Goal: Task Accomplishment & Management: Complete application form

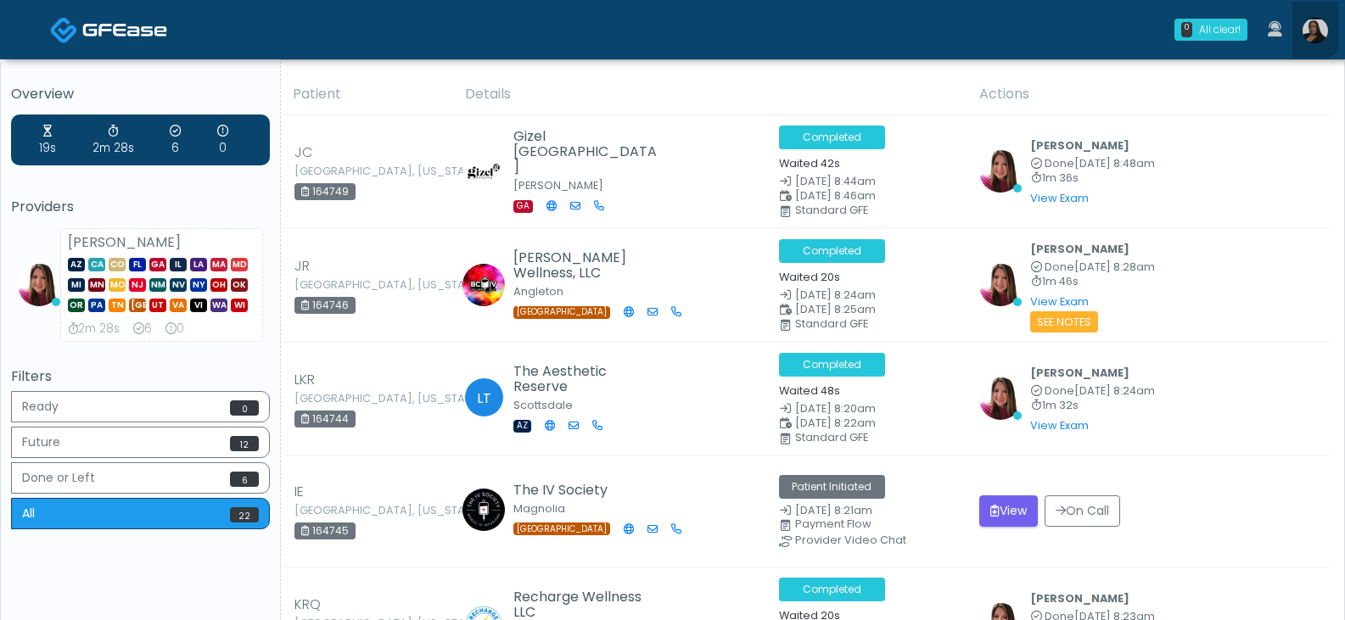
click at [1307, 18] on link at bounding box center [1315, 30] width 46 height 56
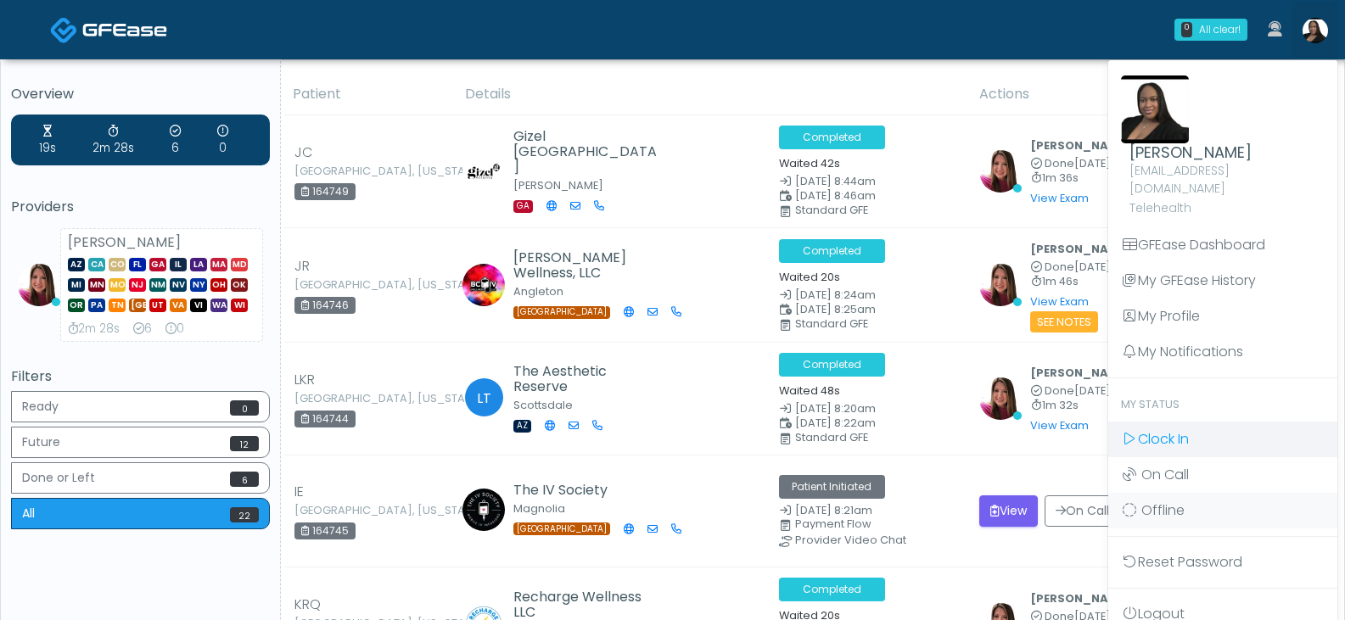
click at [1172, 429] on span "Clock In" at bounding box center [1163, 439] width 51 height 20
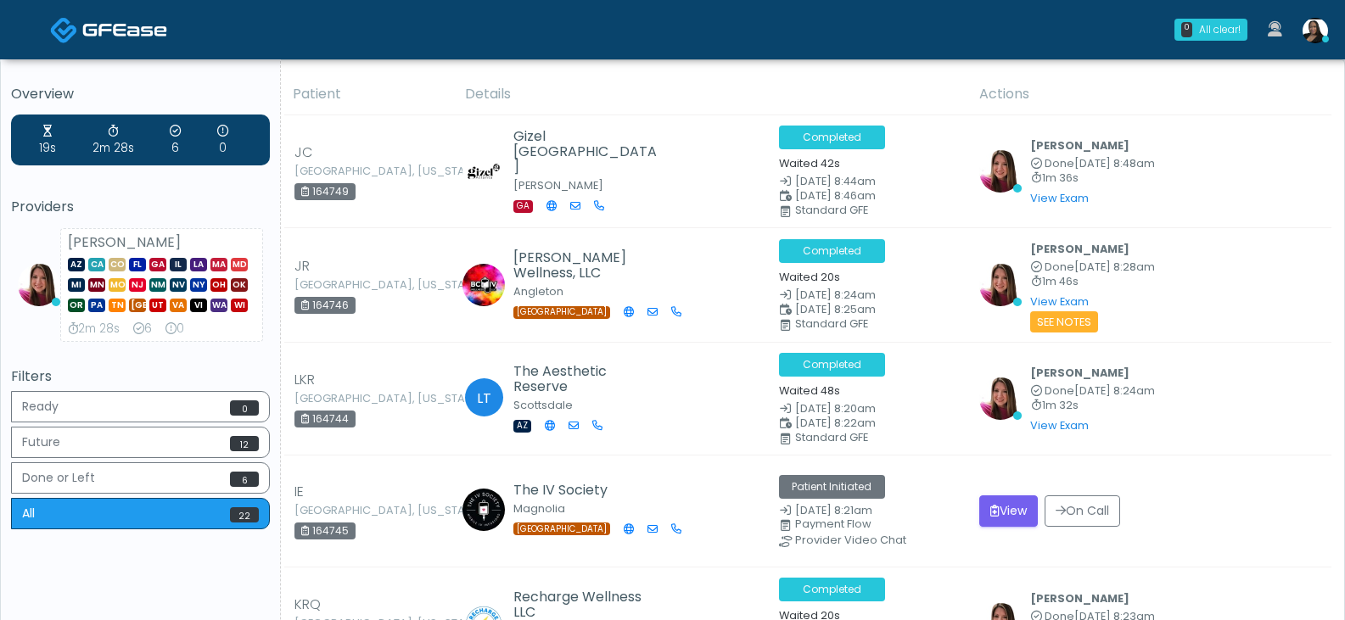
click at [1317, 36] on img at bounding box center [1315, 30] width 25 height 25
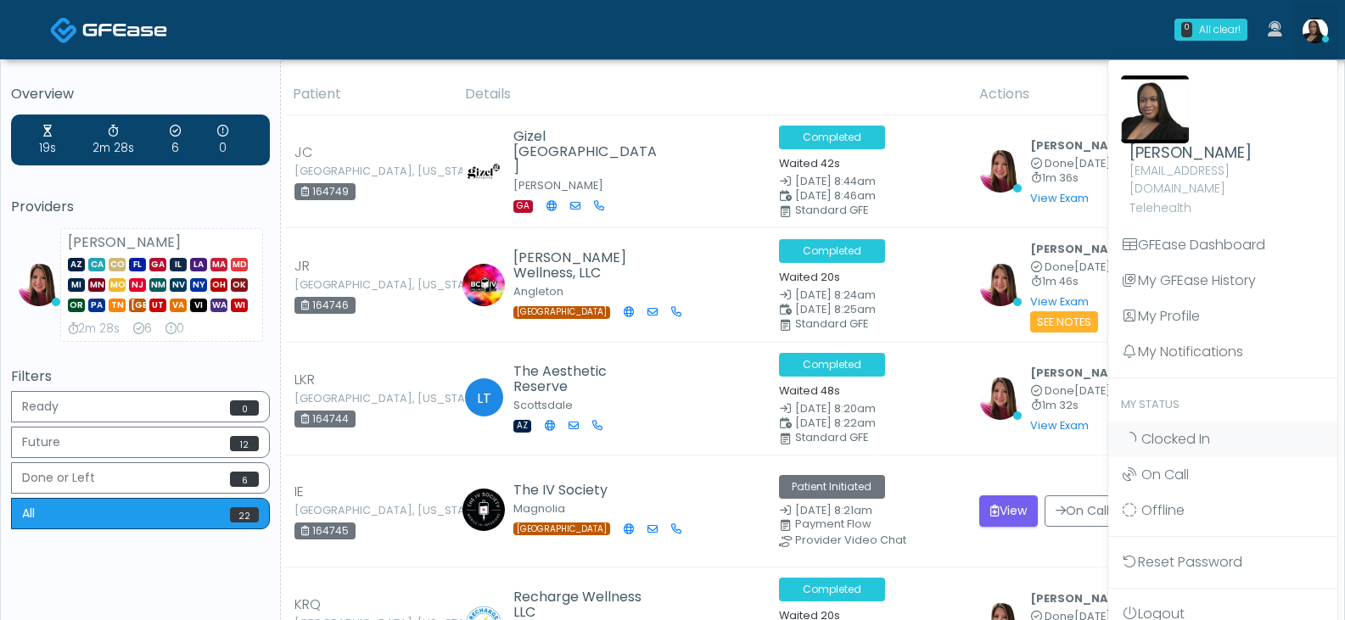
click at [743, 37] on div "0 All clear! All clear! Megan McComy AZ CA CO FL GA IL LA MA MD MI MN MO NJ NM …" at bounding box center [774, 30] width 1128 height 56
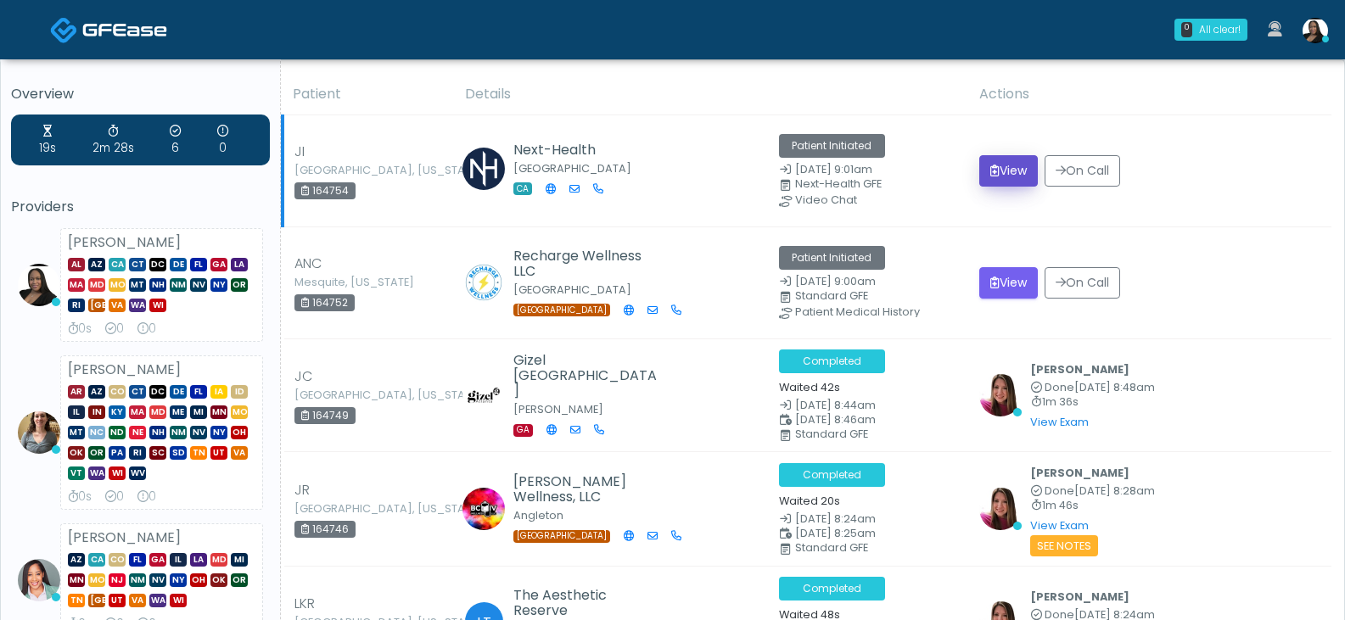
click at [1017, 174] on button "View" at bounding box center [1008, 170] width 59 height 31
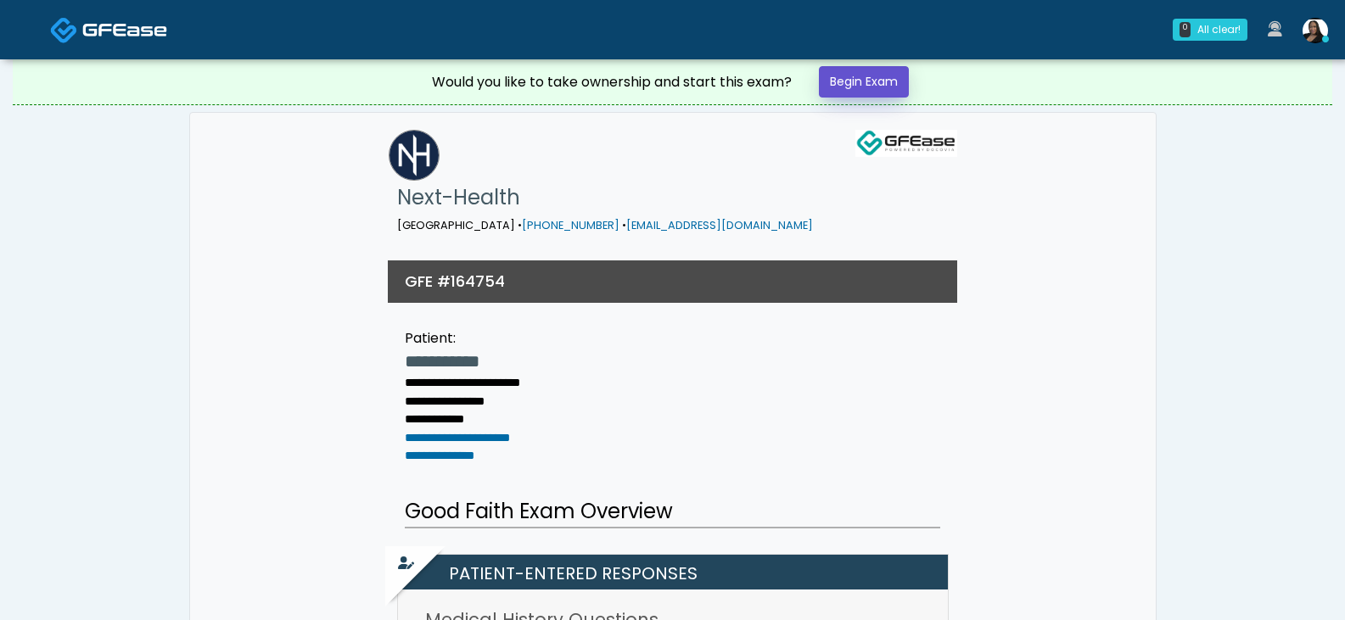
click at [877, 75] on link "Begin Exam" at bounding box center [864, 81] width 90 height 31
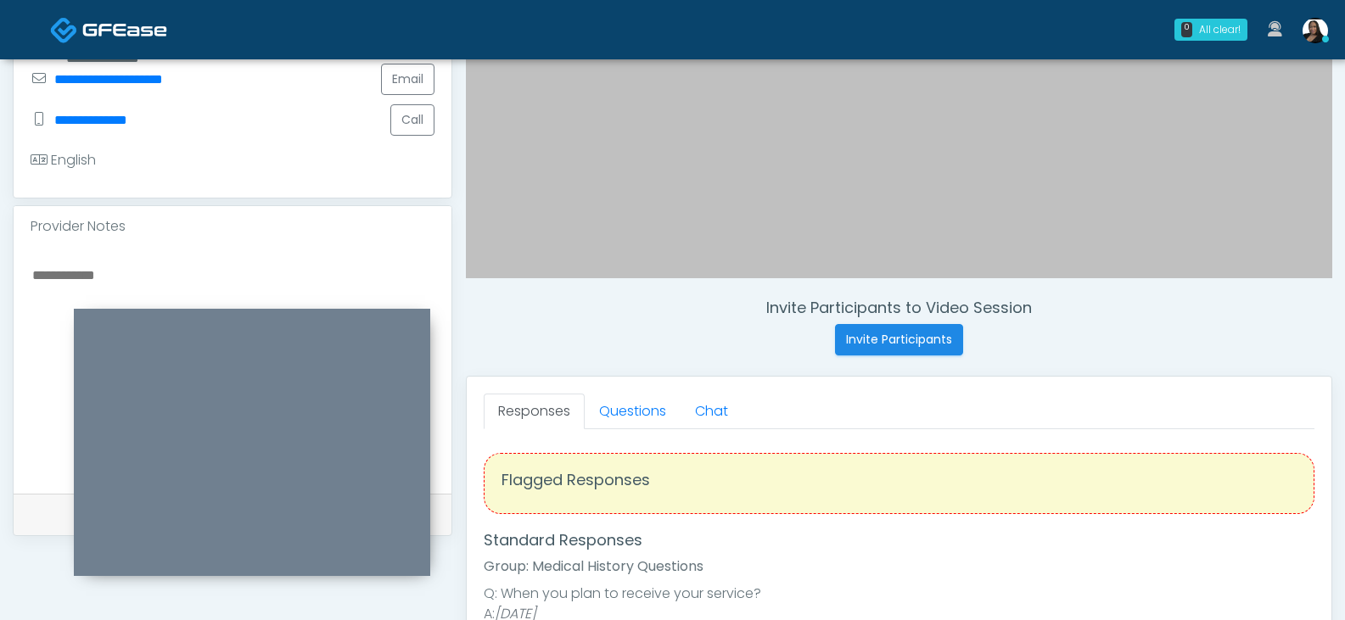
scroll to position [339, 0]
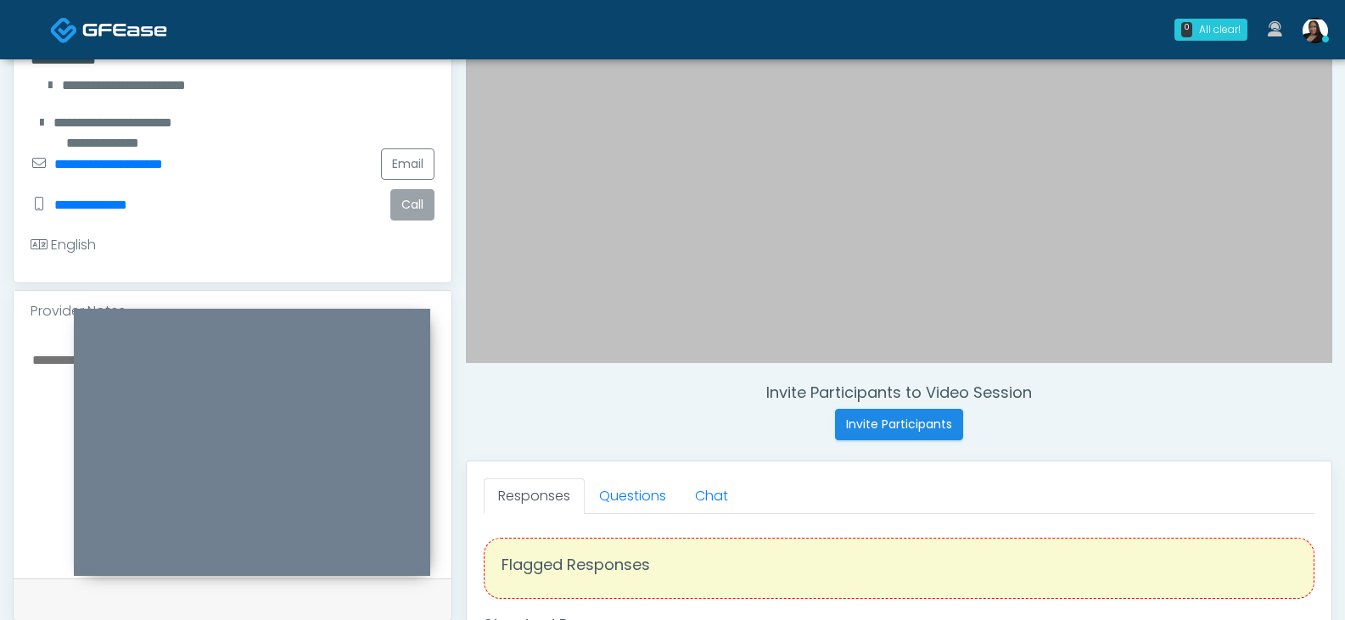
drag, startPoint x: 423, startPoint y: 202, endPoint x: 441, endPoint y: 210, distance: 19.7
click at [423, 201] on button "Call" at bounding box center [412, 204] width 44 height 31
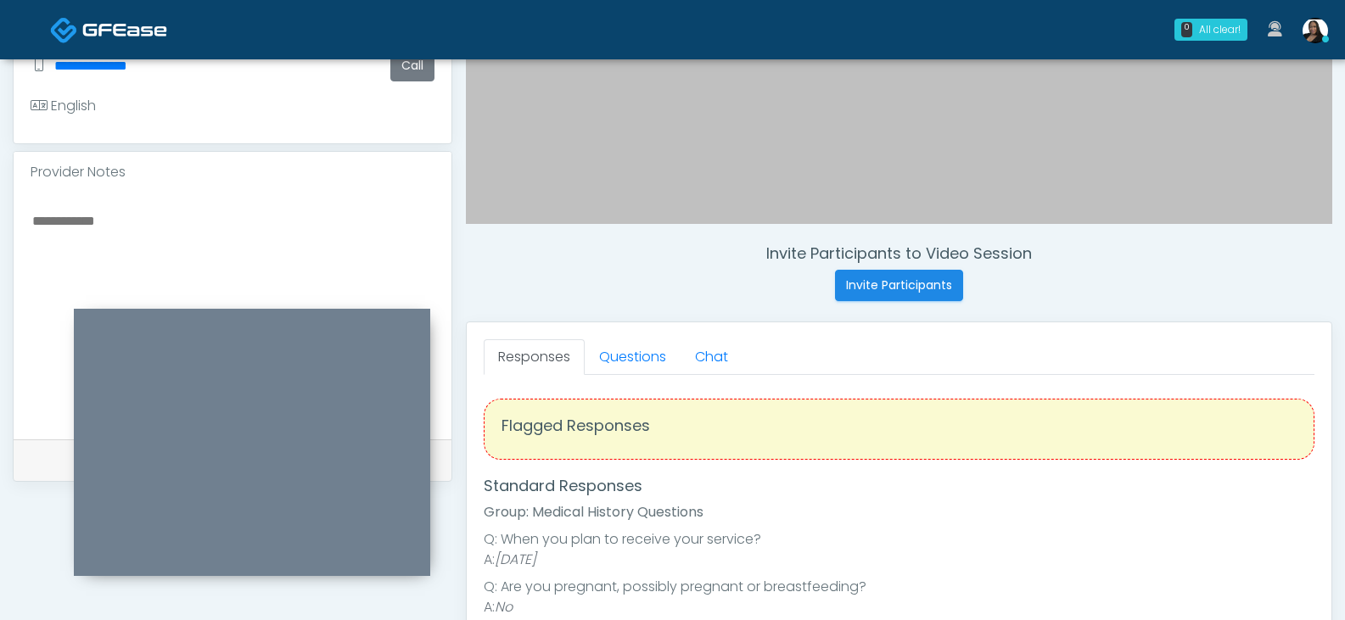
scroll to position [309, 0]
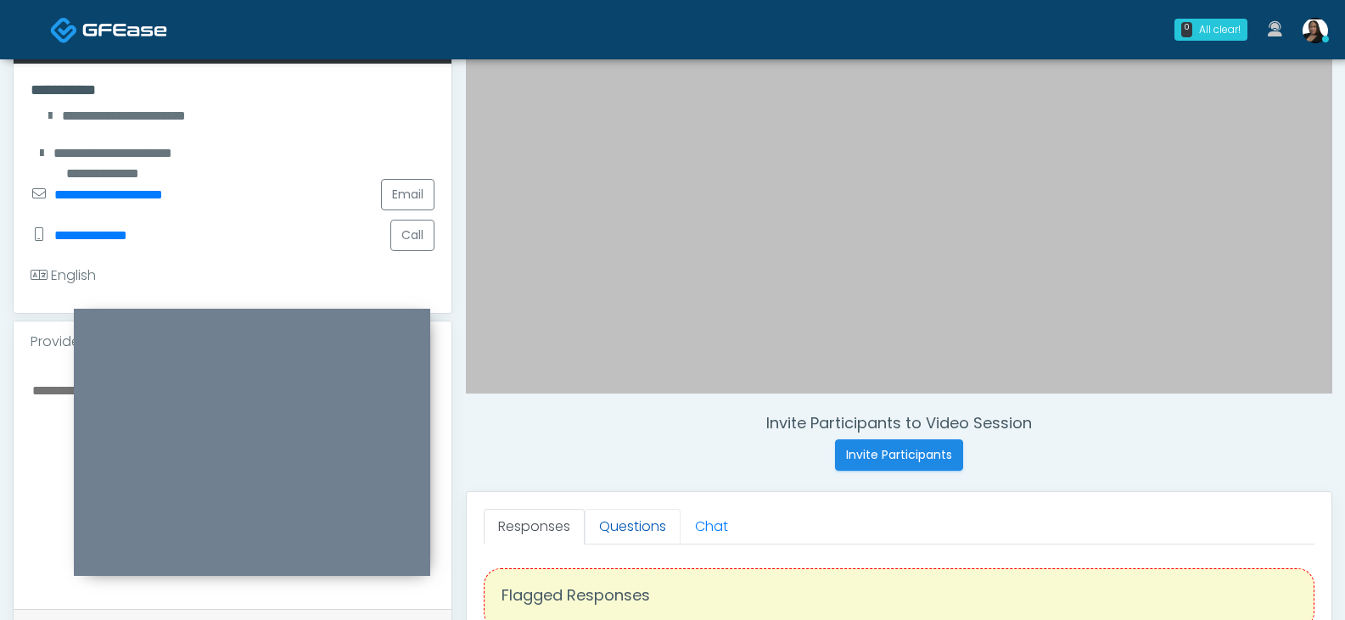
drag, startPoint x: 638, startPoint y: 525, endPoint x: 647, endPoint y: 509, distance: 18.2
click at [638, 525] on link "Questions" at bounding box center [633, 527] width 96 height 36
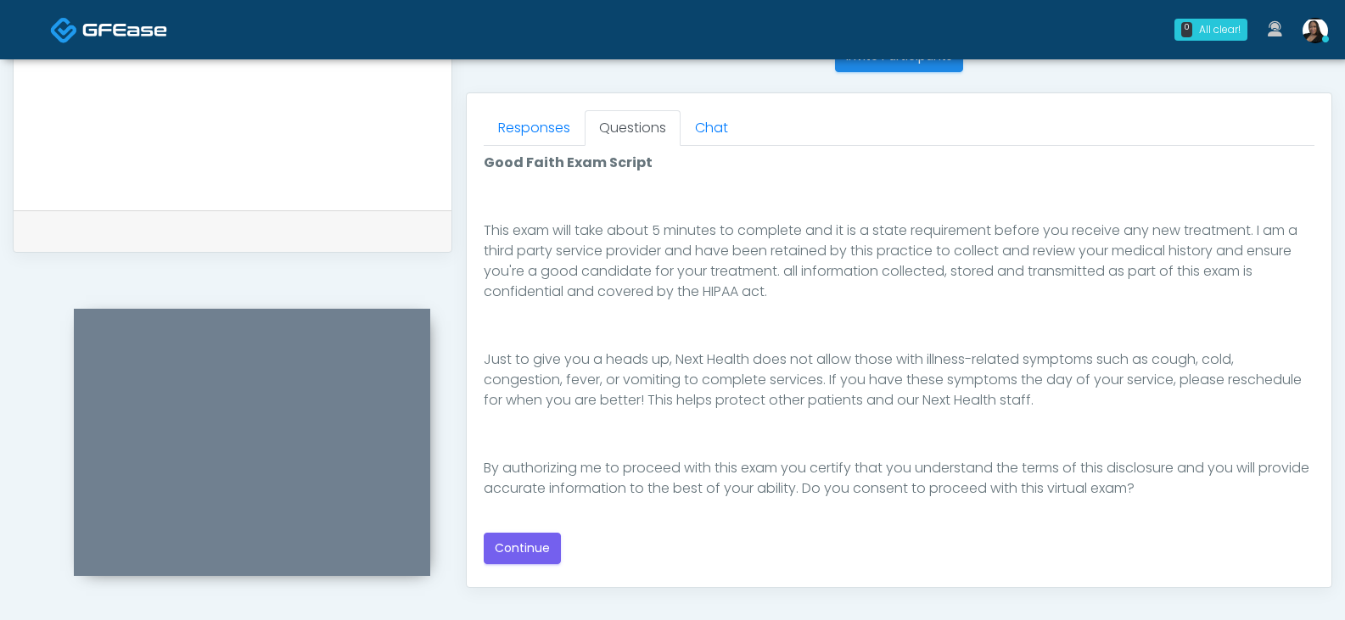
scroll to position [733, 0]
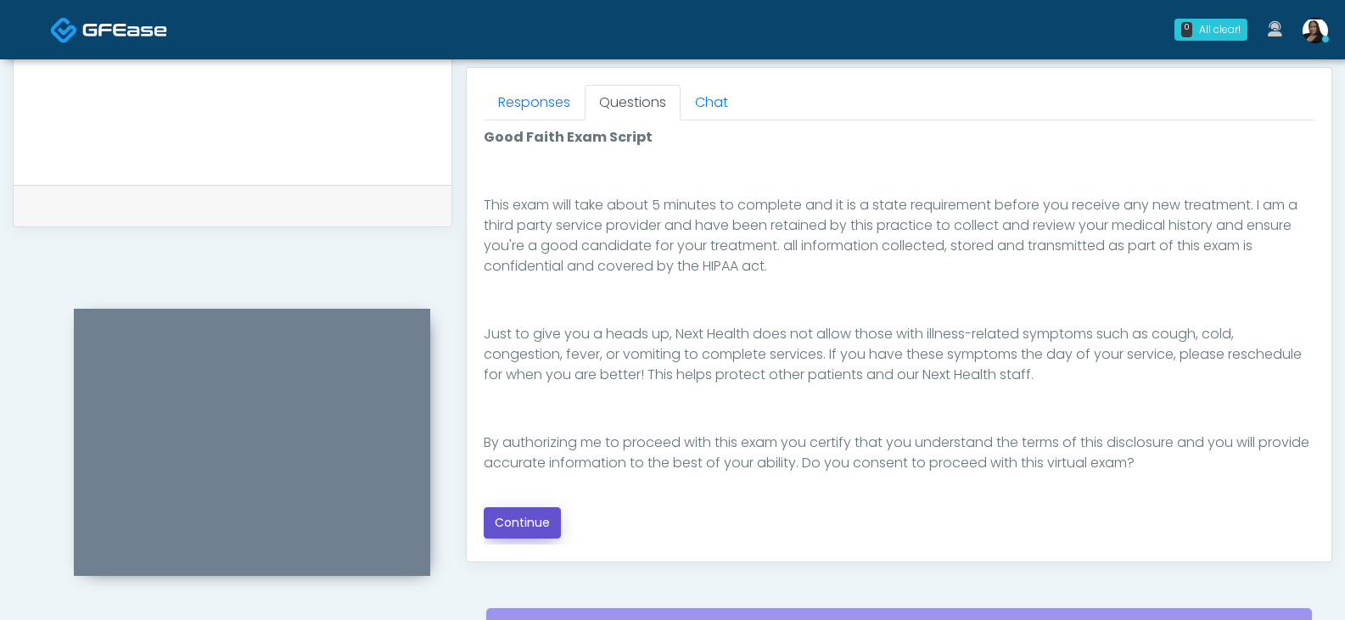
click at [535, 518] on button "Continue" at bounding box center [522, 522] width 77 height 31
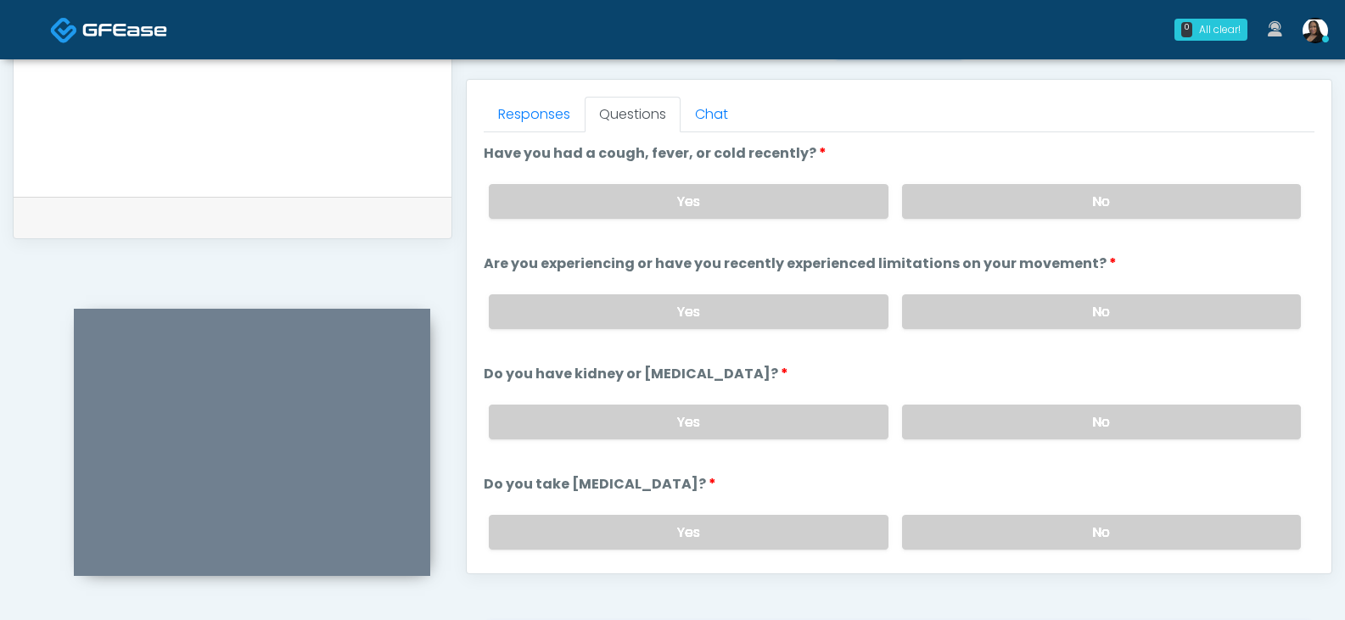
scroll to position [708, 0]
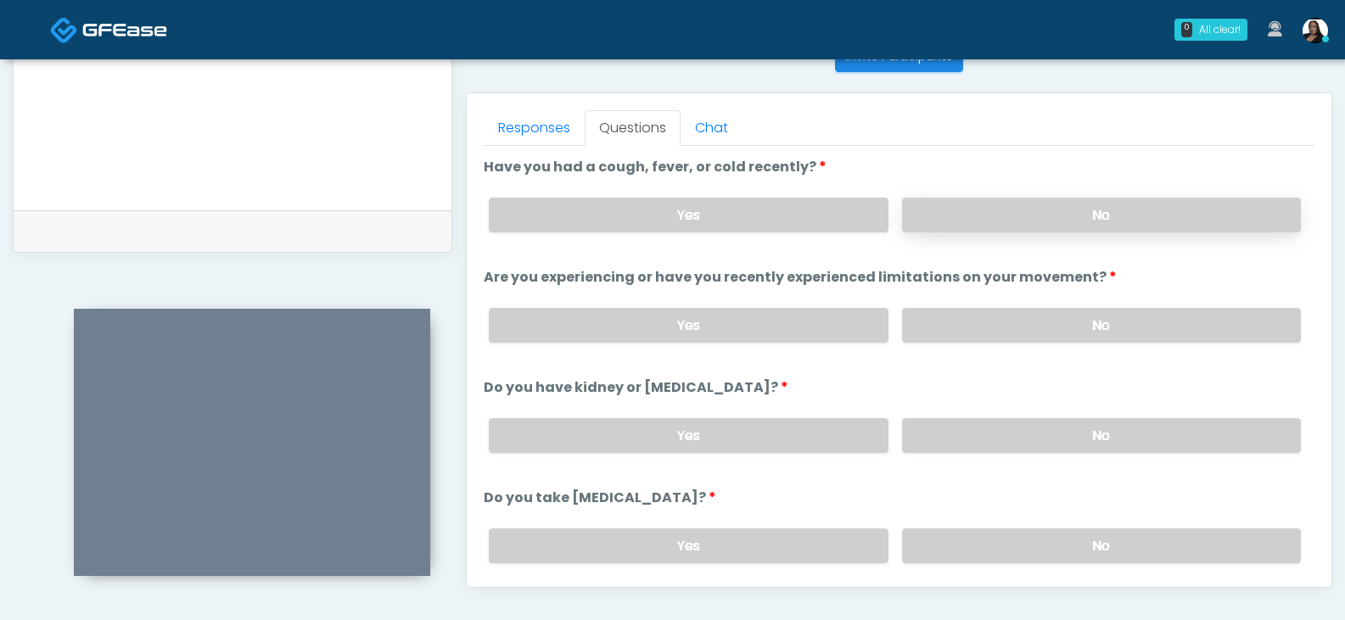
click at [978, 216] on label "No" at bounding box center [1101, 215] width 399 height 35
click at [971, 328] on label "No" at bounding box center [1101, 325] width 399 height 35
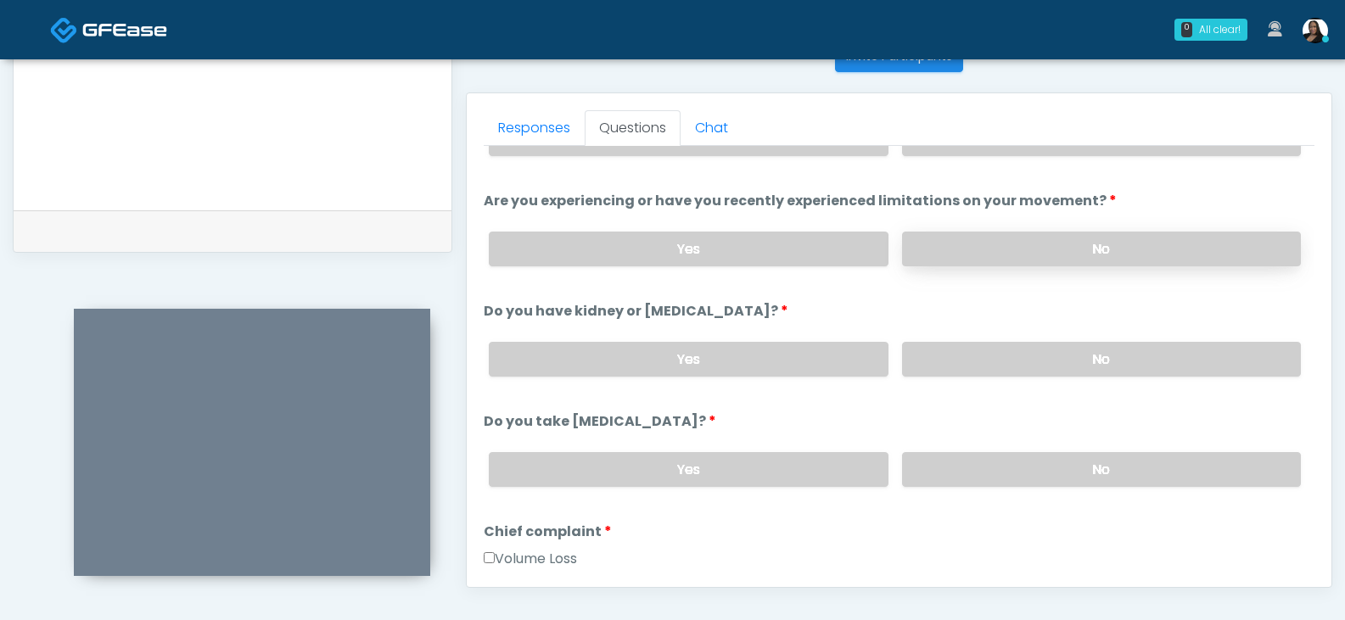
scroll to position [170, 0]
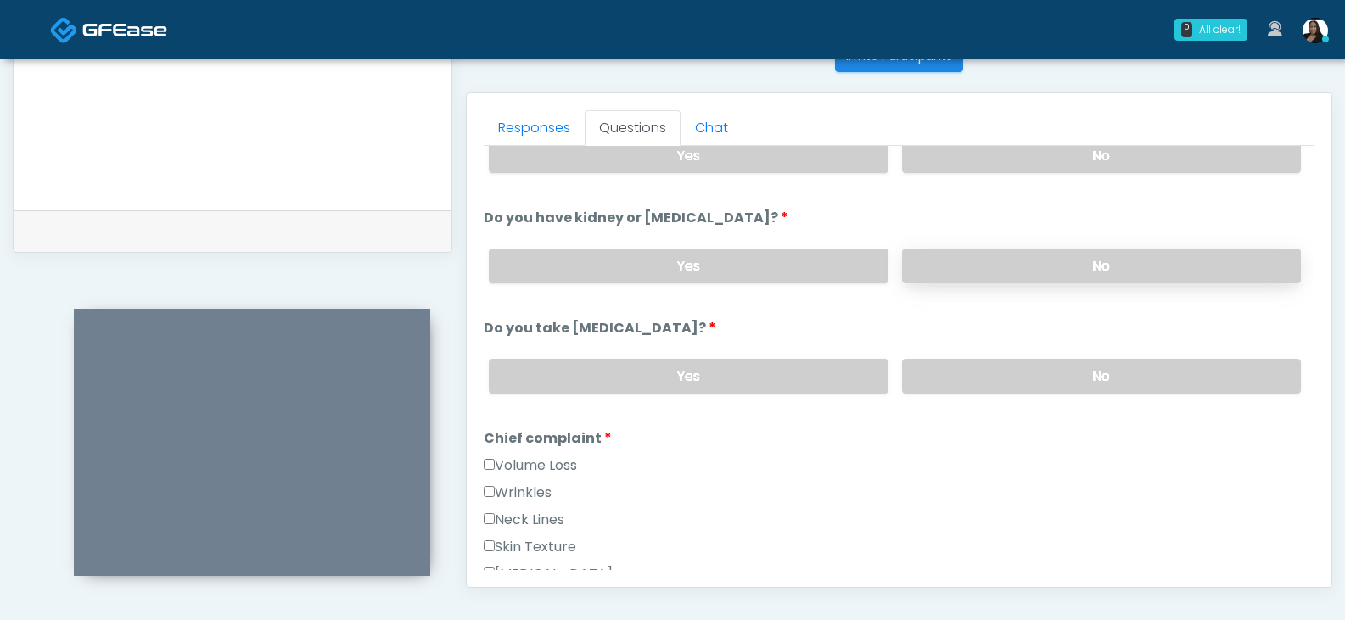
click at [959, 259] on label "No" at bounding box center [1101, 266] width 399 height 35
click at [956, 388] on label "No" at bounding box center [1101, 376] width 399 height 35
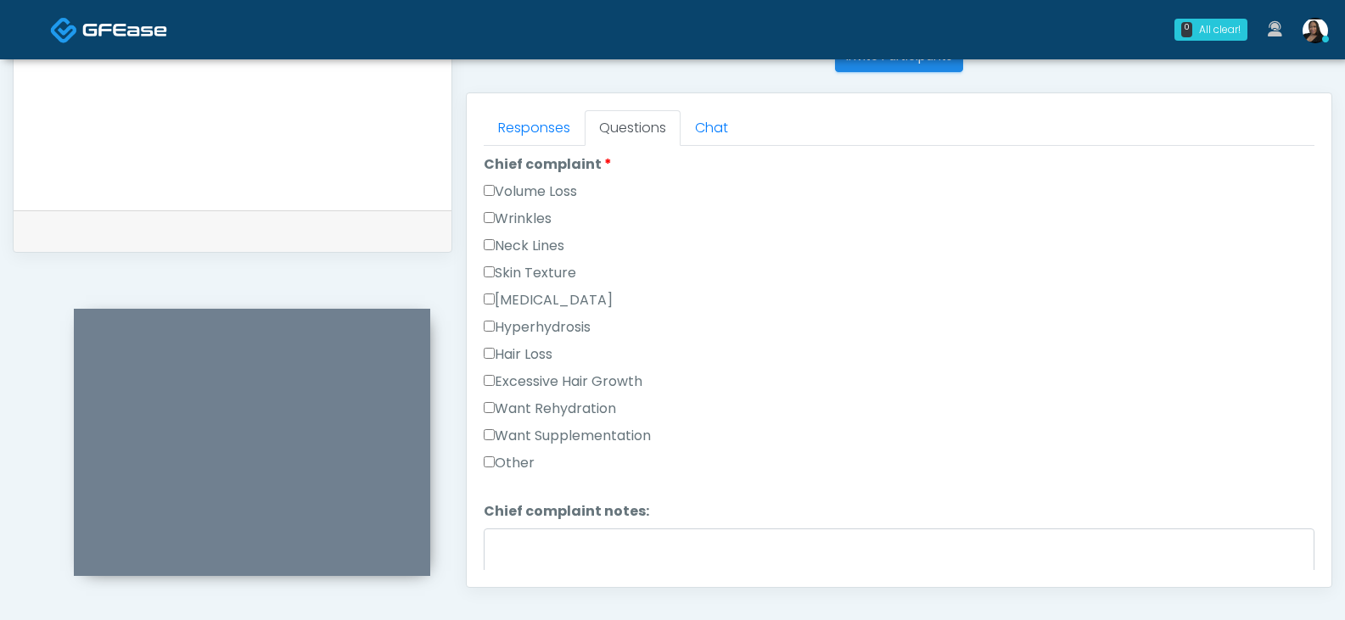
scroll to position [424, 0]
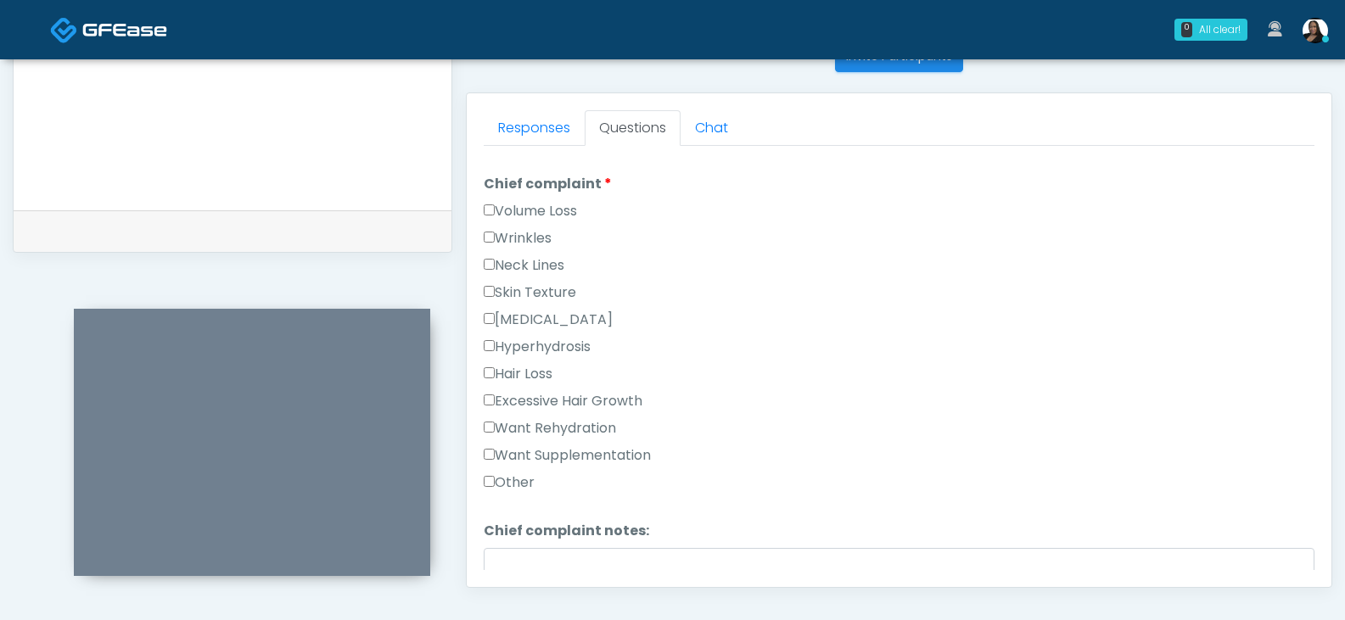
click at [506, 419] on label "Want Rehydration" at bounding box center [550, 428] width 132 height 20
click at [506, 464] on label "Want Supplementation" at bounding box center [567, 456] width 167 height 20
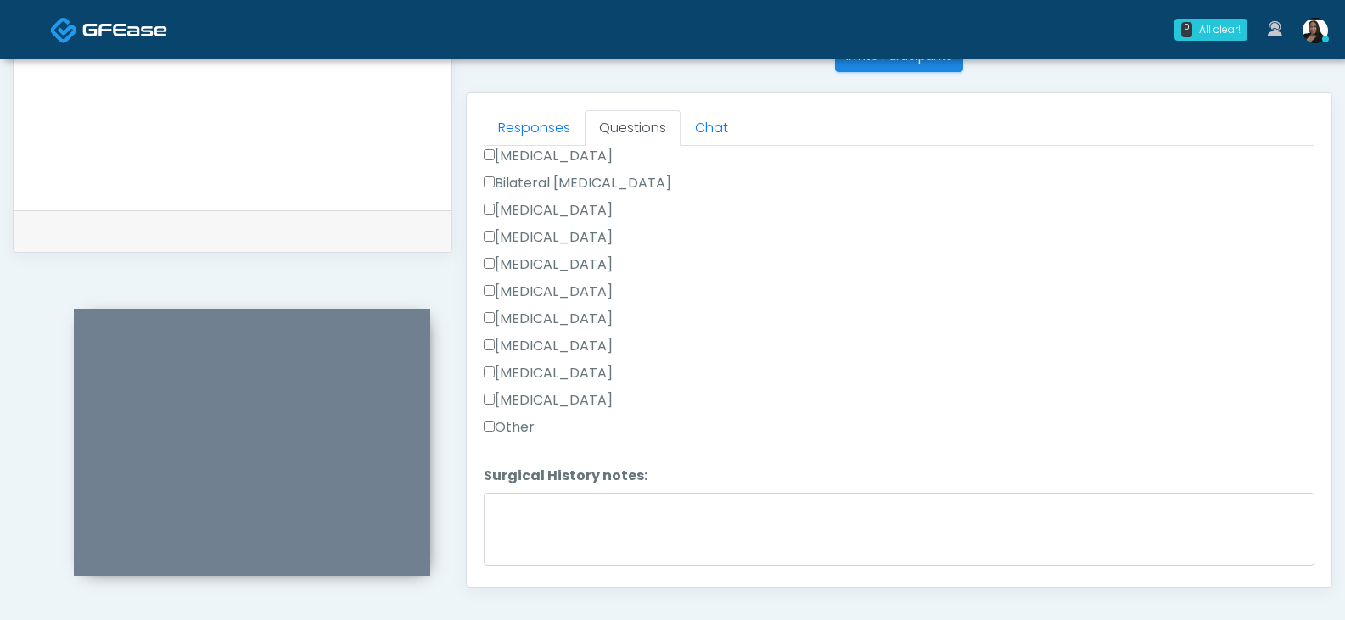
scroll to position [1062, 0]
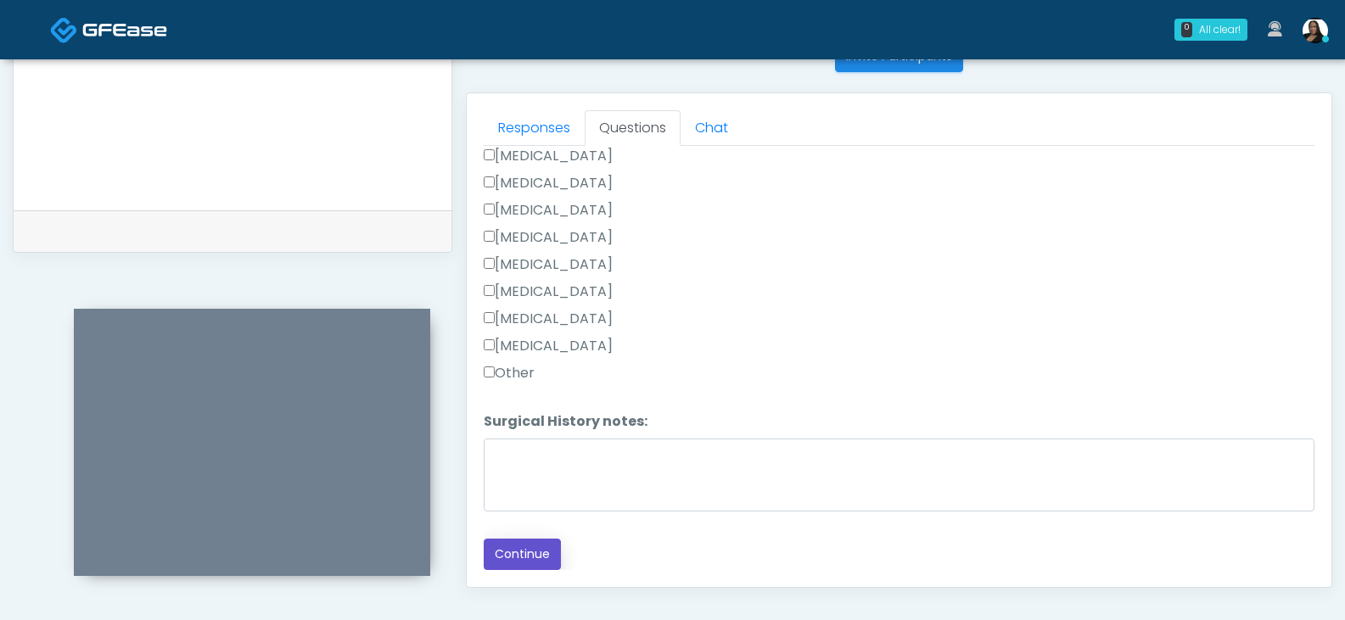
click at [527, 560] on button "Continue" at bounding box center [522, 554] width 77 height 31
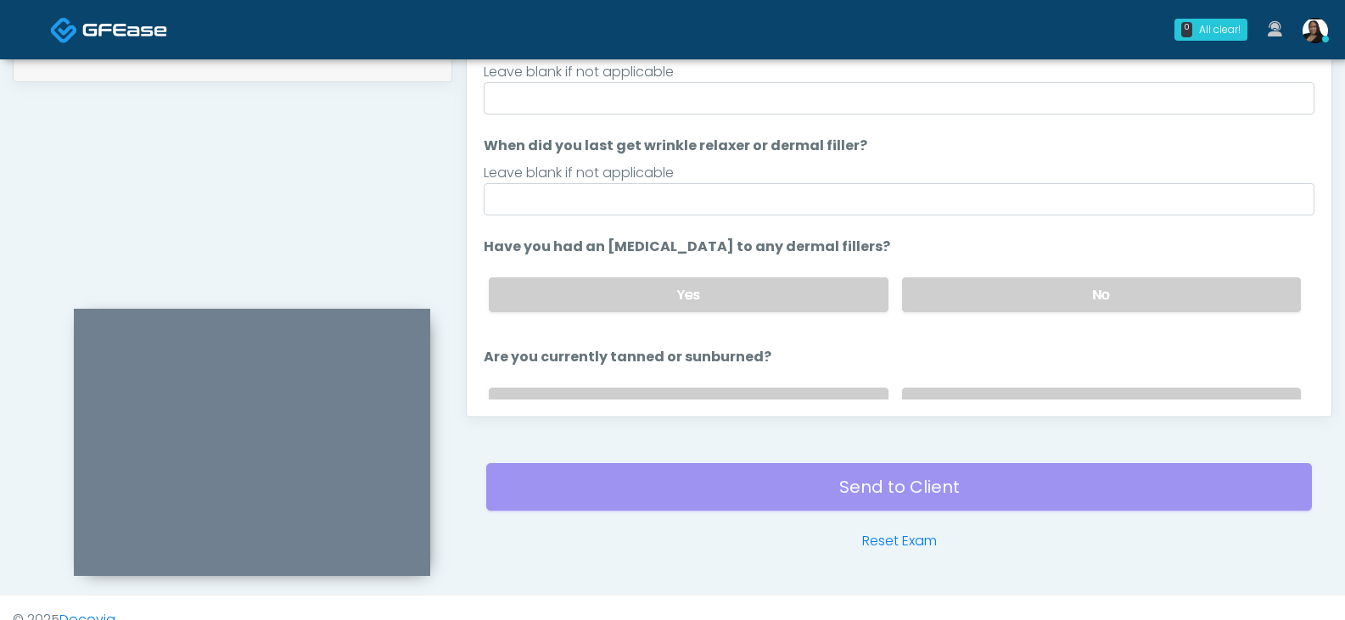
scroll to position [733, 0]
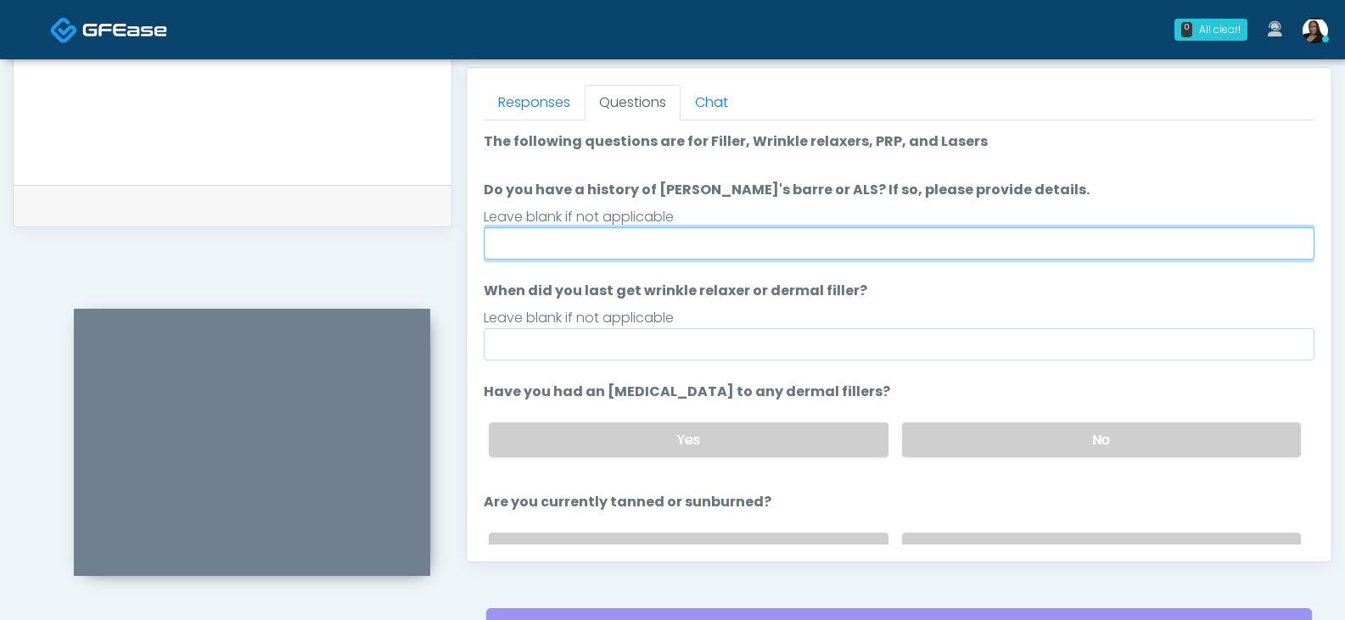
click at [671, 244] on input "Do you have a history of Guillain's barre or ALS? If so, please provide details." at bounding box center [899, 243] width 831 height 32
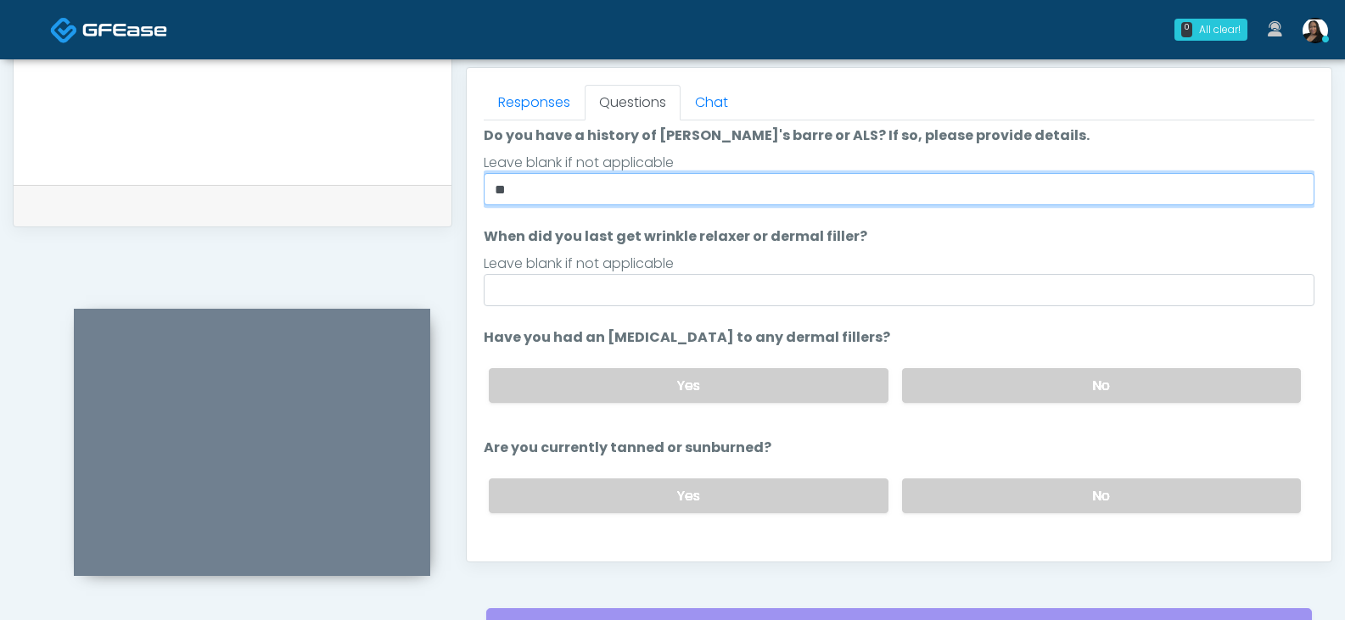
scroll to position [85, 0]
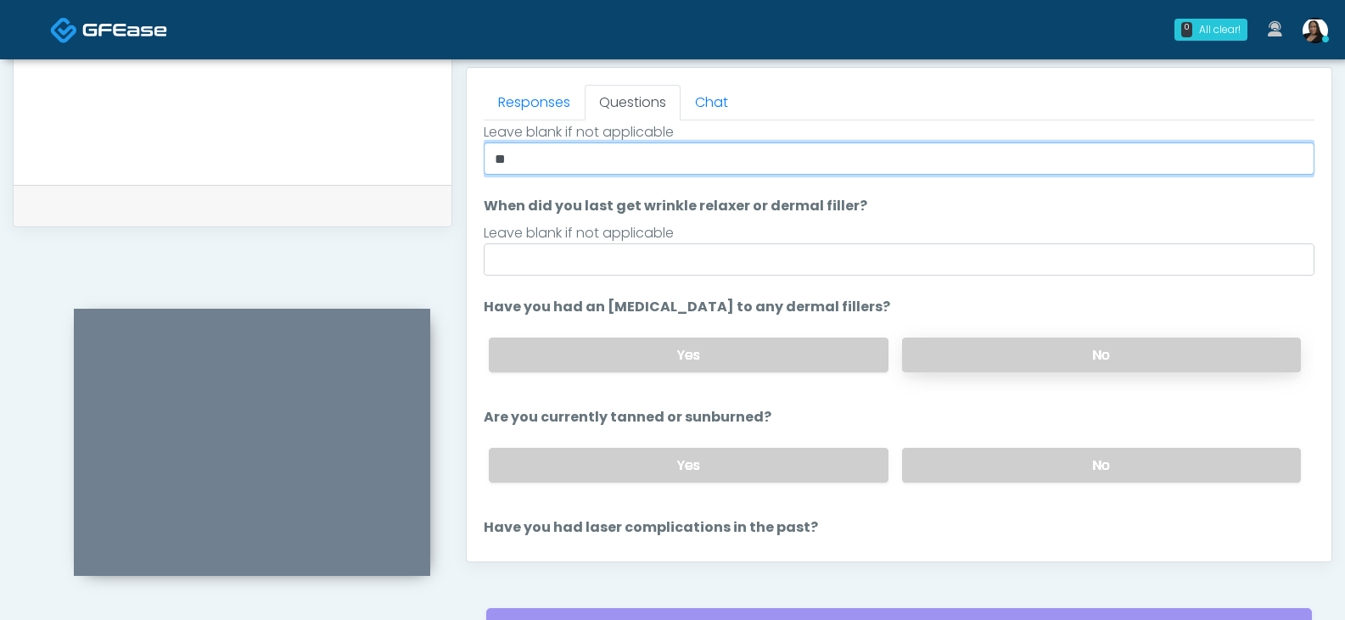
type input "**"
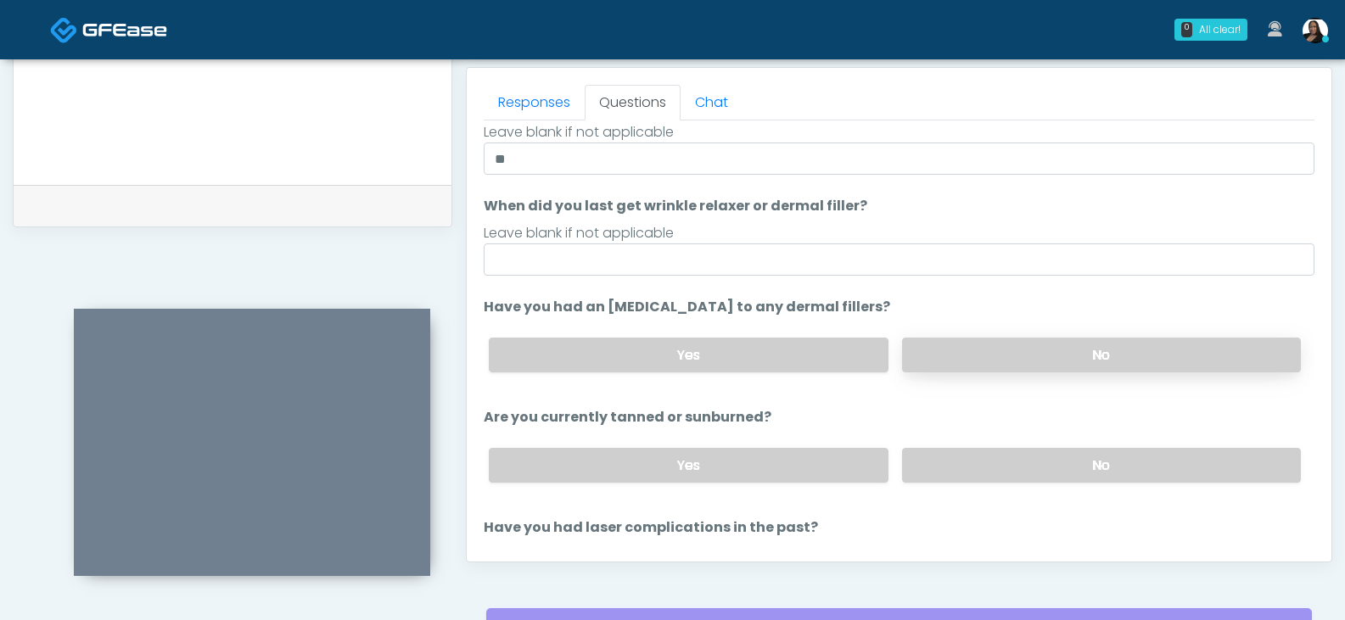
click at [965, 350] on label "No" at bounding box center [1101, 355] width 399 height 35
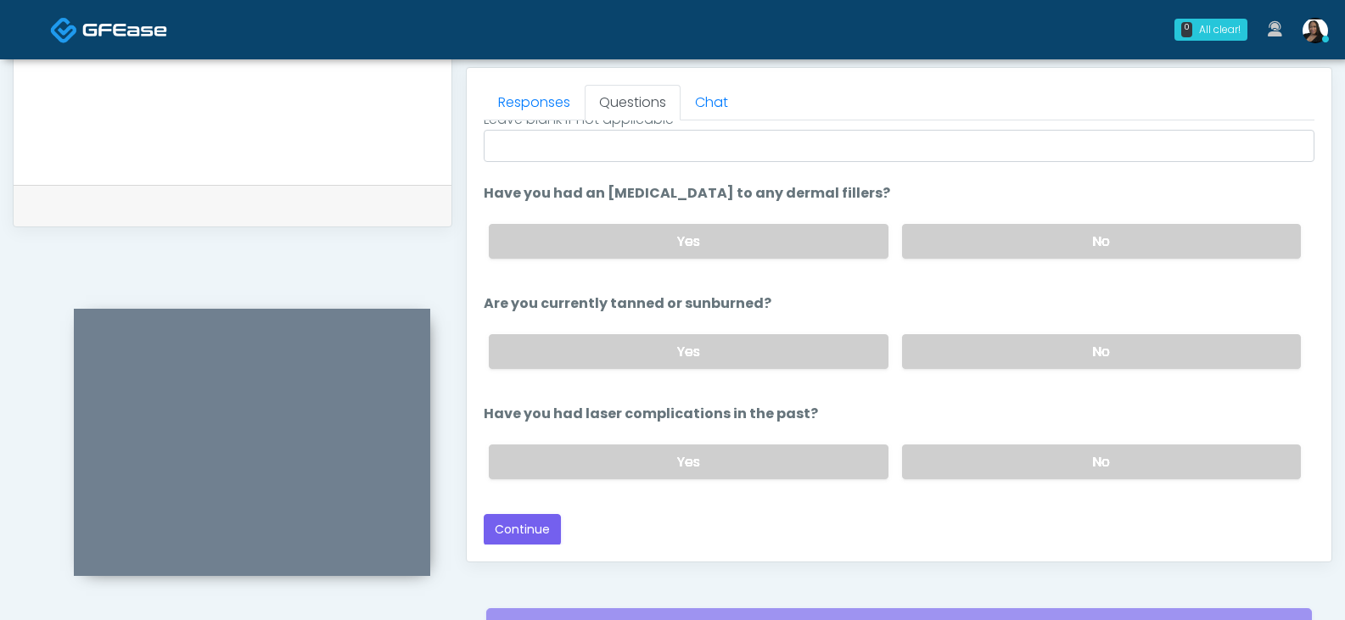
scroll to position [199, 0]
click at [928, 349] on label "No" at bounding box center [1101, 351] width 399 height 35
click at [926, 457] on label "No" at bounding box center [1101, 461] width 399 height 35
click at [517, 528] on button "Continue" at bounding box center [522, 528] width 77 height 31
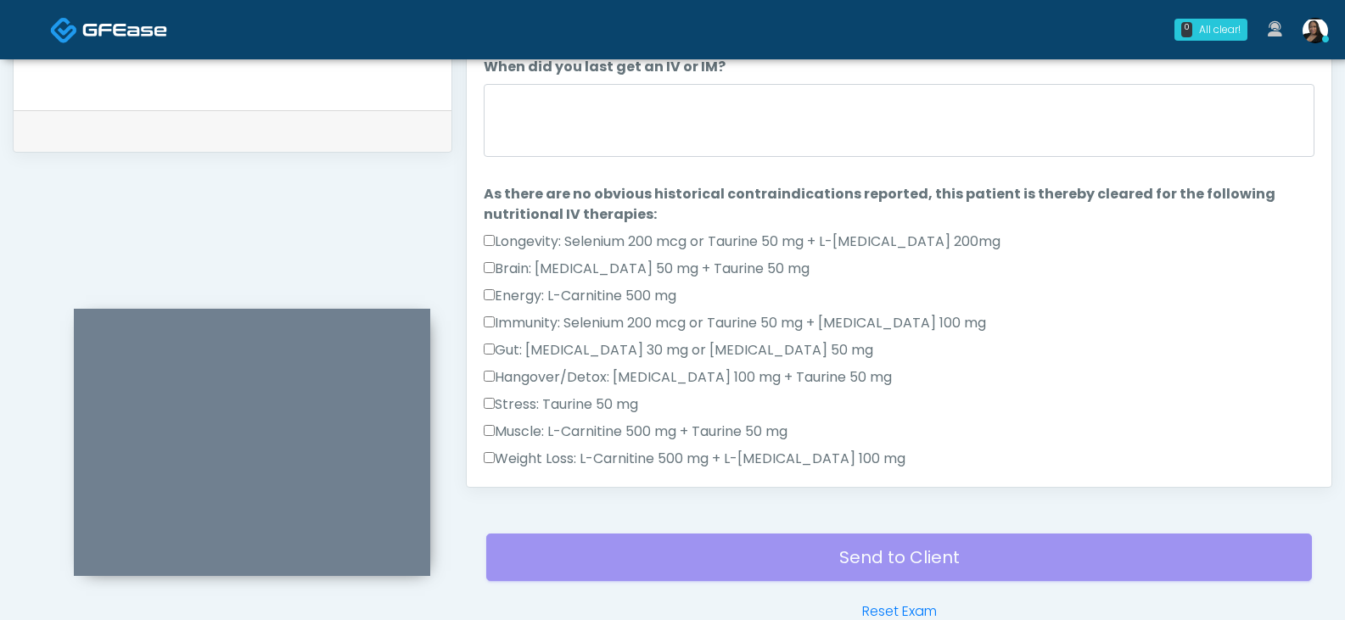
scroll to position [648, 0]
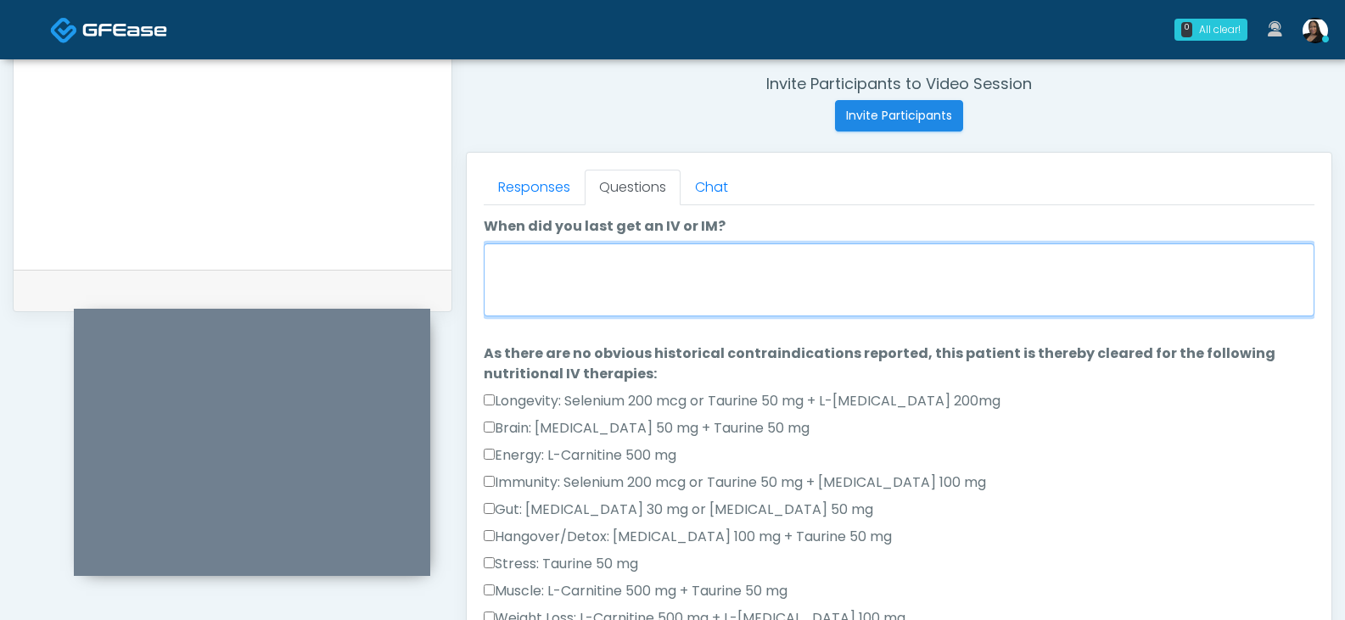
click at [635, 310] on textarea "When did you last get an IV or IM?" at bounding box center [899, 280] width 831 height 73
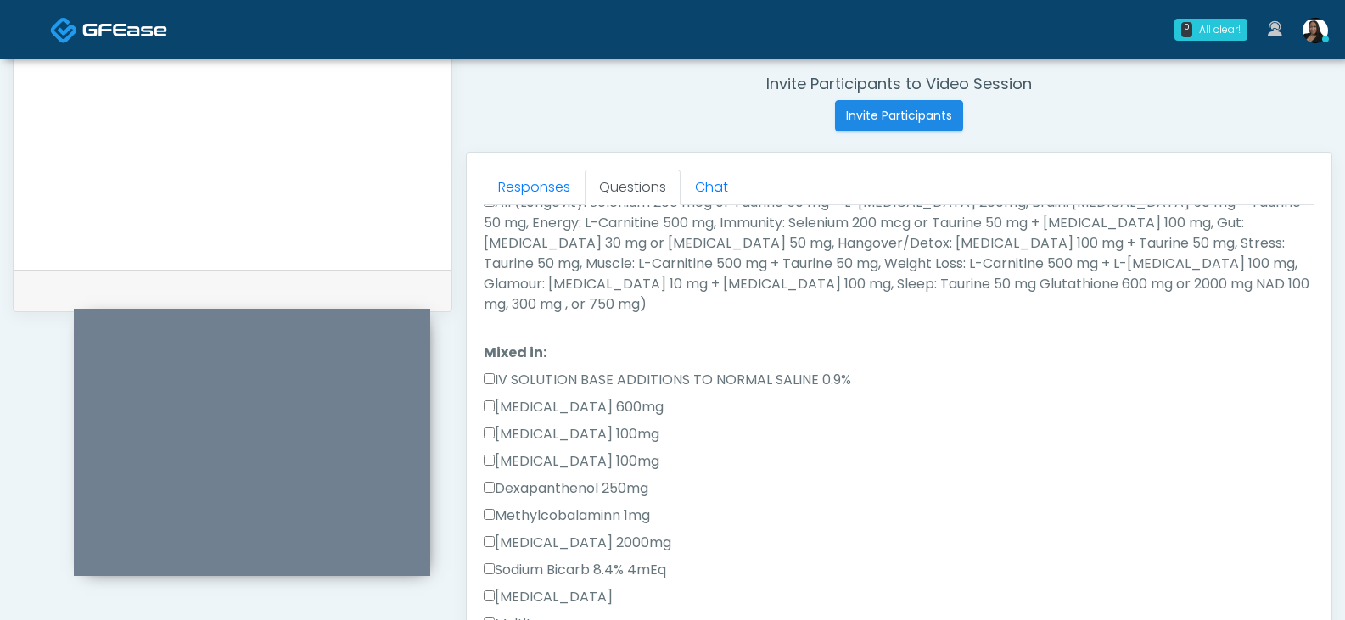
scroll to position [509, 0]
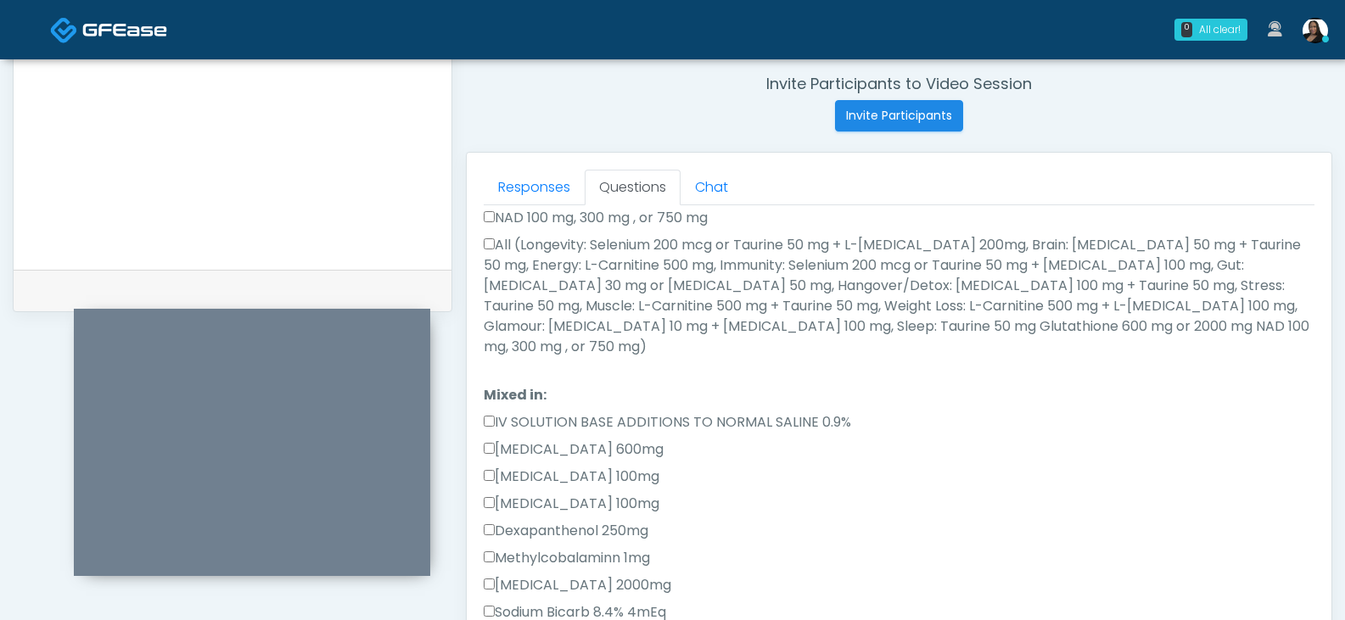
type textarea "*********"
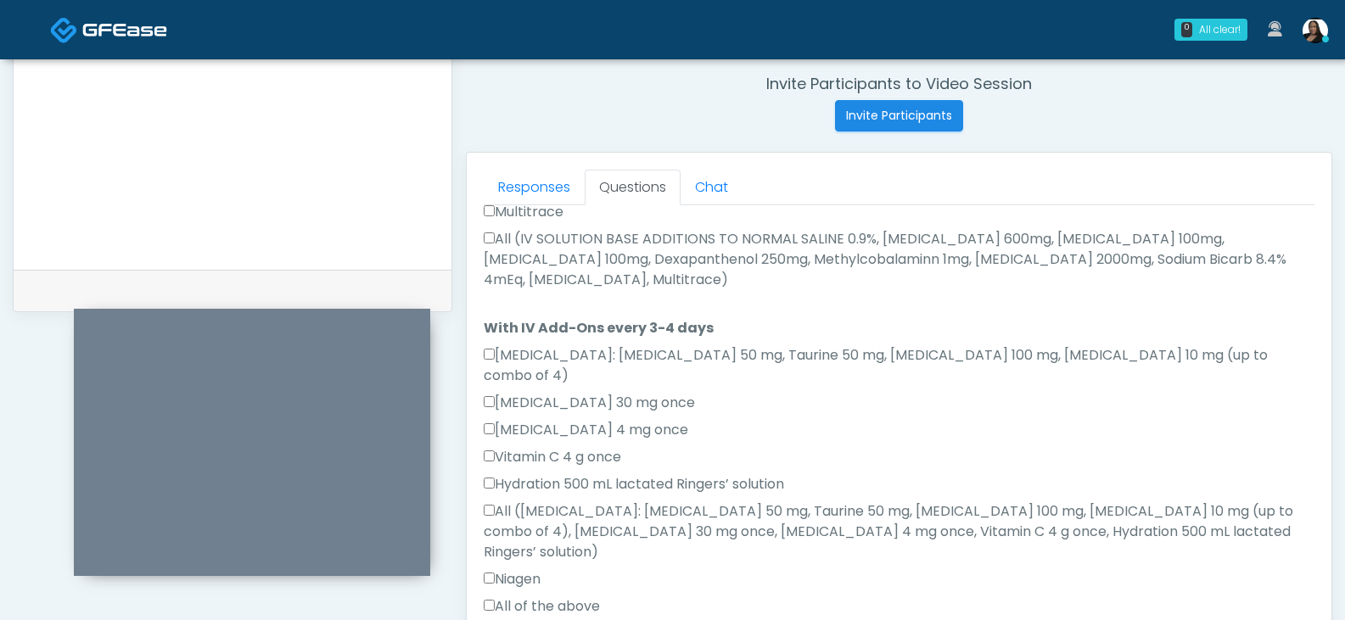
scroll to position [933, 0]
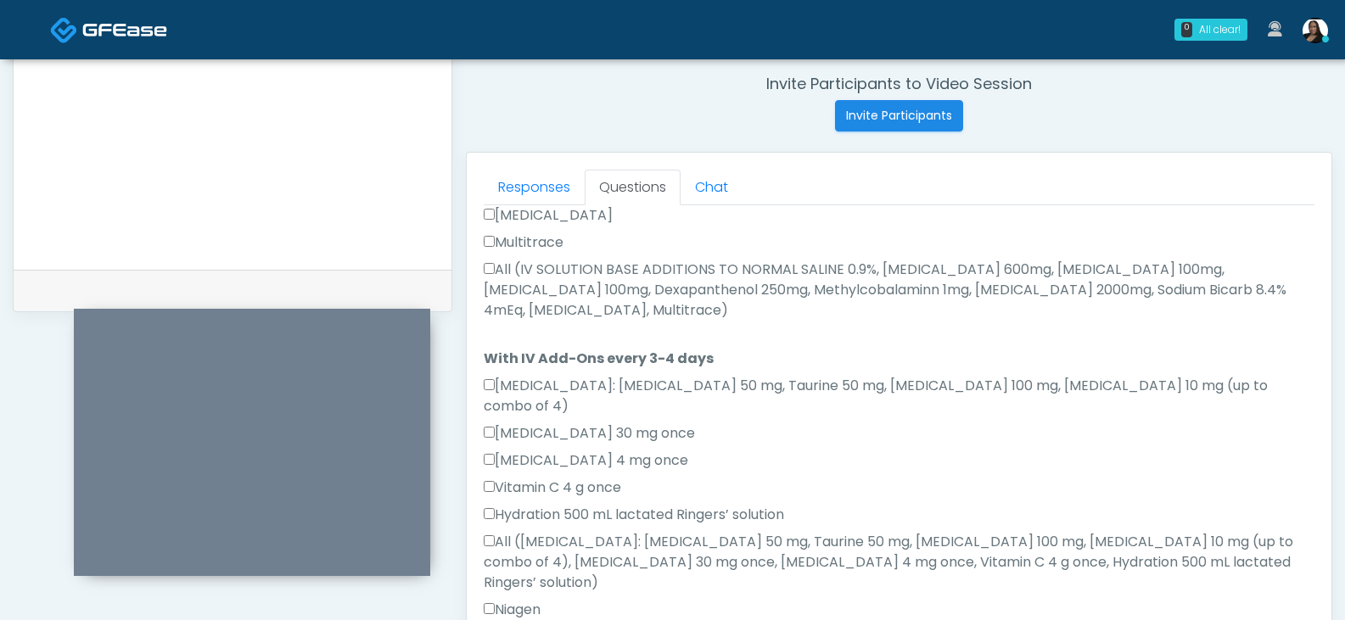
click at [516, 294] on label "All (IV SOLUTION BASE ADDITIONS TO NORMAL SALINE 0.9%, Magnesium Chloride 600mg…" at bounding box center [899, 290] width 831 height 61
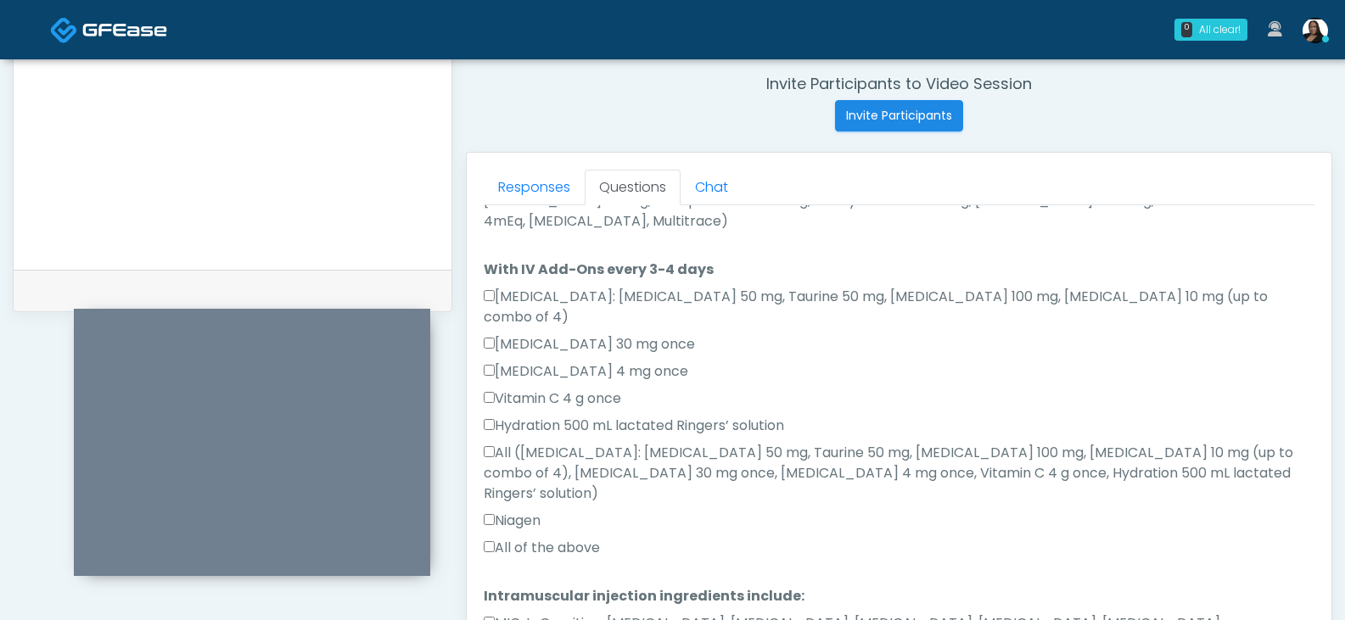
scroll to position [1025, 0]
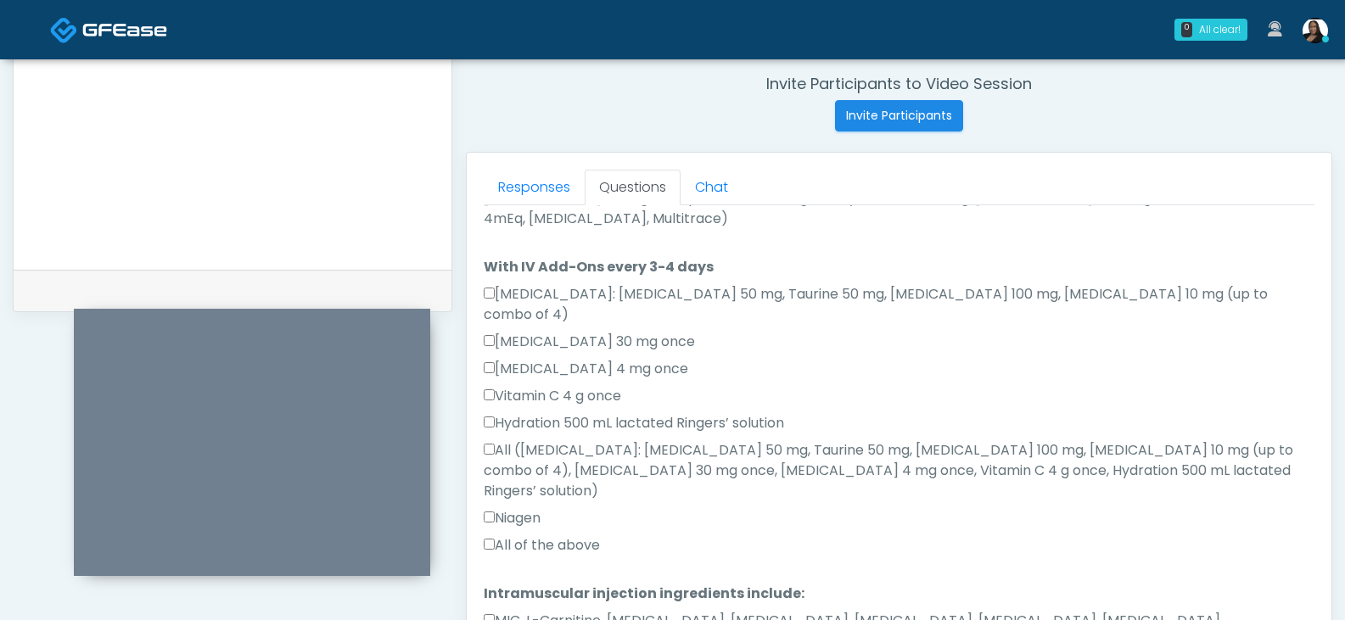
click at [508, 535] on label "All of the above" at bounding box center [542, 545] width 116 height 20
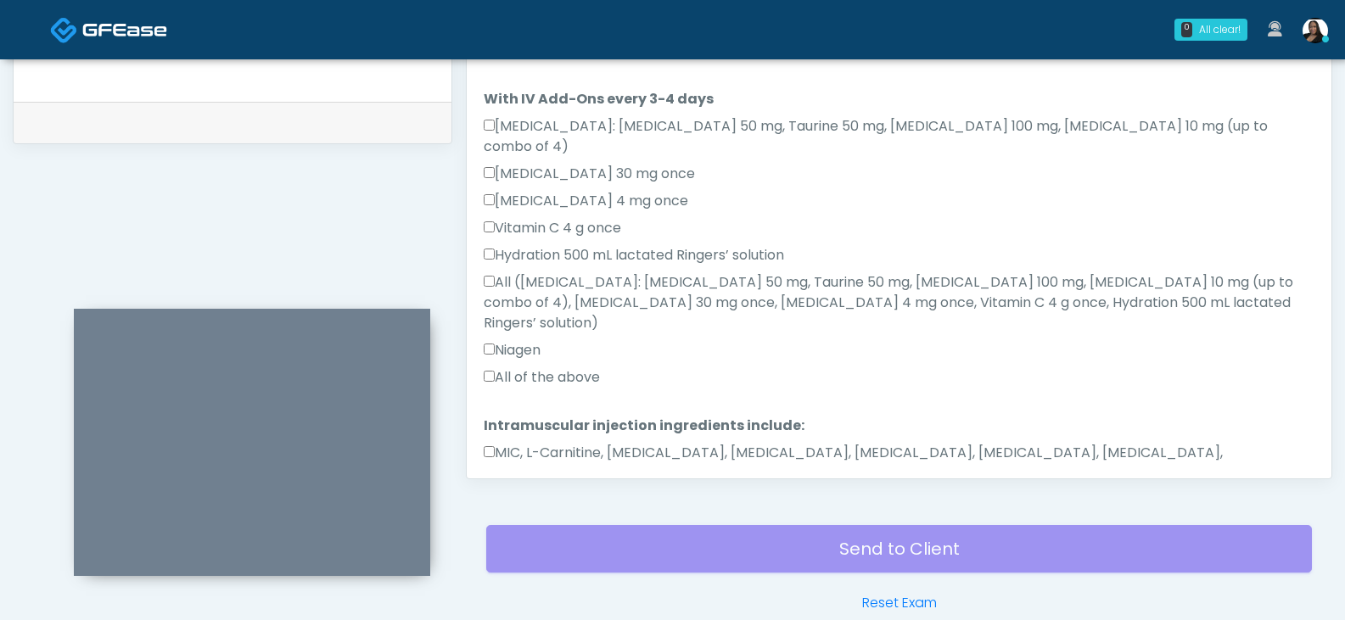
scroll to position [818, 0]
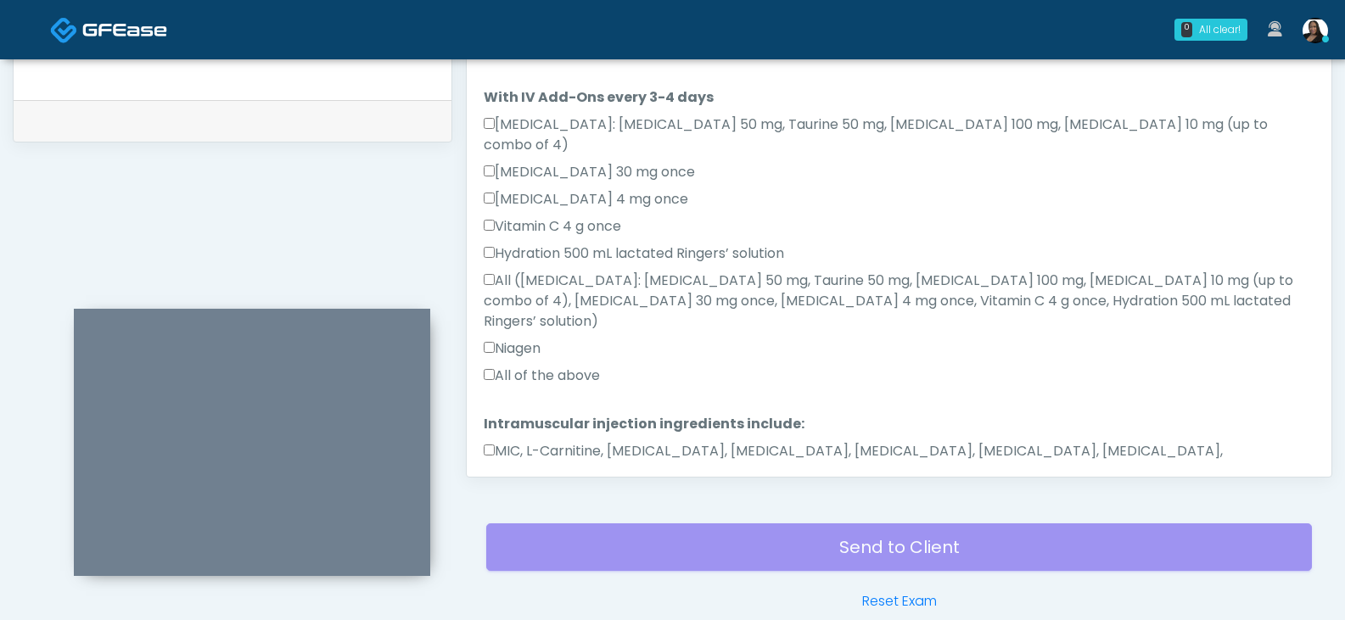
click at [529, 441] on label "MIC, L-Carnitine, Methylcobalamin, Glycine, B-Complex, Lycine, Biotin, Vitamin …" at bounding box center [899, 461] width 831 height 41
drag, startPoint x: 520, startPoint y: 445, endPoint x: 833, endPoint y: 384, distance: 318.9
click at [521, 510] on button "Continue" at bounding box center [522, 525] width 77 height 31
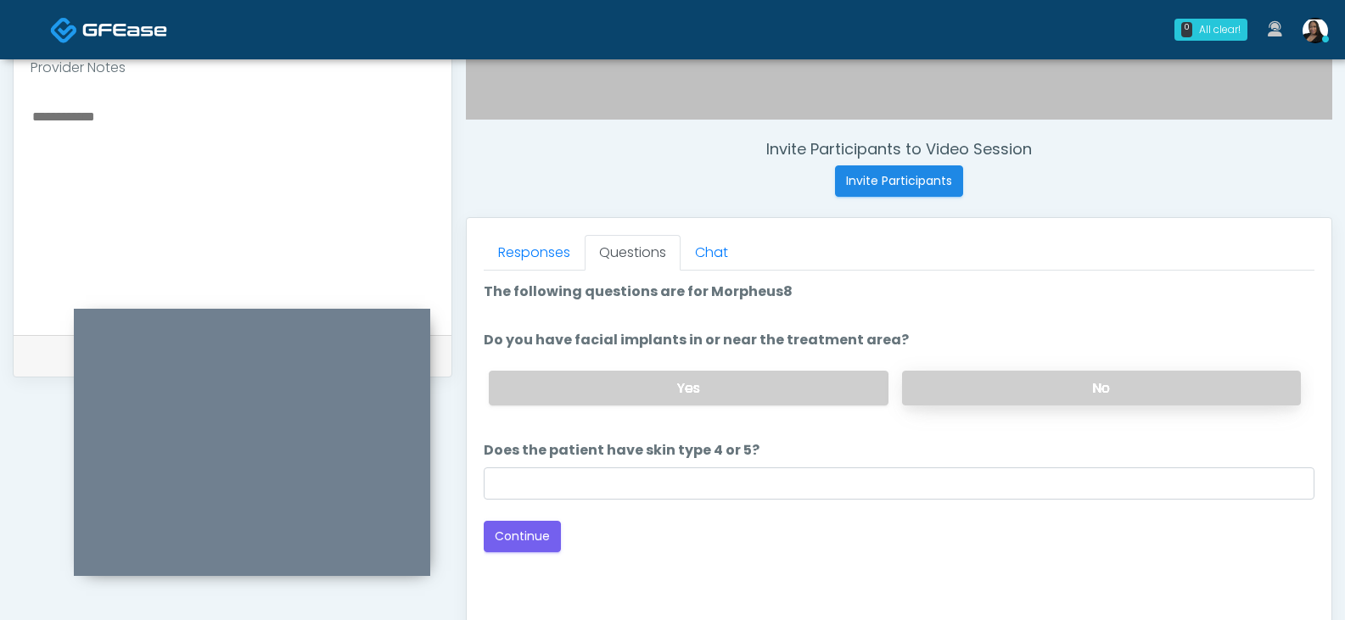
scroll to position [648, 0]
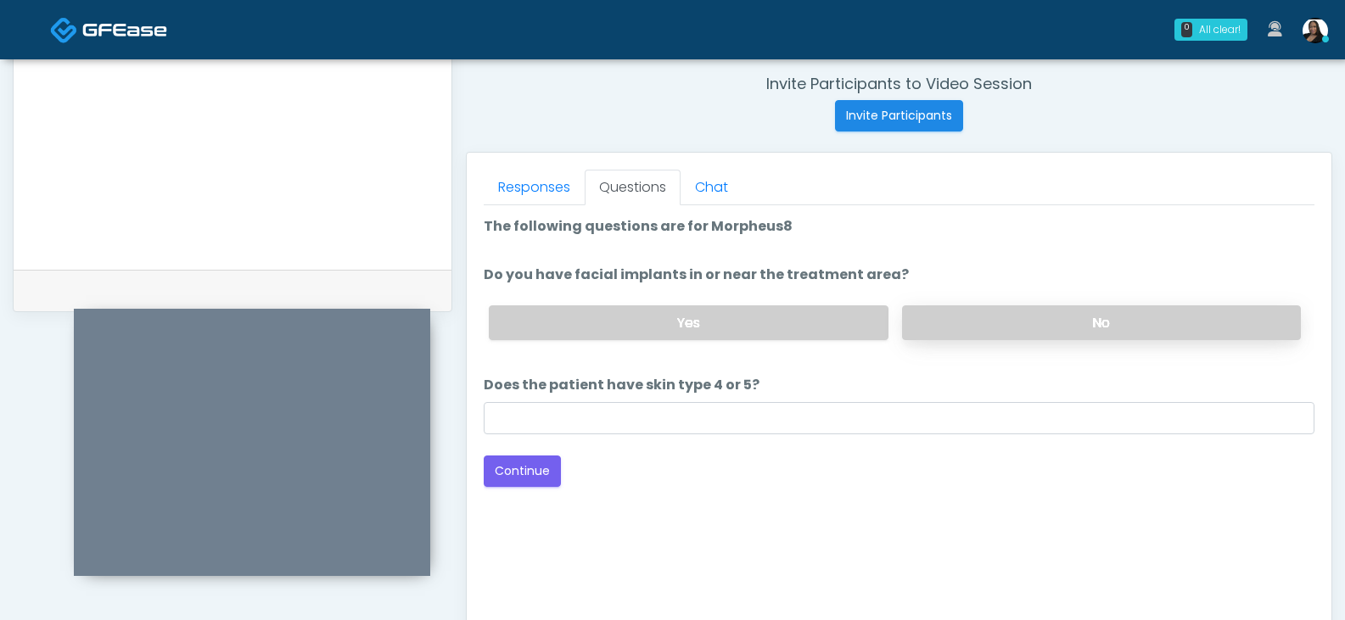
click at [968, 320] on label "No" at bounding box center [1101, 322] width 399 height 35
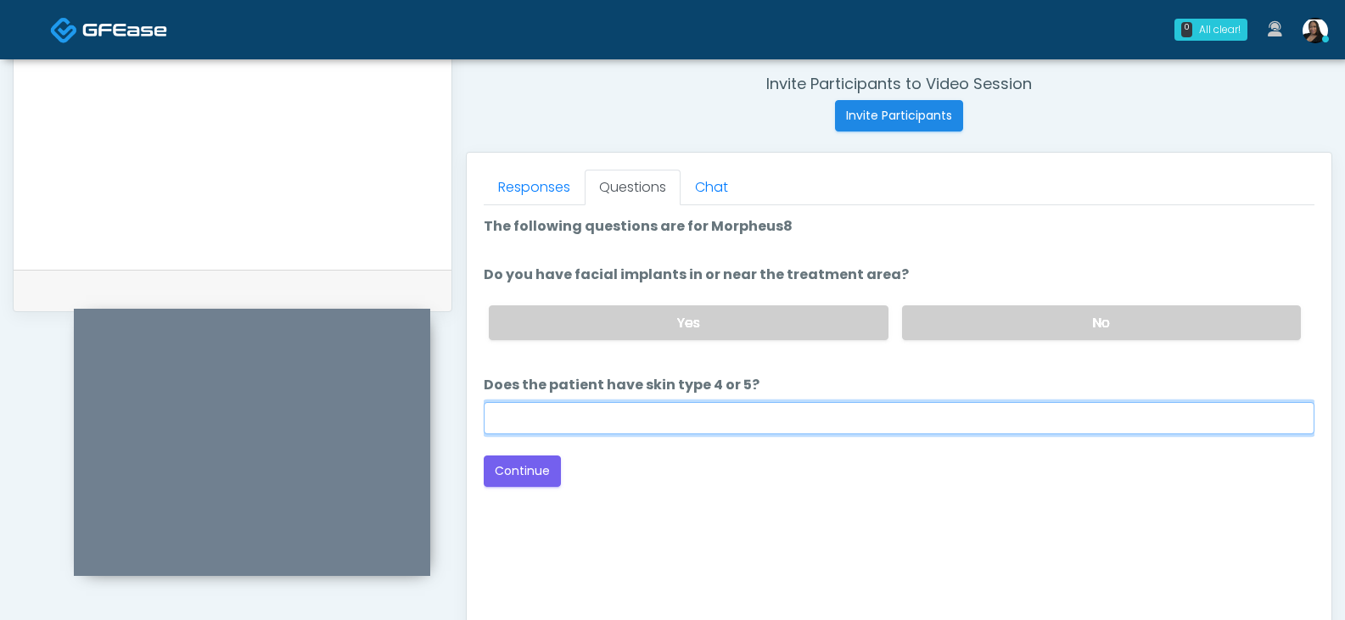
click at [563, 432] on input "Does the patient have skin type 4 or 5?" at bounding box center [899, 418] width 831 height 32
type input "**"
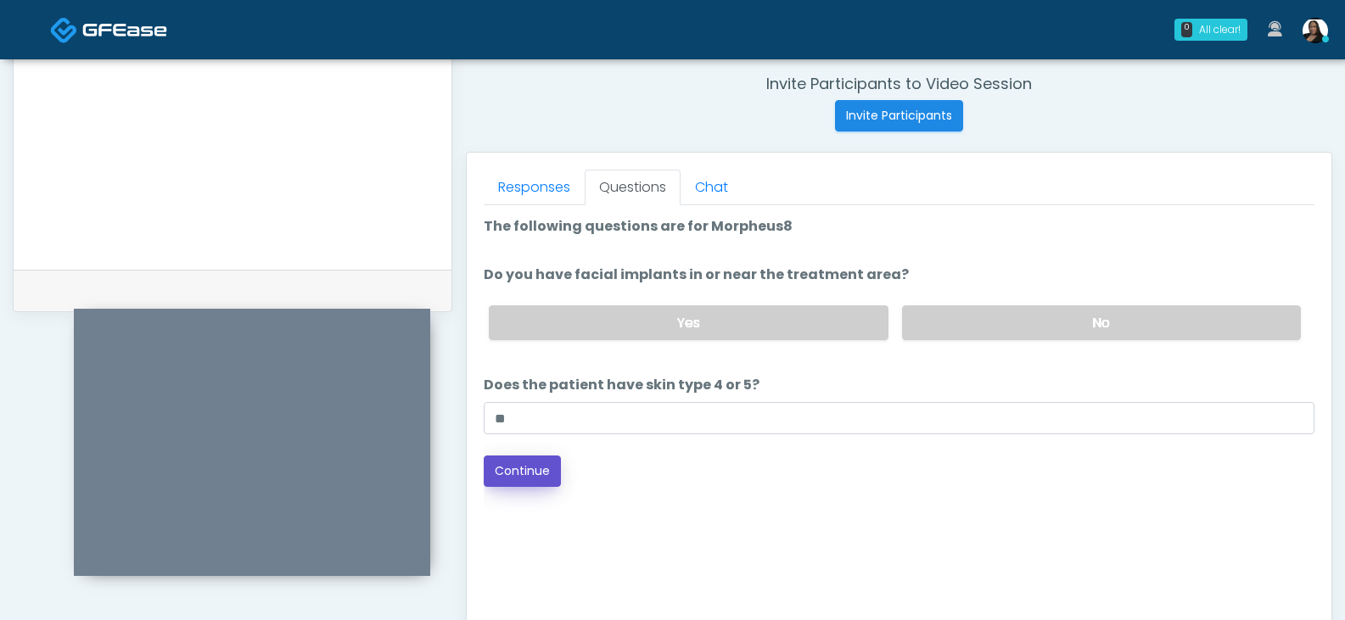
drag, startPoint x: 535, startPoint y: 468, endPoint x: 680, endPoint y: 445, distance: 146.2
click at [535, 468] on button "Continue" at bounding box center [522, 471] width 77 height 31
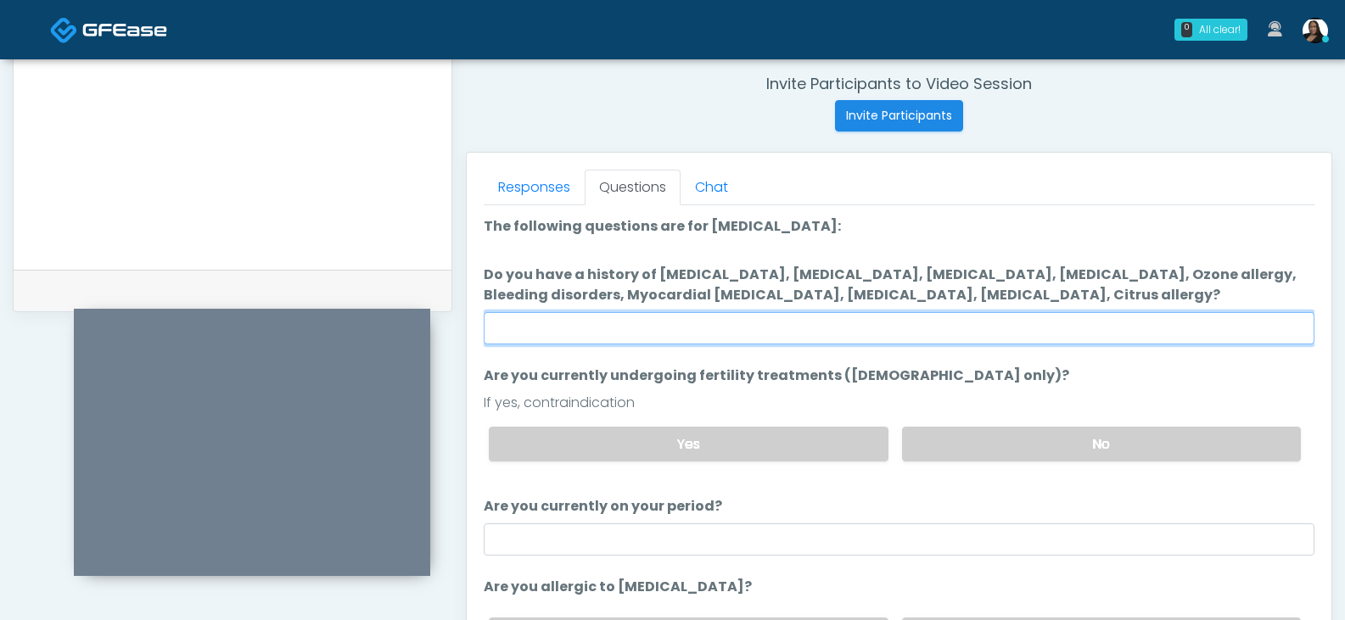
click at [838, 319] on input "Do you have a history of Hyperthyroidism, Hypotension, Hypocalcemia, Hypoglycem…" at bounding box center [899, 328] width 831 height 32
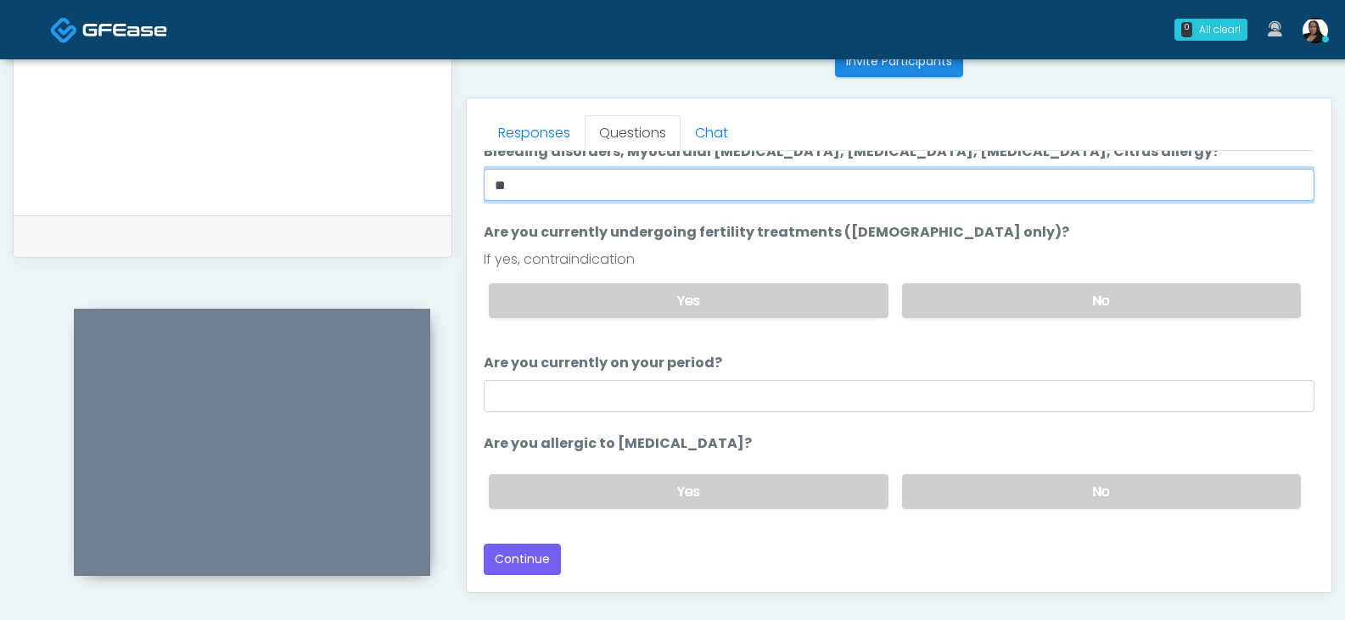
scroll to position [733, 0]
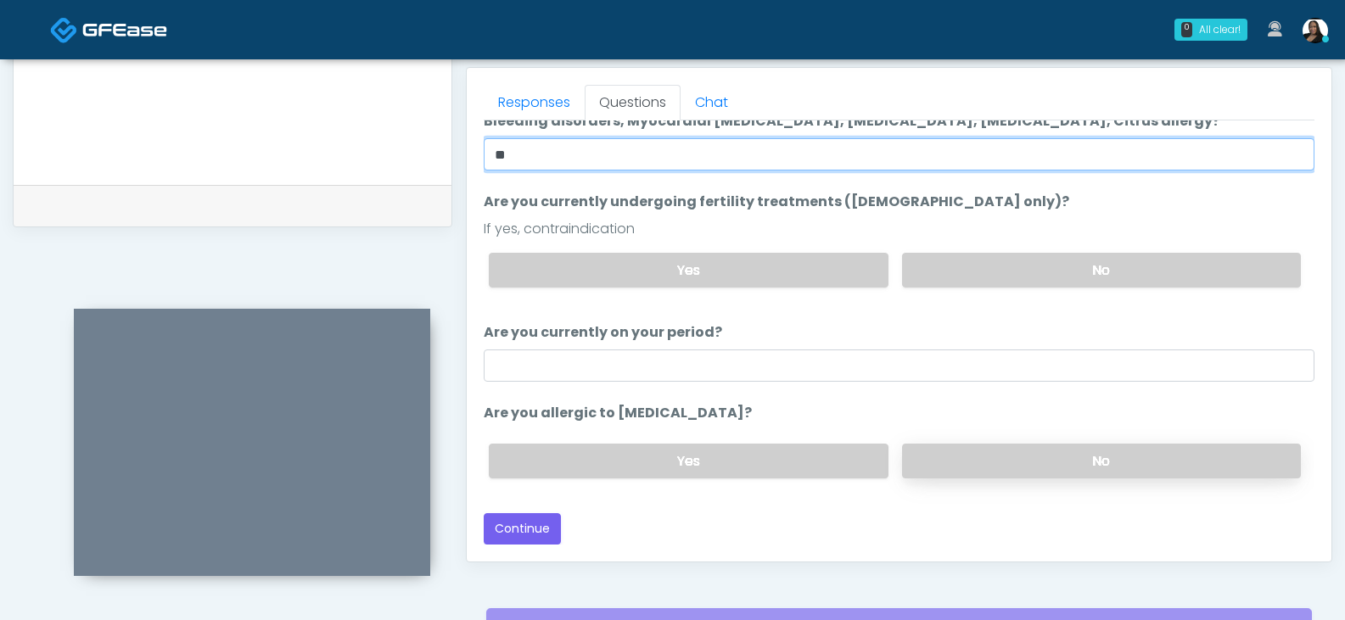
type input "**"
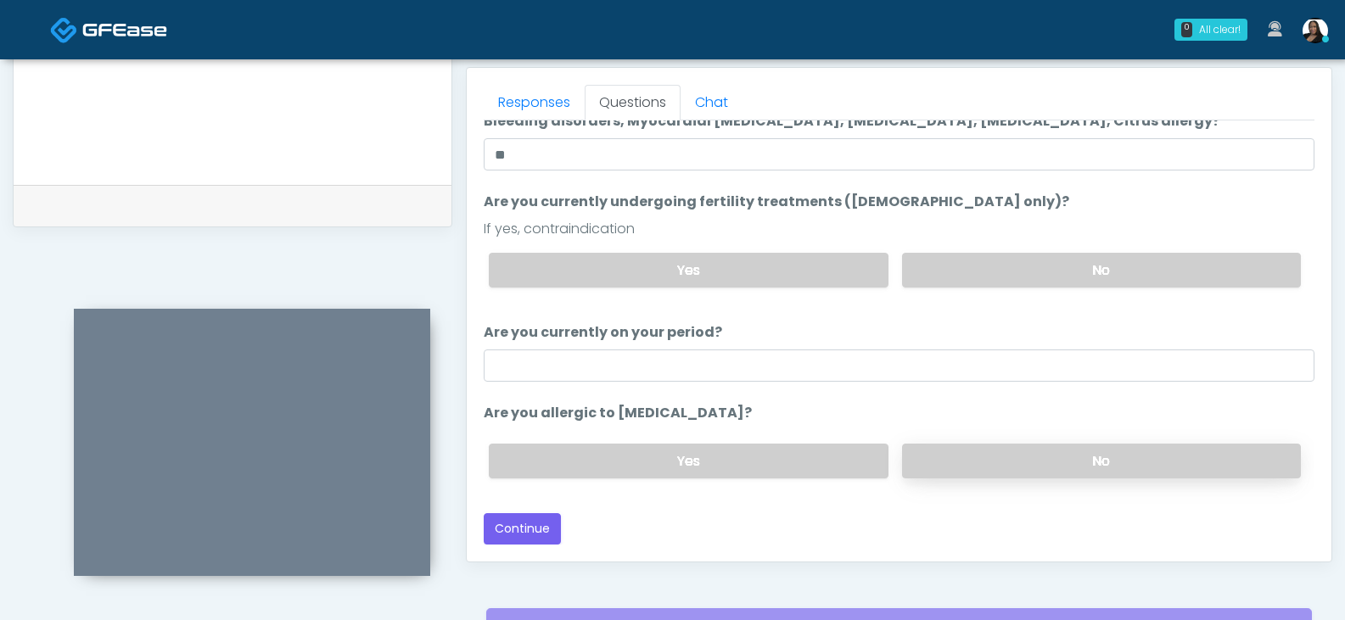
click at [961, 456] on label "No" at bounding box center [1101, 461] width 399 height 35
click at [541, 526] on button "Continue" at bounding box center [522, 528] width 77 height 31
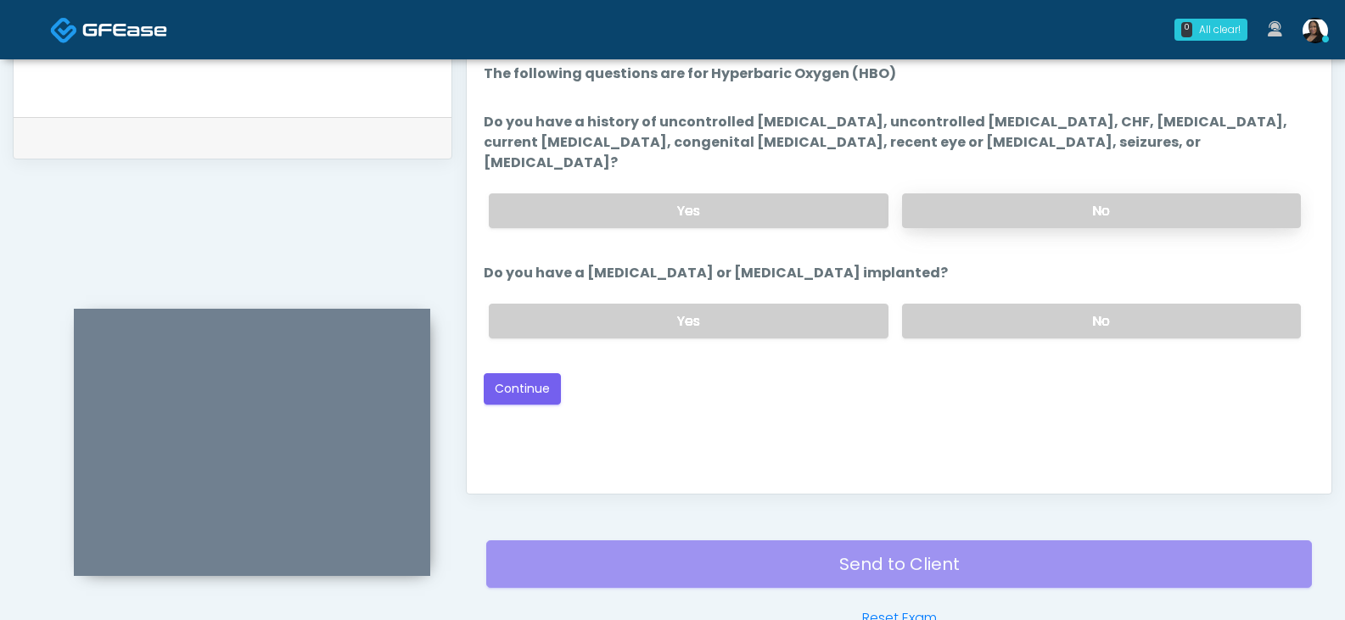
scroll to position [648, 0]
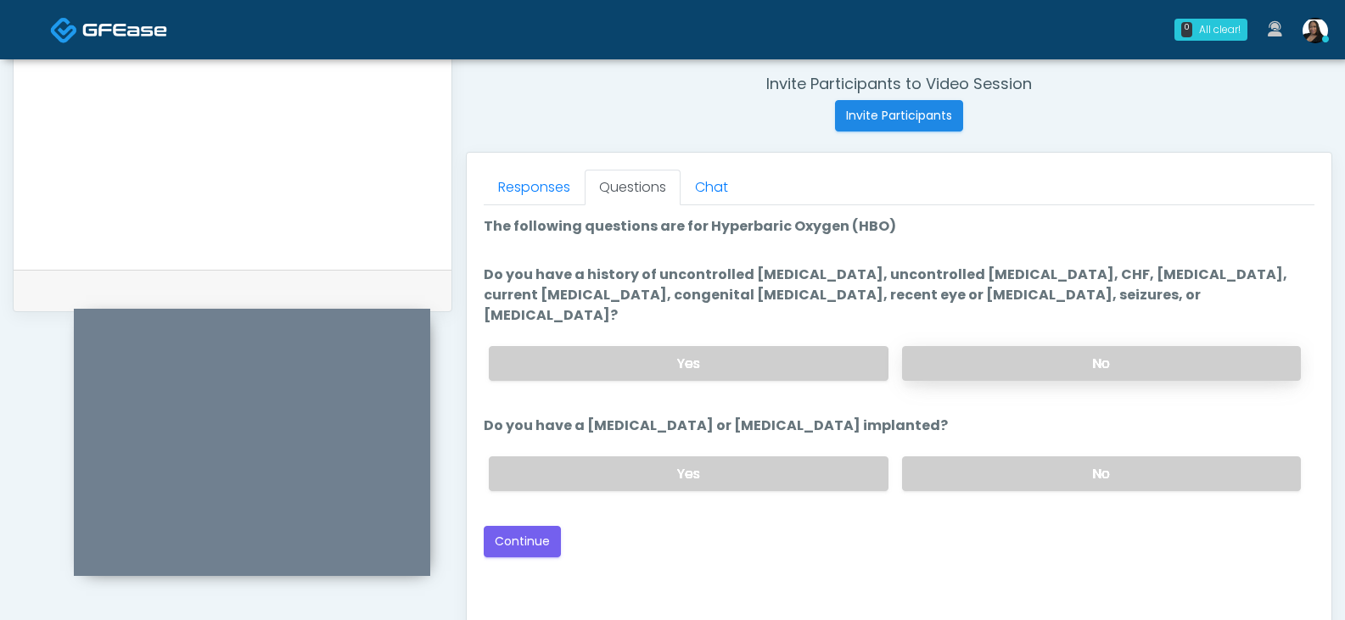
click at [1014, 346] on label "No" at bounding box center [1101, 363] width 399 height 35
click at [946, 459] on label "No" at bounding box center [1101, 474] width 399 height 35
click at [534, 526] on button "Continue" at bounding box center [522, 541] width 77 height 31
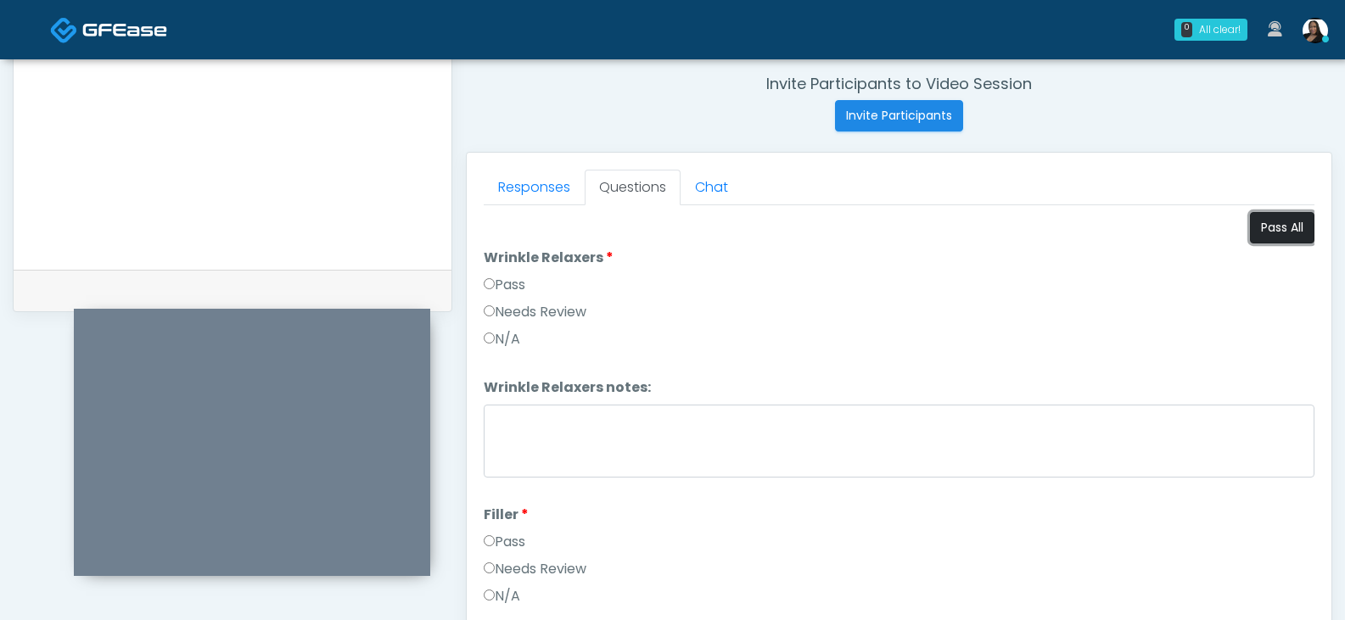
click at [1299, 226] on button "Pass All" at bounding box center [1282, 227] width 64 height 31
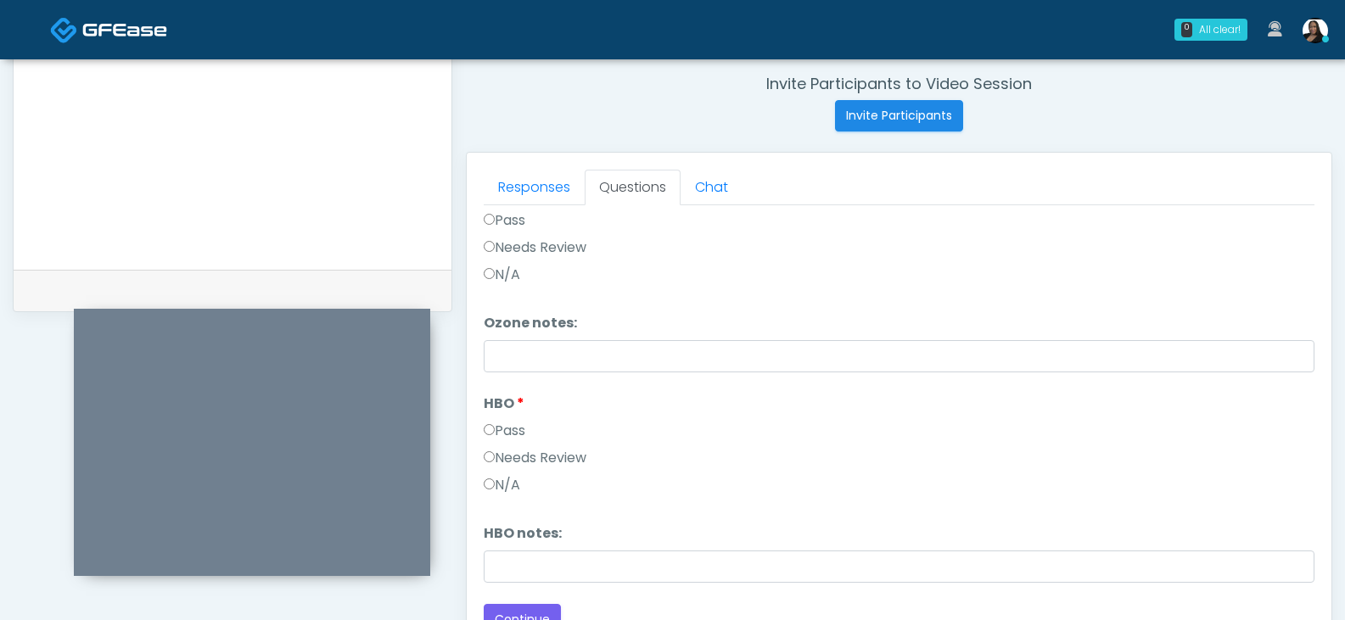
scroll to position [2127, 0]
click at [520, 609] on button "Continue" at bounding box center [522, 613] width 77 height 31
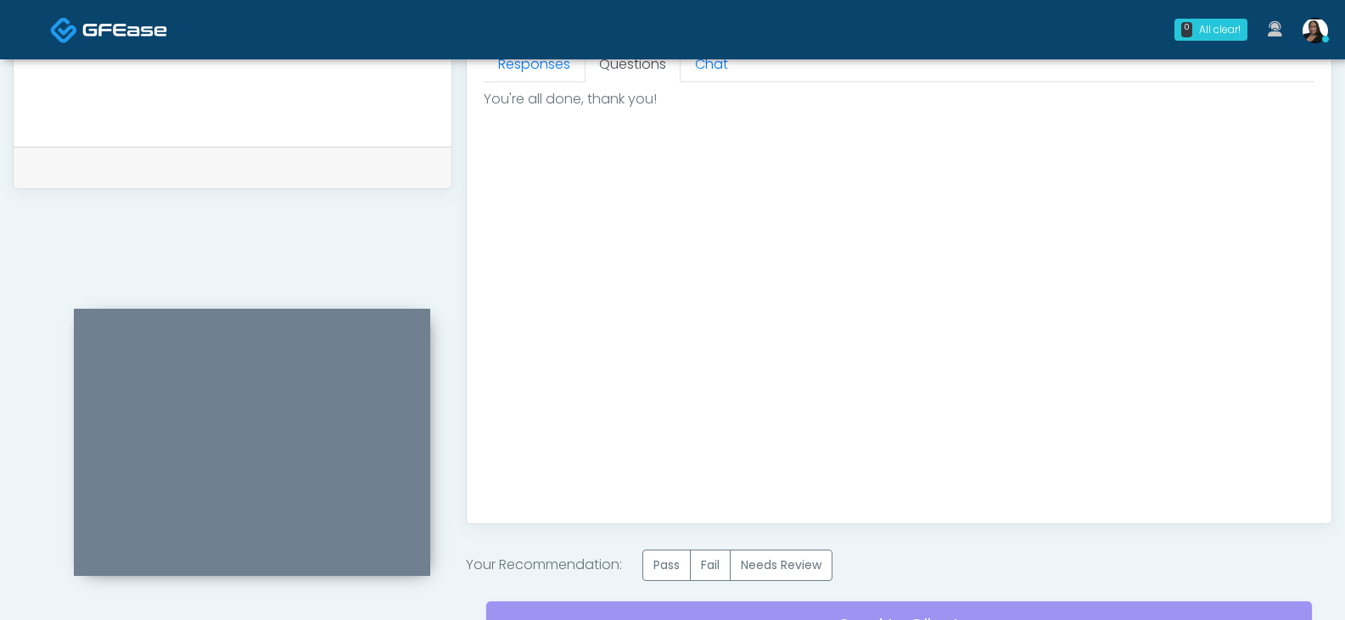
scroll to position [903, 0]
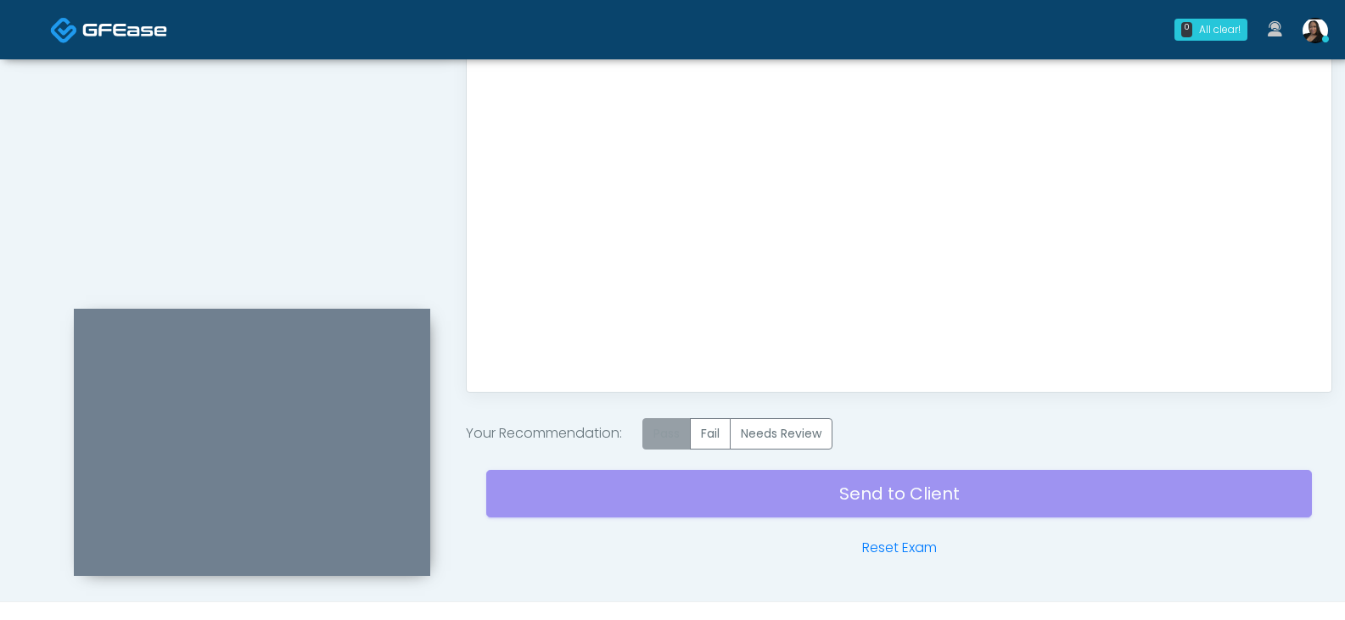
click at [673, 440] on label "Pass" at bounding box center [666, 433] width 48 height 31
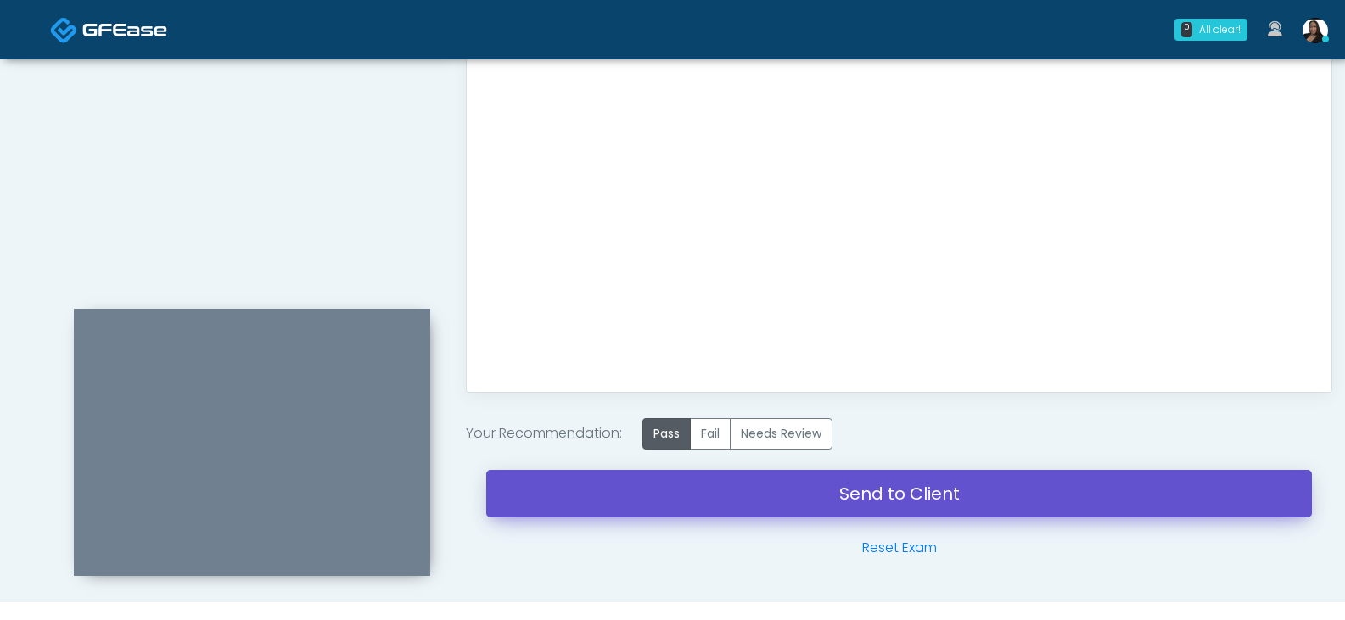
click at [899, 502] on link "Send to Client" at bounding box center [899, 494] width 826 height 48
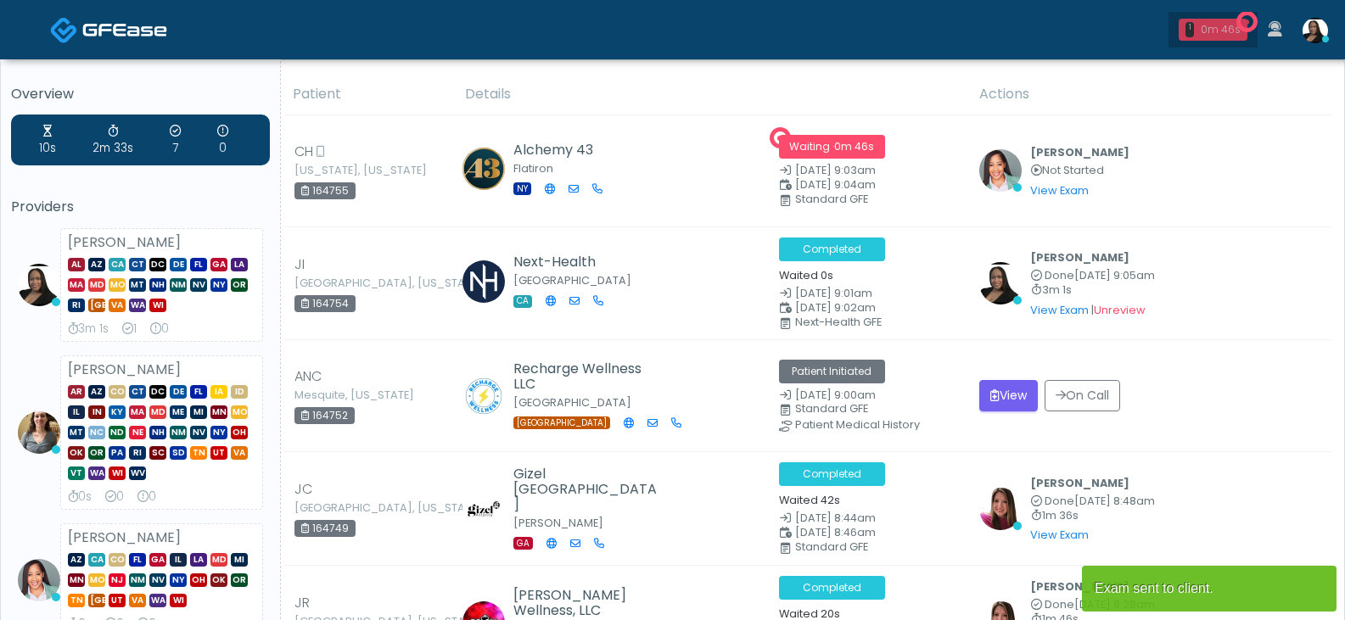
click at [1215, 25] on div "0m 46s" at bounding box center [1221, 29] width 40 height 15
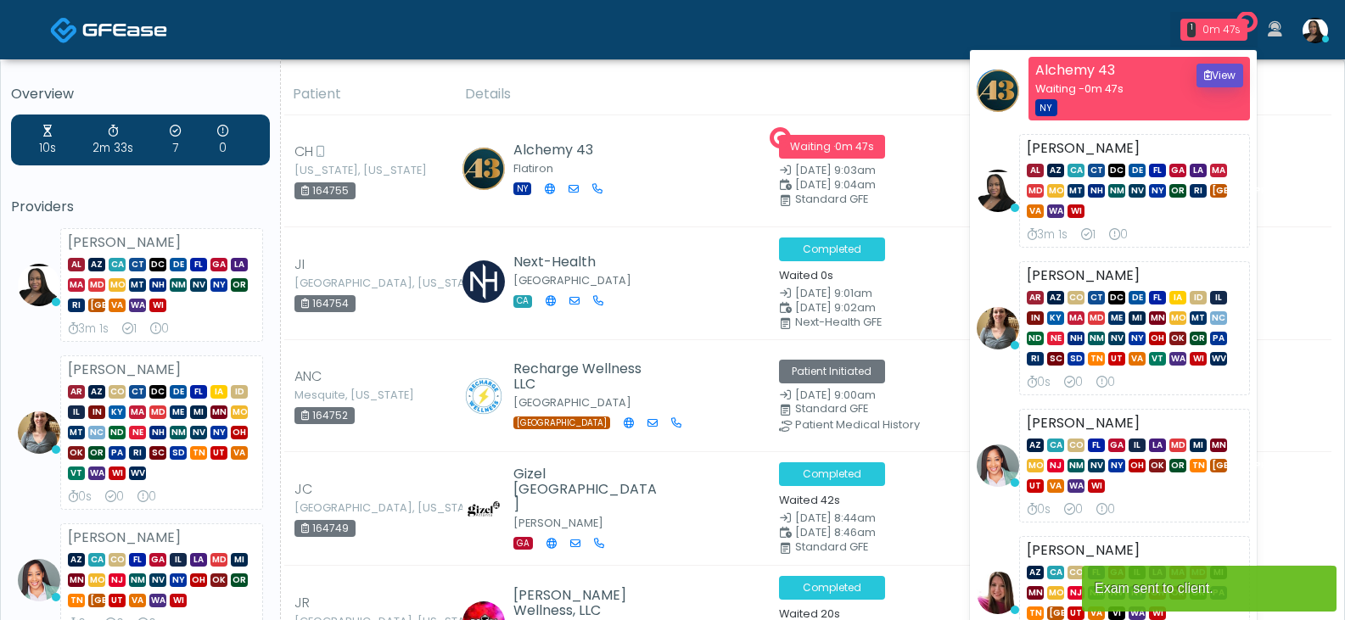
click at [1213, 70] on button "View" at bounding box center [1220, 76] width 47 height 24
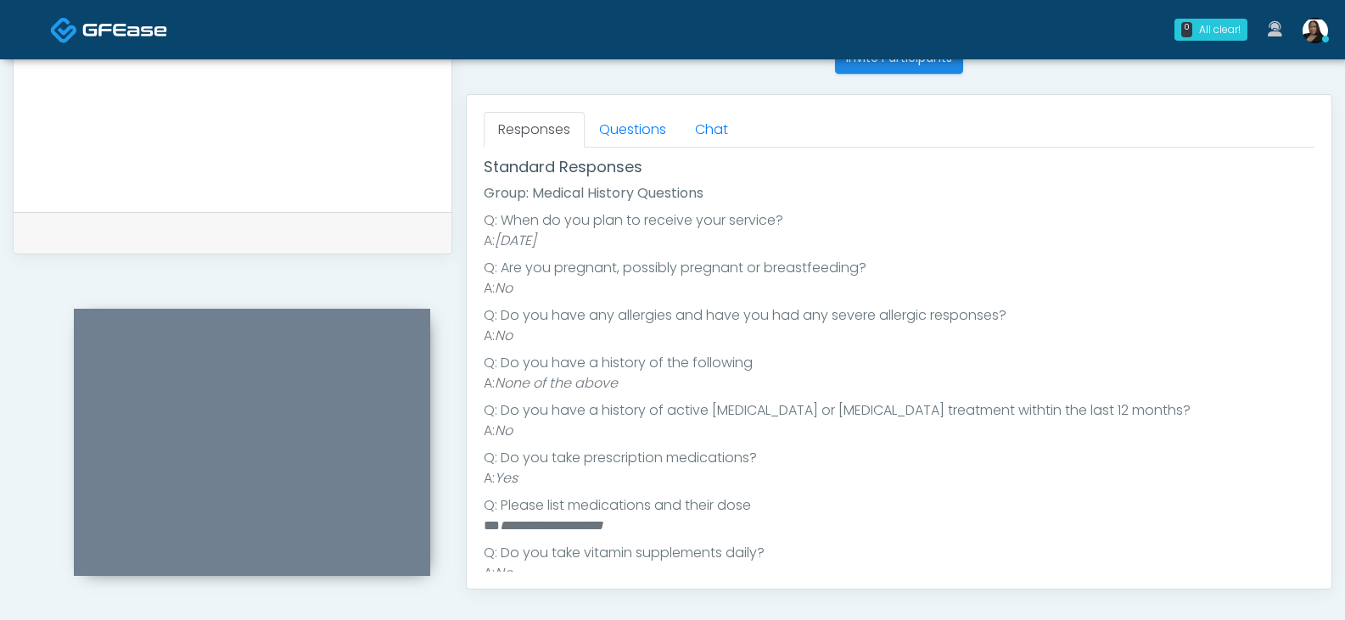
scroll to position [85, 0]
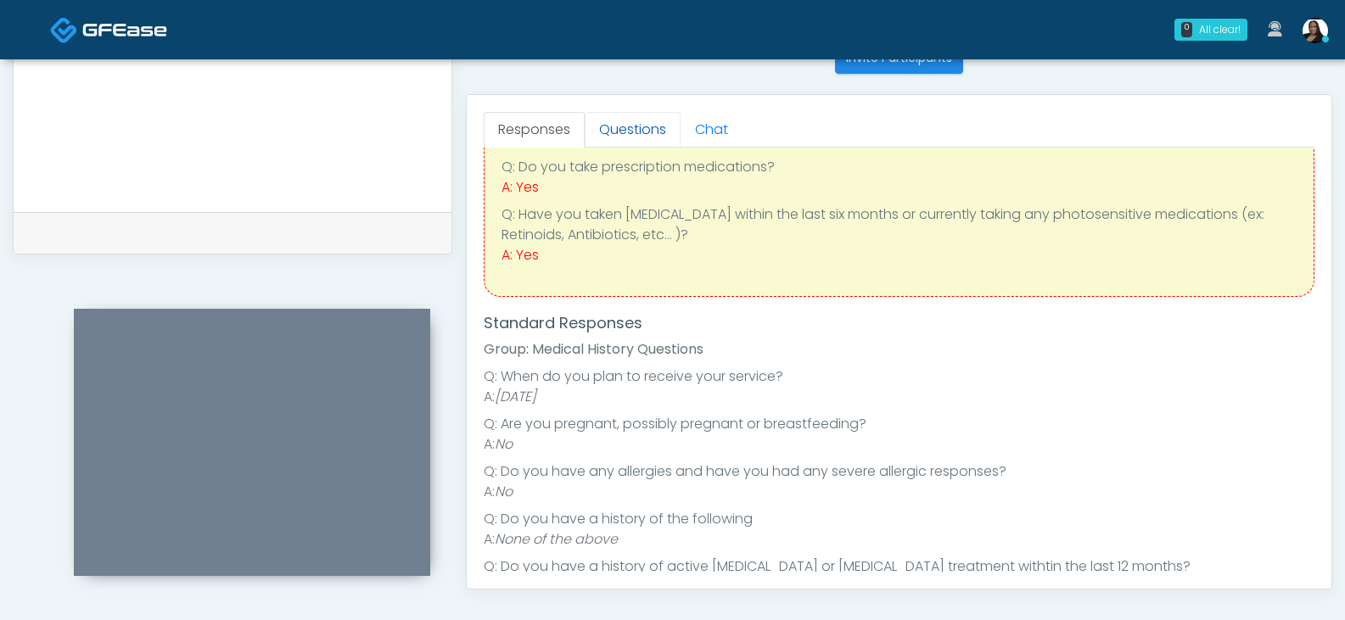
click at [640, 139] on link "Questions" at bounding box center [633, 130] width 96 height 36
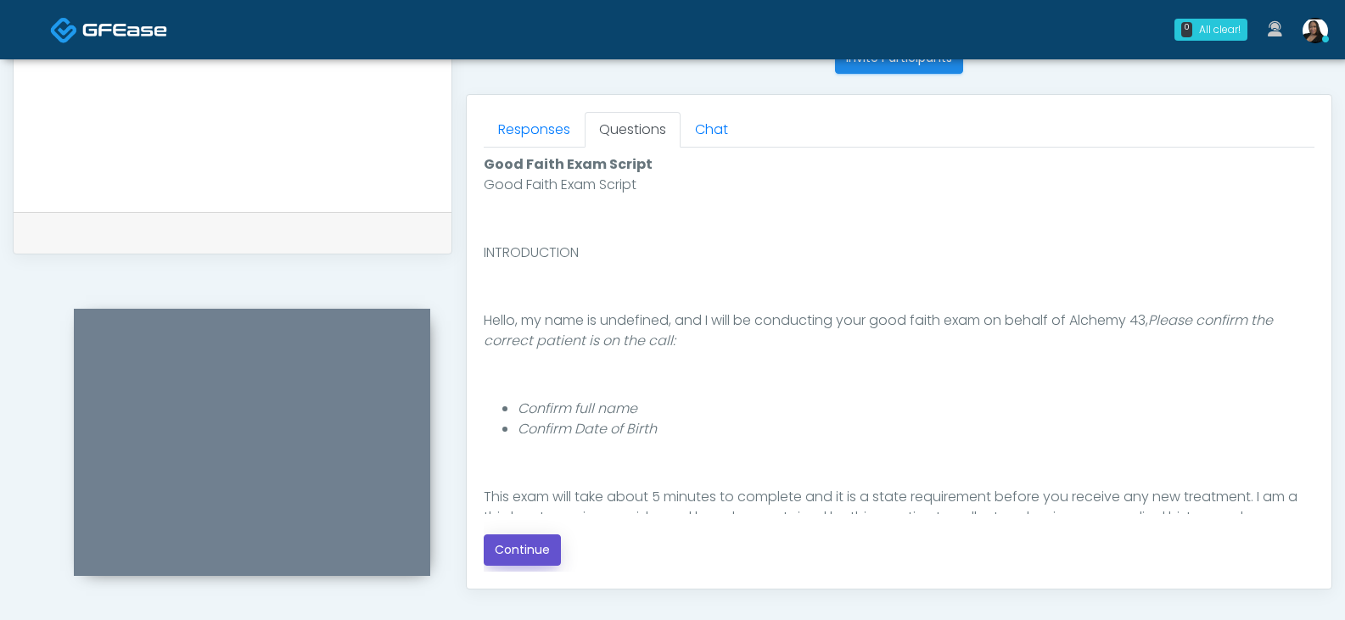
click at [534, 542] on button "Continue" at bounding box center [522, 550] width 77 height 31
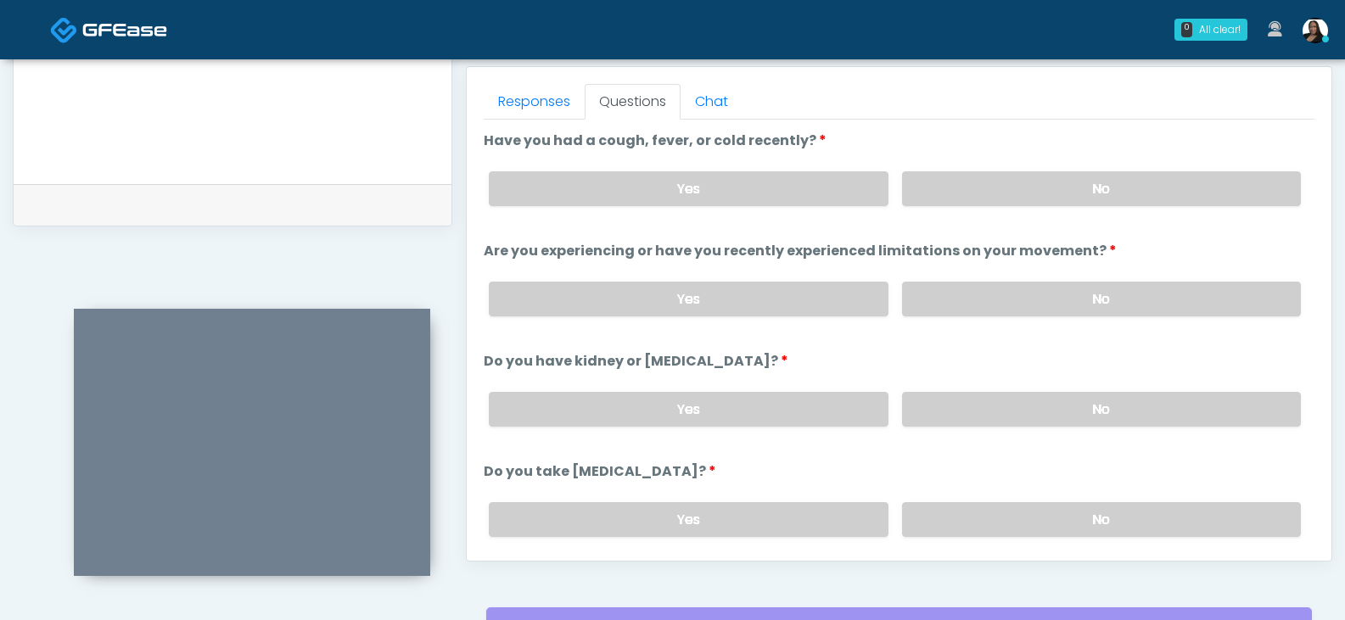
scroll to position [774, 0]
click at [967, 199] on label "No" at bounding box center [1101, 189] width 399 height 35
click at [966, 288] on label "No" at bounding box center [1101, 300] width 399 height 35
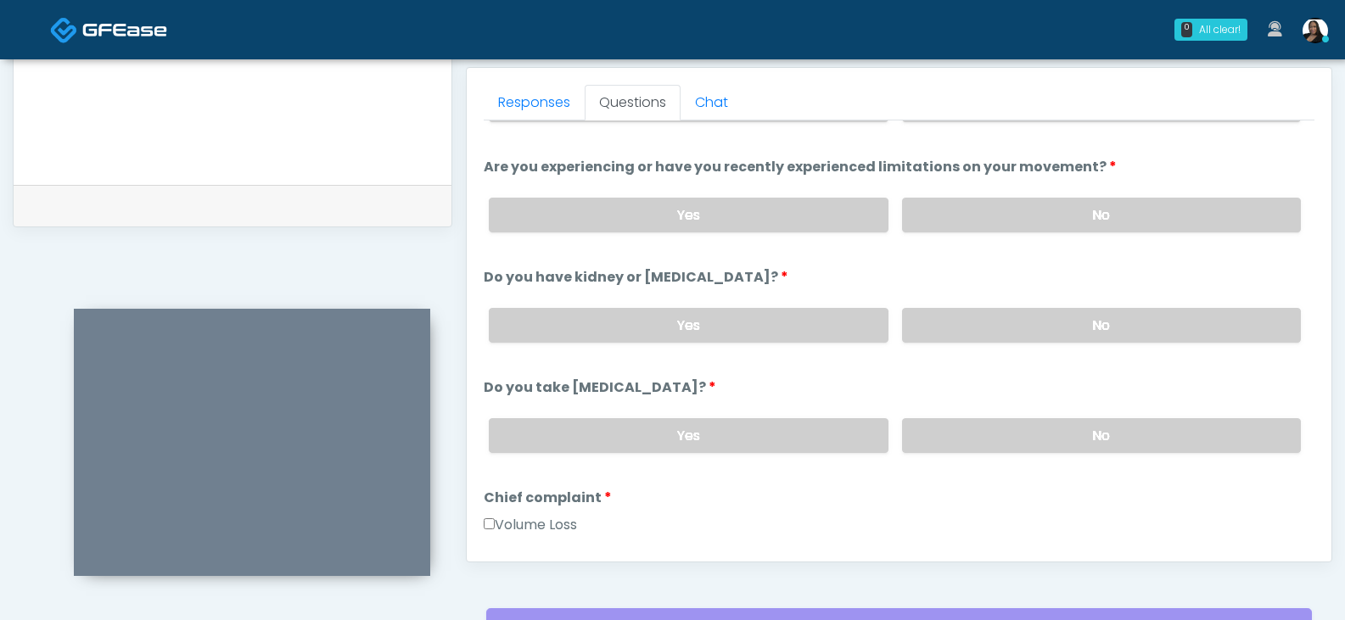
drag, startPoint x: 959, startPoint y: 328, endPoint x: 957, endPoint y: 390, distance: 62.0
click at [959, 332] on label "No" at bounding box center [1101, 325] width 399 height 35
click at [946, 435] on label "No" at bounding box center [1101, 435] width 399 height 35
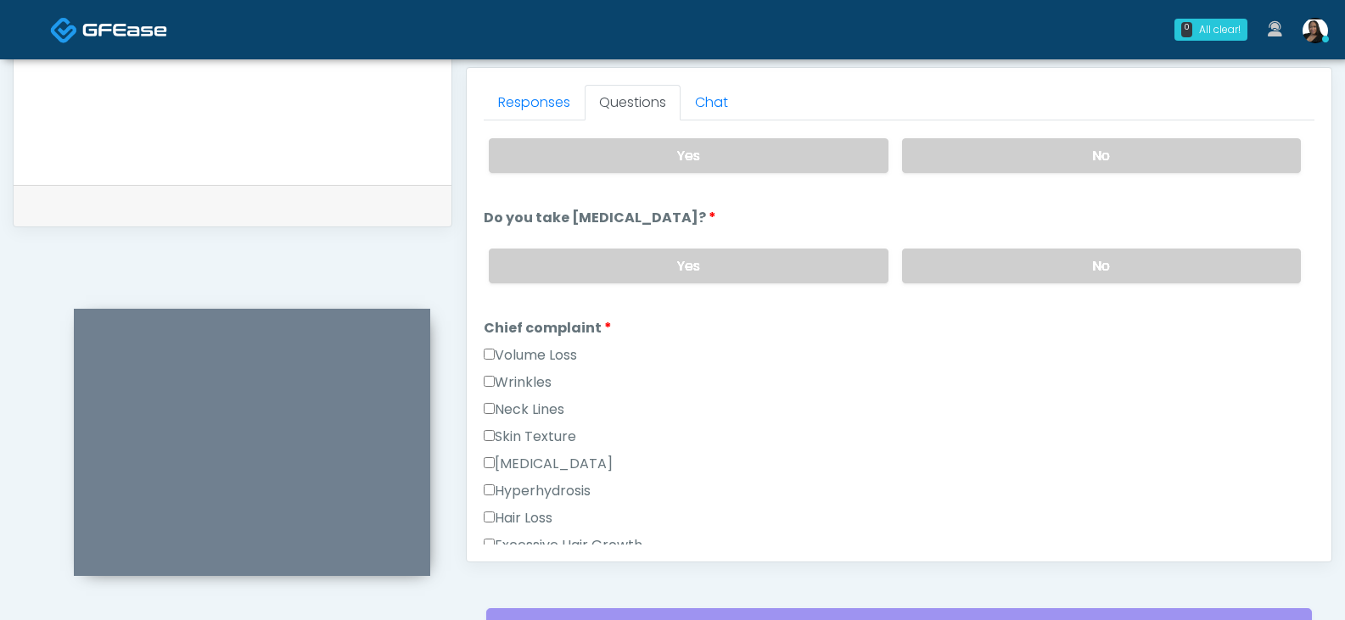
scroll to position [424, 0]
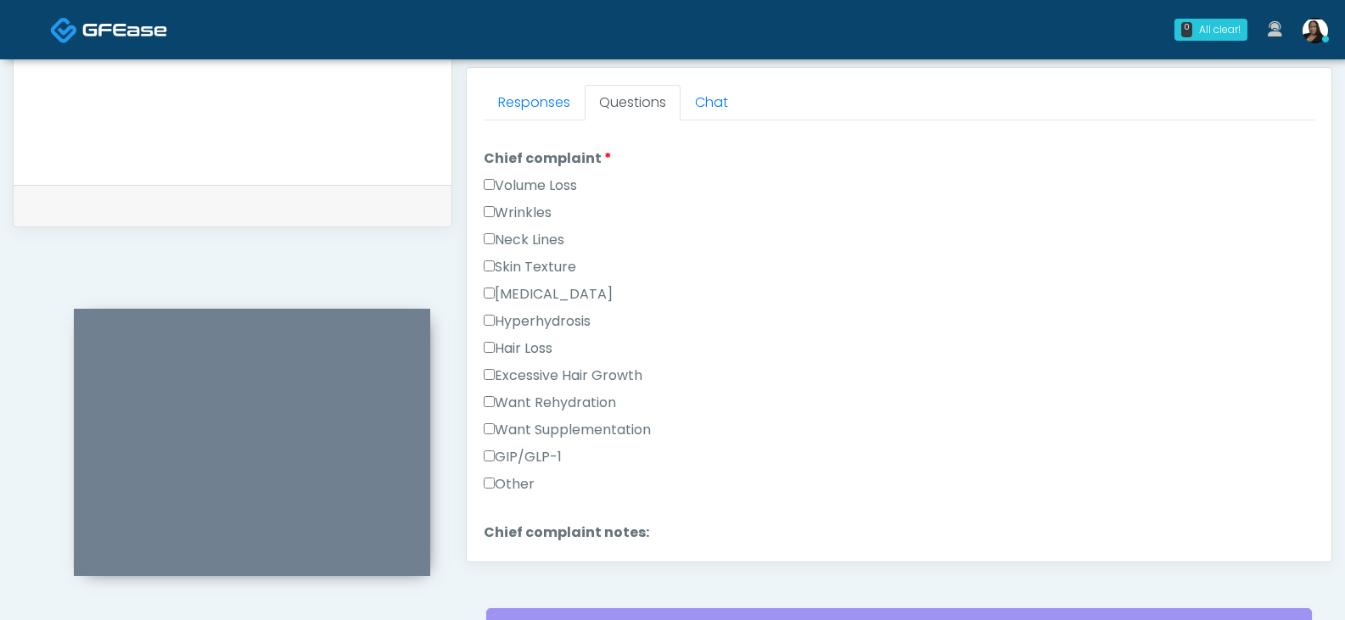
click at [518, 459] on label "GIP/GLP-1" at bounding box center [523, 457] width 78 height 20
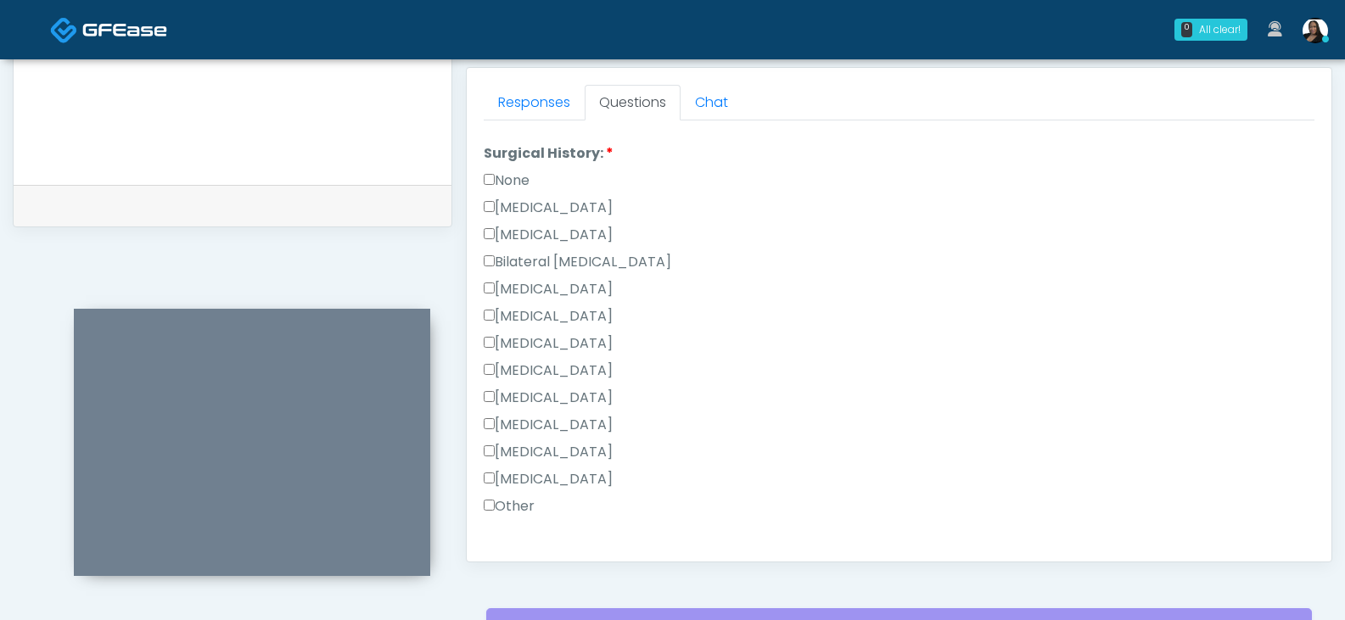
scroll to position [933, 0]
click at [495, 179] on label "None" at bounding box center [507, 178] width 46 height 20
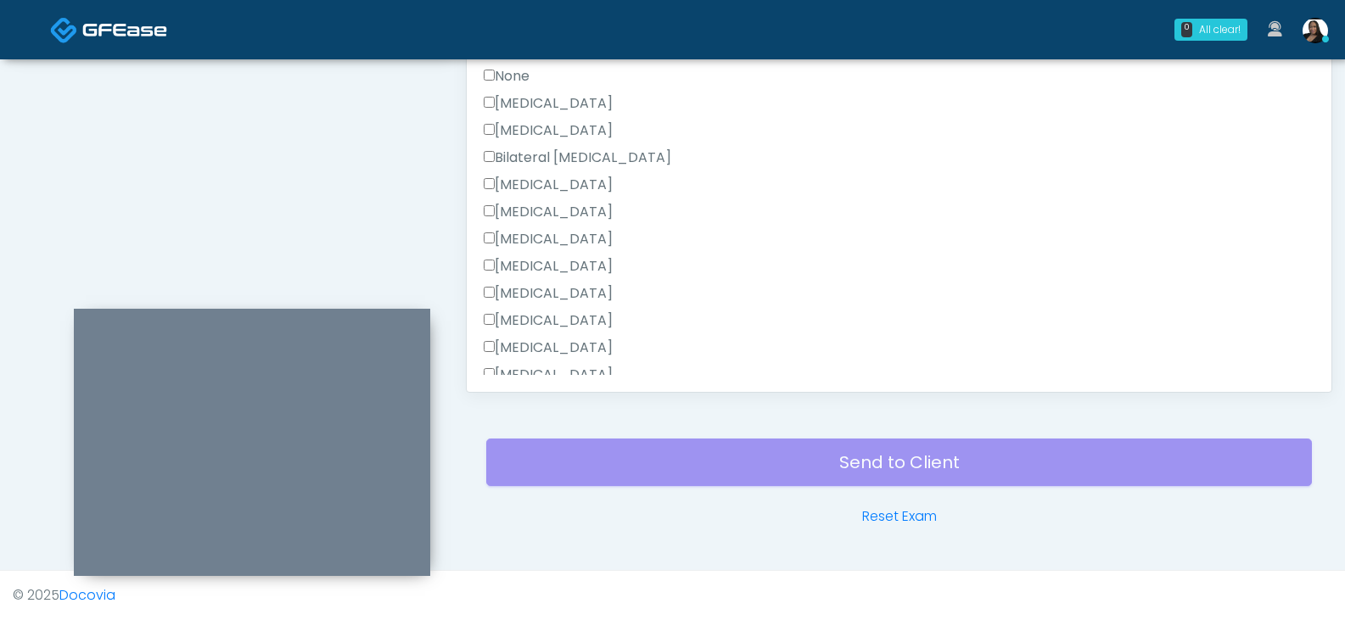
scroll to position [835, 0]
click at [525, 269] on label "Rhinoplasty" at bounding box center [548, 270] width 129 height 20
click at [507, 92] on li "Surgical History: Surgical History: None Cesarean Section Hysterectomy Bilatera…" at bounding box center [899, 260] width 831 height 380
click at [507, 102] on label "None" at bounding box center [507, 107] width 46 height 20
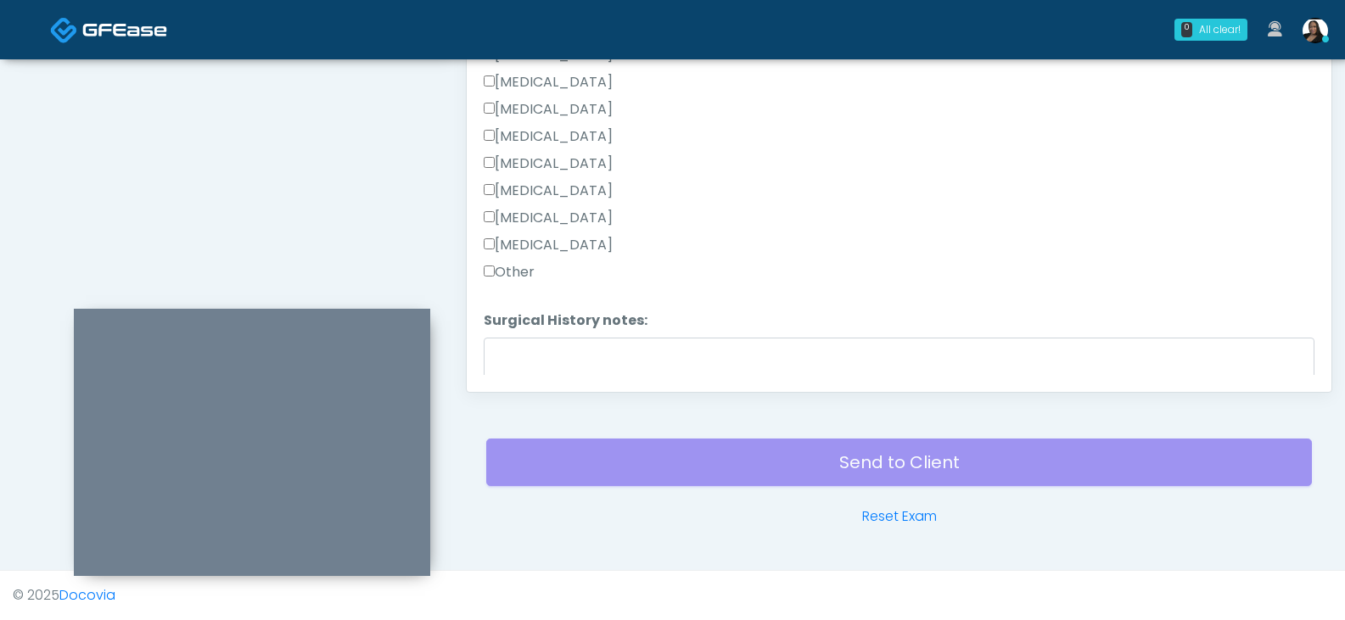
scroll to position [1090, 0]
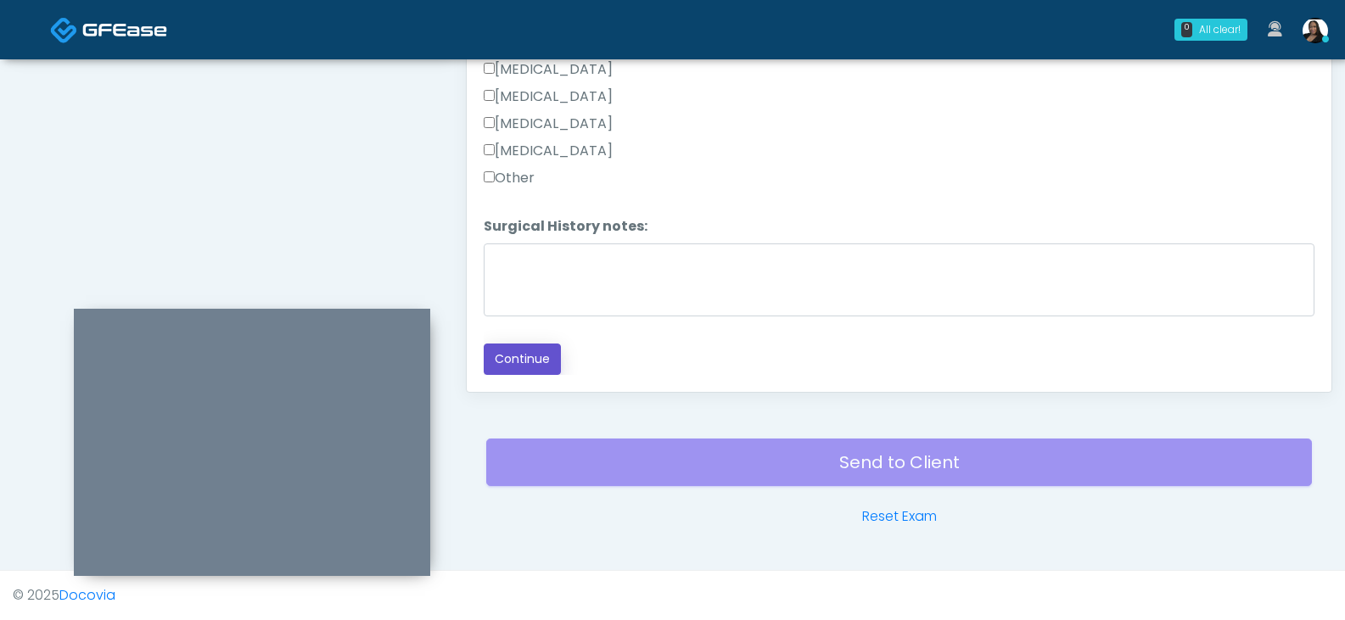
click at [530, 348] on button "Continue" at bounding box center [522, 359] width 77 height 31
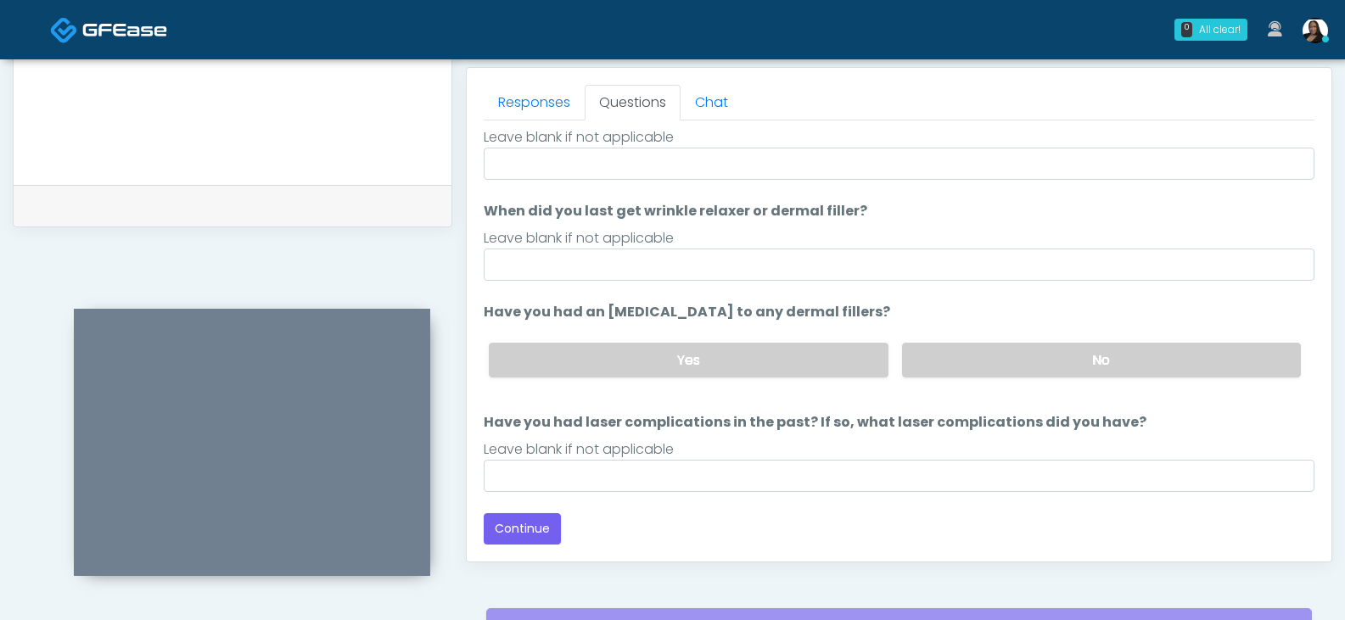
scroll to position [944, 0]
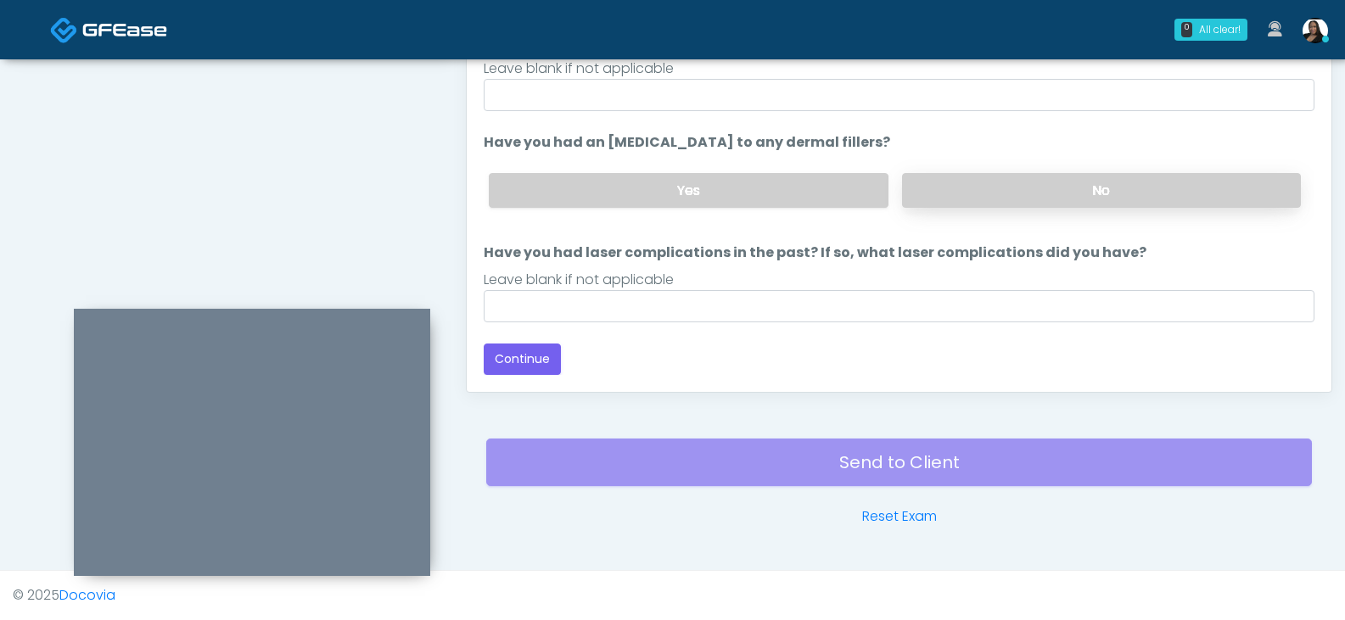
click at [942, 199] on label "No" at bounding box center [1101, 190] width 399 height 35
click at [541, 357] on button "Continue" at bounding box center [522, 359] width 77 height 31
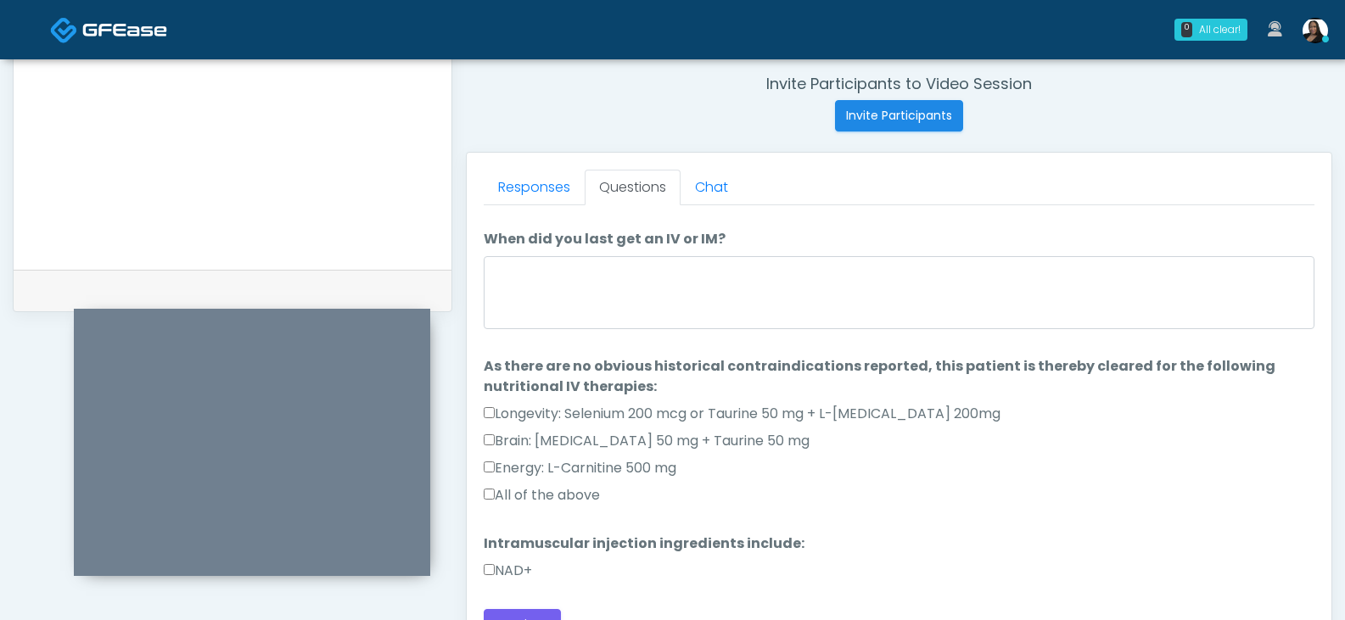
scroll to position [47, 0]
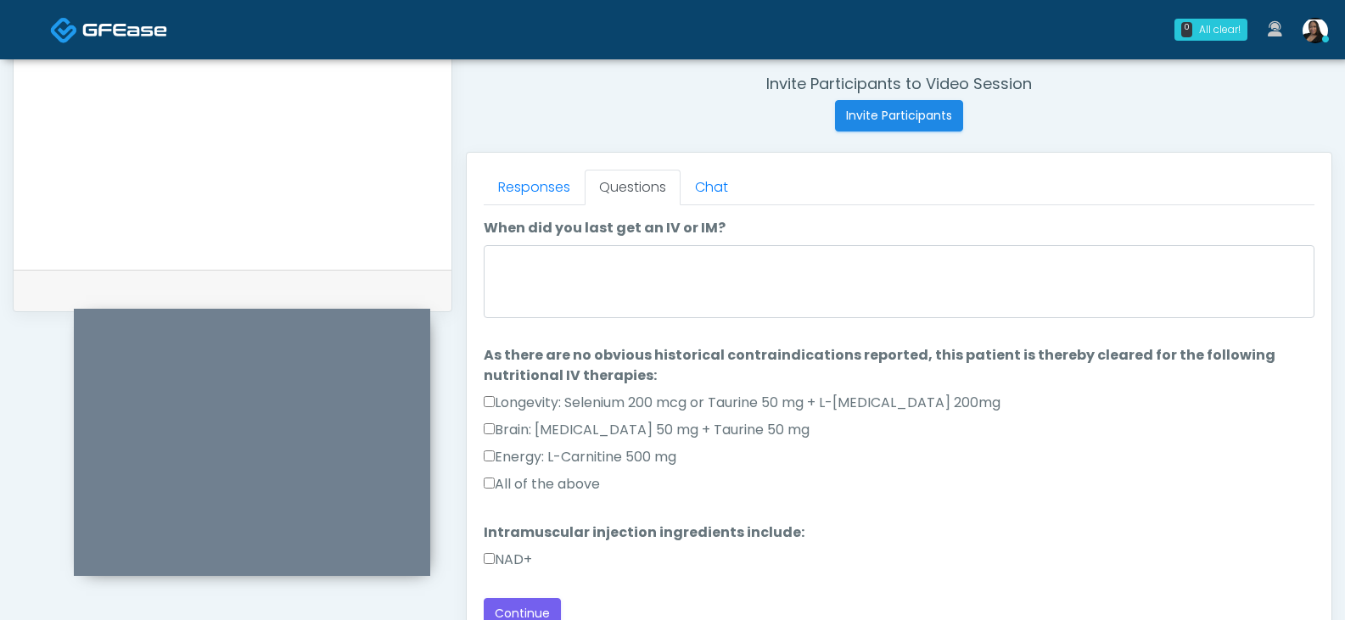
click at [569, 485] on label "All of the above" at bounding box center [542, 484] width 116 height 20
click at [513, 557] on label "NAD+" at bounding box center [508, 560] width 48 height 20
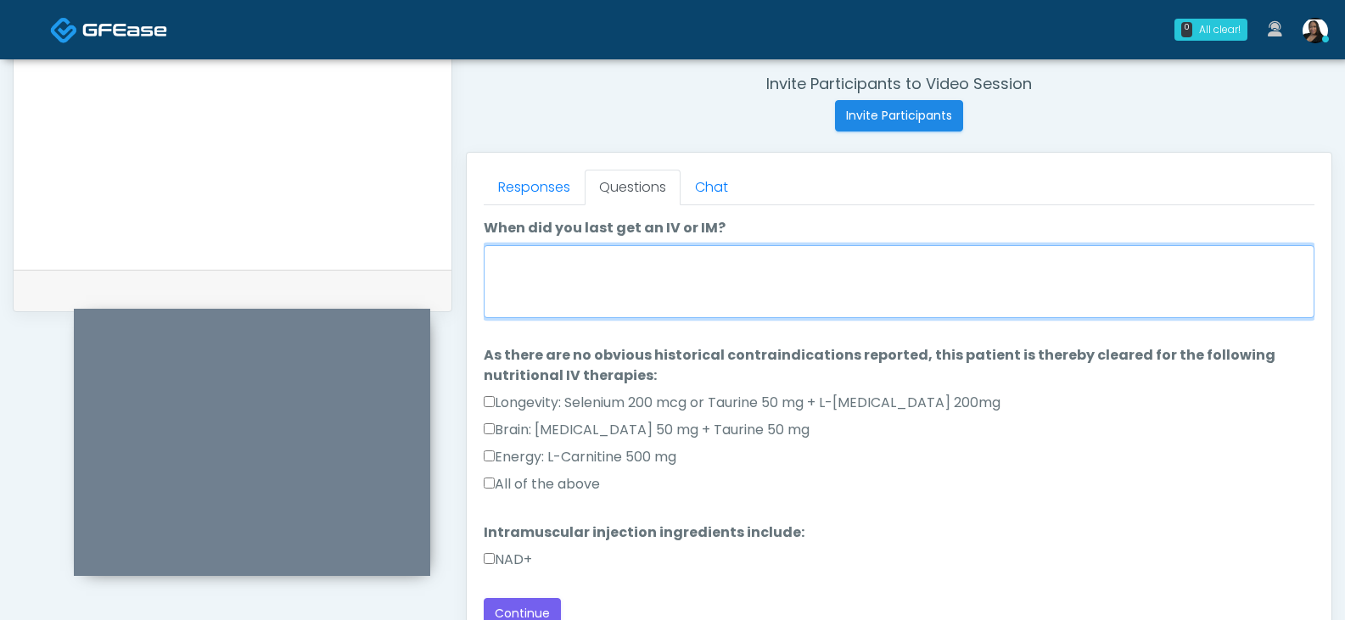
click at [612, 300] on textarea "When did you last get an IV or IM?" at bounding box center [899, 281] width 831 height 73
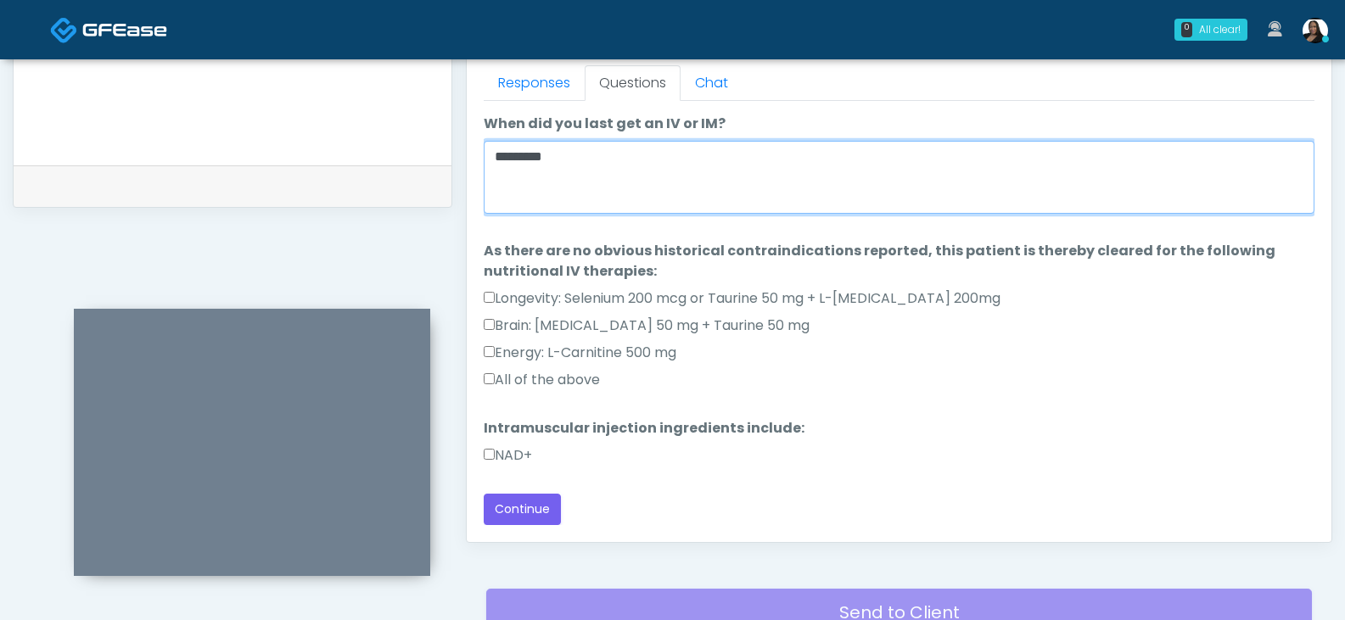
scroll to position [859, 0]
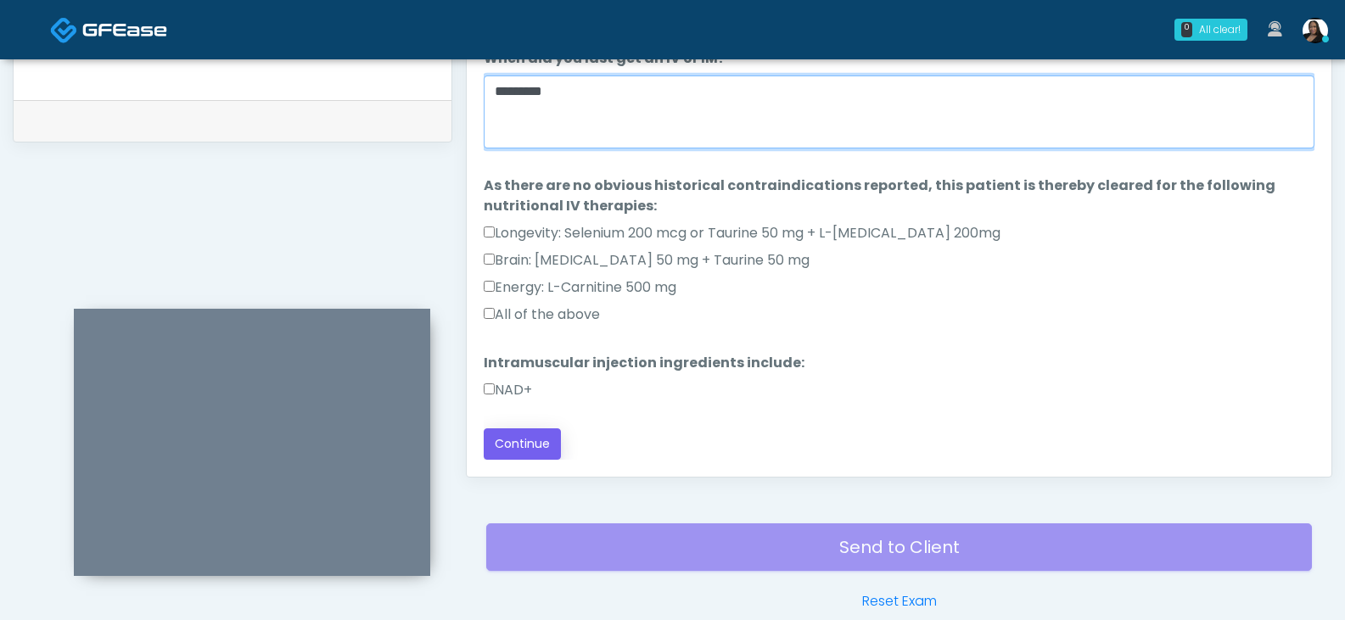
type textarea "*********"
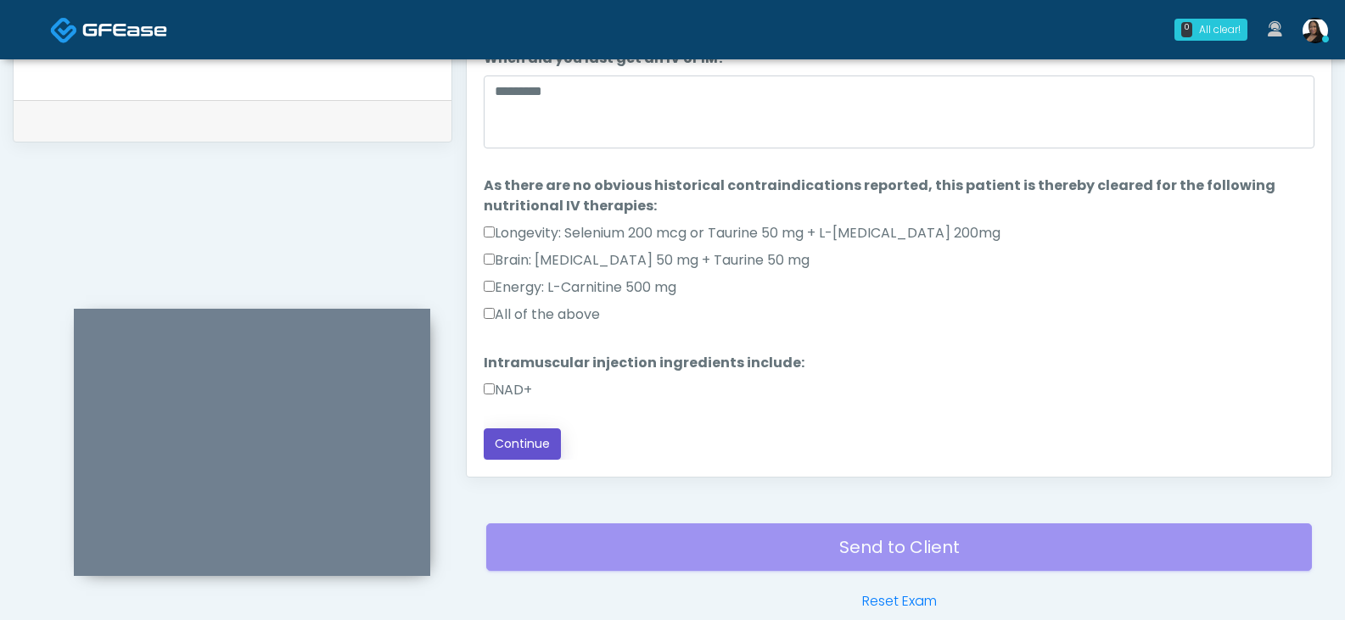
drag, startPoint x: 535, startPoint y: 446, endPoint x: 547, endPoint y: 441, distance: 13.4
click at [535, 446] on button "Continue" at bounding box center [522, 444] width 77 height 31
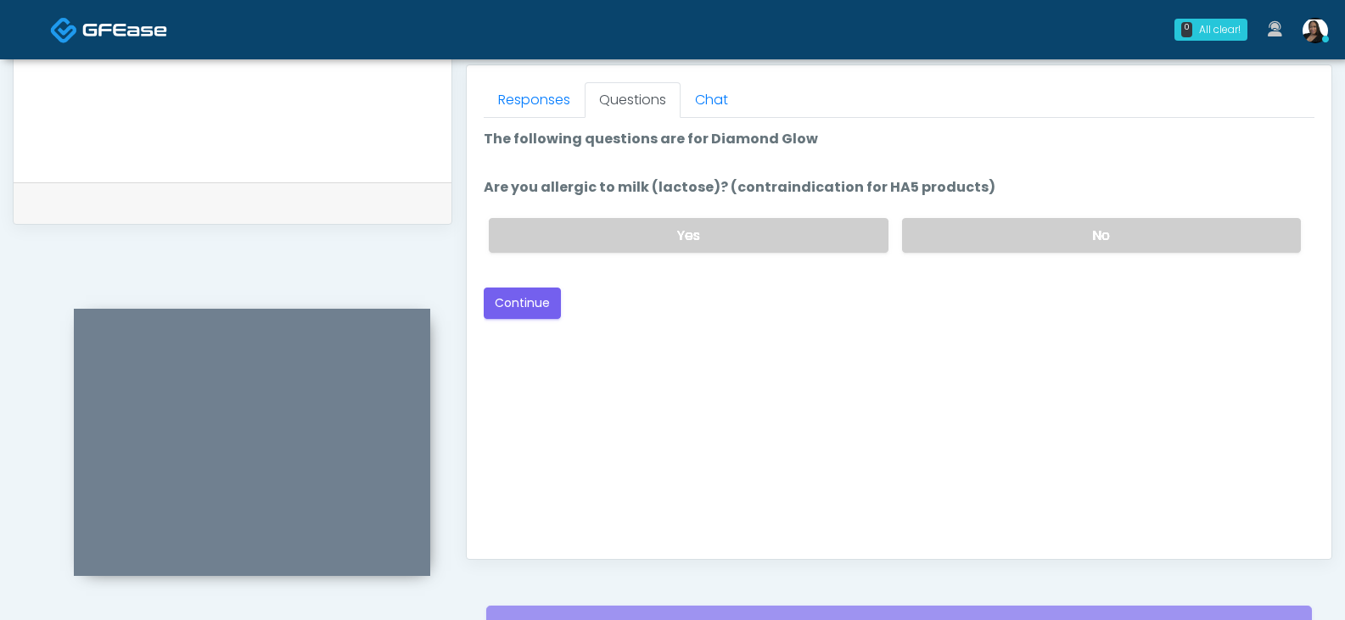
scroll to position [689, 0]
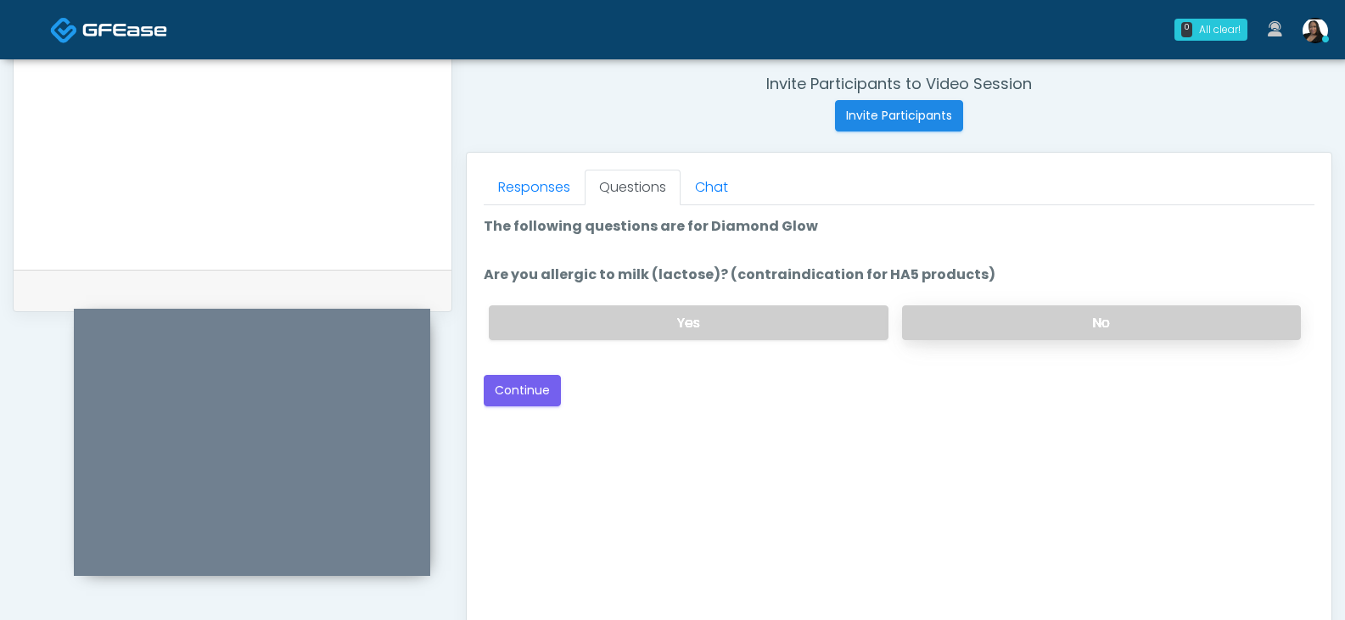
click at [975, 317] on label "No" at bounding box center [1101, 322] width 399 height 35
click at [520, 388] on button "Continue" at bounding box center [522, 390] width 77 height 31
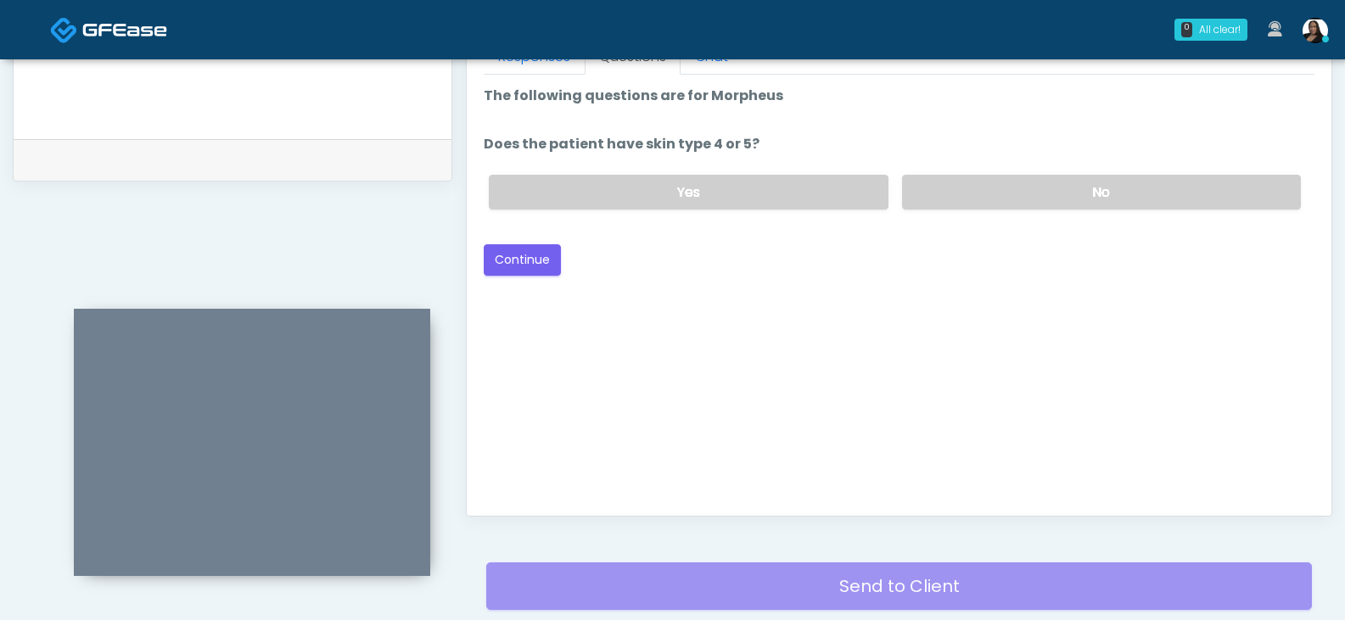
scroll to position [604, 0]
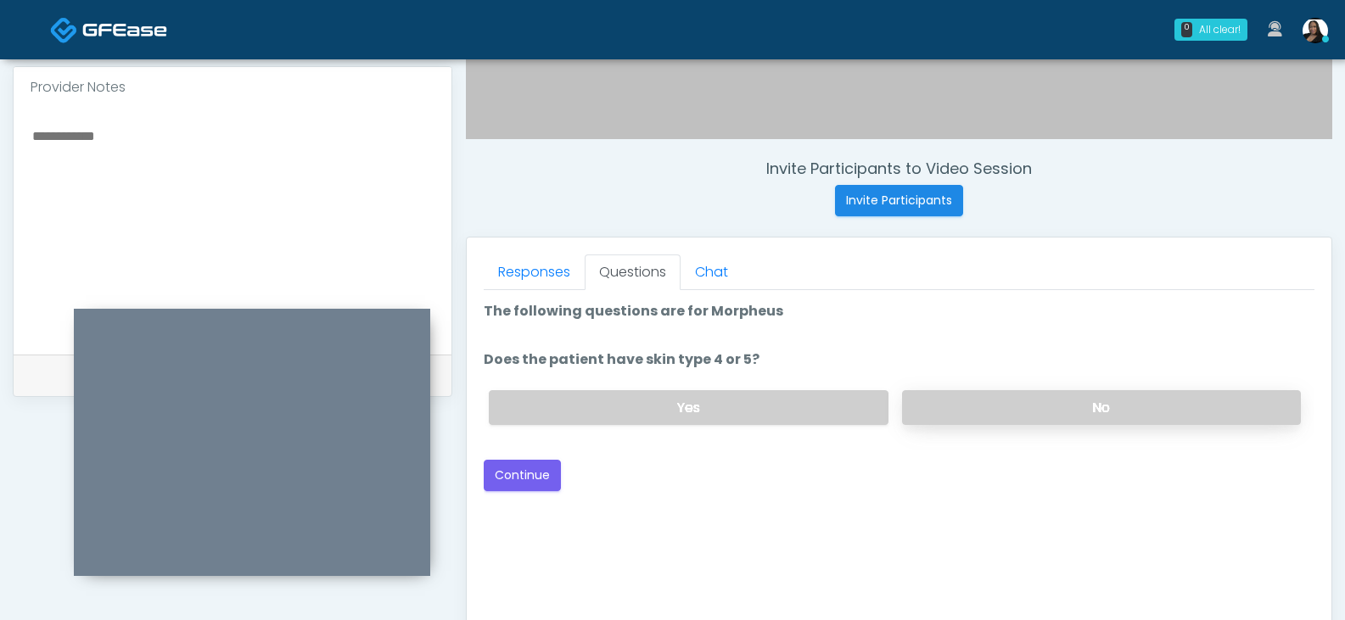
click at [939, 391] on label "No" at bounding box center [1101, 407] width 399 height 35
drag, startPoint x: 526, startPoint y: 465, endPoint x: 653, endPoint y: 461, distance: 126.5
click at [526, 466] on button "Continue" at bounding box center [522, 475] width 77 height 31
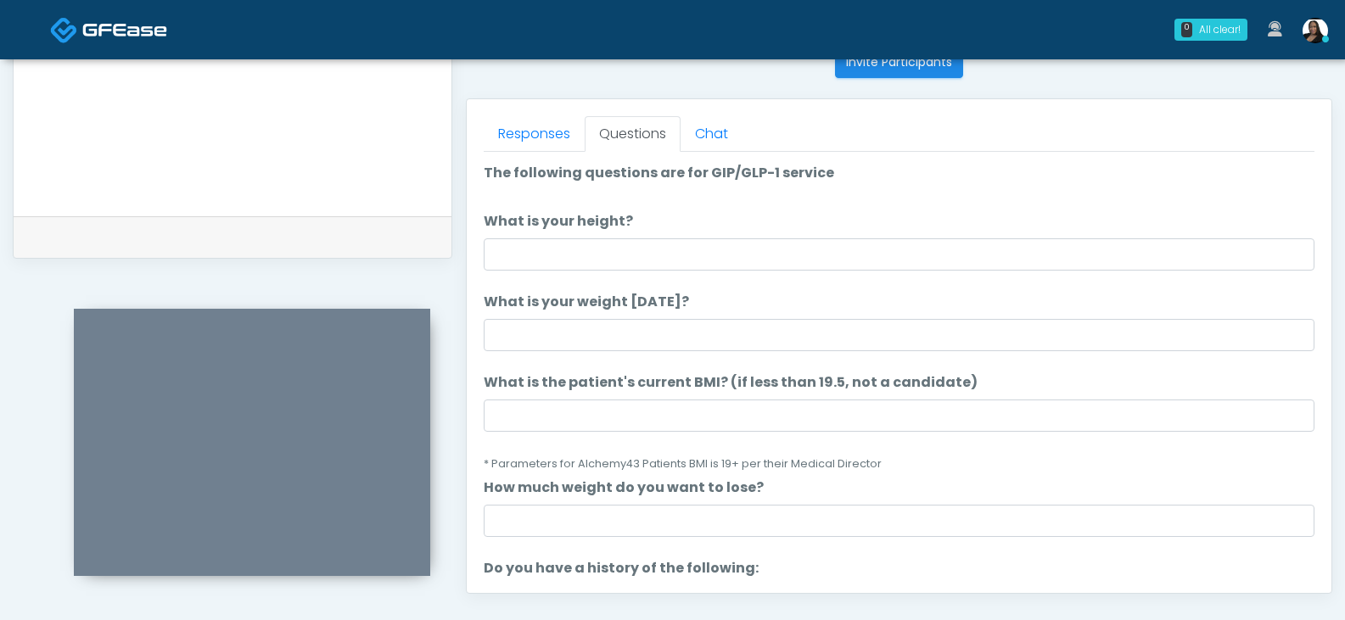
scroll to position [689, 0]
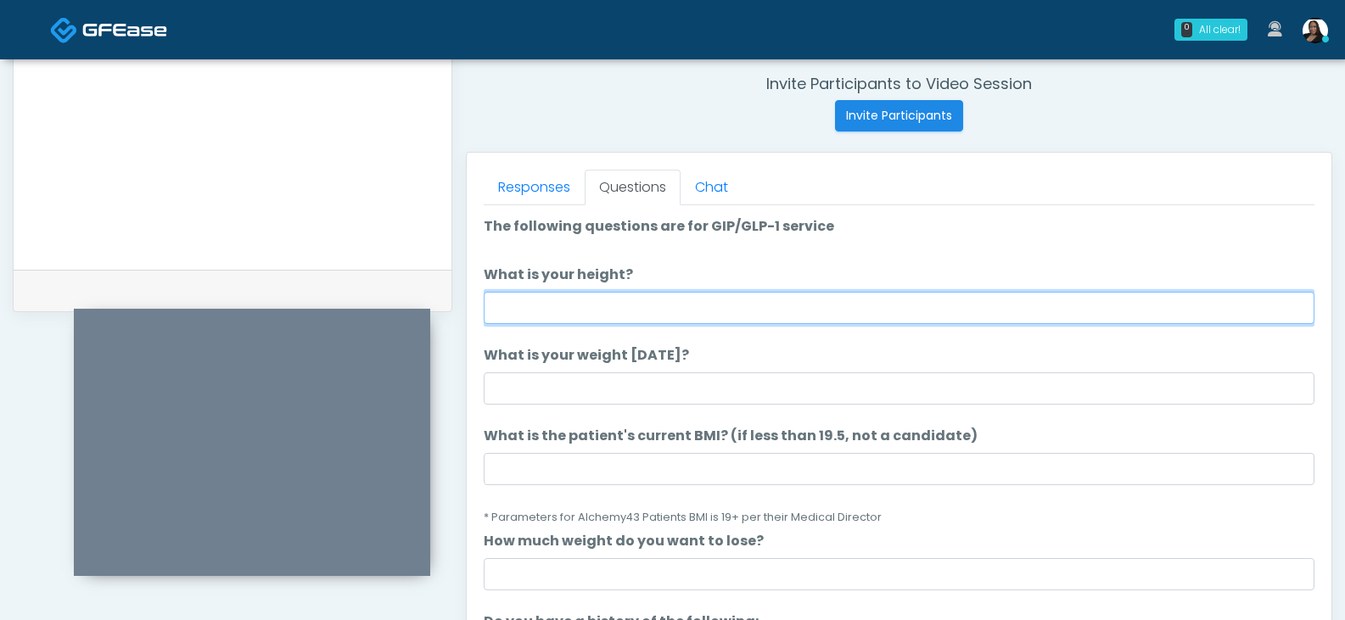
click at [574, 317] on input "What is your height?" at bounding box center [899, 308] width 831 height 32
type input "****"
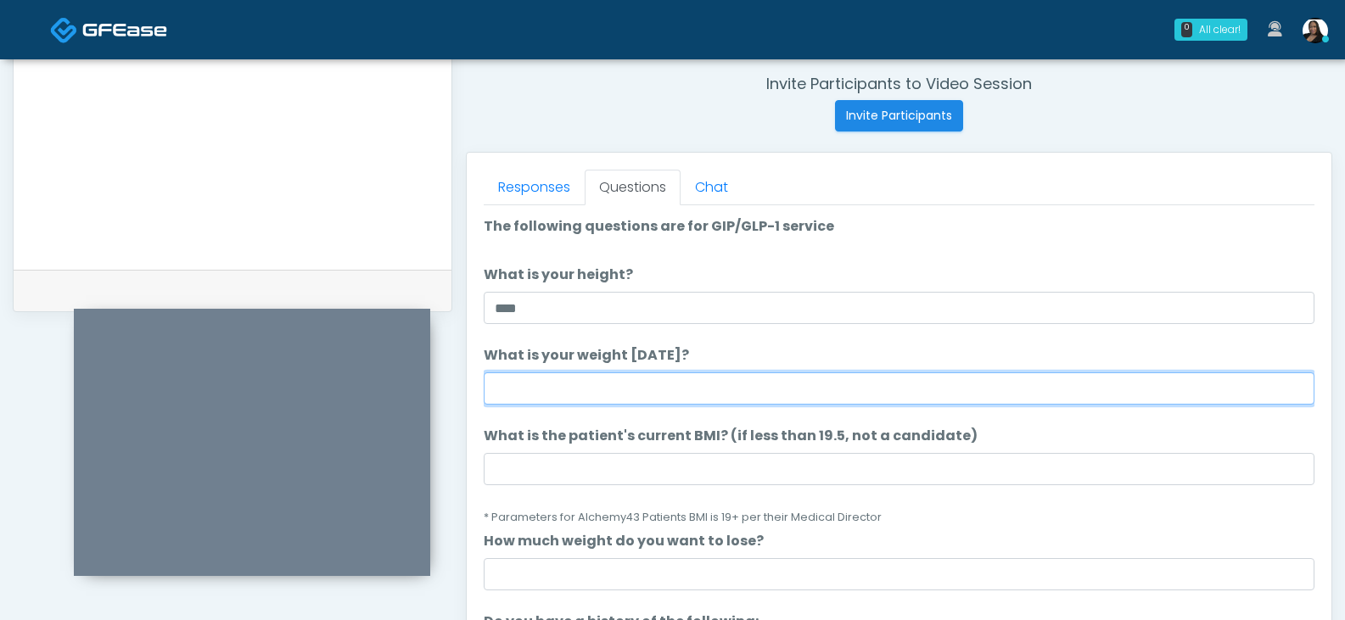
click at [530, 404] on input "What is your weight today?" at bounding box center [899, 389] width 831 height 32
type input "***"
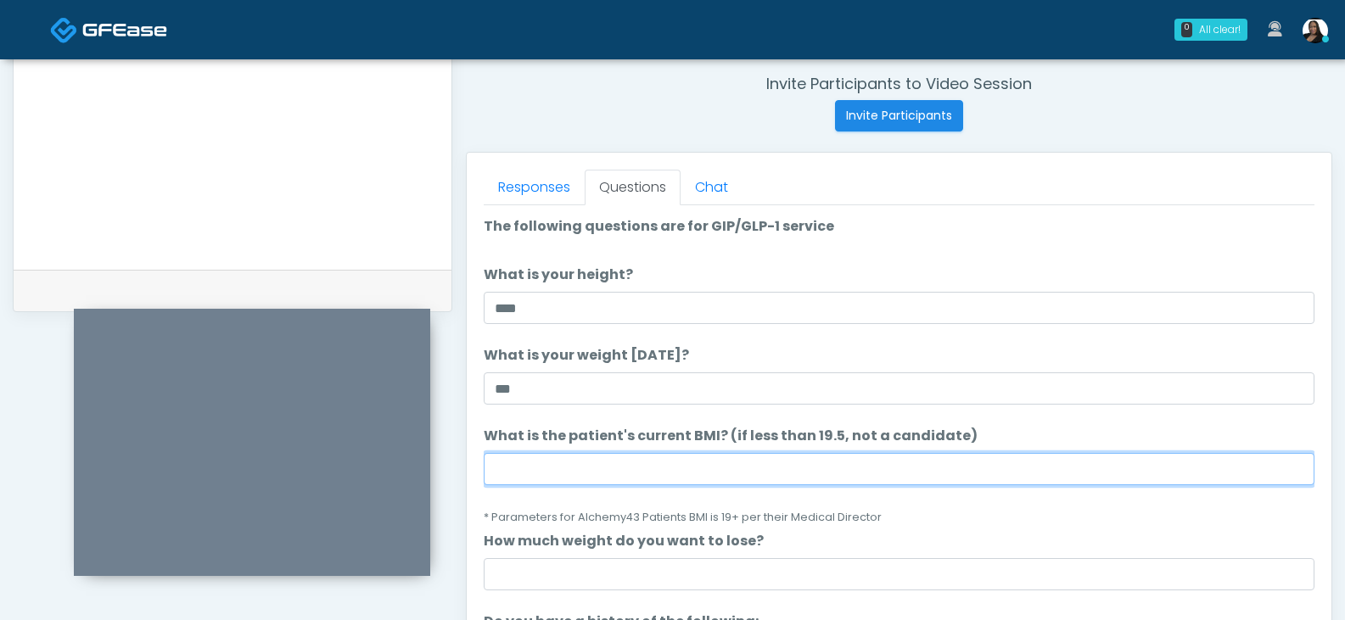
click at [504, 458] on input "What is the patient's current BMI? (if less than 19.5, not a candidate)" at bounding box center [899, 469] width 831 height 32
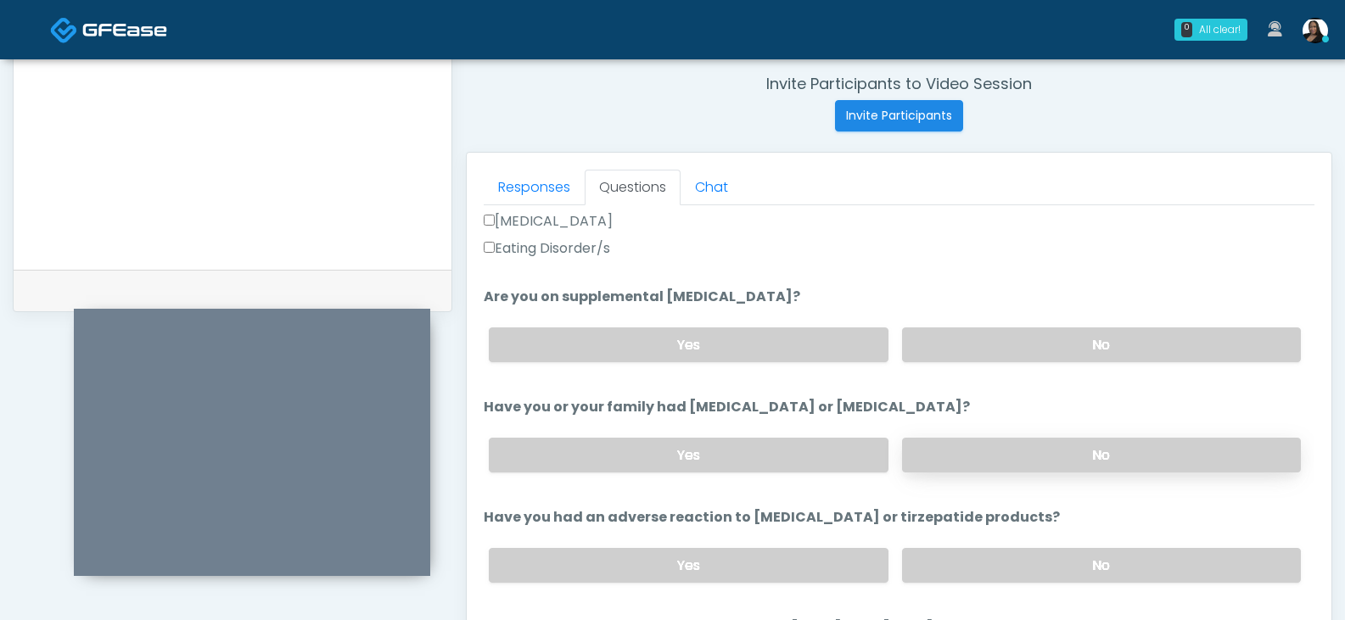
scroll to position [594, 0]
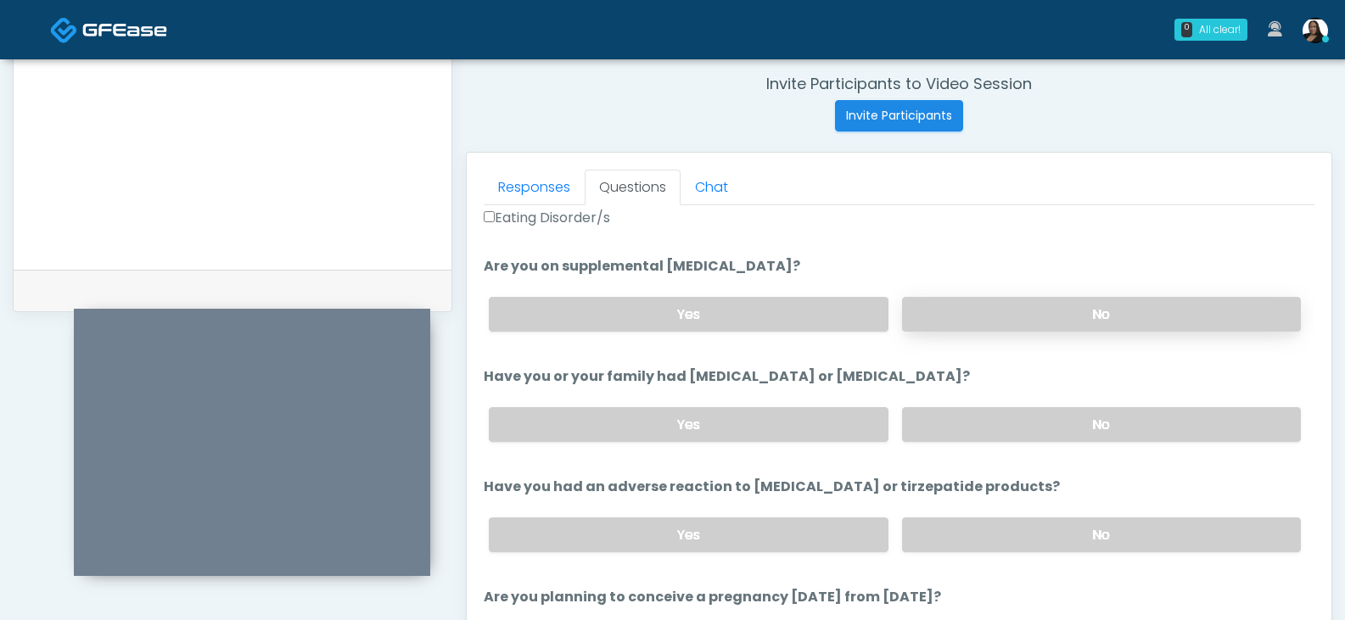
type input "****"
click at [961, 317] on label "No" at bounding box center [1101, 314] width 399 height 35
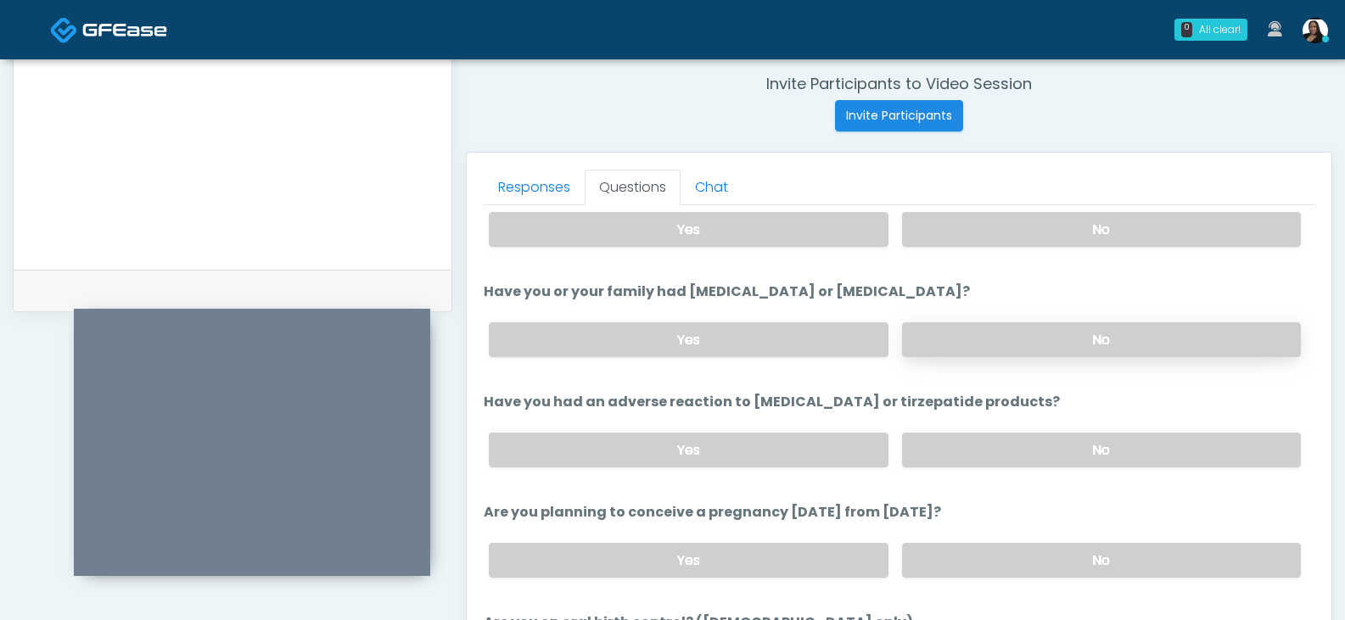
click at [950, 340] on label "No" at bounding box center [1101, 339] width 399 height 35
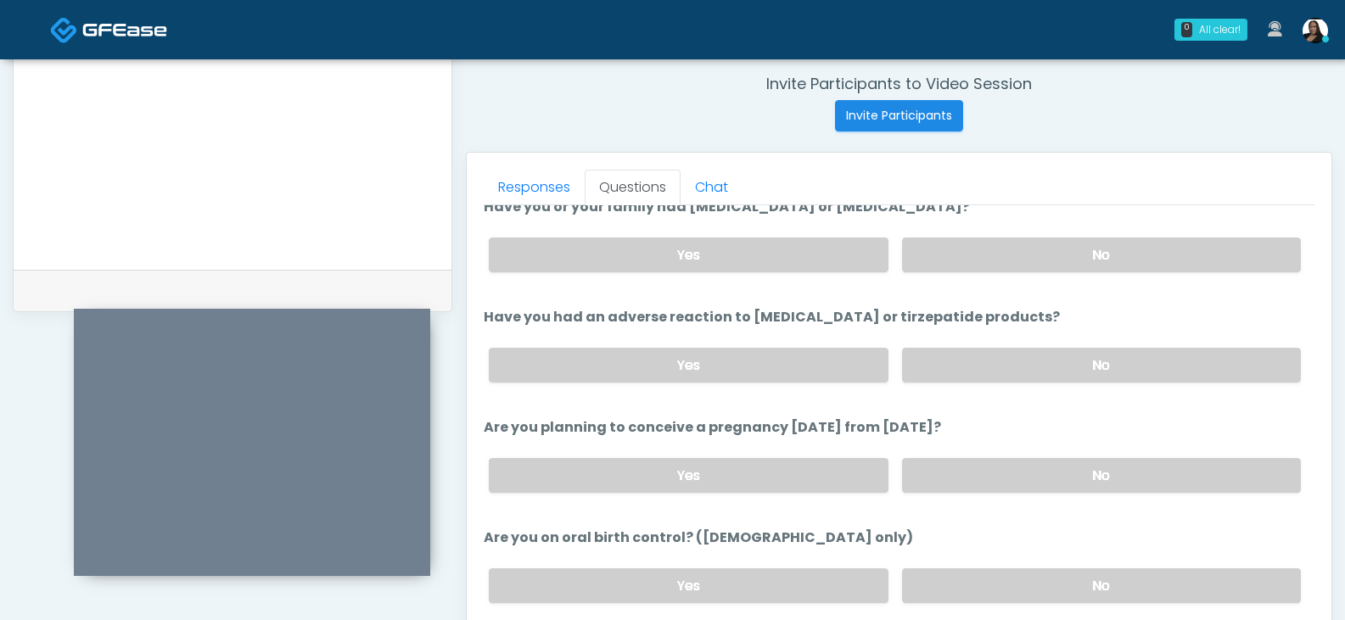
scroll to position [849, 0]
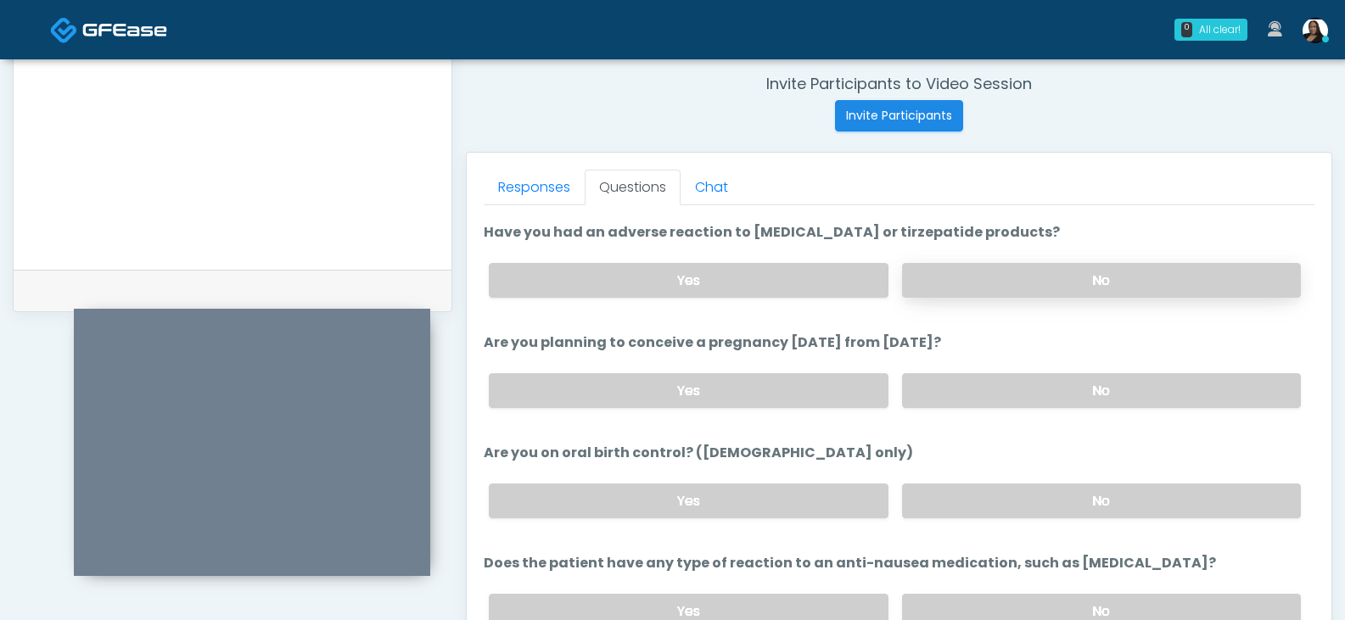
click at [959, 273] on label "No" at bounding box center [1101, 280] width 399 height 35
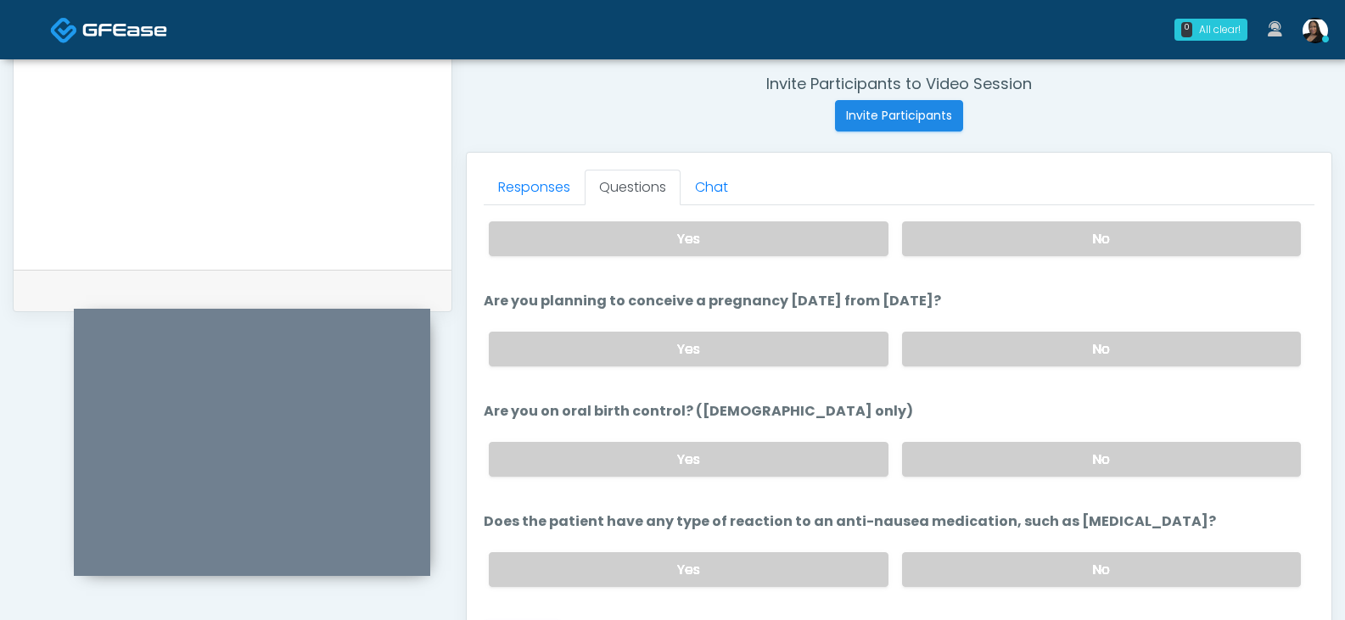
scroll to position [914, 0]
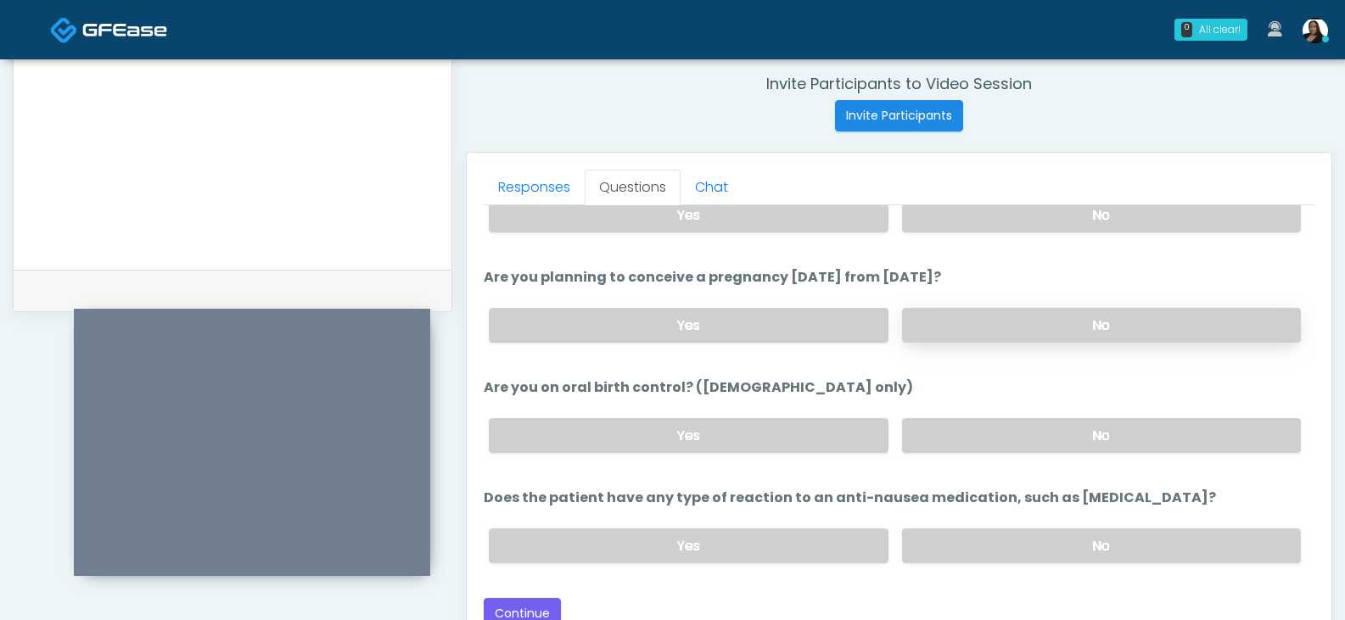
click at [933, 329] on label "No" at bounding box center [1101, 325] width 399 height 35
click at [922, 434] on label "No" at bounding box center [1101, 435] width 399 height 35
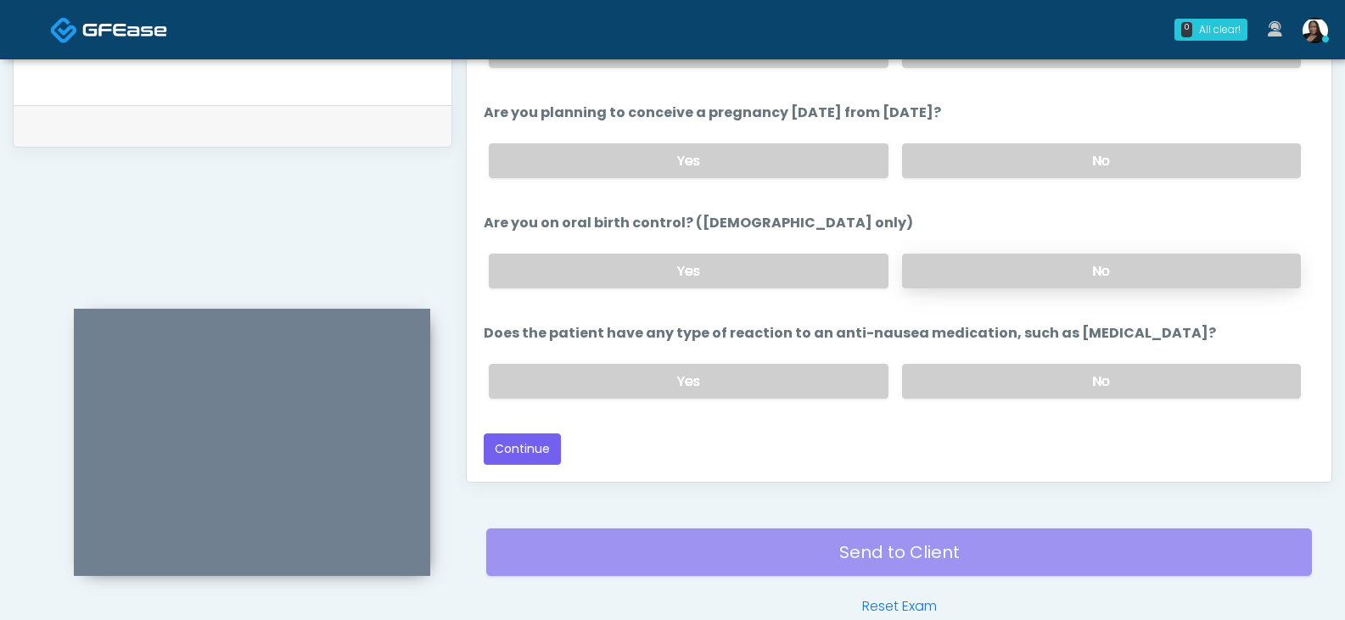
scroll to position [859, 0]
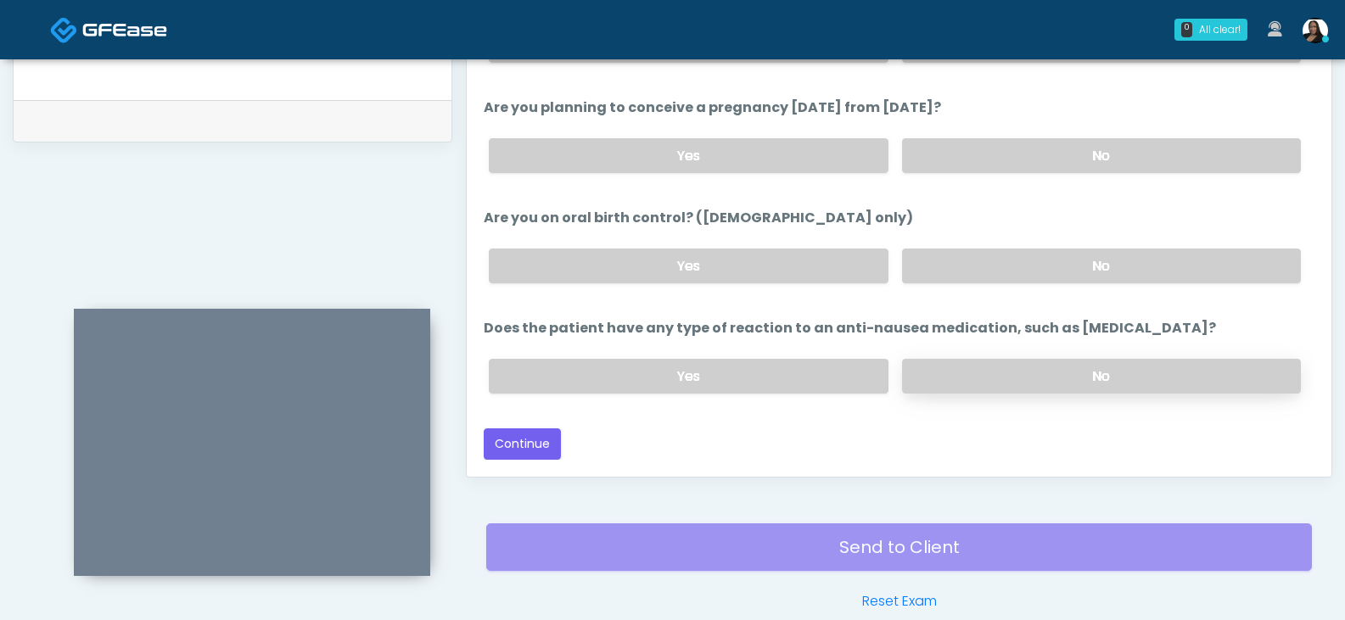
click at [948, 381] on label "No" at bounding box center [1101, 376] width 399 height 35
click at [529, 441] on button "Continue" at bounding box center [522, 444] width 77 height 31
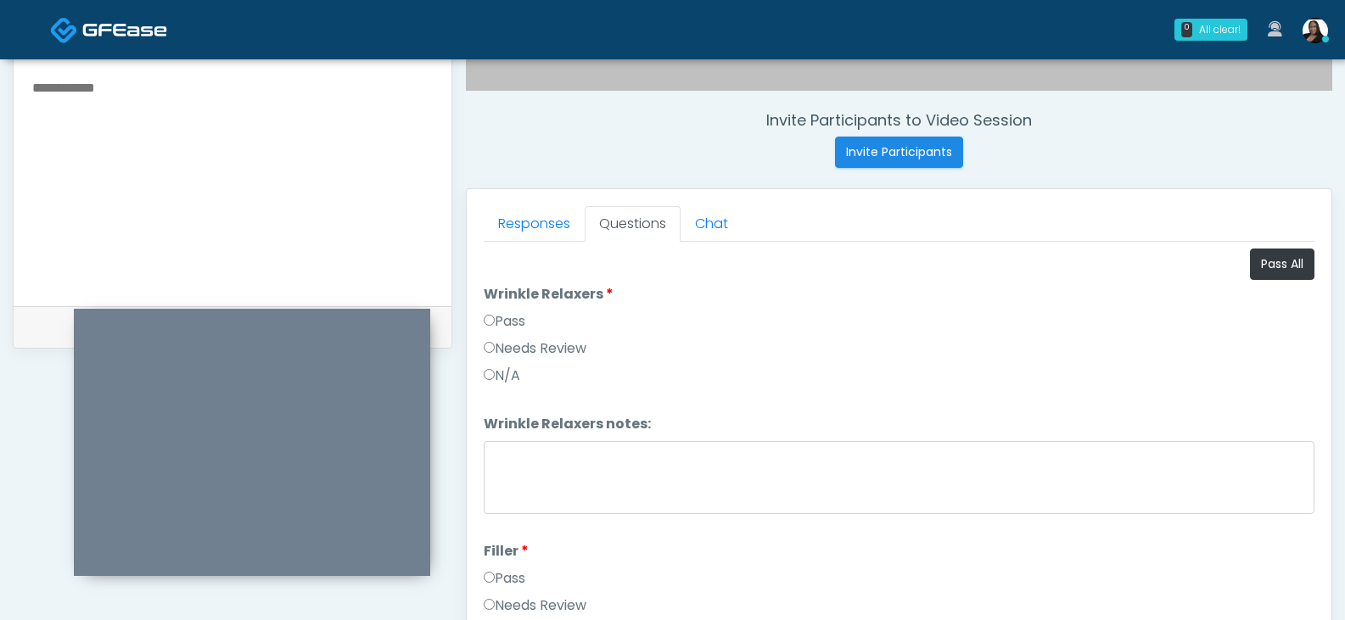
scroll to position [604, 0]
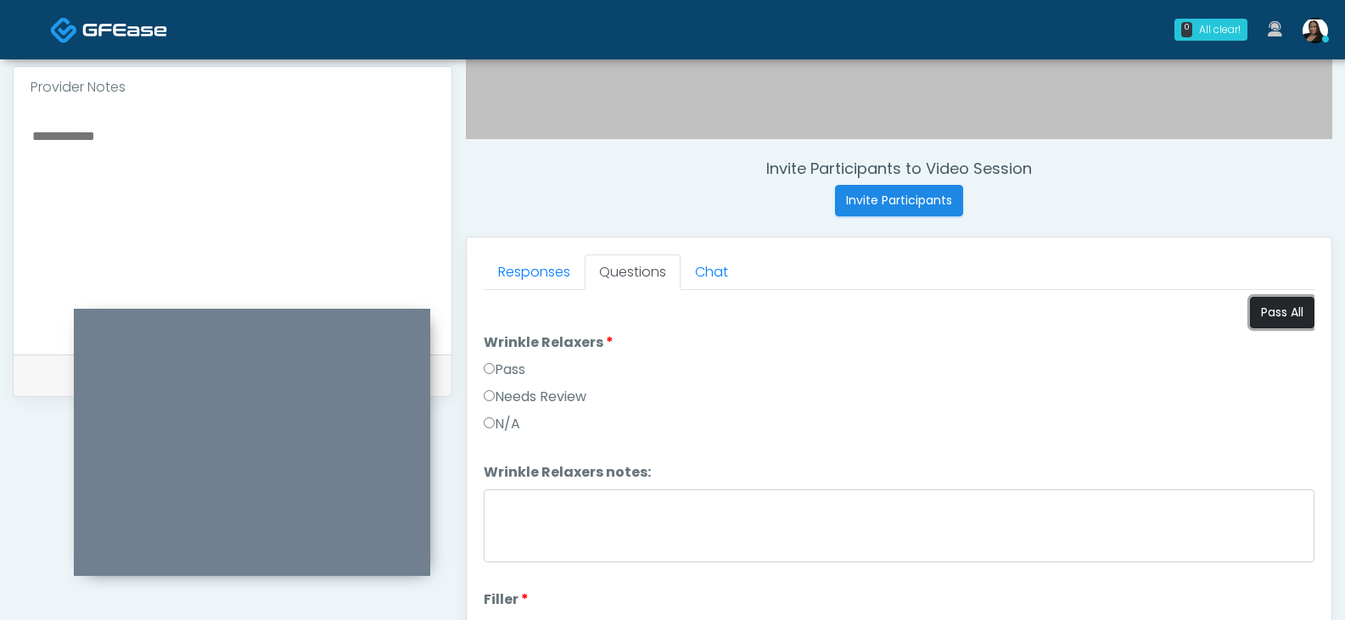
click at [1255, 325] on button "Pass All" at bounding box center [1282, 312] width 64 height 31
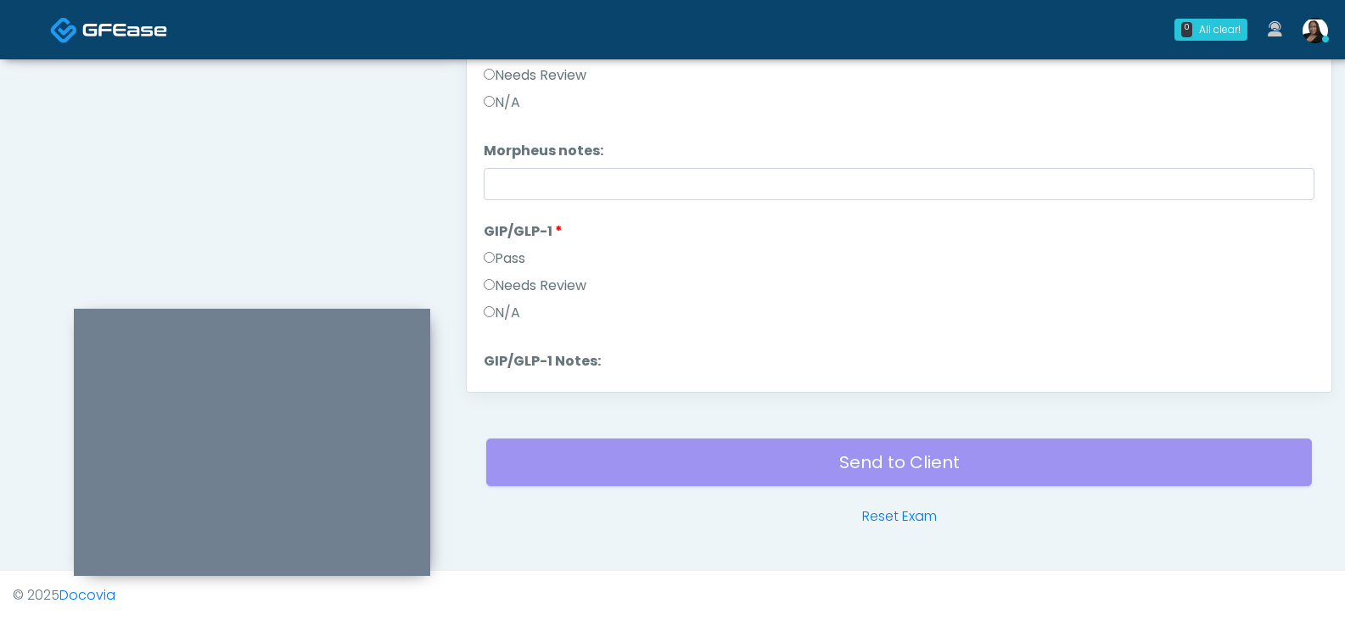
scroll to position [3086, 0]
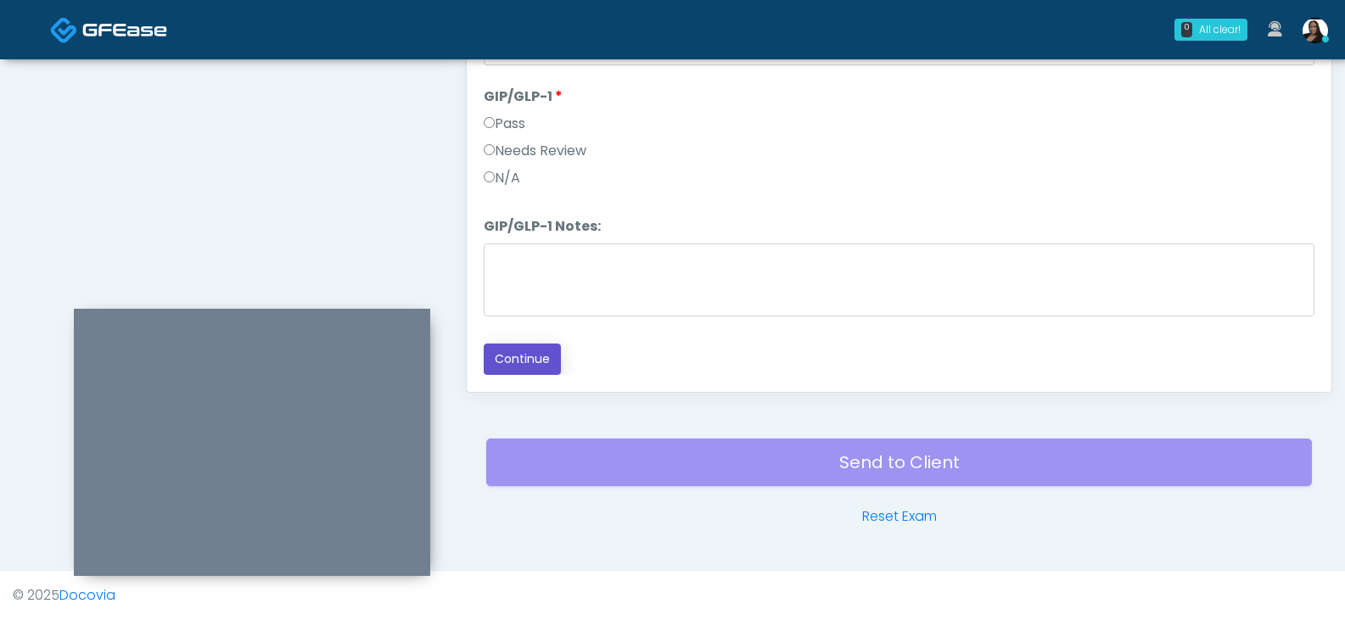
click at [524, 358] on button "Continue" at bounding box center [522, 359] width 77 height 31
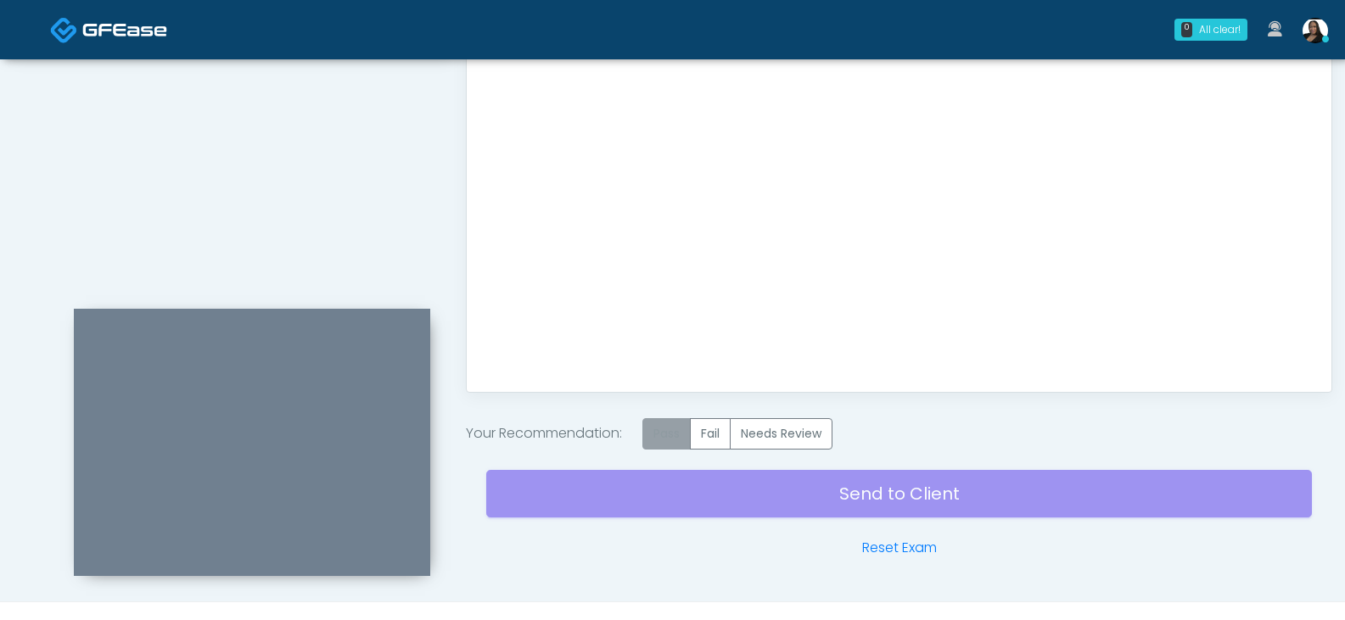
click at [669, 443] on label "Pass" at bounding box center [666, 433] width 48 height 31
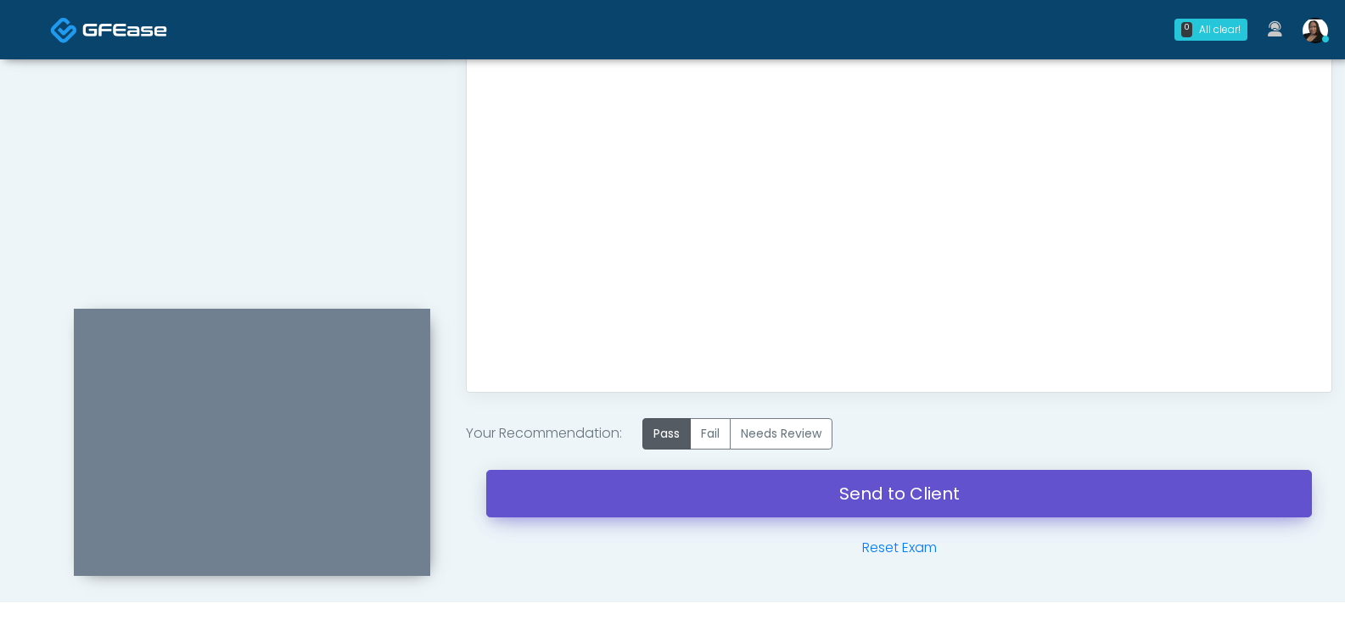
drag, startPoint x: 984, startPoint y: 503, endPoint x: 741, endPoint y: 70, distance: 497.3
click at [984, 503] on link "Send to Client" at bounding box center [899, 494] width 826 height 48
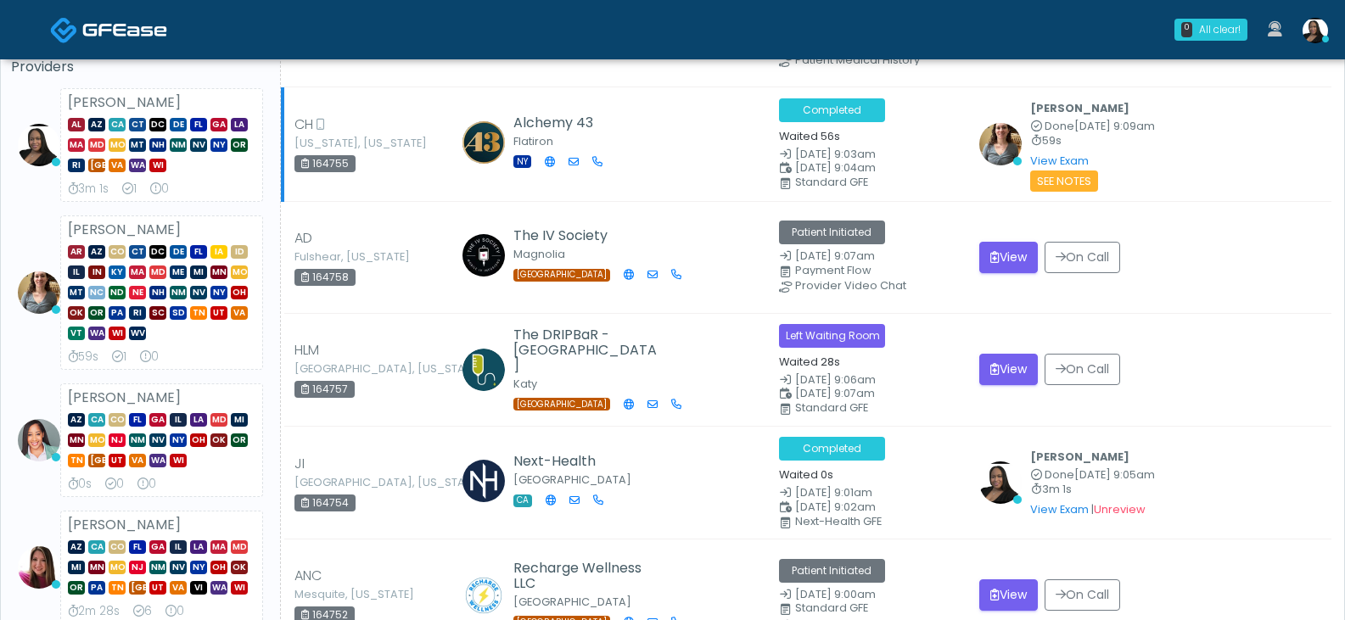
scroll to position [170, 0]
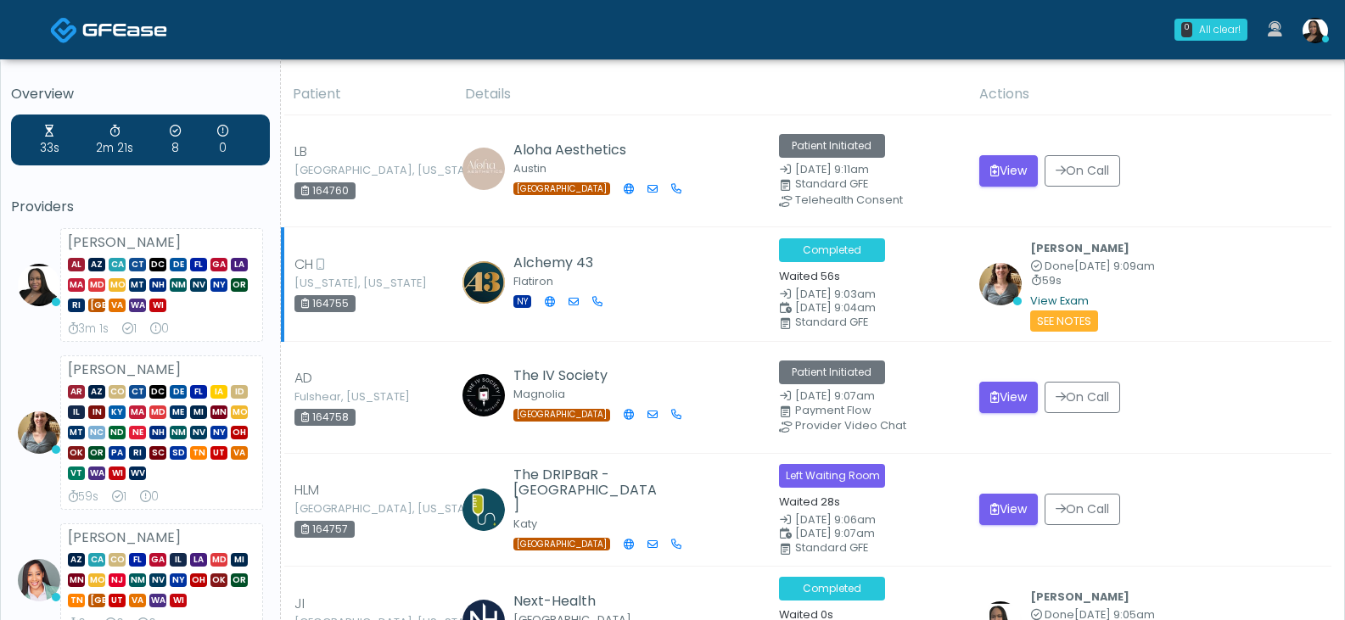
click at [1047, 300] on link "View Exam" at bounding box center [1059, 301] width 59 height 14
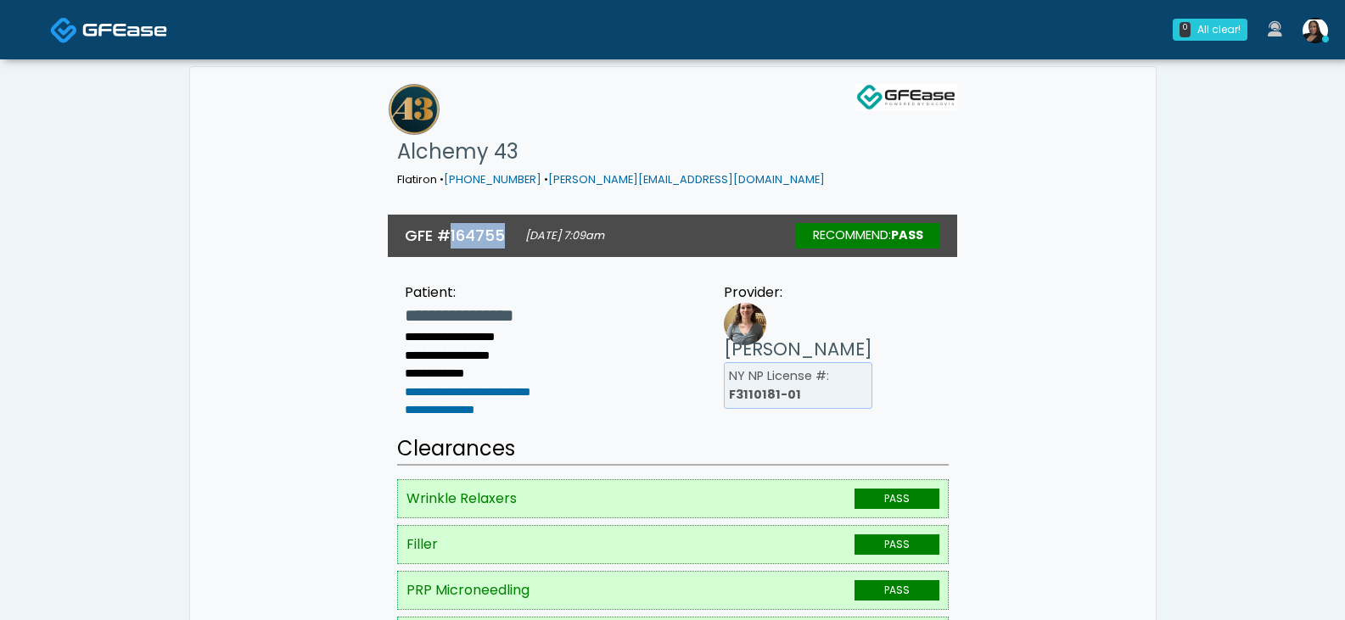
drag, startPoint x: 503, startPoint y: 196, endPoint x: 451, endPoint y: 191, distance: 52.9
click at [451, 215] on div "GFE #164755 Sep 2 2025 at 7:09am RECOMMEND: Pass" at bounding box center [672, 236] width 569 height 42
copy h3 "164755"
click at [93, 27] on img at bounding box center [124, 29] width 85 height 17
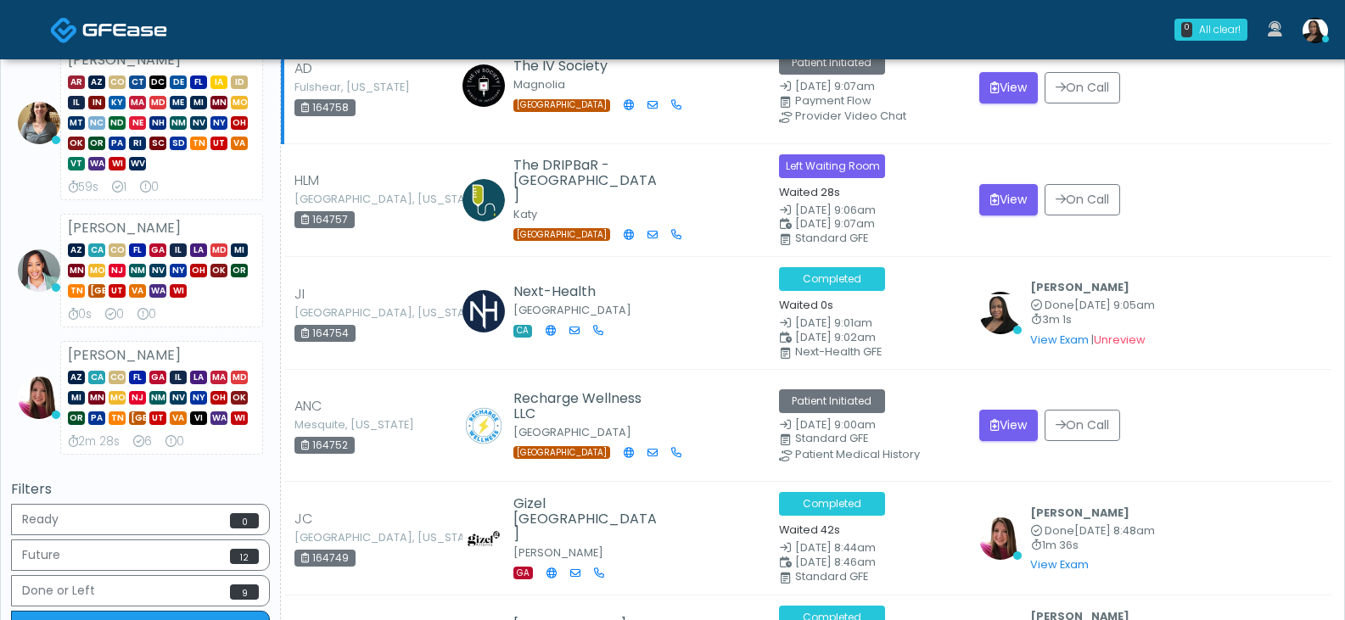
scroll to position [339, 0]
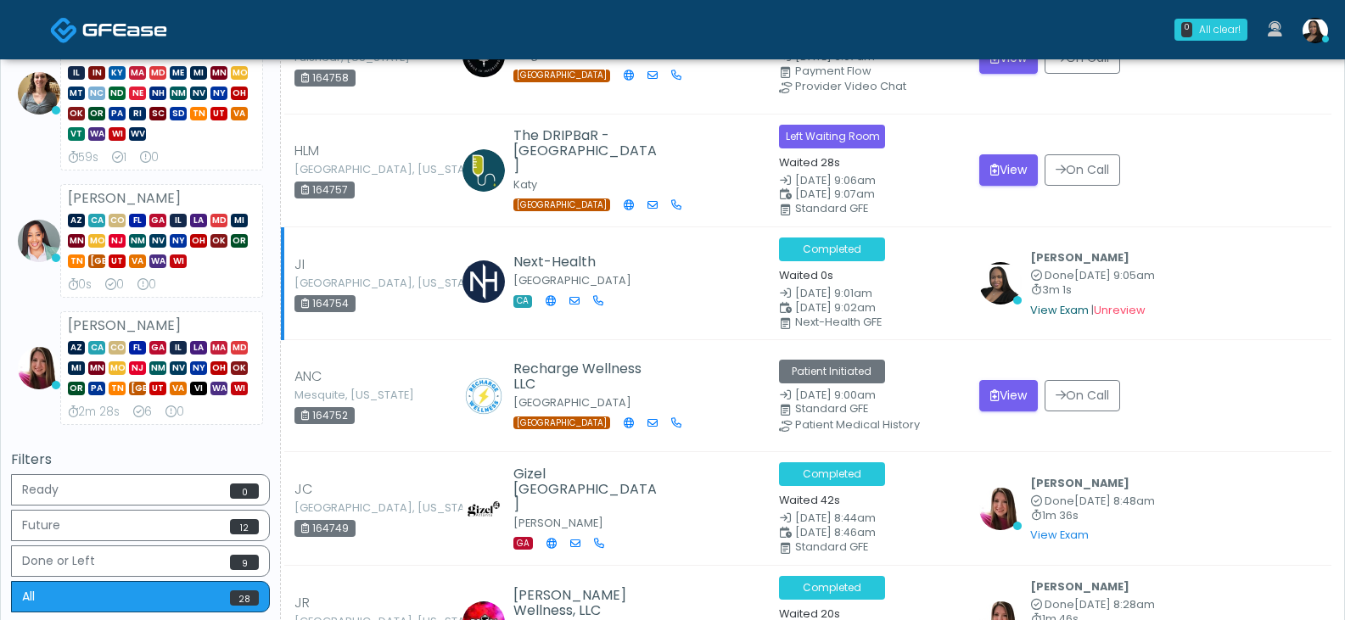
click at [1054, 308] on link "View Exam" at bounding box center [1059, 310] width 59 height 14
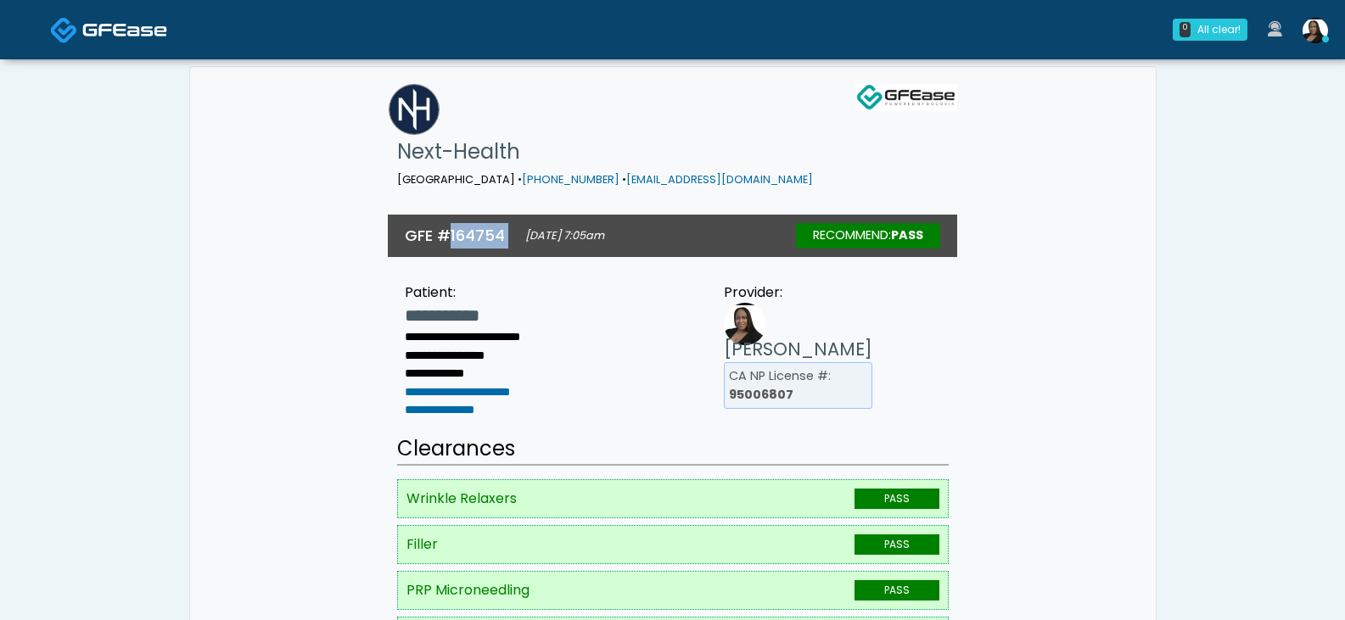
drag, startPoint x: 508, startPoint y: 194, endPoint x: 451, endPoint y: 194, distance: 57.7
click at [451, 215] on div "GFE #164754 Sep 2 2025 at 7:05am RECOMMEND: Pass" at bounding box center [672, 236] width 569 height 42
copy div "164754"
click at [87, 25] on img at bounding box center [124, 29] width 85 height 17
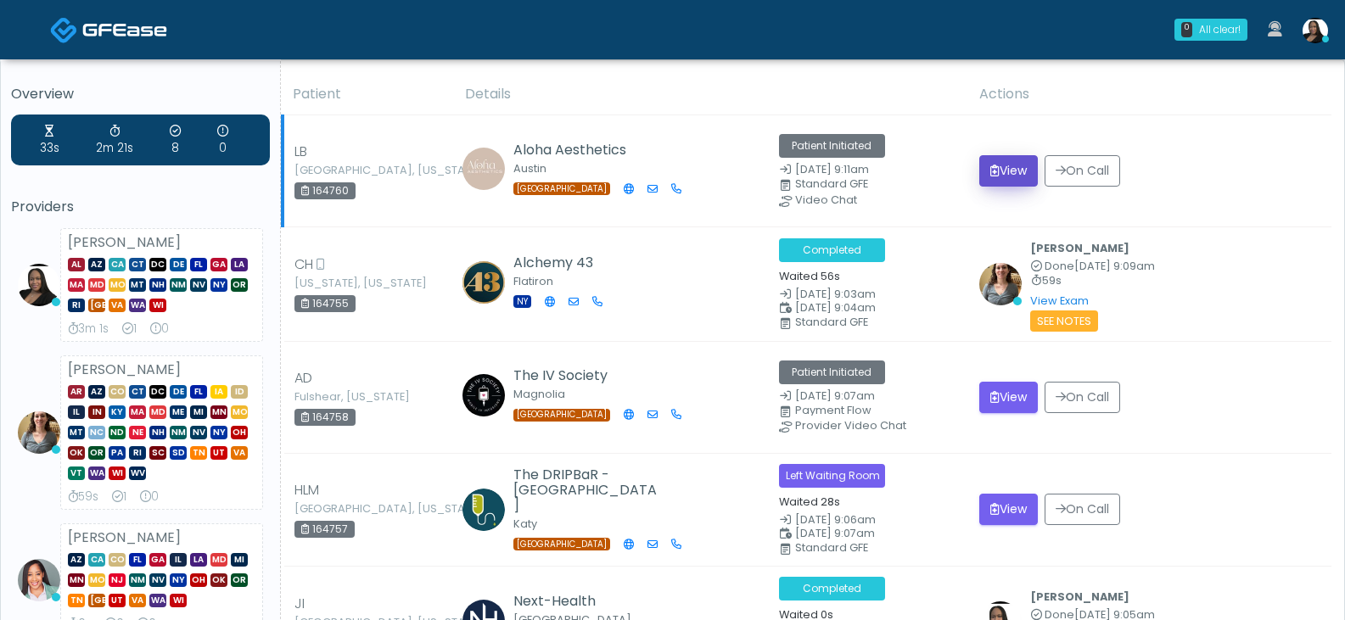
click at [979, 176] on button "View" at bounding box center [1008, 170] width 59 height 31
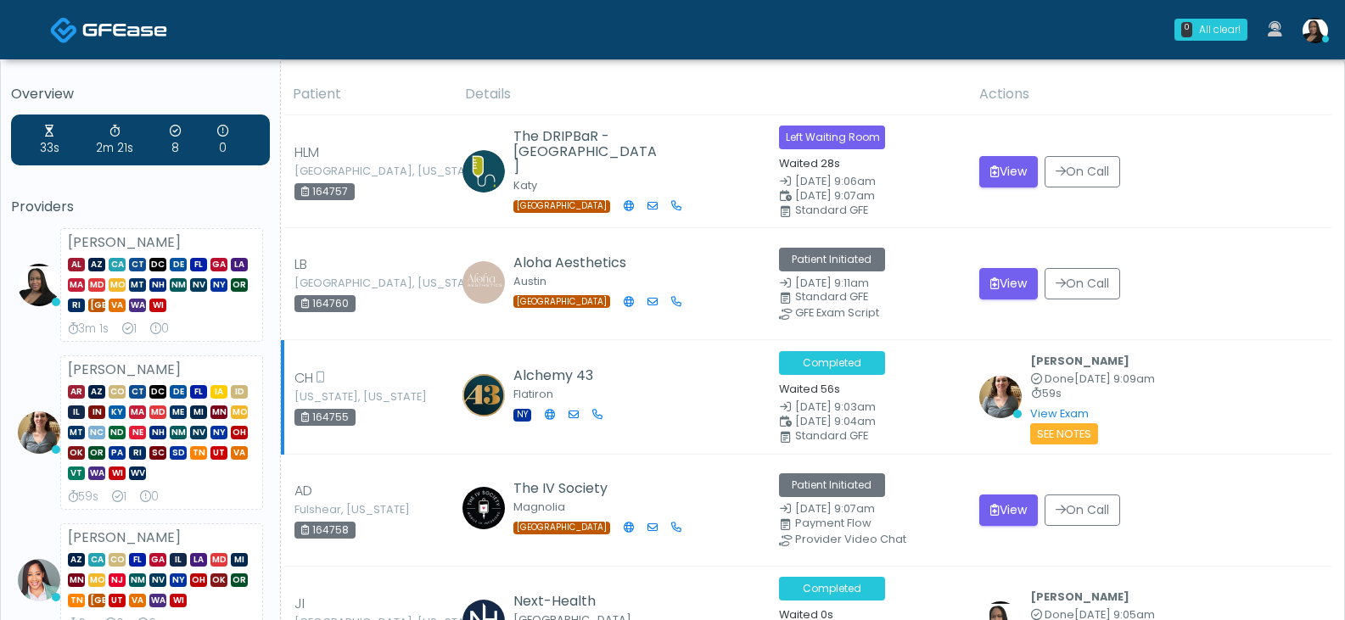
click at [1063, 362] on b "[PERSON_NAME]" at bounding box center [1079, 361] width 99 height 14
click at [1035, 423] on div "Carissa Kelly Done Sep 2, 9:09am 59s View Exam | Unreview See Notes" at bounding box center [1092, 396] width 125 height 93
click at [1035, 407] on link "View Exam" at bounding box center [1059, 413] width 59 height 14
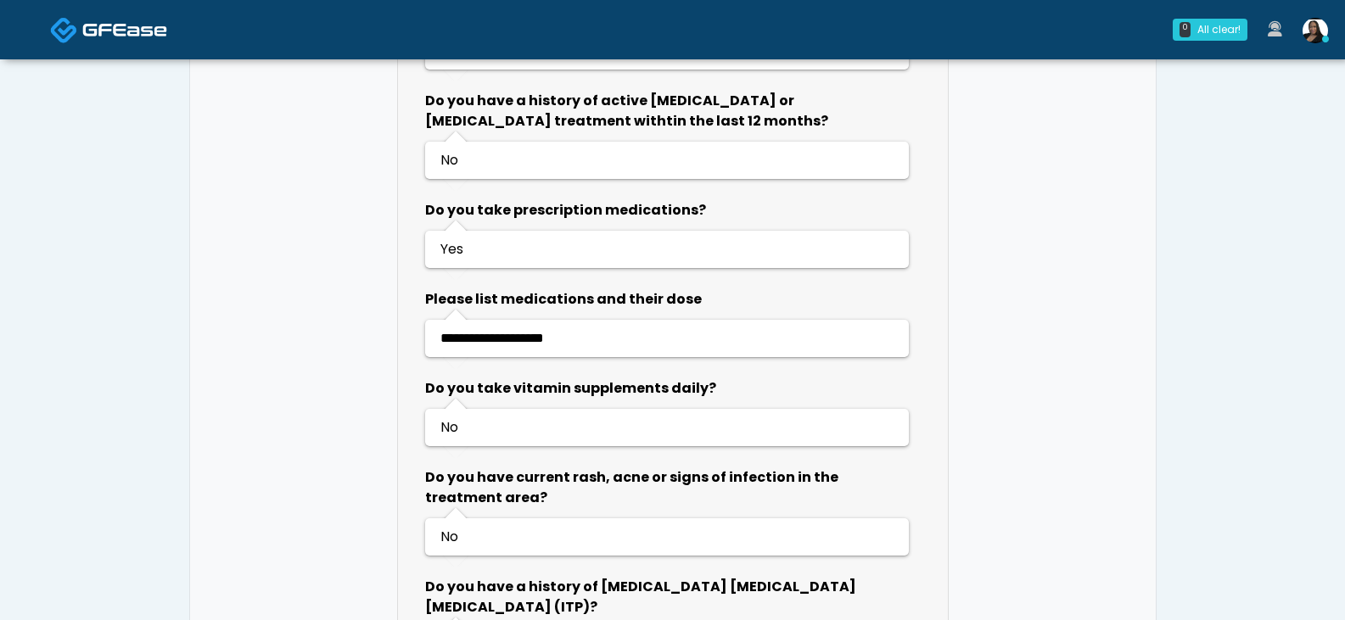
scroll to position [2122, 0]
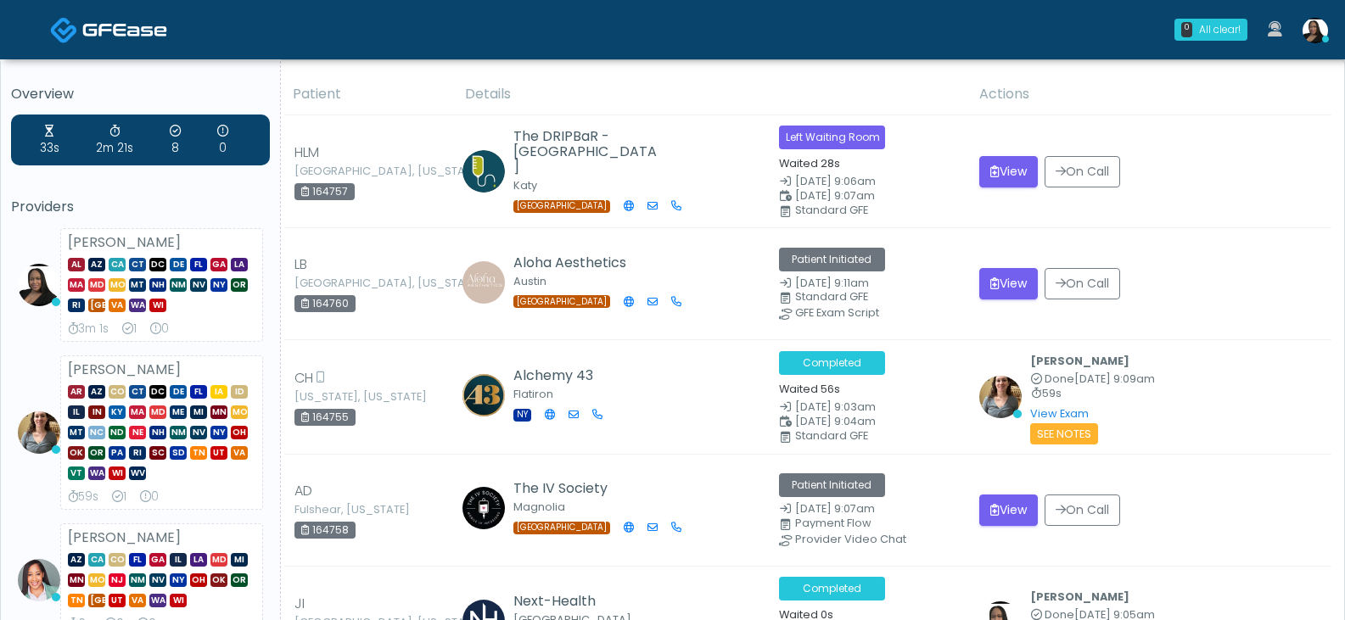
click at [113, 24] on img at bounding box center [124, 29] width 85 height 17
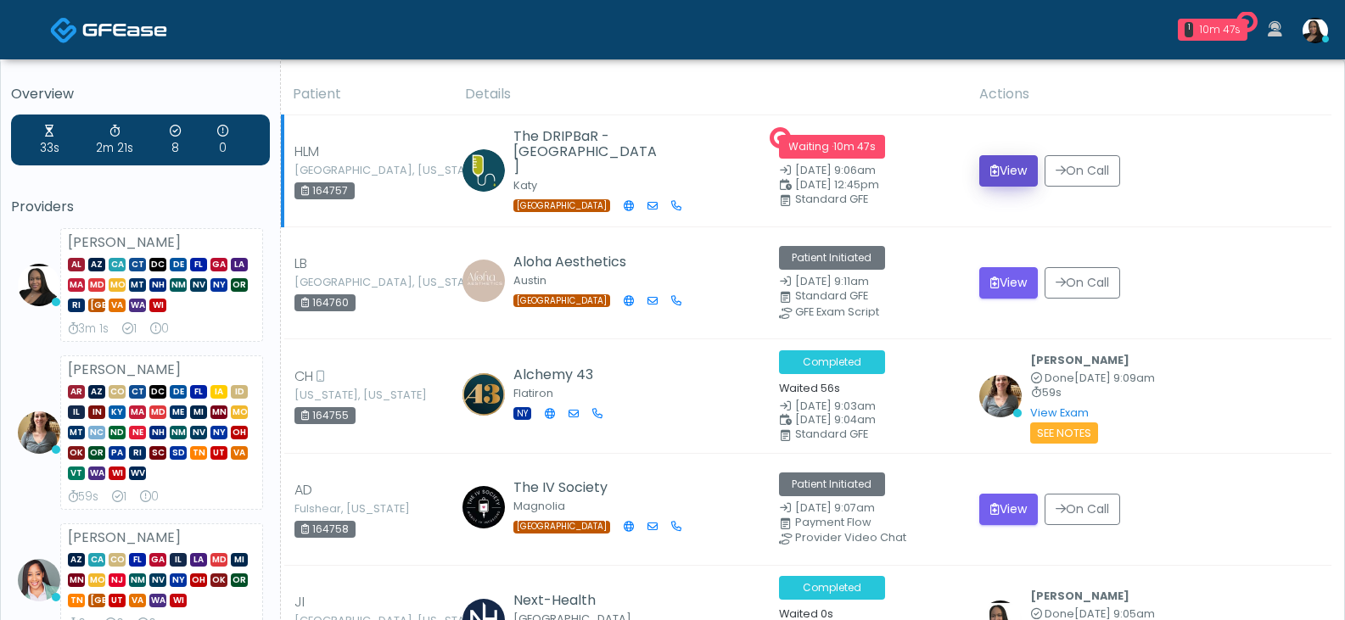
click at [1011, 170] on button "View" at bounding box center [1008, 170] width 59 height 31
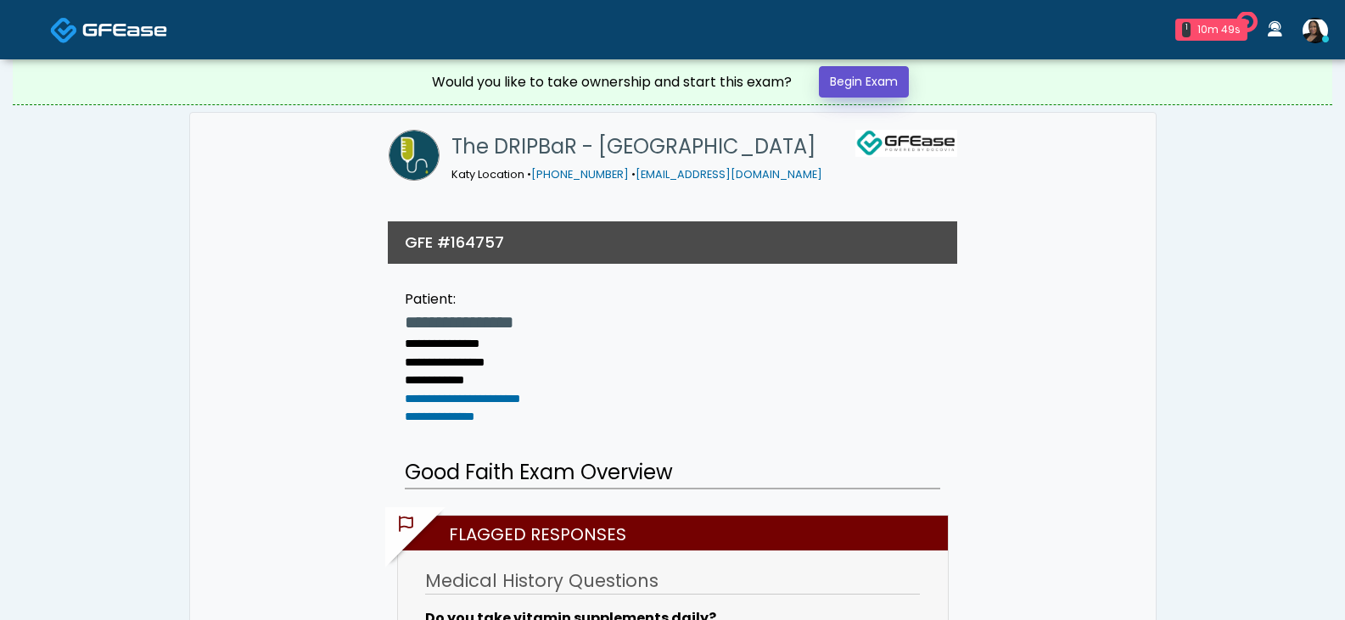
click at [843, 94] on link "Begin Exam" at bounding box center [864, 81] width 90 height 31
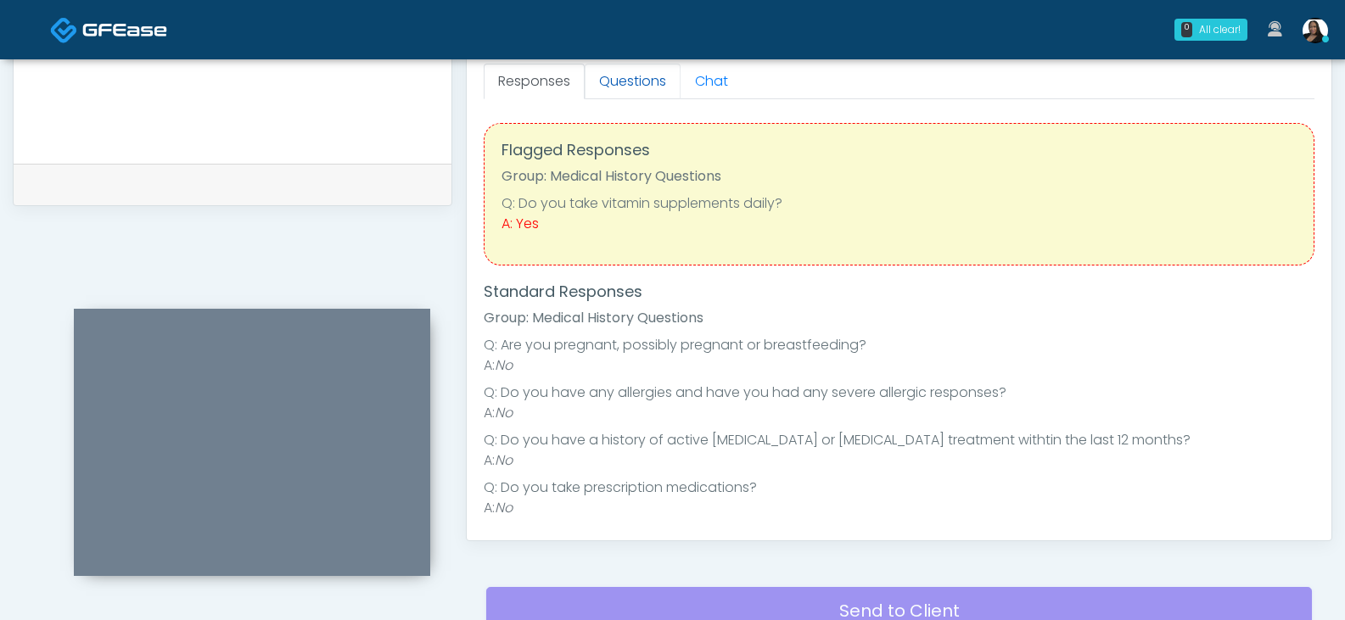
click at [619, 80] on link "Questions" at bounding box center [633, 82] width 96 height 36
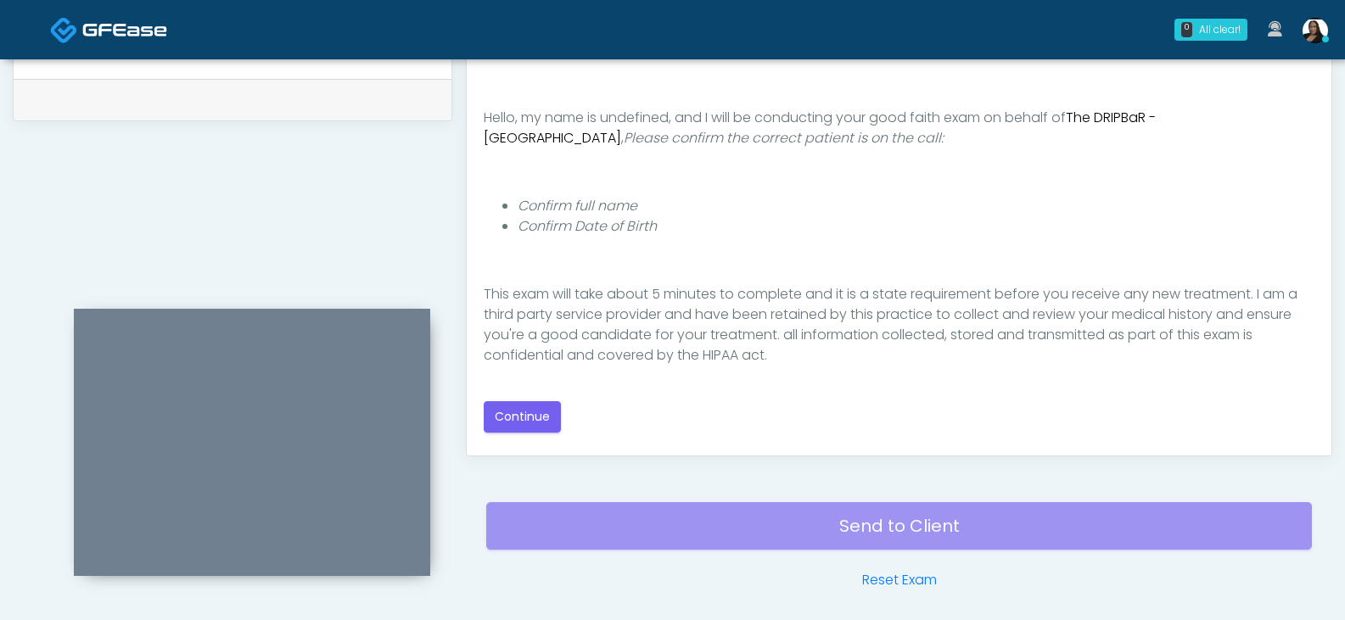
scroll to position [156, 0]
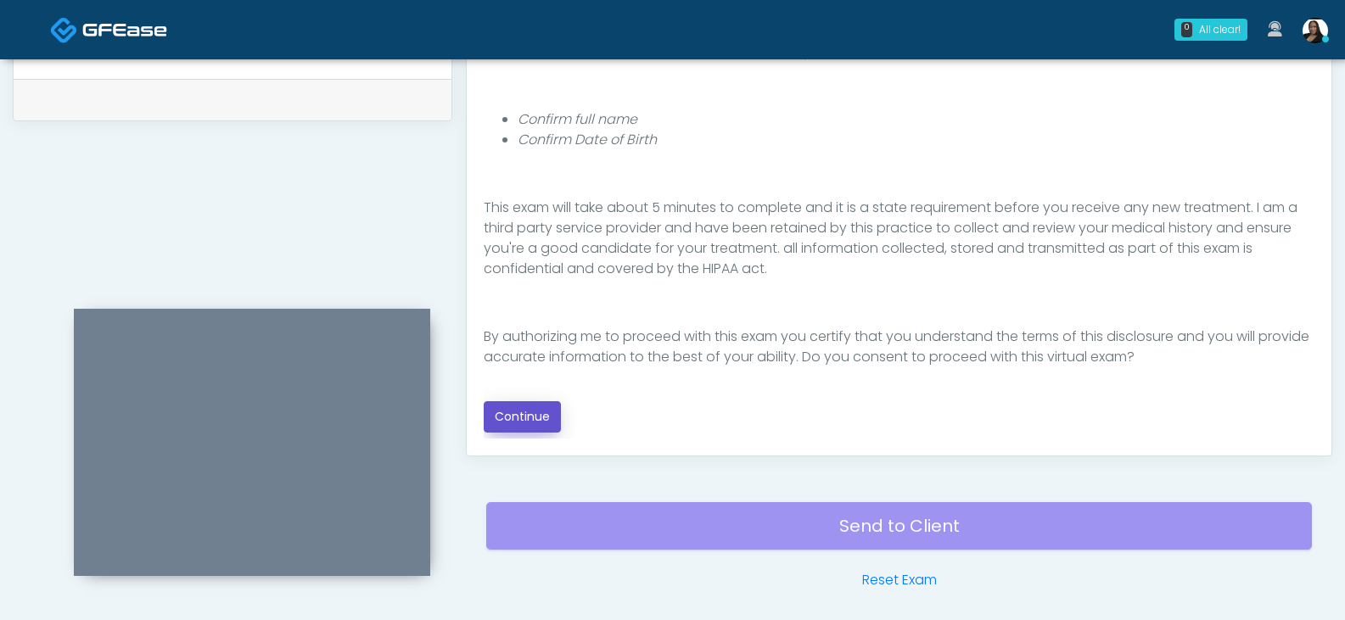
click at [527, 418] on button "Continue" at bounding box center [522, 416] width 77 height 31
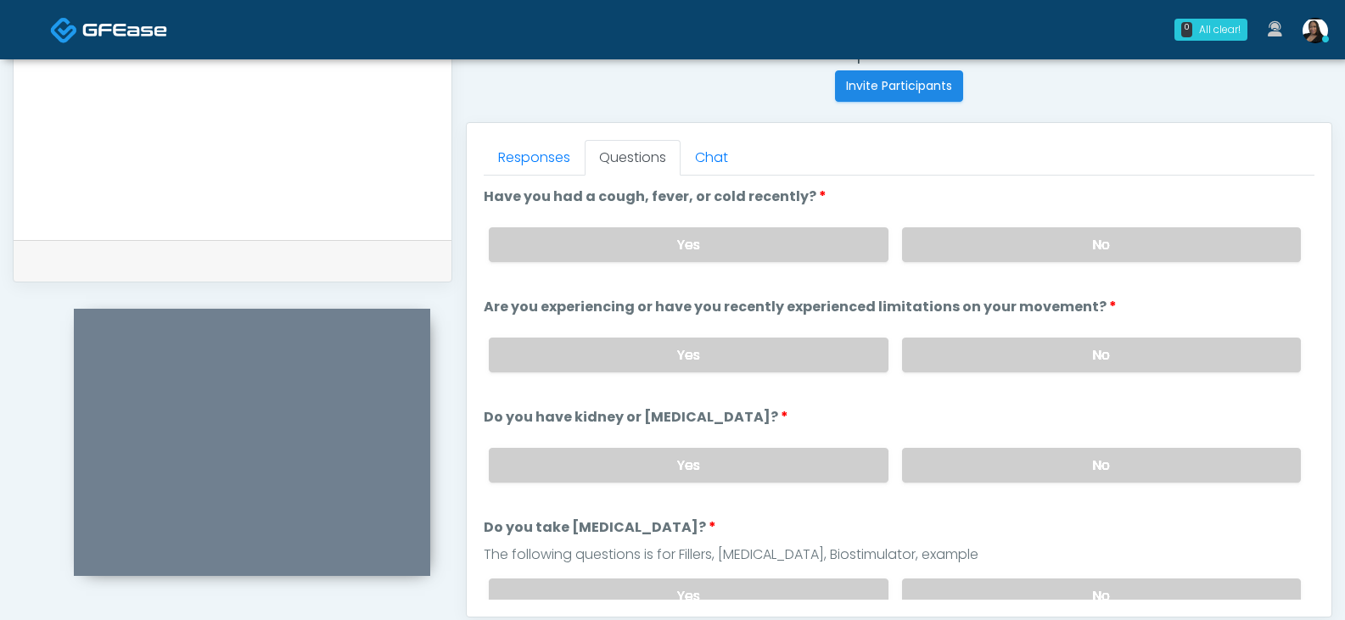
scroll to position [648, 0]
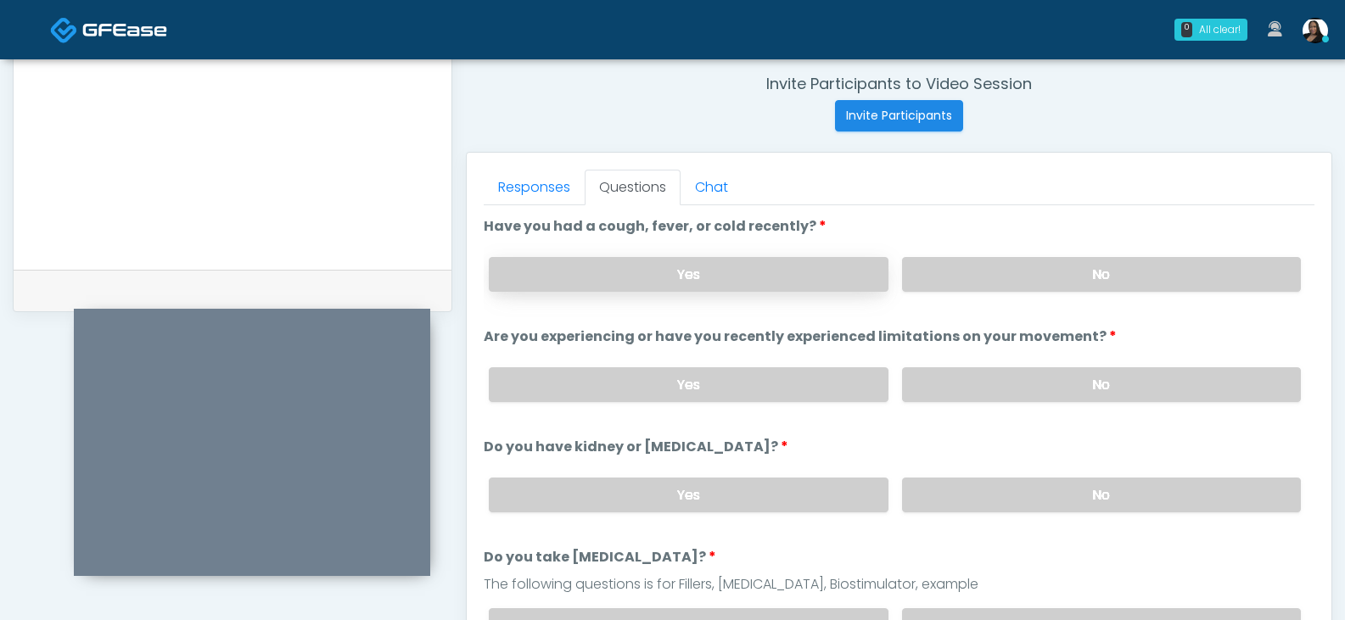
click at [740, 272] on label "Yes" at bounding box center [688, 274] width 399 height 35
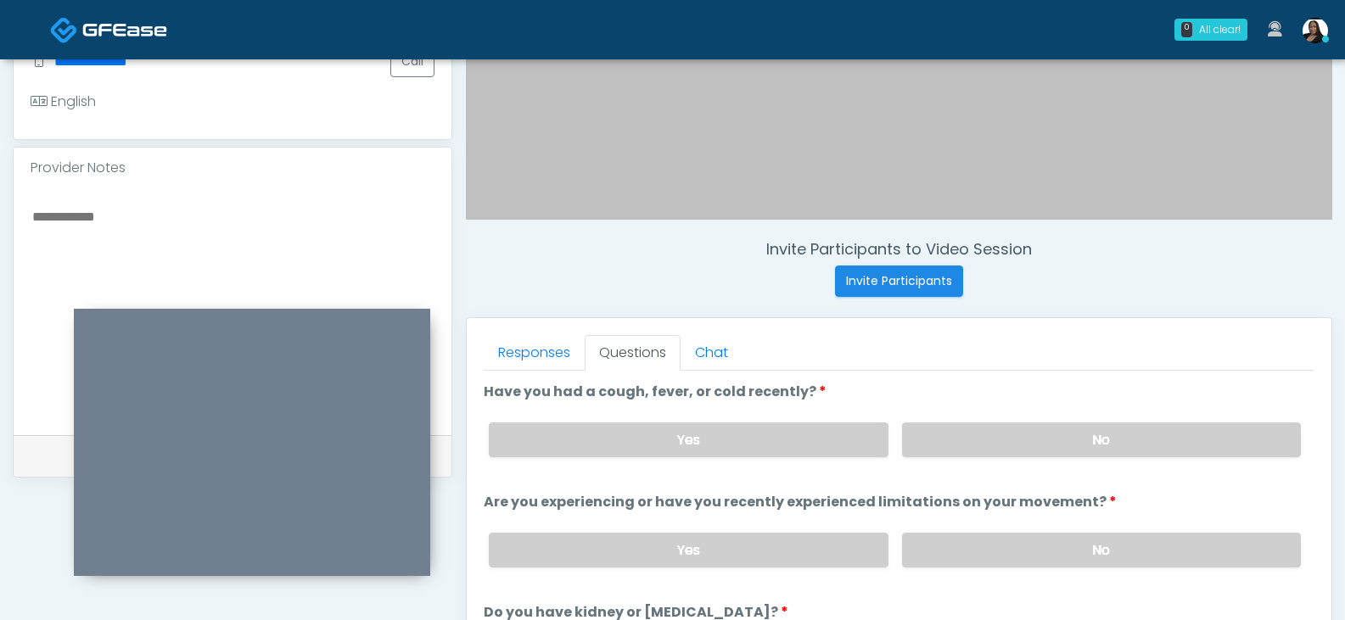
scroll to position [479, 0]
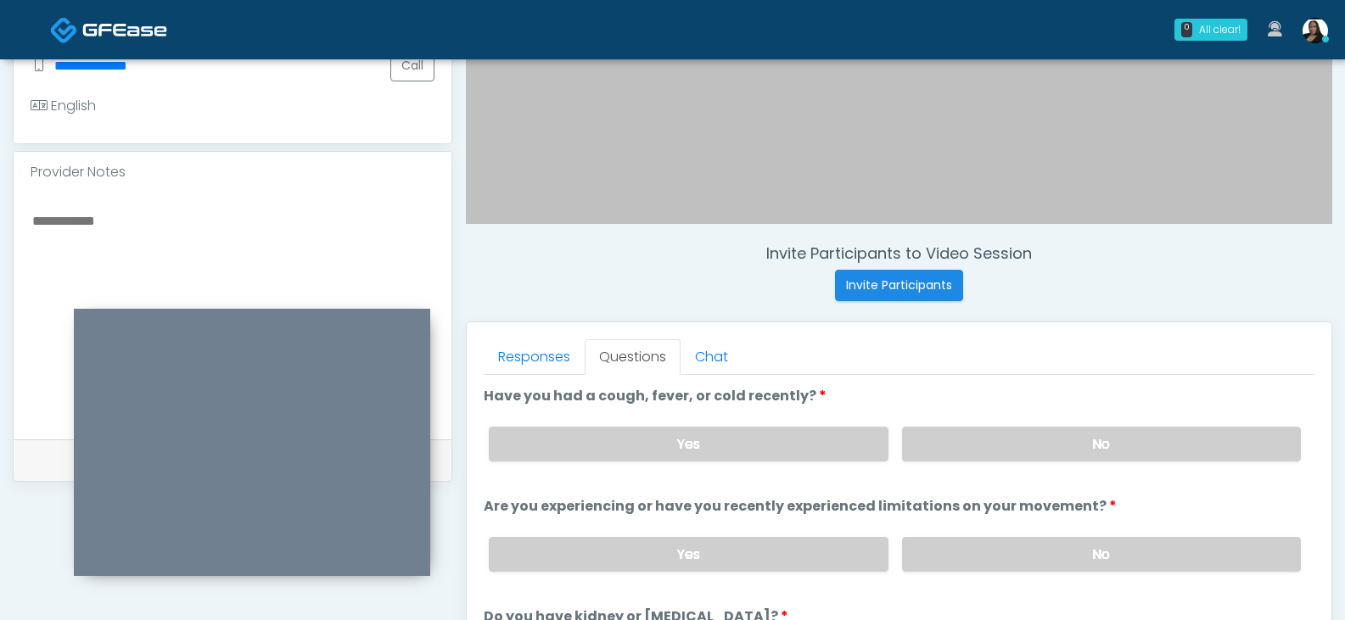
click at [302, 193] on div at bounding box center [233, 316] width 438 height 247
click at [293, 221] on textarea at bounding box center [233, 313] width 404 height 207
click at [57, 239] on textarea "**********" at bounding box center [233, 313] width 404 height 207
click at [182, 242] on textarea "**********" at bounding box center [233, 313] width 404 height 207
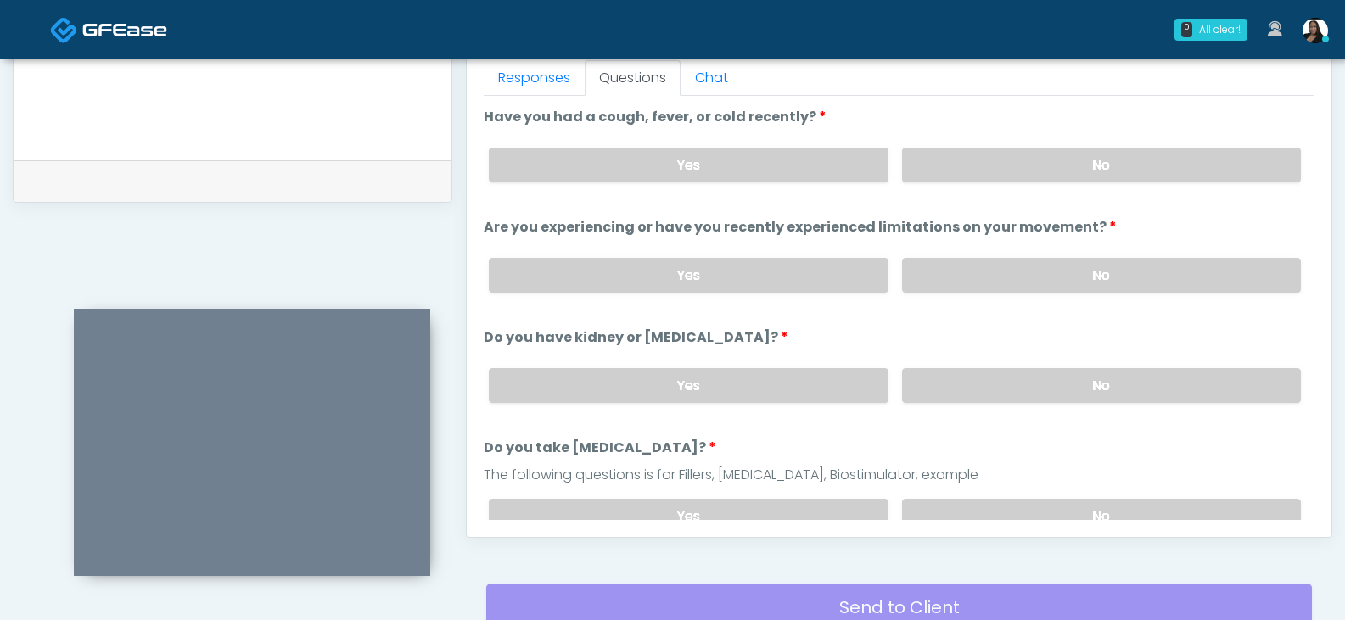
scroll to position [780, 0]
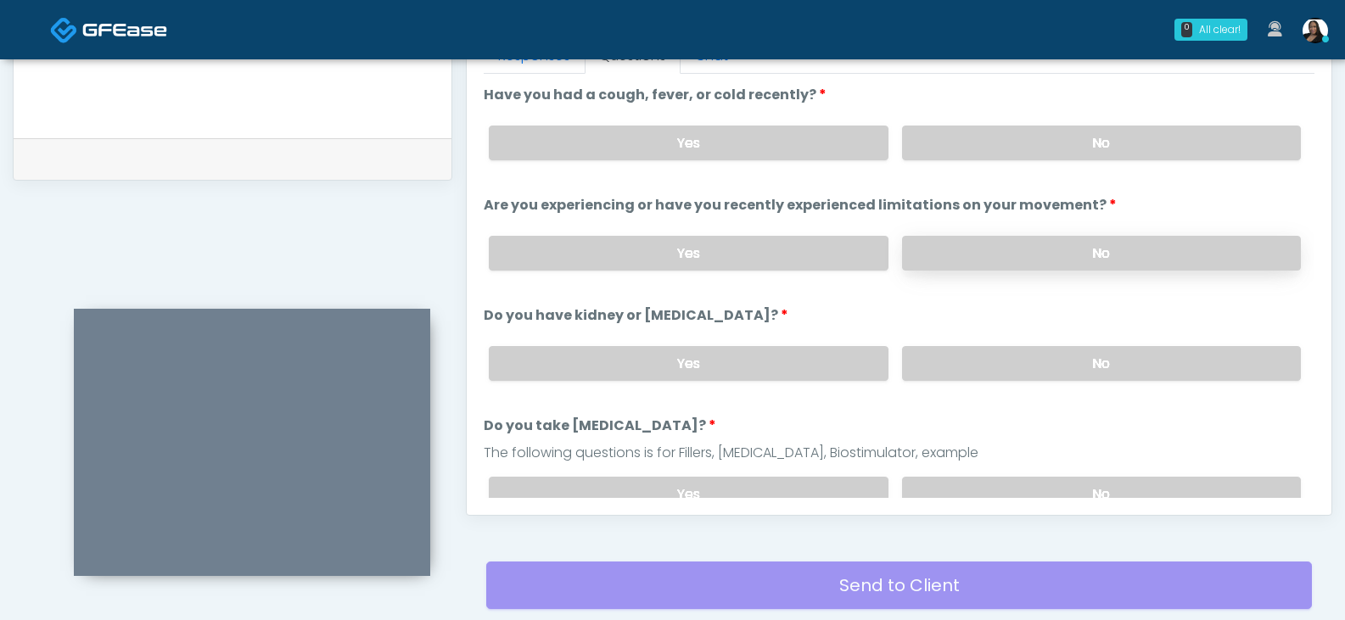
type textarea "**********"
click at [932, 257] on label "No" at bounding box center [1101, 253] width 399 height 35
click at [922, 376] on label "No" at bounding box center [1101, 363] width 399 height 35
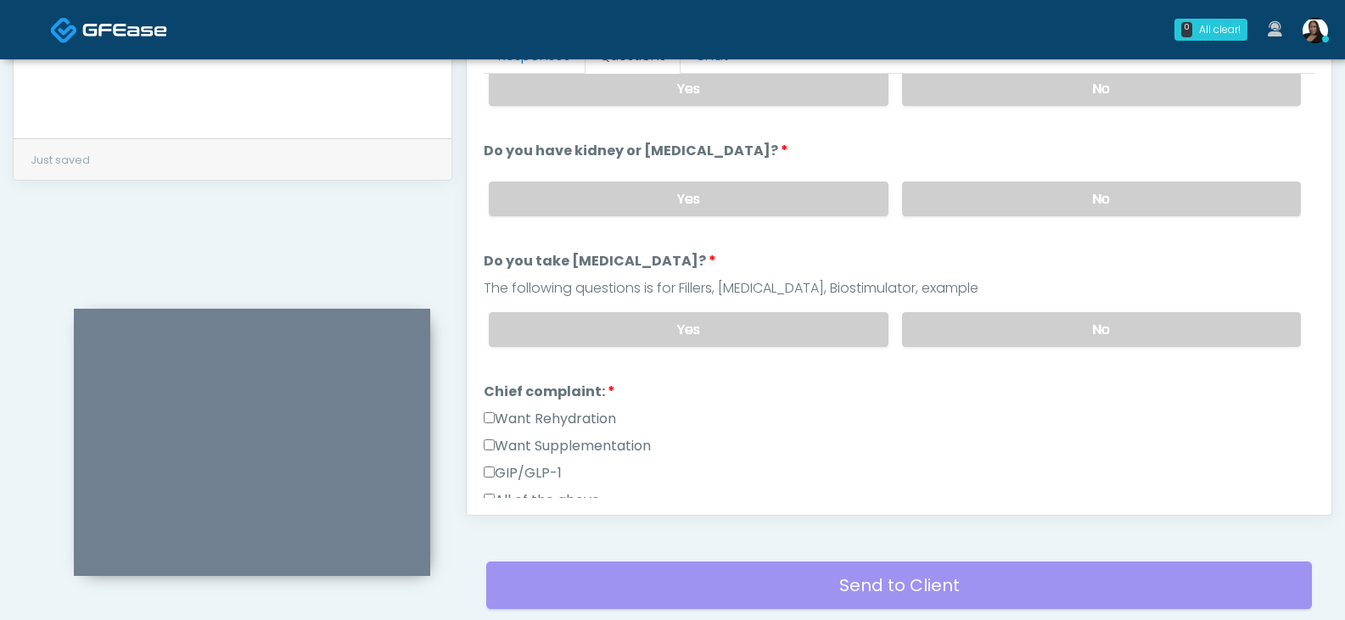
scroll to position [170, 0]
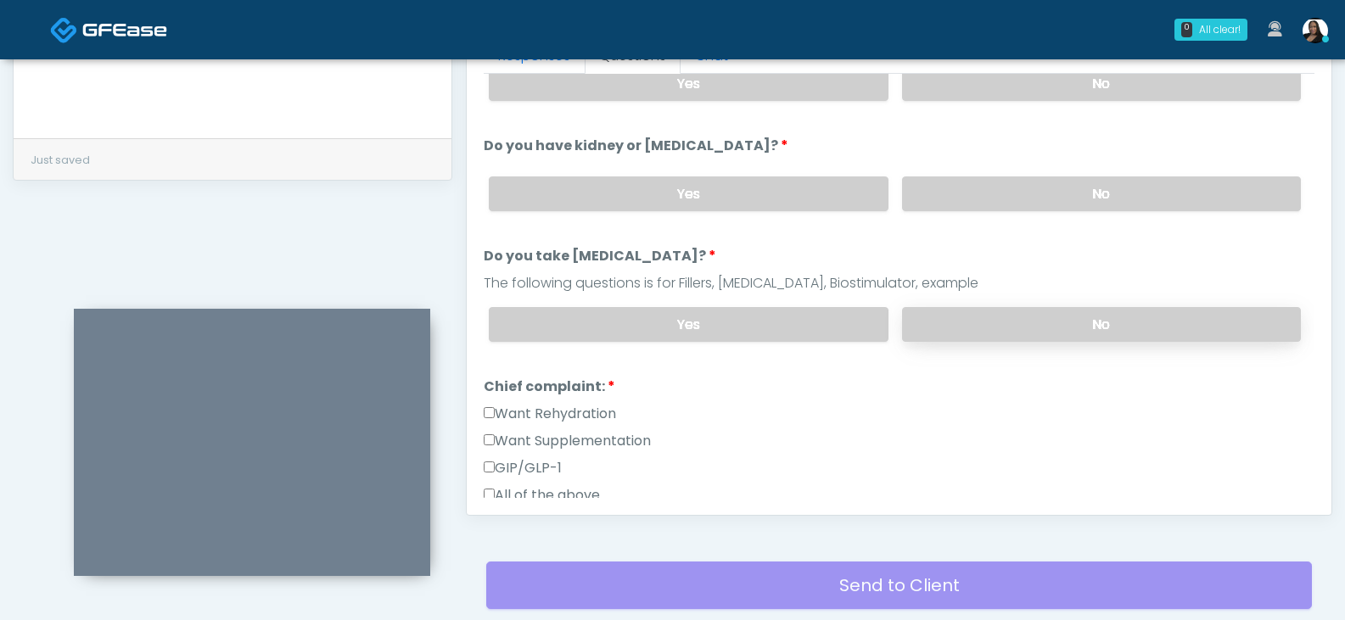
click at [995, 328] on label "No" at bounding box center [1101, 324] width 399 height 35
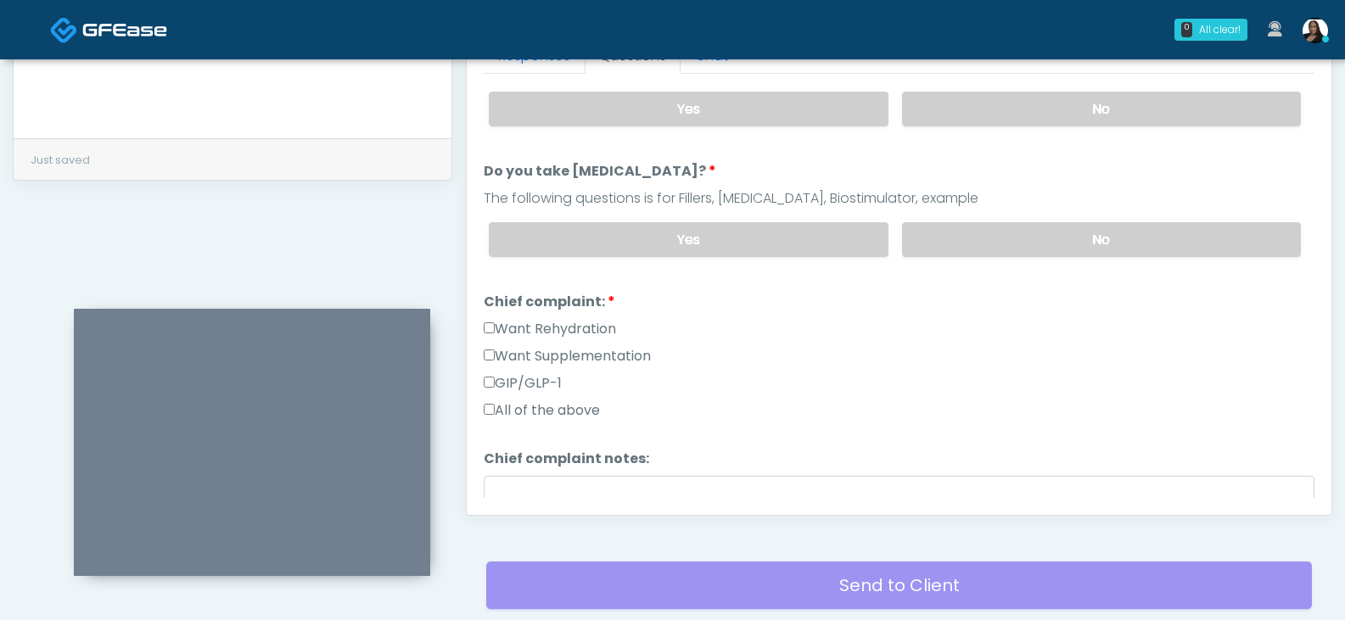
click at [500, 325] on label "Want Rehydration" at bounding box center [550, 329] width 132 height 20
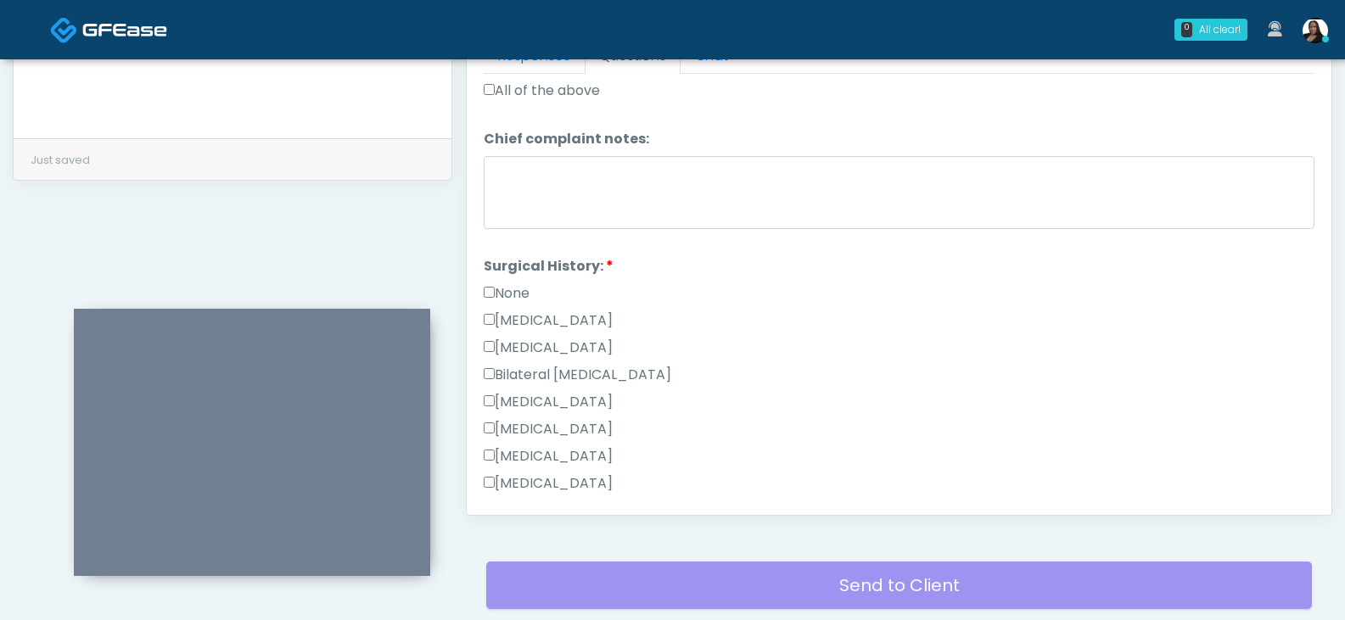
scroll to position [594, 0]
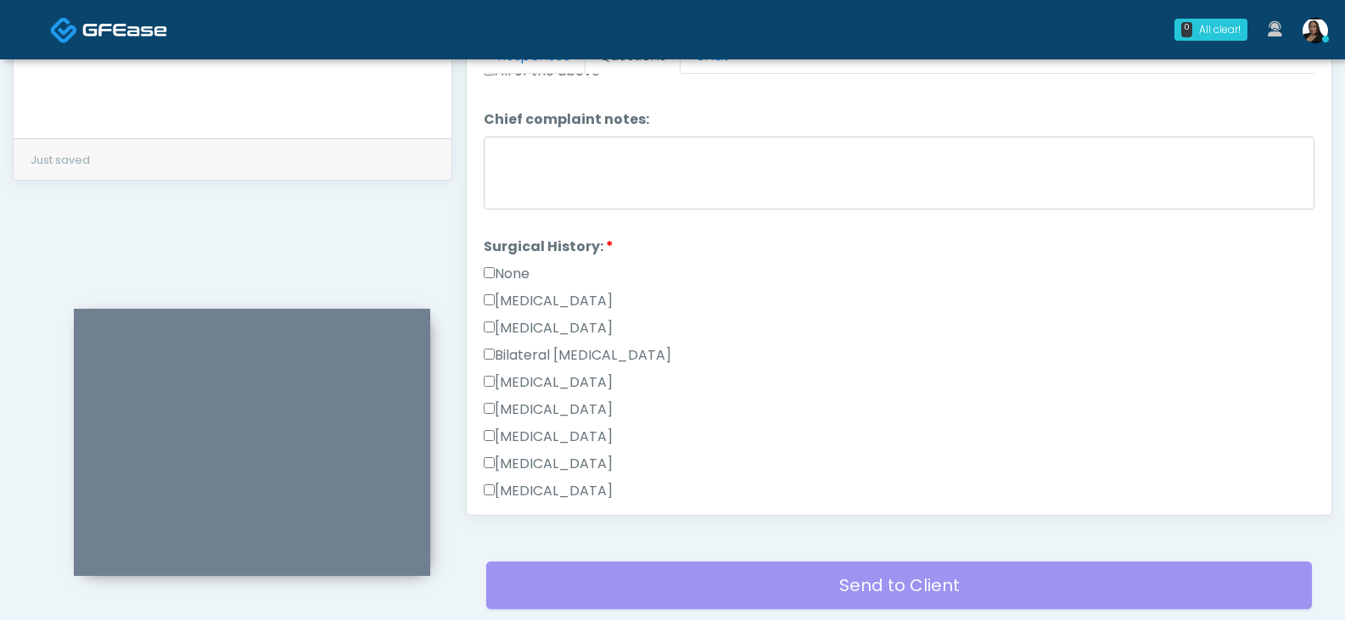
click at [516, 274] on label "None" at bounding box center [507, 274] width 46 height 20
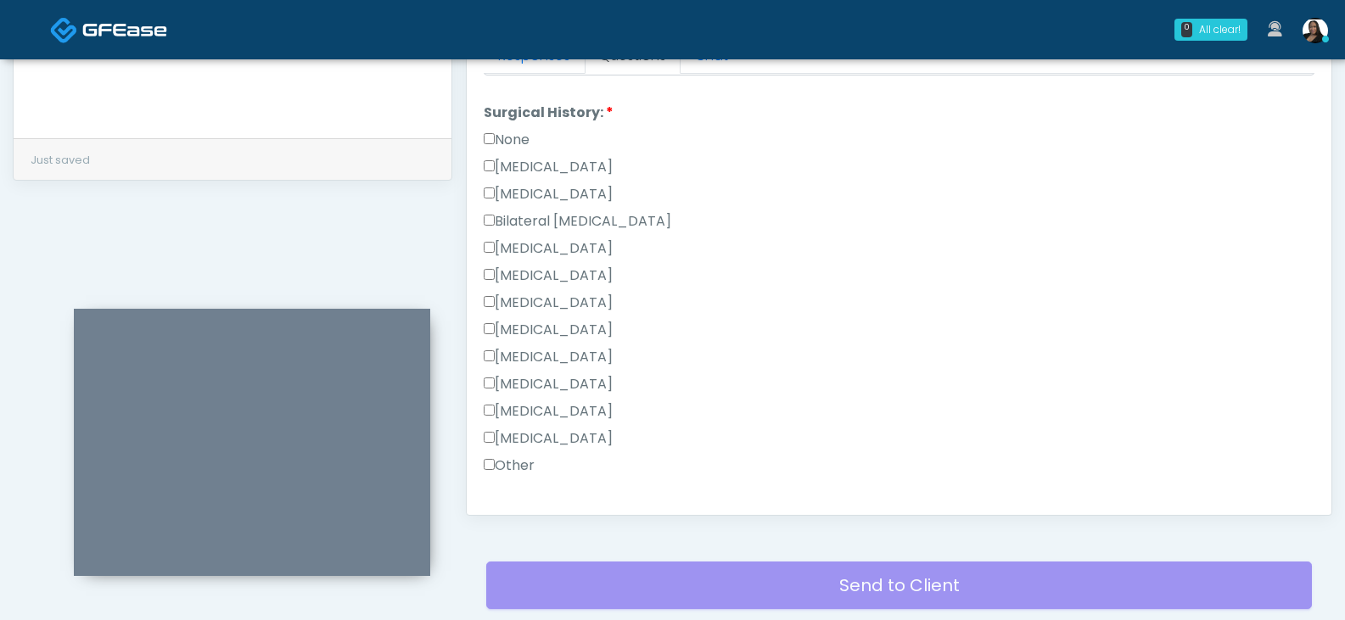
scroll to position [893, 0]
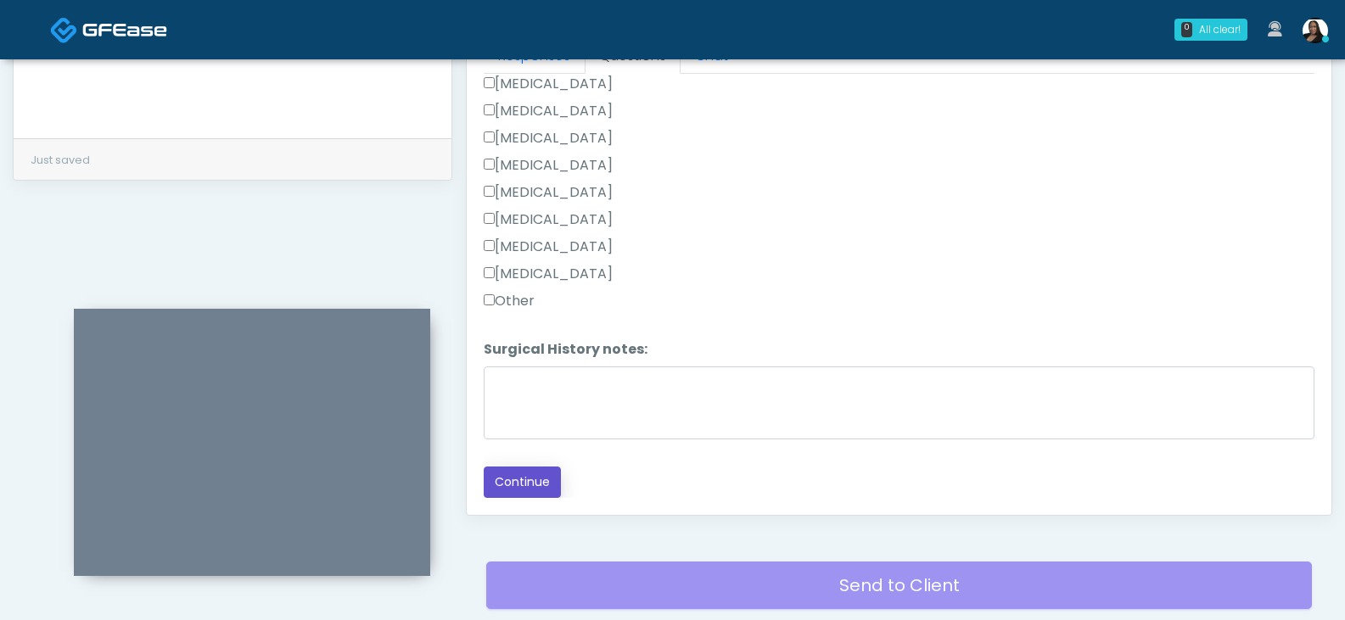
click at [535, 485] on button "Continue" at bounding box center [522, 482] width 77 height 31
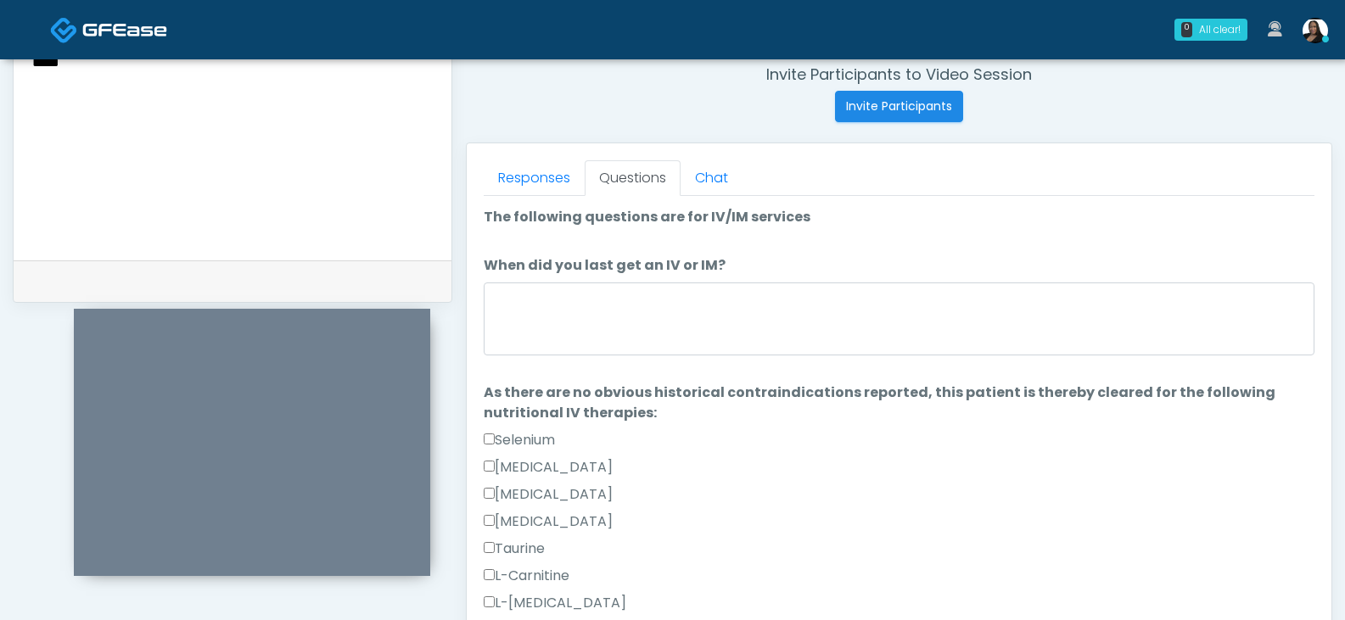
scroll to position [648, 0]
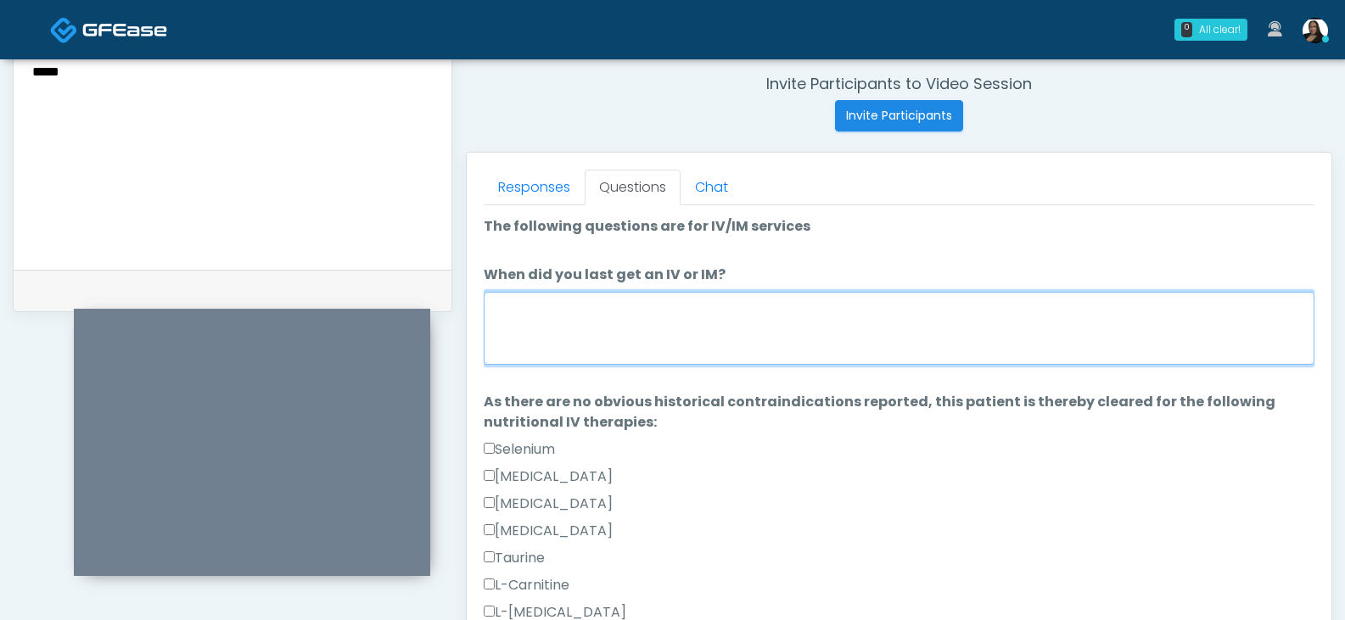
click at [761, 339] on textarea "When did you last get an IV or IM?" at bounding box center [899, 328] width 831 height 73
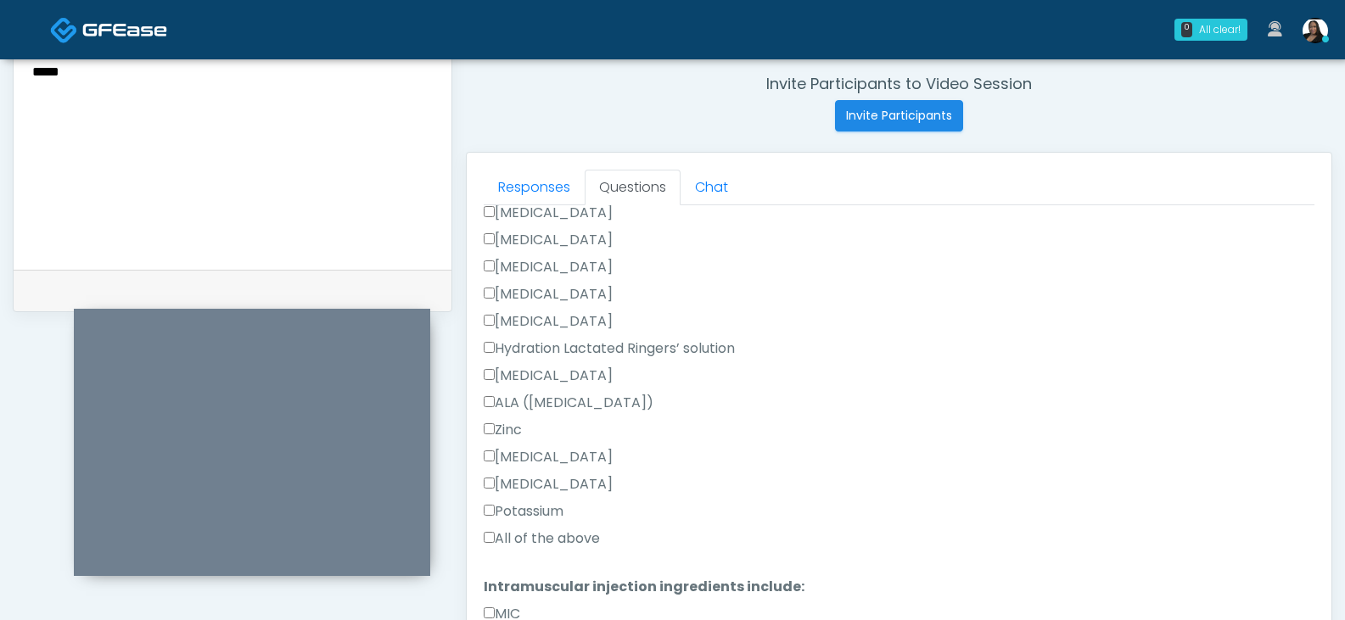
scroll to position [764, 0]
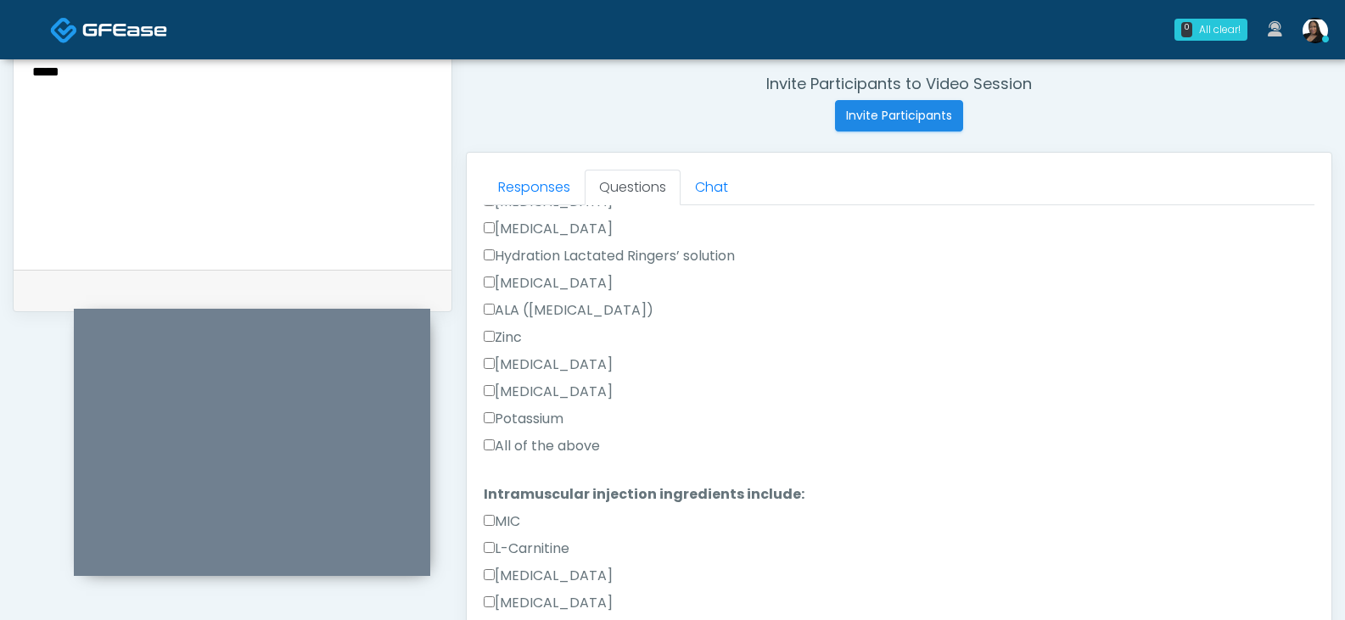
type textarea "*****"
click at [516, 441] on label "All of the above" at bounding box center [542, 446] width 116 height 20
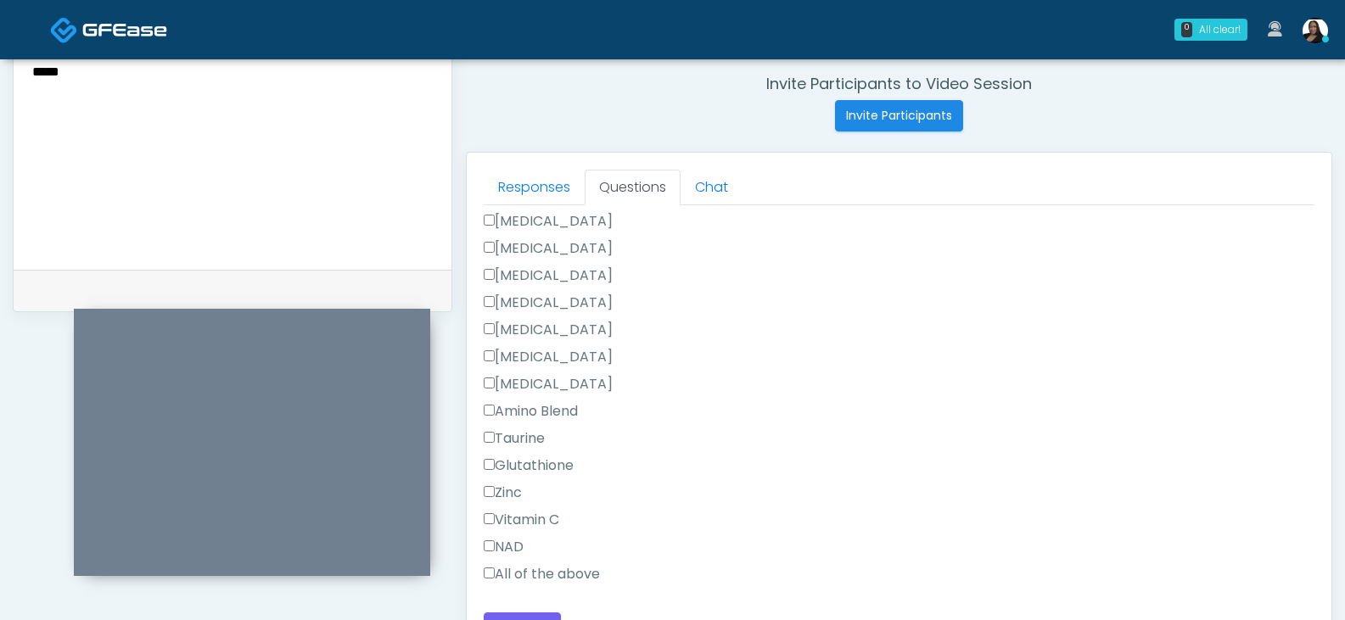
scroll to position [1133, 0]
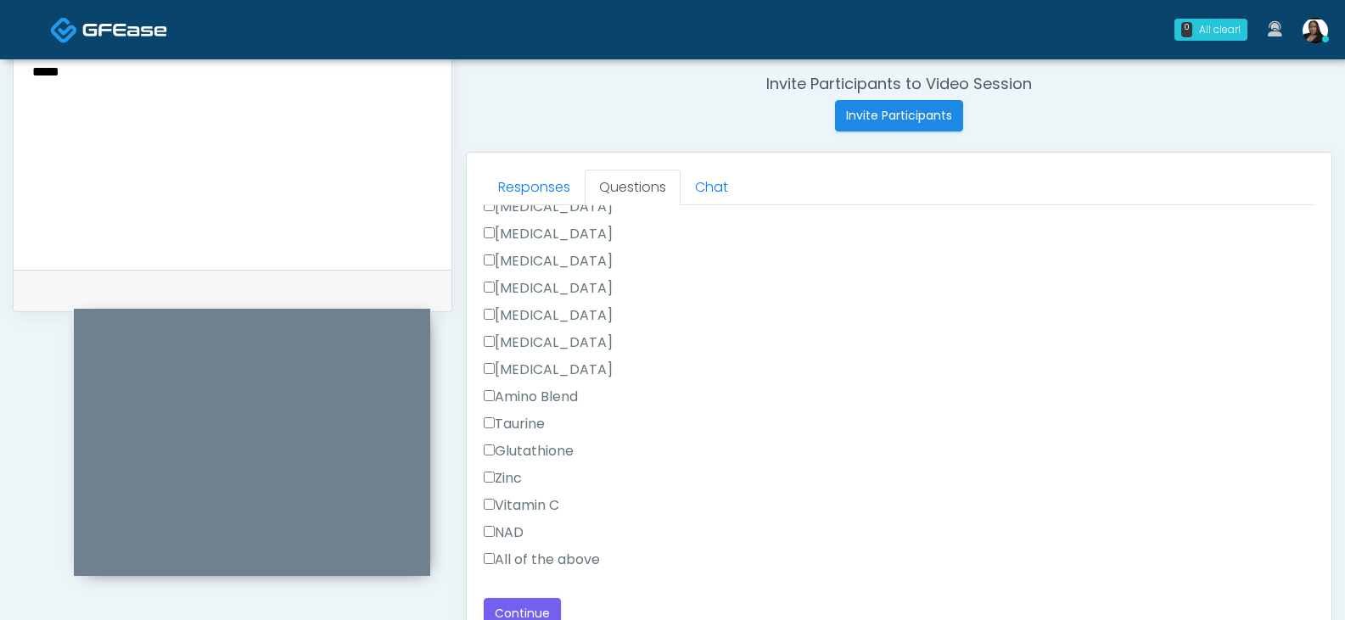
click at [513, 569] on label "All of the above" at bounding box center [542, 560] width 116 height 20
click at [505, 603] on button "Continue" at bounding box center [522, 613] width 77 height 31
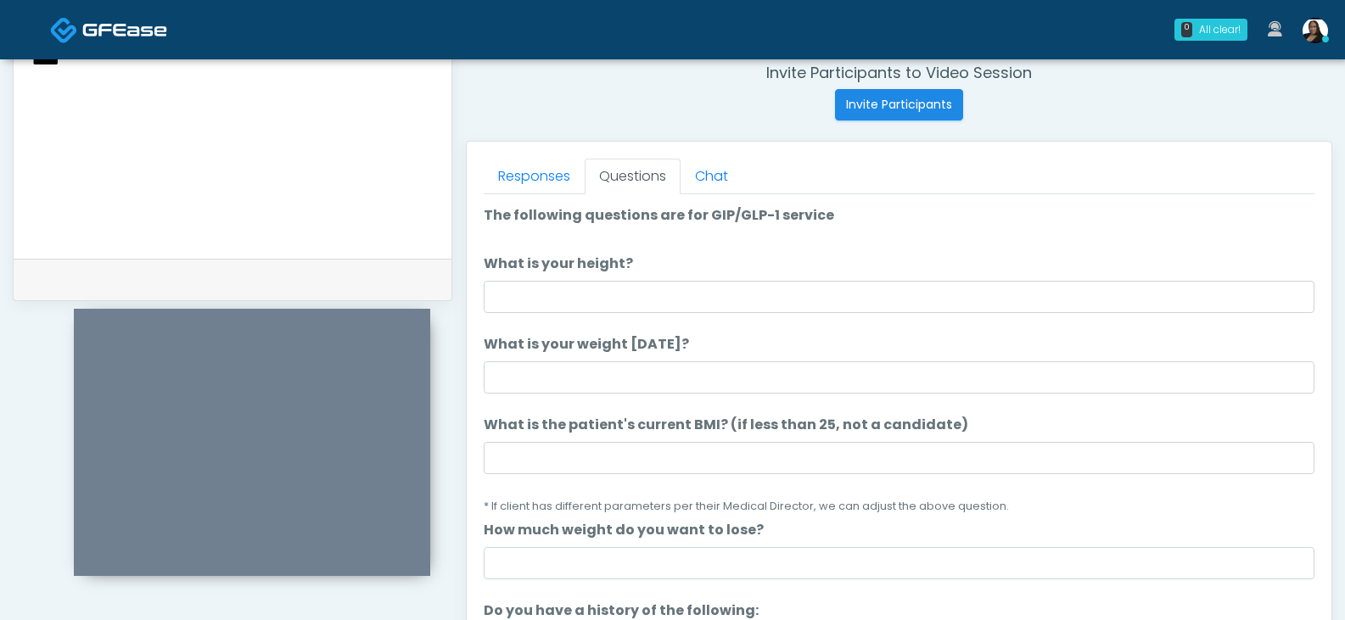
scroll to position [648, 0]
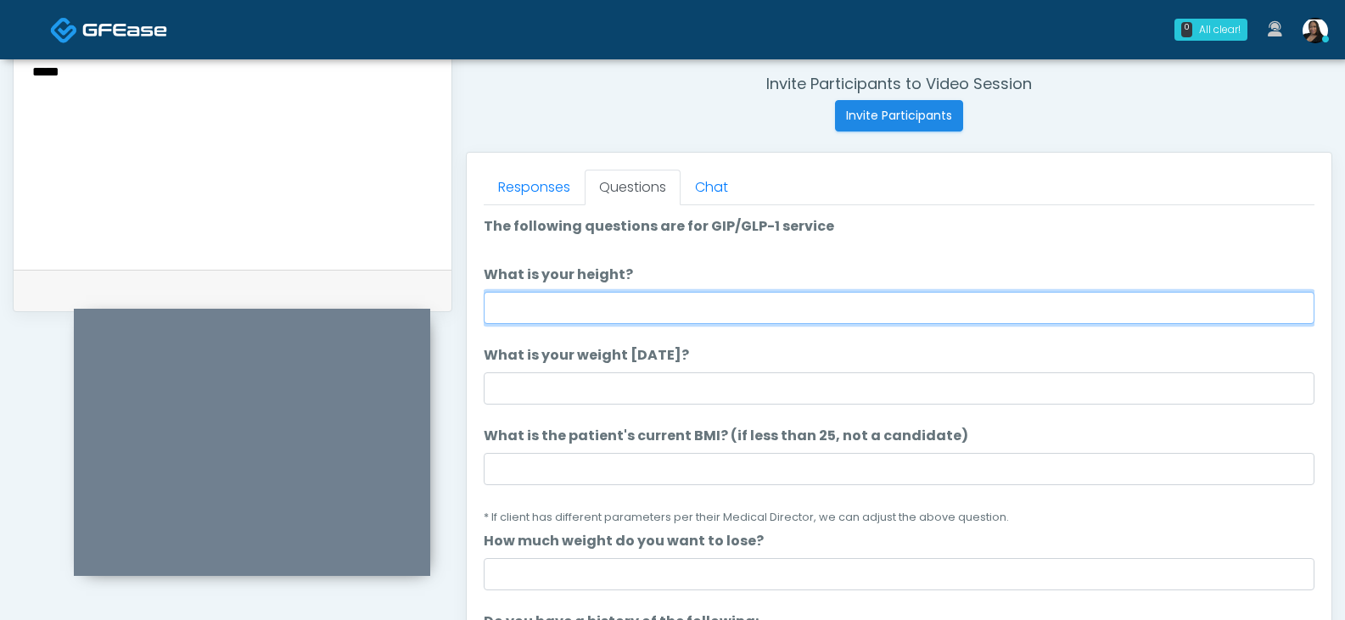
click at [586, 311] on input "What is your height?" at bounding box center [899, 308] width 831 height 32
type input "****"
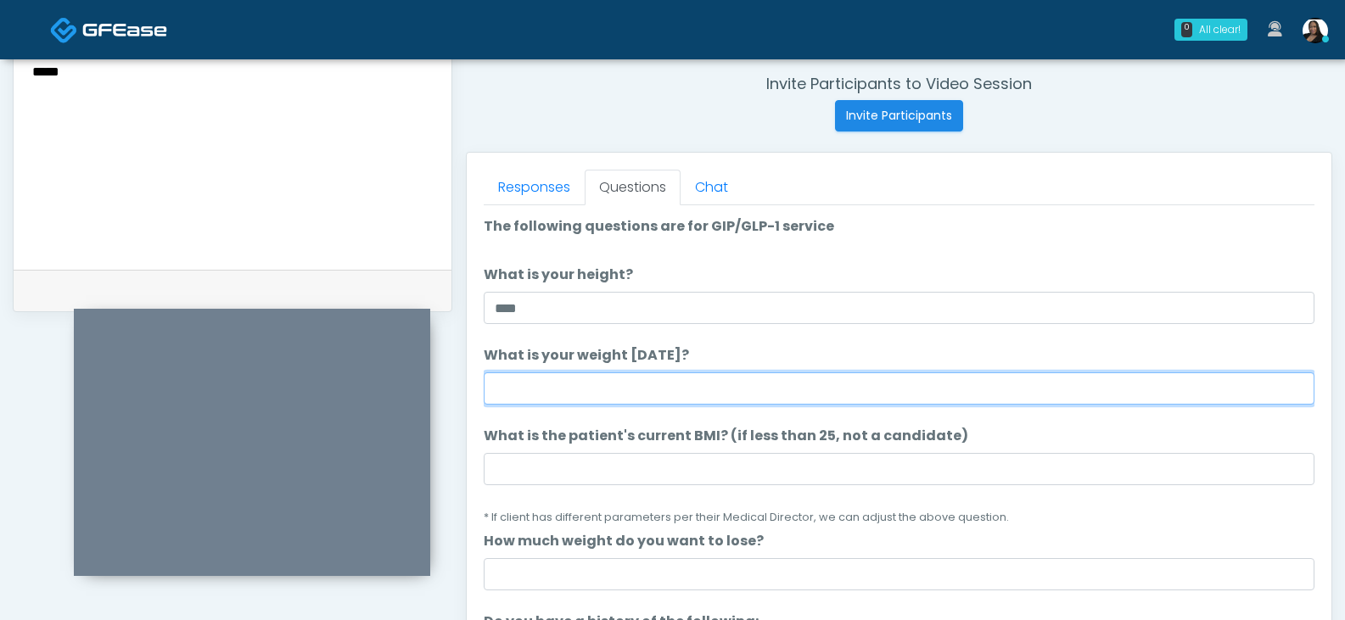
click at [565, 397] on input "What is your weight today?" at bounding box center [899, 389] width 831 height 32
type input "***"
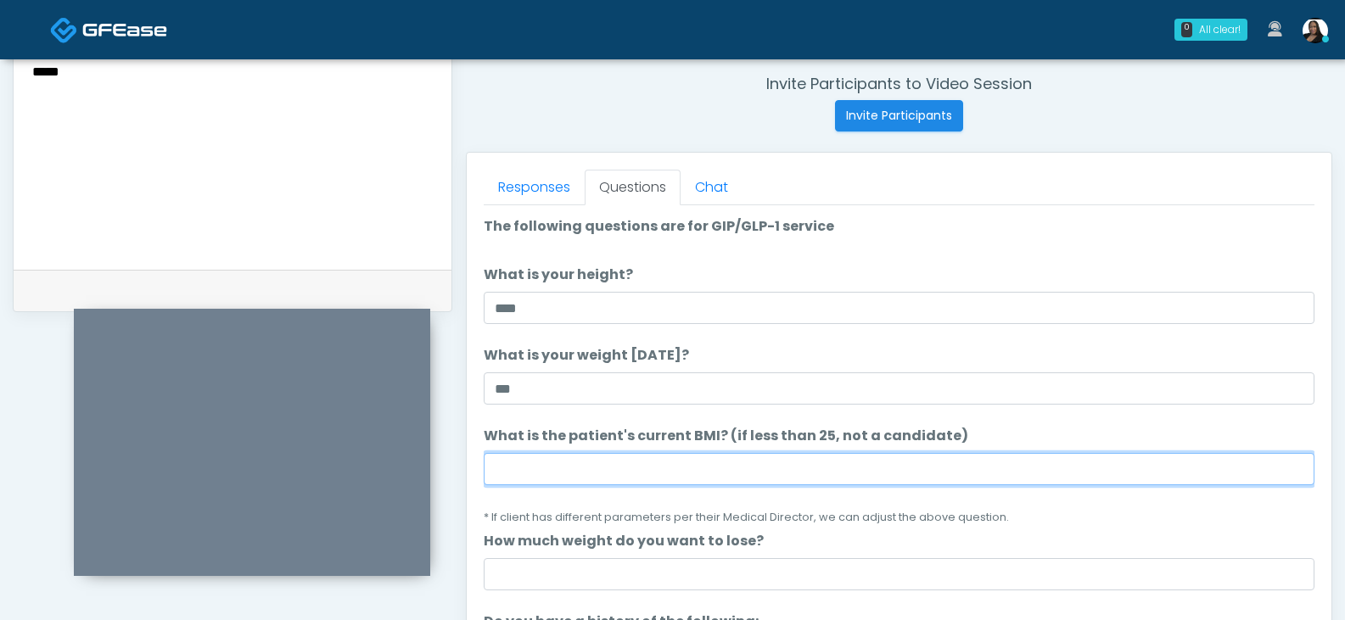
click at [559, 467] on input "What is the patient's current BMI? (if less than 25, not a candidate)" at bounding box center [899, 469] width 831 height 32
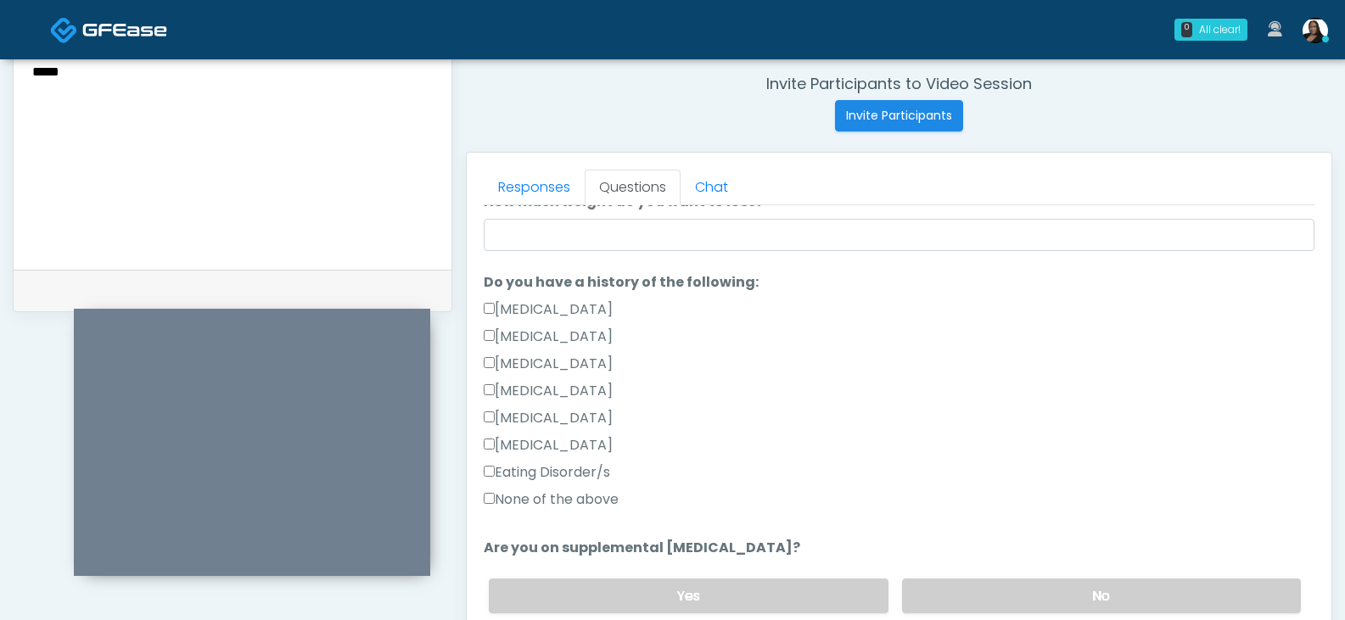
scroll to position [424, 0]
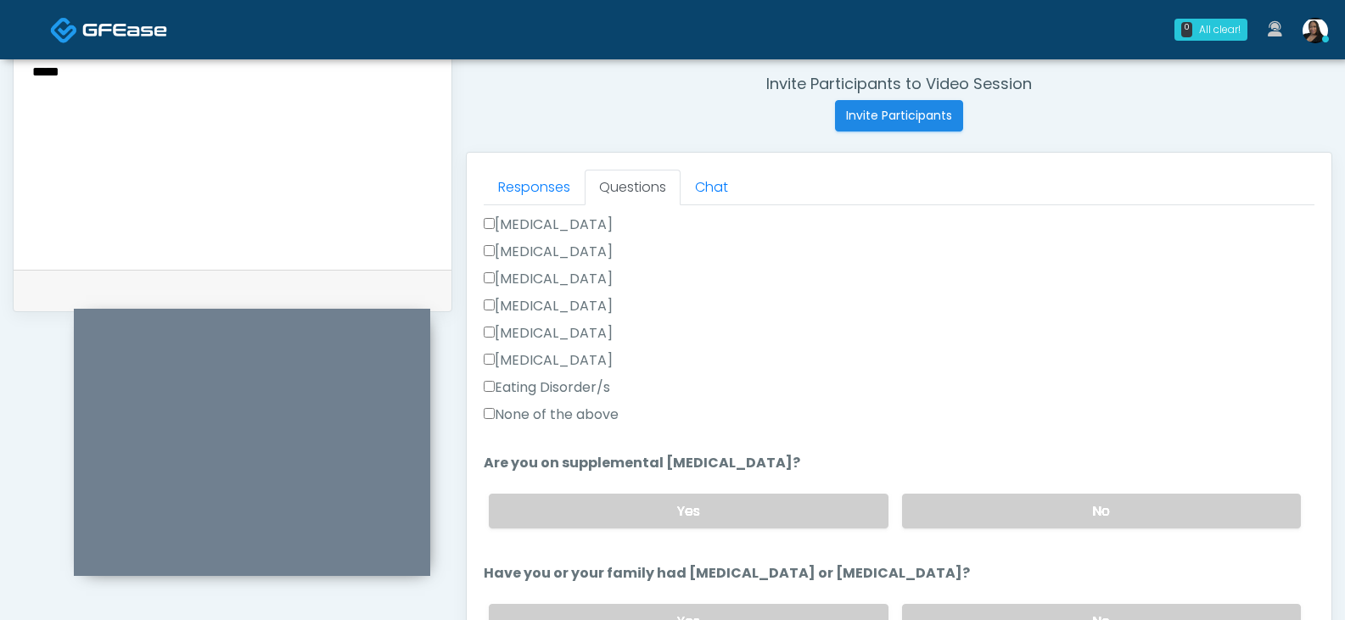
type input "****"
click at [541, 412] on label "None of the above" at bounding box center [551, 415] width 135 height 20
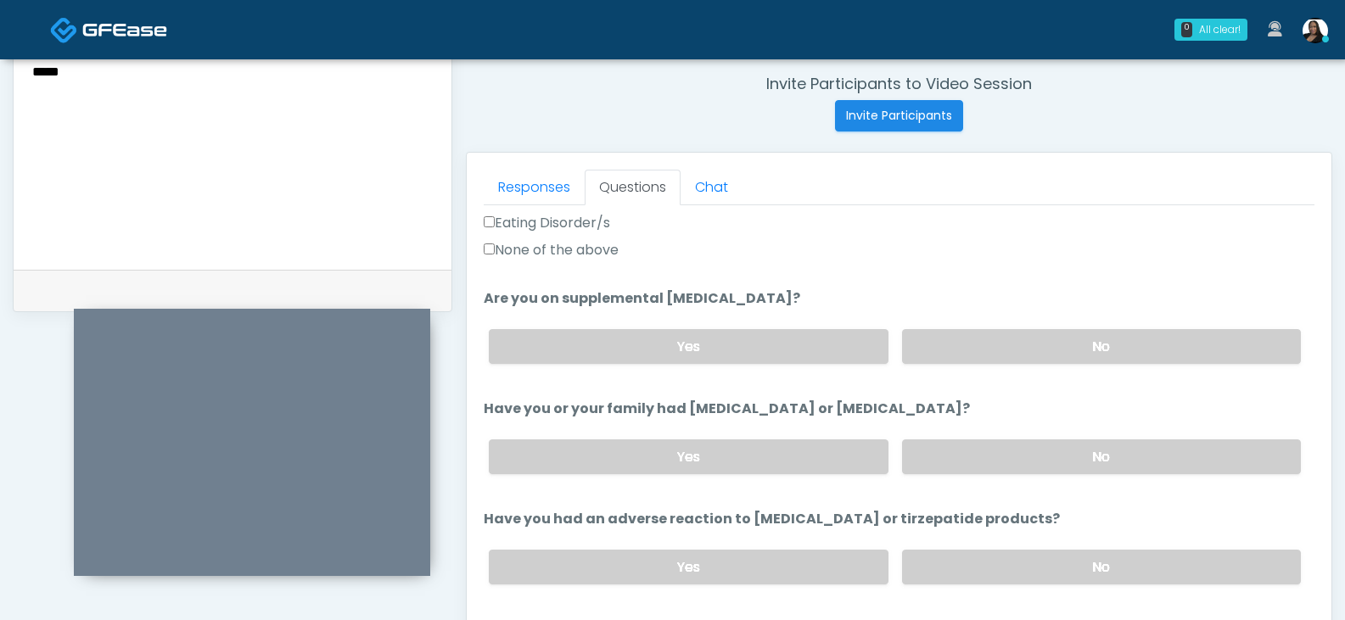
scroll to position [594, 0]
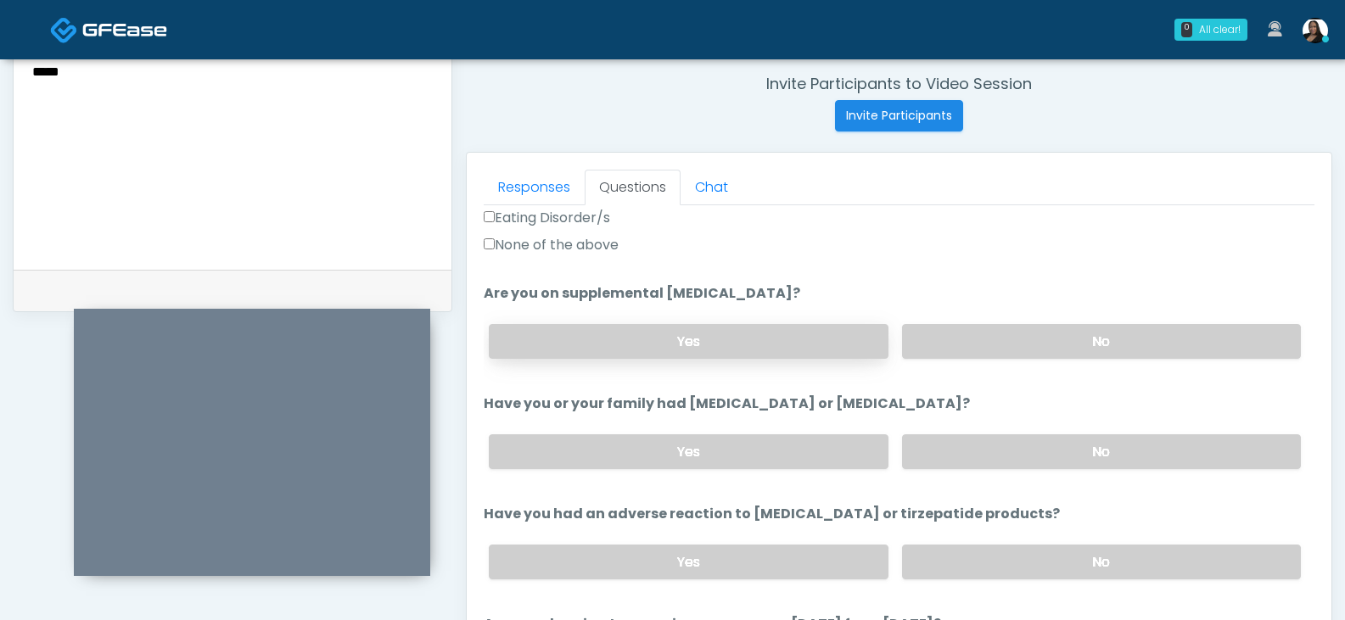
click at [732, 342] on label "Yes" at bounding box center [688, 341] width 399 height 35
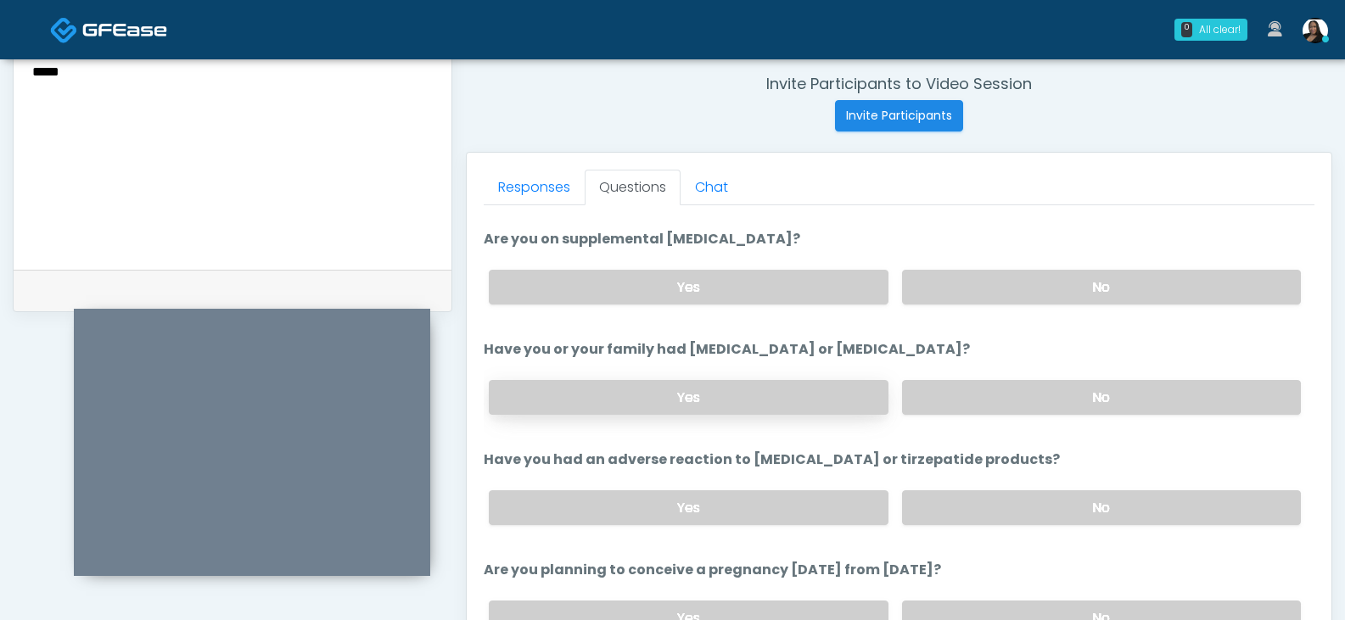
scroll to position [679, 0]
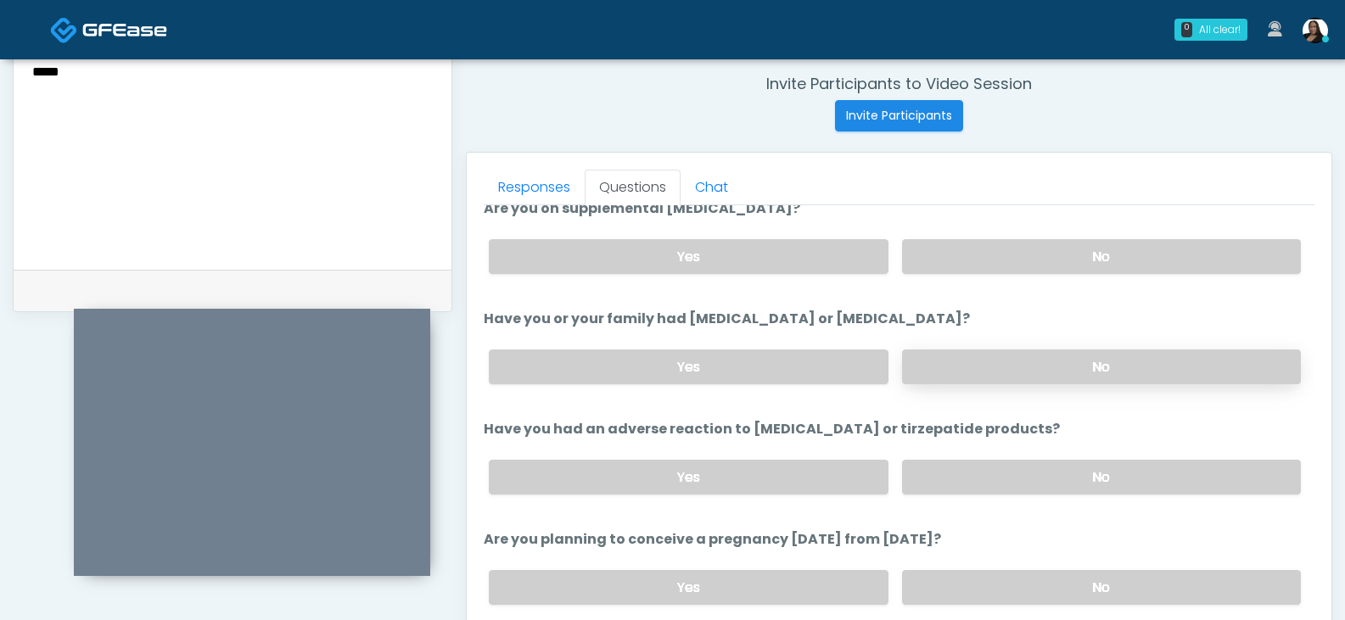
click at [918, 367] on label "No" at bounding box center [1101, 367] width 399 height 35
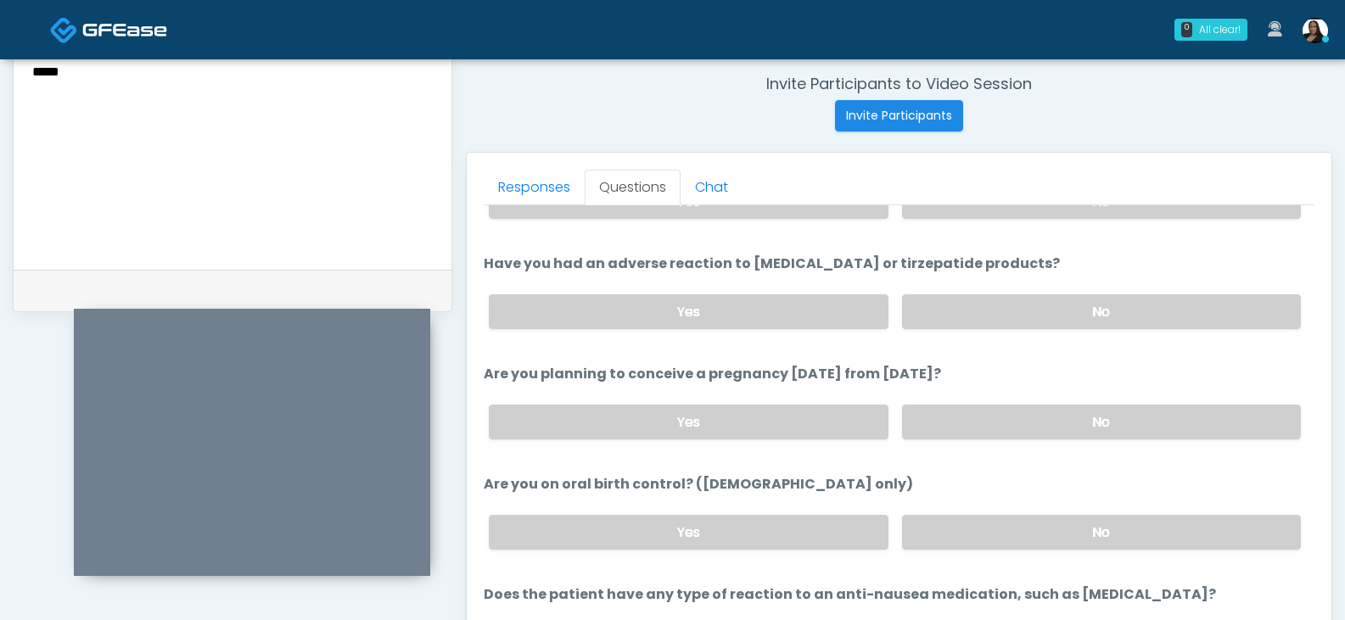
scroll to position [849, 0]
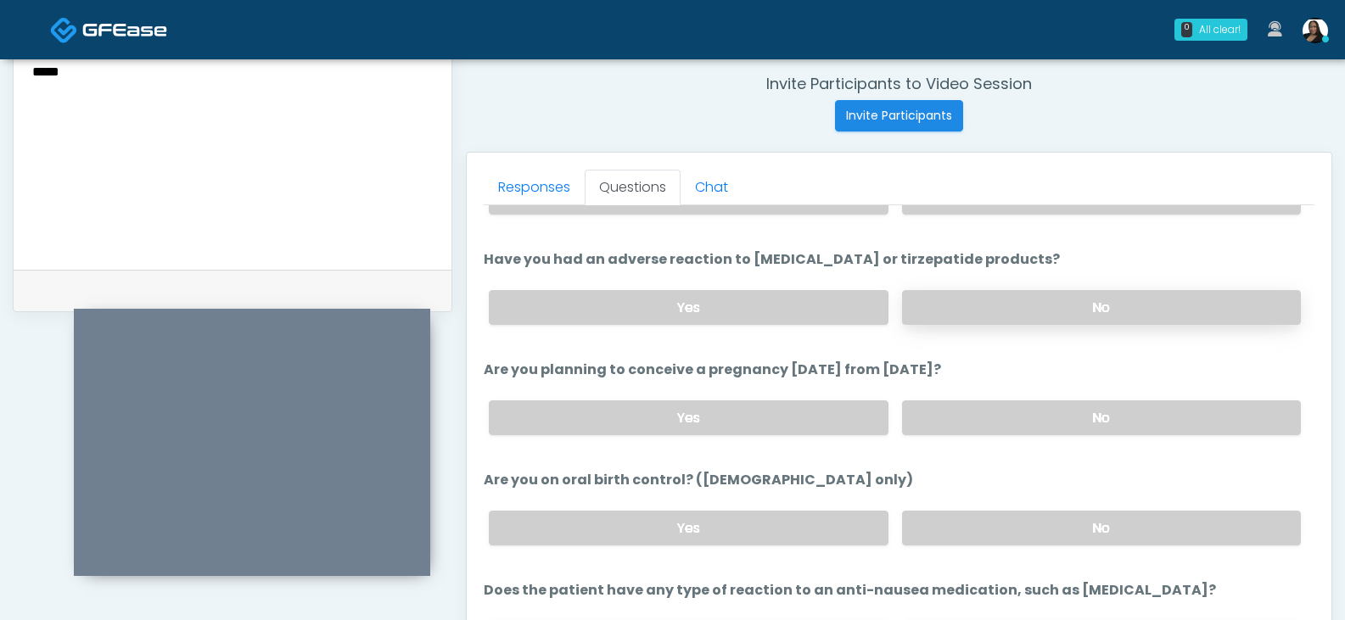
click at [950, 308] on label "No" at bounding box center [1101, 307] width 399 height 35
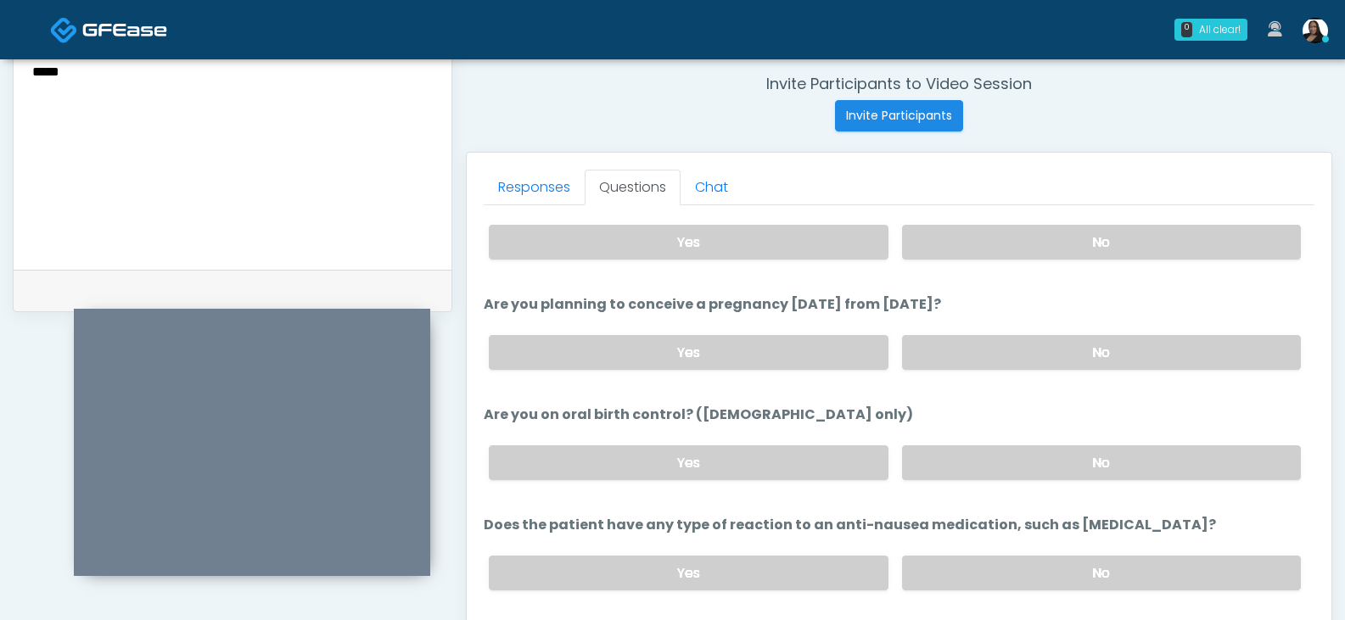
scroll to position [933, 0]
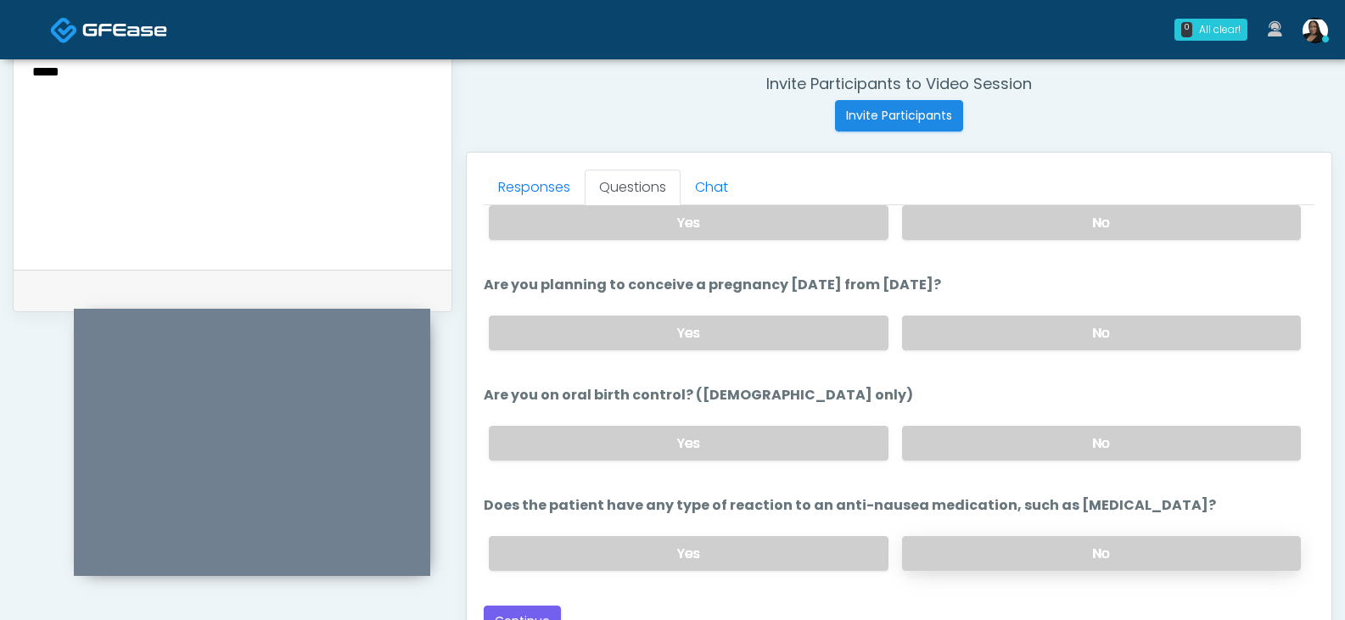
click at [990, 550] on label "No" at bounding box center [1101, 553] width 399 height 35
click at [962, 329] on label "No" at bounding box center [1101, 333] width 399 height 35
click at [943, 454] on label "No" at bounding box center [1101, 443] width 399 height 35
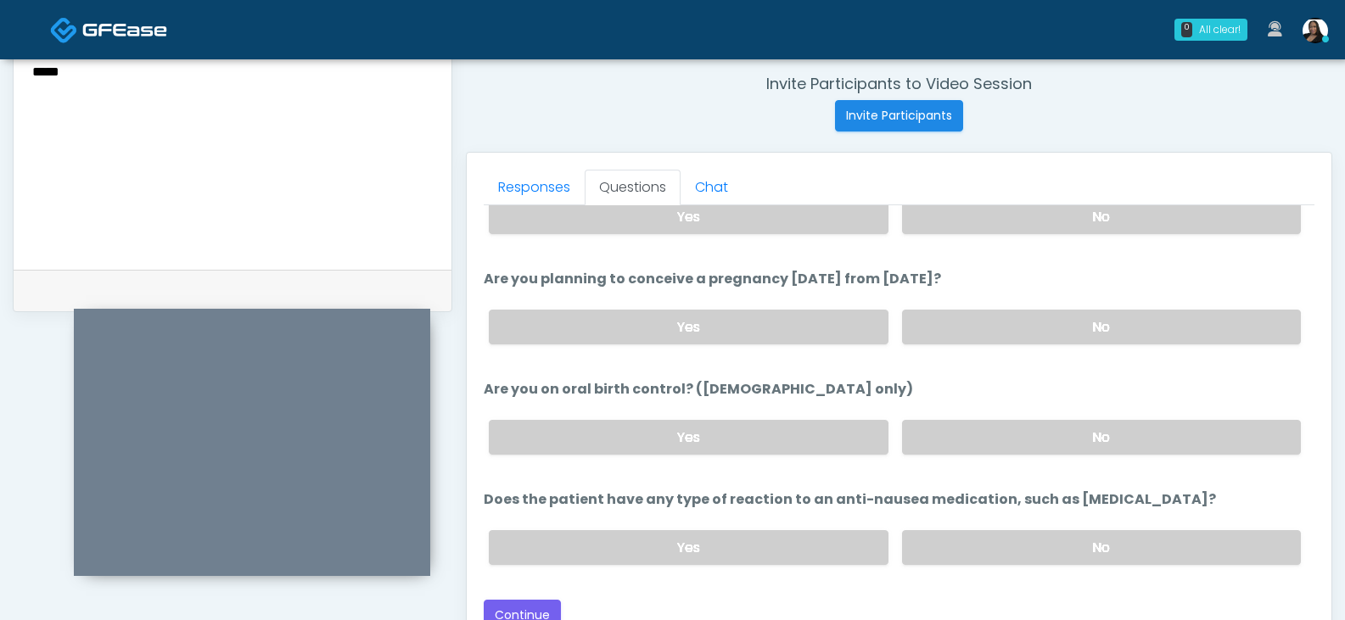
scroll to position [941, 0]
click at [532, 608] on button "Continue" at bounding box center [522, 613] width 77 height 31
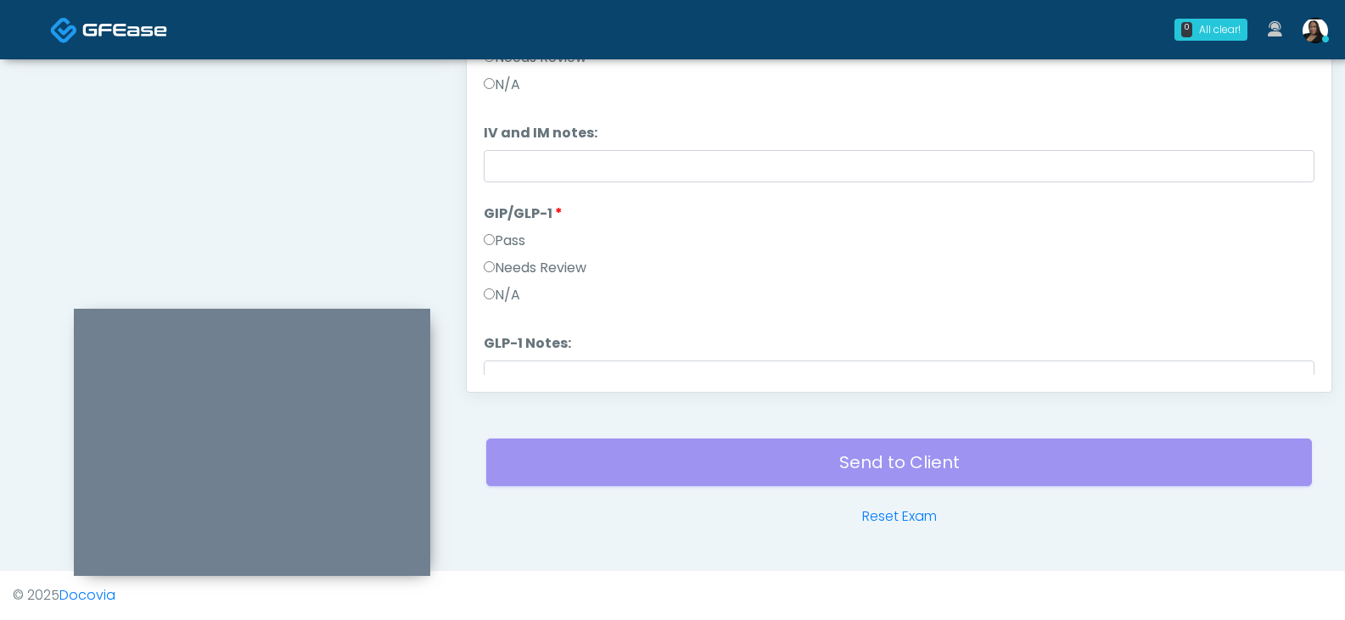
scroll to position [648, 0]
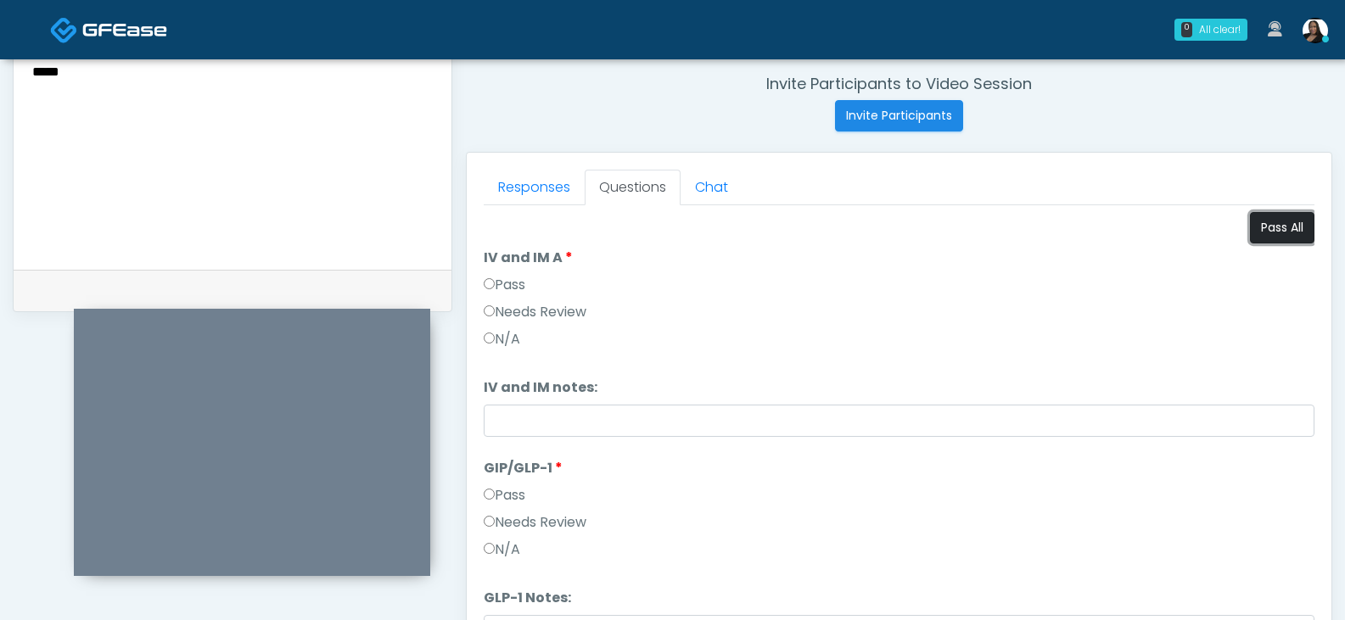
click at [1254, 231] on button "Pass All" at bounding box center [1282, 227] width 64 height 31
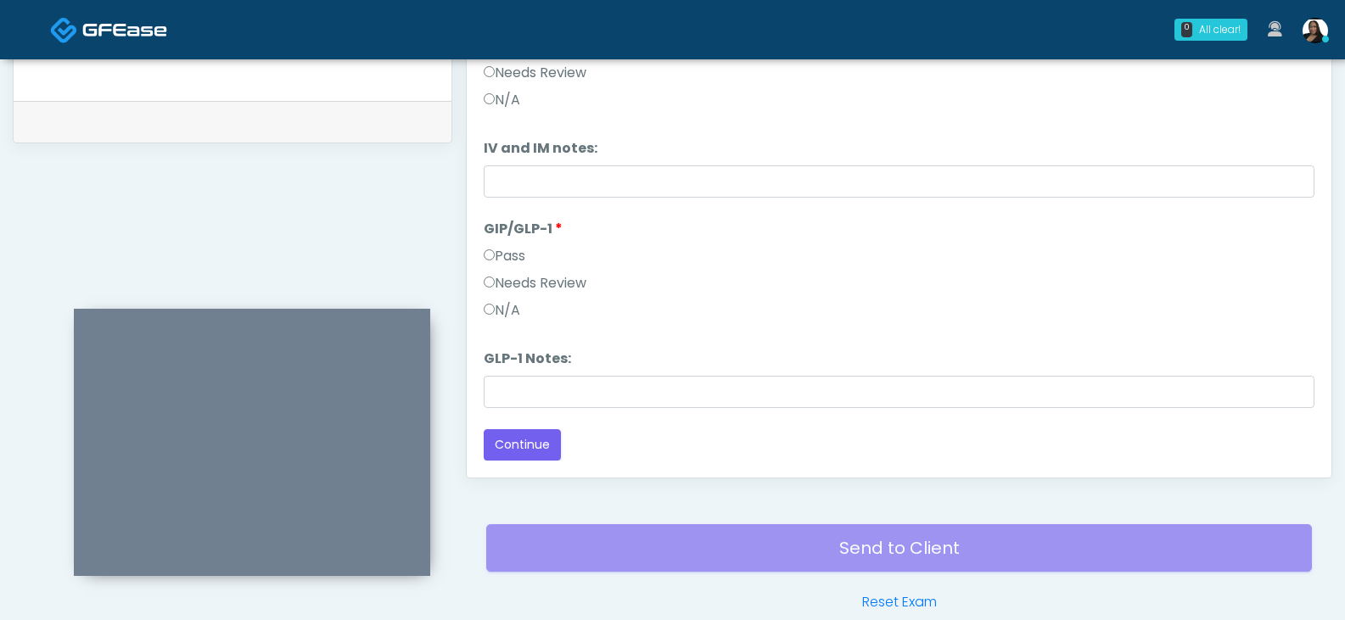
scroll to position [818, 0]
drag, startPoint x: 546, startPoint y: 435, endPoint x: 563, endPoint y: 395, distance: 43.3
click at [546, 436] on button "Continue" at bounding box center [522, 444] width 77 height 31
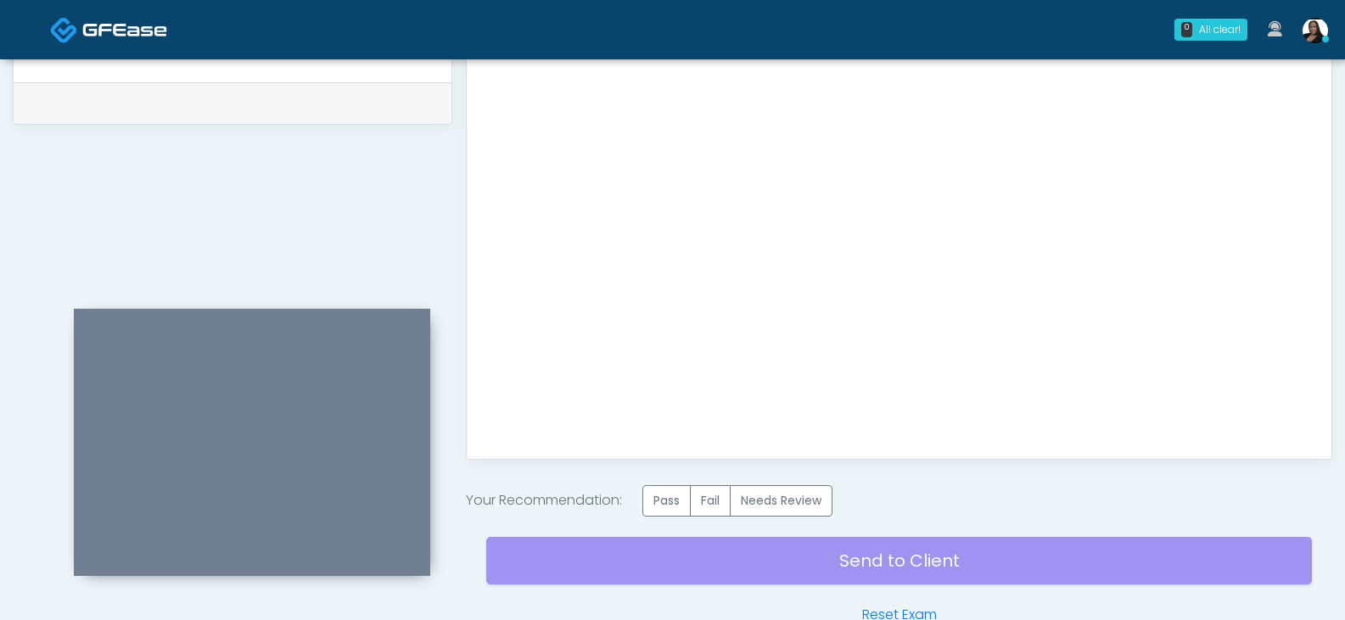
scroll to position [934, 0]
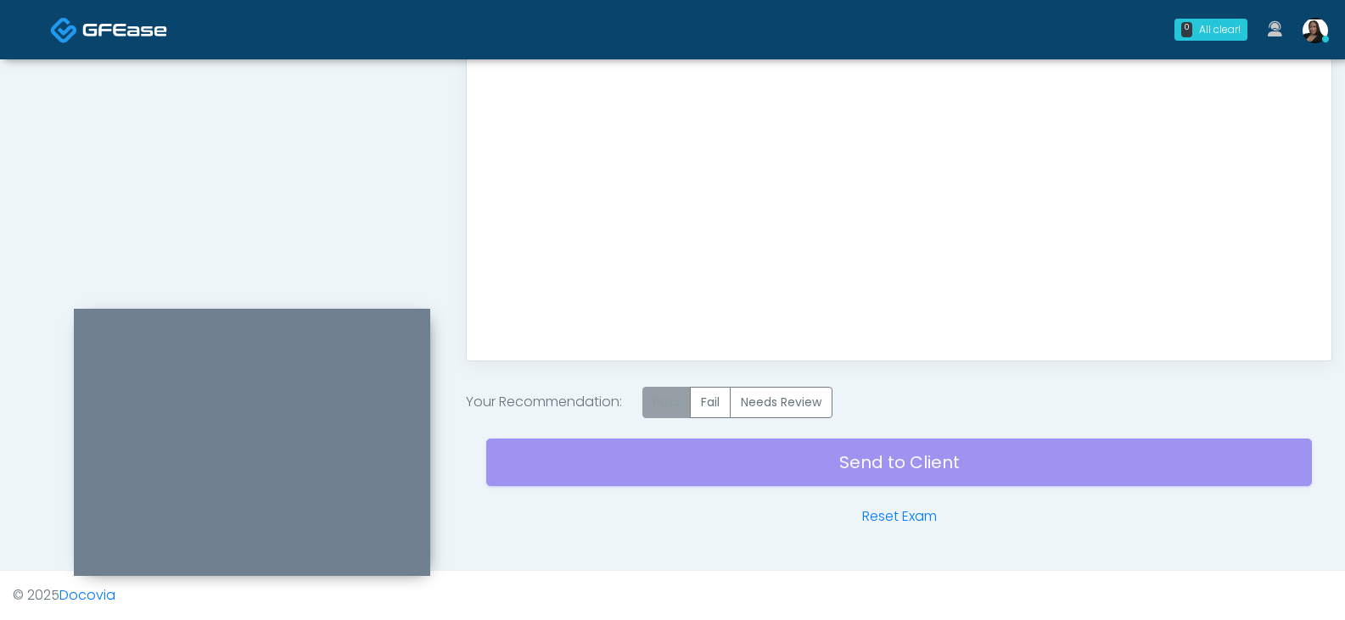
click at [659, 403] on label "Pass" at bounding box center [666, 402] width 48 height 31
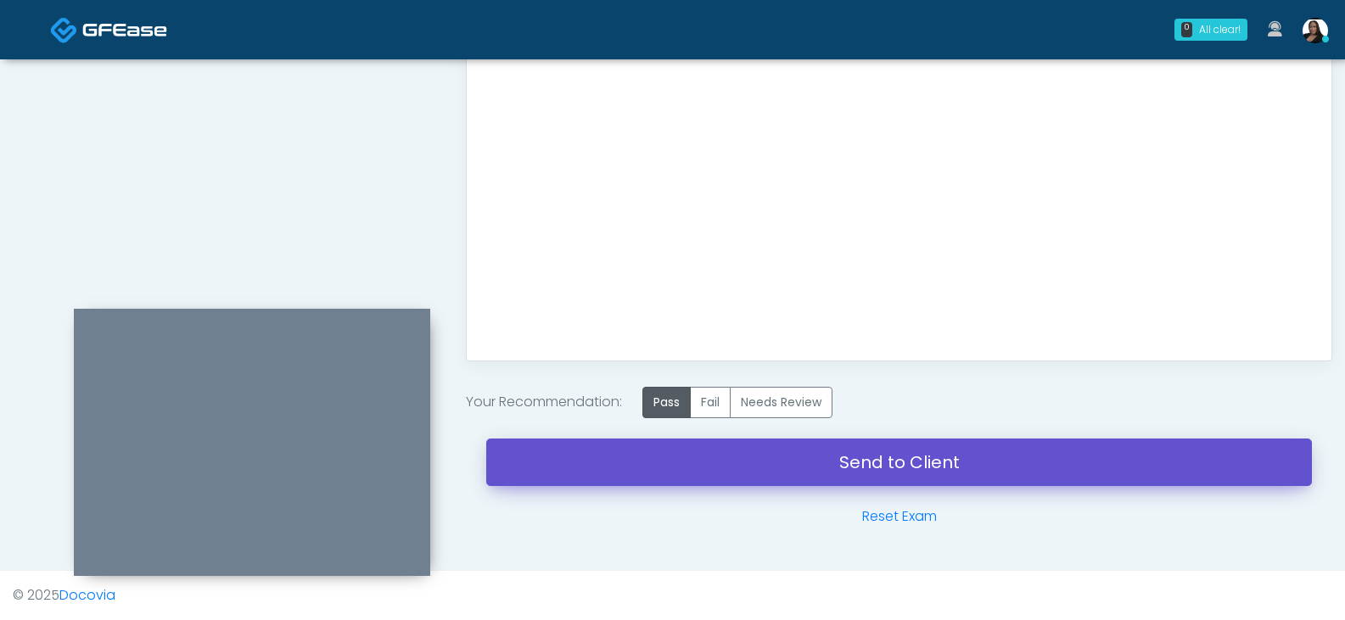
click at [866, 457] on link "Send to Client" at bounding box center [899, 463] width 826 height 48
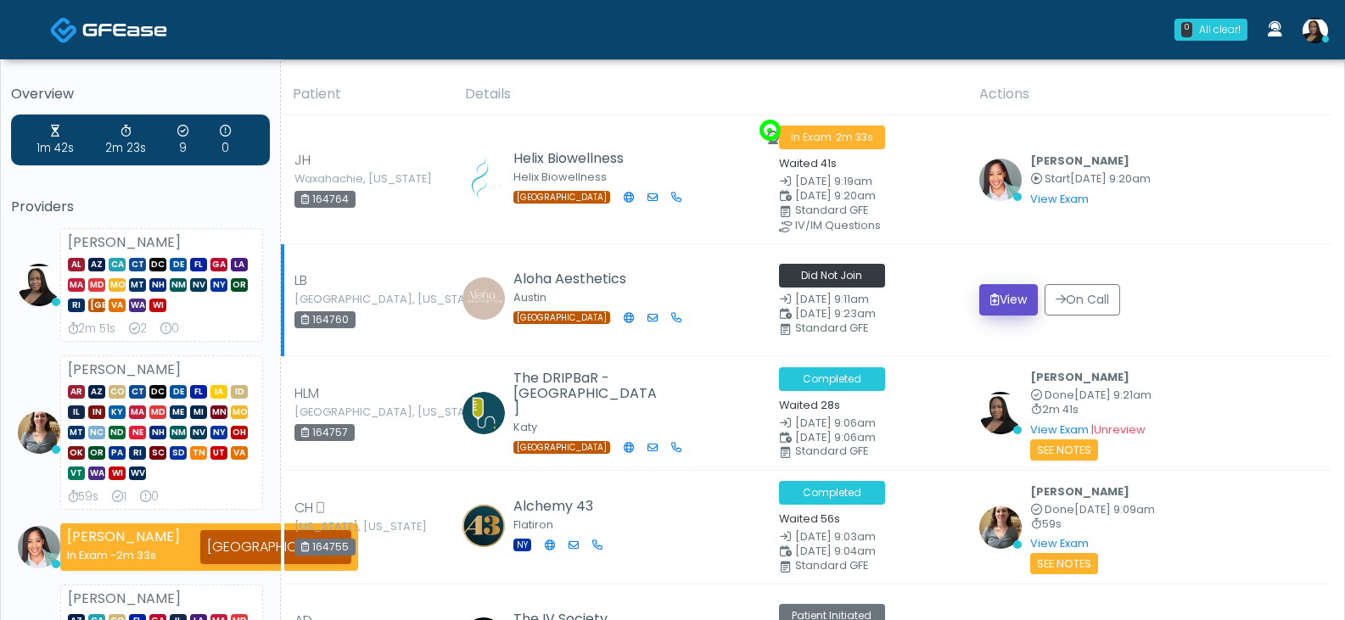
click at [990, 300] on icon "submit" at bounding box center [994, 300] width 9 height 12
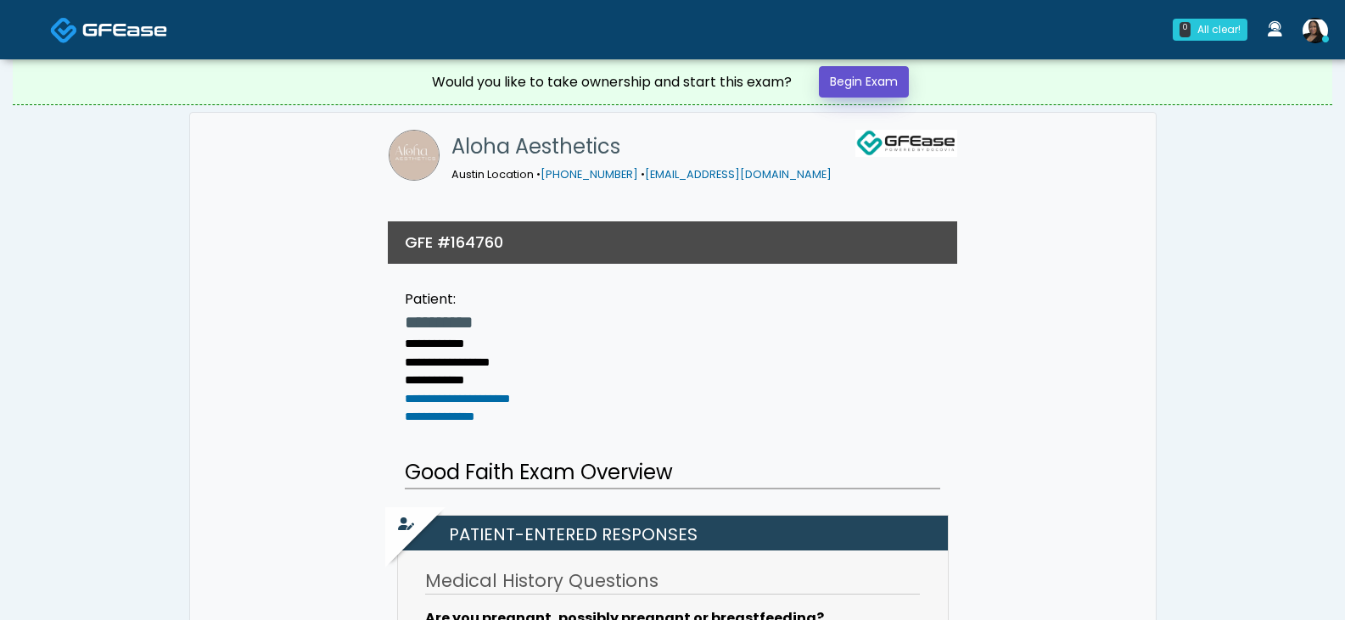
click at [876, 88] on link "Begin Exam" at bounding box center [864, 81] width 90 height 31
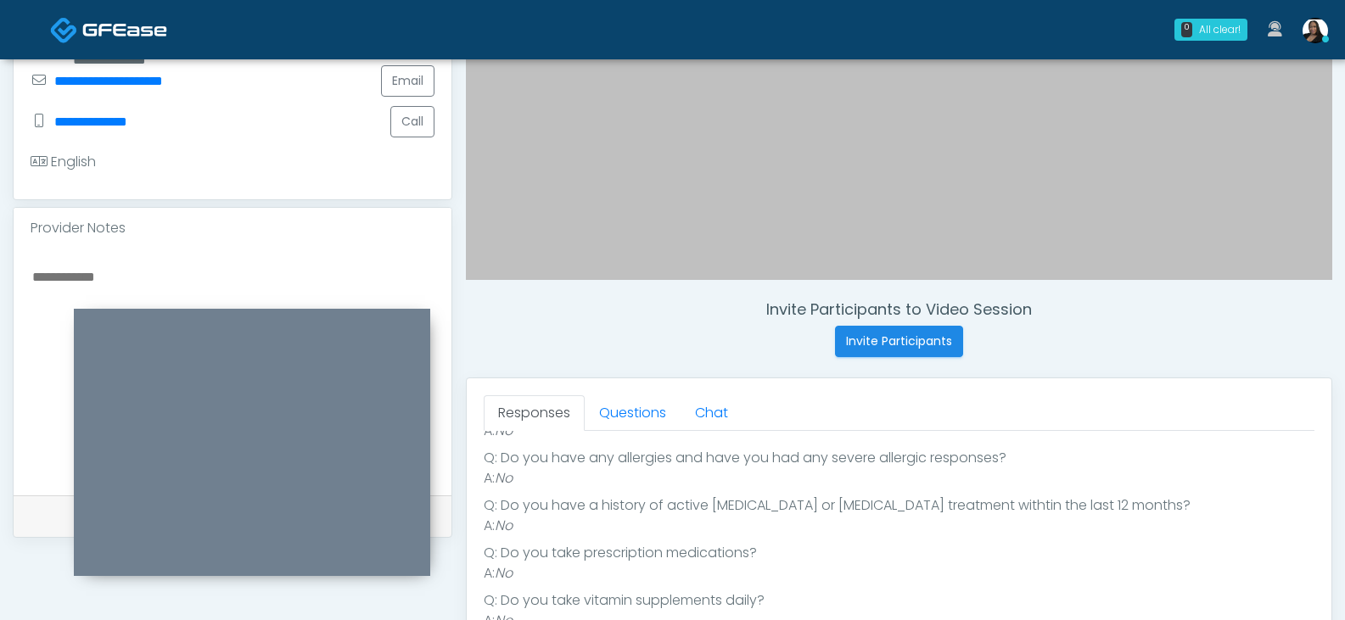
scroll to position [339, 0]
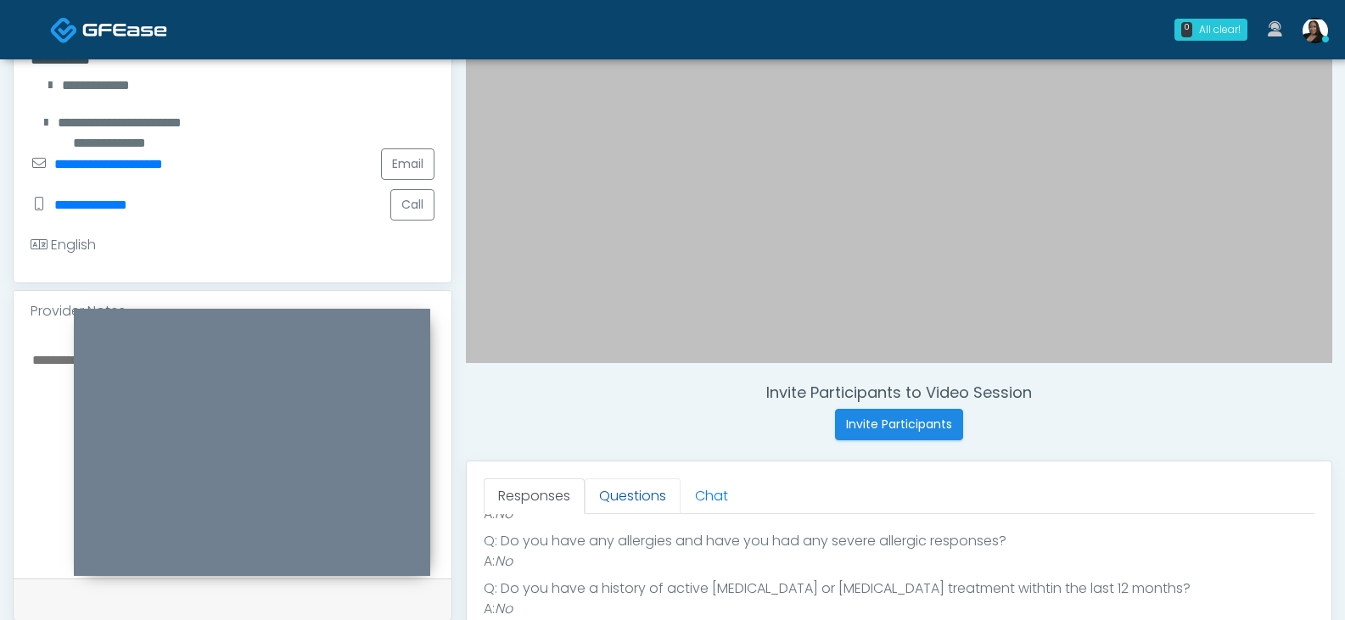
click at [631, 492] on link "Questions" at bounding box center [633, 497] width 96 height 36
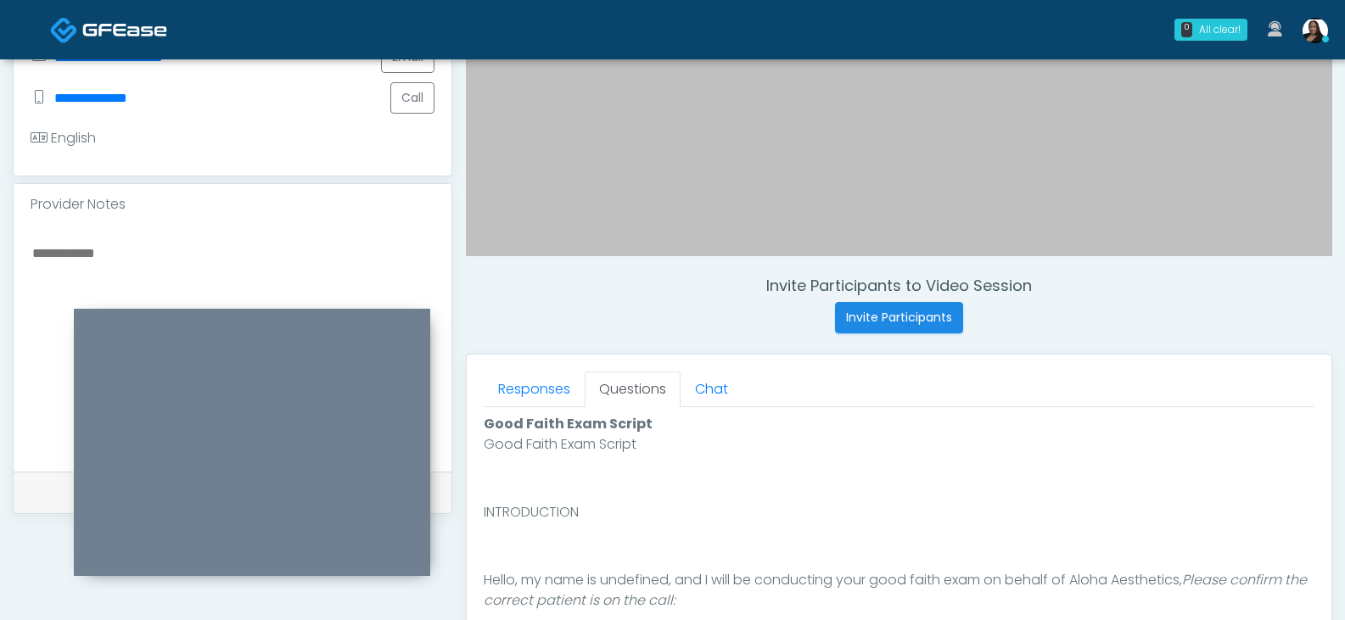
scroll to position [594, 0]
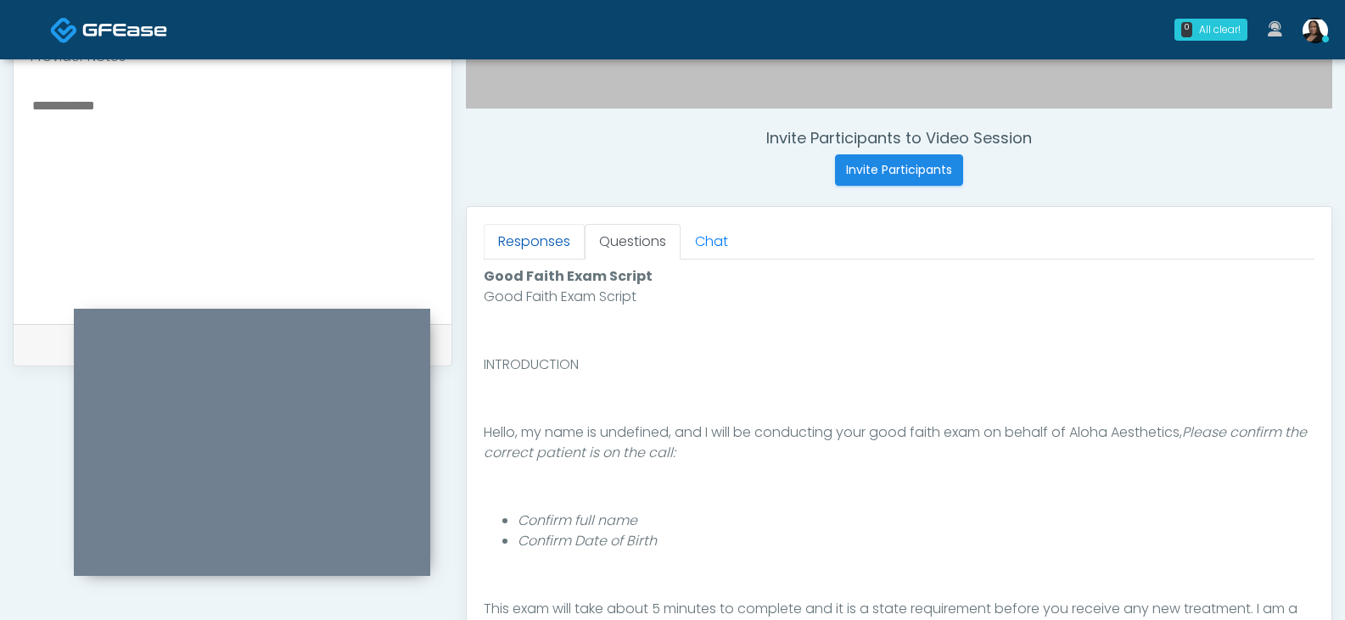
click at [552, 228] on link "Responses" at bounding box center [534, 242] width 101 height 36
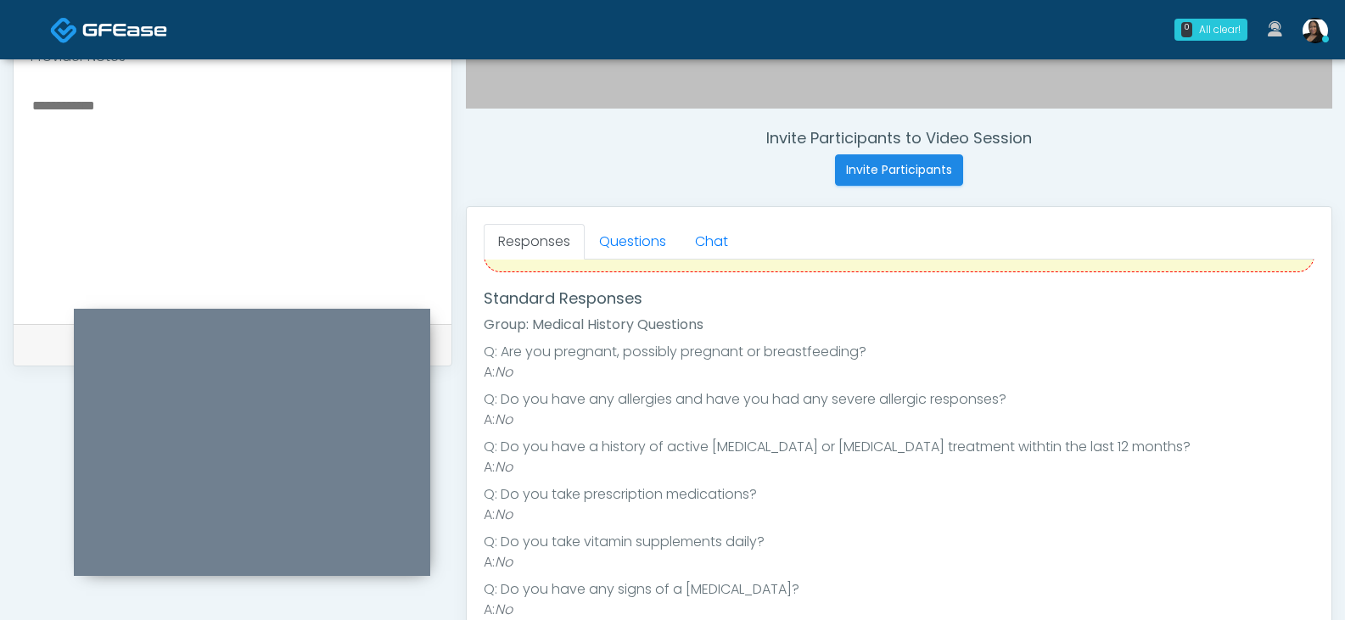
scroll to position [185, 0]
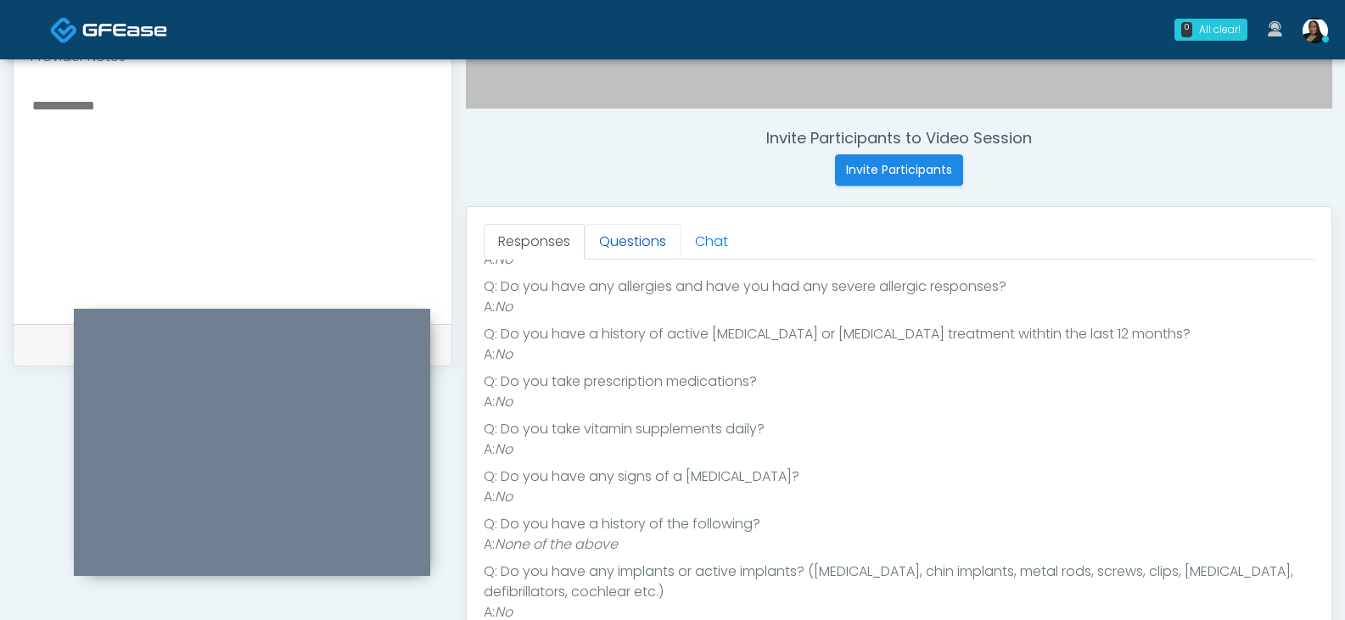
click at [629, 238] on link "Questions" at bounding box center [633, 242] width 96 height 36
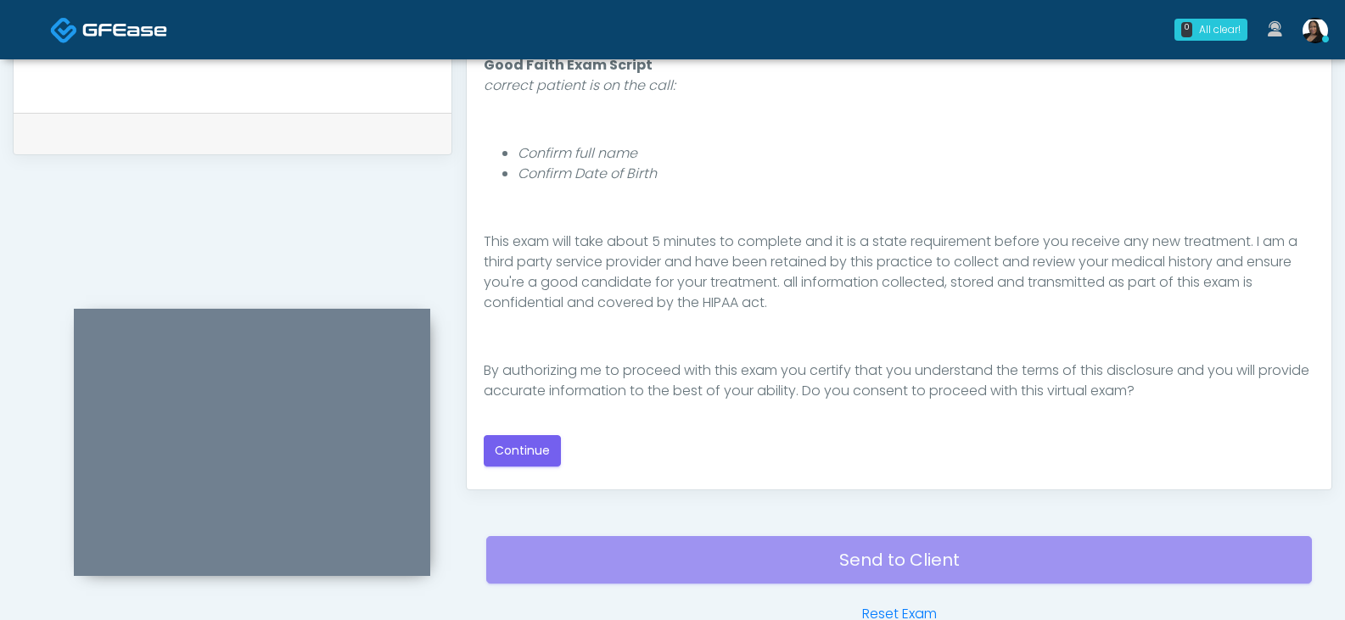
scroll to position [849, 0]
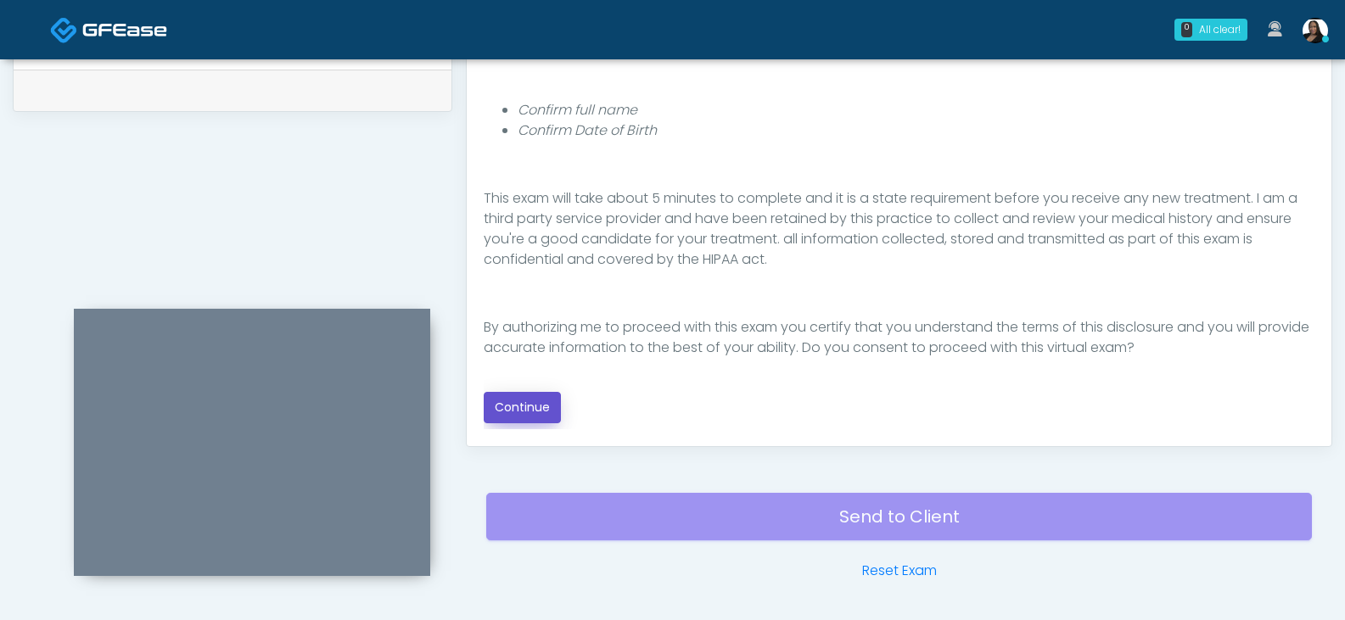
click at [510, 411] on button "Continue" at bounding box center [522, 407] width 77 height 31
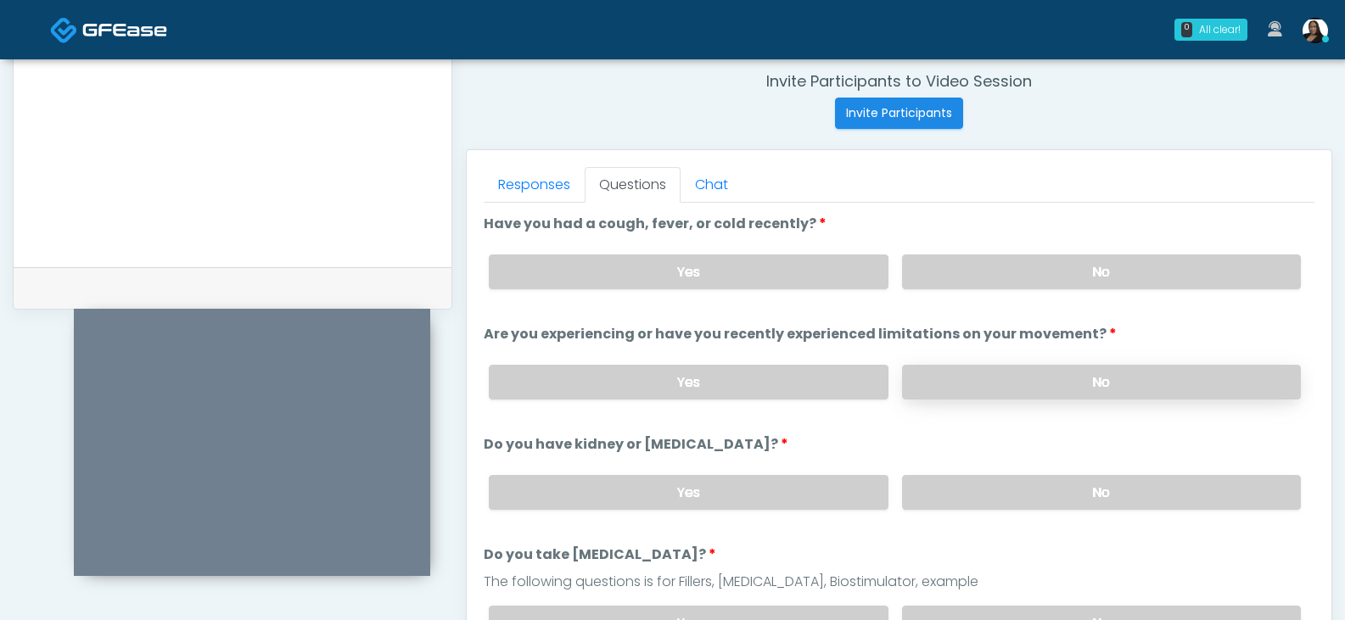
scroll to position [648, 0]
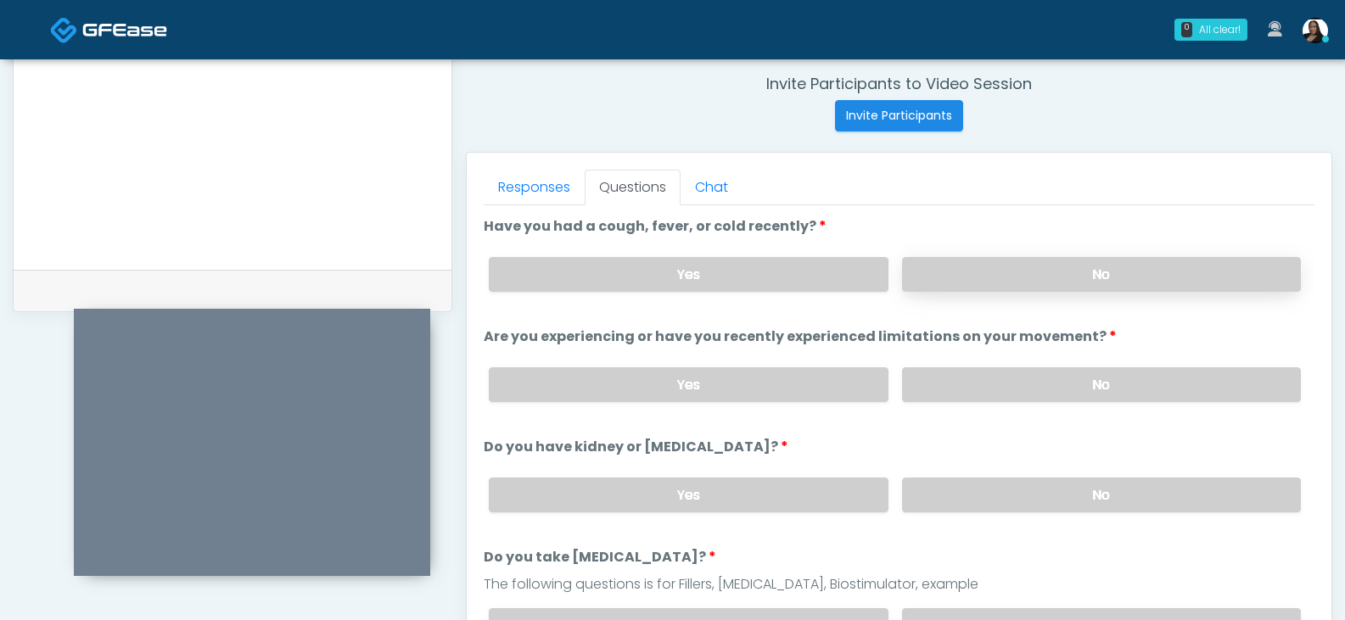
click at [966, 279] on label "No" at bounding box center [1101, 274] width 399 height 35
click at [950, 378] on label "No" at bounding box center [1101, 384] width 399 height 35
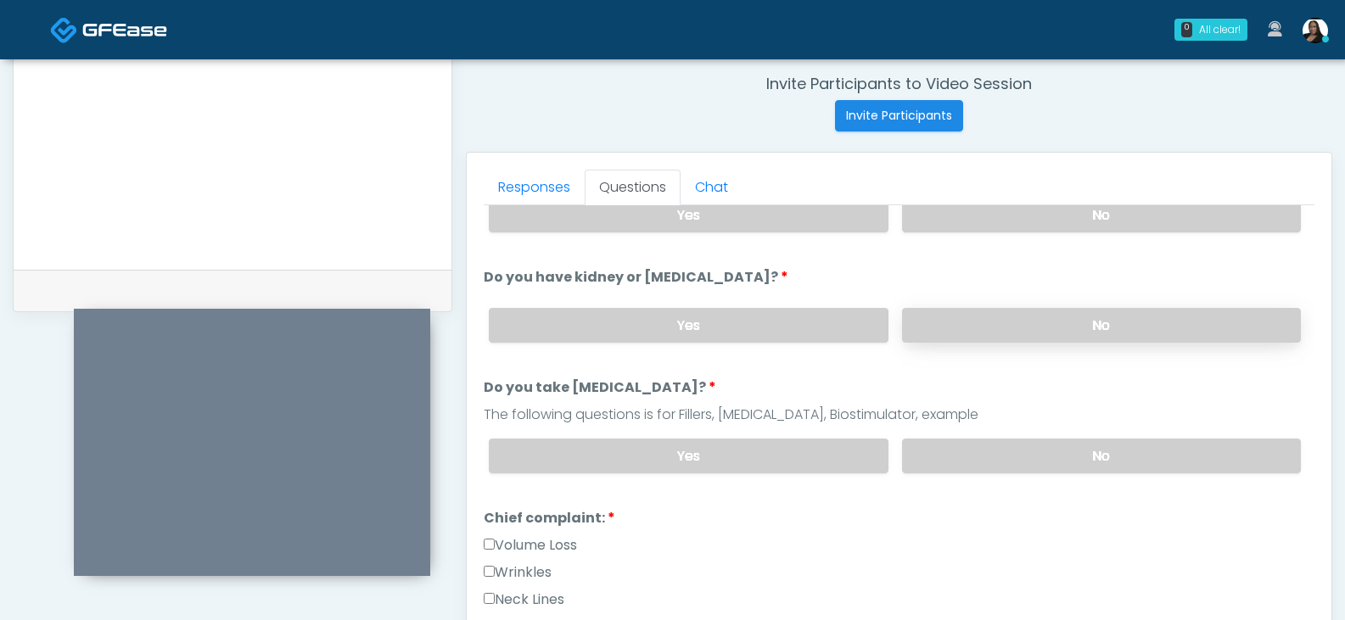
click at [942, 334] on label "No" at bounding box center [1101, 325] width 399 height 35
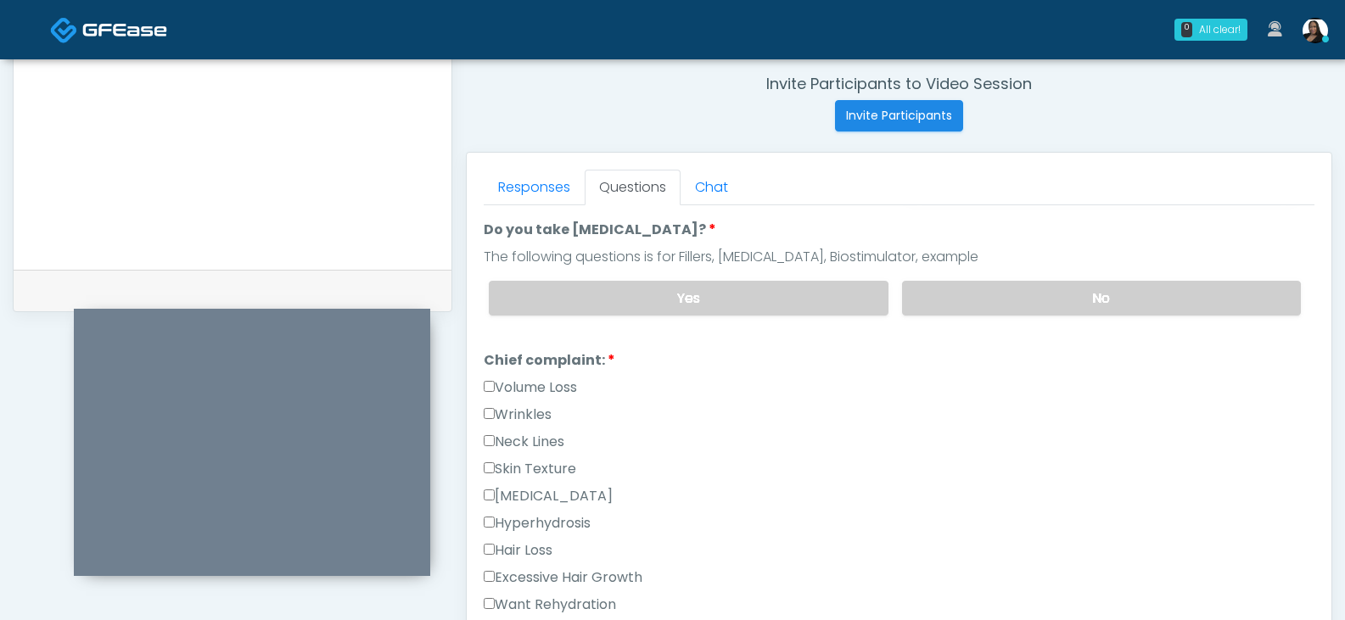
scroll to position [339, 0]
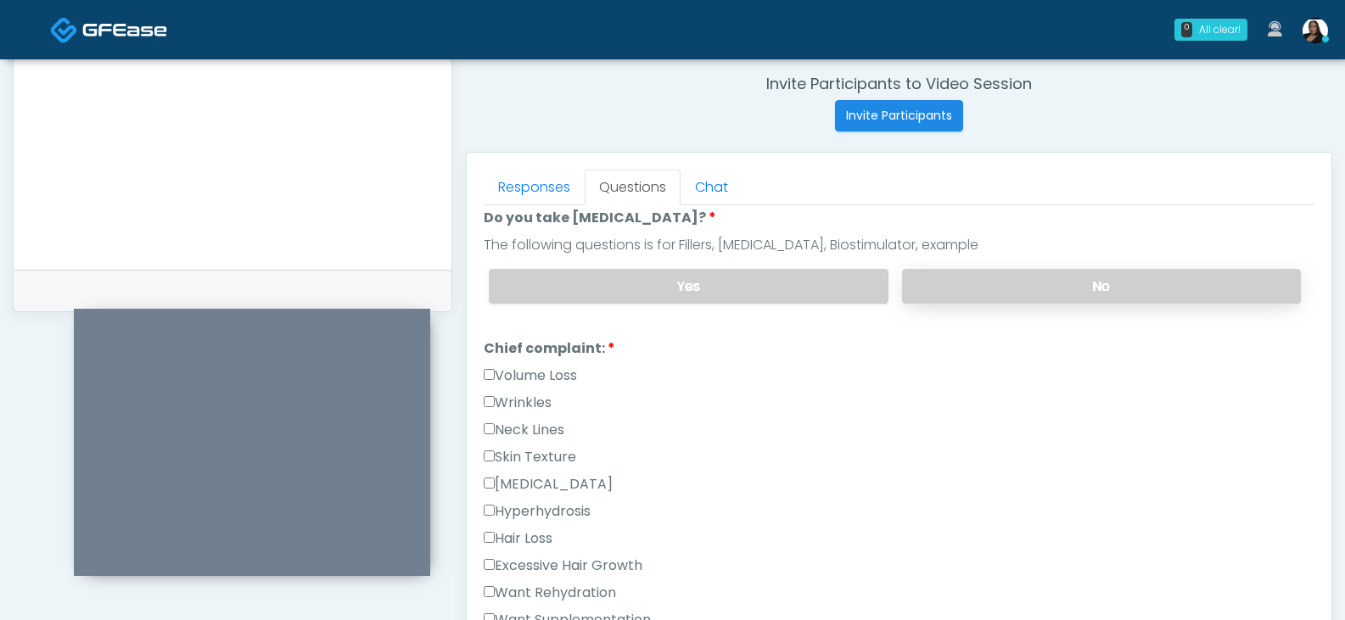
click at [996, 285] on label "No" at bounding box center [1101, 286] width 399 height 35
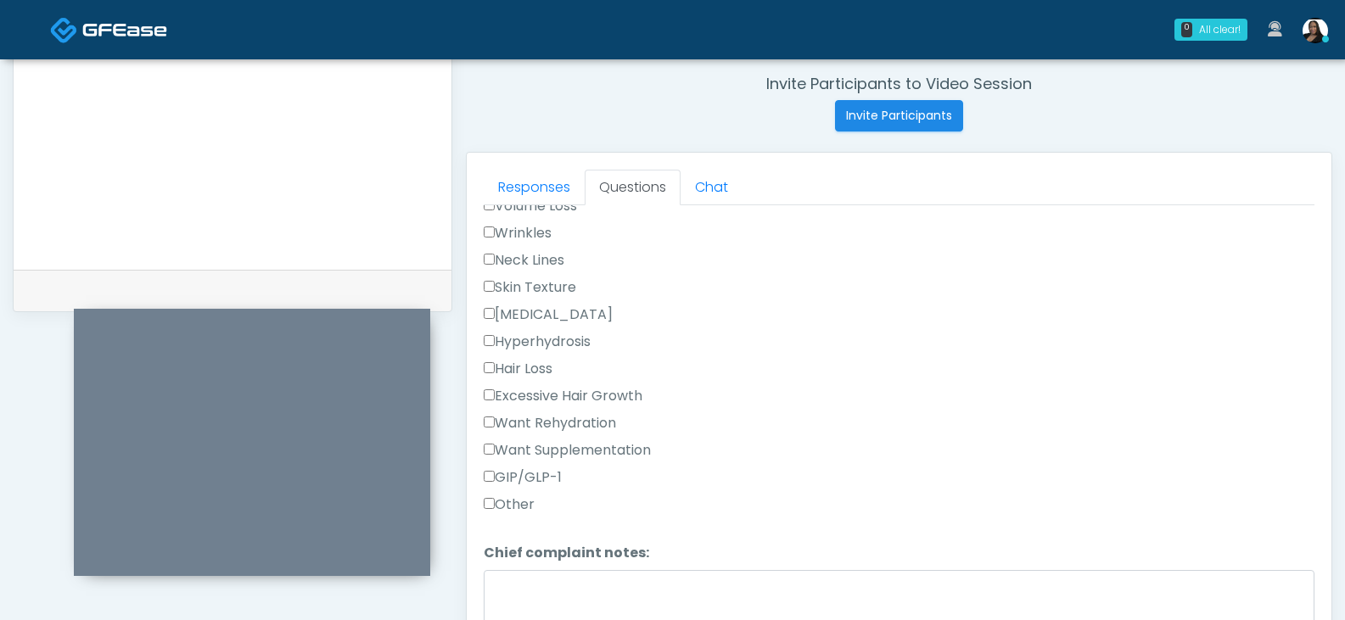
scroll to position [424, 0]
drag, startPoint x: 510, startPoint y: 508, endPoint x: 521, endPoint y: 504, distance: 11.8
click at [510, 507] on label "Other" at bounding box center [509, 505] width 51 height 20
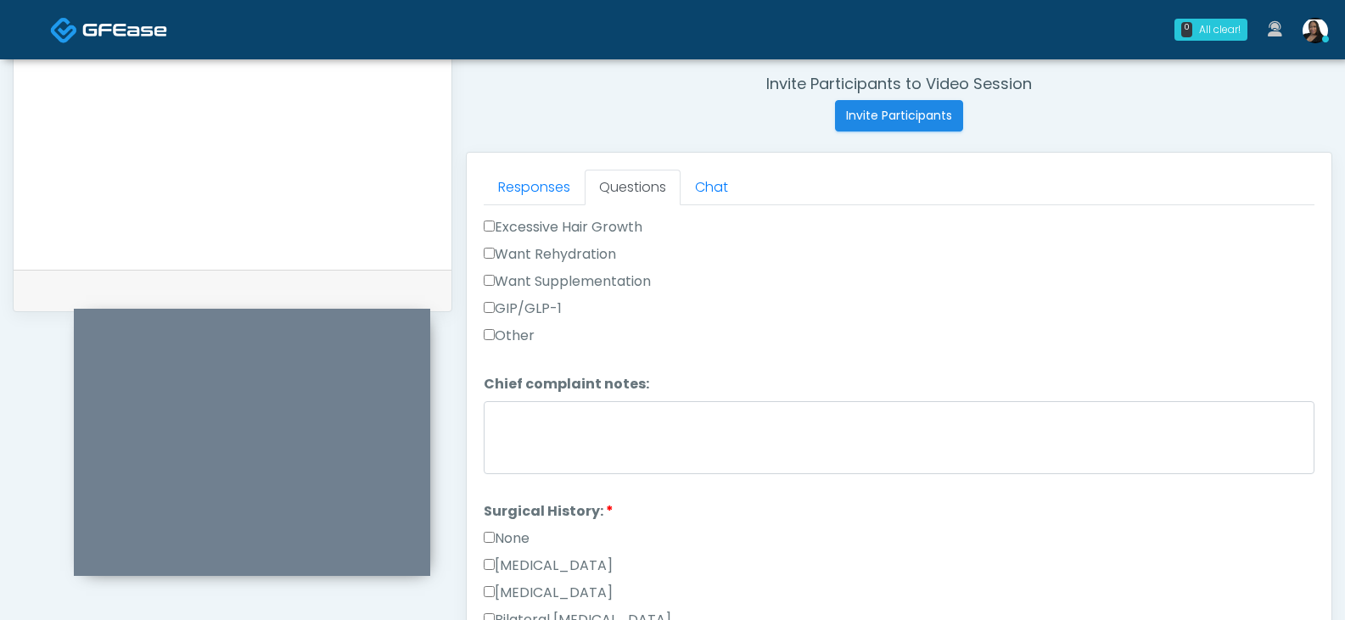
scroll to position [679, 0]
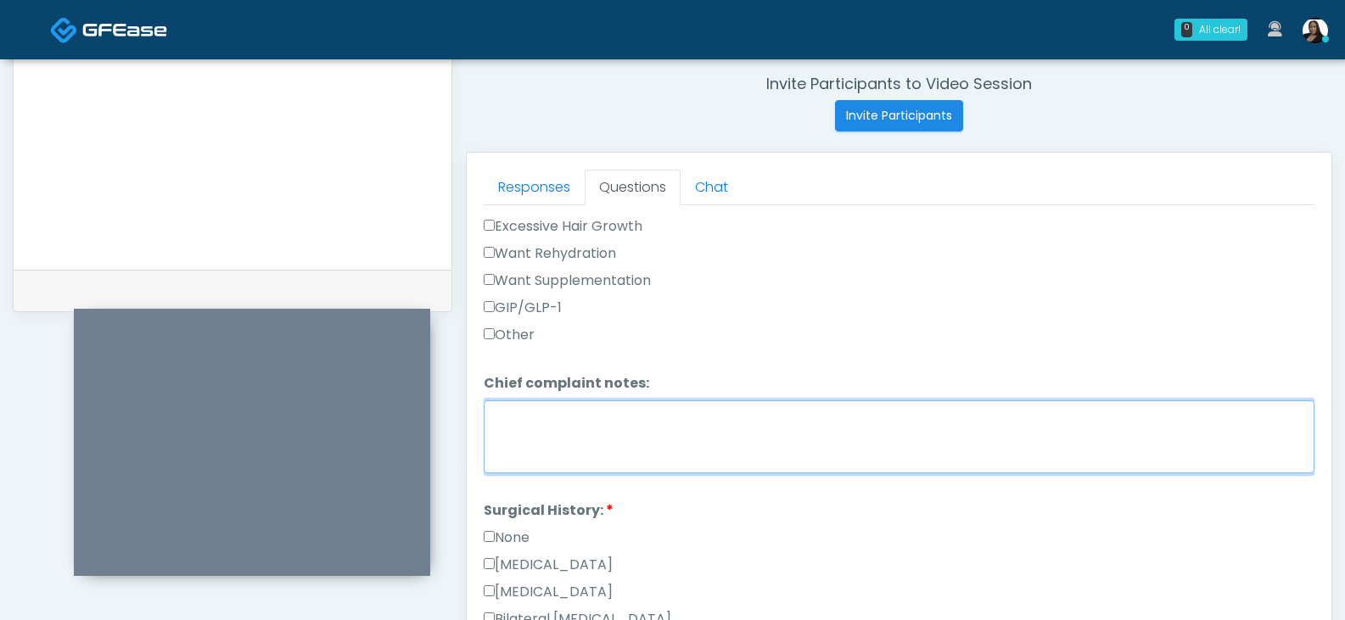
drag, startPoint x: 558, startPoint y: 460, endPoint x: 558, endPoint y: 440, distance: 20.4
click at [558, 459] on textarea "Chief complaint notes:" at bounding box center [899, 437] width 831 height 73
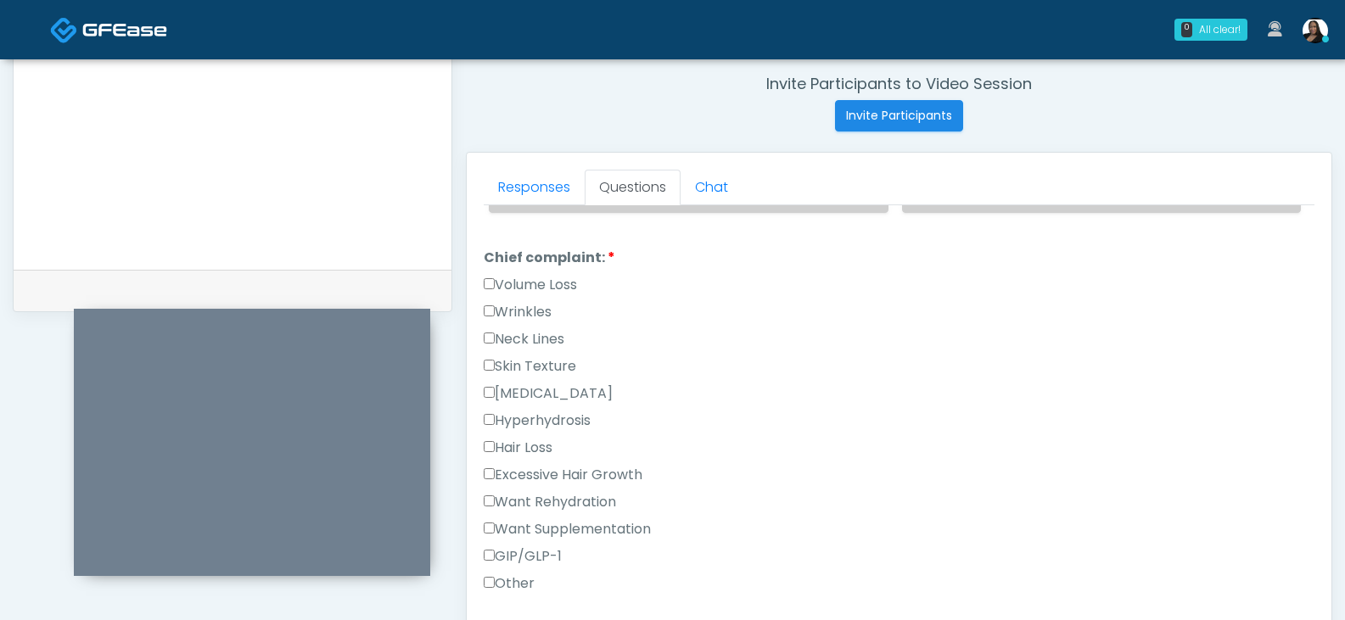
scroll to position [424, 0]
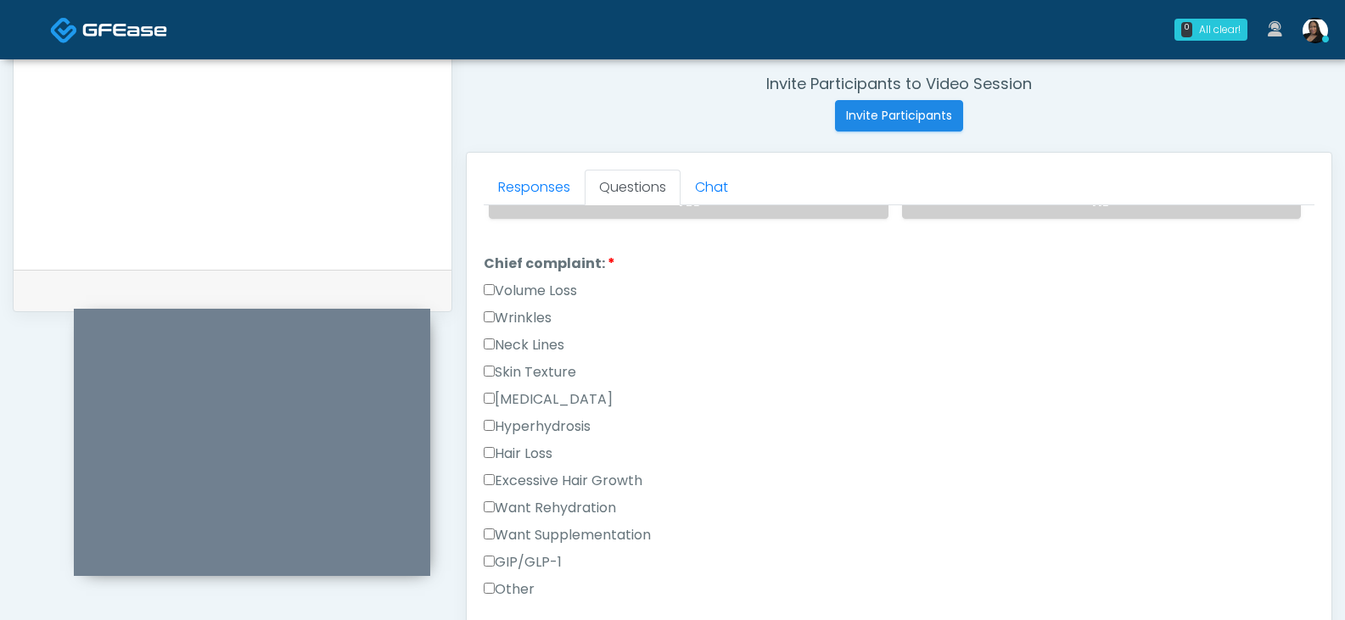
type textarea "*******"
click at [524, 317] on label "Wrinkles" at bounding box center [518, 318] width 68 height 20
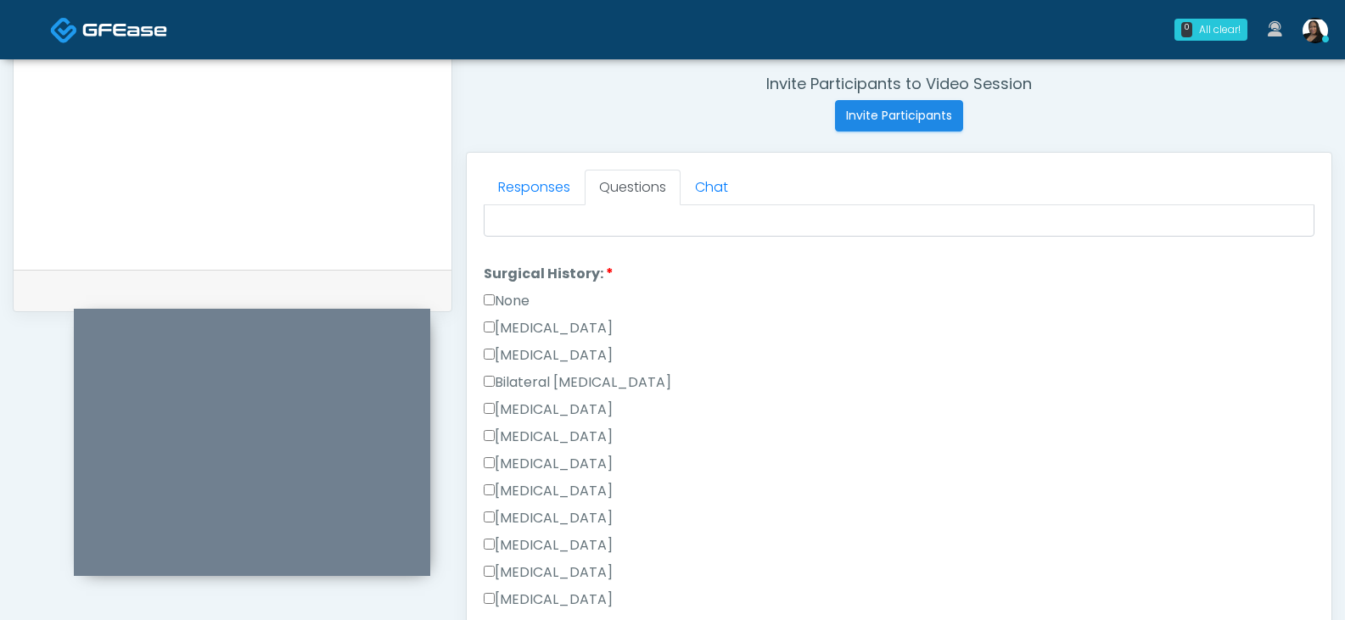
scroll to position [933, 0]
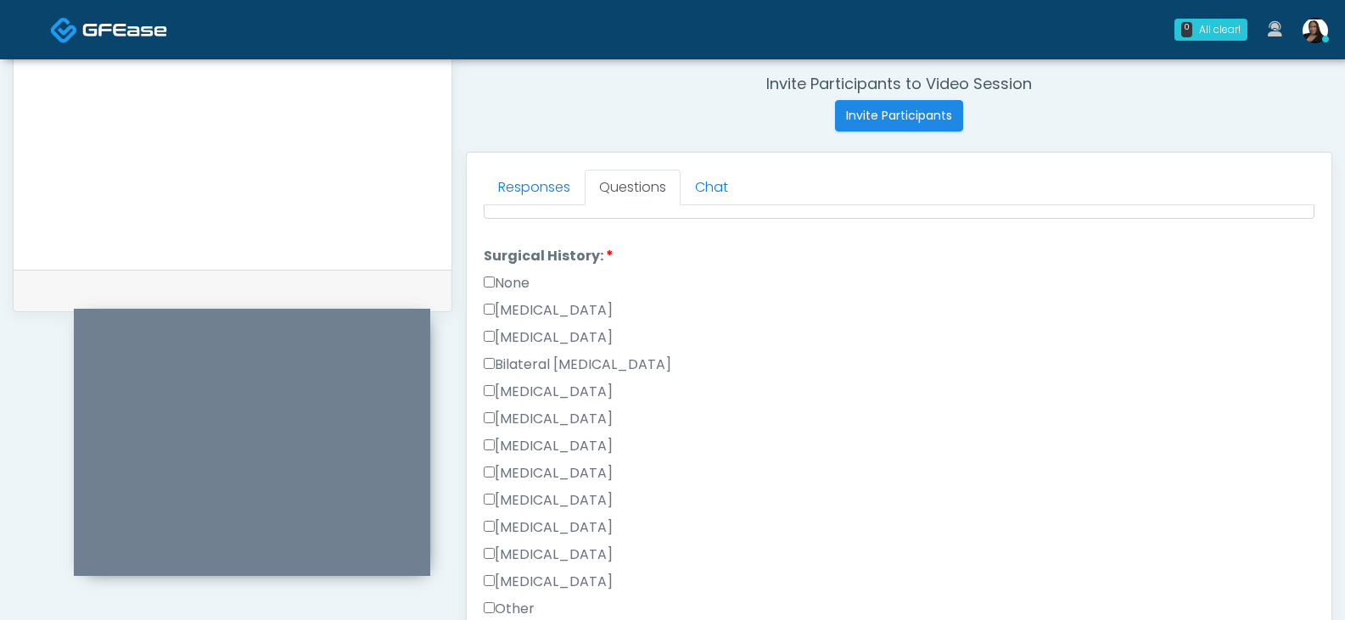
click at [524, 279] on label "None" at bounding box center [507, 283] width 46 height 20
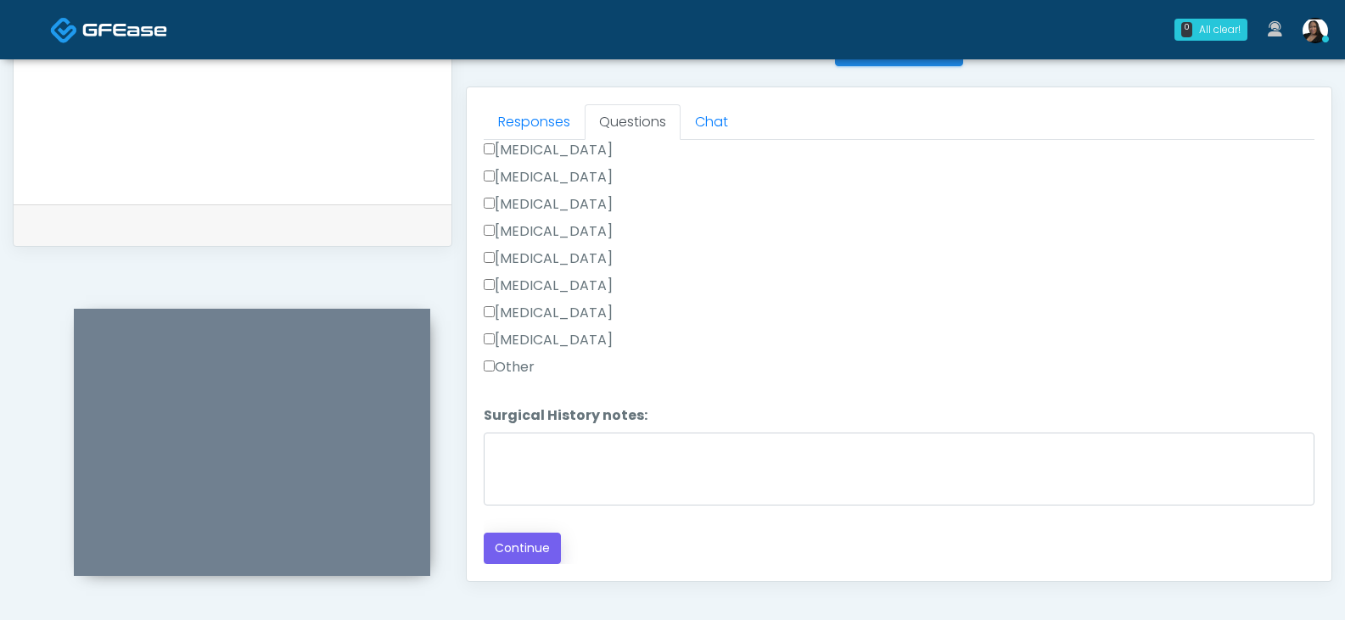
scroll to position [733, 0]
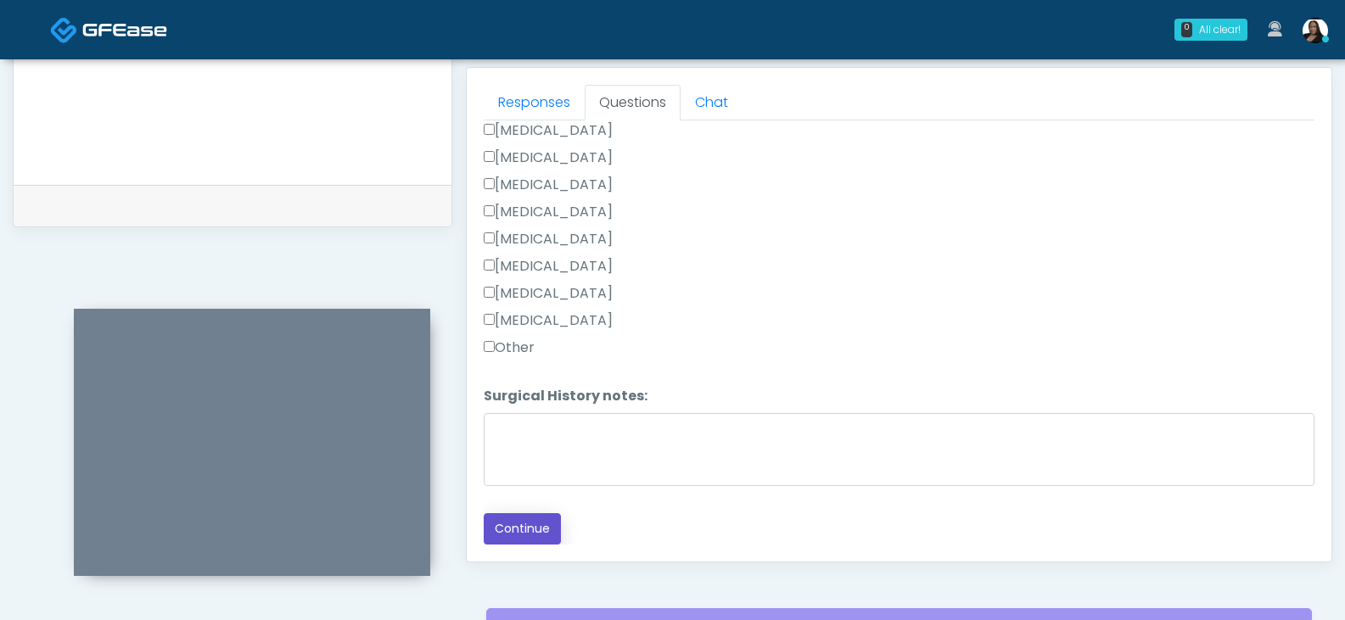
click at [530, 515] on button "Continue" at bounding box center [522, 528] width 77 height 31
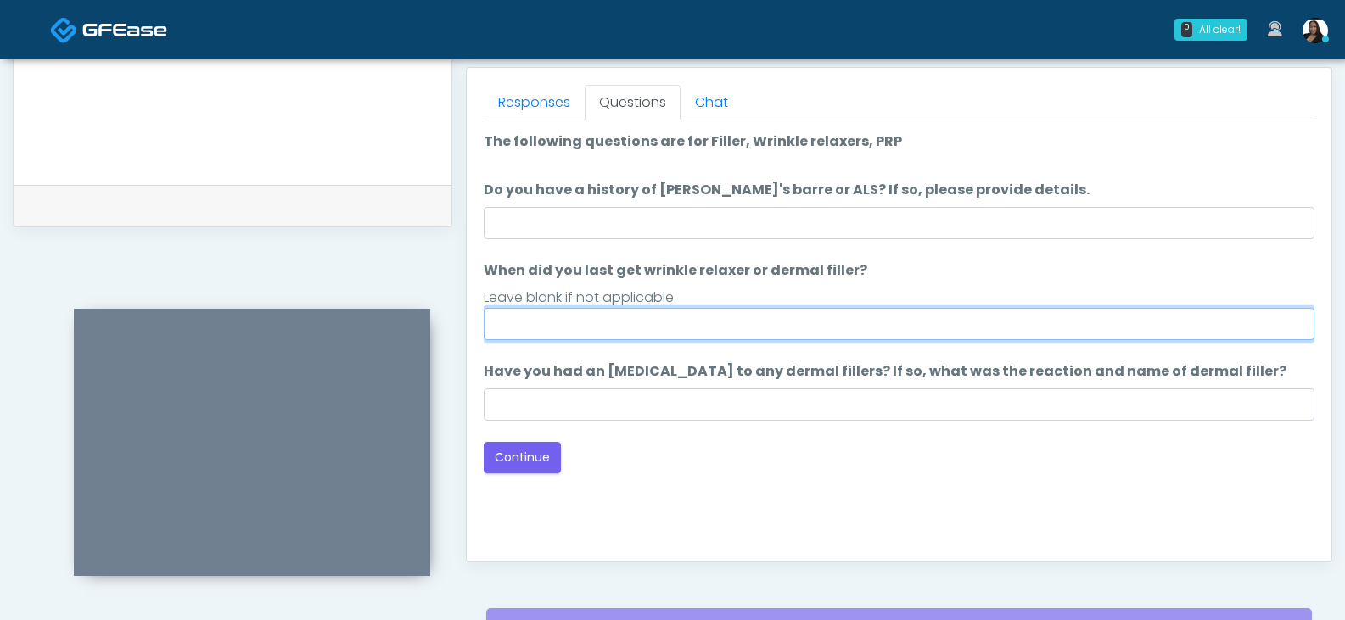
click at [703, 325] on input "When did you last get wrinkle relaxer or dermal filler?" at bounding box center [899, 324] width 831 height 32
type input "*****"
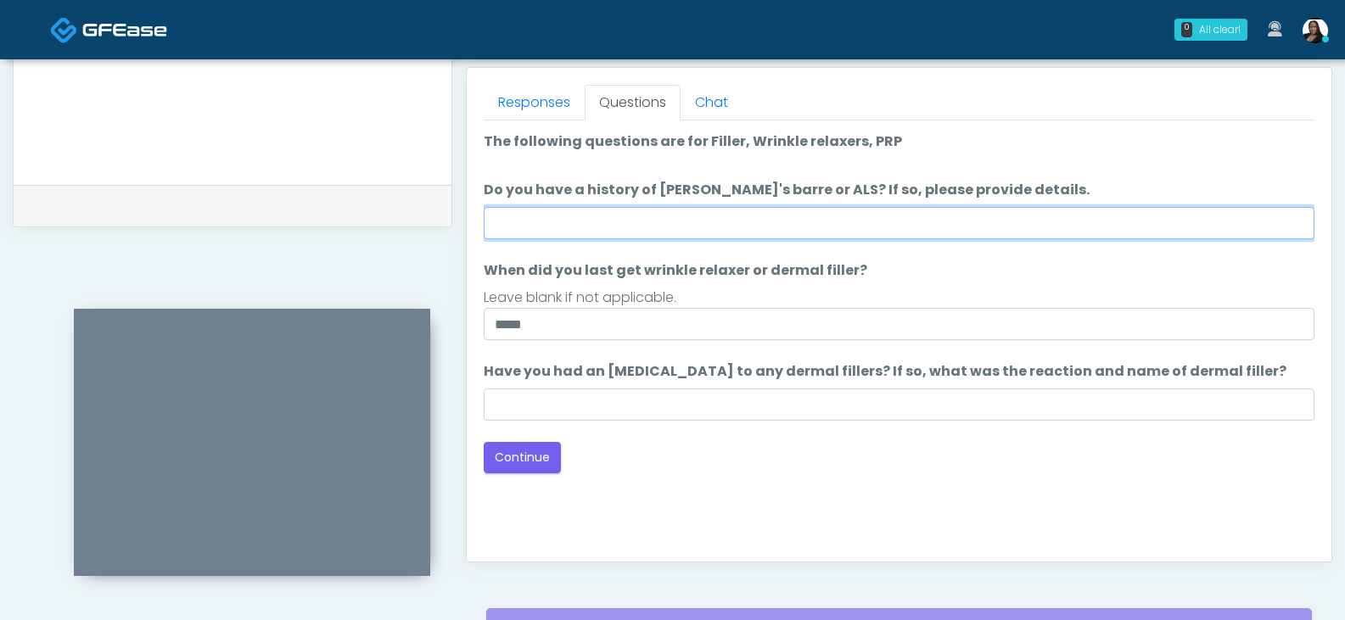
click at [744, 221] on input "Do you have a history of Guillain's barre or ALS? If so, please provide details." at bounding box center [899, 223] width 831 height 32
type input "*"
type input "**"
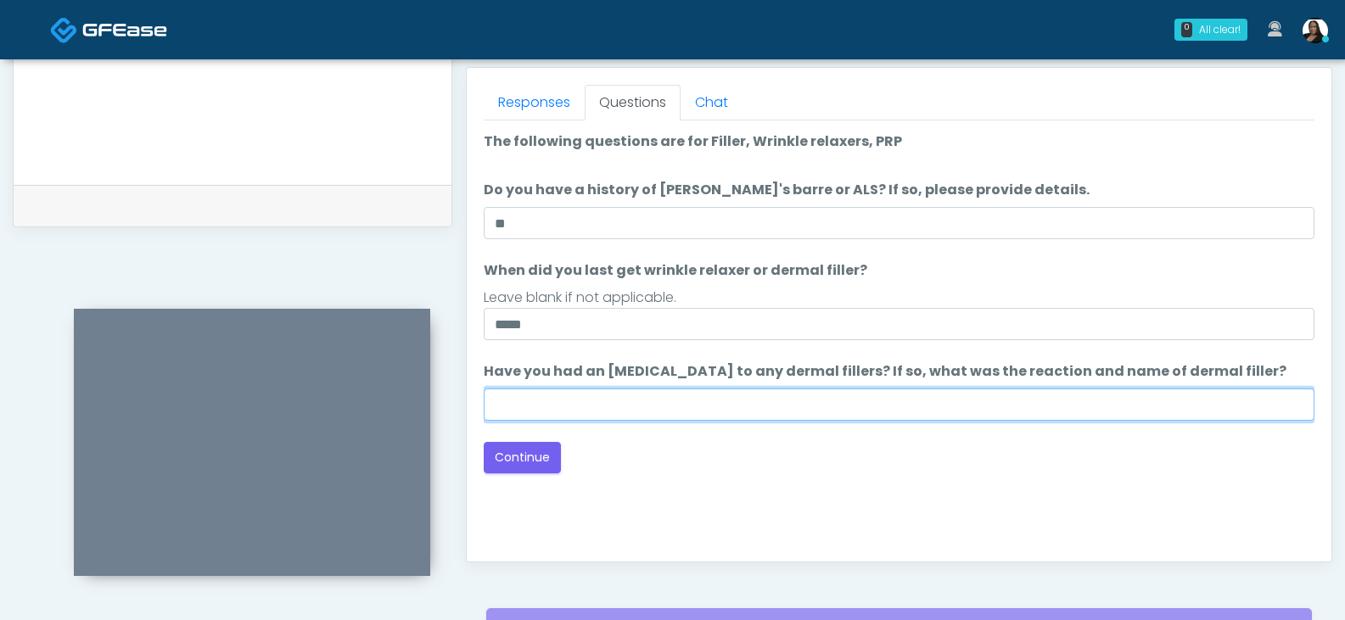
click at [789, 415] on input "Have you had an [MEDICAL_DATA] to any dermal fillers? If so, what was the react…" at bounding box center [899, 405] width 831 height 32
type input "**"
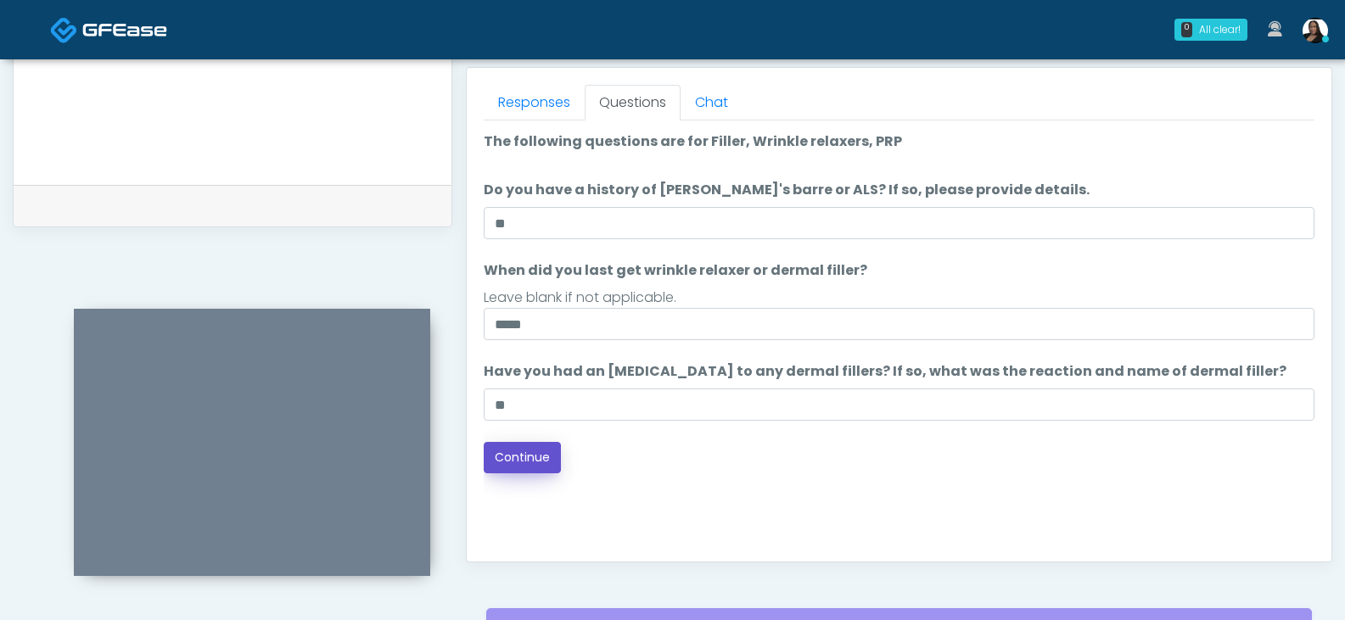
click at [522, 448] on button "Continue" at bounding box center [522, 457] width 77 height 31
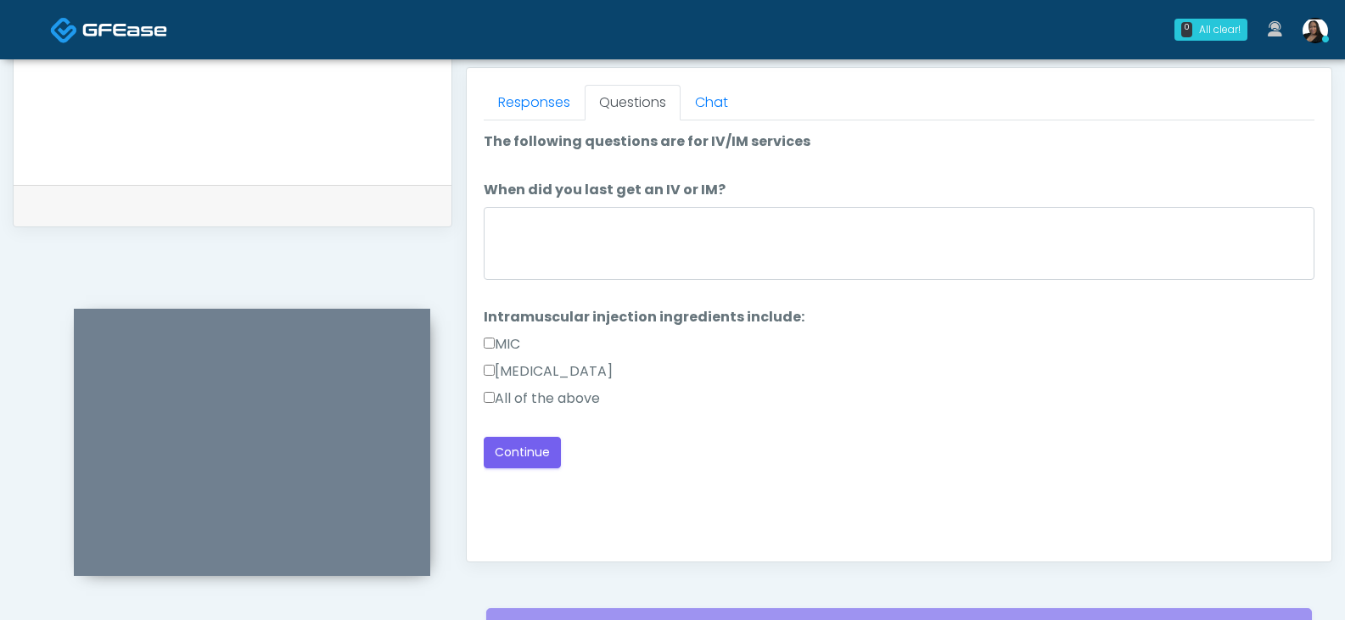
click at [521, 403] on label "All of the above" at bounding box center [542, 399] width 116 height 20
click at [483, 395] on div "Responses Questions Chat Good Faith Exam Script Good Faith Exam Script INTRODUC…" at bounding box center [899, 315] width 865 height 494
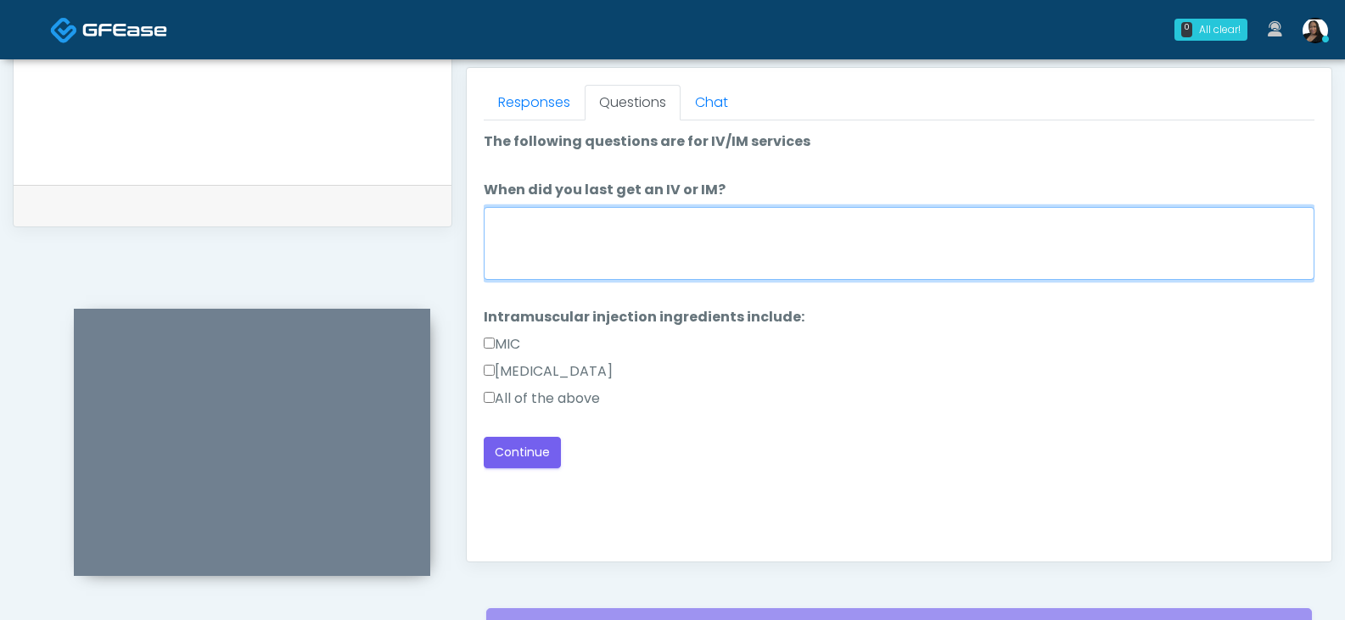
click at [601, 235] on textarea "When did you last get an IV or IM?" at bounding box center [899, 243] width 831 height 73
type textarea "*******"
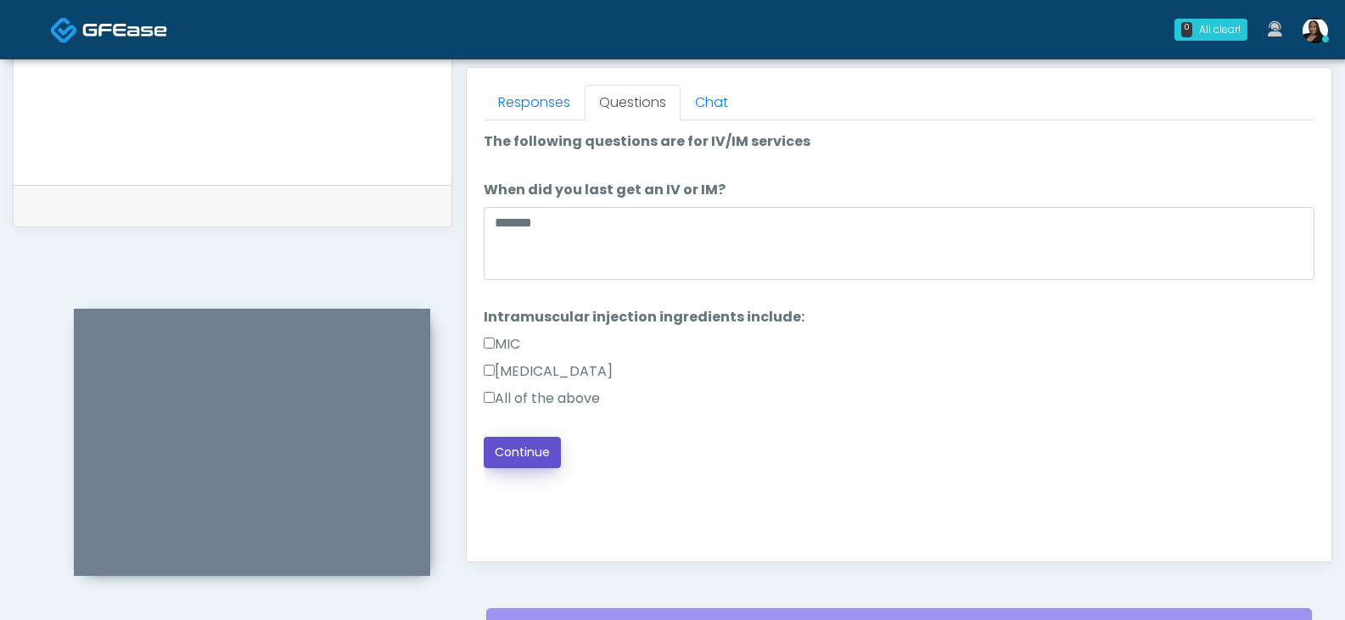
click at [510, 449] on button "Continue" at bounding box center [522, 452] width 77 height 31
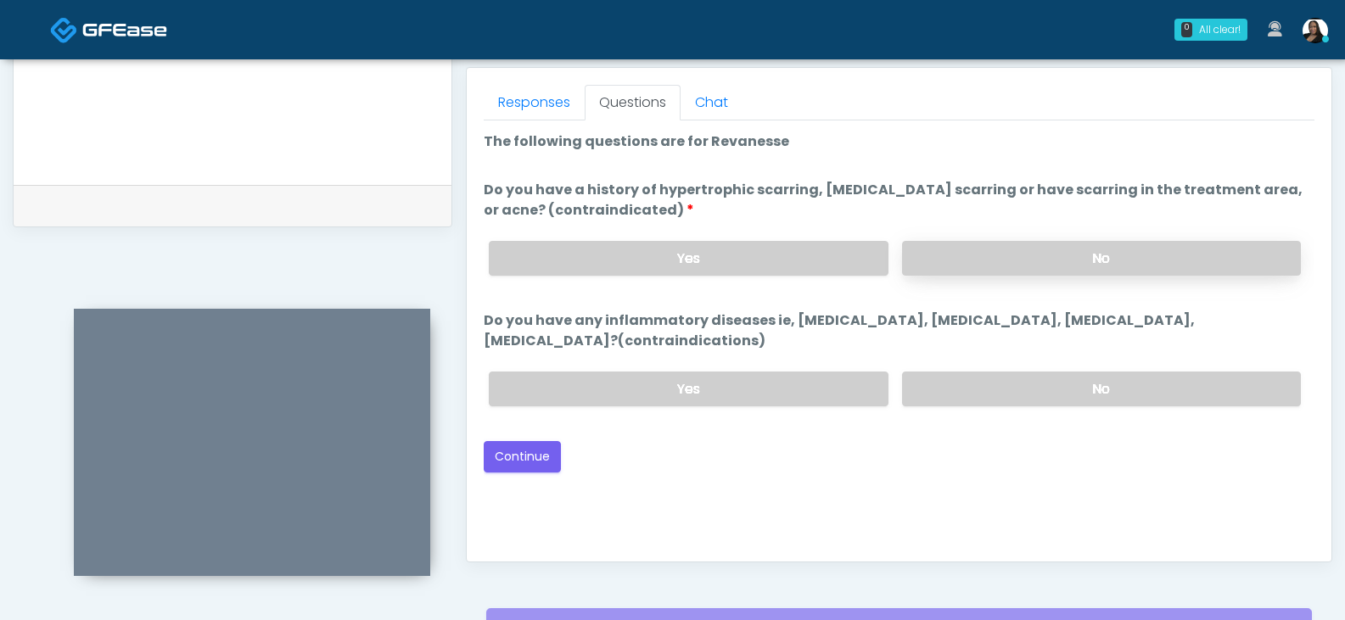
click at [1093, 255] on label "No" at bounding box center [1101, 258] width 399 height 35
click at [1003, 383] on label "No" at bounding box center [1101, 389] width 399 height 35
click at [542, 451] on button "Continue" at bounding box center [522, 456] width 77 height 31
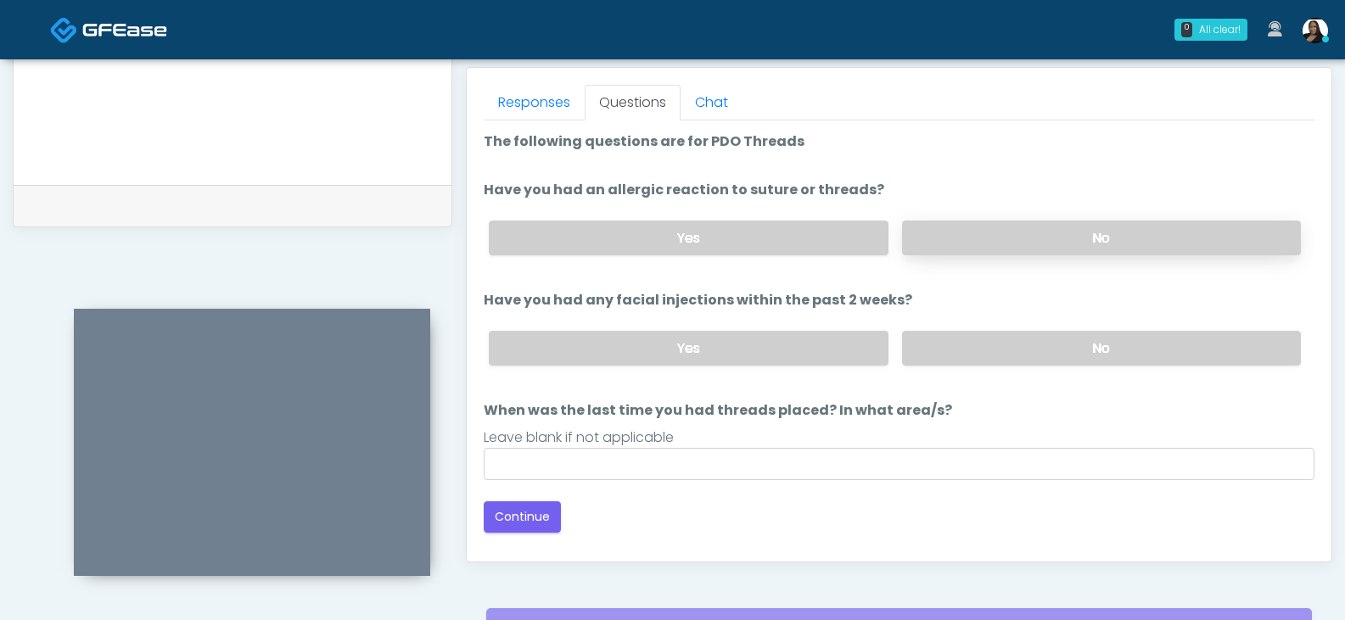
click at [968, 236] on label "No" at bounding box center [1101, 238] width 399 height 35
click at [956, 355] on label "No" at bounding box center [1101, 348] width 399 height 35
click at [518, 525] on button "Continue" at bounding box center [522, 517] width 77 height 31
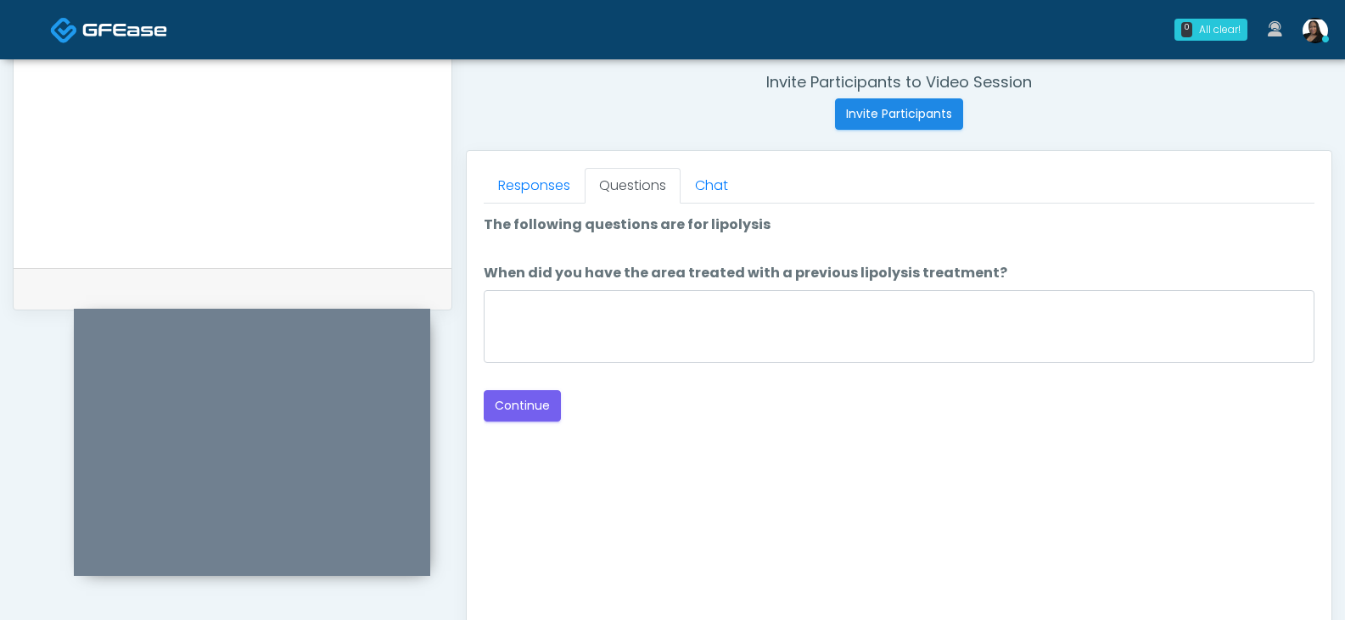
scroll to position [648, 0]
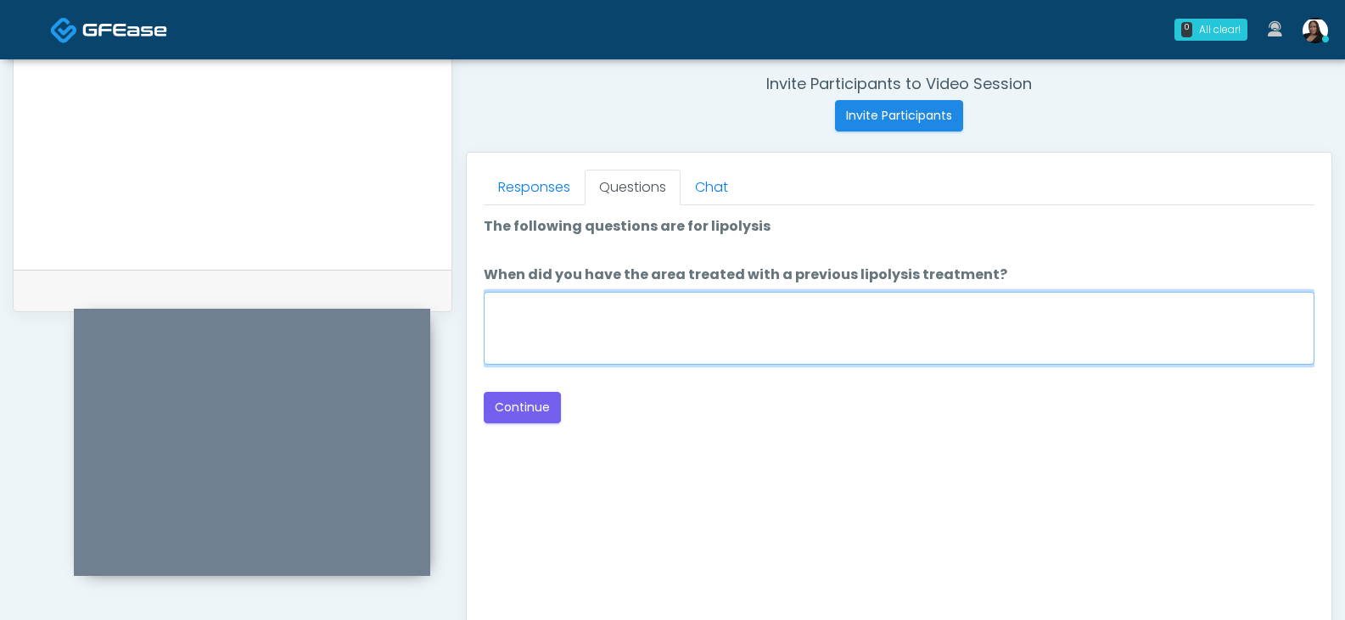
click at [860, 315] on textarea "When did you have the area treated with a previous lipolysis treatment?" at bounding box center [899, 328] width 831 height 73
type textarea "*****"
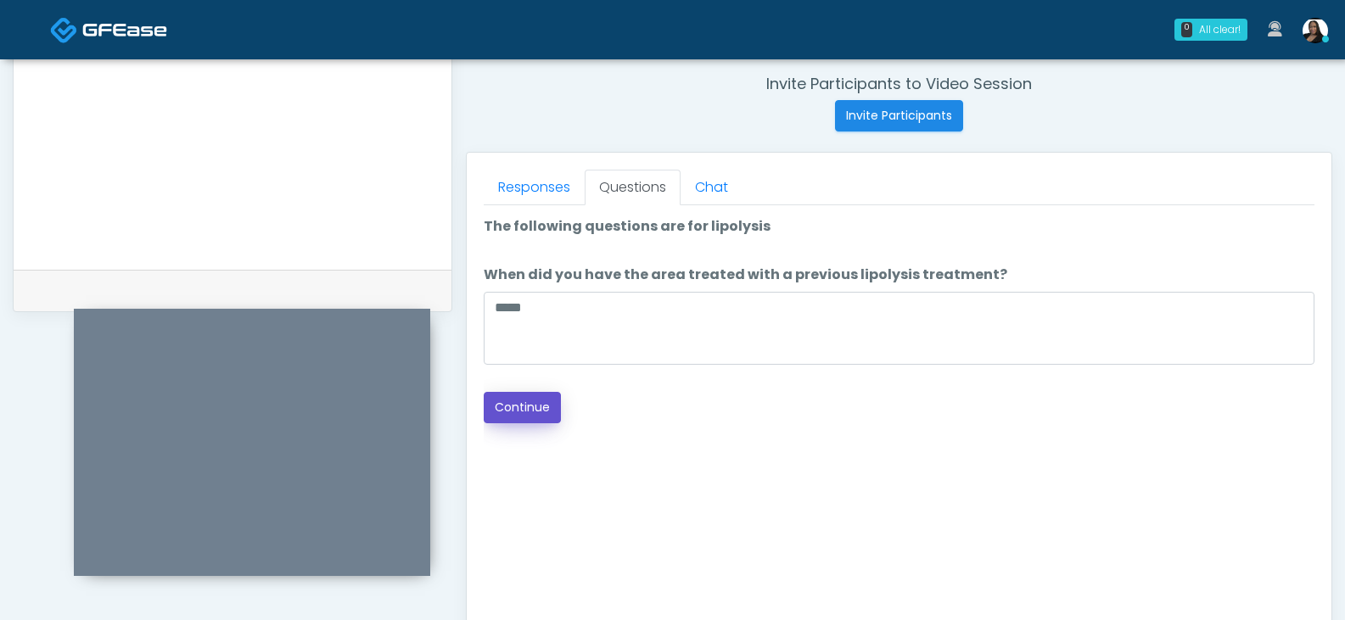
drag, startPoint x: 527, startPoint y: 406, endPoint x: 868, endPoint y: 308, distance: 354.8
click at [530, 402] on button "Continue" at bounding box center [522, 407] width 77 height 31
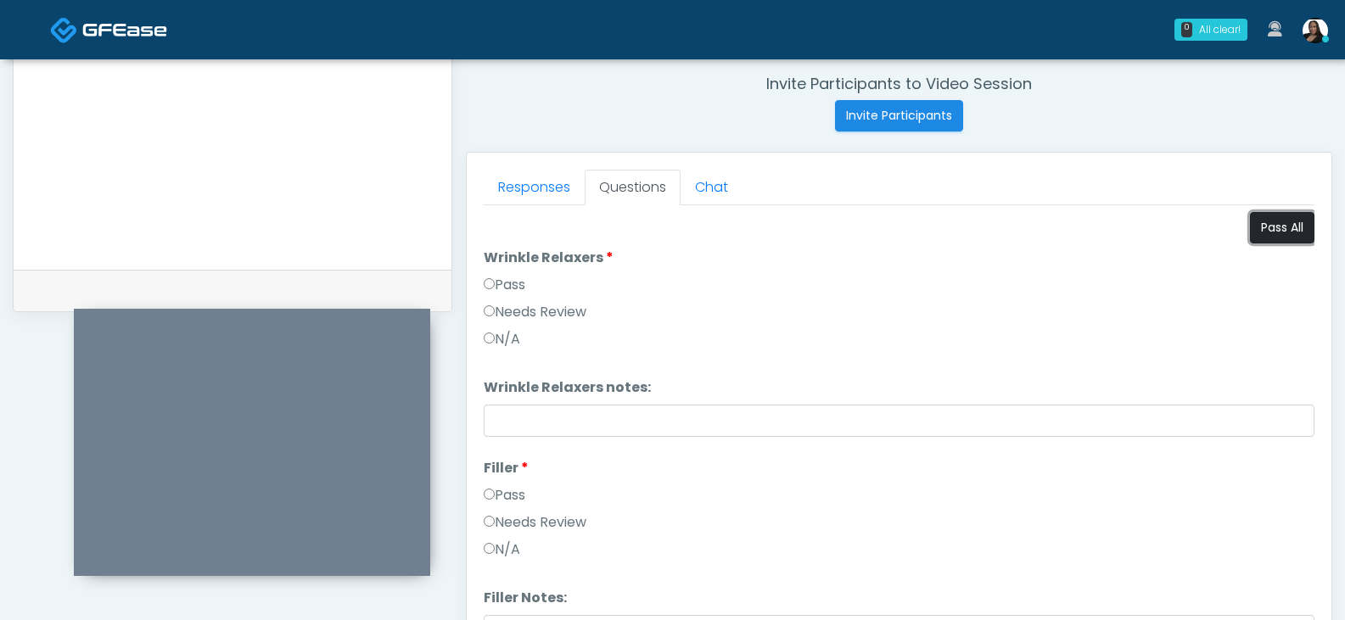
click at [1258, 227] on button "Pass All" at bounding box center [1282, 227] width 64 height 31
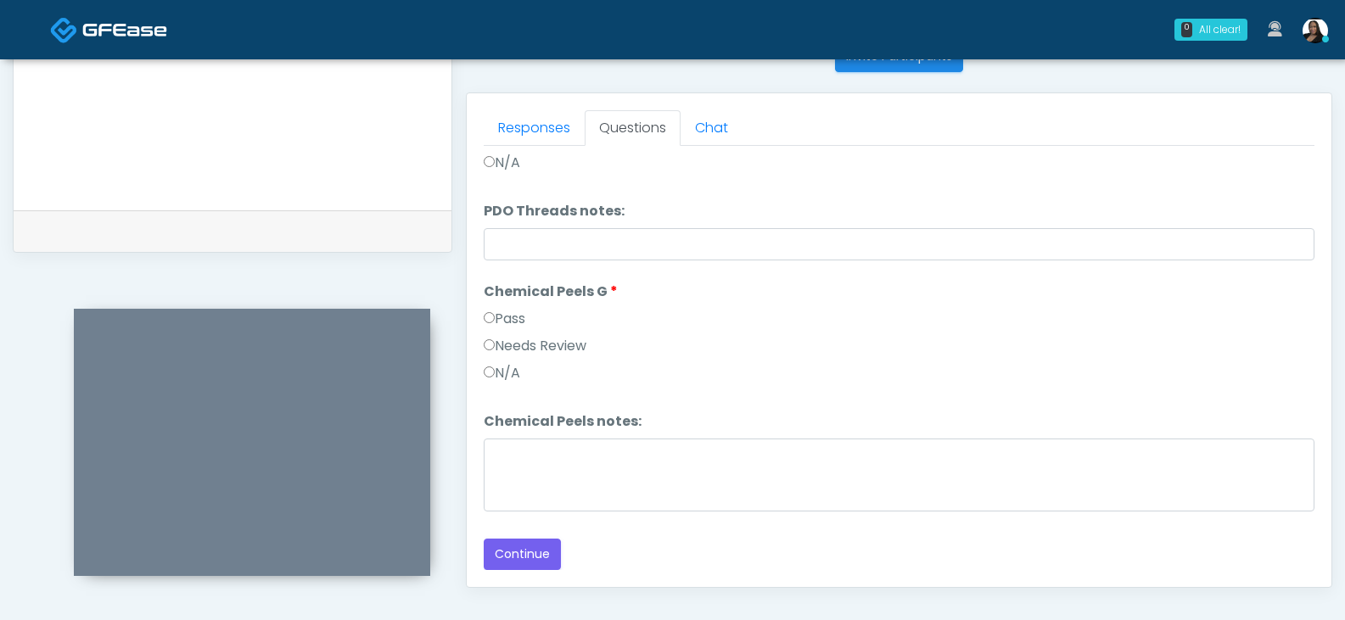
scroll to position [903, 0]
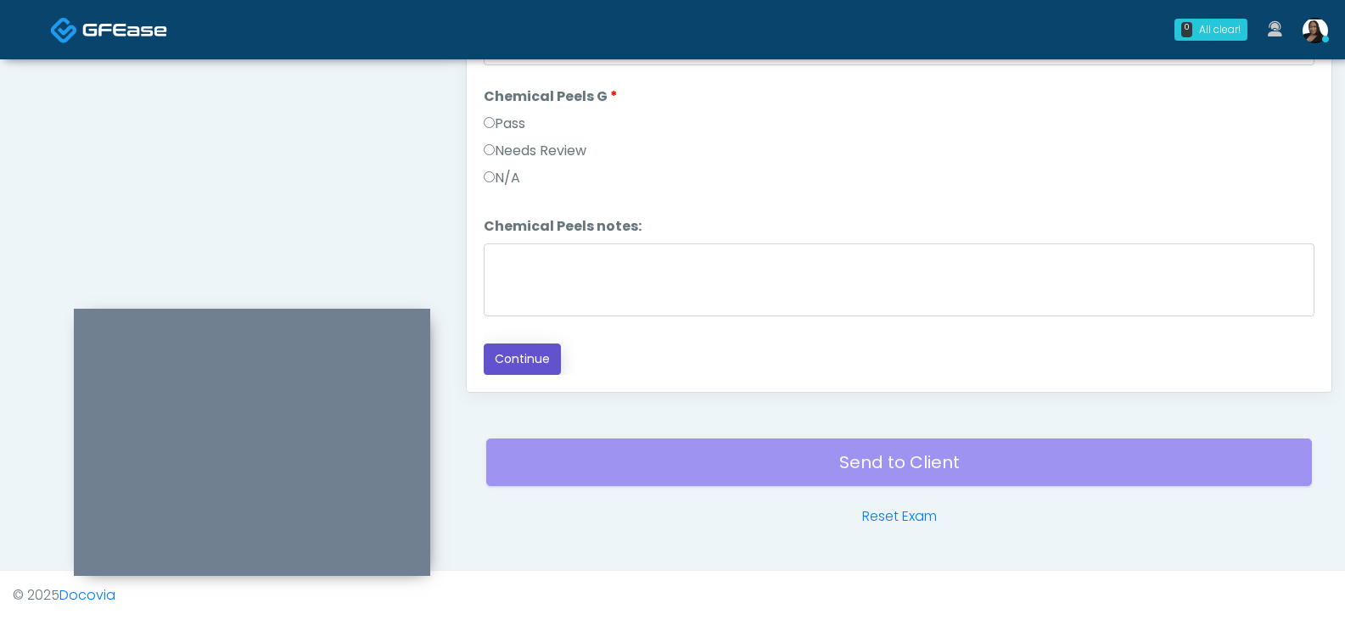
drag, startPoint x: 529, startPoint y: 362, endPoint x: 576, endPoint y: 361, distance: 47.5
click at [529, 361] on button "Continue" at bounding box center [522, 359] width 77 height 31
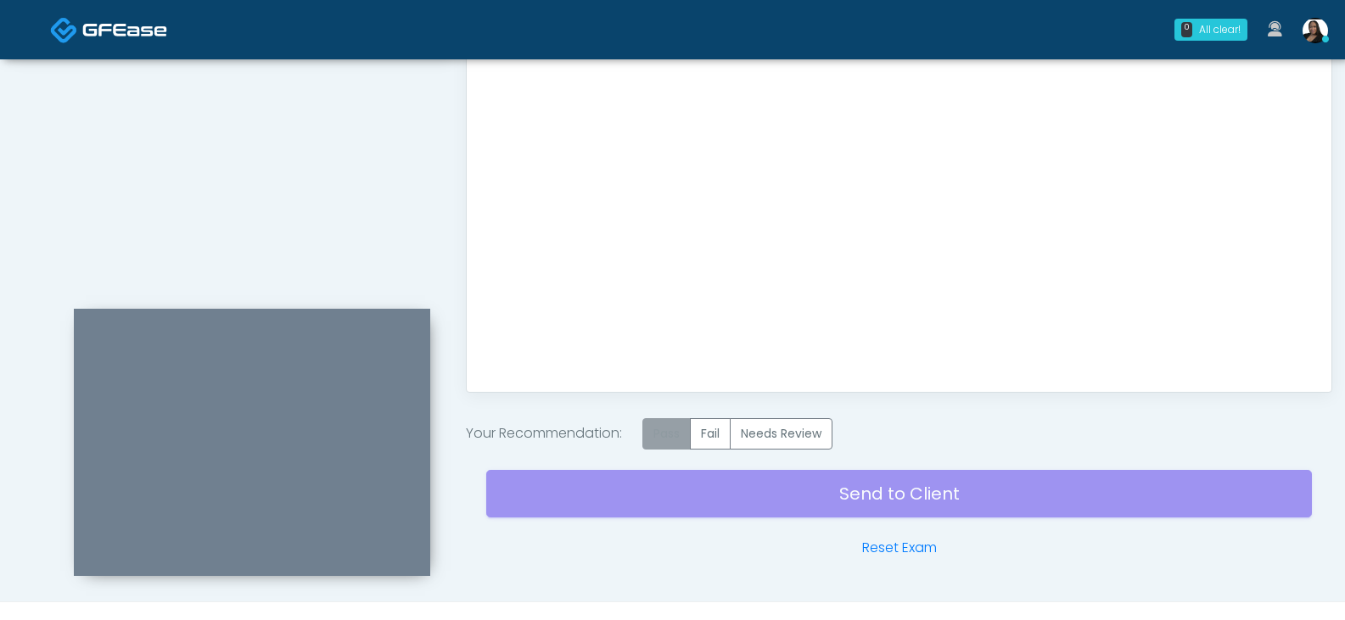
click at [670, 434] on label "Pass" at bounding box center [666, 433] width 48 height 31
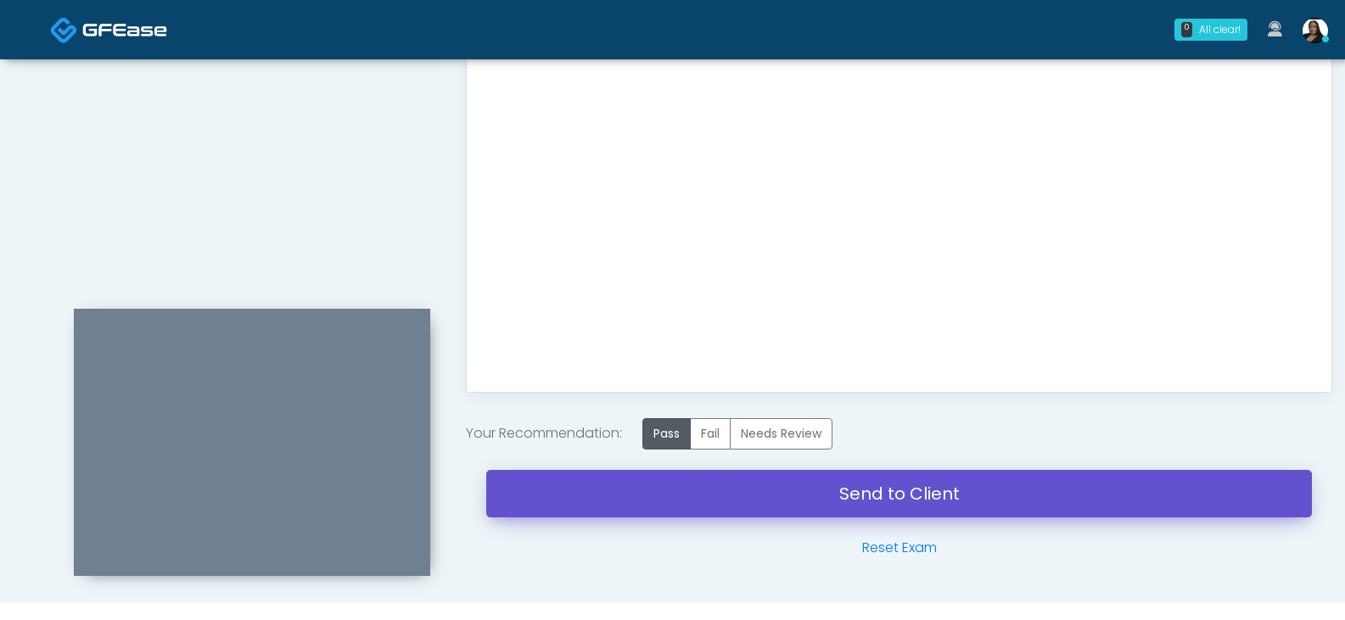
drag, startPoint x: 904, startPoint y: 493, endPoint x: 743, endPoint y: 68, distance: 454.4
click at [904, 493] on link "Send to Client" at bounding box center [899, 494] width 826 height 48
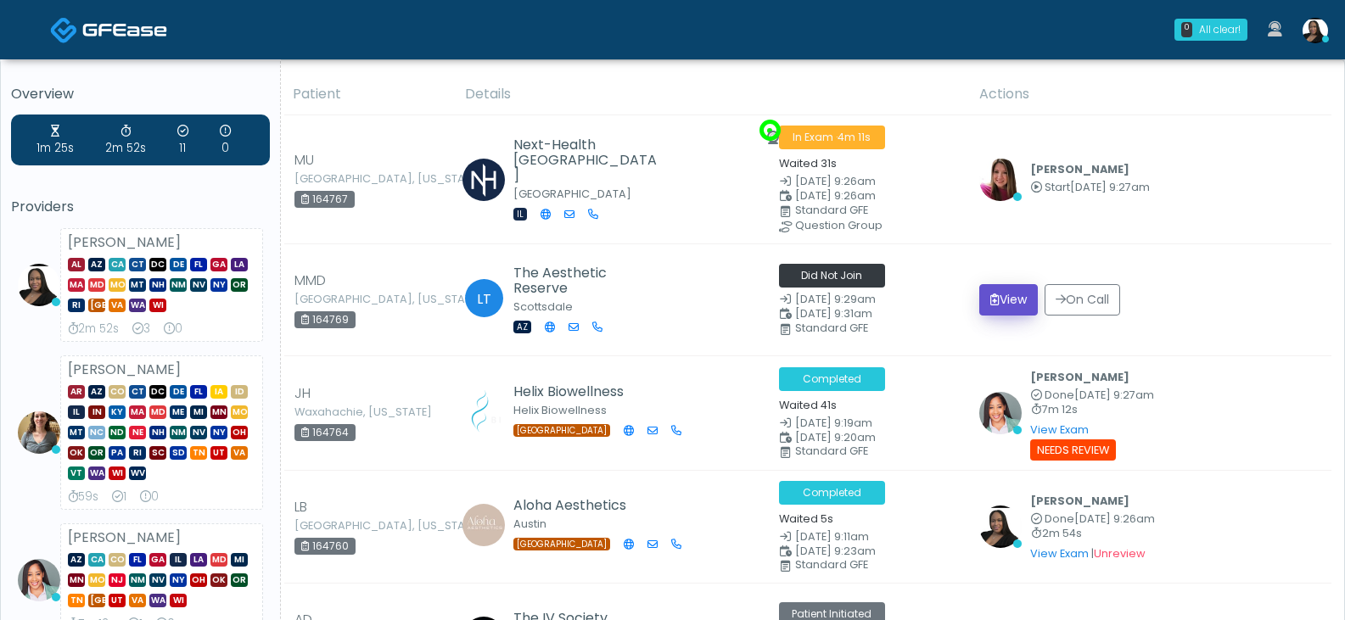
click at [989, 303] on button "View" at bounding box center [1008, 299] width 59 height 31
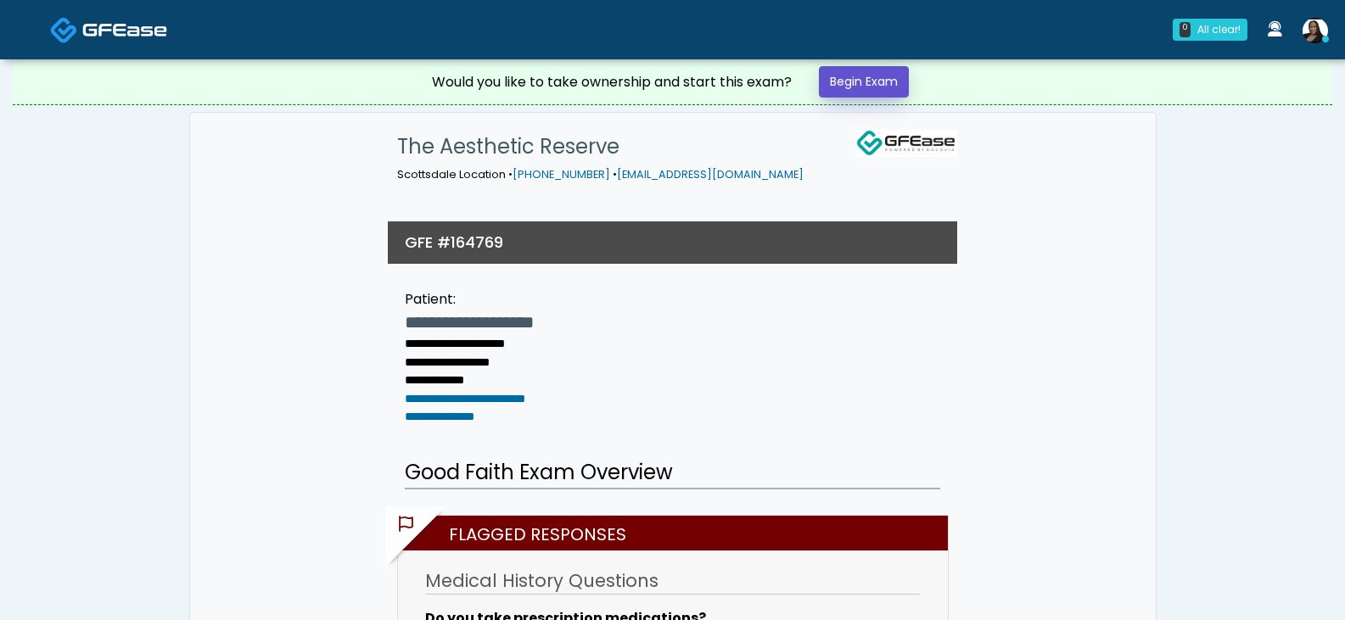
click at [838, 79] on link "Begin Exam" at bounding box center [864, 81] width 90 height 31
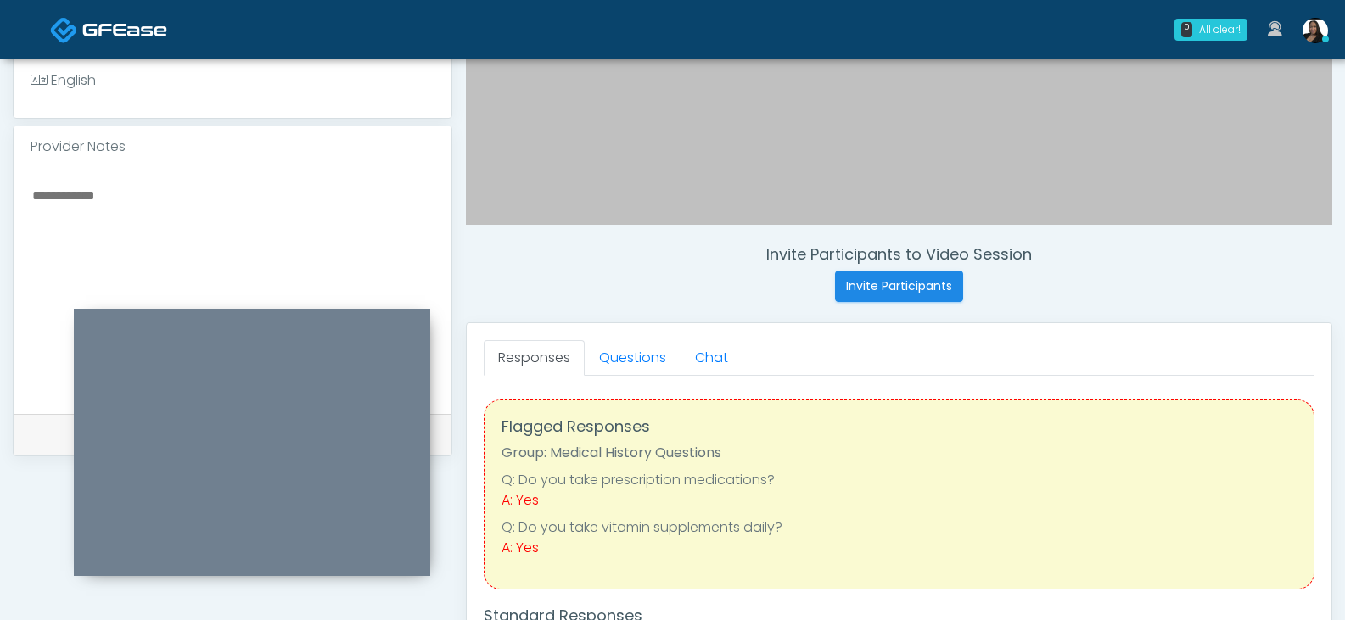
scroll to position [424, 0]
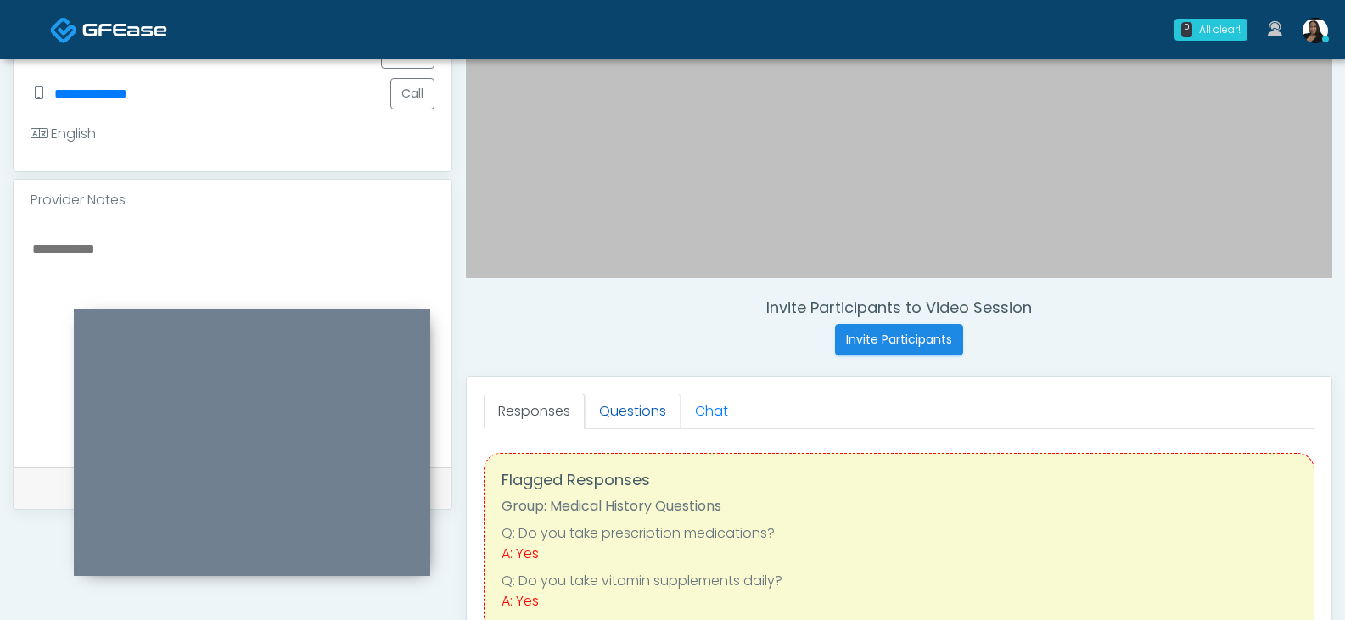
click at [639, 412] on link "Questions" at bounding box center [633, 412] width 96 height 36
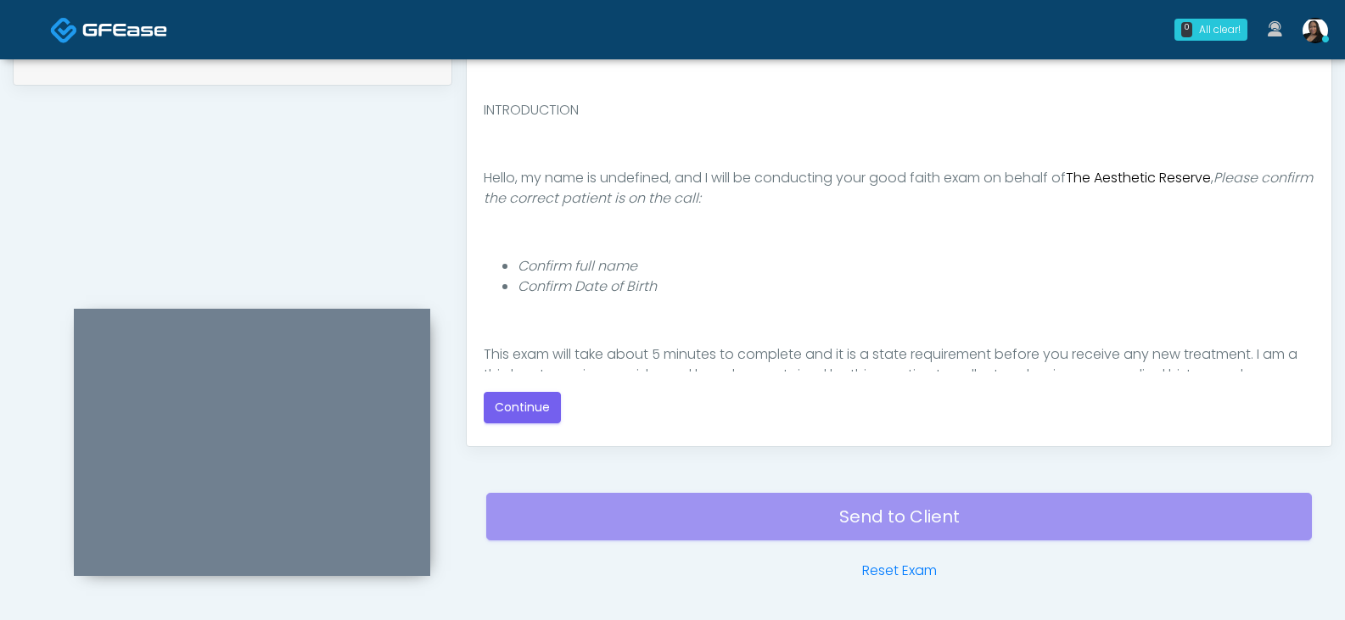
scroll to position [903, 0]
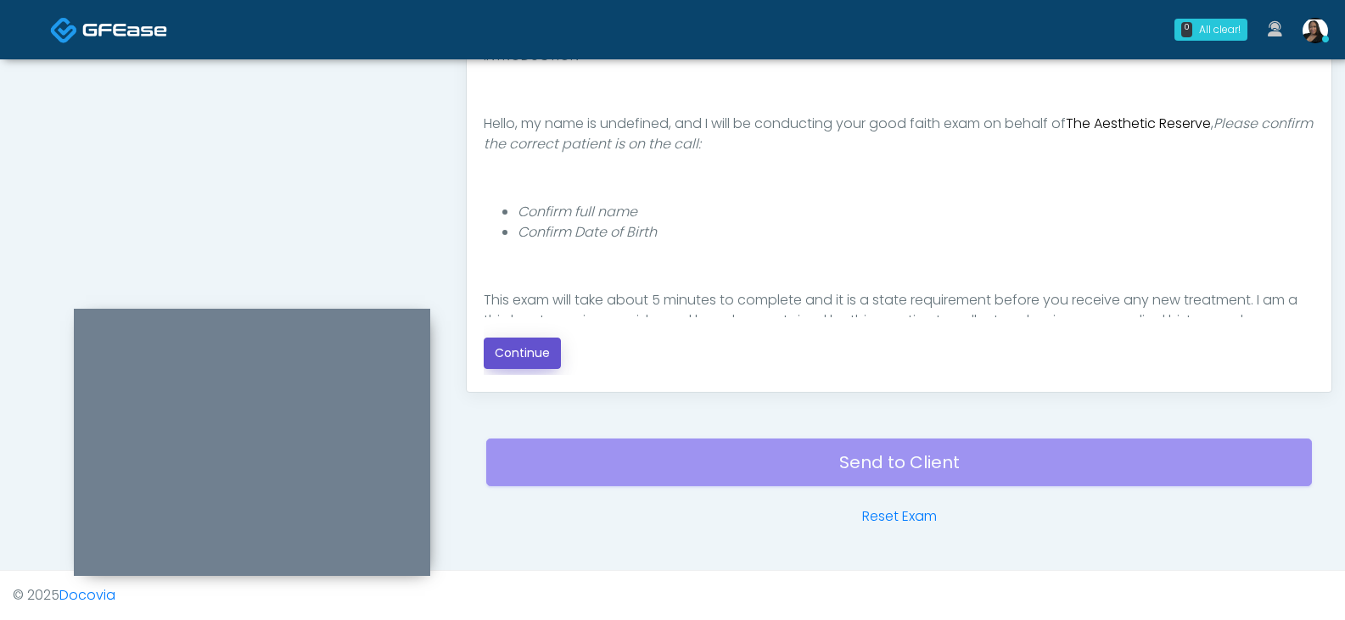
click at [519, 354] on button "Continue" at bounding box center [522, 353] width 77 height 31
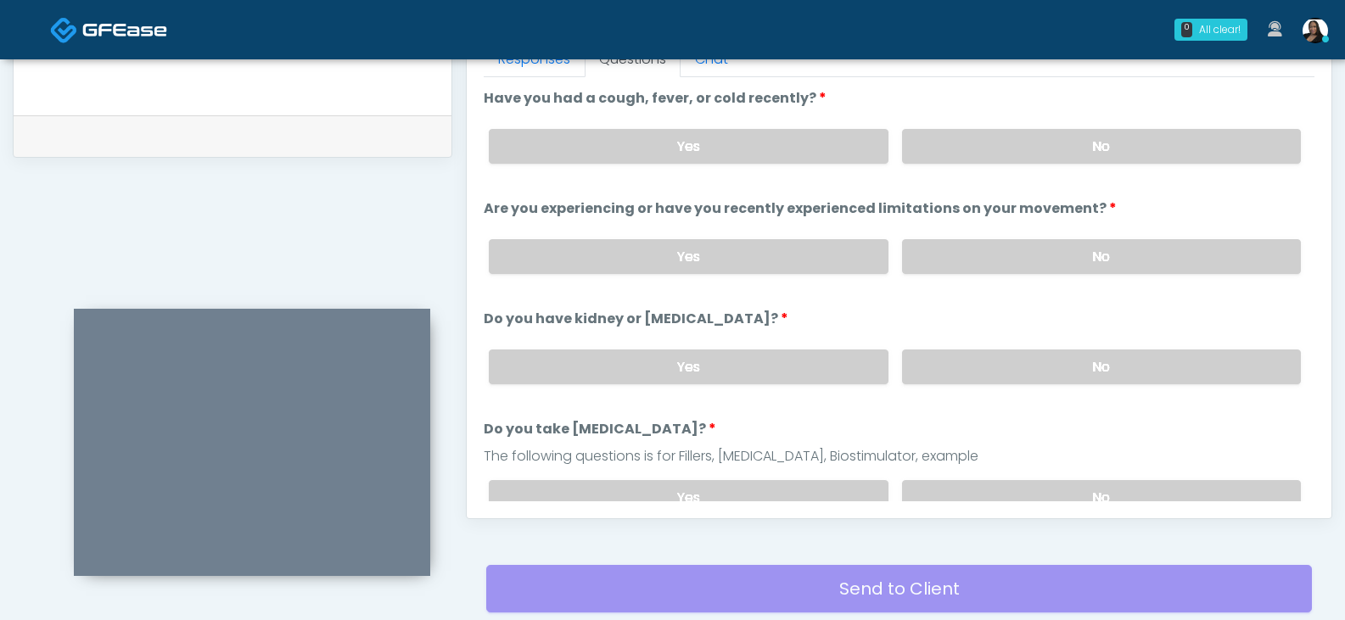
scroll to position [648, 0]
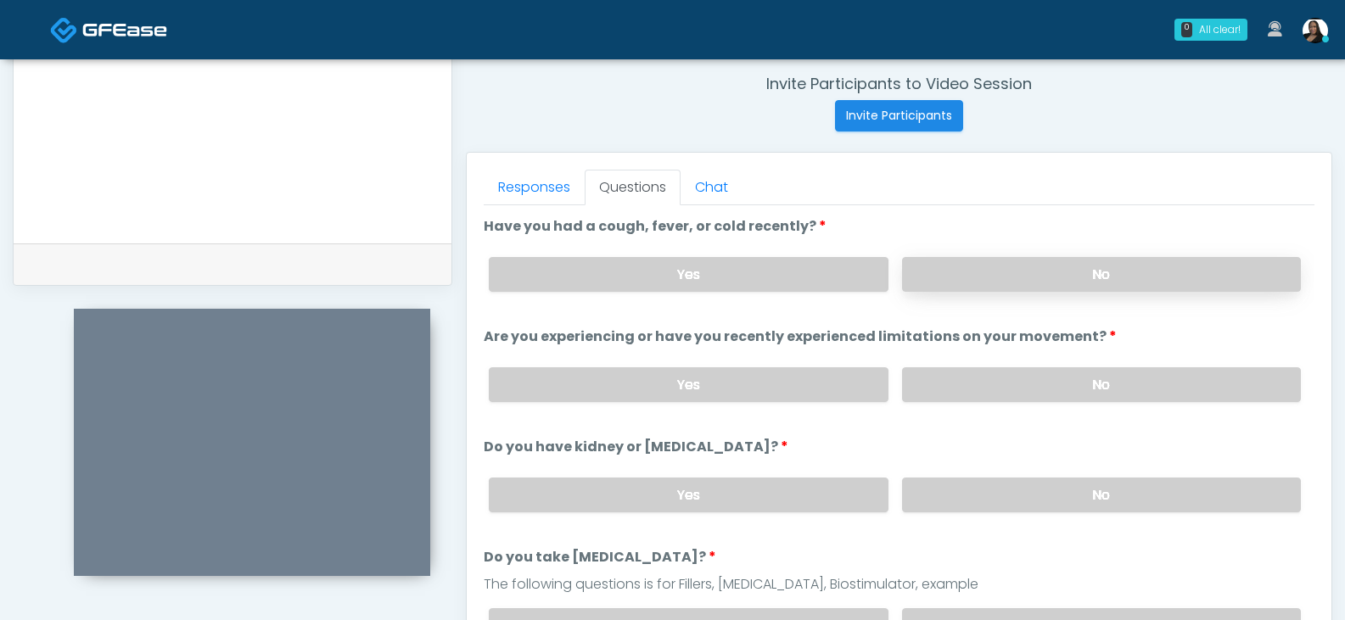
click at [949, 281] on label "No" at bounding box center [1101, 274] width 399 height 35
click at [961, 373] on label "No" at bounding box center [1101, 384] width 399 height 35
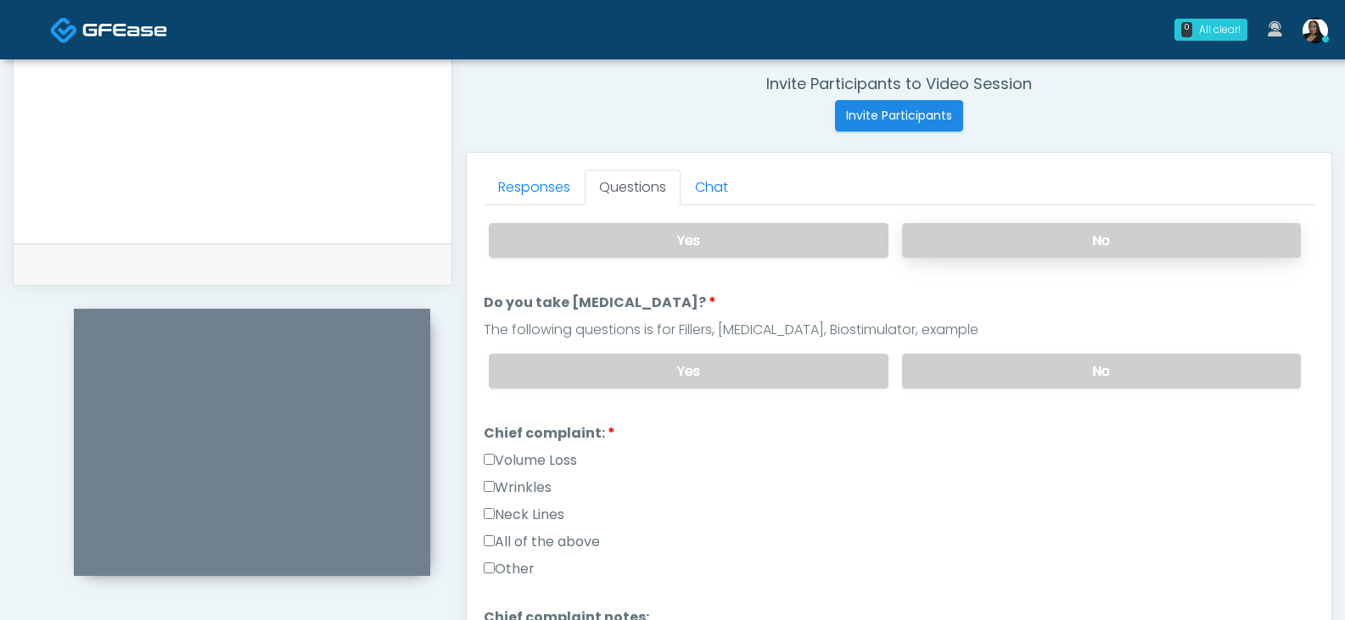
click at [956, 243] on label "No" at bounding box center [1101, 240] width 399 height 35
click at [953, 367] on label "No" at bounding box center [1101, 371] width 399 height 35
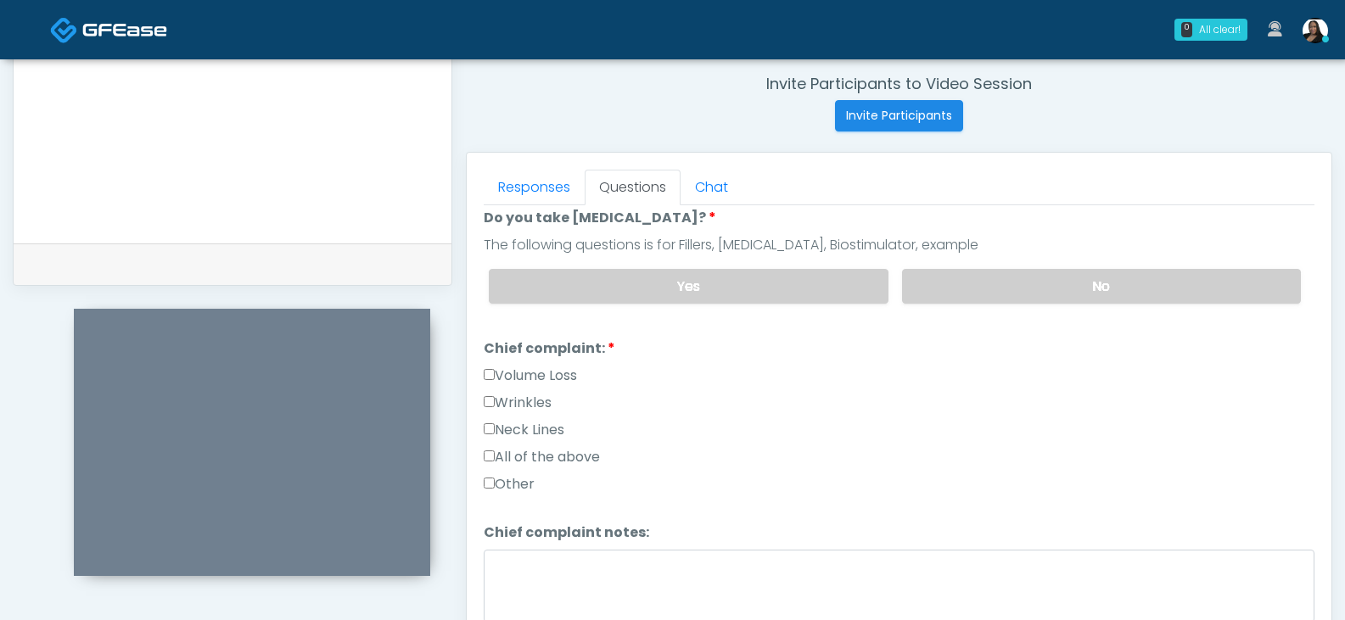
scroll to position [424, 0]
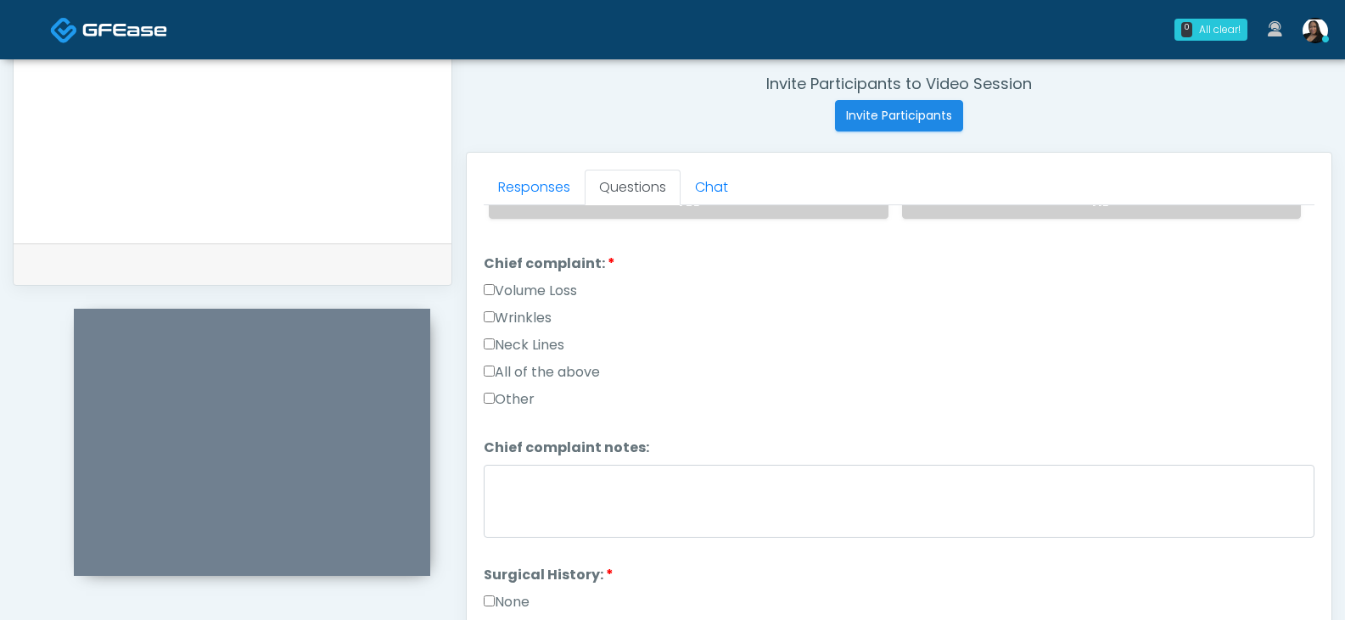
click at [500, 317] on label "Wrinkles" at bounding box center [518, 318] width 68 height 20
click at [496, 403] on label "Other" at bounding box center [509, 400] width 51 height 20
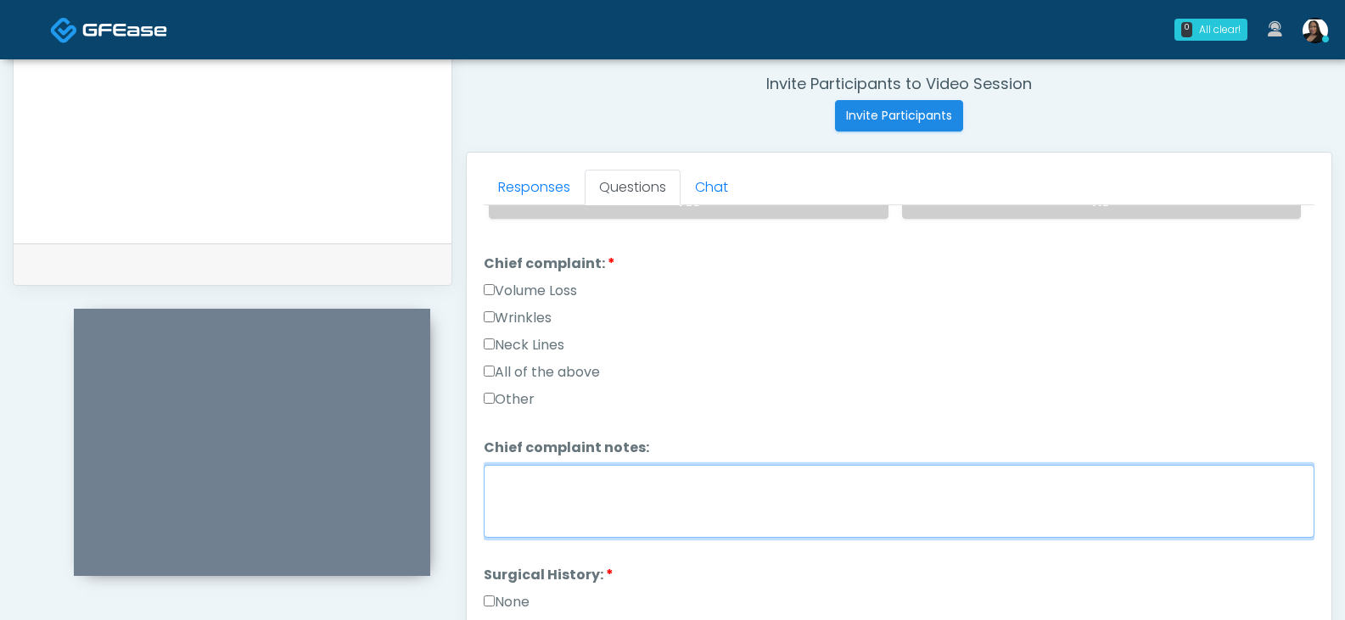
click at [527, 499] on textarea "Chief complaint notes:" at bounding box center [899, 501] width 831 height 73
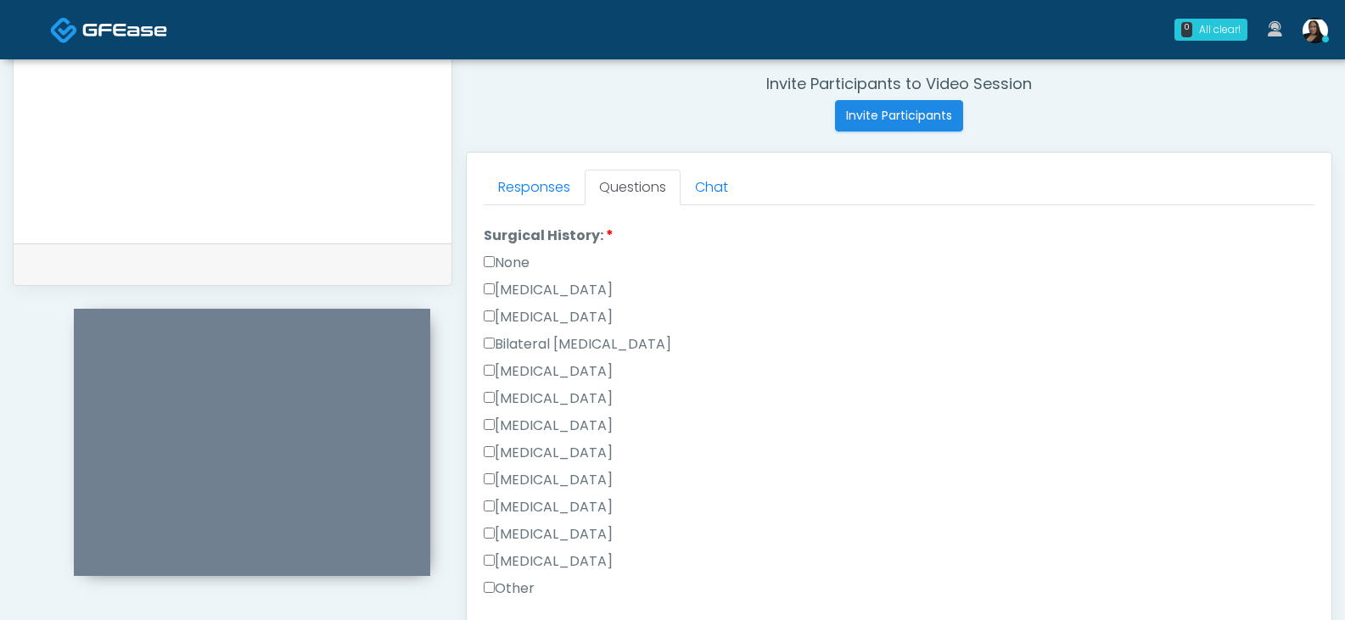
scroll to position [849, 0]
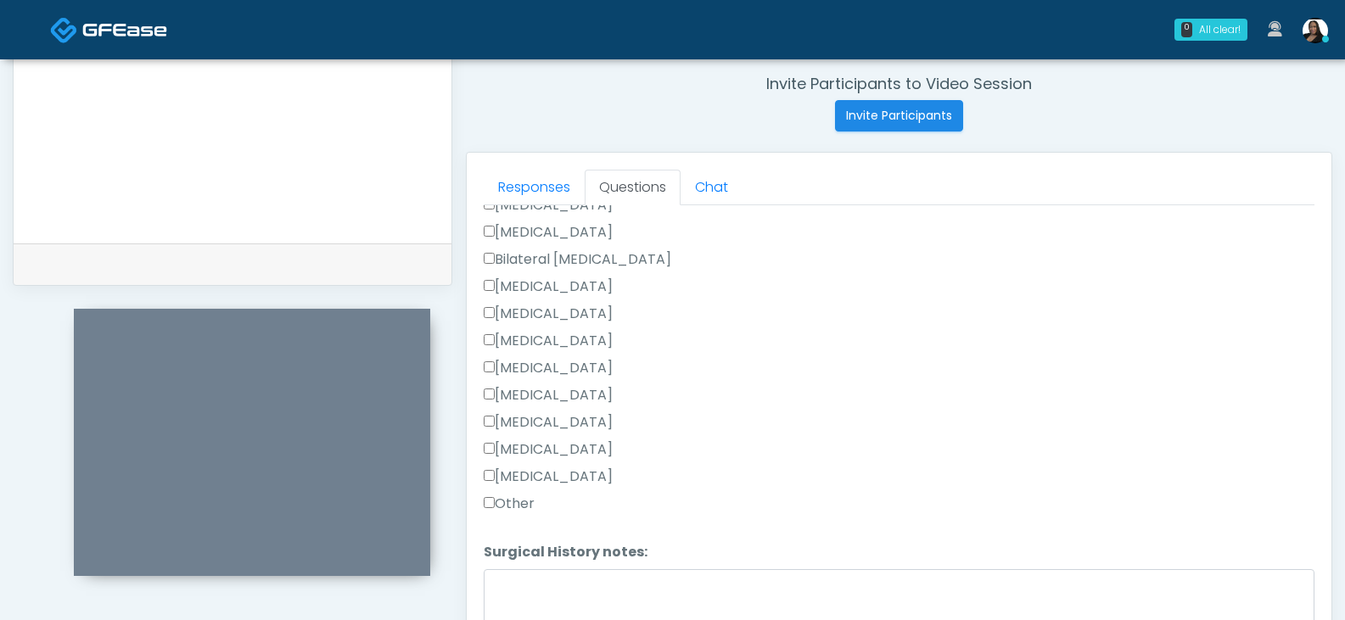
type textarea "**********"
click at [501, 507] on label "Other" at bounding box center [509, 504] width 51 height 20
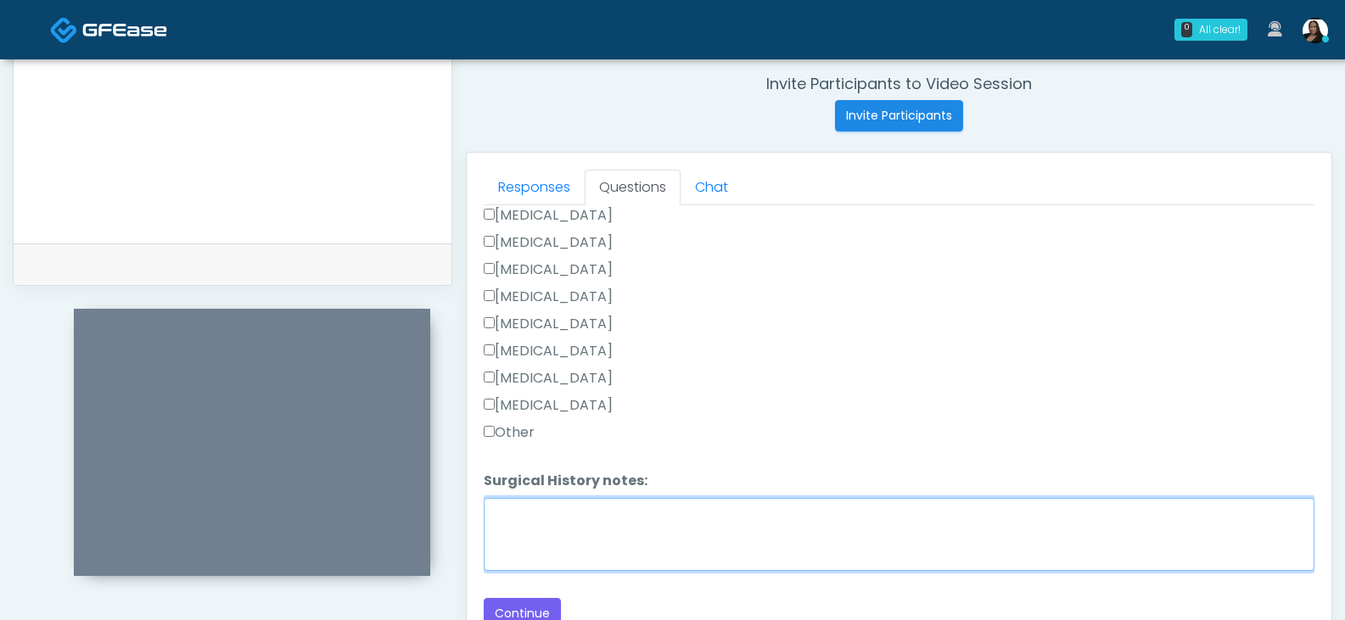
click at [524, 514] on textarea "Surgical History notes:" at bounding box center [899, 534] width 831 height 73
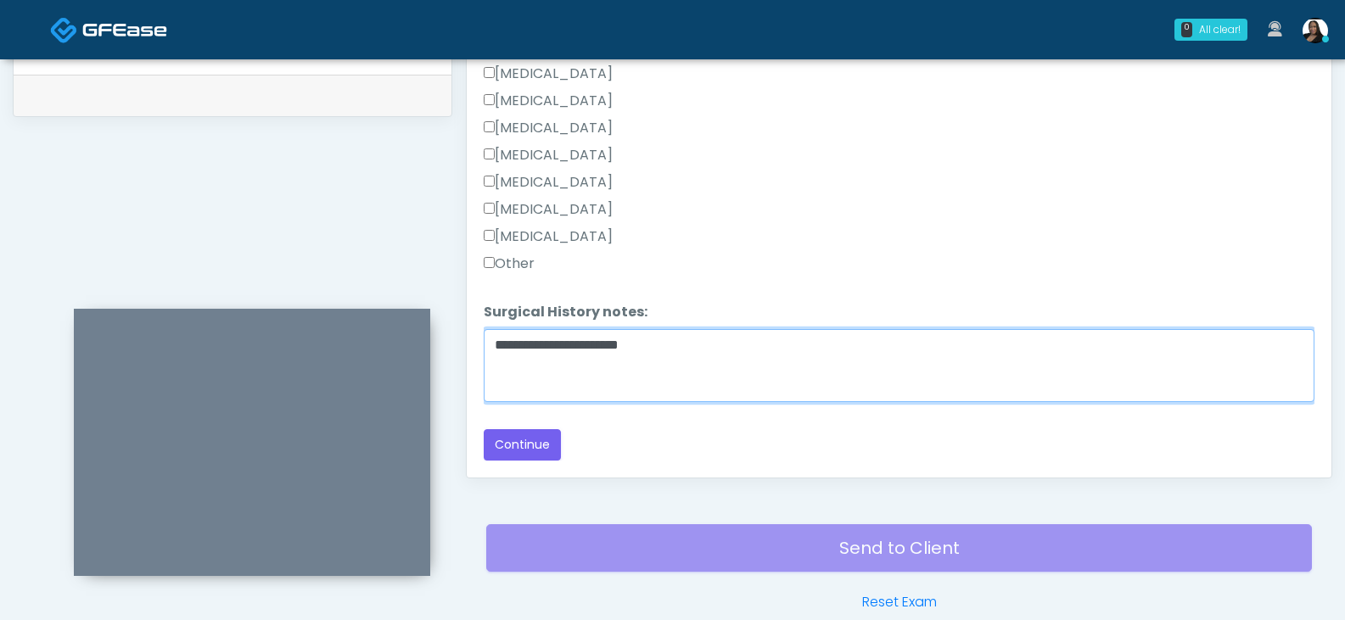
scroll to position [818, 0]
type textarea "**********"
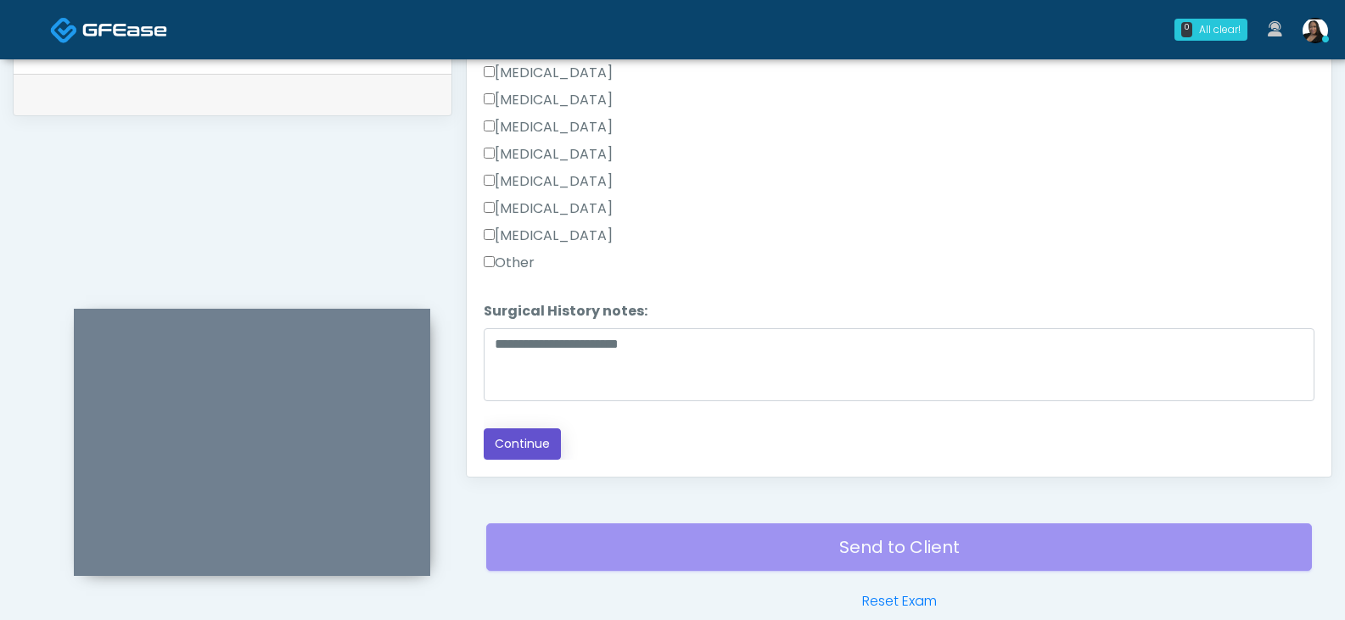
click at [520, 442] on button "Continue" at bounding box center [522, 444] width 77 height 31
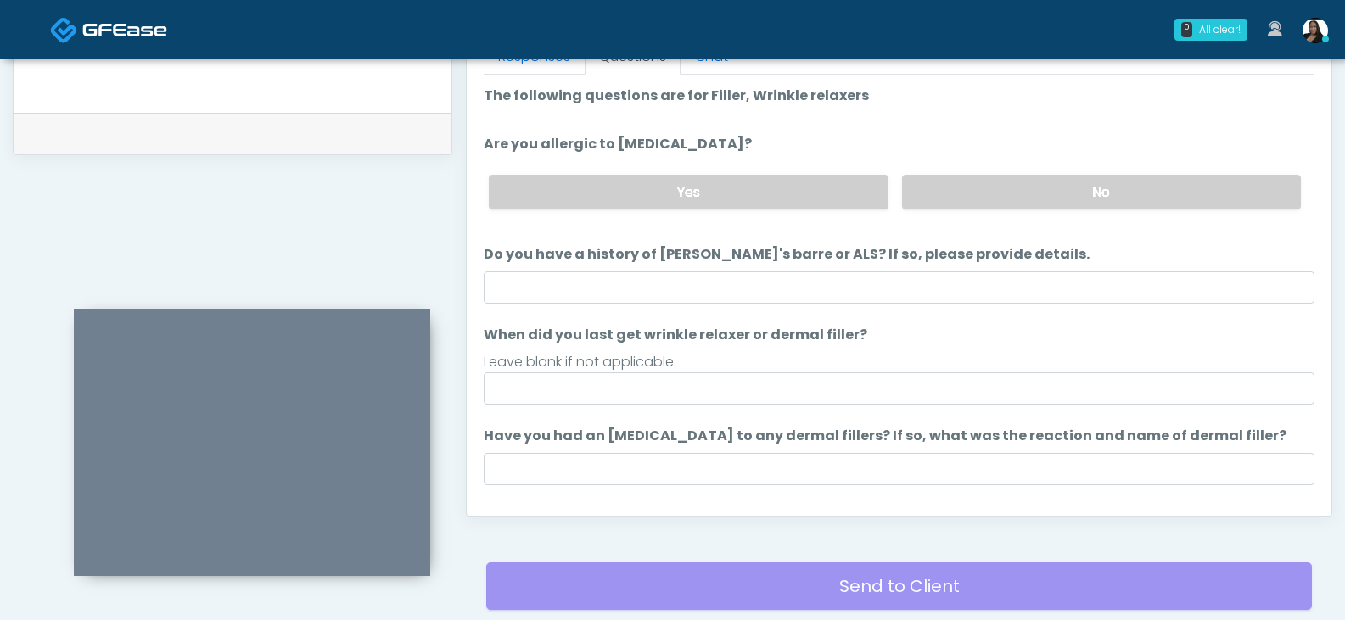
scroll to position [648, 0]
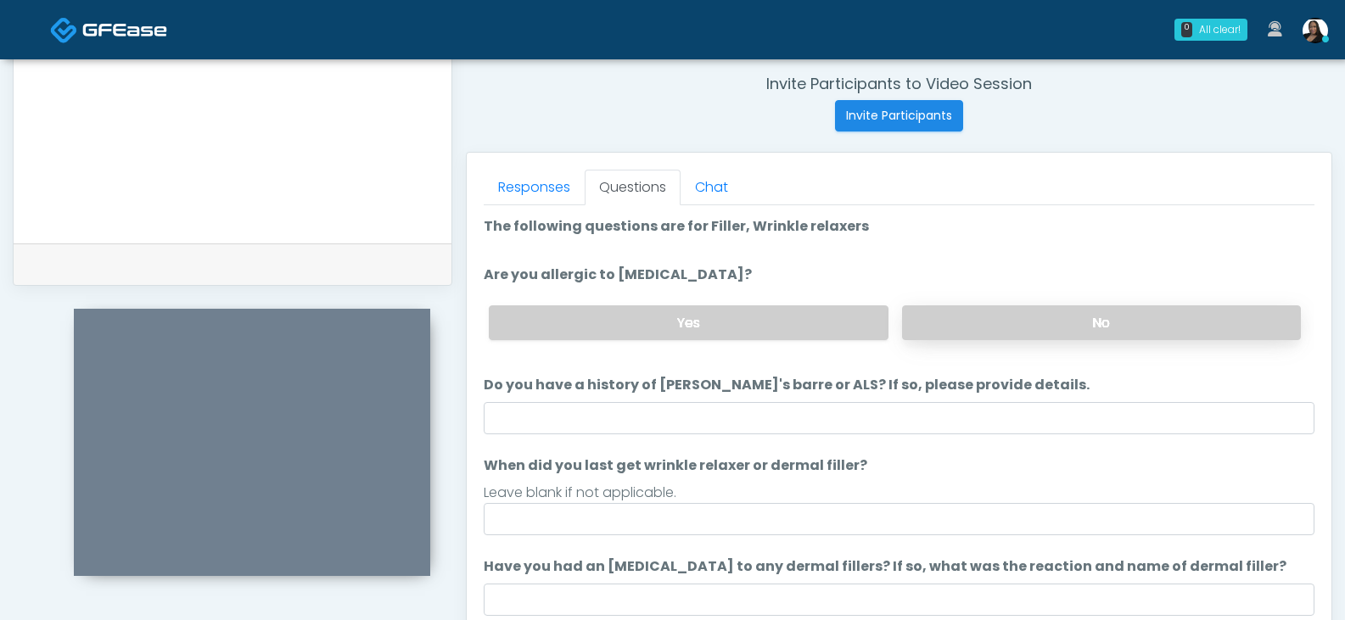
click at [973, 324] on label "No" at bounding box center [1101, 322] width 399 height 35
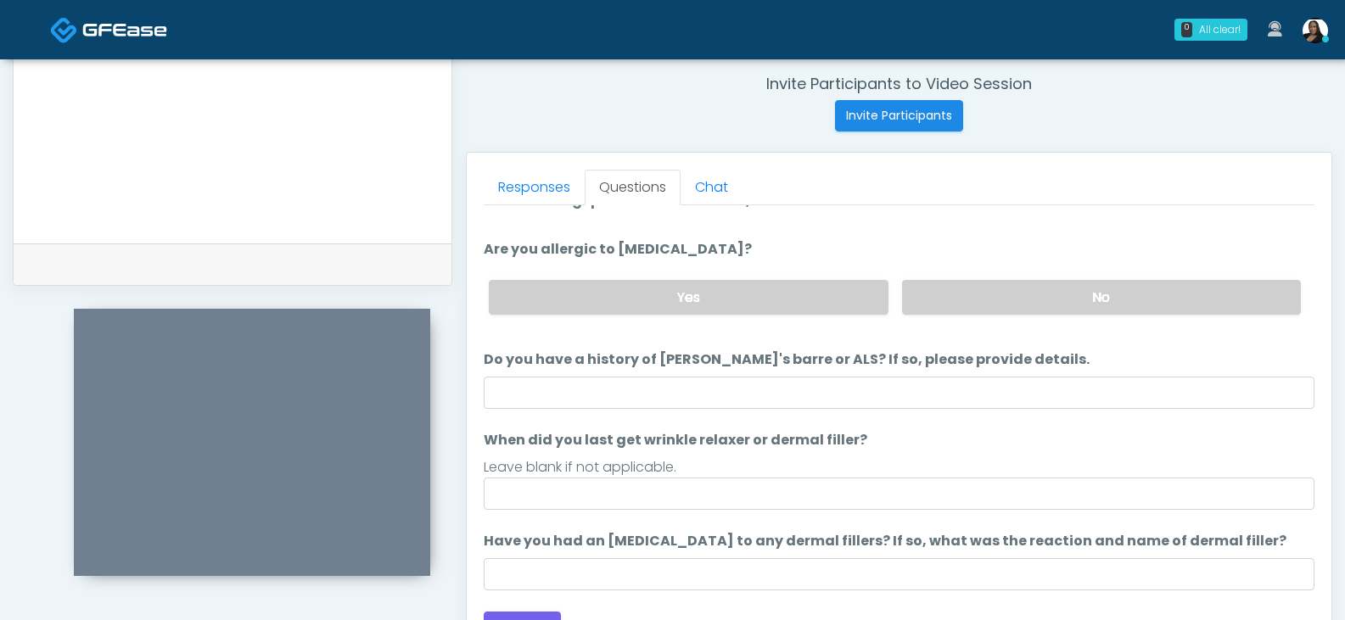
scroll to position [39, 0]
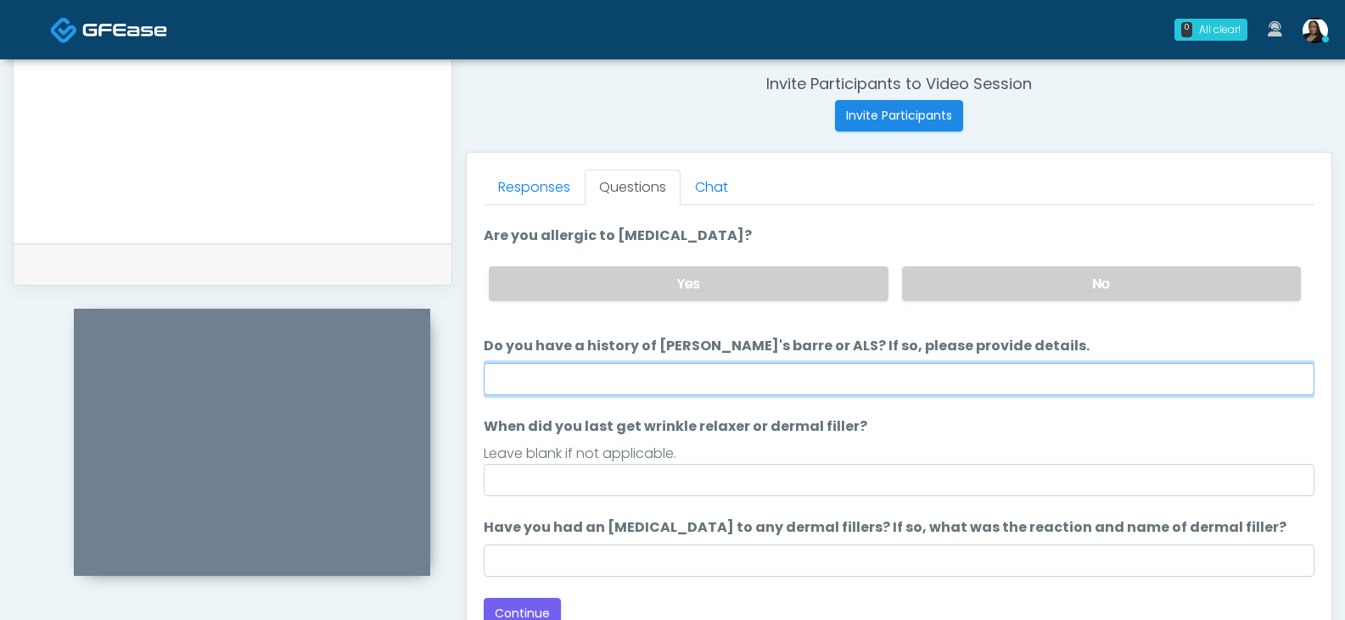
click at [927, 373] on input "Do you have a history of Guillain's barre or ALS? If so, please provide details." at bounding box center [899, 379] width 831 height 32
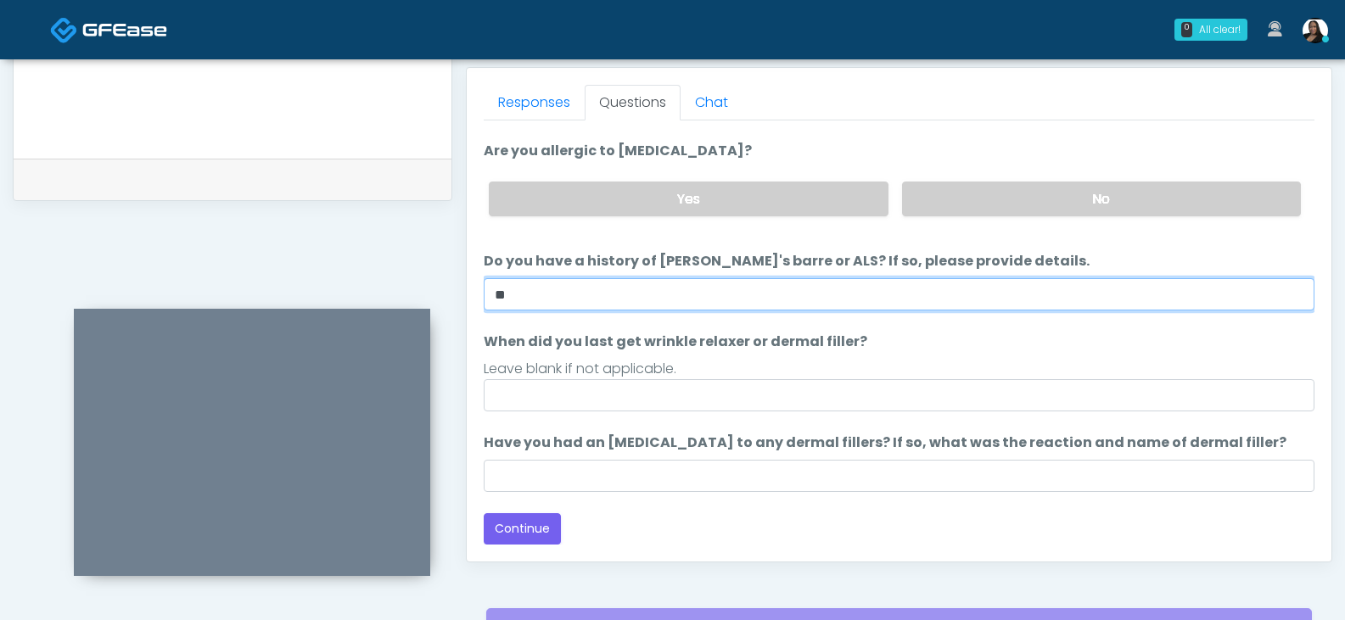
type input "**"
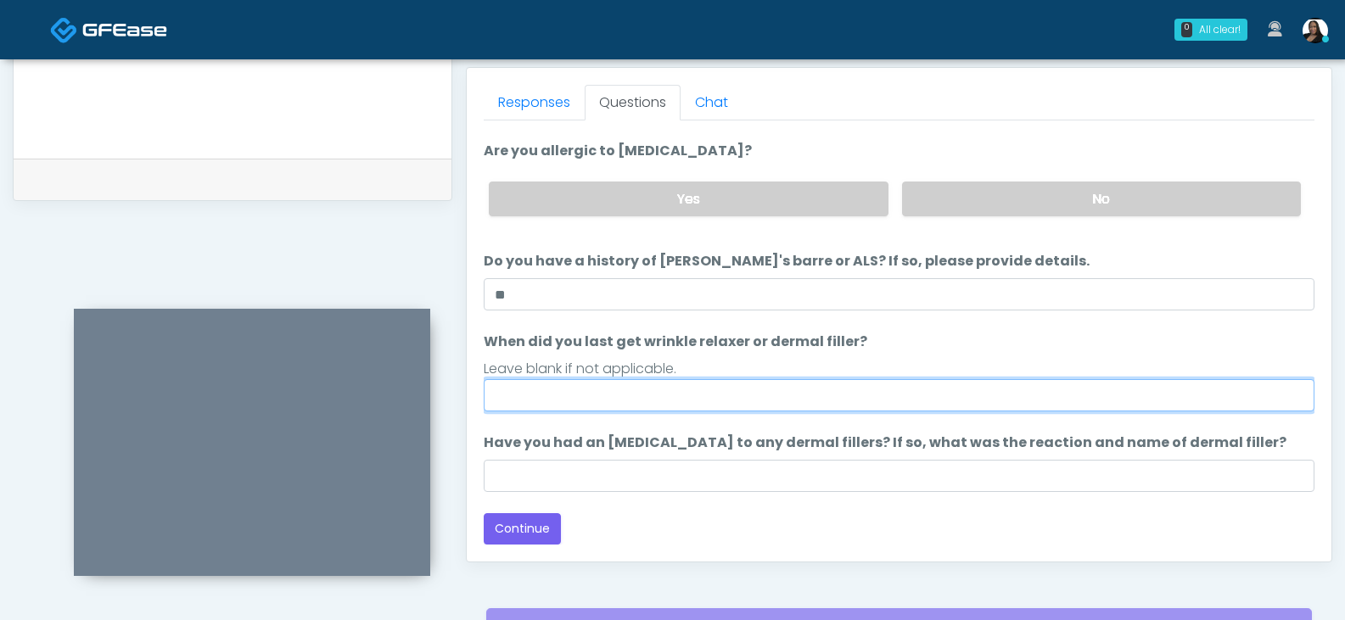
click at [767, 392] on input "When did you last get wrinkle relaxer or dermal filler?" at bounding box center [899, 395] width 831 height 32
type input "**********"
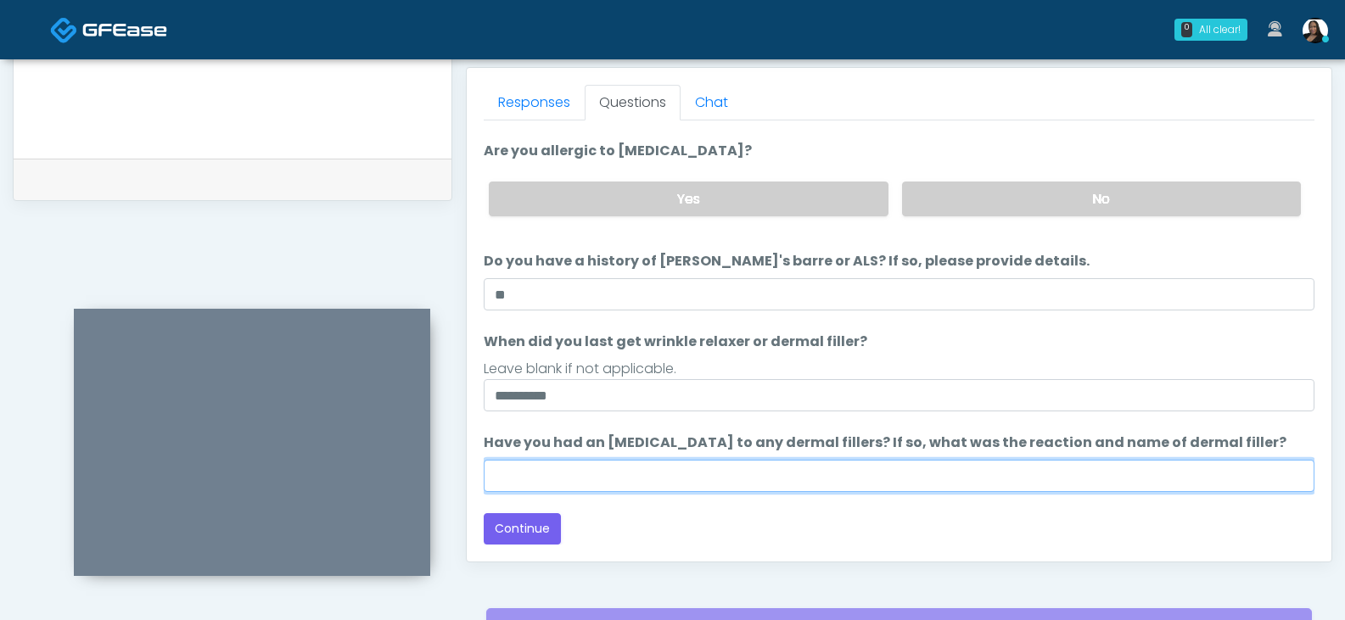
click at [670, 474] on input "Have you had an allergic response to any dermal fillers? If so, what was the re…" at bounding box center [899, 476] width 831 height 32
type input "**"
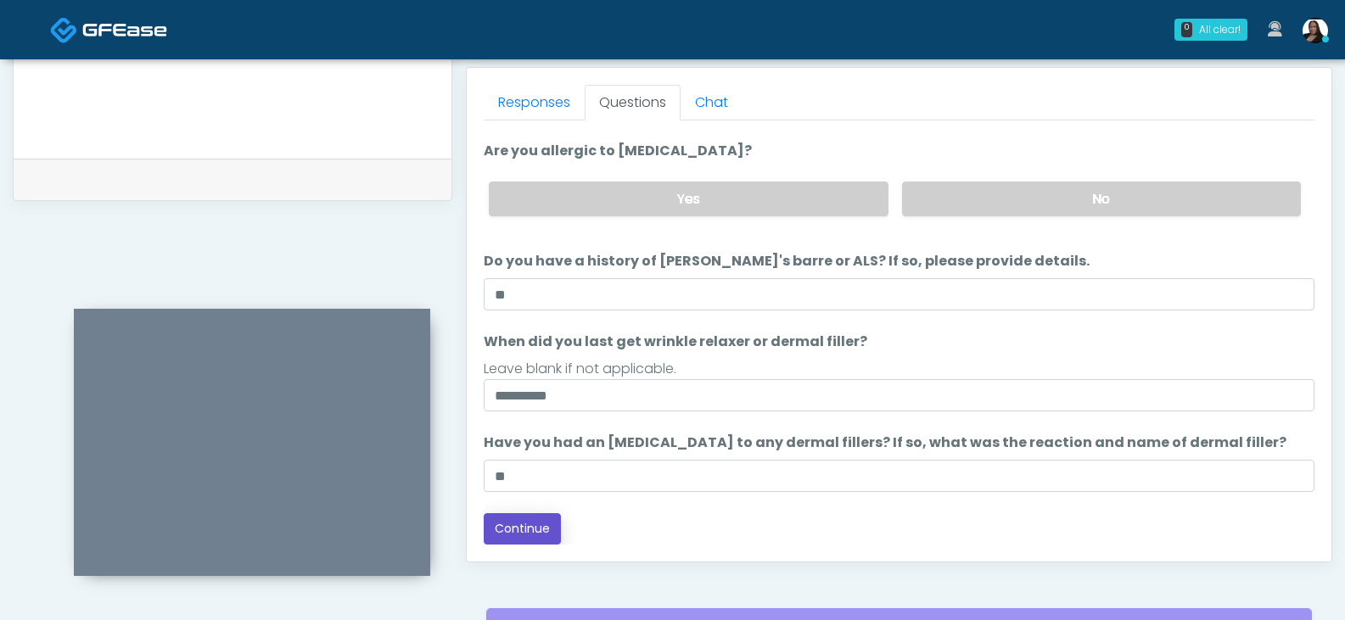
click at [525, 530] on button "Continue" at bounding box center [522, 528] width 77 height 31
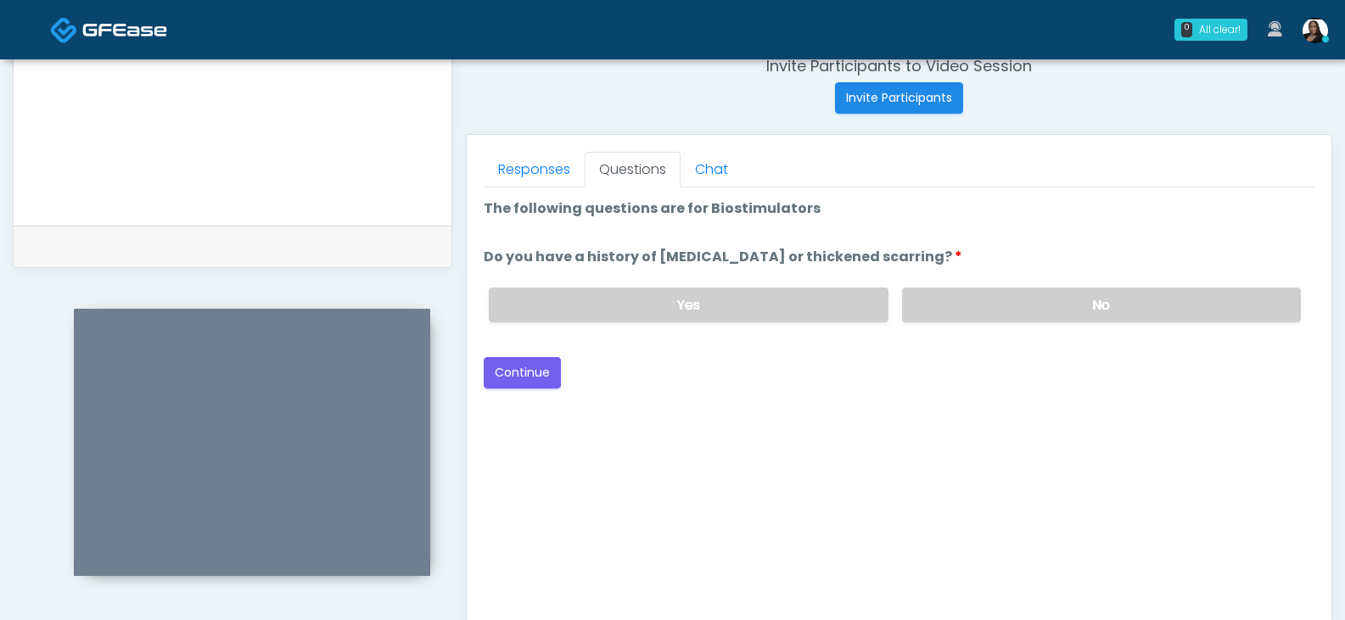
scroll to position [563, 0]
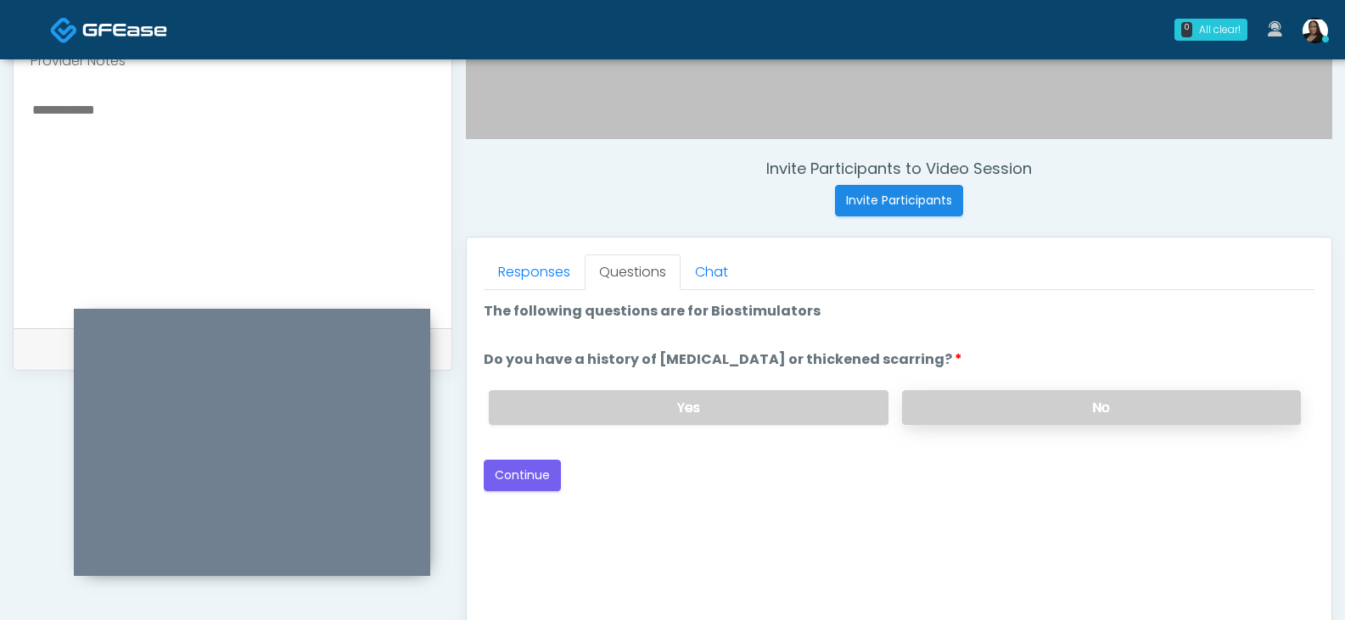
click at [968, 412] on label "No" at bounding box center [1101, 407] width 399 height 35
drag, startPoint x: 539, startPoint y: 476, endPoint x: 679, endPoint y: 432, distance: 146.8
click at [539, 475] on button "Continue" at bounding box center [522, 475] width 77 height 31
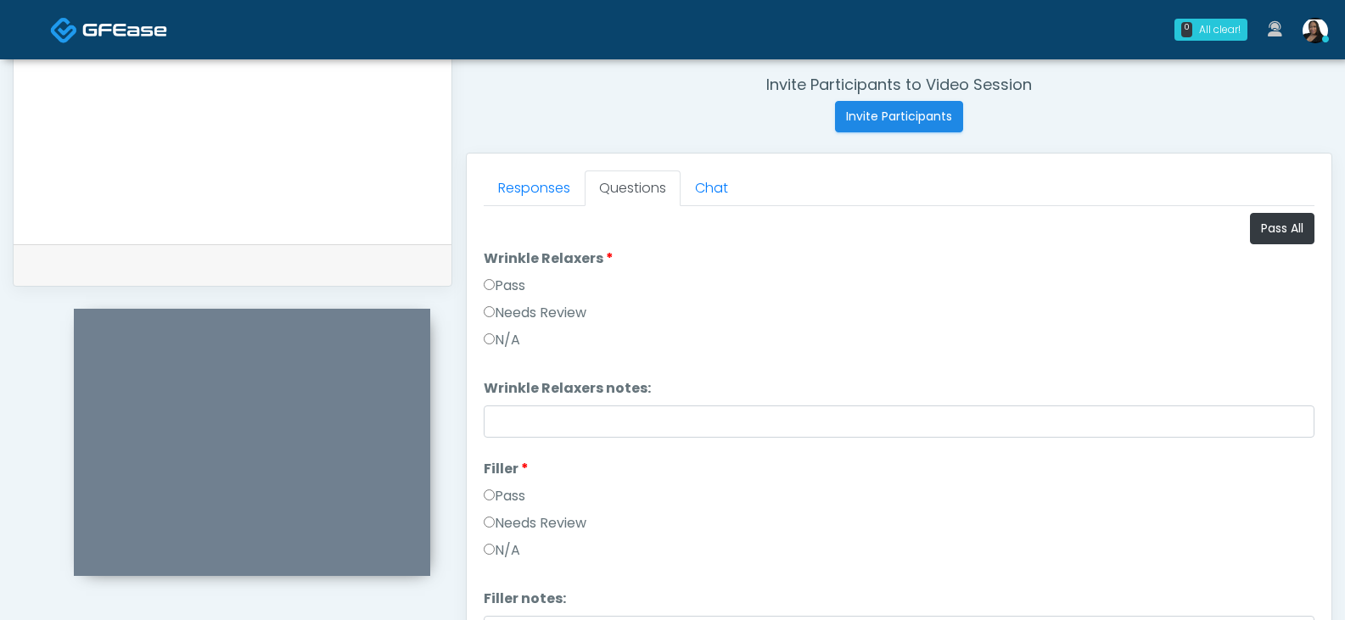
scroll to position [648, 0]
click at [1258, 226] on button "Pass All" at bounding box center [1282, 227] width 64 height 31
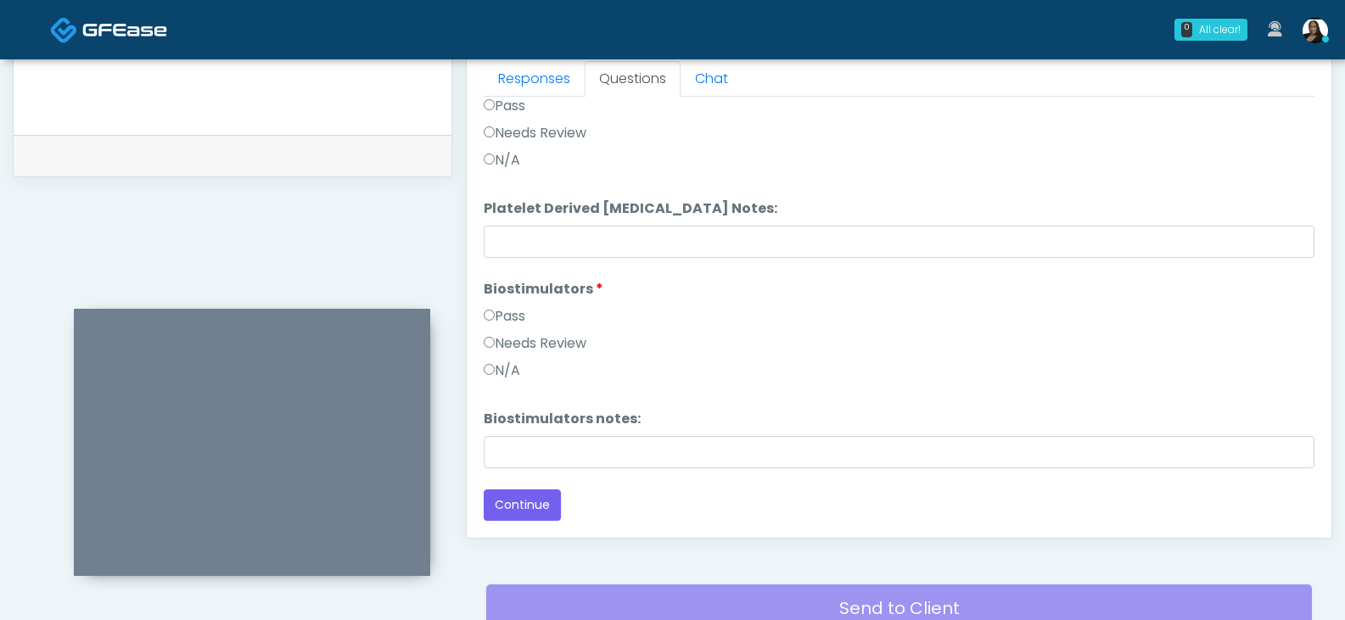
scroll to position [903, 0]
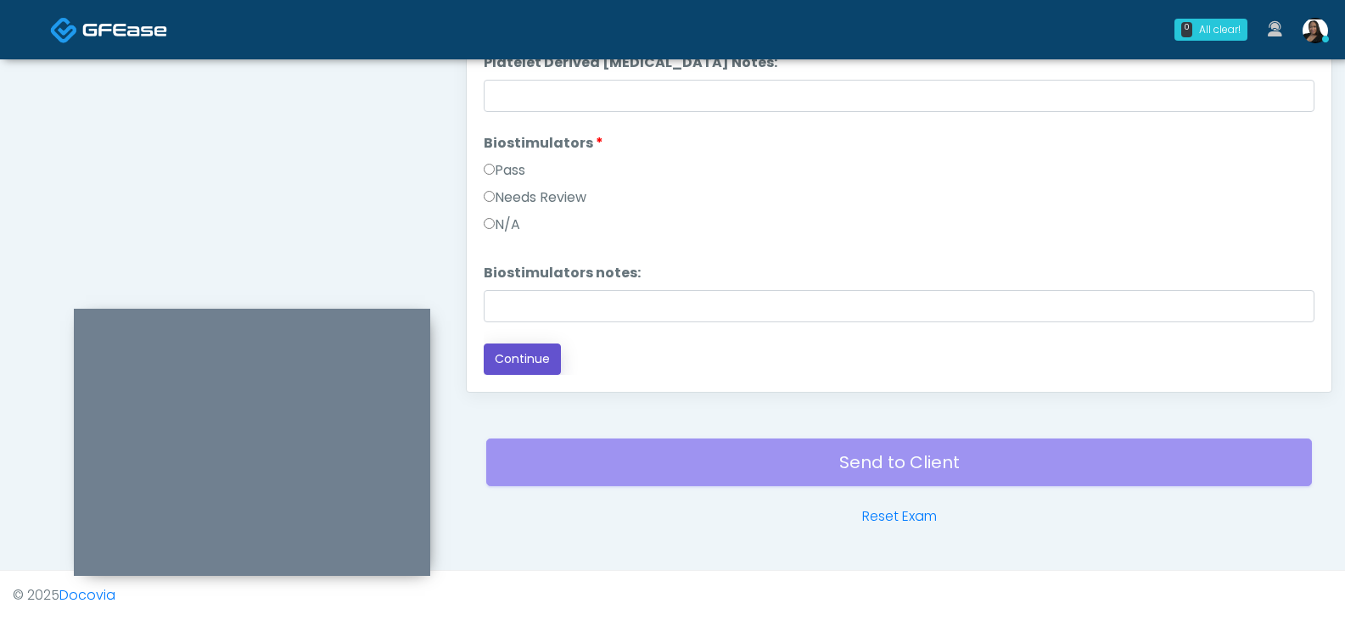
click at [532, 349] on button "Continue" at bounding box center [522, 359] width 77 height 31
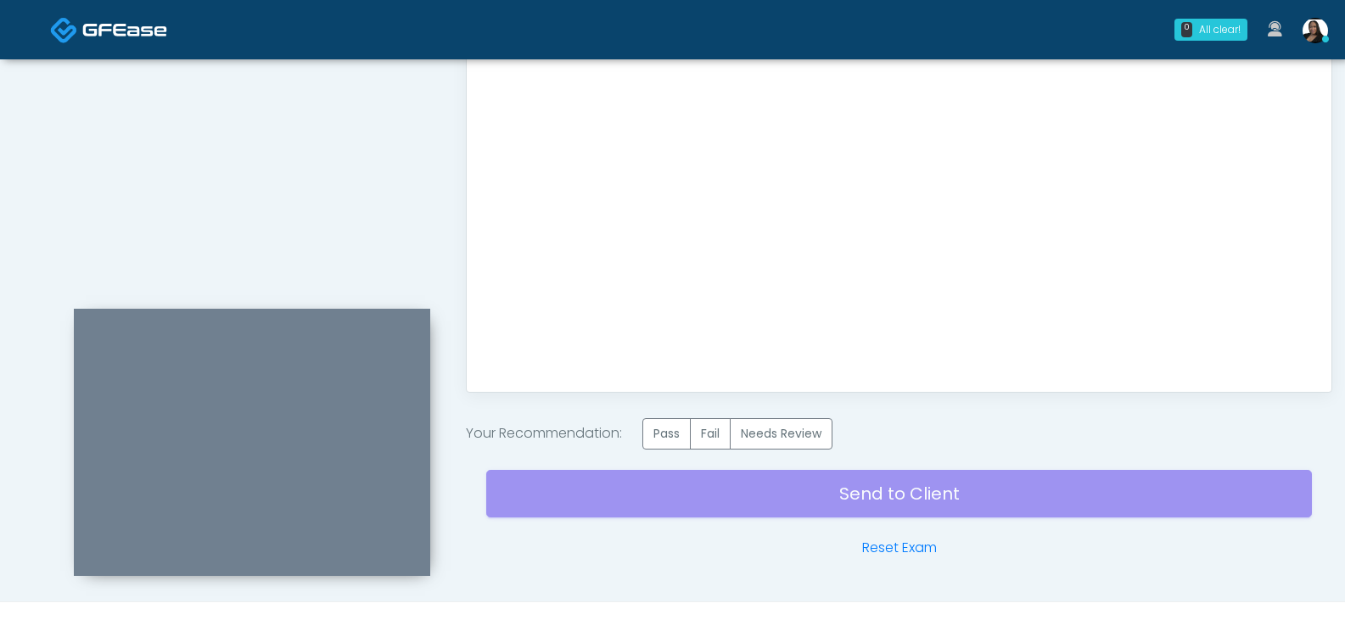
scroll to position [0, 0]
click at [672, 433] on label "Pass" at bounding box center [666, 433] width 48 height 31
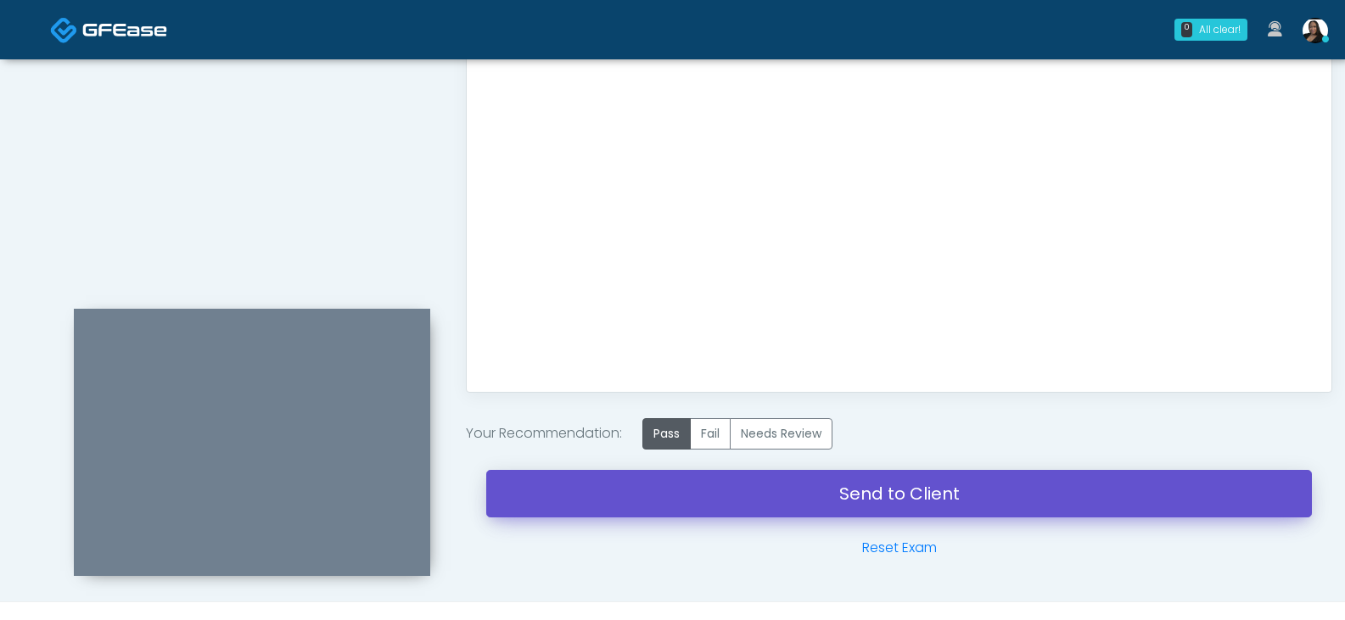
click at [947, 497] on link "Send to Client" at bounding box center [899, 494] width 826 height 48
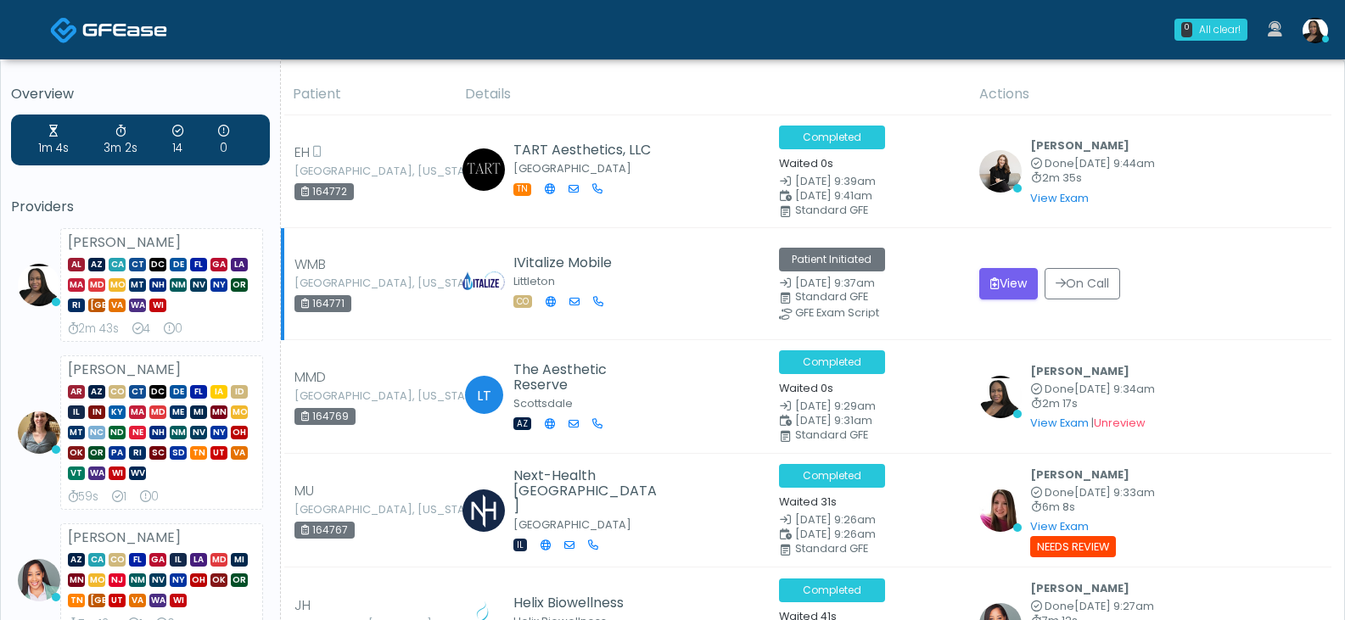
click at [1221, 300] on div "View On Call" at bounding box center [1150, 283] width 342 height 31
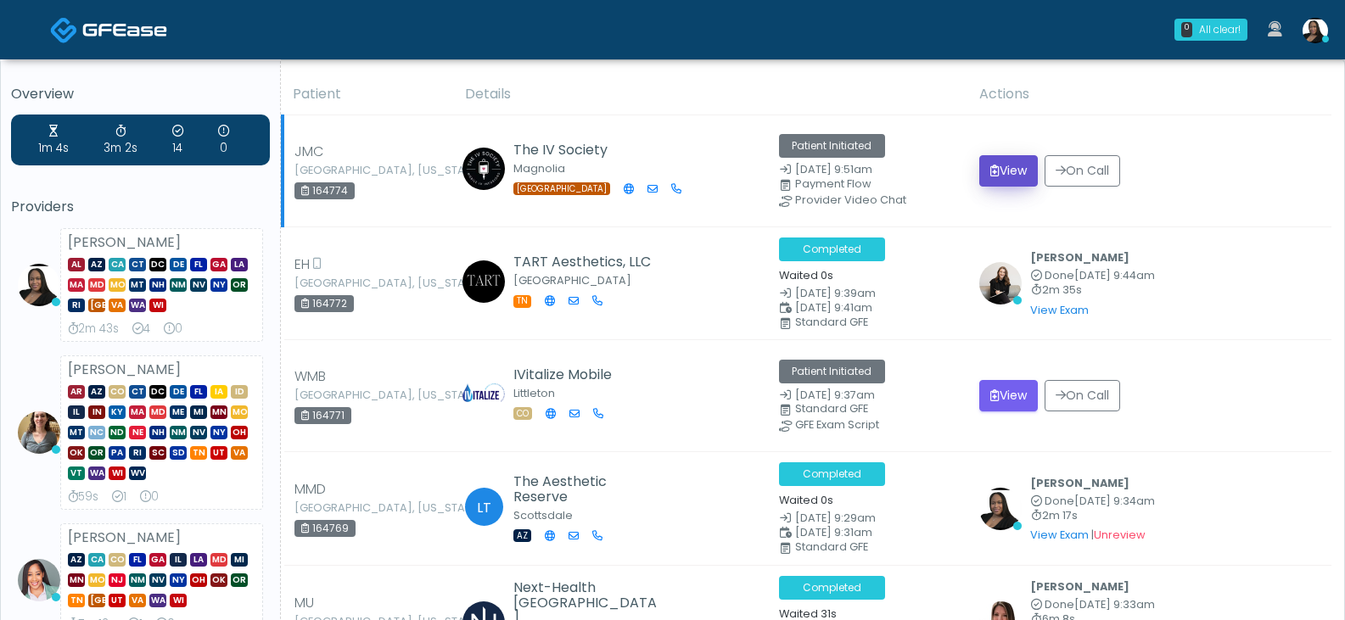
click at [989, 175] on button "View" at bounding box center [1008, 170] width 59 height 31
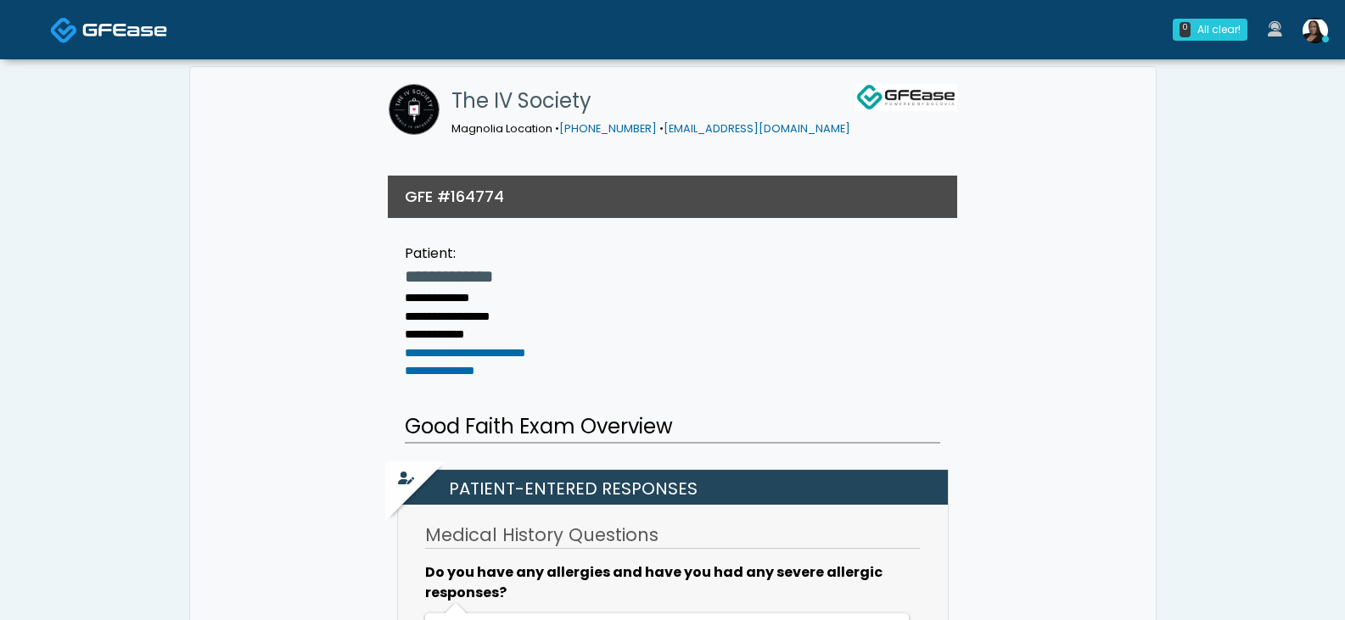
click at [125, 31] on img at bounding box center [124, 29] width 85 height 17
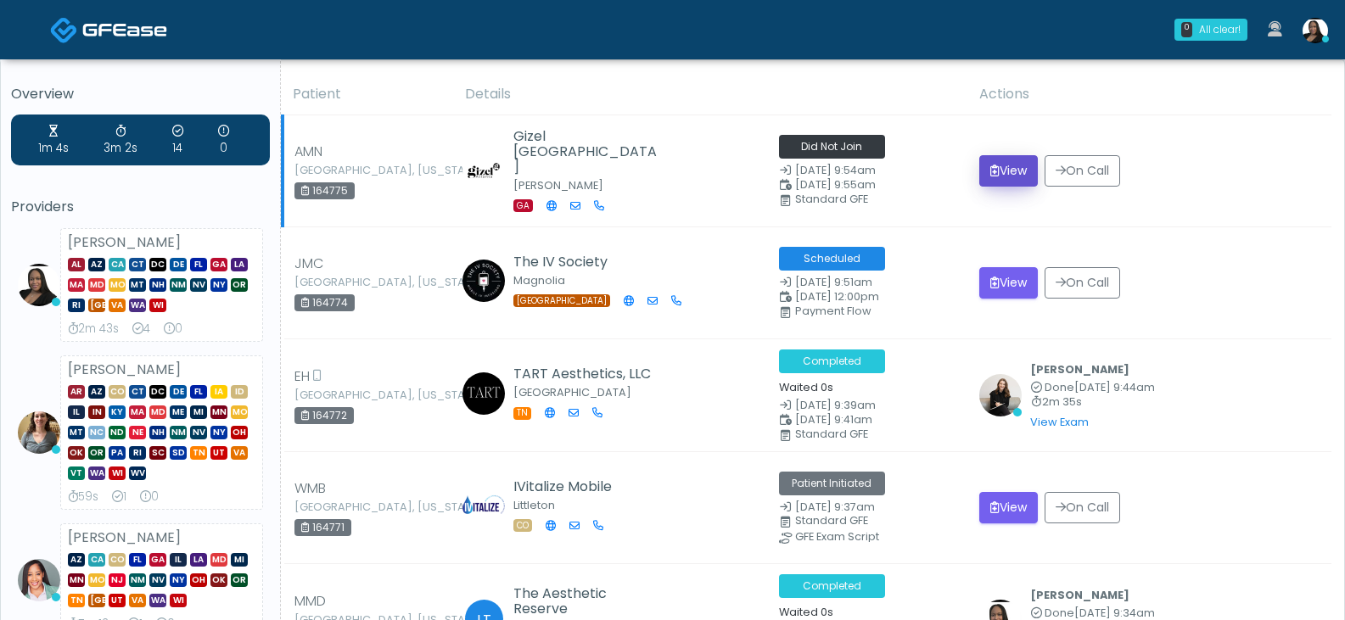
click at [990, 175] on button "View" at bounding box center [1008, 170] width 59 height 31
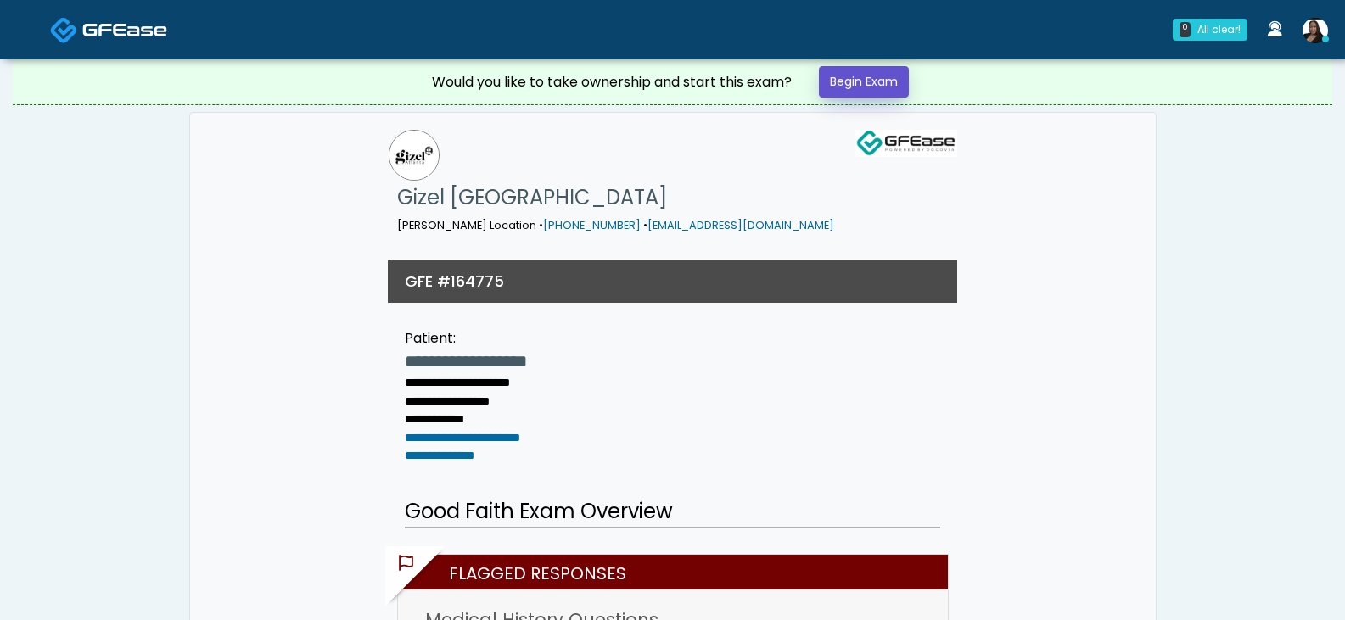
click at [855, 90] on link "Begin Exam" at bounding box center [864, 81] width 90 height 31
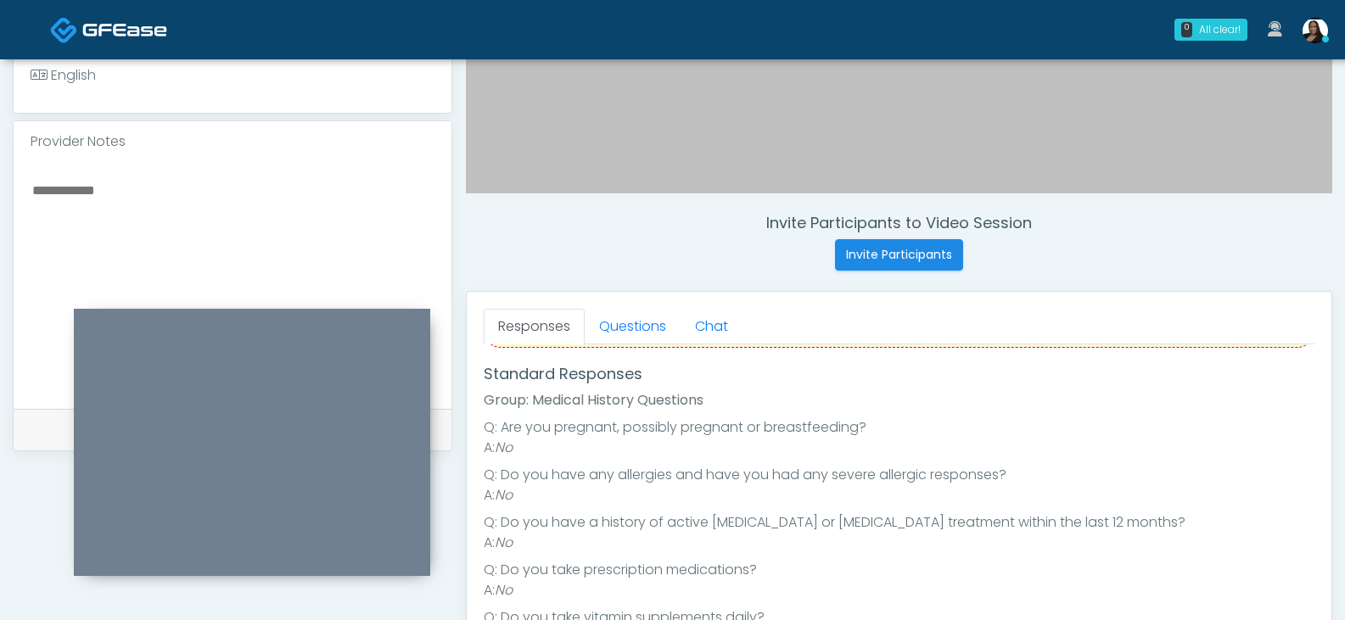
scroll to position [170, 0]
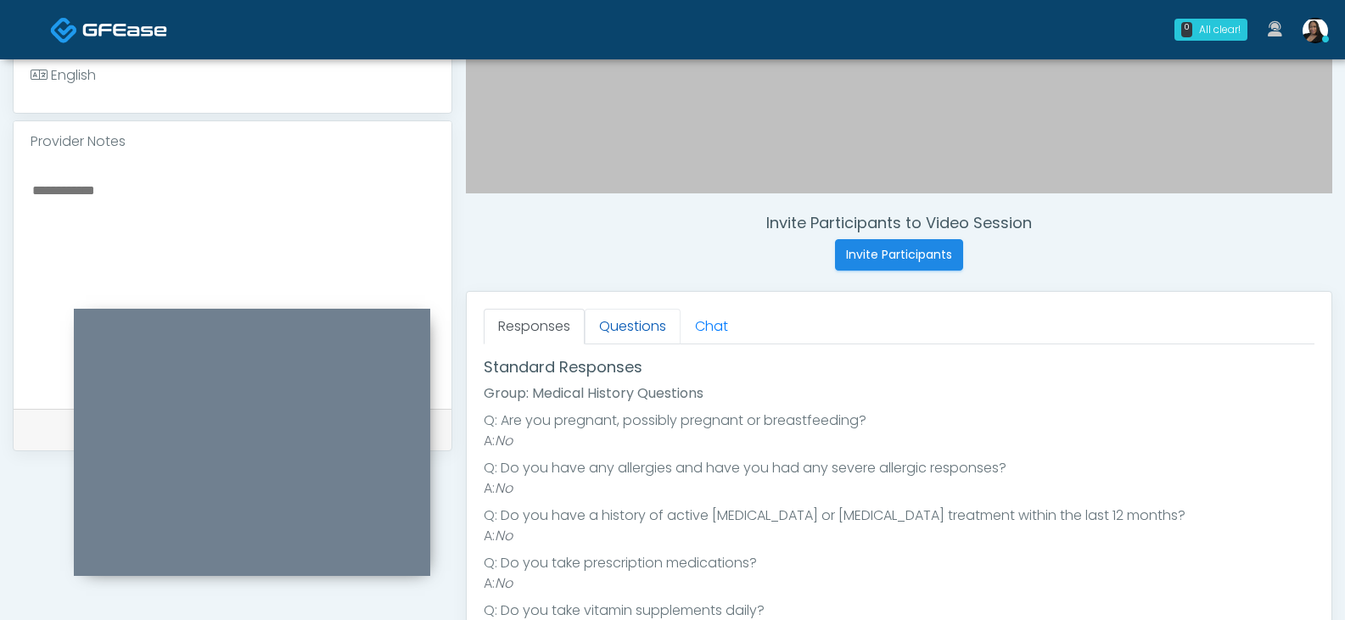
click at [654, 324] on link "Questions" at bounding box center [633, 327] width 96 height 36
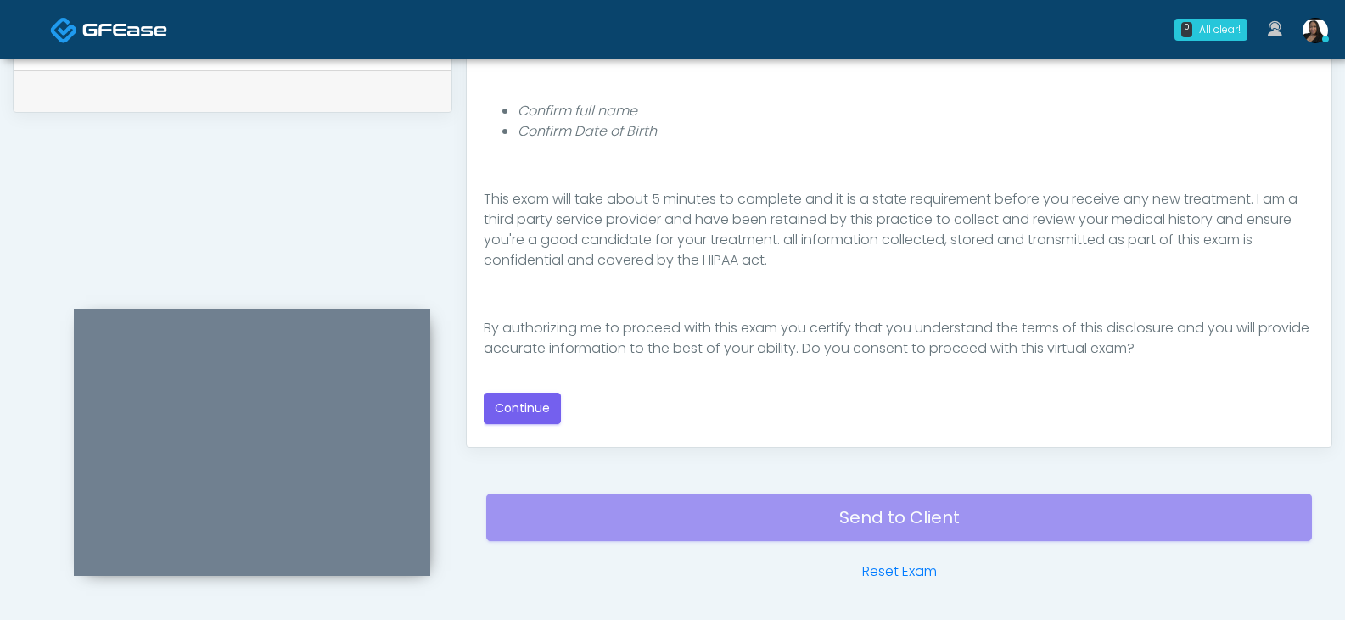
scroll to position [849, 0]
click at [528, 406] on button "Continue" at bounding box center [522, 407] width 77 height 31
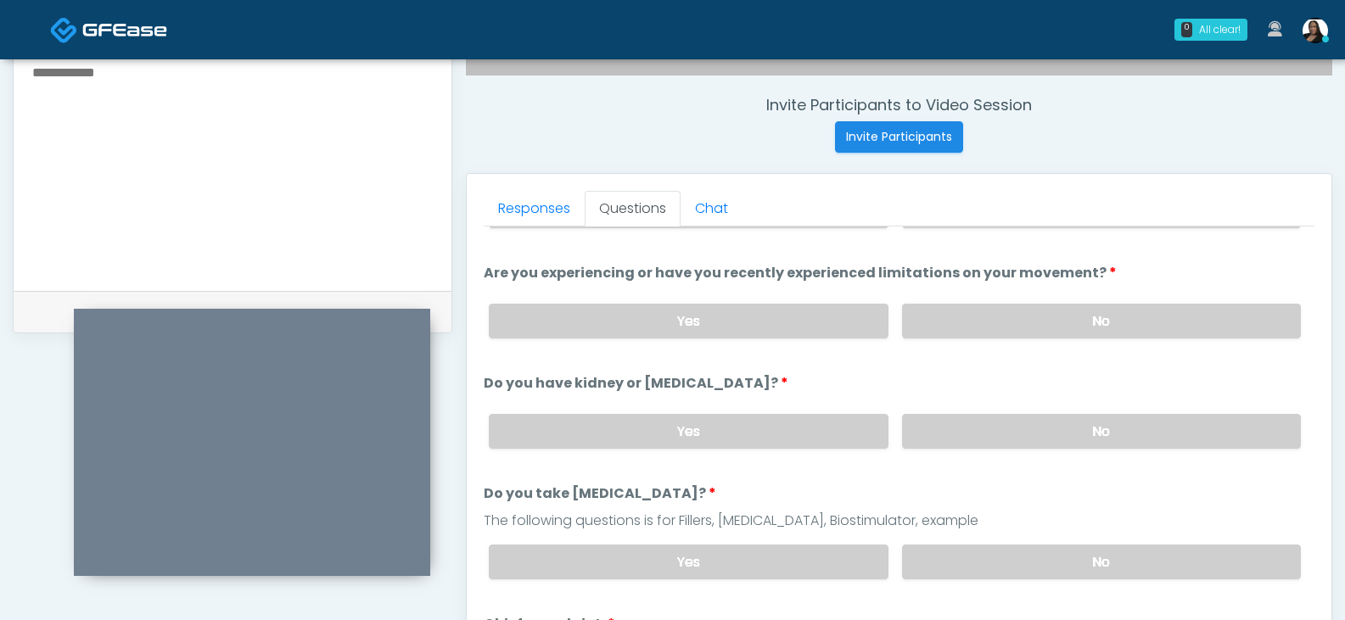
scroll to position [0, 0]
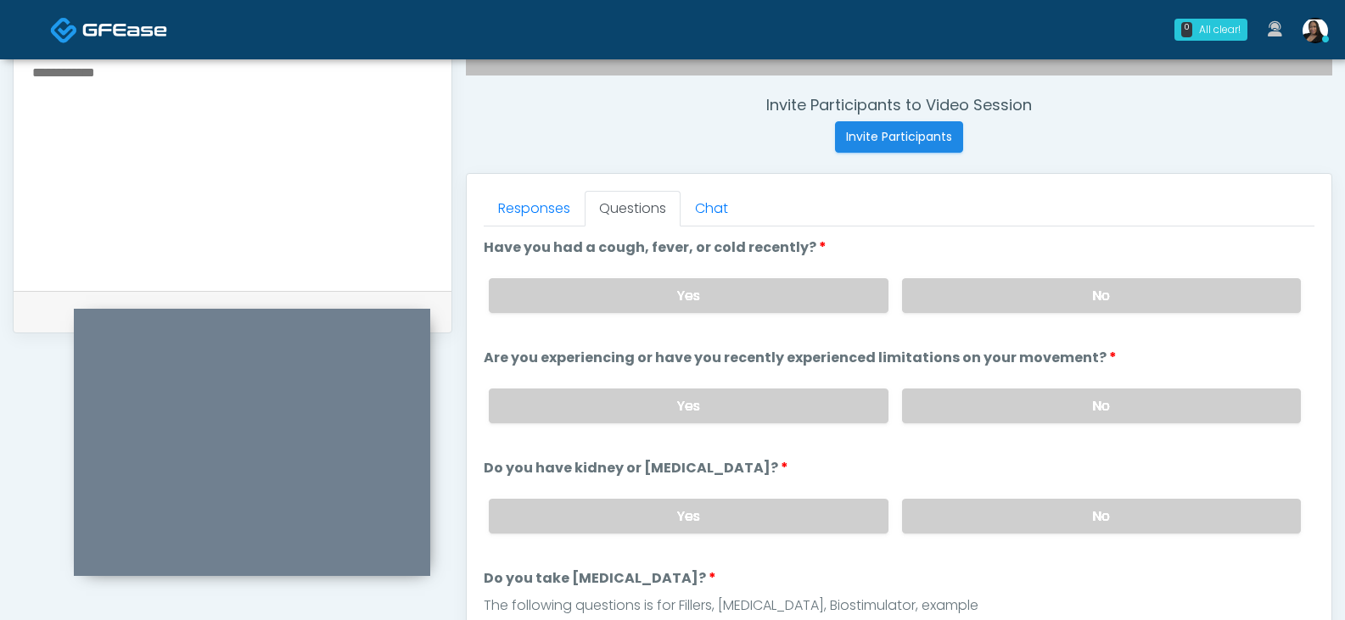
click at [1316, 271] on div "Responses Questions Chat Good Faith Exam Script Good Faith Exam Script INTRODUC…" at bounding box center [899, 421] width 865 height 494
drag, startPoint x: 1124, startPoint y: 293, endPoint x: 1118, endPoint y: 309, distance: 17.5
click at [1124, 294] on label "No" at bounding box center [1101, 295] width 399 height 35
click at [1073, 401] on label "No" at bounding box center [1101, 406] width 399 height 35
click at [1026, 524] on label "No" at bounding box center [1101, 516] width 399 height 35
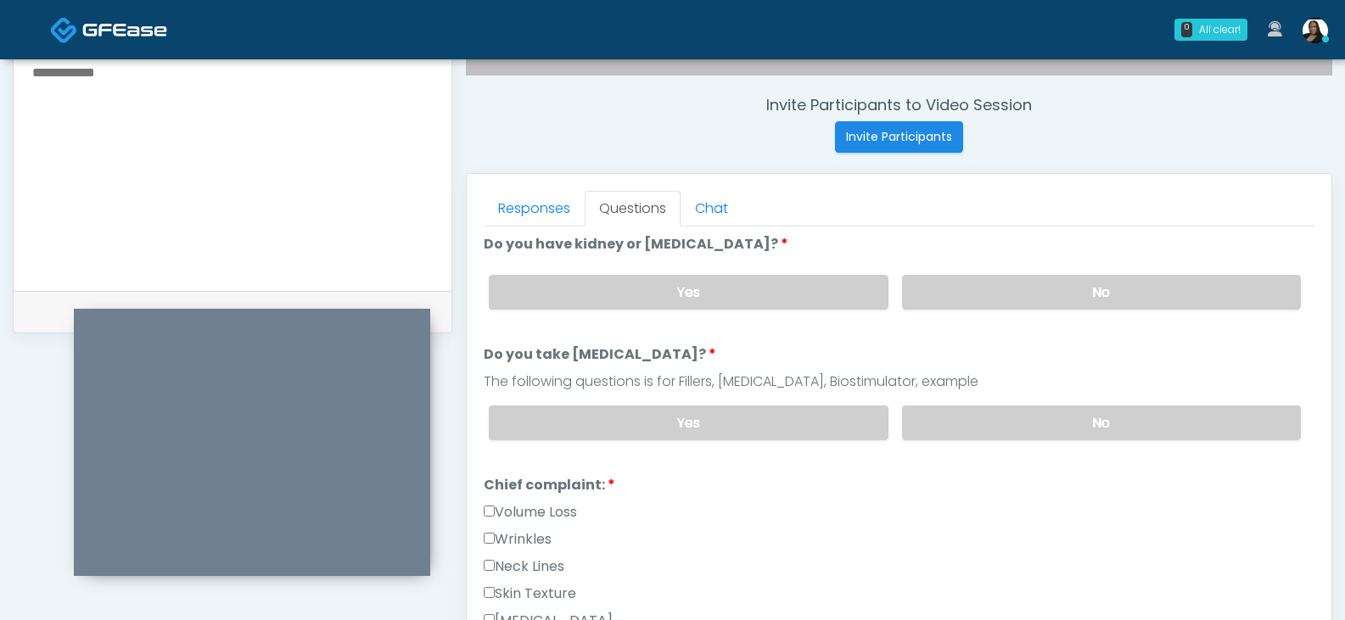
scroll to position [255, 0]
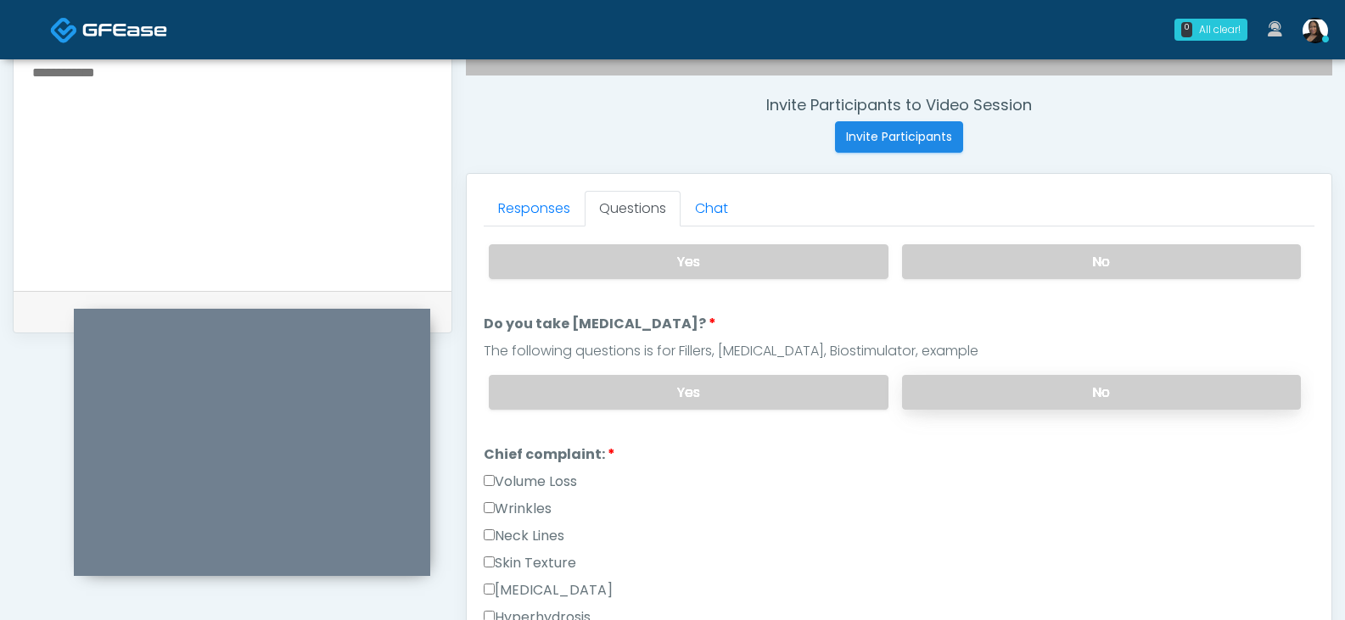
click at [982, 401] on label "No" at bounding box center [1101, 392] width 399 height 35
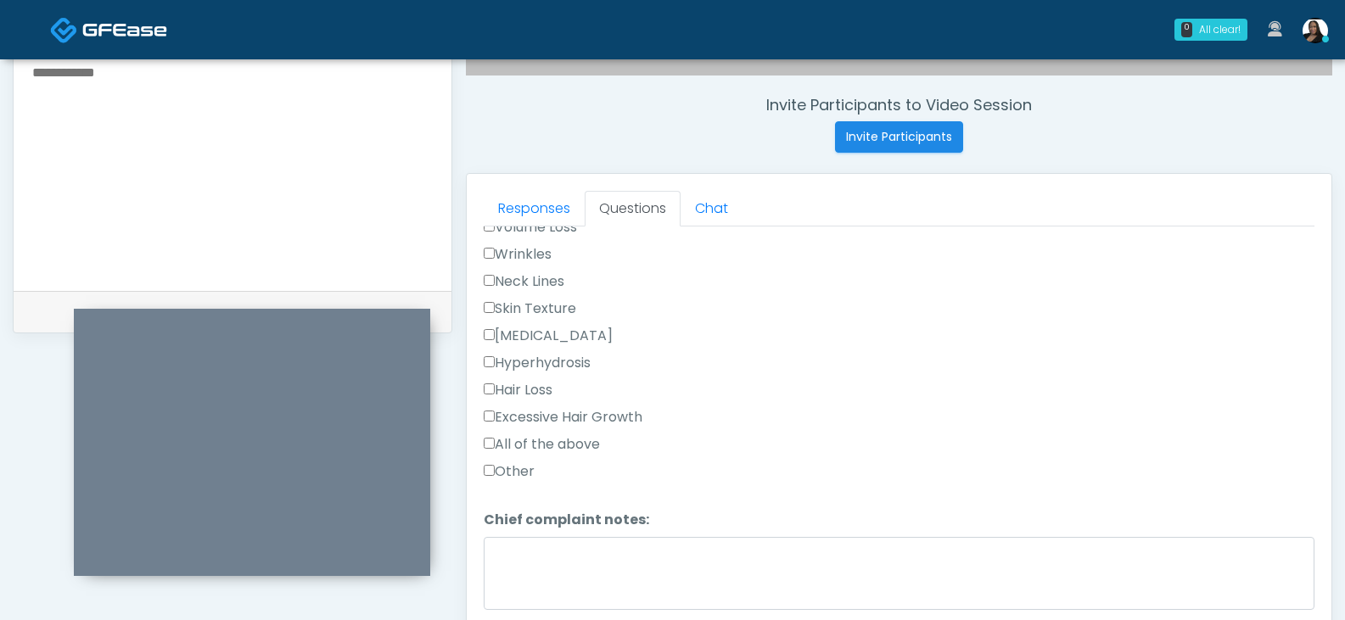
scroll to position [424, 0]
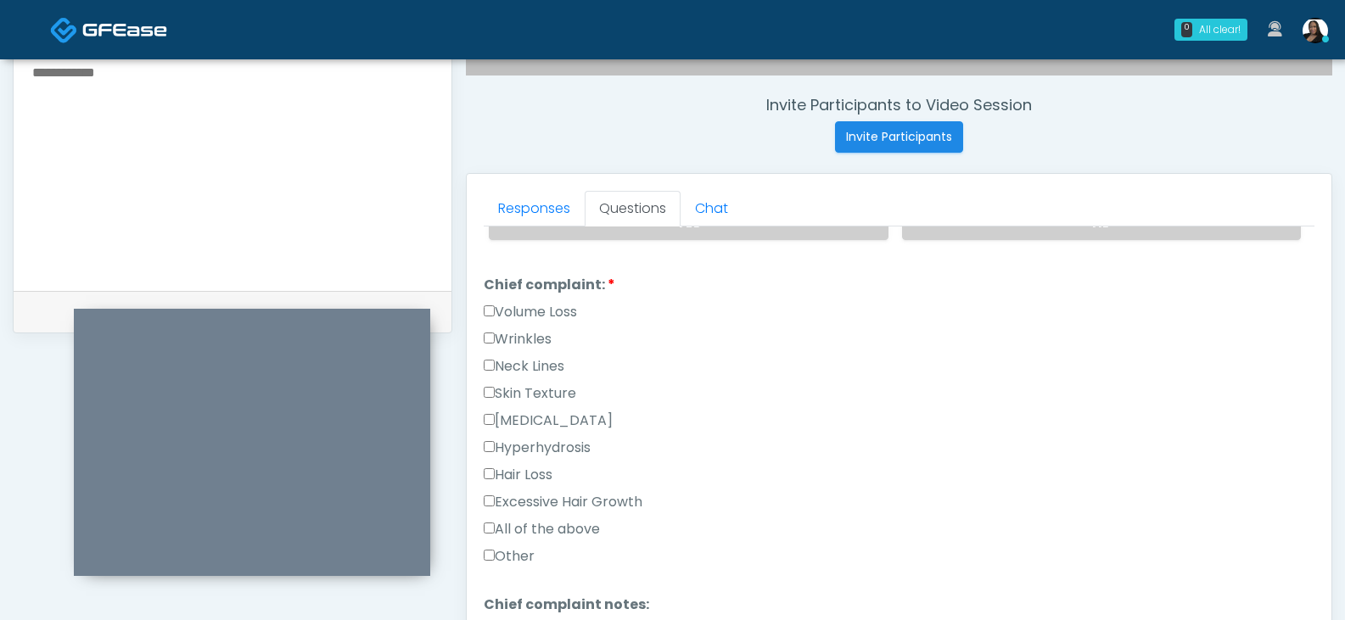
click at [507, 558] on label "Other" at bounding box center [509, 556] width 51 height 20
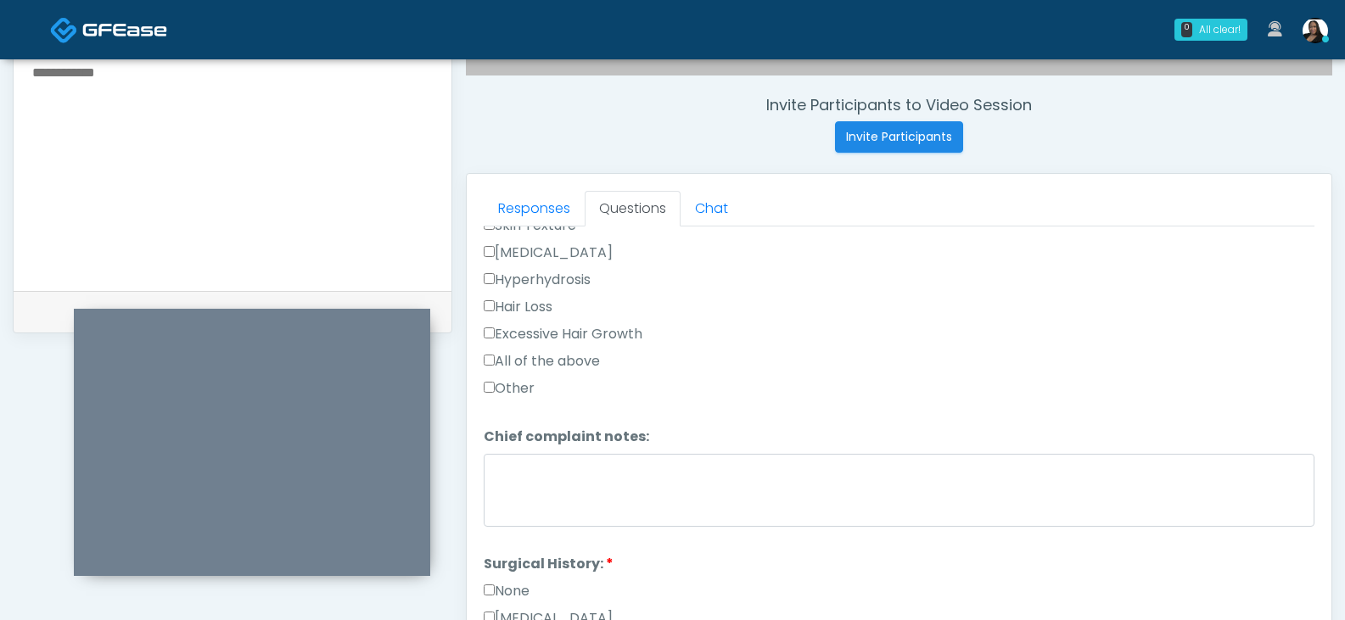
scroll to position [594, 0]
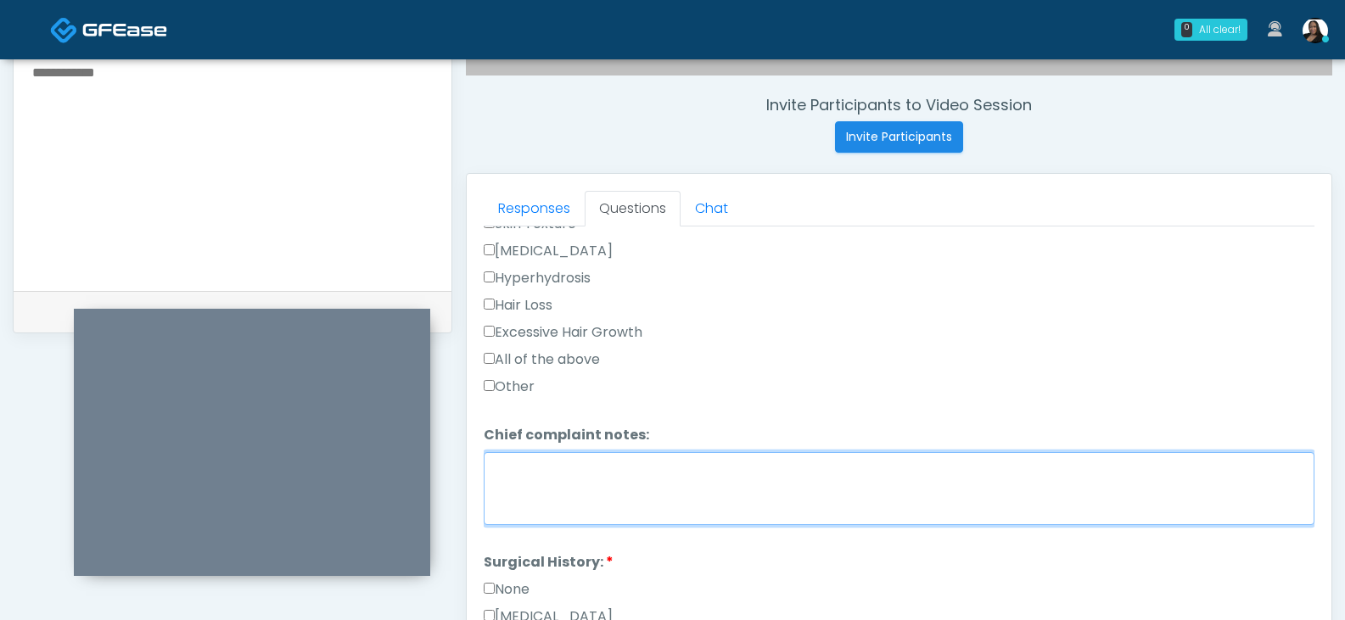
click at [569, 500] on textarea "Chief complaint notes:" at bounding box center [899, 488] width 831 height 73
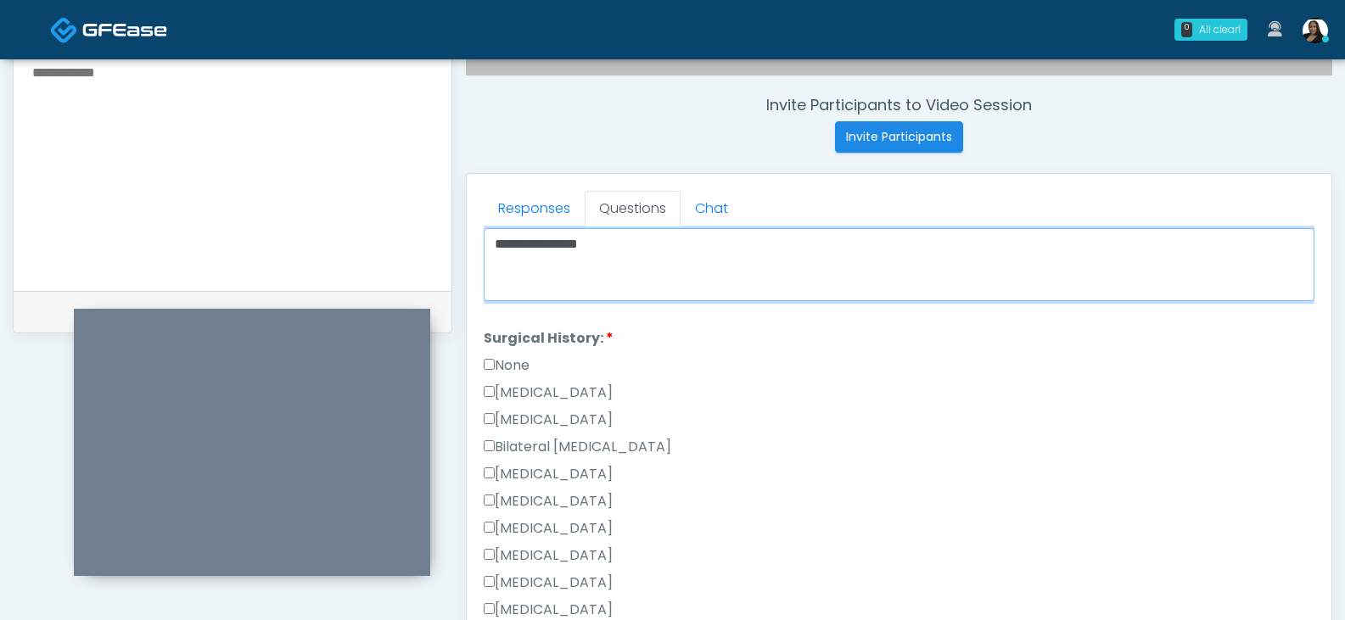
scroll to position [849, 0]
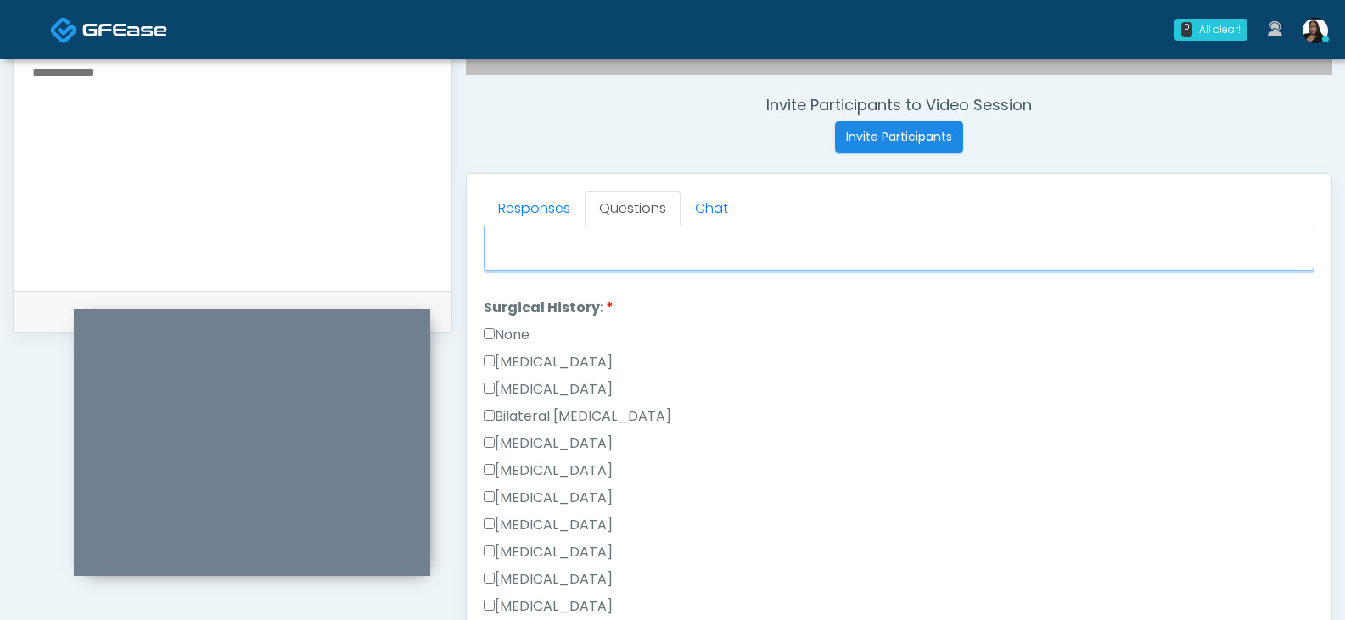
type textarea "**********"
click at [519, 332] on label "None" at bounding box center [507, 335] width 46 height 20
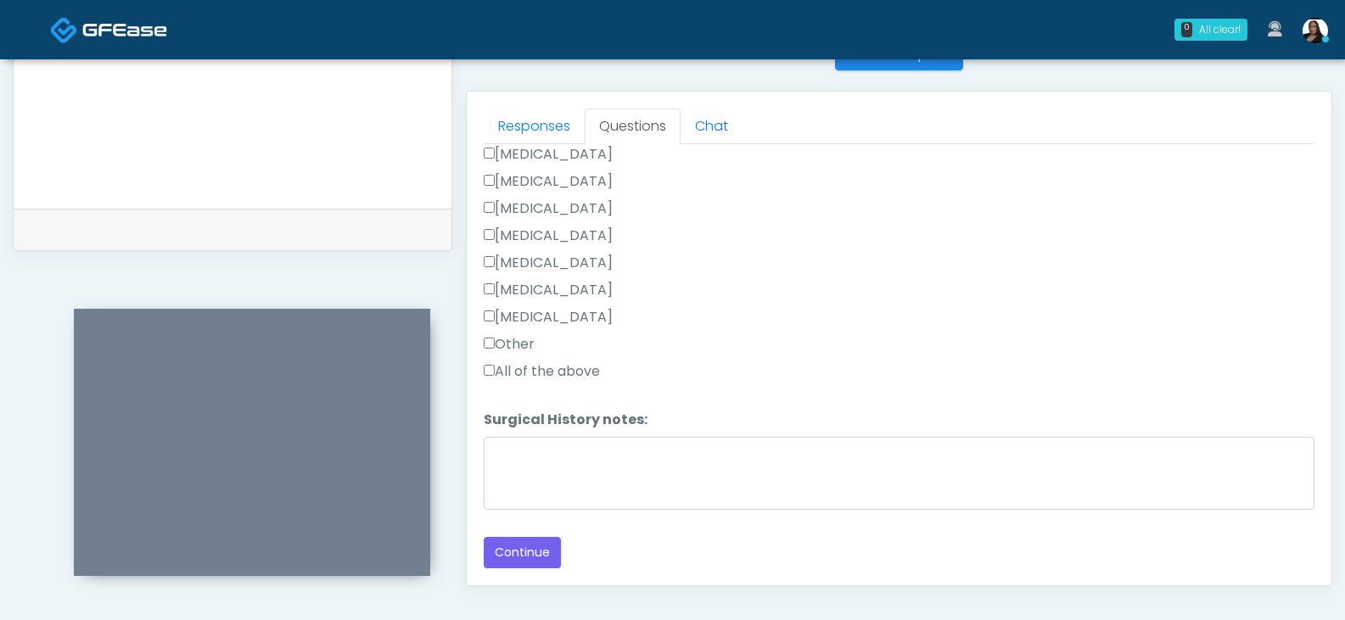
scroll to position [797, 0]
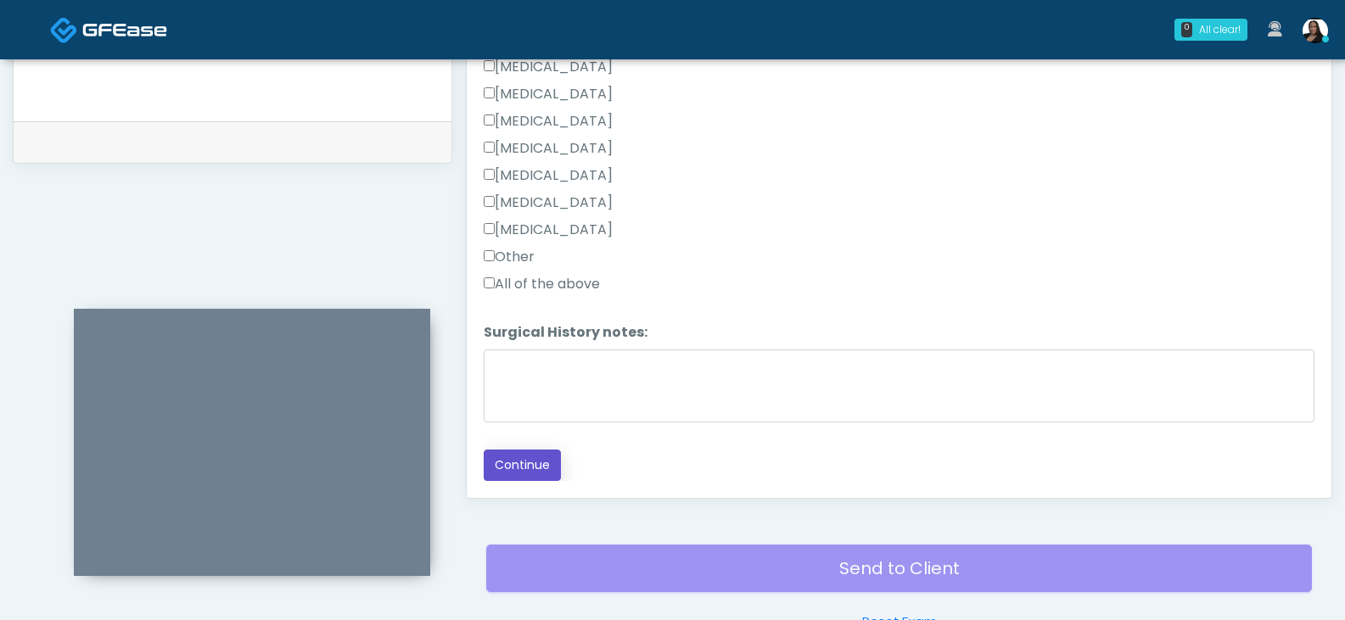
click at [524, 464] on button "Continue" at bounding box center [522, 465] width 77 height 31
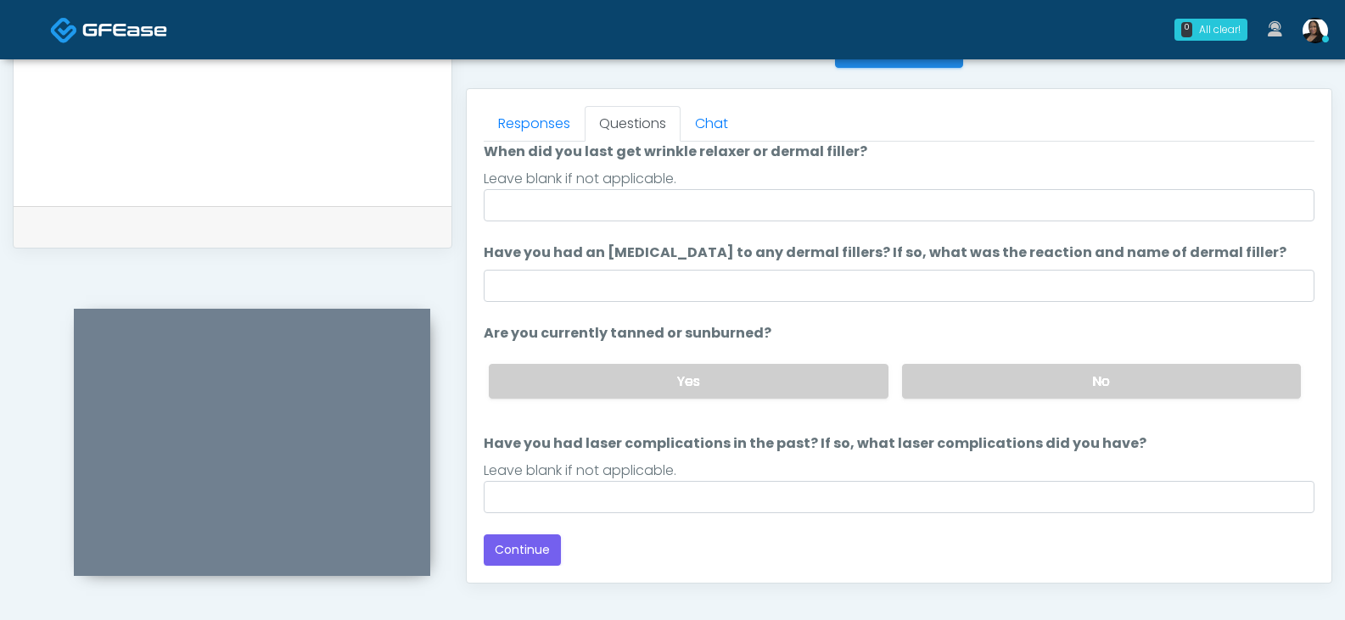
scroll to position [777, 0]
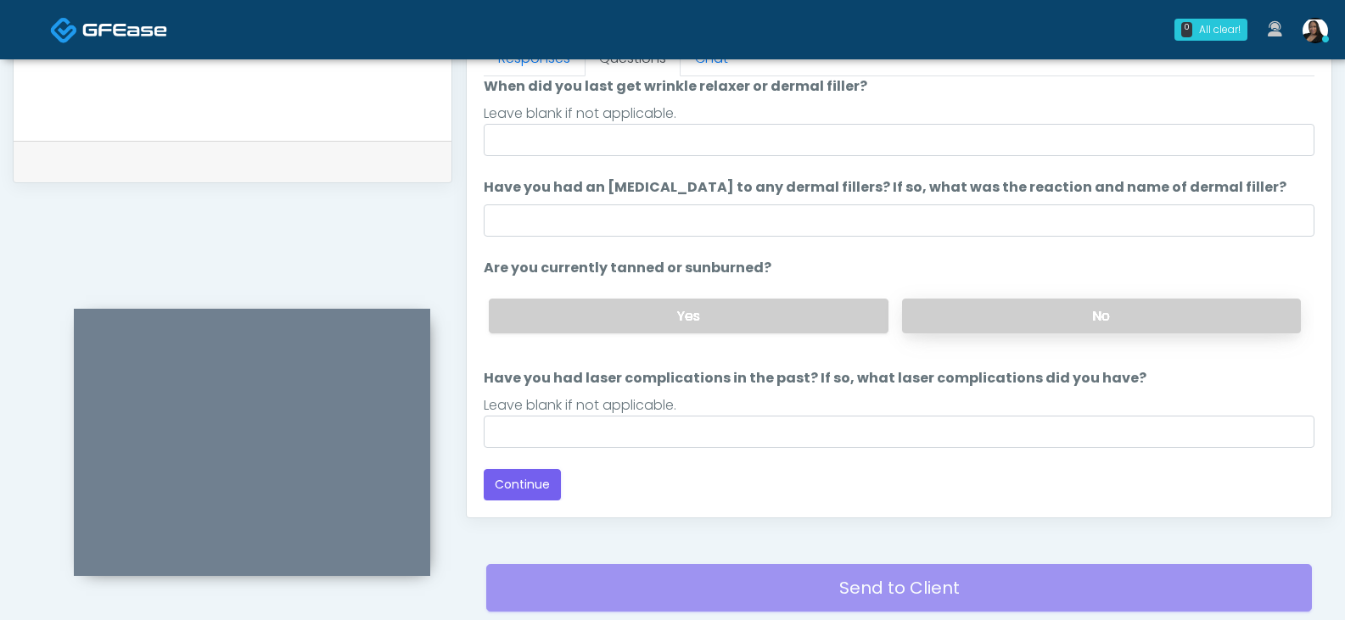
click at [1073, 317] on label "No" at bounding box center [1101, 316] width 399 height 35
click at [523, 479] on button "Continue" at bounding box center [522, 484] width 77 height 31
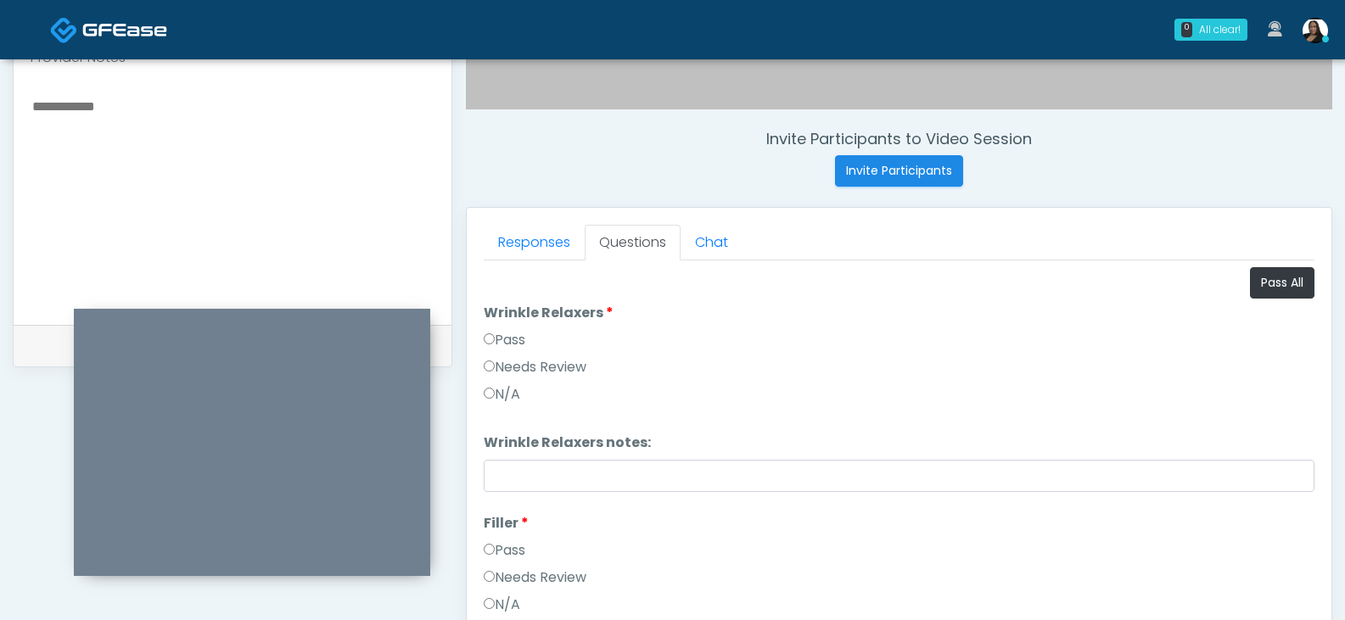
scroll to position [563, 0]
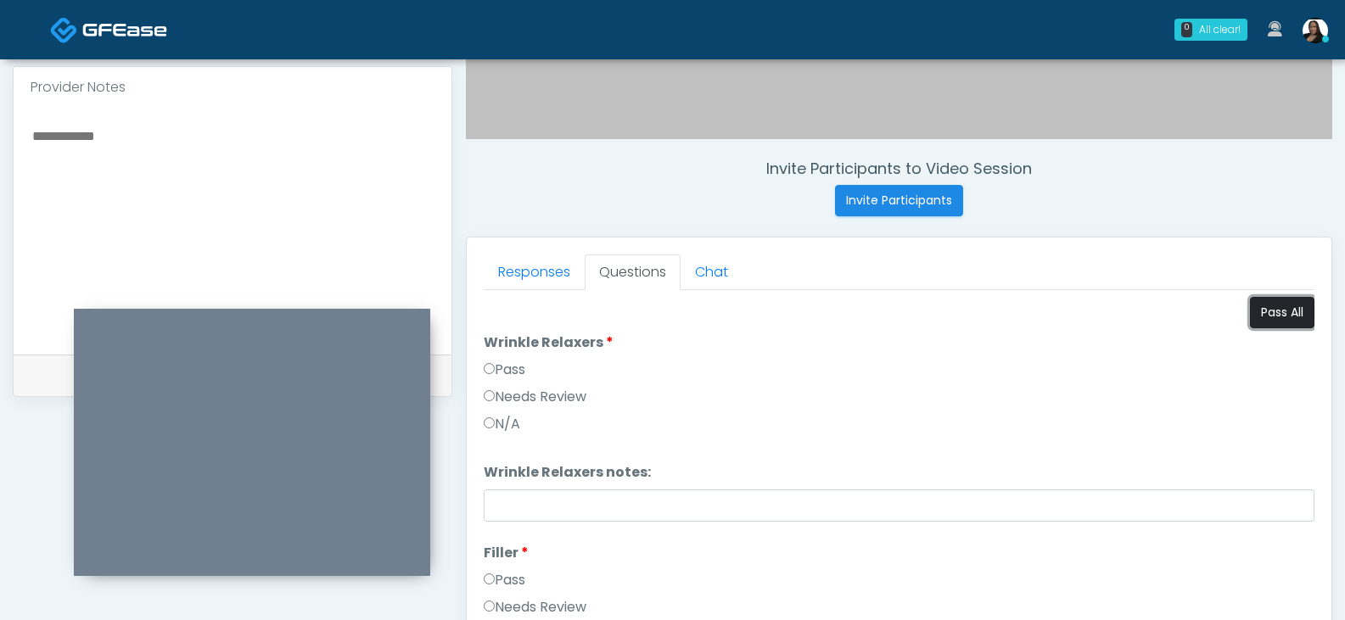
click at [1264, 311] on button "Pass All" at bounding box center [1282, 312] width 64 height 31
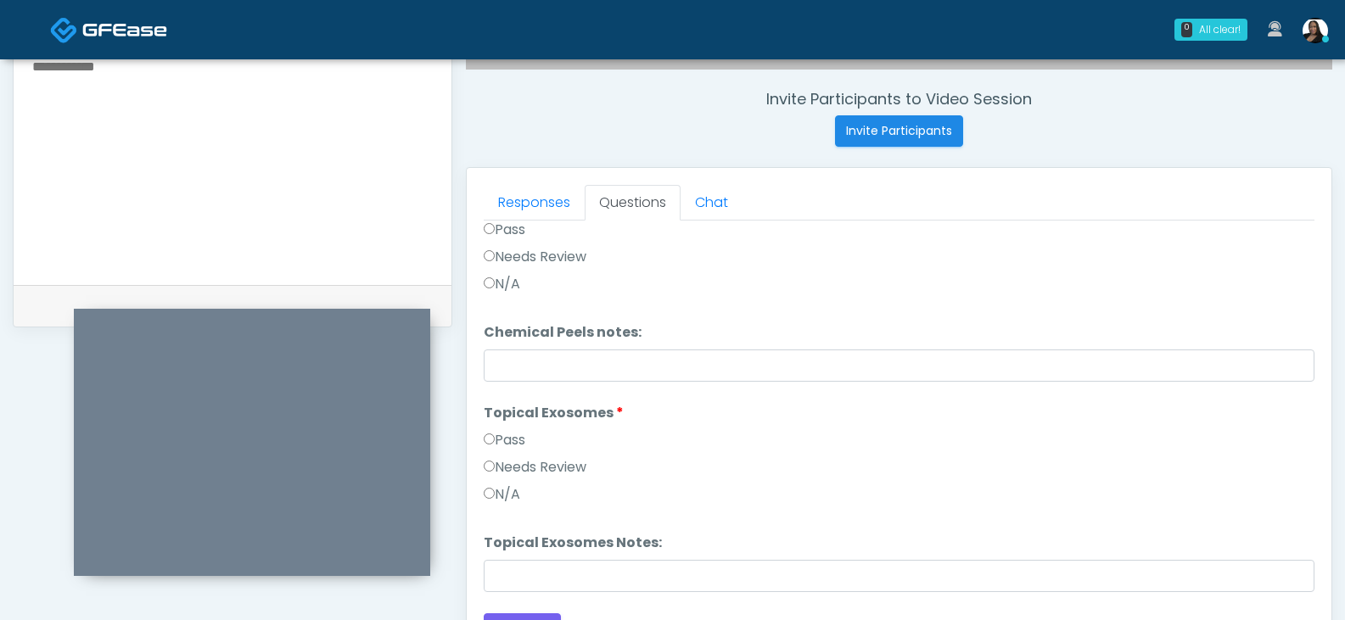
scroll to position [733, 0]
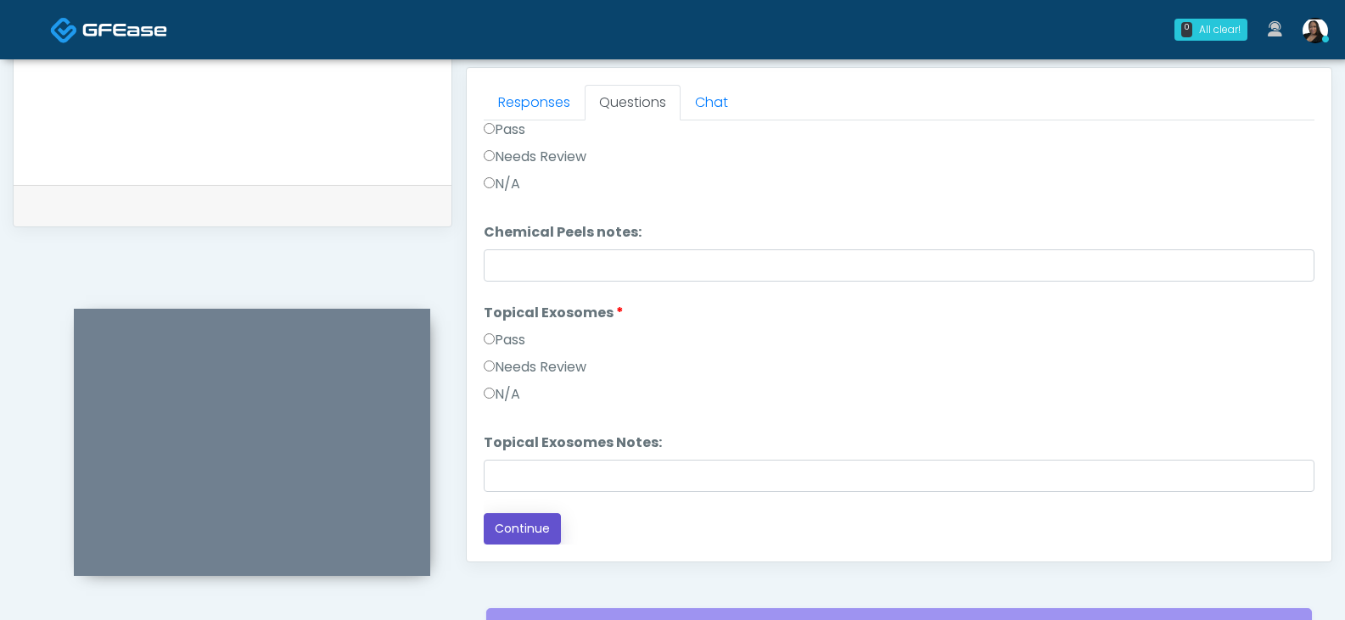
click at [535, 525] on button "Continue" at bounding box center [522, 528] width 77 height 31
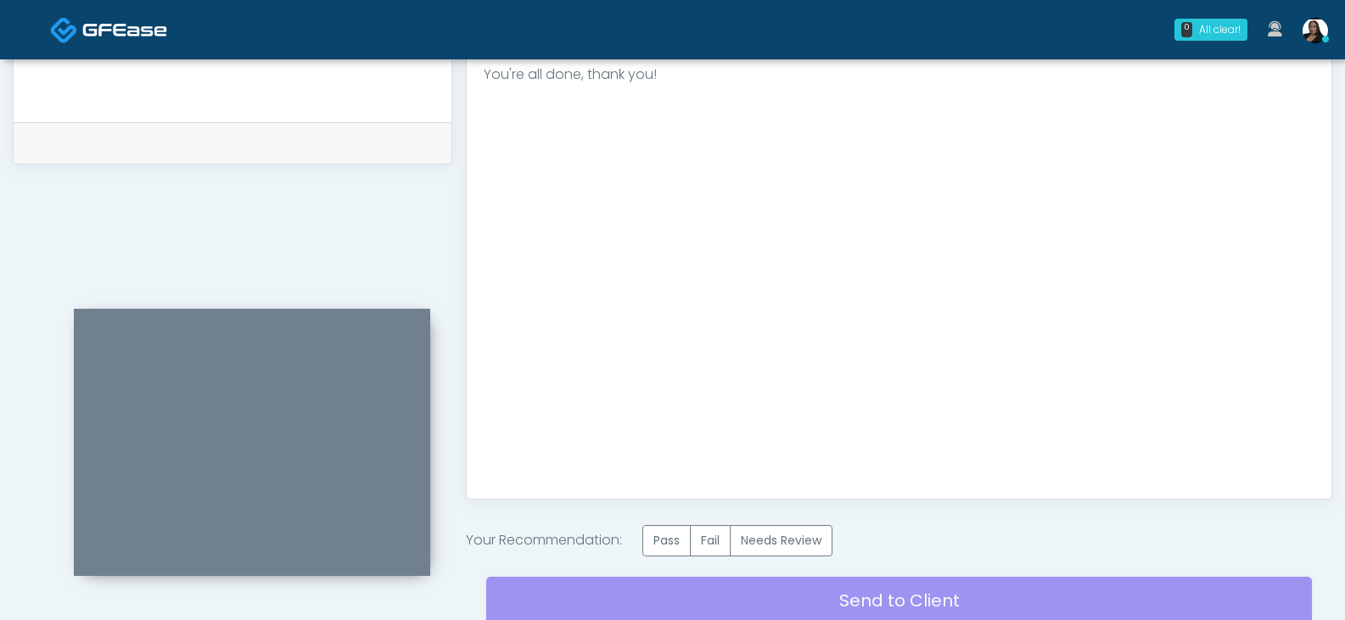
scroll to position [903, 0]
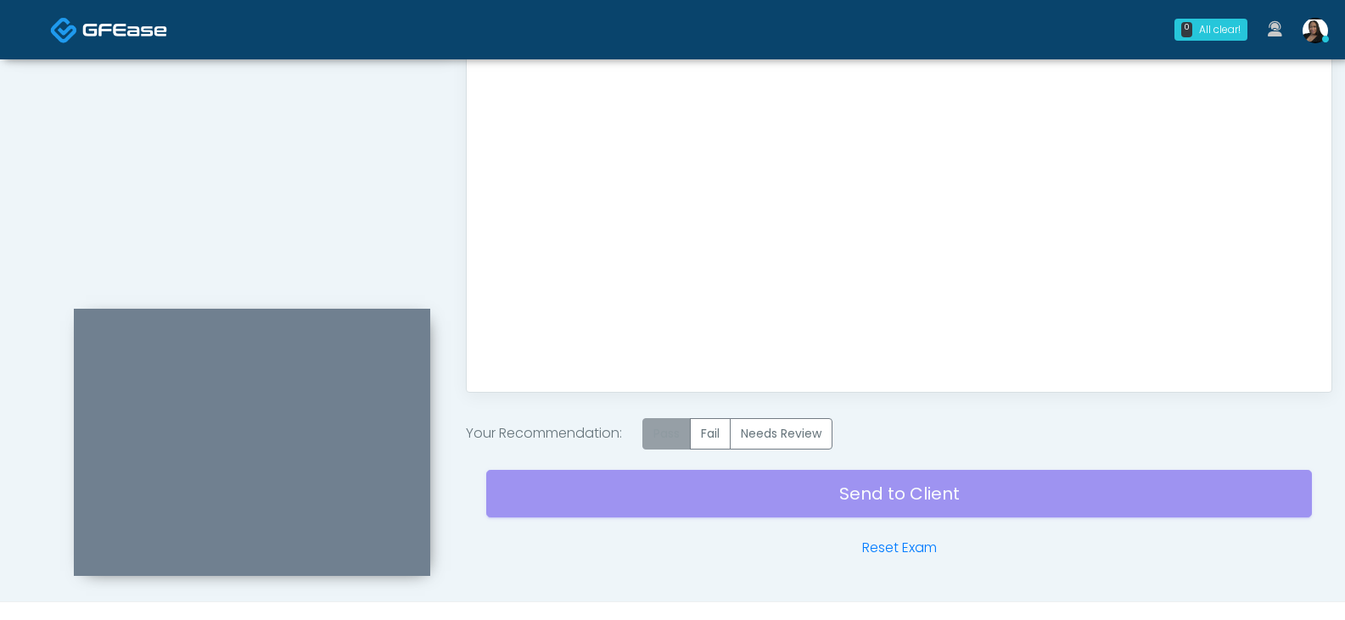
click at [671, 435] on label "Pass" at bounding box center [666, 433] width 48 height 31
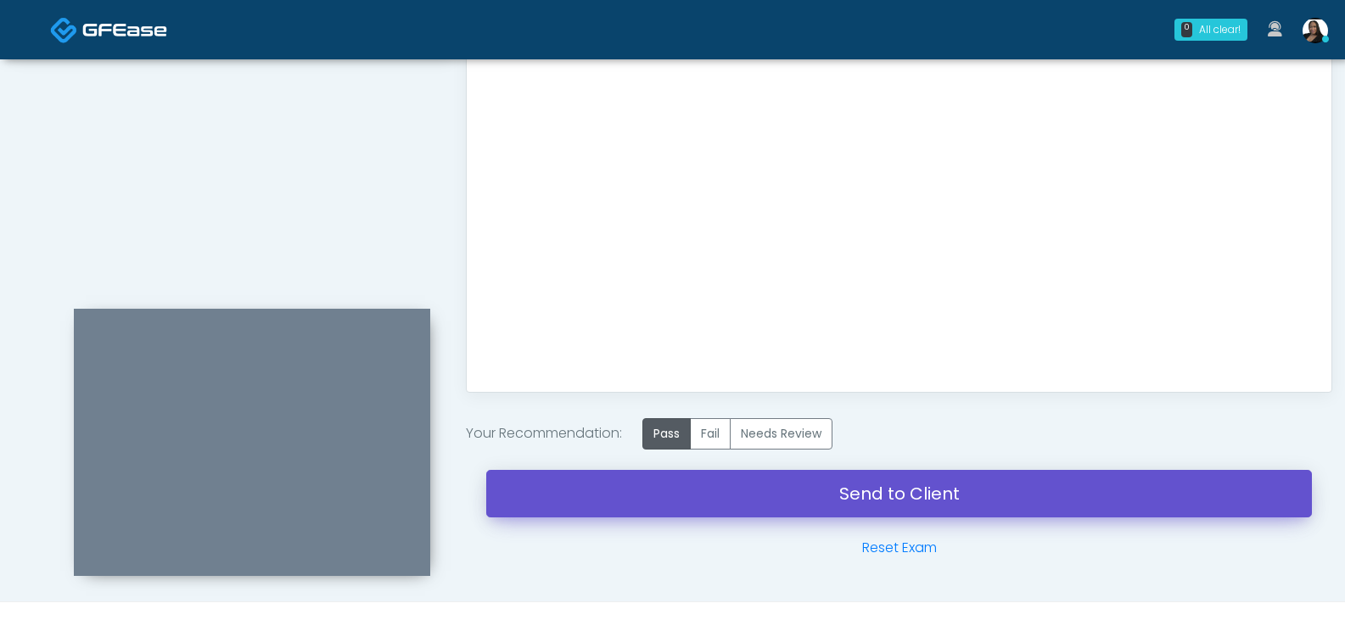
click at [1006, 489] on link "Send to Client" at bounding box center [899, 494] width 826 height 48
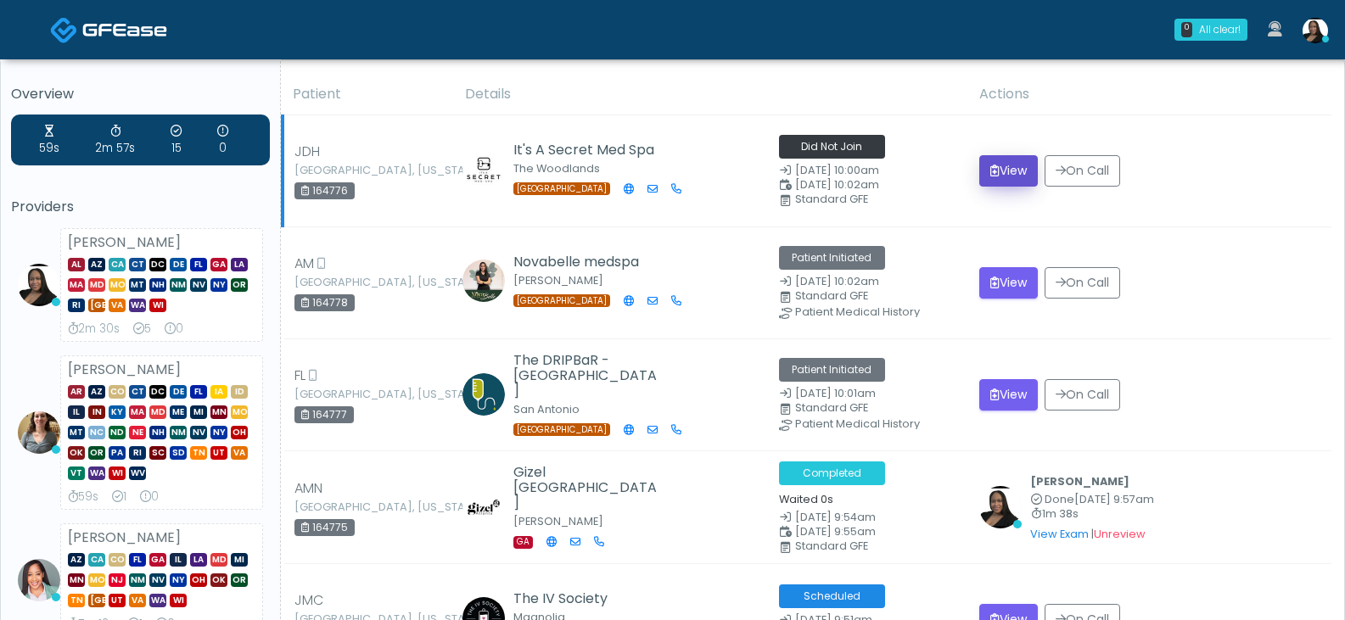
click at [994, 163] on button "View" at bounding box center [1008, 170] width 59 height 31
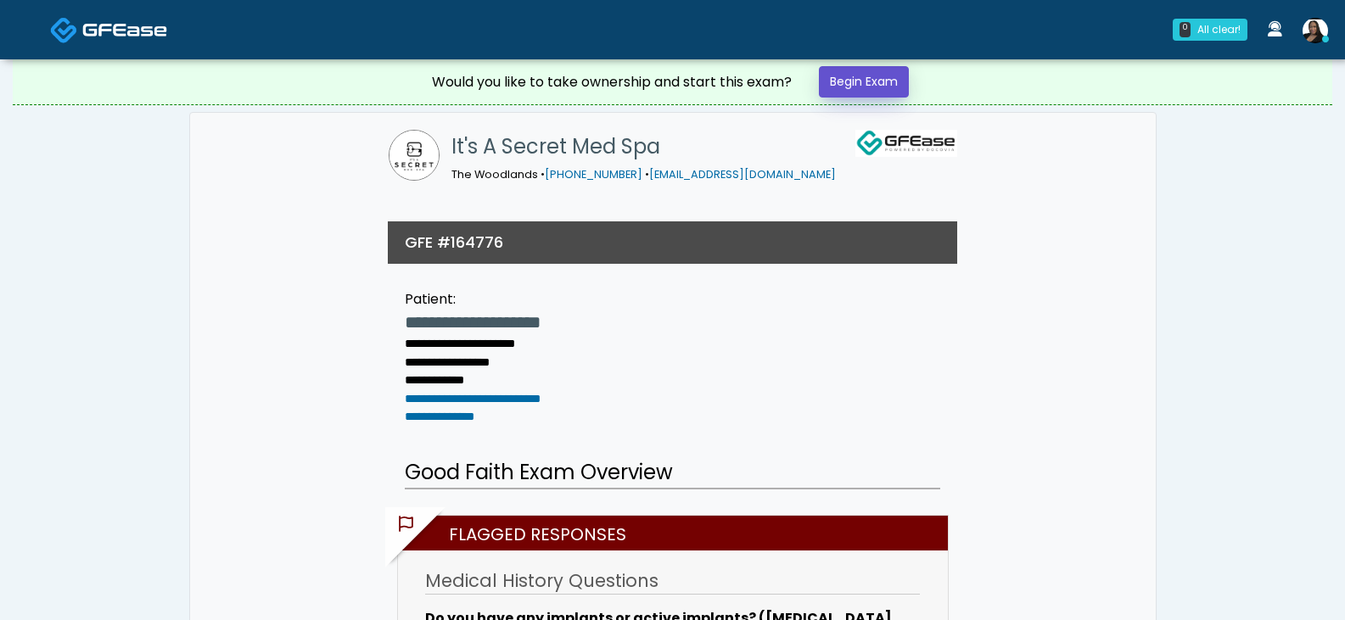
click at [882, 84] on link "Begin Exam" at bounding box center [864, 81] width 90 height 31
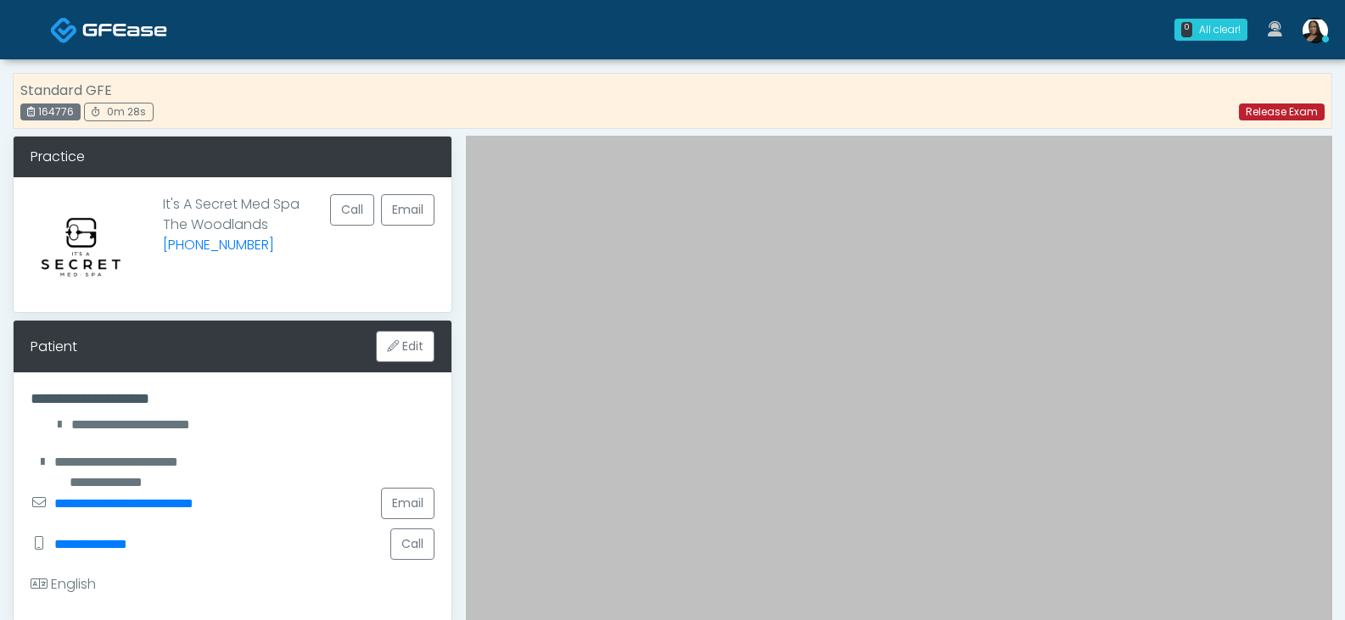
click at [1253, 111] on link "Release Exam" at bounding box center [1282, 112] width 86 height 17
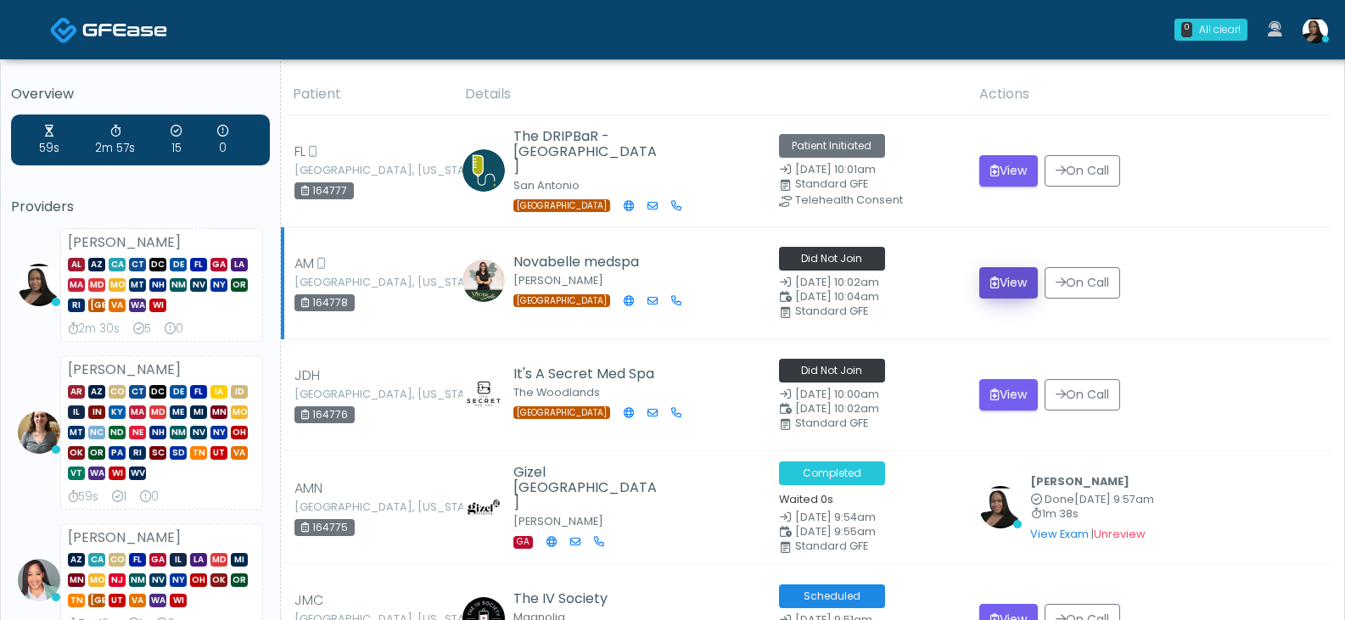
click at [987, 284] on button "View" at bounding box center [1008, 282] width 59 height 31
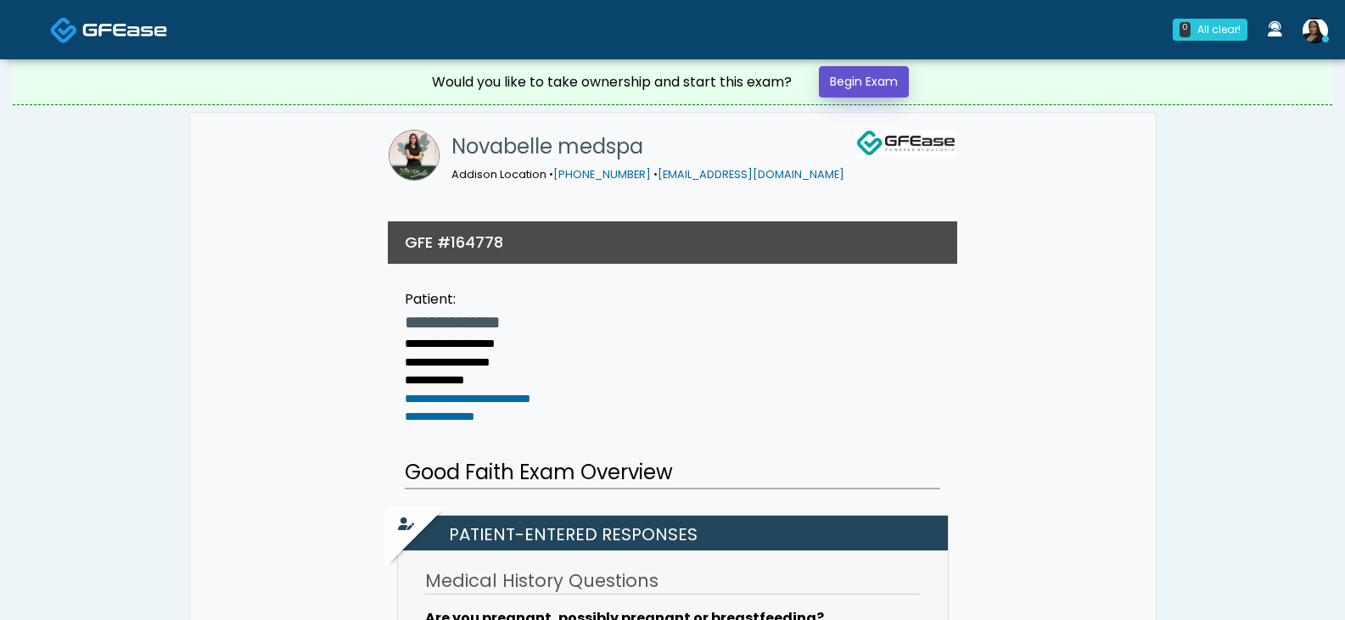
click at [867, 74] on link "Begin Exam" at bounding box center [864, 81] width 90 height 31
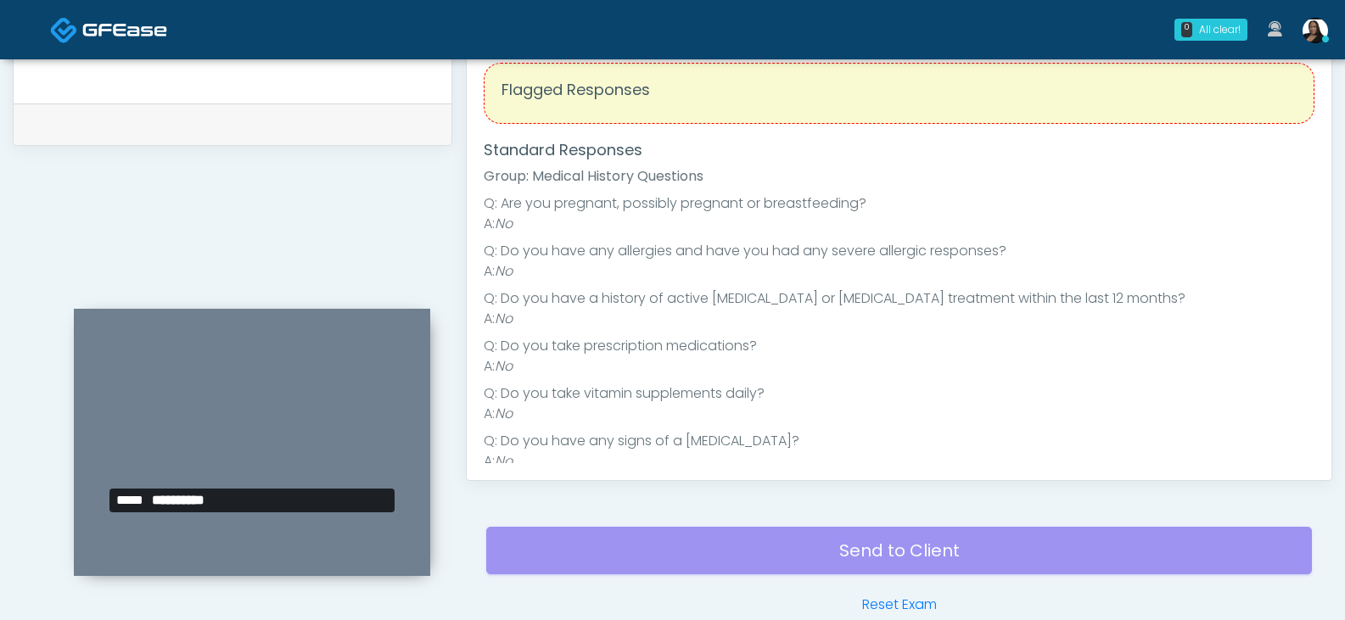
scroll to position [733, 0]
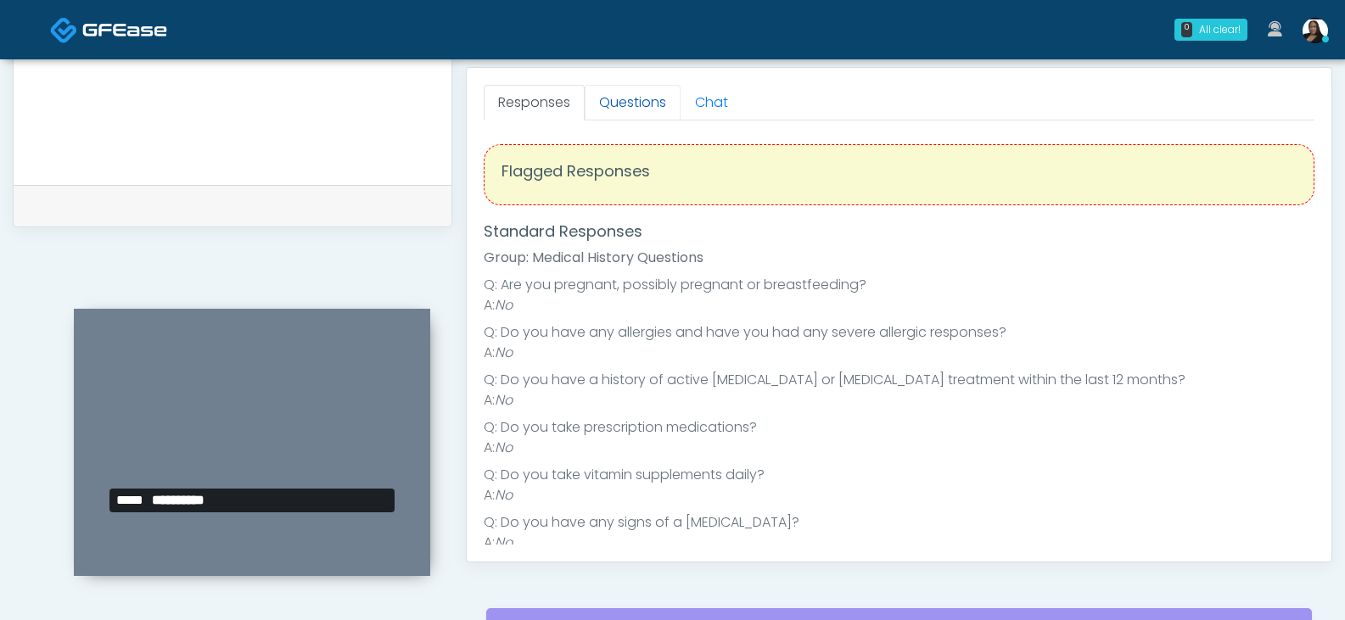
click at [618, 88] on link "Questions" at bounding box center [633, 103] width 96 height 36
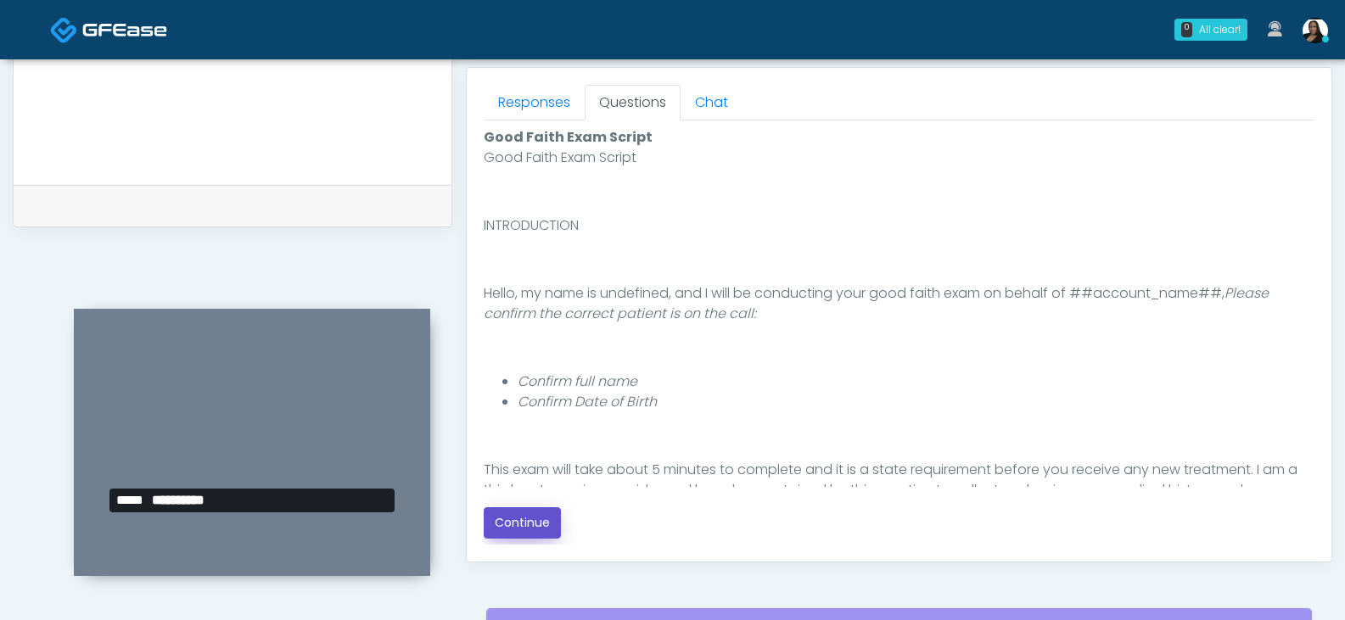
click at [528, 524] on button "Continue" at bounding box center [522, 522] width 77 height 31
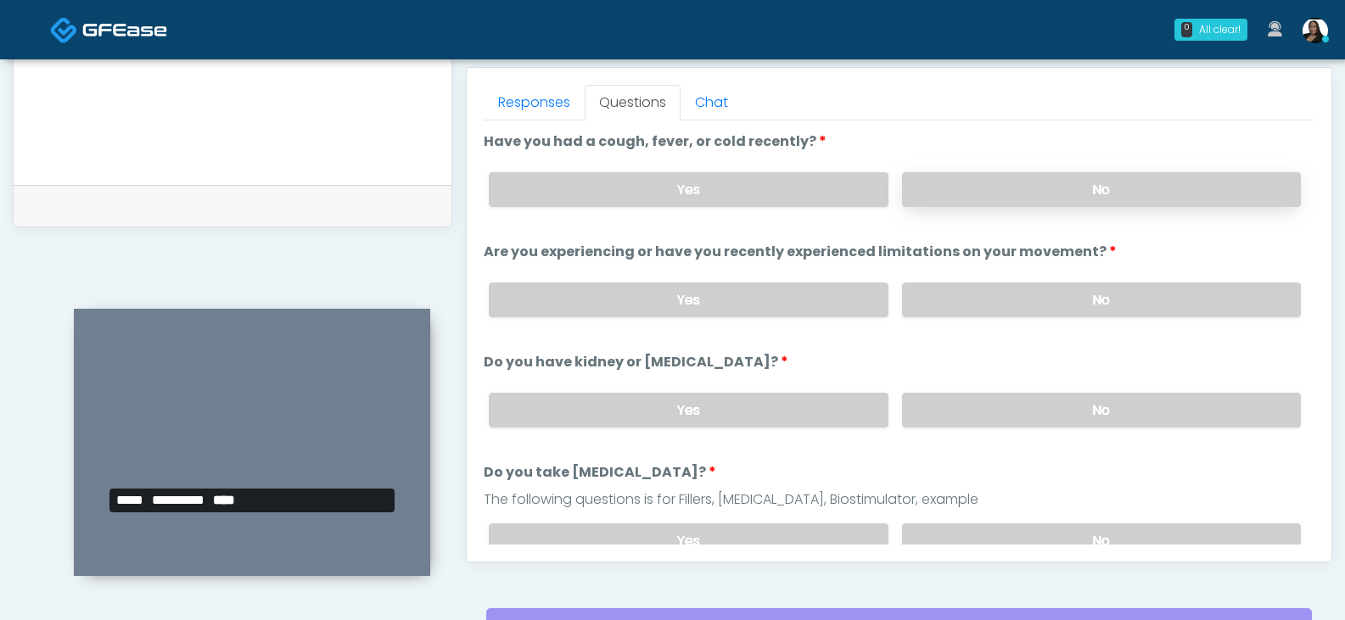
click at [905, 195] on label "No" at bounding box center [1101, 189] width 399 height 35
drag, startPoint x: 908, startPoint y: 295, endPoint x: 908, endPoint y: 383, distance: 87.4
click at [908, 298] on label "No" at bounding box center [1101, 300] width 399 height 35
click at [913, 429] on div "Yes No" at bounding box center [894, 410] width 839 height 62
click at [922, 410] on label "No" at bounding box center [1101, 410] width 399 height 35
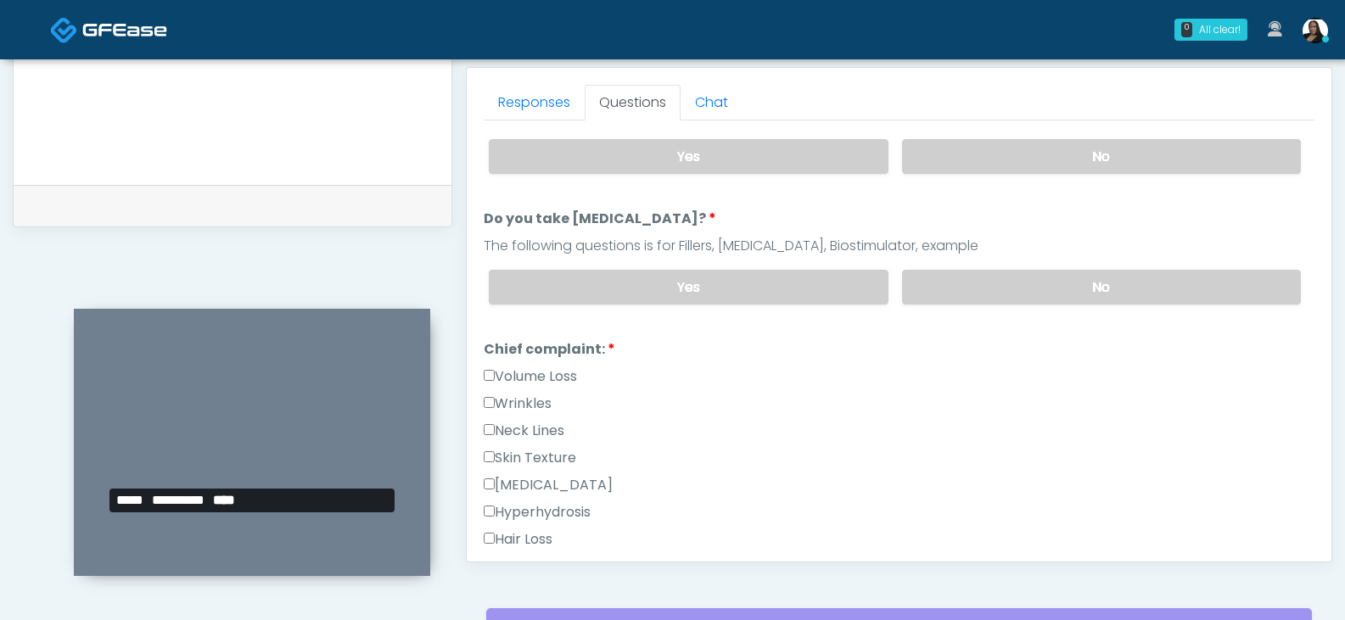
scroll to position [255, 0]
click at [975, 284] on label "No" at bounding box center [1101, 286] width 399 height 35
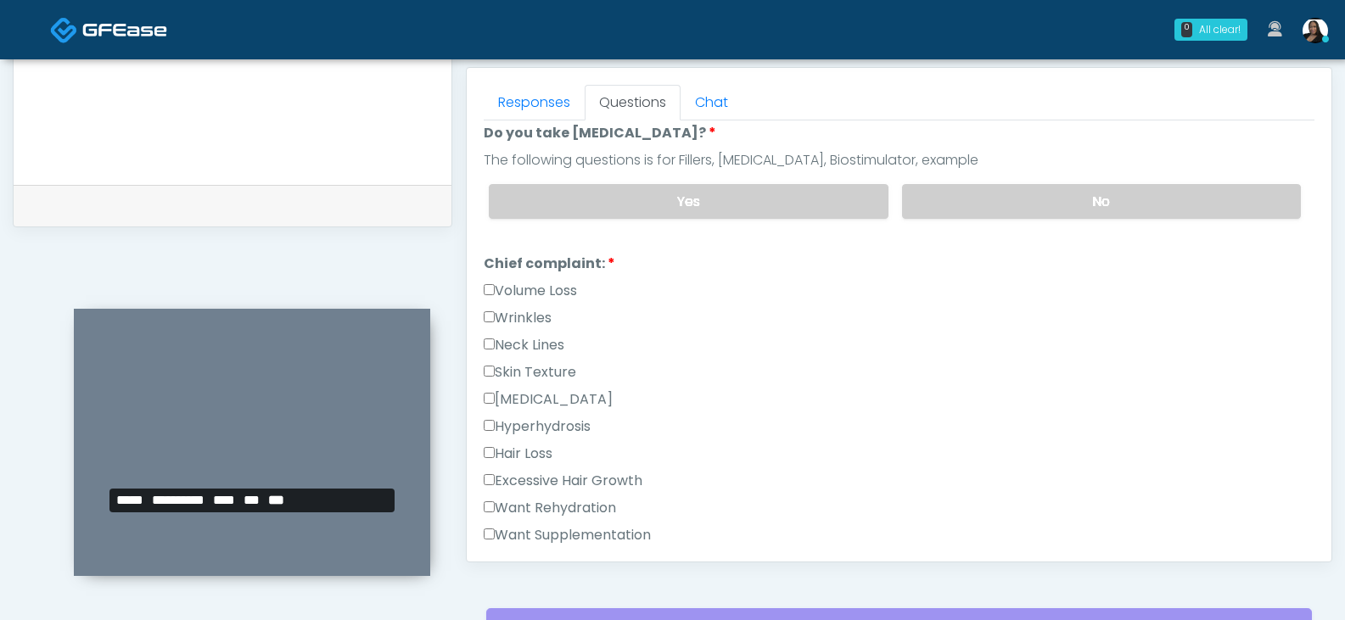
scroll to position [424, 0]
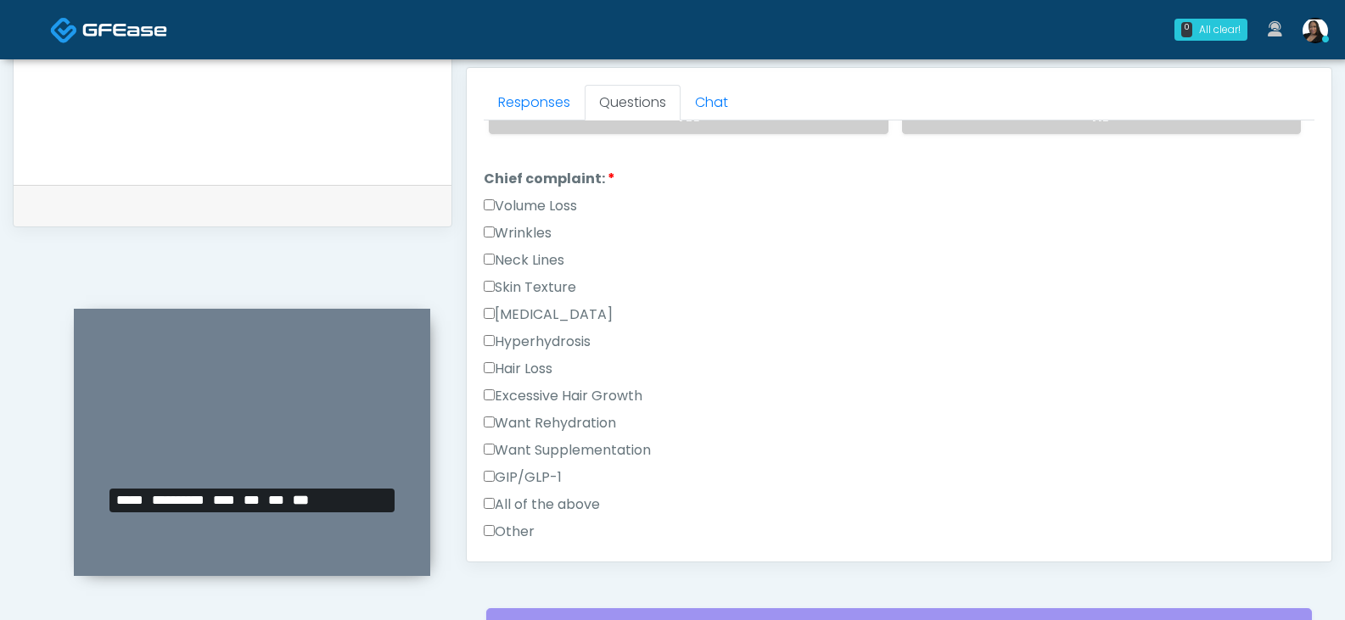
click at [508, 472] on label "GIP/GLP-1" at bounding box center [523, 478] width 78 height 20
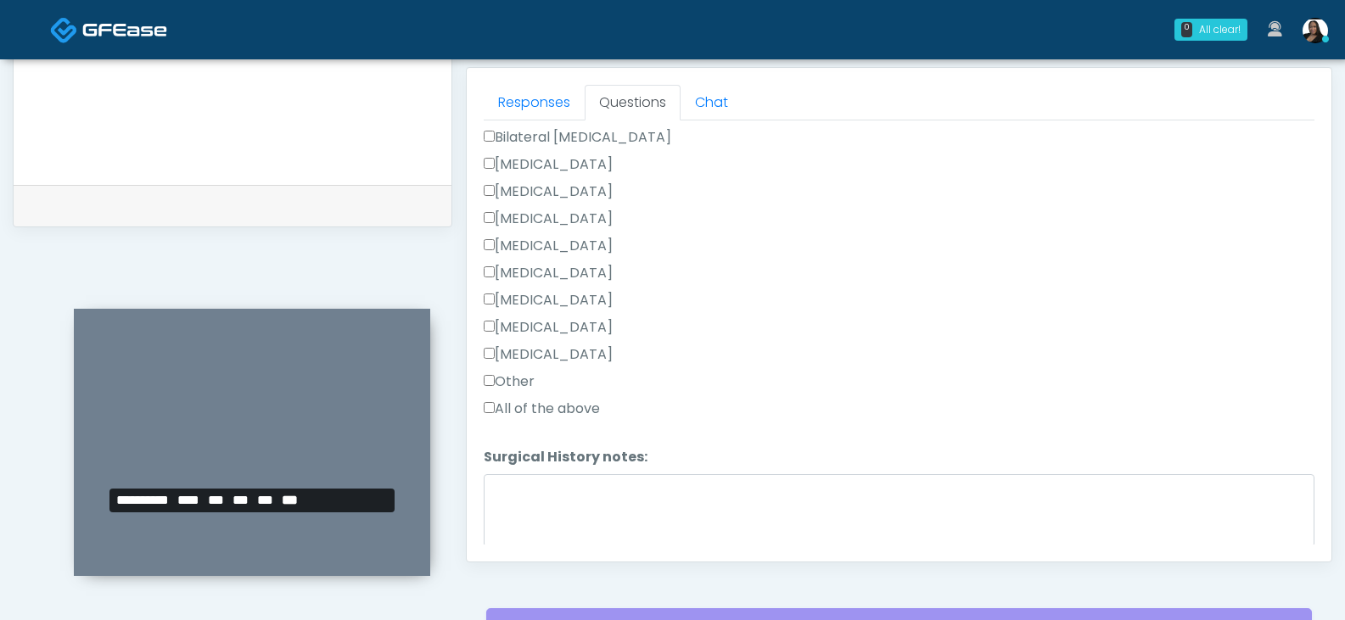
scroll to position [1164, 0]
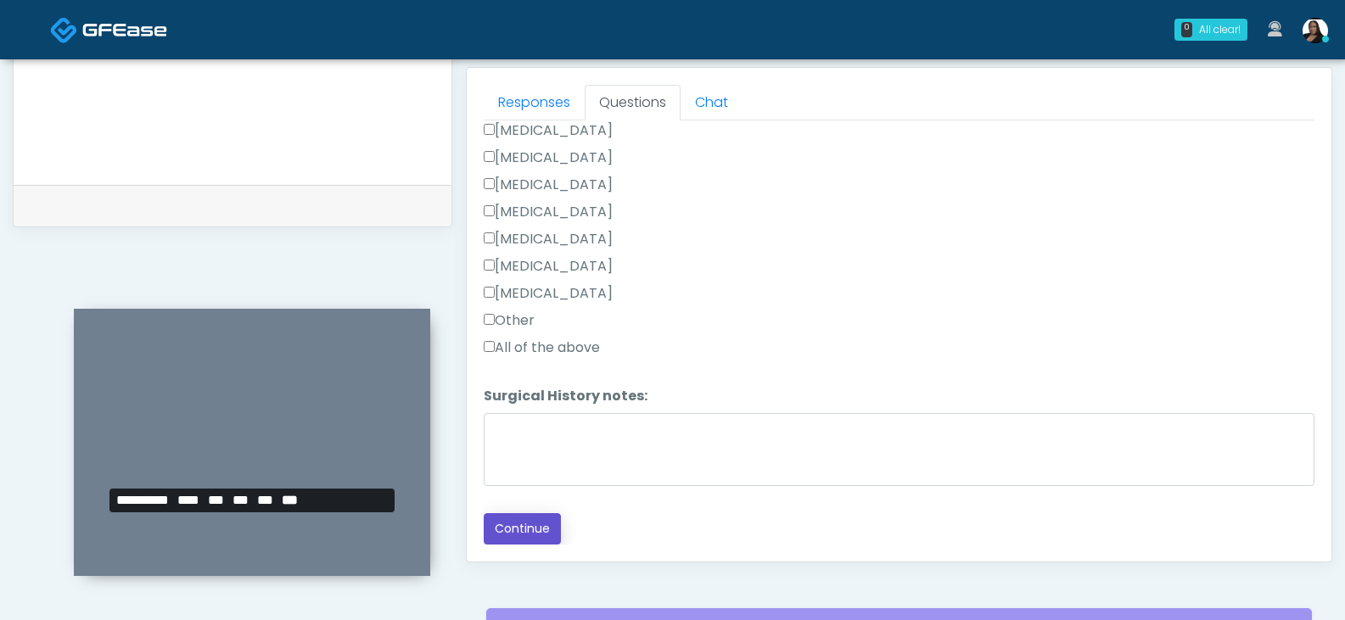
click at [534, 522] on button "Continue" at bounding box center [522, 528] width 77 height 31
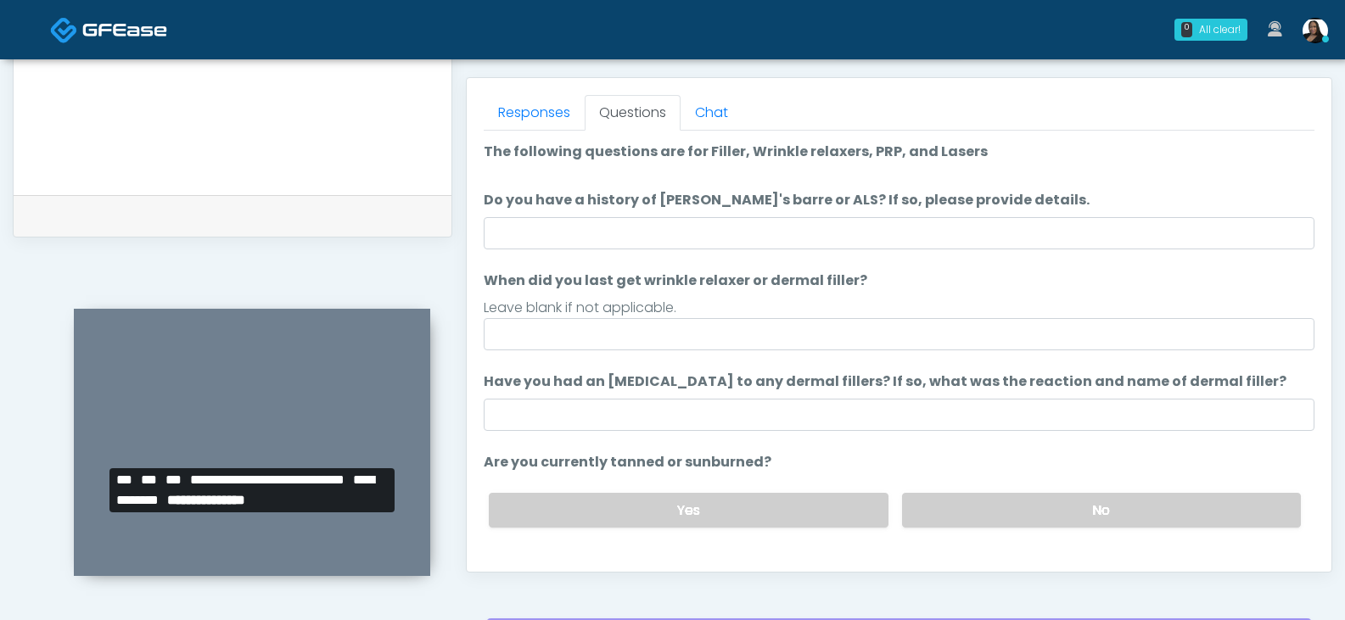
scroll to position [727, 0]
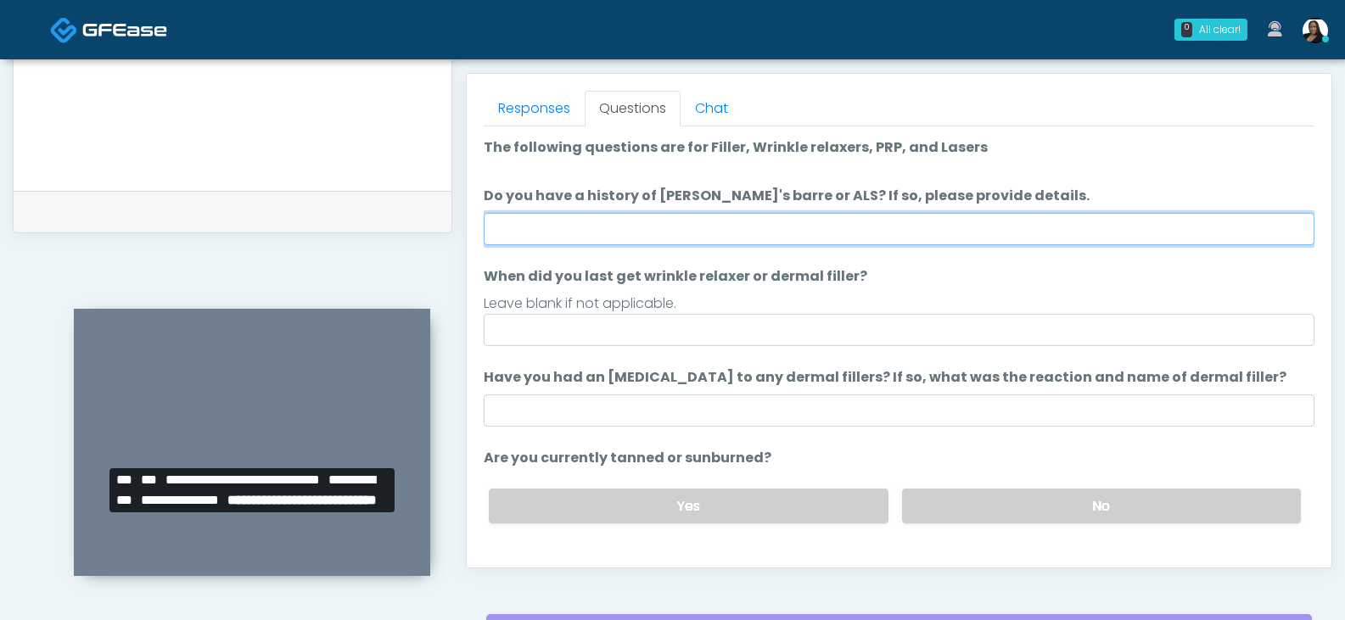
click at [821, 216] on input "Do you have a history of Guillain's barre or ALS? If so, please provide details." at bounding box center [899, 229] width 831 height 32
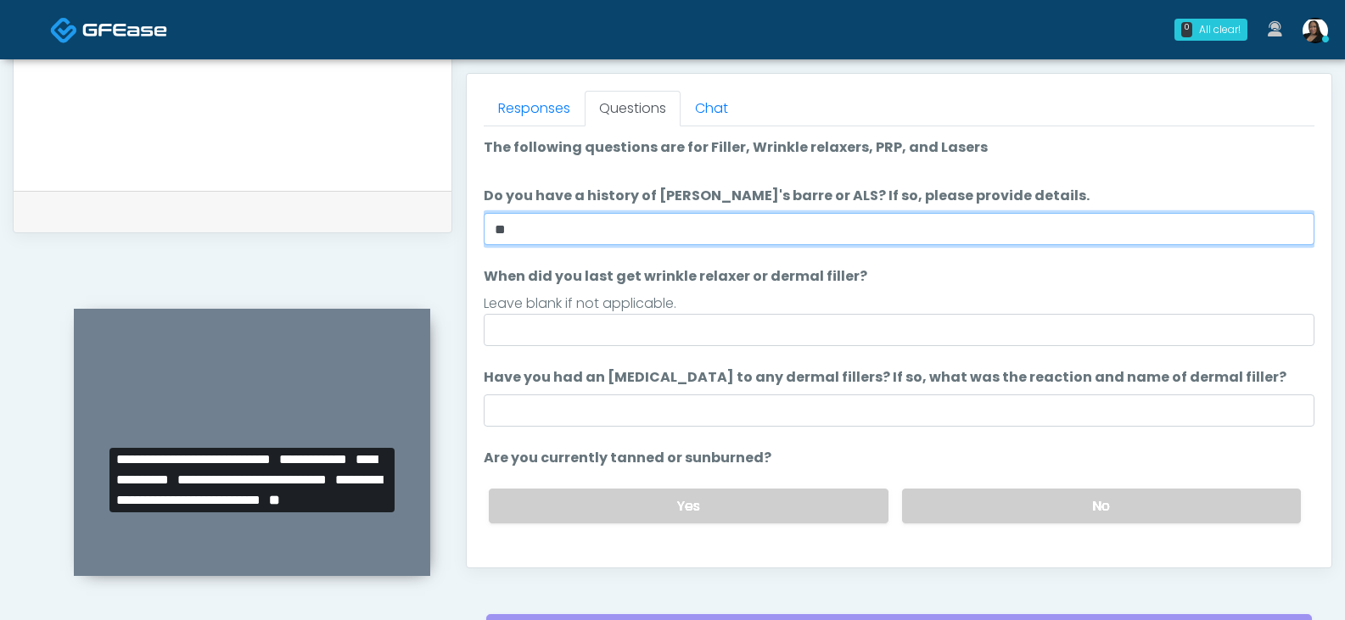
type input "**"
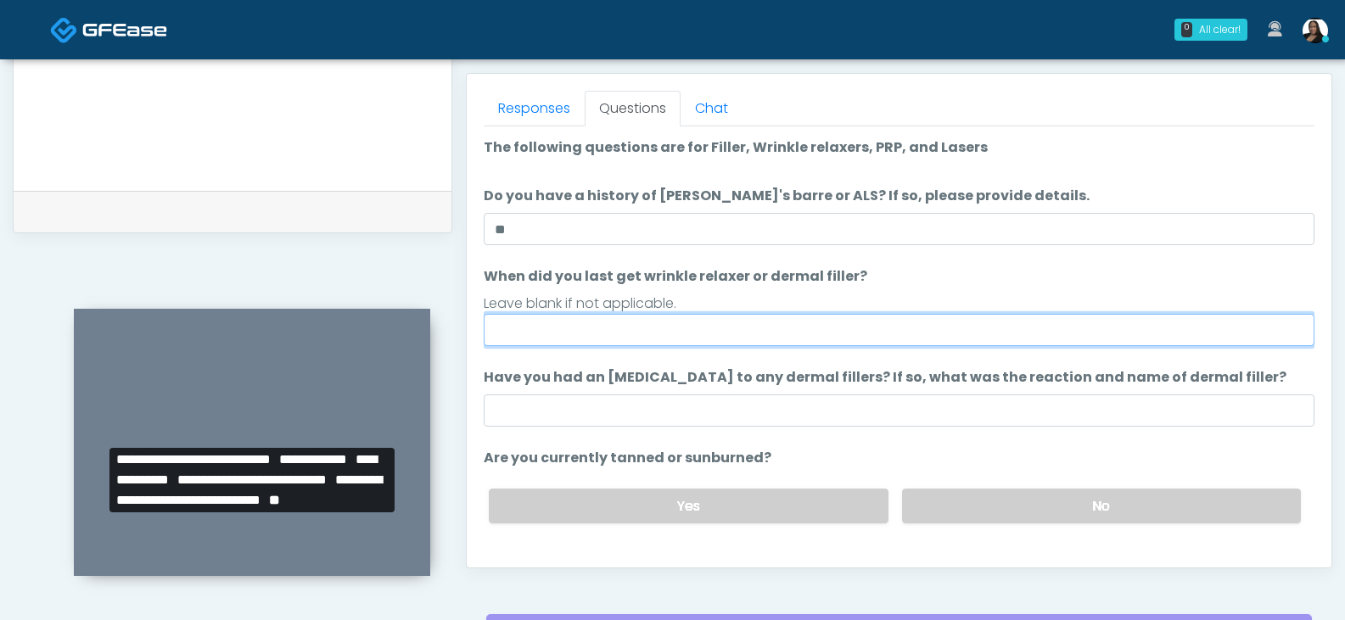
click at [803, 326] on input "When did you last get wrinkle relaxer or dermal filler?" at bounding box center [899, 330] width 831 height 32
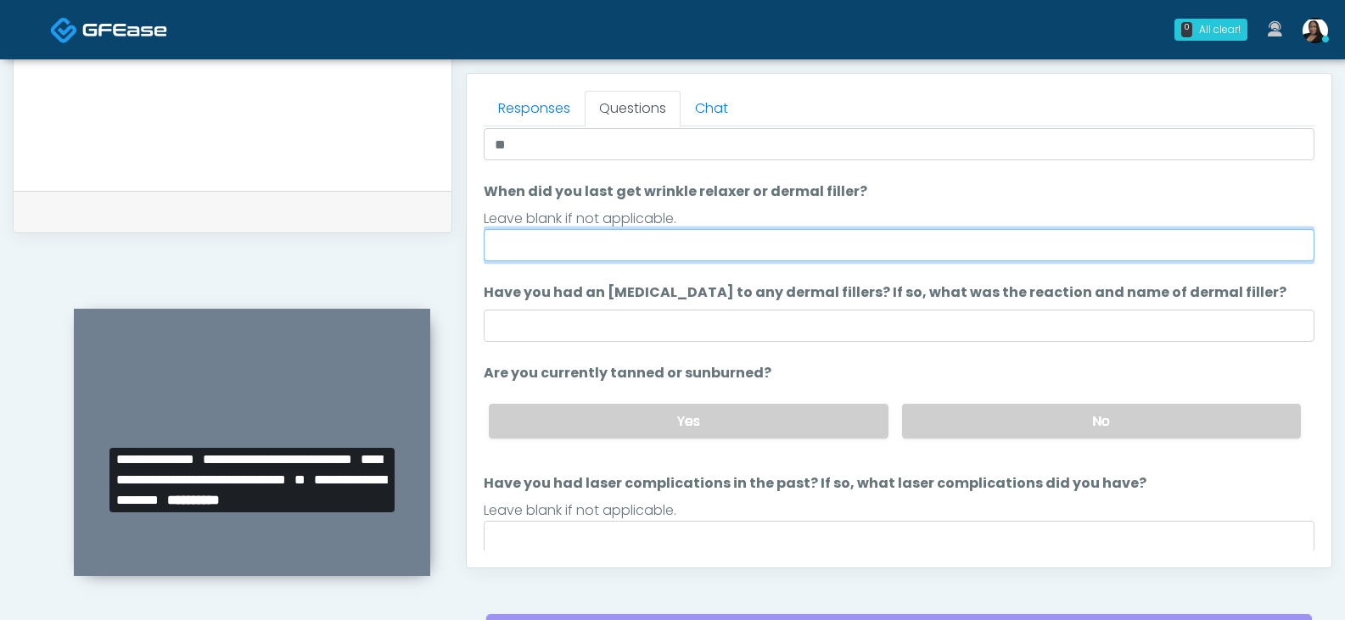
scroll to position [558, 0]
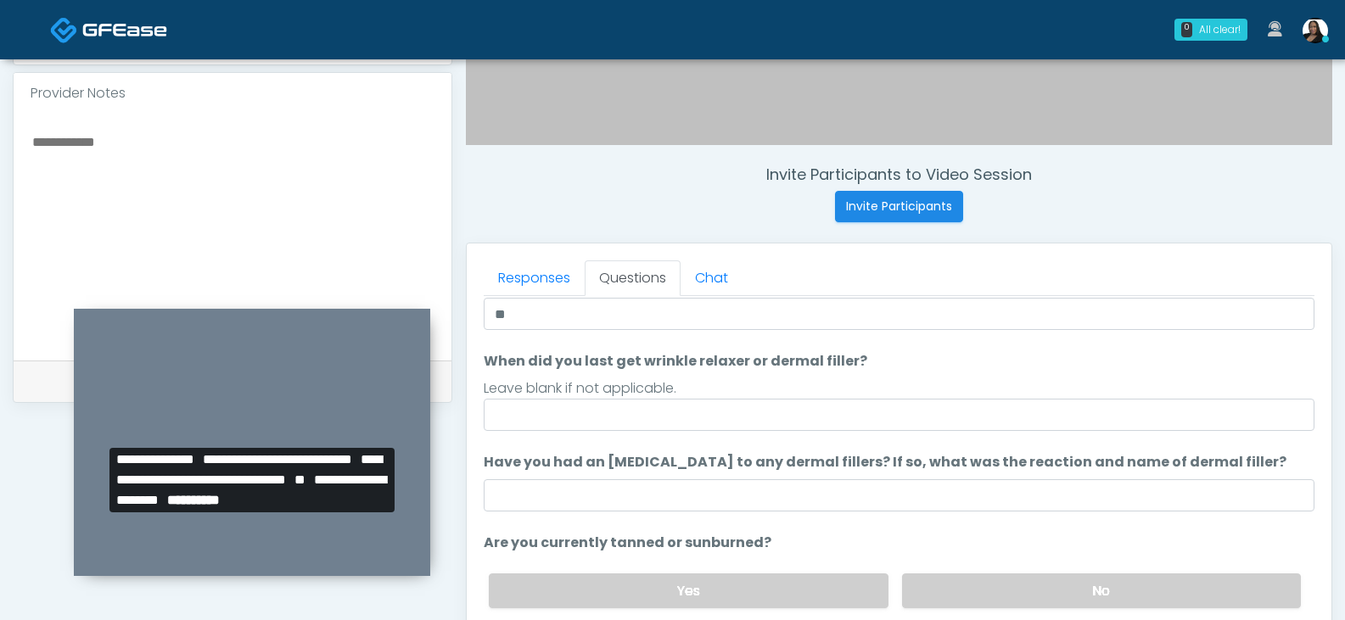
click at [331, 196] on textarea at bounding box center [233, 234] width 404 height 207
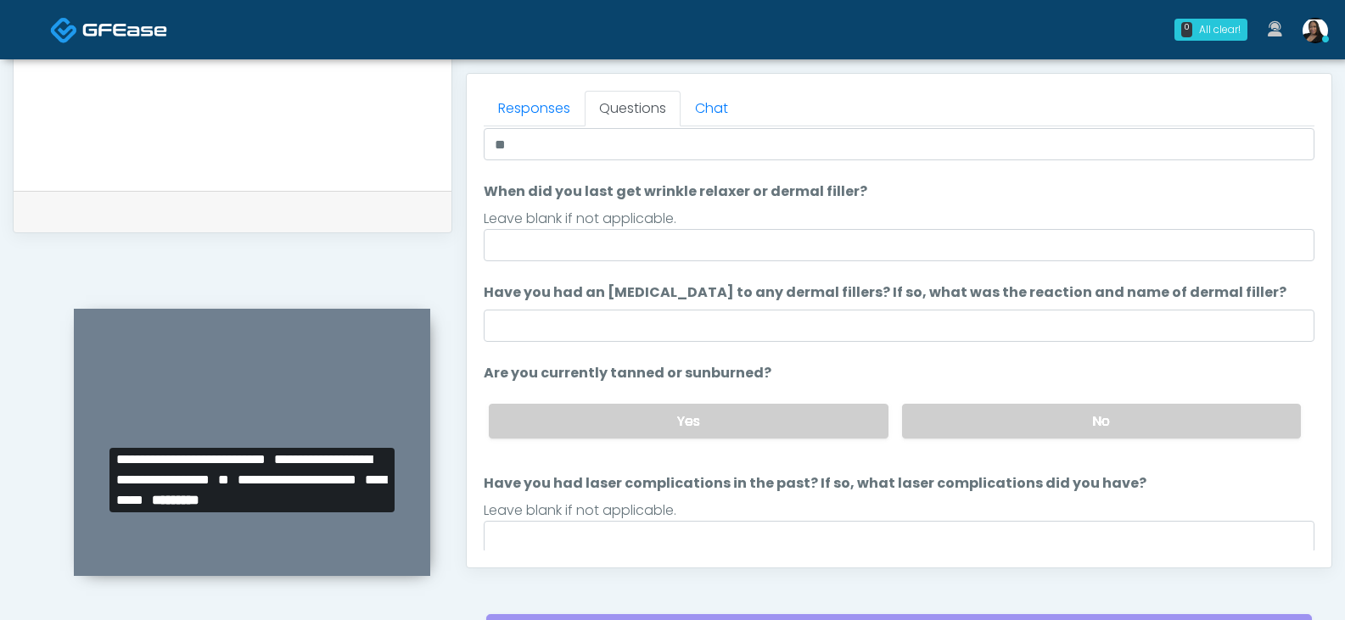
scroll to position [140, 0]
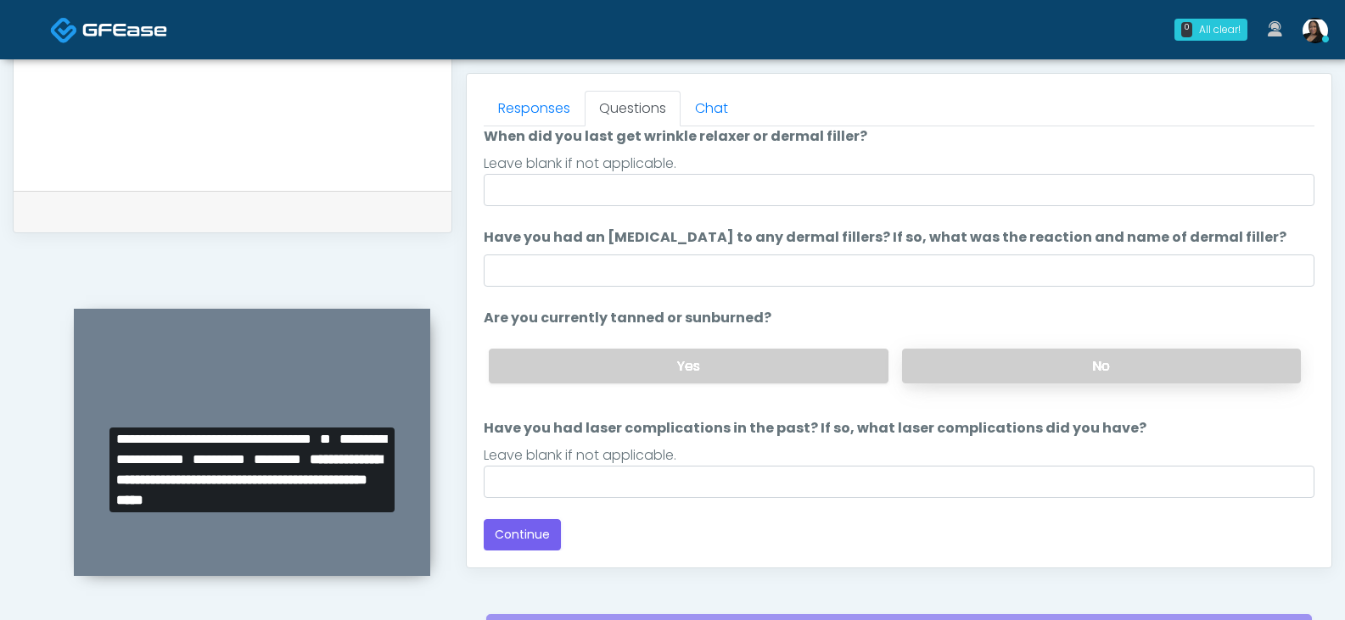
type textarea "**********"
click at [963, 369] on label "No" at bounding box center [1101, 366] width 399 height 35
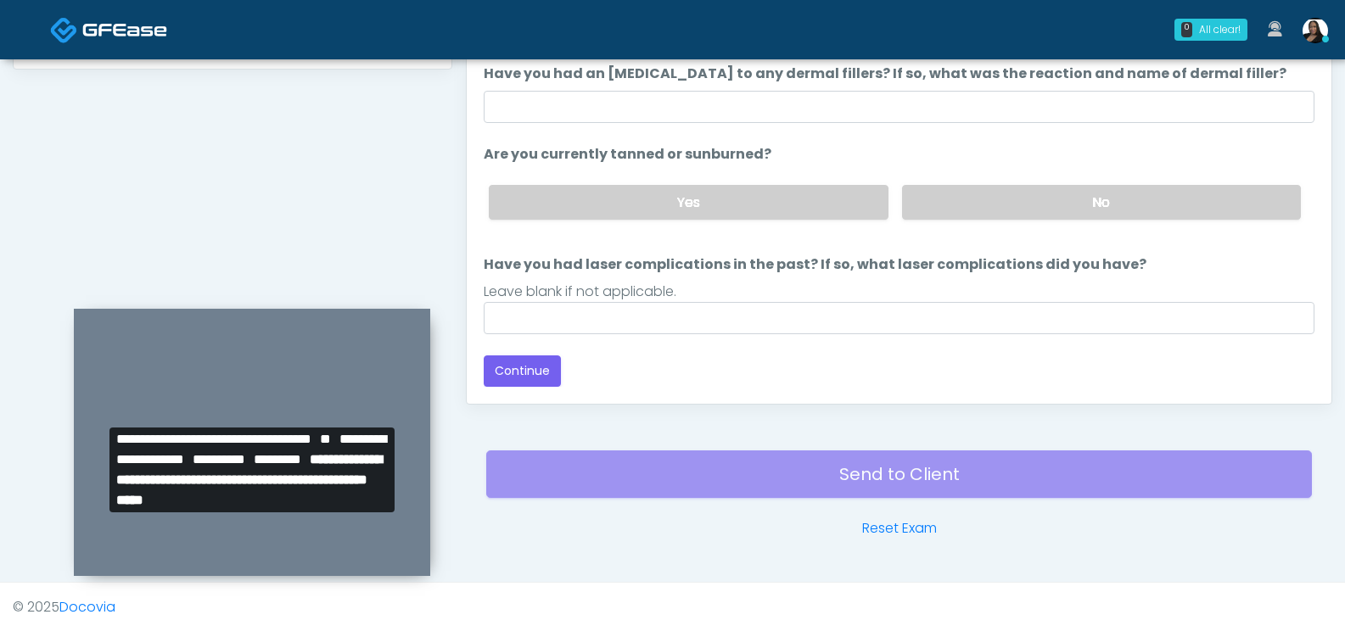
scroll to position [897, 0]
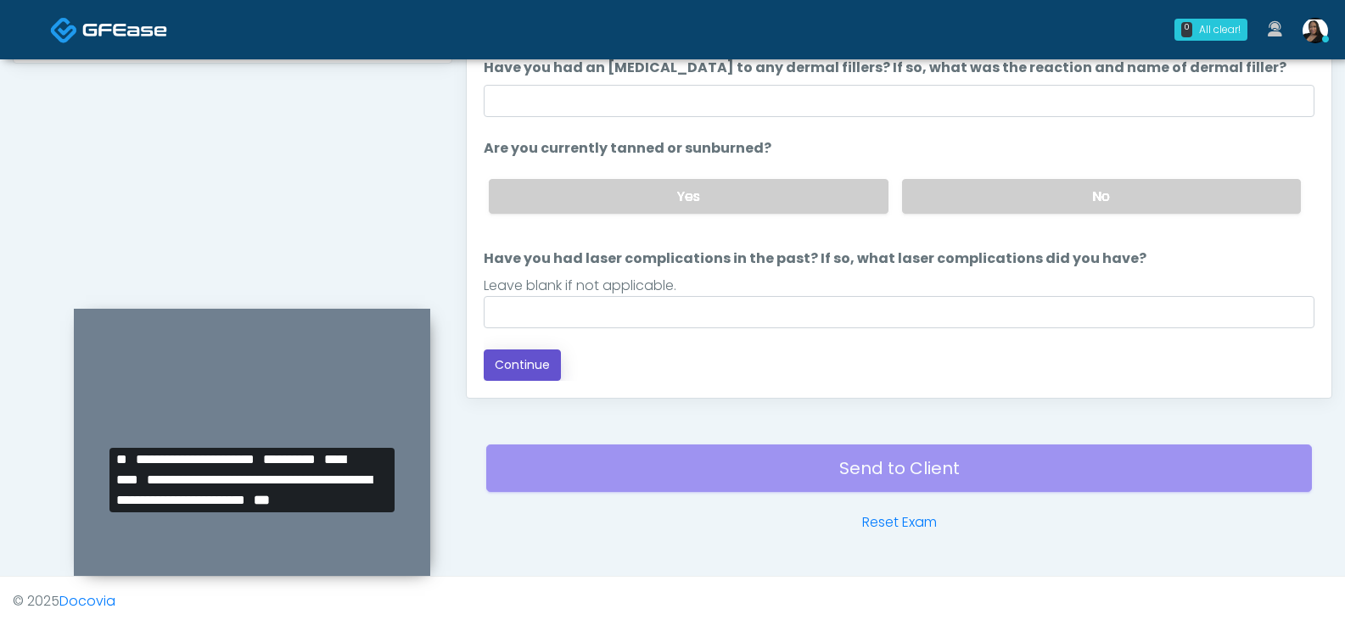
click at [555, 364] on button "Continue" at bounding box center [522, 365] width 77 height 31
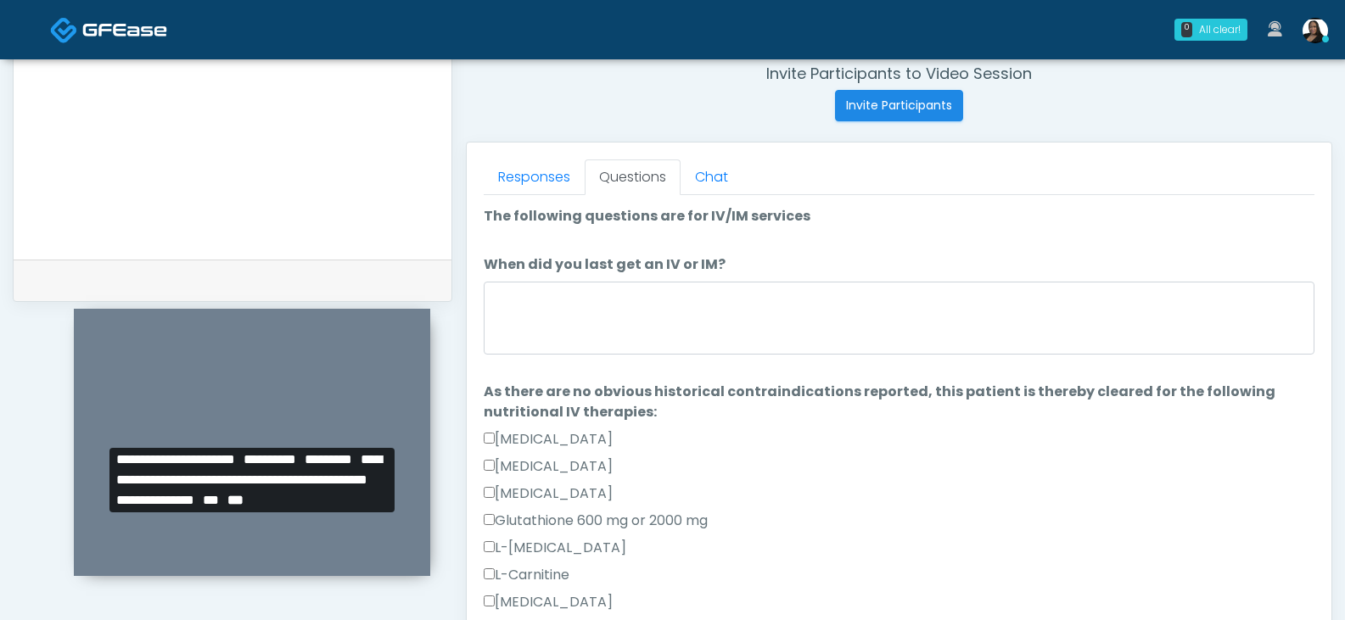
scroll to position [648, 0]
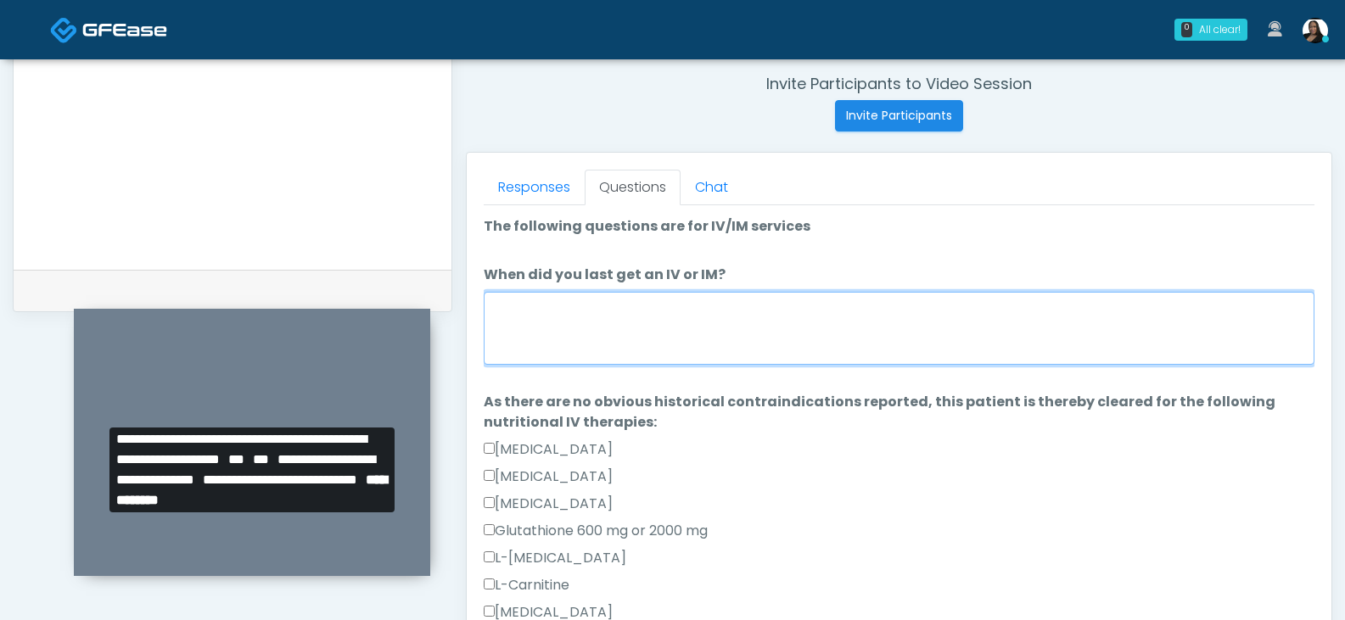
click at [715, 336] on textarea "When did you last get an IV or IM?" at bounding box center [899, 328] width 831 height 73
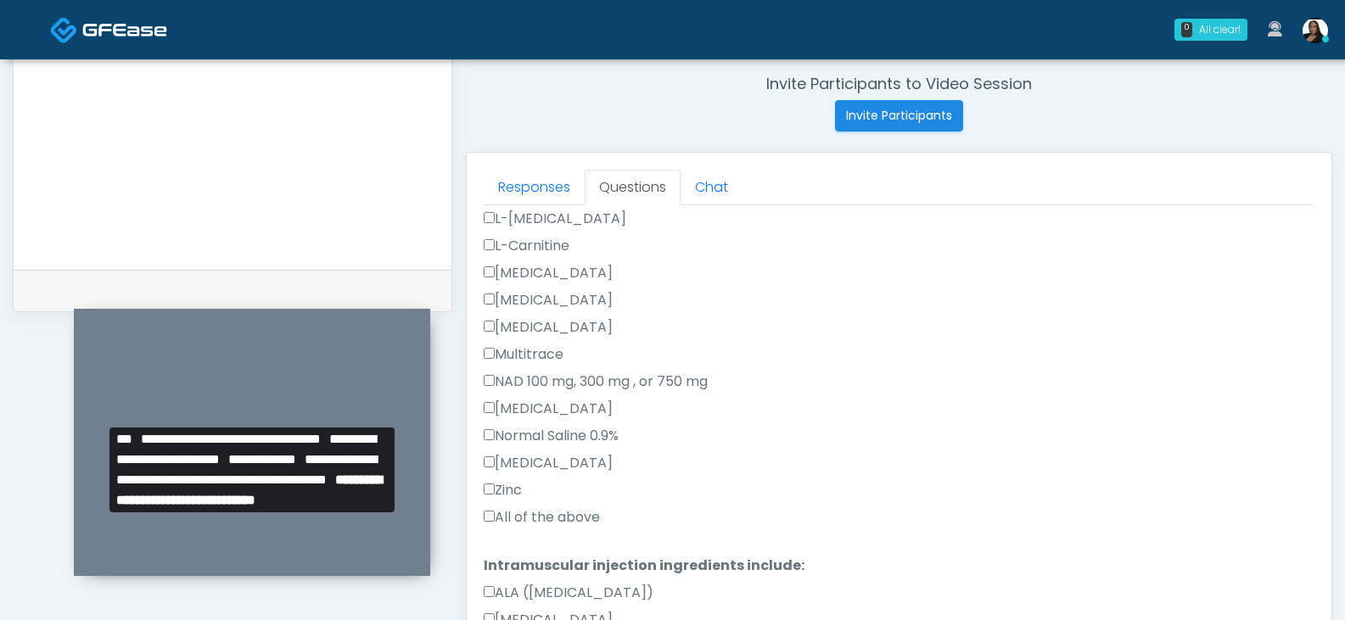
type textarea "**********"
click at [494, 527] on label "All of the above" at bounding box center [542, 517] width 116 height 20
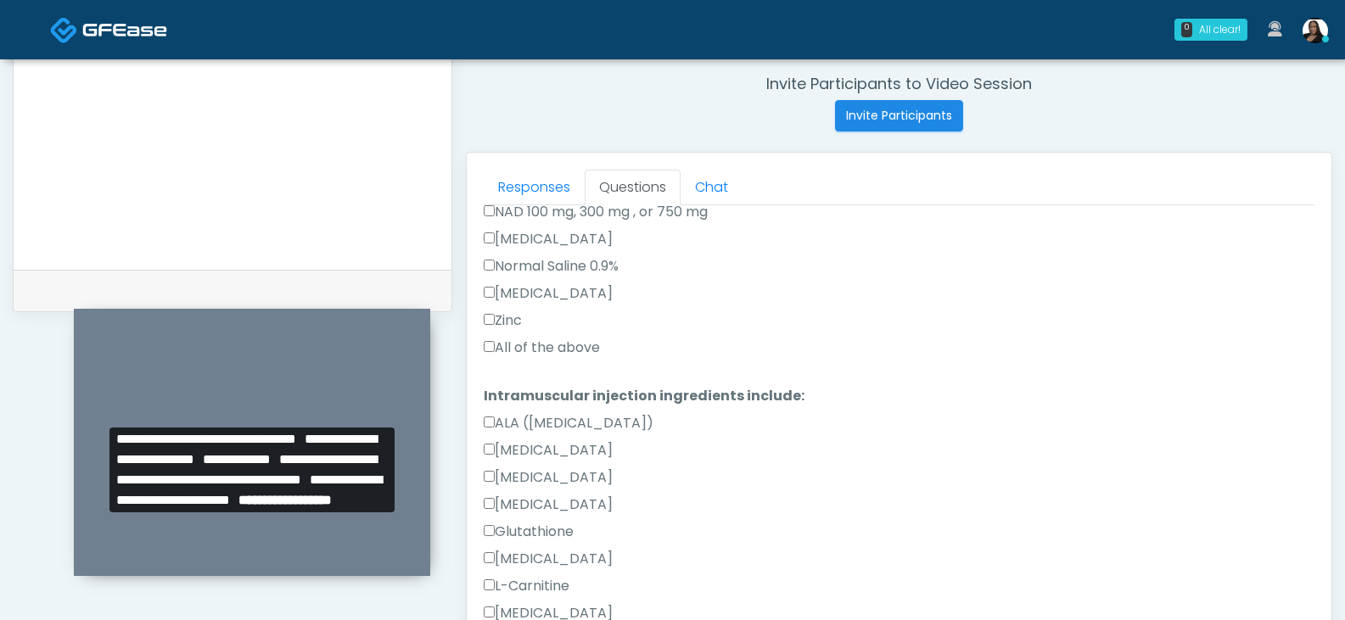
scroll to position [644, 0]
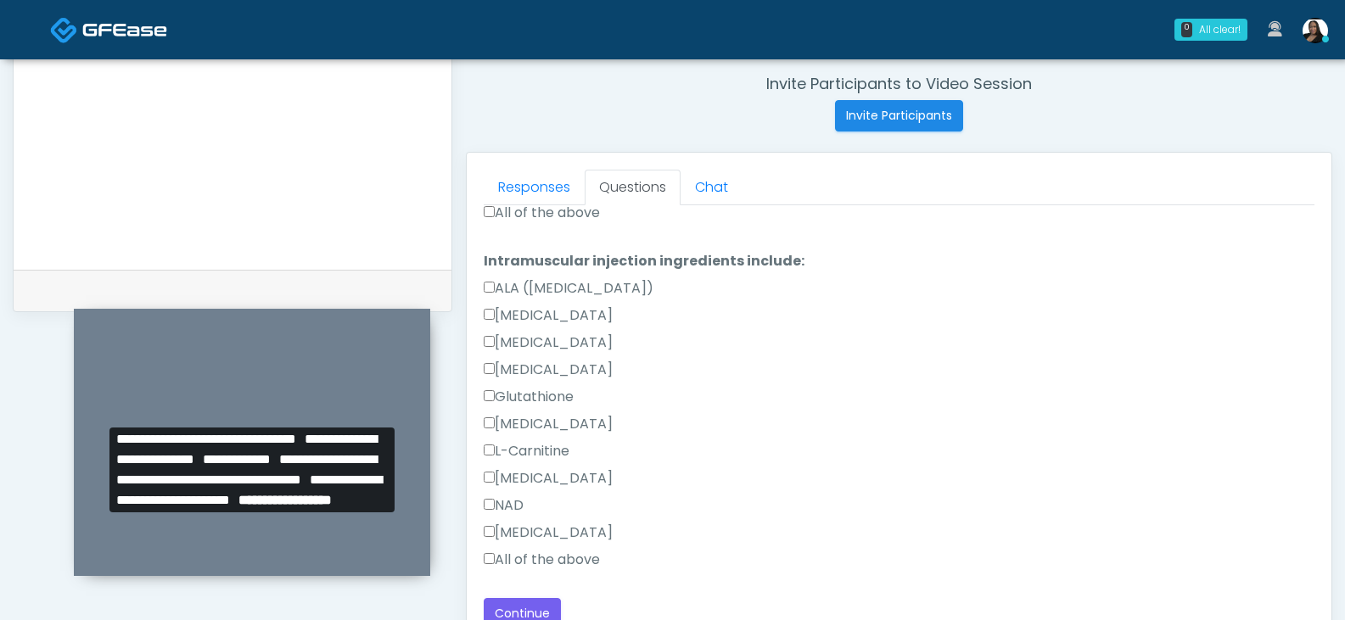
click at [504, 564] on label "All of the above" at bounding box center [542, 560] width 116 height 20
click at [537, 601] on button "Continue" at bounding box center [522, 613] width 77 height 31
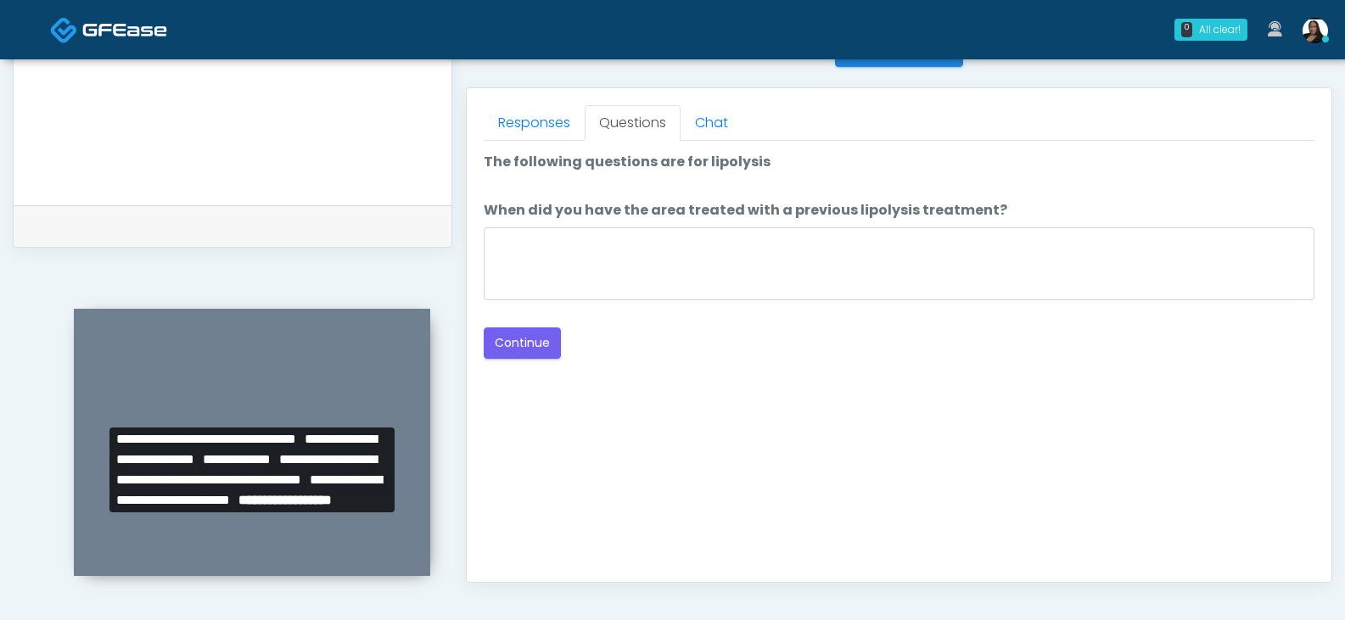
scroll to position [563, 0]
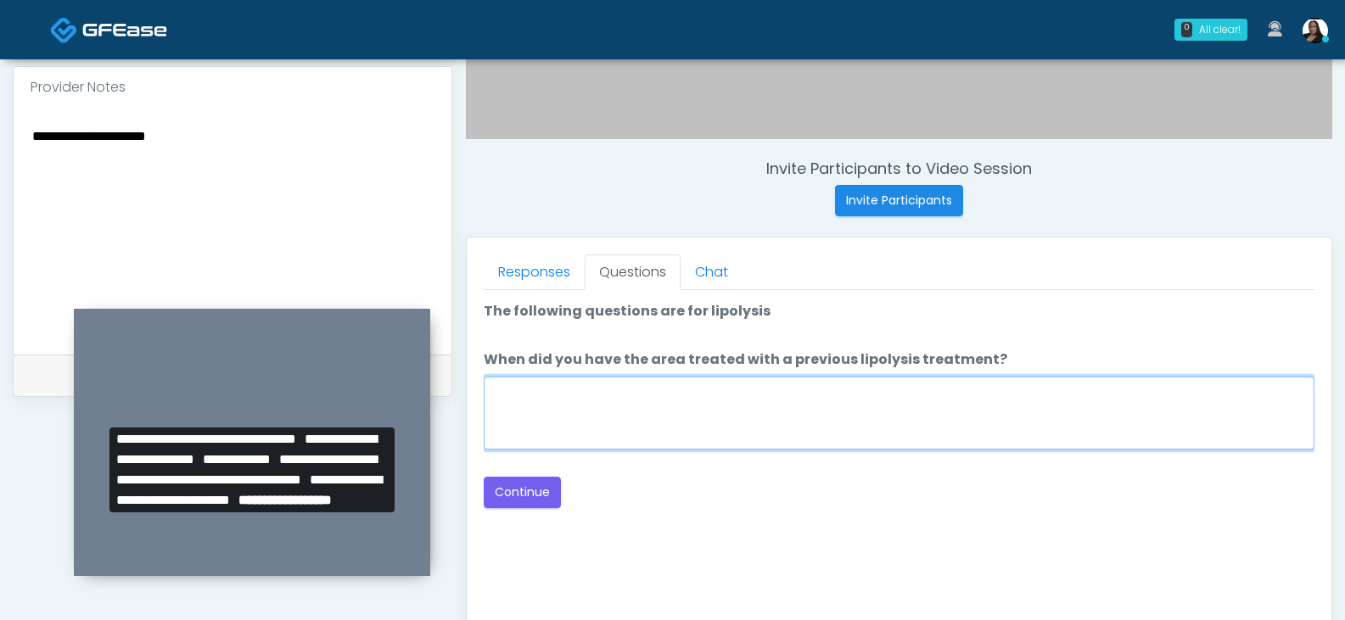
click at [827, 387] on textarea "When did you have the area treated with a previous lipolysis treatment?" at bounding box center [899, 413] width 831 height 73
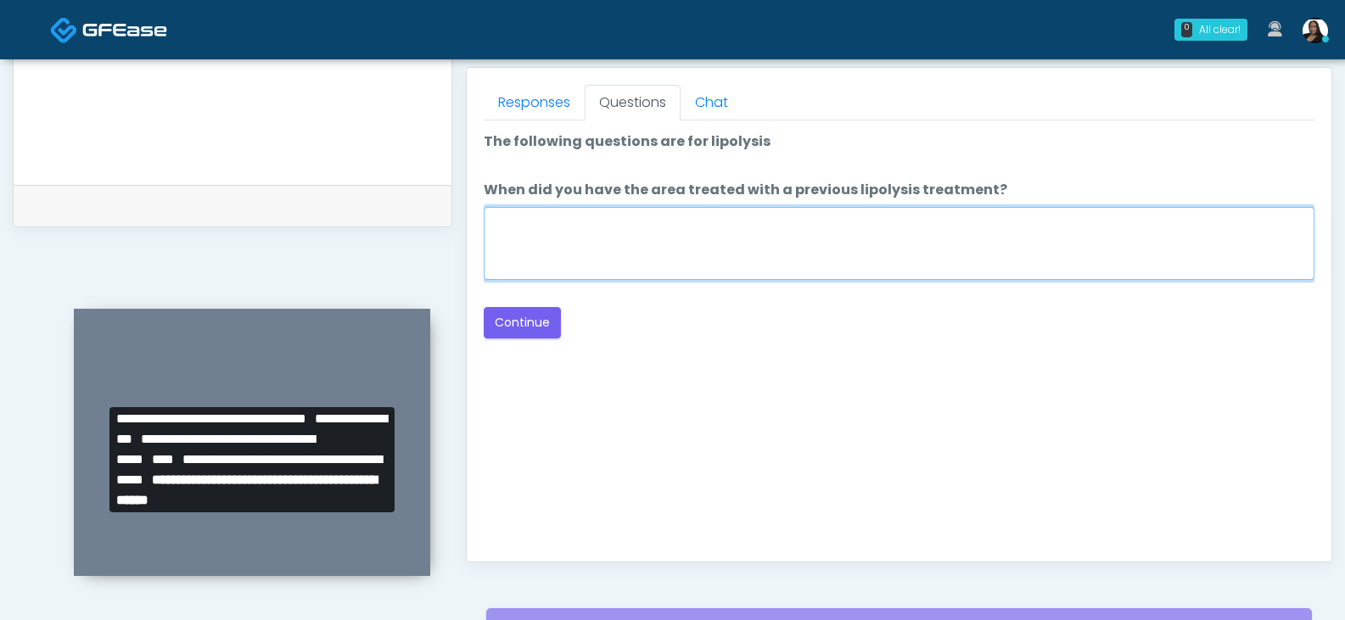
scroll to position [648, 0]
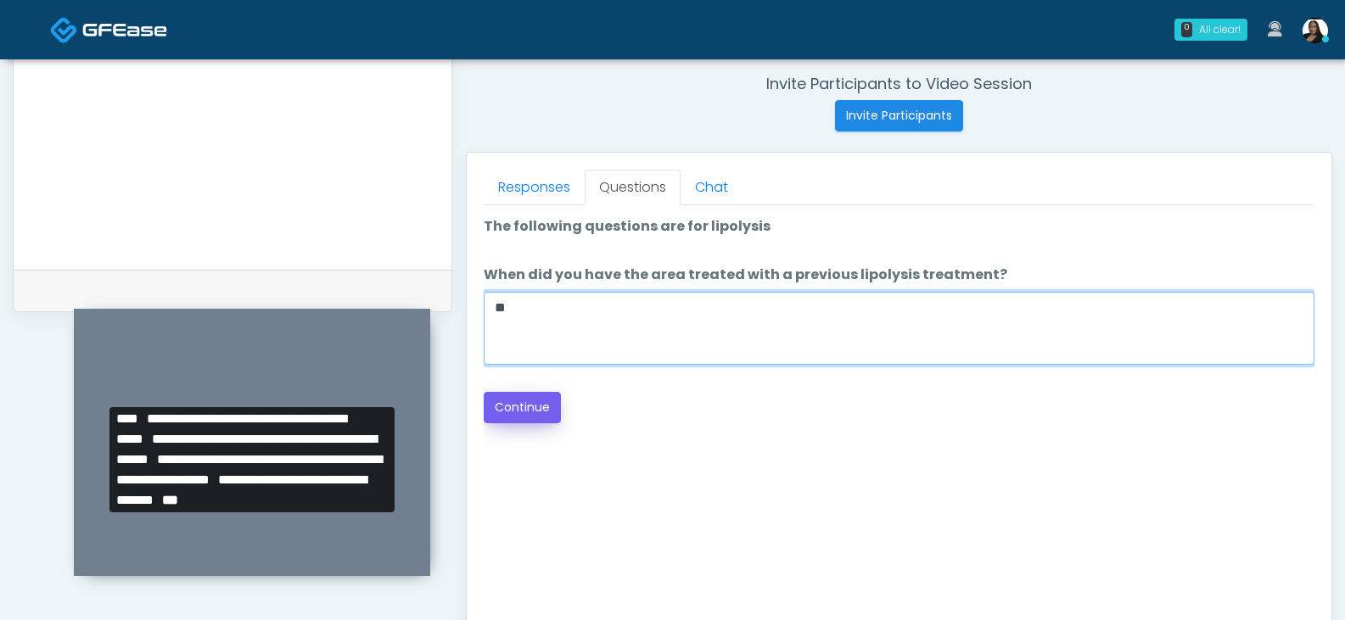
type textarea "**"
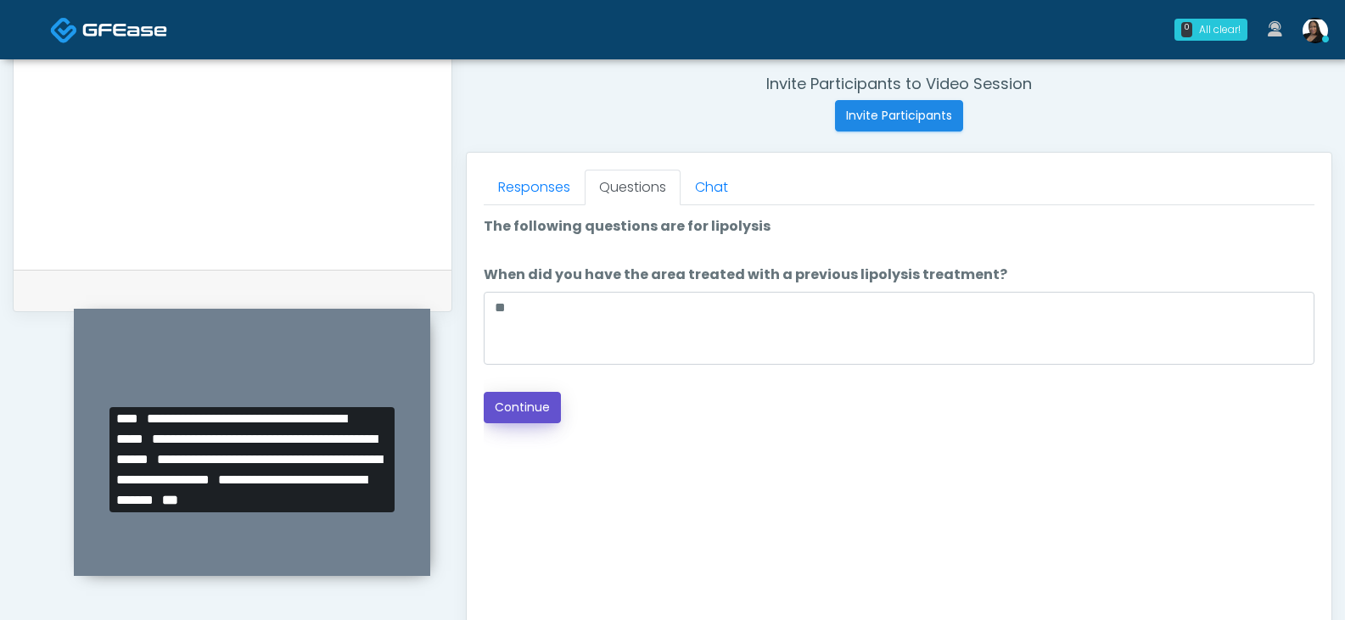
click at [498, 407] on button "Continue" at bounding box center [522, 407] width 77 height 31
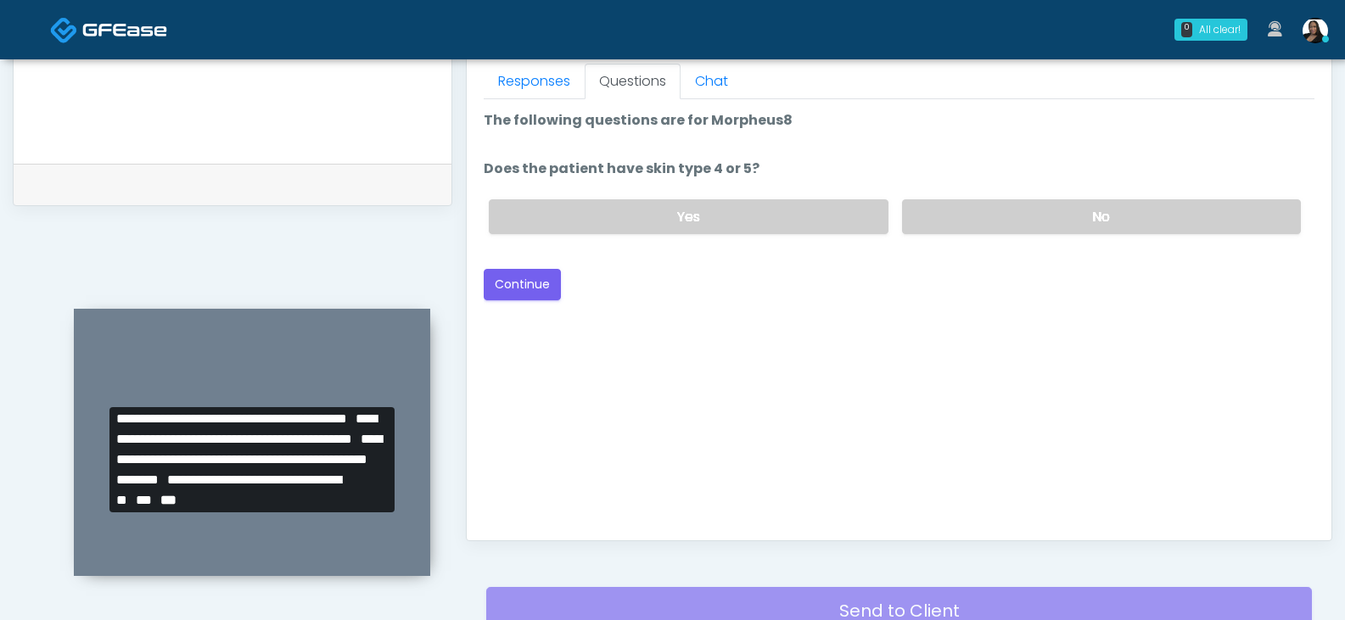
scroll to position [658, 0]
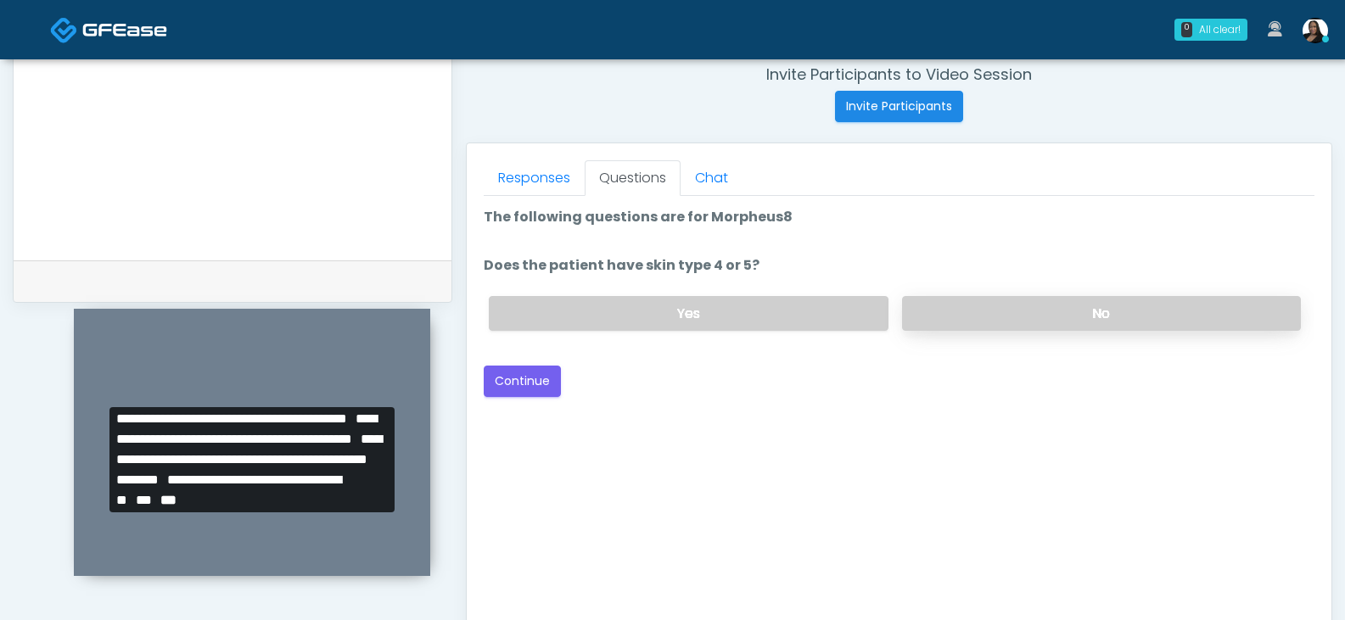
click at [923, 310] on label "No" at bounding box center [1101, 313] width 399 height 35
click at [516, 377] on button "Continue" at bounding box center [522, 381] width 77 height 31
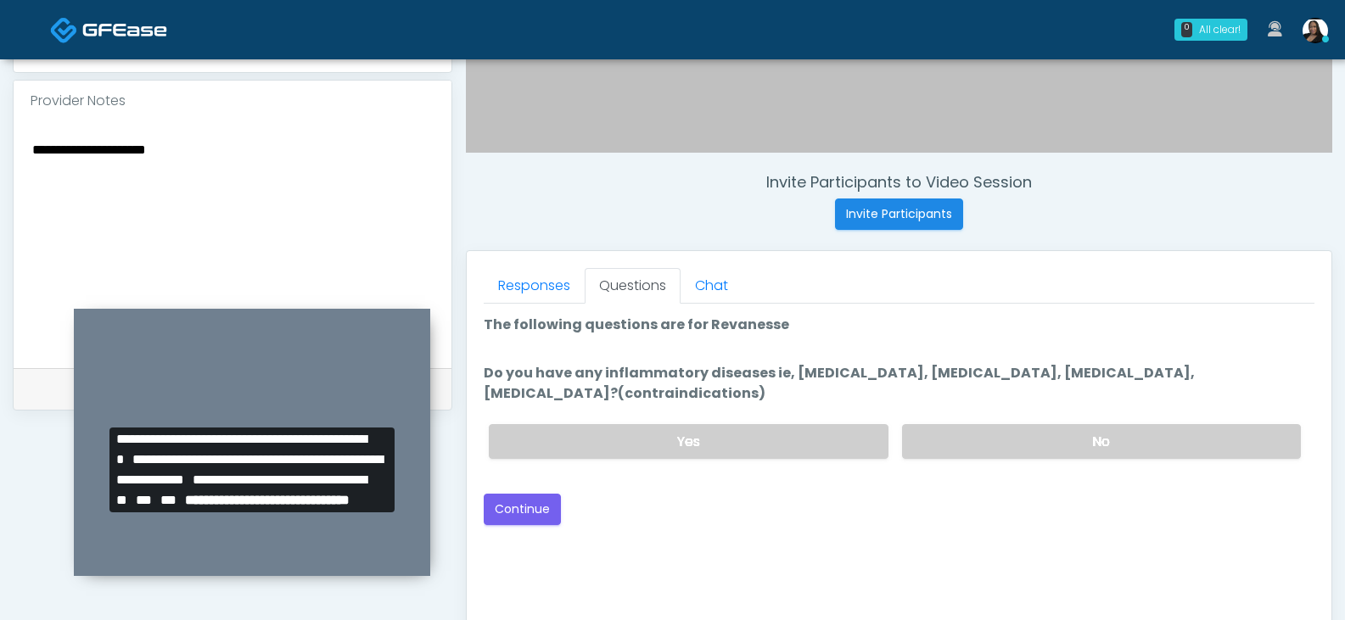
scroll to position [648, 0]
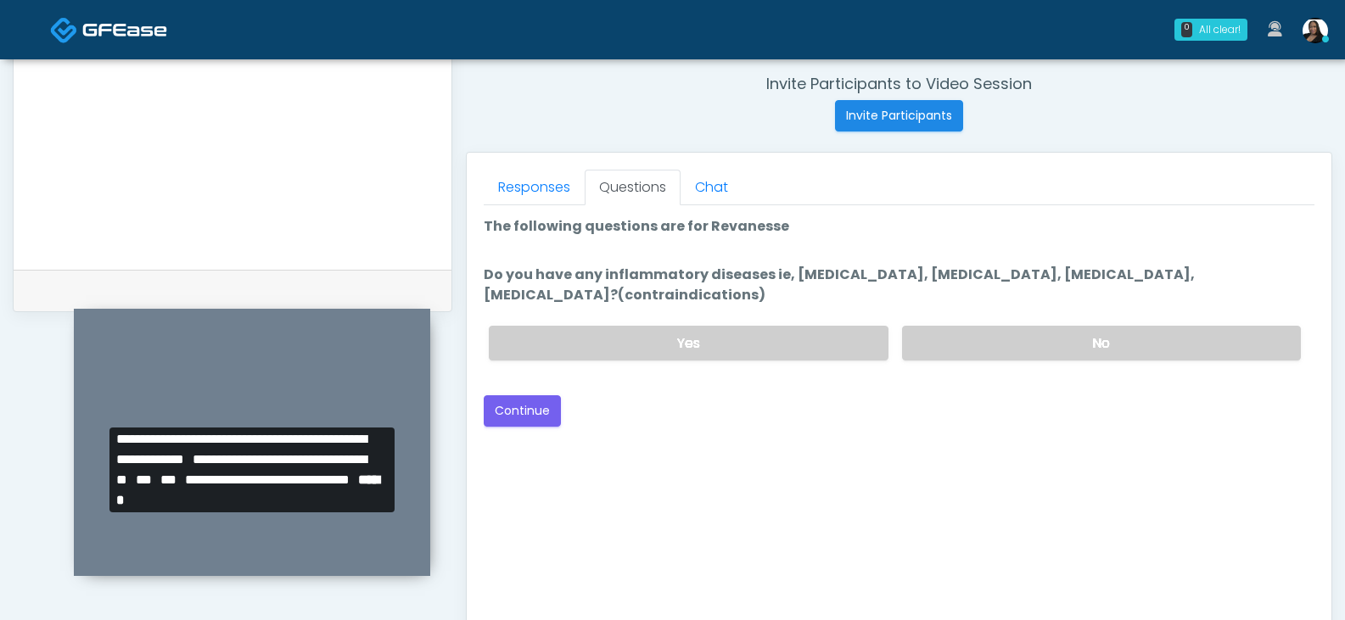
click at [984, 361] on div "Yes No" at bounding box center [894, 343] width 839 height 62
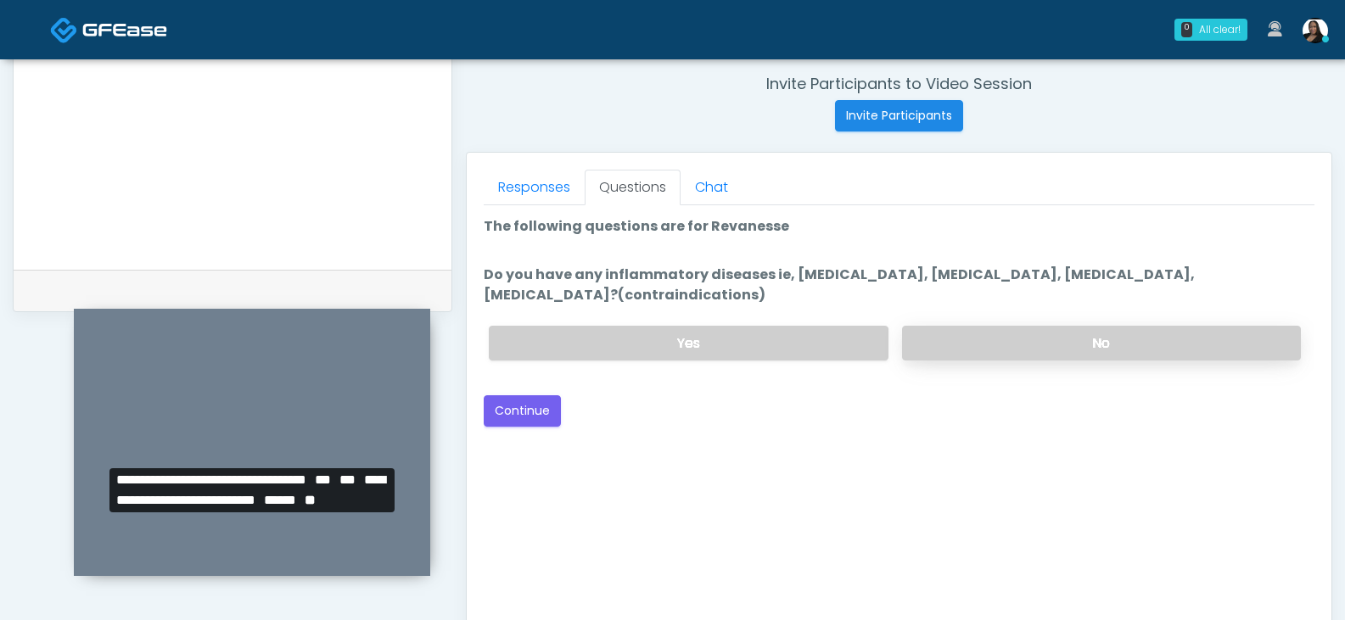
click at [971, 356] on label "No" at bounding box center [1101, 343] width 399 height 35
click at [523, 416] on button "Continue" at bounding box center [522, 410] width 77 height 31
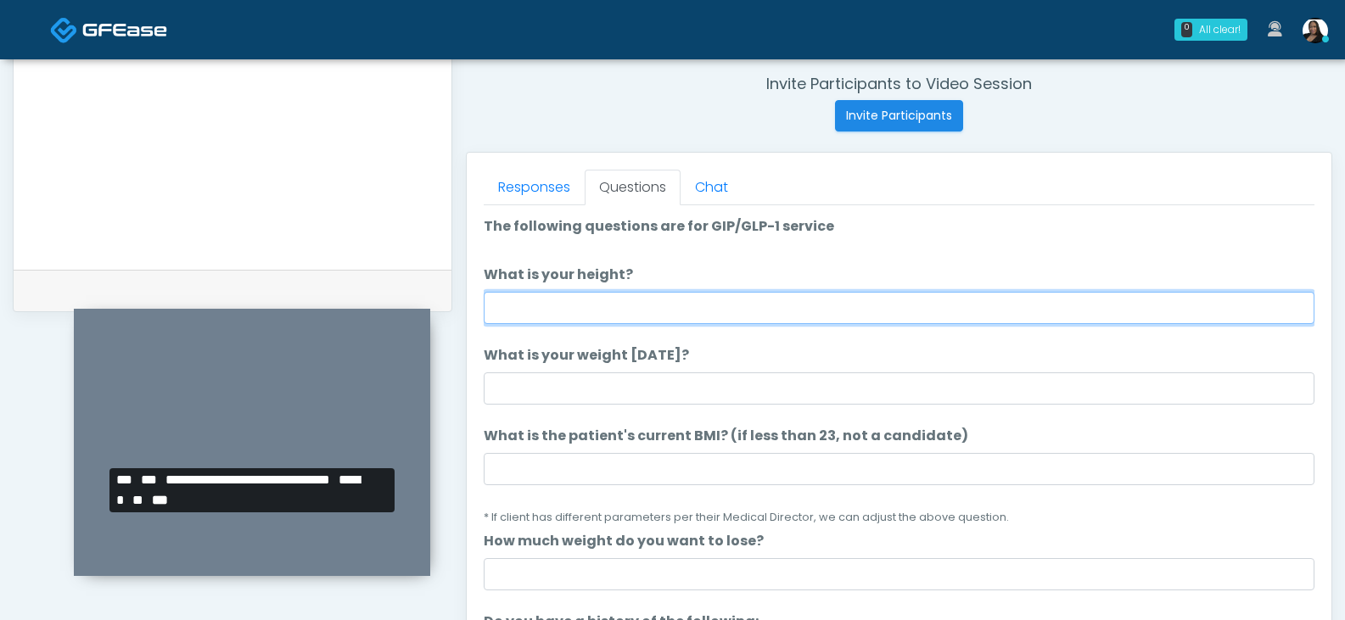
click at [641, 306] on input "What is your height?" at bounding box center [899, 308] width 831 height 32
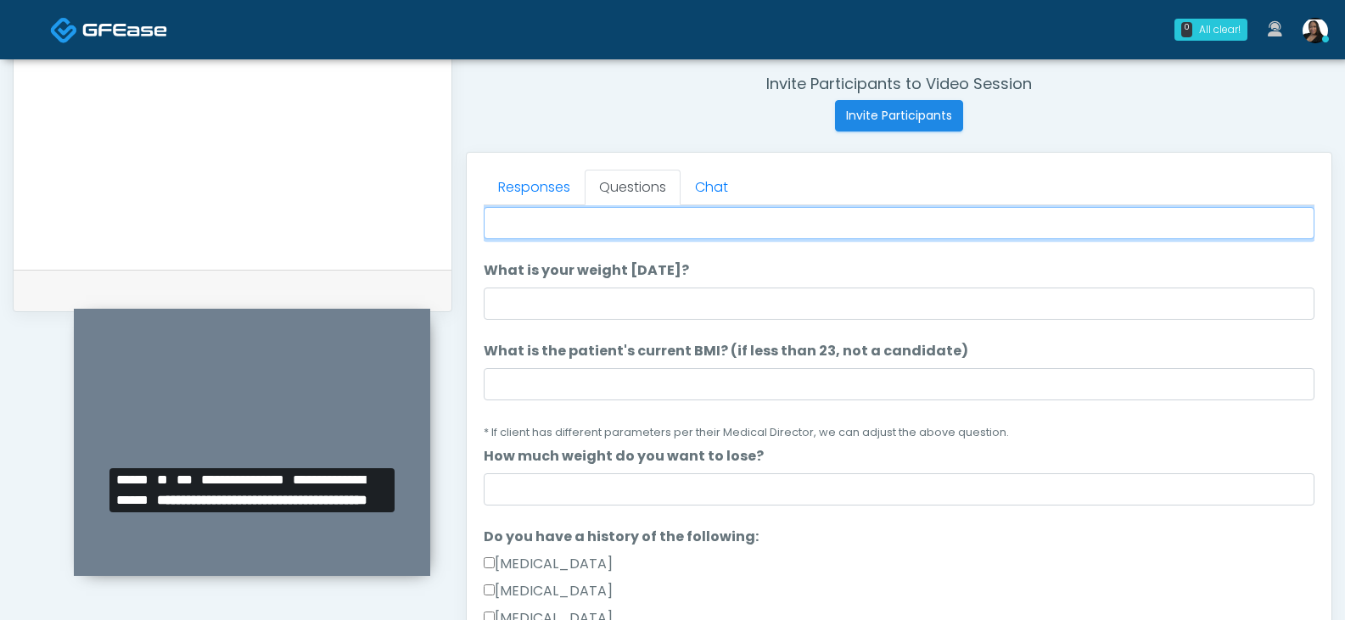
scroll to position [0, 0]
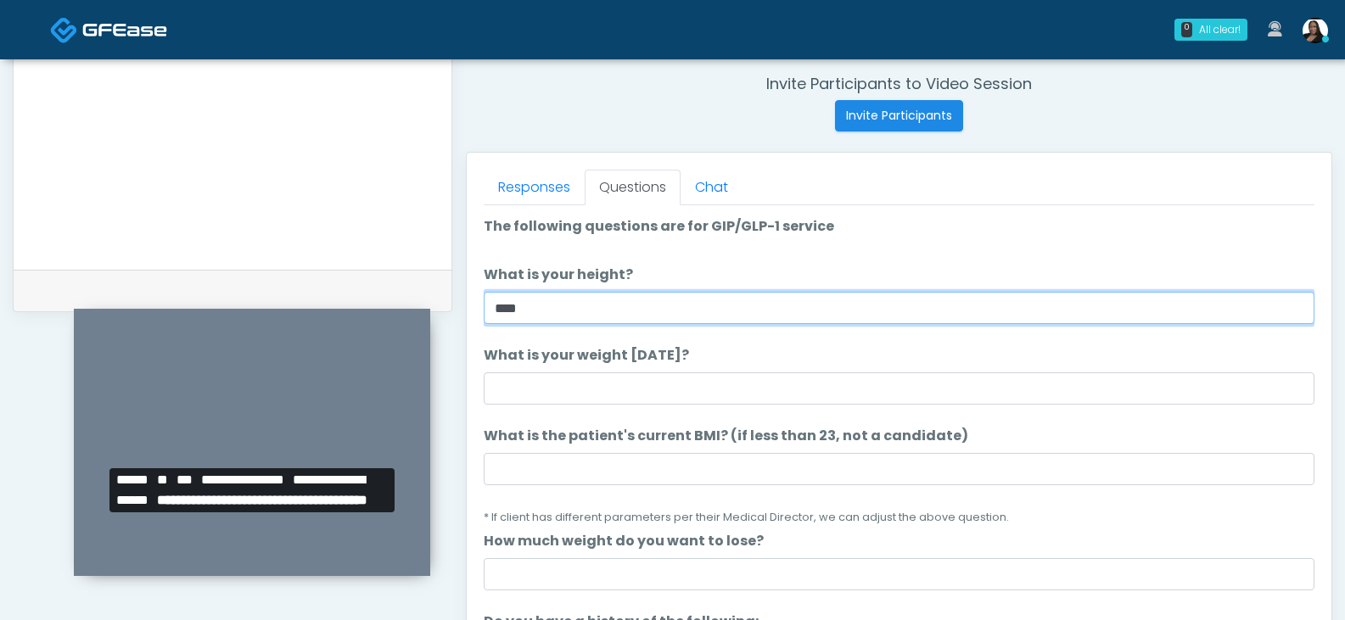
type input "****"
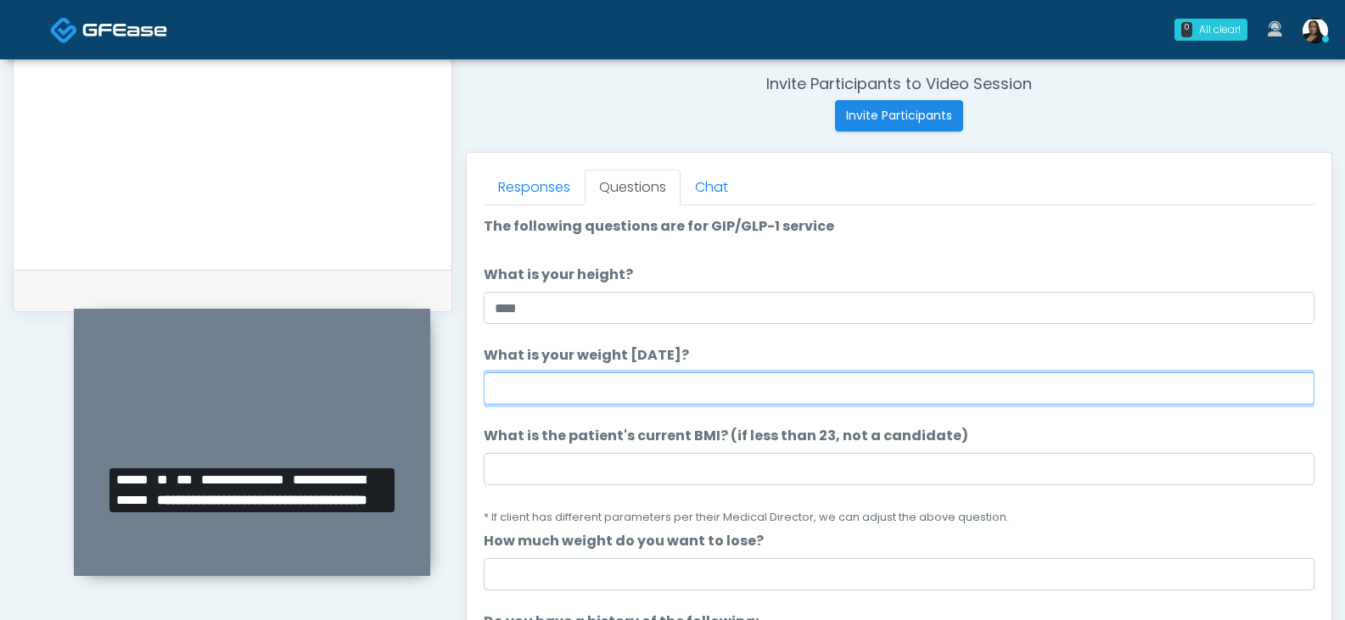
click at [586, 389] on input "What is your weight today?" at bounding box center [899, 389] width 831 height 32
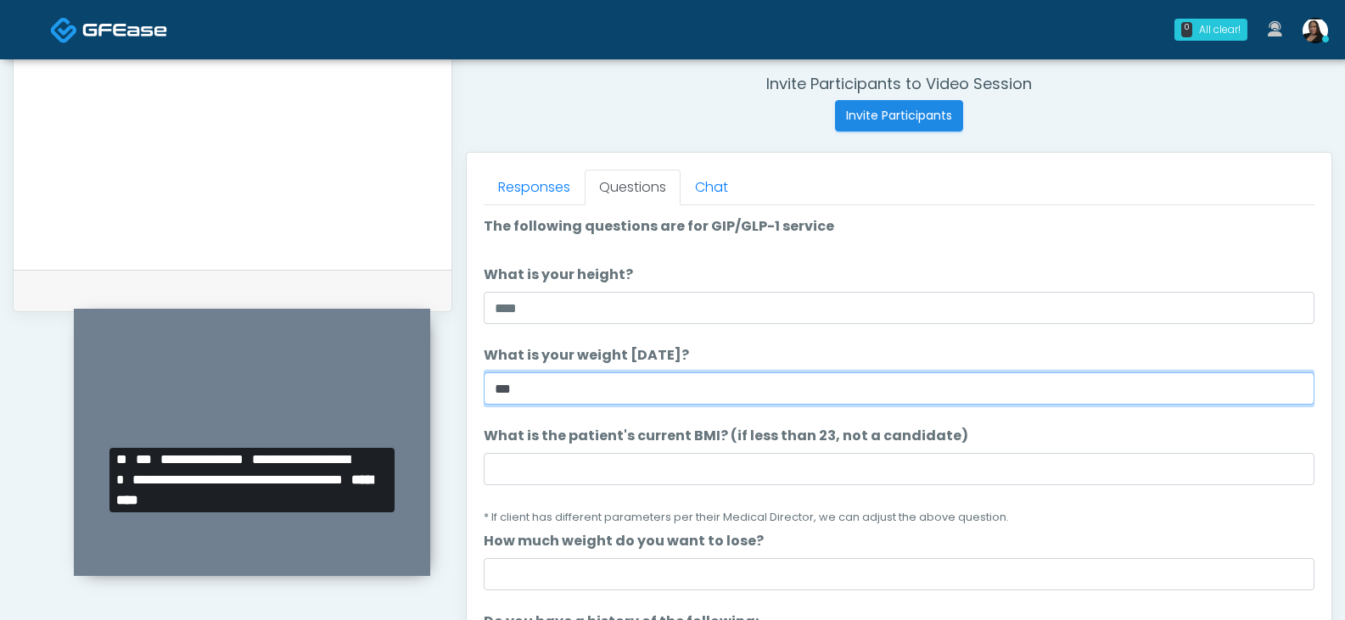
type input "***"
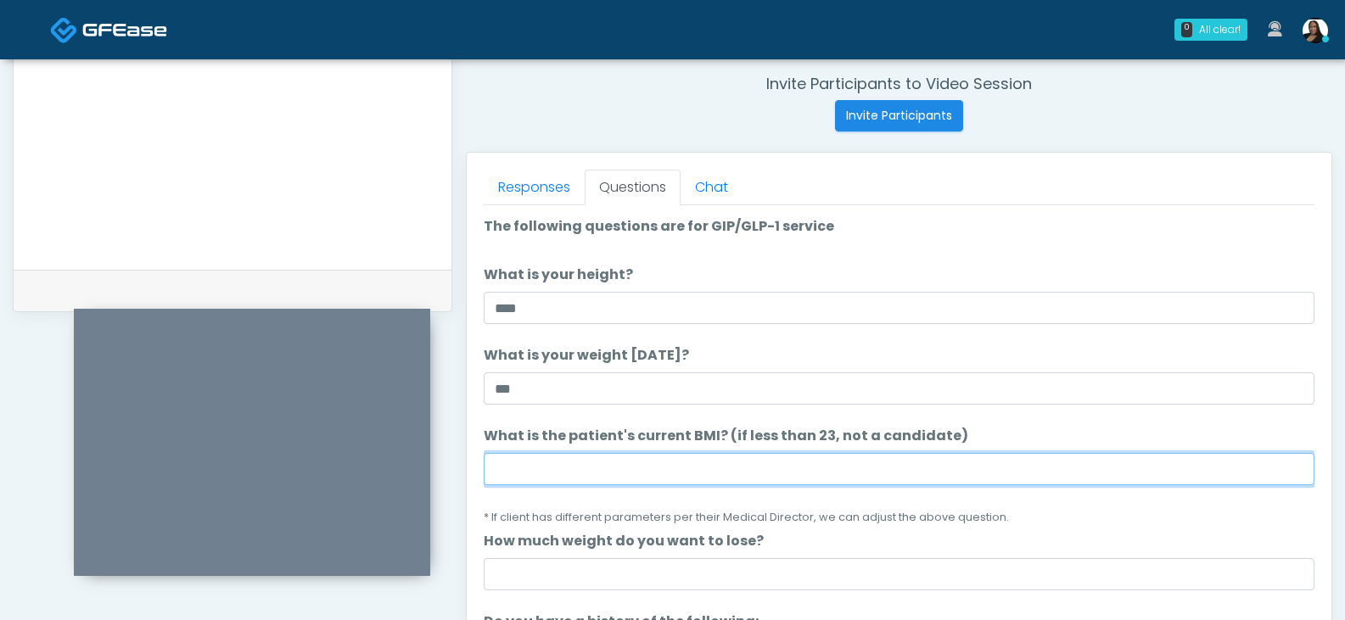
click at [561, 478] on input "What is the patient's current BMI? (if less than 23, not a candidate)" at bounding box center [899, 469] width 831 height 32
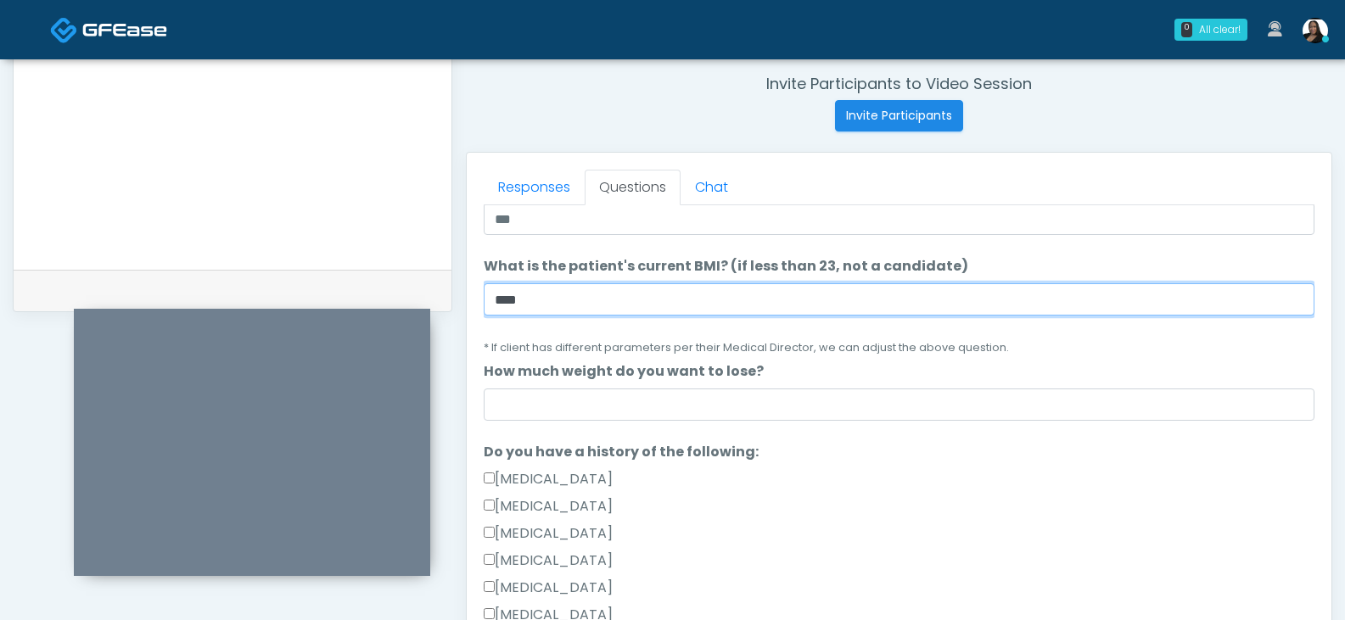
type input "****"
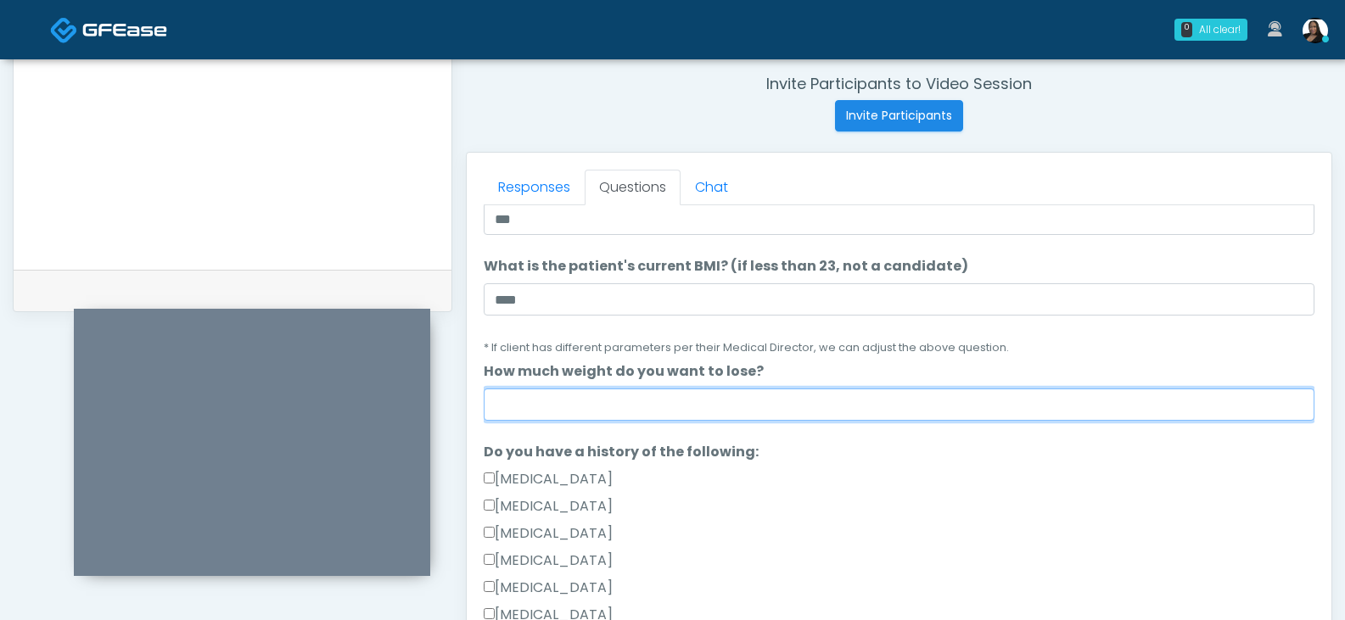
click at [549, 402] on input "How much weight do you want to lose?" at bounding box center [899, 405] width 831 height 32
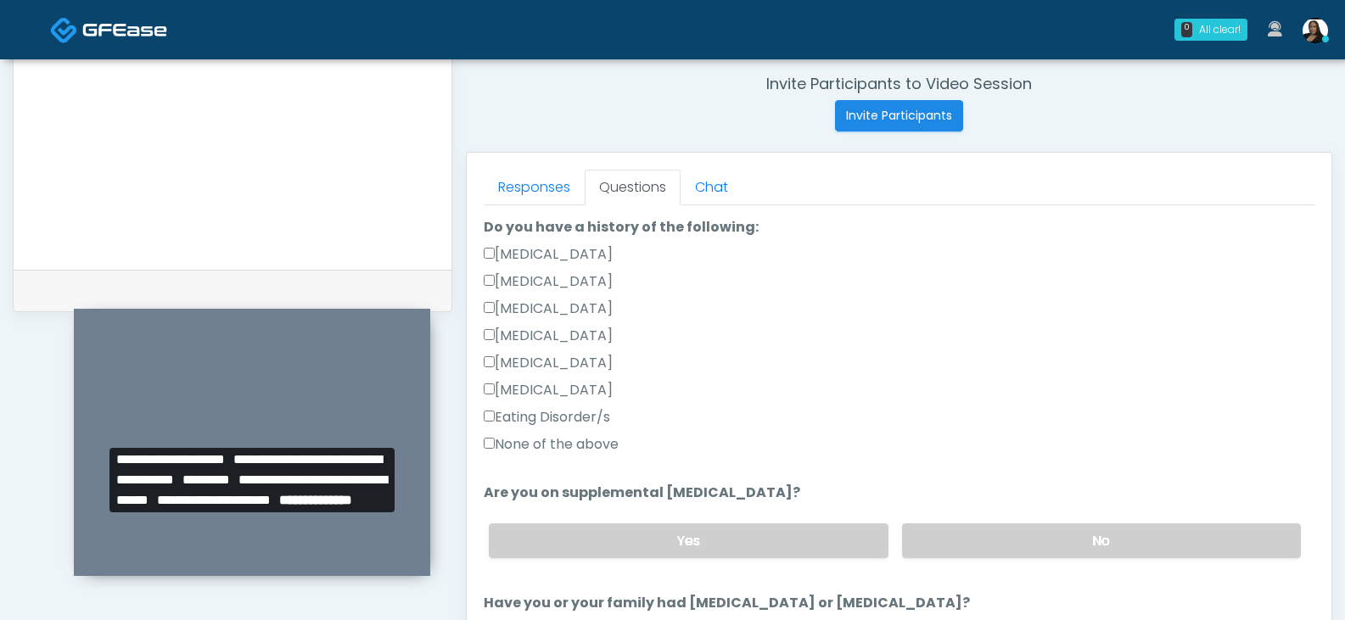
scroll to position [424, 0]
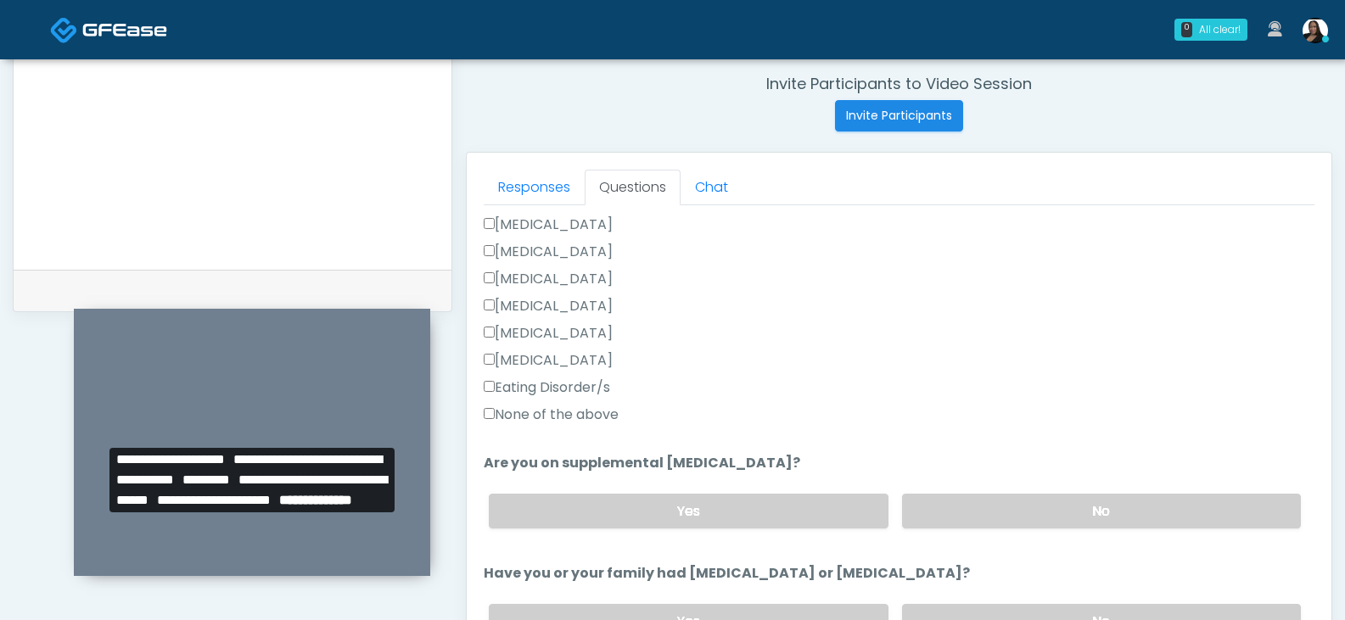
type input "**"
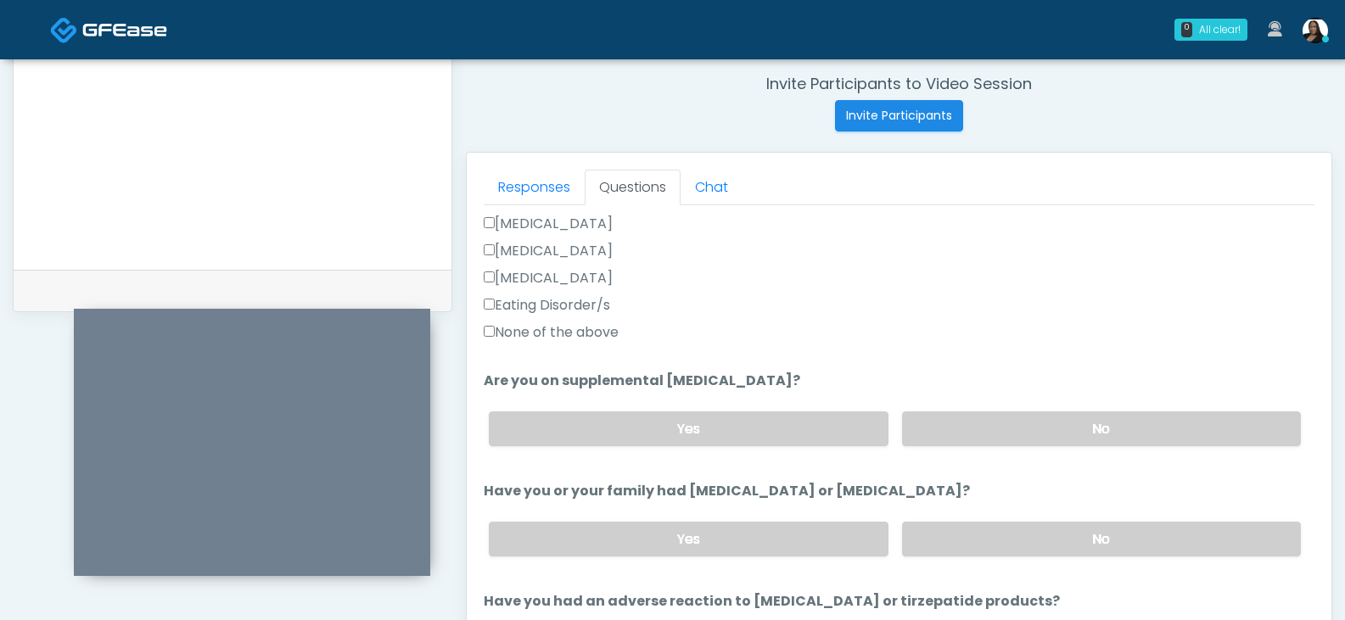
scroll to position [594, 0]
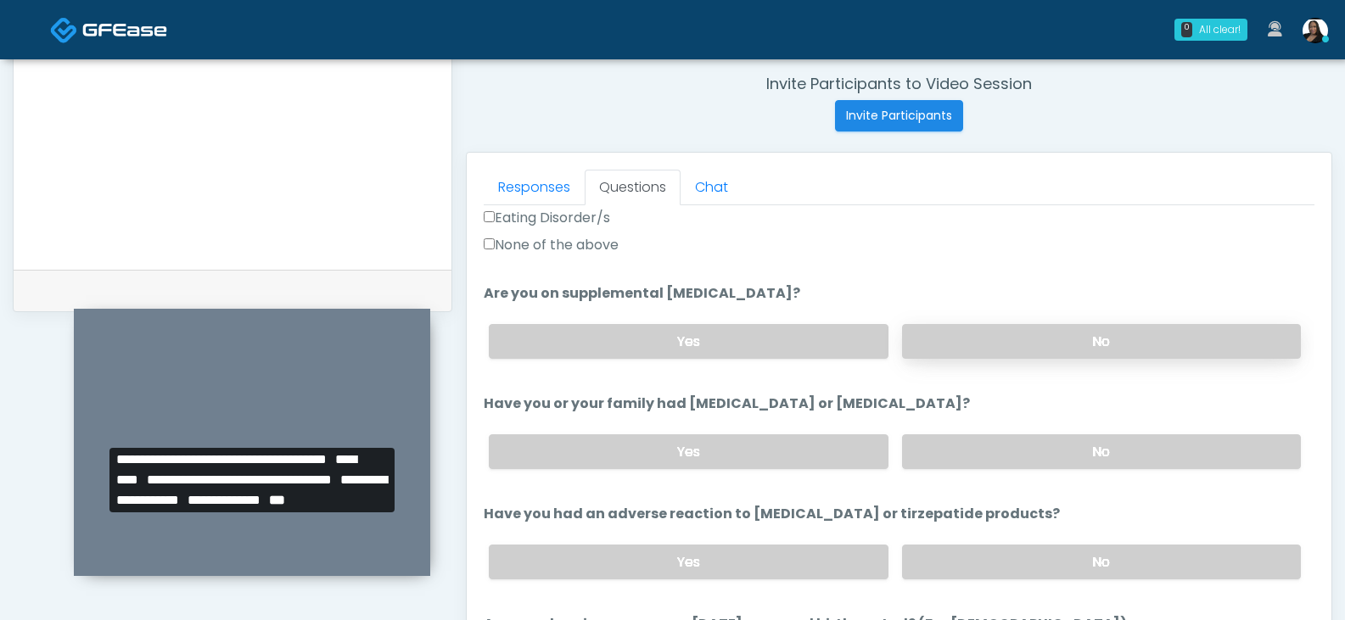
click at [984, 341] on label "No" at bounding box center [1101, 341] width 399 height 35
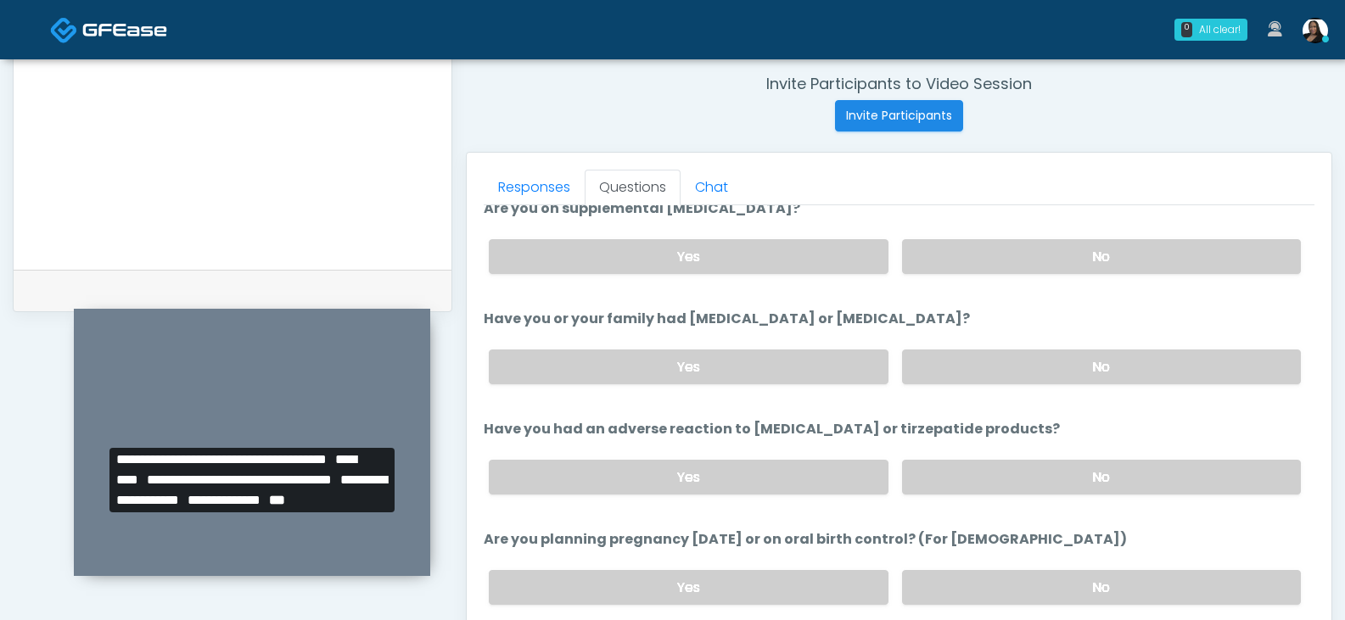
scroll to position [764, 0]
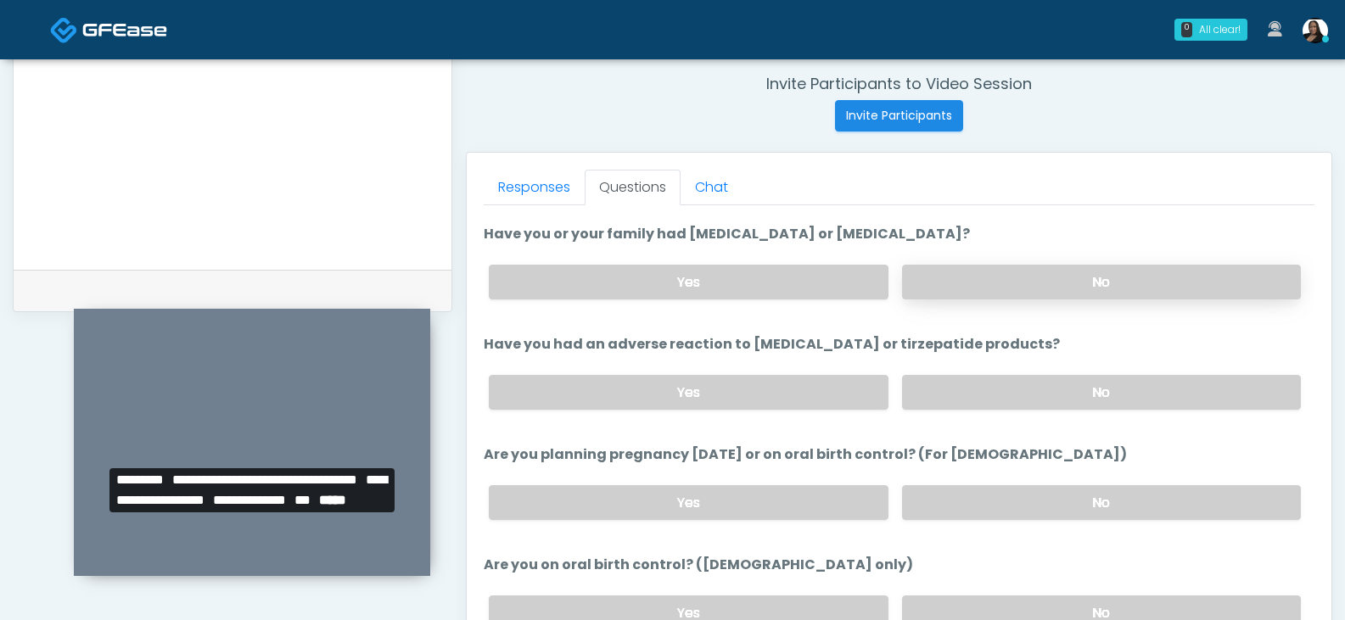
drag, startPoint x: 948, startPoint y: 274, endPoint x: 949, endPoint y: 290, distance: 16.1
click at [949, 274] on label "No" at bounding box center [1101, 282] width 399 height 35
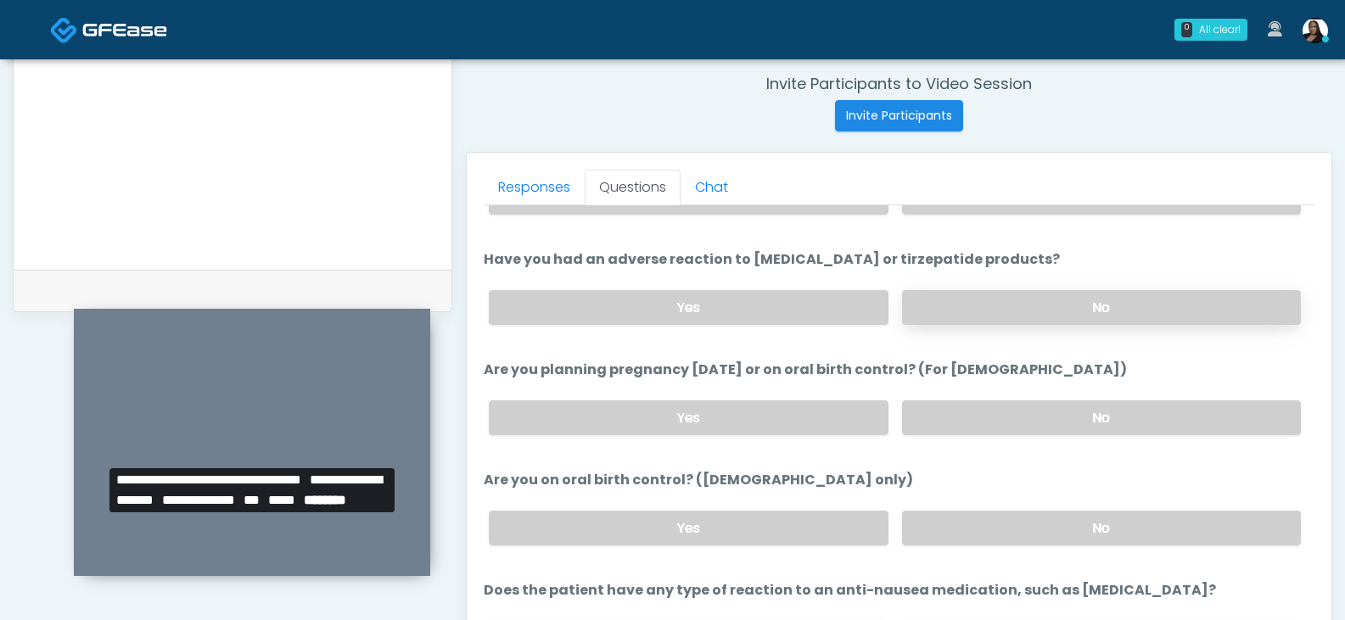
click at [950, 299] on label "No" at bounding box center [1101, 307] width 399 height 35
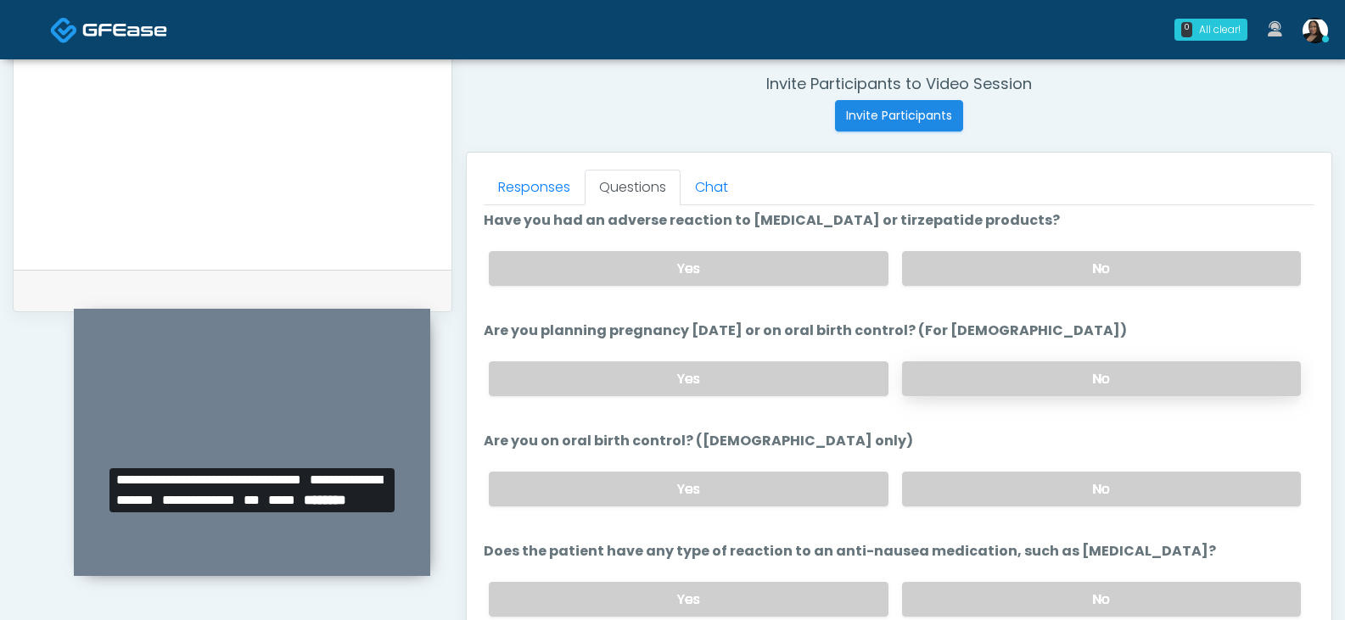
scroll to position [941, 0]
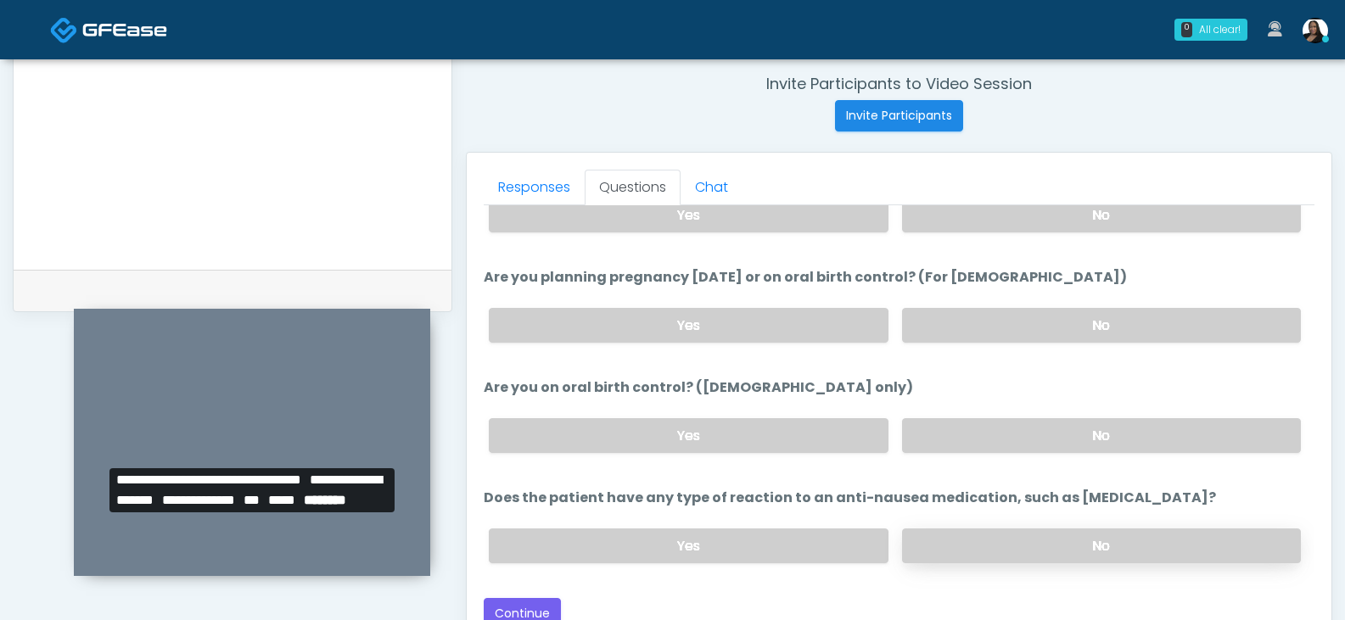
click at [974, 548] on label "No" at bounding box center [1101, 546] width 399 height 35
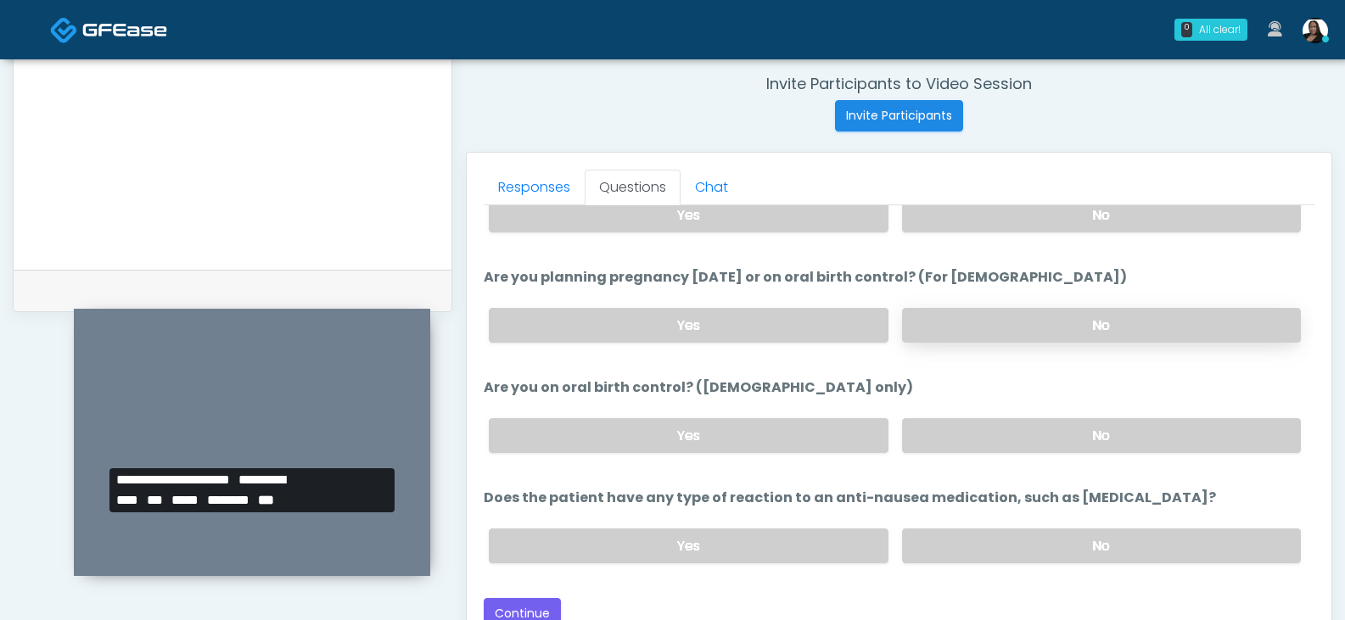
click at [1017, 322] on label "No" at bounding box center [1101, 325] width 399 height 35
drag, startPoint x: 981, startPoint y: 451, endPoint x: 972, endPoint y: 450, distance: 8.7
click at [980, 451] on label "No" at bounding box center [1101, 435] width 399 height 35
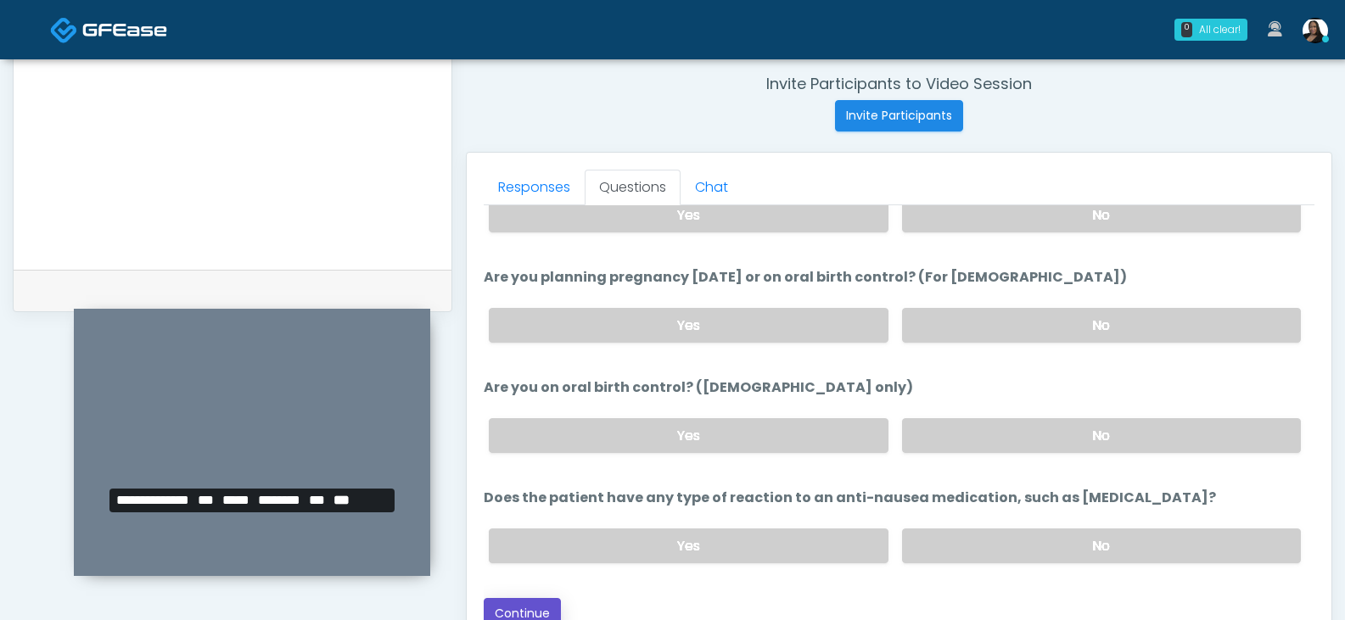
click at [539, 605] on button "Continue" at bounding box center [522, 613] width 77 height 31
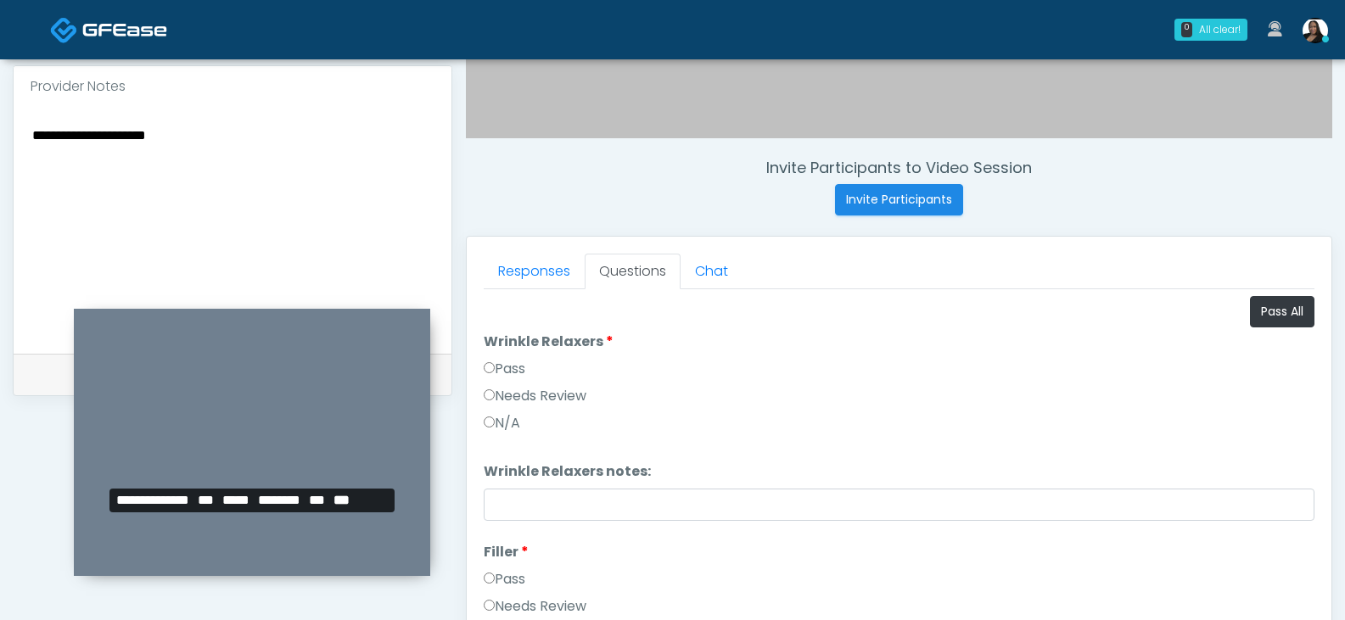
scroll to position [563, 0]
click at [1258, 319] on button "Pass All" at bounding box center [1282, 312] width 64 height 31
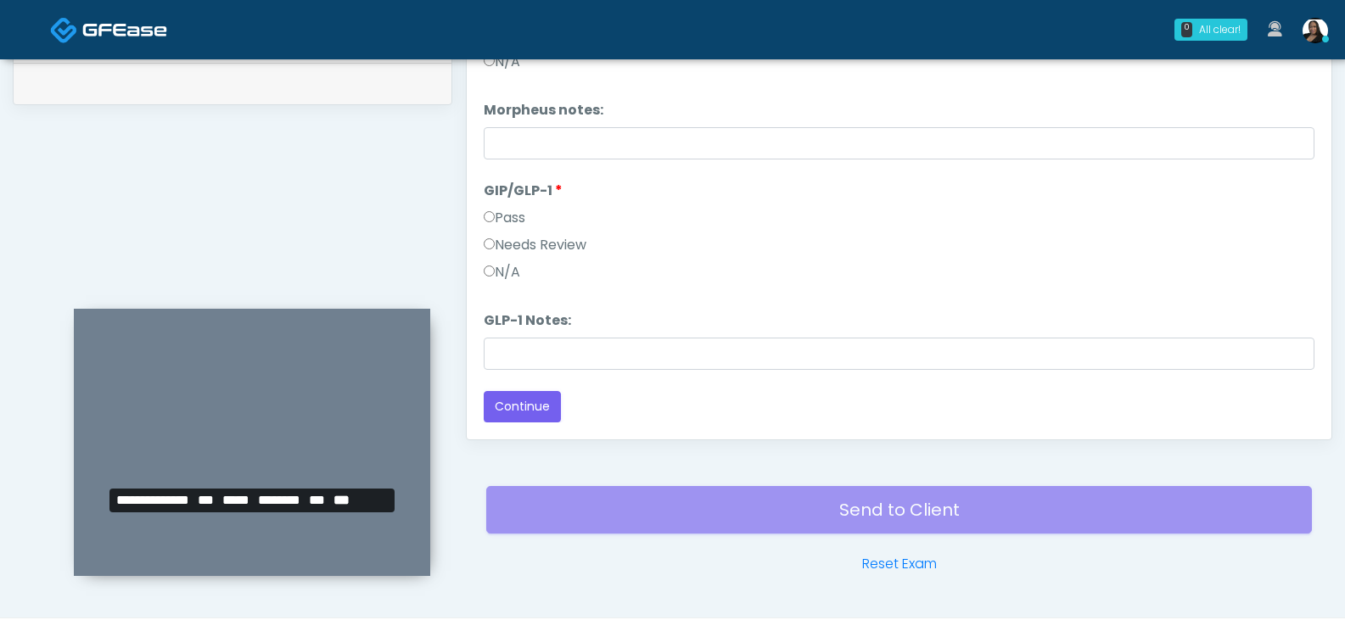
scroll to position [903, 0]
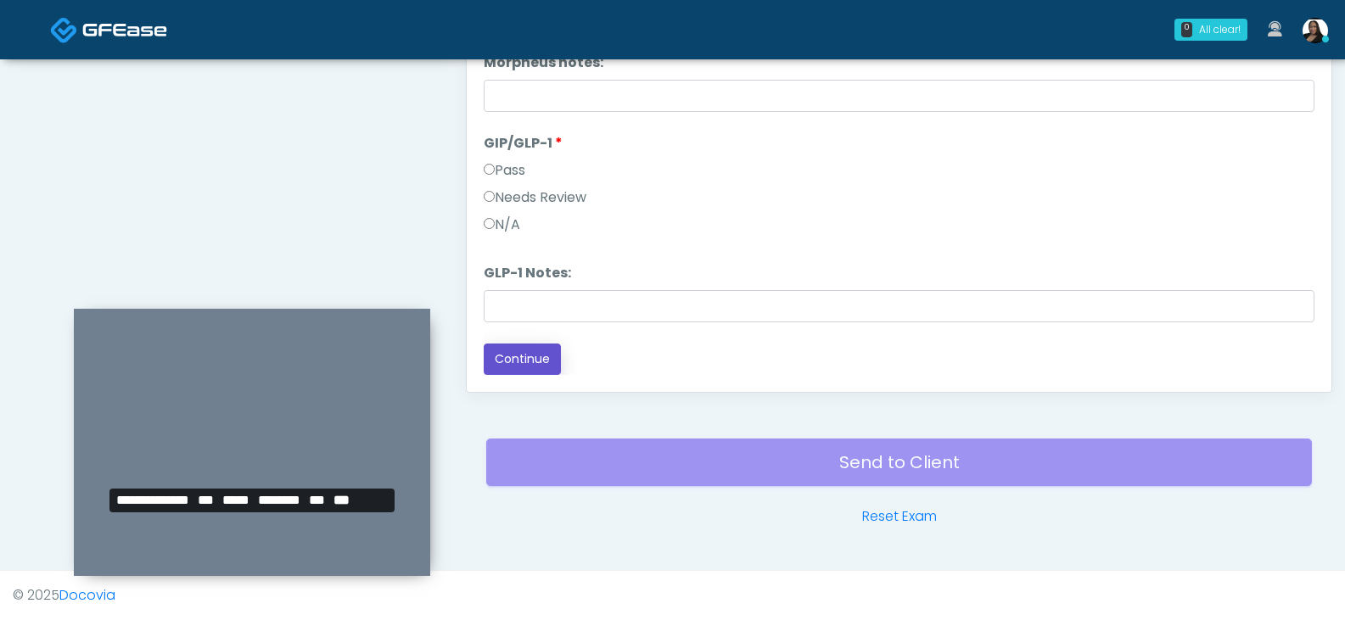
click at [532, 355] on button "Continue" at bounding box center [522, 359] width 77 height 31
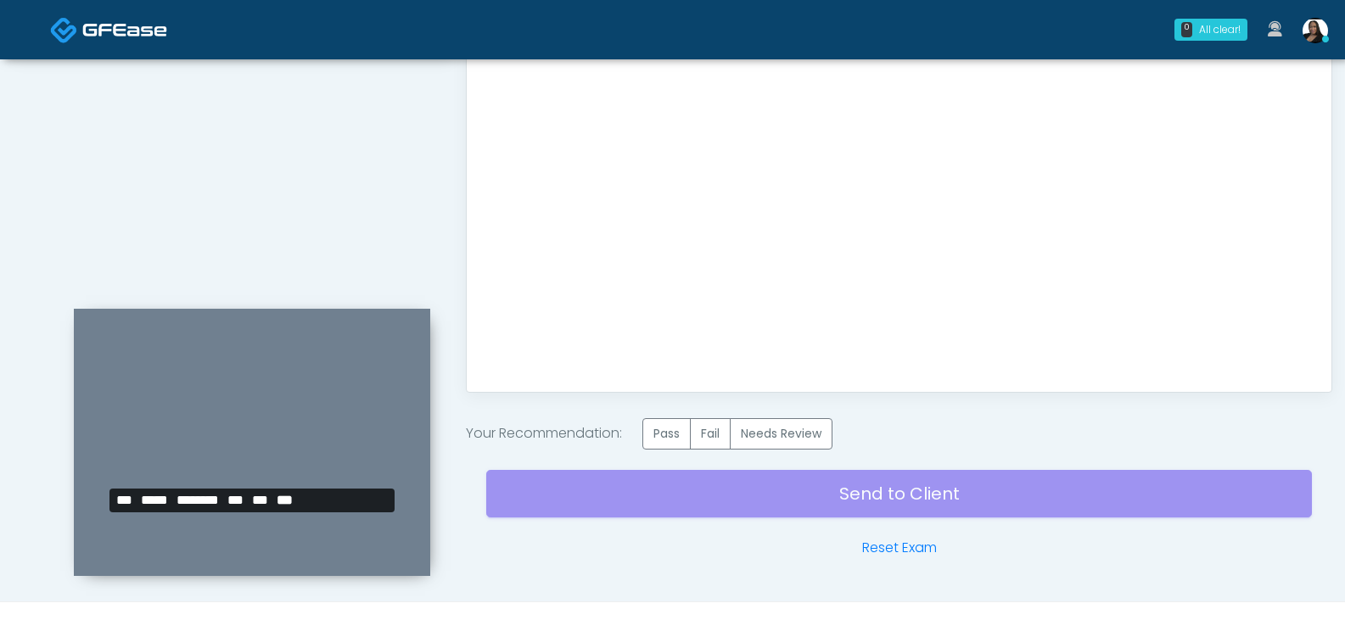
scroll to position [0, 0]
click at [670, 430] on label "Pass" at bounding box center [666, 433] width 48 height 31
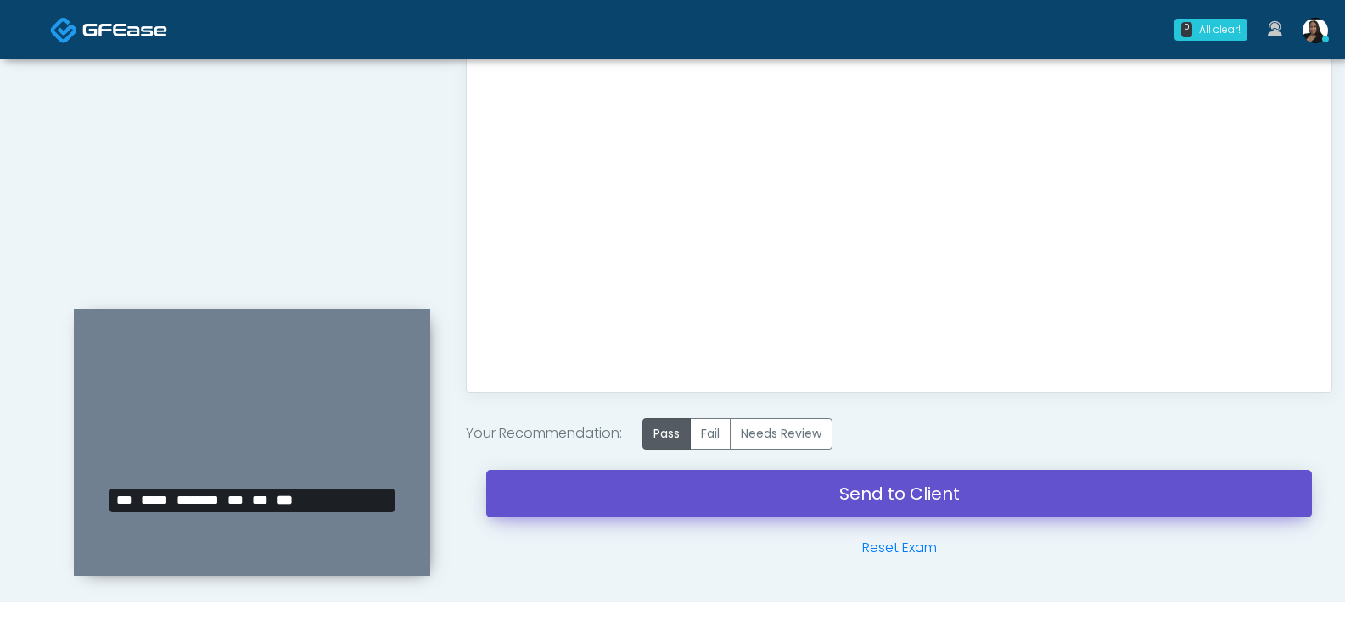
drag, startPoint x: 820, startPoint y: 496, endPoint x: 745, endPoint y: 63, distance: 439.2
click at [820, 495] on link "Send to Client" at bounding box center [899, 494] width 826 height 48
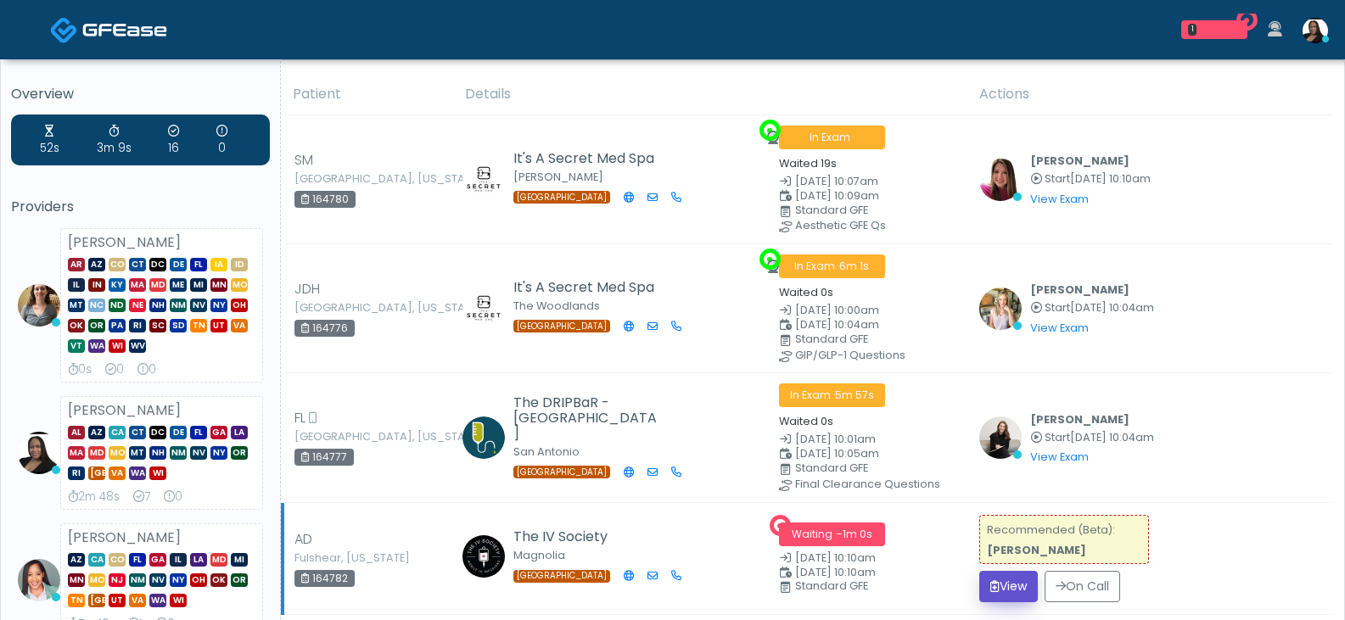
click at [1001, 586] on button "View" at bounding box center [1008, 586] width 59 height 31
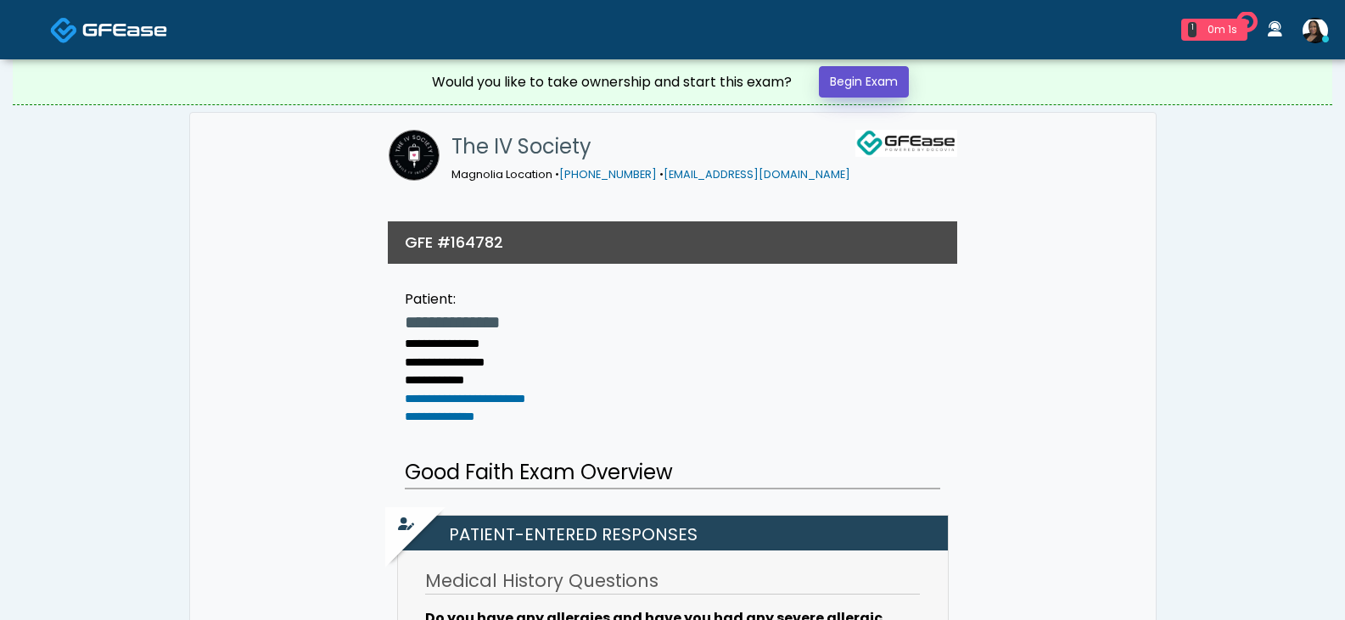
click at [841, 86] on link "Begin Exam" at bounding box center [864, 81] width 90 height 31
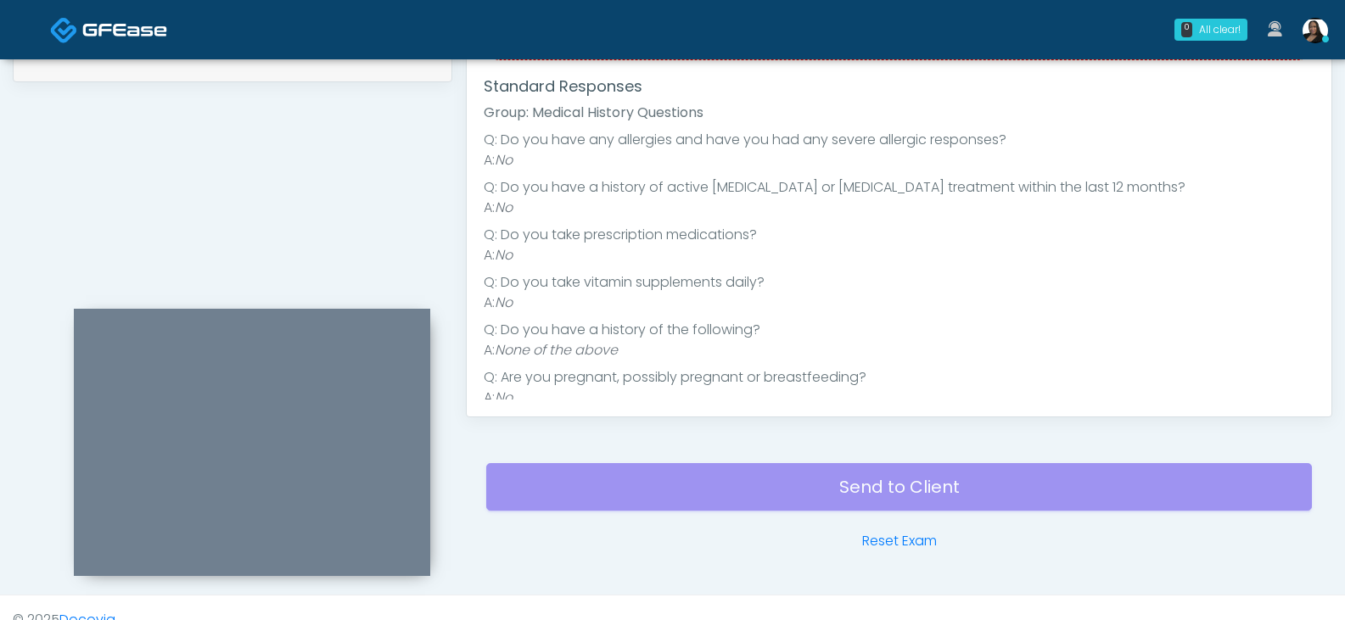
scroll to position [648, 0]
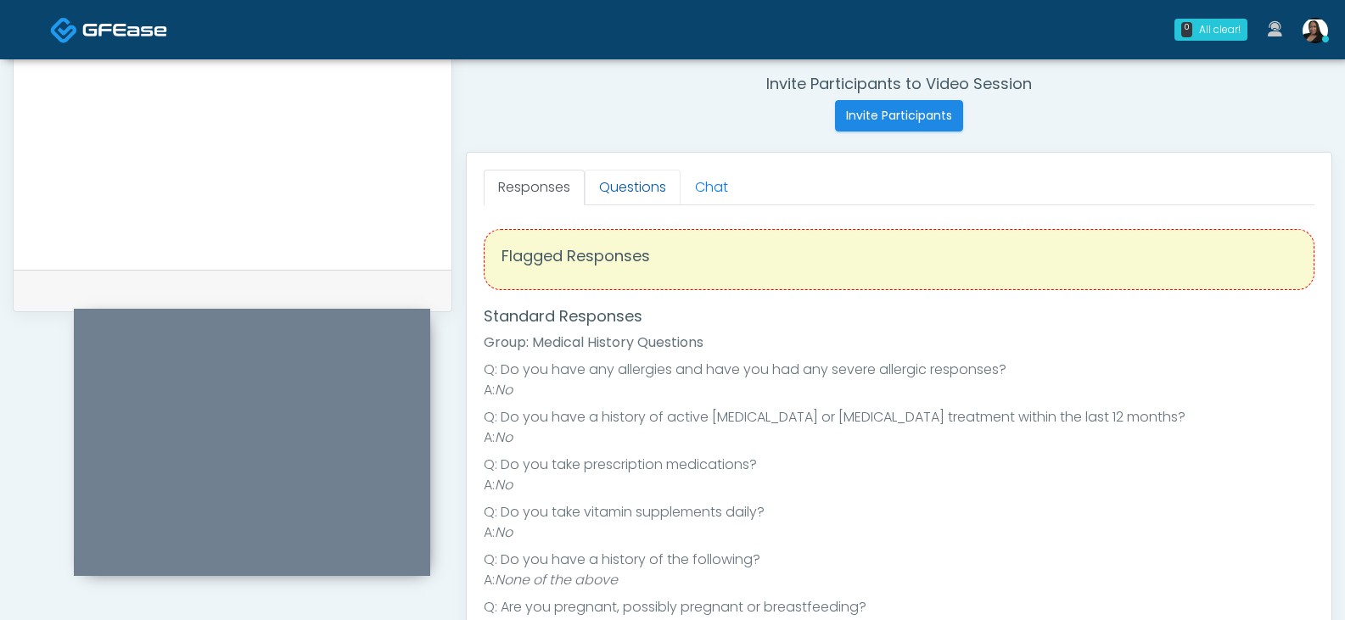
click at [625, 189] on link "Questions" at bounding box center [633, 188] width 96 height 36
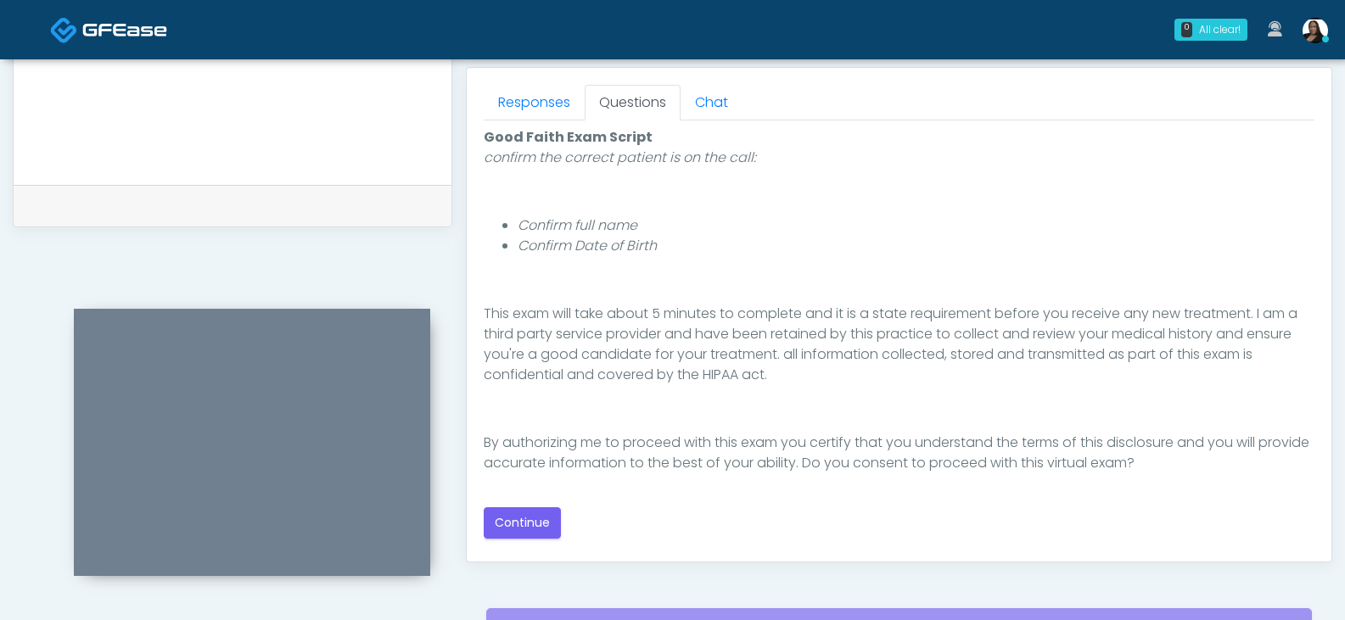
scroll to position [818, 0]
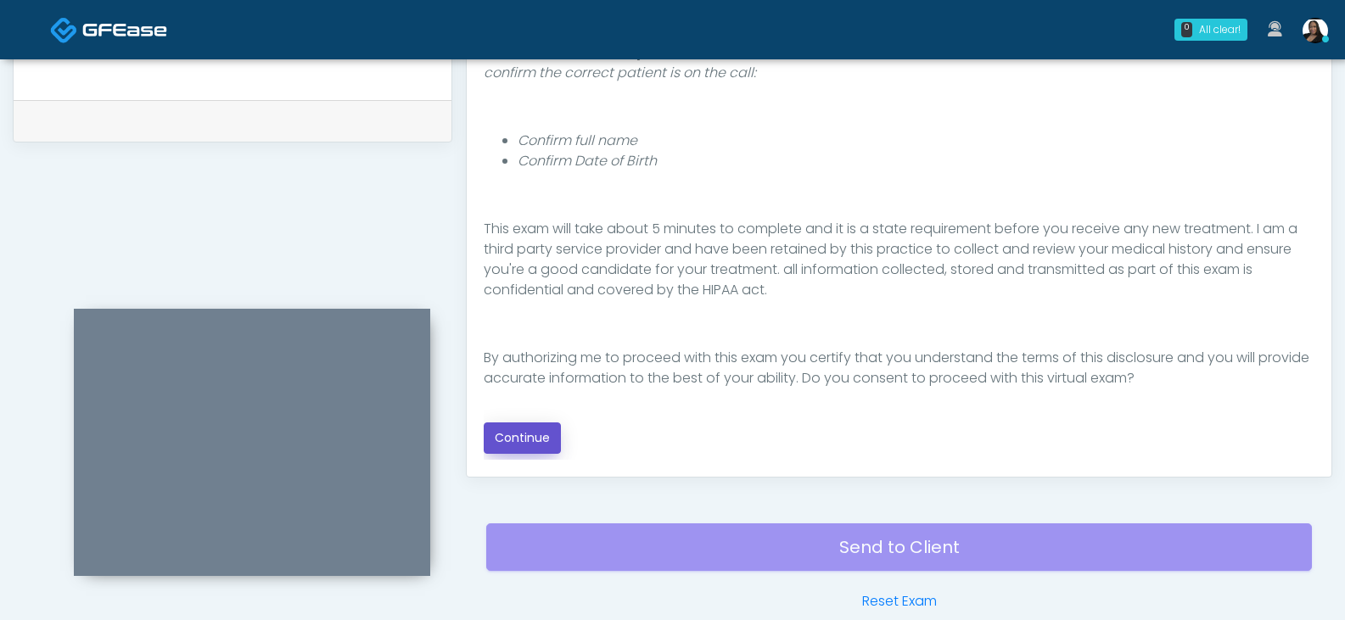
click at [517, 443] on button "Continue" at bounding box center [522, 438] width 77 height 31
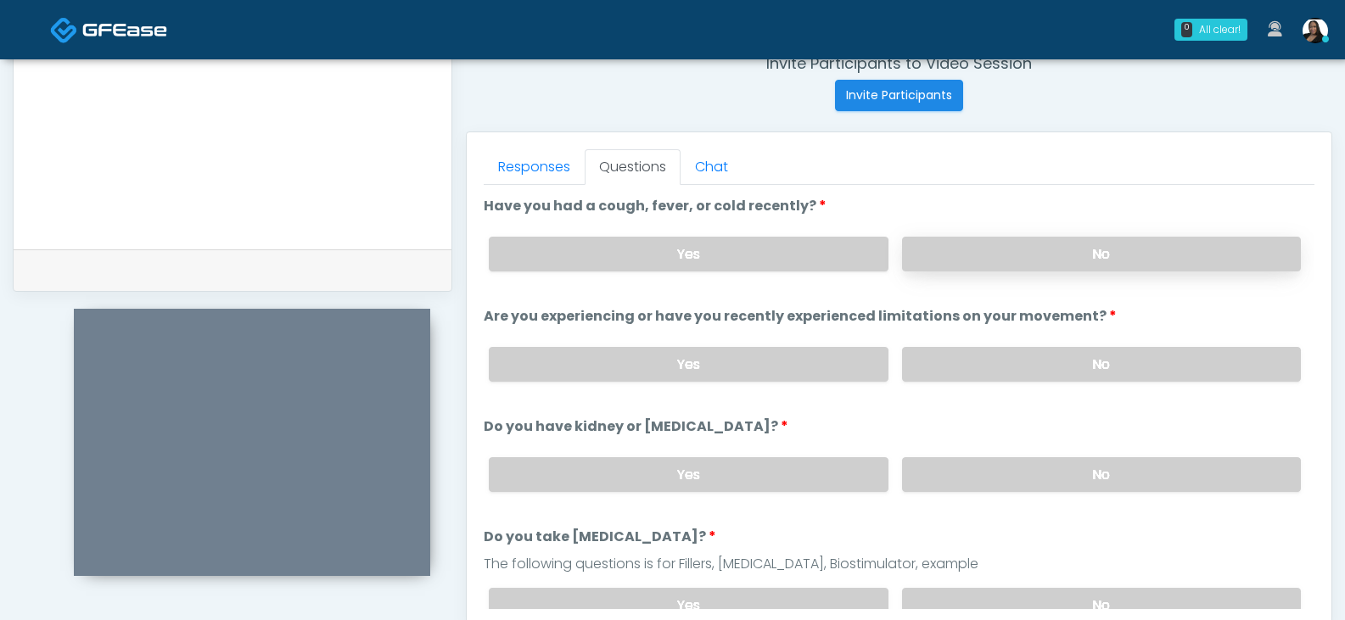
scroll to position [648, 0]
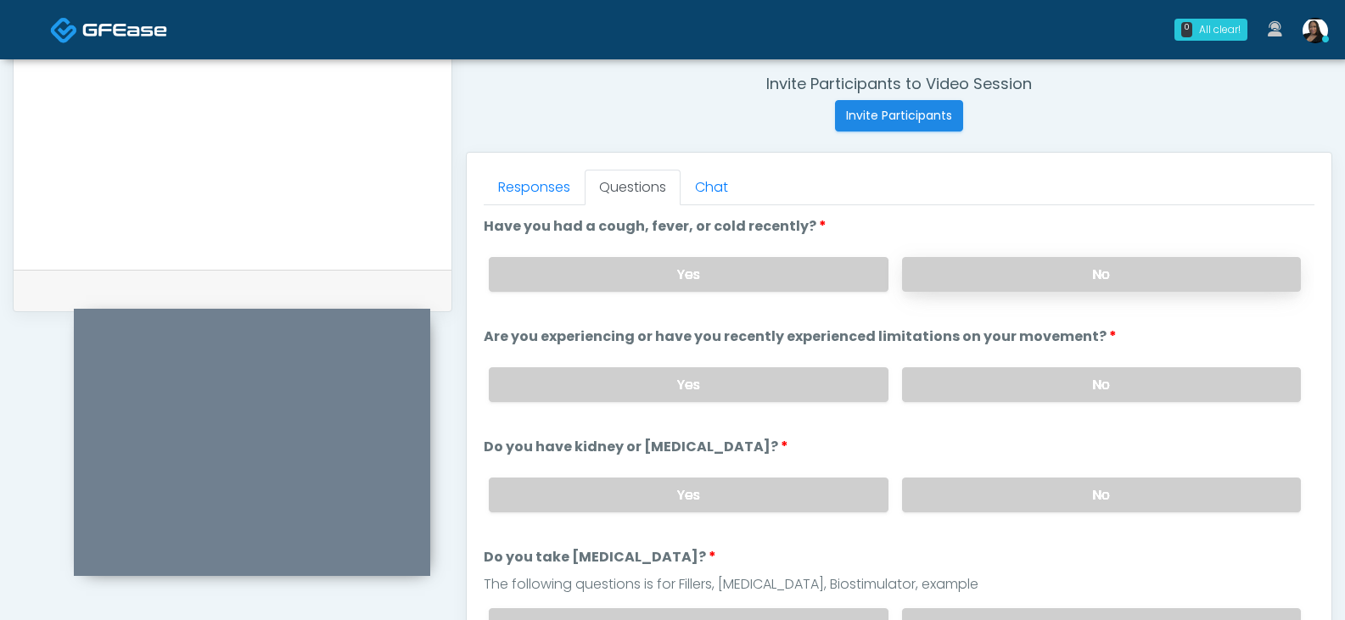
click at [1137, 277] on label "No" at bounding box center [1101, 274] width 399 height 35
click at [1049, 383] on label "No" at bounding box center [1101, 384] width 399 height 35
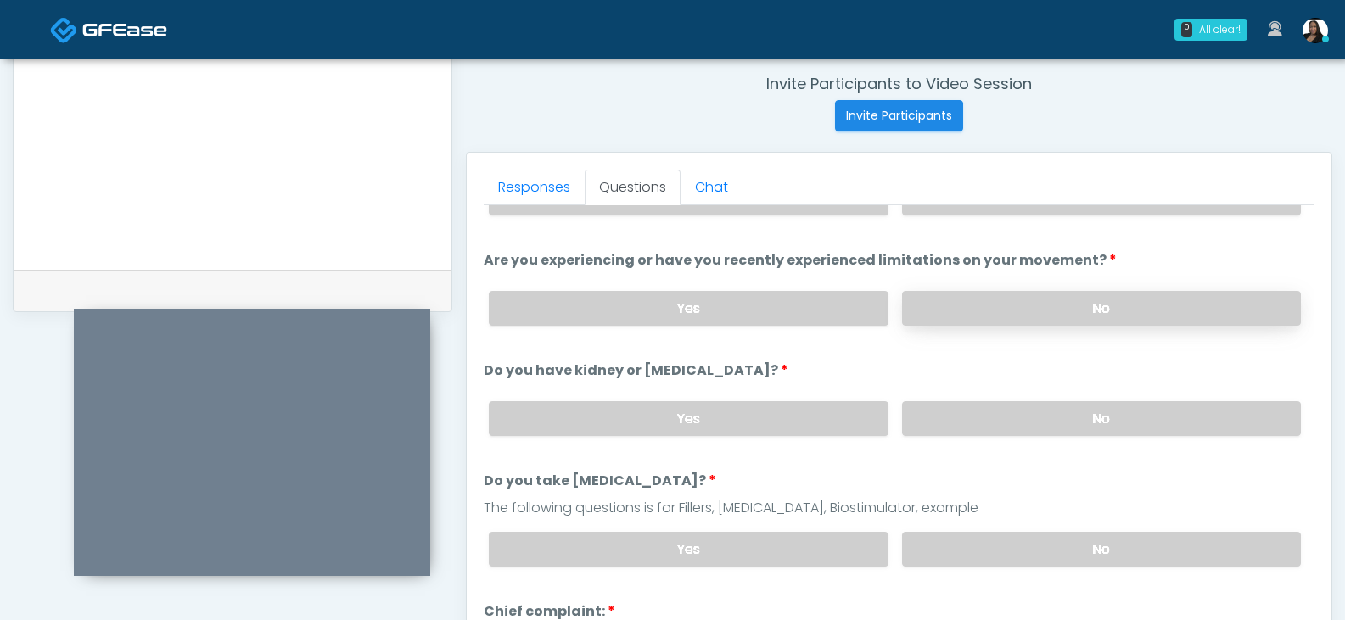
scroll to position [170, 0]
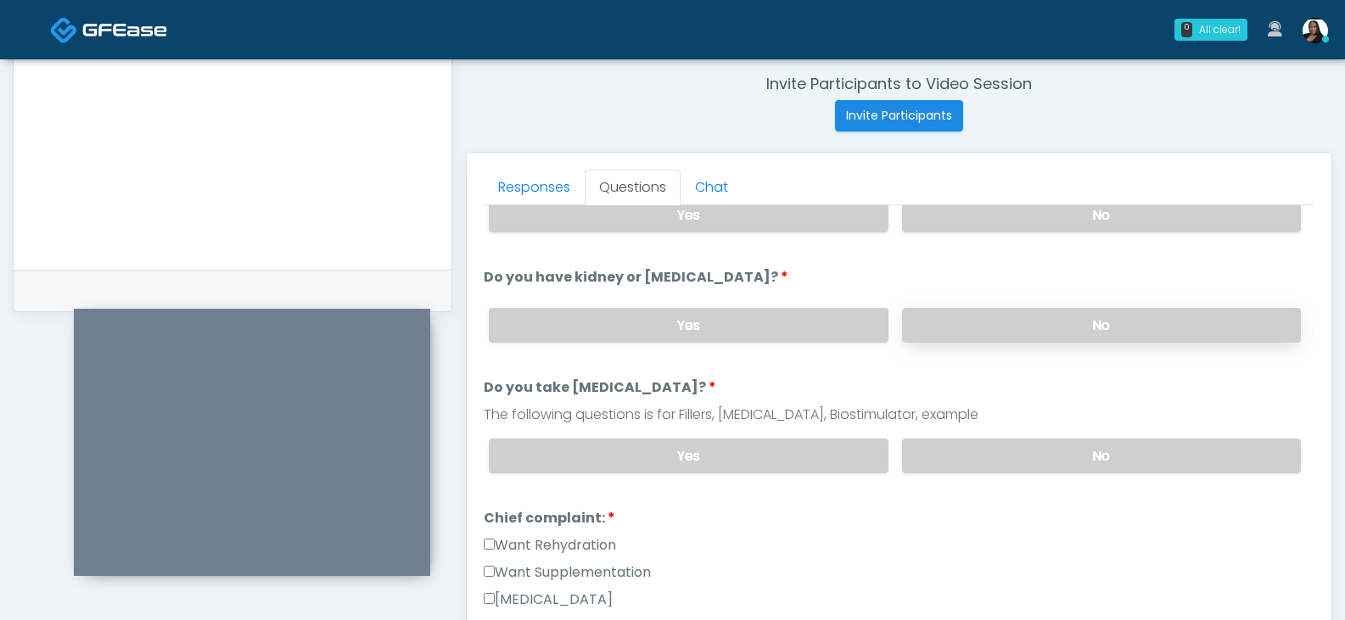
click at [1017, 319] on label "No" at bounding box center [1101, 325] width 399 height 35
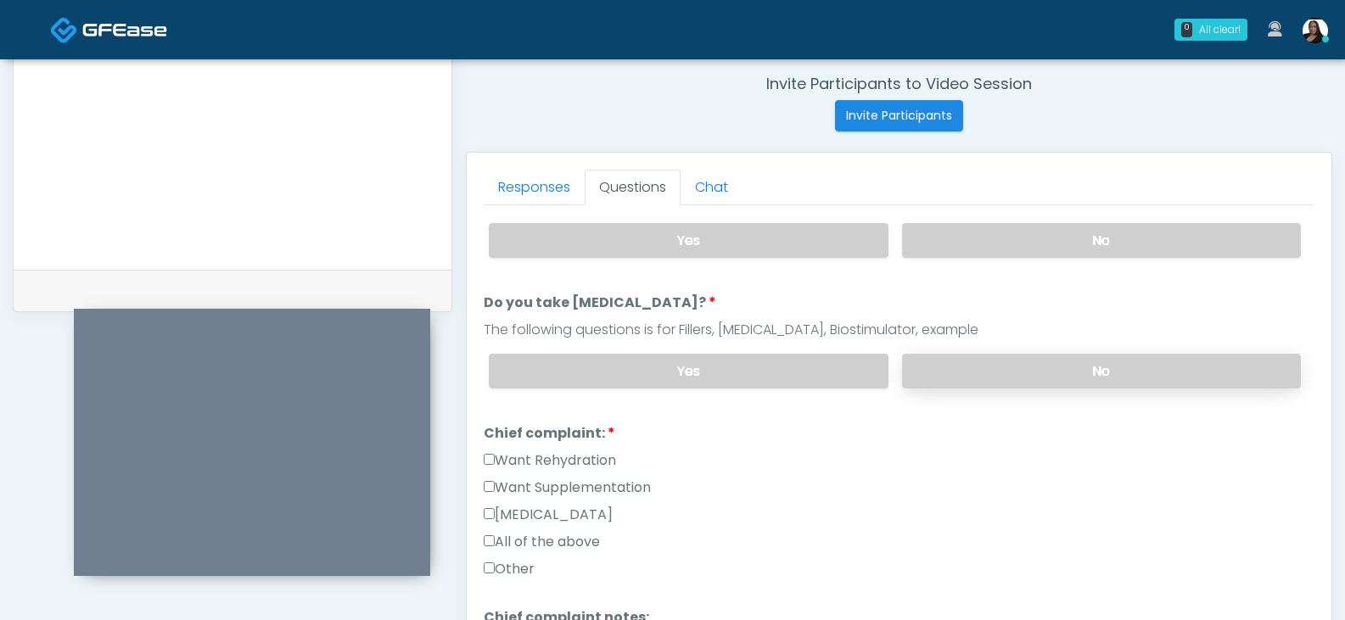
click at [1002, 373] on label "No" at bounding box center [1101, 371] width 399 height 35
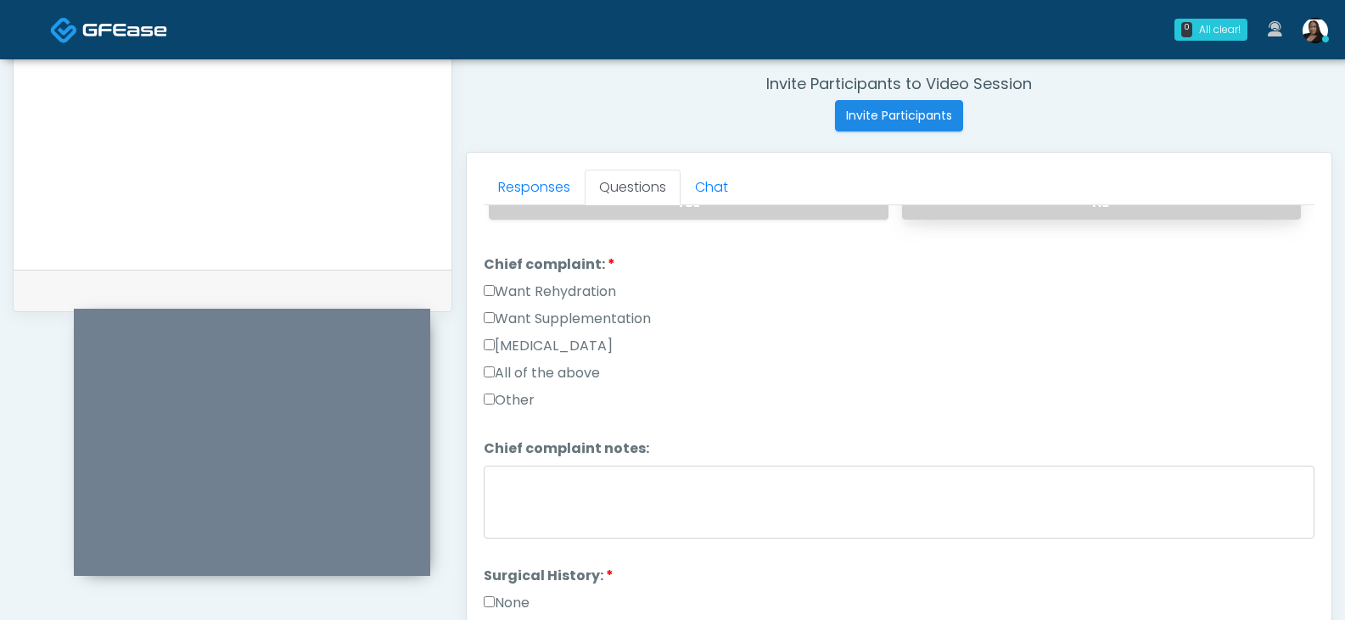
scroll to position [424, 0]
click at [506, 293] on label "Want Rehydration" at bounding box center [550, 291] width 132 height 20
click at [504, 292] on label "Want Rehydration" at bounding box center [550, 291] width 132 height 20
click at [500, 317] on label "Want Supplementation" at bounding box center [567, 318] width 167 height 20
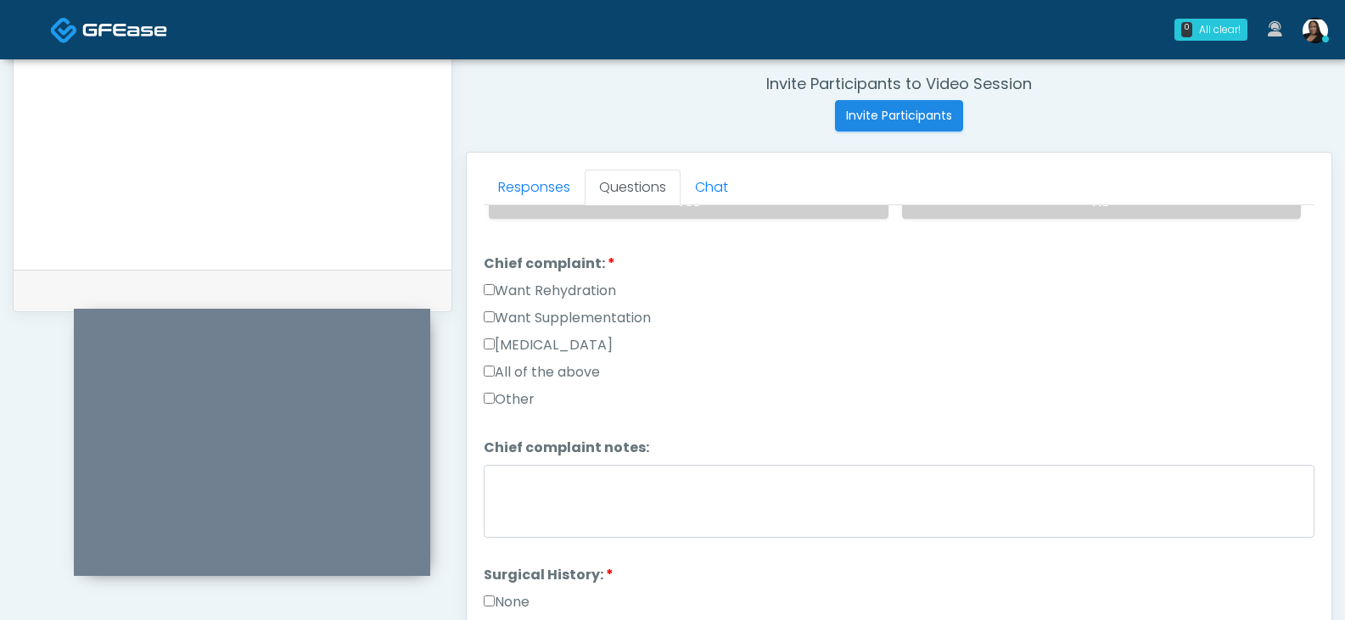
click at [504, 397] on label "Other" at bounding box center [509, 400] width 51 height 20
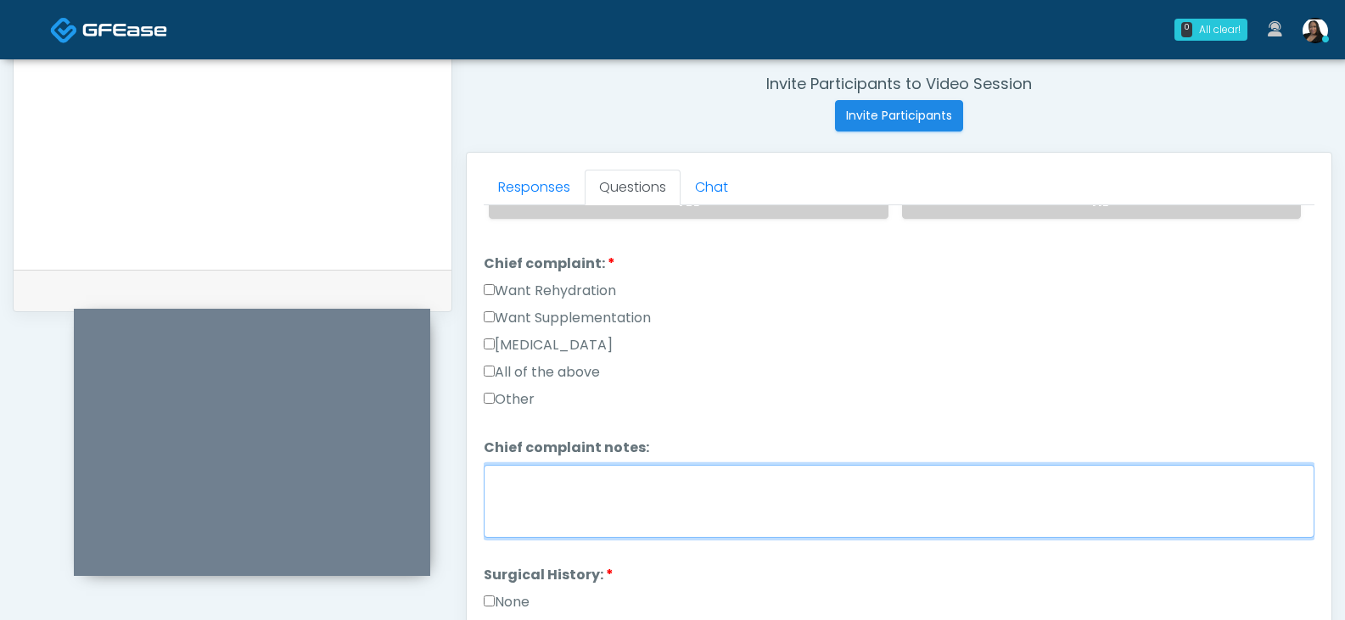
drag, startPoint x: 507, startPoint y: 501, endPoint x: 517, endPoint y: 457, distance: 44.5
click at [511, 486] on textarea "Chief complaint notes:" at bounding box center [899, 501] width 831 height 73
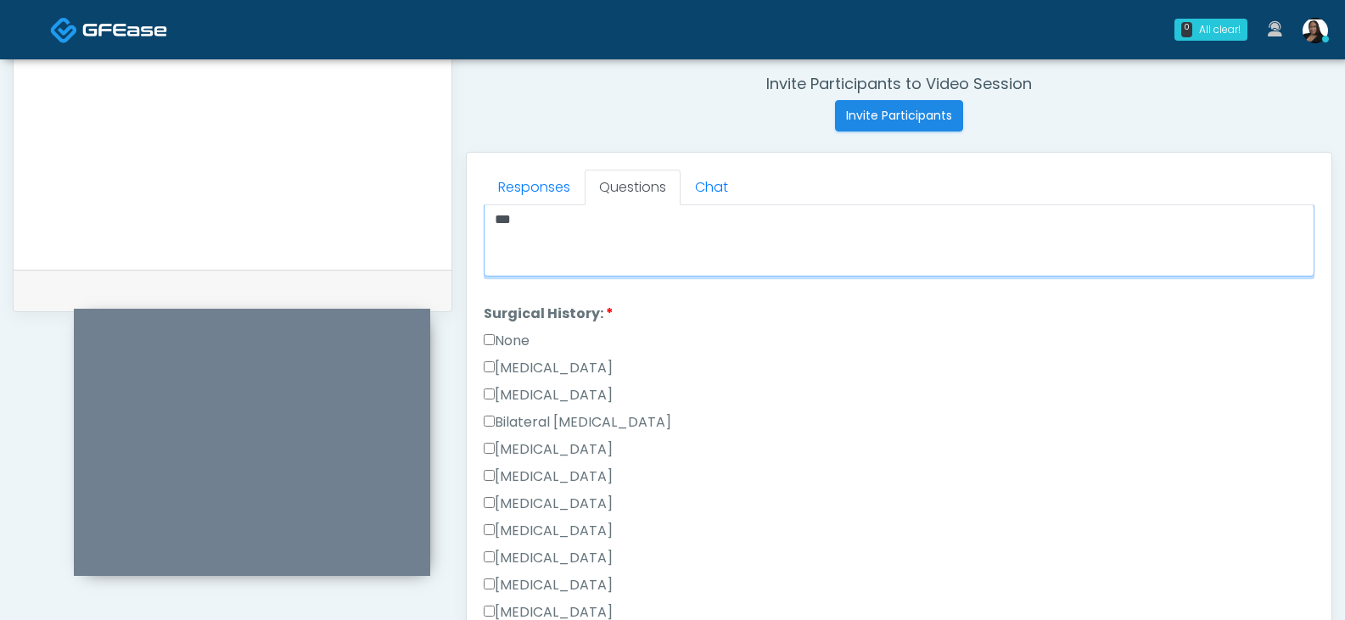
scroll to position [679, 0]
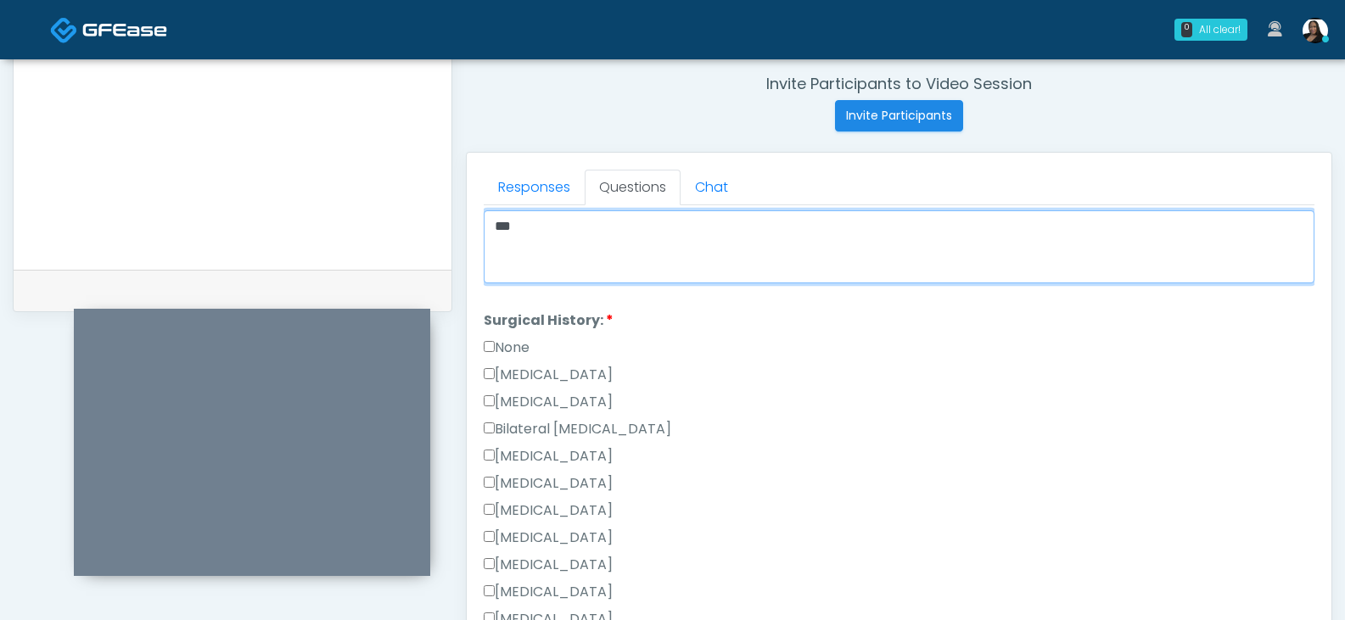
type textarea "***"
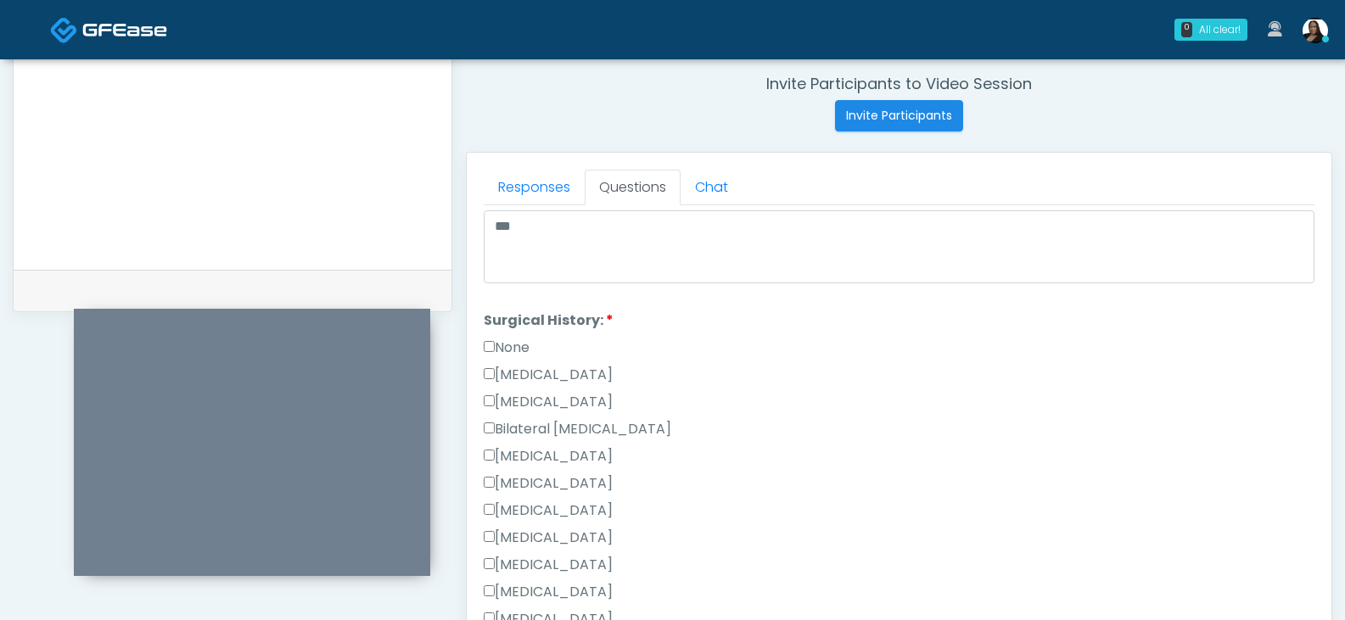
click at [504, 356] on label "None" at bounding box center [507, 348] width 46 height 20
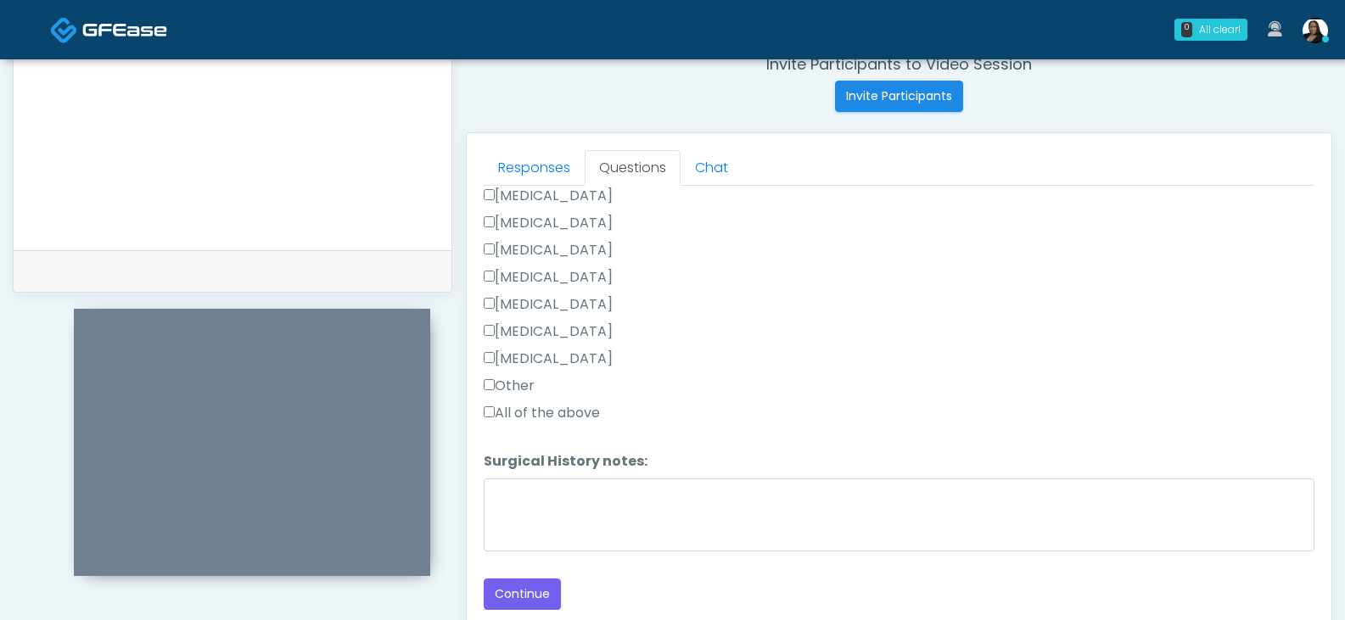
scroll to position [733, 0]
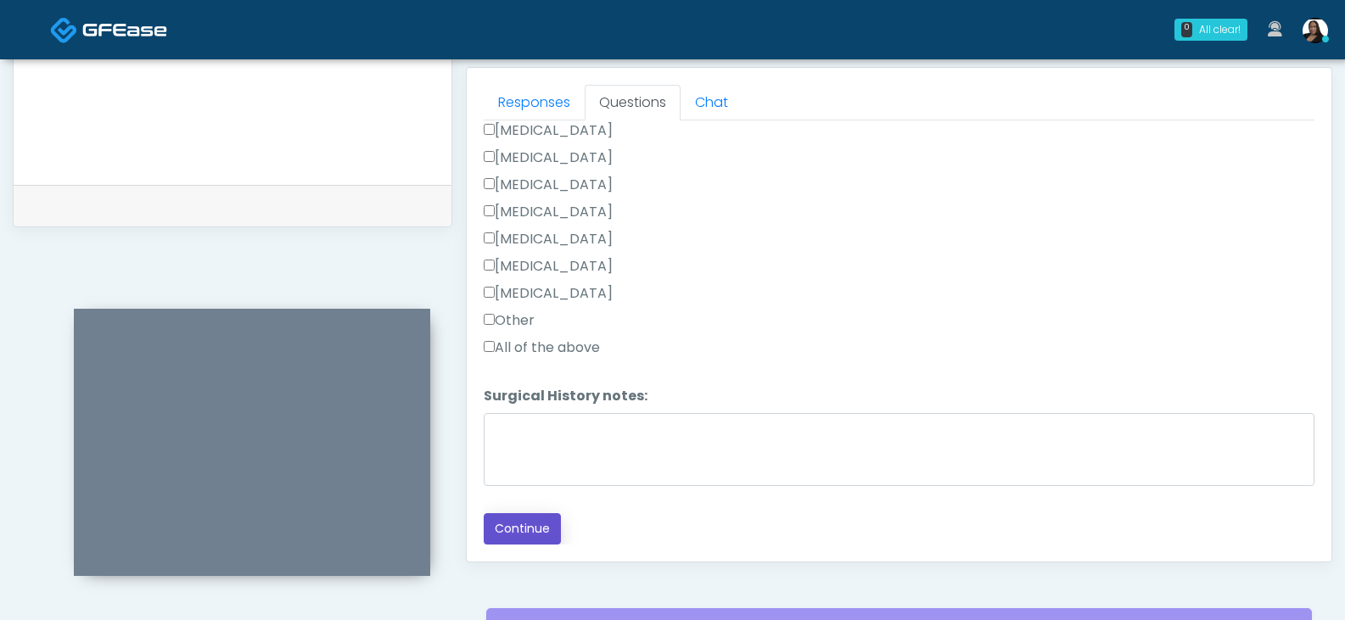
click at [524, 524] on button "Continue" at bounding box center [522, 528] width 77 height 31
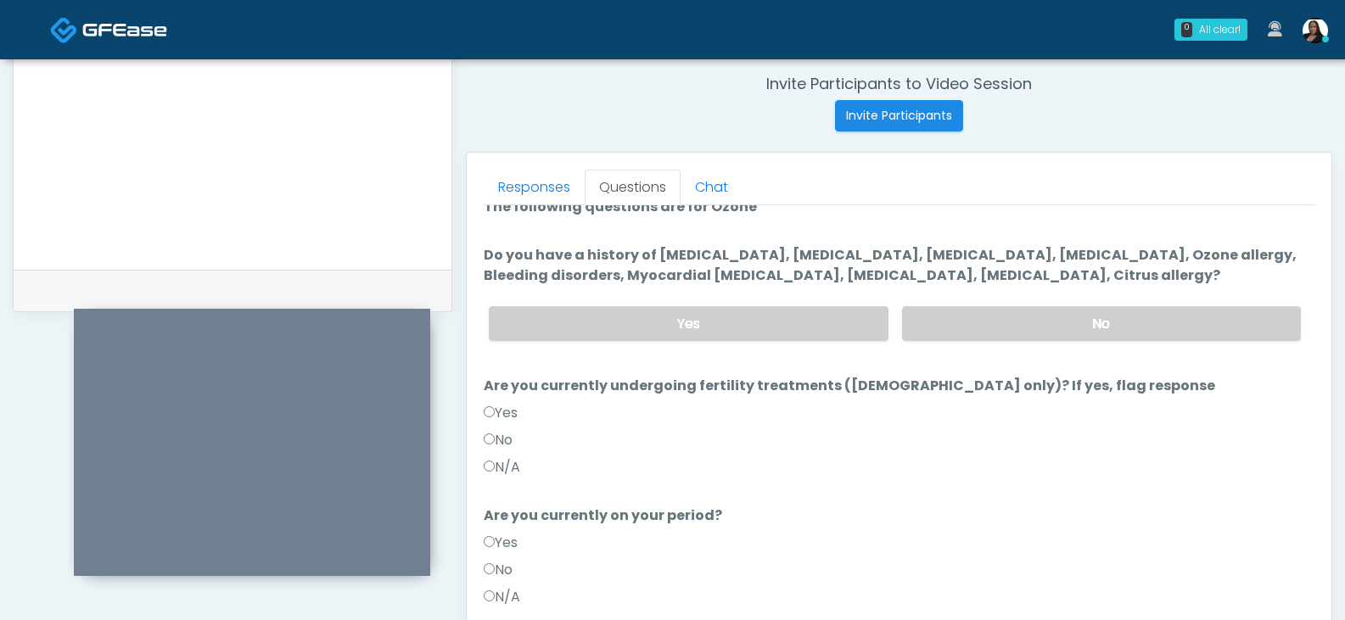
scroll to position [0, 0]
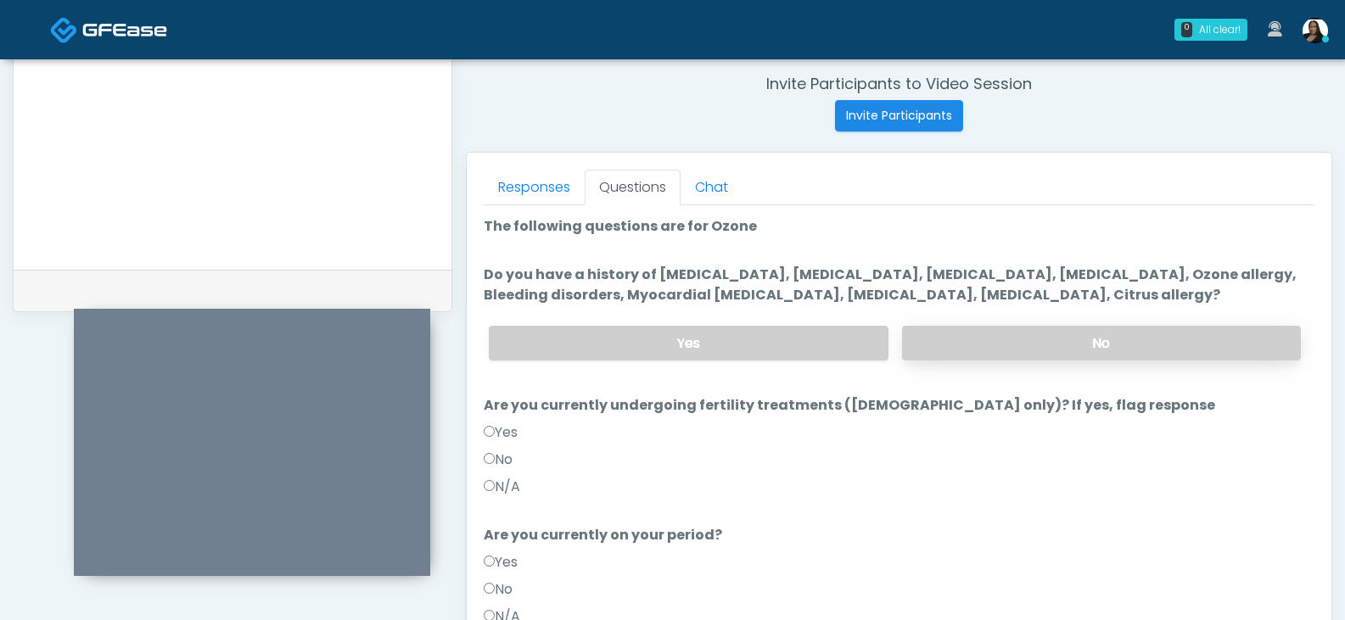
click at [995, 339] on label "No" at bounding box center [1101, 343] width 399 height 35
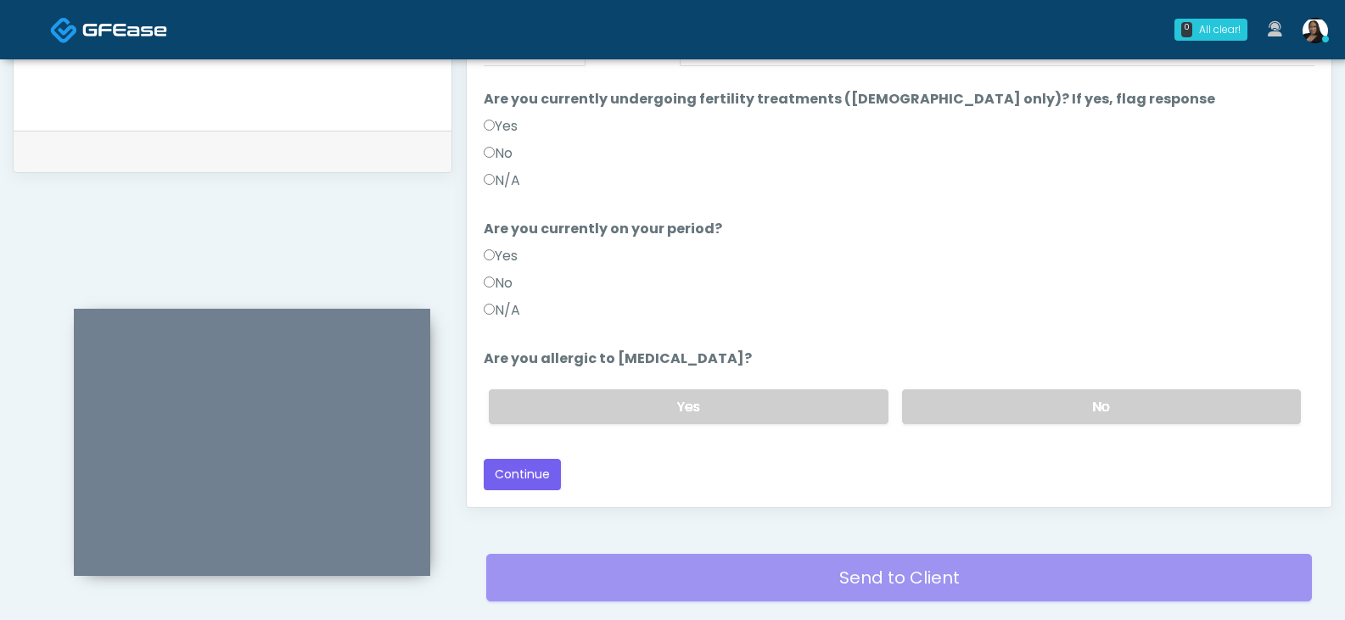
scroll to position [818, 0]
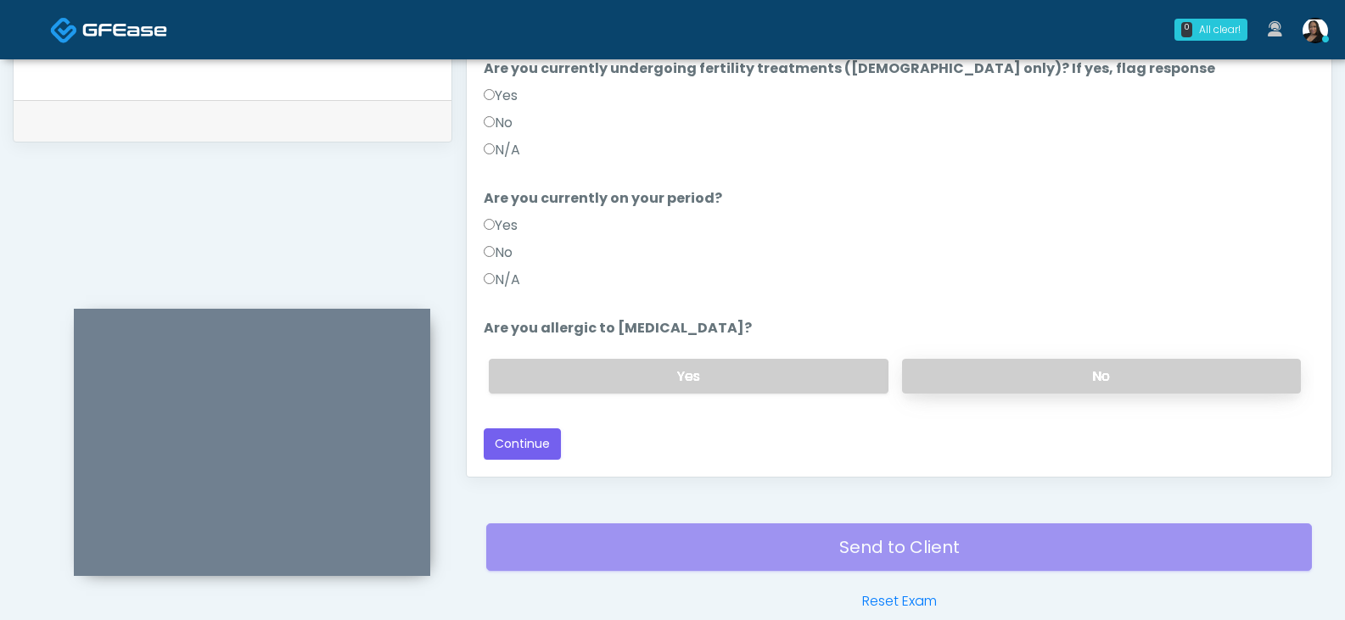
click at [1034, 378] on label "No" at bounding box center [1101, 376] width 399 height 35
drag, startPoint x: 537, startPoint y: 436, endPoint x: 756, endPoint y: 436, distance: 218.9
click at [536, 436] on button "Continue" at bounding box center [522, 444] width 77 height 31
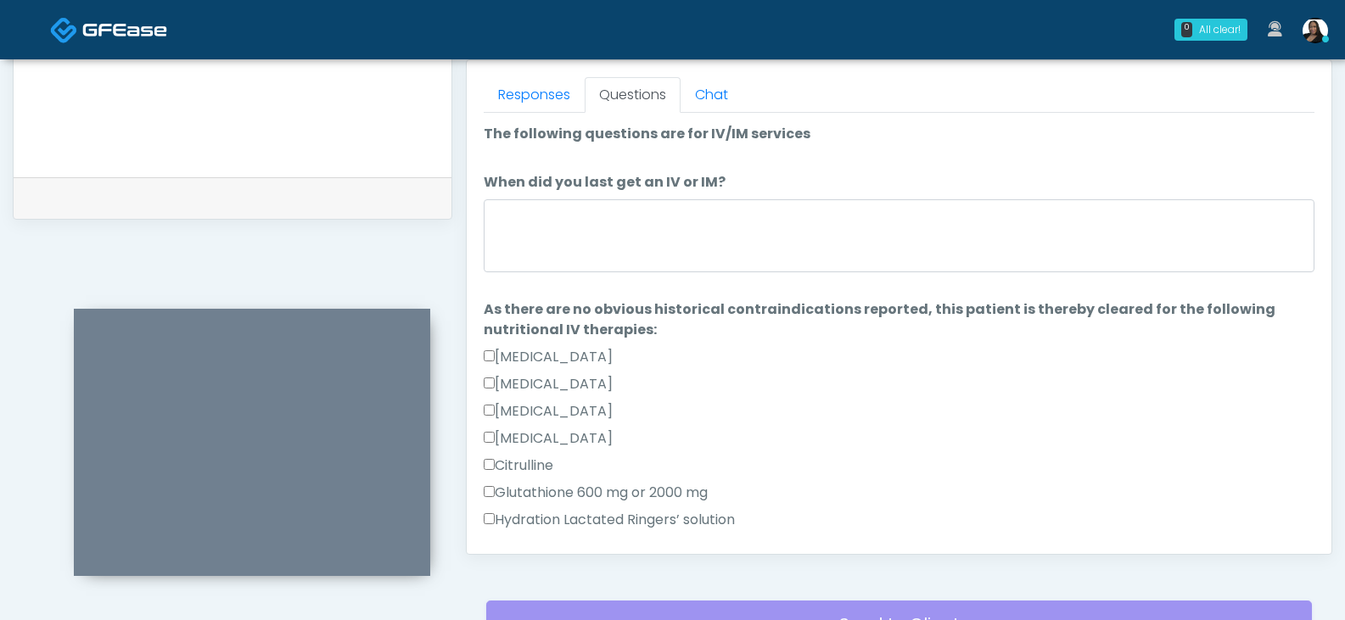
scroll to position [733, 0]
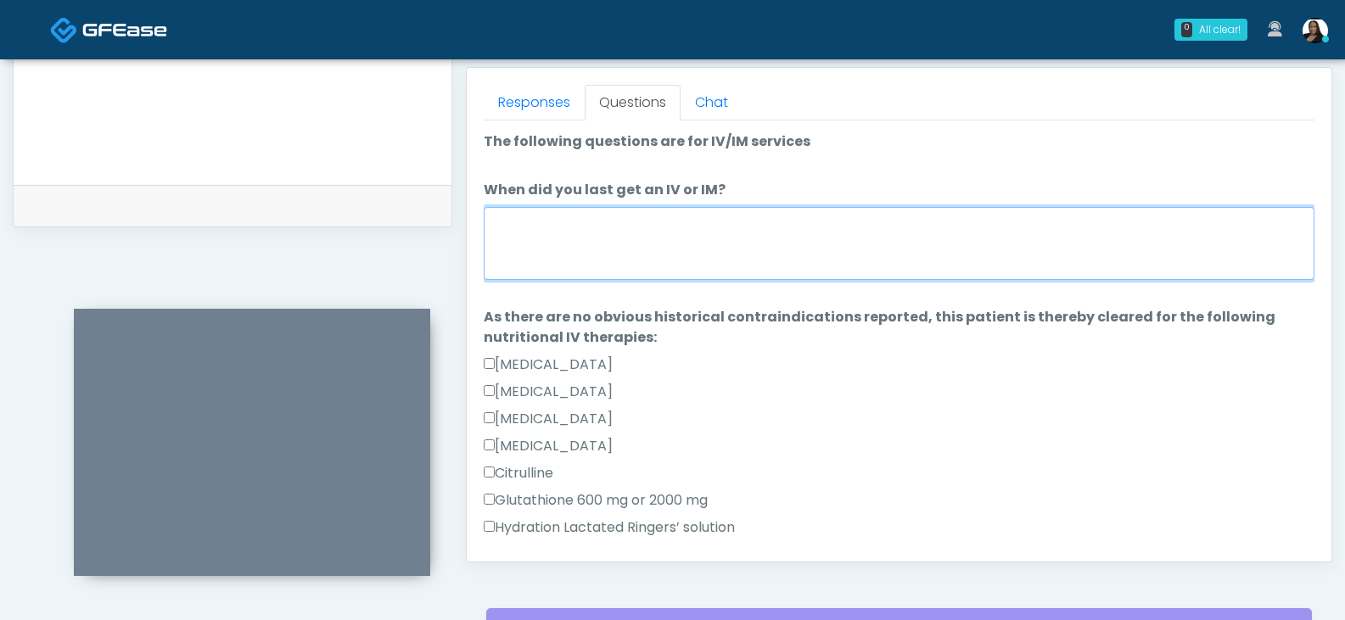
click at [688, 262] on textarea "When did you last get an IV or IM?" at bounding box center [899, 243] width 831 height 73
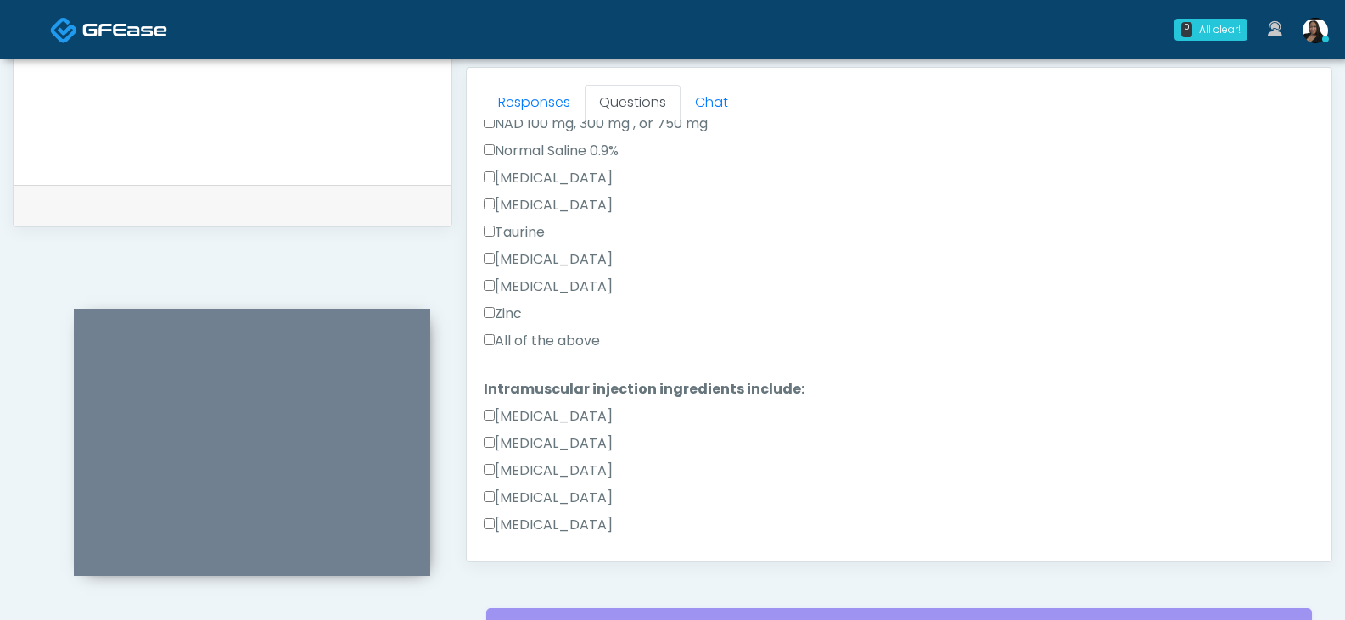
type textarea "**********"
click at [528, 339] on label "All of the above" at bounding box center [542, 341] width 116 height 20
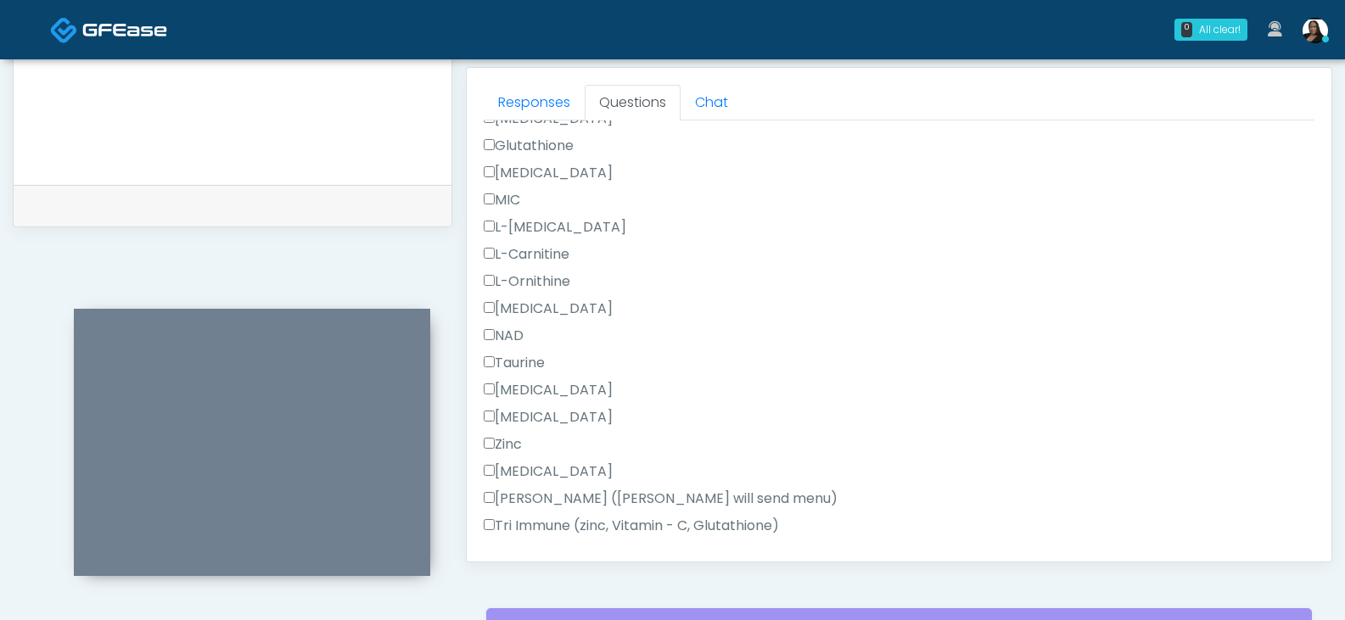
scroll to position [1079, 0]
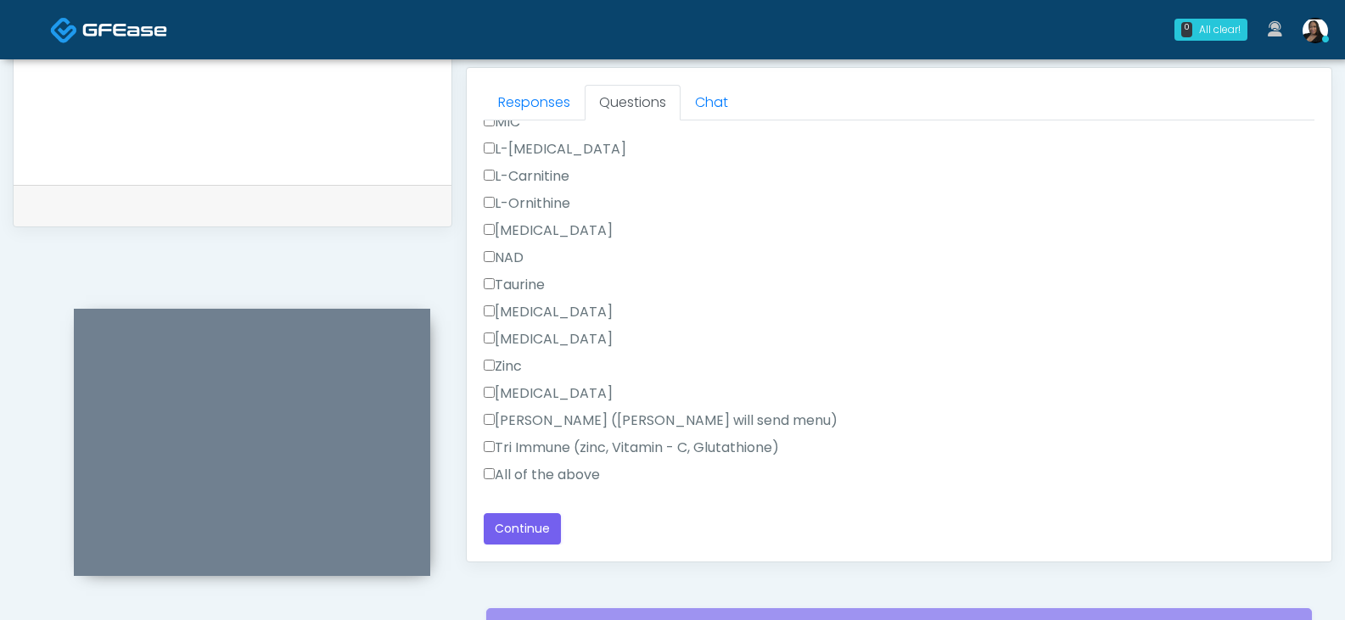
click at [509, 478] on label "All of the above" at bounding box center [542, 475] width 116 height 20
click at [523, 530] on button "Continue" at bounding box center [522, 528] width 77 height 31
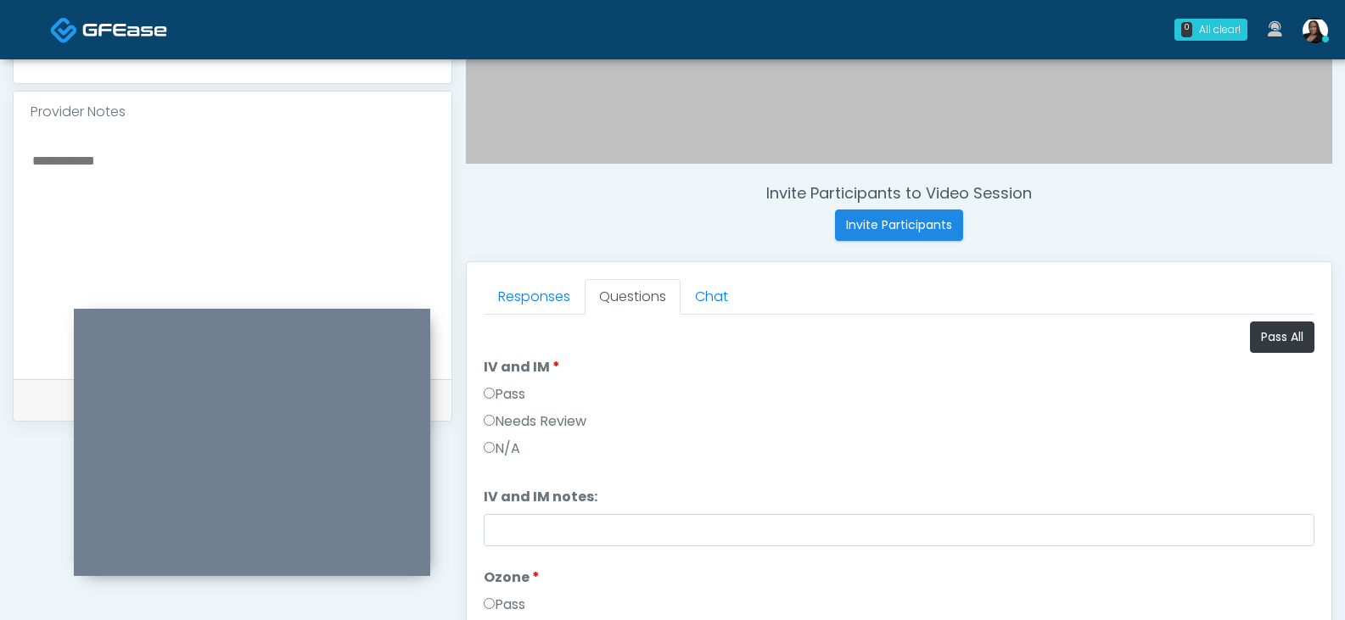
scroll to position [394, 0]
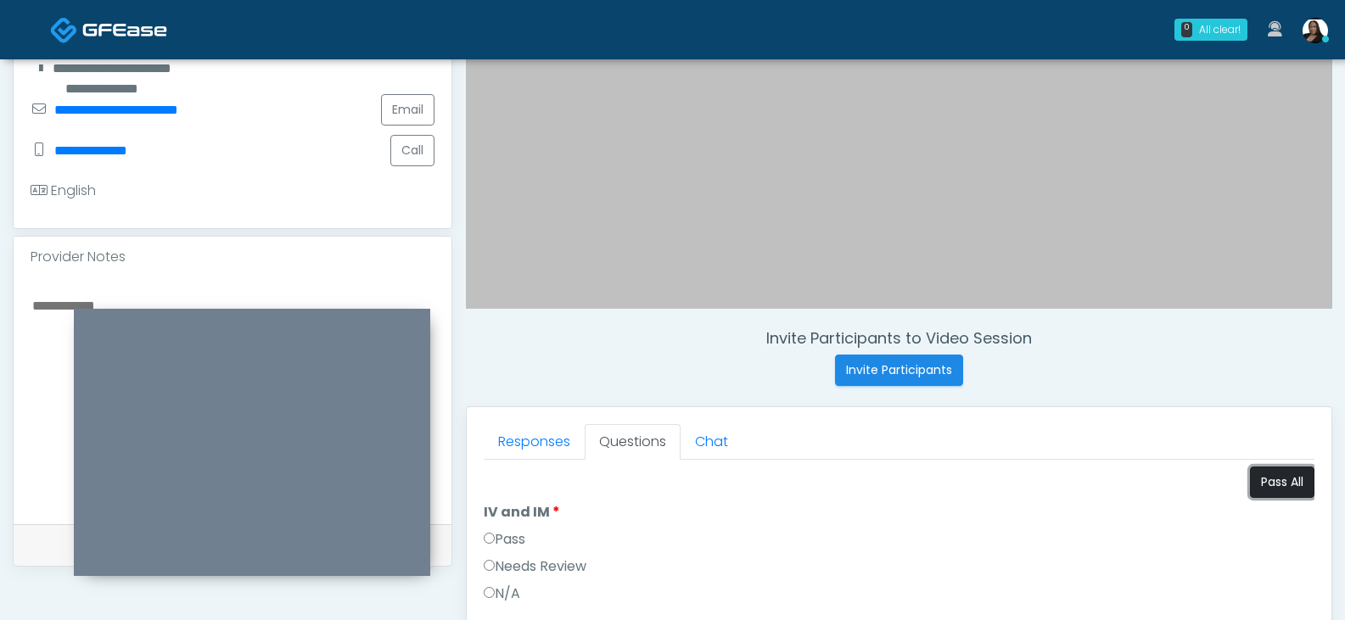
click at [1264, 478] on button "Pass All" at bounding box center [1282, 482] width 64 height 31
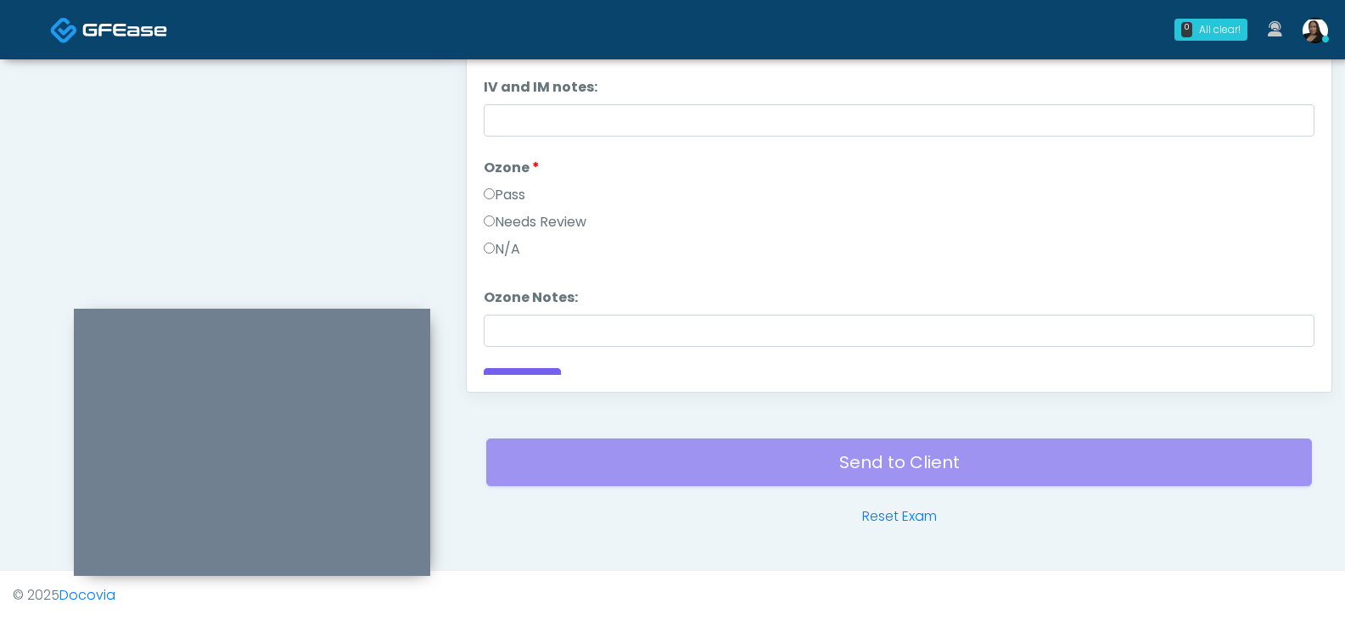
scroll to position [70, 0]
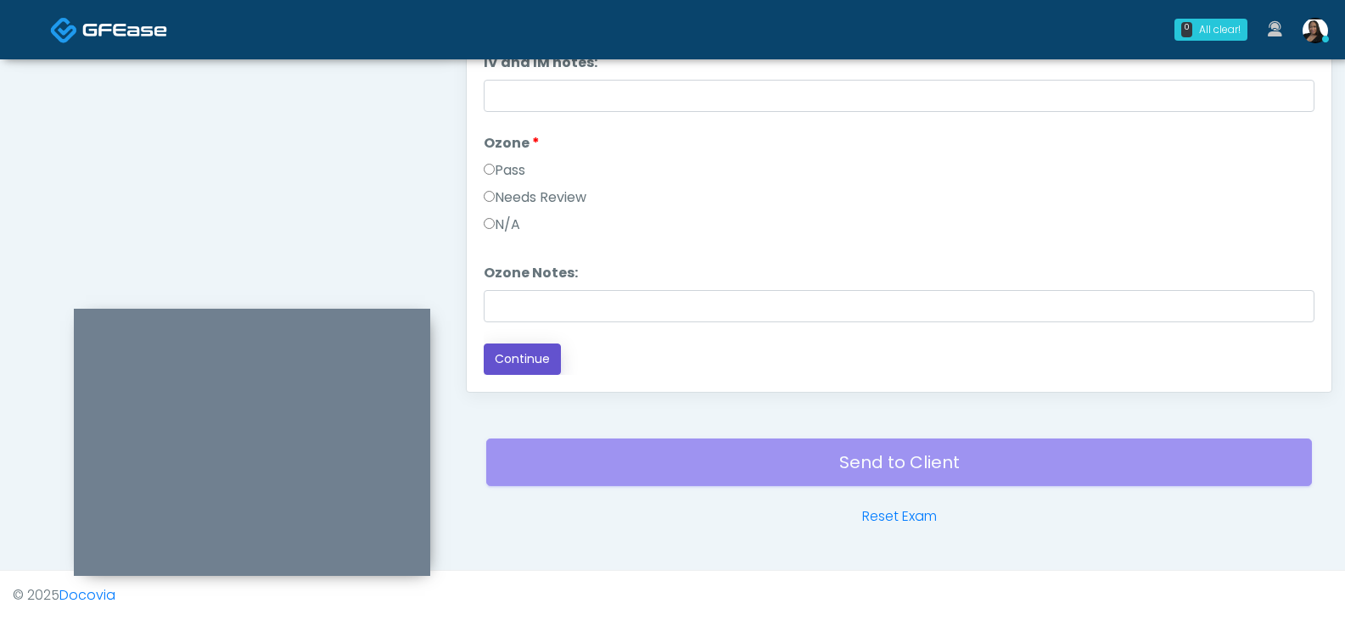
click at [525, 371] on button "Continue" at bounding box center [522, 359] width 77 height 31
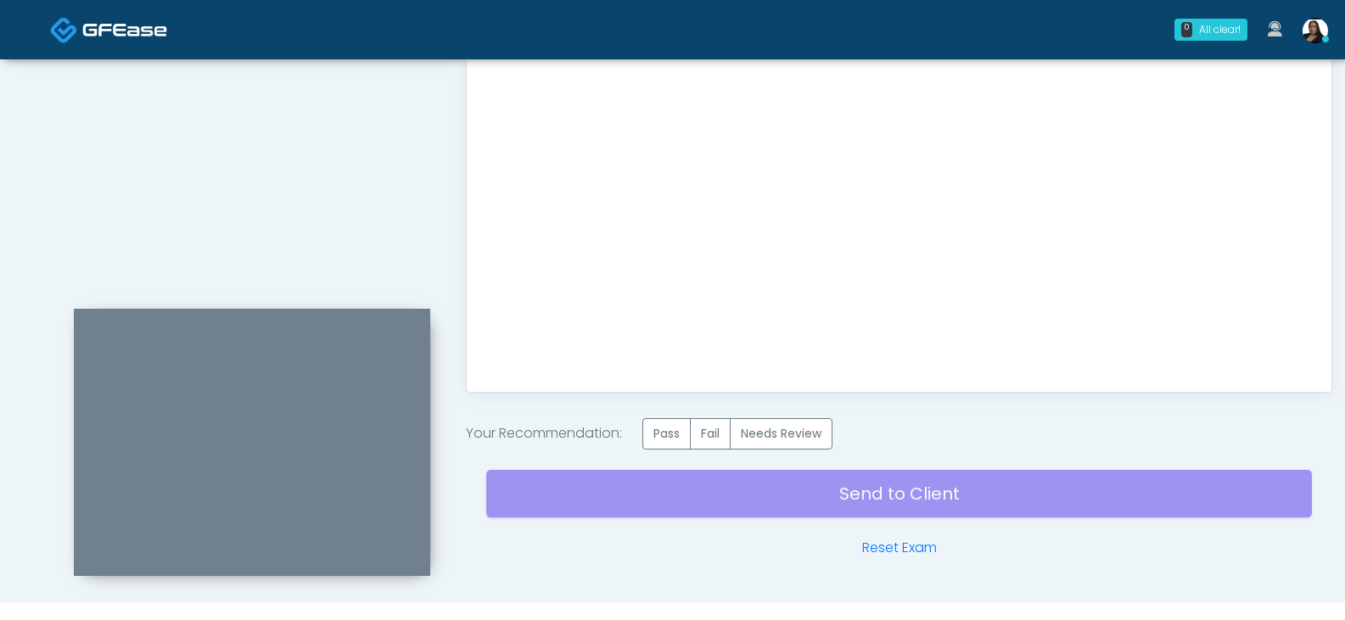
scroll to position [0, 0]
click at [660, 425] on label "Pass" at bounding box center [666, 433] width 48 height 31
click at [842, 490] on div "Send to Client Reset Exam" at bounding box center [899, 504] width 826 height 109
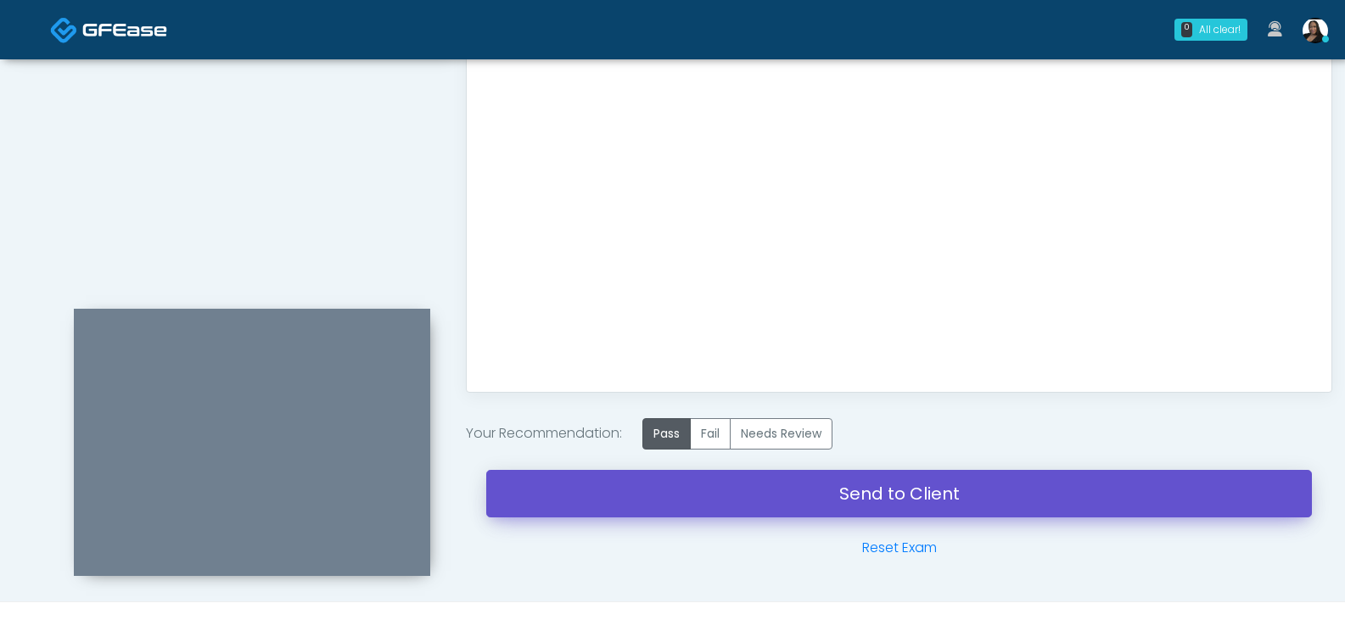
drag, startPoint x: 903, startPoint y: 487, endPoint x: 750, endPoint y: 62, distance: 451.8
click at [903, 487] on link "Send to Client" at bounding box center [899, 494] width 826 height 48
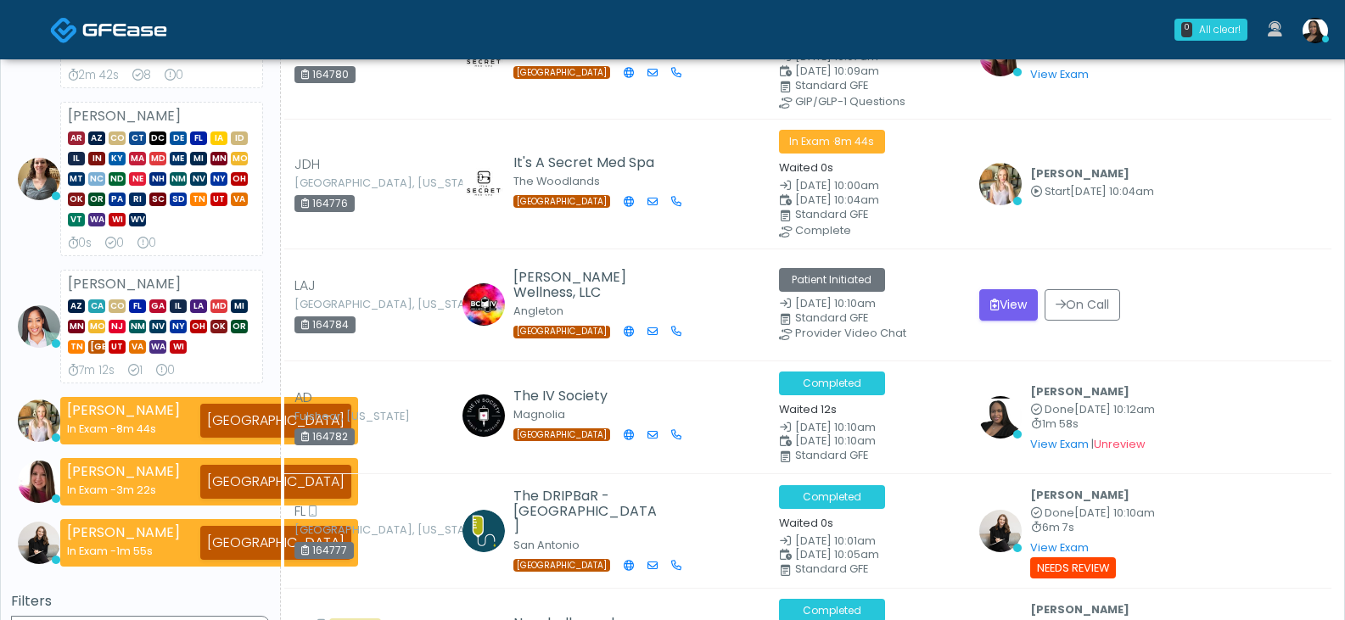
scroll to position [255, 0]
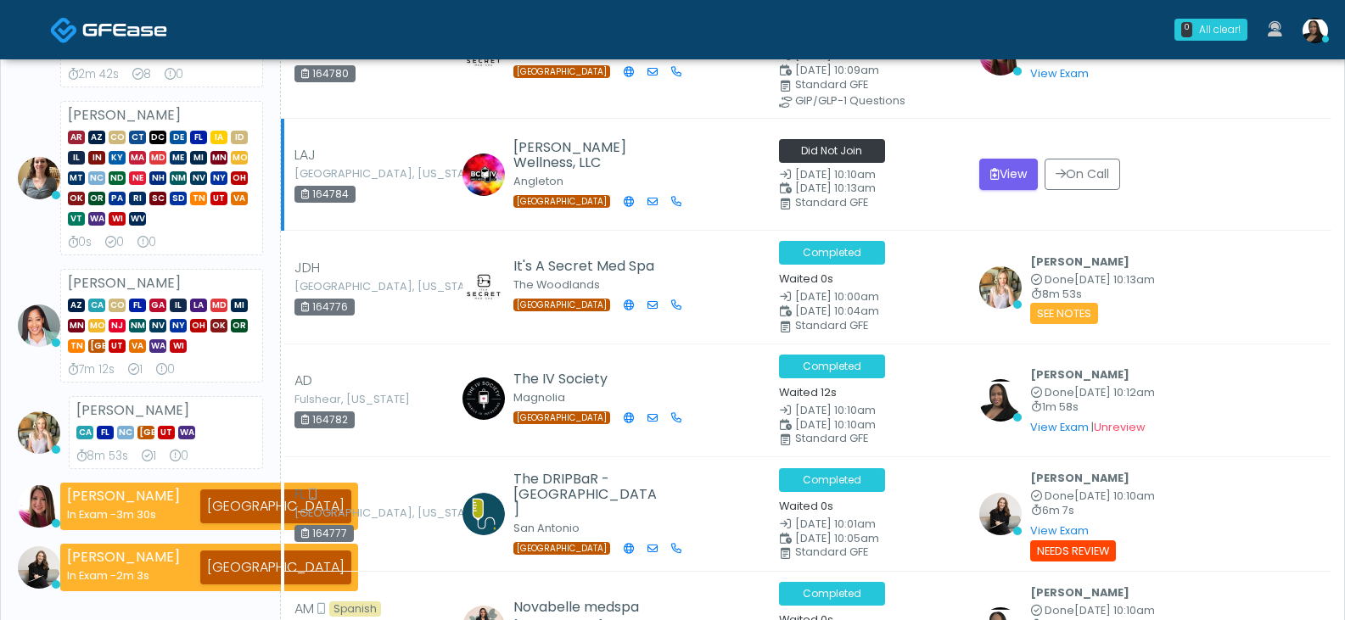
click at [996, 153] on td "View On Call" at bounding box center [1150, 175] width 362 height 112
click at [994, 165] on button "View" at bounding box center [1008, 174] width 59 height 31
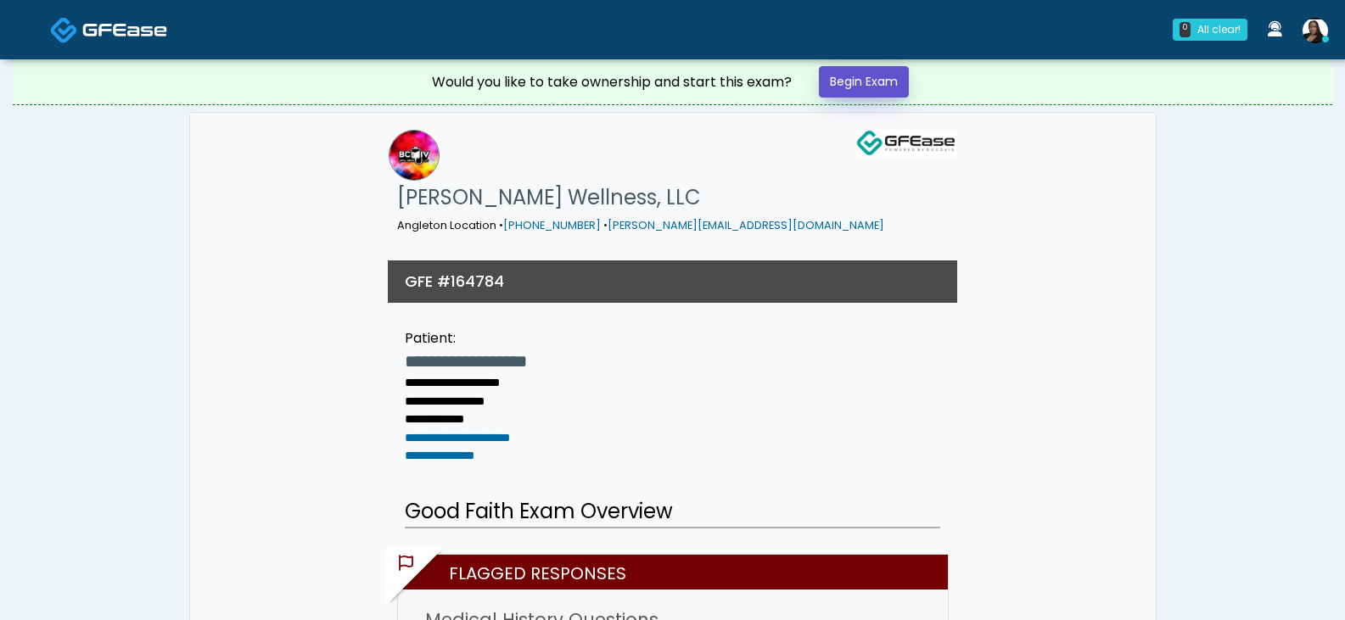
click at [892, 76] on link "Begin Exam" at bounding box center [864, 81] width 90 height 31
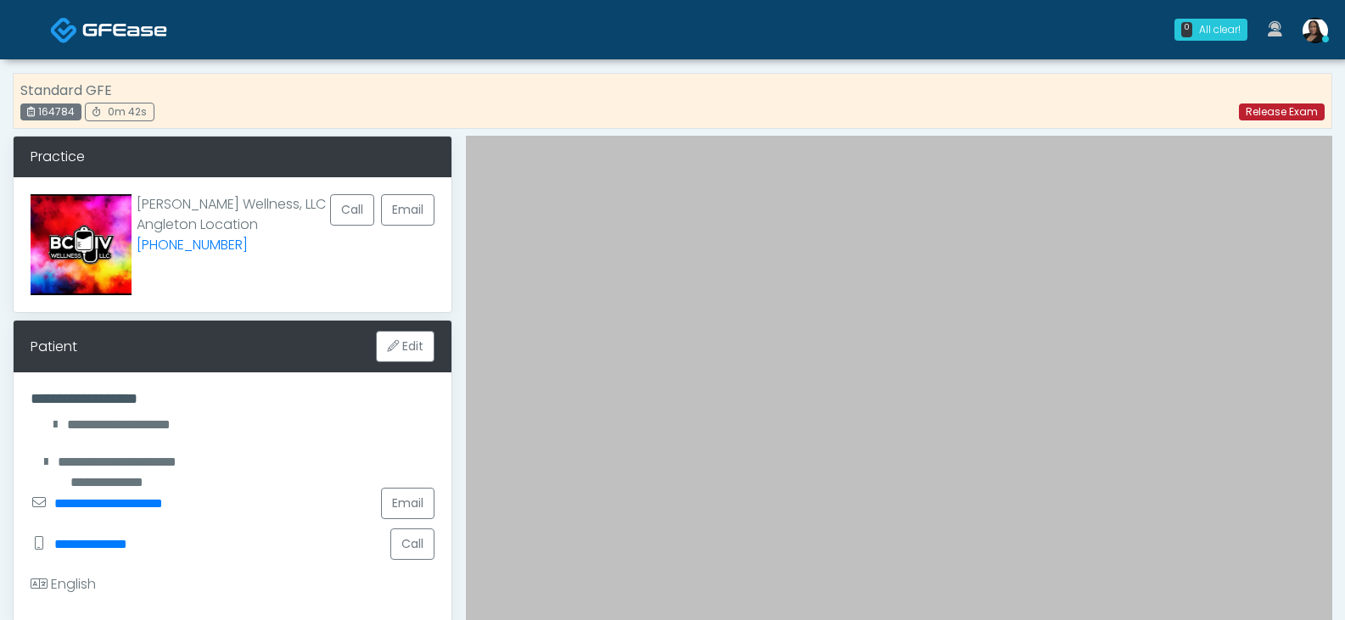
click at [1279, 109] on link "Release Exam" at bounding box center [1282, 112] width 86 height 17
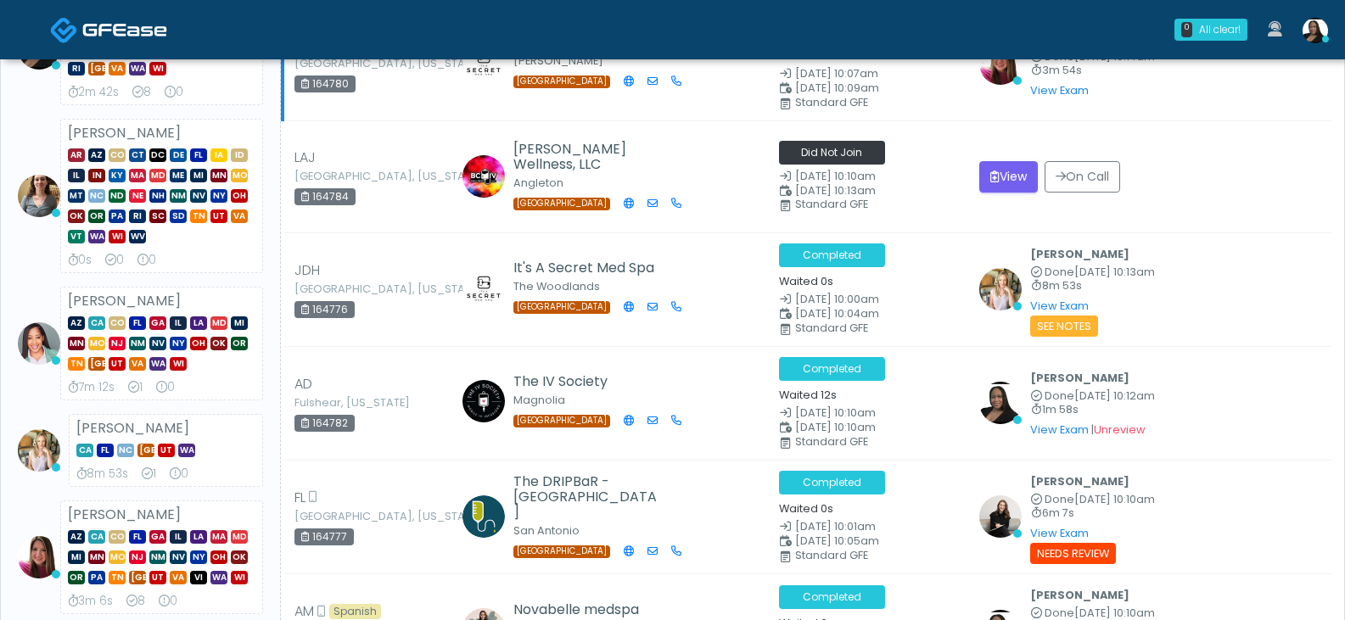
scroll to position [339, 0]
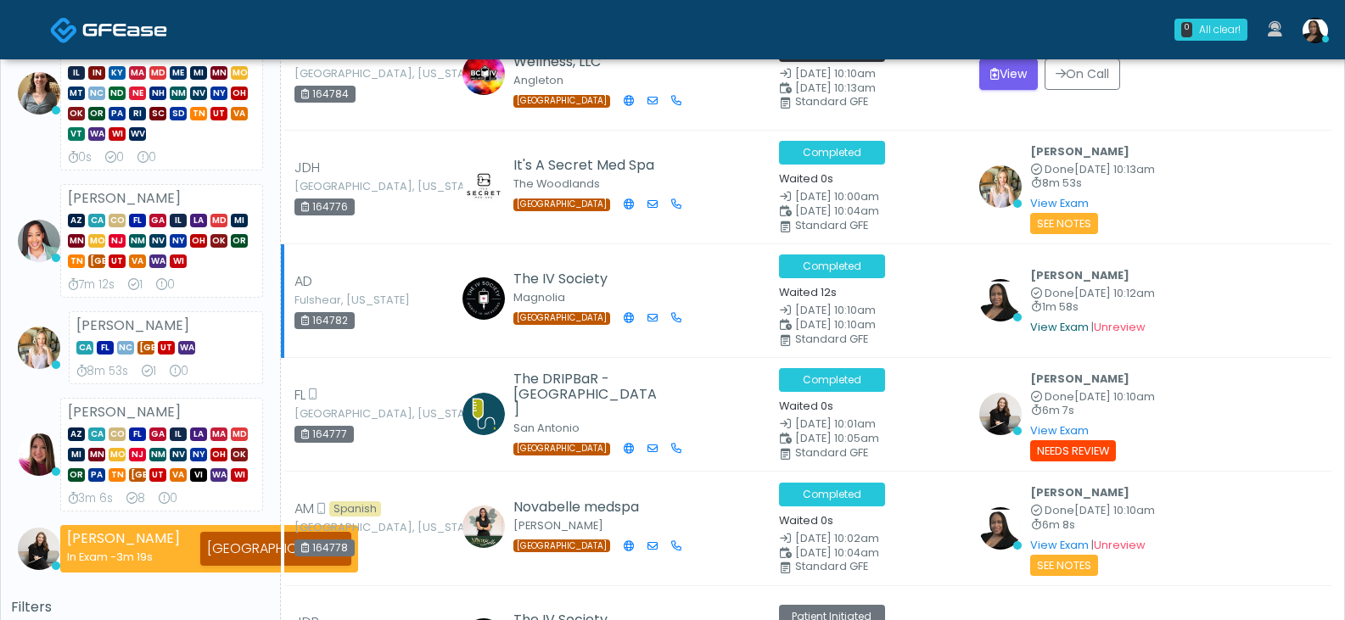
click at [1038, 328] on link "View Exam" at bounding box center [1059, 327] width 59 height 14
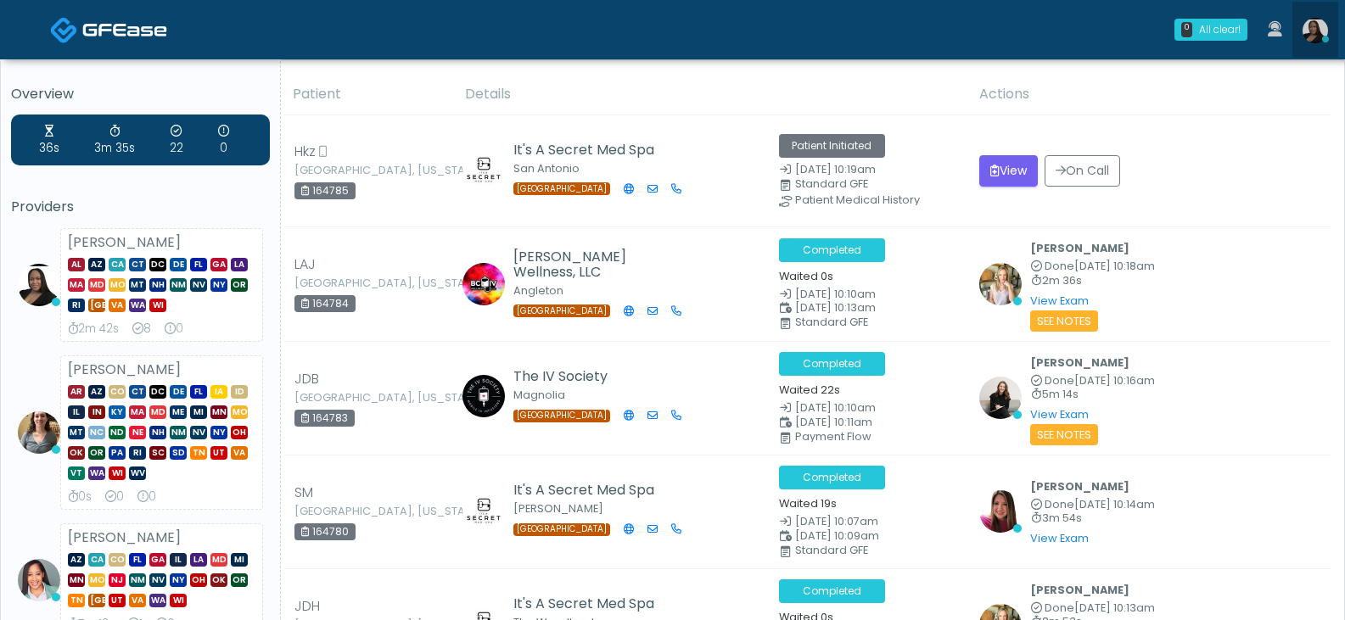
click at [1326, 31] on img at bounding box center [1315, 30] width 25 height 25
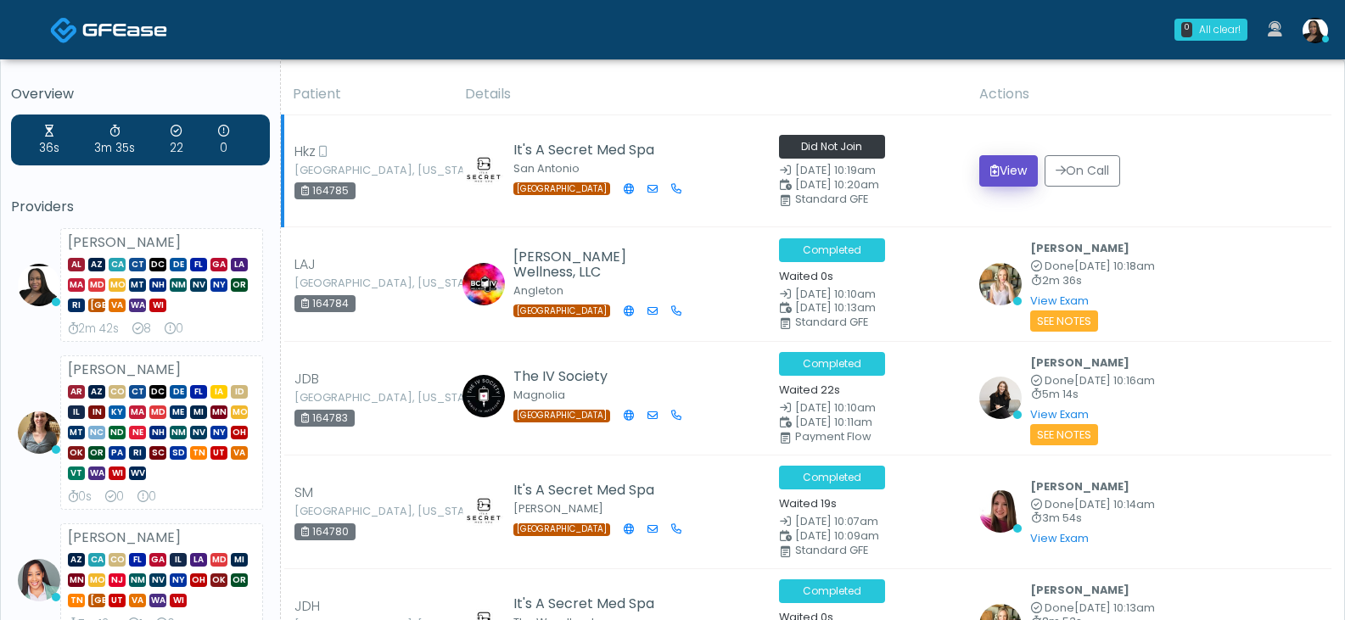
click at [994, 161] on button "View" at bounding box center [1008, 170] width 59 height 31
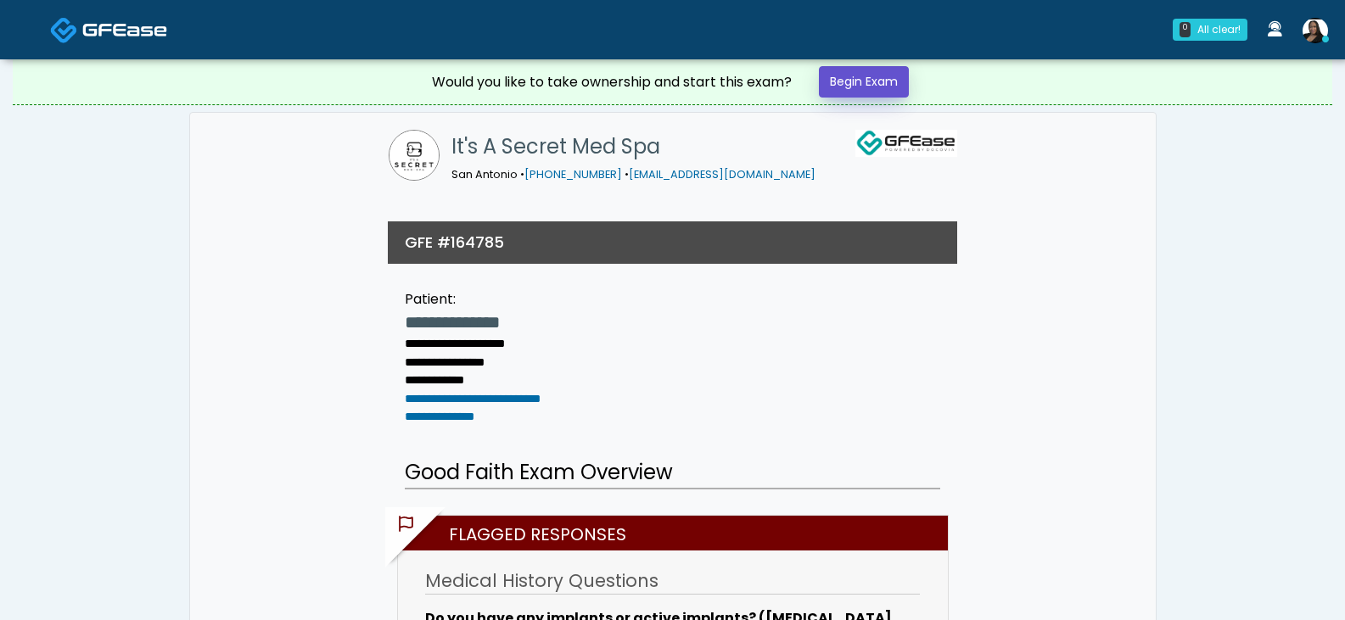
click at [900, 76] on link "Begin Exam" at bounding box center [864, 81] width 90 height 31
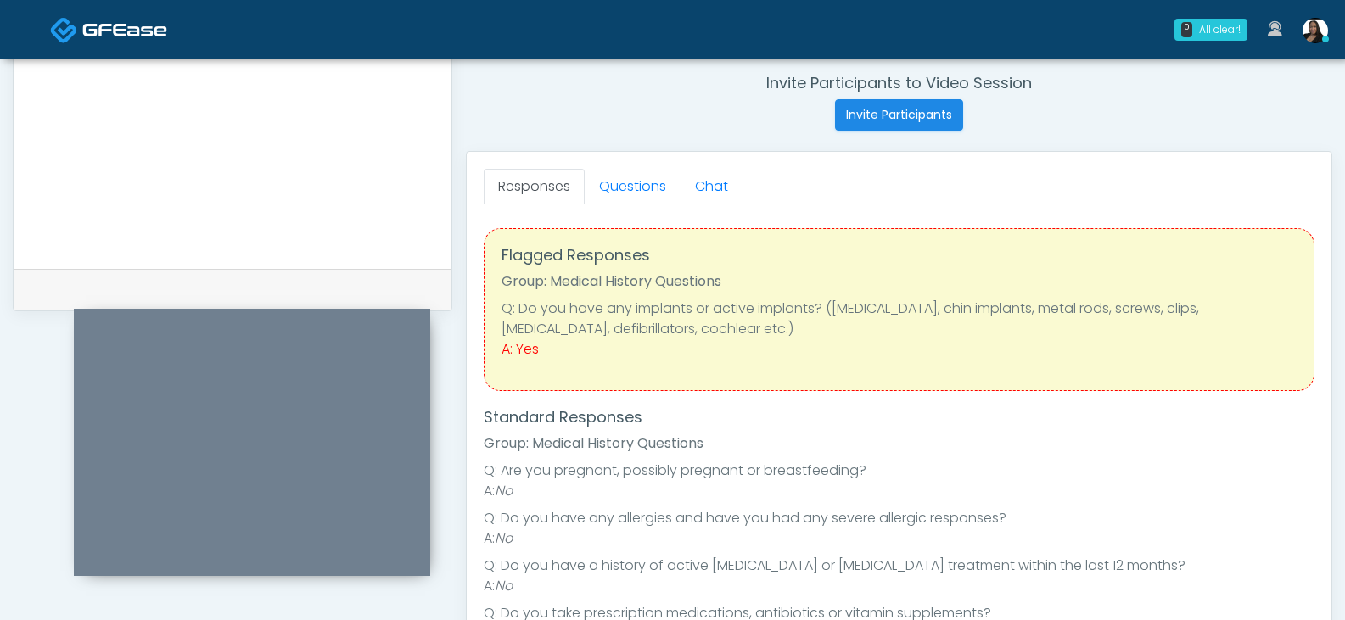
scroll to position [648, 0]
click at [633, 182] on link "Questions" at bounding box center [633, 188] width 96 height 36
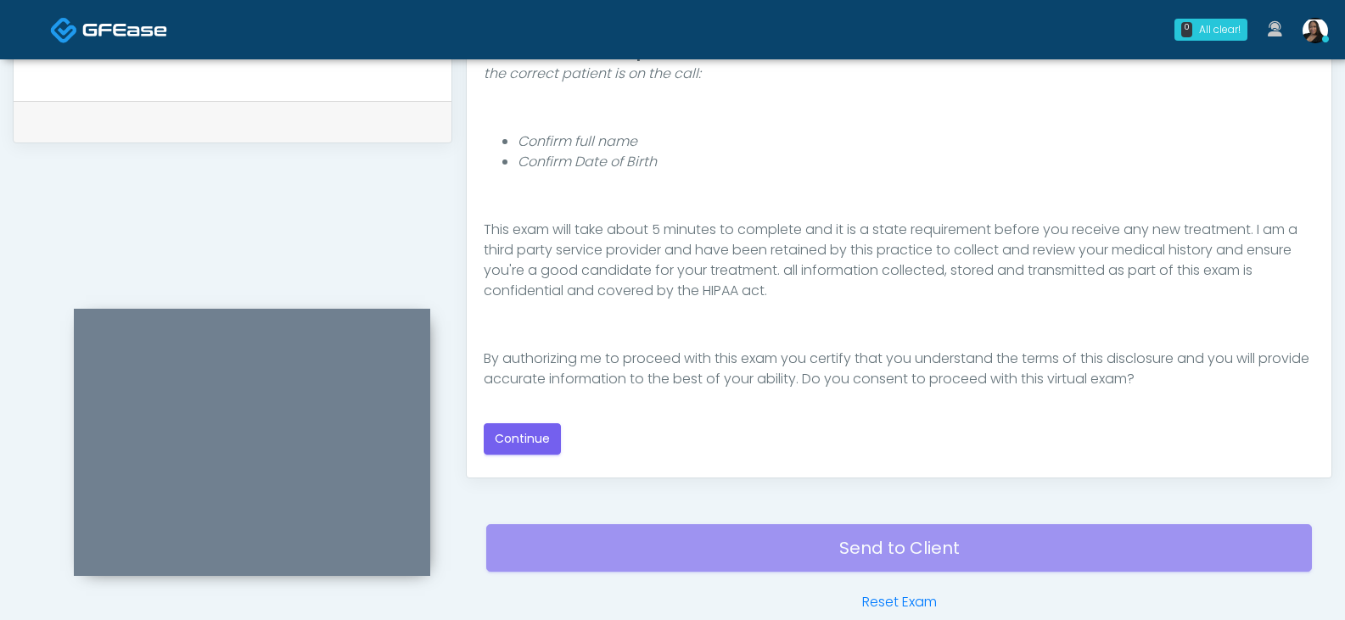
scroll to position [818, 0]
click at [545, 436] on button "Continue" at bounding box center [522, 438] width 77 height 31
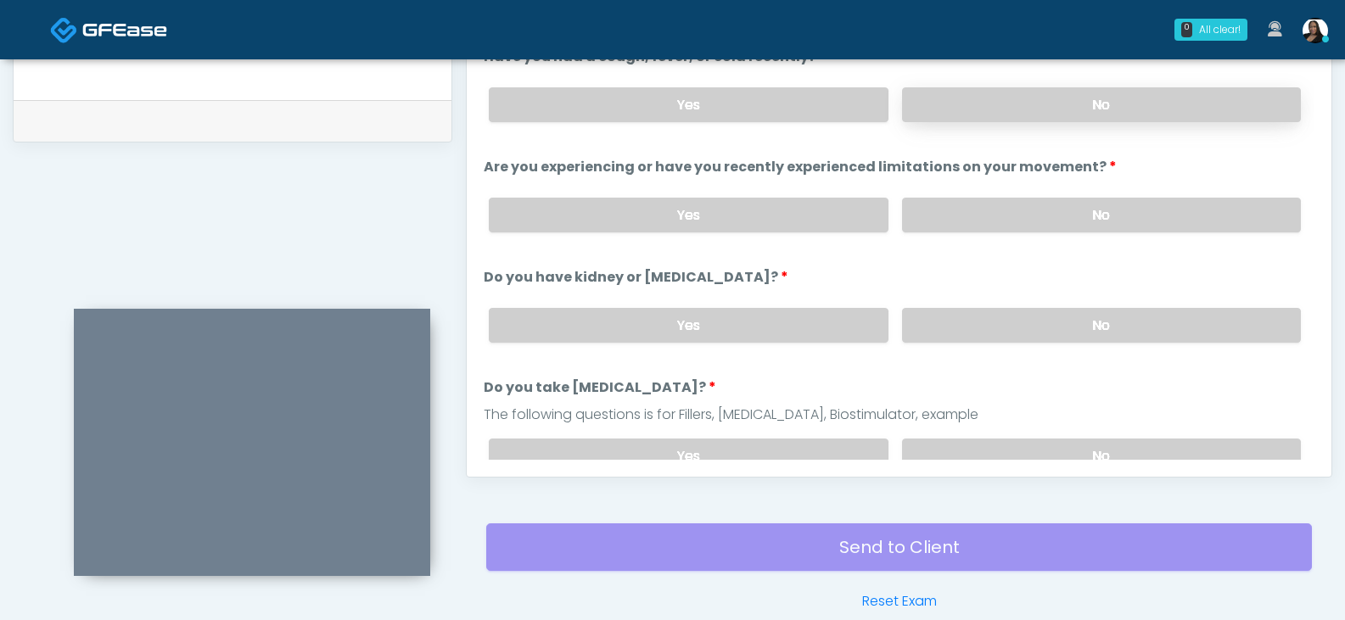
click at [967, 103] on label "No" at bounding box center [1101, 104] width 399 height 35
click at [957, 205] on label "No" at bounding box center [1101, 215] width 399 height 35
click at [946, 319] on label "No" at bounding box center [1101, 325] width 399 height 35
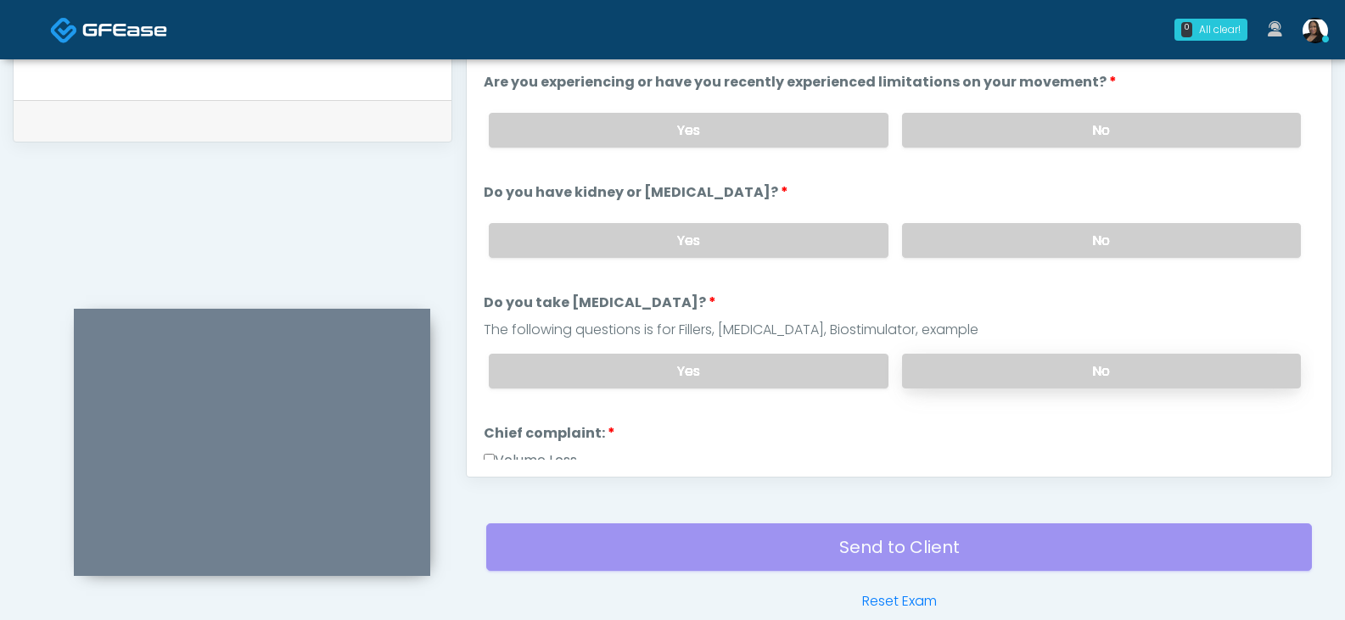
click at [963, 367] on label "No" at bounding box center [1101, 371] width 399 height 35
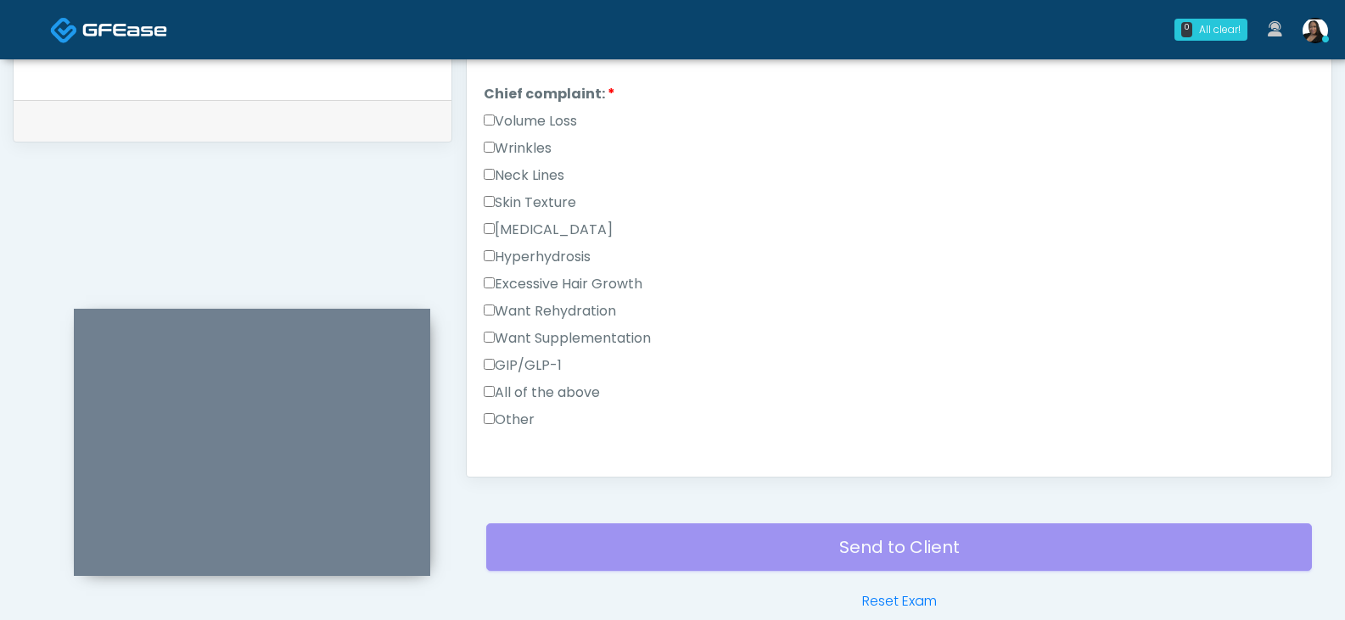
scroll to position [594, 0]
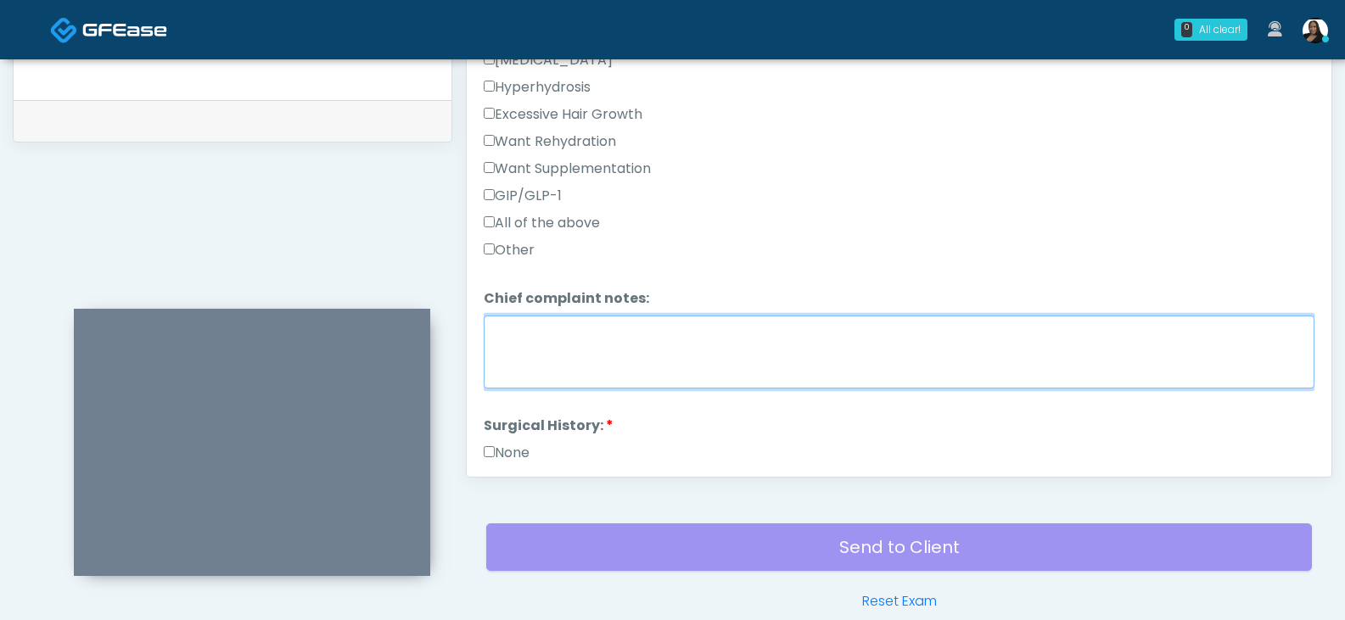
click at [543, 388] on textarea "Chief complaint notes:" at bounding box center [899, 352] width 831 height 73
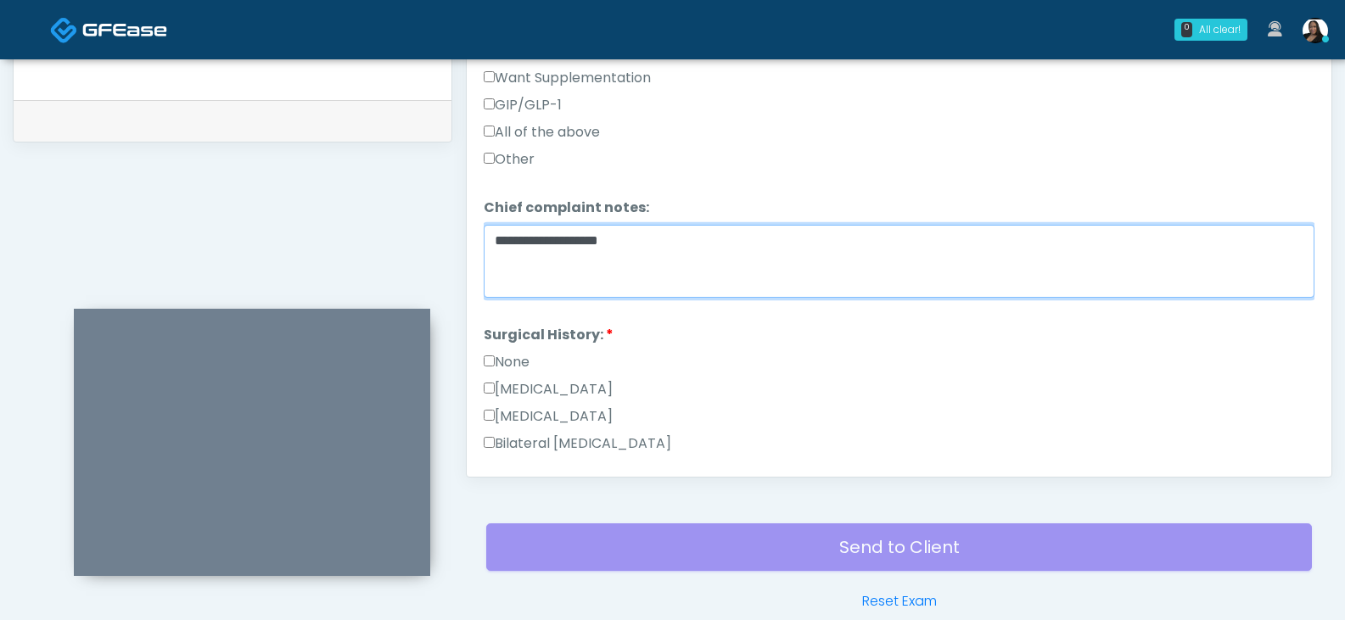
scroll to position [849, 0]
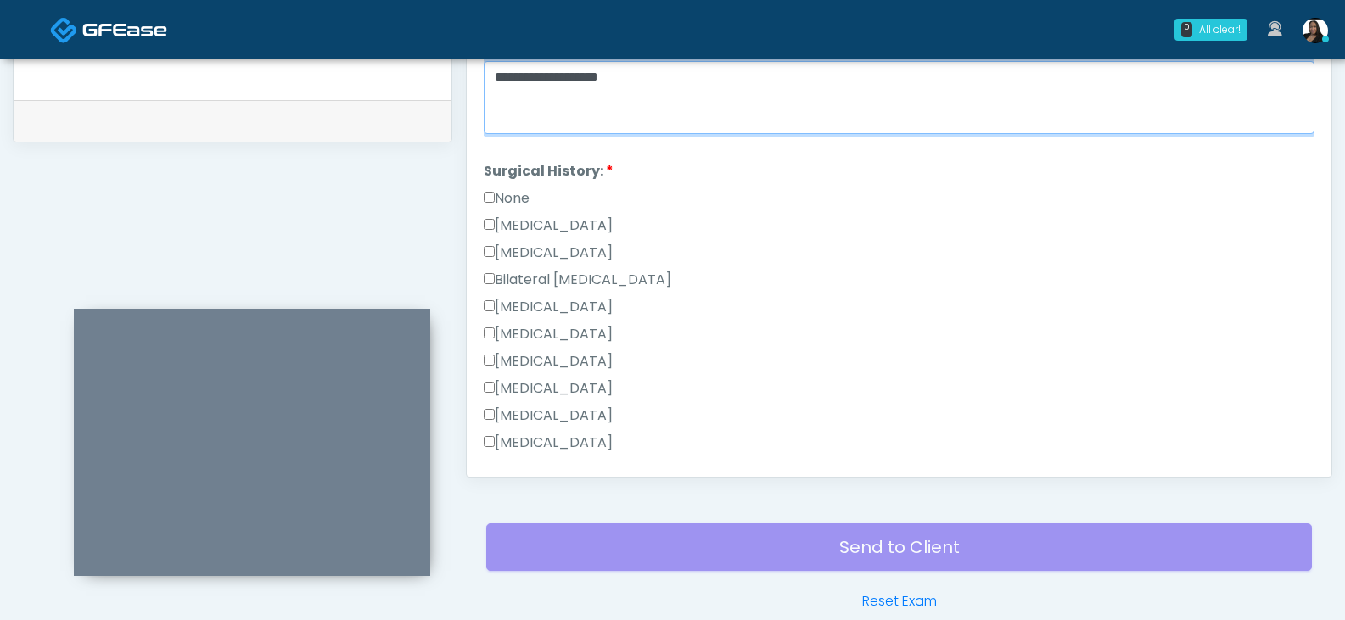
type textarea "**********"
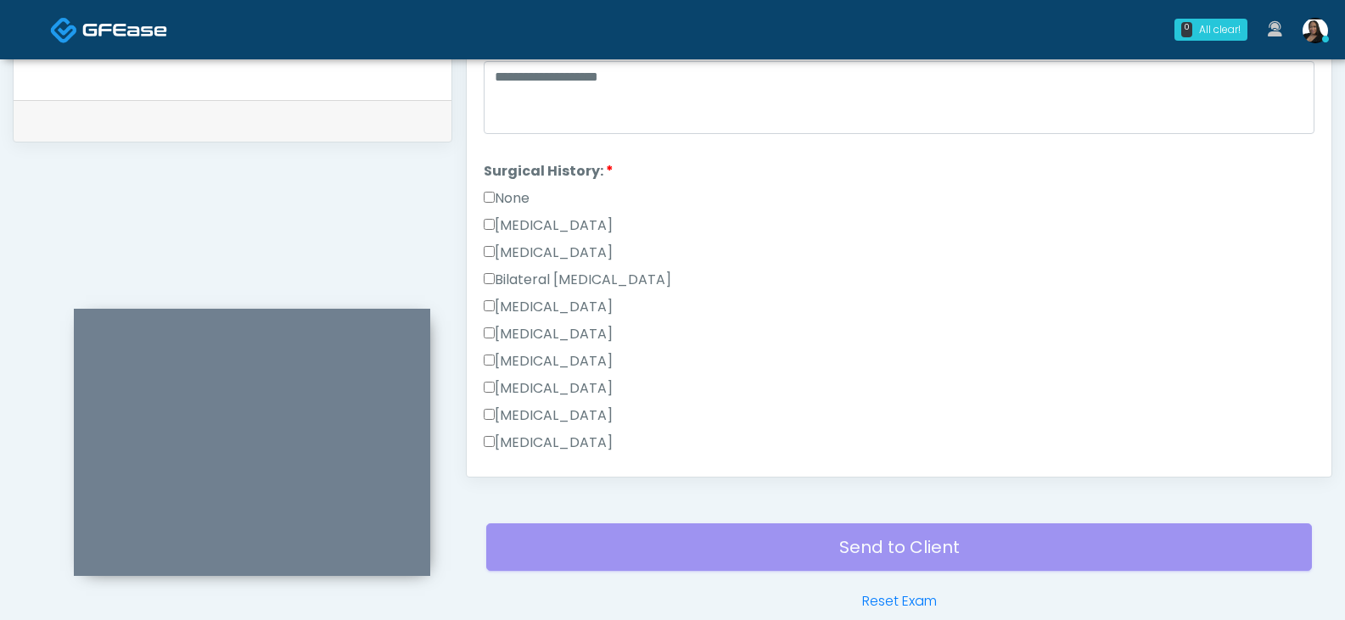
click at [537, 310] on label "Breast Augmentation" at bounding box center [548, 307] width 129 height 20
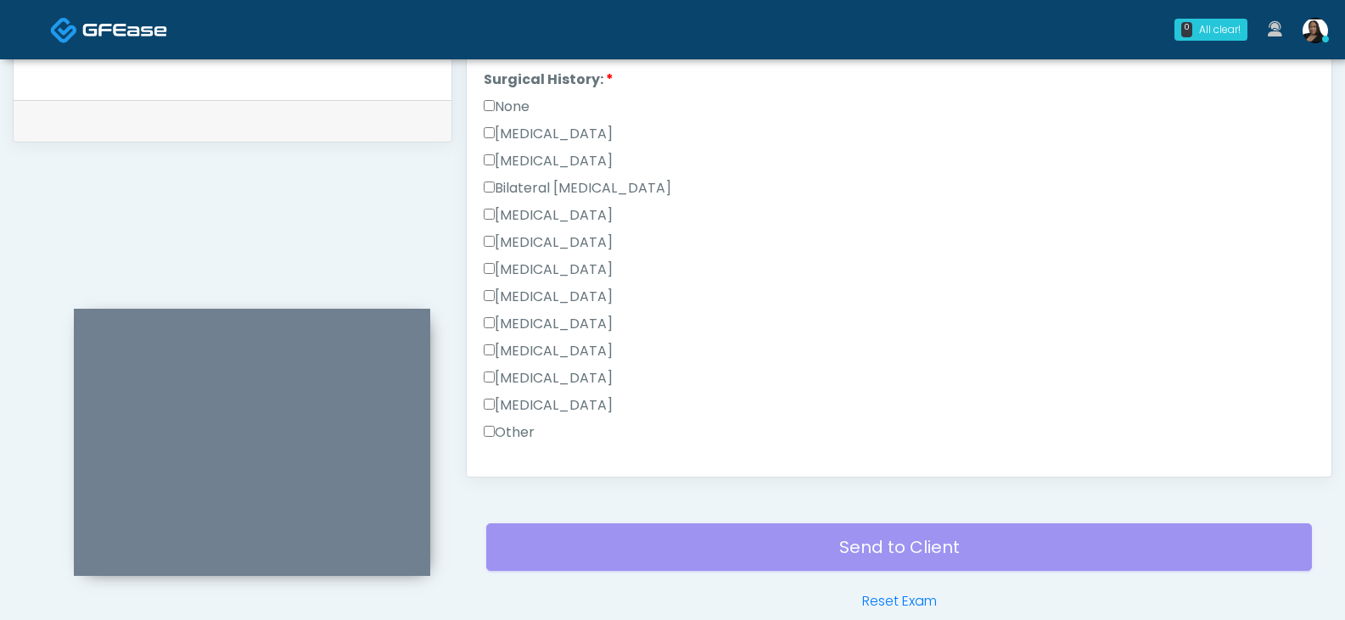
scroll to position [1110, 0]
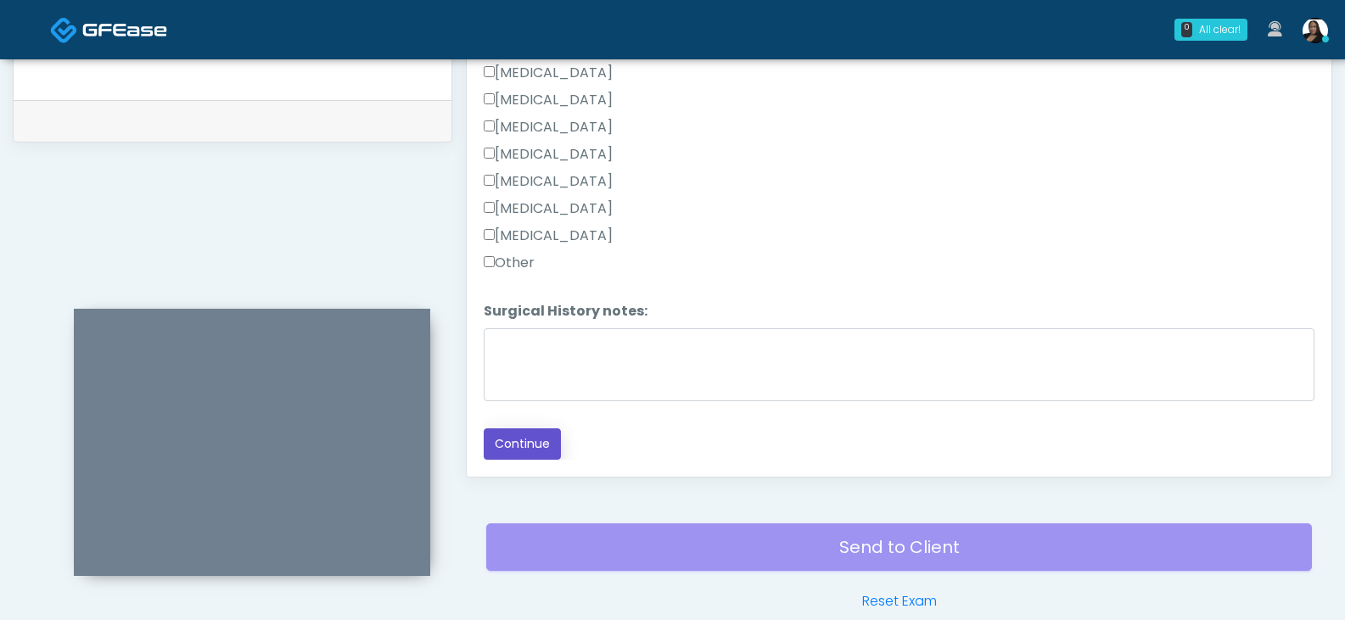
click at [528, 439] on button "Continue" at bounding box center [522, 444] width 77 height 31
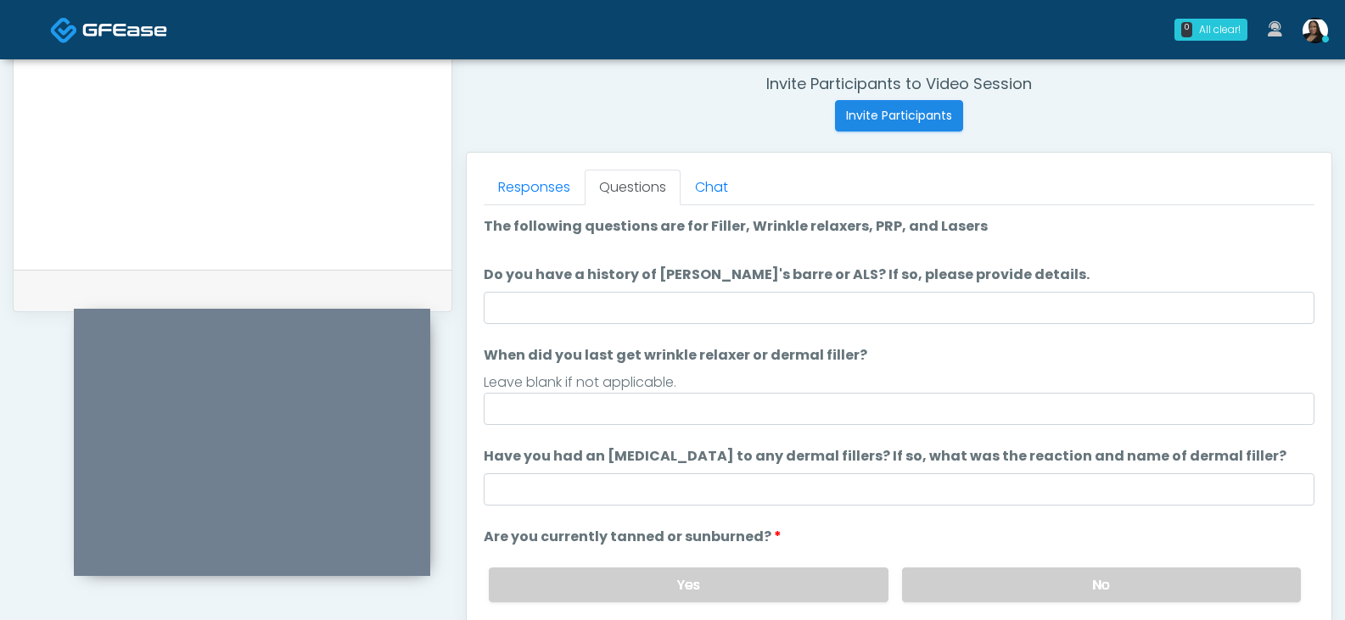
scroll to position [85, 0]
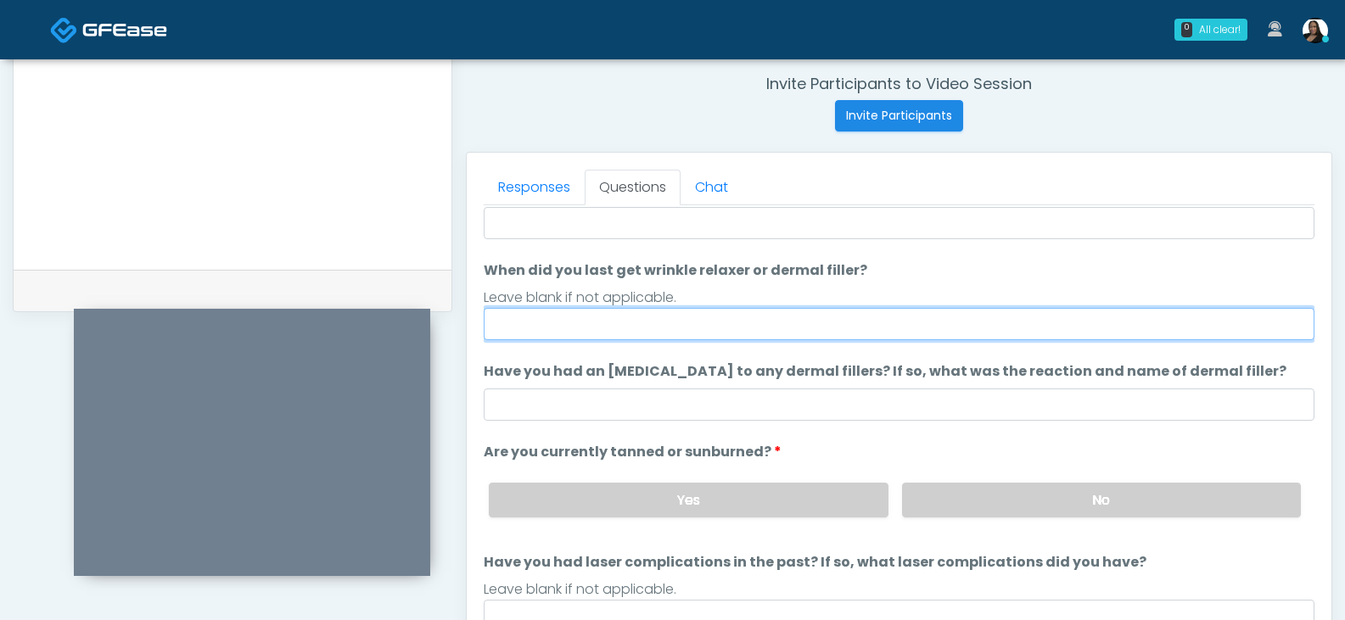
click at [734, 328] on input "When did you last get wrinkle relaxer or dermal filler?" at bounding box center [899, 324] width 831 height 32
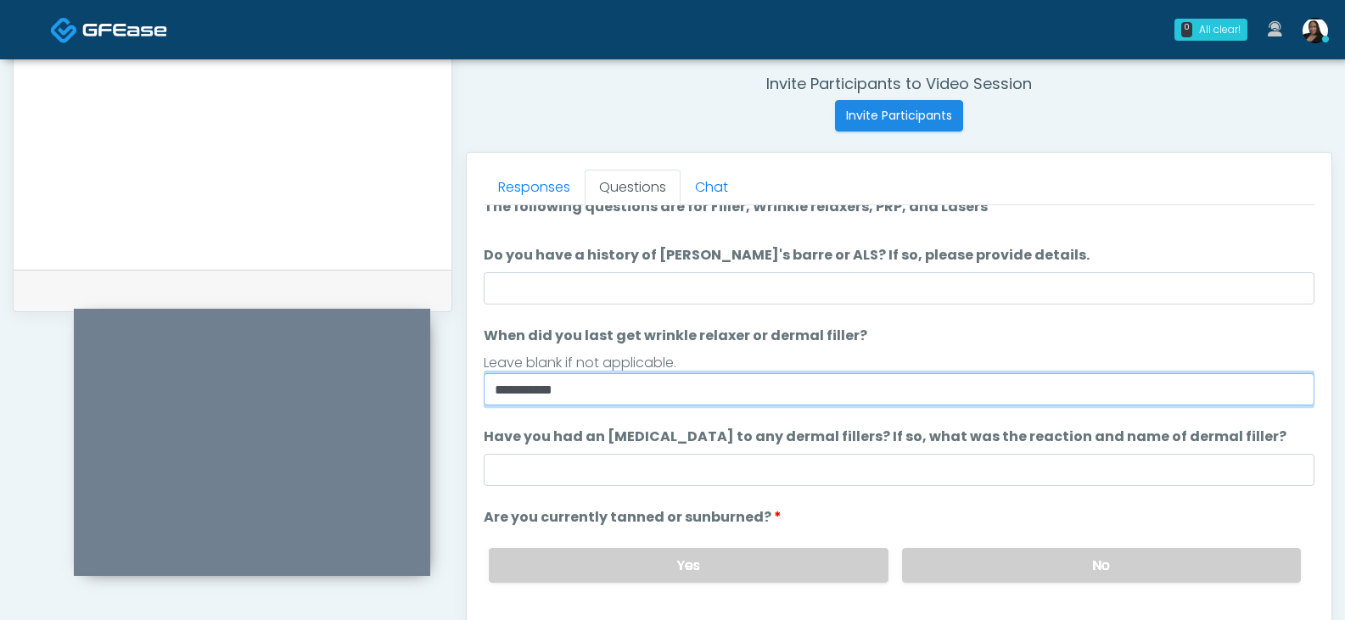
scroll to position [0, 0]
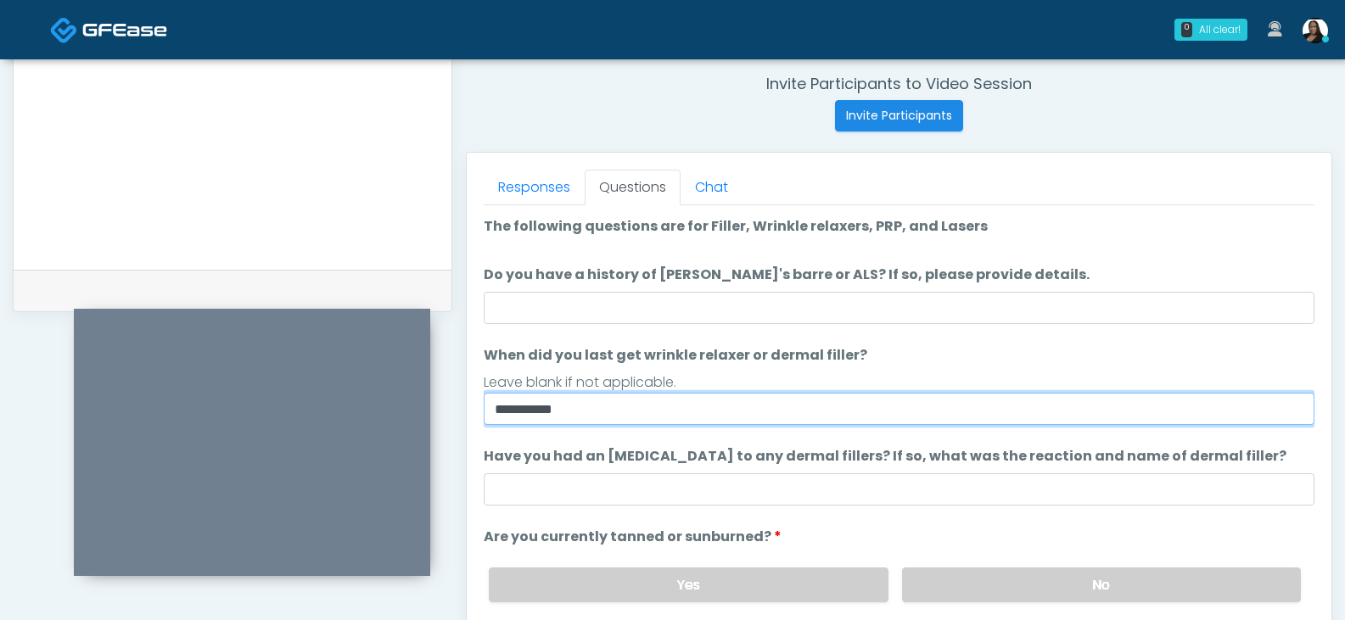
type input "**********"
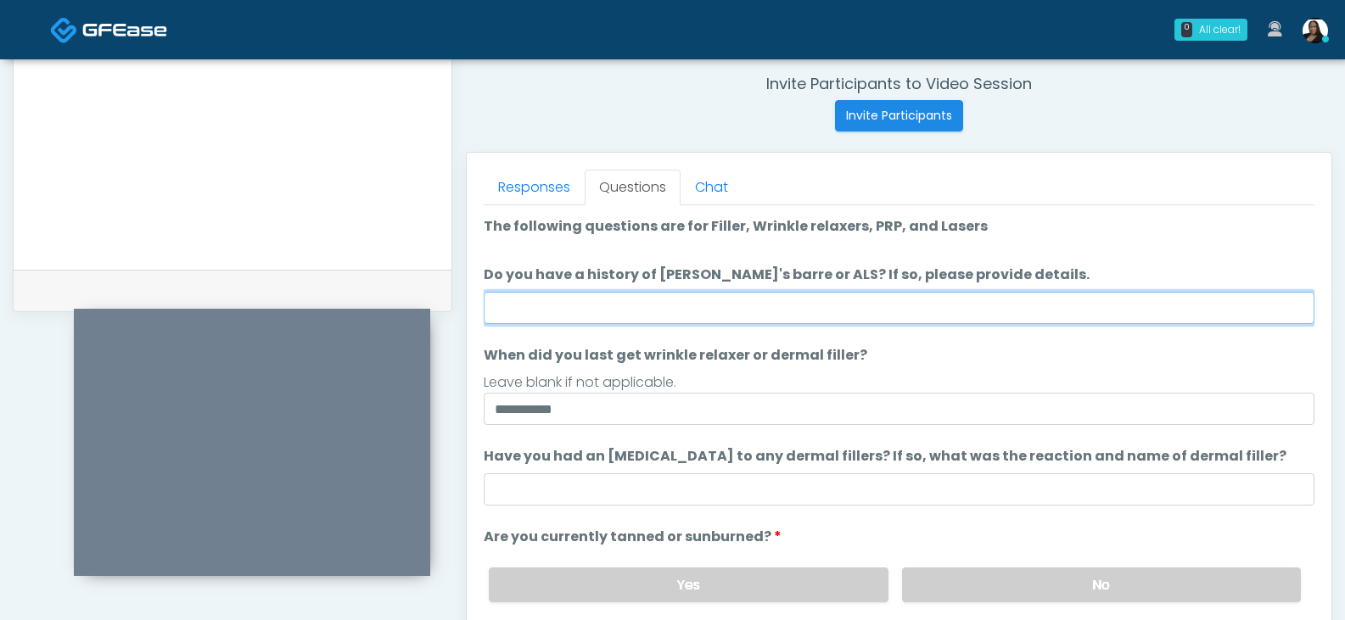
click at [734, 314] on input "Do you have a history of Guillain's barre or ALS? If so, please provide details." at bounding box center [899, 308] width 831 height 32
type input "**"
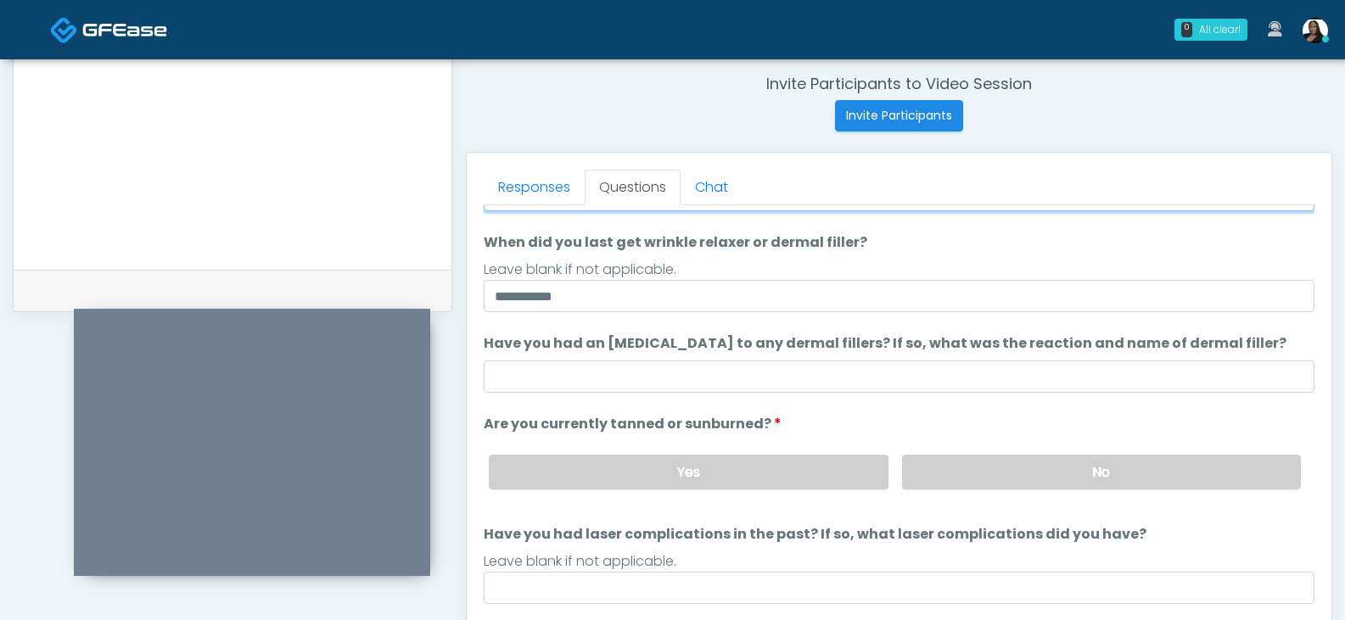
scroll to position [140, 0]
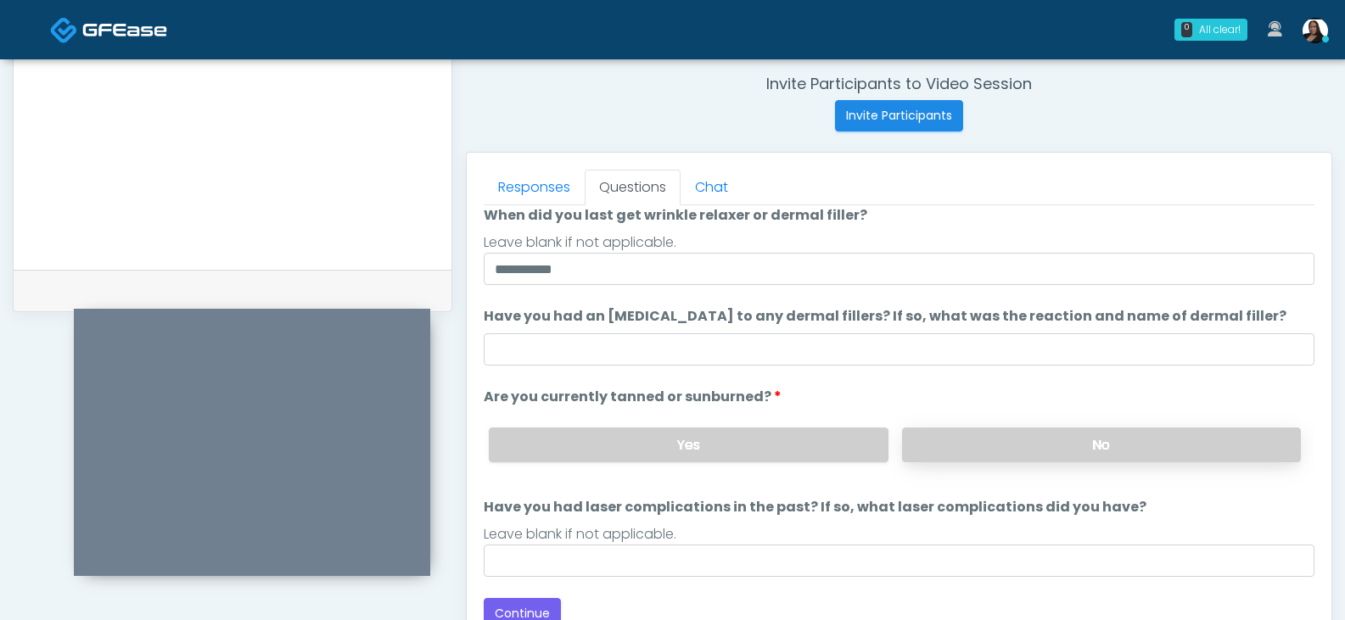
click at [992, 448] on label "No" at bounding box center [1101, 445] width 399 height 35
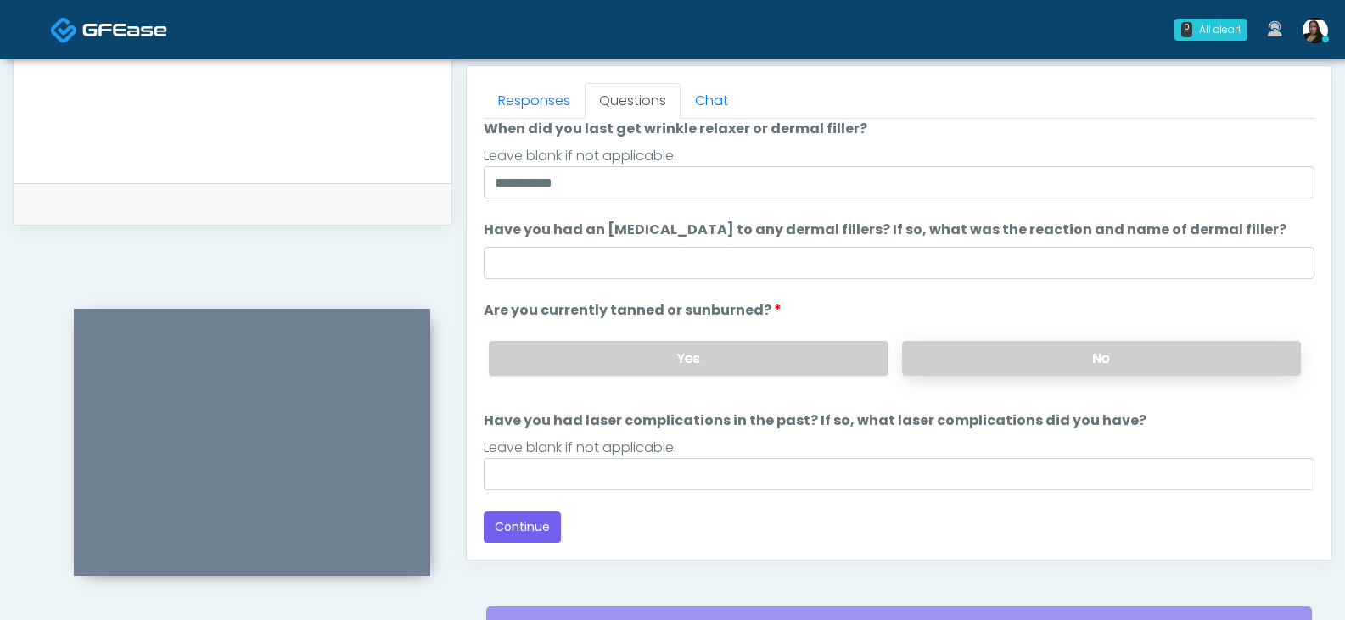
scroll to position [818, 0]
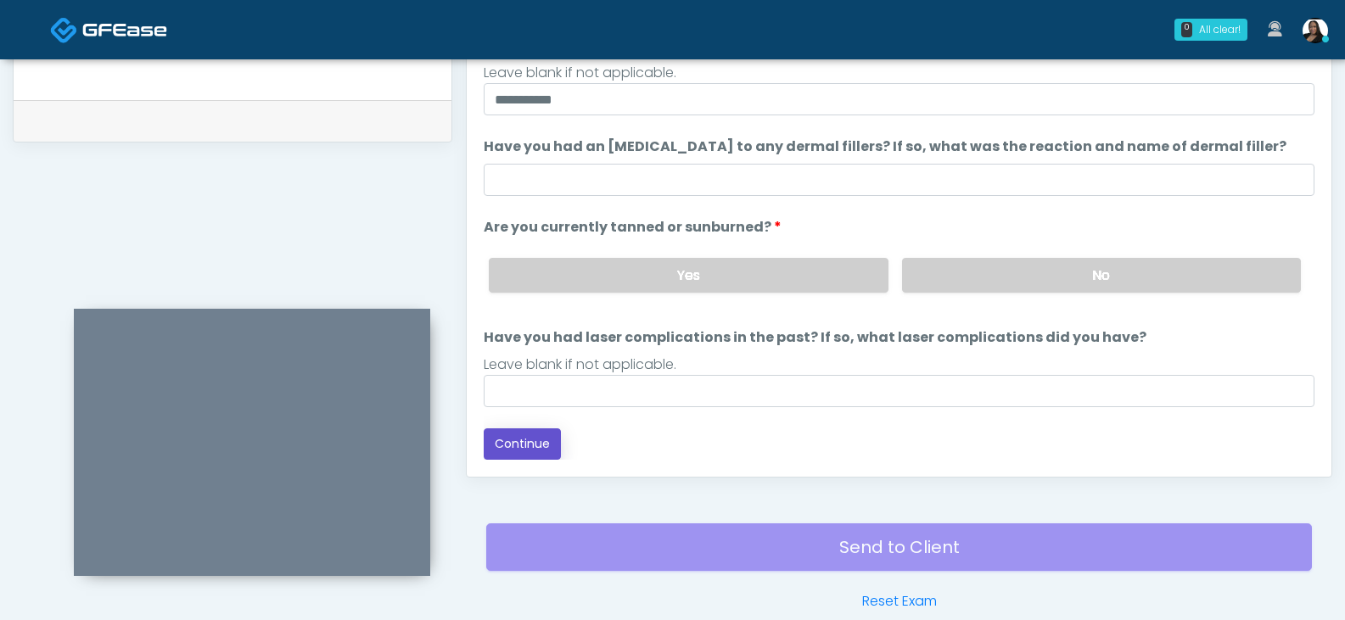
drag, startPoint x: 536, startPoint y: 442, endPoint x: 848, endPoint y: 337, distance: 328.7
click at [536, 441] on button "Continue" at bounding box center [522, 444] width 77 height 31
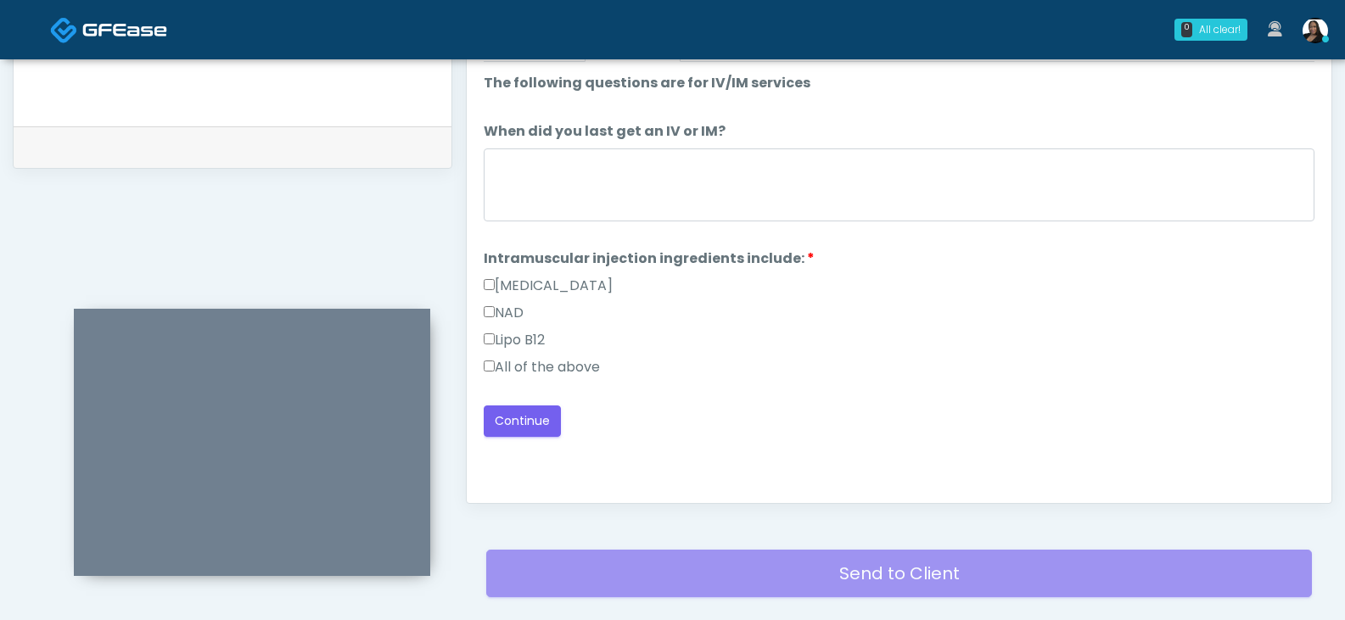
scroll to position [648, 0]
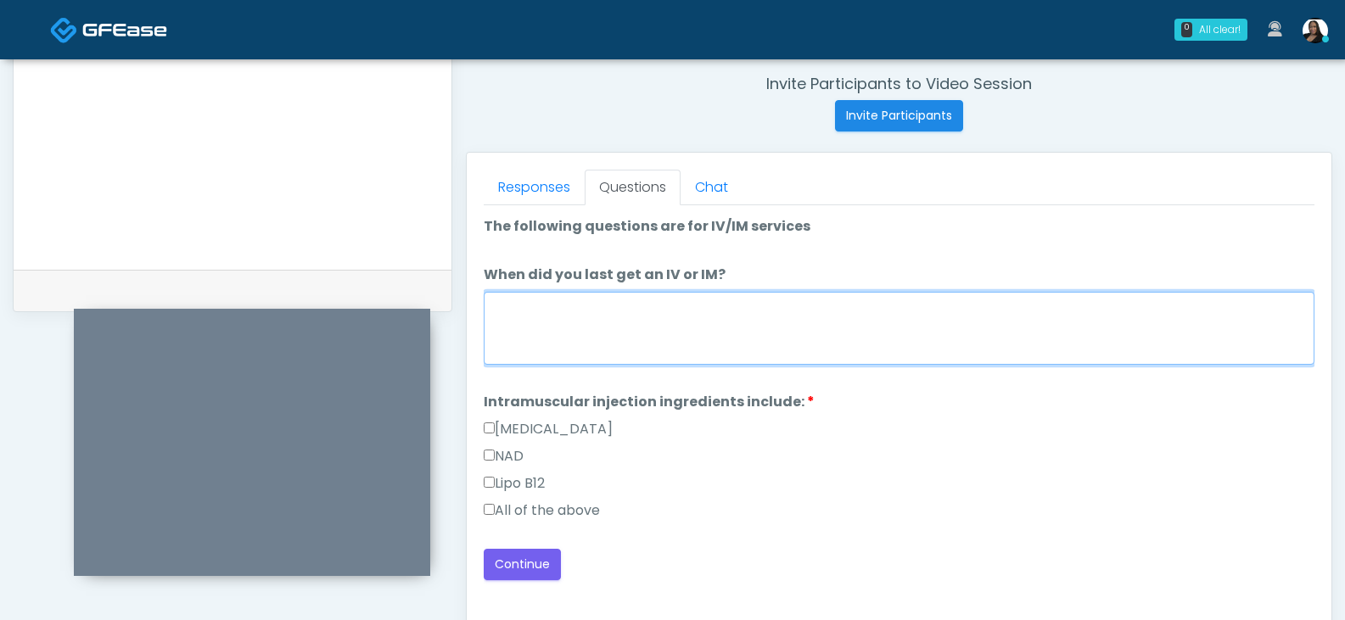
click at [734, 327] on textarea "When did you last get an IV or IM?" at bounding box center [899, 328] width 831 height 73
type textarea "**********"
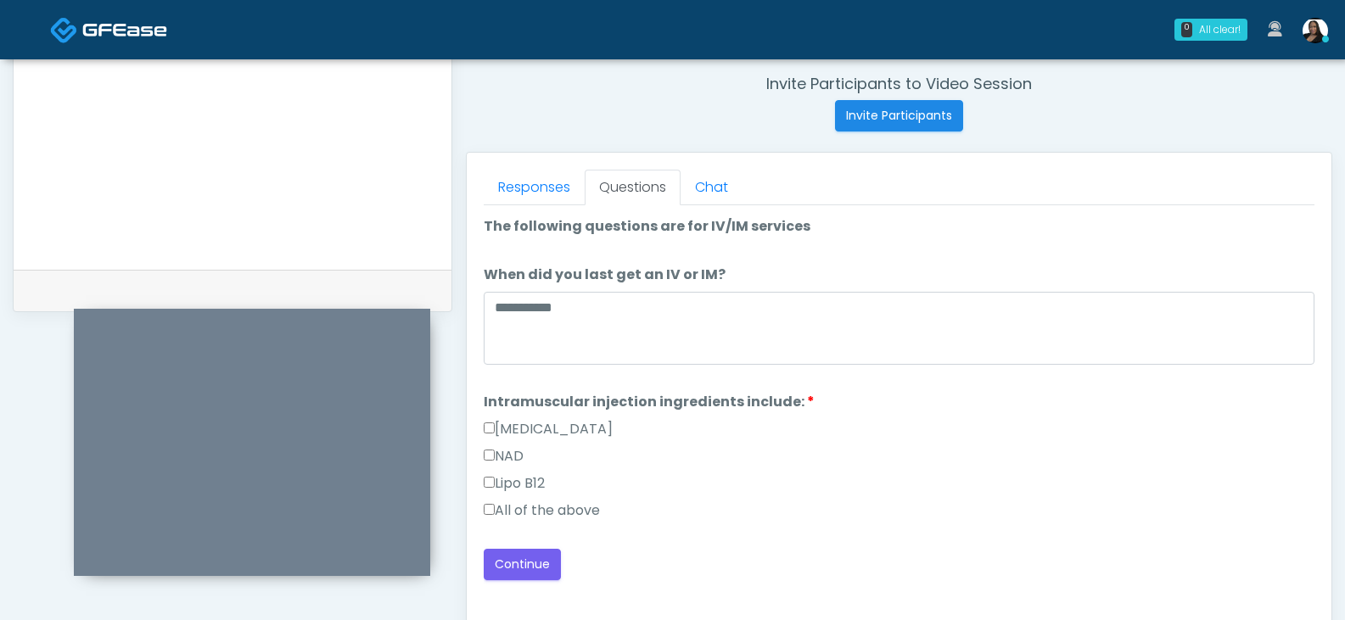
click at [485, 518] on label "All of the above" at bounding box center [542, 511] width 116 height 20
click at [513, 563] on button "Continue" at bounding box center [522, 564] width 77 height 31
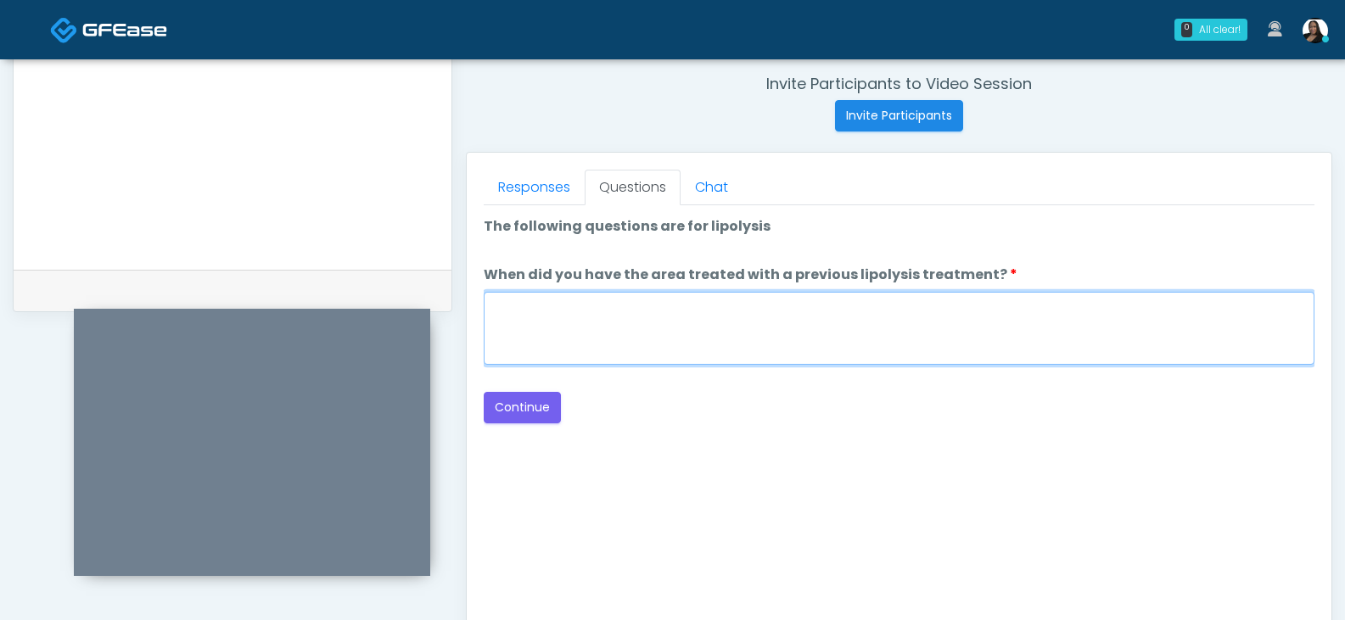
click at [595, 328] on textarea "When did you have the area treated with a previous lipolysis treatment?" at bounding box center [899, 328] width 831 height 73
type textarea "**"
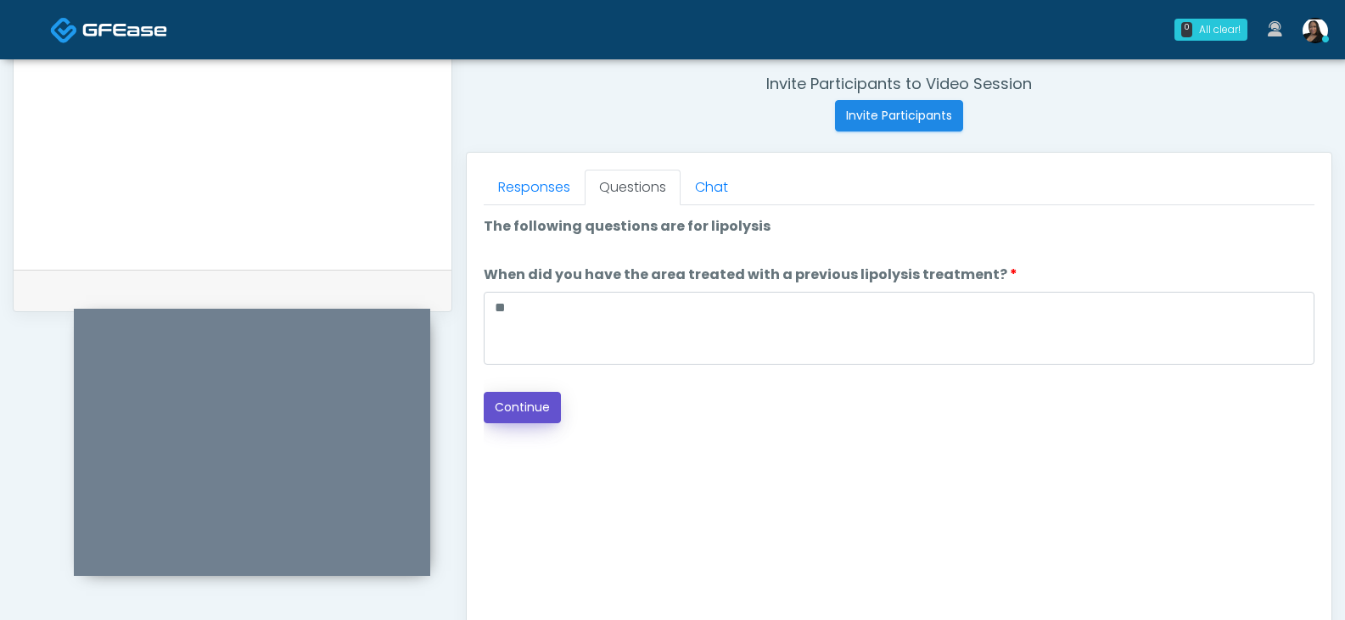
click at [527, 408] on button "Continue" at bounding box center [522, 407] width 77 height 31
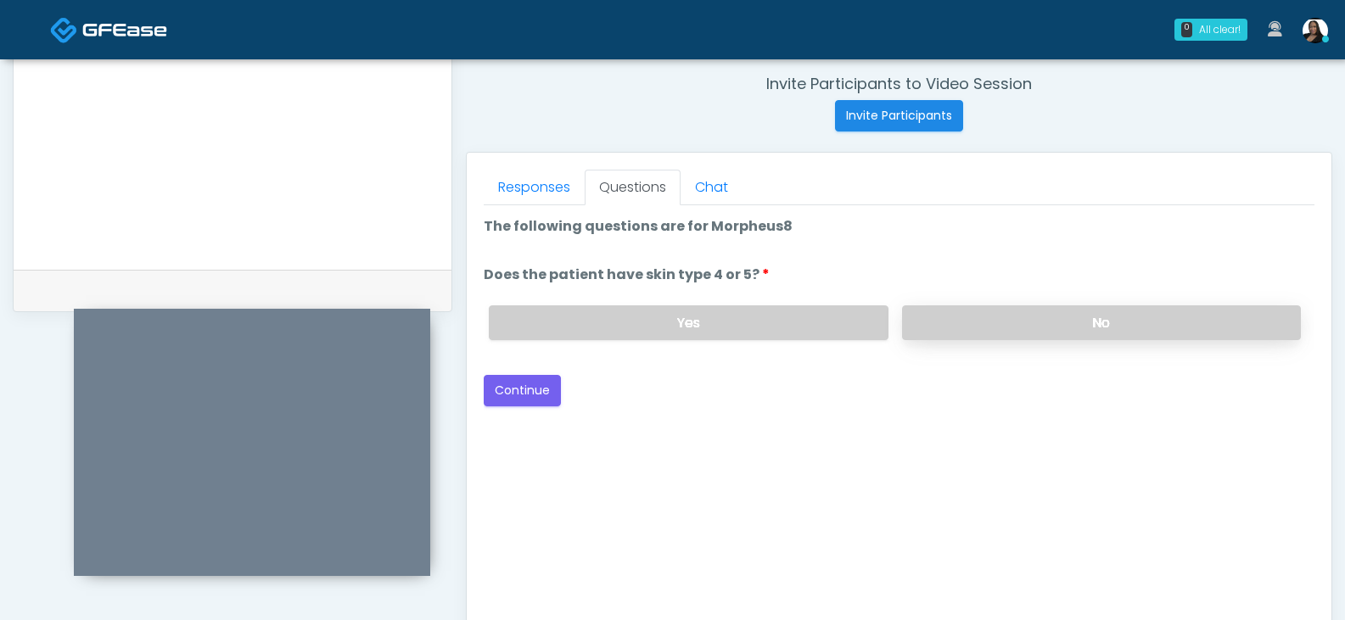
click at [956, 311] on label "No" at bounding box center [1101, 322] width 399 height 35
drag, startPoint x: 528, startPoint y: 390, endPoint x: 753, endPoint y: 389, distance: 224.9
click at [529, 389] on button "Continue" at bounding box center [522, 390] width 77 height 31
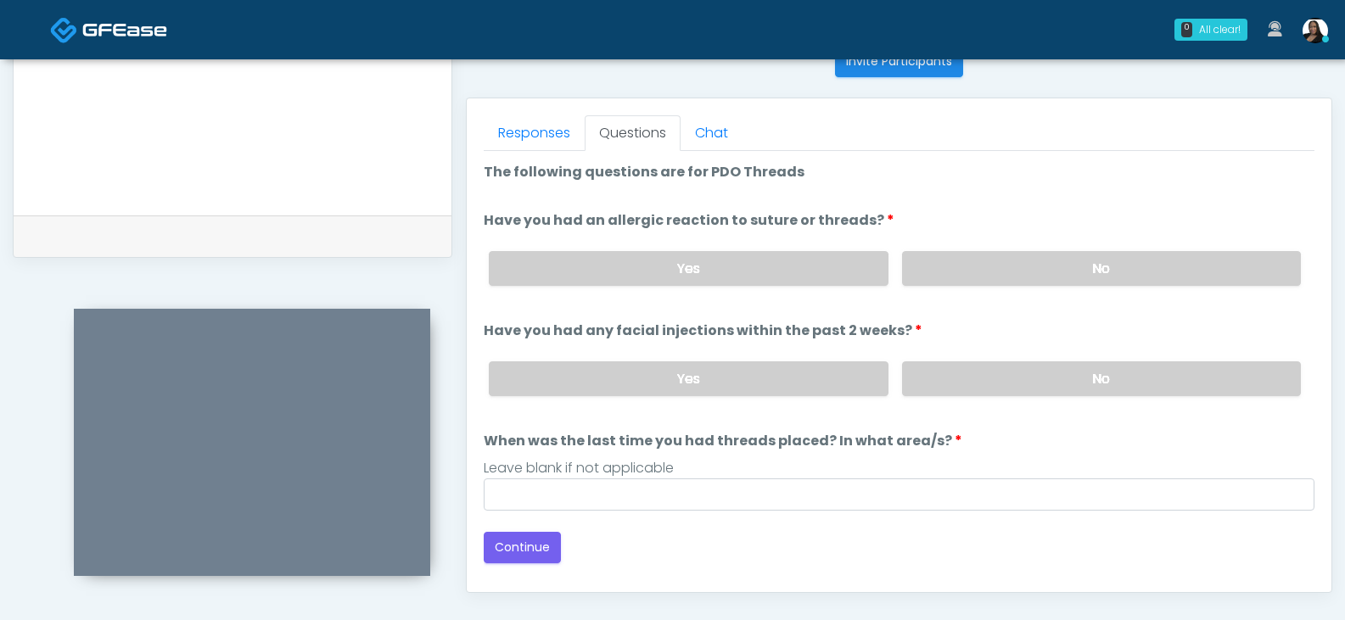
scroll to position [733, 0]
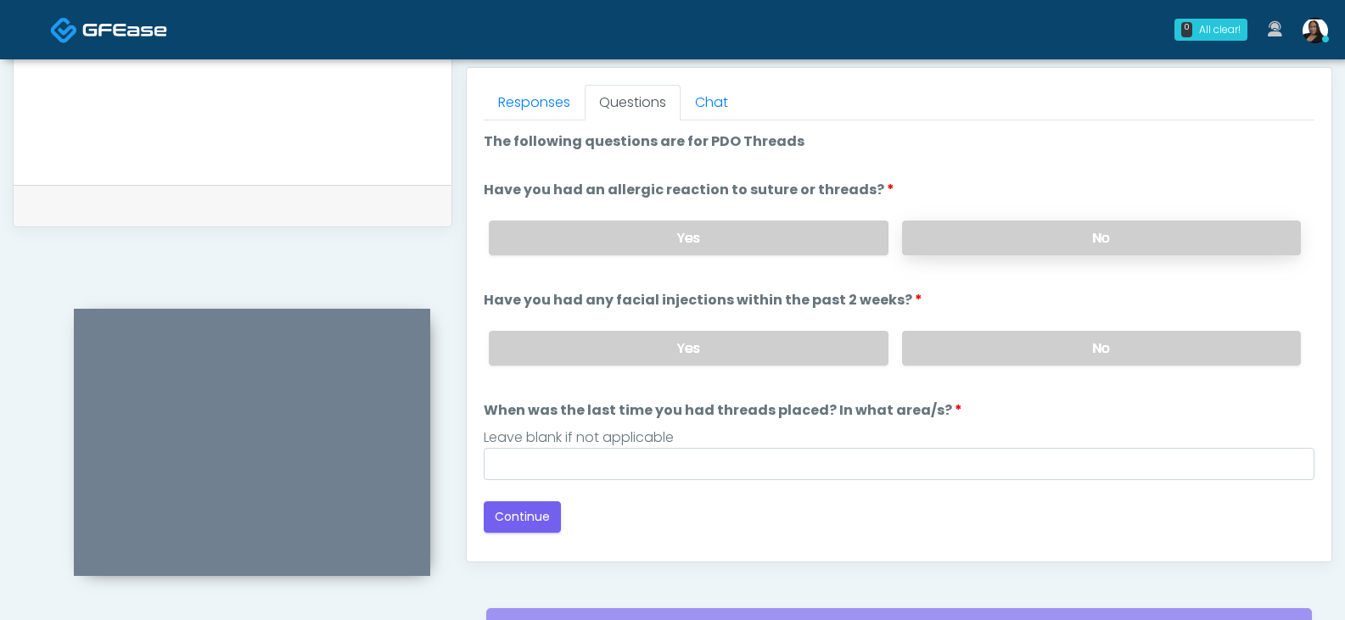
click at [928, 244] on label "No" at bounding box center [1101, 238] width 399 height 35
click at [950, 356] on label "No" at bounding box center [1101, 348] width 399 height 35
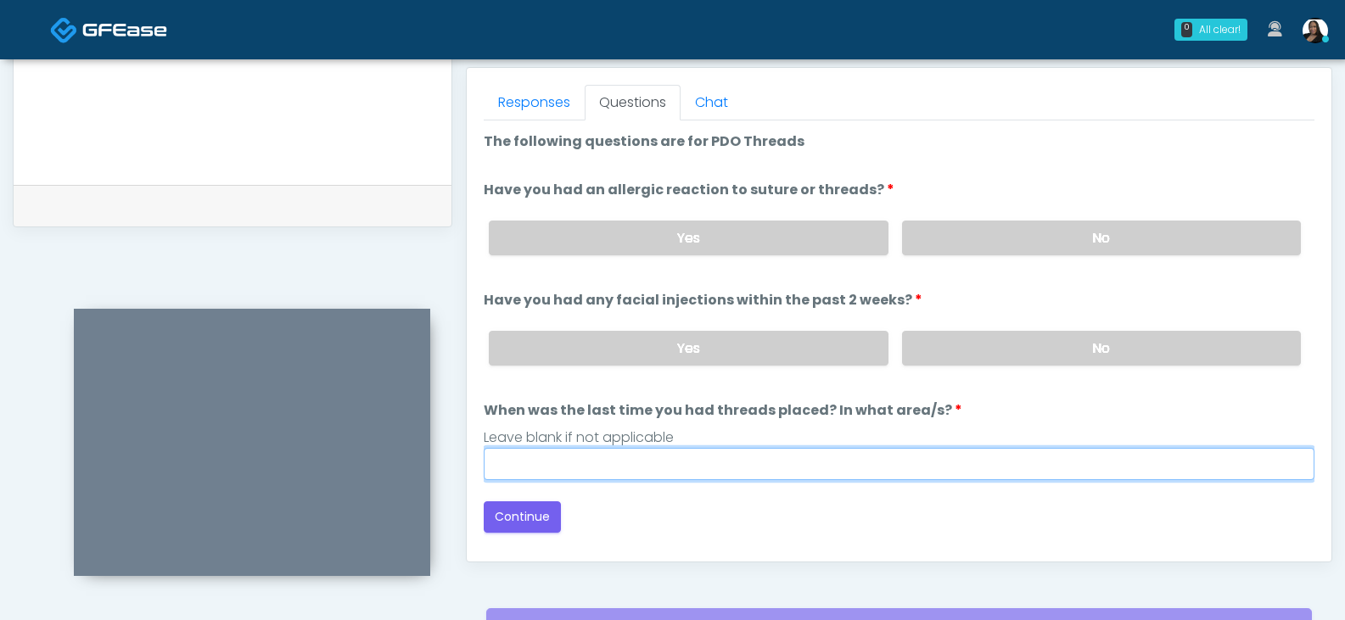
click at [574, 469] on input "When was the last time you had threads placed? In what area/s?" at bounding box center [899, 464] width 831 height 32
type input "*****"
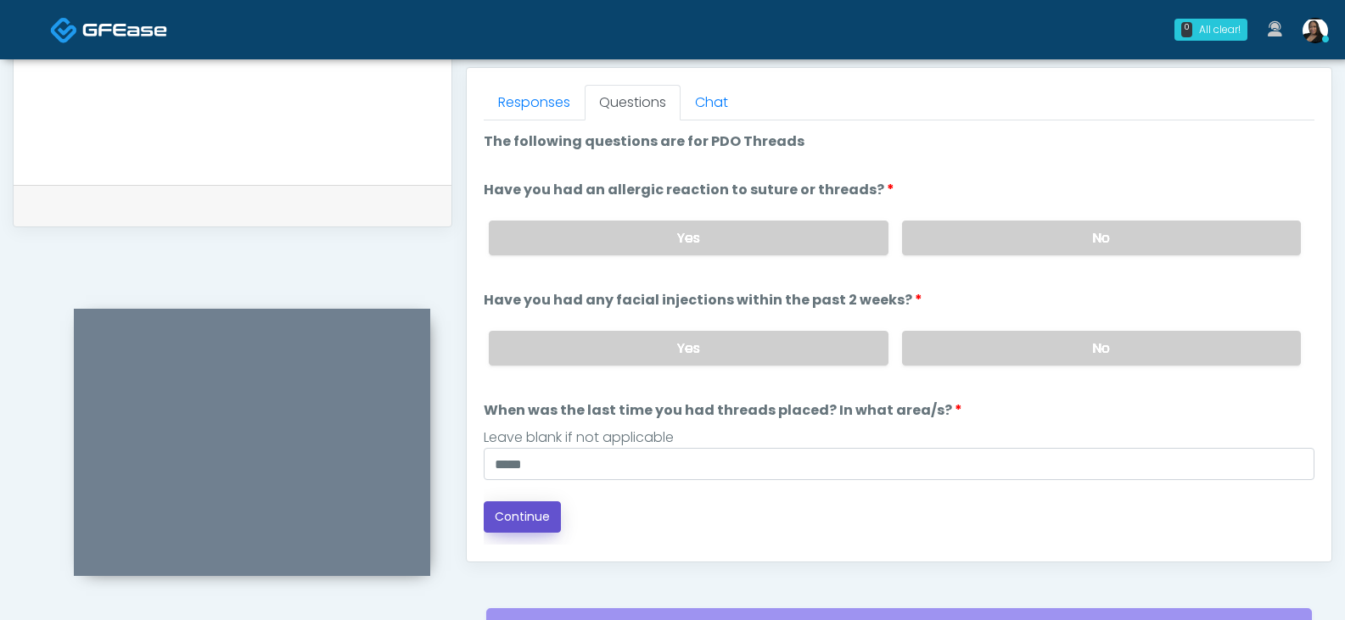
click at [530, 530] on button "Continue" at bounding box center [522, 517] width 77 height 31
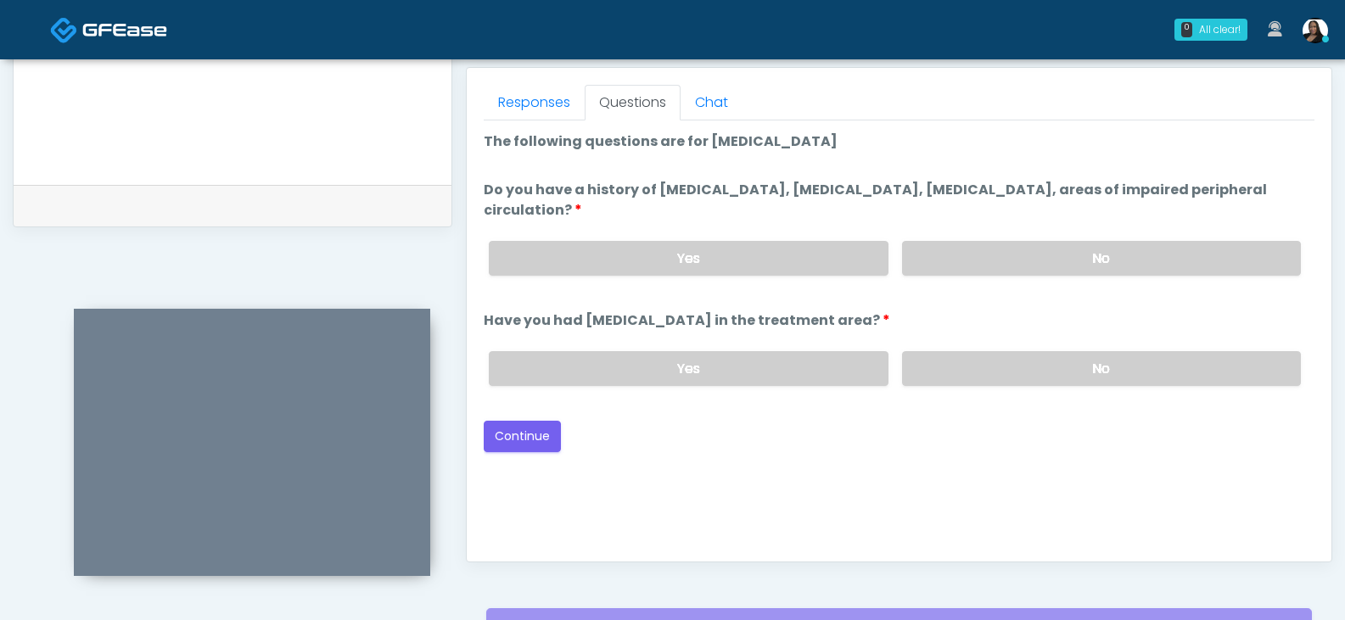
drag, startPoint x: 928, startPoint y: 248, endPoint x: 935, endPoint y: 328, distance: 80.1
click at [928, 249] on label "No" at bounding box center [1101, 258] width 399 height 35
click at [933, 360] on label "No" at bounding box center [1101, 368] width 399 height 35
drag, startPoint x: 535, startPoint y: 434, endPoint x: 841, endPoint y: 410, distance: 306.4
click at [539, 430] on button "Continue" at bounding box center [522, 436] width 77 height 31
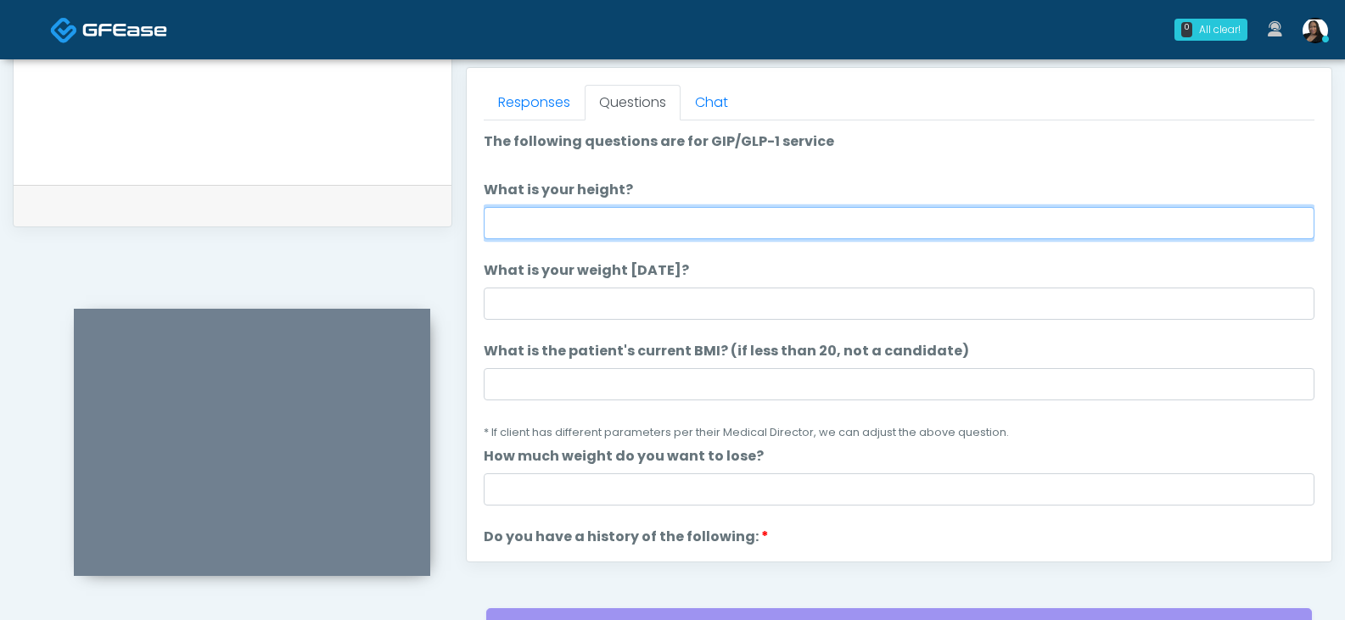
click at [625, 233] on input "What is your height?" at bounding box center [899, 223] width 831 height 32
type input "****"
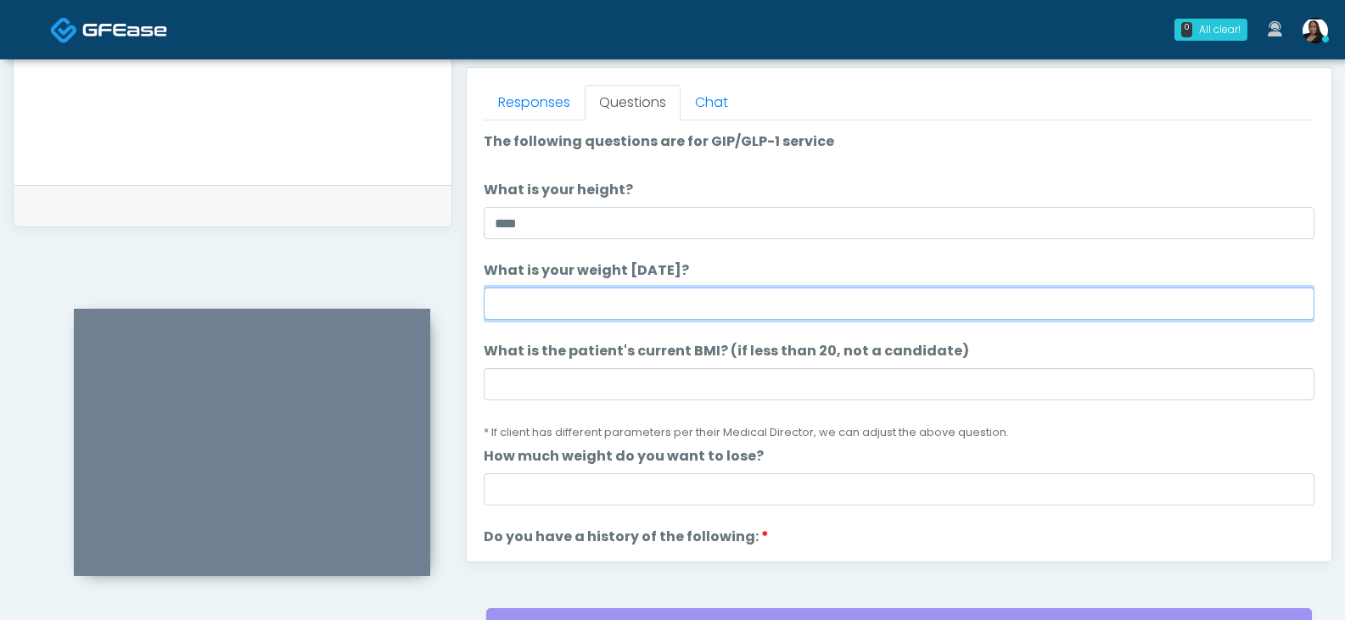
click at [558, 317] on input "What is your weight today?" at bounding box center [899, 304] width 831 height 32
type input "***"
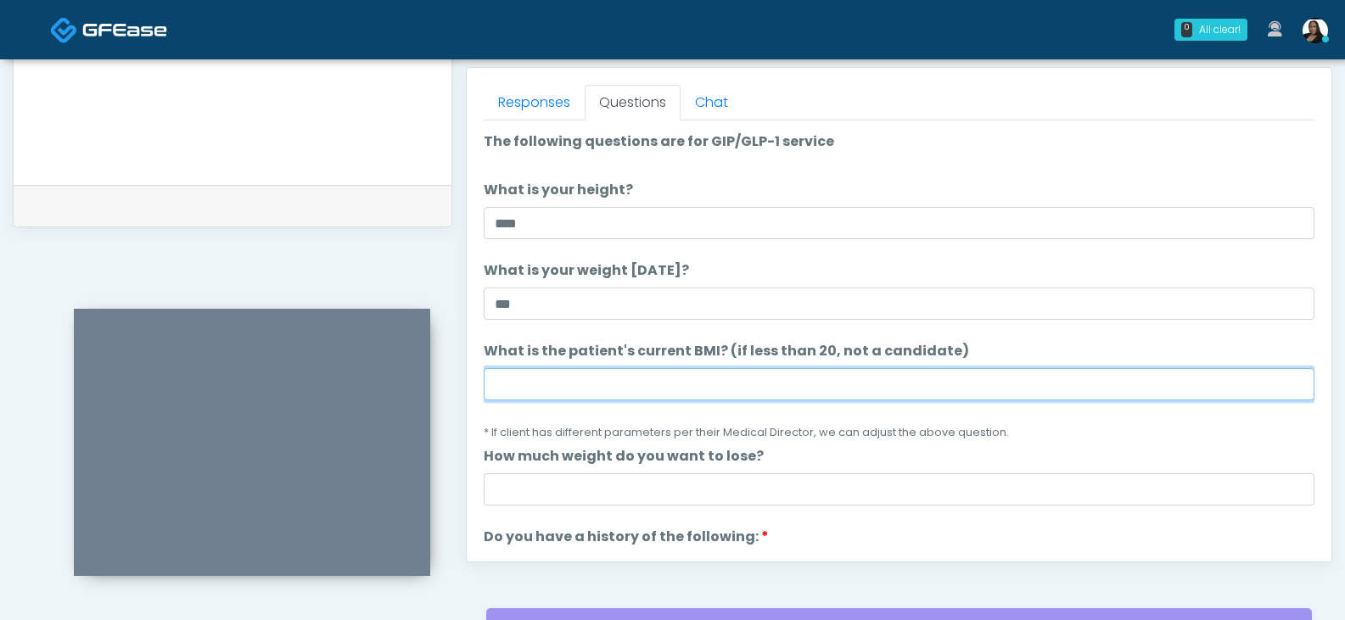
click at [520, 384] on input "What is the patient's current BMI? (if less than 20, not a candidate)" at bounding box center [899, 384] width 831 height 32
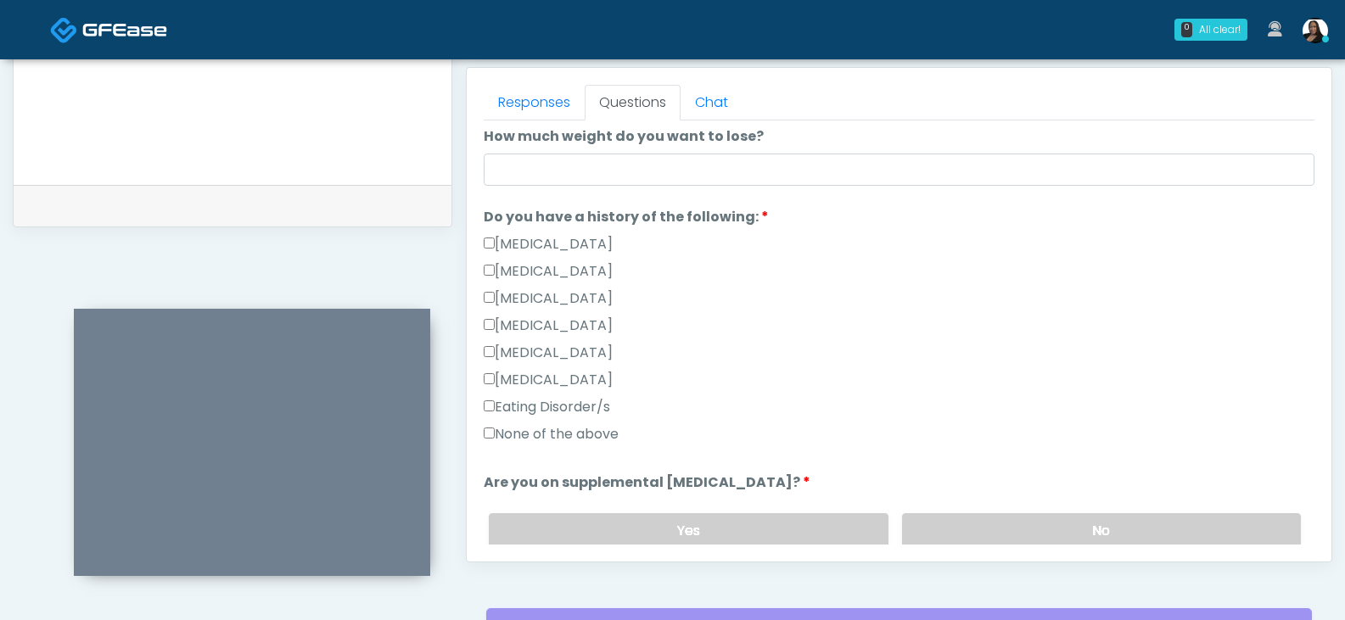
scroll to position [339, 0]
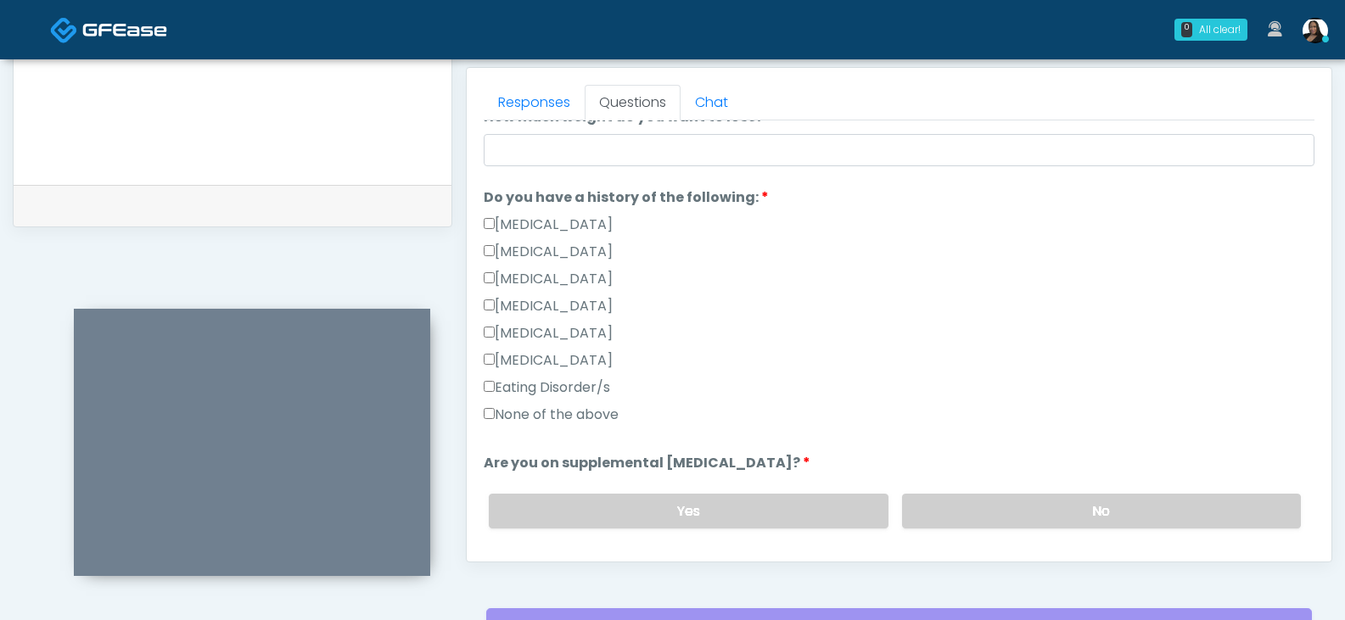
type input "****"
click at [517, 417] on label "None of the above" at bounding box center [551, 415] width 135 height 20
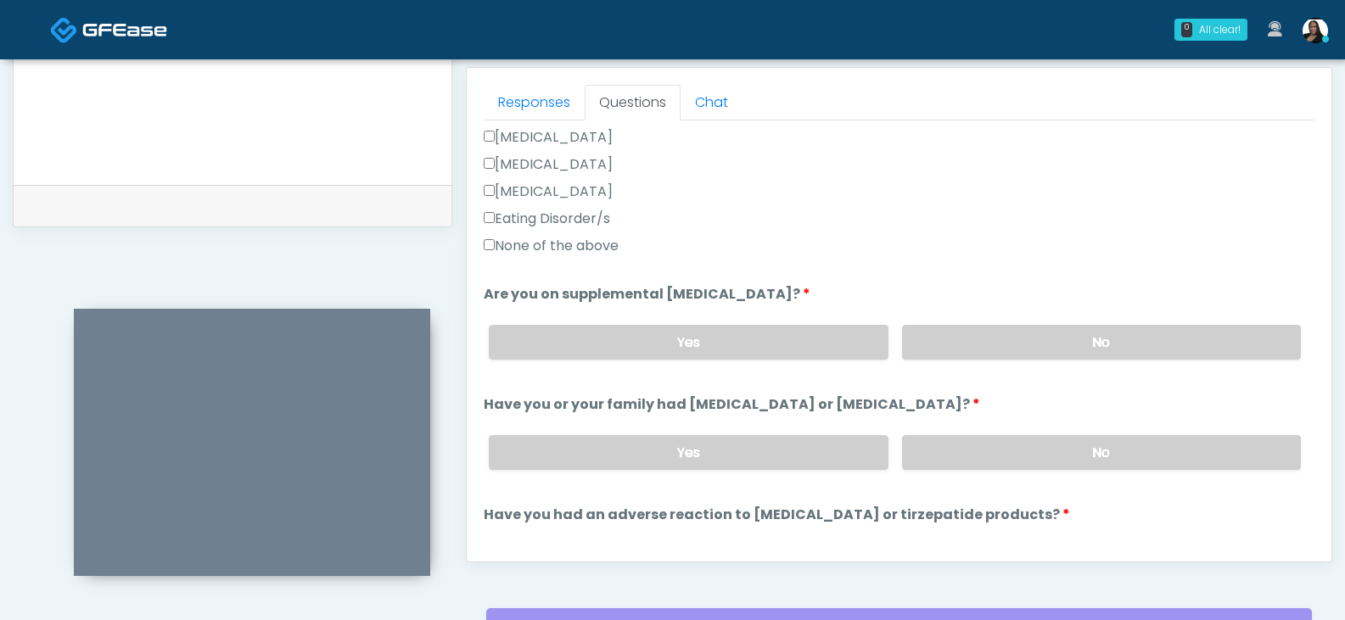
scroll to position [509, 0]
click at [958, 332] on label "No" at bounding box center [1101, 341] width 399 height 35
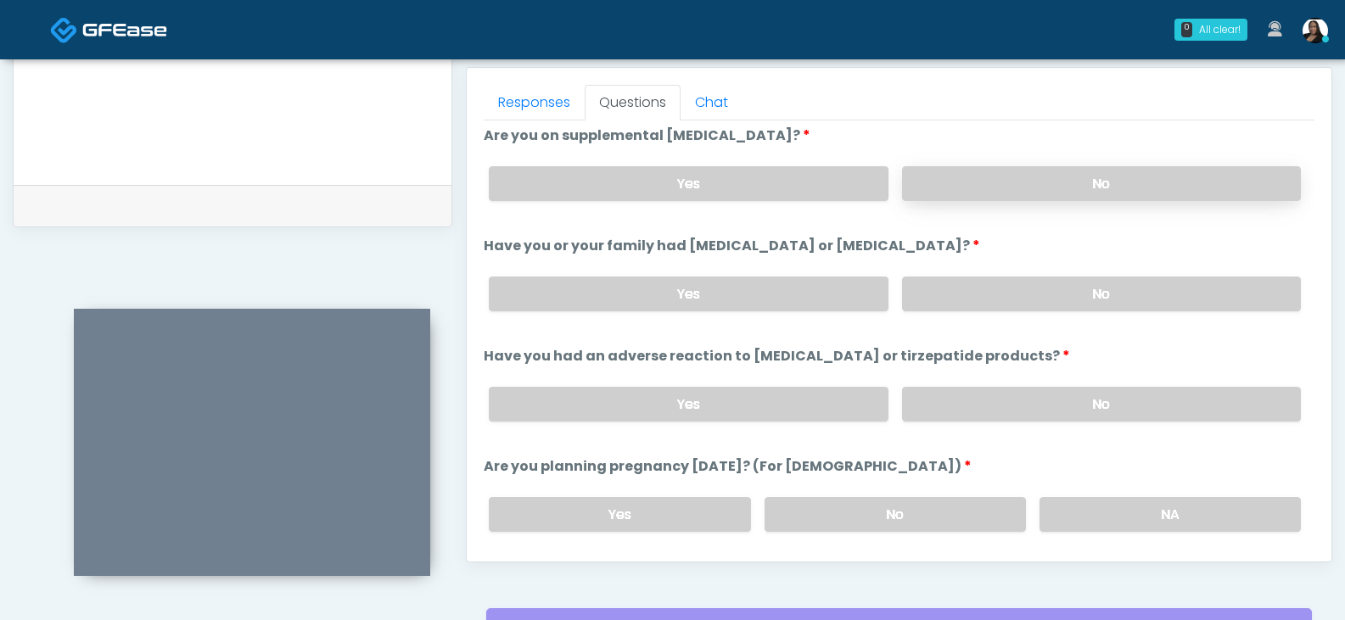
scroll to position [679, 0]
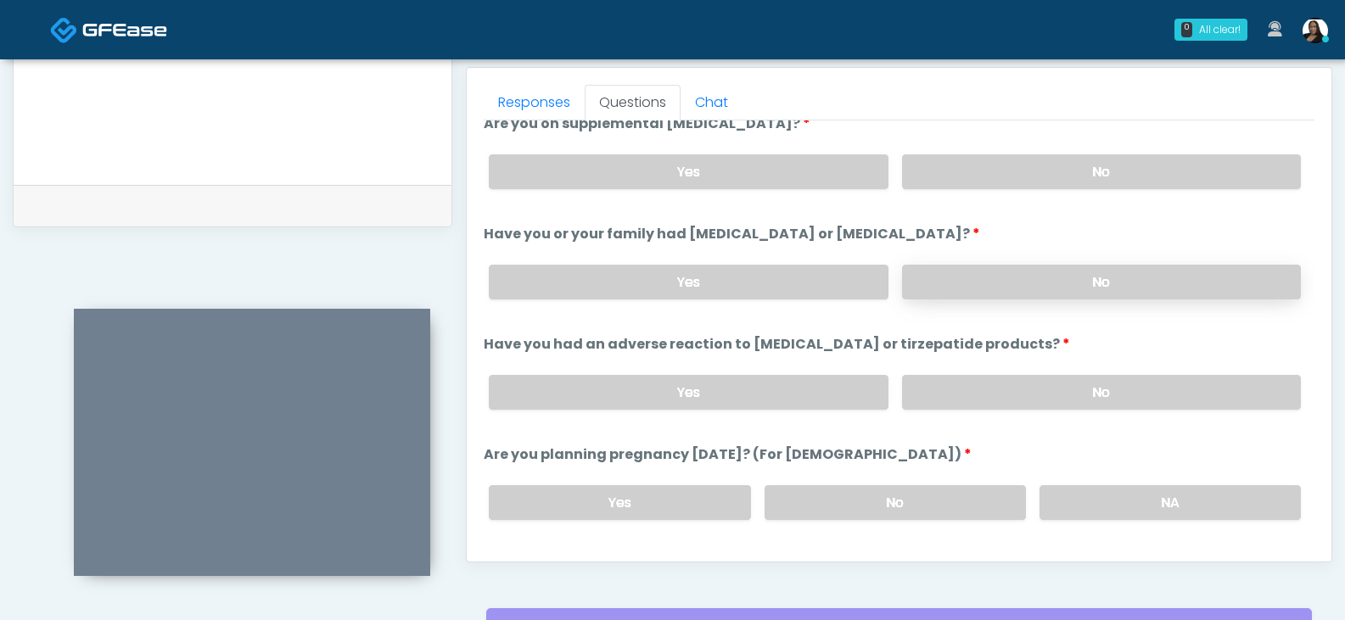
click at [937, 274] on label "No" at bounding box center [1101, 282] width 399 height 35
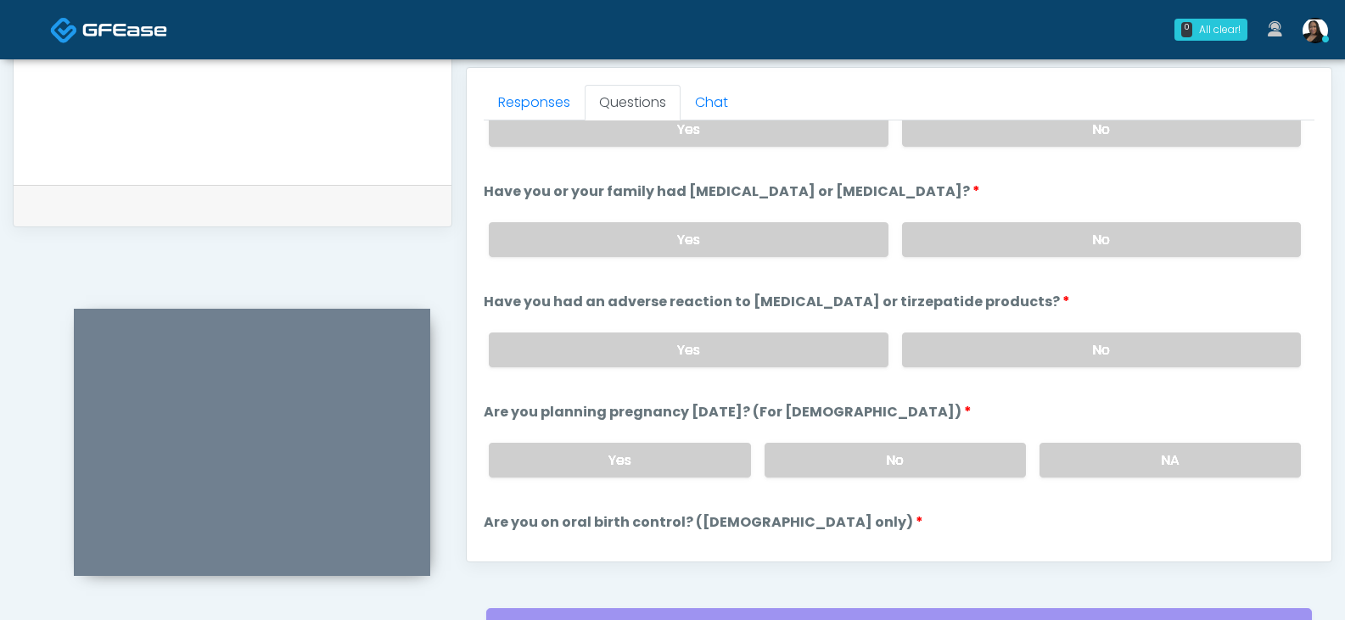
scroll to position [764, 0]
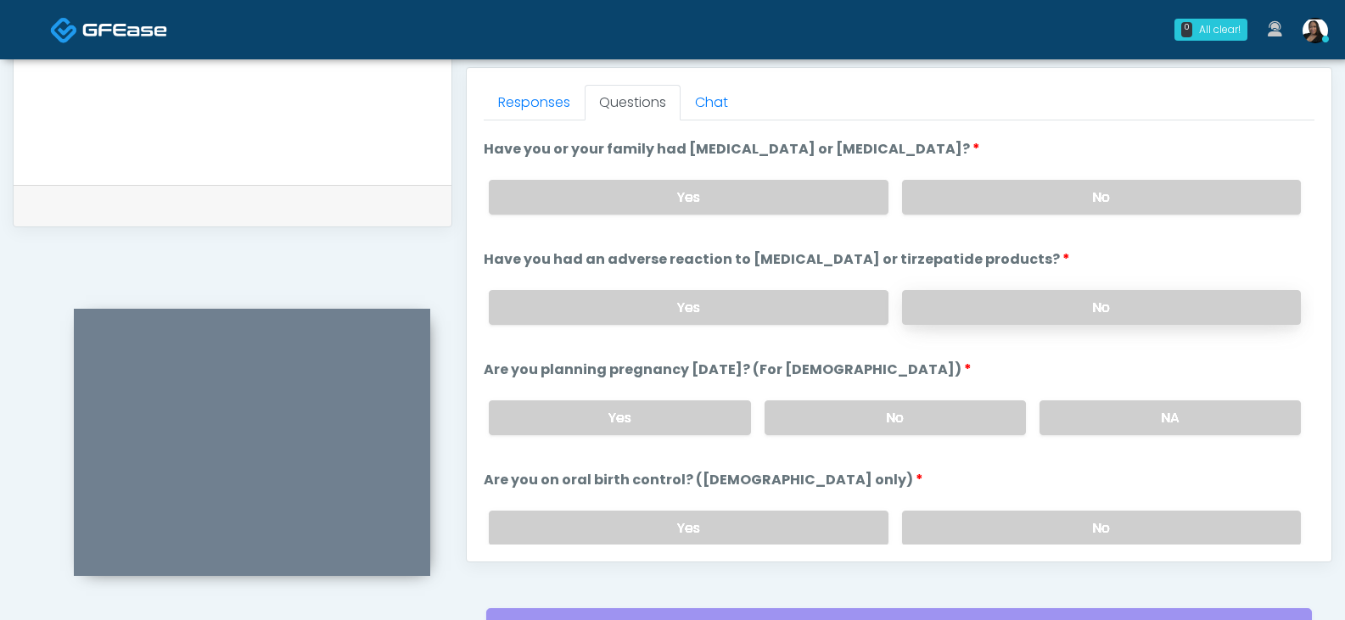
click at [950, 307] on label "No" at bounding box center [1101, 307] width 399 height 35
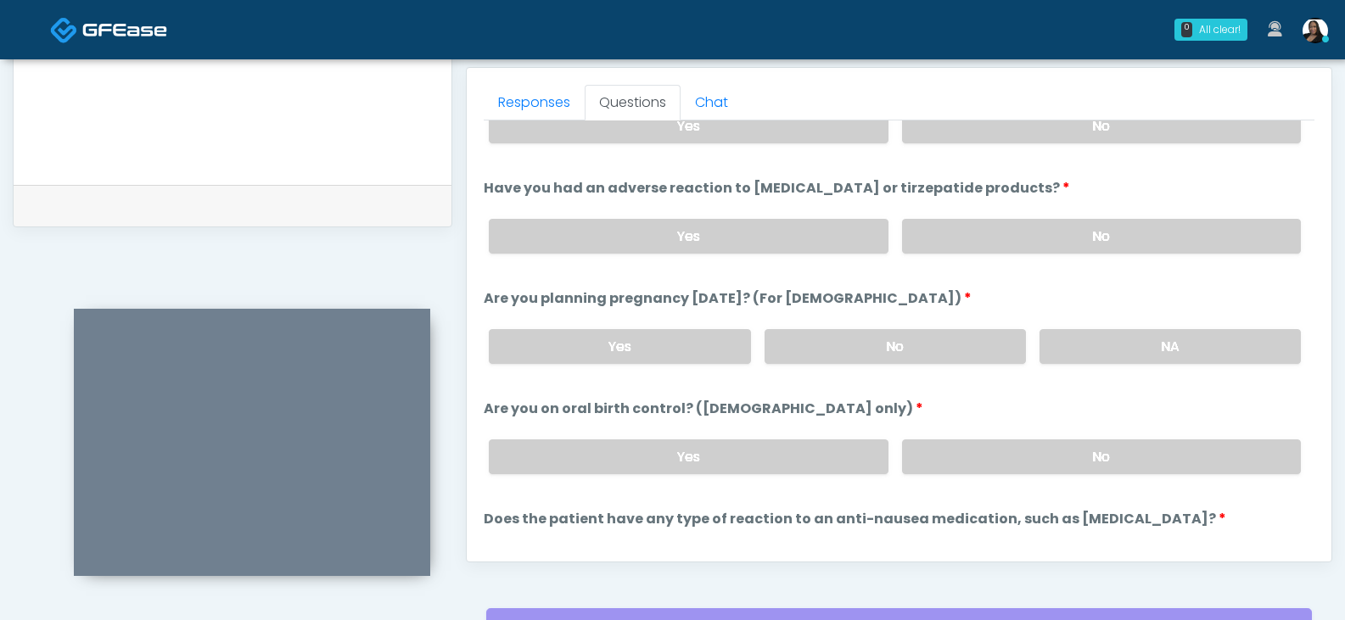
scroll to position [933, 0]
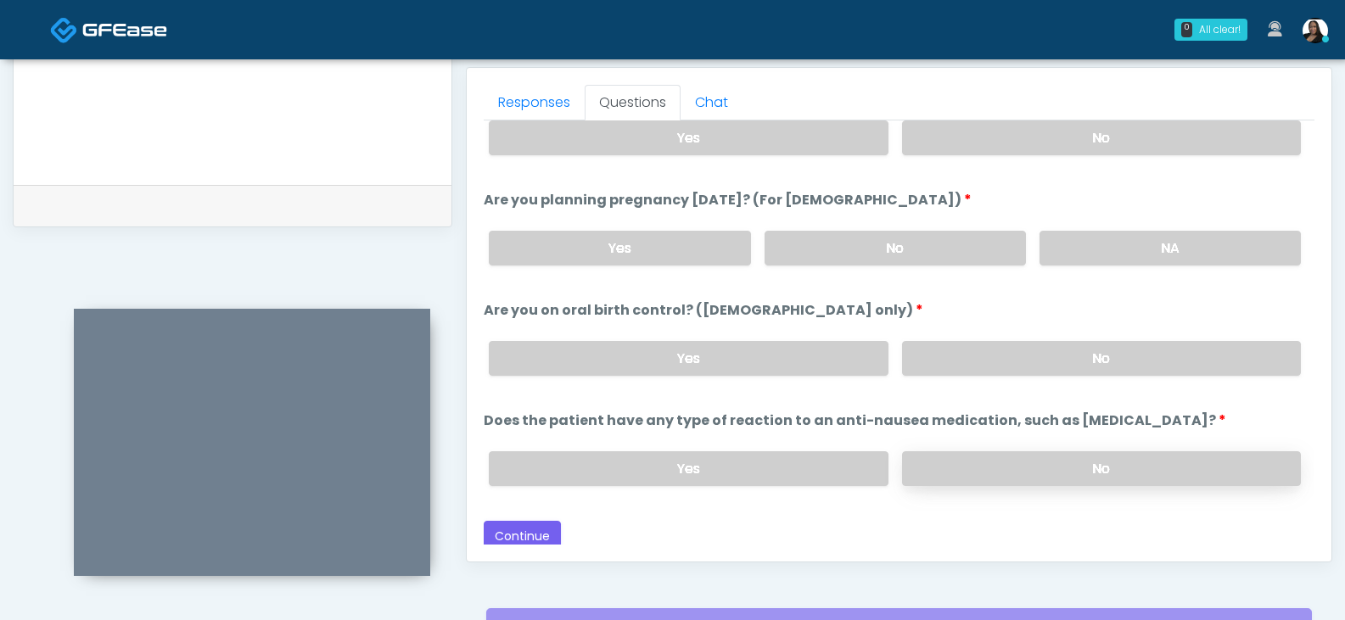
click at [982, 458] on label "No" at bounding box center [1101, 468] width 399 height 35
drag, startPoint x: 946, startPoint y: 247, endPoint x: 978, endPoint y: 320, distance: 79.8
click at [946, 248] on label "No" at bounding box center [895, 248] width 261 height 35
click at [974, 349] on label "No" at bounding box center [1101, 358] width 399 height 35
drag, startPoint x: 533, startPoint y: 532, endPoint x: 550, endPoint y: 515, distance: 24.0
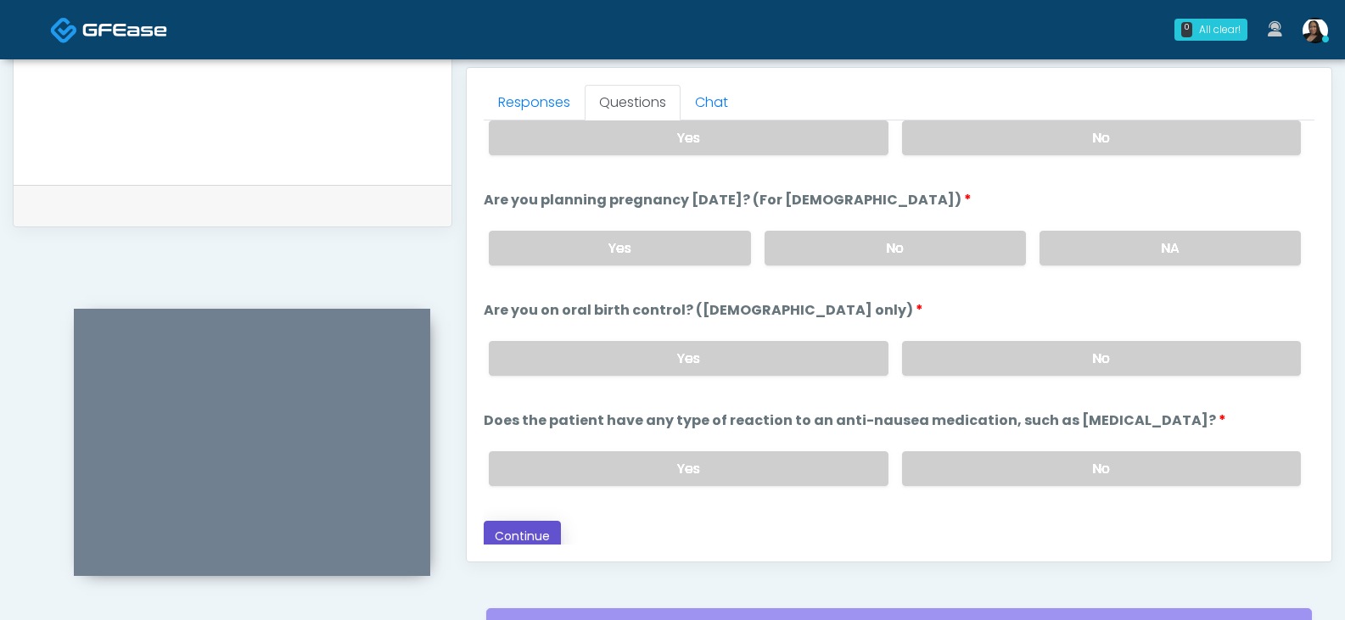
click at [533, 530] on button "Continue" at bounding box center [522, 536] width 77 height 31
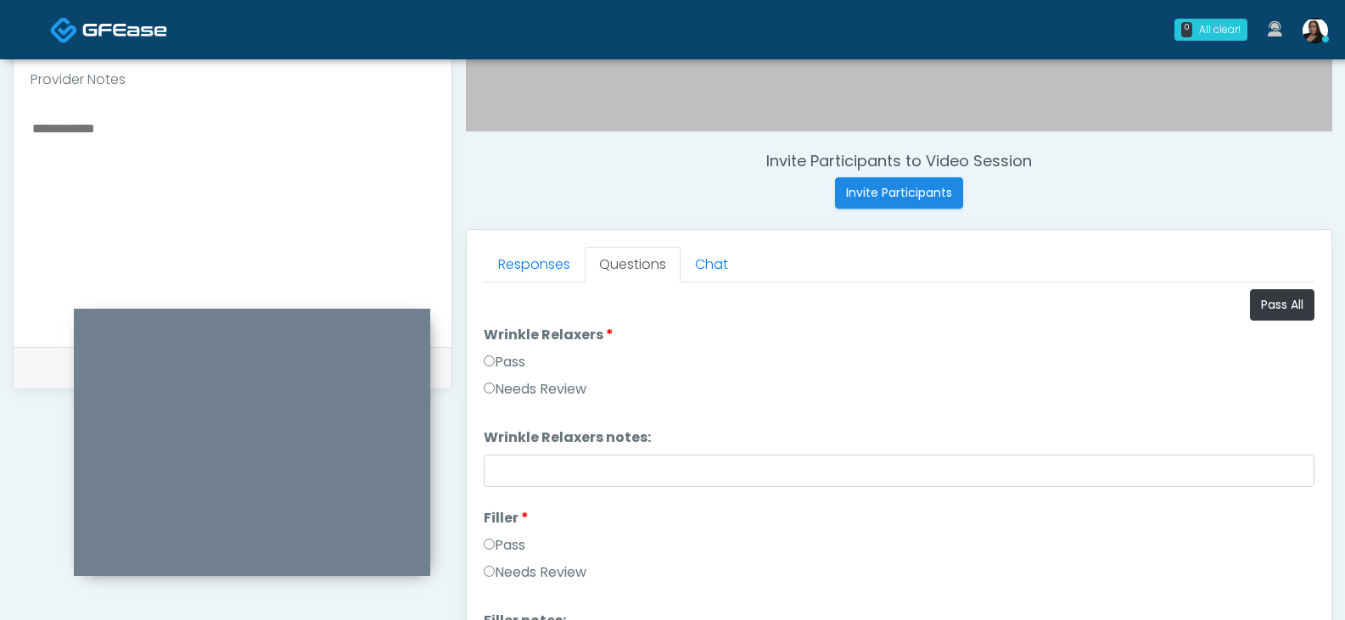
scroll to position [563, 0]
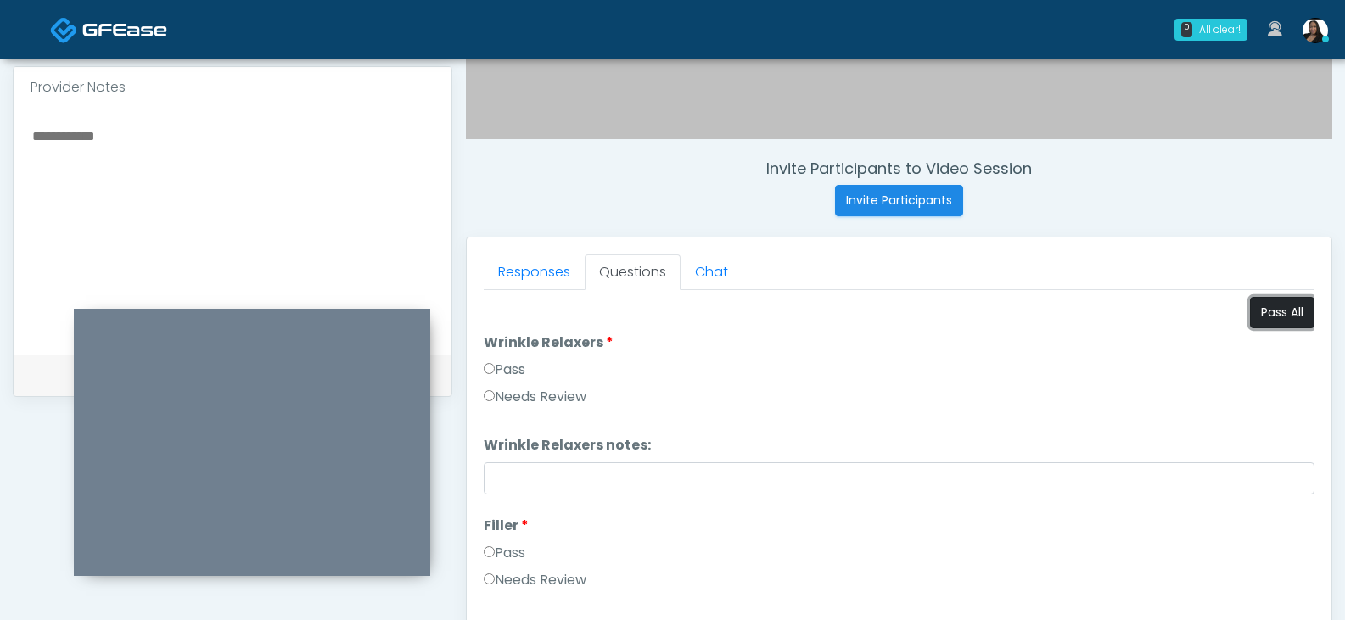
click at [1252, 316] on button "Pass All" at bounding box center [1282, 312] width 64 height 31
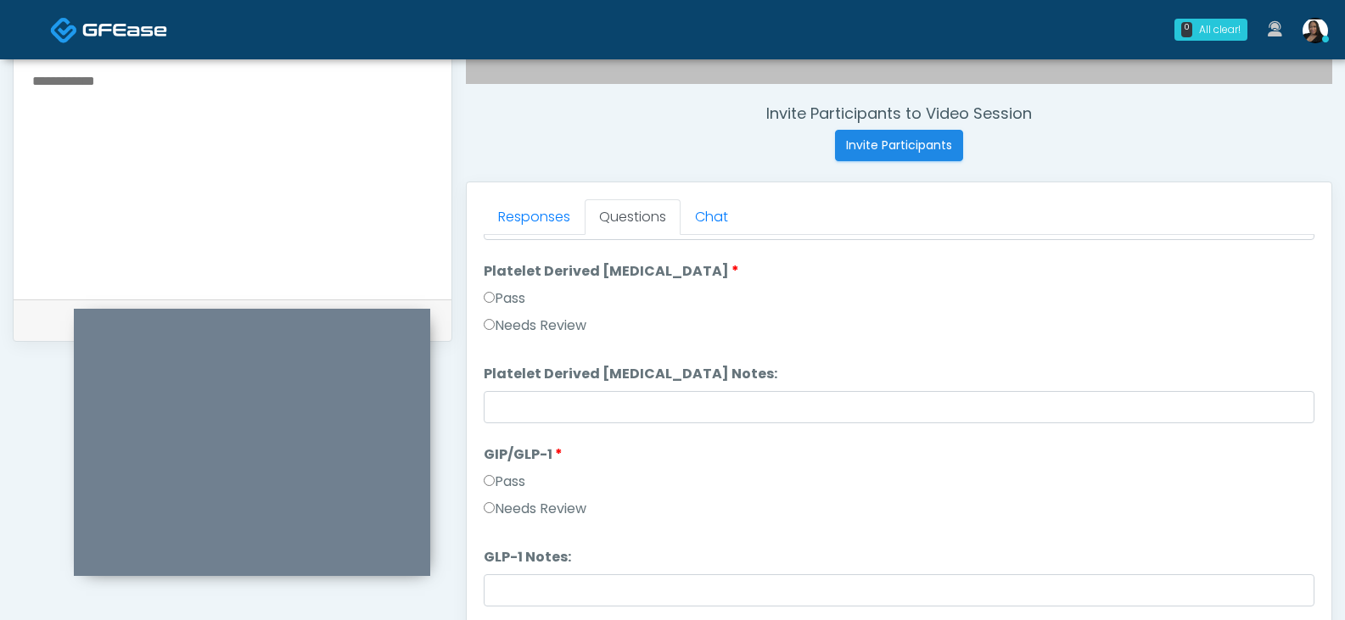
scroll to position [648, 0]
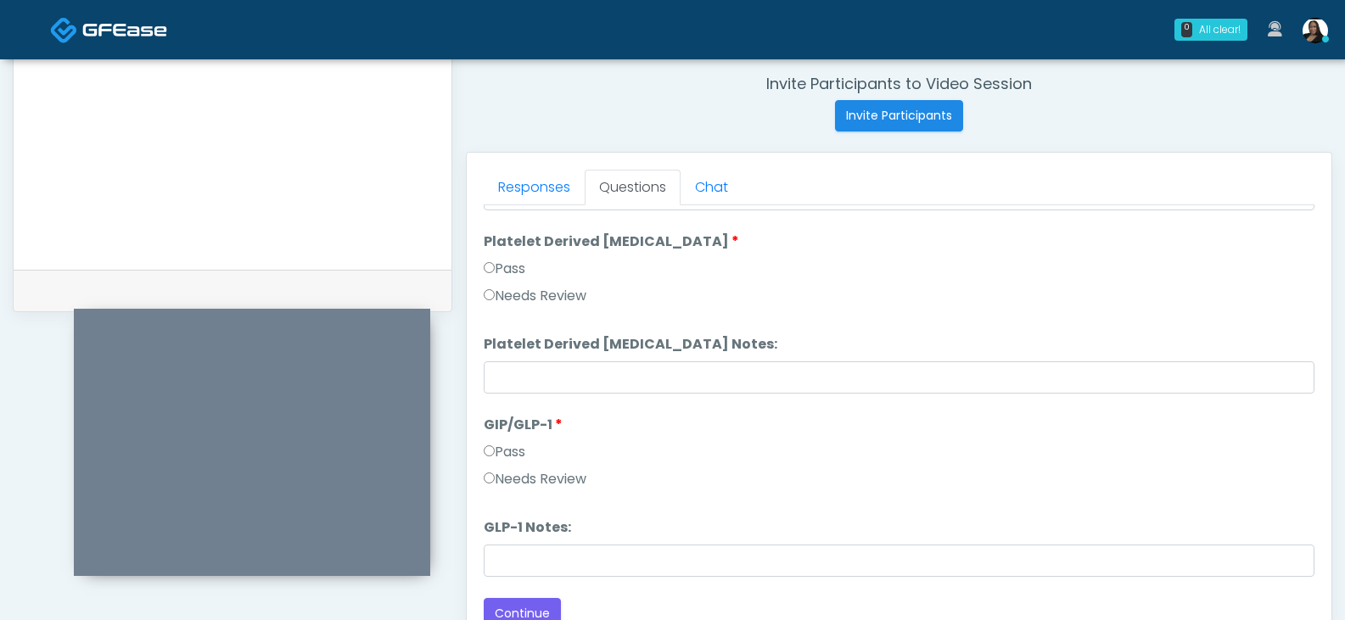
click at [530, 481] on label "Needs Review" at bounding box center [535, 479] width 103 height 20
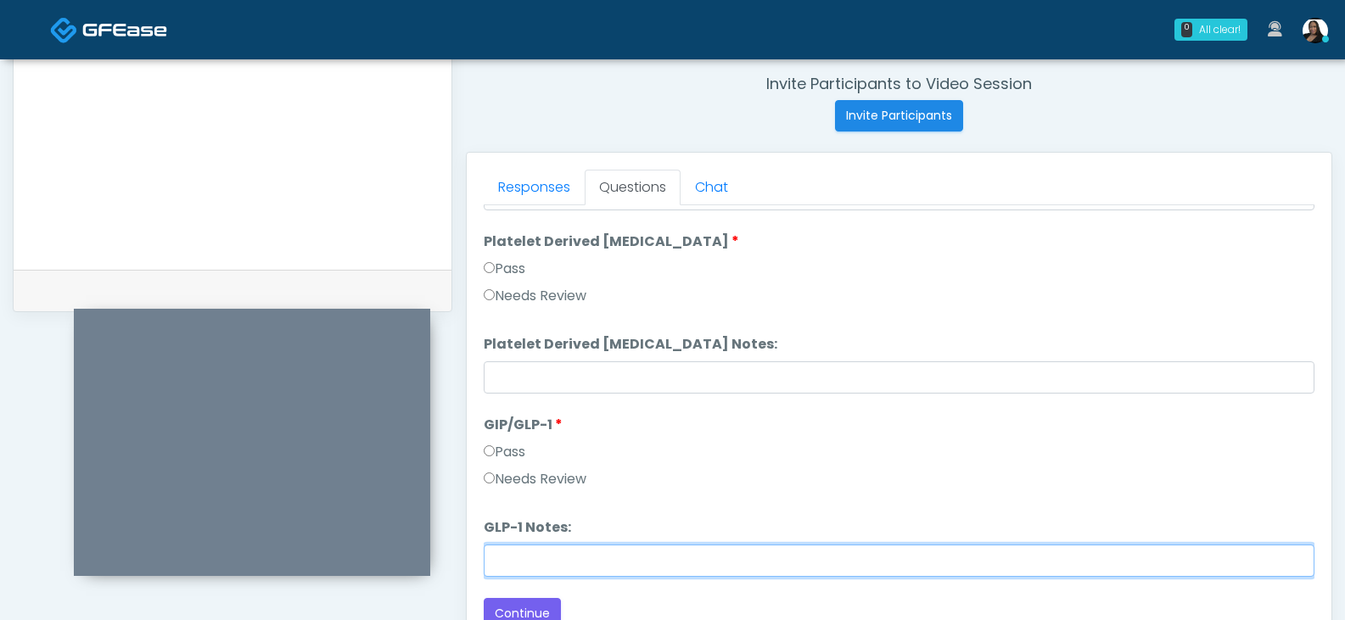
click at [530, 554] on input "GLP-1 Notes:" at bounding box center [899, 561] width 831 height 32
type input "**********"
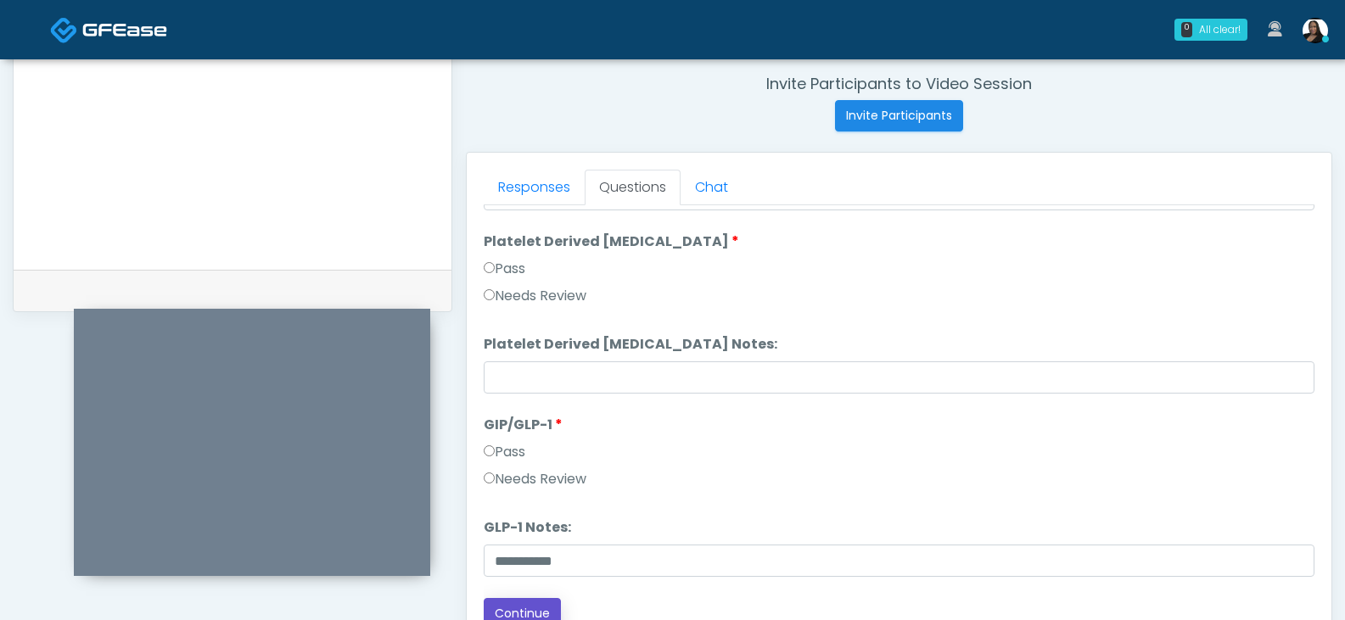
click at [525, 606] on button "Continue" at bounding box center [522, 613] width 77 height 31
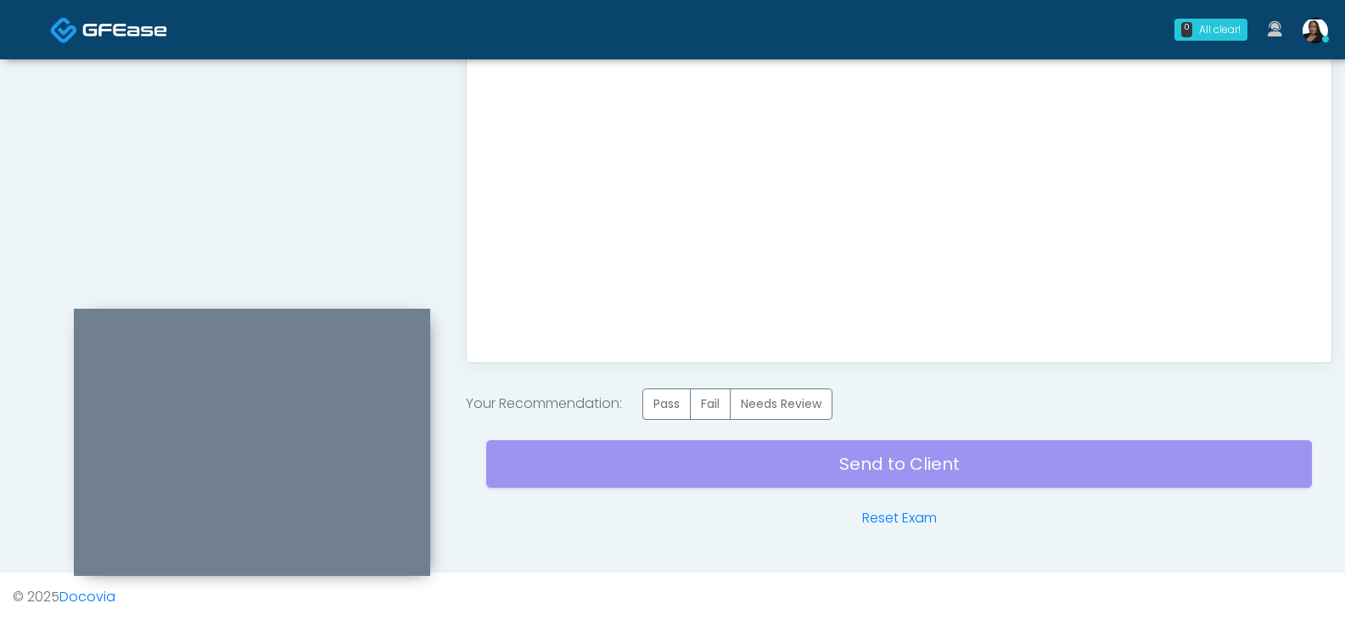
scroll to position [934, 0]
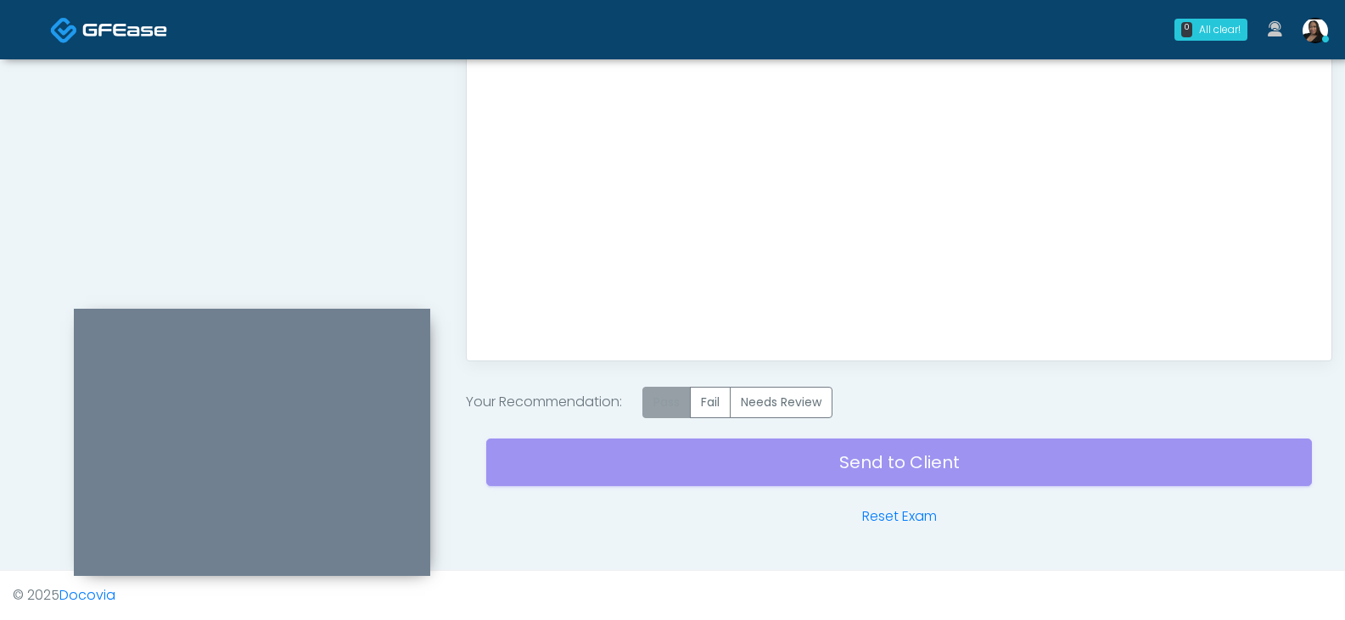
click at [653, 412] on label "Pass" at bounding box center [666, 402] width 48 height 31
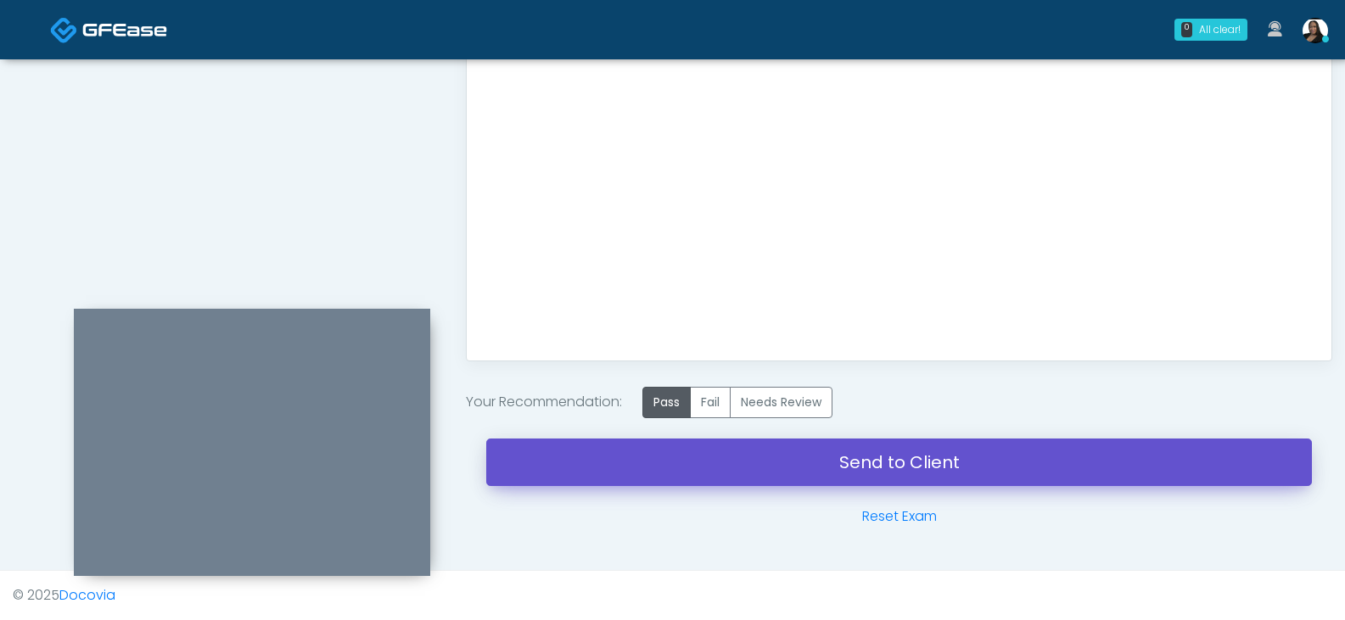
click at [699, 464] on link "Send to Client" at bounding box center [899, 463] width 826 height 48
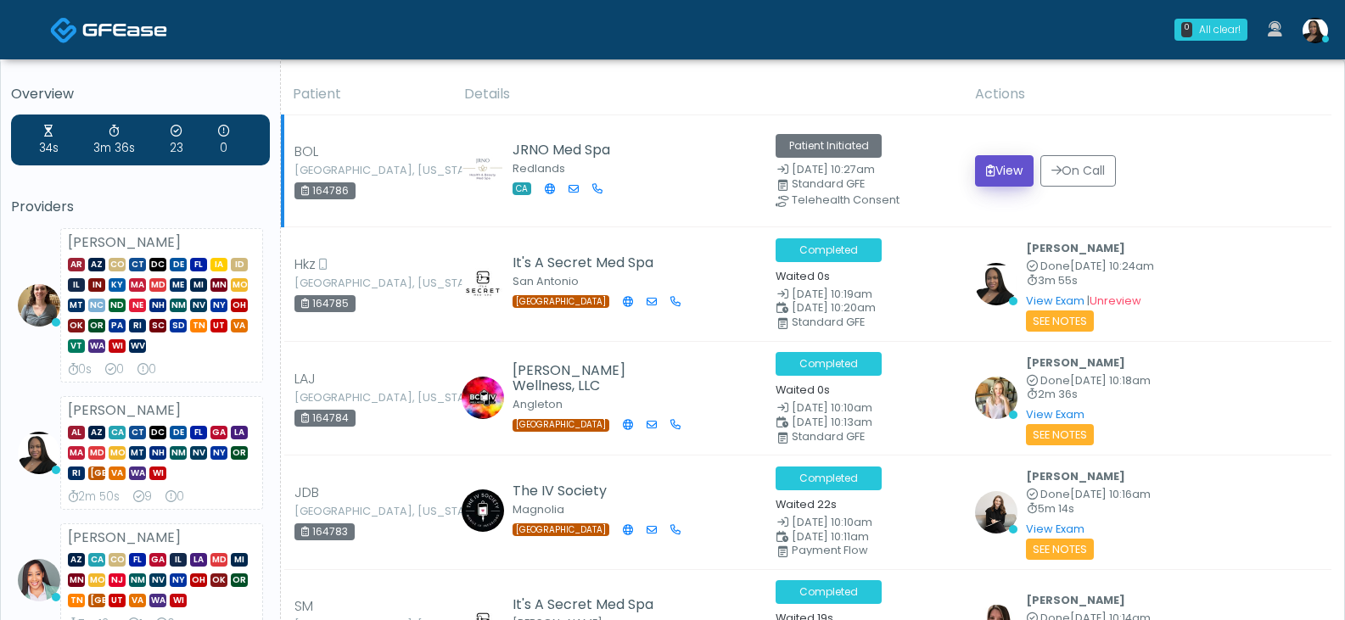
click at [999, 178] on button "View" at bounding box center [1004, 170] width 59 height 31
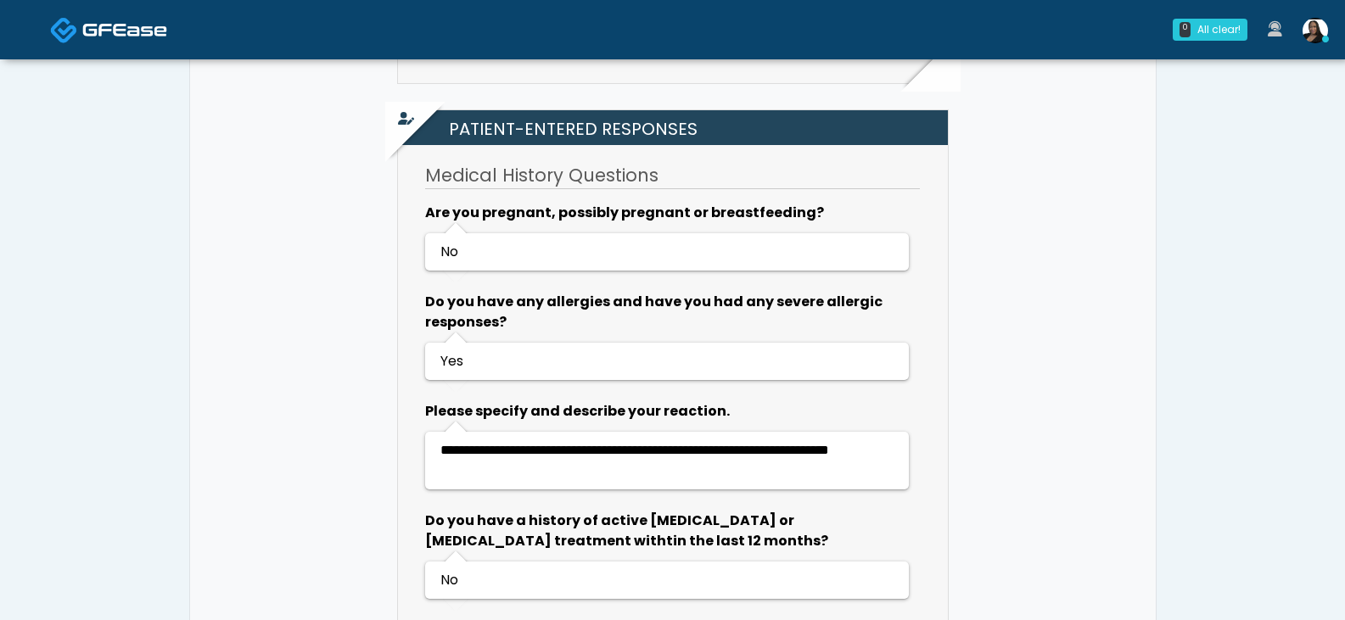
scroll to position [594, 0]
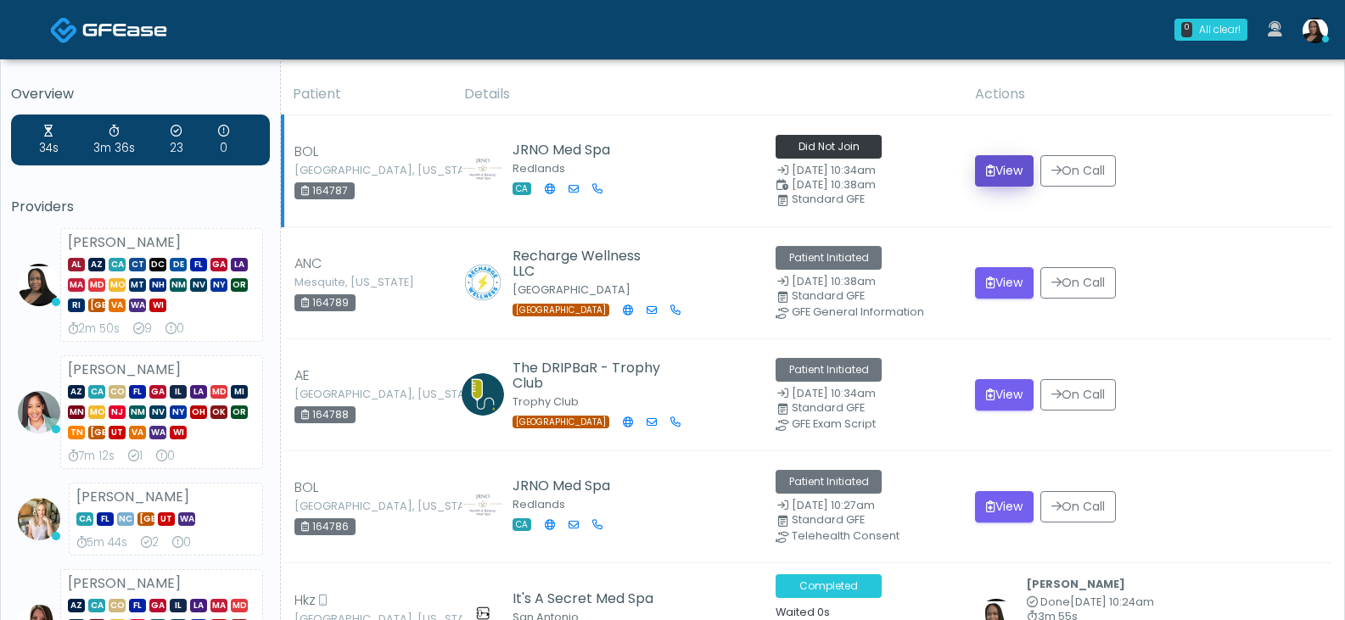
click at [1003, 159] on button "View" at bounding box center [1004, 170] width 59 height 31
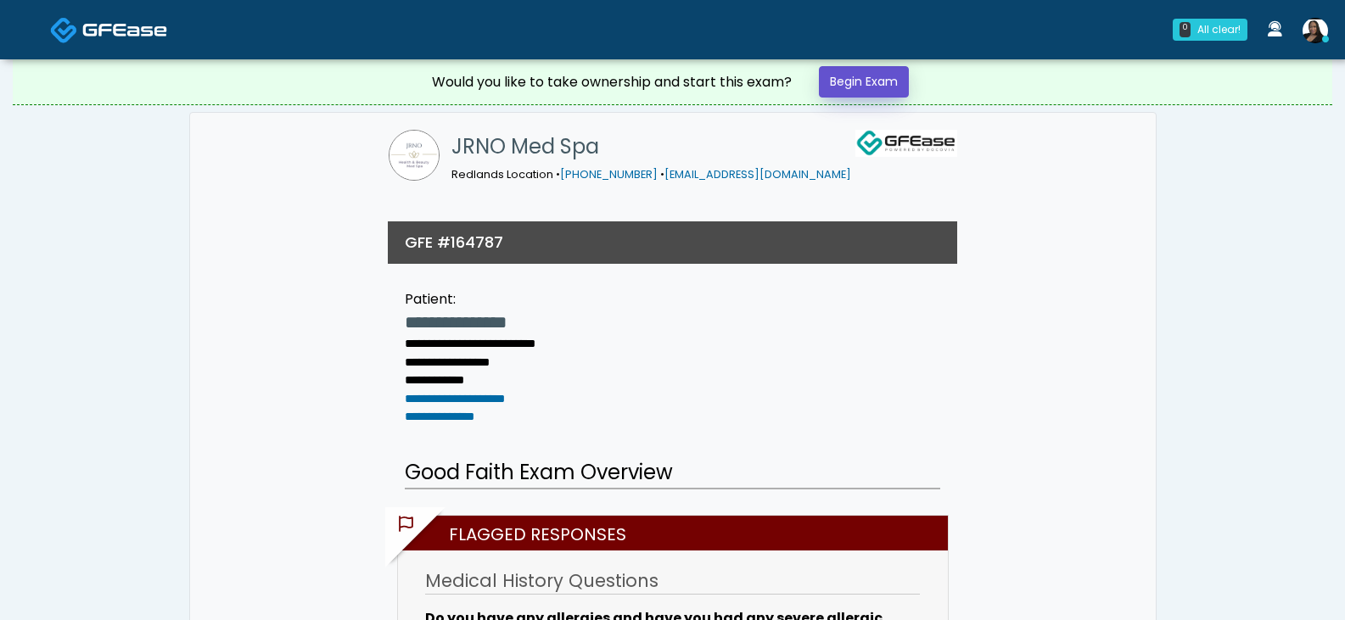
click at [849, 95] on link "Begin Exam" at bounding box center [864, 81] width 90 height 31
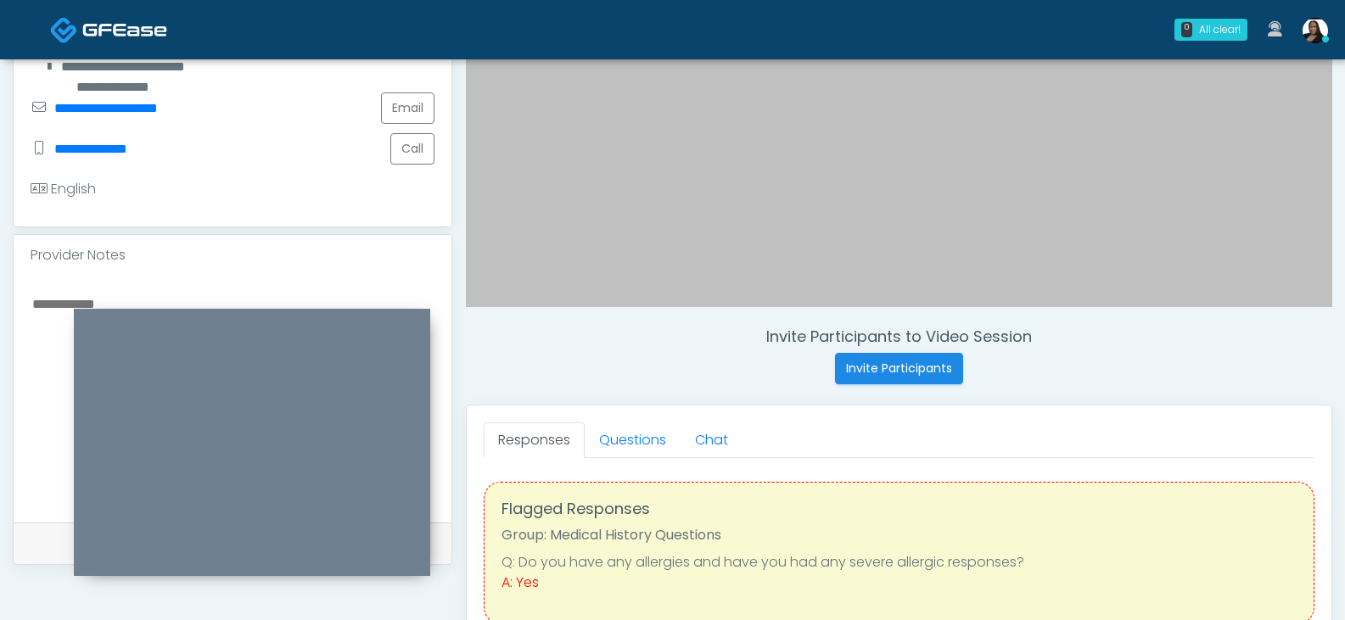
scroll to position [394, 0]
click at [625, 433] on link "Questions" at bounding box center [633, 442] width 96 height 36
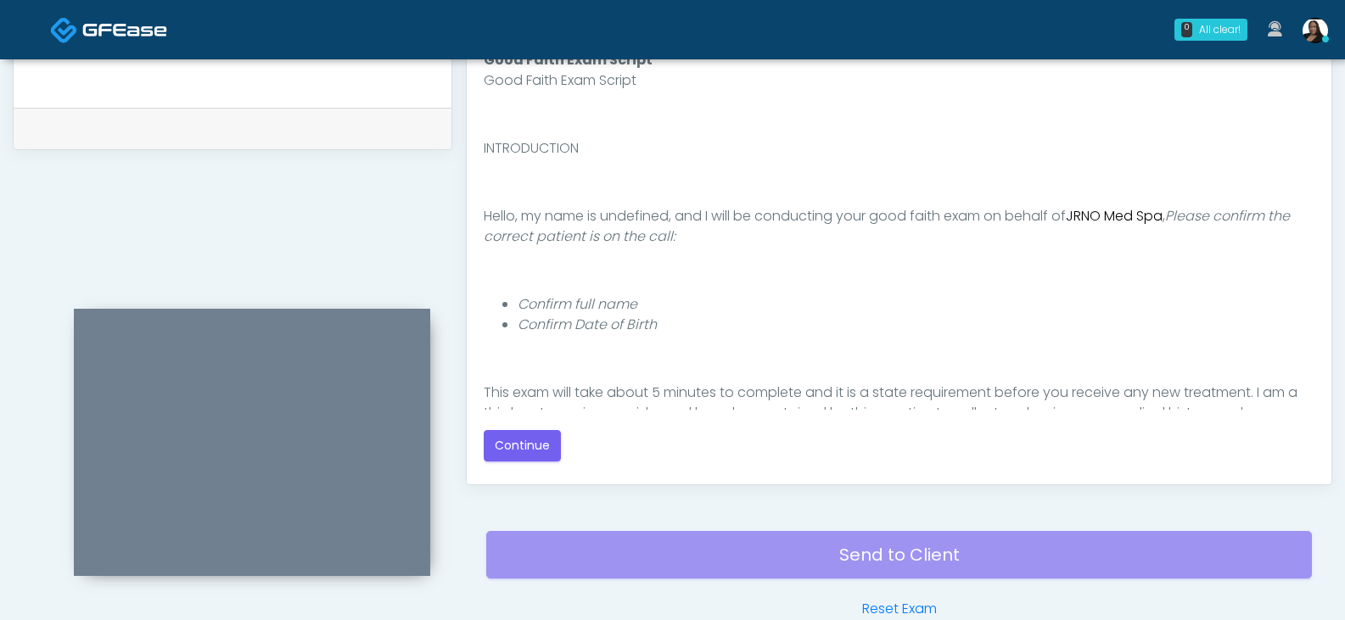
scroll to position [818, 0]
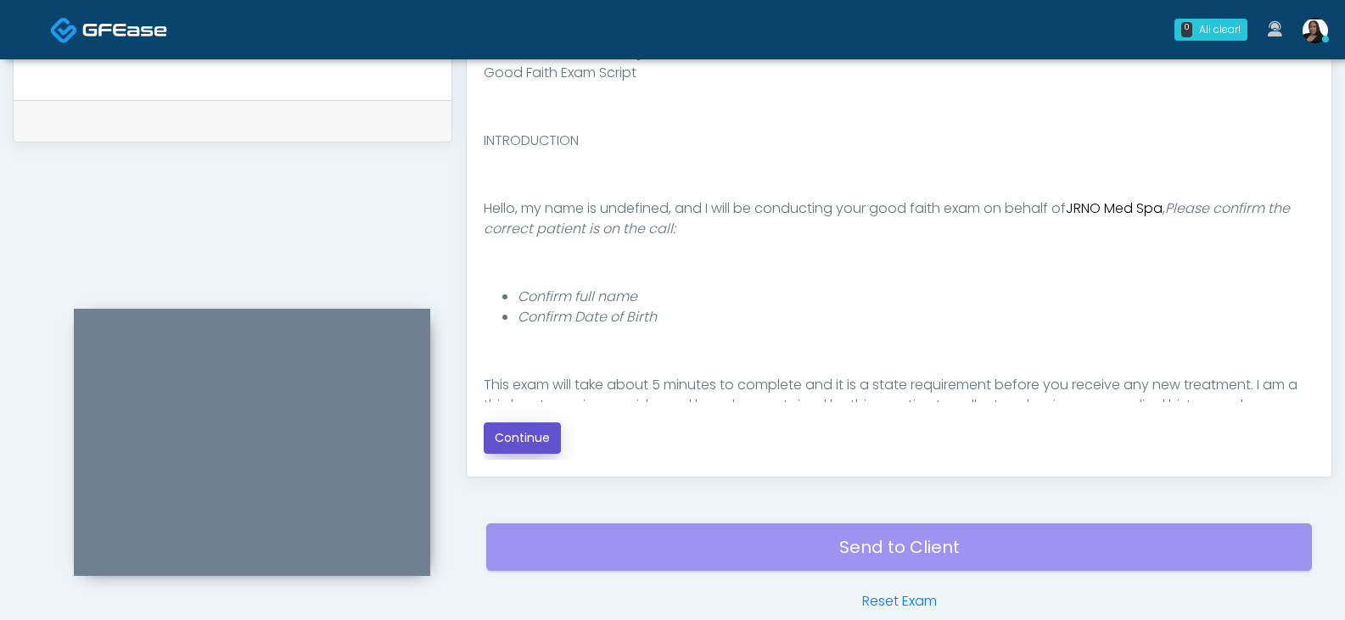
drag, startPoint x: 506, startPoint y: 436, endPoint x: 754, endPoint y: 320, distance: 274.5
click at [507, 435] on button "Continue" at bounding box center [522, 438] width 77 height 31
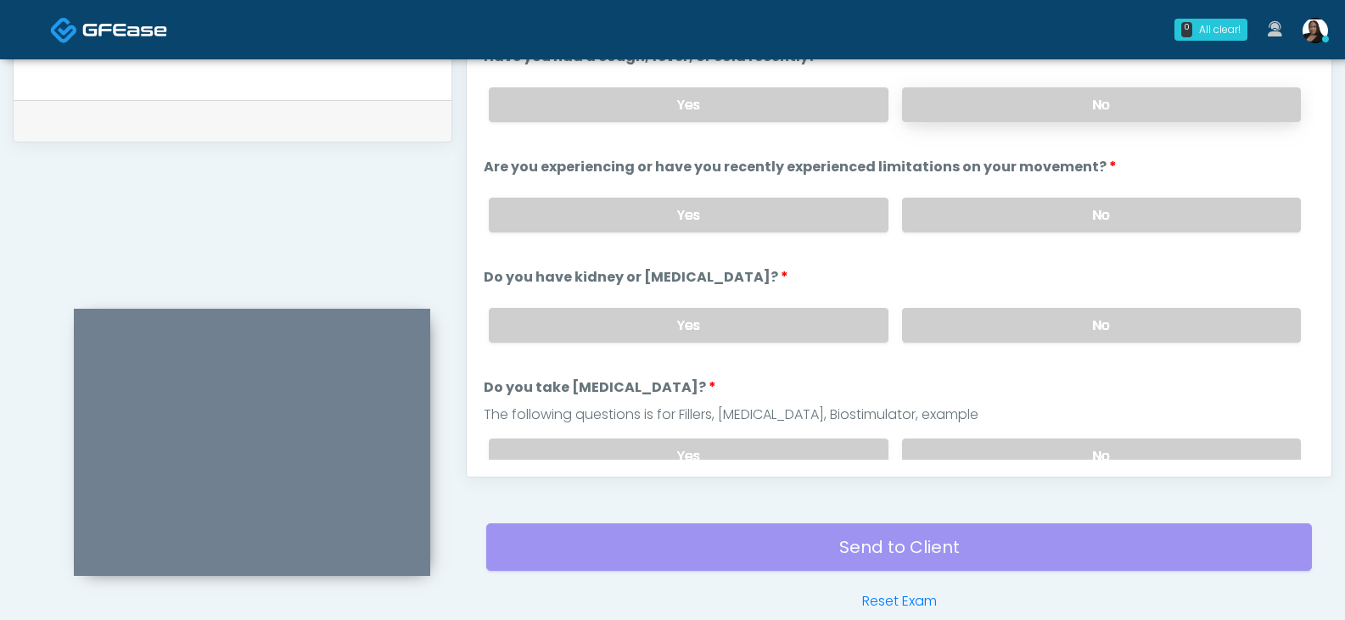
click at [943, 109] on label "No" at bounding box center [1101, 104] width 399 height 35
click at [947, 205] on label "No" at bounding box center [1101, 215] width 399 height 35
click at [937, 326] on label "No" at bounding box center [1101, 325] width 399 height 35
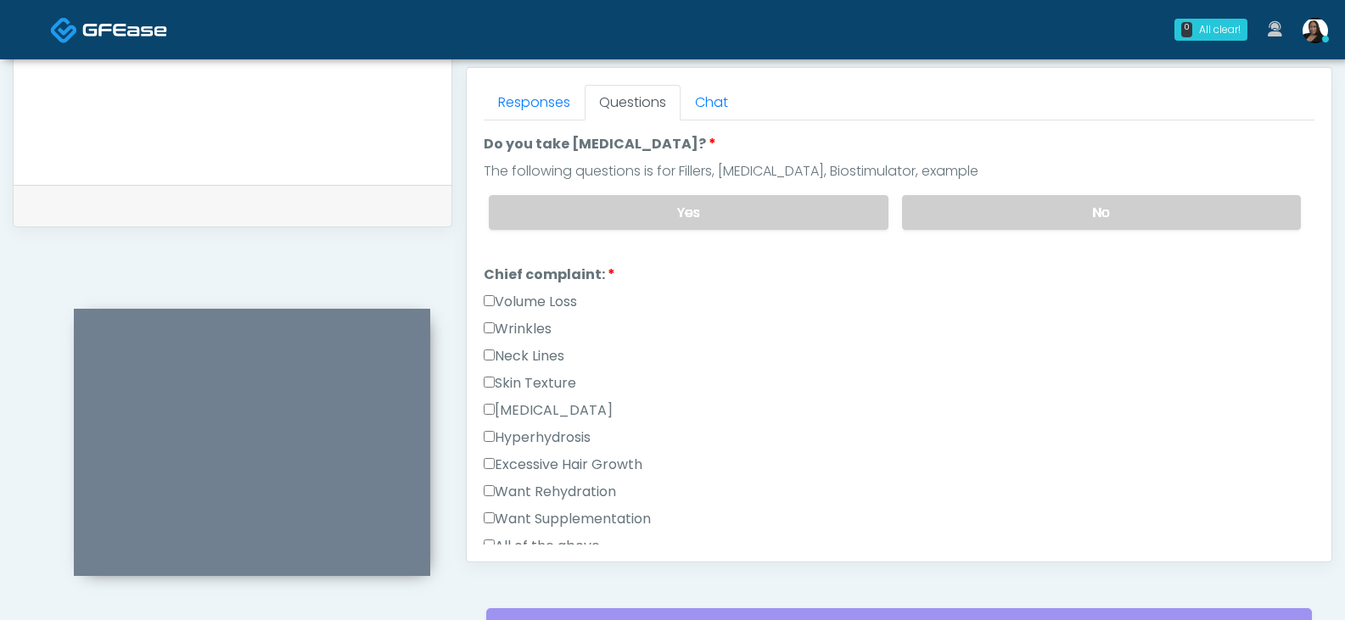
scroll to position [339, 0]
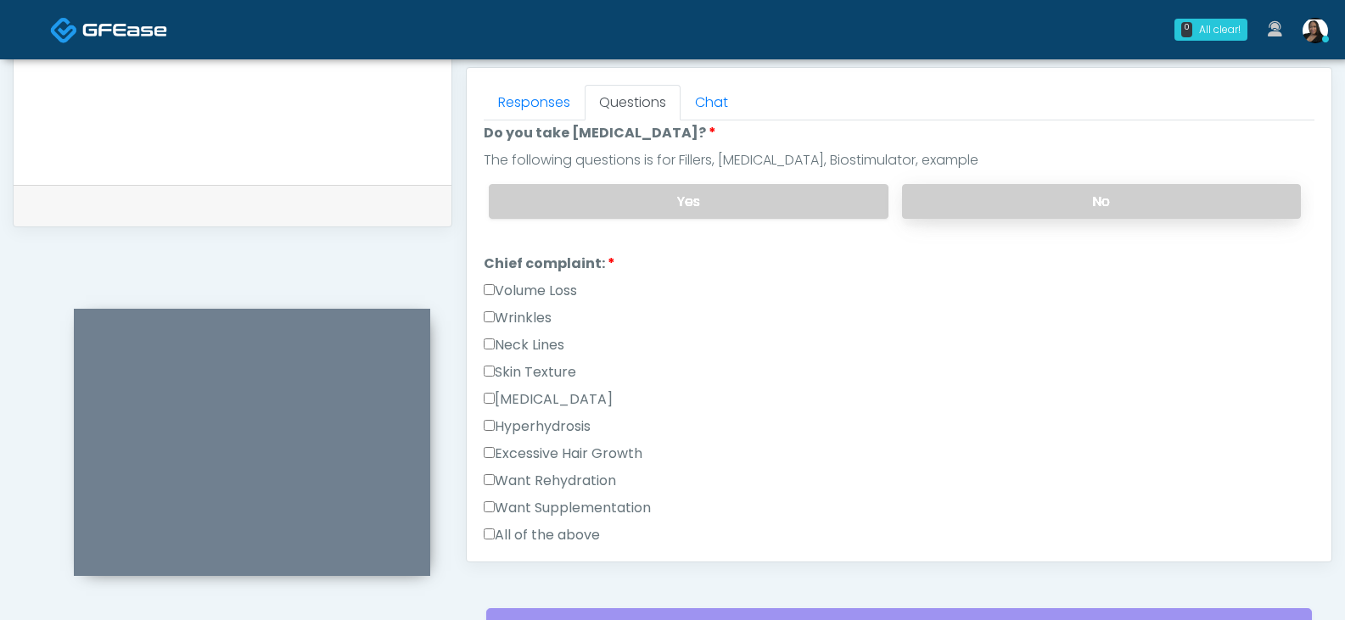
click at [942, 201] on label "No" at bounding box center [1101, 201] width 399 height 35
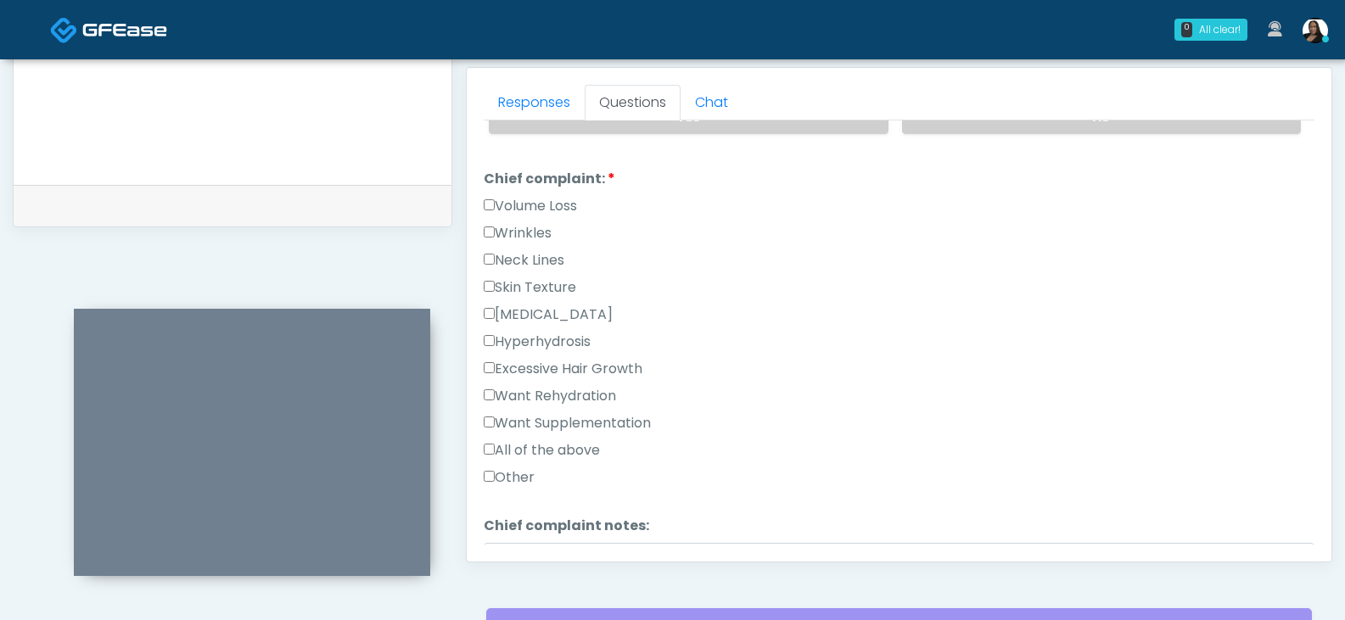
click at [509, 481] on label "Other" at bounding box center [509, 478] width 51 height 20
drag, startPoint x: 575, startPoint y: 421, endPoint x: 570, endPoint y: 477, distance: 56.2
click at [575, 422] on label "Want Supplementation" at bounding box center [567, 423] width 167 height 20
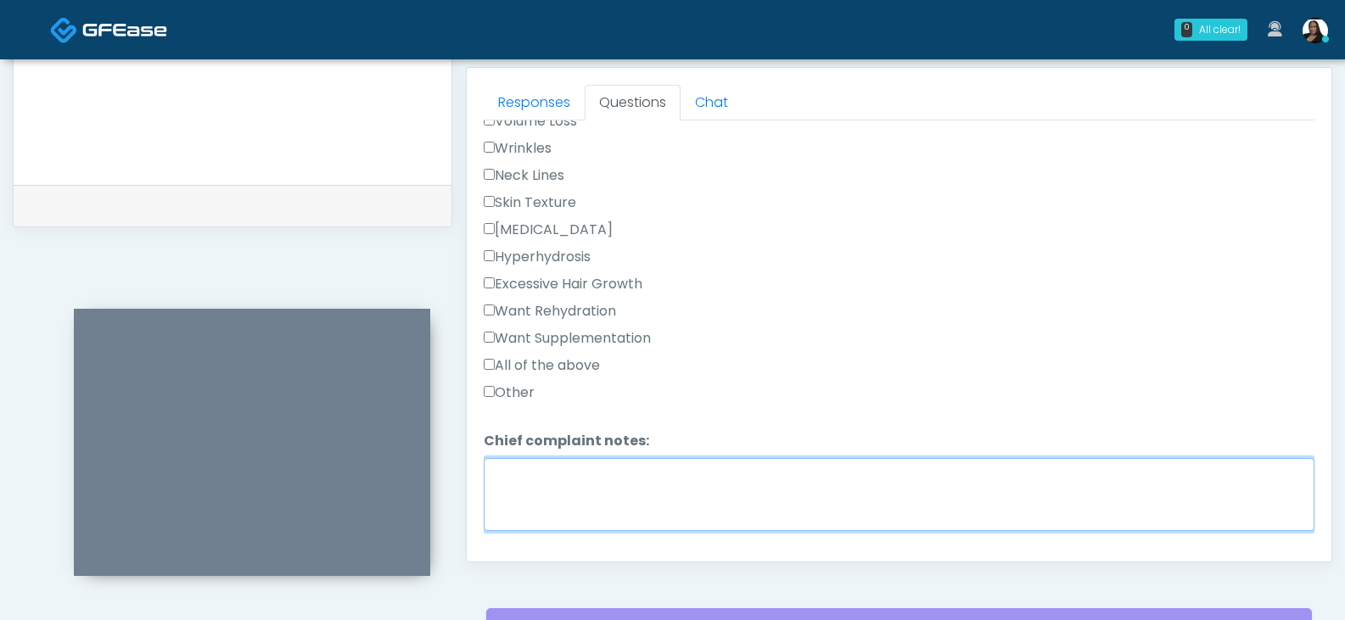
click at [557, 491] on textarea "Chief complaint notes:" at bounding box center [899, 494] width 831 height 73
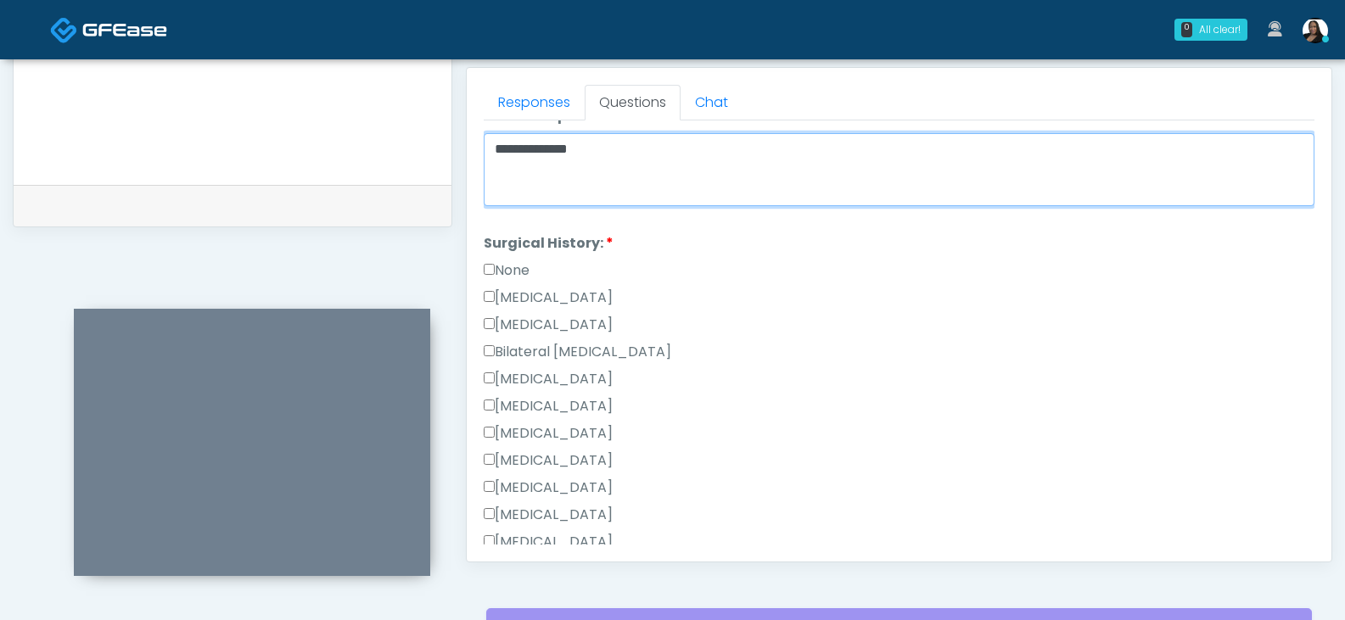
scroll to position [849, 0]
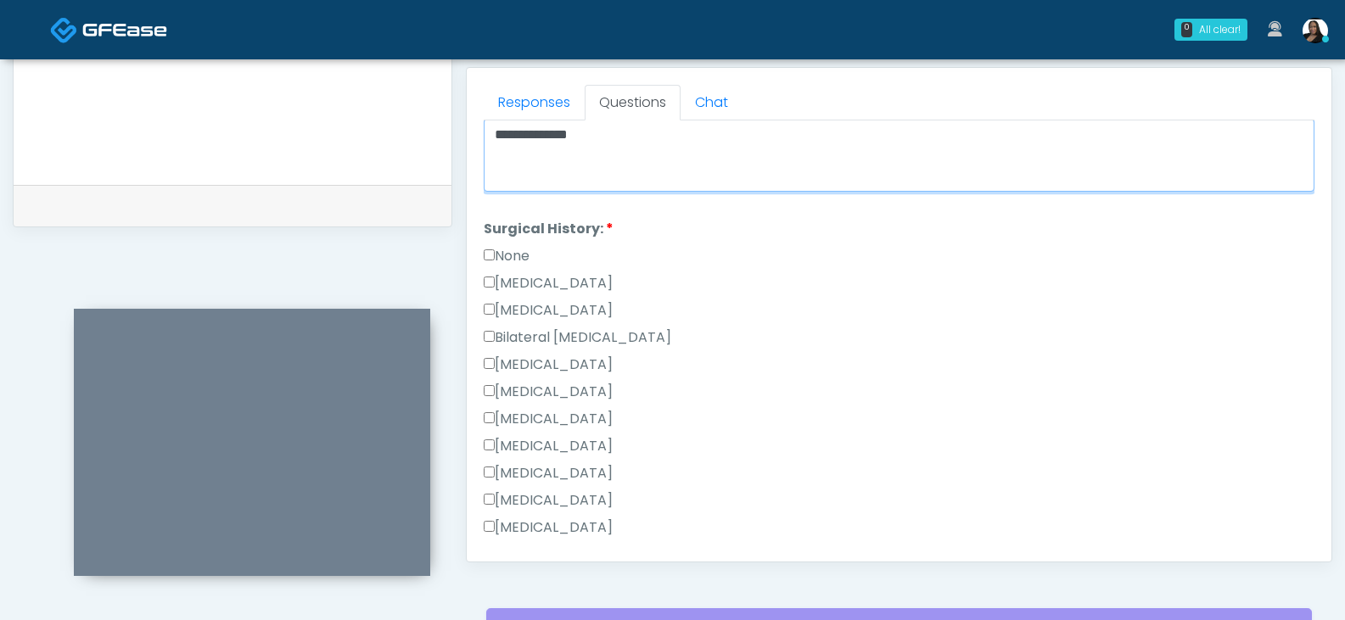
type textarea "**********"
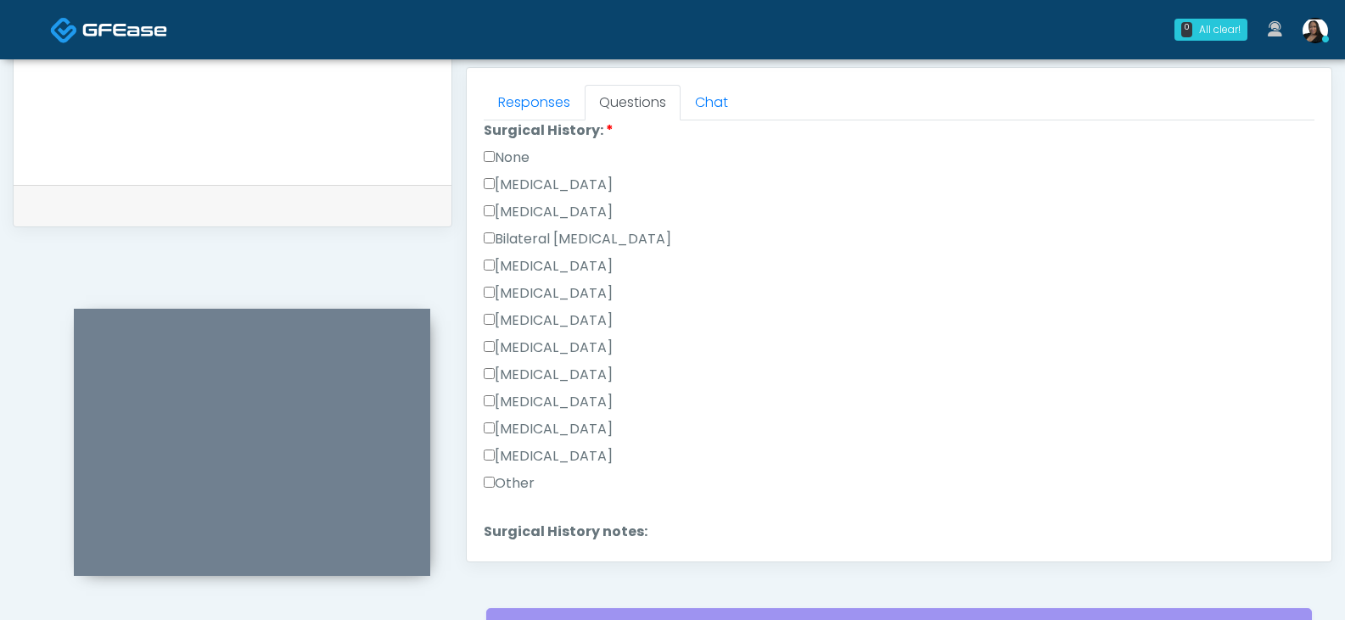
scroll to position [1083, 0]
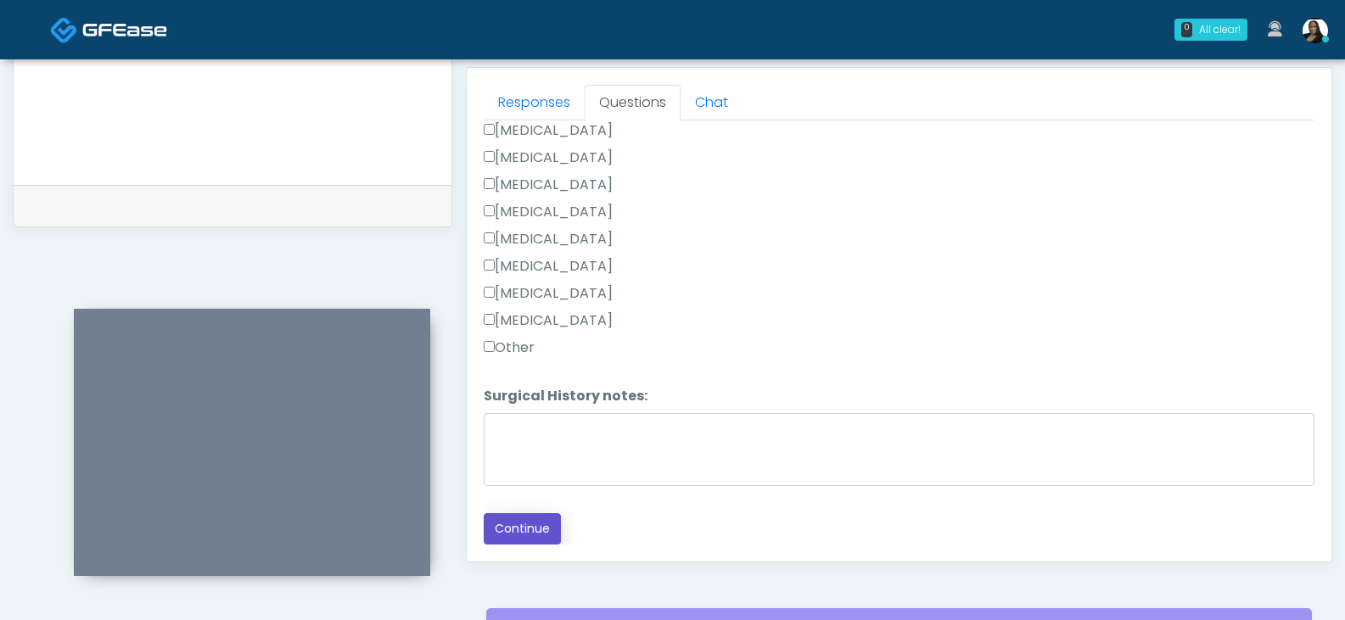
click at [526, 529] on button "Continue" at bounding box center [522, 528] width 77 height 31
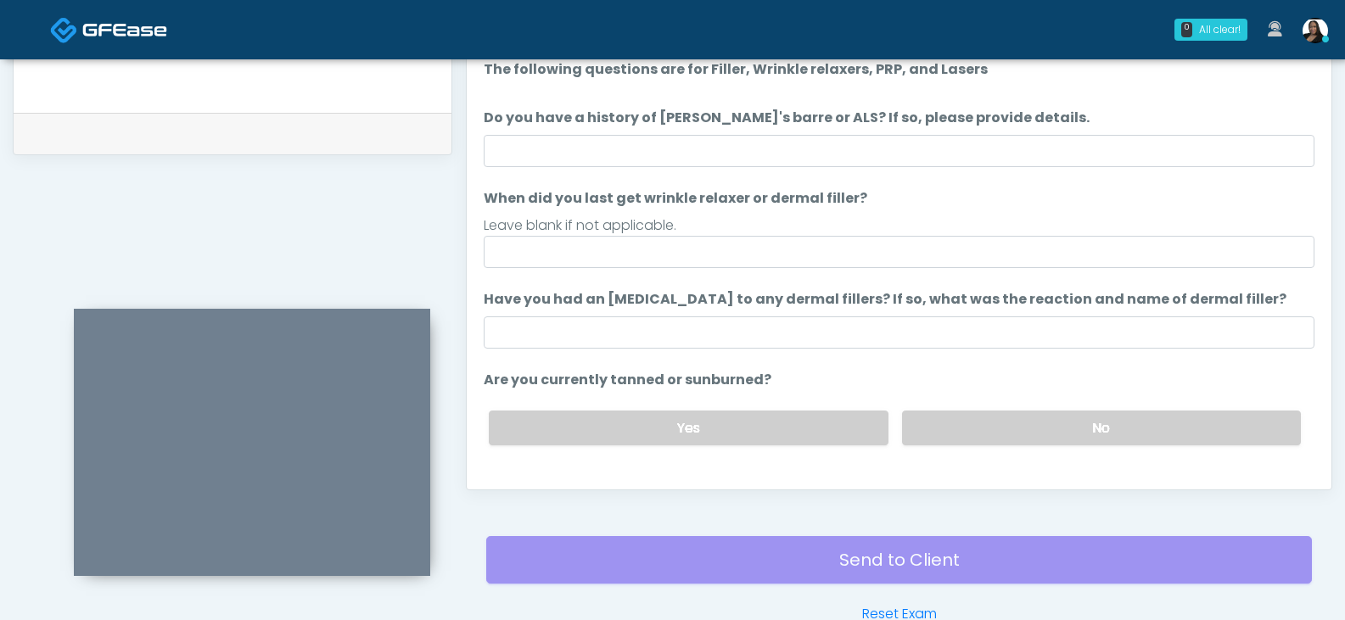
scroll to position [733, 0]
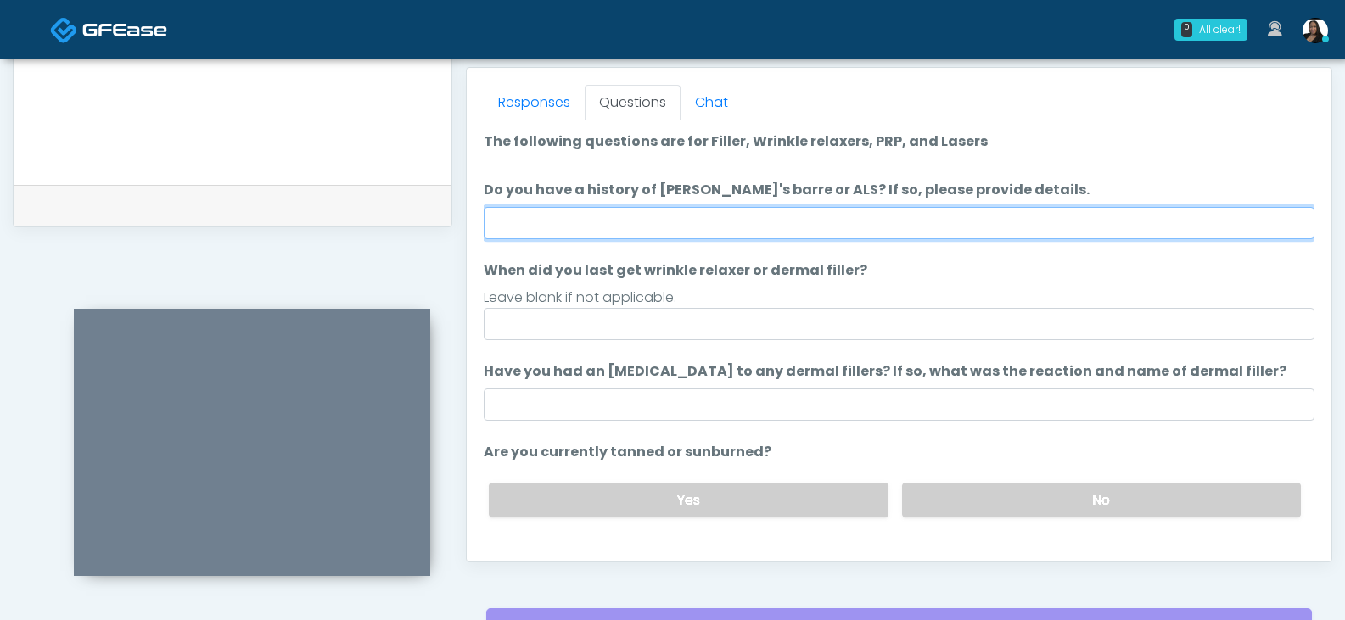
click at [676, 225] on input "Do you have a history of Guillain's barre or ALS? If so, please provide details." at bounding box center [899, 223] width 831 height 32
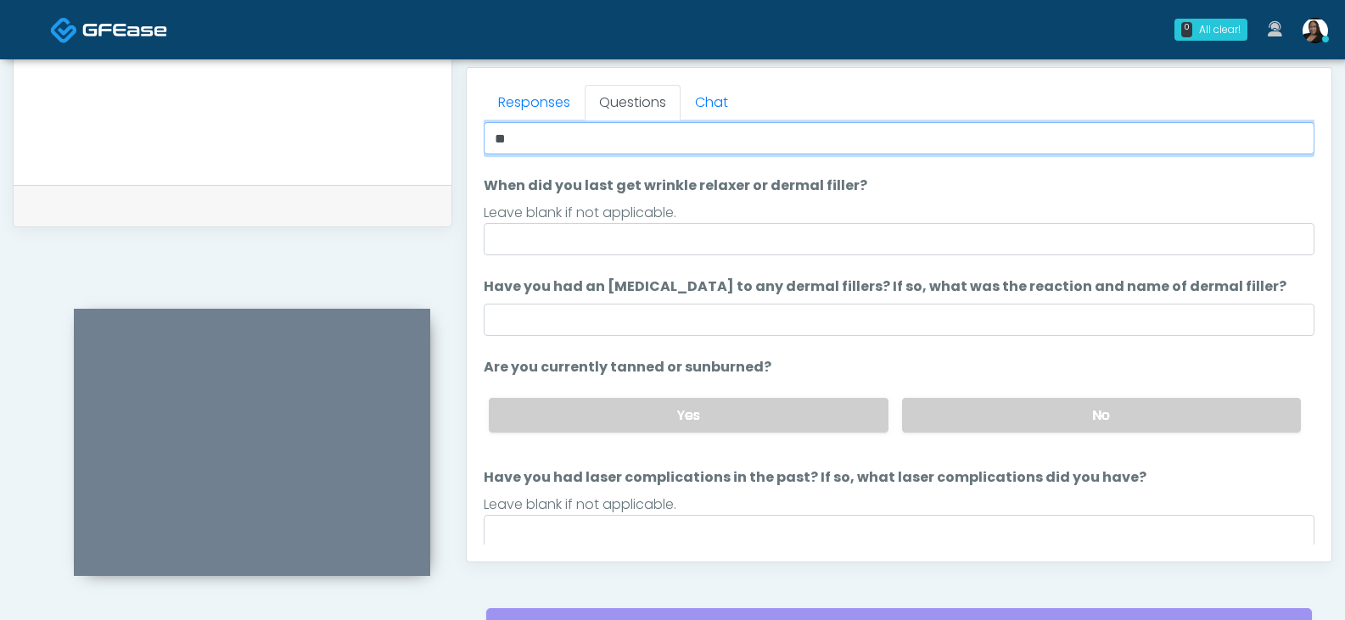
type input "**"
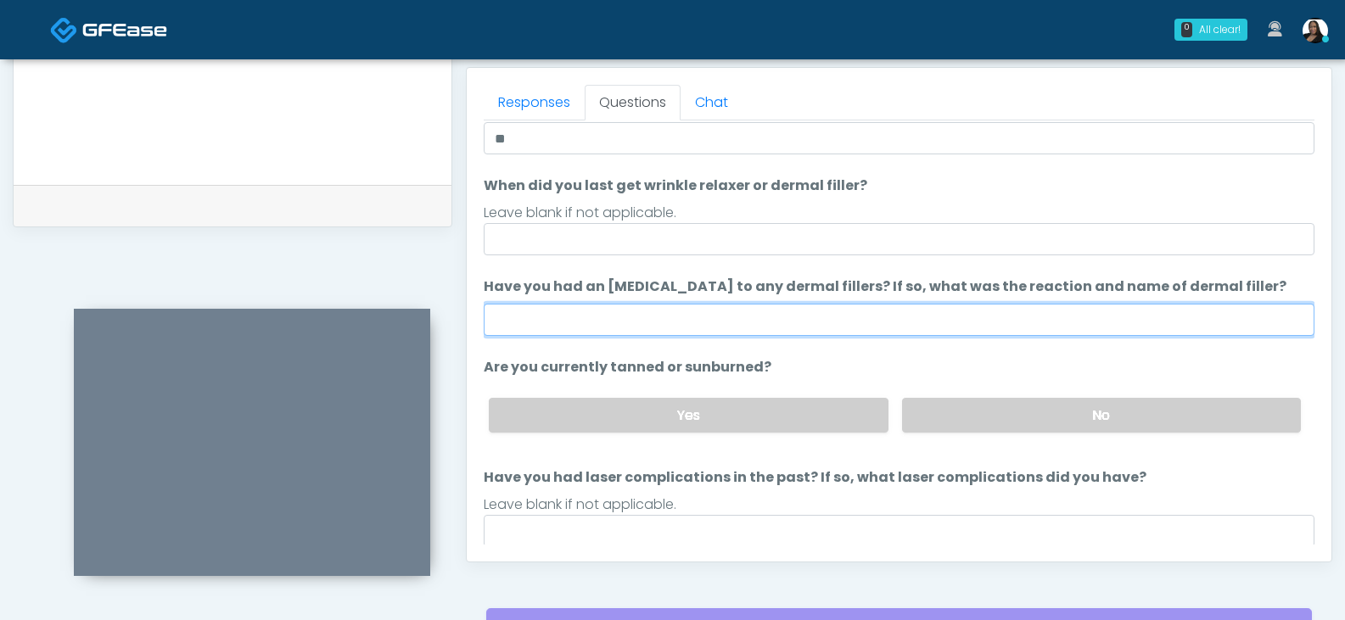
click at [700, 316] on input "Have you had an allergic response to any dermal fillers? If so, what was the re…" at bounding box center [899, 320] width 831 height 32
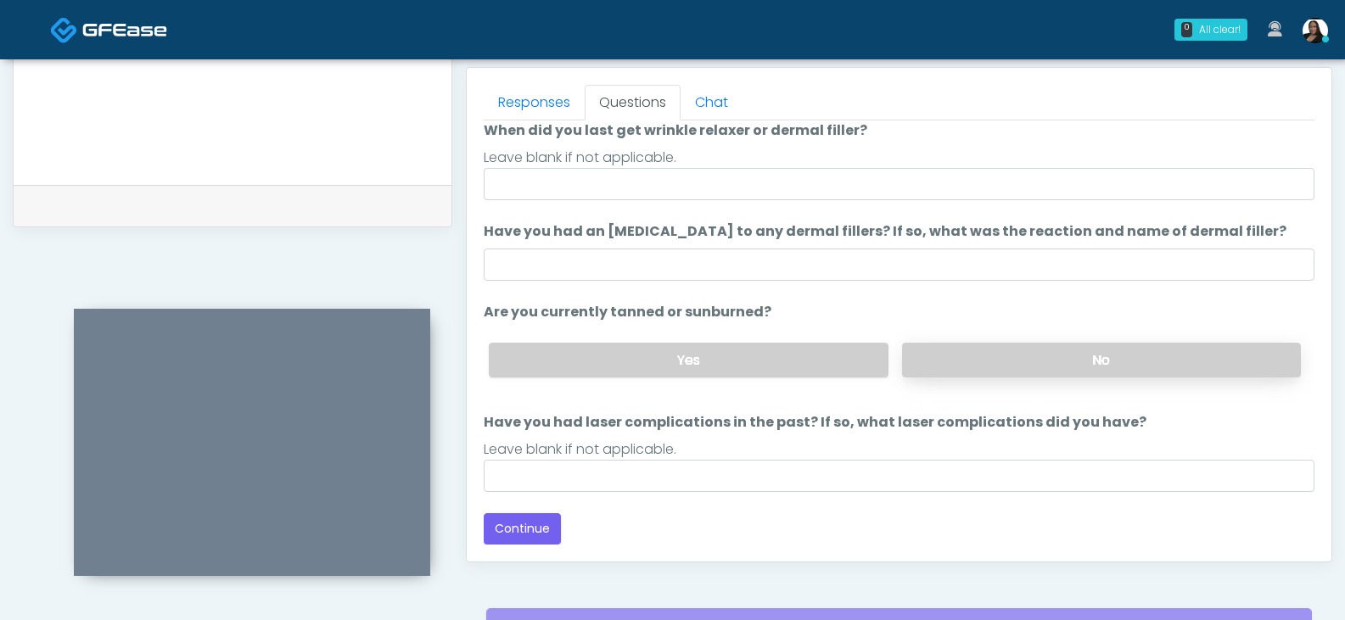
click at [975, 353] on label "No" at bounding box center [1101, 360] width 399 height 35
click at [527, 526] on button "Continue" at bounding box center [522, 528] width 77 height 31
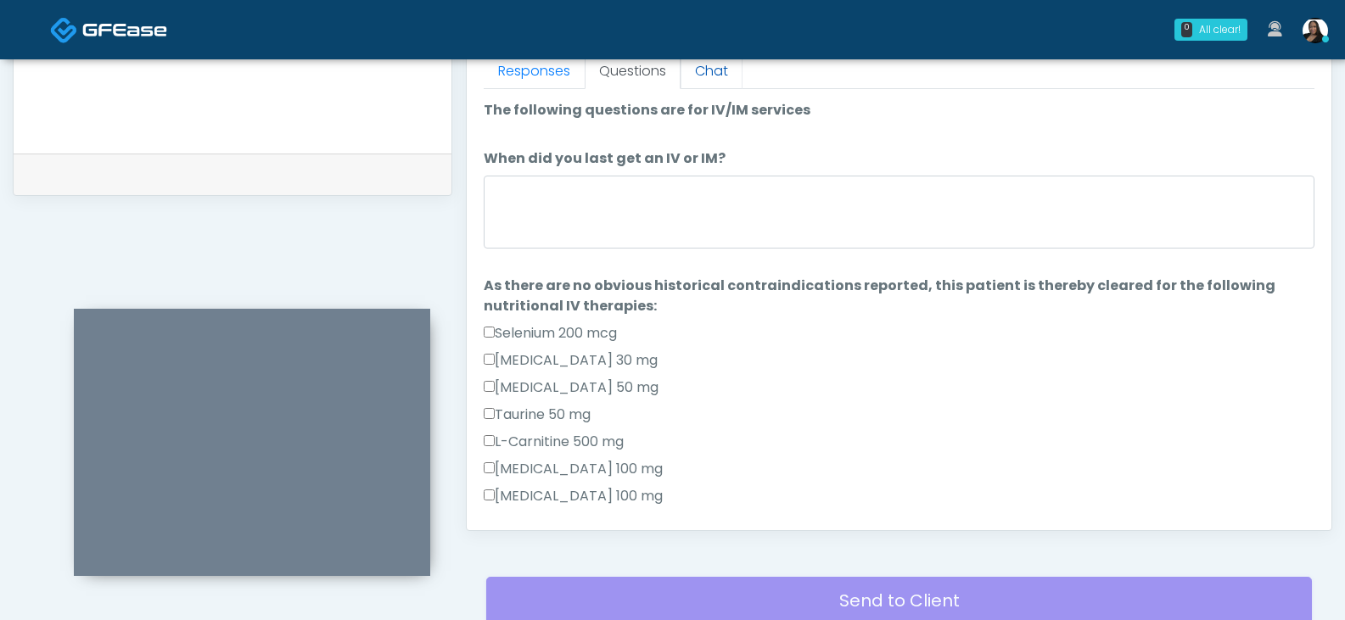
scroll to position [563, 0]
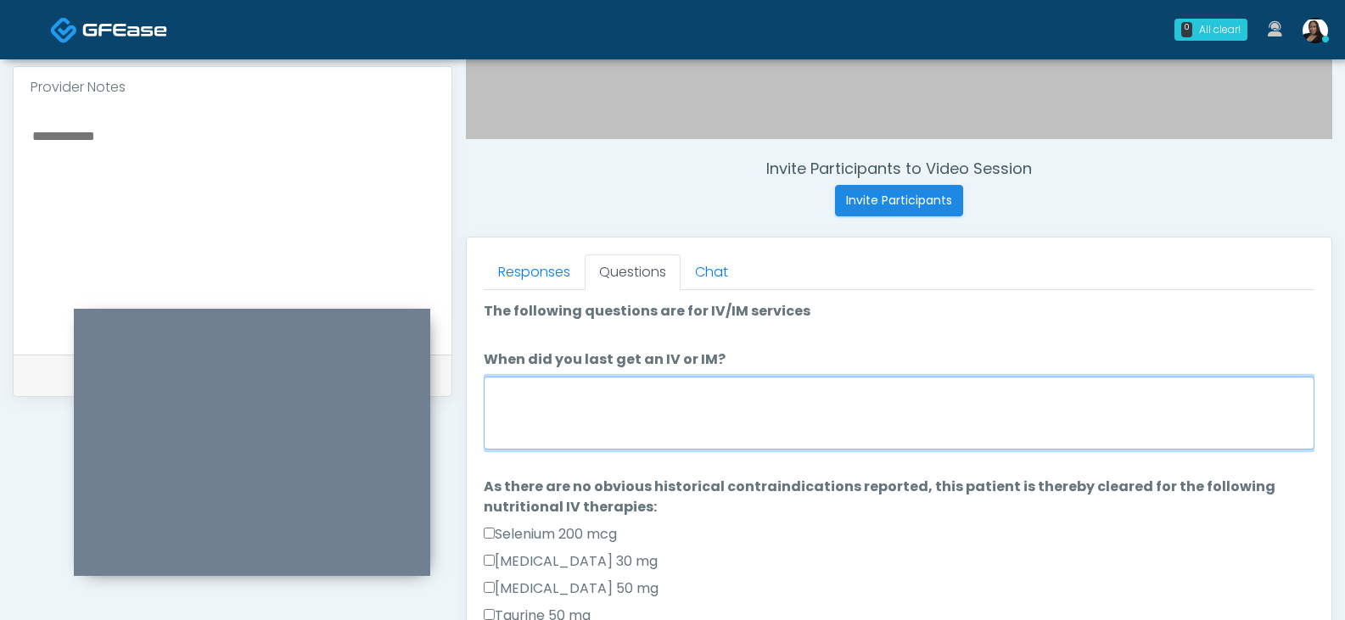
click at [669, 415] on textarea "When did you last get an IV or IM?" at bounding box center [899, 413] width 831 height 73
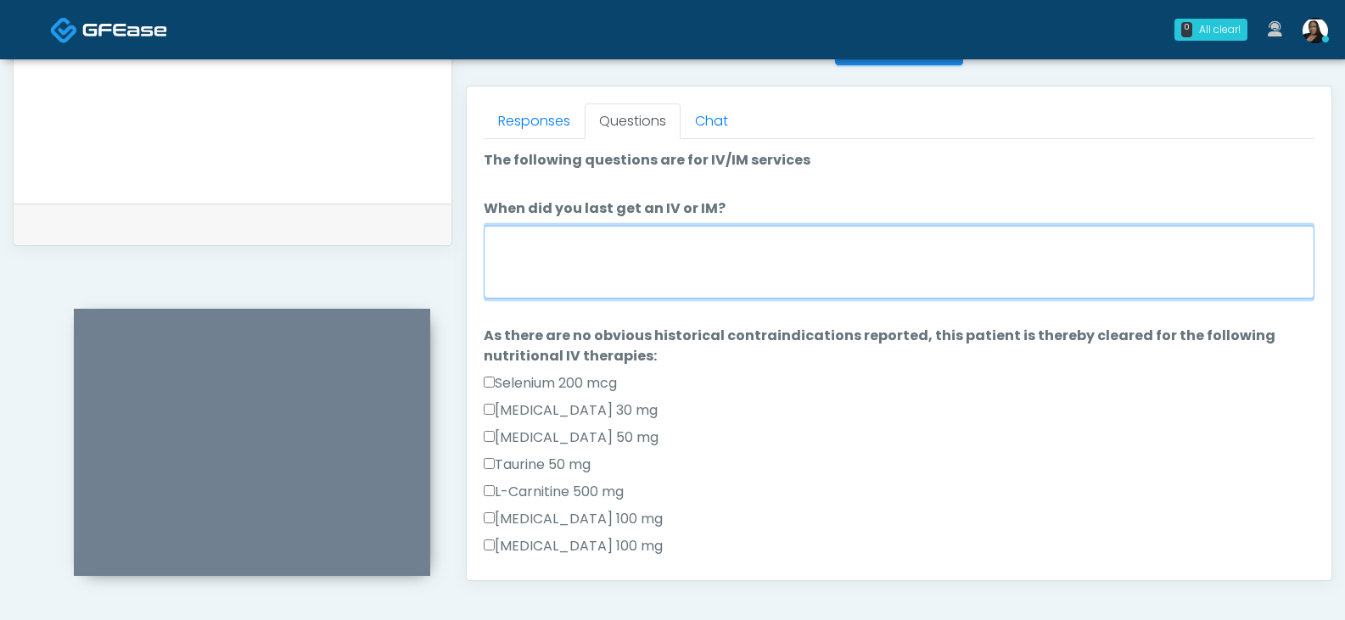
scroll to position [713, 0]
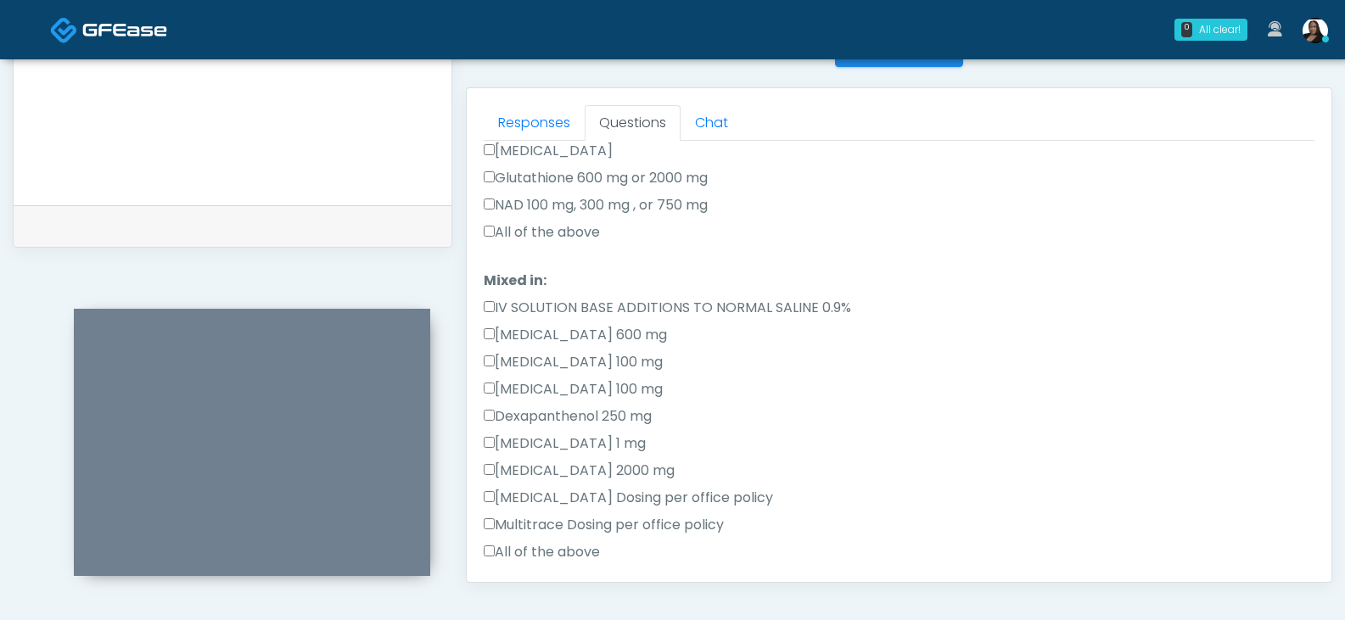
click at [552, 238] on label "All of the above" at bounding box center [542, 232] width 116 height 20
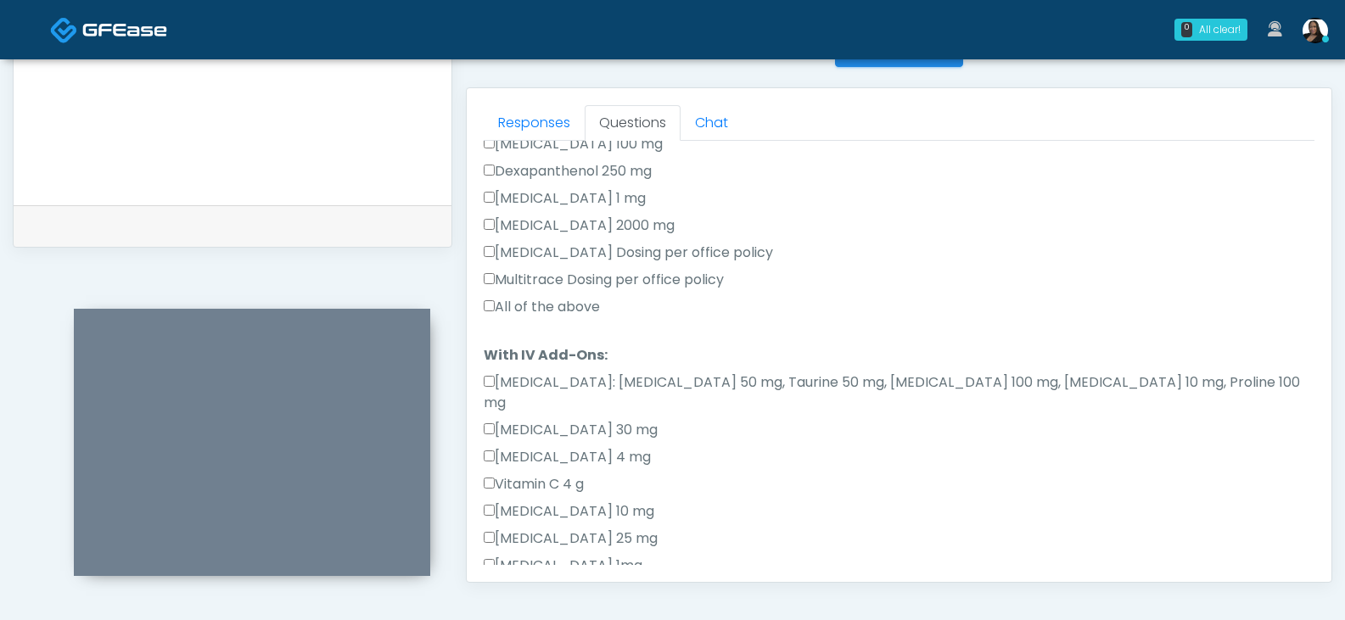
scroll to position [679, 0]
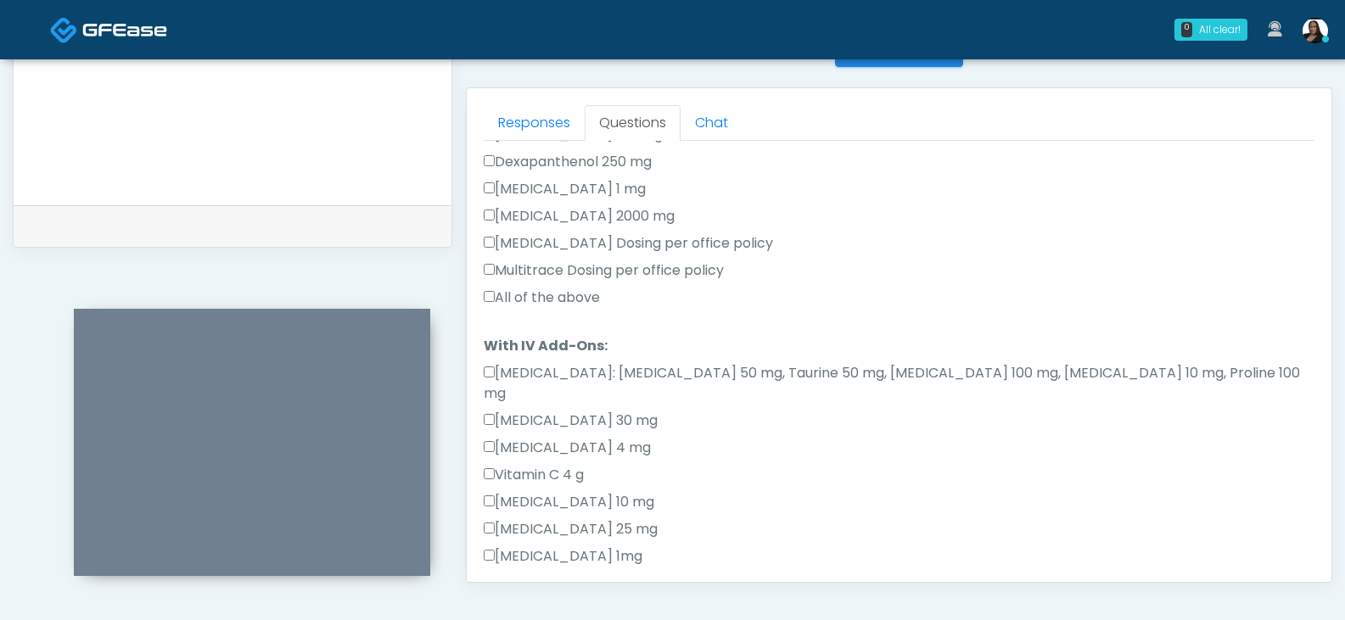
click at [535, 296] on label "All of the above" at bounding box center [542, 298] width 116 height 20
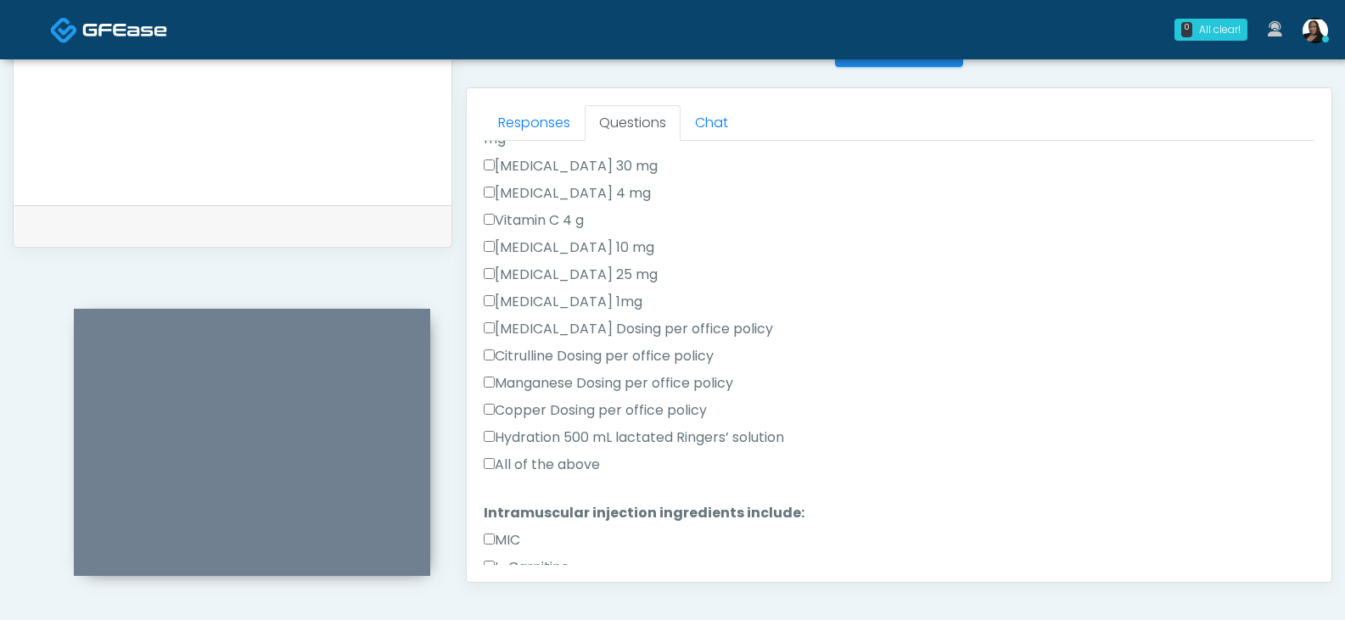
click at [525, 455] on label "All of the above" at bounding box center [542, 465] width 116 height 20
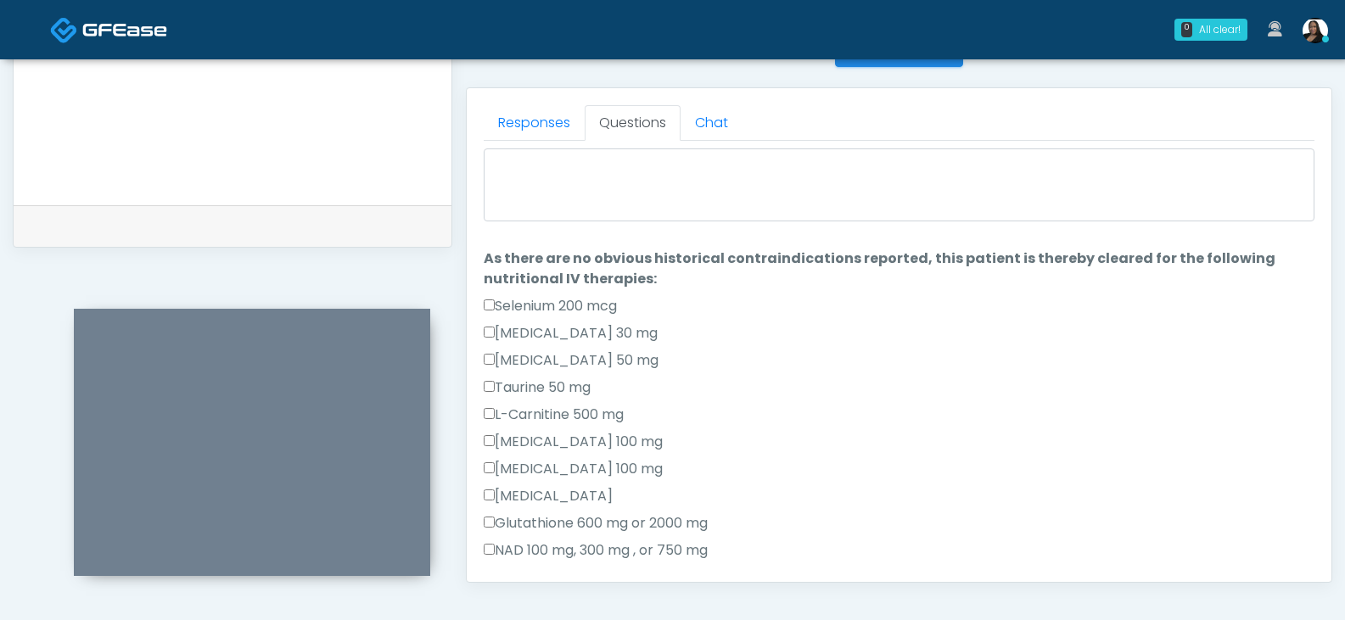
scroll to position [0, 0]
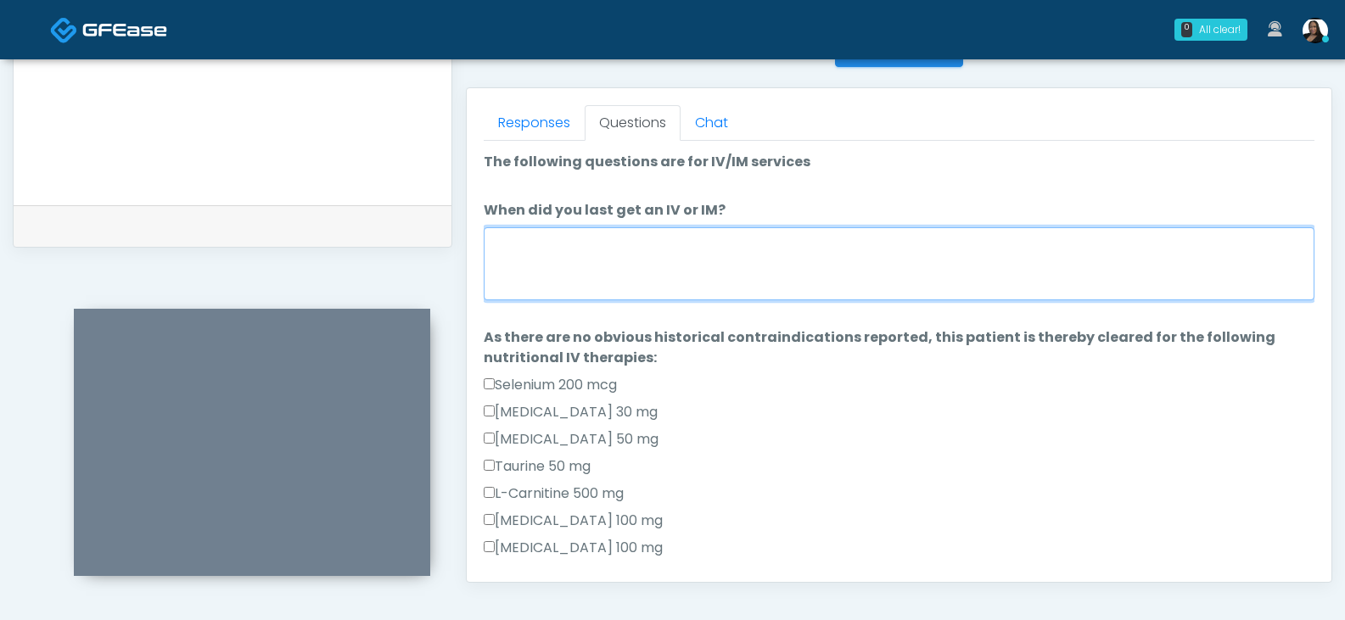
click at [678, 269] on textarea "When did you last get an IV or IM?" at bounding box center [899, 263] width 831 height 73
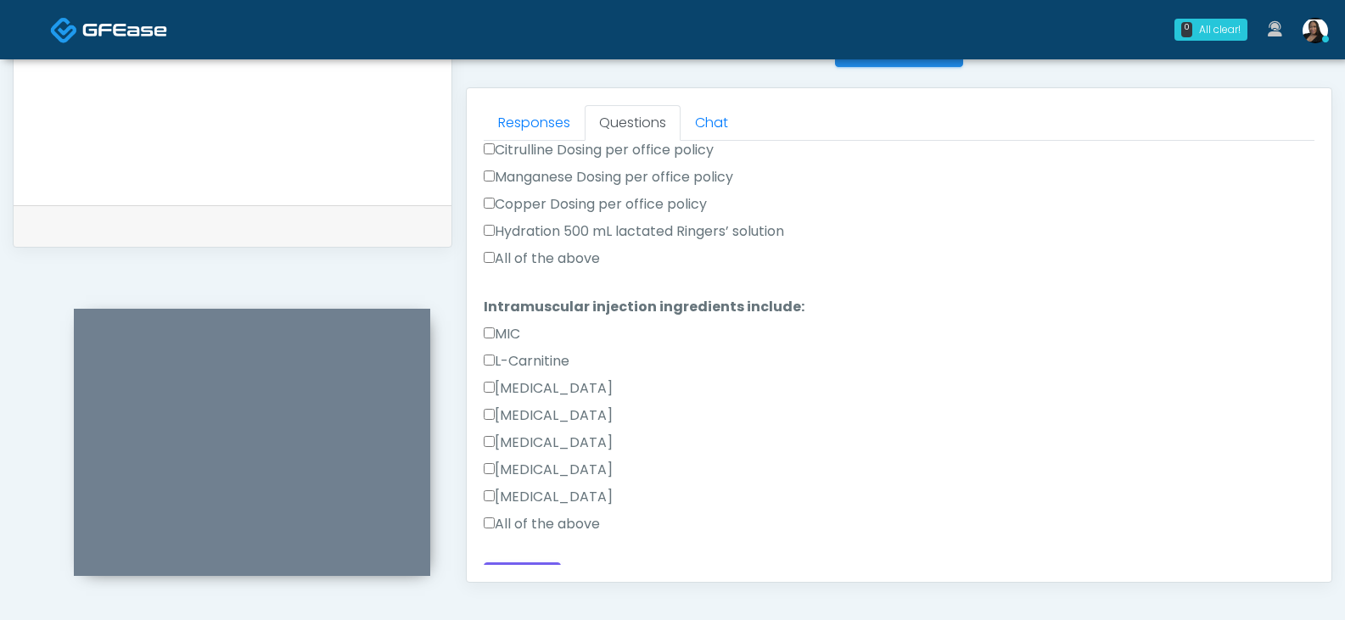
scroll to position [1148, 0]
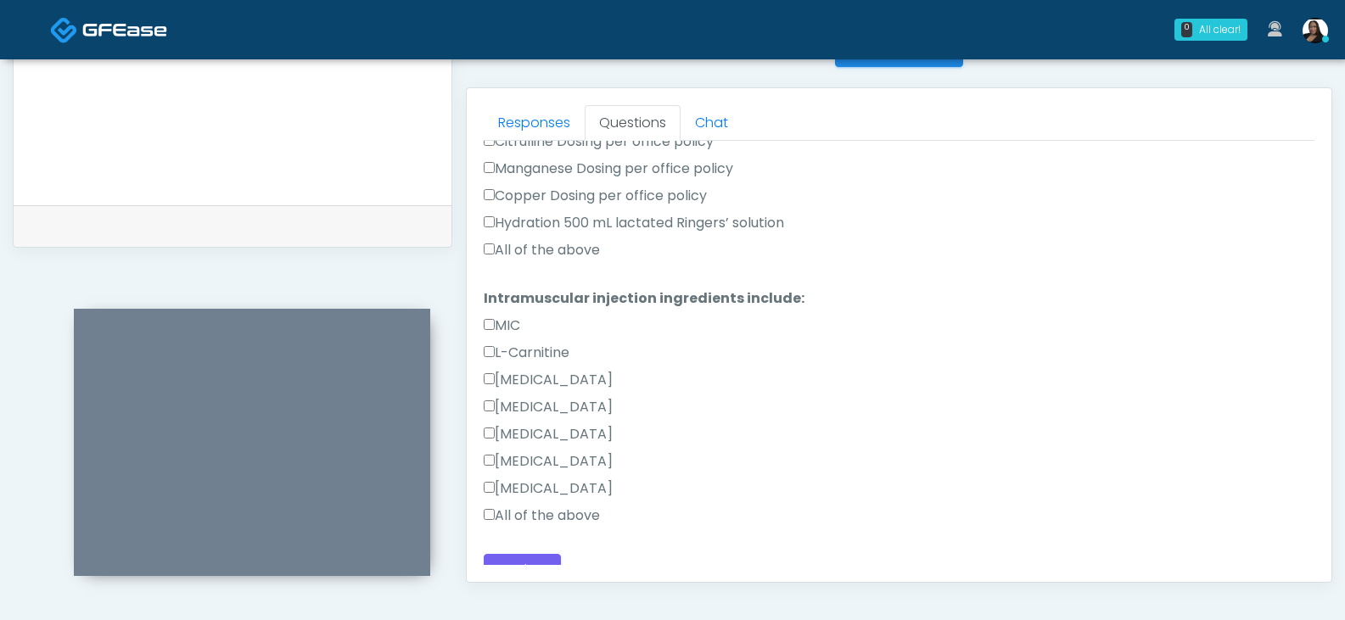
type textarea "*****"
click at [539, 506] on label "All of the above" at bounding box center [542, 516] width 116 height 20
click at [528, 554] on button "Continue" at bounding box center [522, 569] width 77 height 31
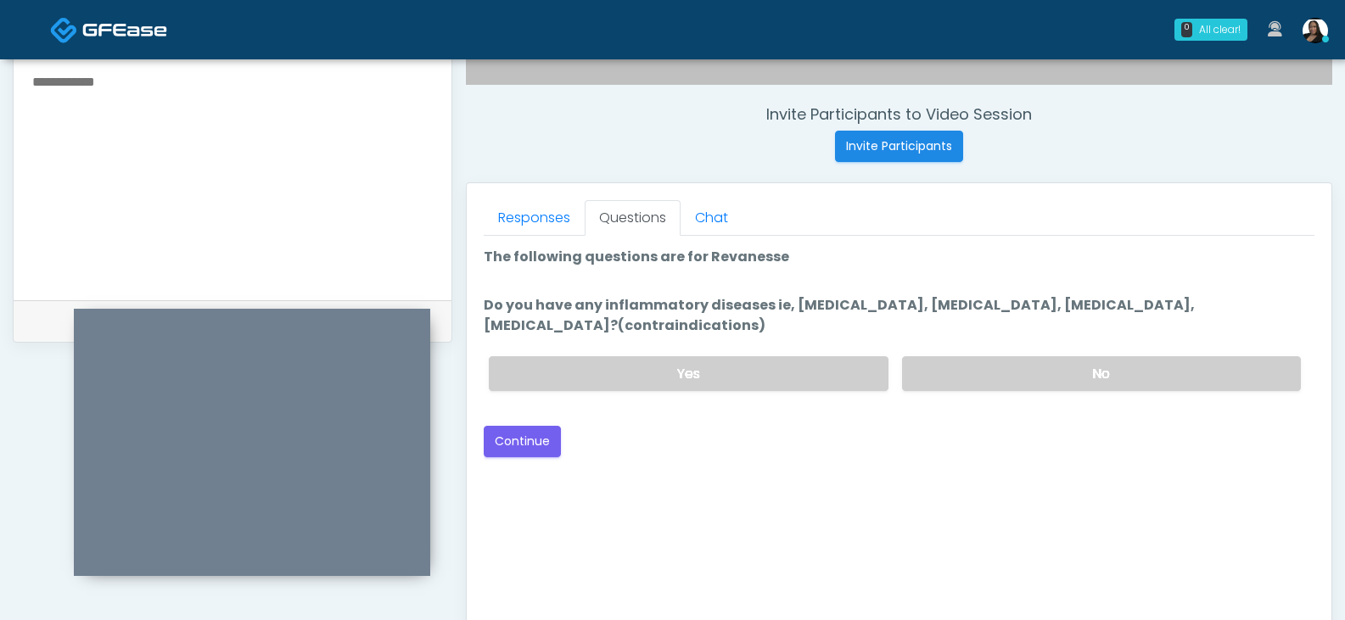
scroll to position [648, 0]
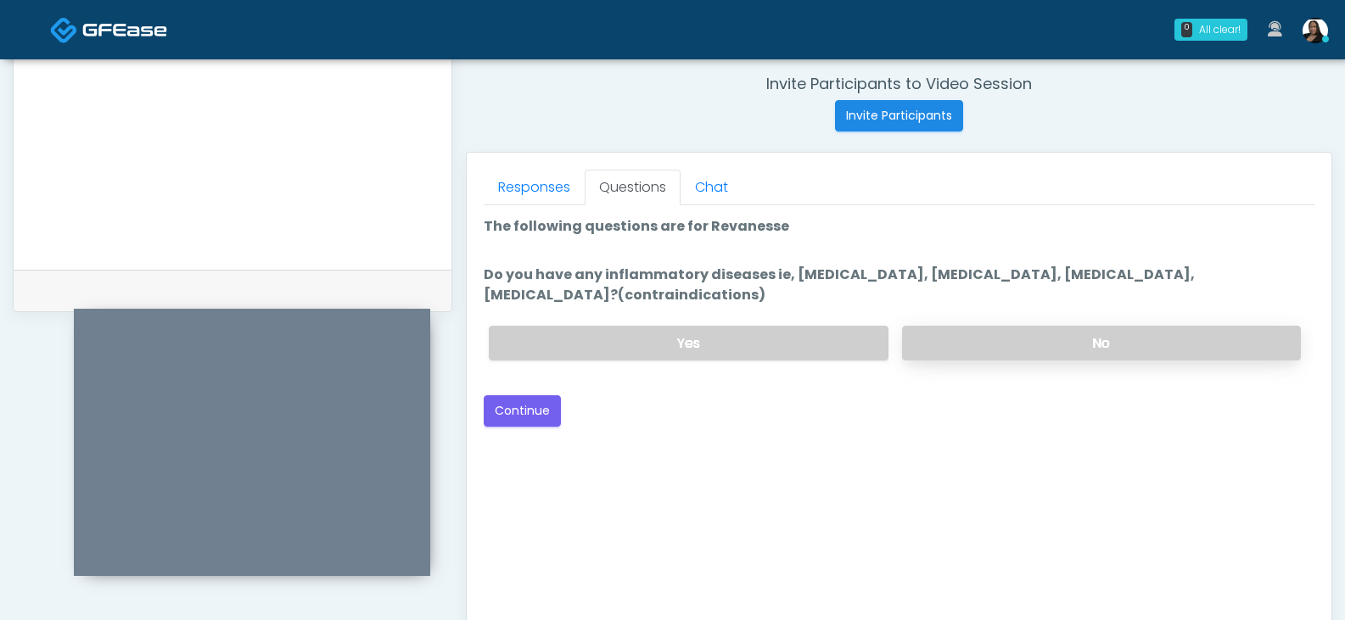
click at [1040, 343] on label "No" at bounding box center [1101, 343] width 399 height 35
click at [546, 410] on button "Continue" at bounding box center [522, 410] width 77 height 31
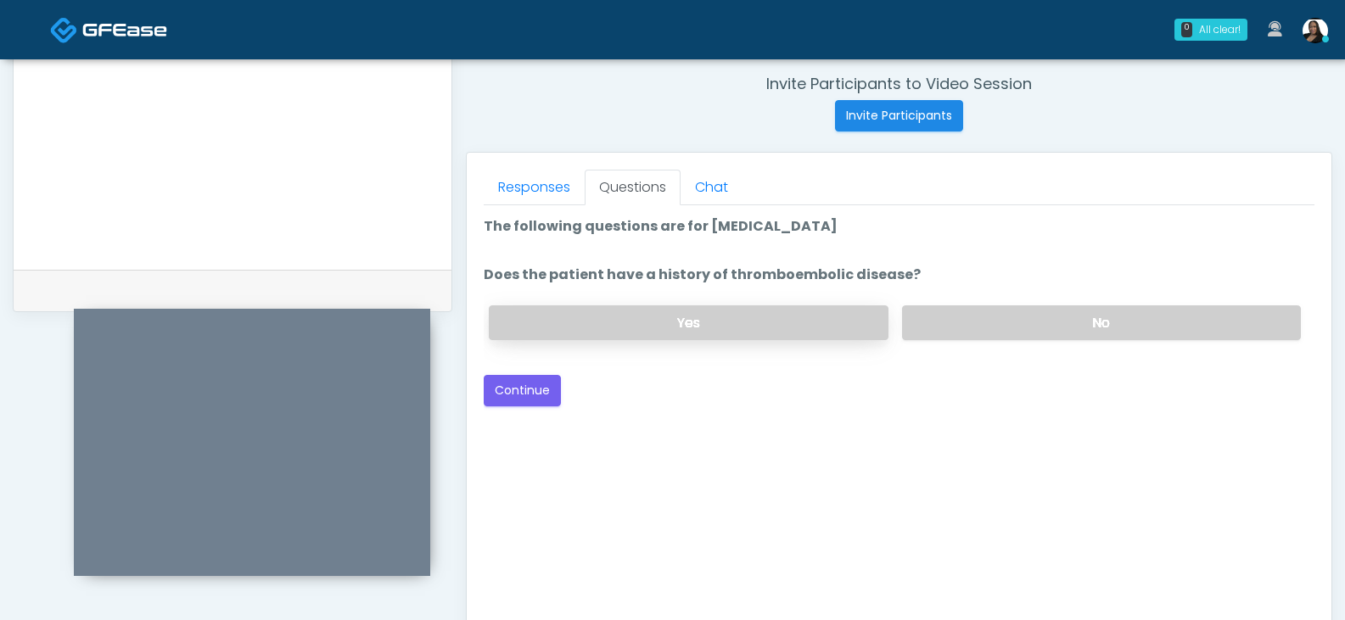
click at [739, 319] on label "Yes" at bounding box center [688, 322] width 399 height 35
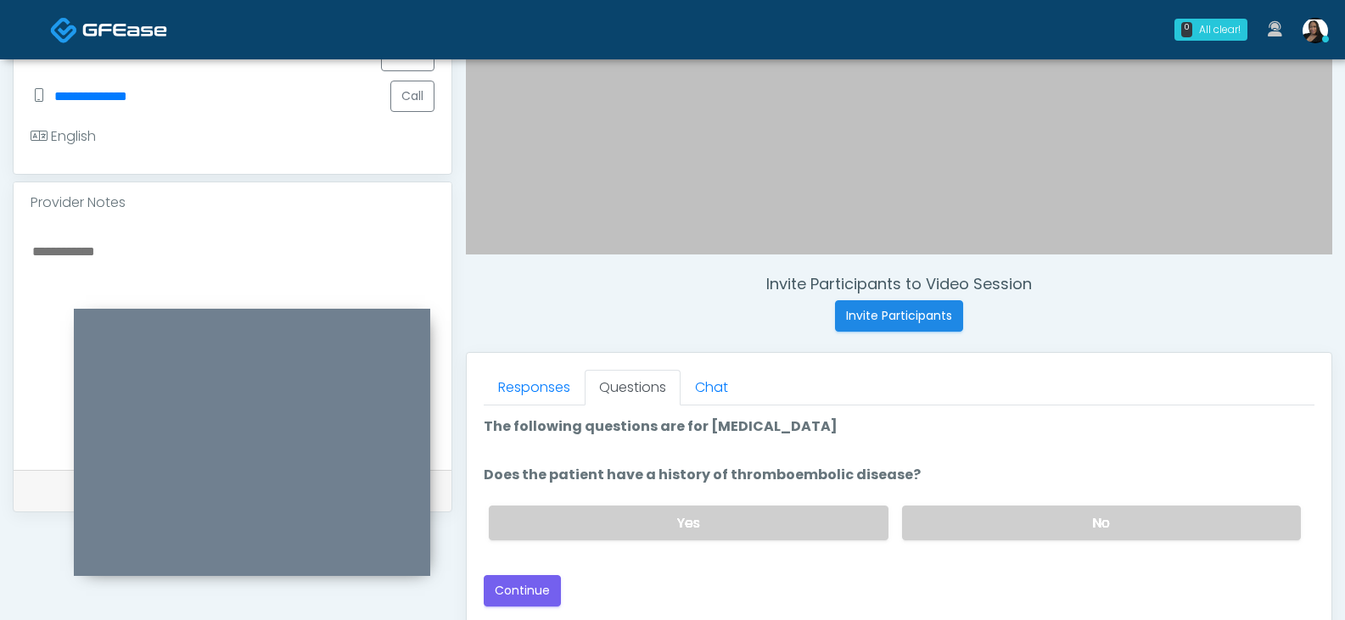
scroll to position [479, 0]
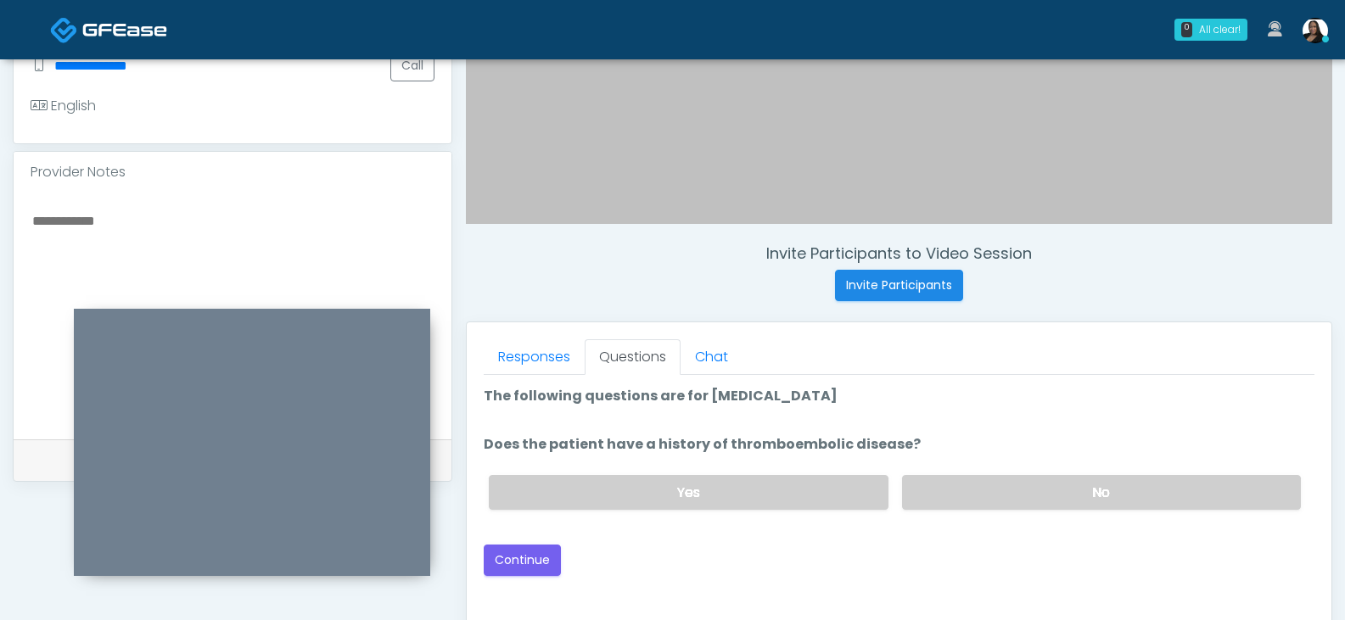
click at [203, 251] on textarea at bounding box center [233, 313] width 404 height 207
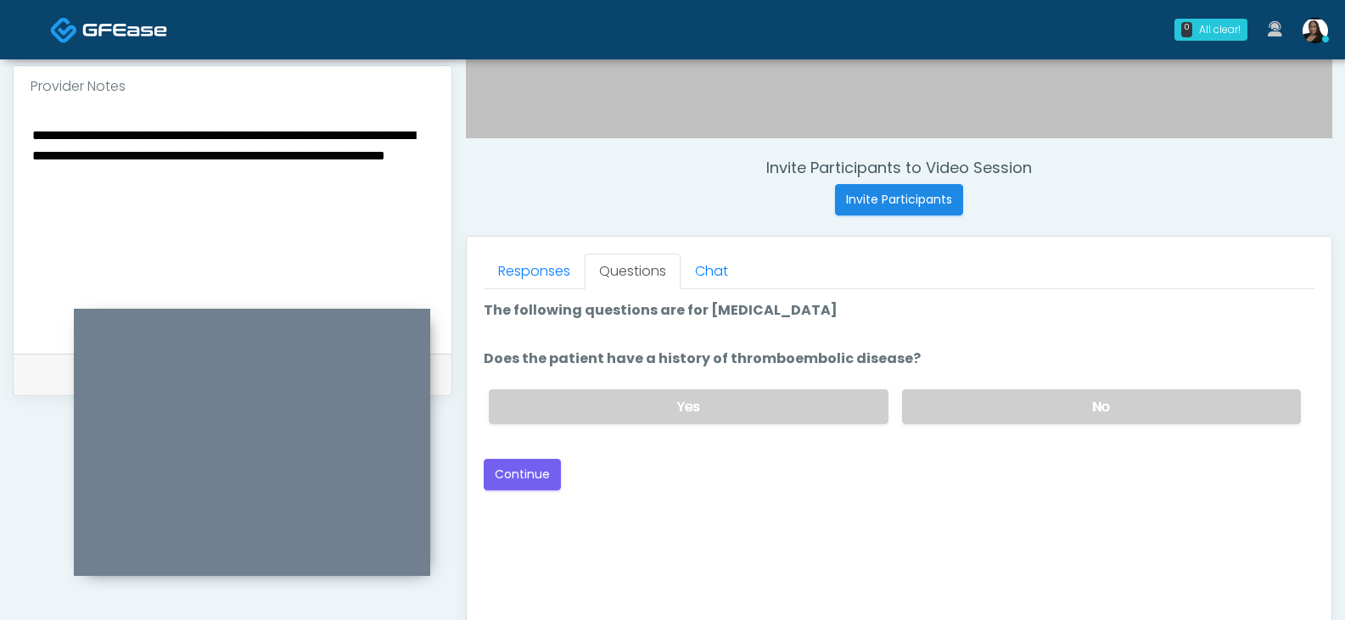
scroll to position [648, 0]
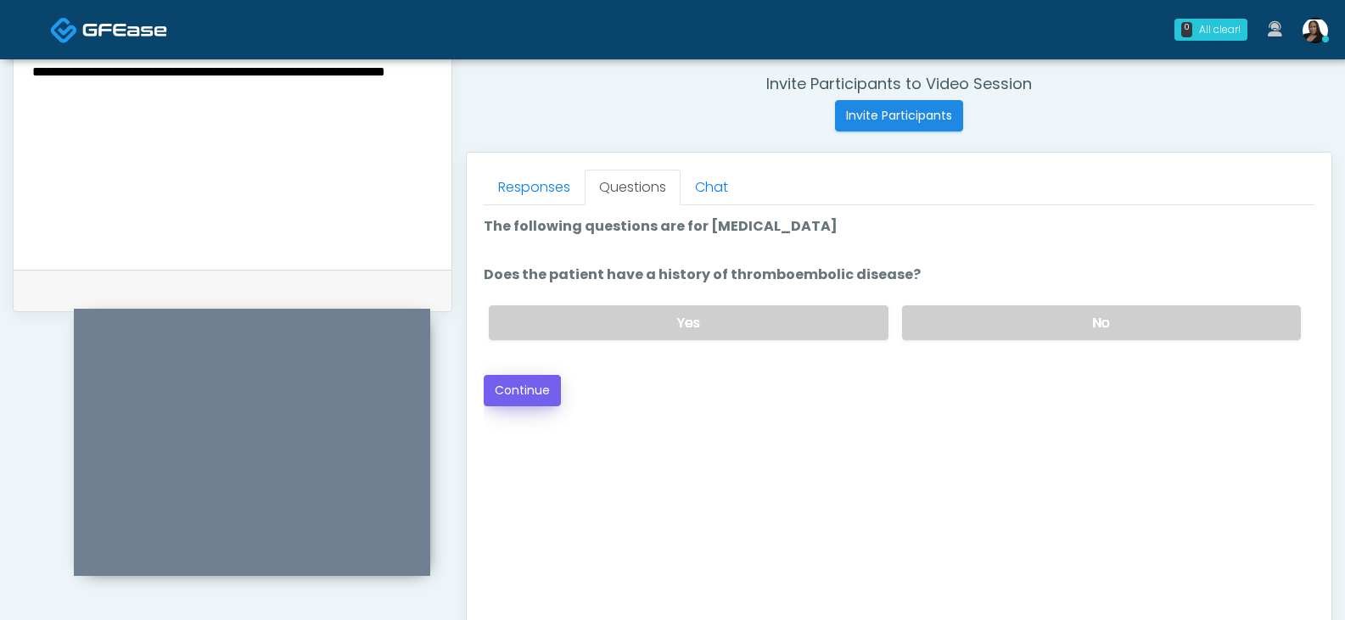
type textarea "**********"
click at [524, 386] on button "Continue" at bounding box center [522, 390] width 77 height 31
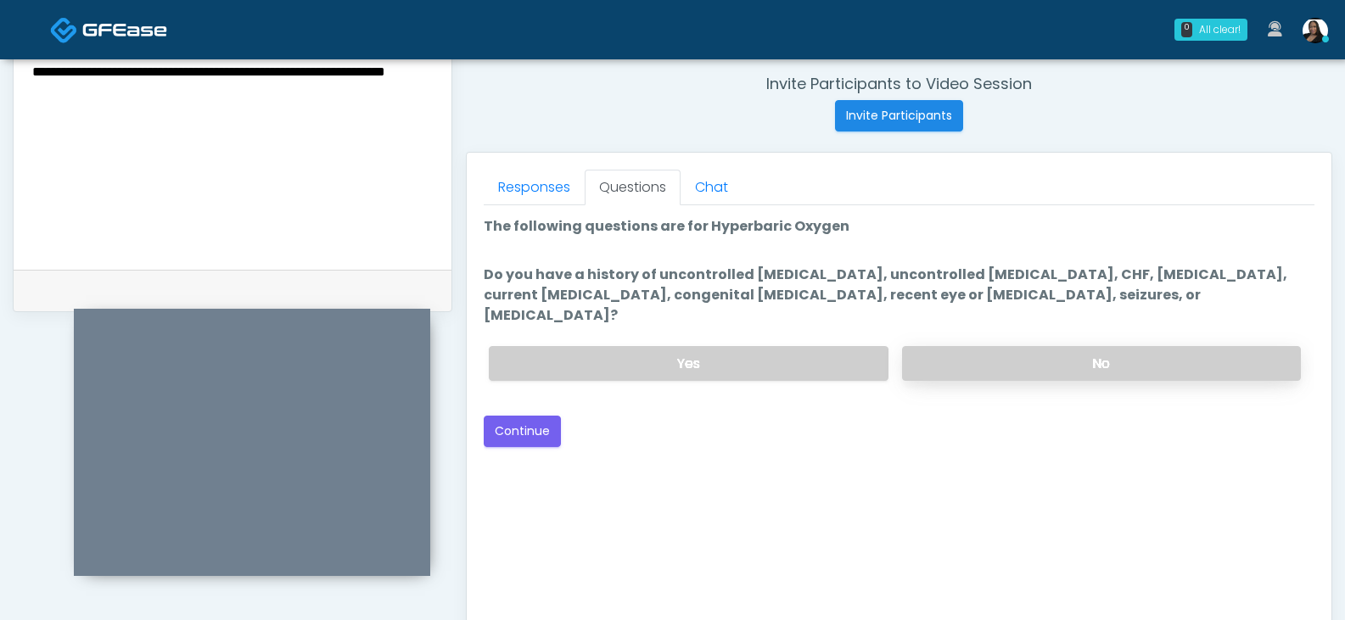
click at [1019, 346] on label "No" at bounding box center [1101, 363] width 399 height 35
click at [519, 416] on button "Continue" at bounding box center [522, 431] width 77 height 31
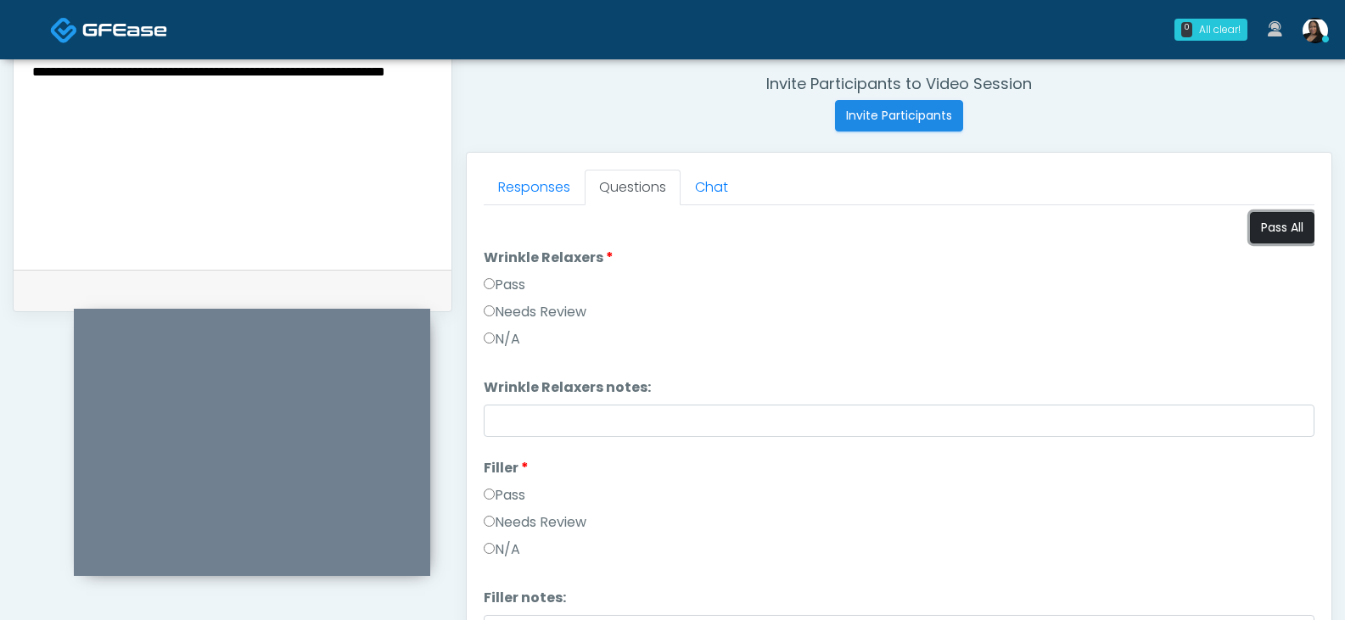
click at [1261, 226] on button "Pass All" at bounding box center [1282, 227] width 64 height 31
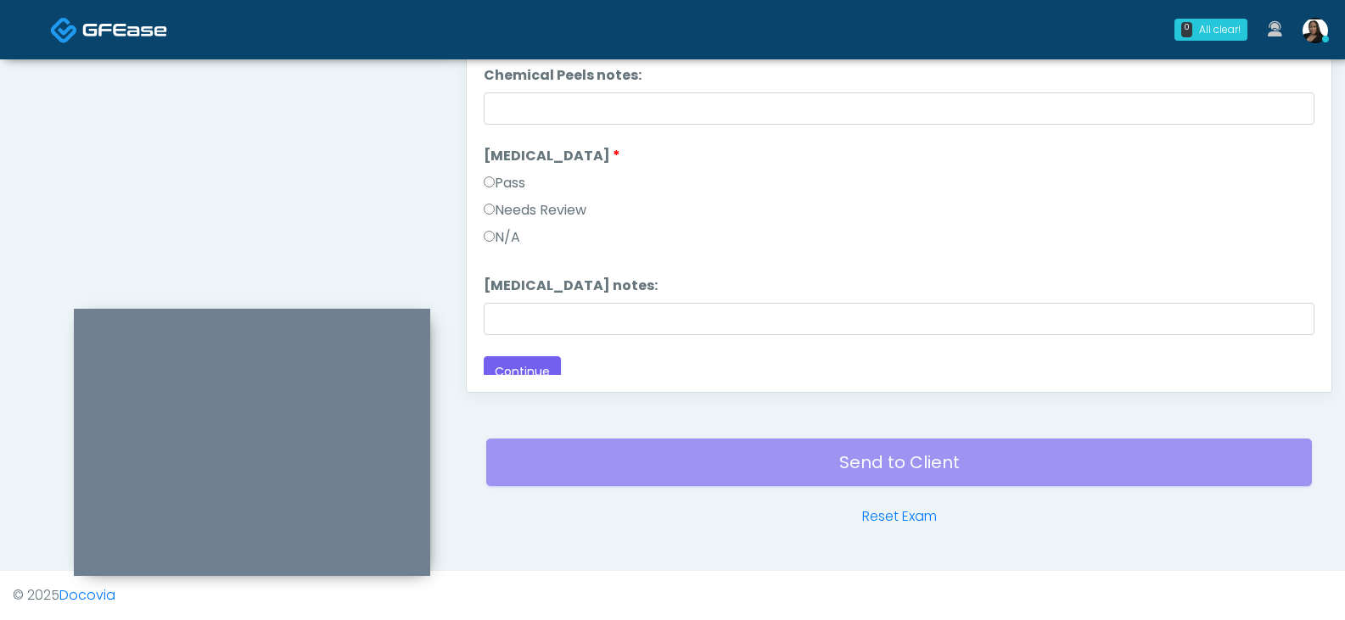
scroll to position [1965, 0]
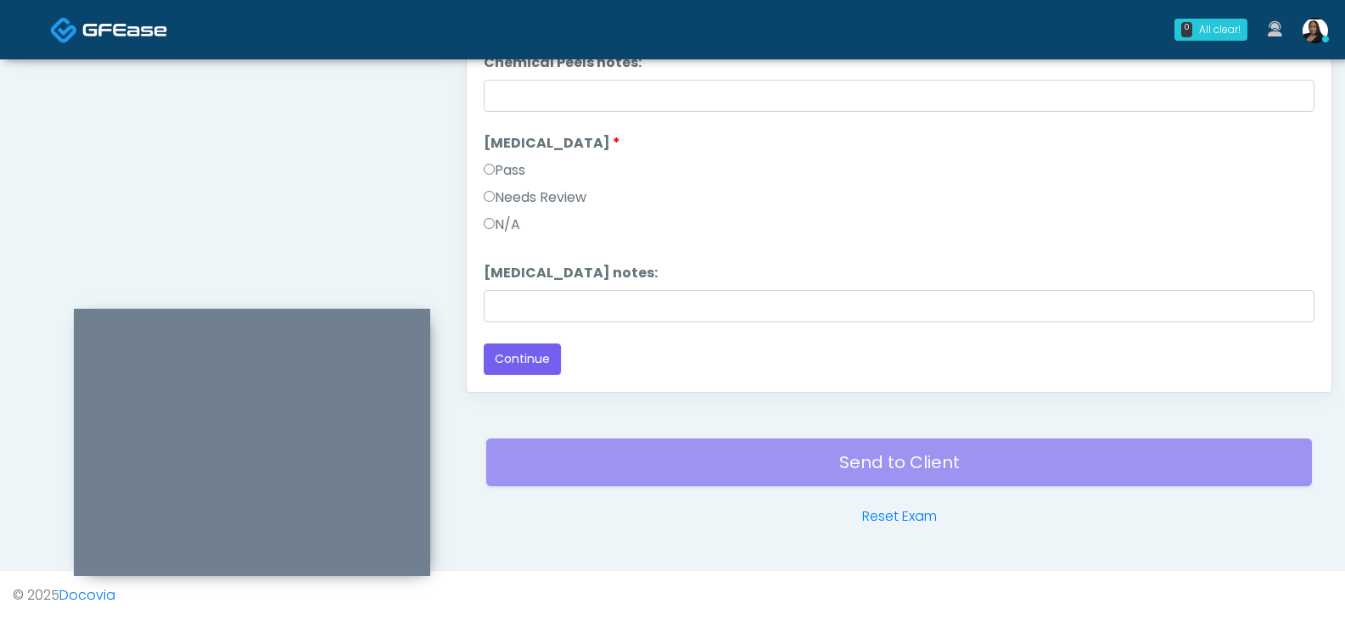
click at [501, 198] on label "Needs Review" at bounding box center [535, 198] width 103 height 20
click at [507, 358] on button "Continue" at bounding box center [522, 359] width 77 height 31
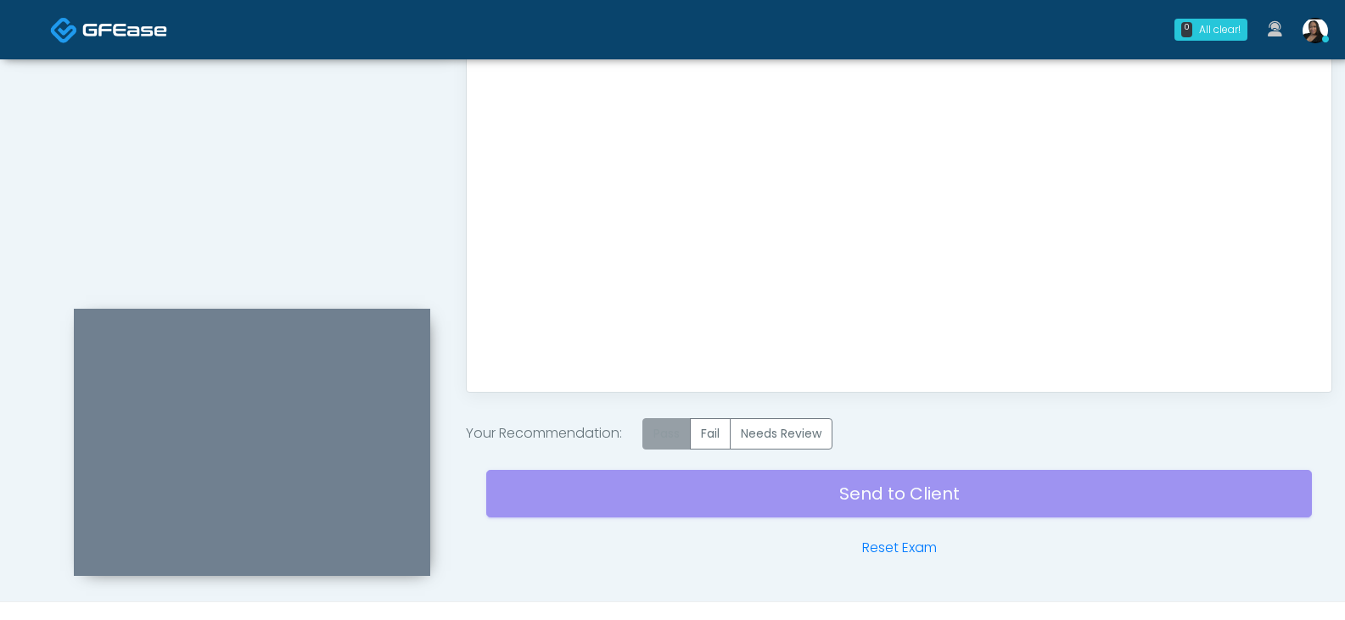
click at [682, 448] on label "Pass" at bounding box center [666, 433] width 48 height 31
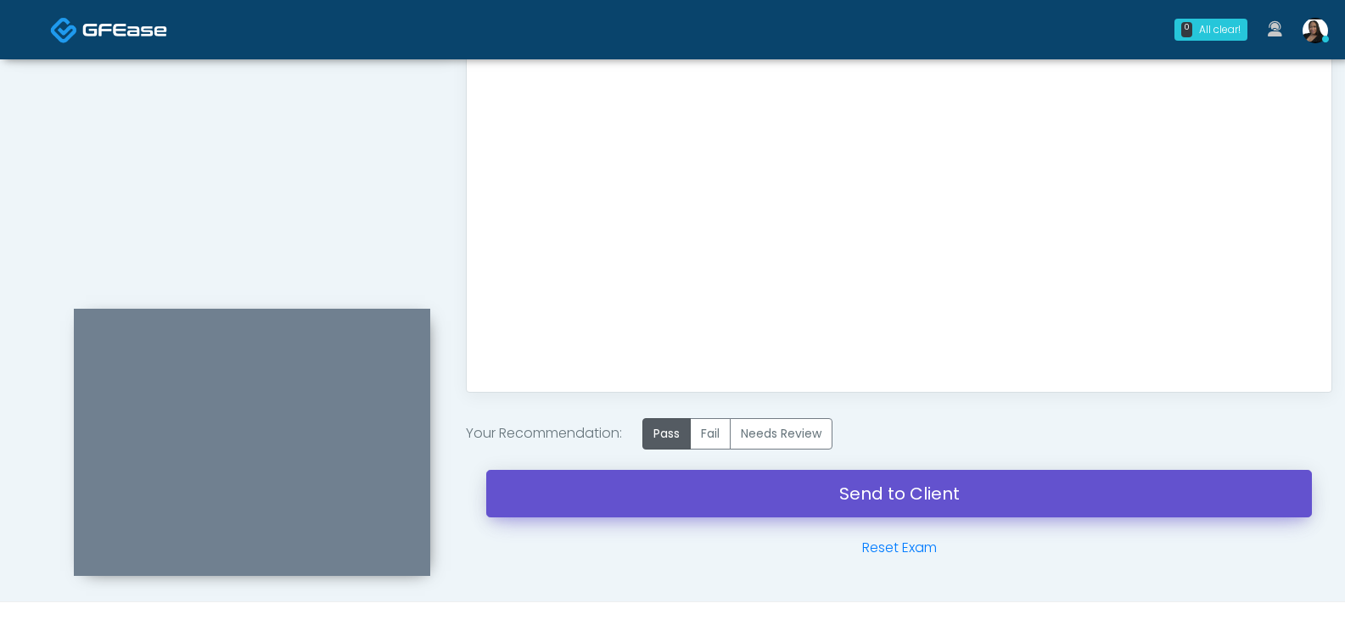
click at [828, 491] on link "Send to Client" at bounding box center [899, 494] width 826 height 48
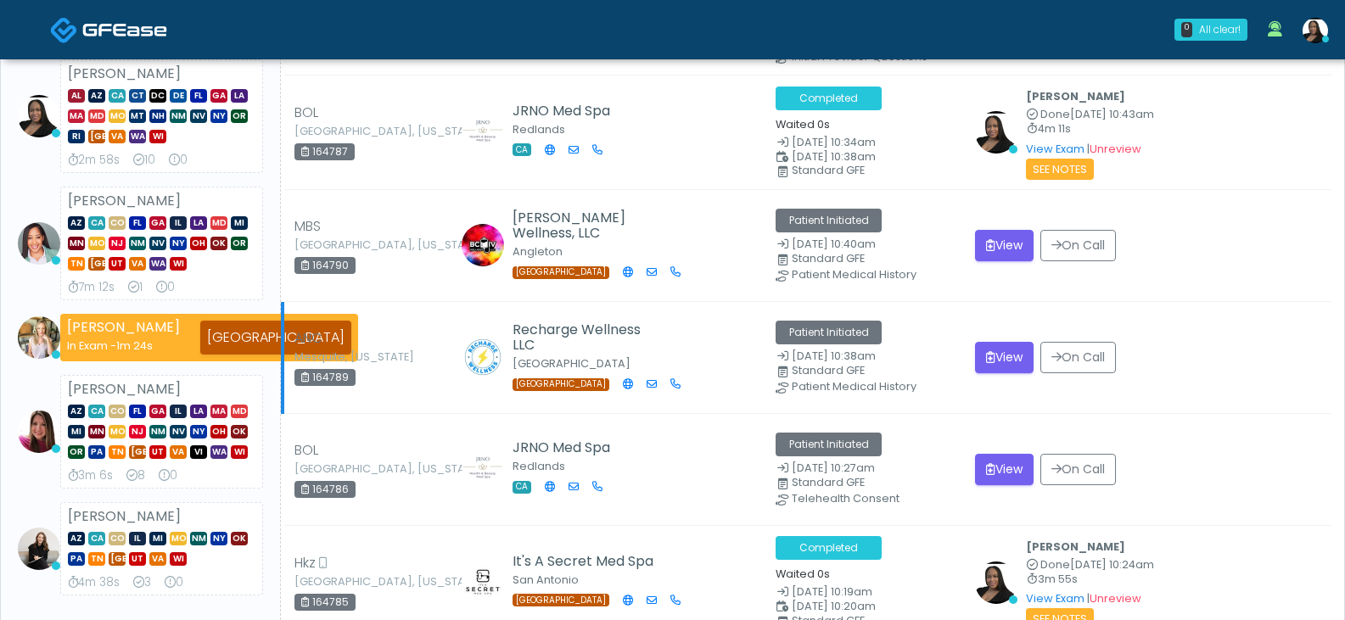
scroll to position [170, 0]
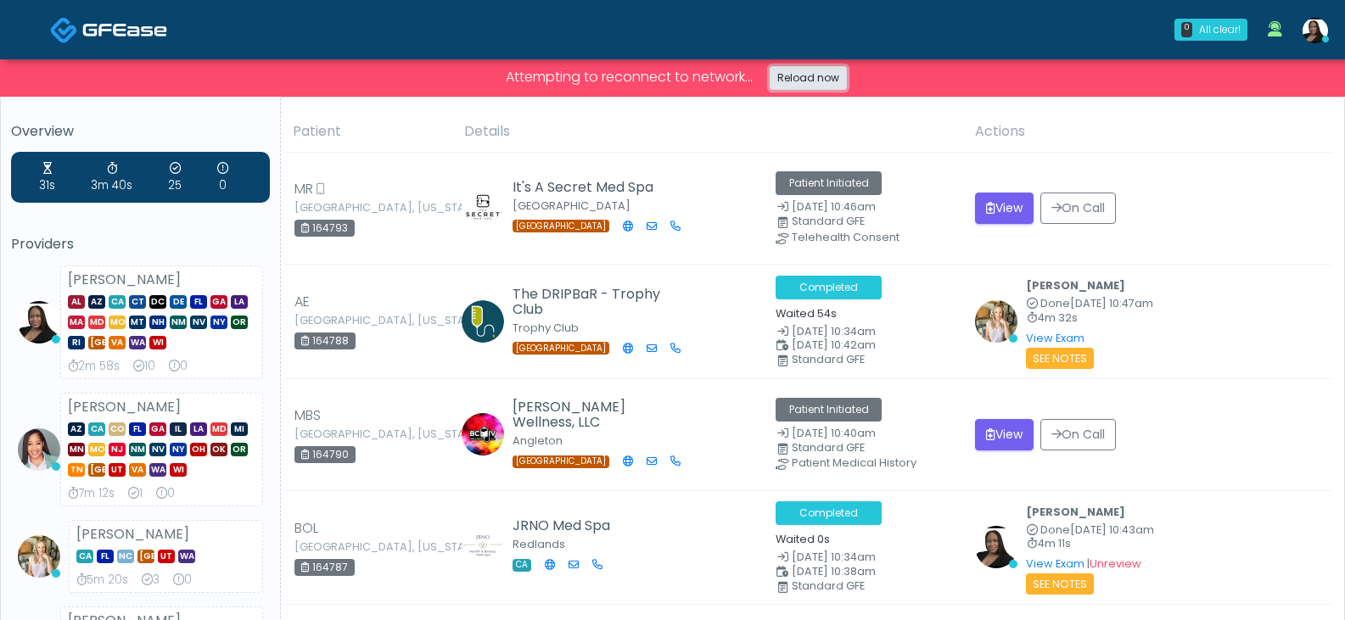
click at [821, 79] on link "Reload now" at bounding box center [808, 78] width 77 height 24
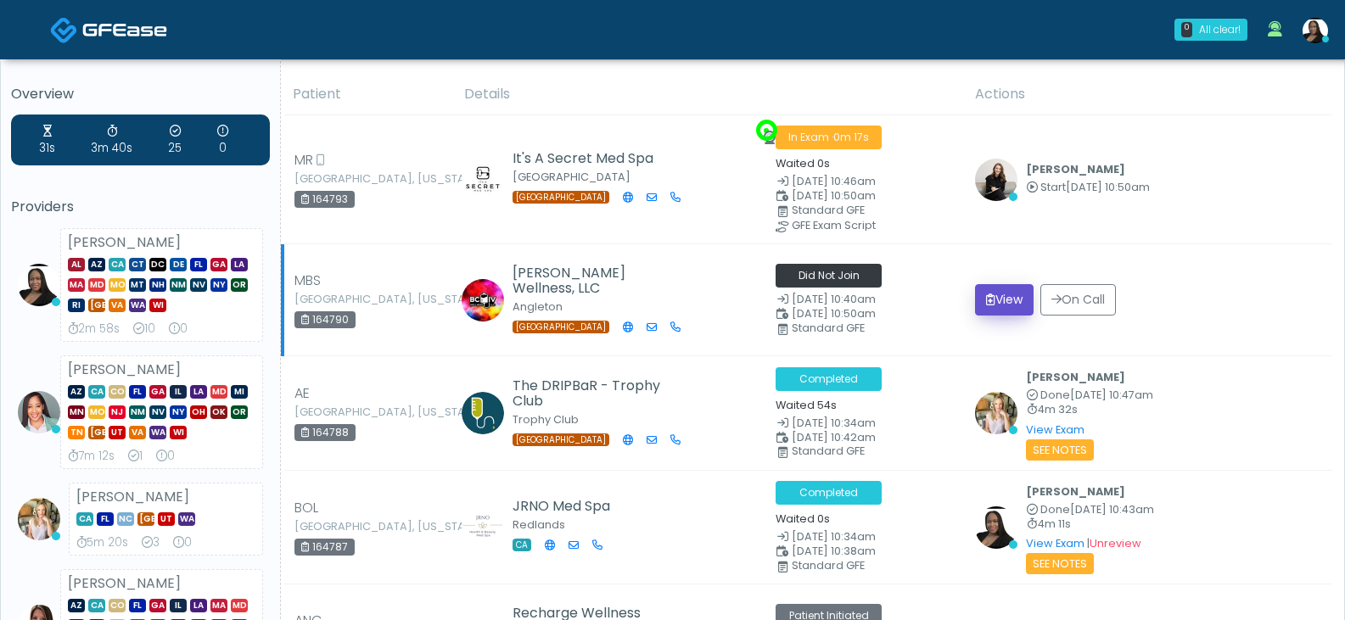
click at [986, 305] on icon "submit" at bounding box center [990, 300] width 9 height 12
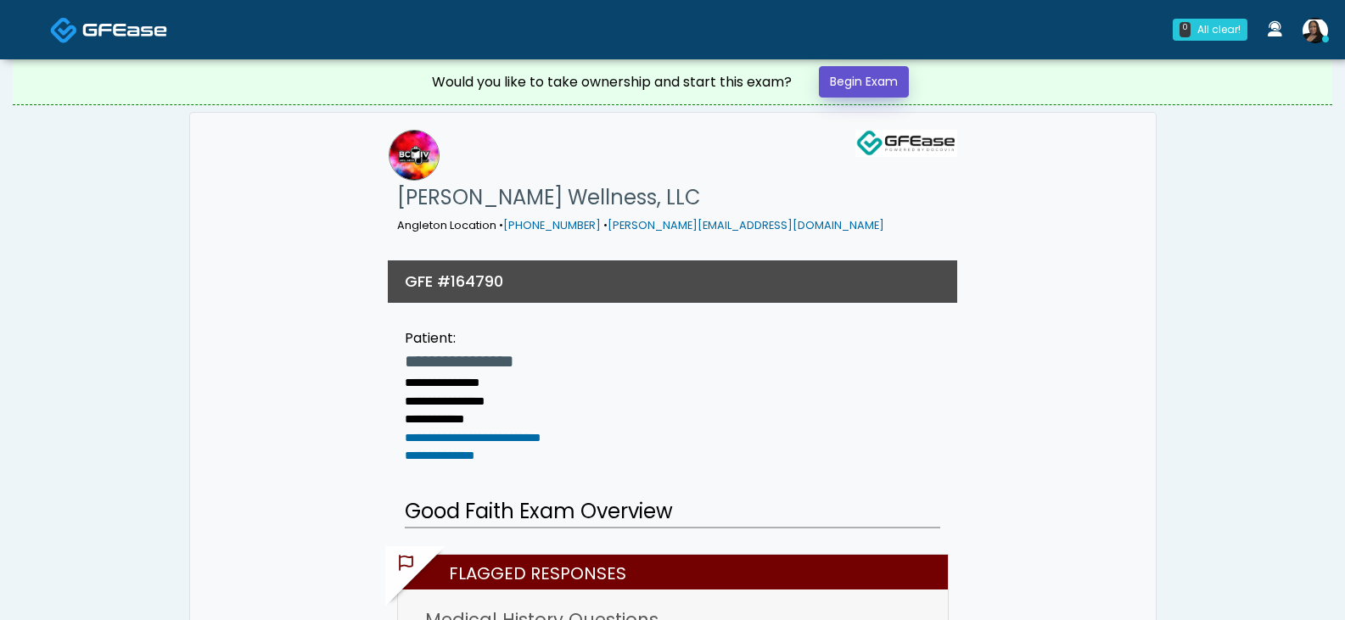
click at [884, 86] on link "Begin Exam" at bounding box center [864, 81] width 90 height 31
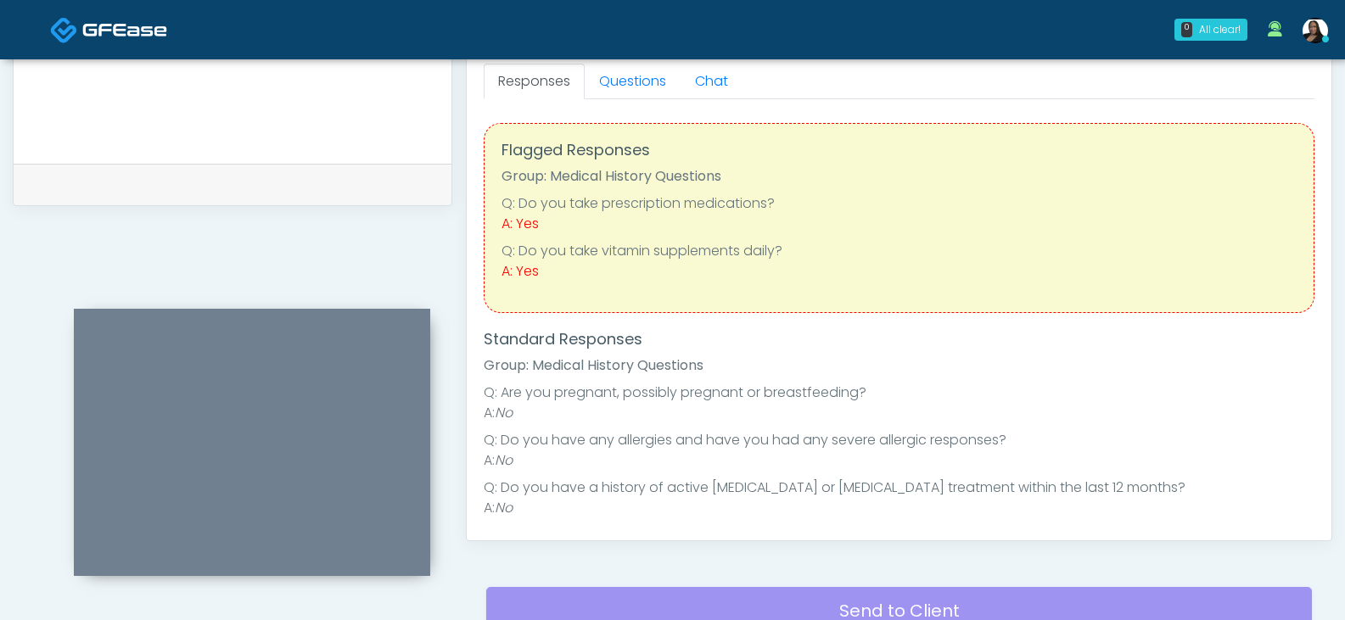
scroll to position [479, 0]
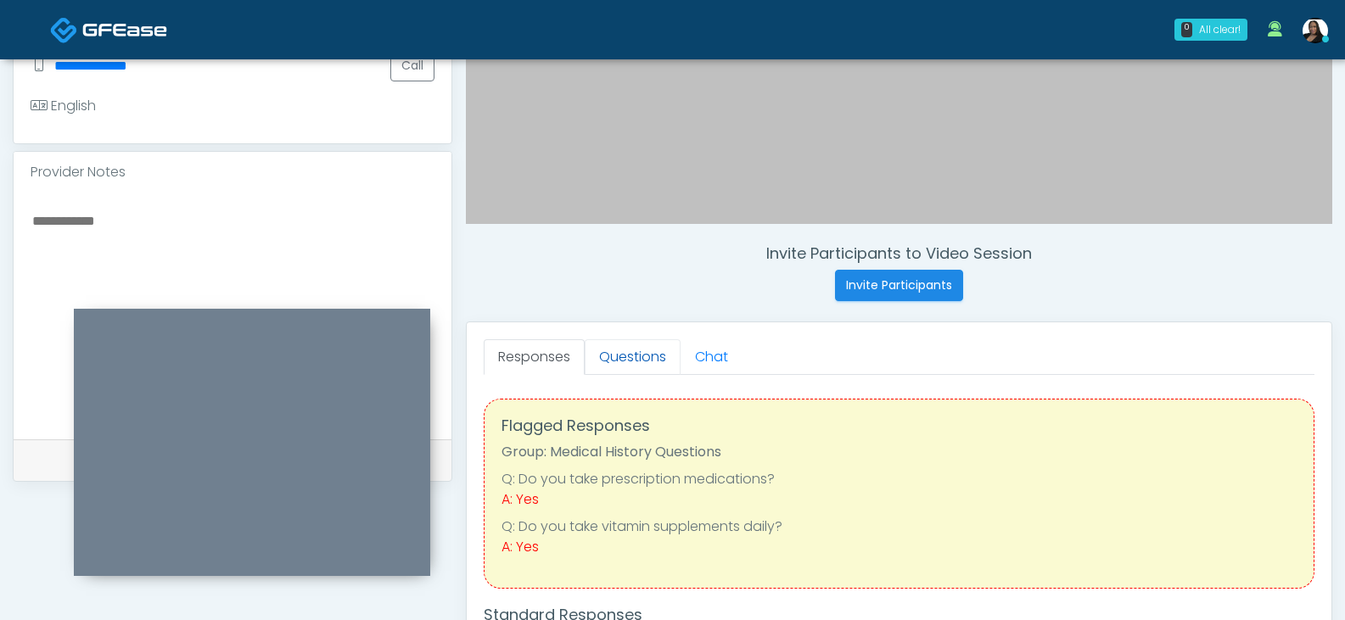
click at [647, 362] on link "Questions" at bounding box center [633, 357] width 96 height 36
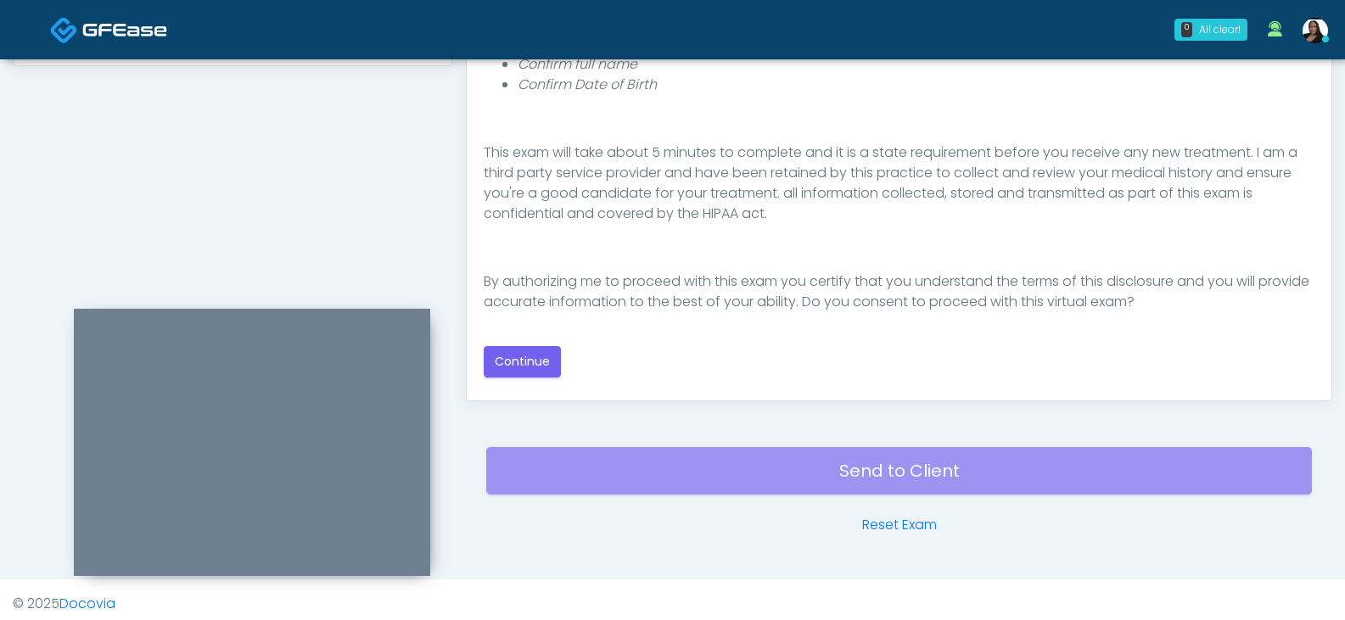
scroll to position [903, 0]
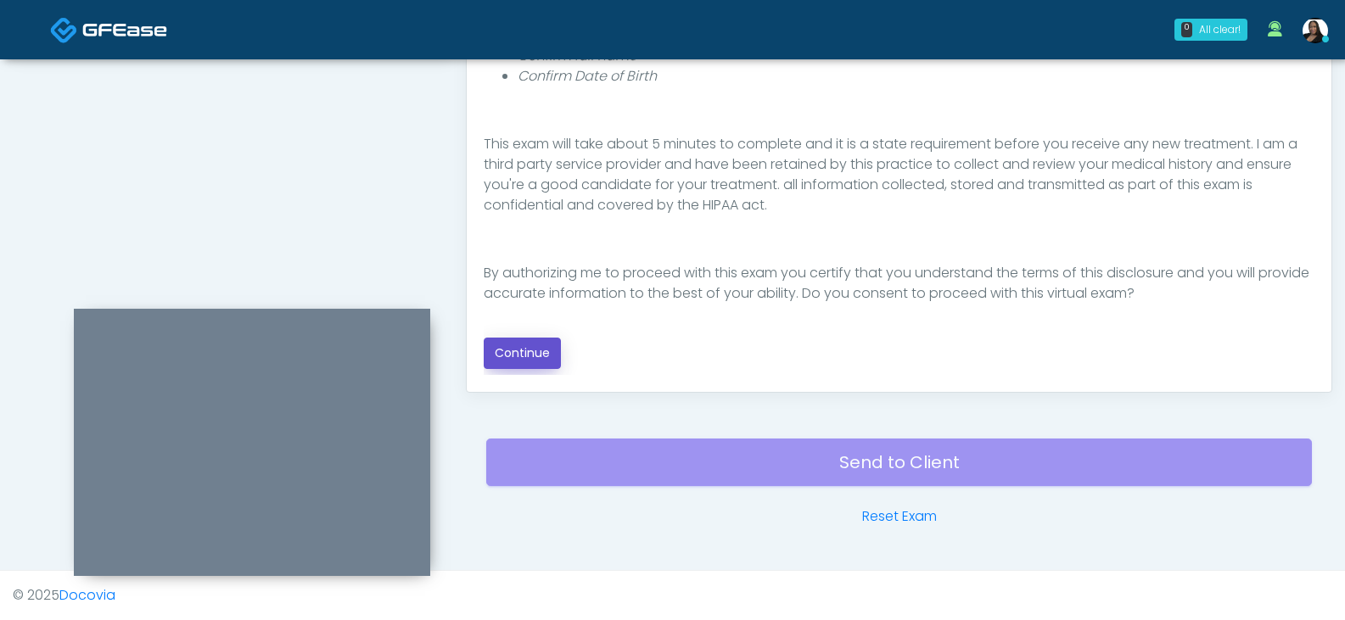
click at [529, 355] on button "Continue" at bounding box center [522, 353] width 77 height 31
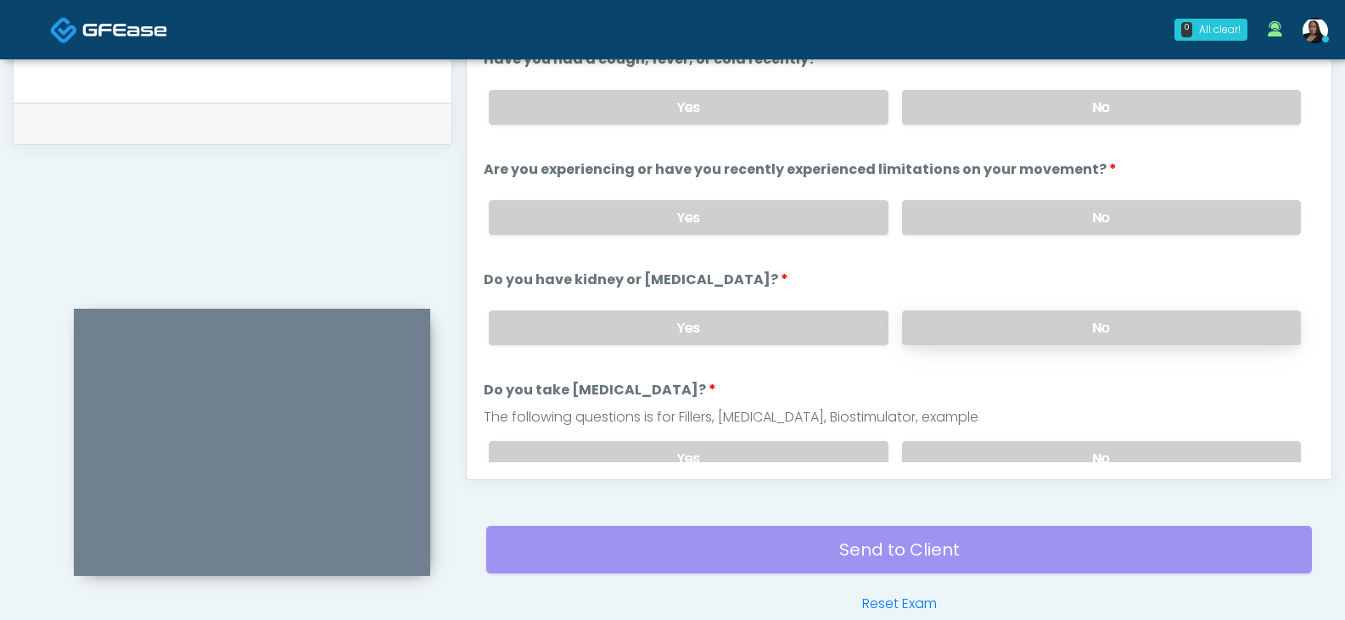
scroll to position [733, 0]
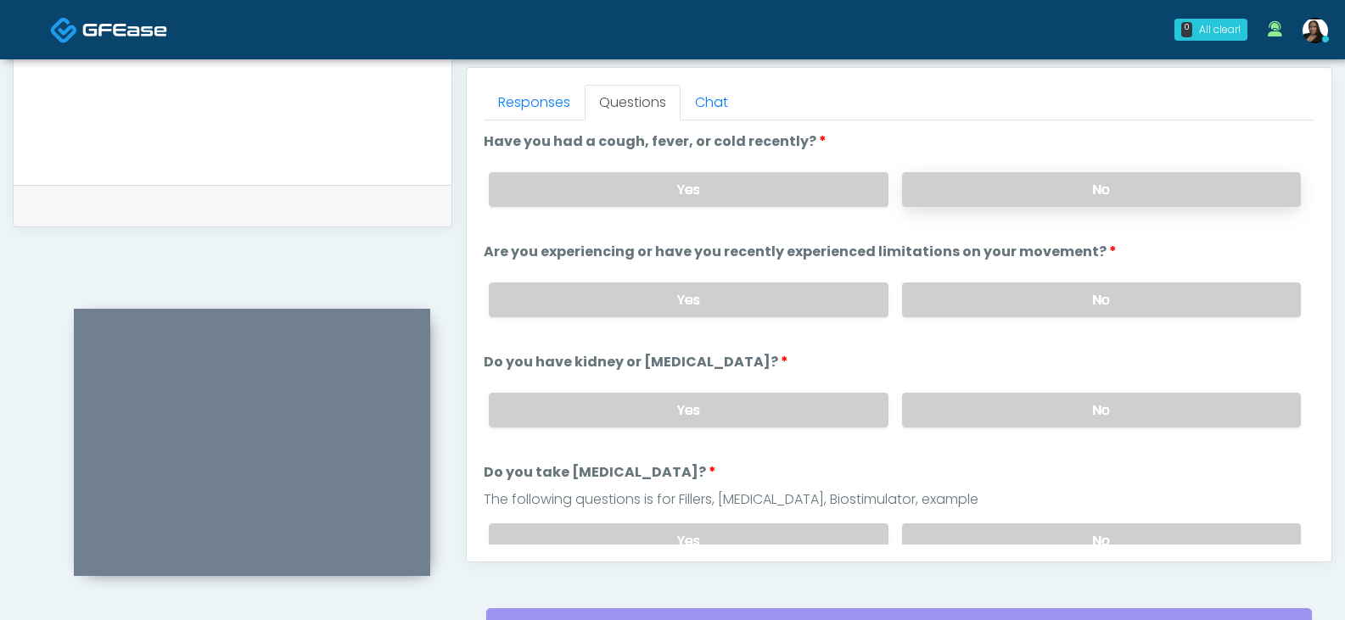
click at [989, 196] on label "No" at bounding box center [1101, 189] width 399 height 35
click at [986, 280] on div "Yes No" at bounding box center [894, 300] width 839 height 62
click at [986, 288] on label "No" at bounding box center [1101, 300] width 399 height 35
click at [997, 410] on label "No" at bounding box center [1101, 410] width 399 height 35
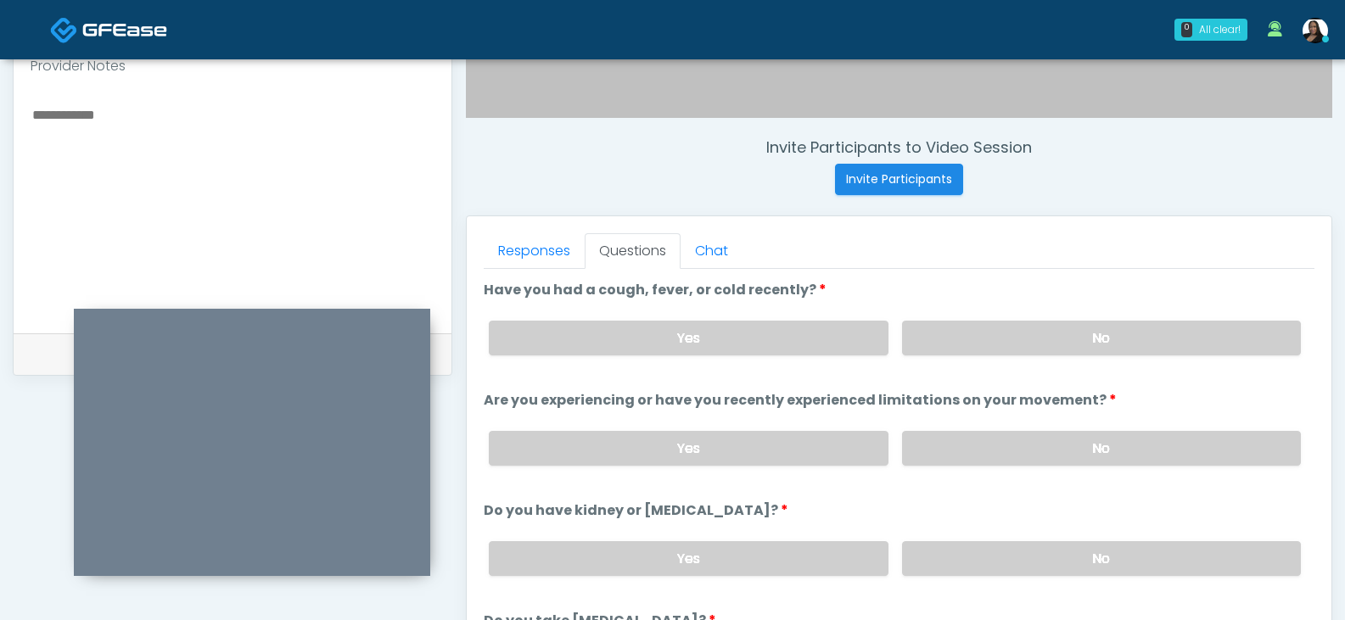
scroll to position [479, 0]
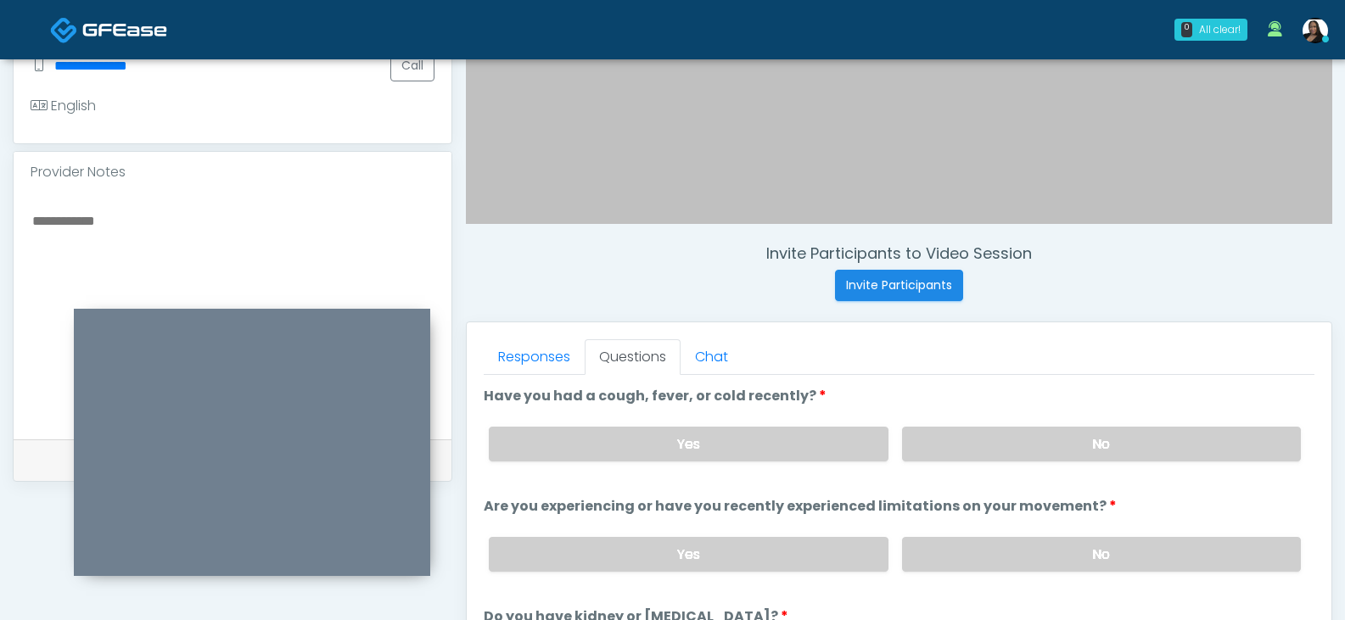
click at [266, 225] on textarea at bounding box center [233, 313] width 404 height 207
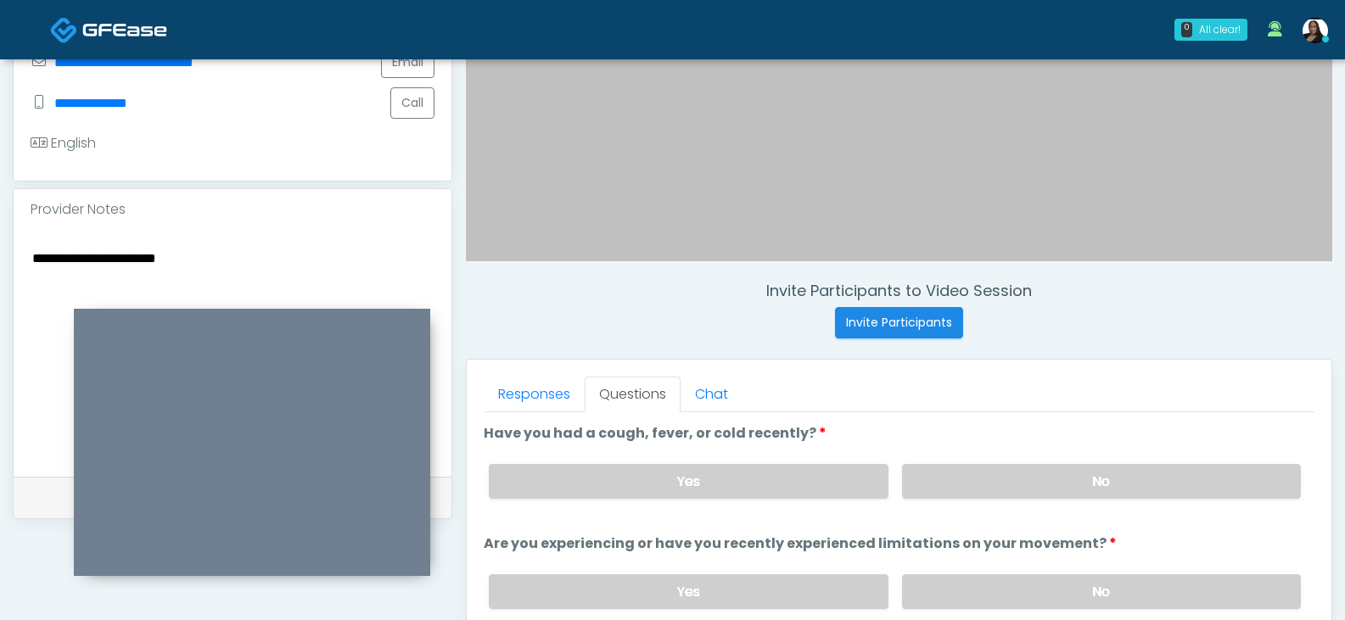
scroll to position [516, 0]
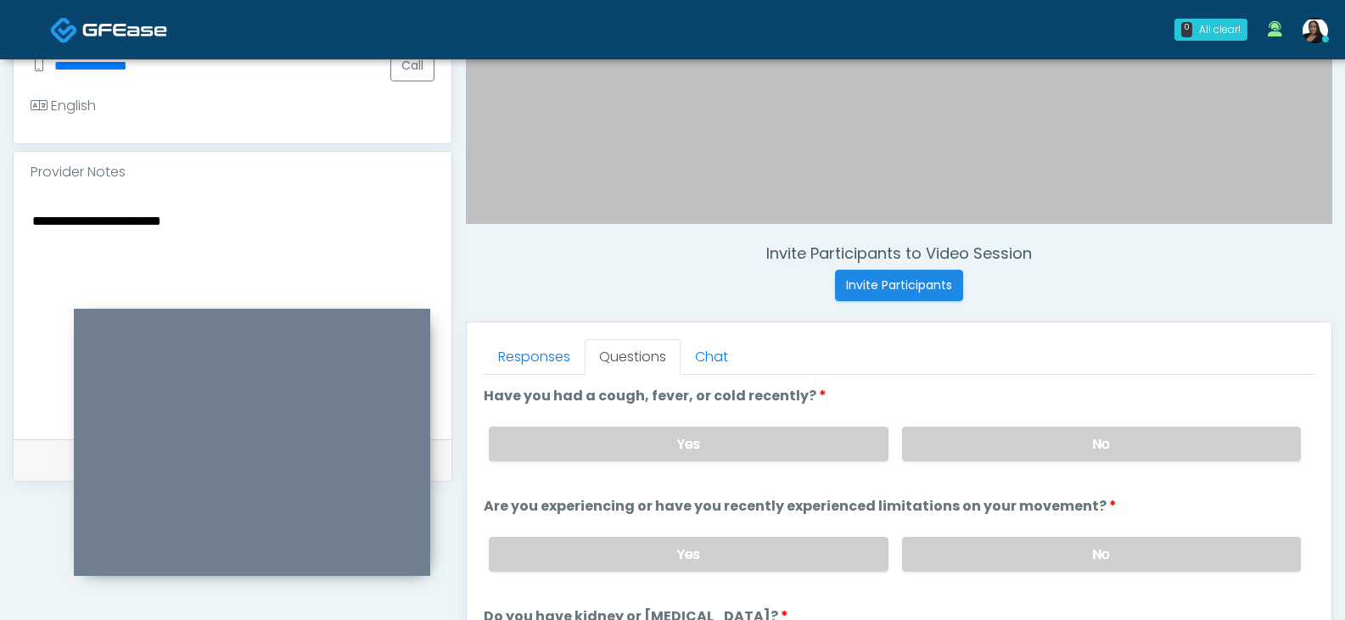
click at [226, 228] on textarea "**********" at bounding box center [233, 313] width 404 height 207
click at [259, 238] on textarea "**********" at bounding box center [233, 313] width 404 height 207
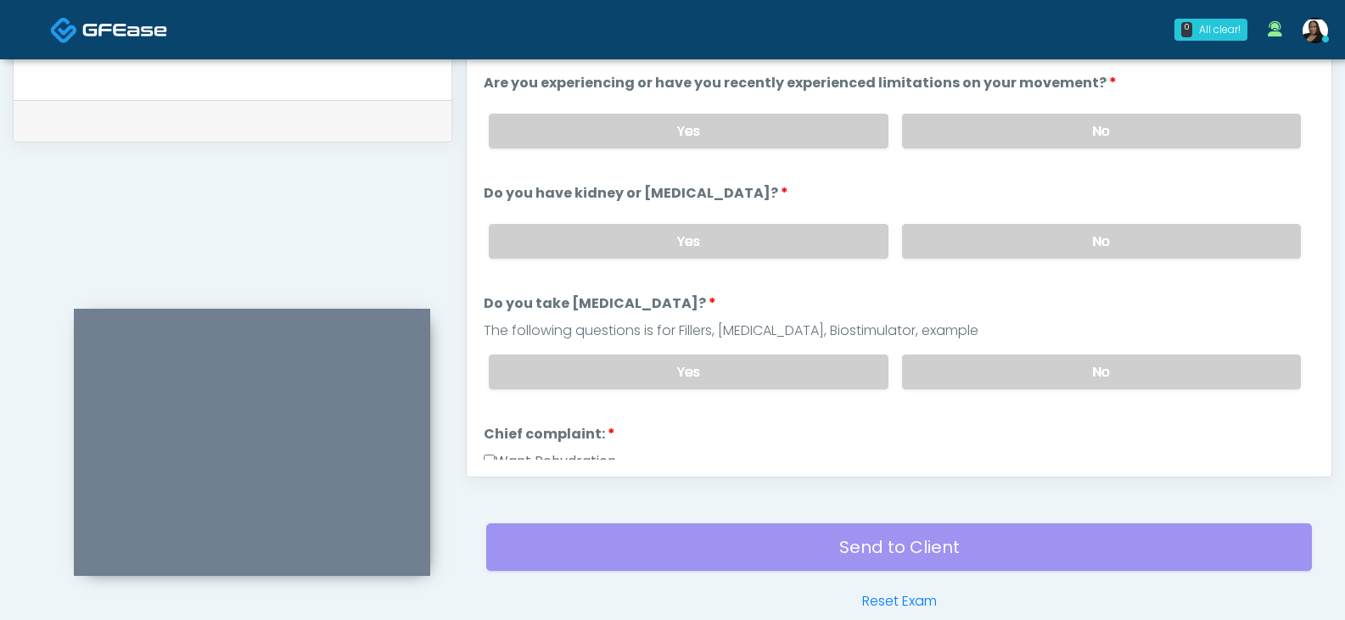
scroll to position [85, 0]
type textarea "**********"
click at [832, 370] on label "Yes" at bounding box center [688, 371] width 399 height 35
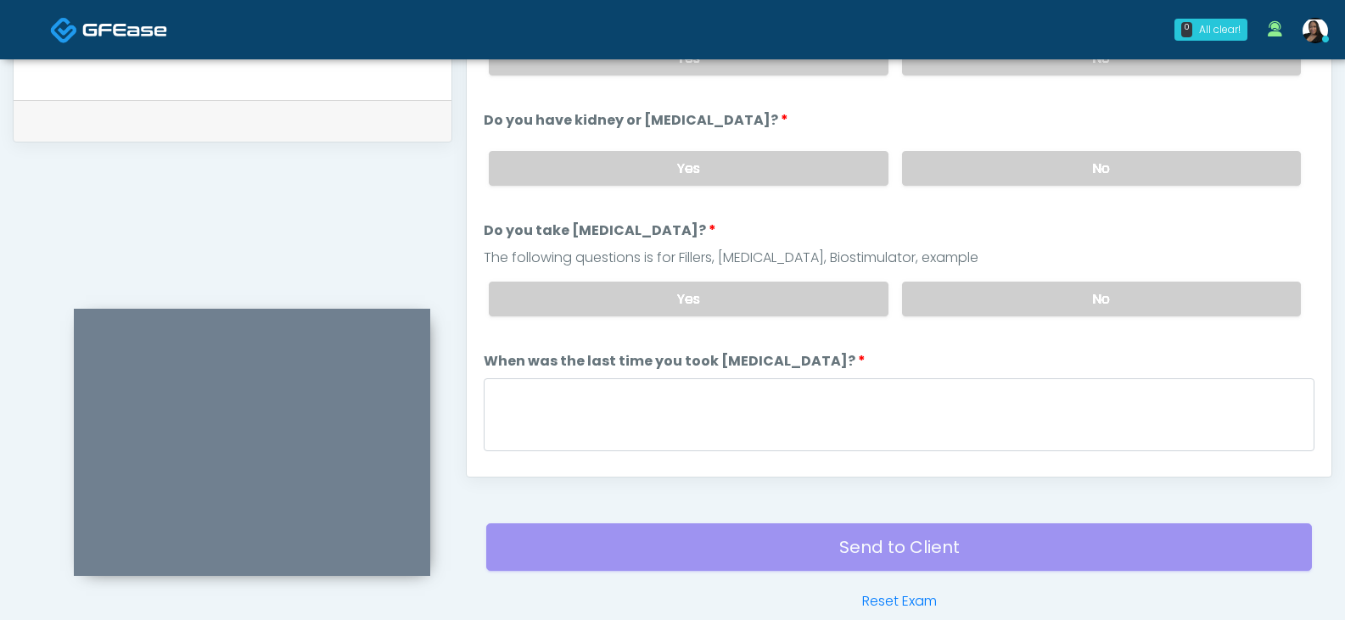
scroll to position [255, 0]
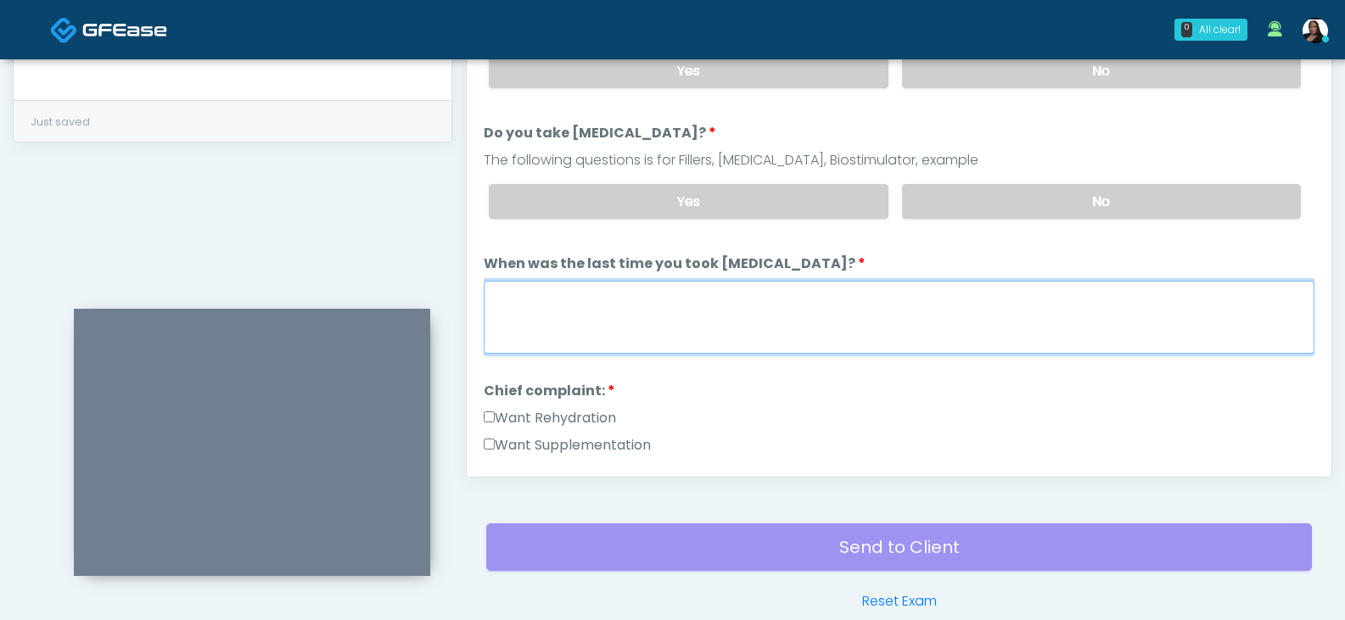
click at [813, 289] on textarea "When was the last time you took blood thinners?" at bounding box center [899, 317] width 831 height 73
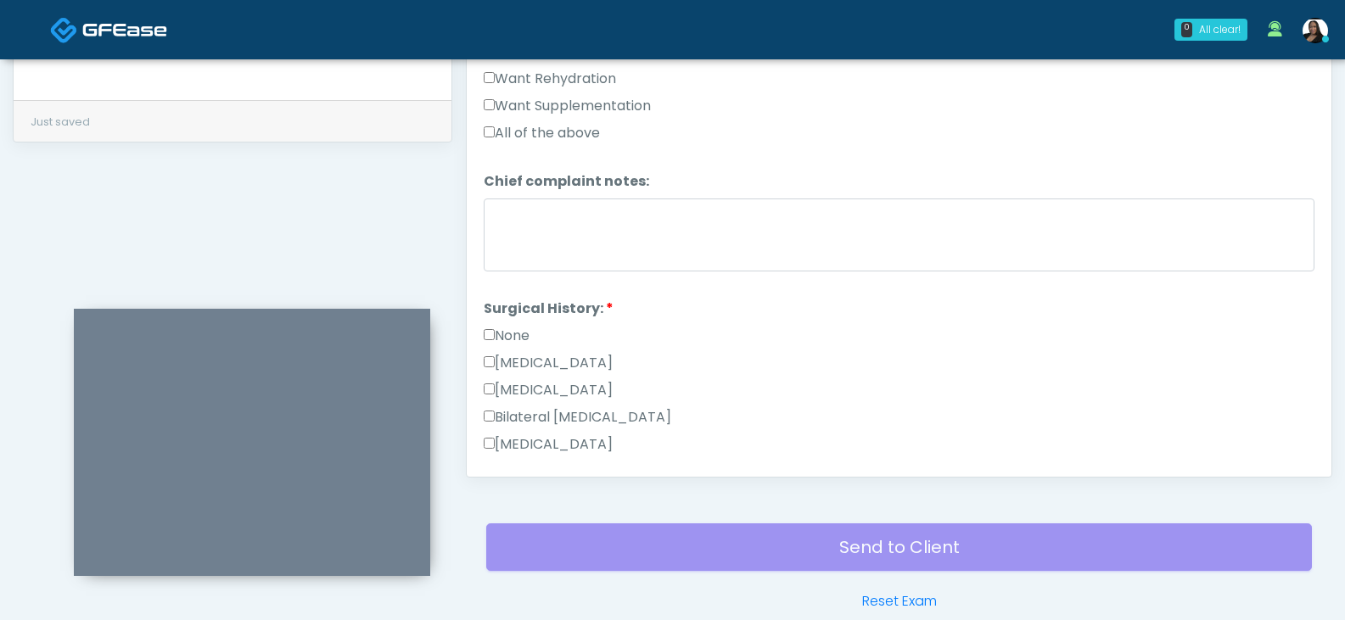
scroll to position [509, 0]
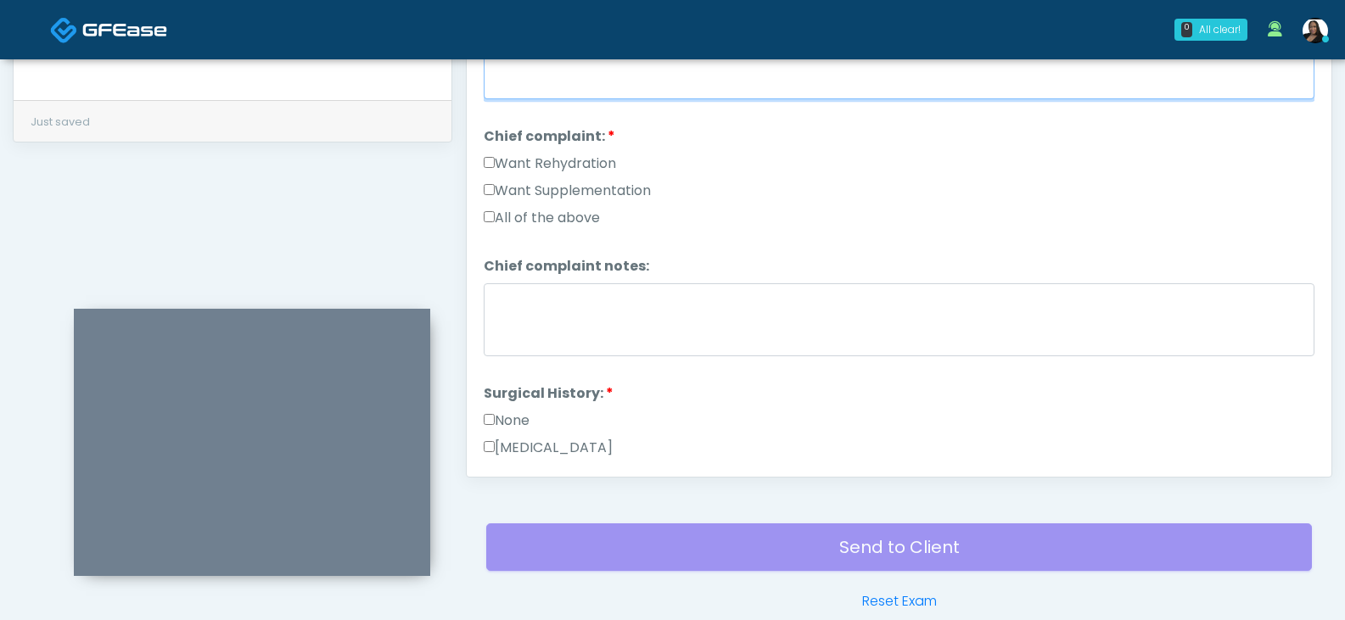
type textarea "**********"
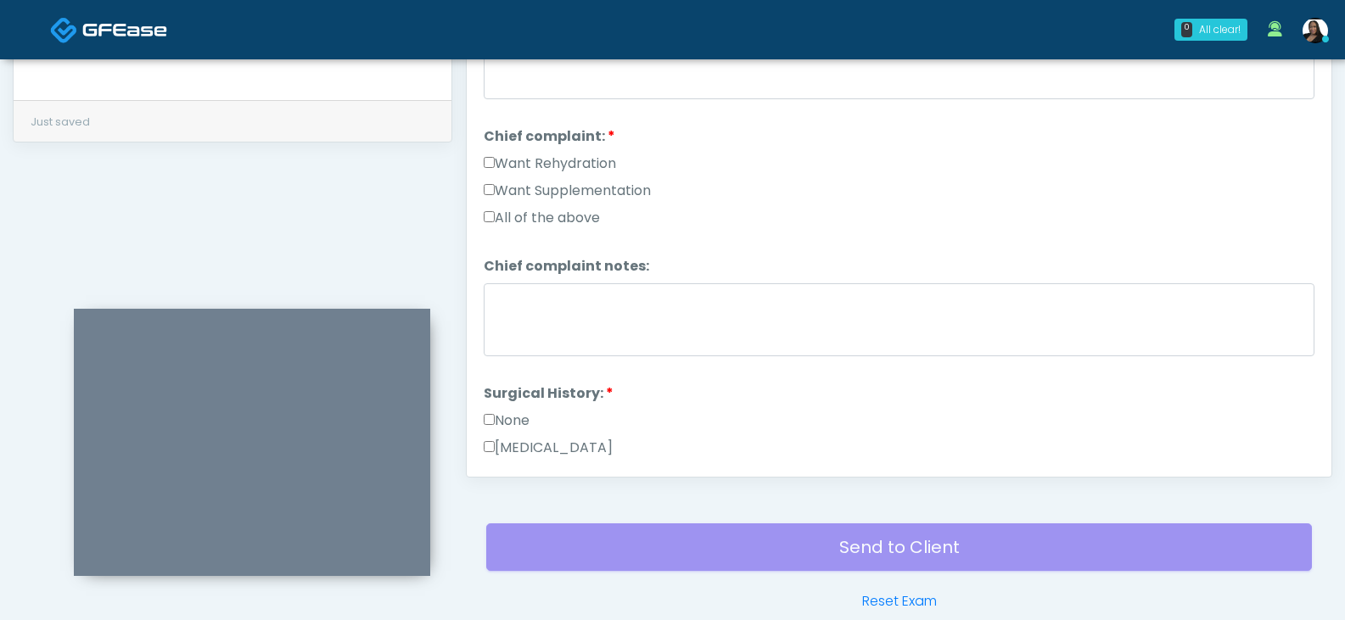
click at [523, 212] on label "All of the above" at bounding box center [542, 218] width 116 height 20
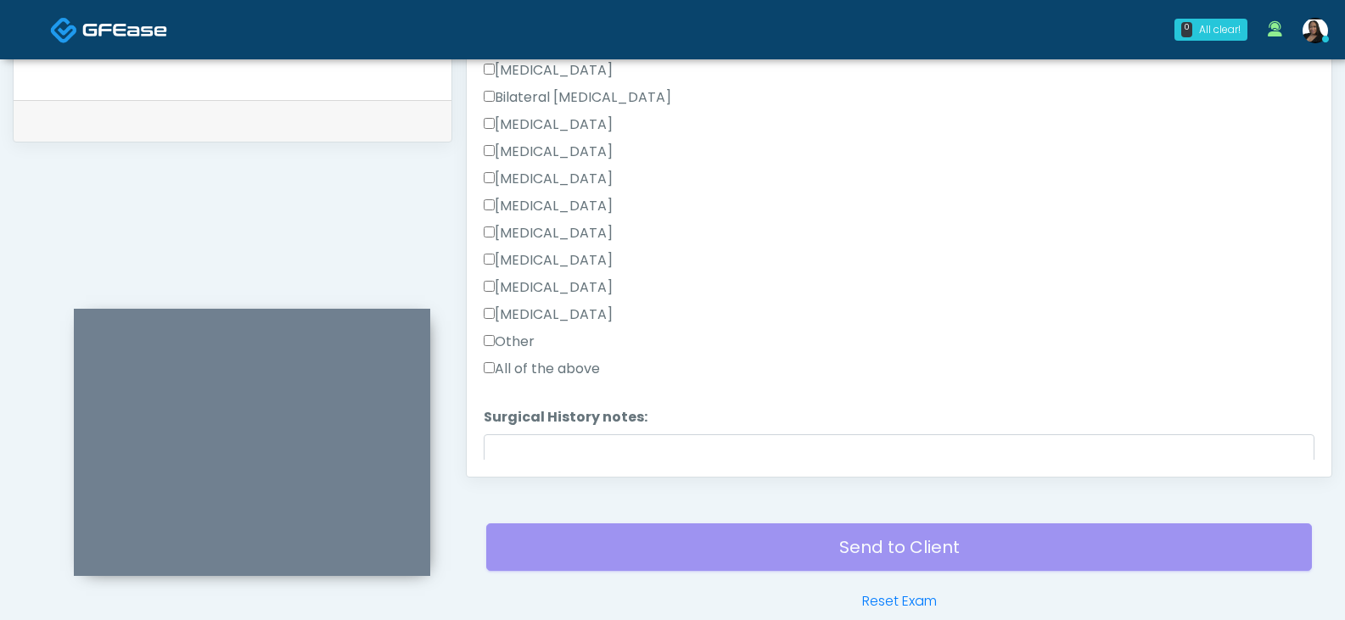
scroll to position [933, 0]
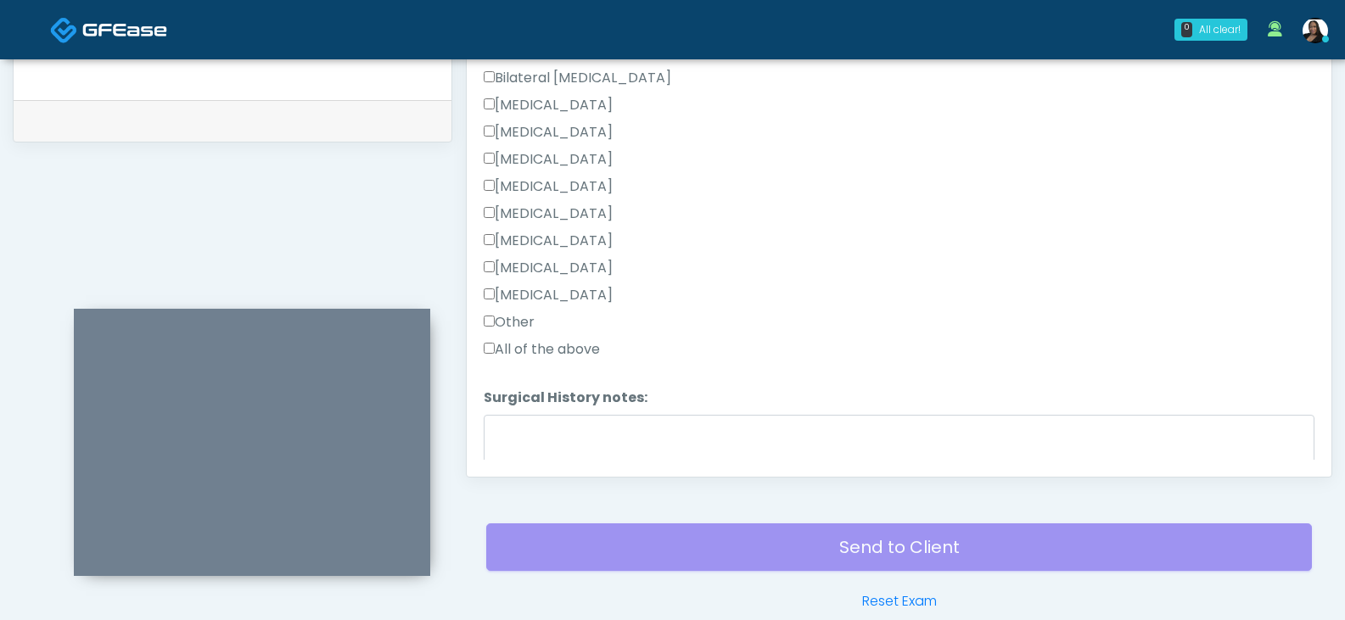
click at [534, 317] on label "Other" at bounding box center [509, 322] width 51 height 20
click at [545, 431] on textarea "Surgical History notes:" at bounding box center [899, 451] width 831 height 73
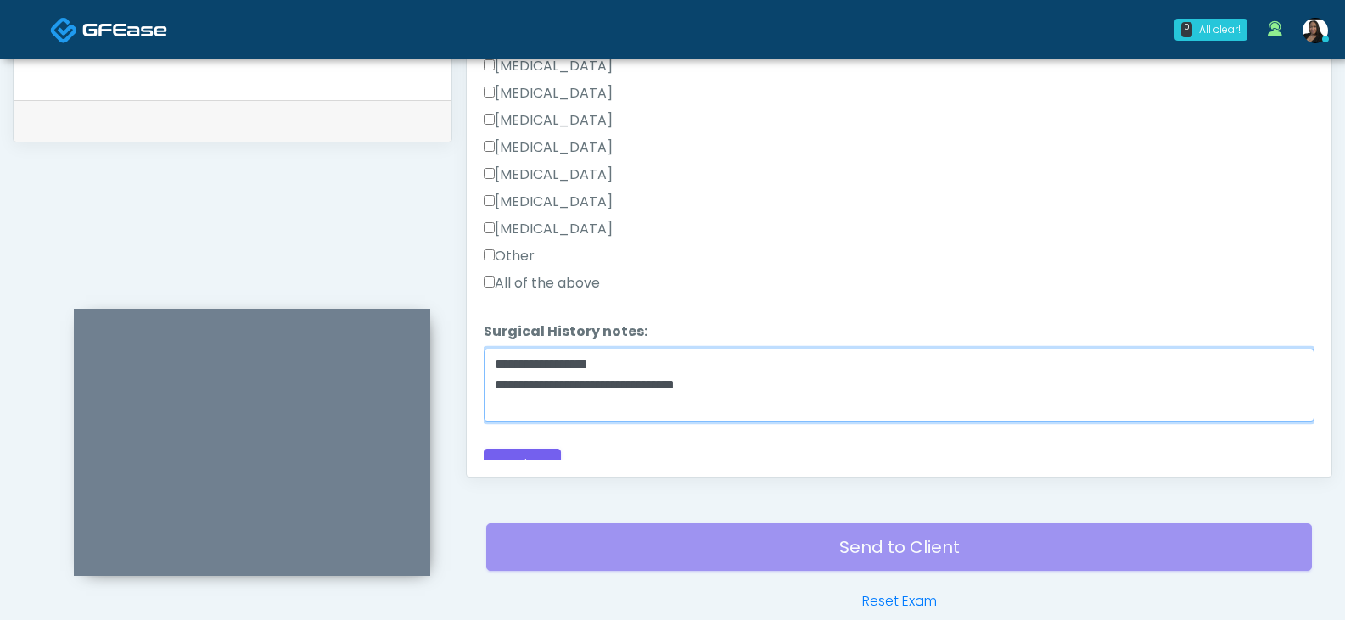
scroll to position [1019, 0]
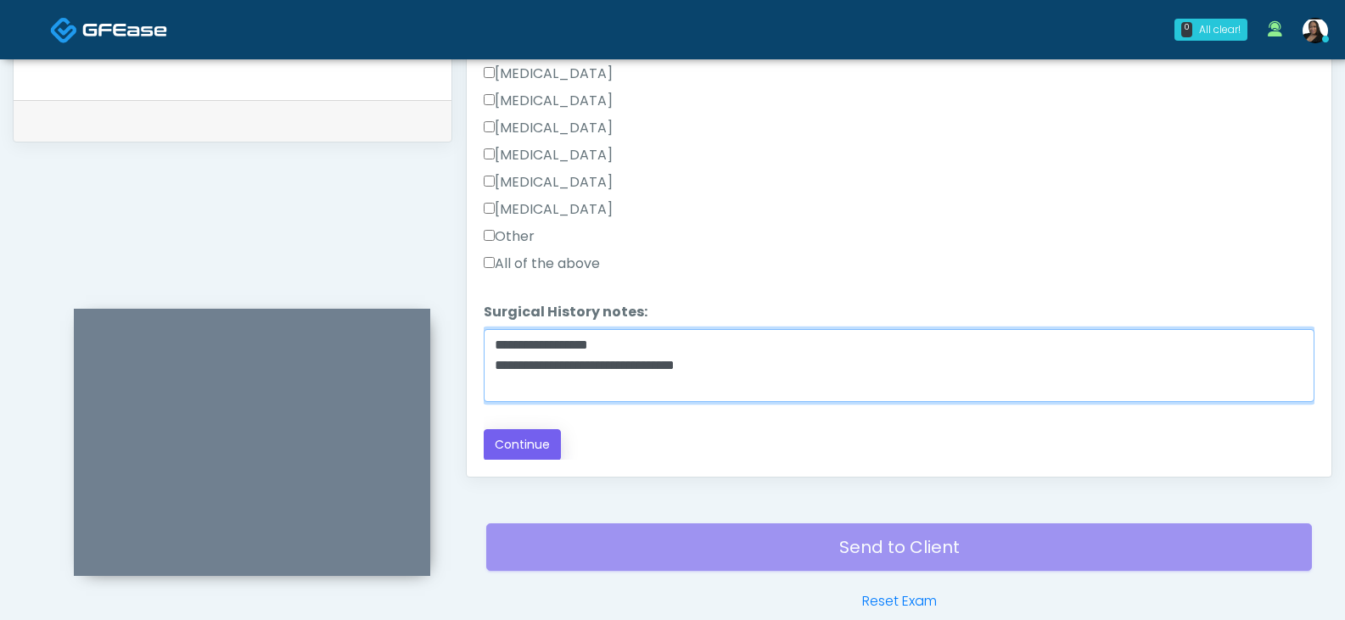
type textarea "**********"
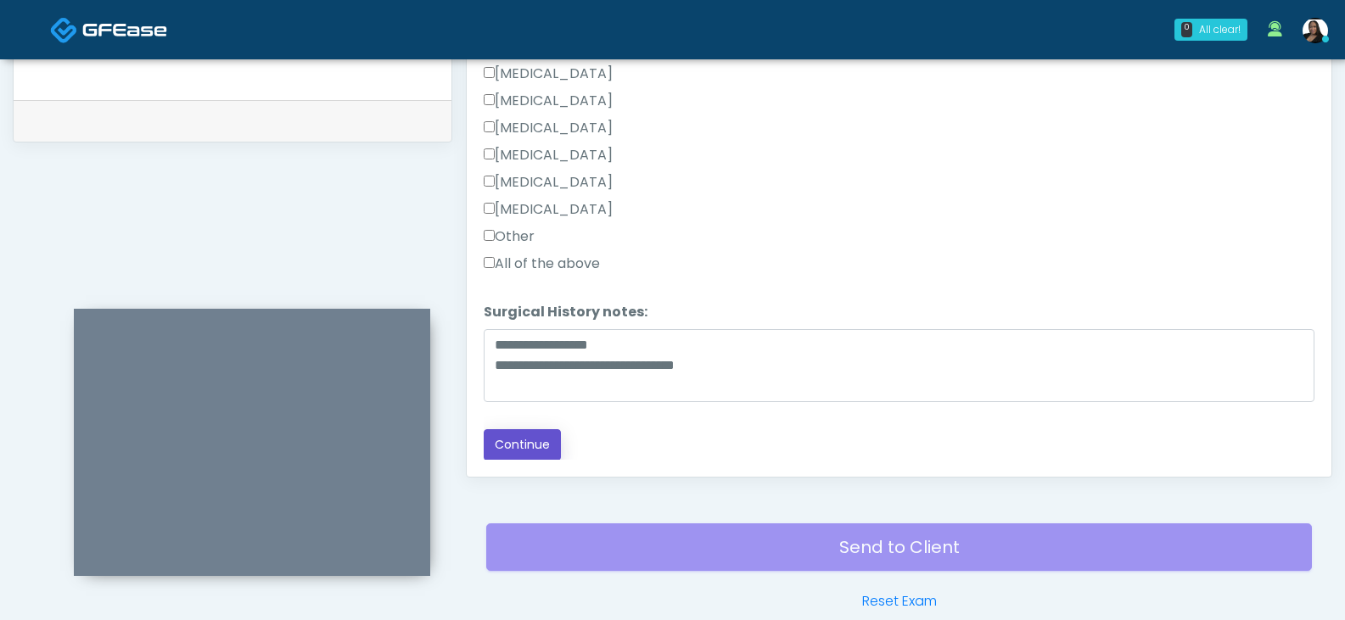
click at [532, 444] on button "Continue" at bounding box center [522, 444] width 77 height 31
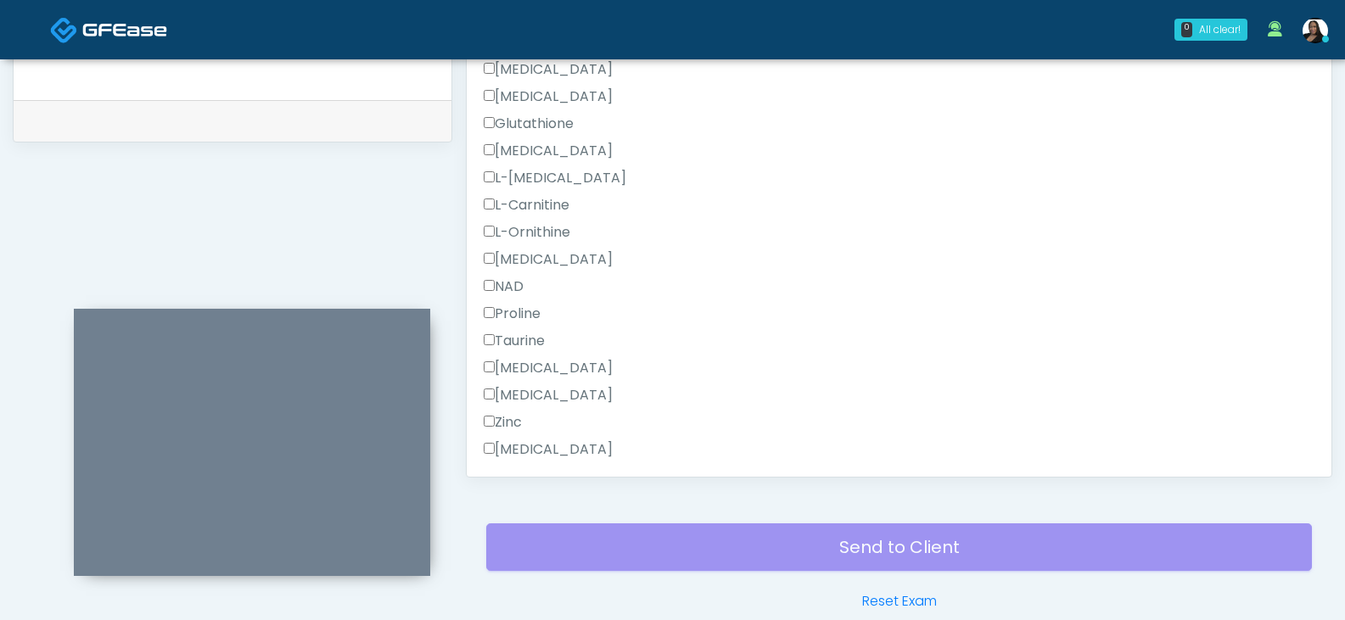
scroll to position [903, 0]
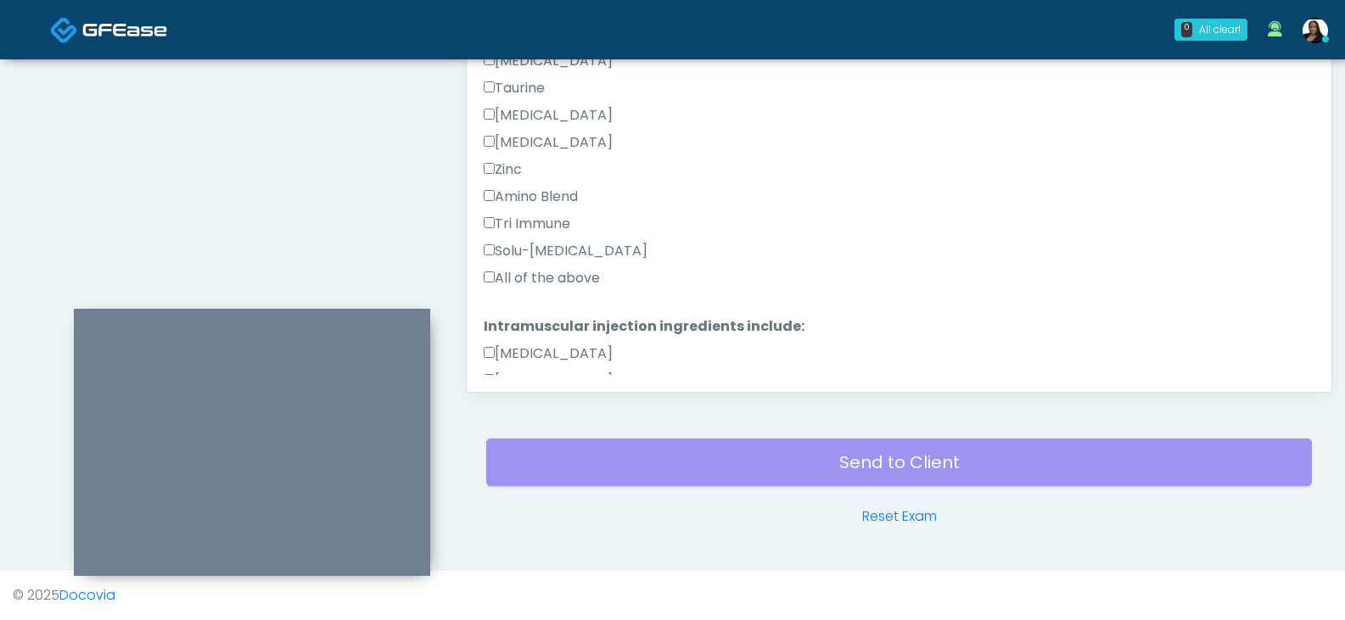
click at [541, 280] on label "All of the above" at bounding box center [542, 278] width 116 height 20
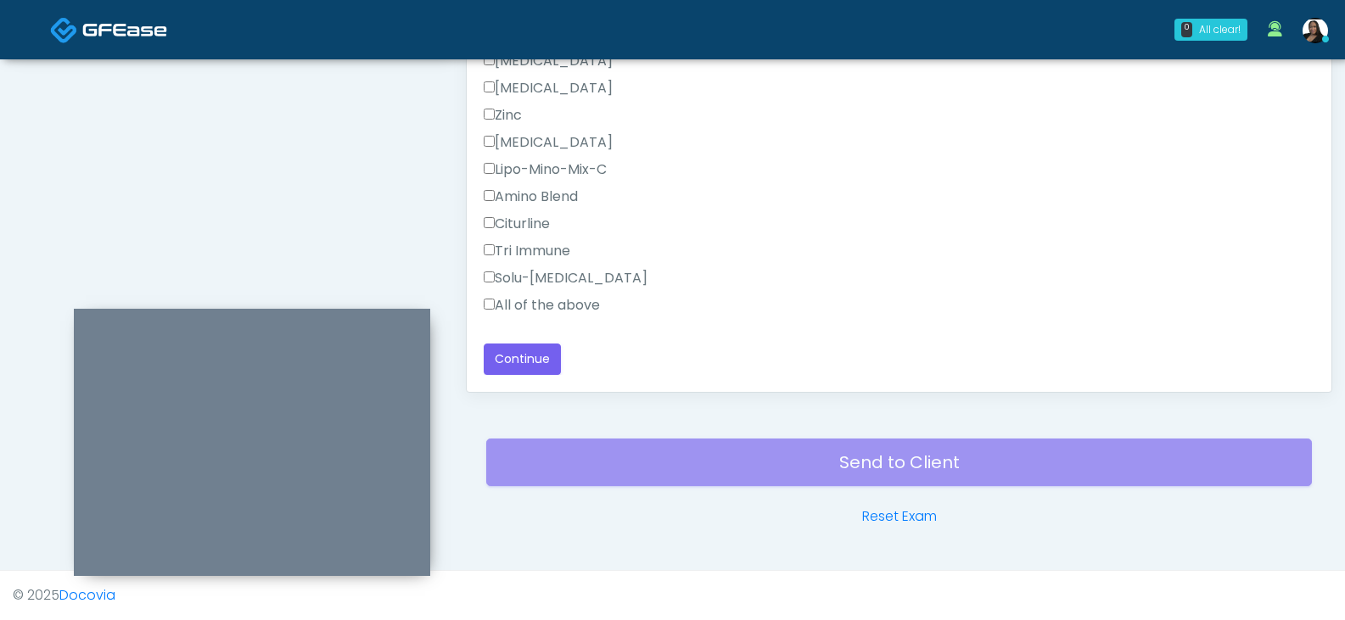
click at [536, 300] on label "All of the above" at bounding box center [542, 305] width 116 height 20
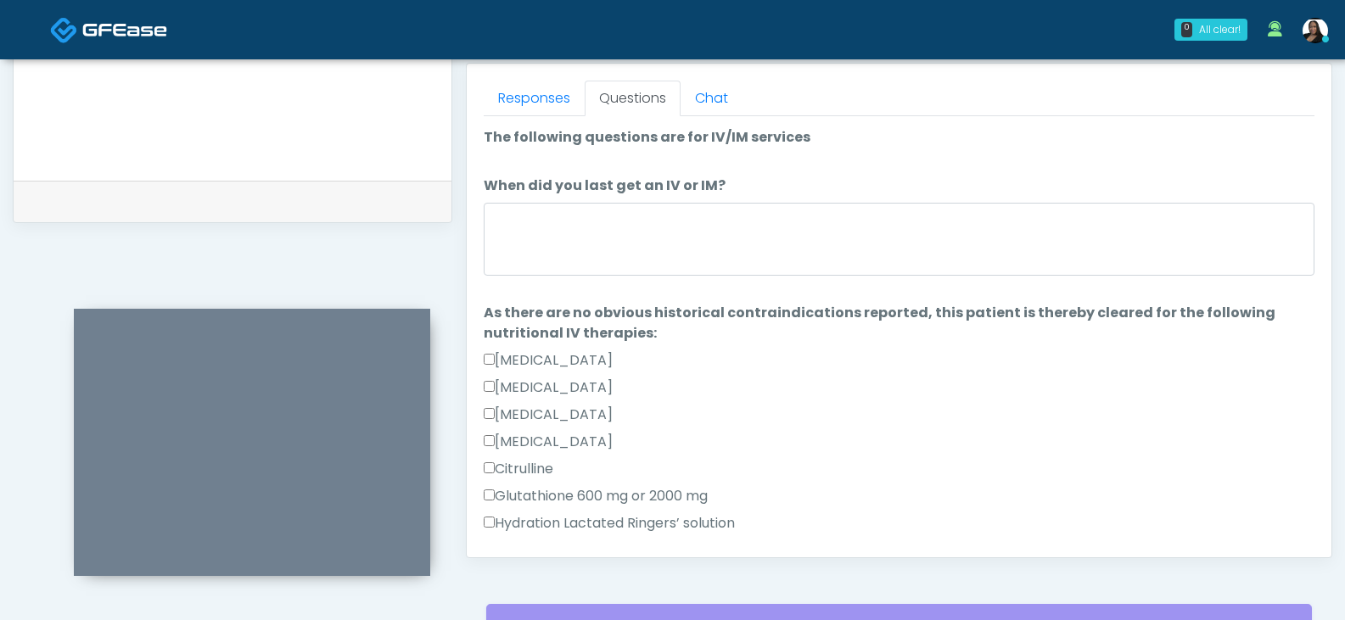
scroll to position [733, 0]
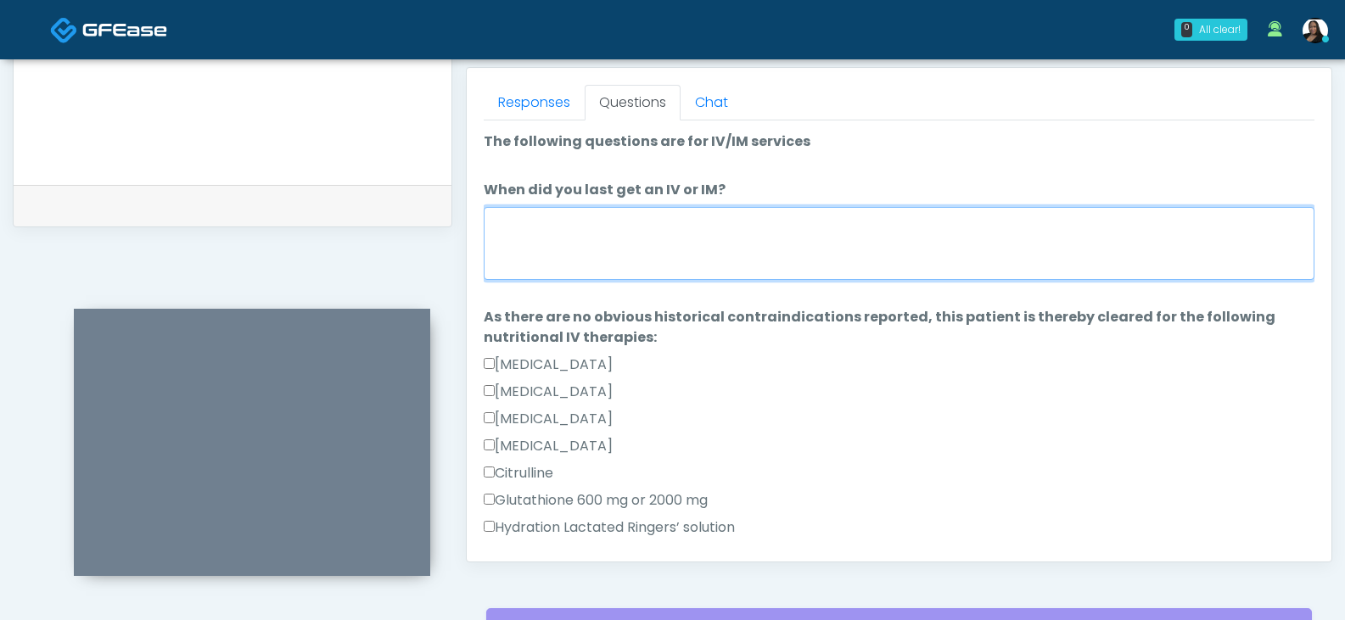
click at [676, 242] on textarea "When did you last get an IV or IM?" at bounding box center [899, 243] width 831 height 73
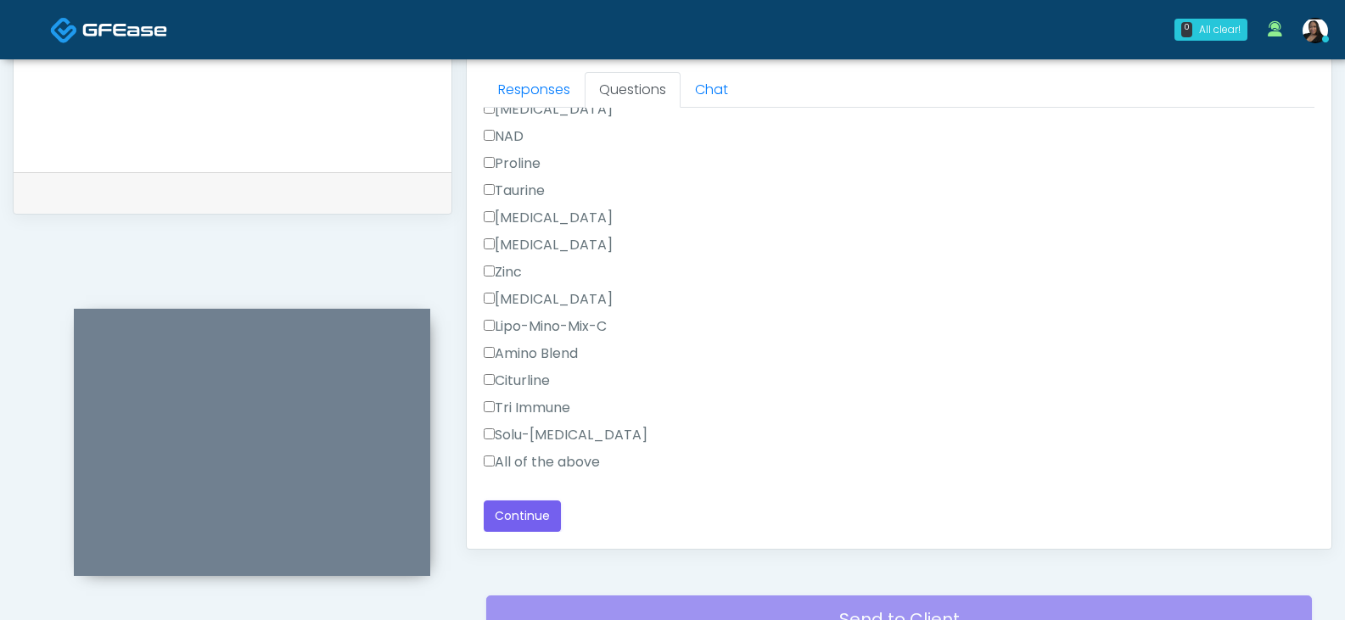
scroll to position [903, 0]
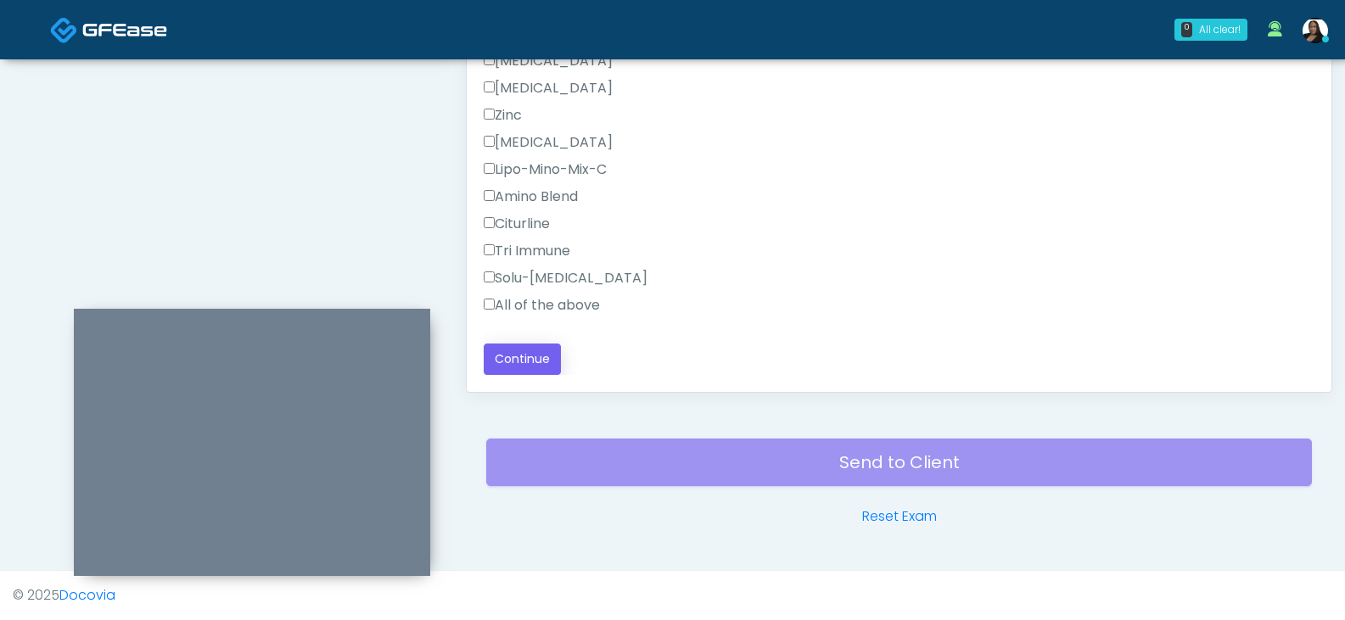
type textarea "**********"
click at [551, 360] on button "Continue" at bounding box center [522, 359] width 77 height 31
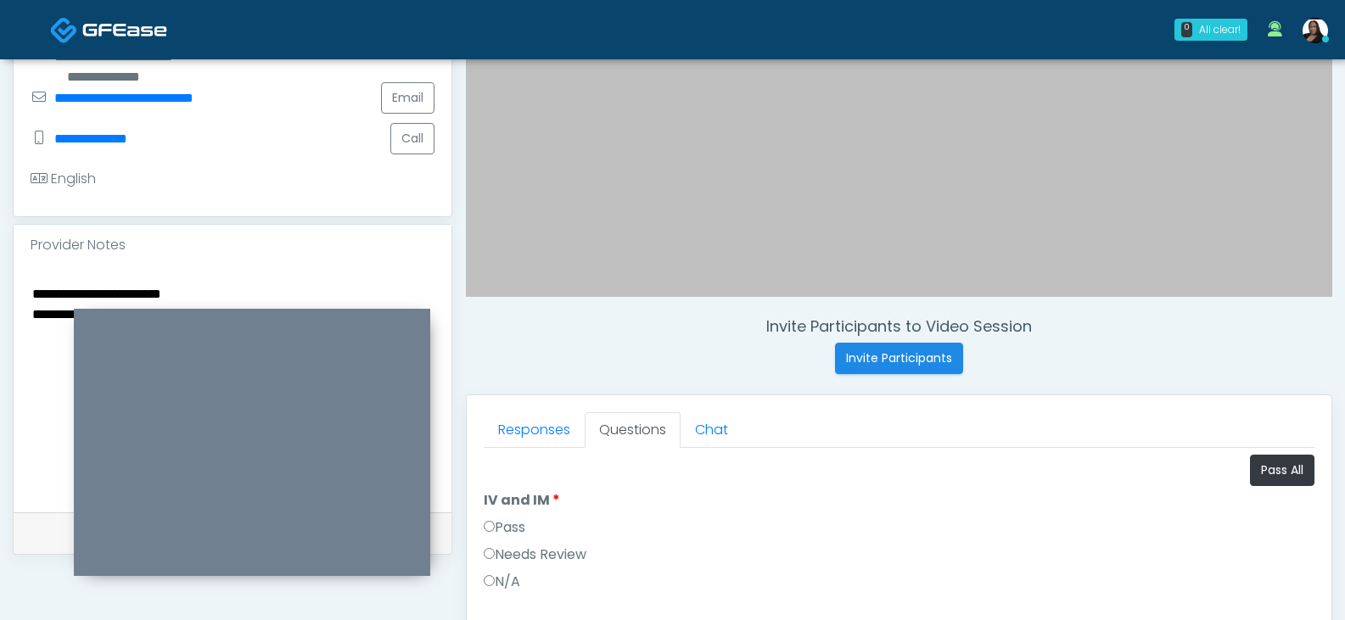
scroll to position [563, 0]
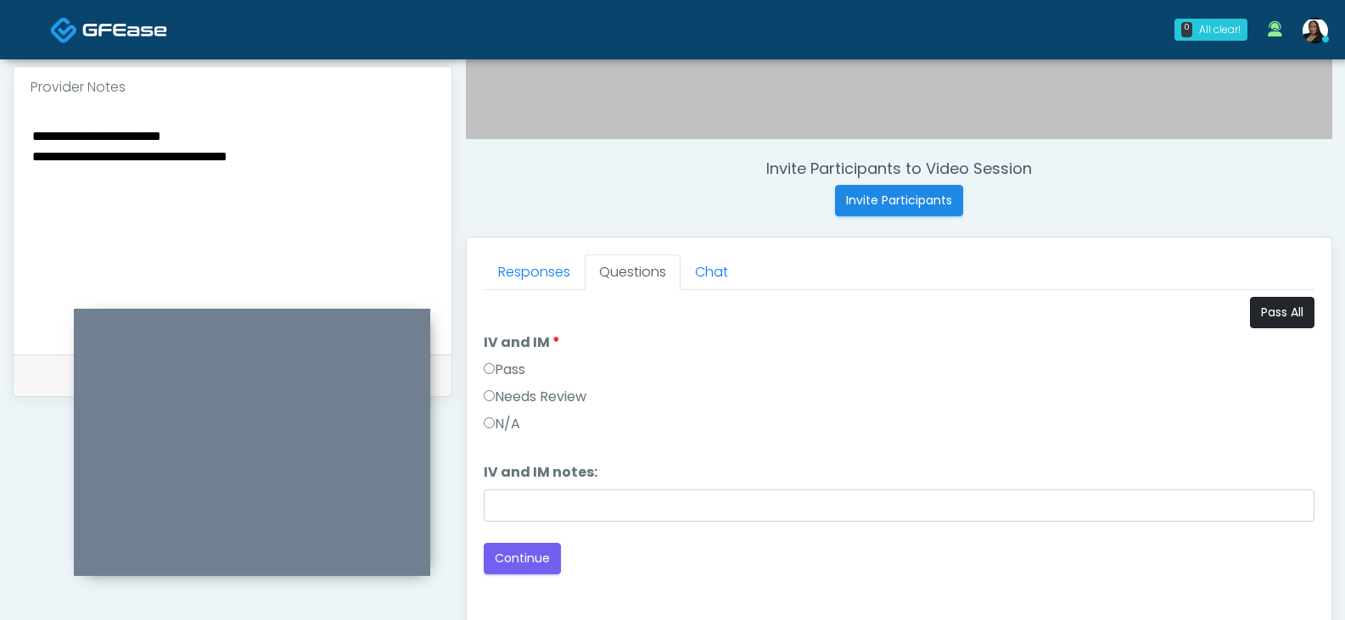
drag, startPoint x: 1324, startPoint y: 313, endPoint x: 1284, endPoint y: 311, distance: 39.9
click at [1320, 312] on div "Responses Questions Chat Good Faith Exam Script Good Faith Exam Script INTRODUC…" at bounding box center [899, 485] width 865 height 494
click at [1276, 311] on button "Pass All" at bounding box center [1282, 312] width 64 height 31
click at [506, 571] on button "Continue" at bounding box center [522, 558] width 77 height 31
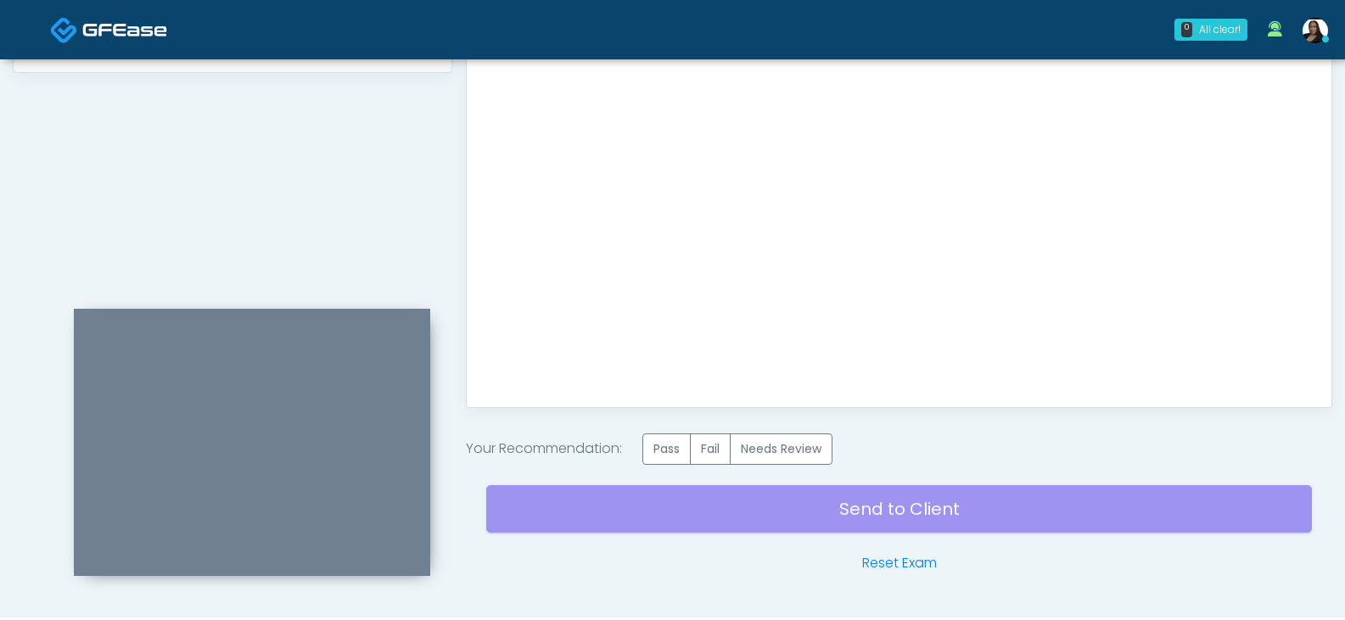
scroll to position [903, 0]
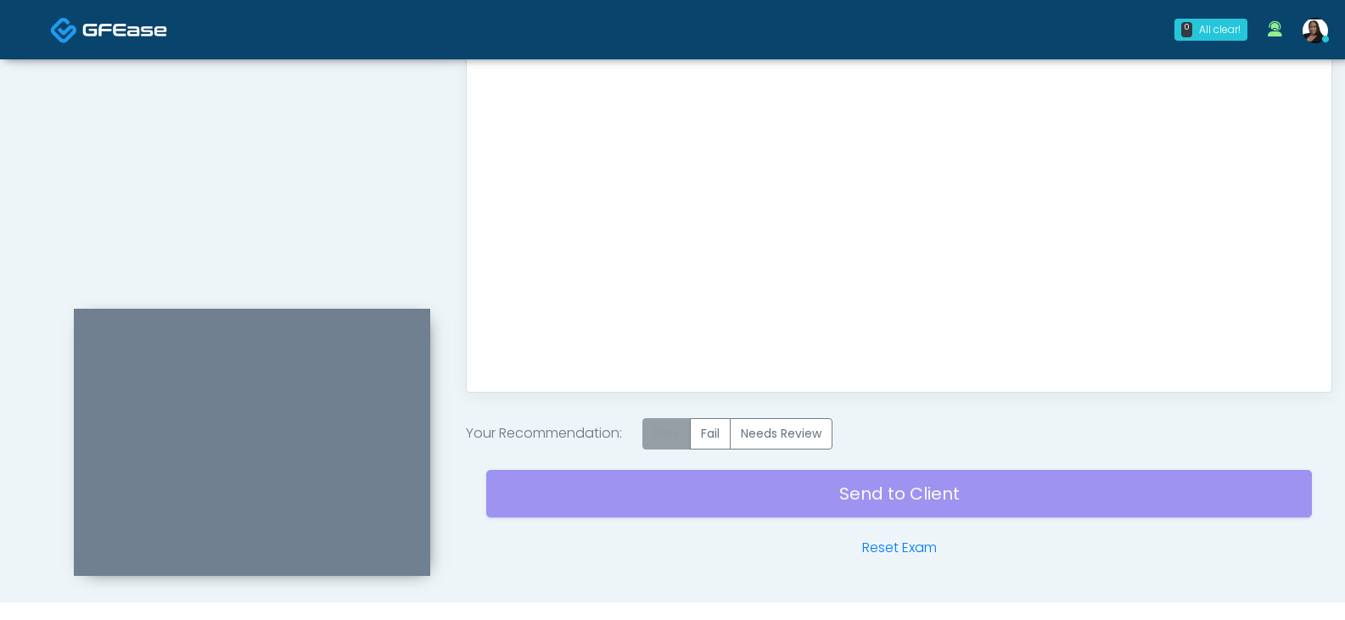
click at [664, 440] on label "Pass" at bounding box center [666, 433] width 48 height 31
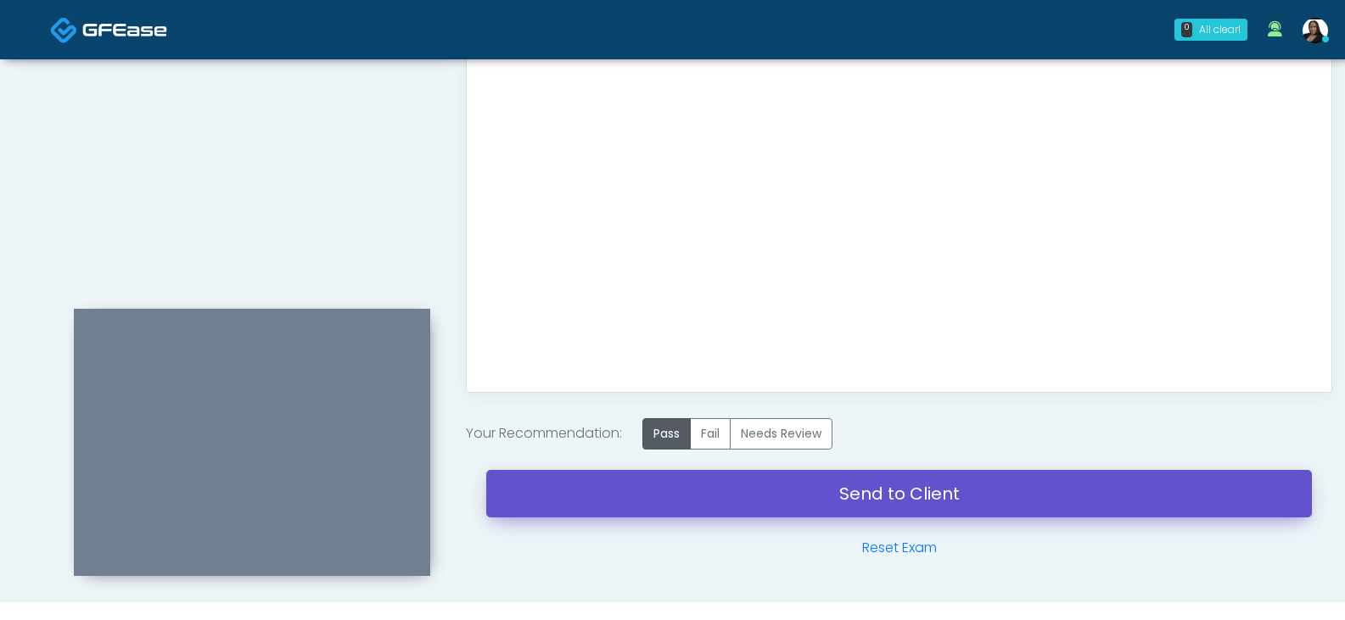
drag, startPoint x: 864, startPoint y: 494, endPoint x: 756, endPoint y: 78, distance: 429.6
click at [864, 494] on link "Send to Client" at bounding box center [899, 494] width 826 height 48
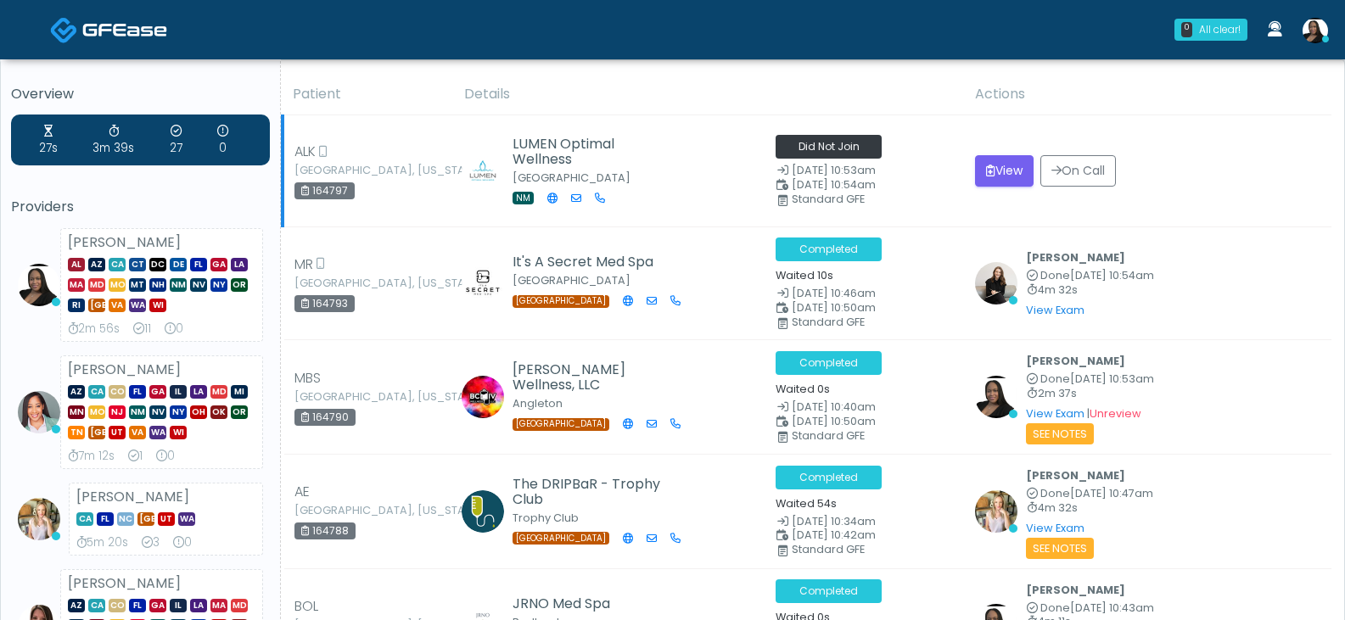
click at [965, 172] on td "View On Call" at bounding box center [1148, 171] width 367 height 112
click at [986, 173] on icon "submit" at bounding box center [990, 171] width 9 height 12
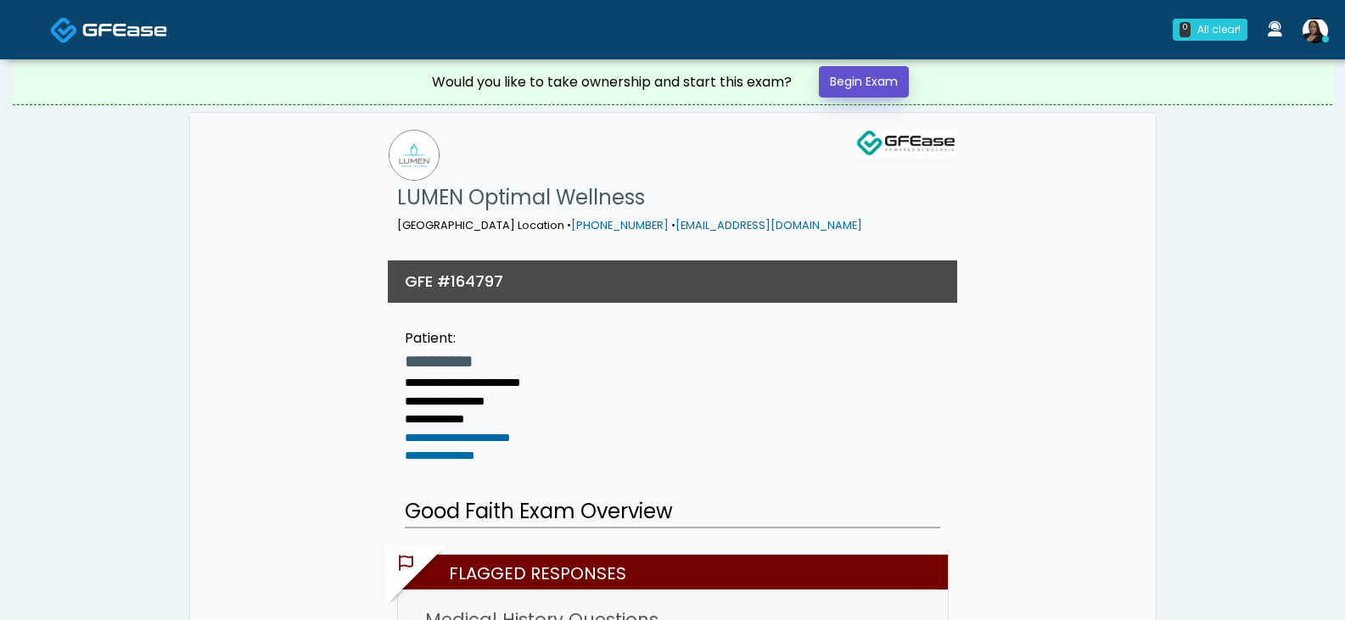
click at [865, 83] on link "Begin Exam" at bounding box center [864, 81] width 90 height 31
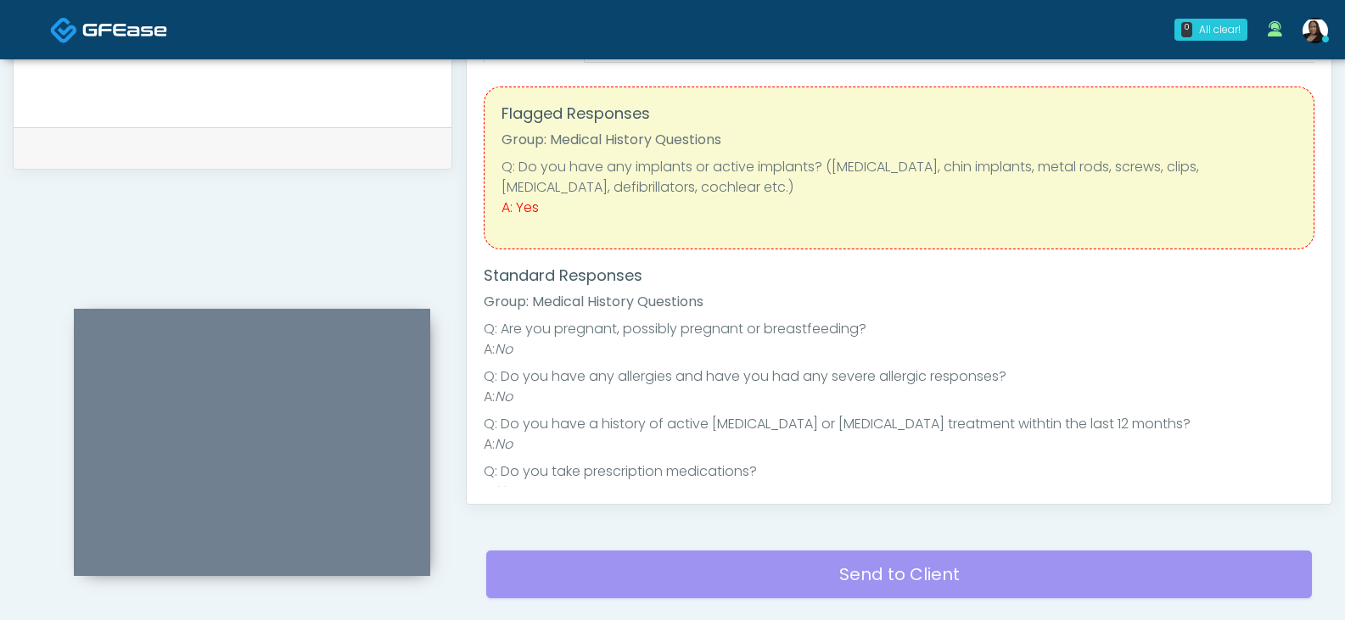
scroll to position [709, 0]
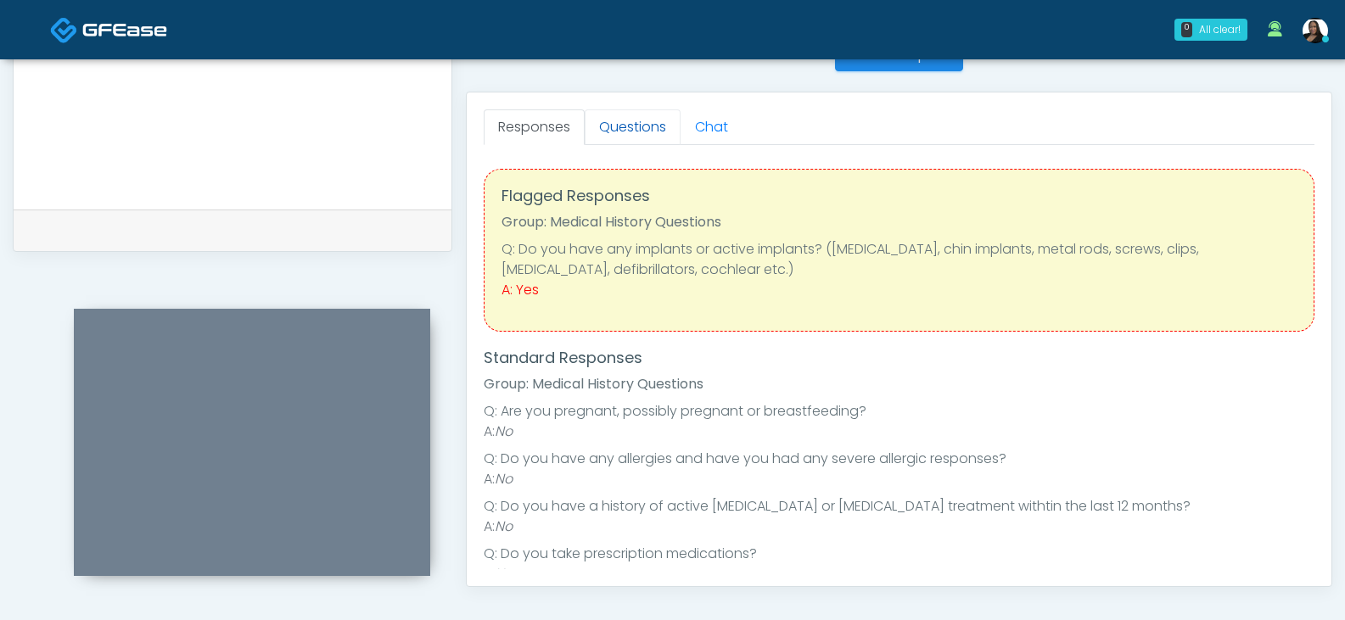
click at [631, 125] on link "Questions" at bounding box center [633, 127] width 96 height 36
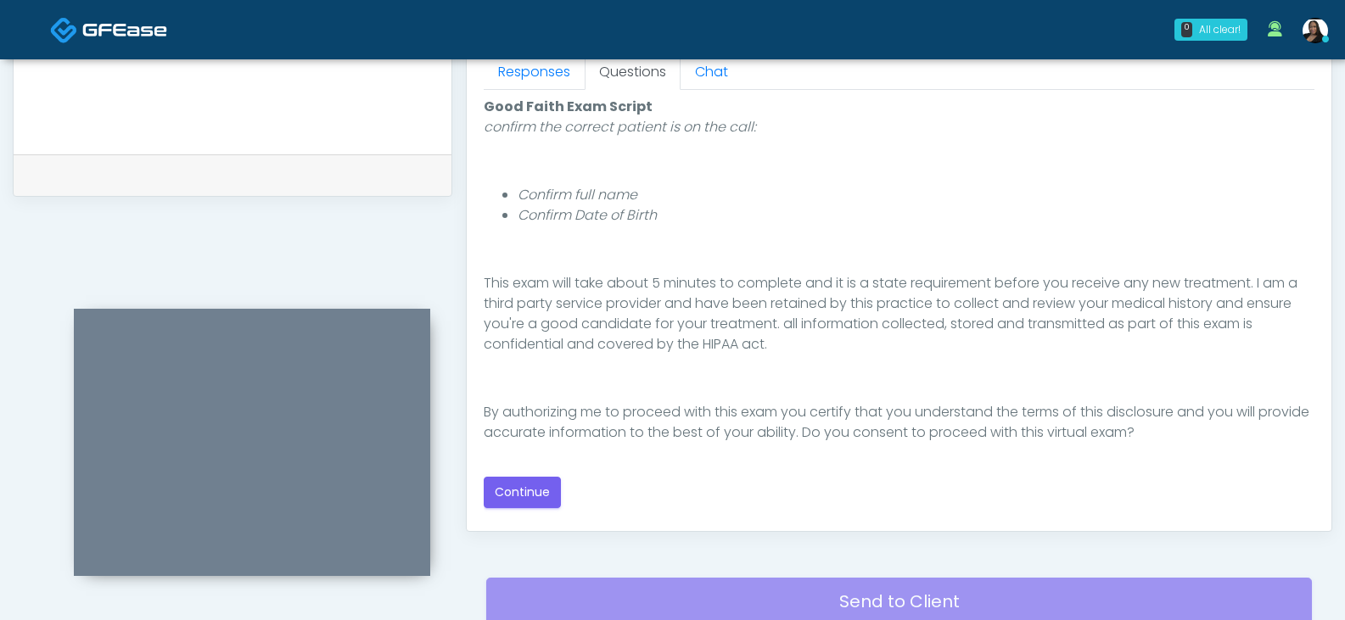
scroll to position [793, 0]
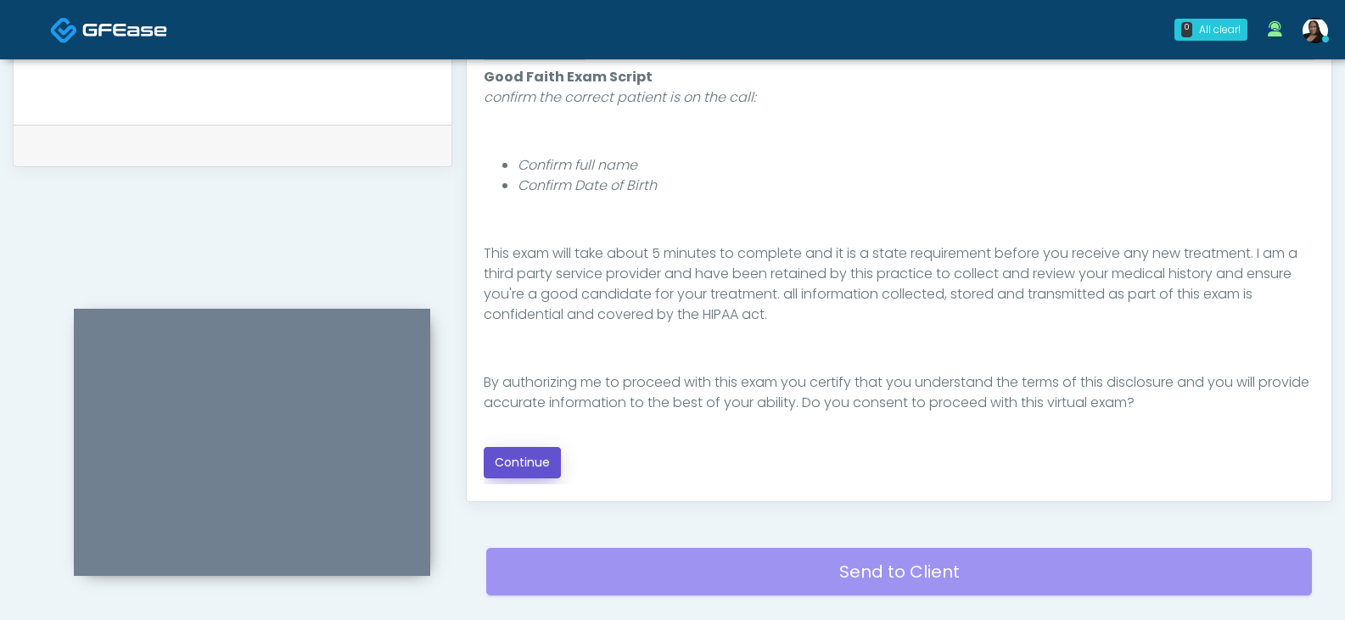
click at [525, 466] on button "Continue" at bounding box center [522, 462] width 77 height 31
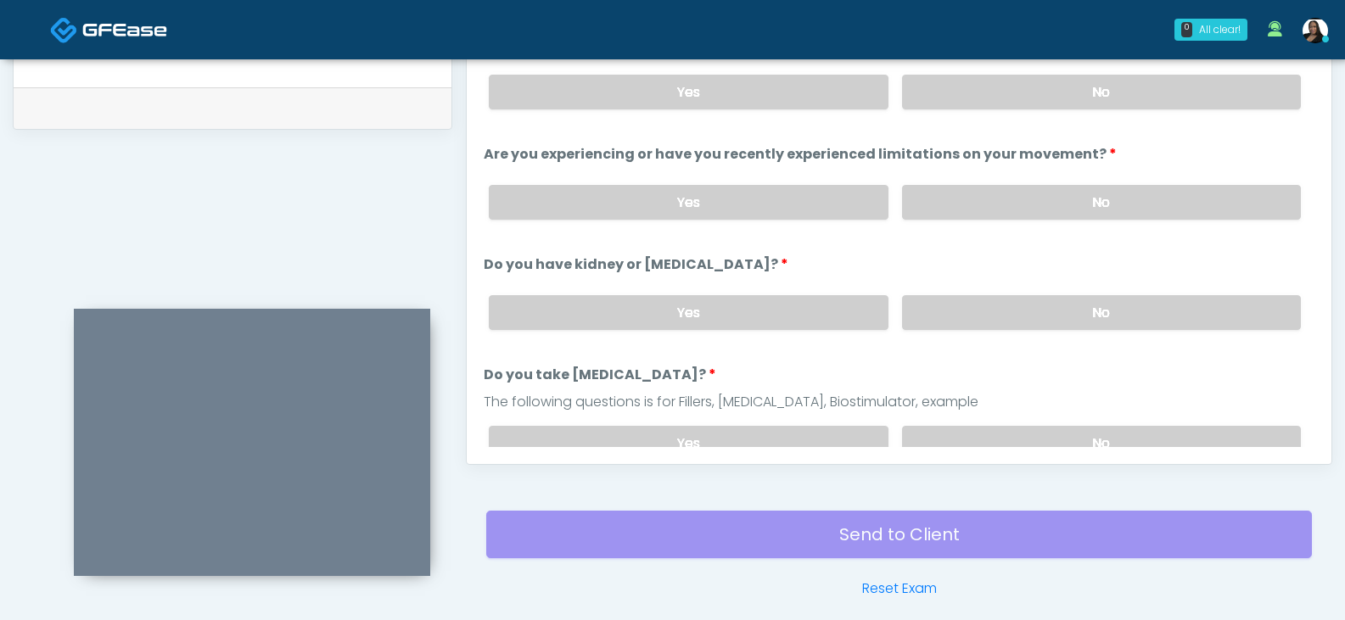
scroll to position [733, 0]
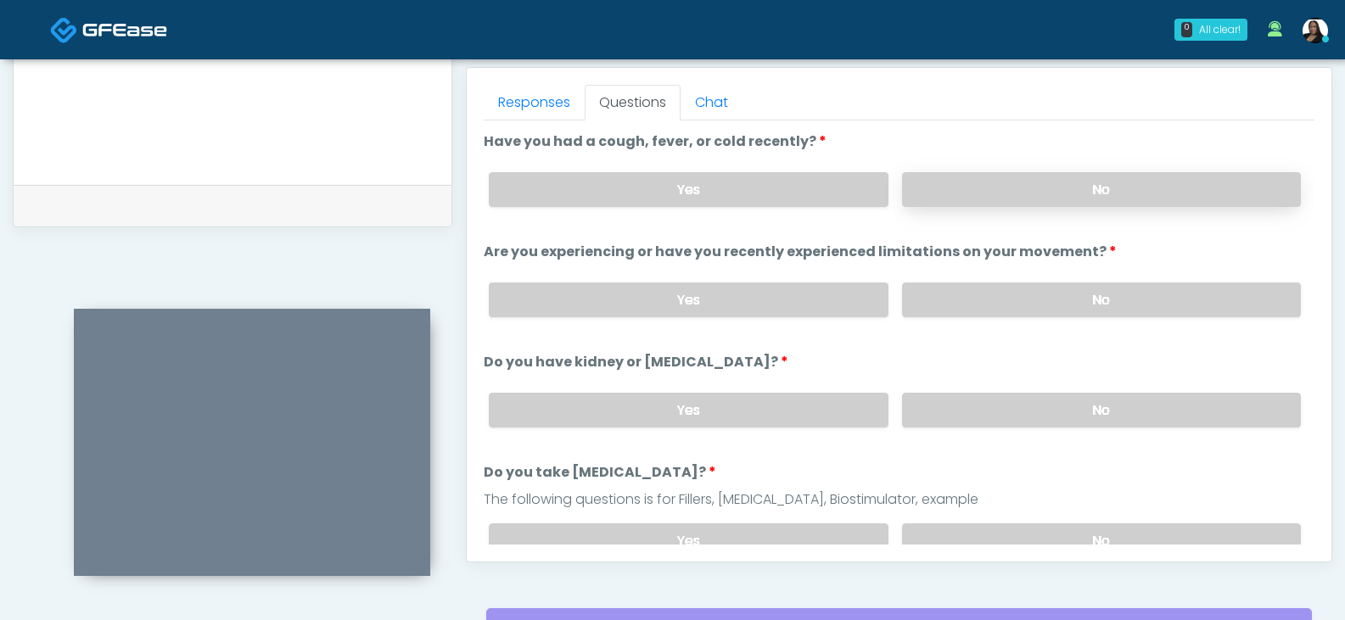
click at [960, 183] on label "No" at bounding box center [1101, 189] width 399 height 35
click at [966, 304] on label "No" at bounding box center [1101, 300] width 399 height 35
click at [939, 406] on label "No" at bounding box center [1101, 410] width 399 height 35
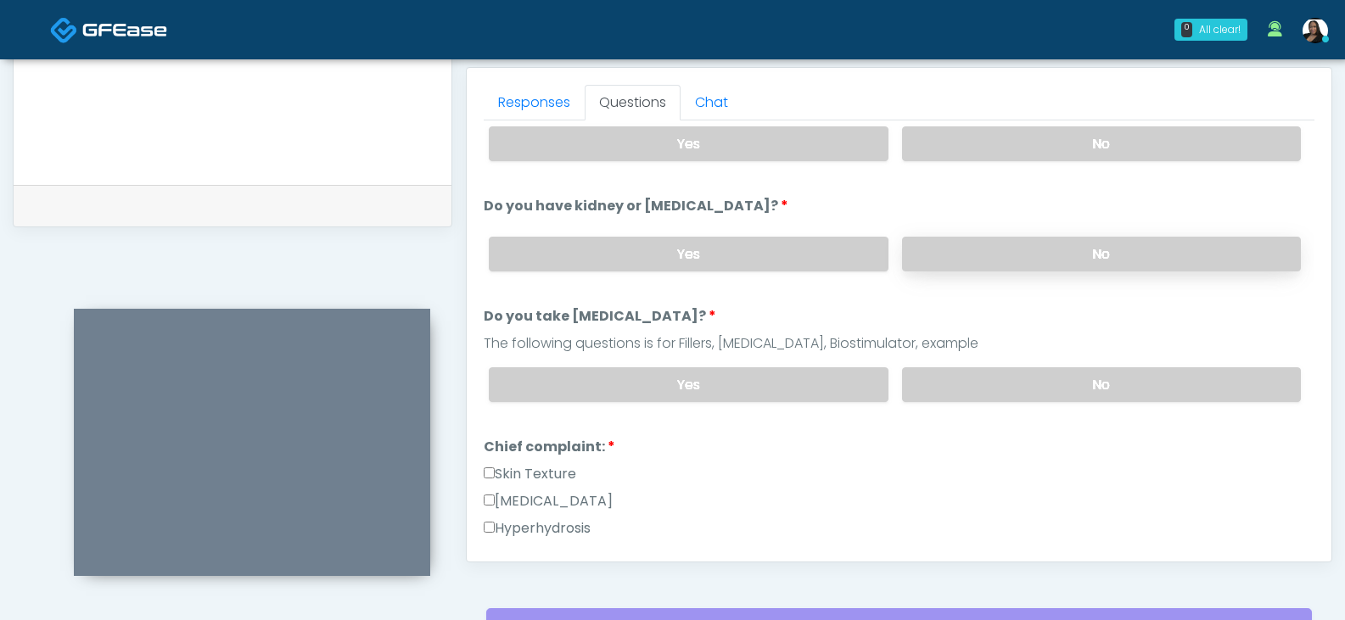
scroll to position [170, 0]
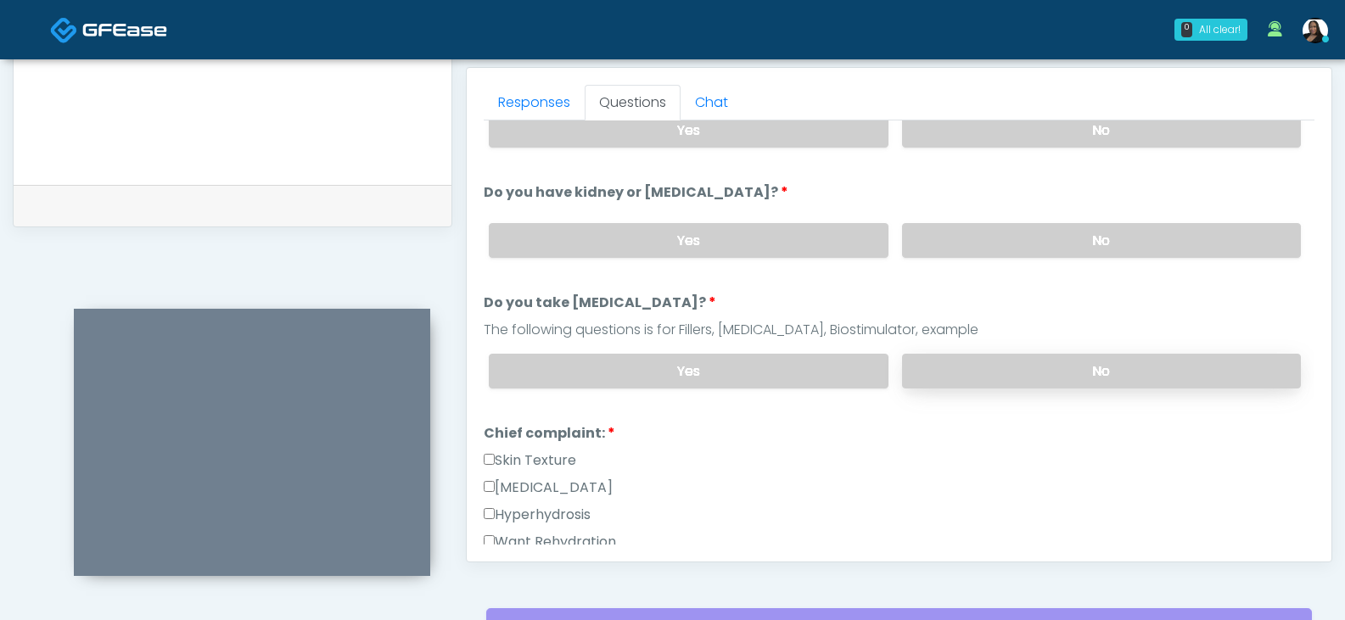
click at [956, 368] on label "No" at bounding box center [1101, 371] width 399 height 35
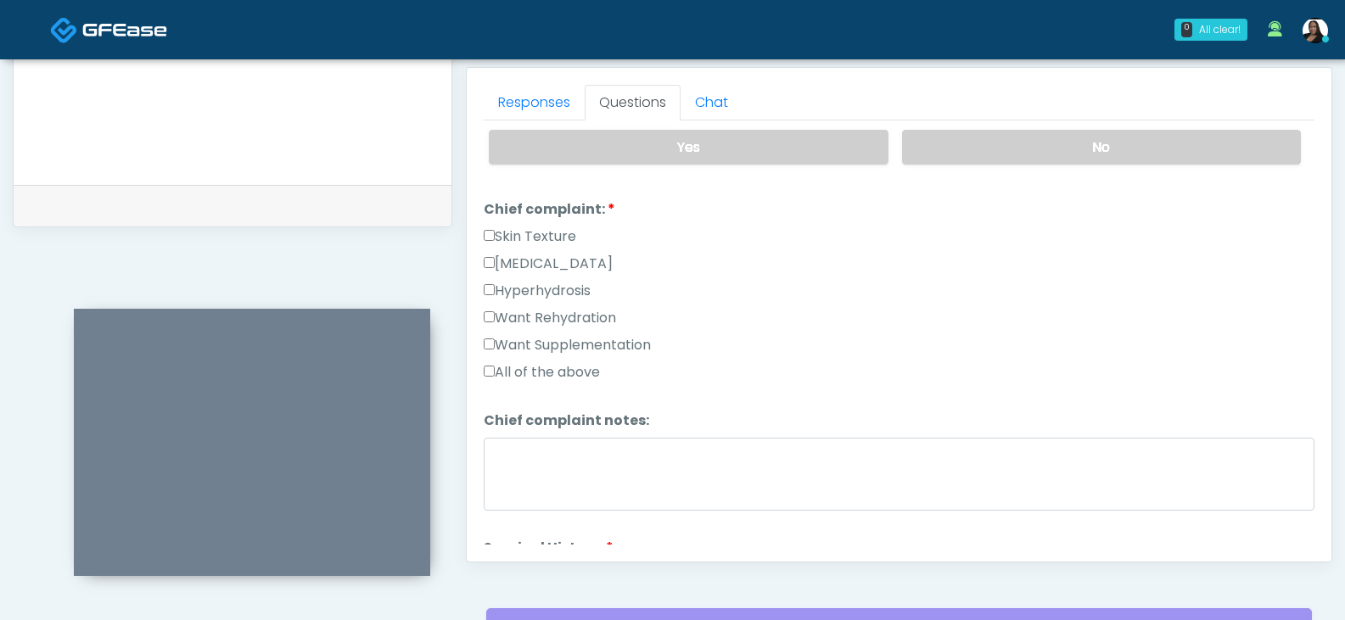
scroll to position [424, 0]
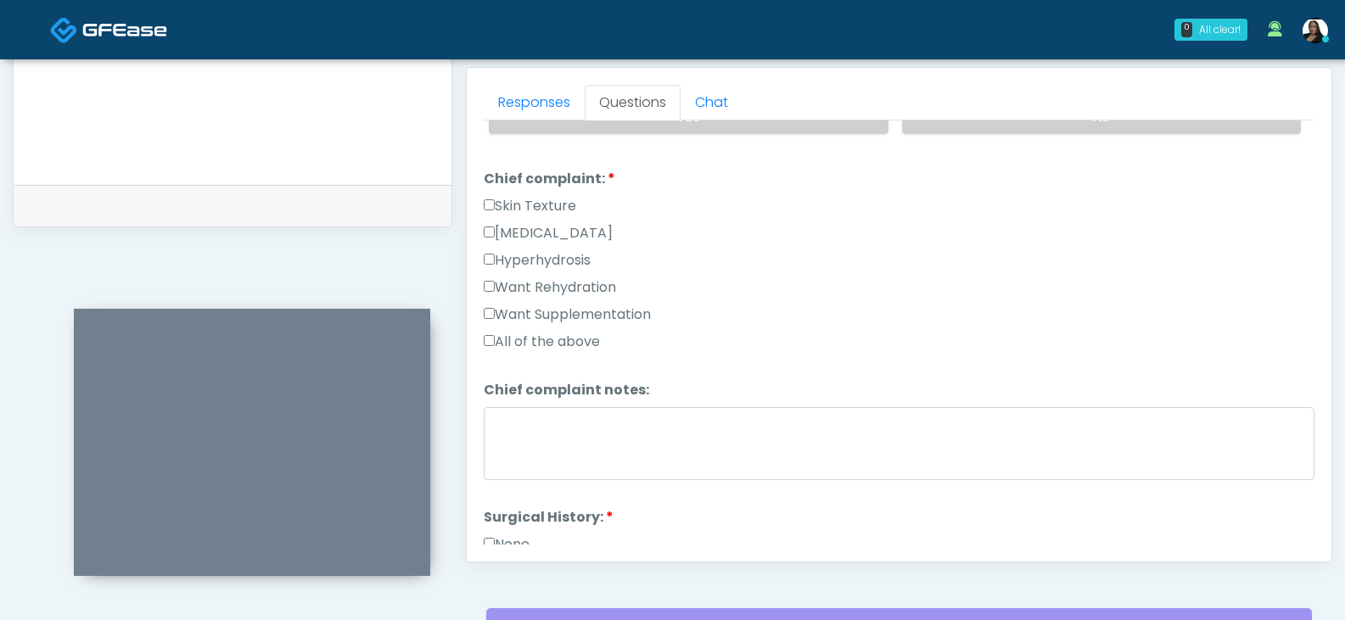
click at [523, 292] on label "Want Rehydration" at bounding box center [550, 287] width 132 height 20
click at [513, 322] on label "Want Supplementation" at bounding box center [567, 315] width 167 height 20
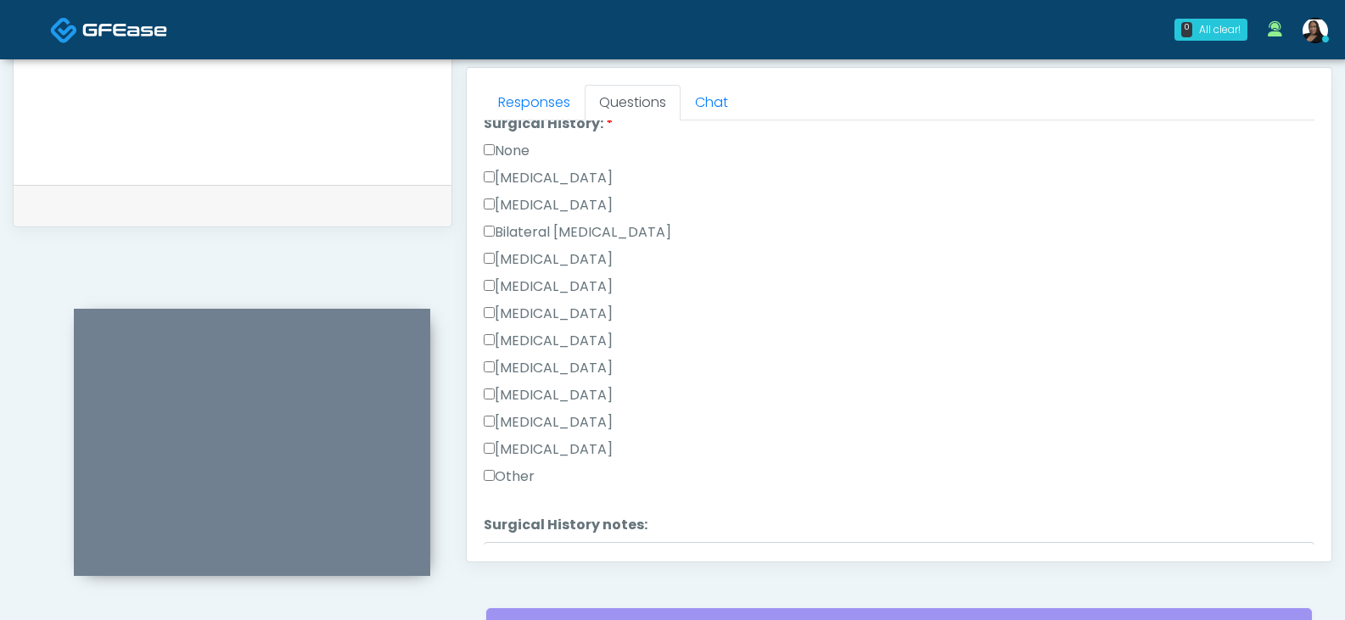
scroll to position [849, 0]
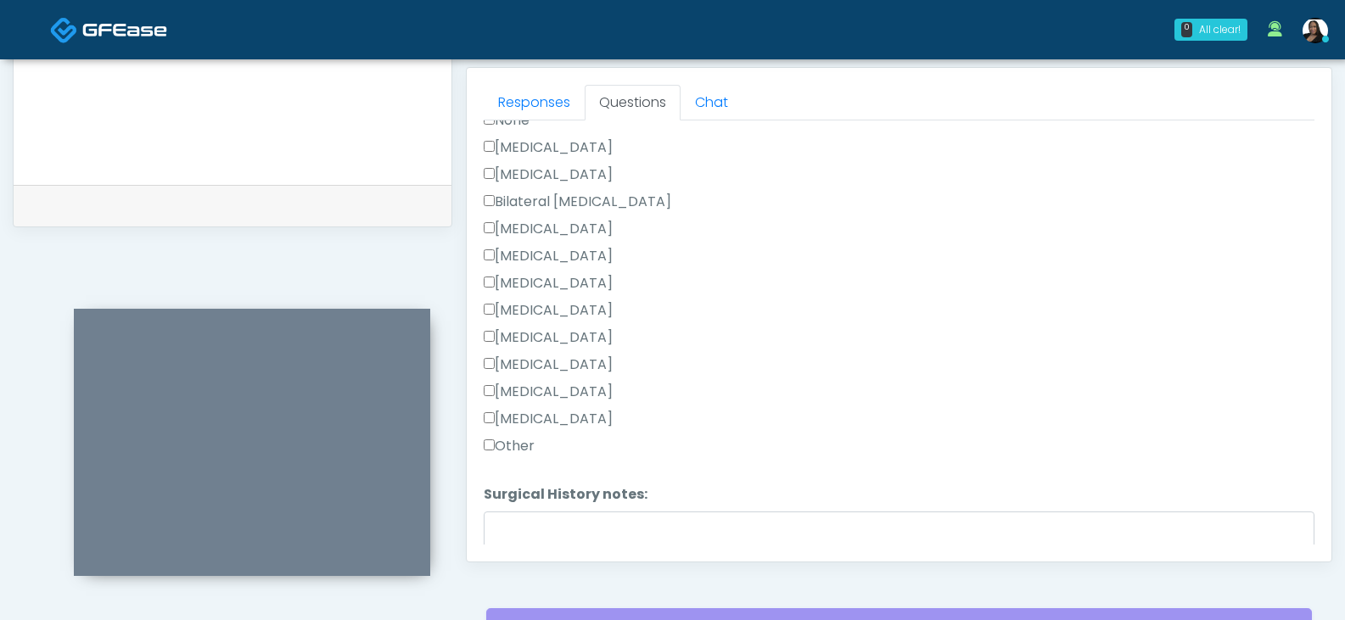
click at [521, 440] on label "Other" at bounding box center [509, 446] width 51 height 20
drag, startPoint x: 536, startPoint y: 502, endPoint x: 538, endPoint y: 512, distance: 10.3
click at [537, 509] on li "Surgical History notes: Surgical History notes:" at bounding box center [899, 538] width 831 height 106
click at [541, 527] on textarea "Surgical History notes:" at bounding box center [899, 548] width 831 height 73
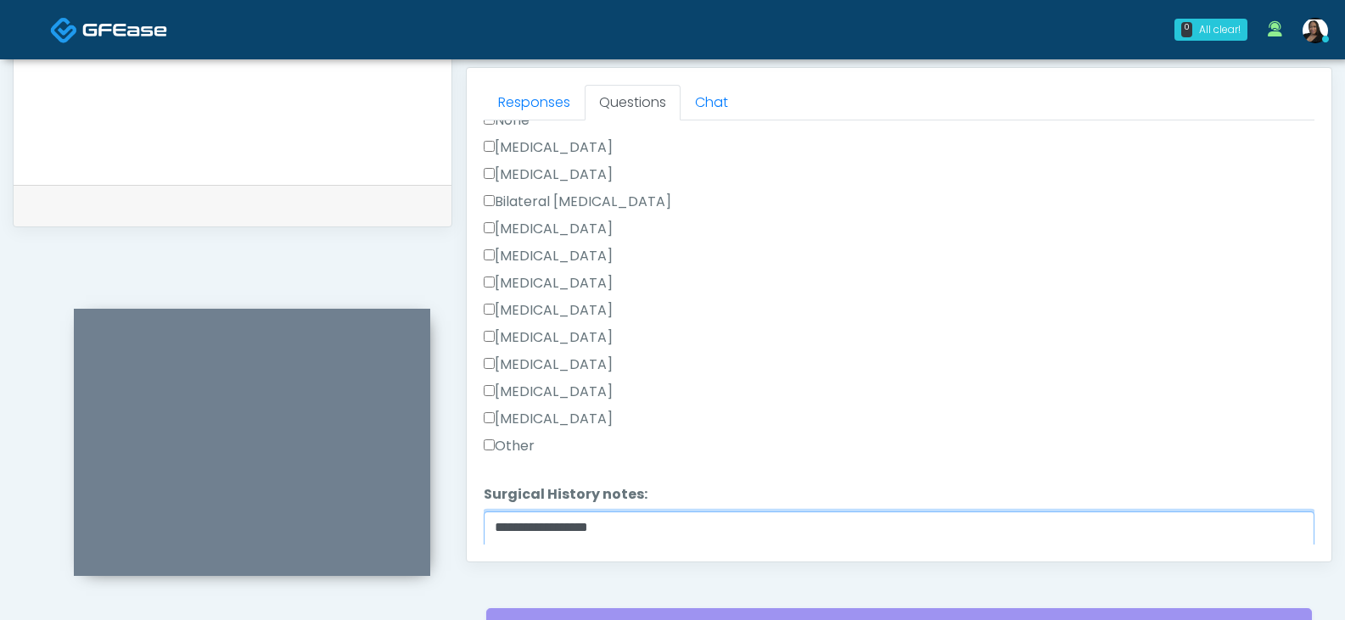
click at [536, 527] on textarea "**********" at bounding box center [899, 548] width 831 height 73
click at [546, 527] on textarea "**********" at bounding box center [899, 548] width 831 height 73
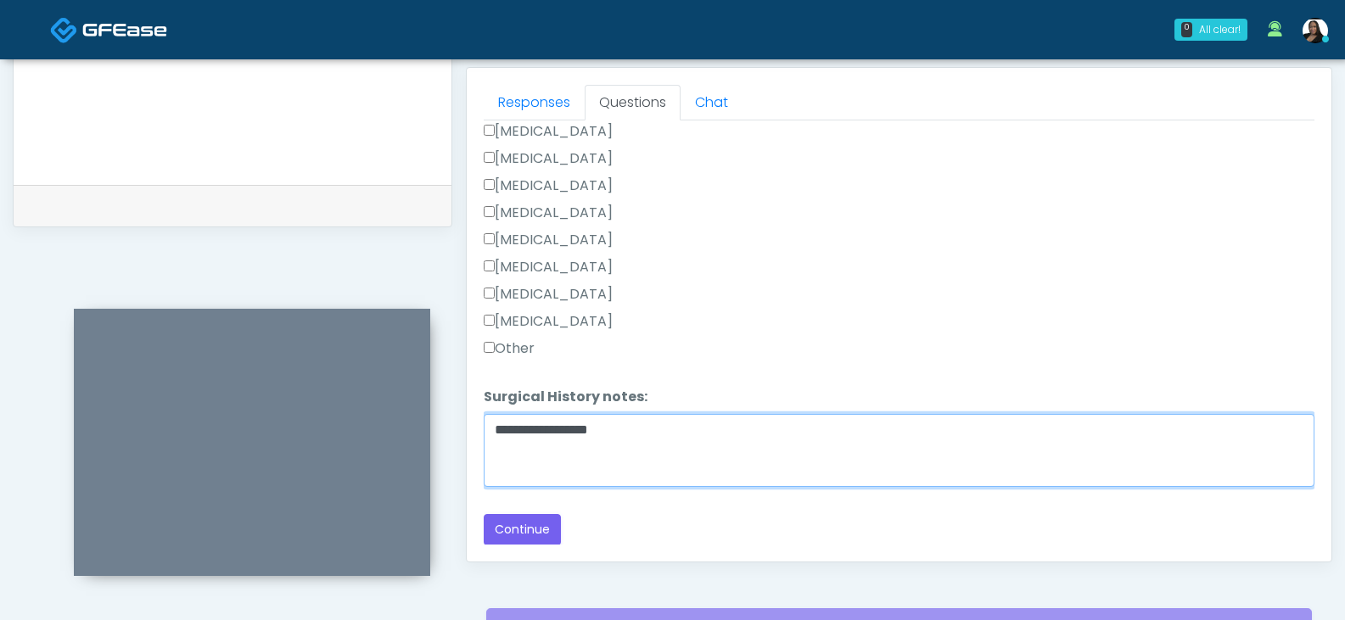
scroll to position [947, 0]
type textarea "**********"
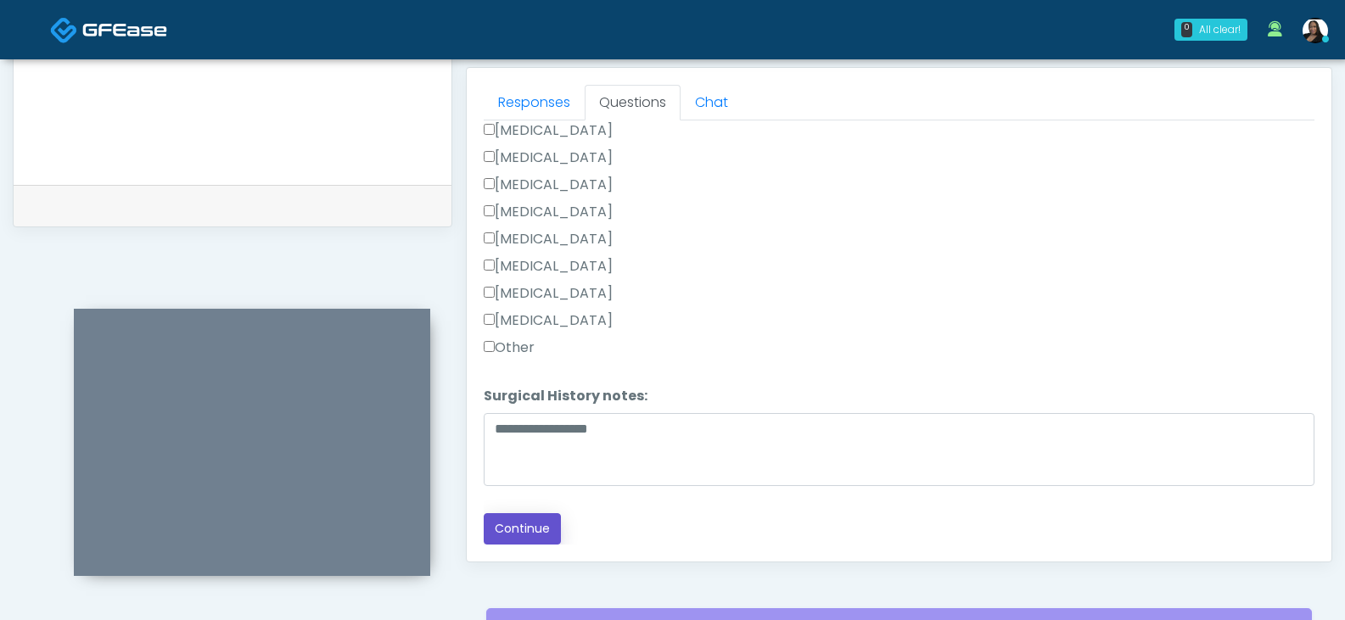
click at [528, 529] on button "Continue" at bounding box center [522, 528] width 77 height 31
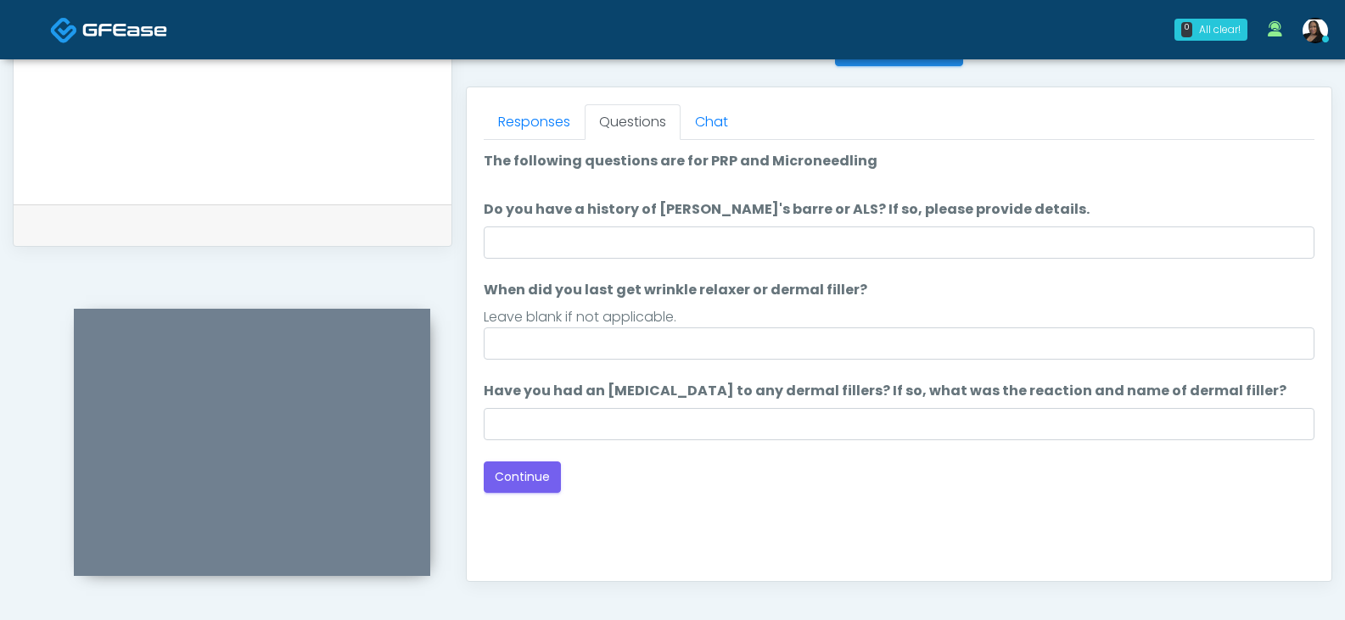
scroll to position [733, 0]
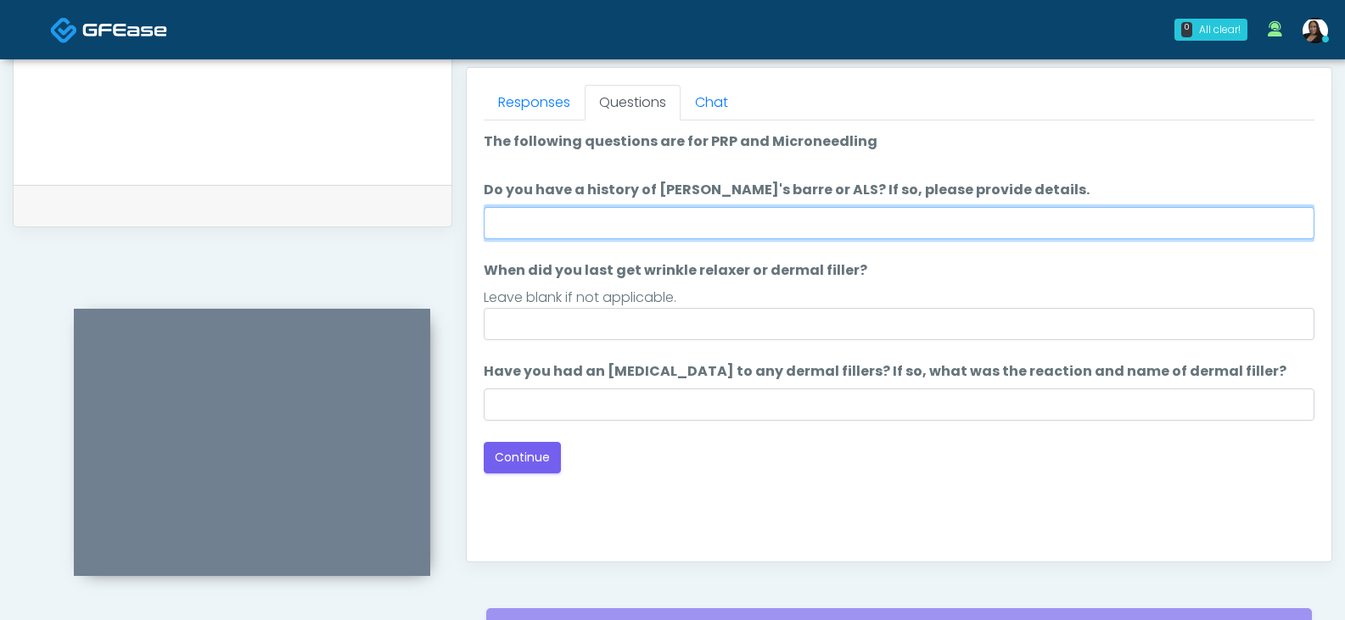
click at [705, 222] on input "Do you have a history of Guillain's barre or ALS? If so, please provide details." at bounding box center [899, 223] width 831 height 32
type input "**"
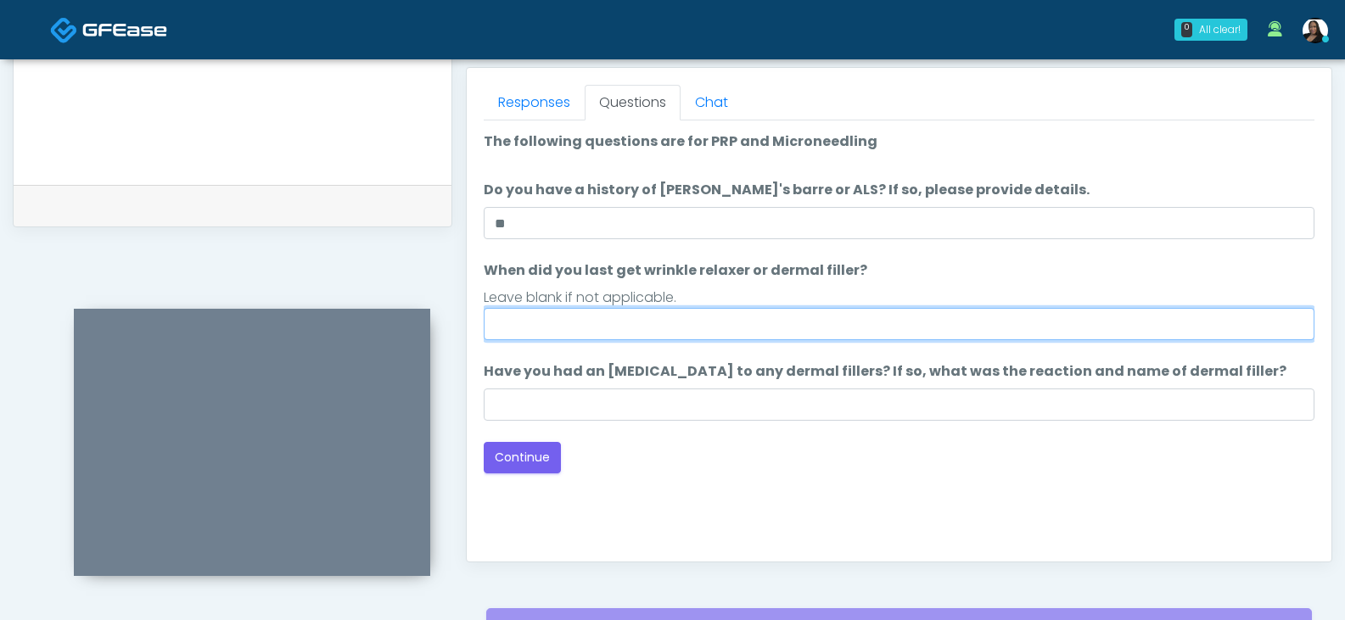
click at [732, 331] on input "When did you last get wrinkle relaxer or dermal filler?" at bounding box center [899, 324] width 831 height 32
type input "*****"
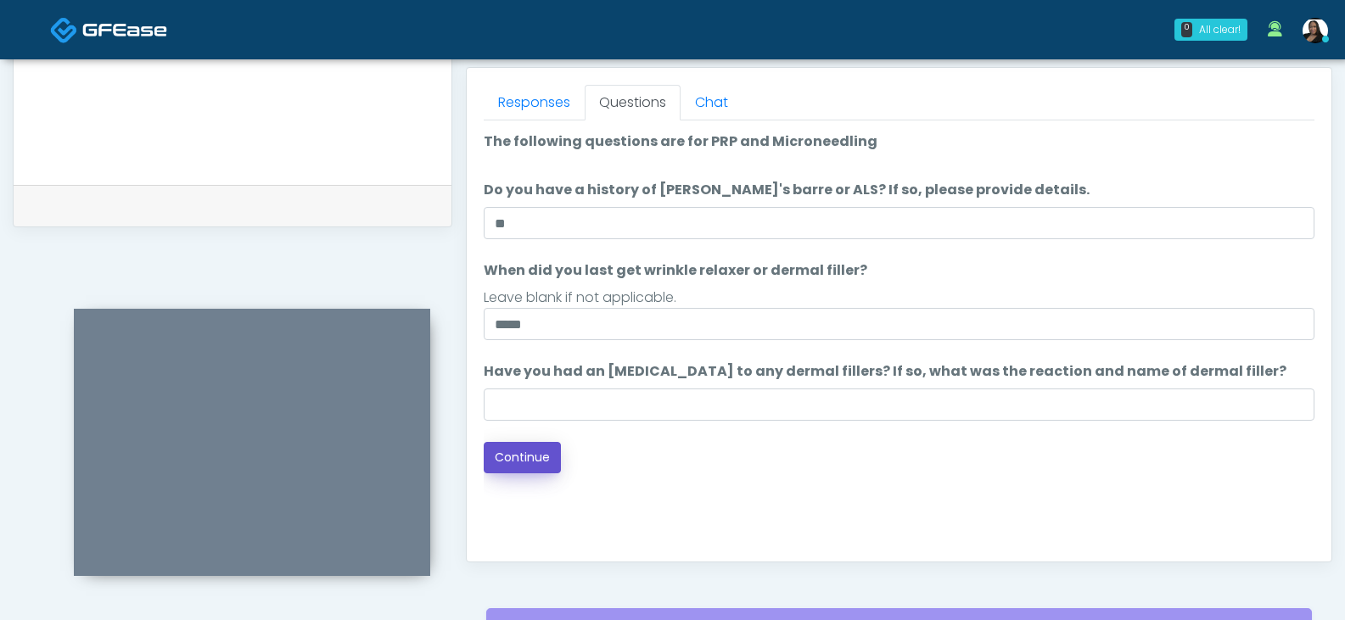
drag, startPoint x: 530, startPoint y: 457, endPoint x: 753, endPoint y: 342, distance: 250.1
click at [530, 456] on button "Continue" at bounding box center [522, 457] width 77 height 31
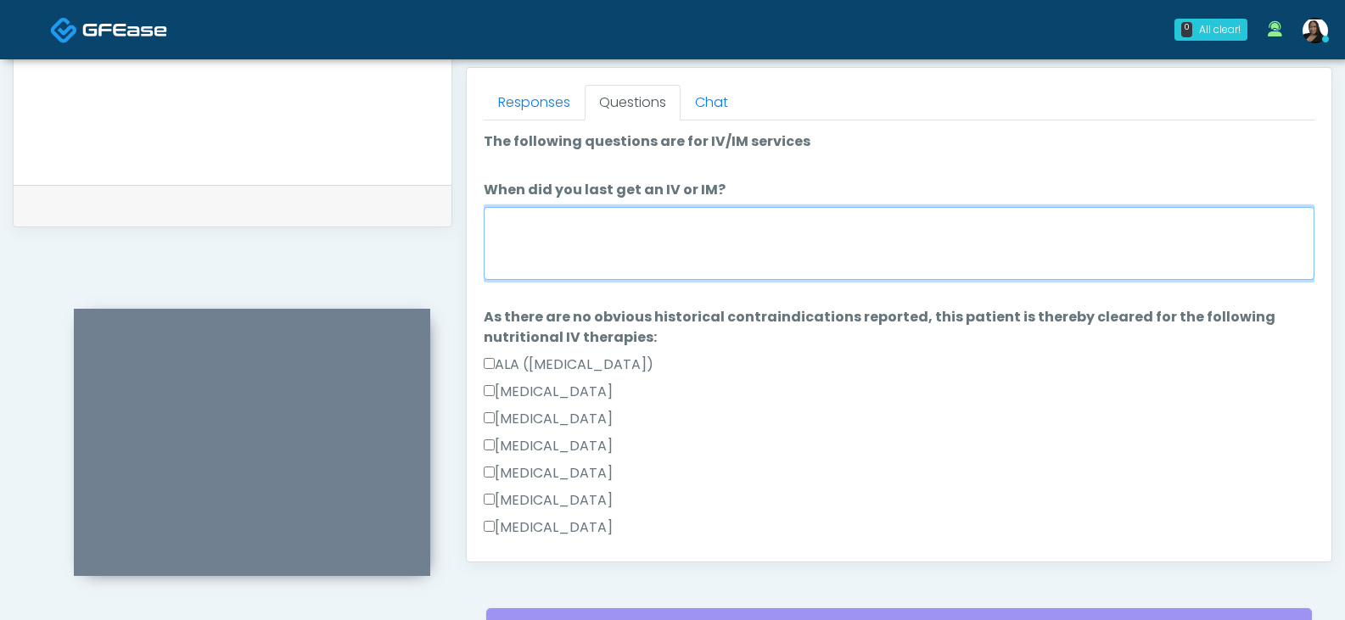
click at [681, 254] on textarea "When did you last get an IV or IM?" at bounding box center [899, 243] width 831 height 73
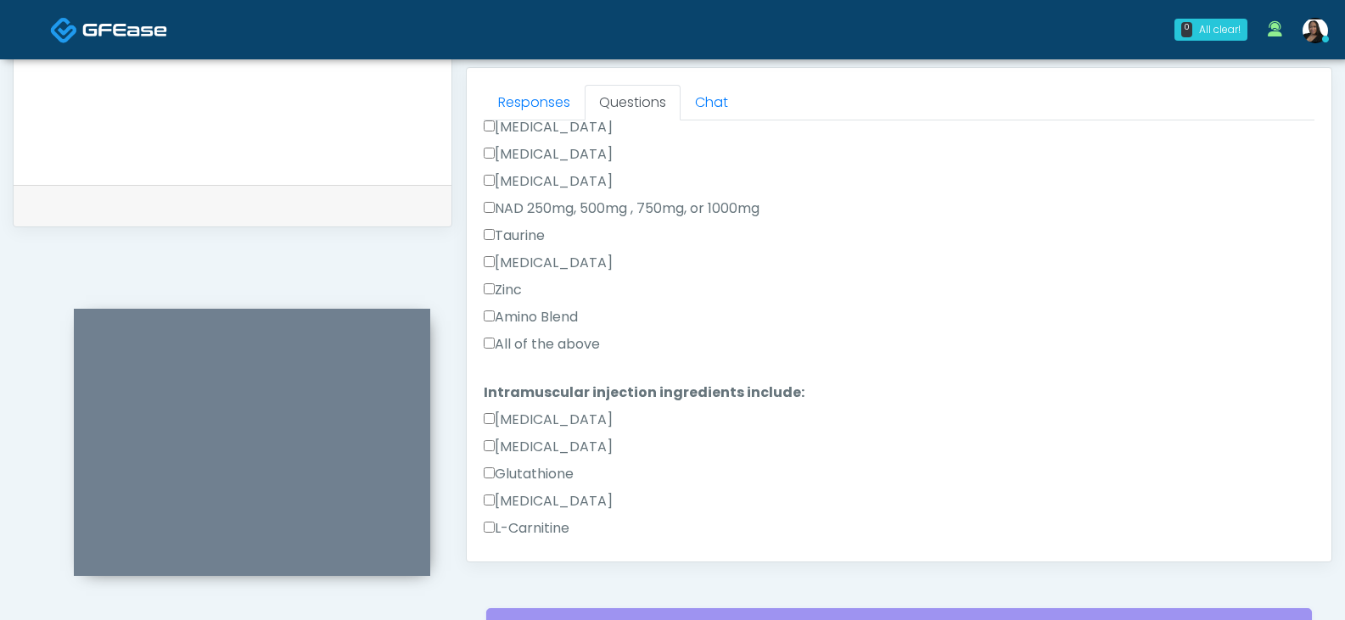
type textarea "*******"
drag, startPoint x: 533, startPoint y: 349, endPoint x: 555, endPoint y: 350, distance: 22.1
click at [533, 348] on label "All of the above" at bounding box center [542, 344] width 116 height 20
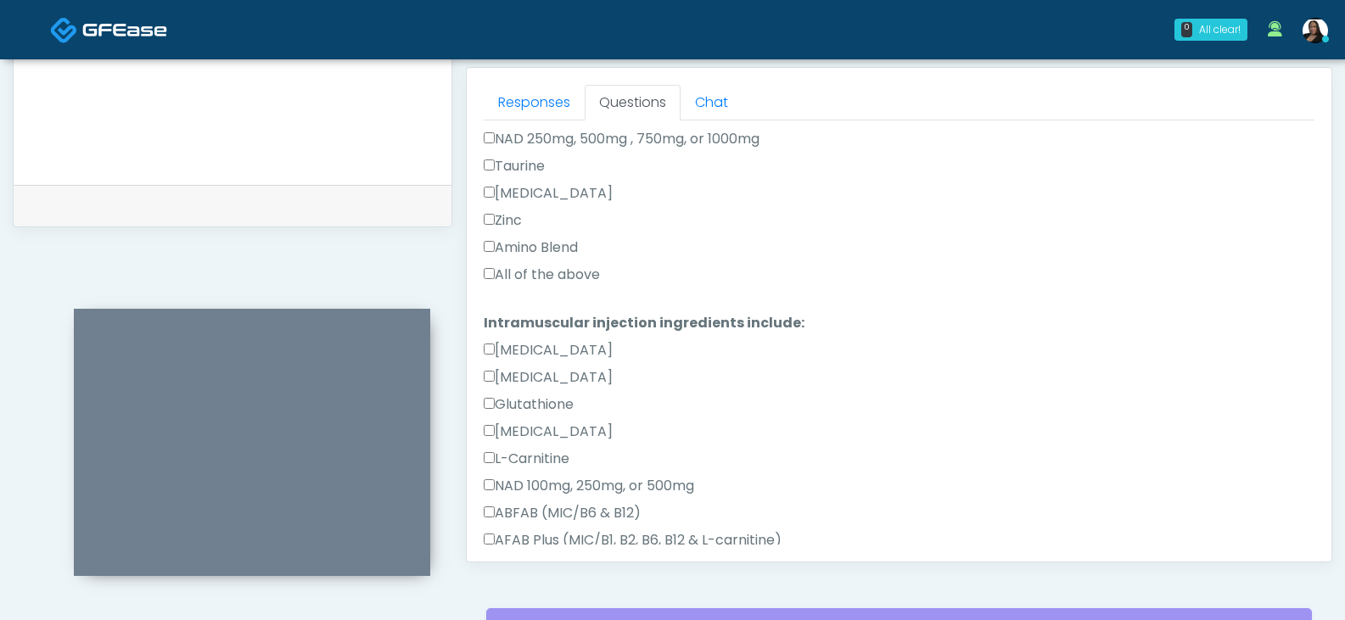
scroll to position [671, 0]
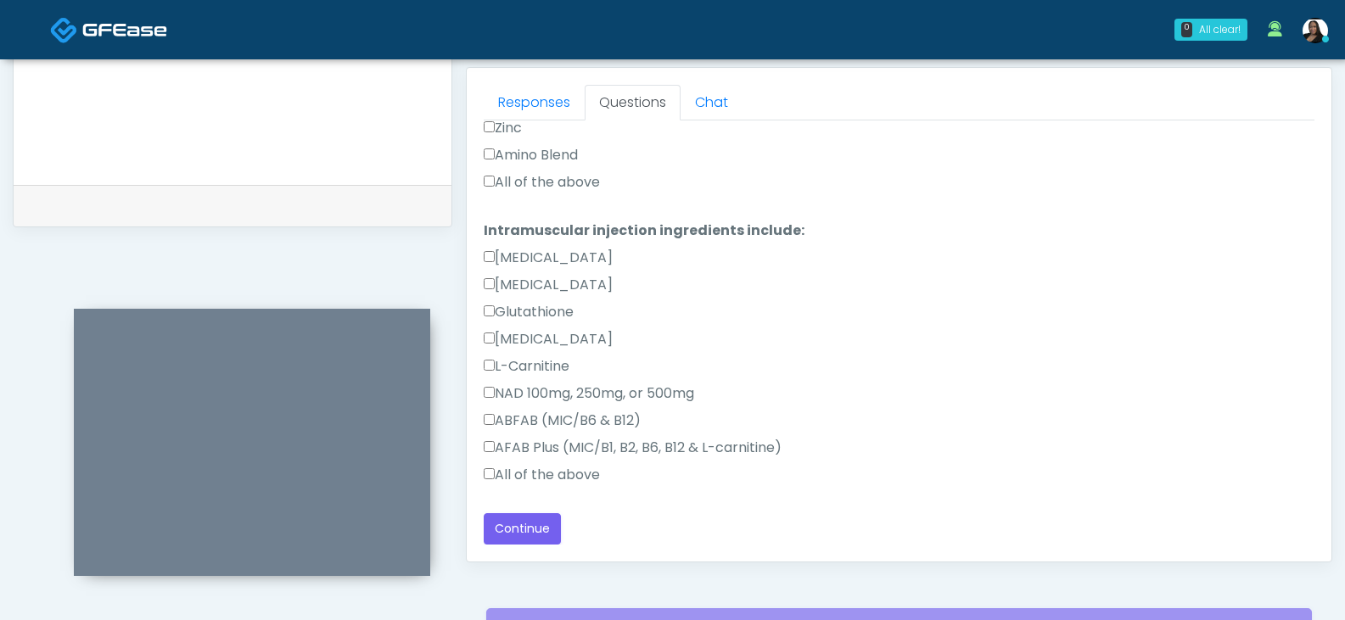
click at [518, 474] on label "All of the above" at bounding box center [542, 475] width 116 height 20
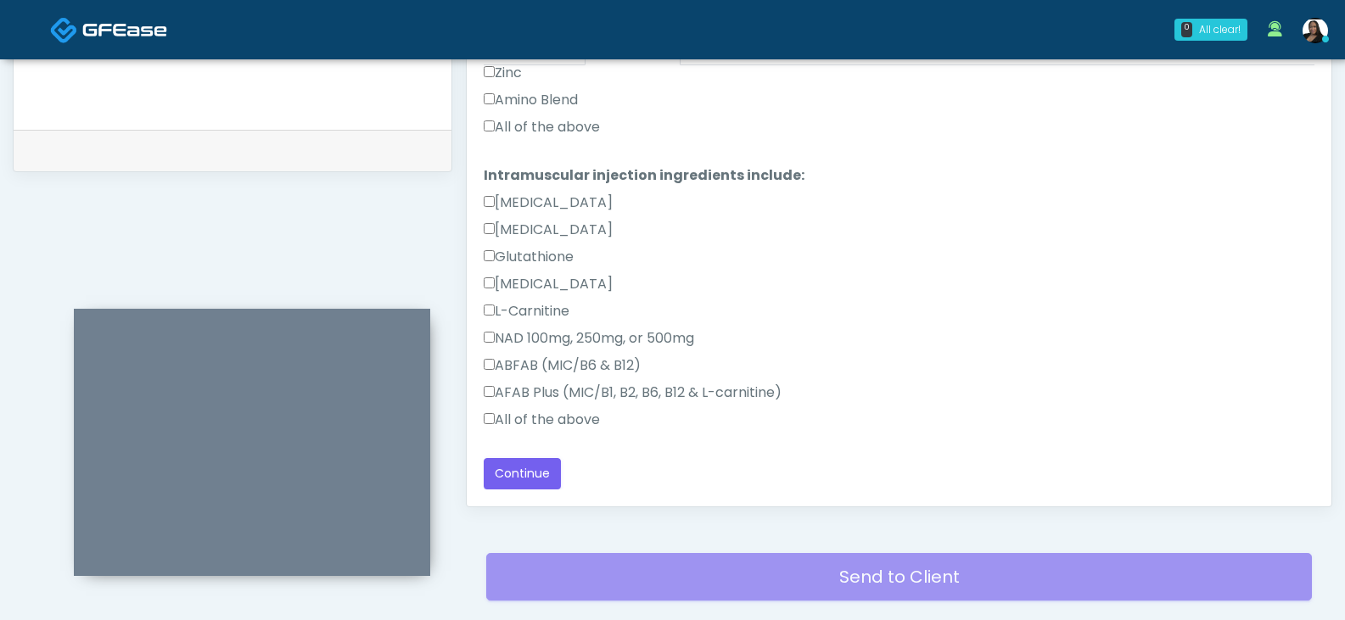
scroll to position [818, 0]
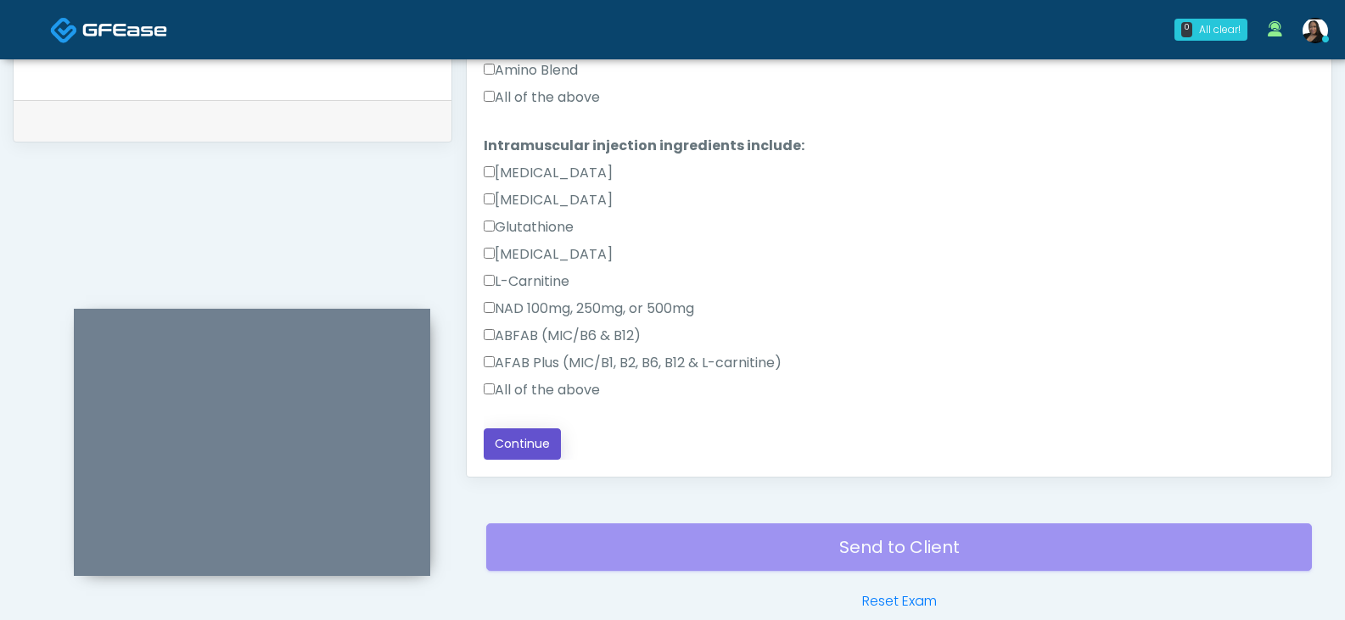
click at [523, 446] on button "Continue" at bounding box center [522, 444] width 77 height 31
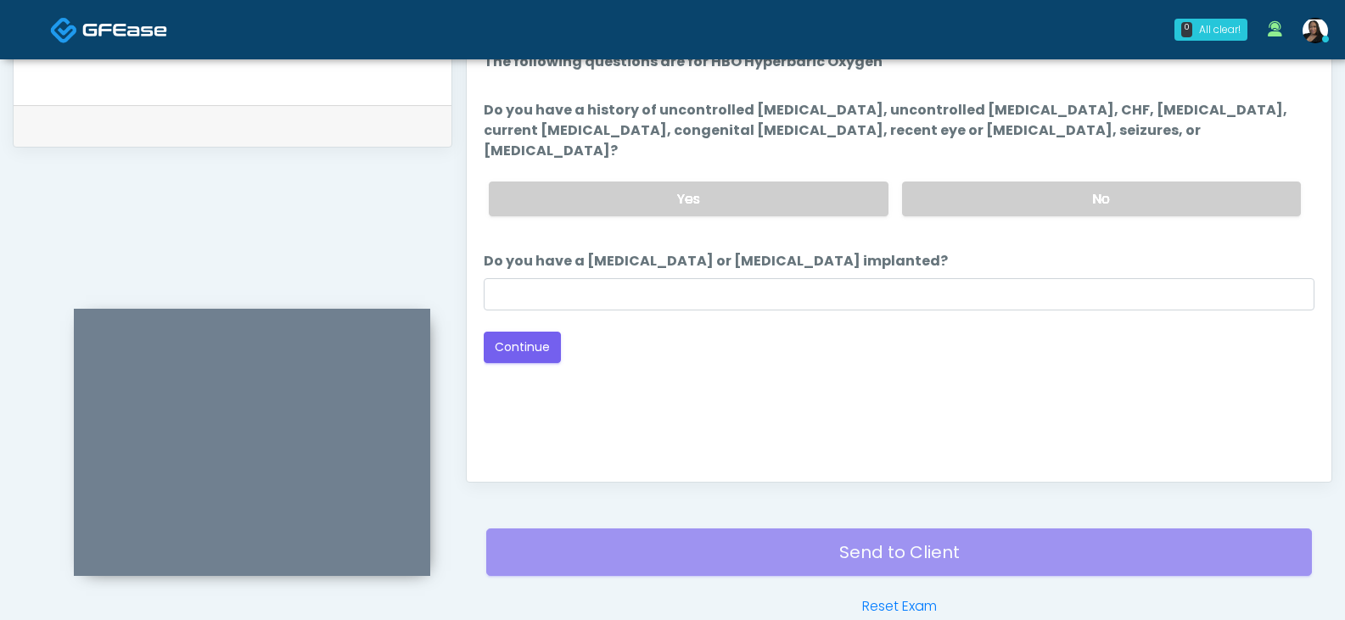
scroll to position [648, 0]
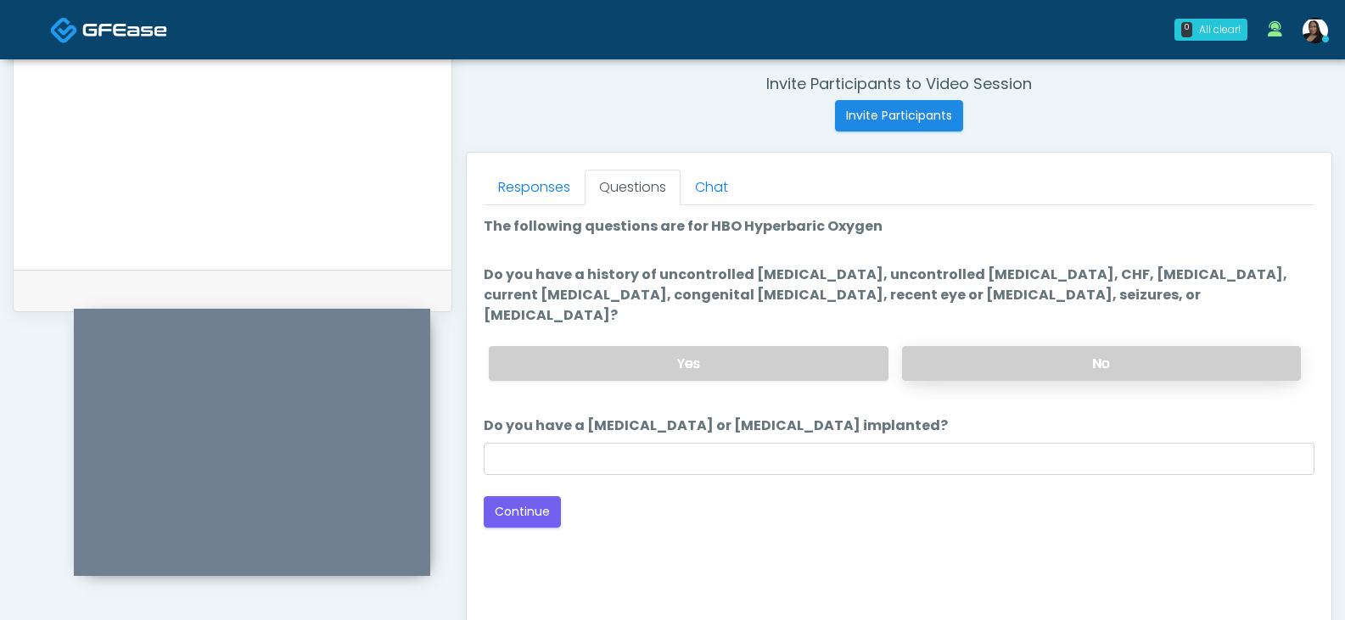
click at [1021, 346] on label "No" at bounding box center [1101, 363] width 399 height 35
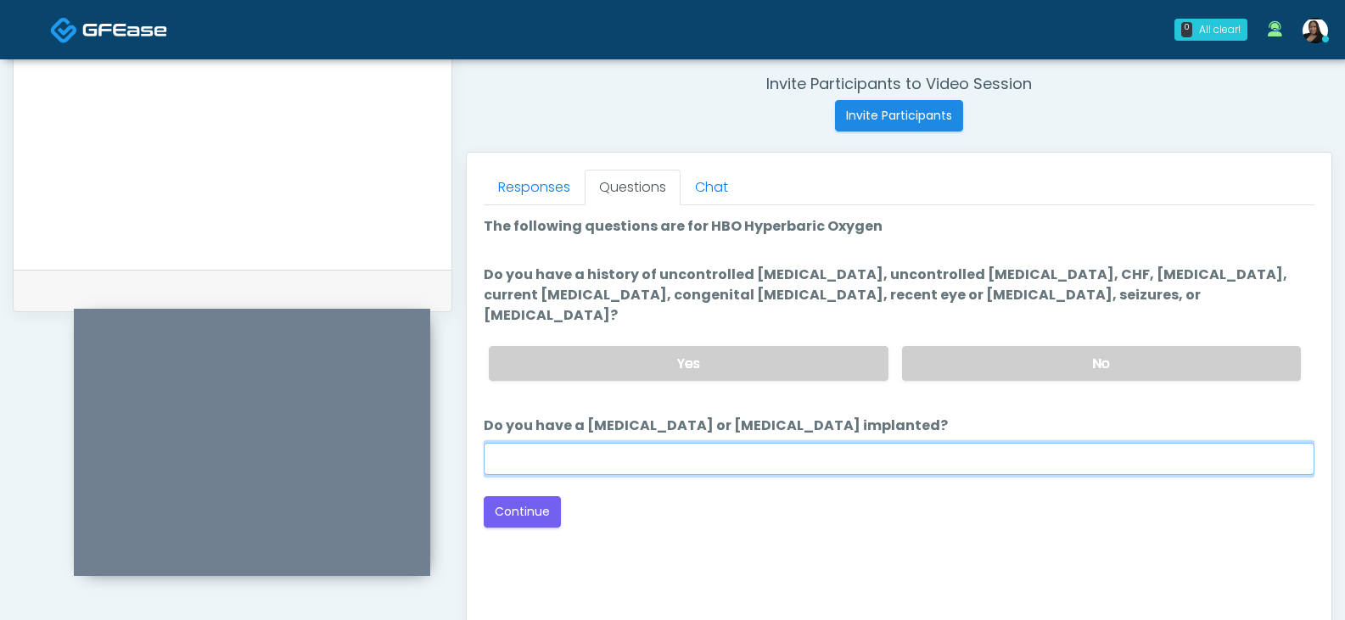
click at [684, 443] on input "Do you have a pacemaker or defibrillator implanted?" at bounding box center [899, 459] width 831 height 32
type input "**"
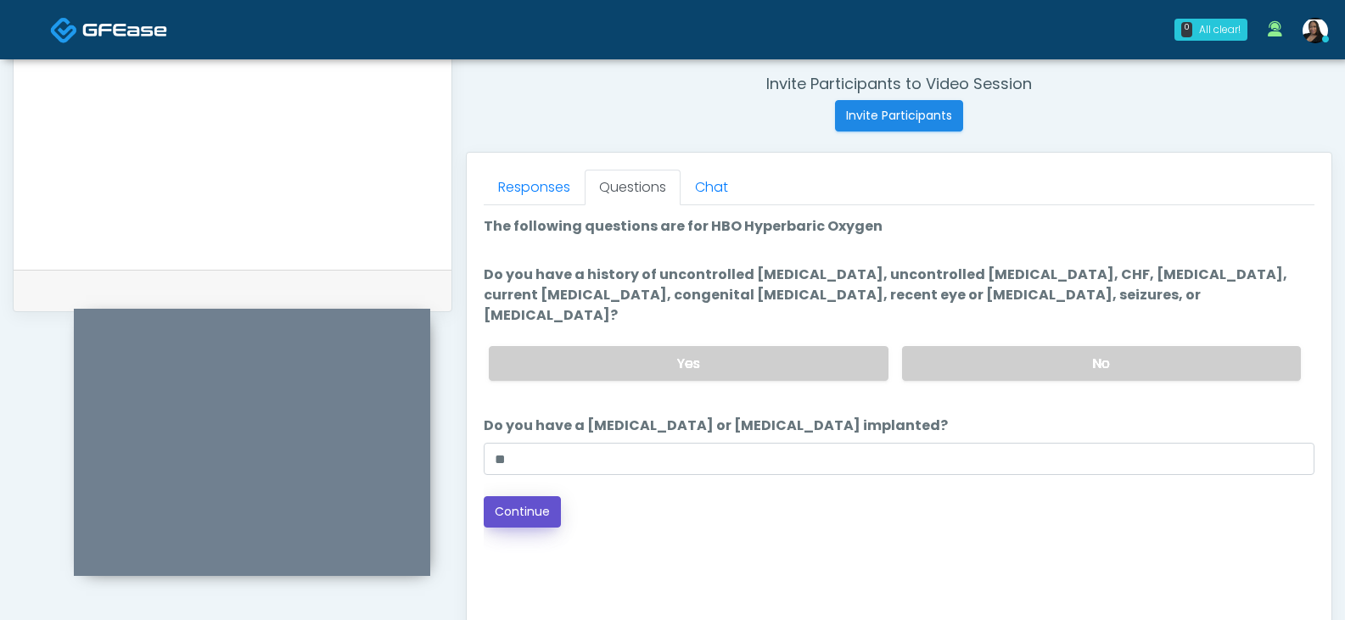
click at [534, 496] on button "Continue" at bounding box center [522, 511] width 77 height 31
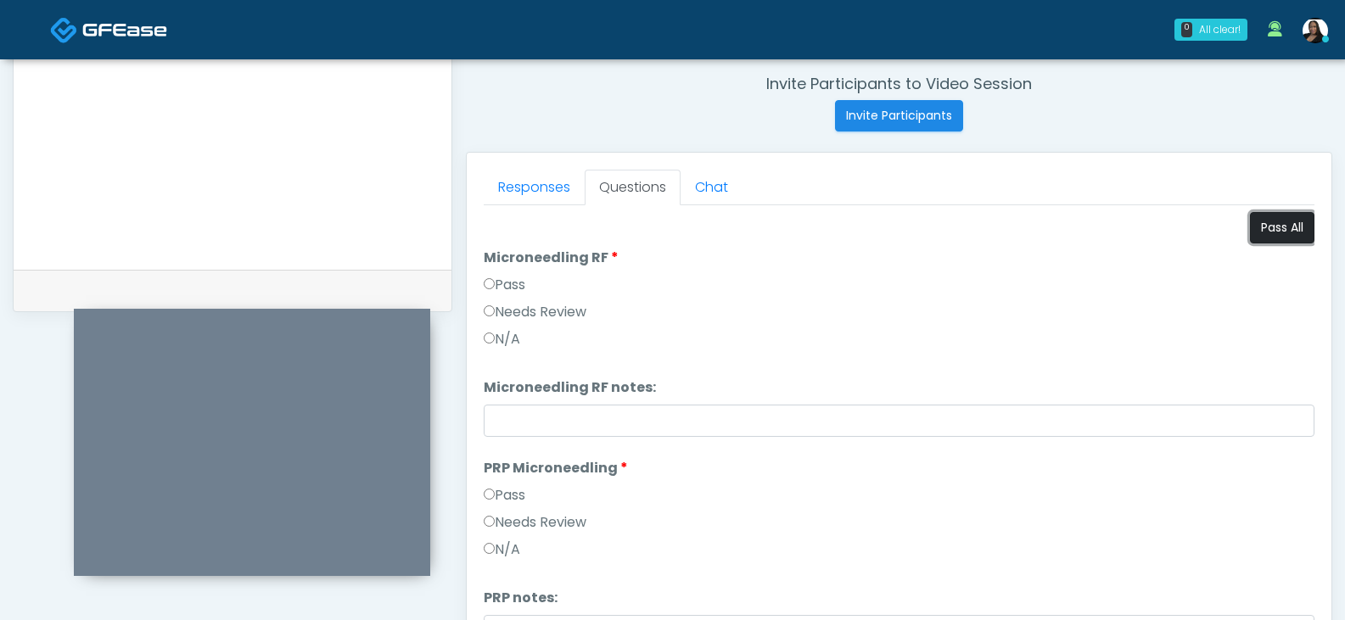
click at [1264, 233] on button "Pass All" at bounding box center [1282, 227] width 64 height 31
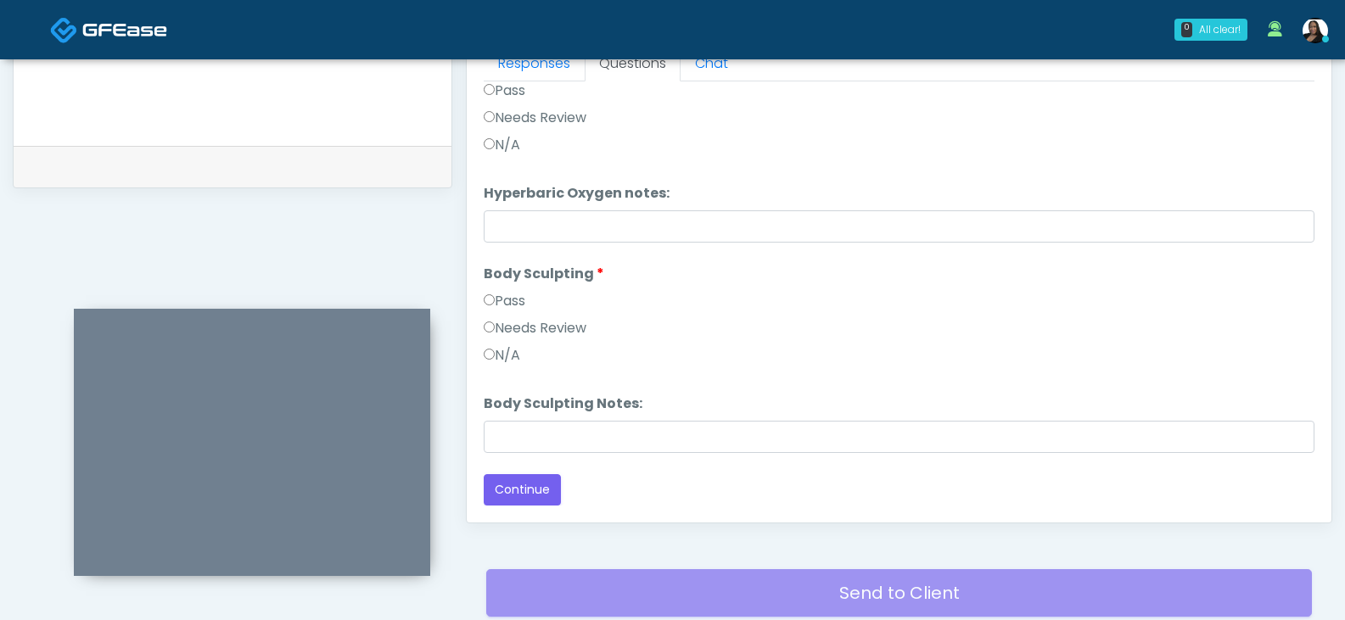
scroll to position [903, 0]
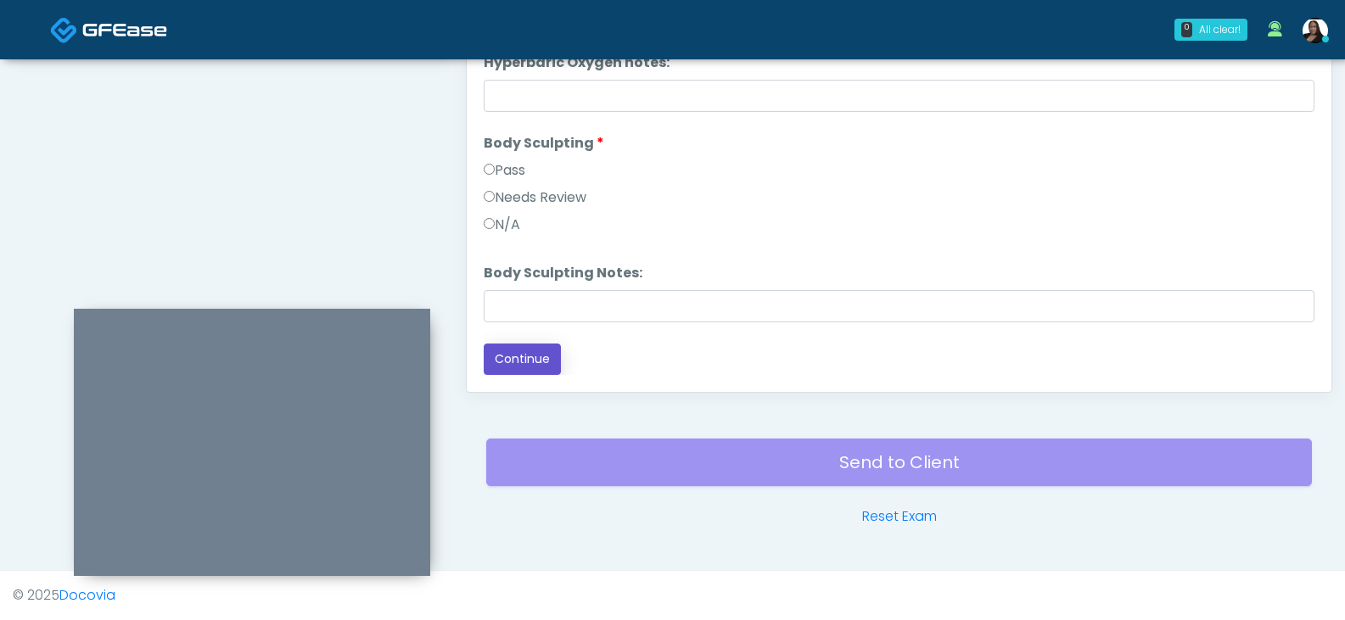
click at [537, 362] on button "Continue" at bounding box center [522, 359] width 77 height 31
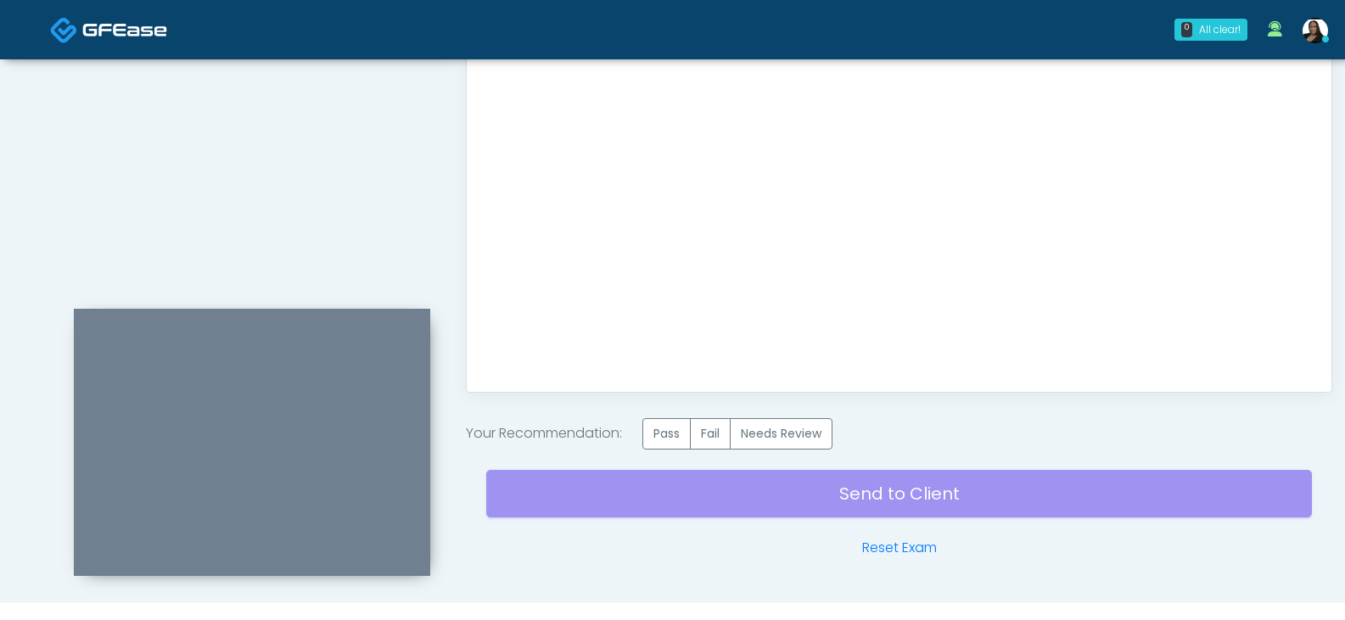
scroll to position [0, 0]
click at [677, 430] on label "Pass" at bounding box center [666, 433] width 48 height 31
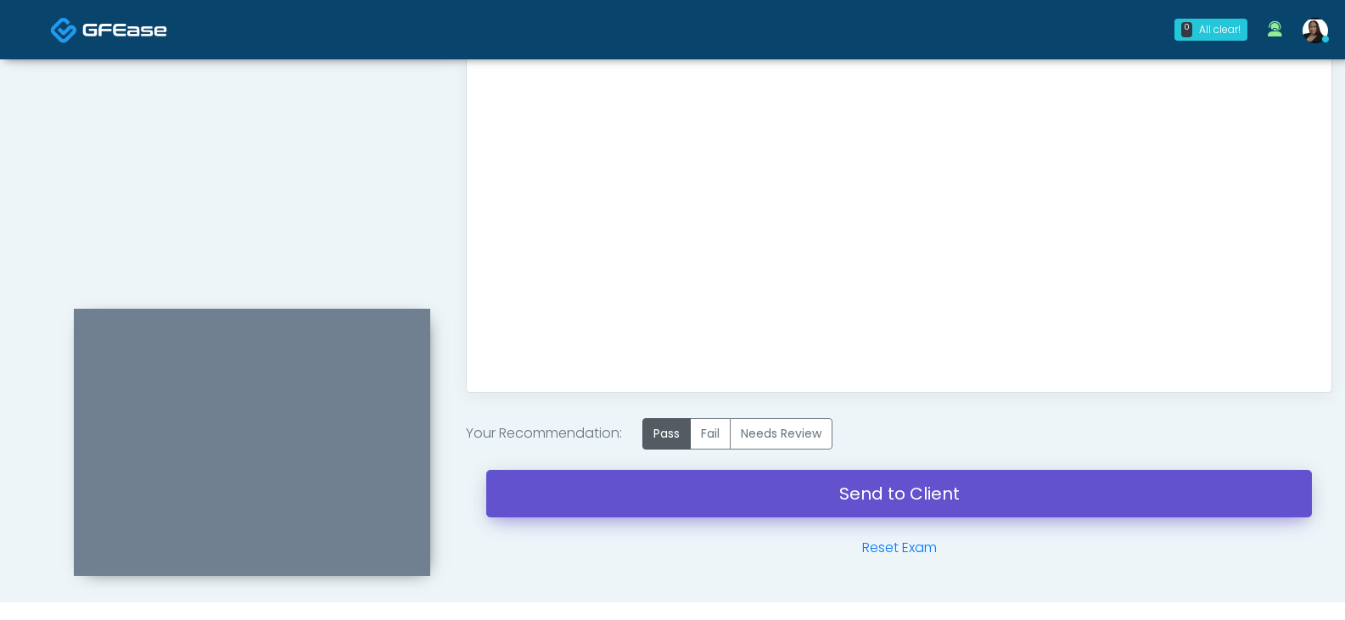
click at [918, 492] on link "Send to Client" at bounding box center [899, 494] width 826 height 48
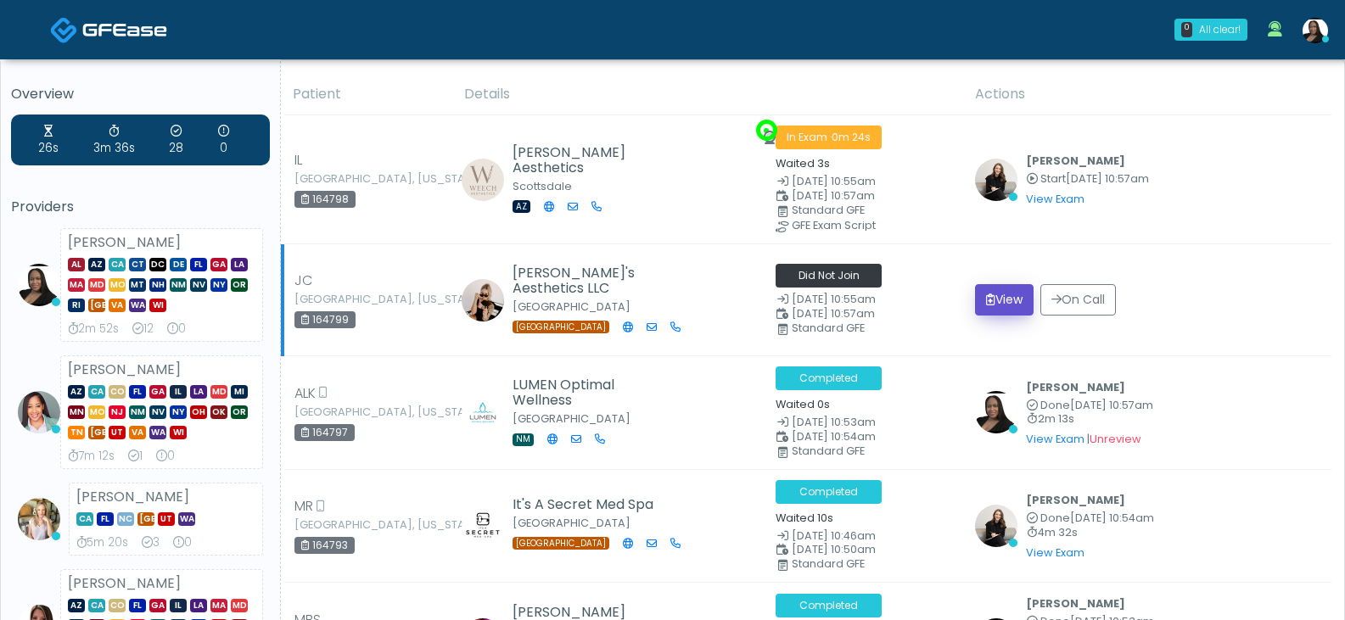
click at [986, 299] on icon "submit" at bounding box center [990, 300] width 9 height 12
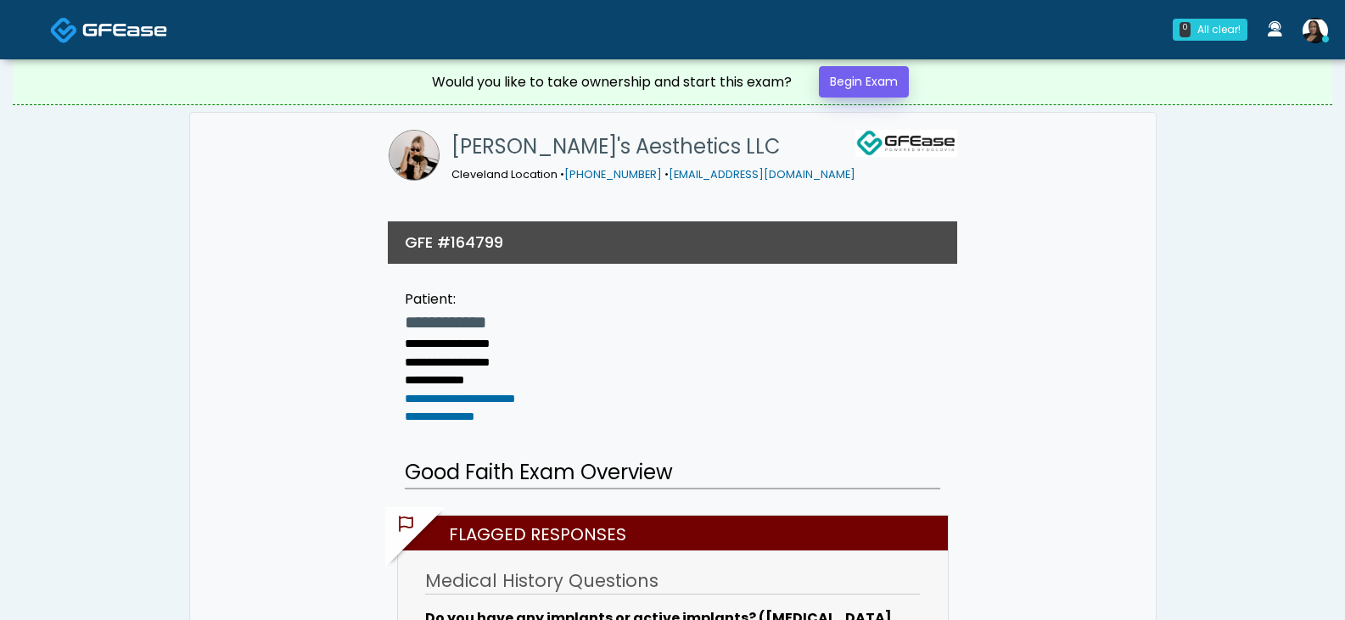
click at [849, 82] on link "Begin Exam" at bounding box center [864, 81] width 90 height 31
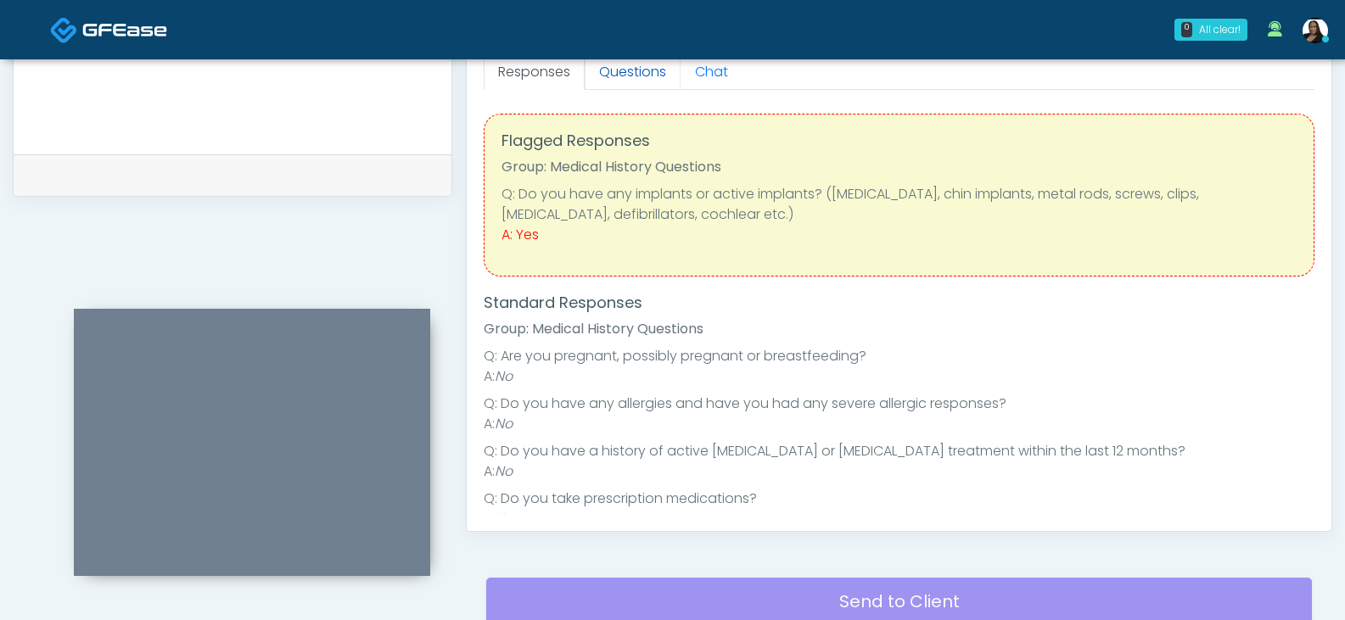
click at [638, 80] on link "Questions" at bounding box center [633, 72] width 96 height 36
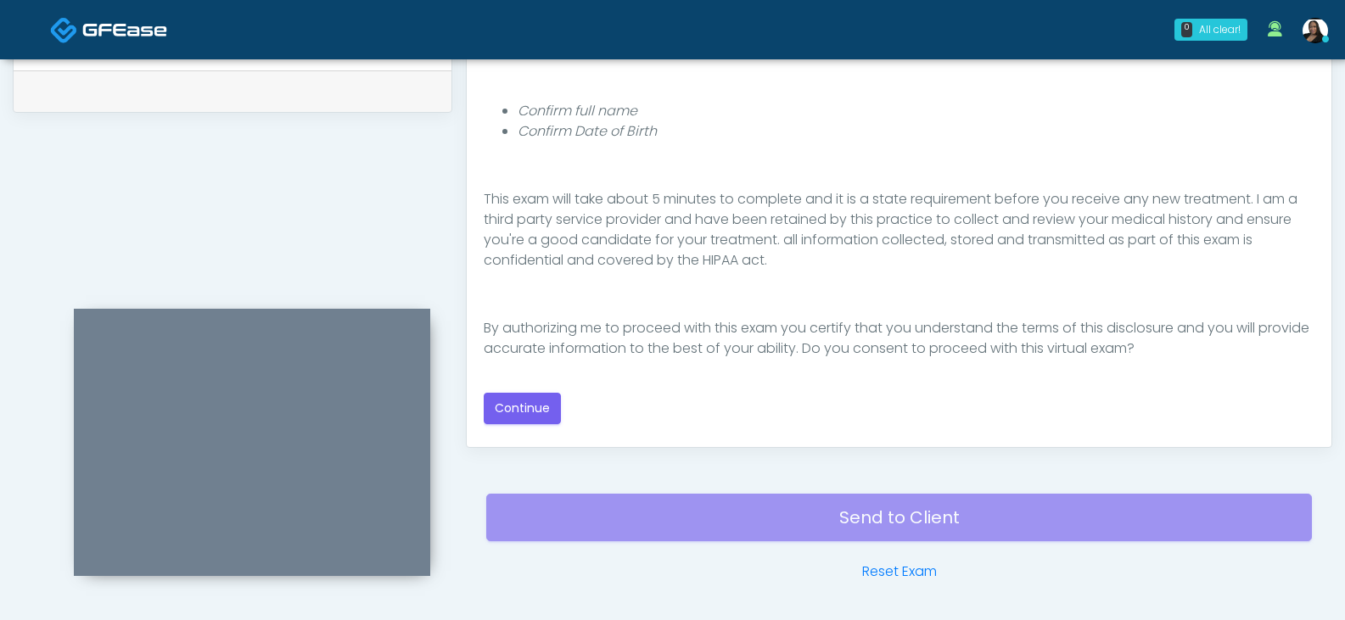
scroll to position [849, 0]
click at [546, 411] on button "Continue" at bounding box center [522, 407] width 77 height 31
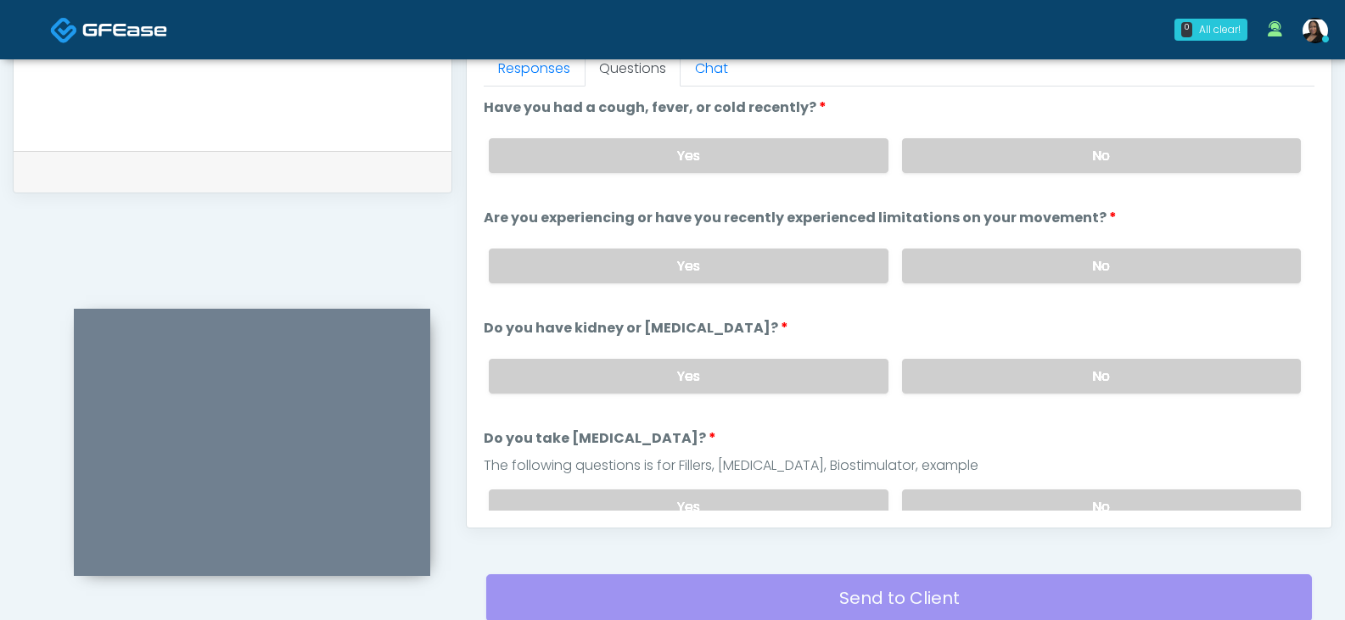
scroll to position [748, 0]
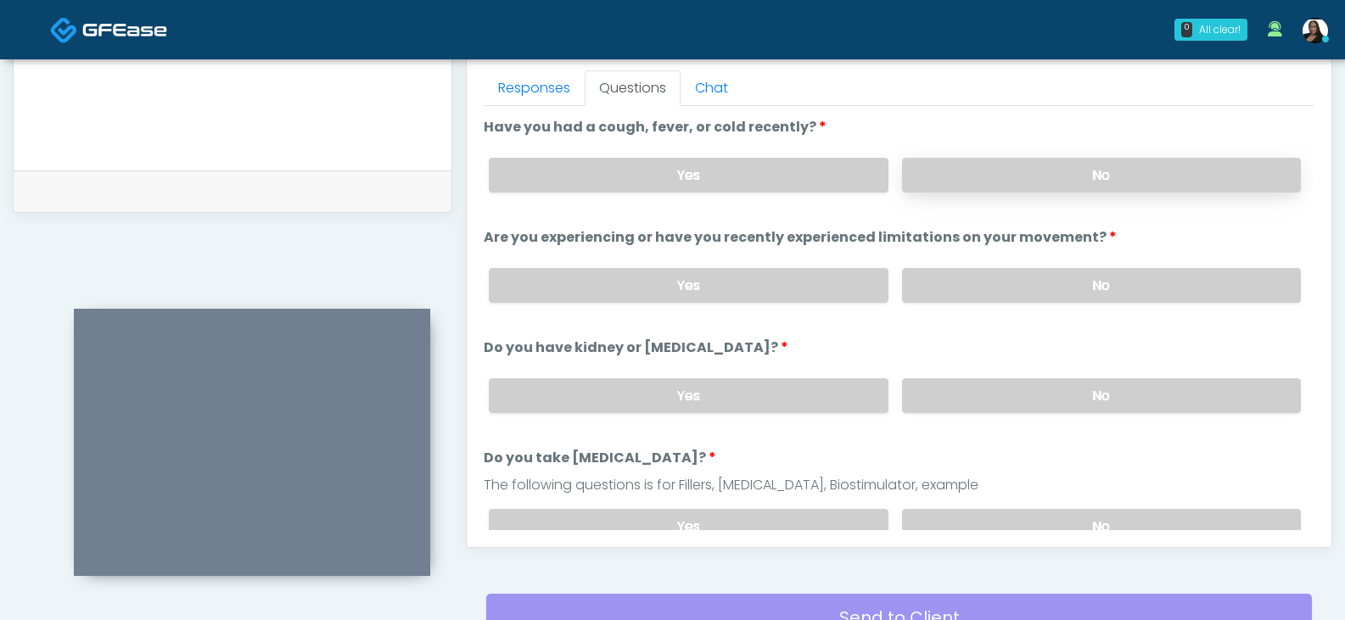
click at [939, 177] on label "No" at bounding box center [1101, 175] width 399 height 35
click at [930, 283] on label "No" at bounding box center [1101, 285] width 399 height 35
click at [954, 396] on label "No" at bounding box center [1101, 395] width 399 height 35
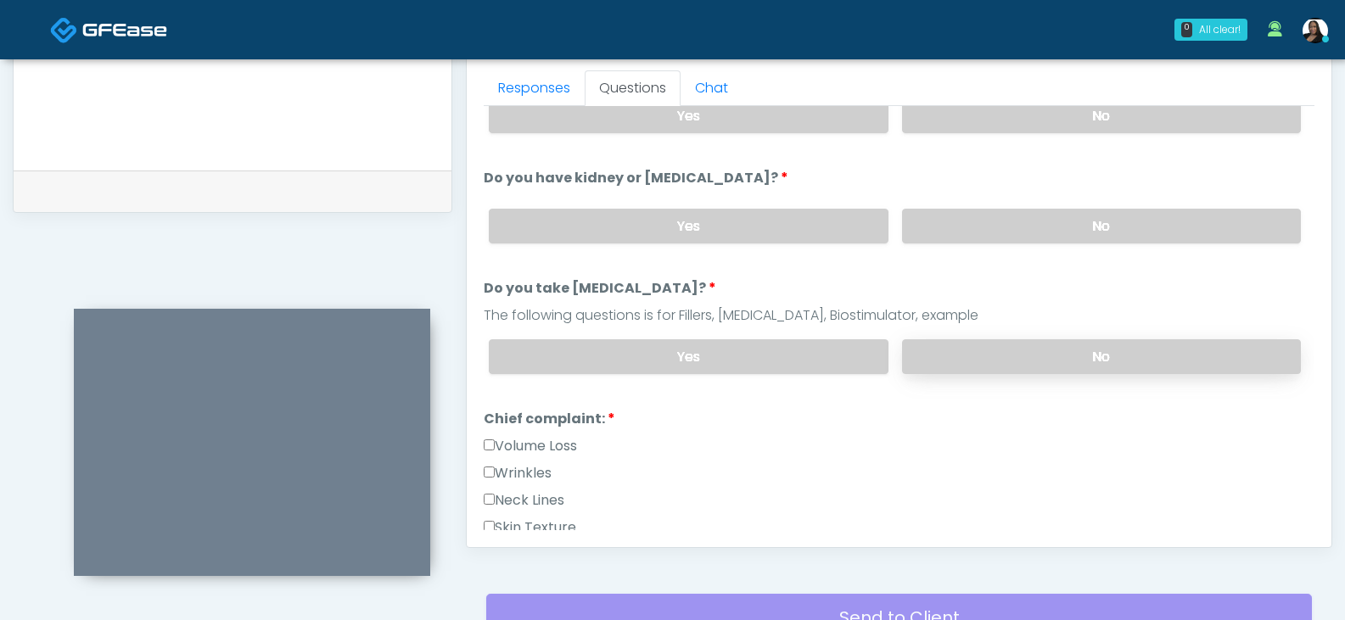
click at [966, 353] on label "No" at bounding box center [1101, 356] width 399 height 35
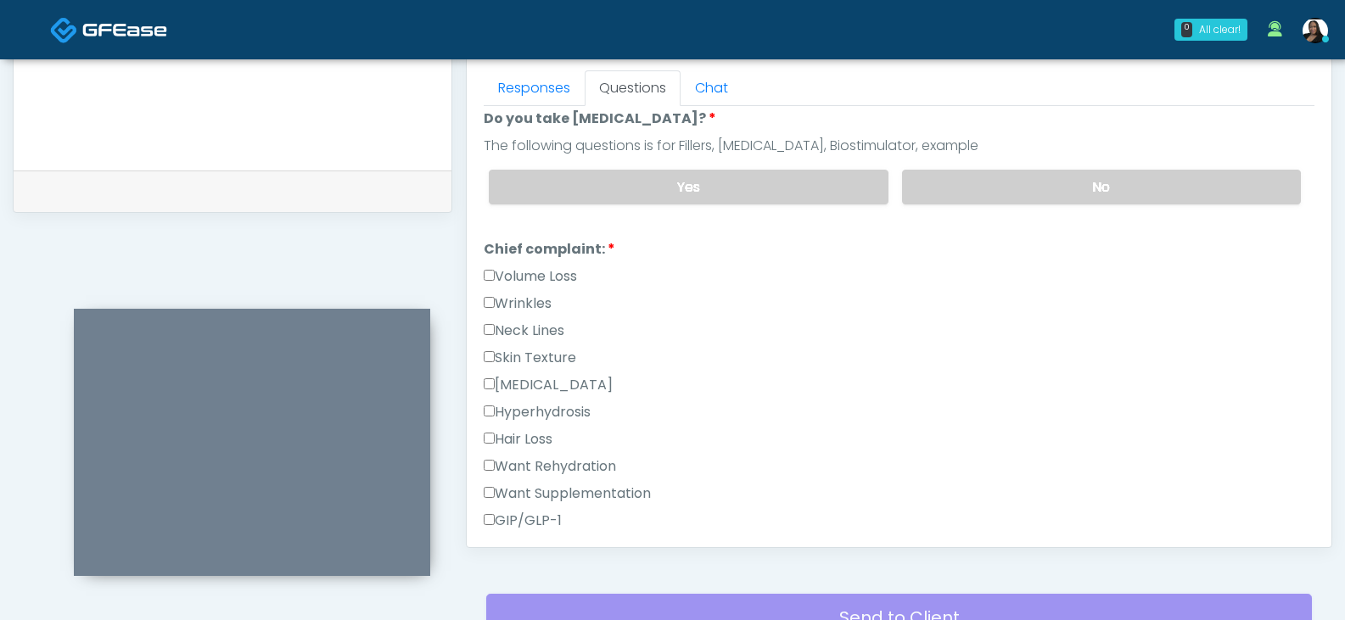
click at [507, 308] on label "Wrinkles" at bounding box center [518, 304] width 68 height 20
click at [536, 275] on label "Volume Loss" at bounding box center [530, 276] width 93 height 20
click at [529, 277] on label "Volume Loss" at bounding box center [530, 276] width 93 height 20
click at [524, 280] on label "Volume Loss" at bounding box center [530, 276] width 93 height 20
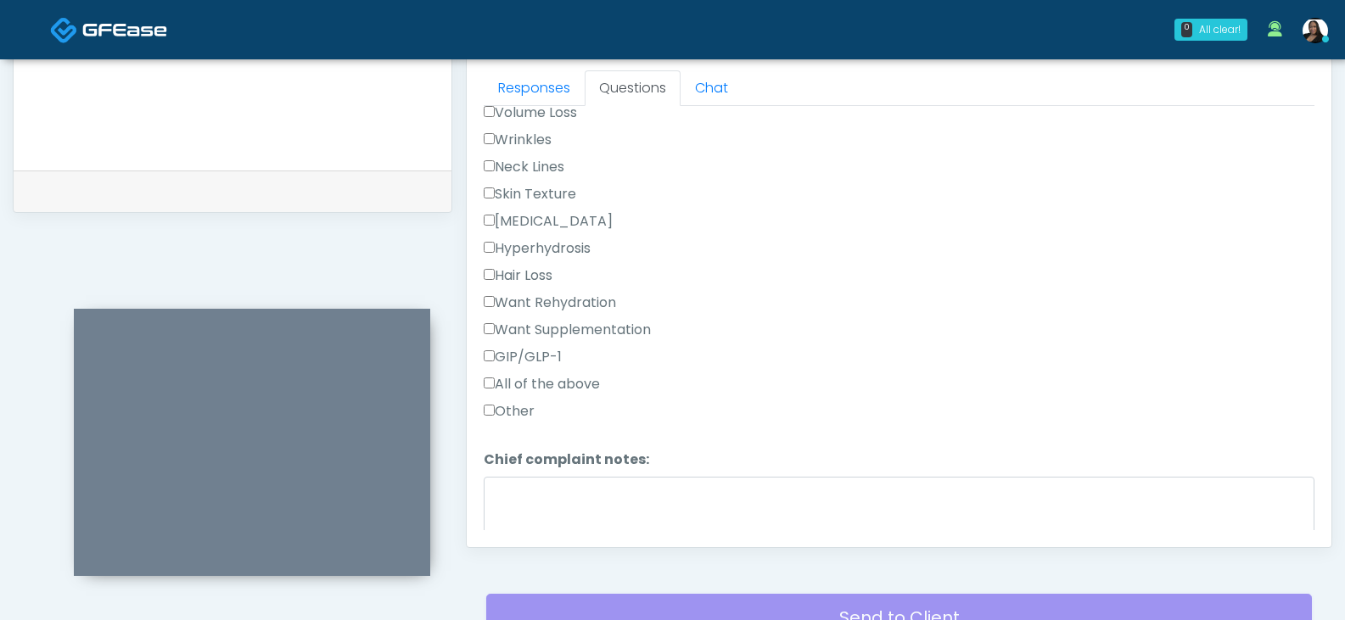
scroll to position [509, 0]
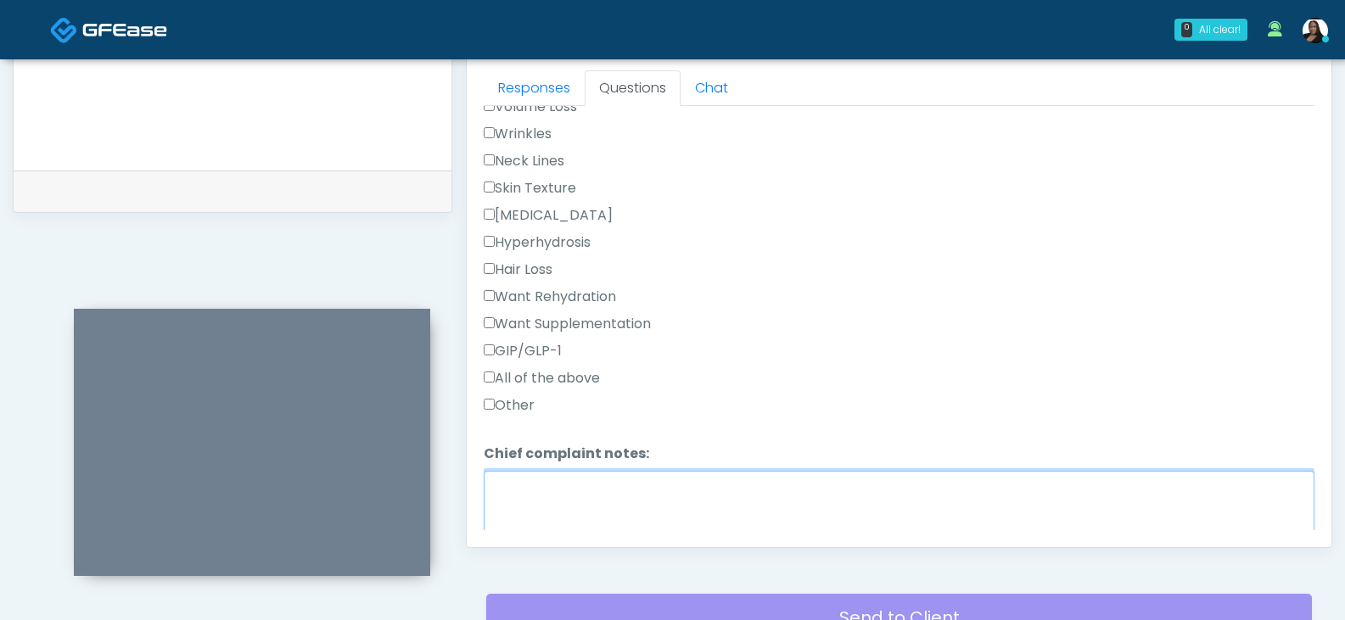
drag, startPoint x: 542, startPoint y: 493, endPoint x: 563, endPoint y: 466, distance: 34.5
click at [549, 485] on textarea "Chief complaint notes:" at bounding box center [899, 507] width 831 height 73
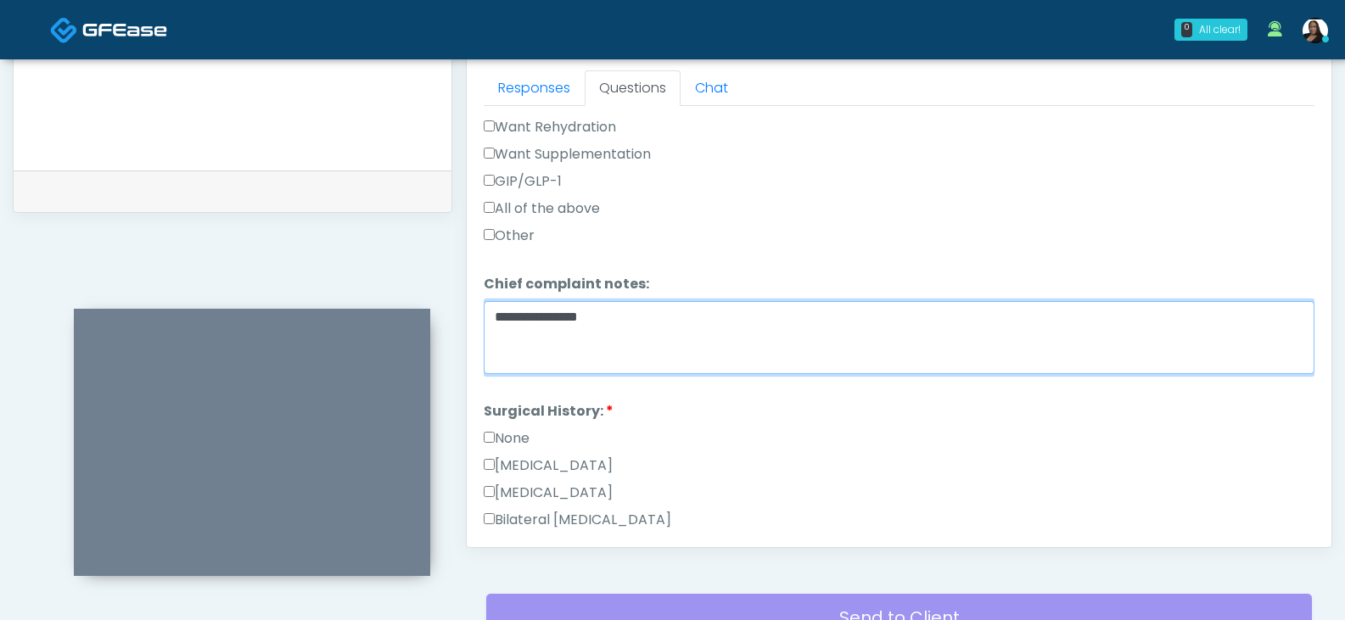
scroll to position [764, 0]
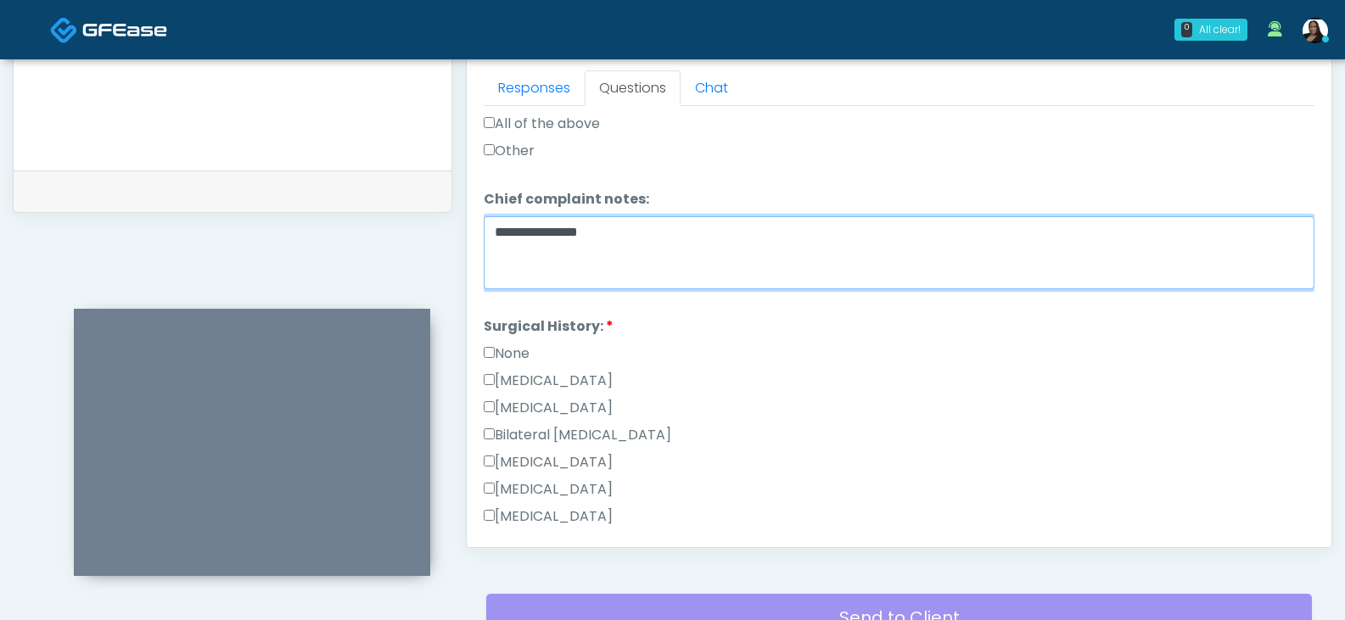
type textarea "**********"
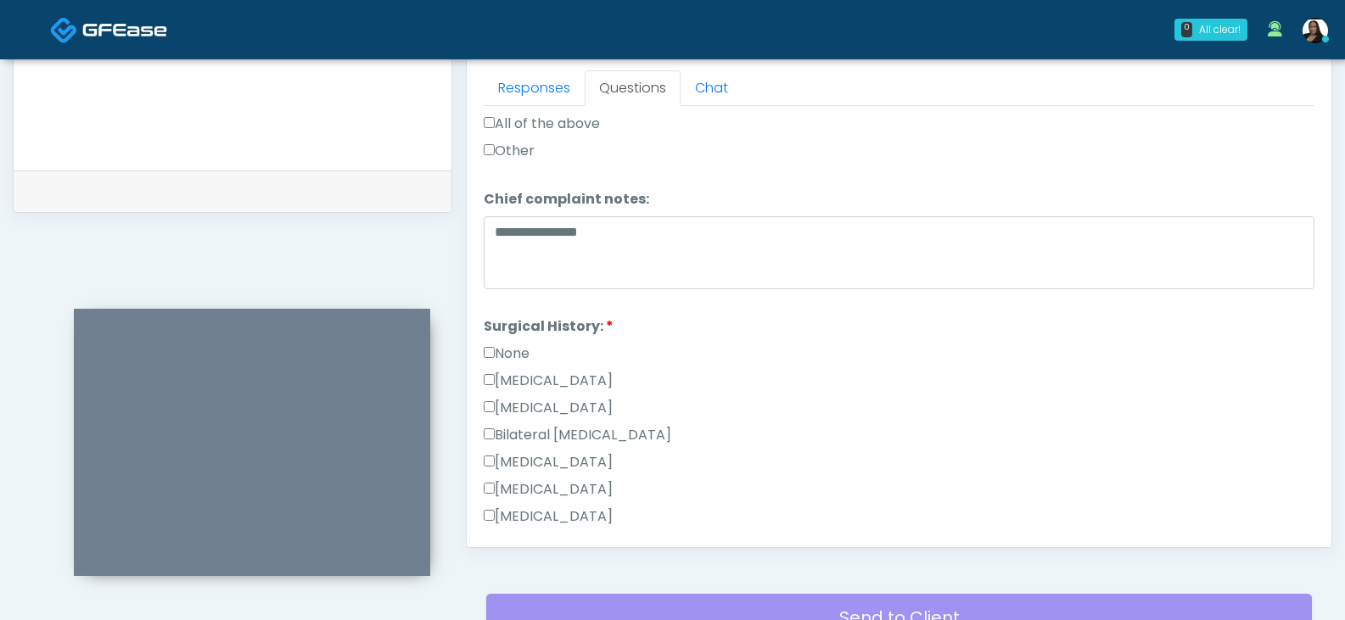
click at [499, 351] on label "None" at bounding box center [507, 354] width 46 height 20
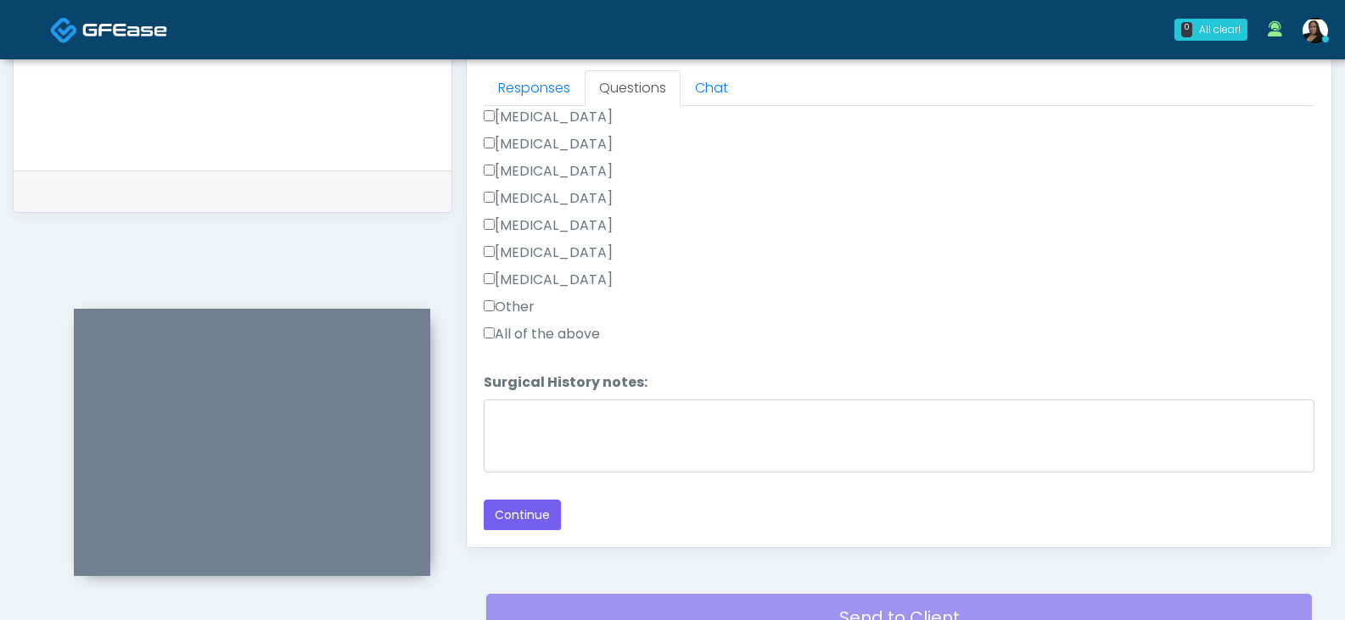
scroll to position [1137, 0]
click at [527, 514] on button "Continue" at bounding box center [522, 514] width 77 height 31
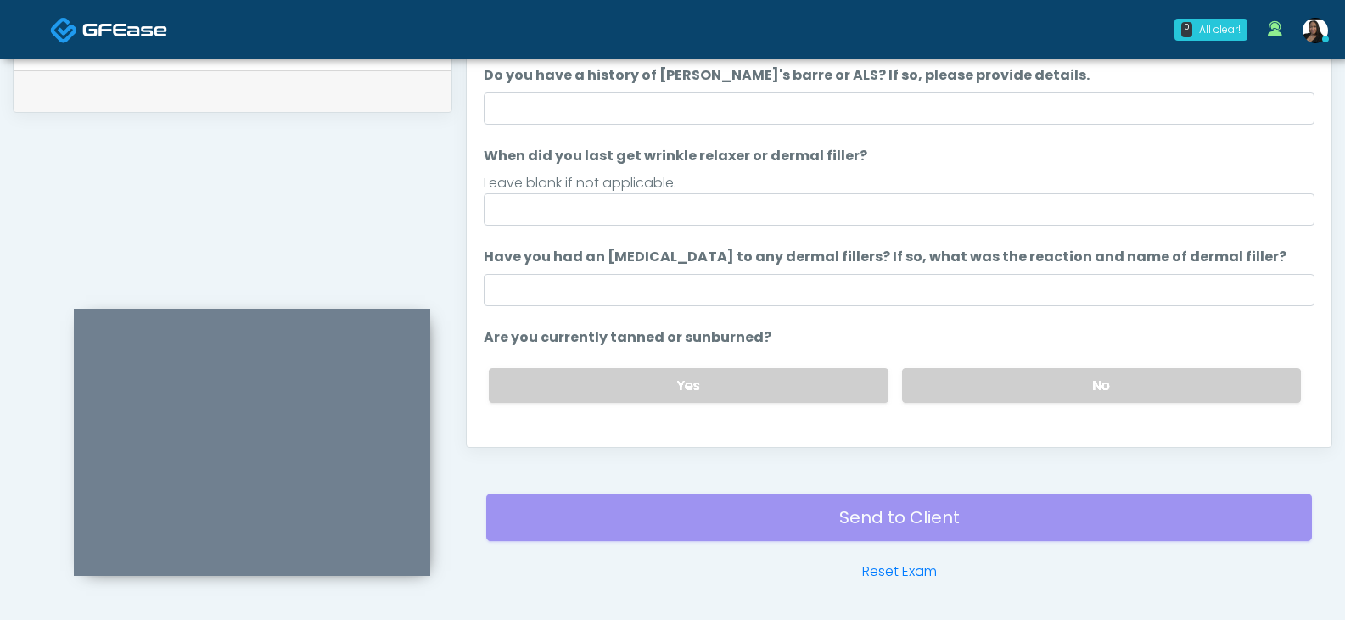
scroll to position [818, 0]
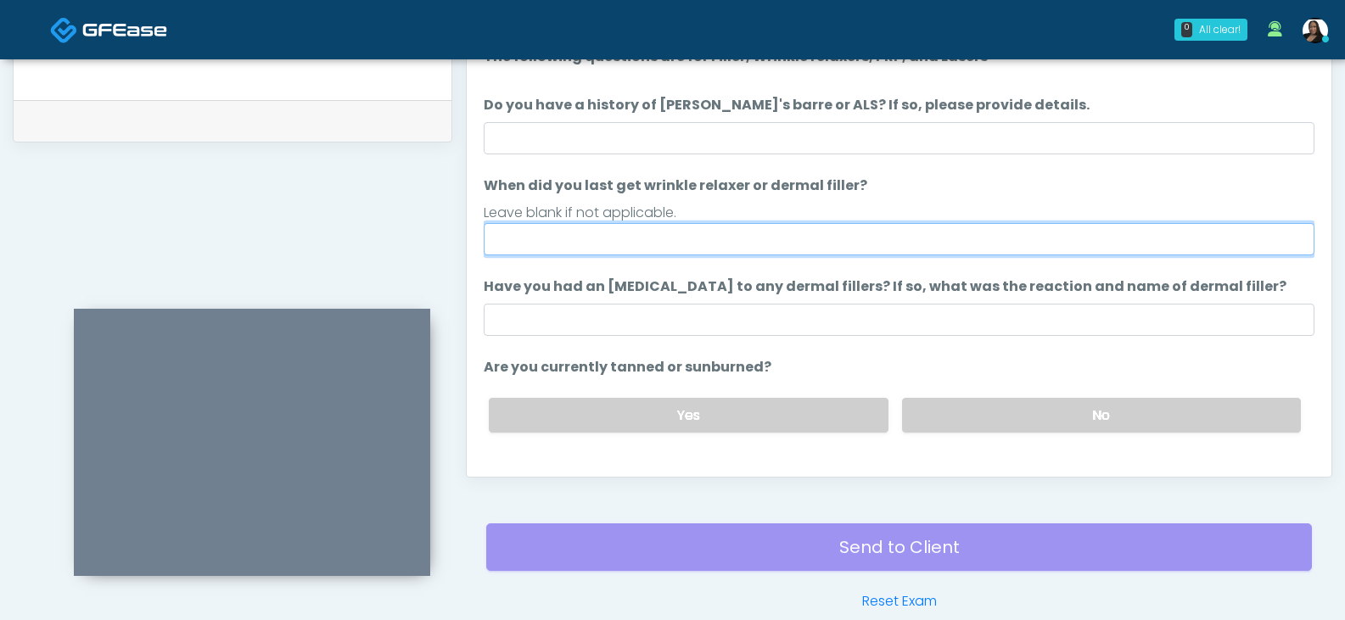
click at [671, 241] on input "When did you last get wrinkle relaxer or dermal filler?" at bounding box center [899, 239] width 831 height 32
type input "**********"
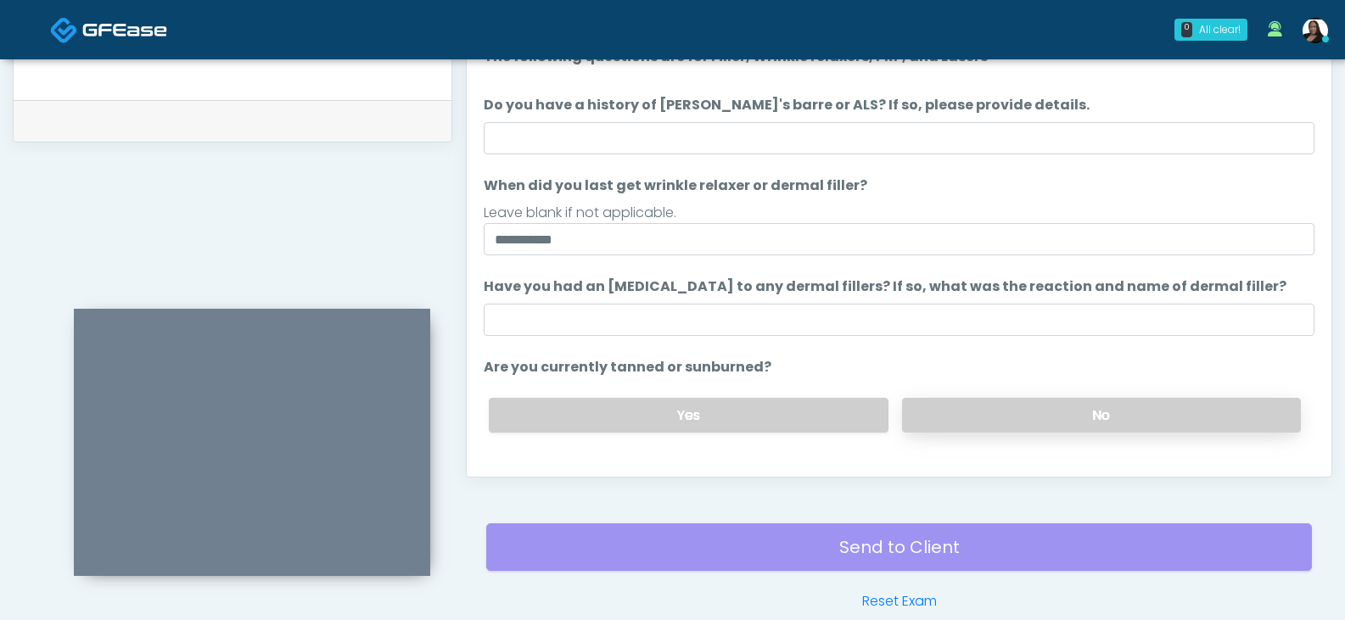
click at [946, 416] on label "No" at bounding box center [1101, 415] width 399 height 35
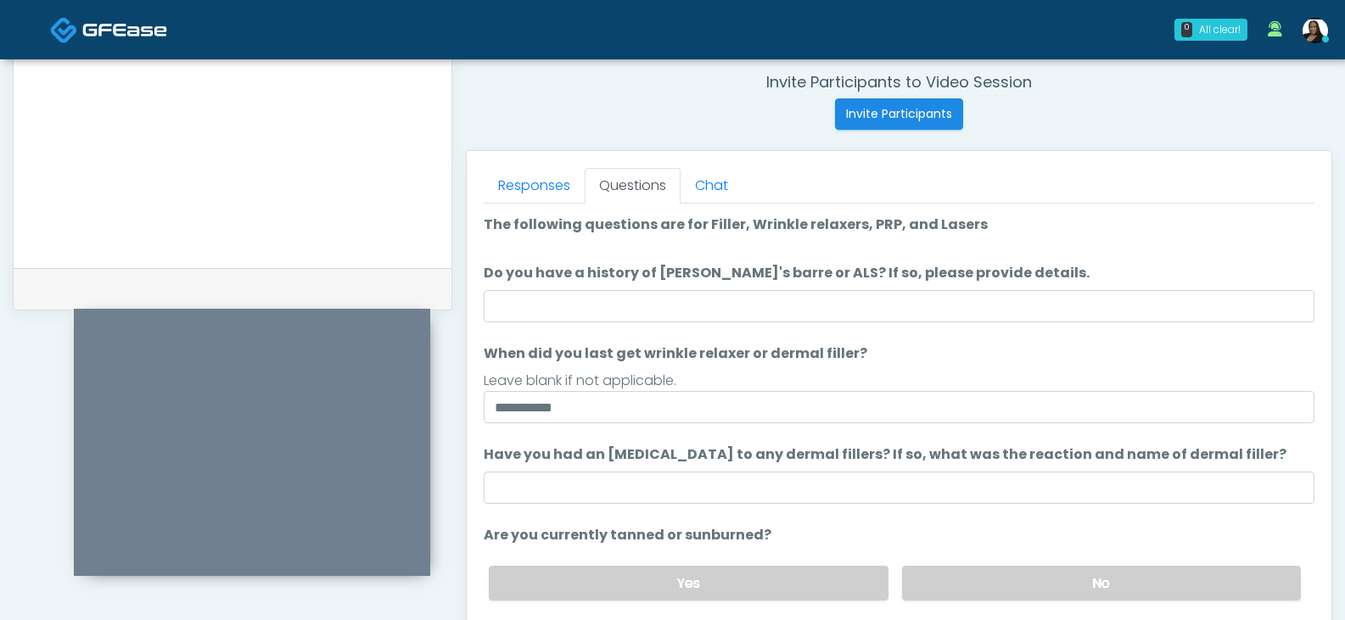
scroll to position [648, 0]
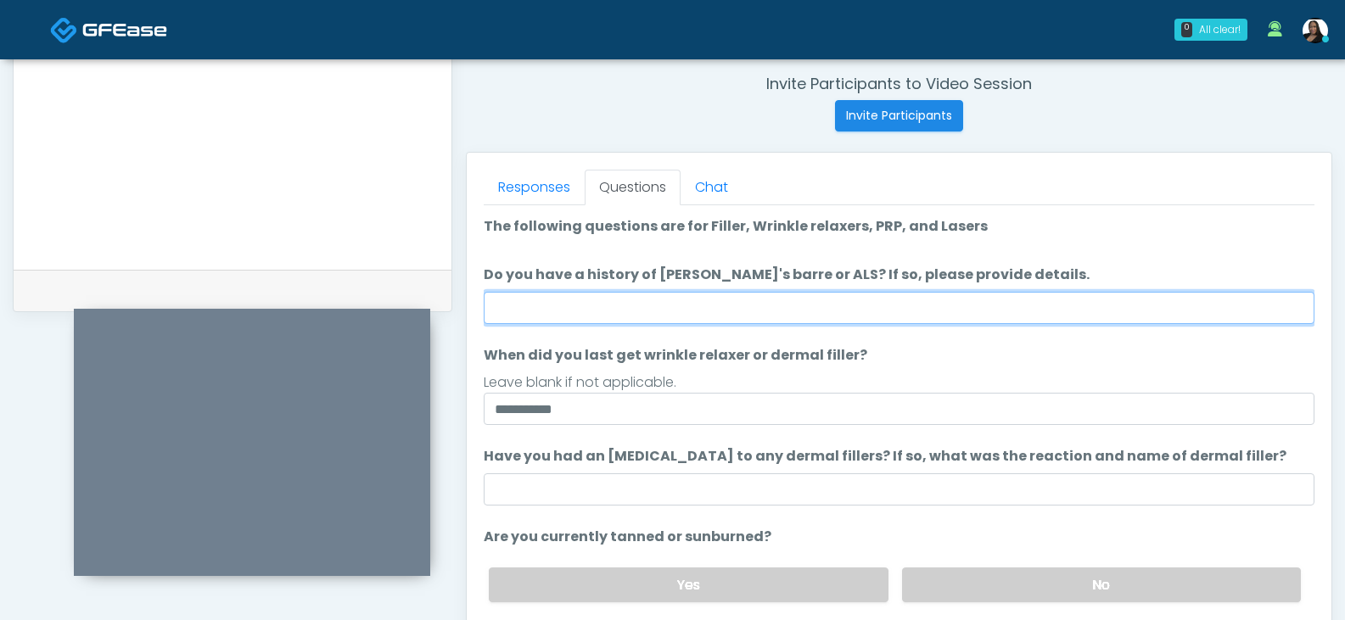
click at [734, 308] on input "Do you have a history of Guillain's barre or ALS? If so, please provide details." at bounding box center [899, 308] width 831 height 32
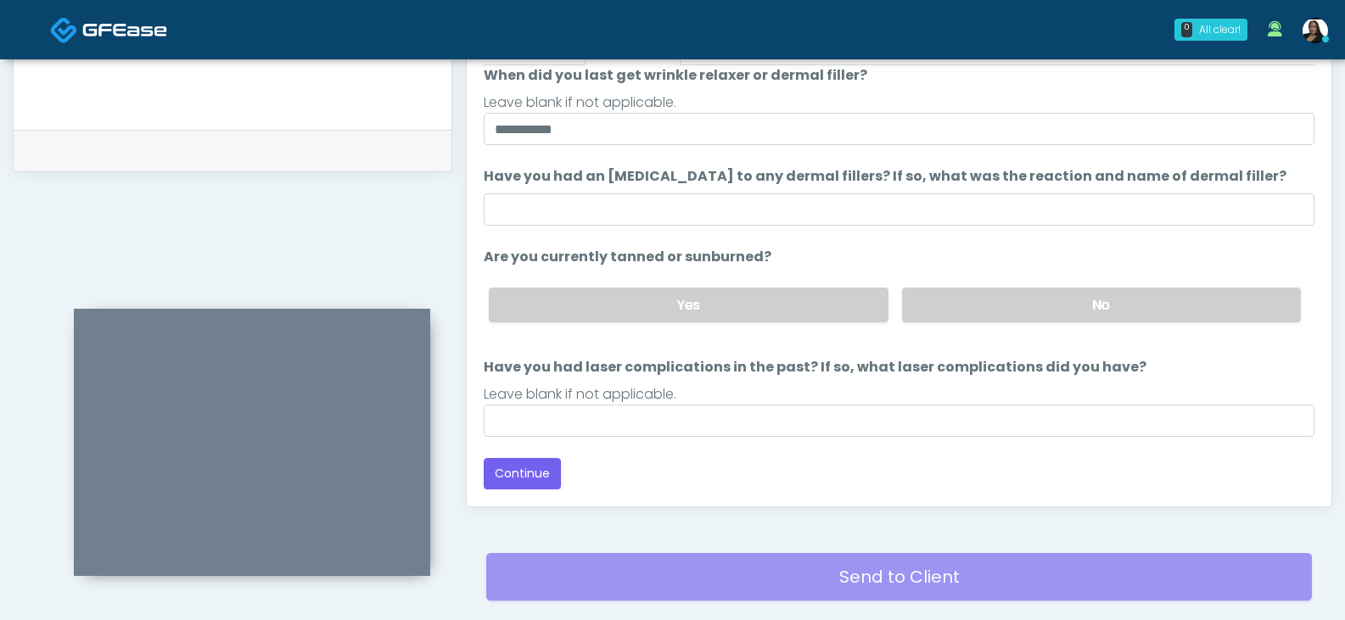
scroll to position [818, 0]
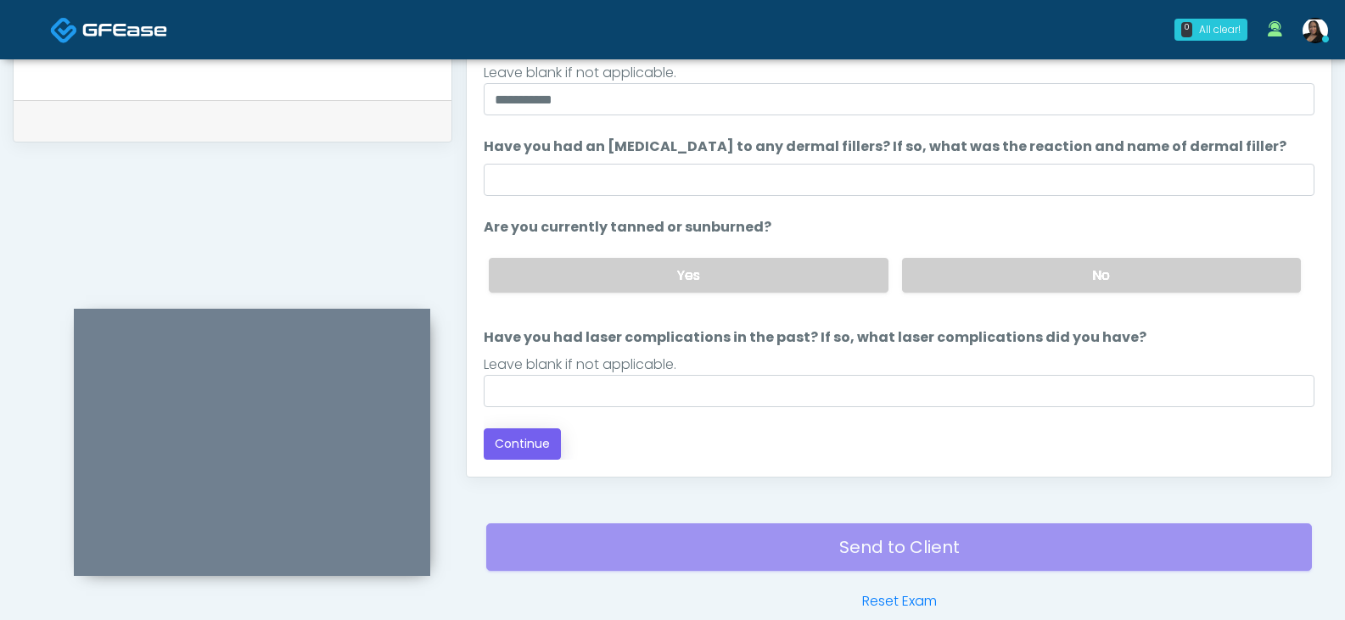
type input "**"
click at [530, 434] on button "Continue" at bounding box center [522, 444] width 77 height 31
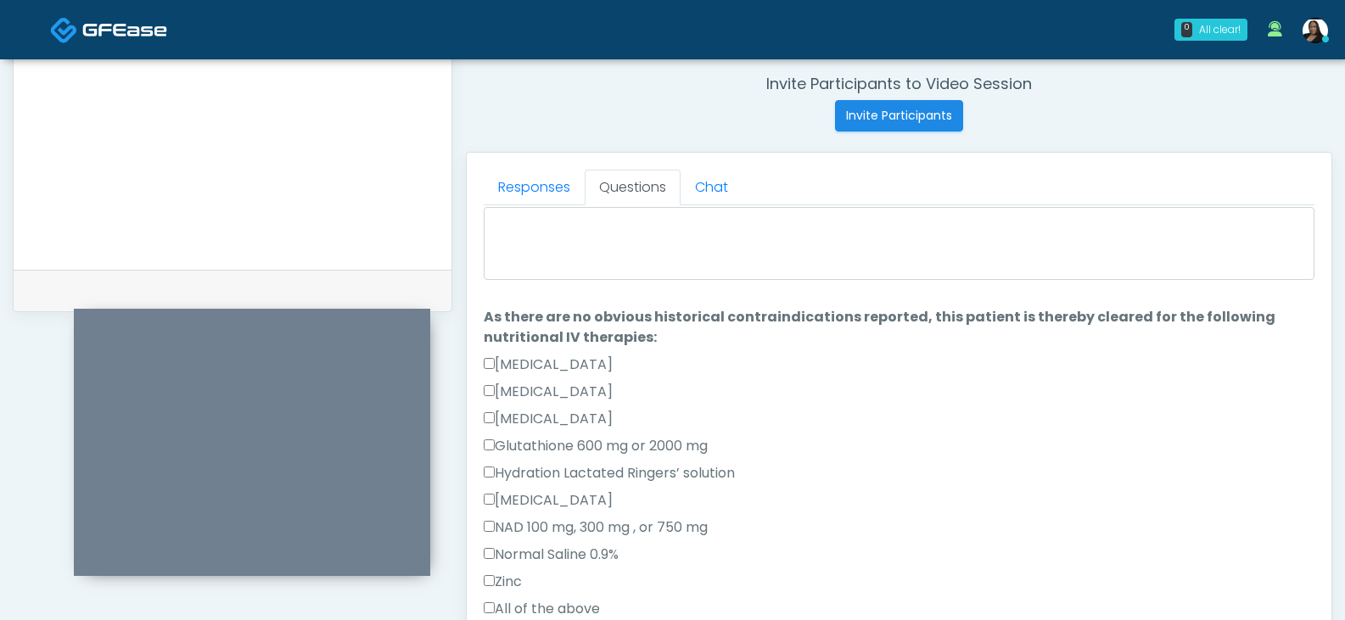
scroll to position [0, 0]
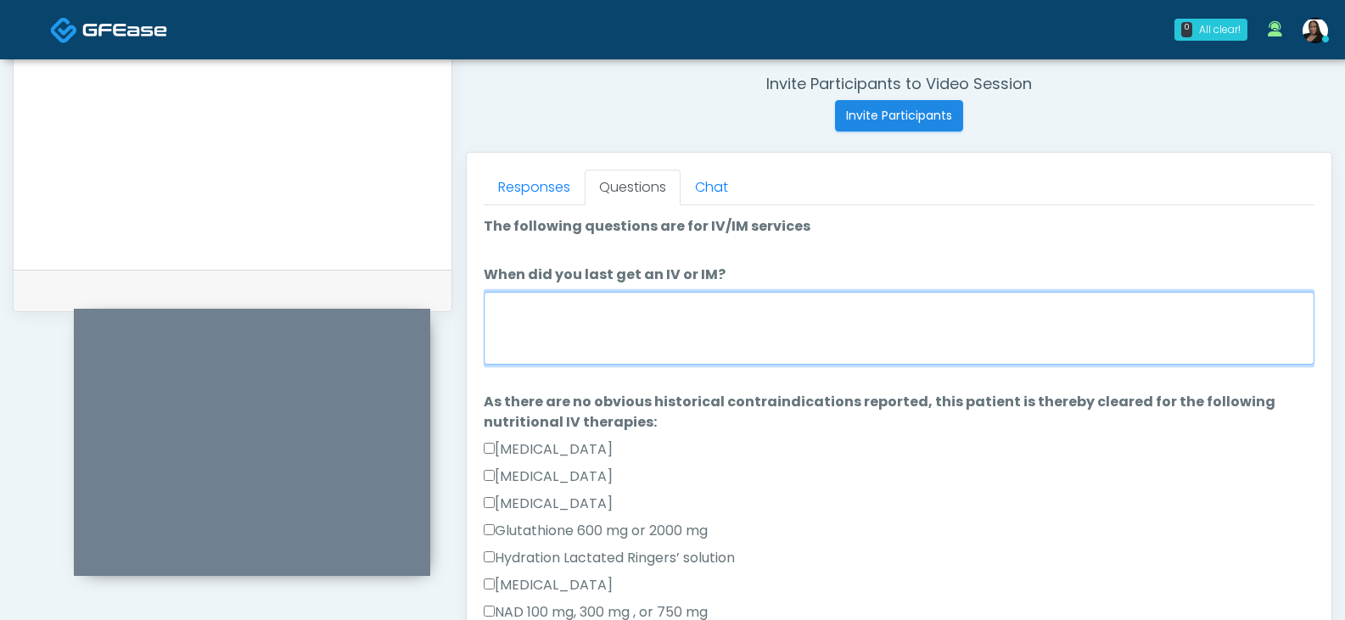
click at [768, 350] on textarea "When did you last get an IV or IM?" at bounding box center [899, 328] width 831 height 73
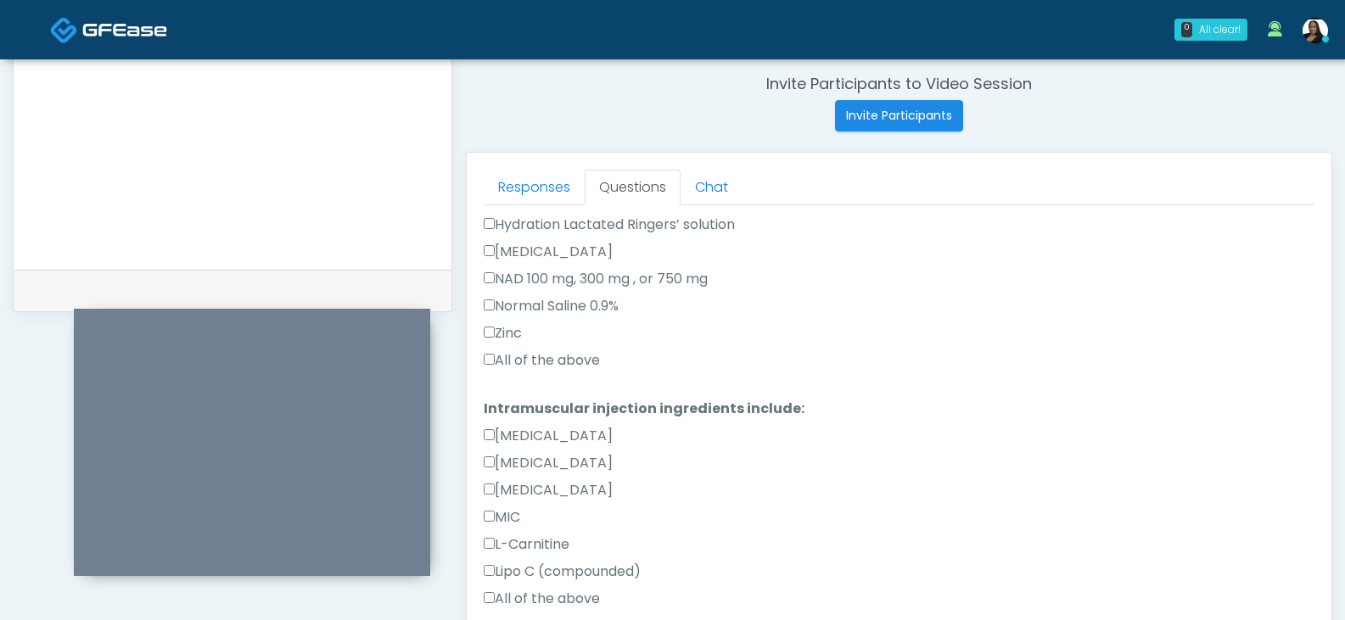
scroll to position [339, 0]
type textarea "*******"
click at [553, 346] on label "All of the above" at bounding box center [542, 355] width 116 height 20
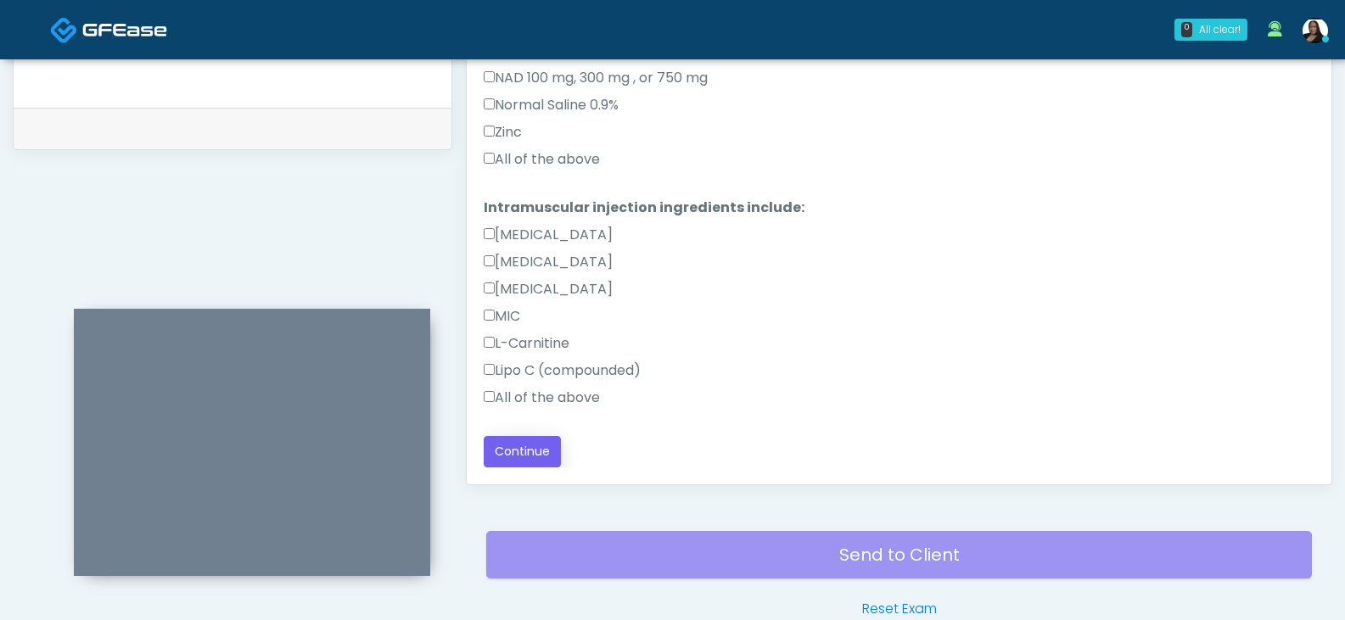
scroll to position [818, 0]
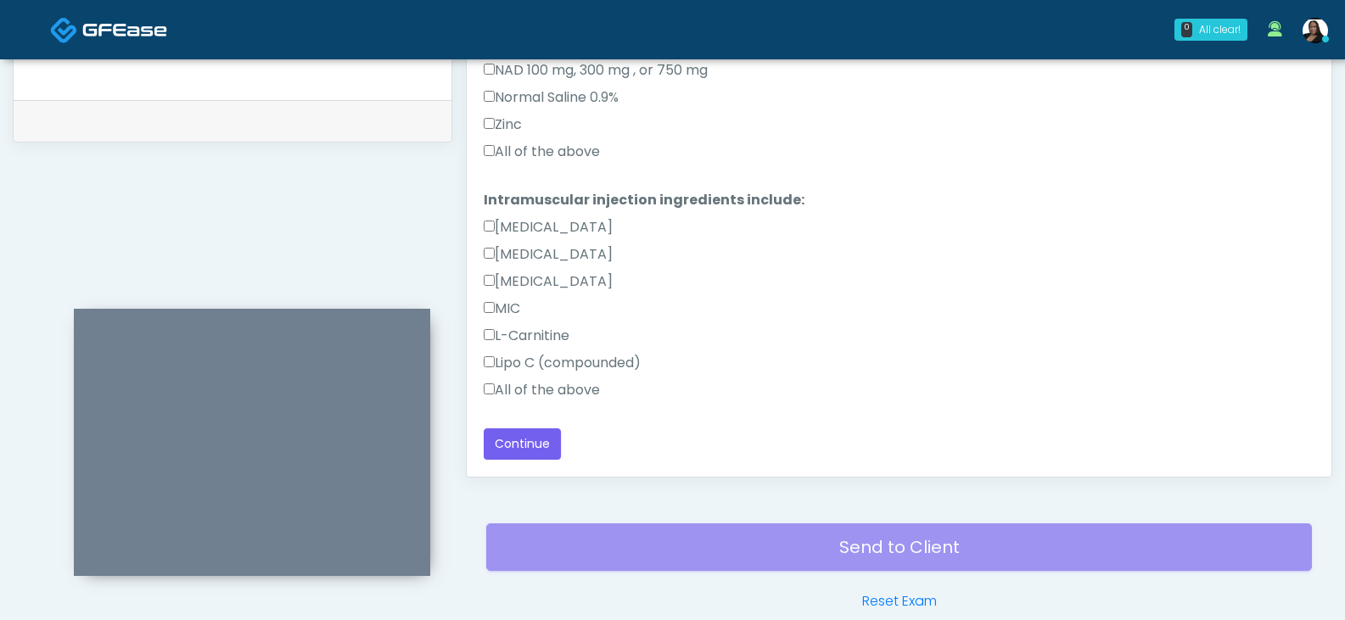
click at [541, 388] on label "All of the above" at bounding box center [542, 390] width 116 height 20
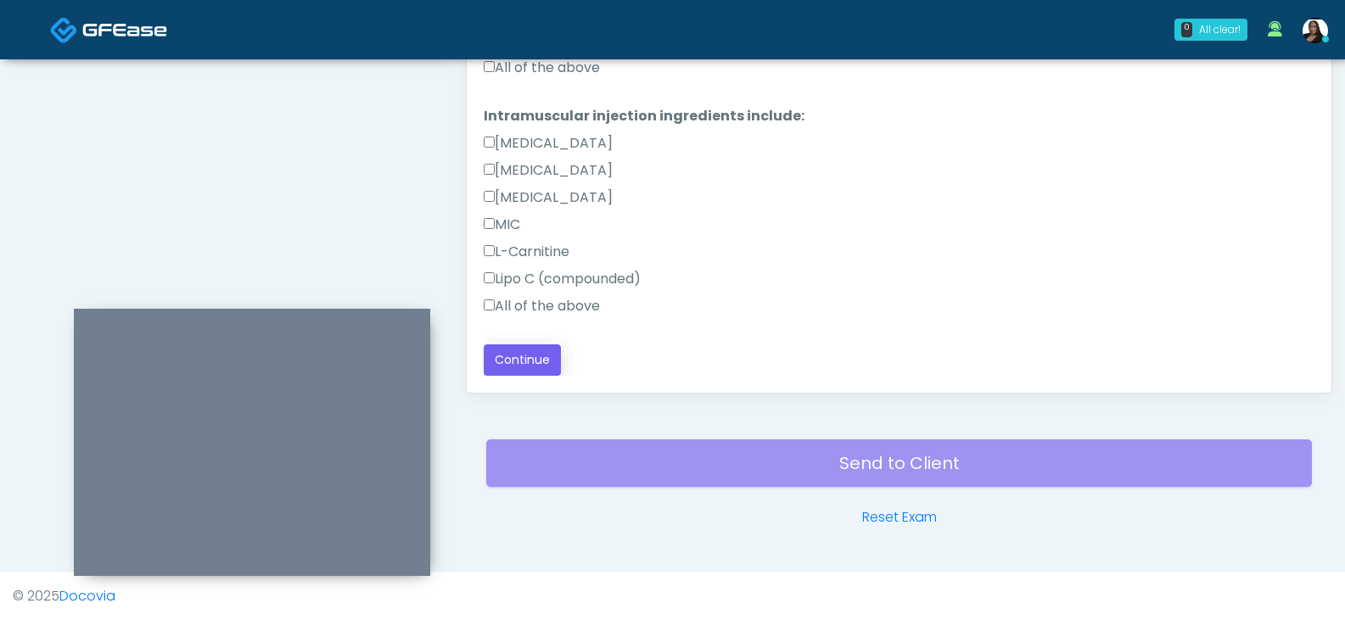
scroll to position [903, 0]
click at [513, 358] on button "Continue" at bounding box center [522, 359] width 77 height 31
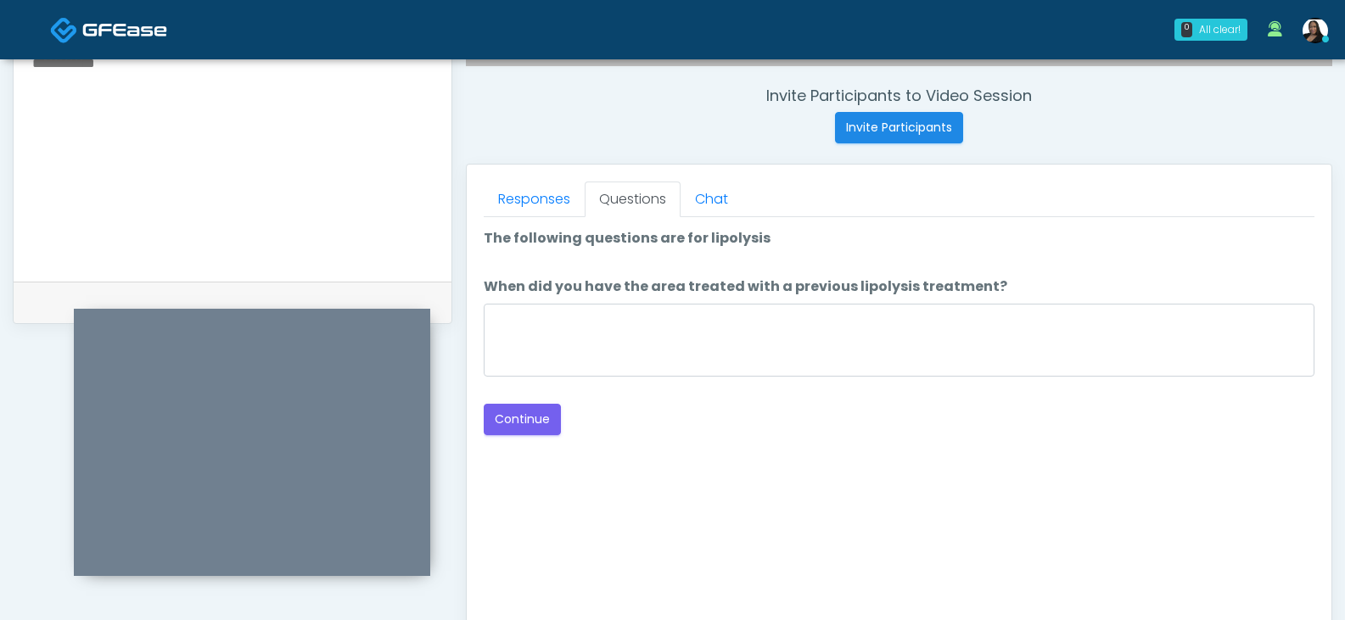
scroll to position [648, 0]
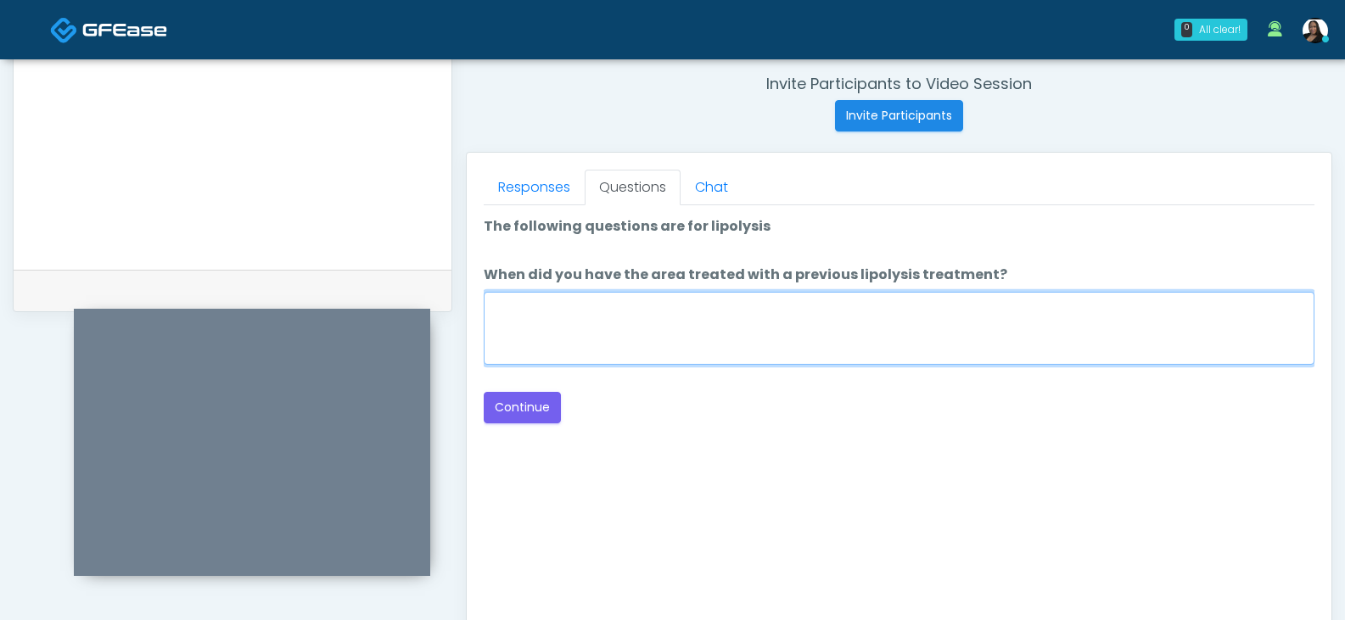
click at [801, 317] on textarea "When did you have the area treated with a previous lipolysis treatment?" at bounding box center [899, 328] width 831 height 73
type textarea "**"
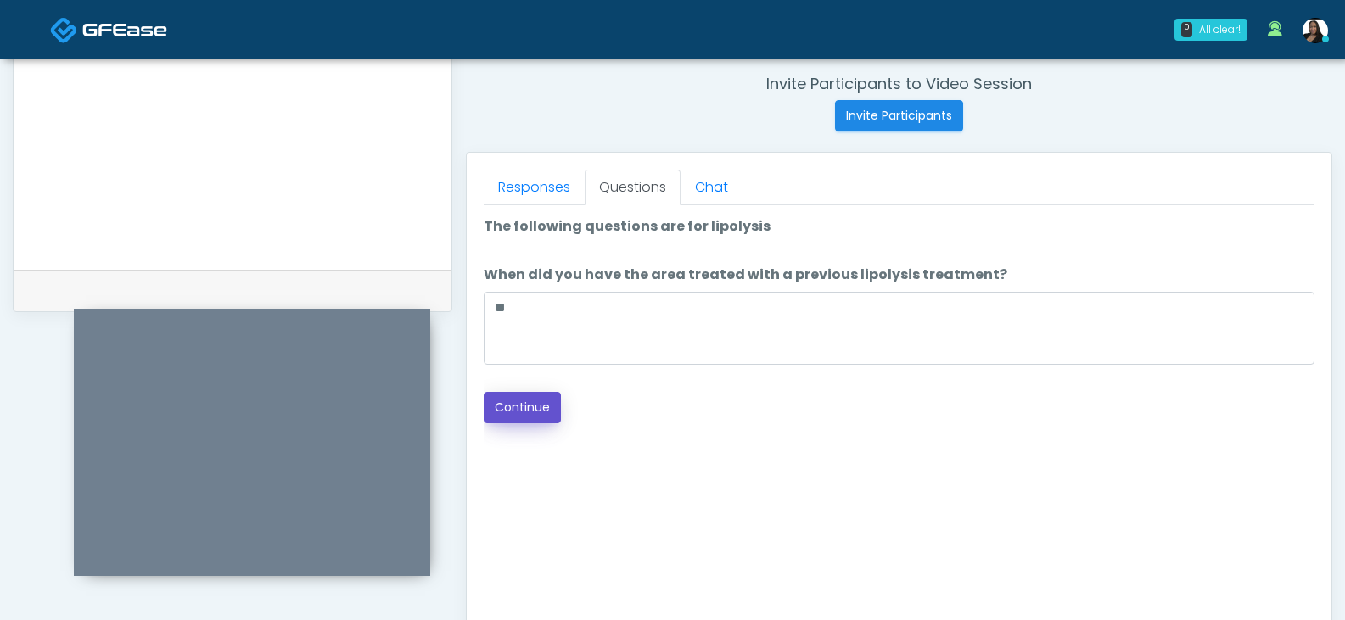
click at [539, 401] on button "Continue" at bounding box center [522, 407] width 77 height 31
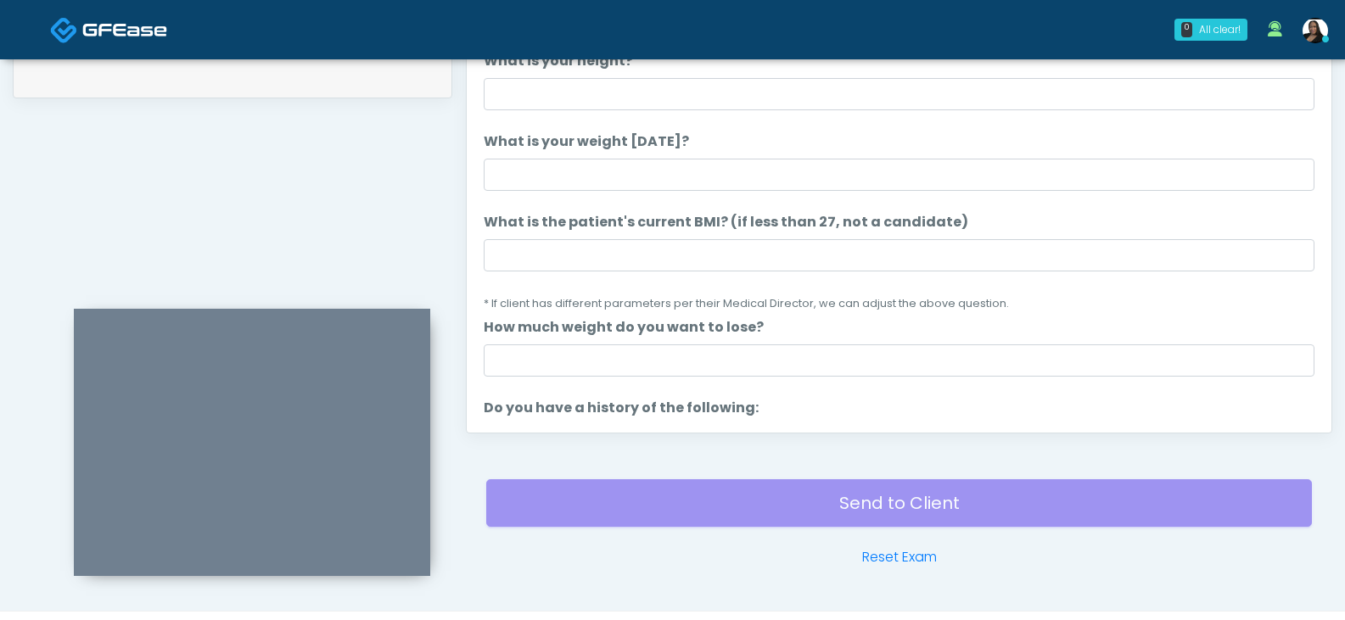
scroll to position [733, 0]
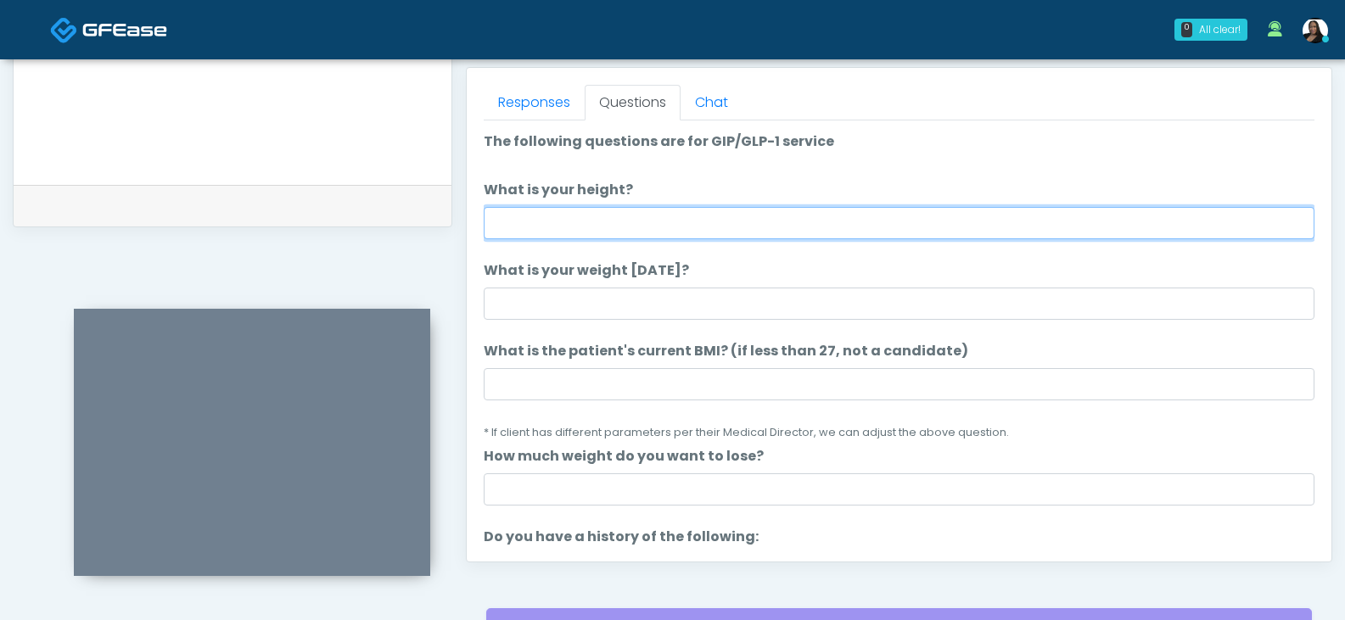
click at [610, 227] on input "What is your height?" at bounding box center [899, 223] width 831 height 32
type input "****"
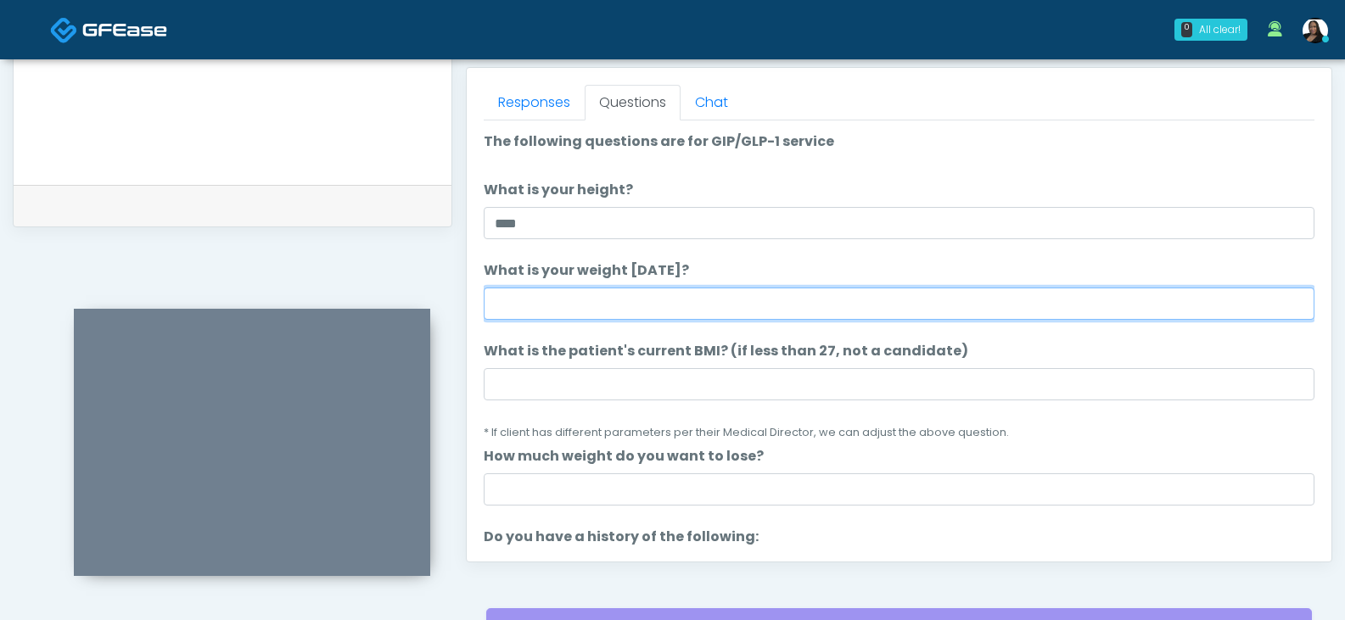
click at [569, 305] on input "What is your weight today?" at bounding box center [899, 304] width 831 height 32
type input "***"
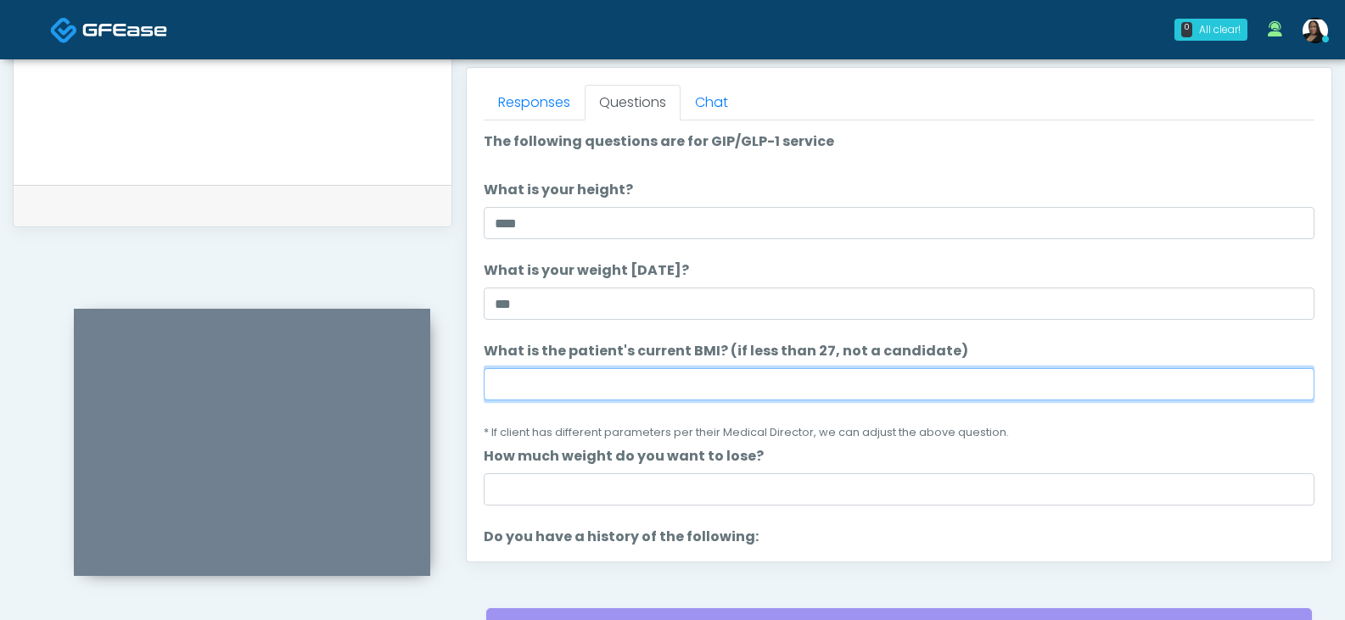
drag, startPoint x: 529, startPoint y: 387, endPoint x: 535, endPoint y: 372, distance: 16.4
click at [531, 380] on input "What is the patient's current BMI? (if less than 27, not a candidate)" at bounding box center [899, 384] width 831 height 32
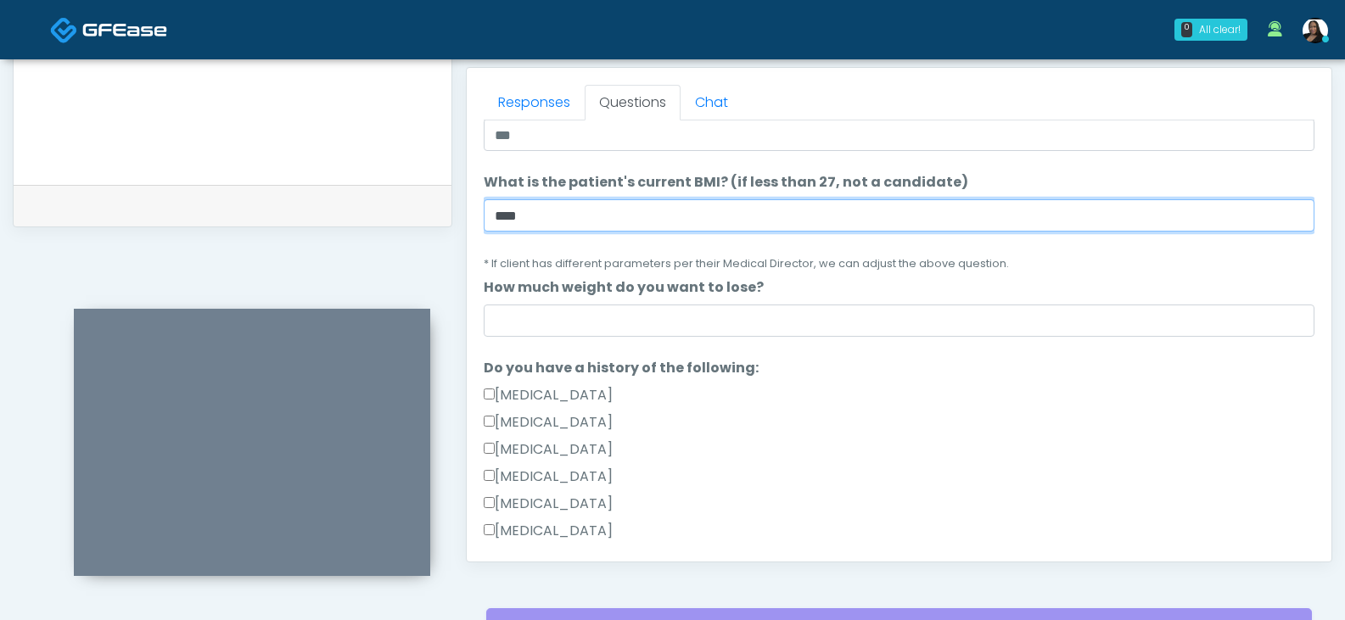
scroll to position [170, 0]
type input "****"
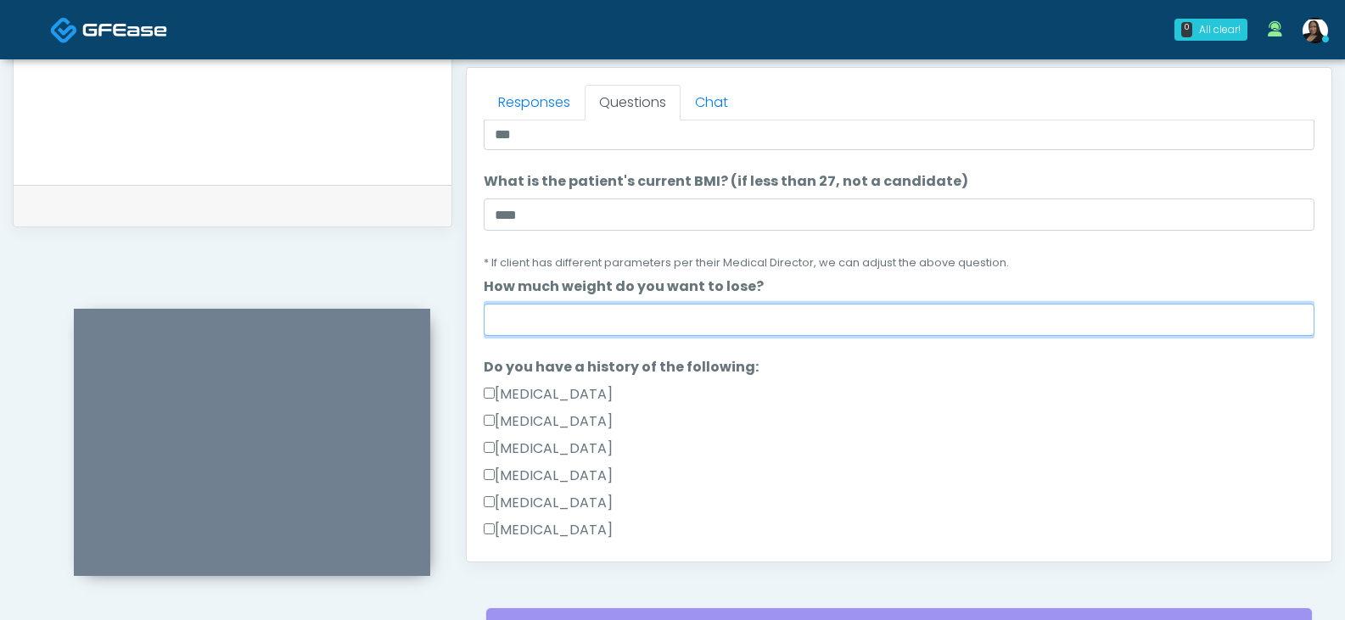
click at [575, 315] on input "How much weight do you want to lose?" at bounding box center [899, 320] width 831 height 32
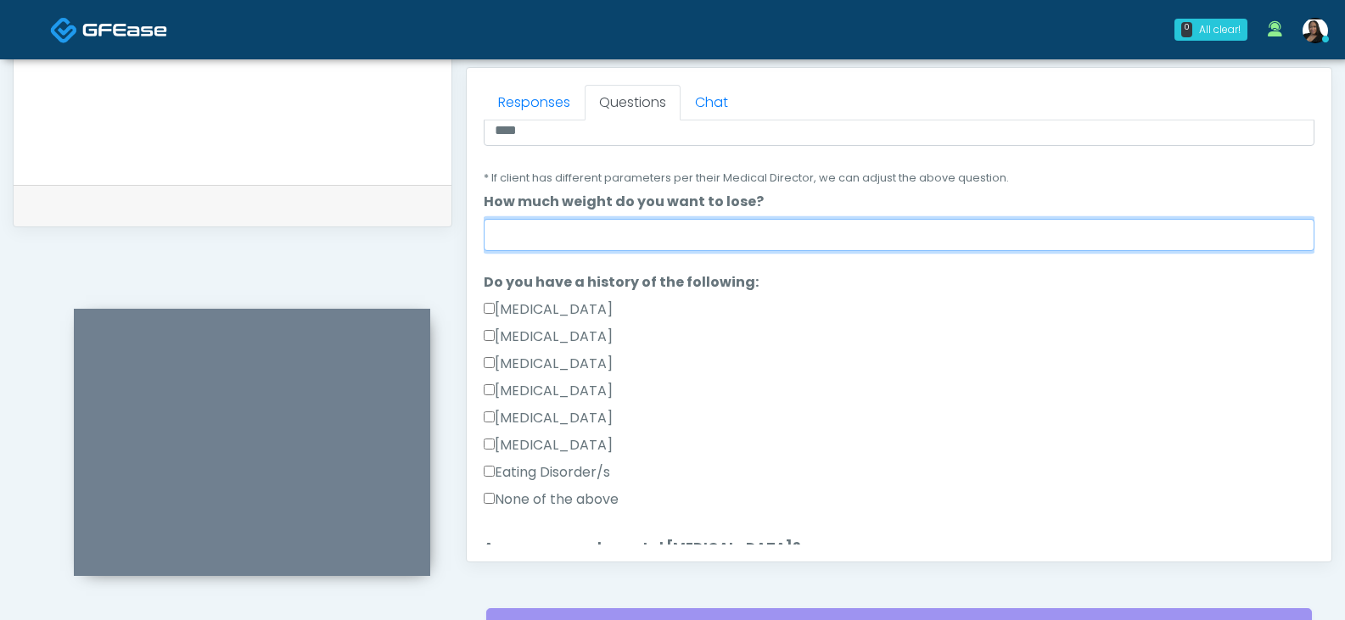
scroll to position [339, 0]
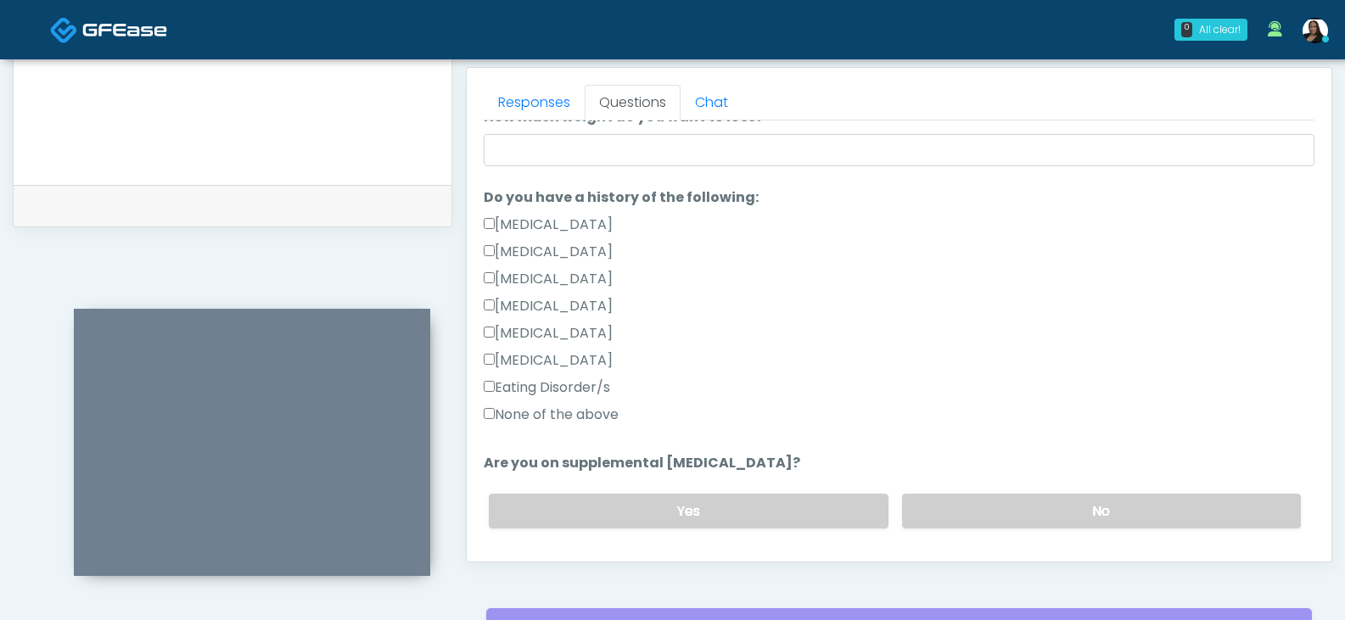
click at [523, 416] on label "None of the above" at bounding box center [551, 415] width 135 height 20
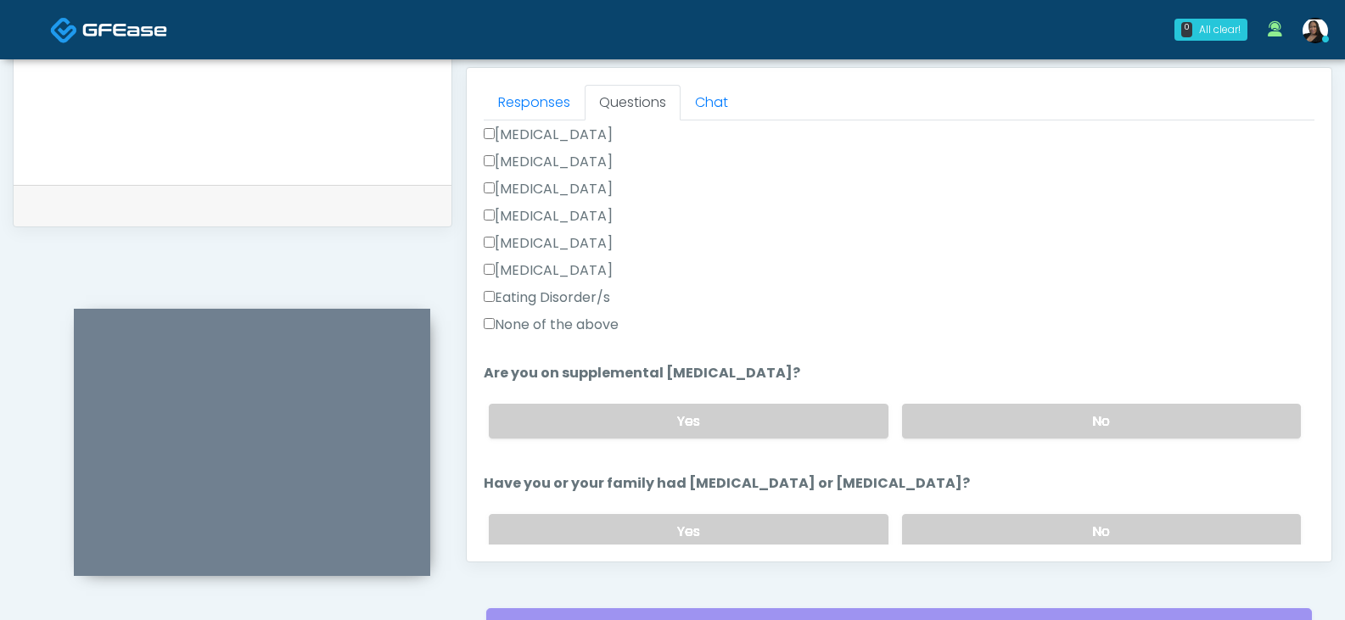
scroll to position [424, 0]
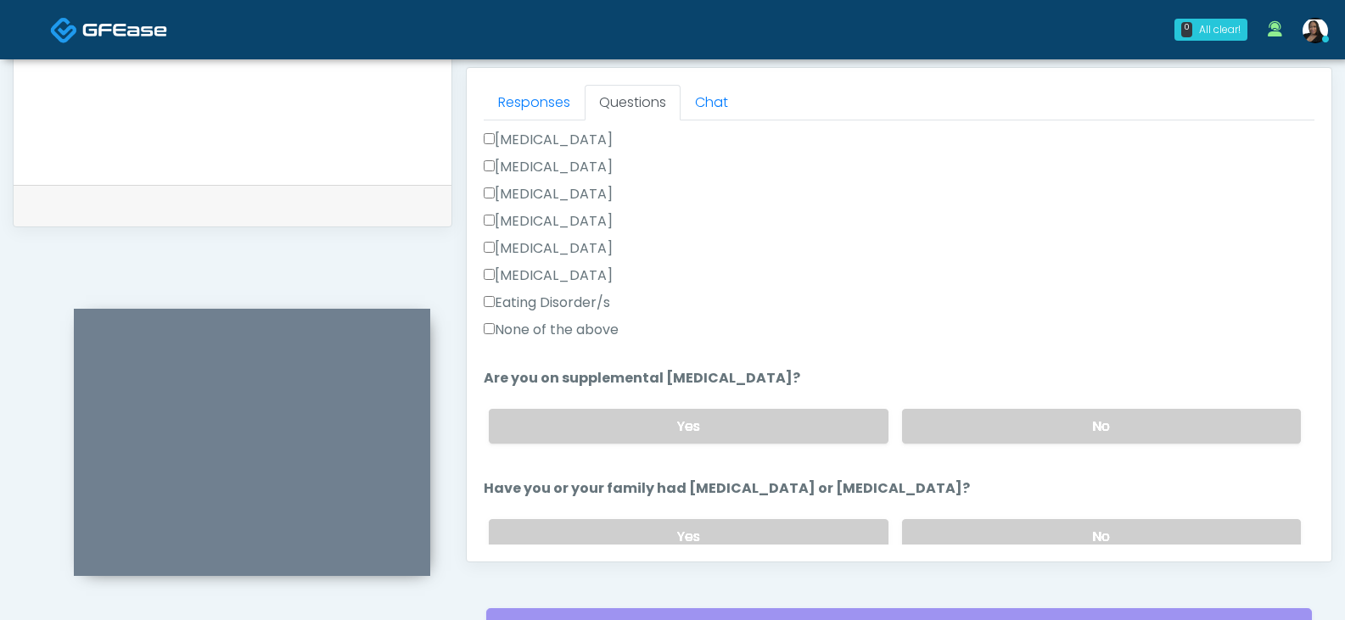
click at [564, 324] on label "None of the above" at bounding box center [551, 330] width 135 height 20
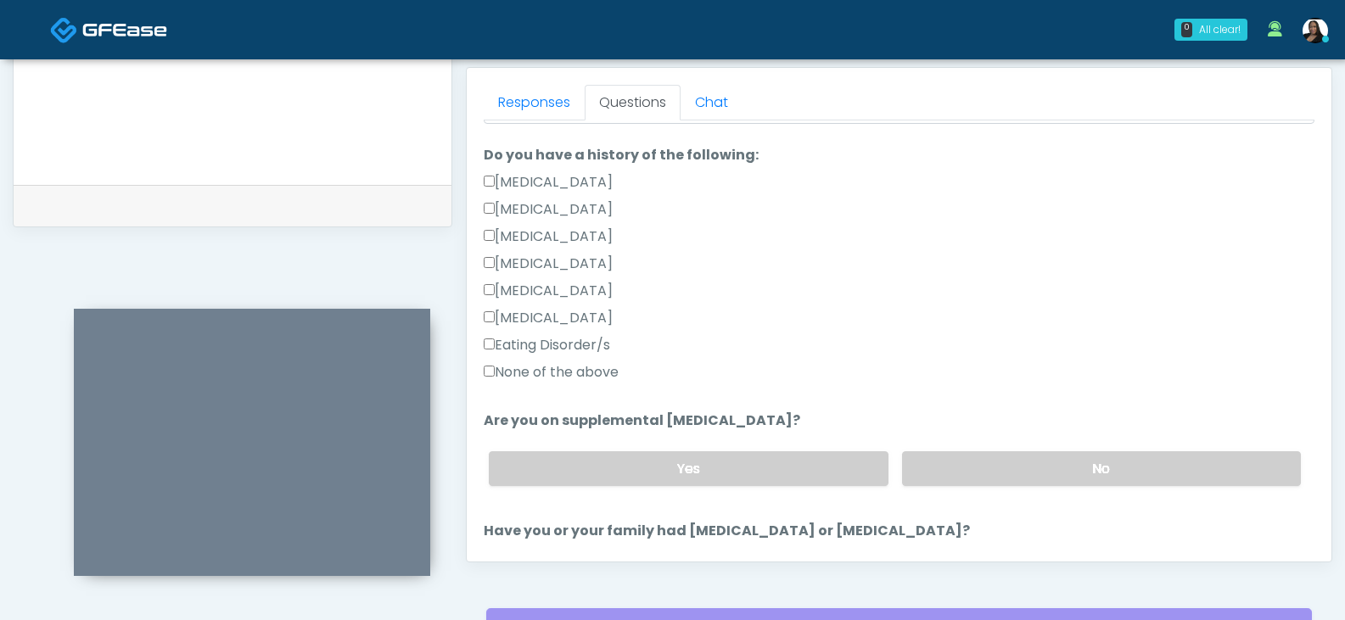
scroll to position [339, 0]
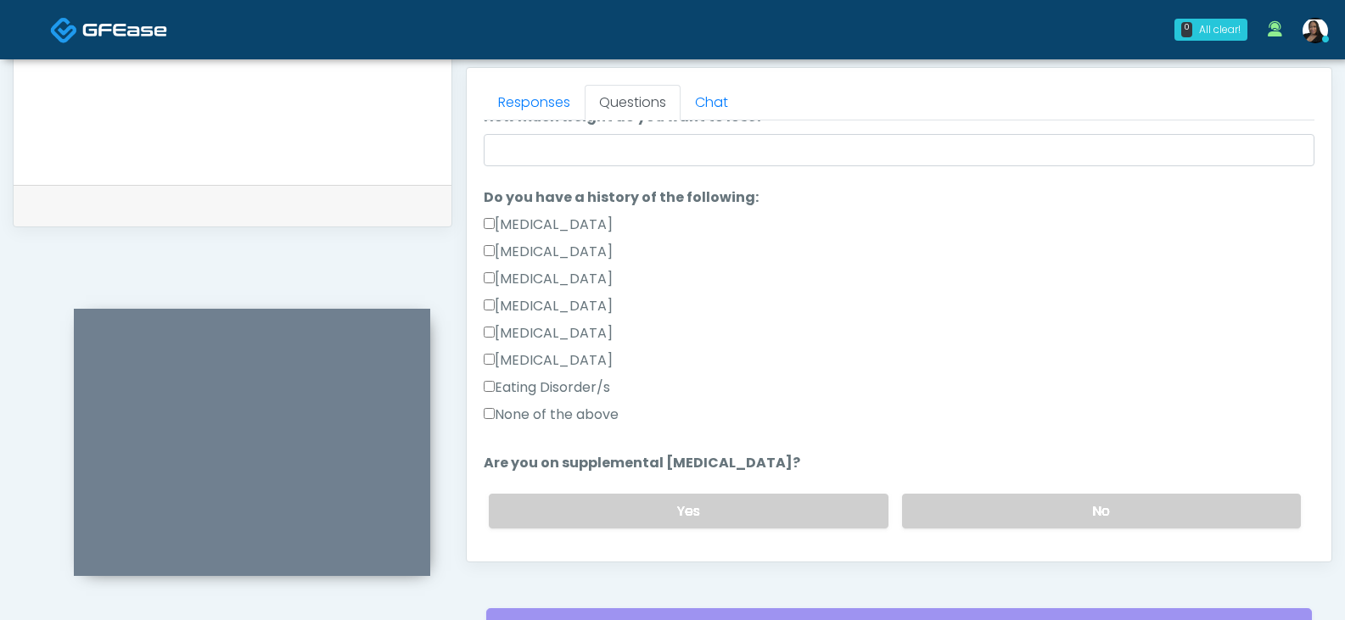
click at [542, 330] on label "Hypoglycemia" at bounding box center [548, 333] width 129 height 20
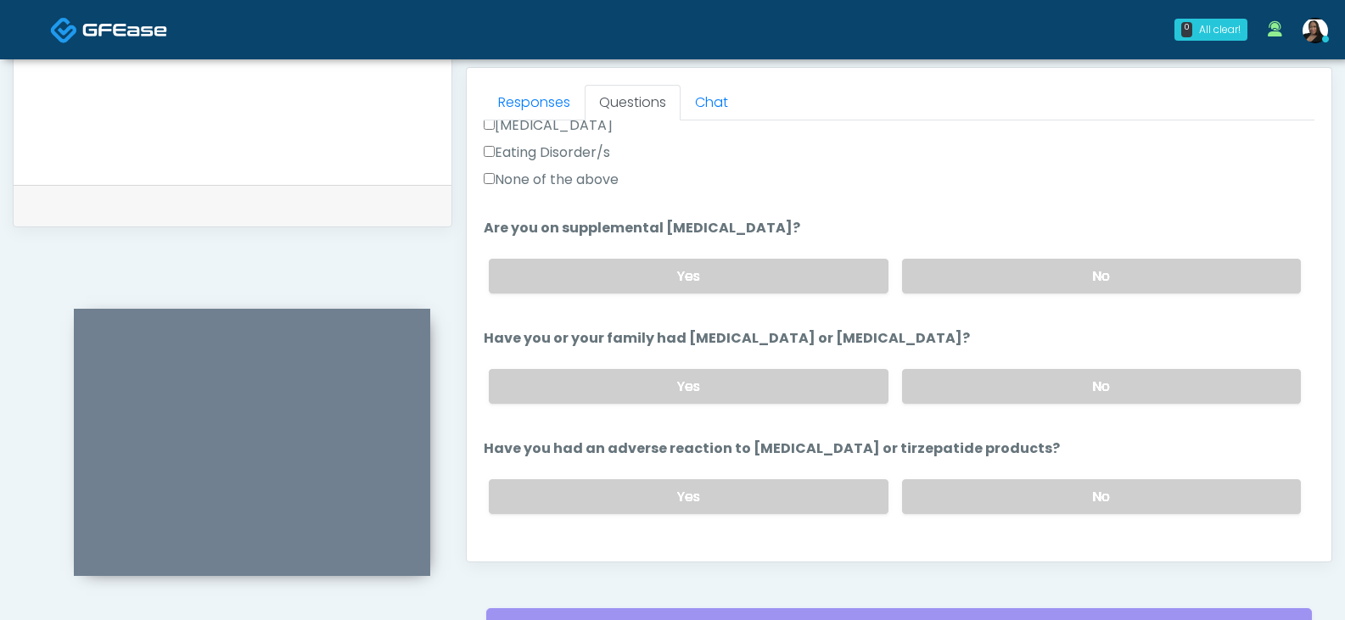
scroll to position [594, 0]
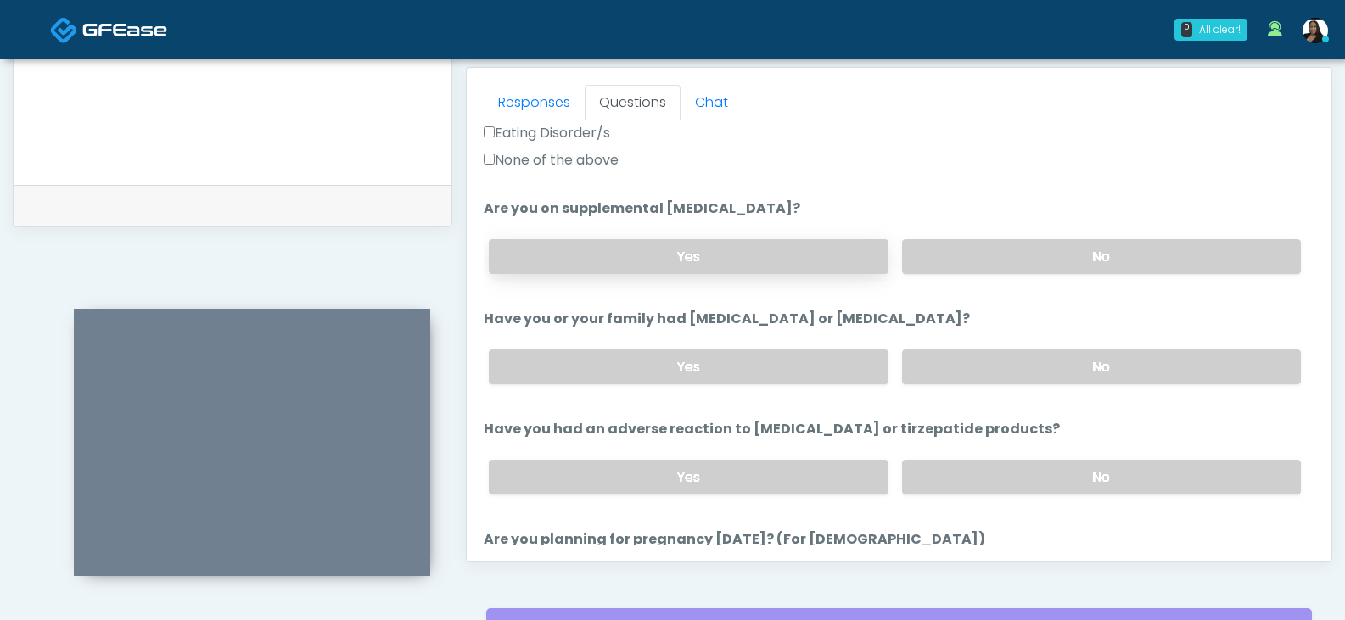
click at [758, 262] on label "Yes" at bounding box center [688, 256] width 399 height 35
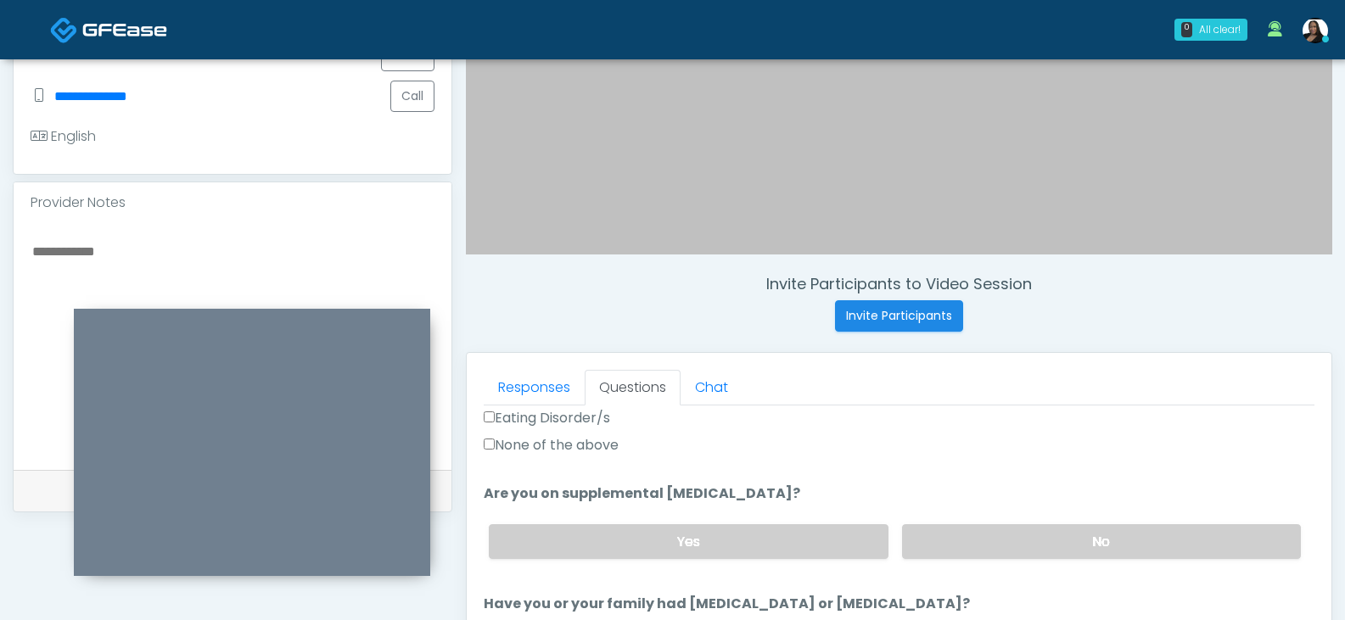
scroll to position [479, 0]
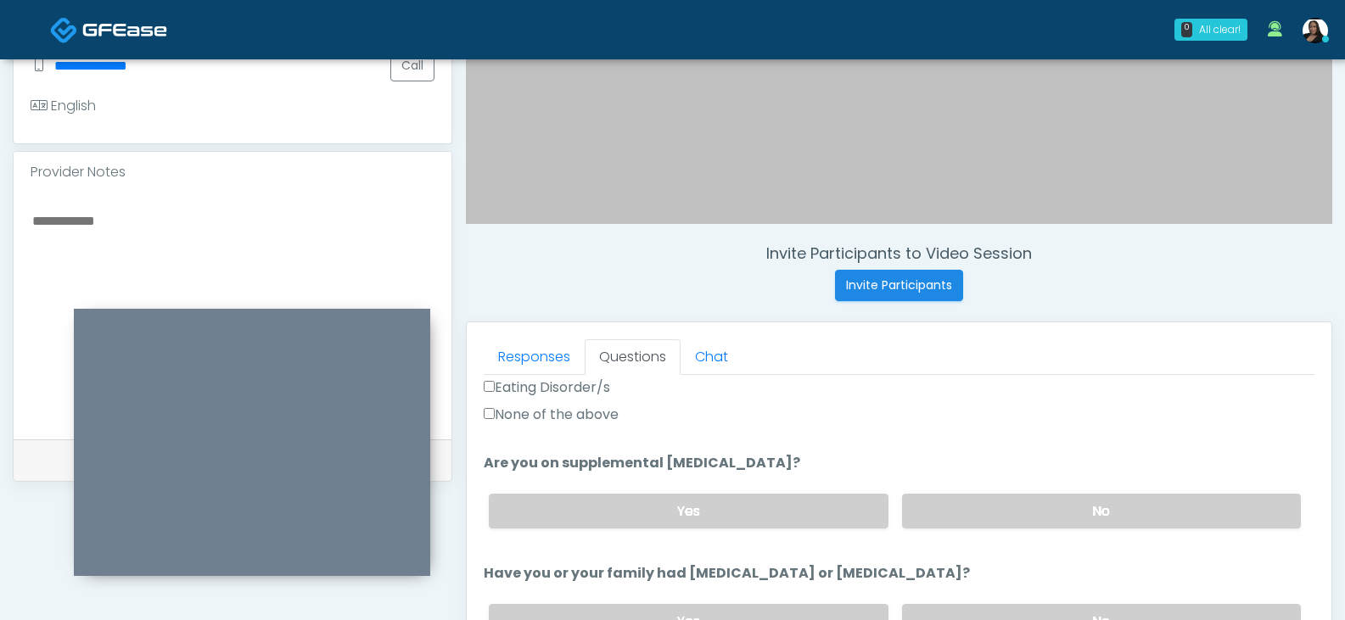
click at [243, 228] on textarea at bounding box center [233, 313] width 404 height 207
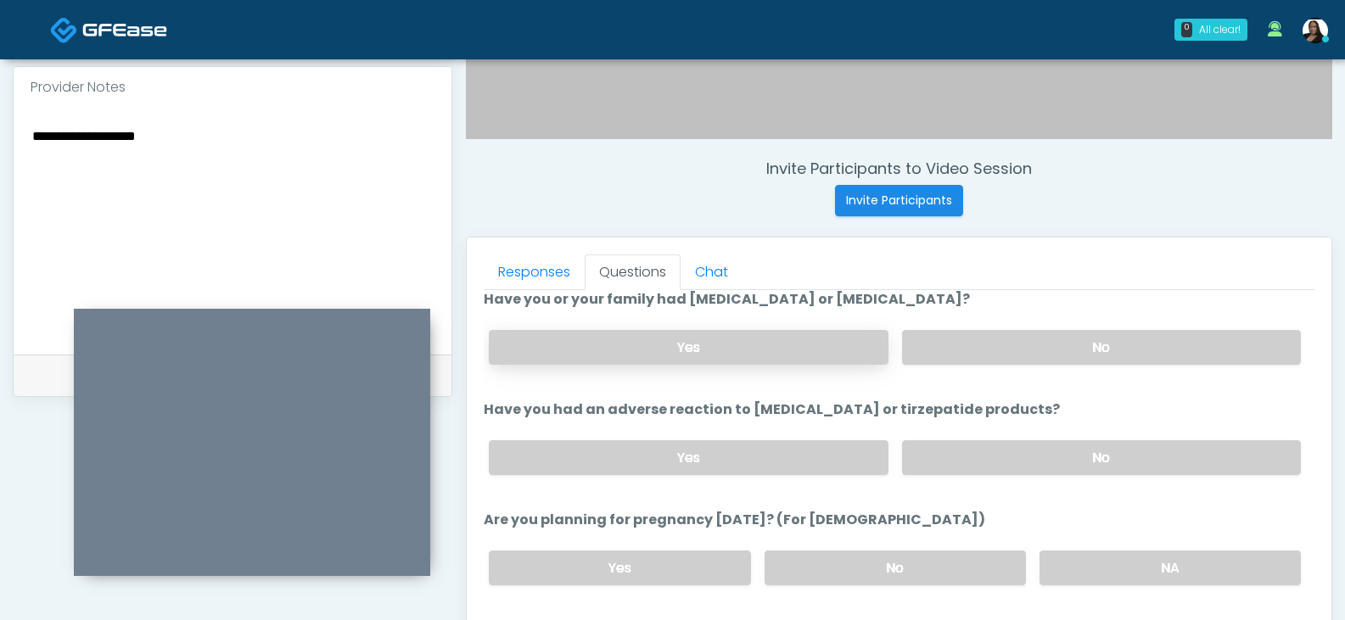
scroll to position [764, 0]
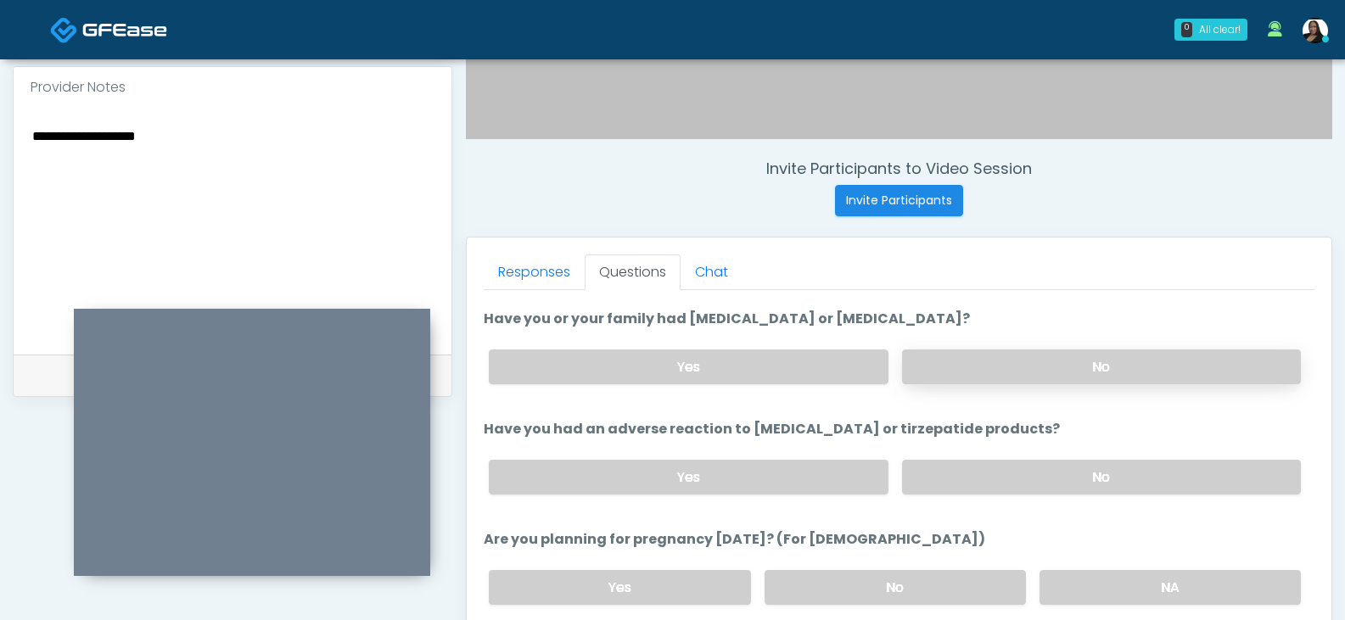
type textarea "**********"
click at [931, 373] on label "No" at bounding box center [1101, 367] width 399 height 35
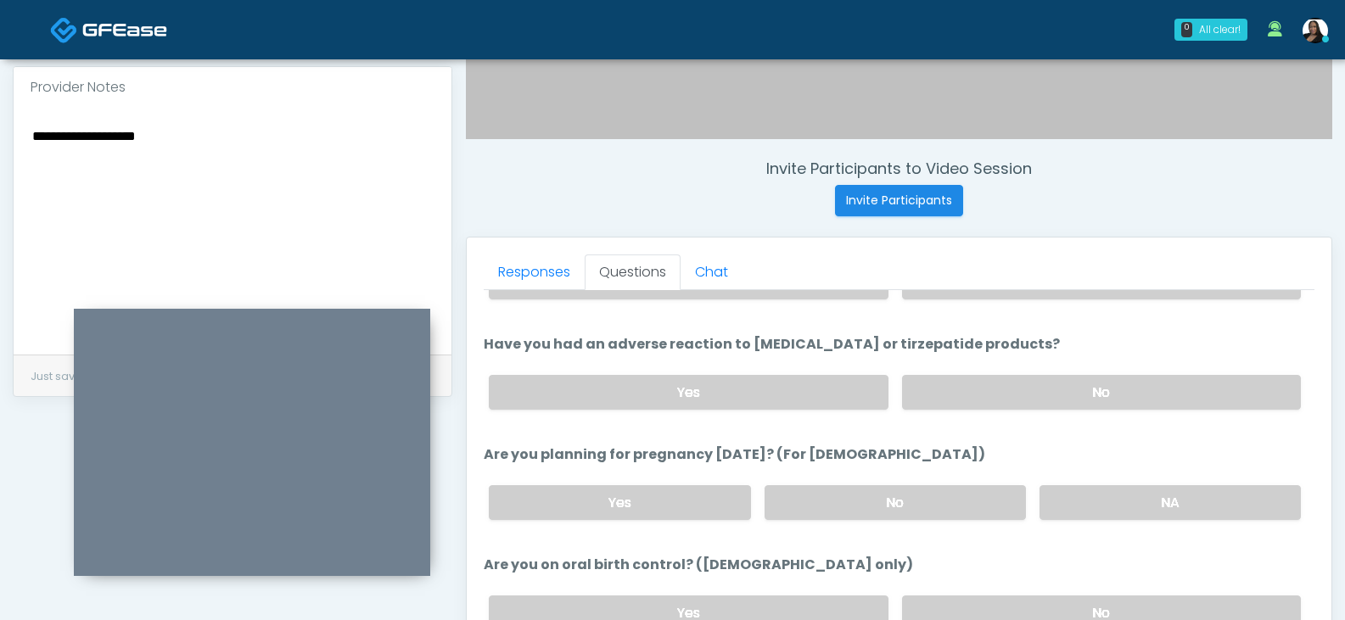
scroll to position [666, 0]
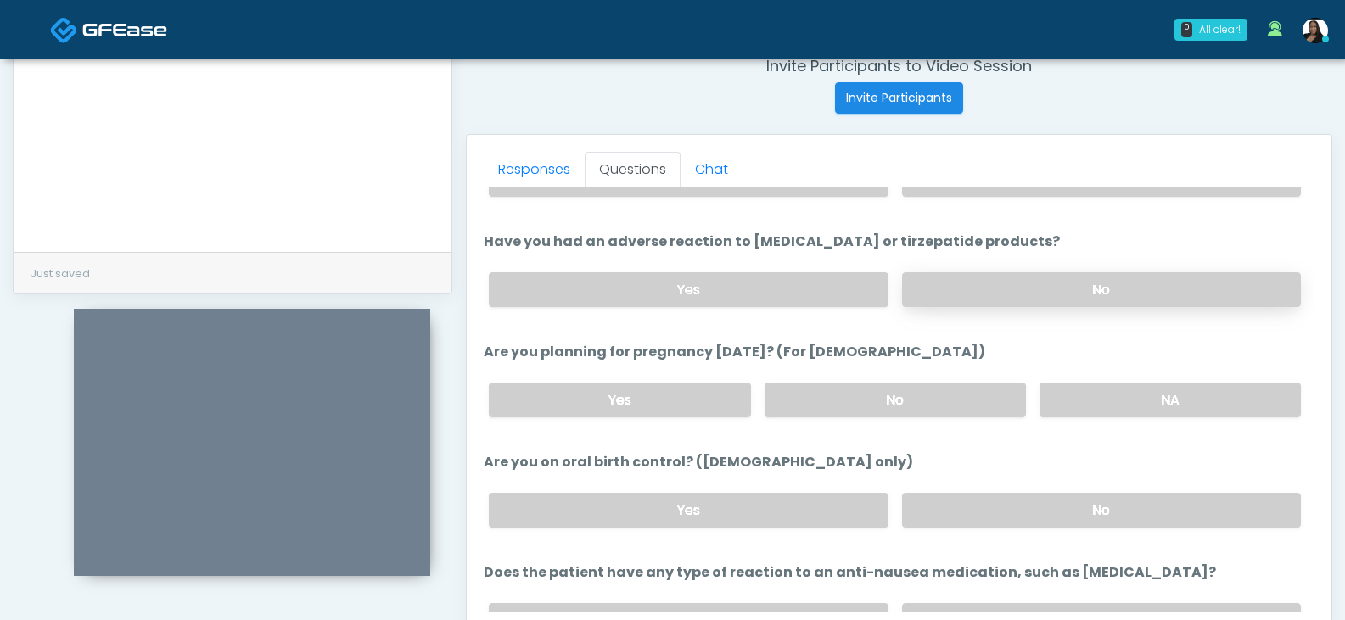
click at [983, 273] on label "No" at bounding box center [1101, 289] width 399 height 35
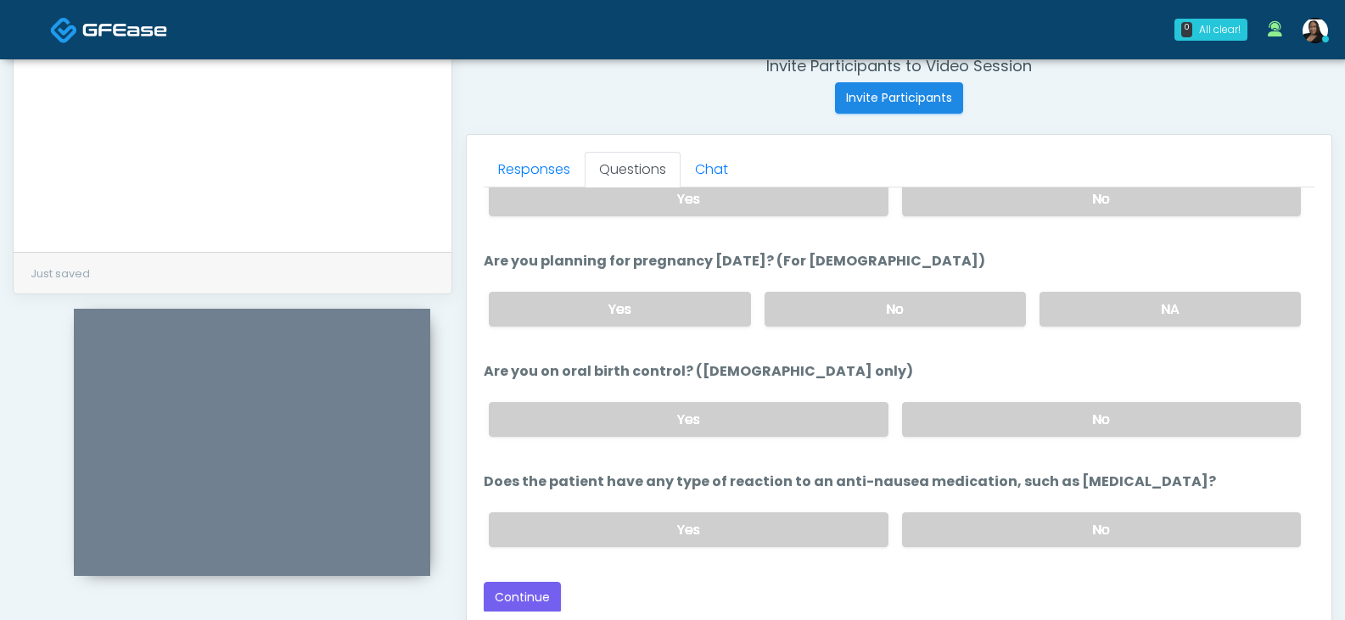
scroll to position [941, 0]
click at [971, 526] on label "No" at bounding box center [1101, 528] width 399 height 35
click at [949, 309] on label "No" at bounding box center [895, 307] width 261 height 35
click at [963, 439] on div "Yes No" at bounding box center [894, 418] width 839 height 62
click at [955, 425] on label "No" at bounding box center [1101, 418] width 399 height 35
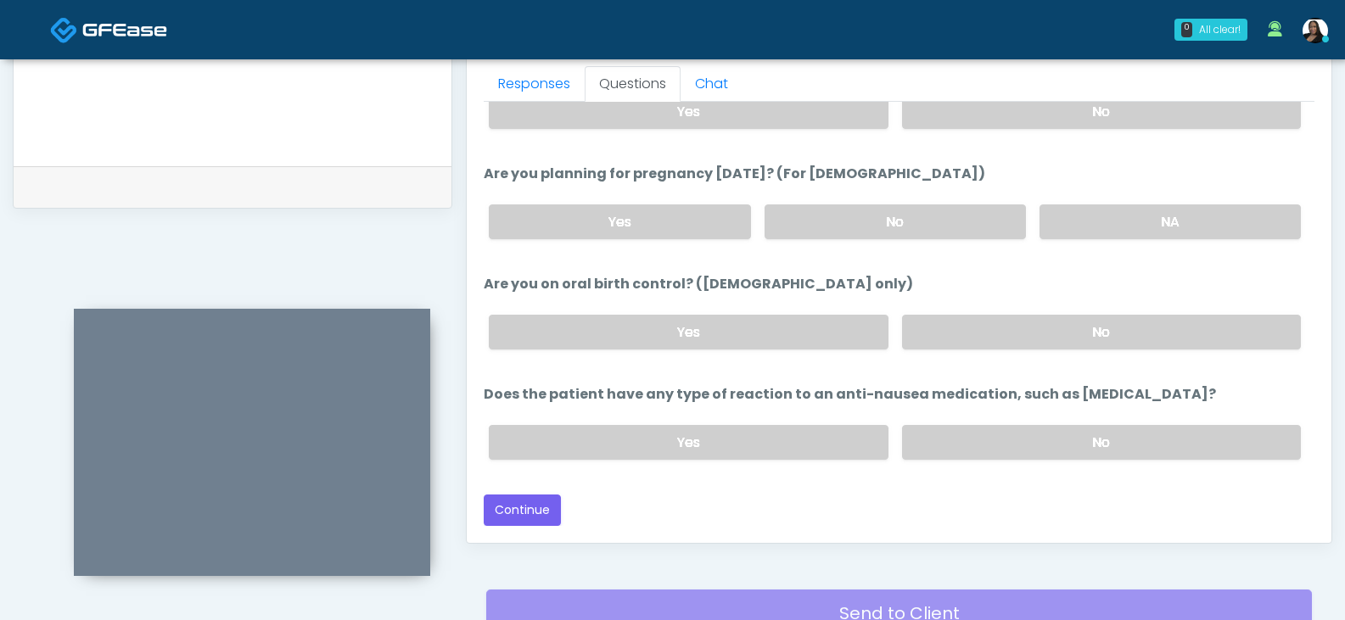
scroll to position [836, 0]
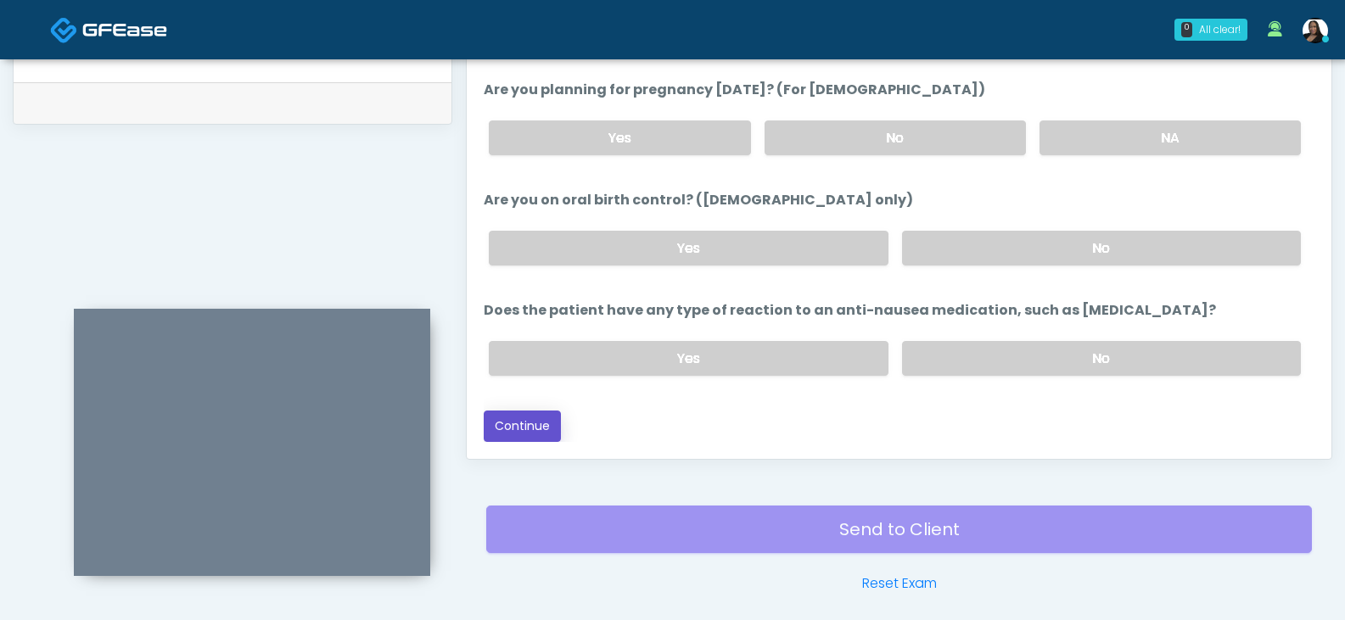
click at [530, 419] on button "Continue" at bounding box center [522, 426] width 77 height 31
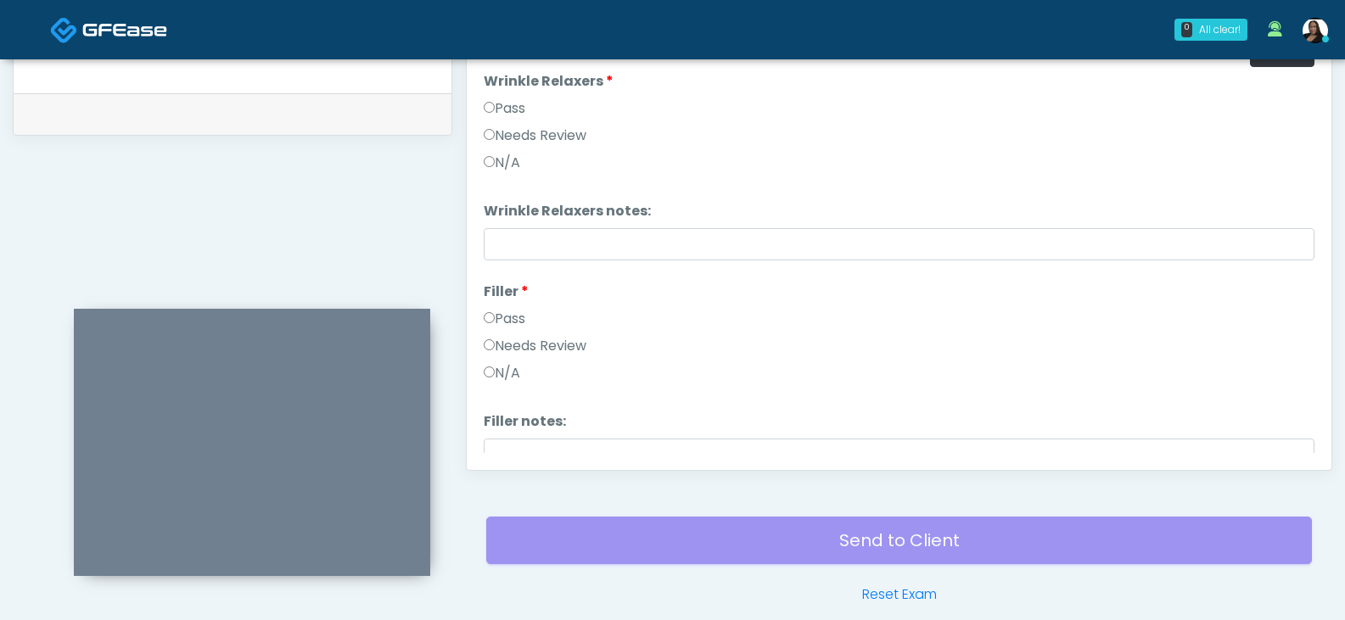
scroll to position [733, 0]
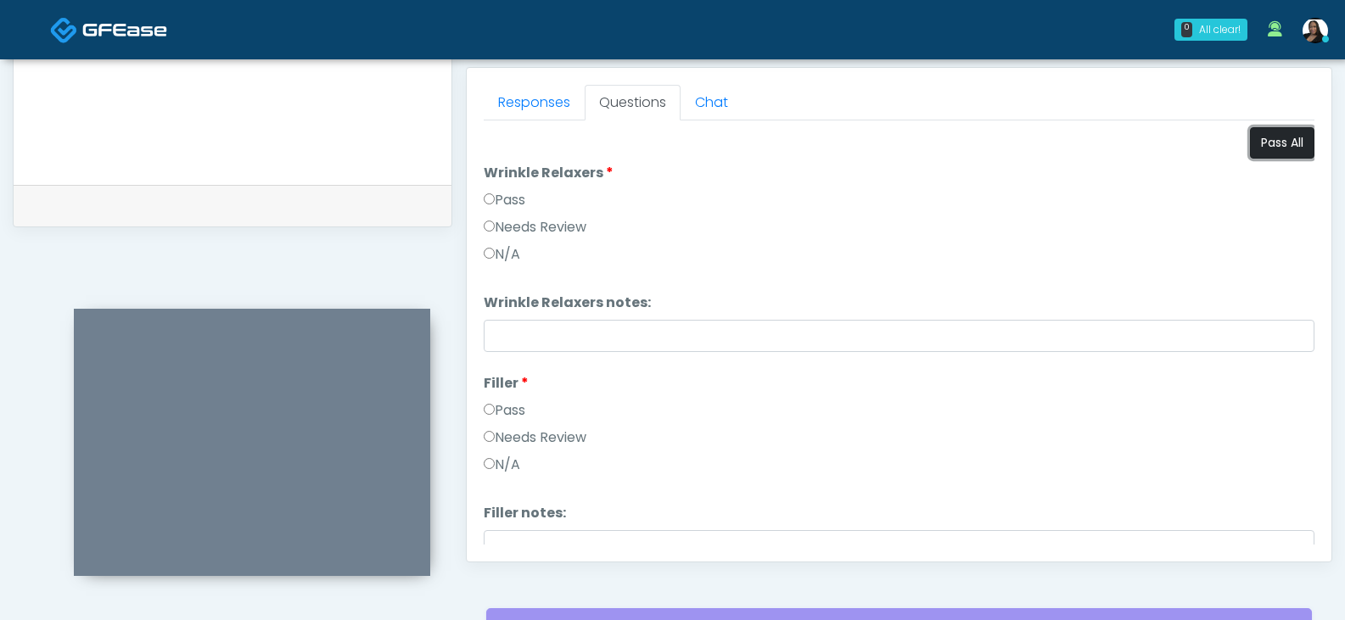
click at [1250, 151] on button "Pass All" at bounding box center [1282, 142] width 64 height 31
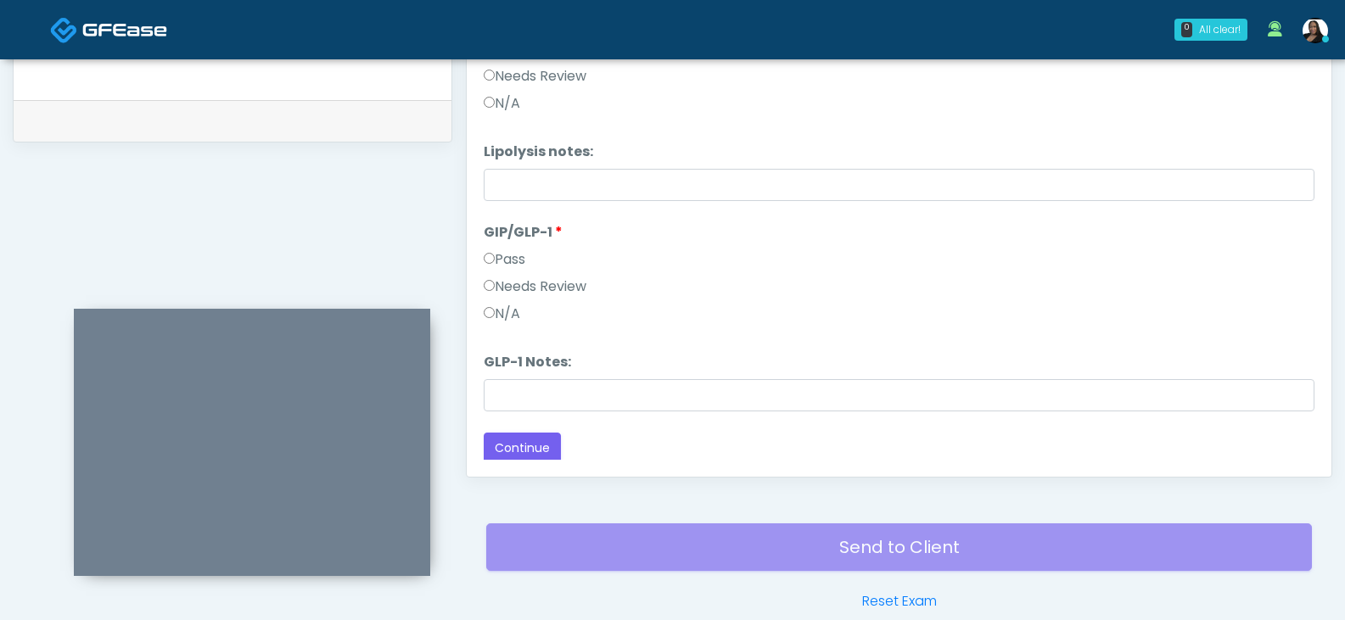
scroll to position [1123, 0]
click at [506, 277] on label "Needs Review" at bounding box center [535, 282] width 103 height 20
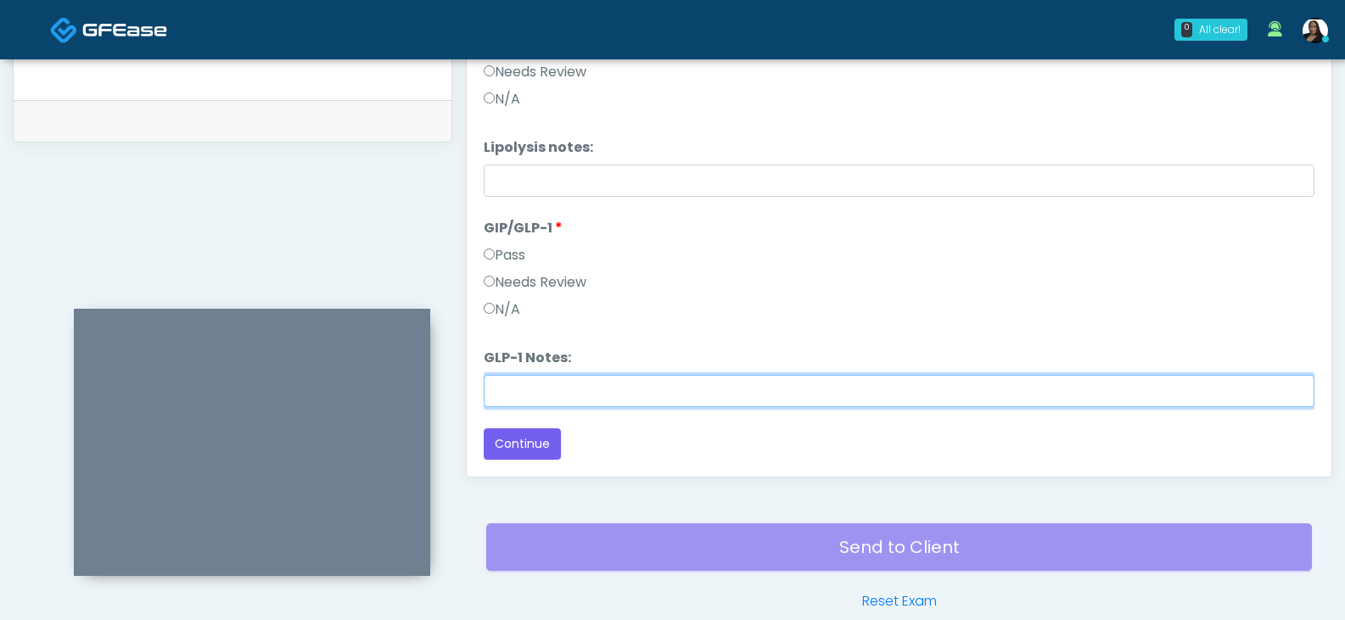
click at [523, 390] on input "GLP-1 Notes:" at bounding box center [899, 391] width 831 height 32
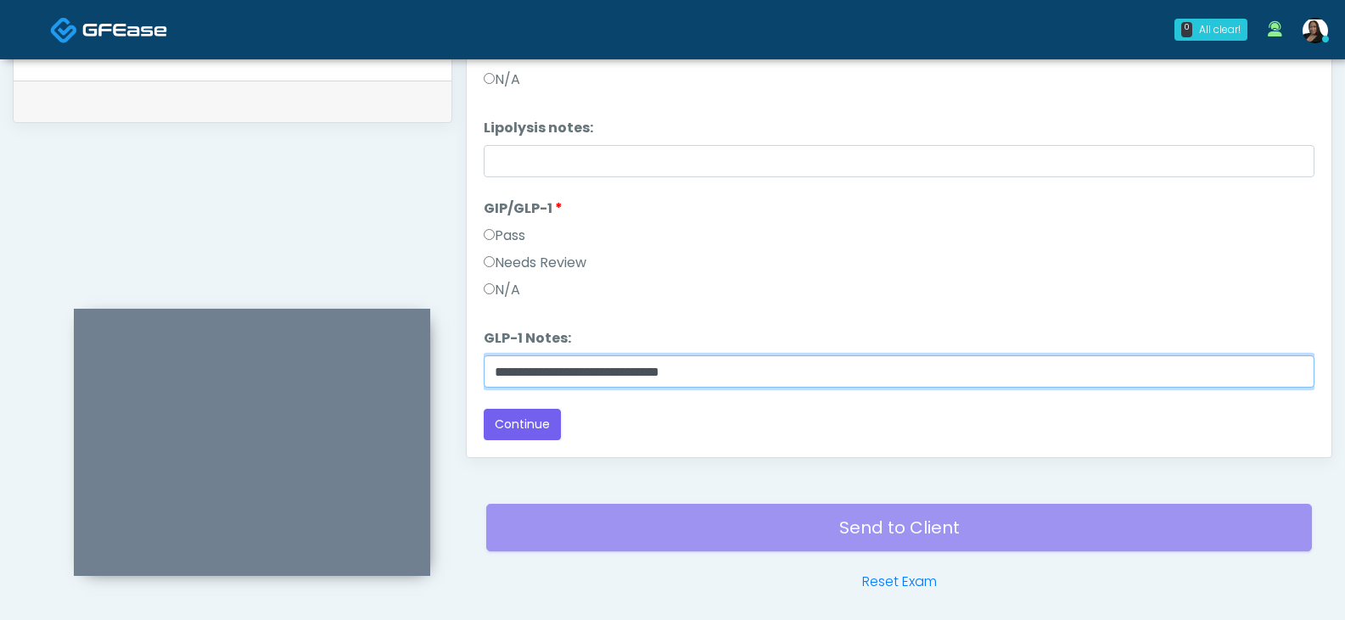
scroll to position [903, 0]
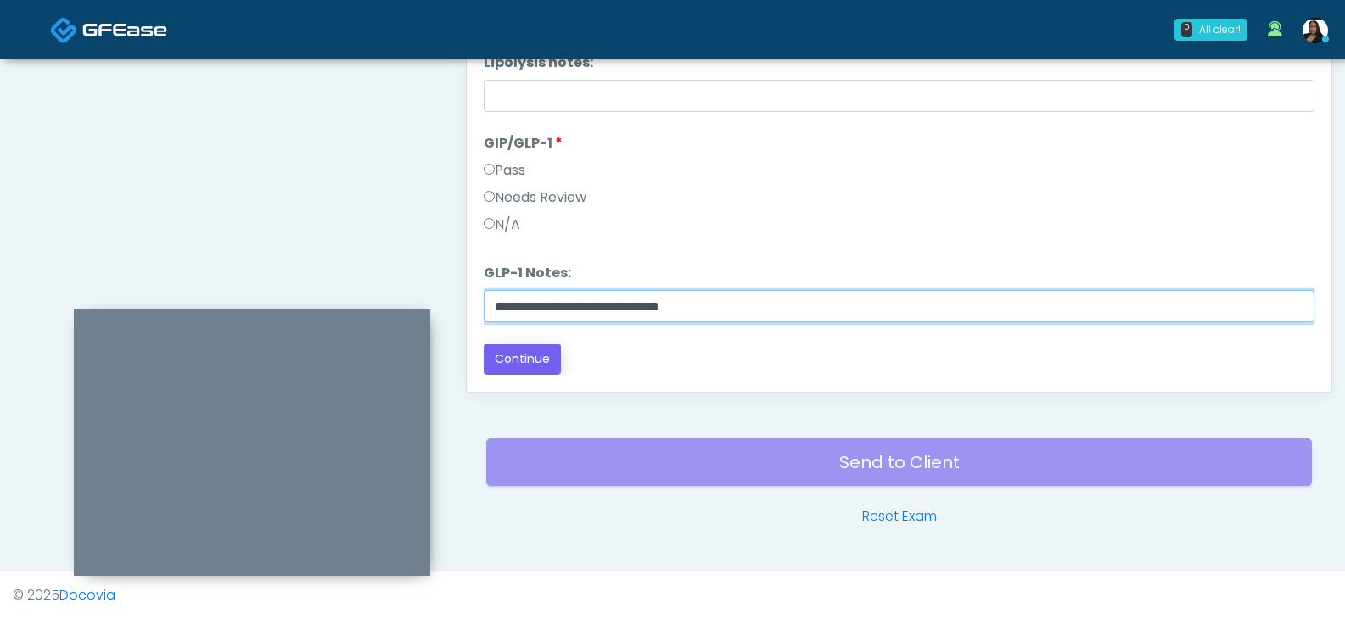
type input "**********"
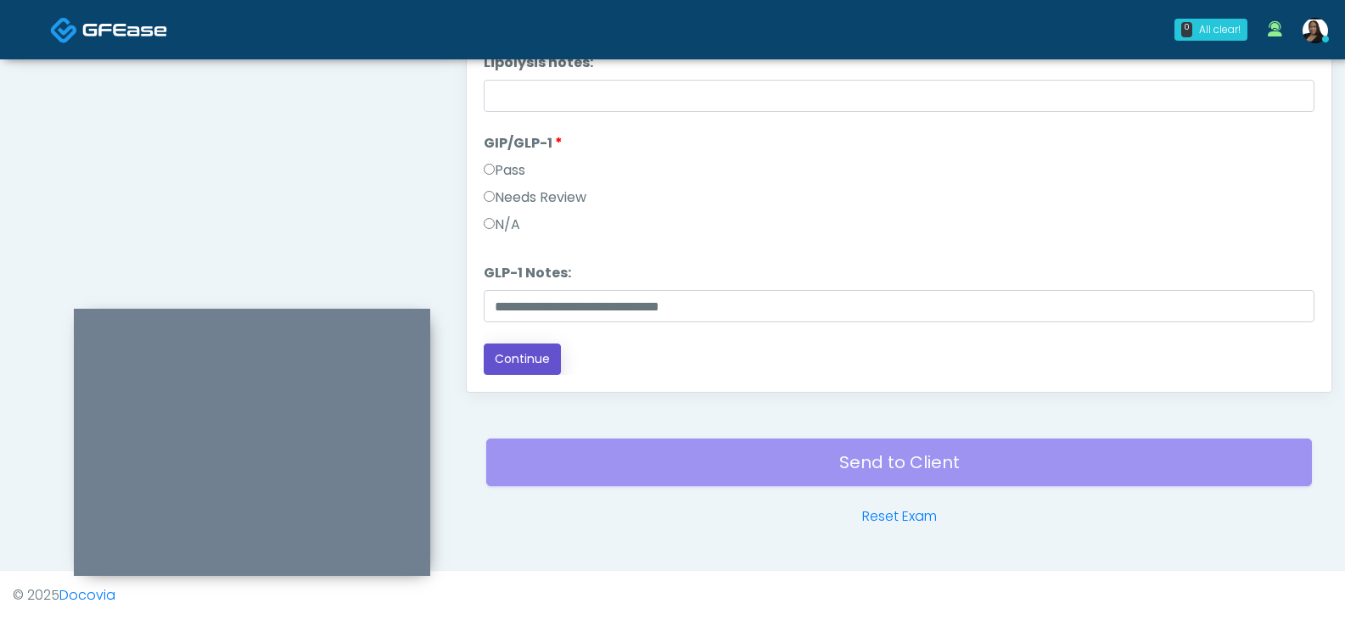
click at [525, 364] on button "Continue" at bounding box center [522, 359] width 77 height 31
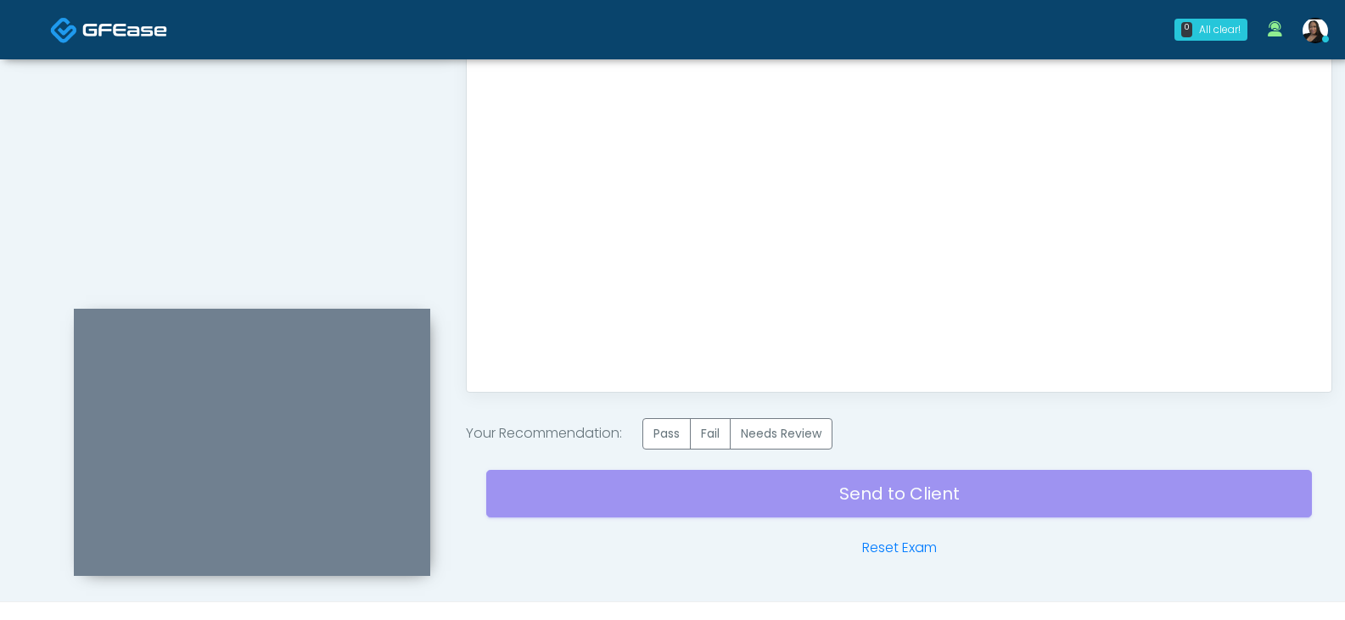
scroll to position [0, 0]
click at [679, 439] on label "Pass" at bounding box center [666, 433] width 48 height 31
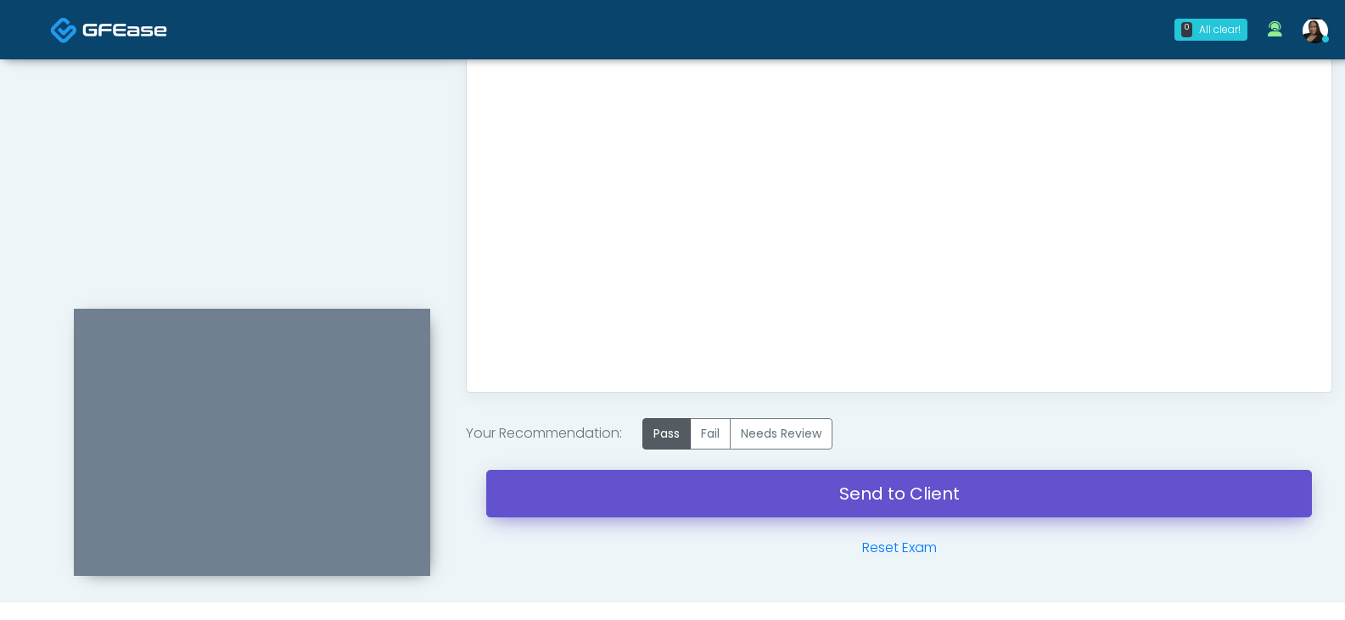
click at [926, 487] on link "Send to Client" at bounding box center [899, 494] width 826 height 48
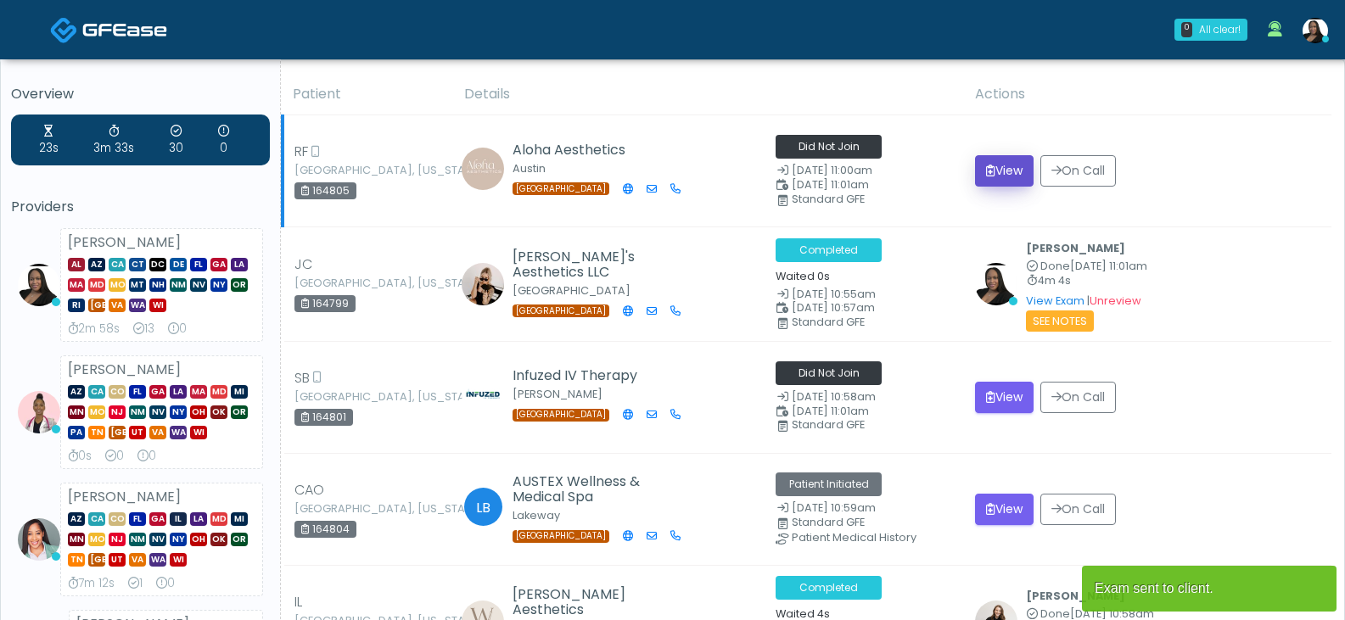
click at [988, 165] on button "View" at bounding box center [1004, 170] width 59 height 31
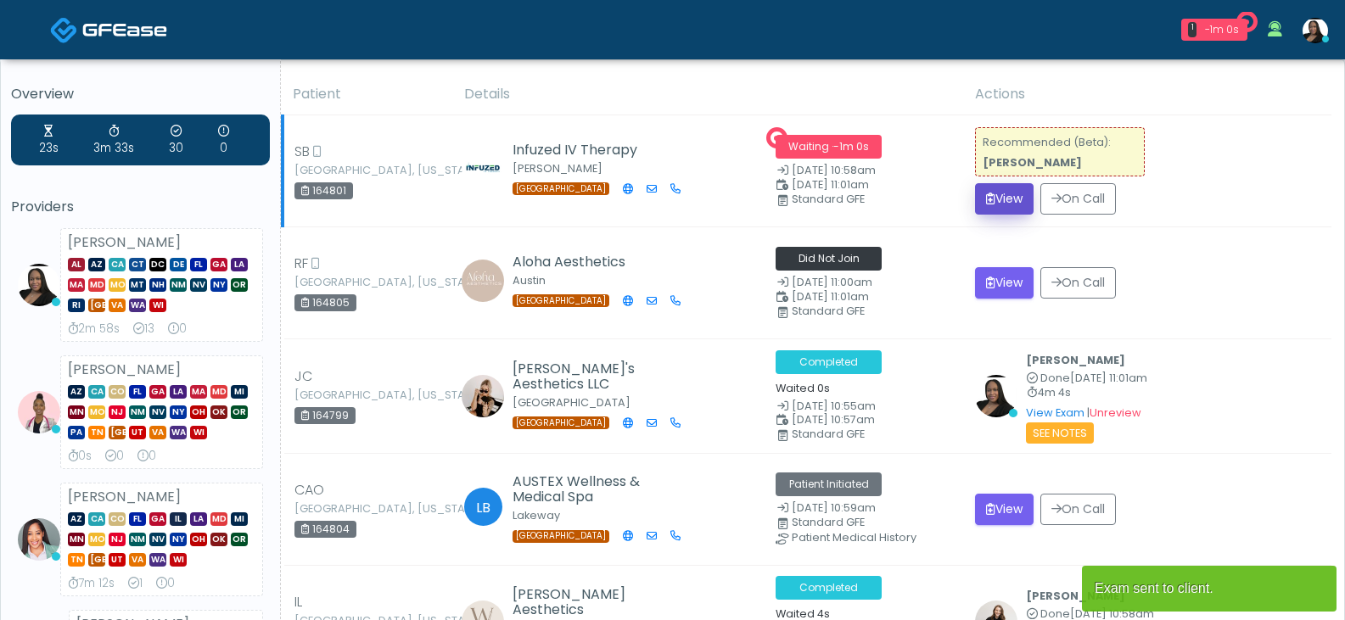
click at [996, 199] on button "View" at bounding box center [1004, 198] width 59 height 31
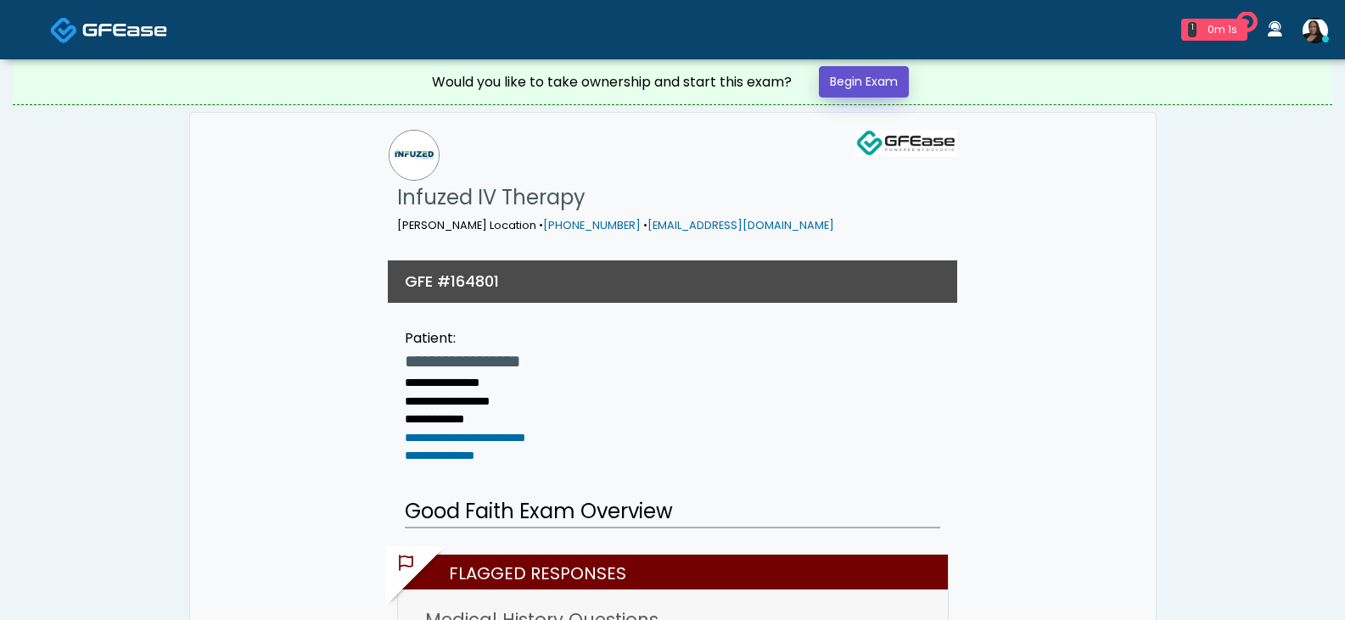
click at [867, 74] on link "Begin Exam" at bounding box center [864, 81] width 90 height 31
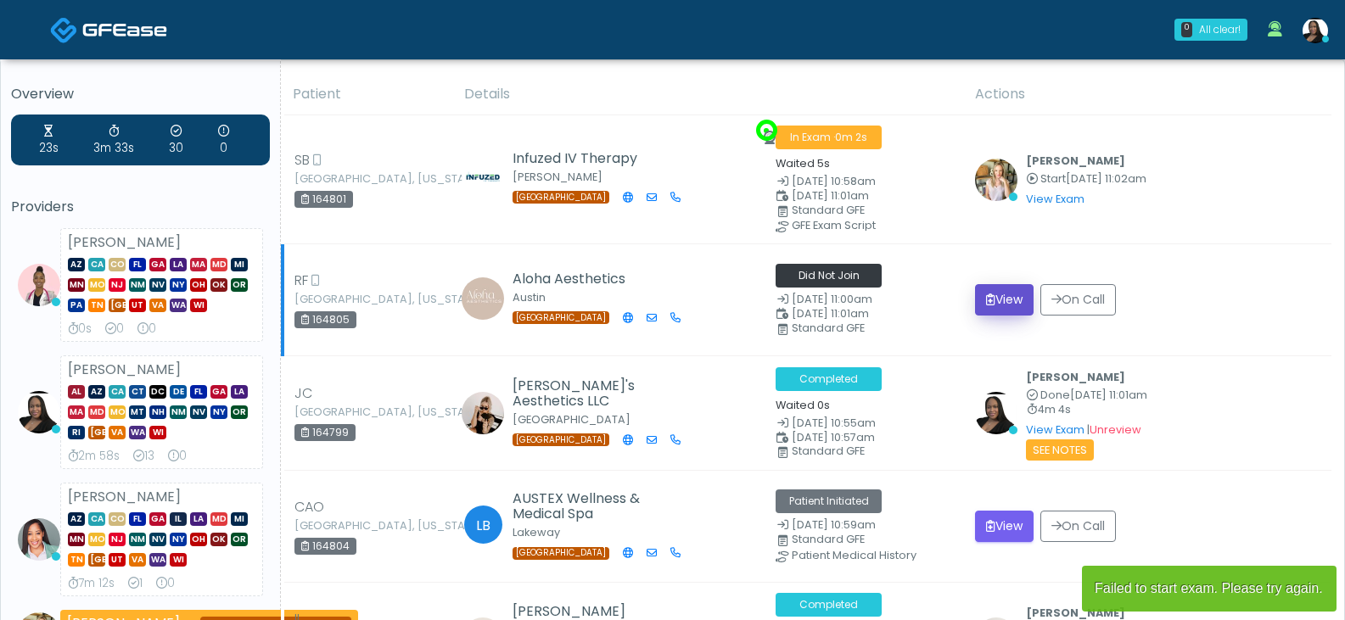
click at [995, 297] on button "View" at bounding box center [1004, 299] width 59 height 31
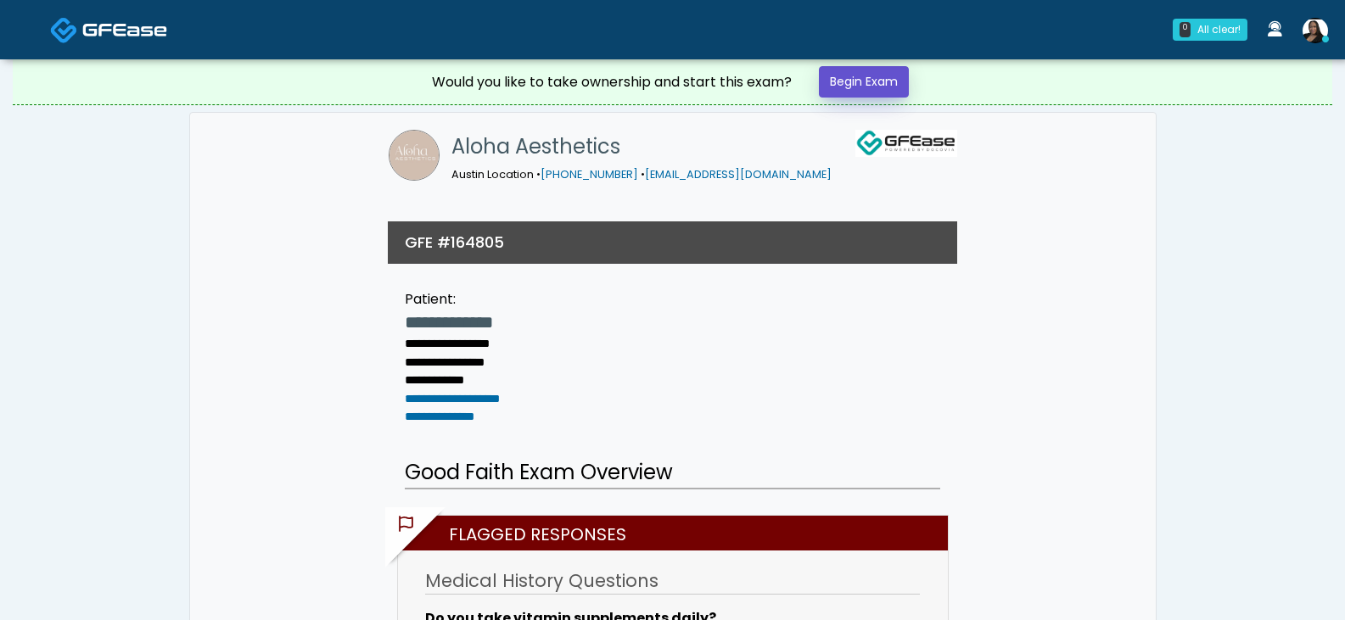
click at [872, 76] on link "Begin Exam" at bounding box center [864, 81] width 90 height 31
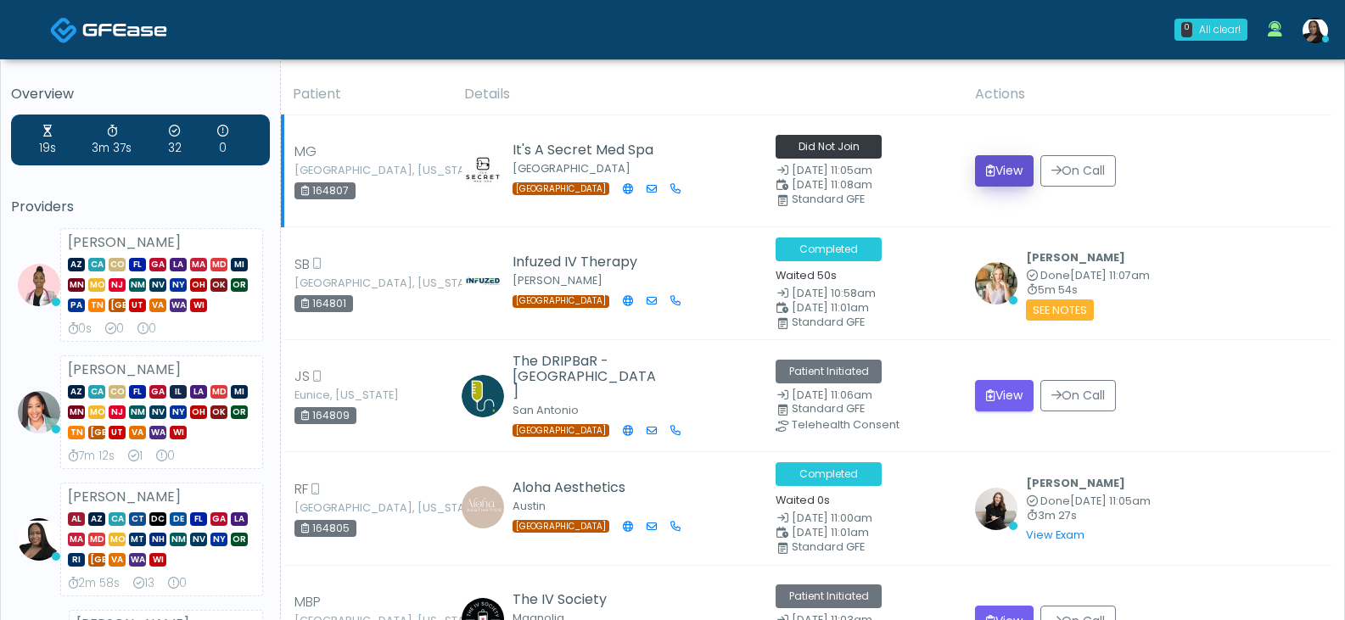
click at [1011, 162] on button "View" at bounding box center [1004, 170] width 59 height 31
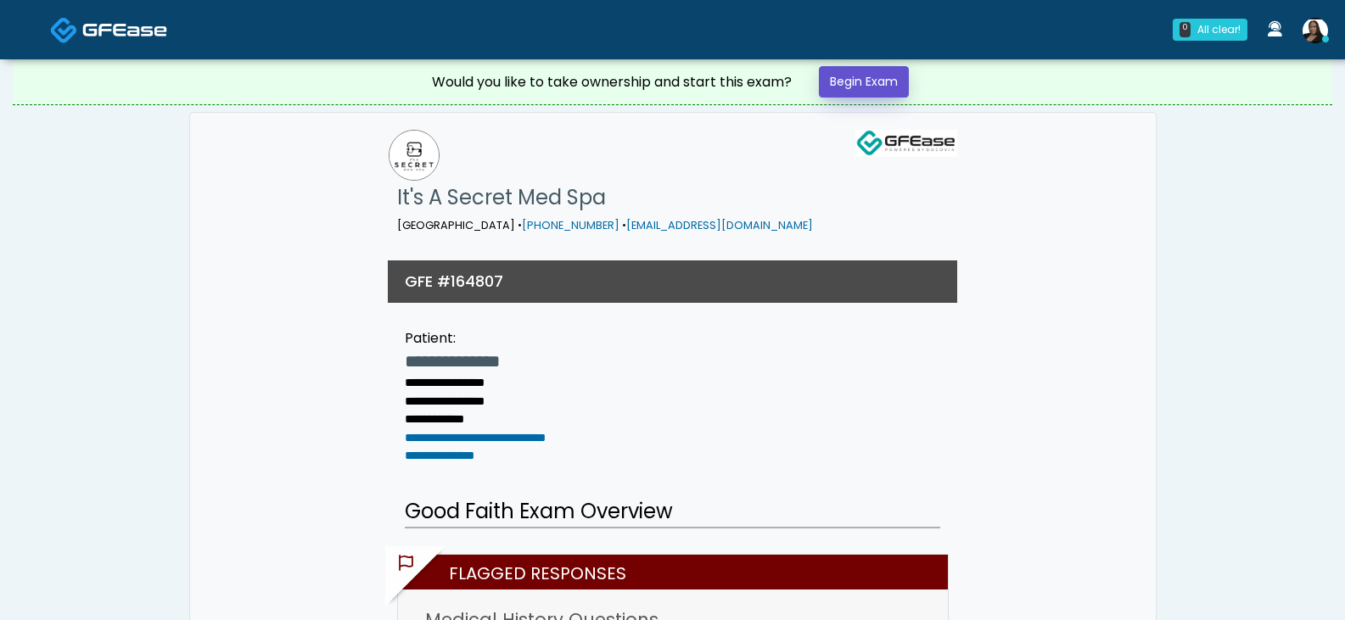
click at [894, 87] on link "Begin Exam" at bounding box center [864, 81] width 90 height 31
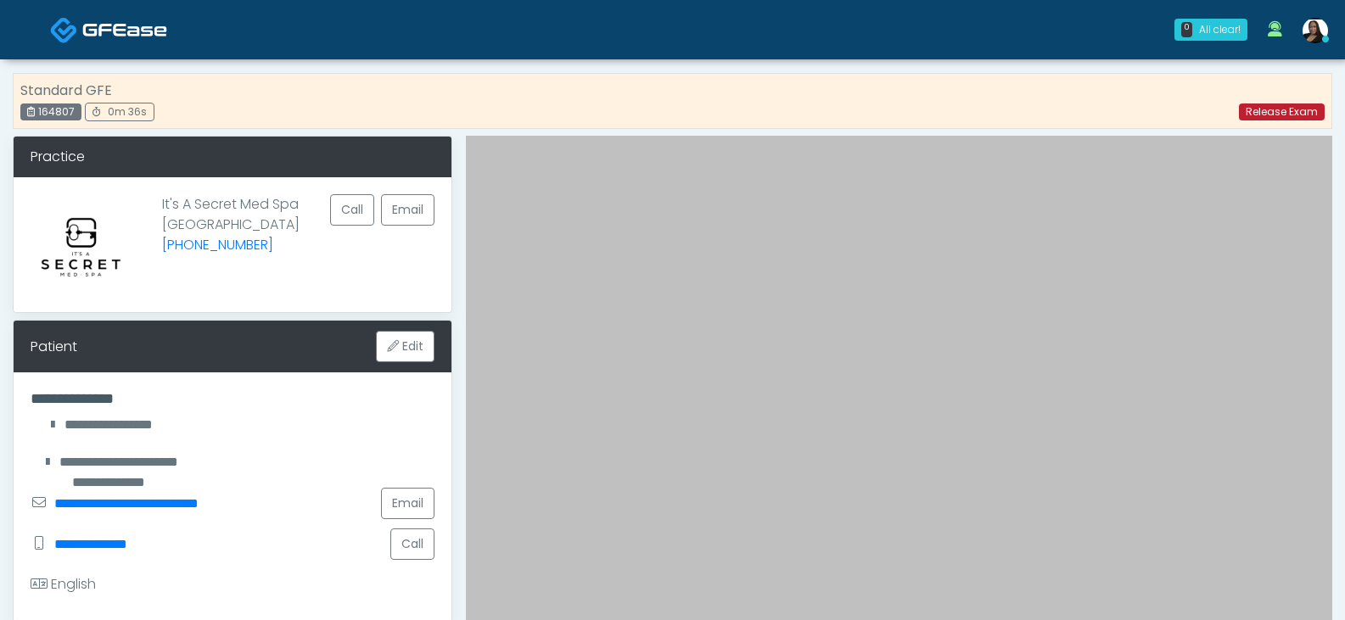
click at [1291, 120] on link "Release Exam" at bounding box center [1282, 112] width 86 height 17
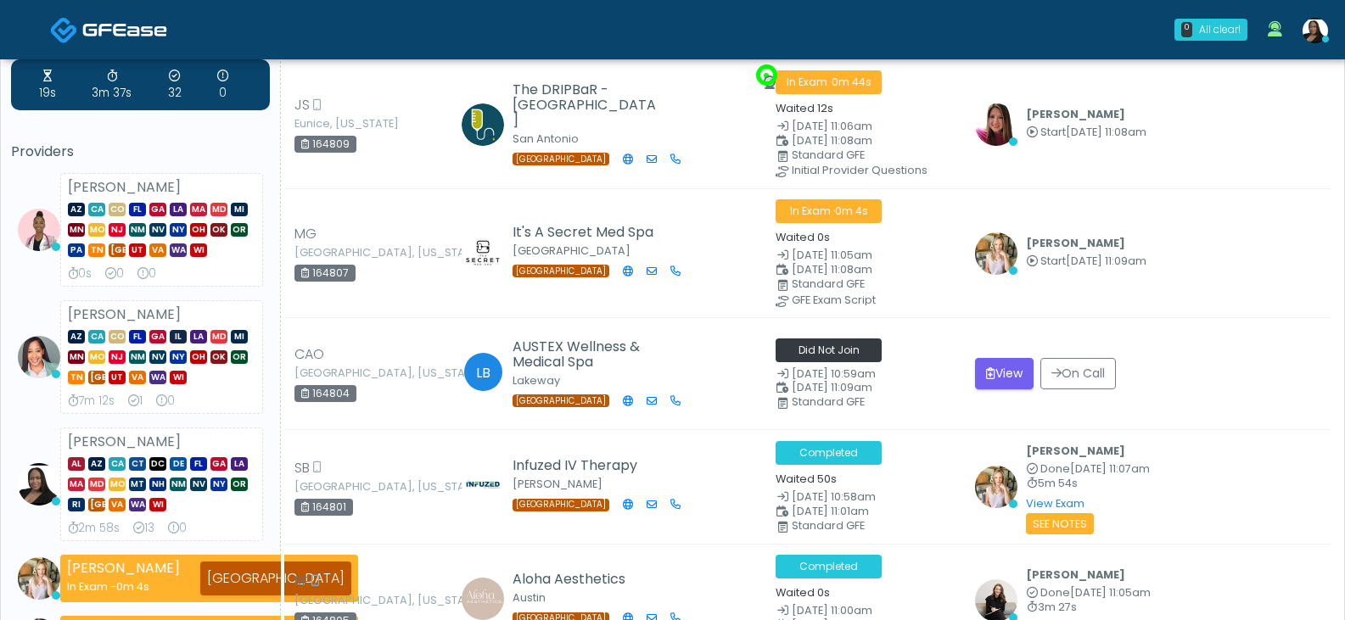
scroll to position [85, 0]
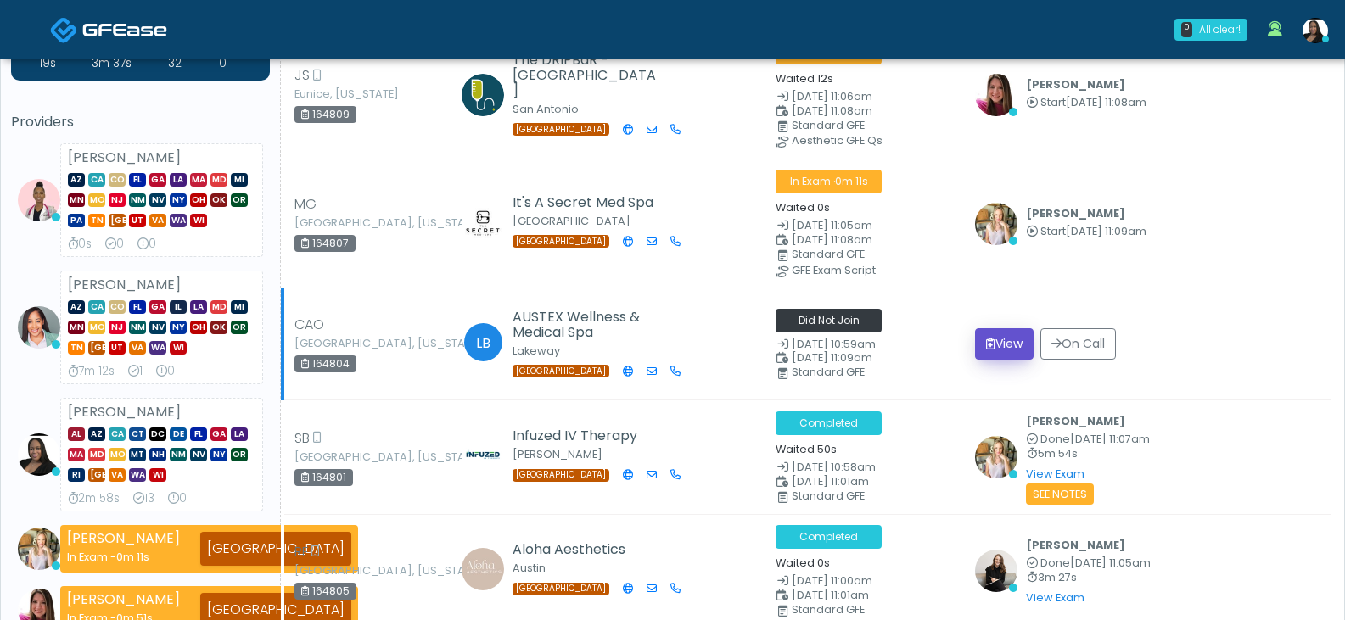
click at [1001, 340] on button "View" at bounding box center [1004, 343] width 59 height 31
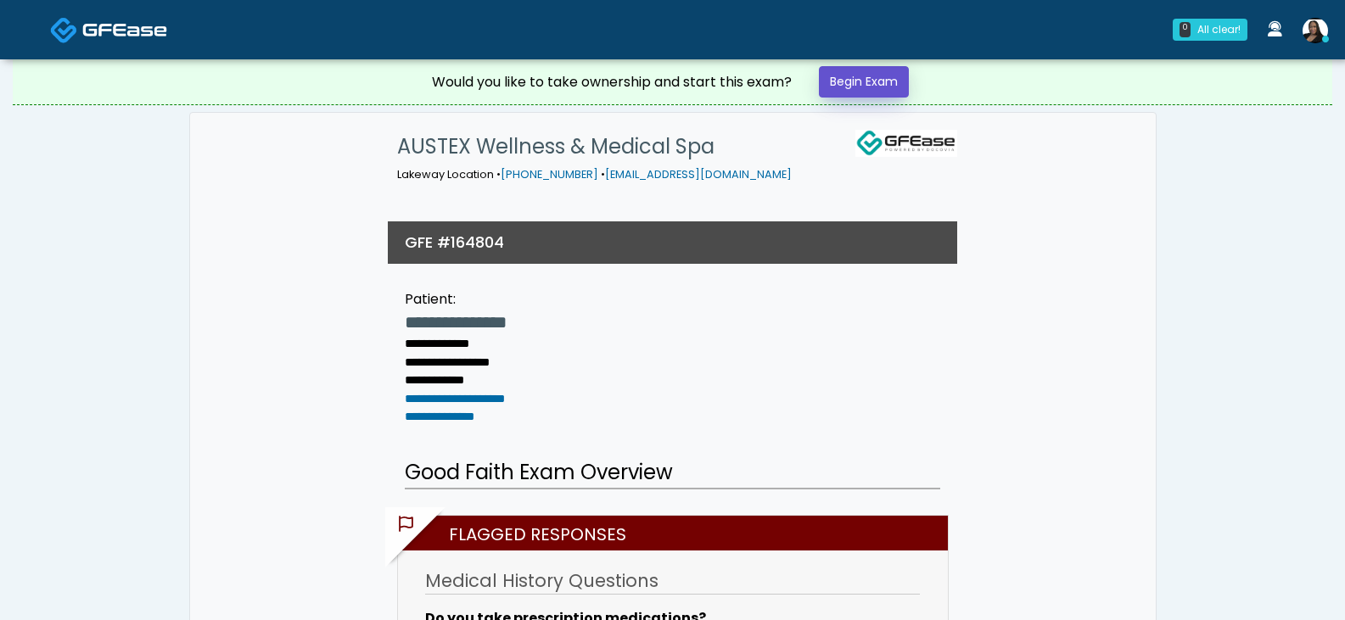
click at [884, 80] on link "Begin Exam" at bounding box center [864, 81] width 90 height 31
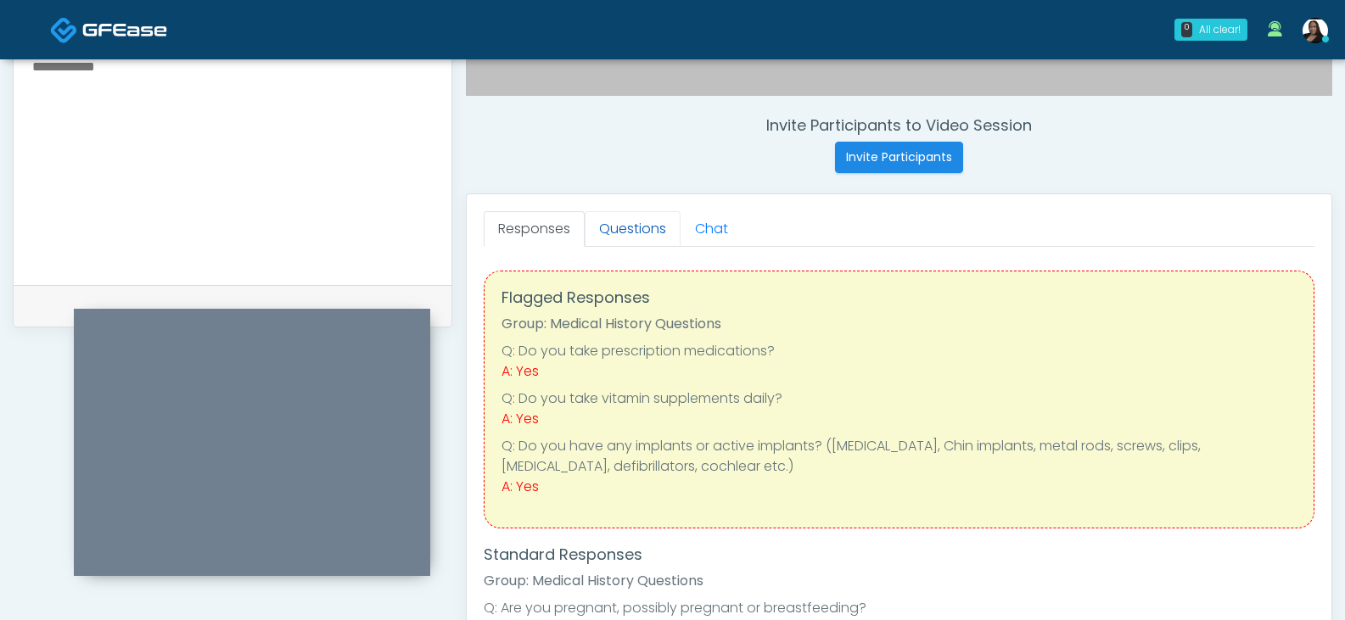
scroll to position [606, 0]
click at [642, 227] on link "Questions" at bounding box center [633, 230] width 96 height 36
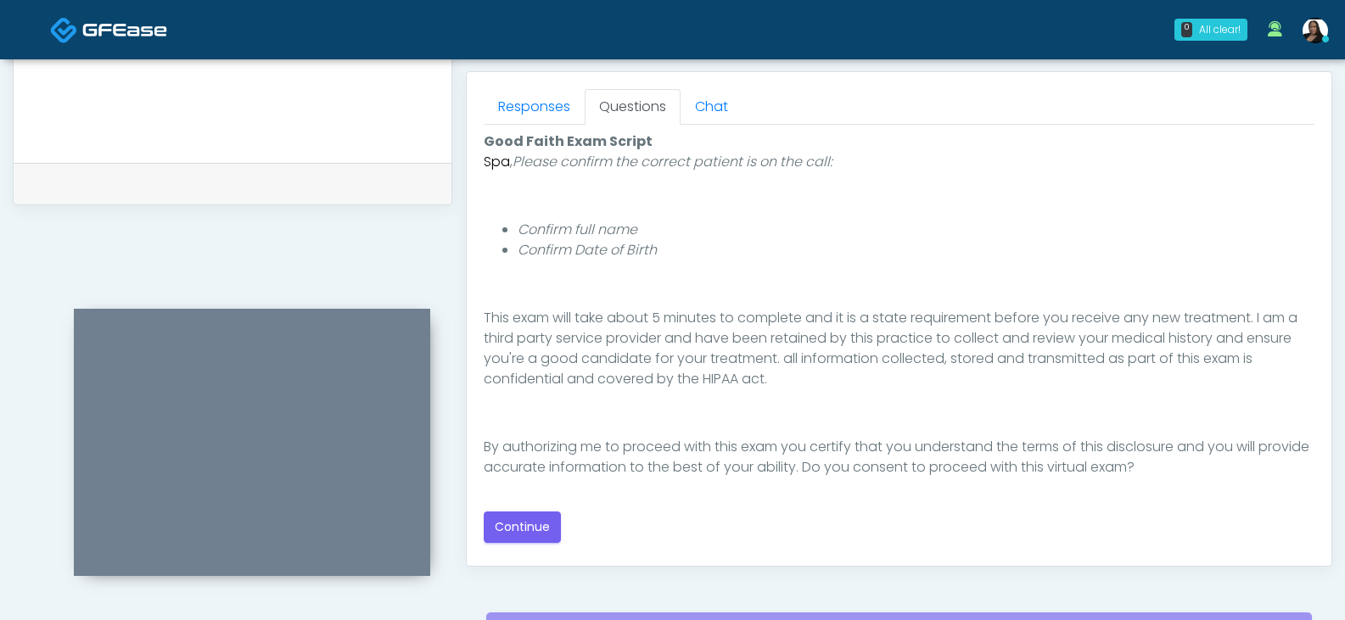
scroll to position [903, 0]
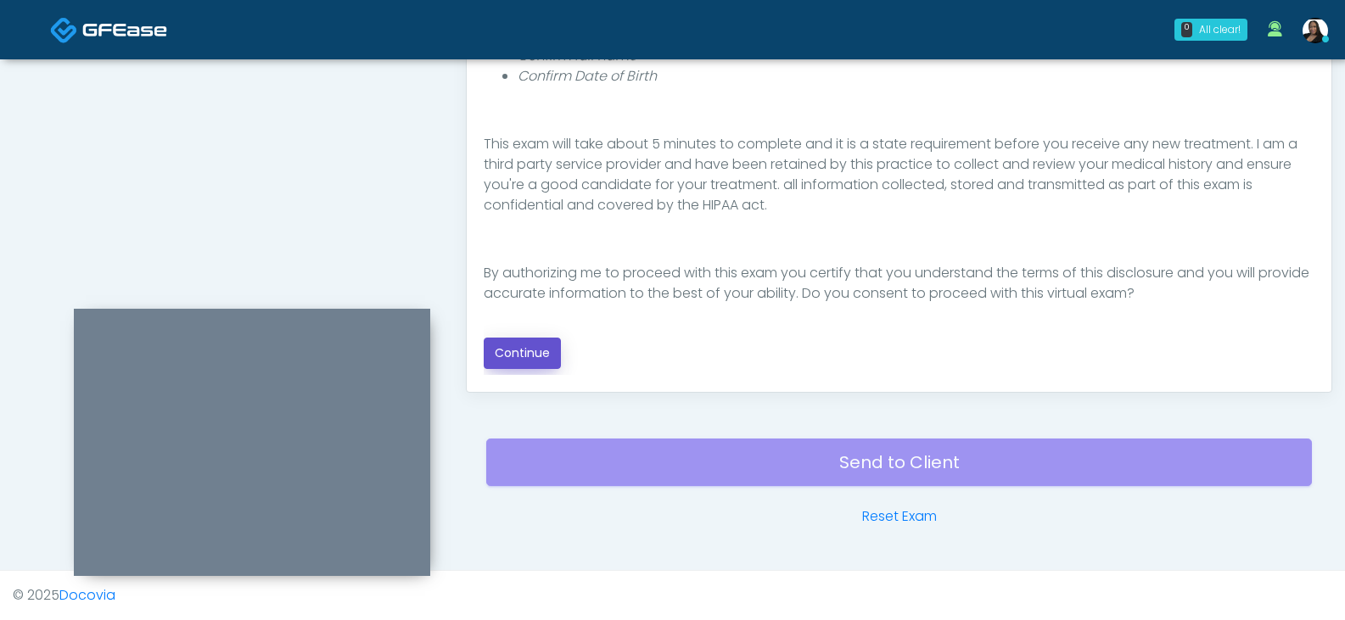
click at [551, 359] on button "Continue" at bounding box center [522, 353] width 77 height 31
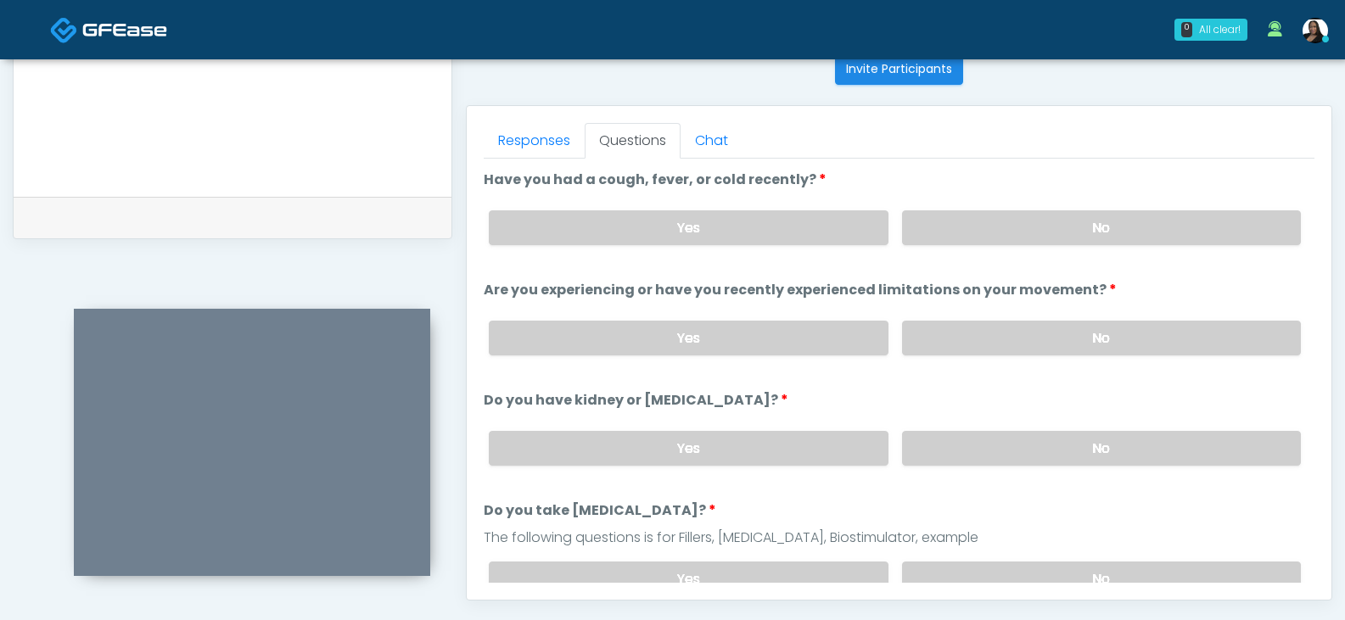
scroll to position [697, 0]
click at [1102, 228] on label "No" at bounding box center [1101, 226] width 399 height 35
click at [1030, 326] on label "No" at bounding box center [1101, 336] width 399 height 35
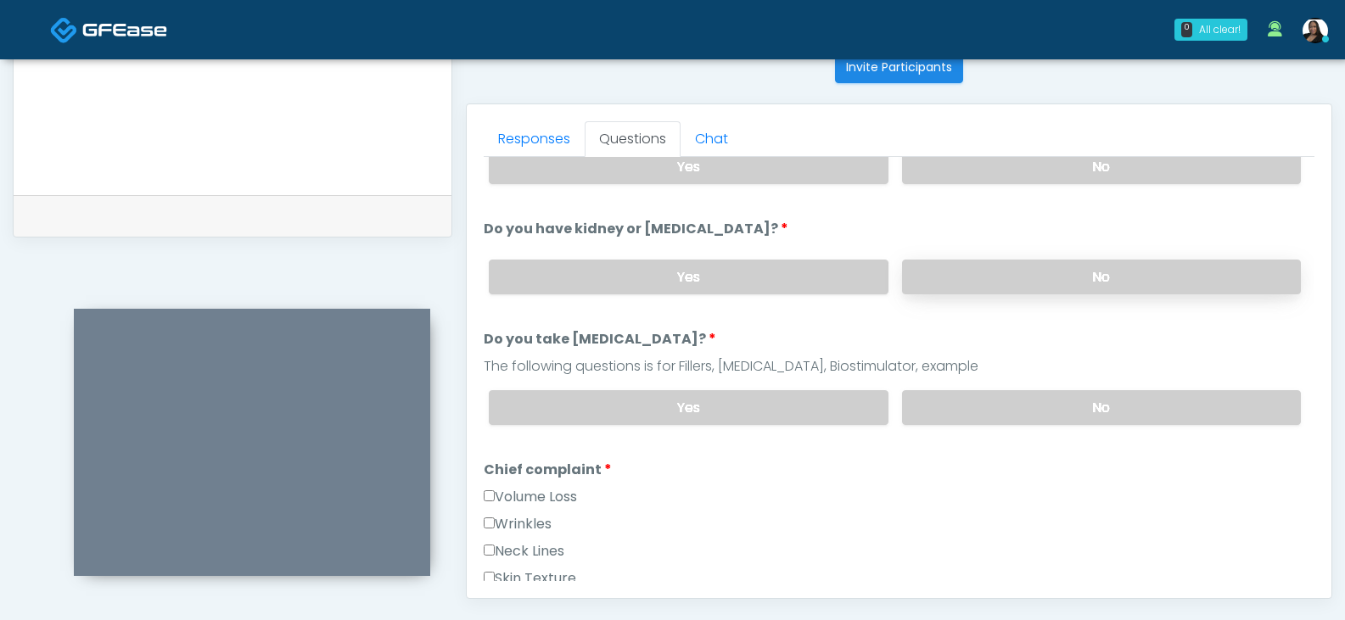
click at [1014, 279] on label "No" at bounding box center [1101, 277] width 399 height 35
click at [967, 402] on label "No" at bounding box center [1101, 407] width 399 height 35
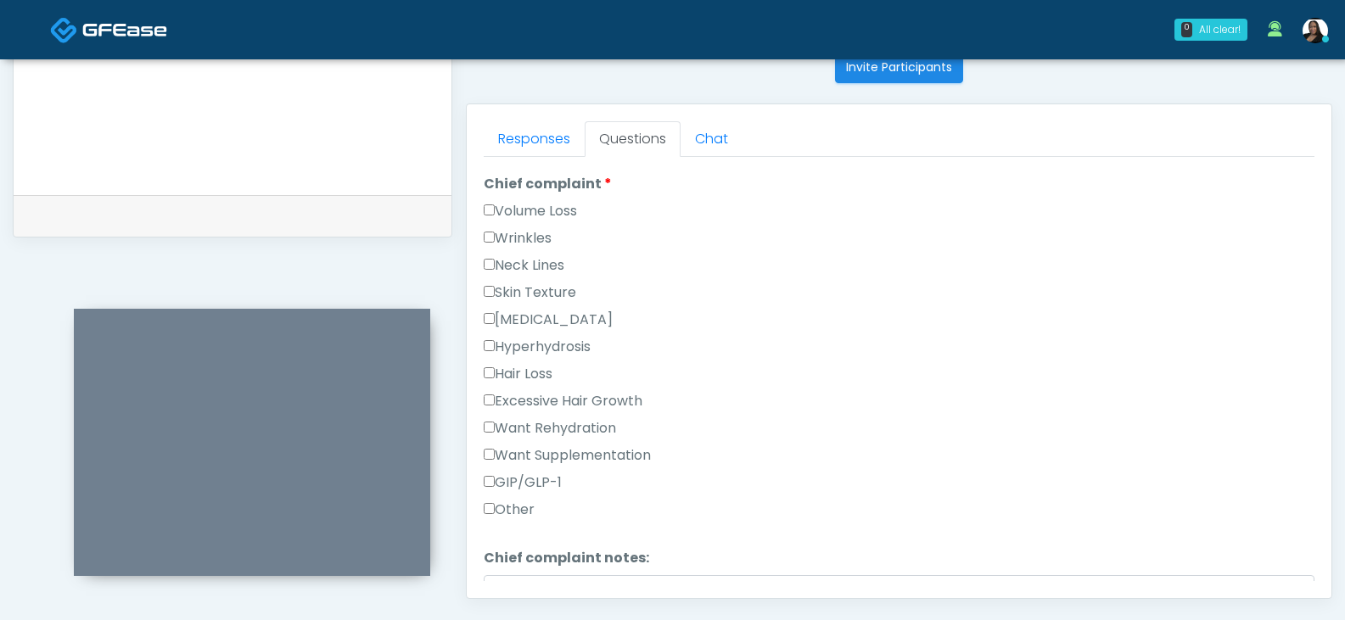
scroll to position [509, 0]
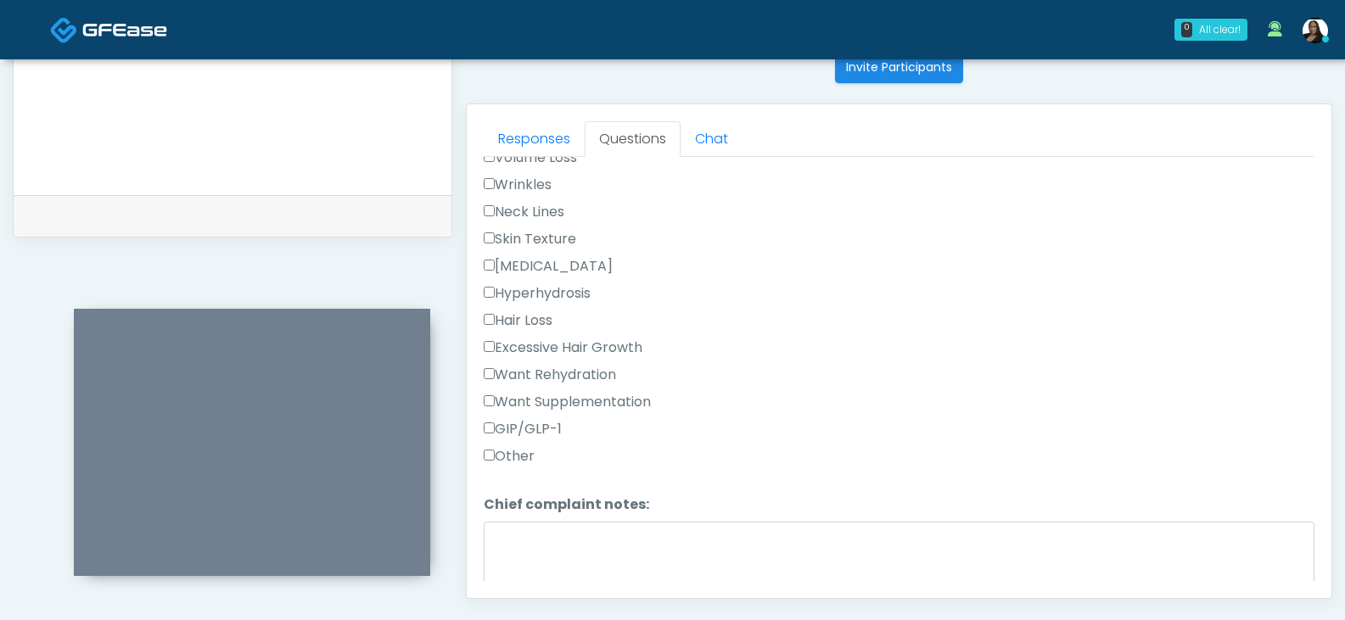
click at [513, 453] on label "Other" at bounding box center [509, 456] width 51 height 20
click at [524, 544] on textarea "Chief complaint notes:" at bounding box center [899, 558] width 831 height 73
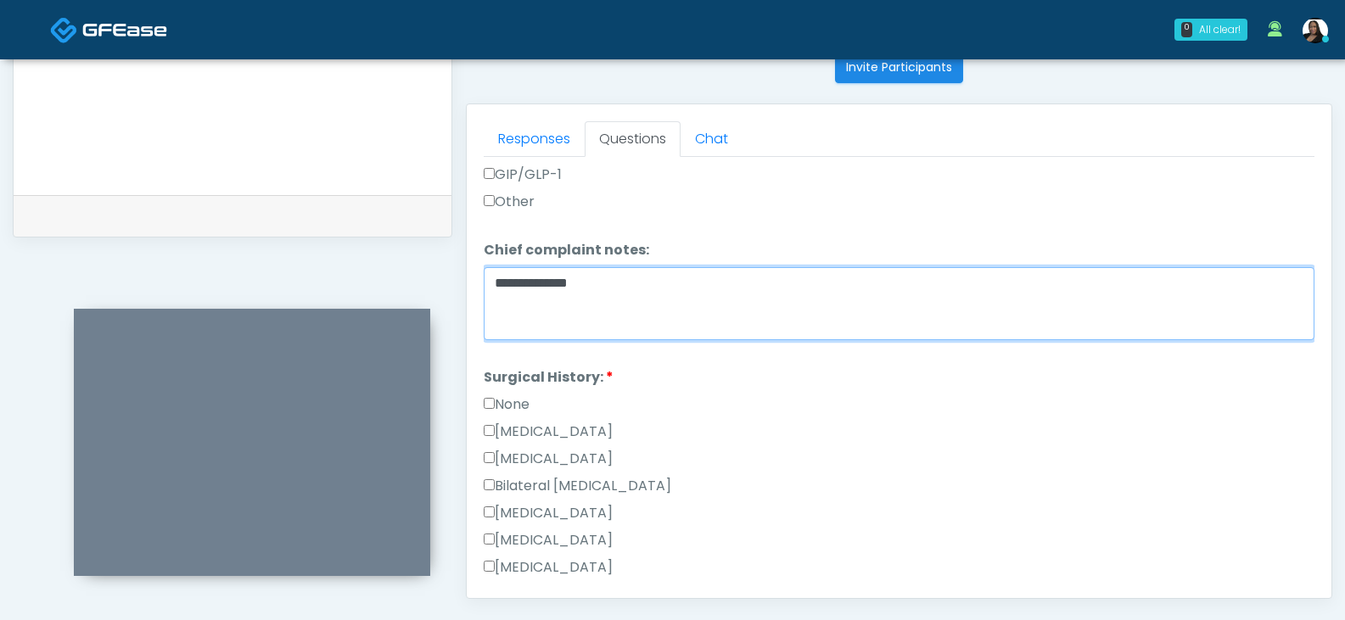
scroll to position [849, 0]
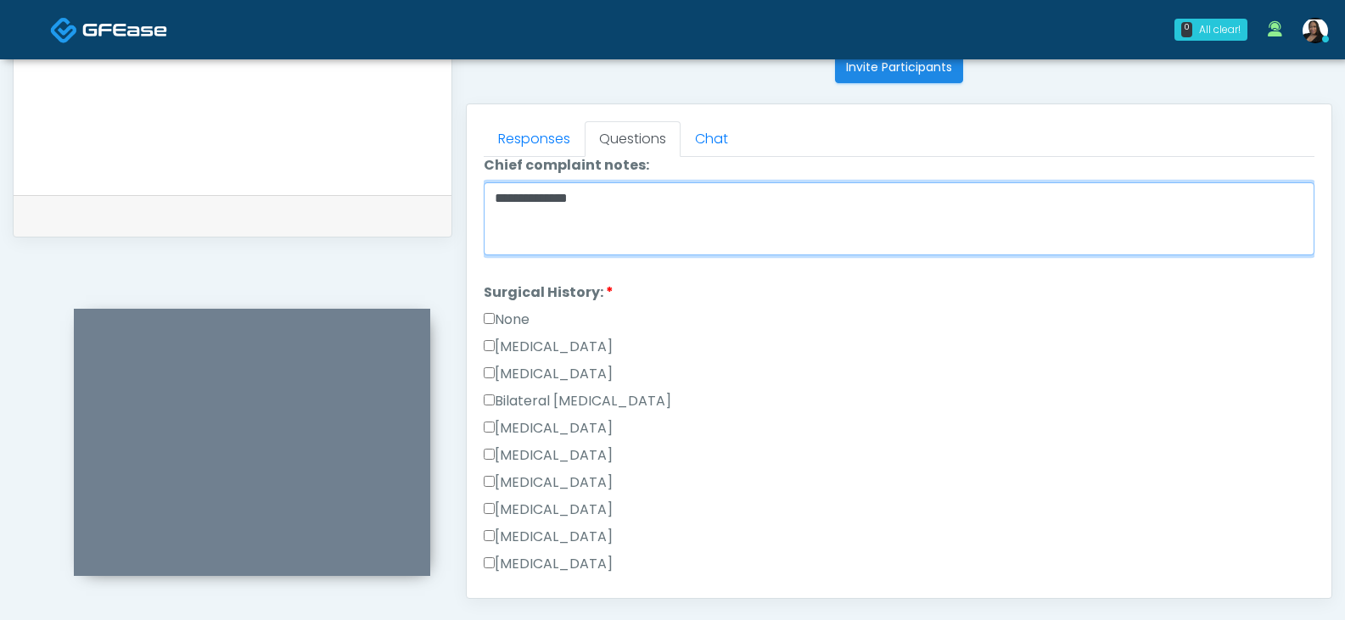
type textarea "**********"
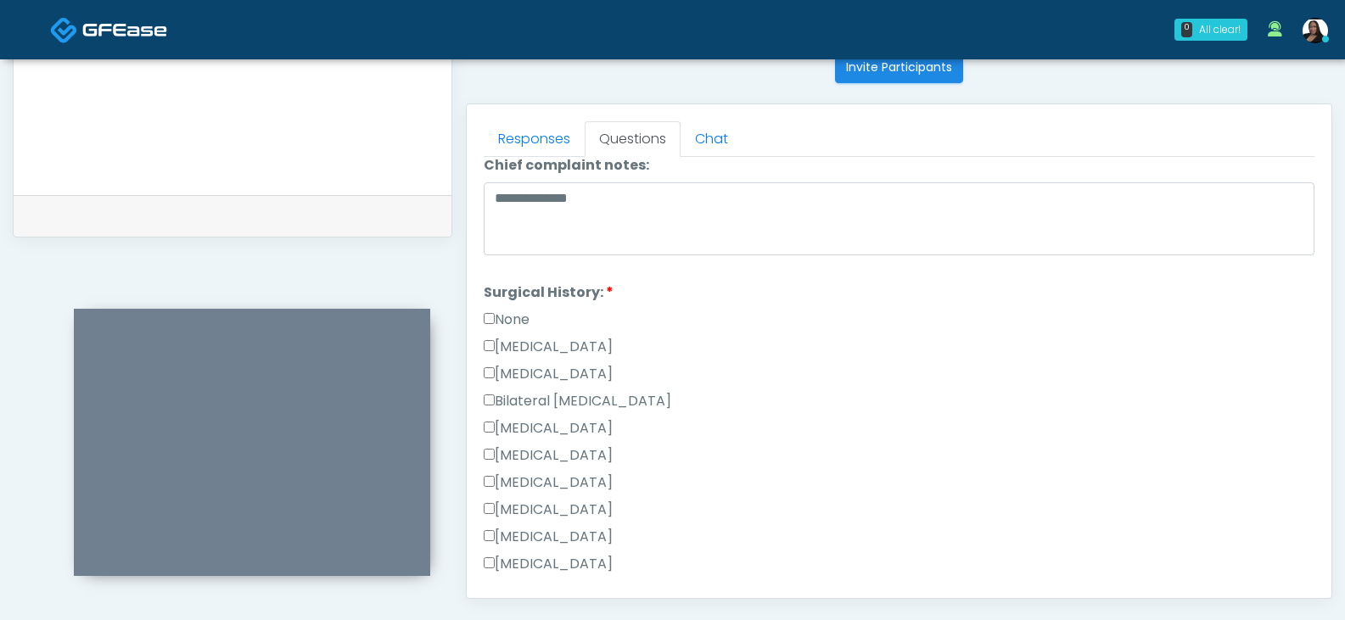
click at [544, 420] on label "Breast Augmentation" at bounding box center [548, 428] width 129 height 20
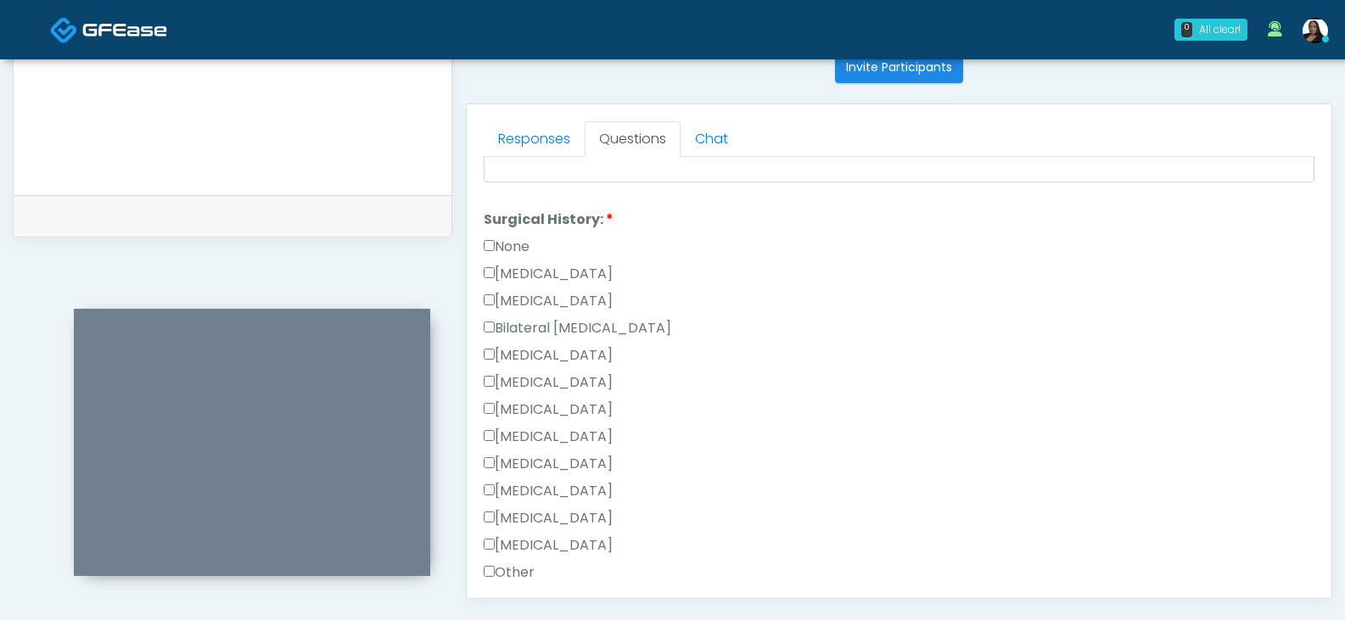
scroll to position [1018, 0]
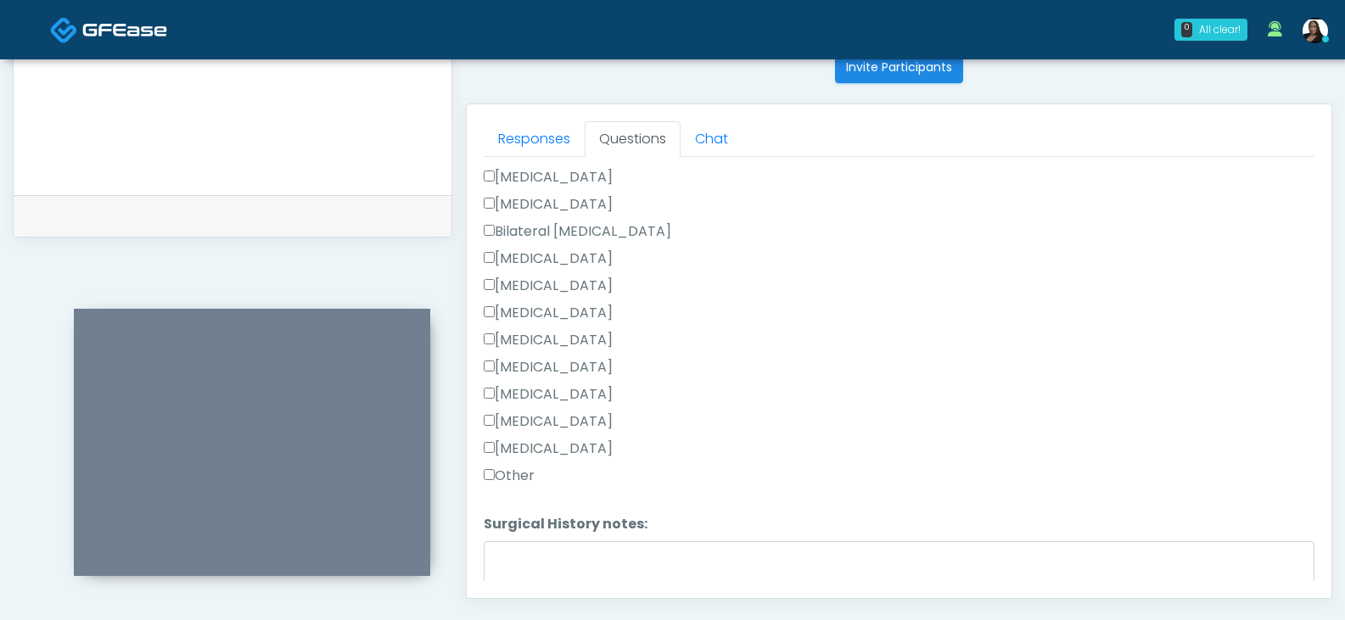
click at [529, 476] on label "Other" at bounding box center [509, 476] width 51 height 20
click at [548, 579] on textarea "Surgical History notes:" at bounding box center [899, 577] width 831 height 73
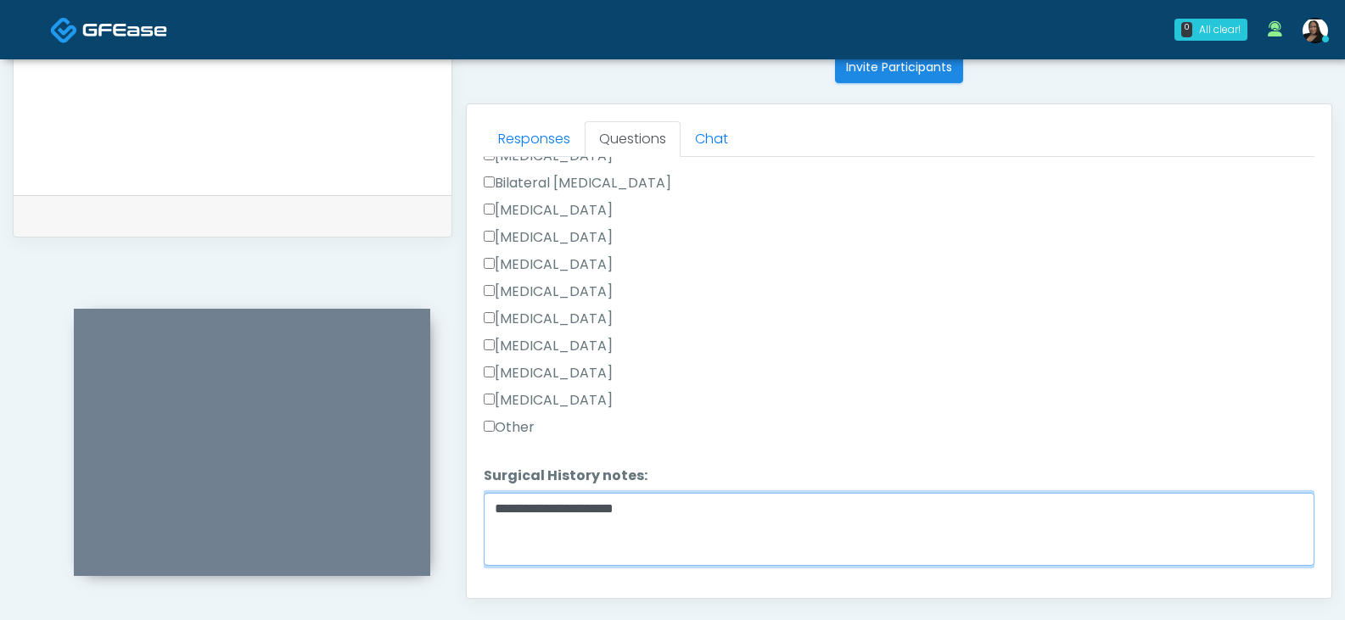
scroll to position [1110, 0]
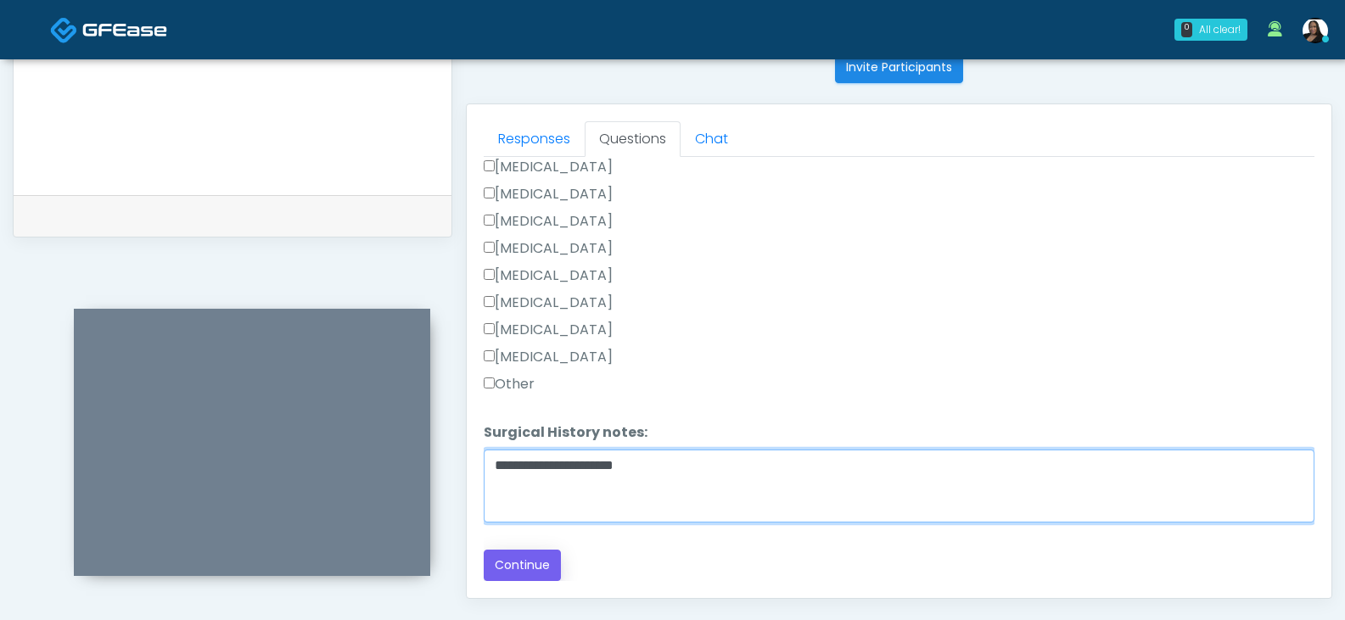
type textarea "**********"
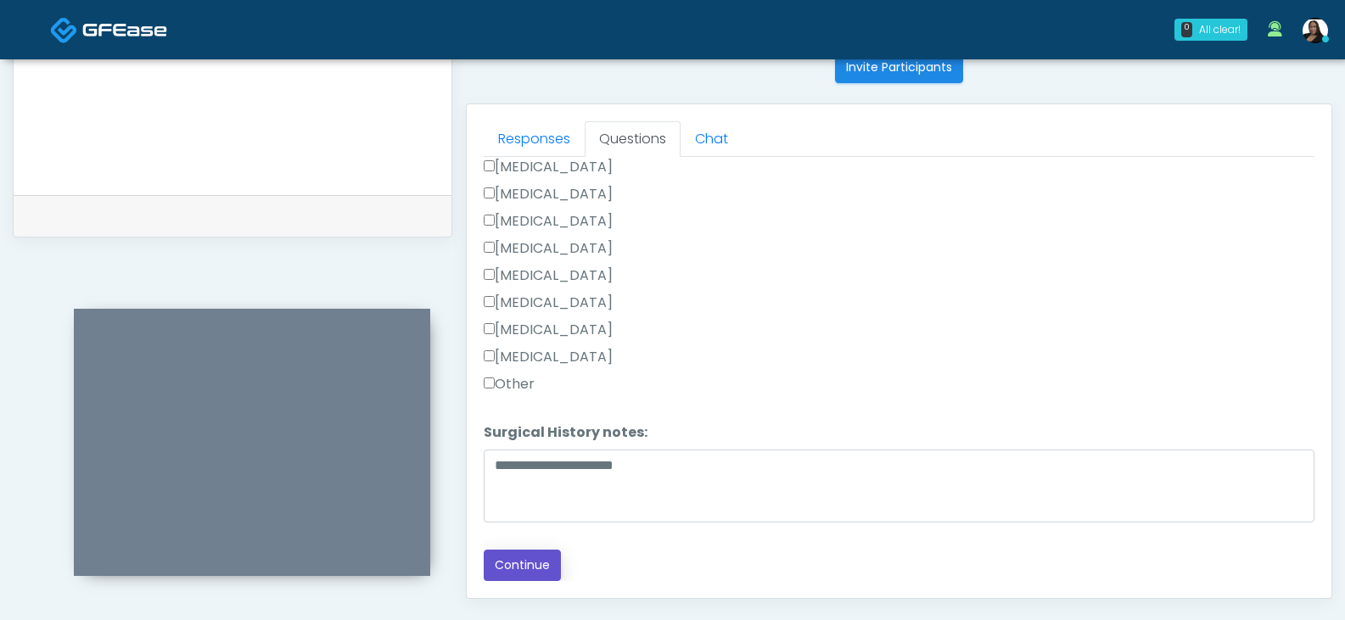
click at [527, 568] on button "Continue" at bounding box center [522, 565] width 77 height 31
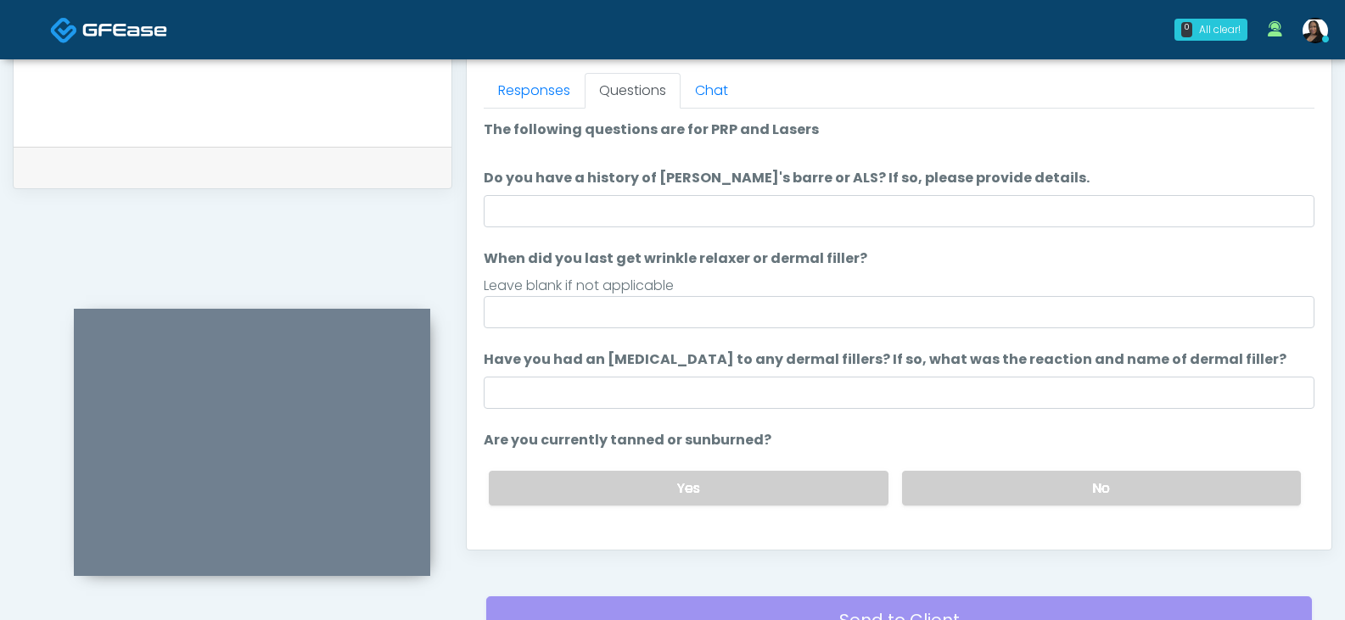
scroll to position [733, 0]
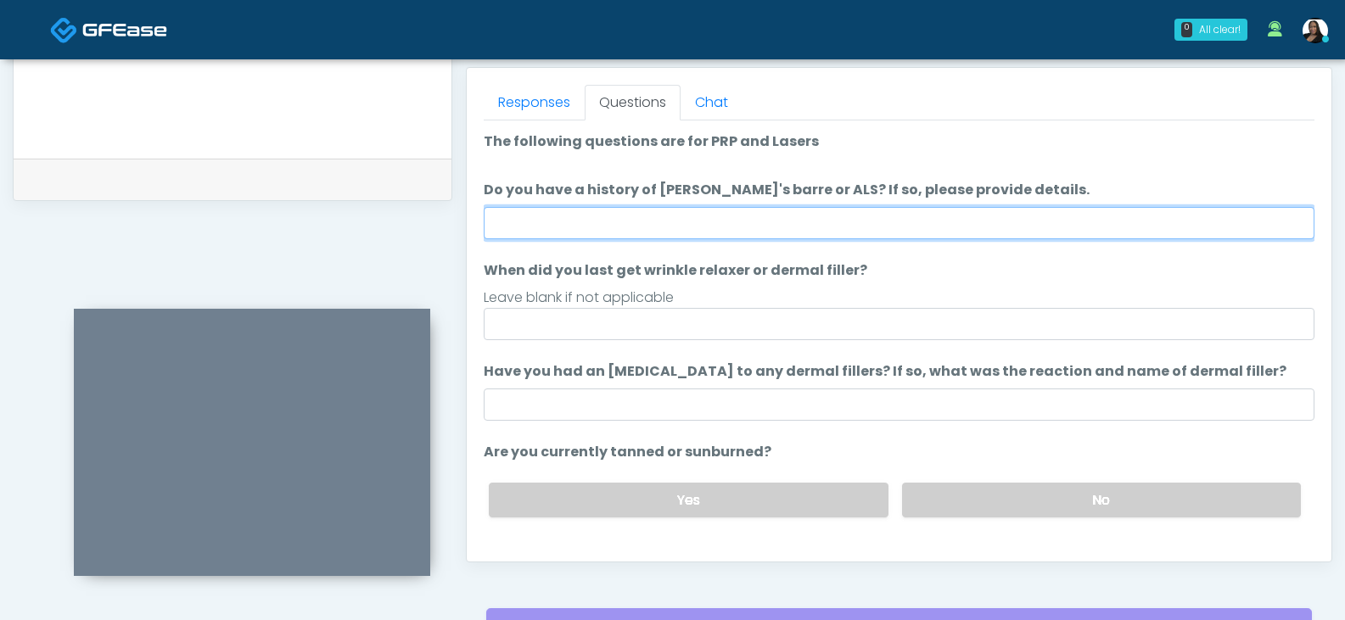
click at [743, 221] on input "Do you have a history of Guillain's barre or ALS? If so, please provide details." at bounding box center [899, 223] width 831 height 32
type input "**"
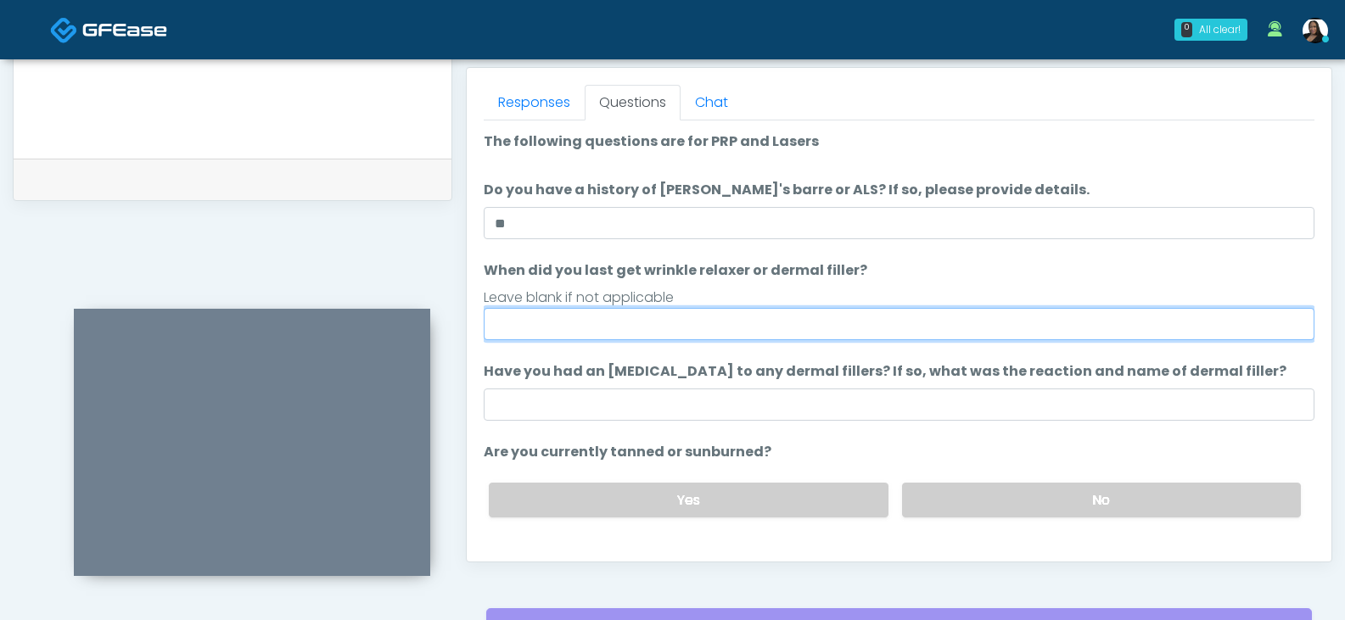
click at [698, 323] on input "When did you last get wrinkle relaxer or dermal filler?" at bounding box center [899, 324] width 831 height 32
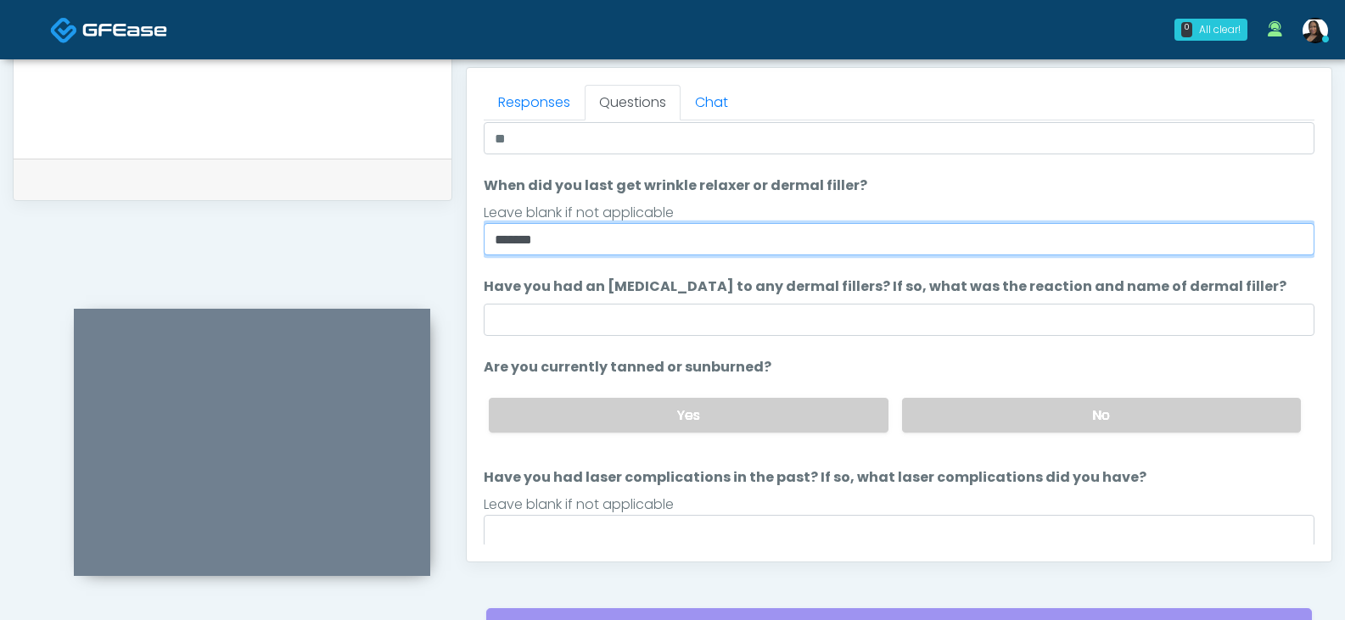
scroll to position [140, 0]
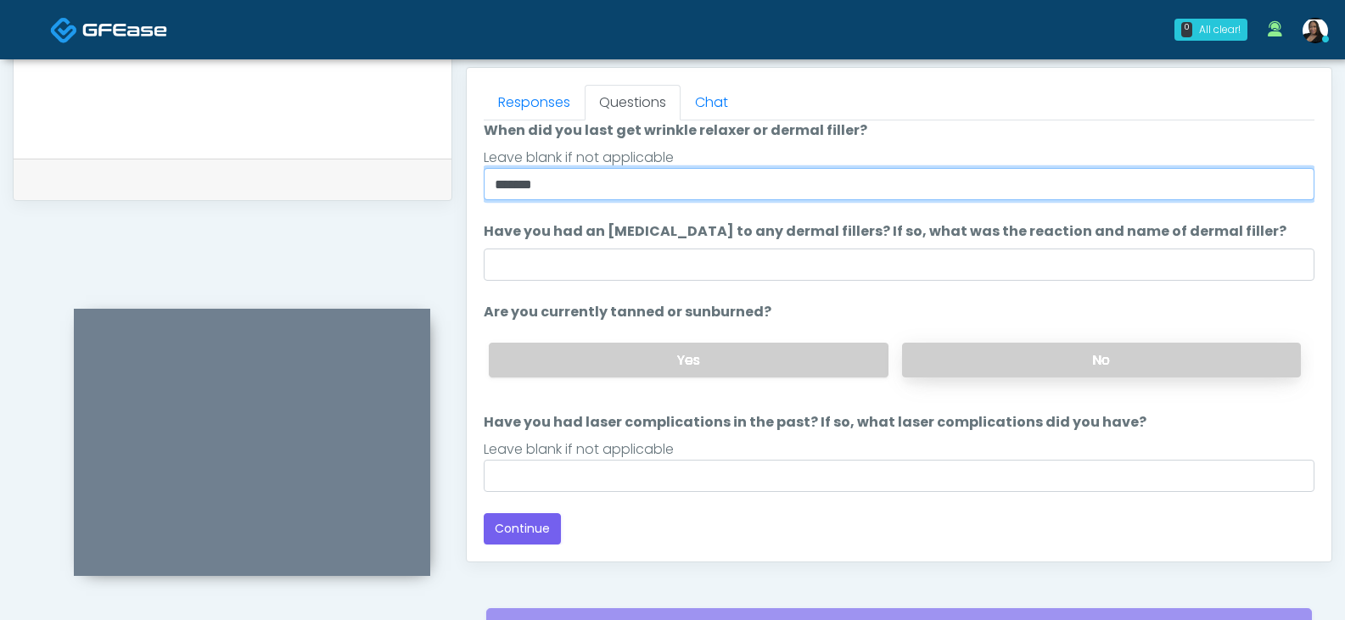
type input "*******"
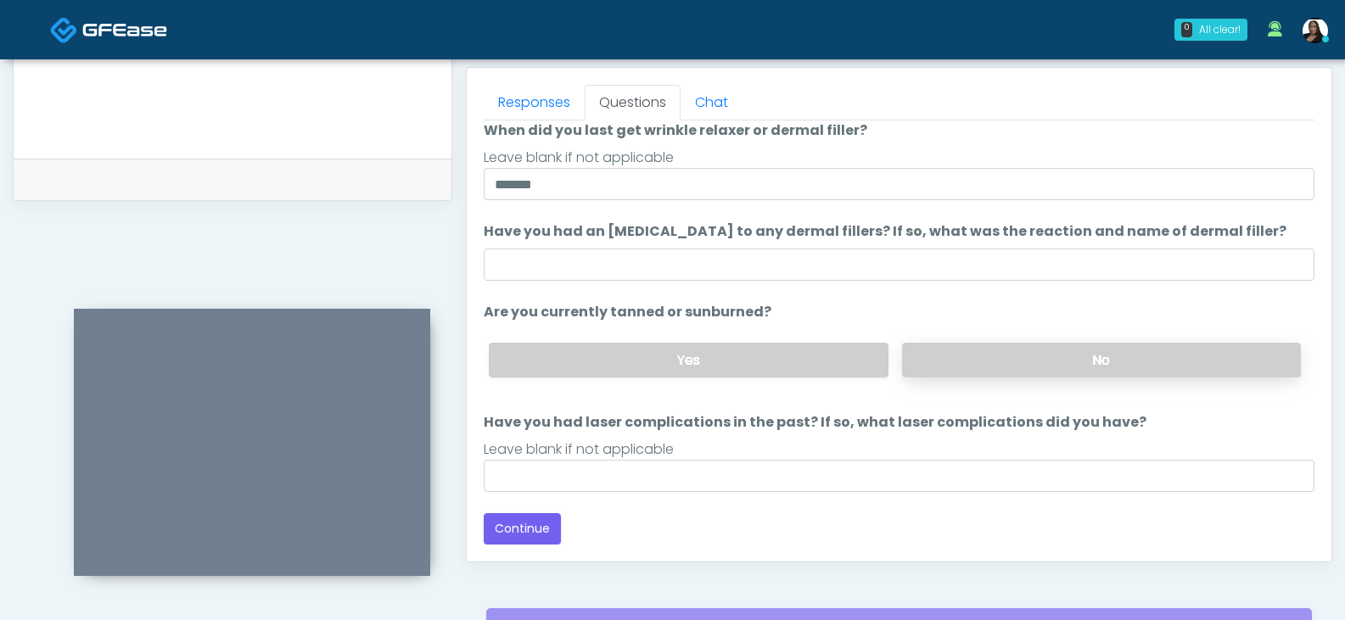
click at [960, 362] on label "No" at bounding box center [1101, 360] width 399 height 35
drag, startPoint x: 525, startPoint y: 530, endPoint x: 675, endPoint y: 474, distance: 160.6
click at [525, 527] on button "Continue" at bounding box center [522, 528] width 77 height 31
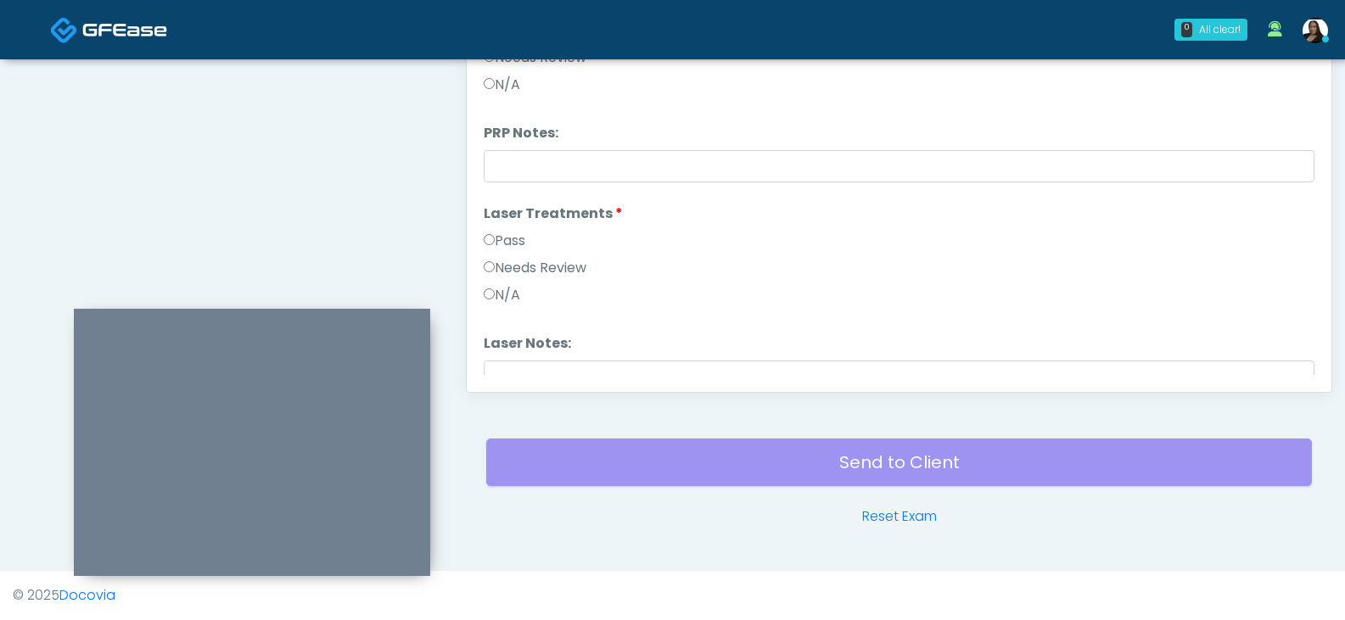
scroll to position [648, 0]
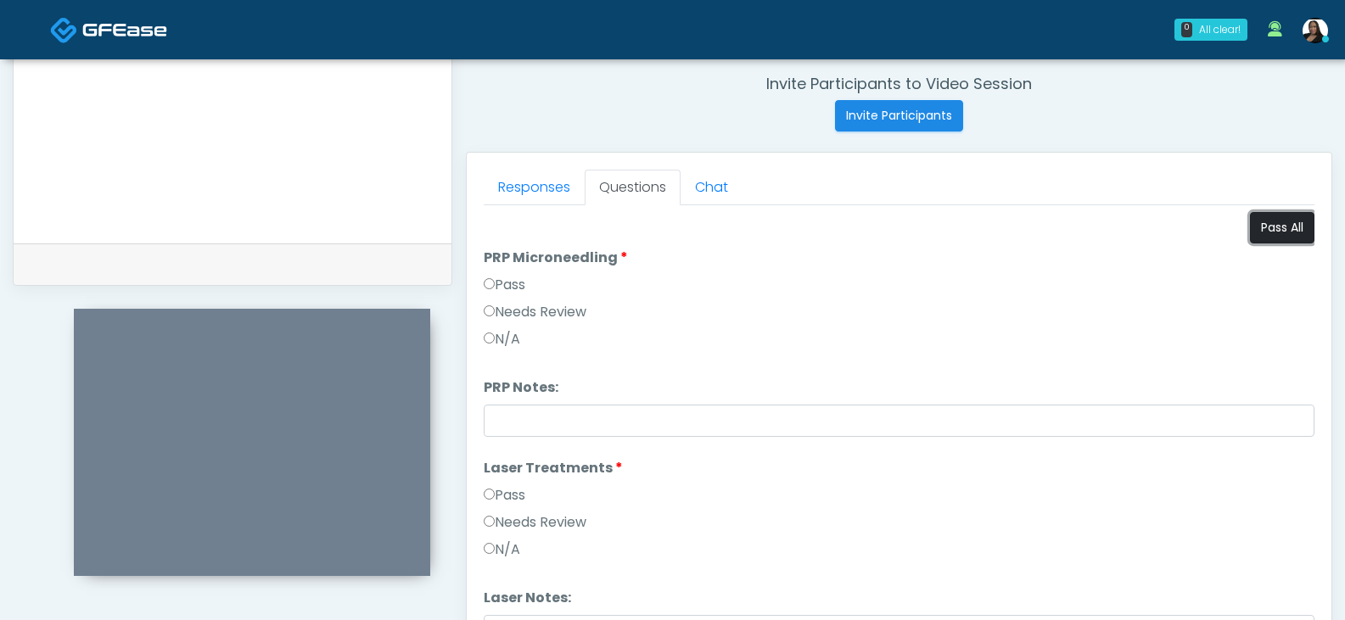
click at [1260, 235] on button "Pass All" at bounding box center [1282, 227] width 64 height 31
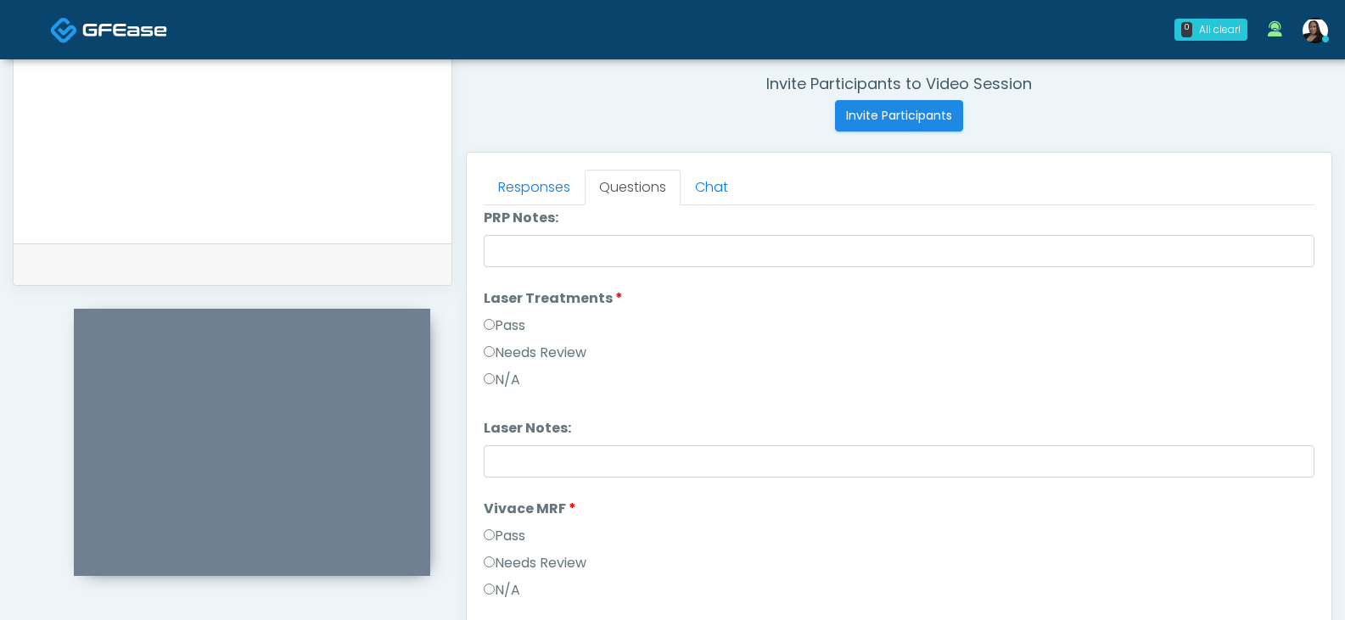
scroll to position [255, 0]
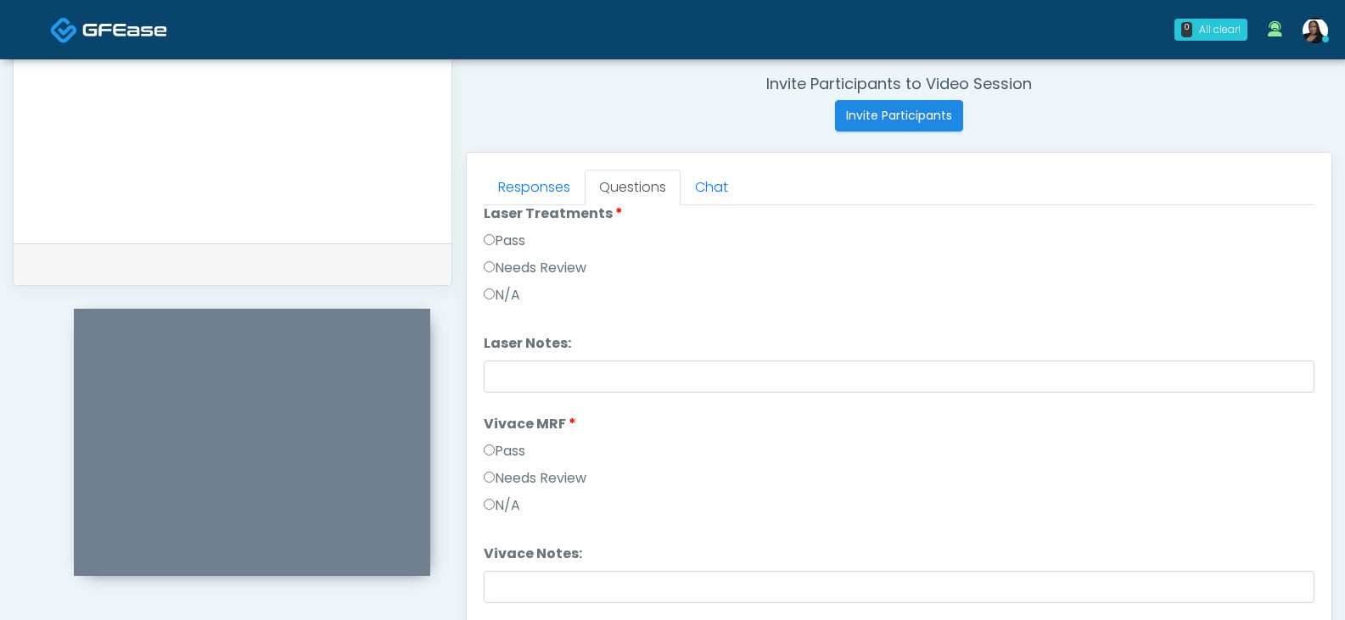
click at [515, 263] on label "Needs Review" at bounding box center [535, 268] width 103 height 20
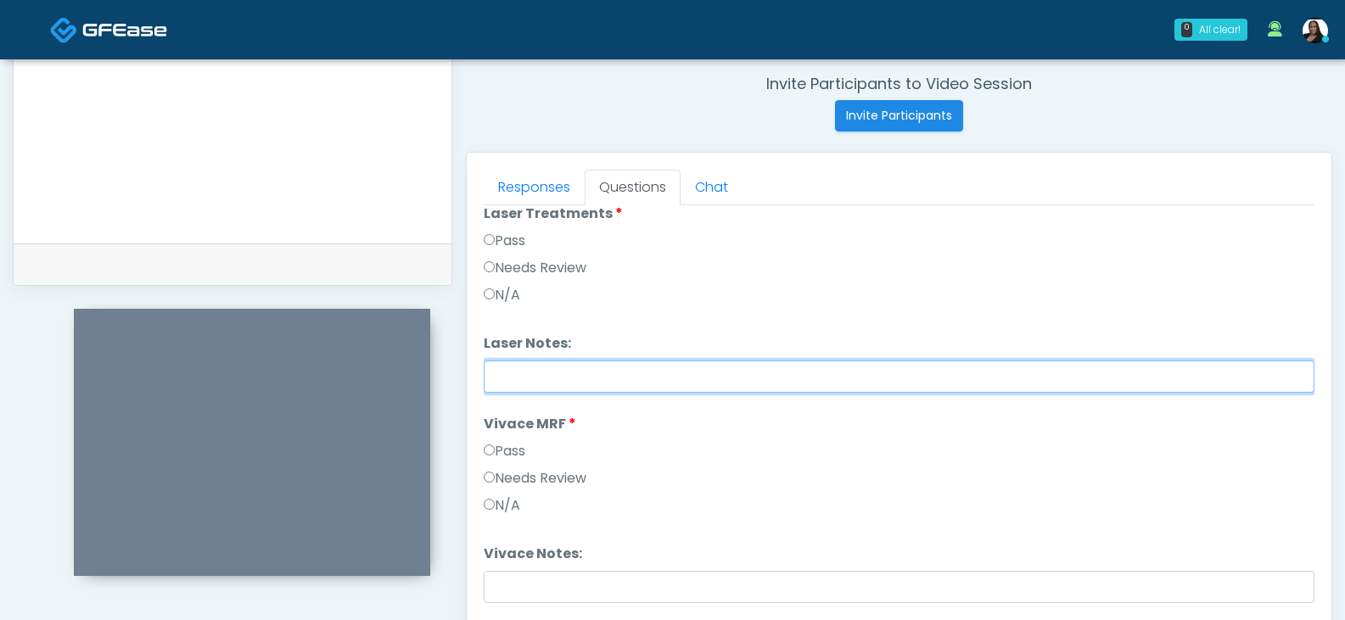
click at [510, 371] on input "Laser Notes:" at bounding box center [899, 377] width 831 height 32
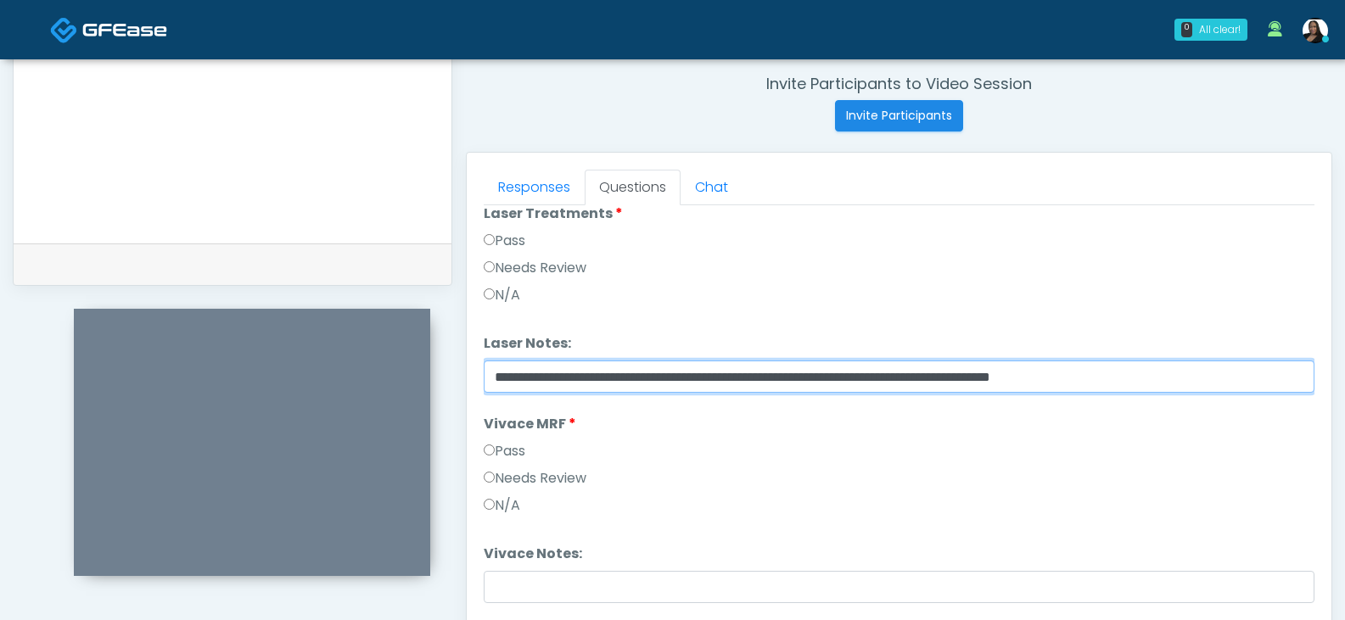
click at [1153, 382] on input "**********" at bounding box center [899, 377] width 831 height 32
click at [827, 378] on input "**********" at bounding box center [899, 377] width 831 height 32
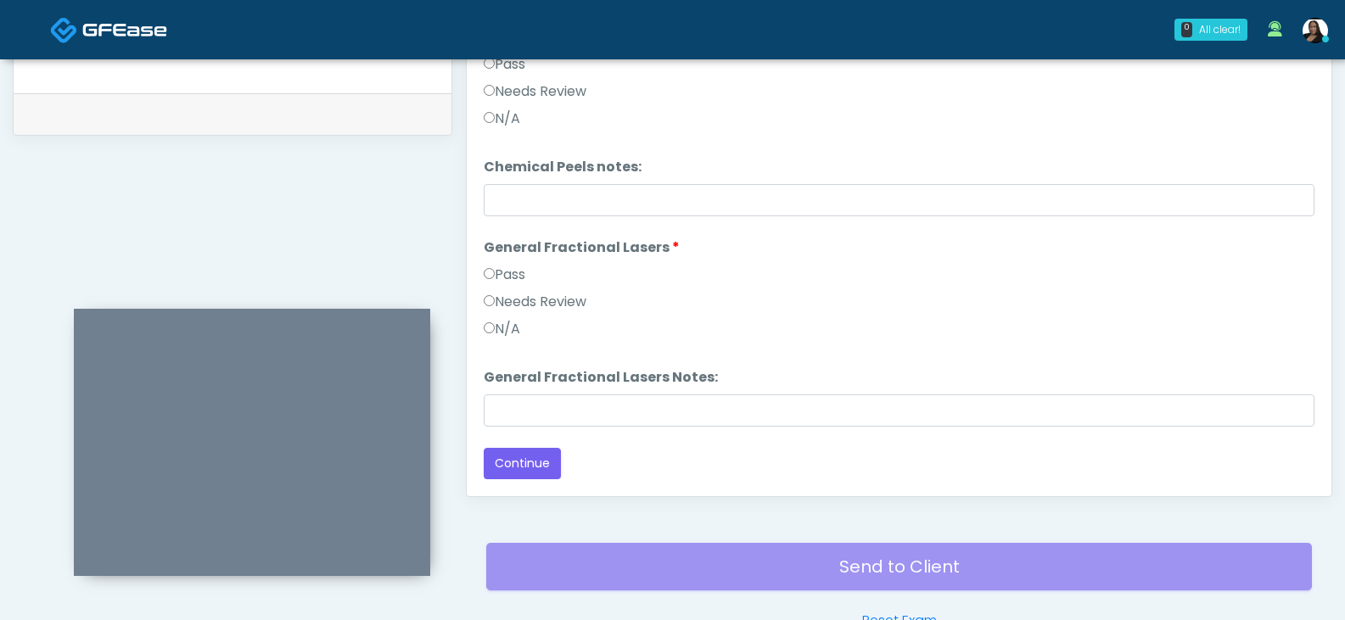
scroll to position [818, 0]
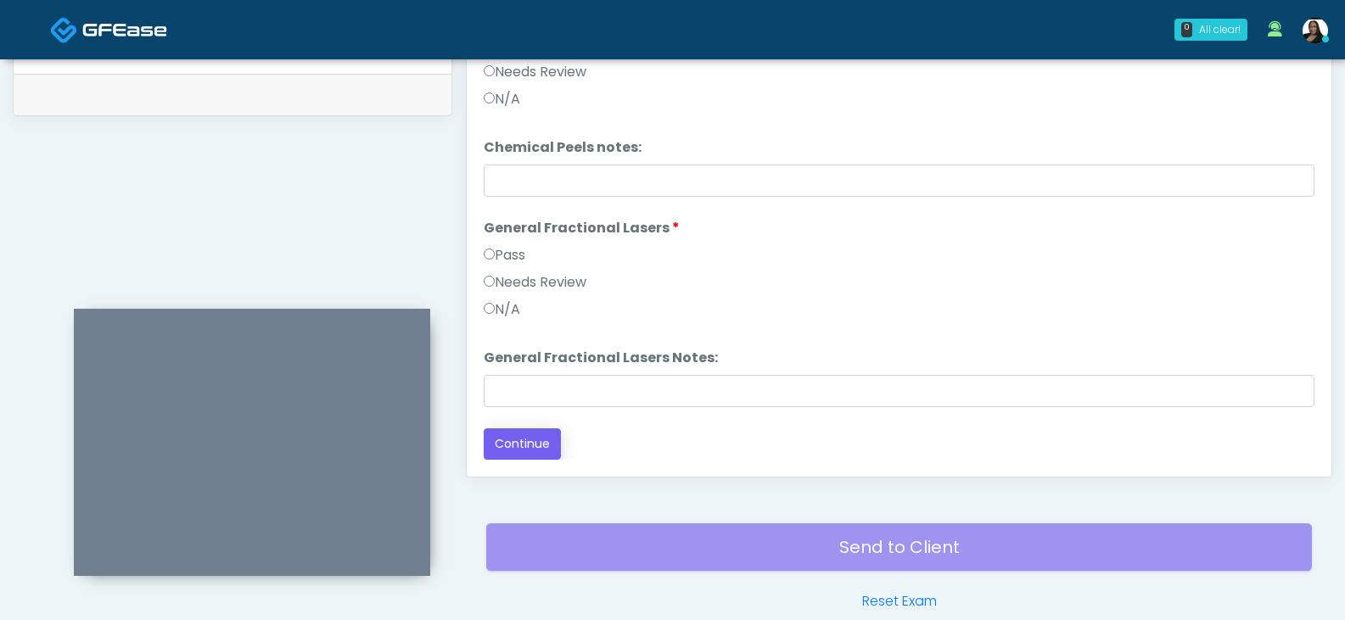
type input "**********"
click at [527, 446] on button "Continue" at bounding box center [522, 444] width 77 height 31
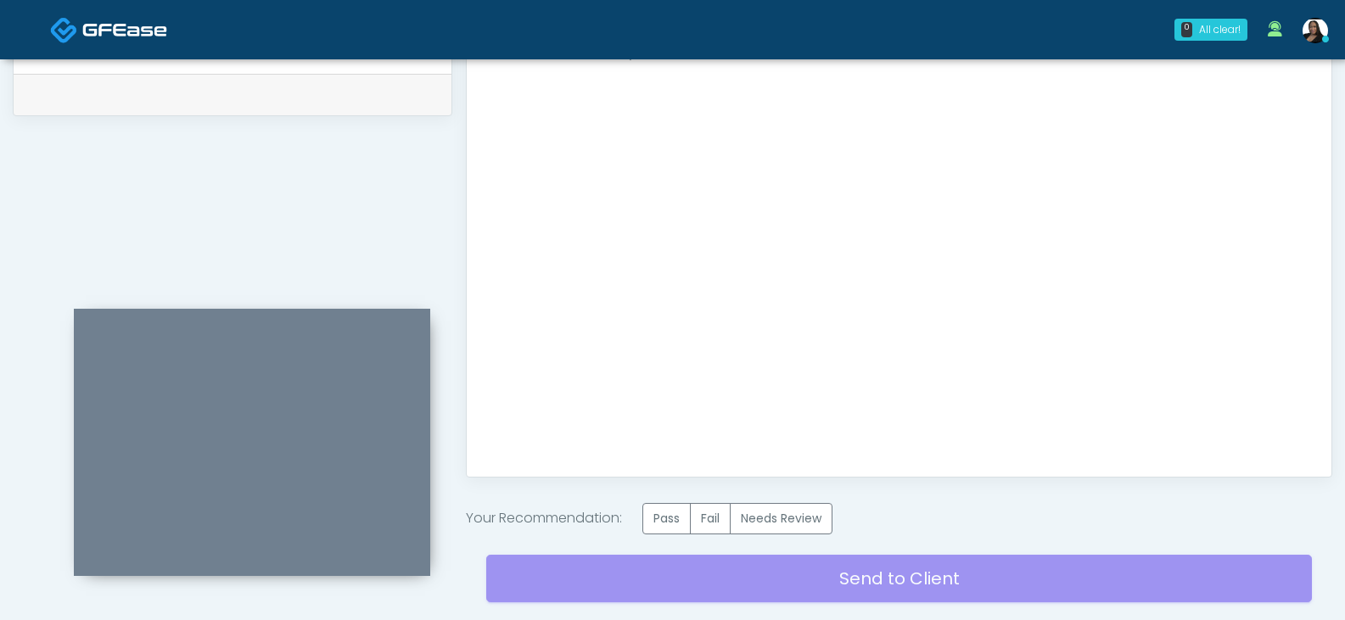
scroll to position [0, 0]
click at [659, 518] on label "Pass" at bounding box center [666, 518] width 48 height 31
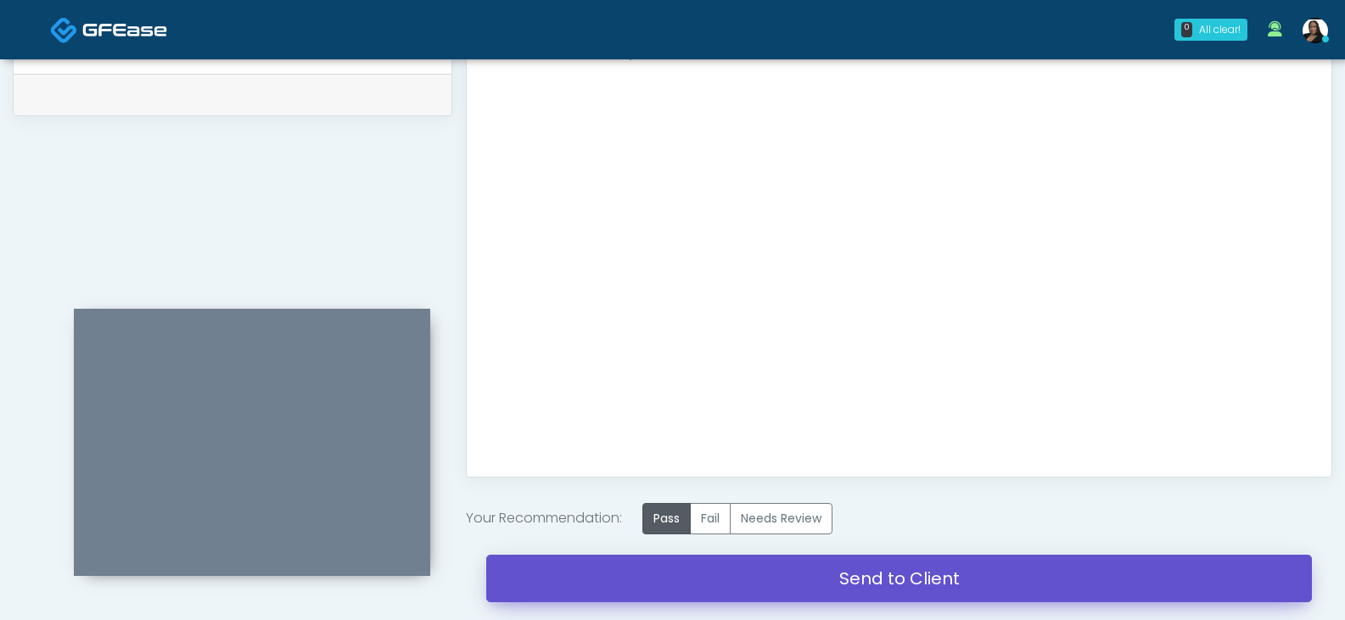
click at [922, 573] on link "Send to Client" at bounding box center [899, 579] width 826 height 48
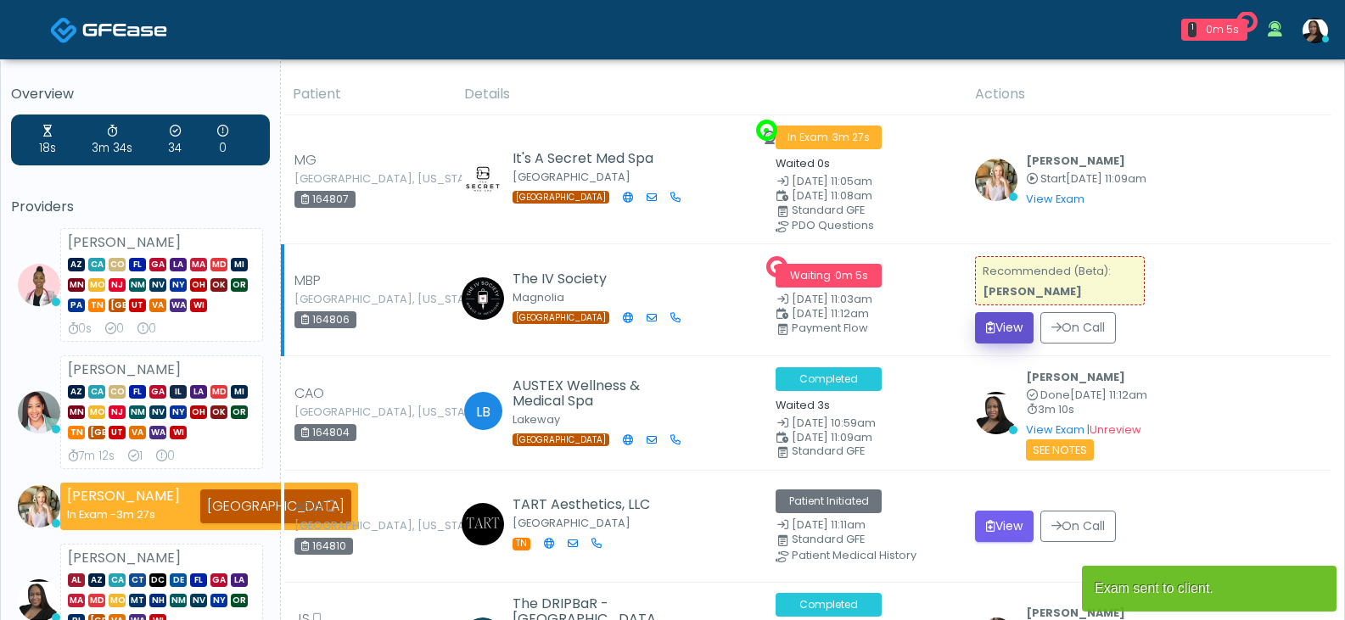
click at [1001, 333] on button "View" at bounding box center [1004, 327] width 59 height 31
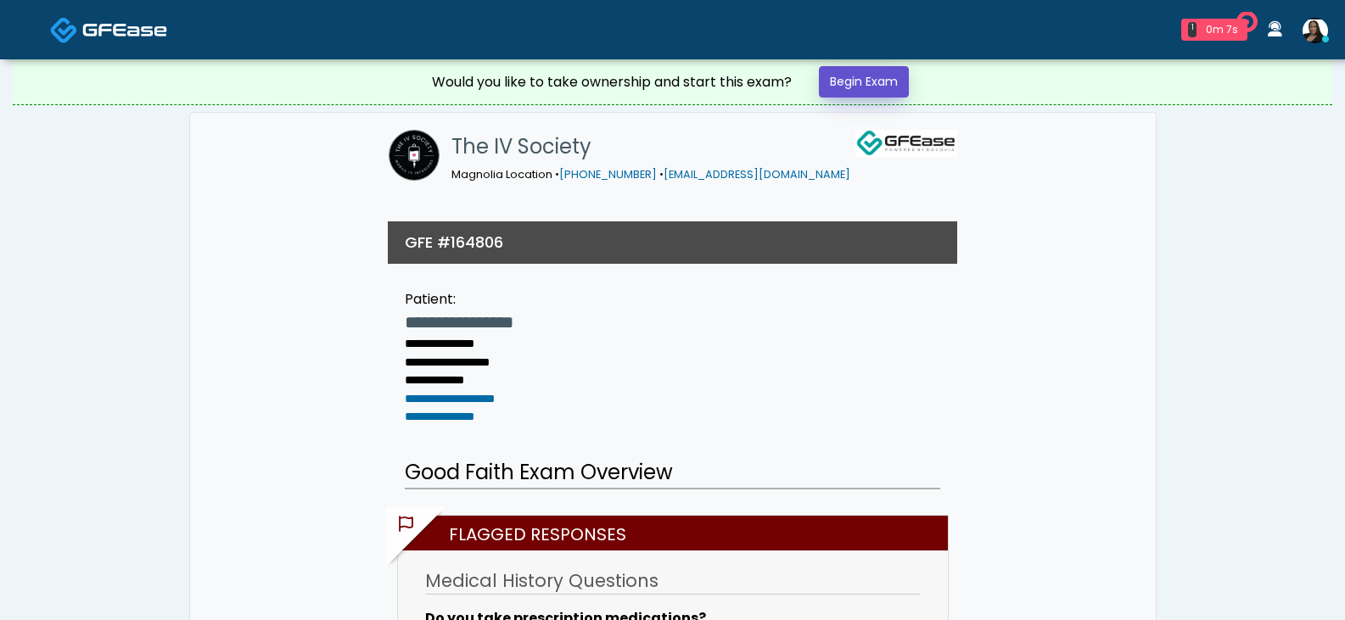
click at [886, 81] on link "Begin Exam" at bounding box center [864, 81] width 90 height 31
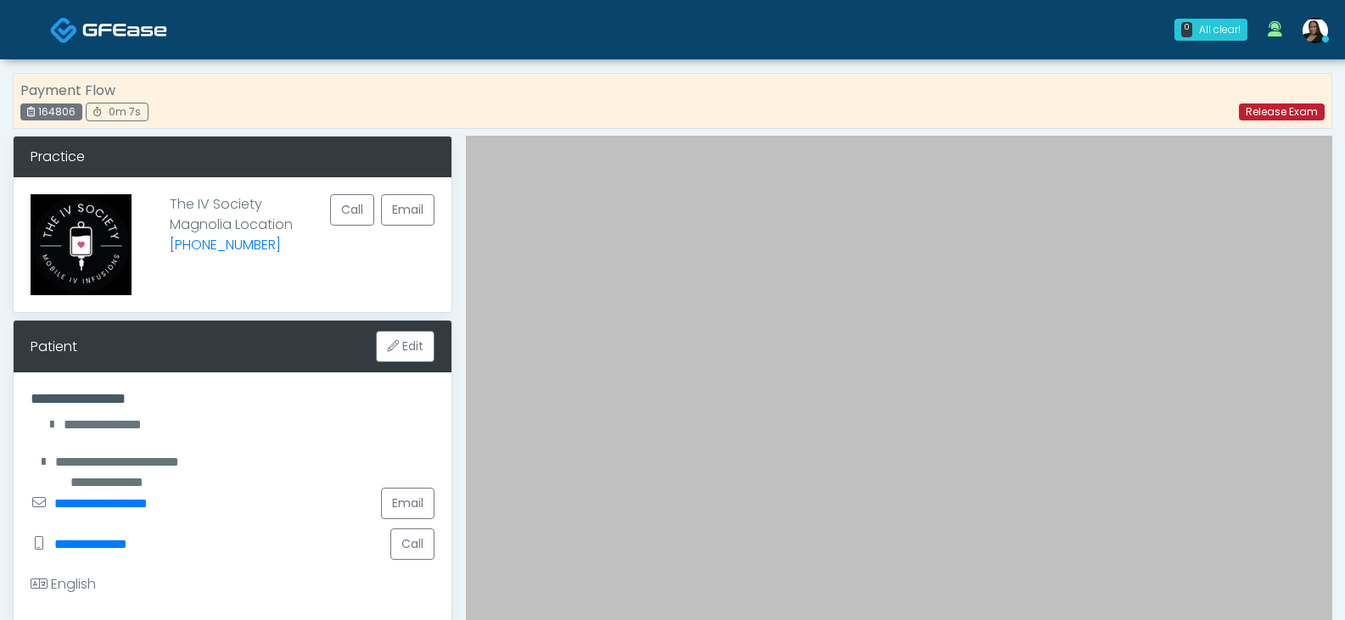
click at [1281, 106] on link "Release Exam" at bounding box center [1282, 112] width 86 height 17
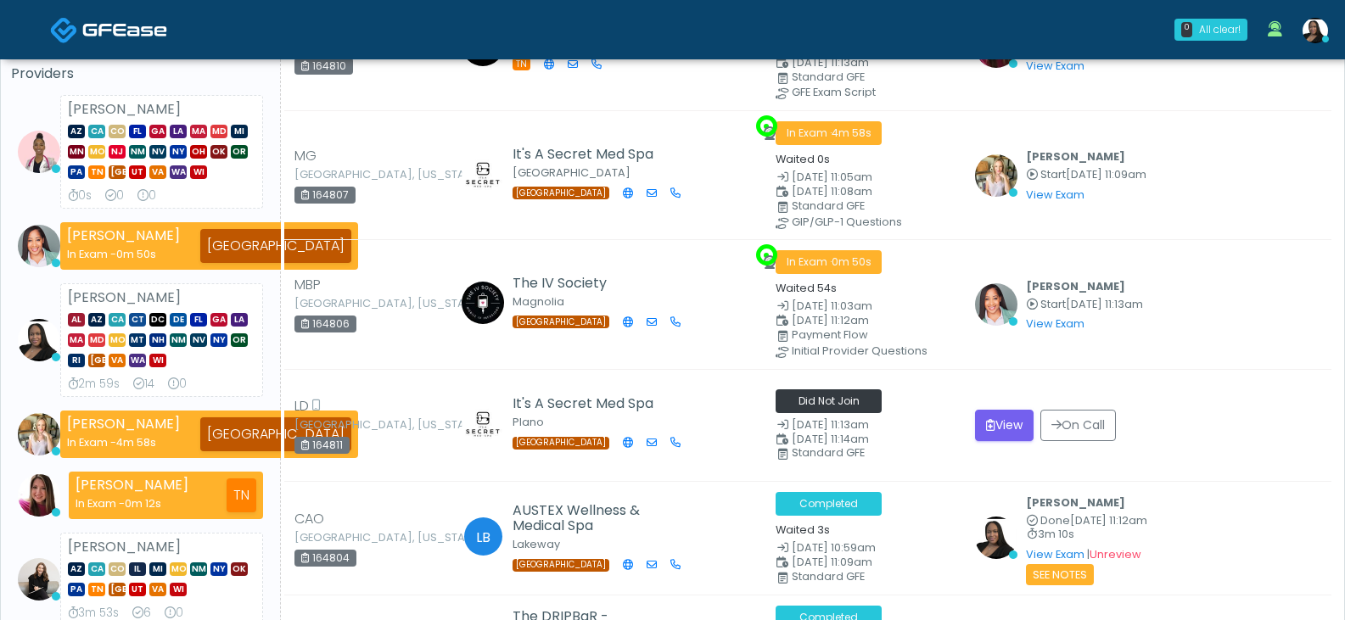
scroll to position [255, 0]
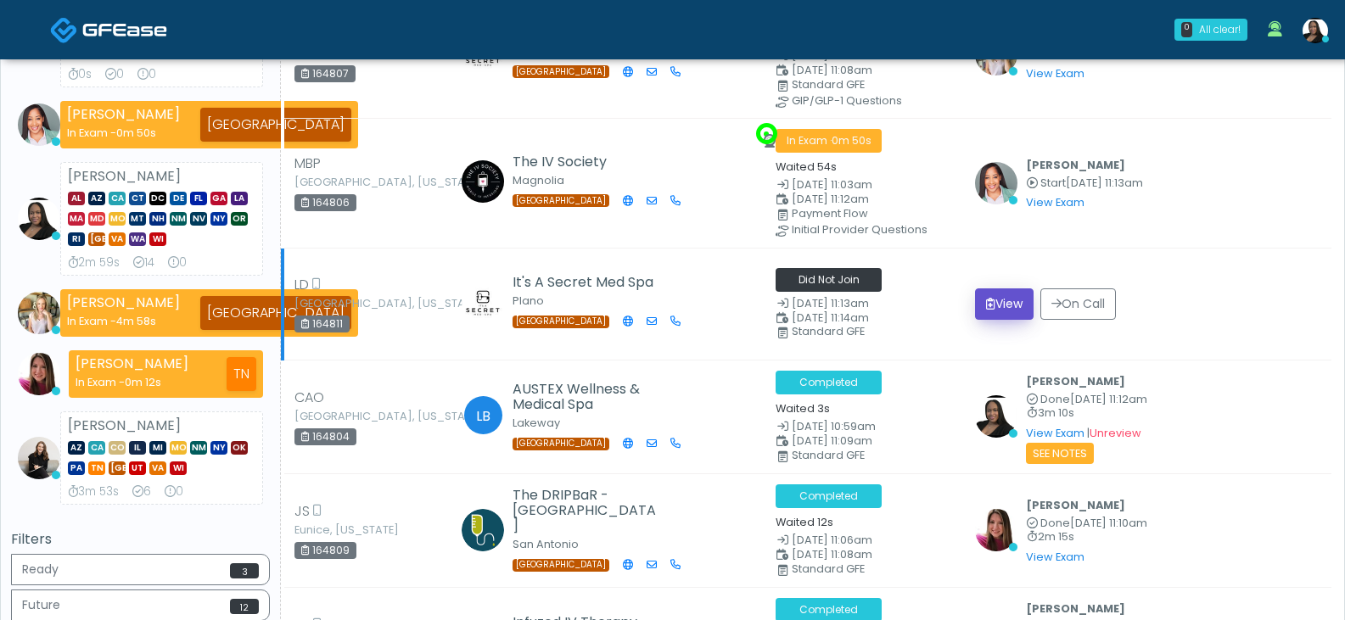
click at [978, 310] on button "View" at bounding box center [1004, 304] width 59 height 31
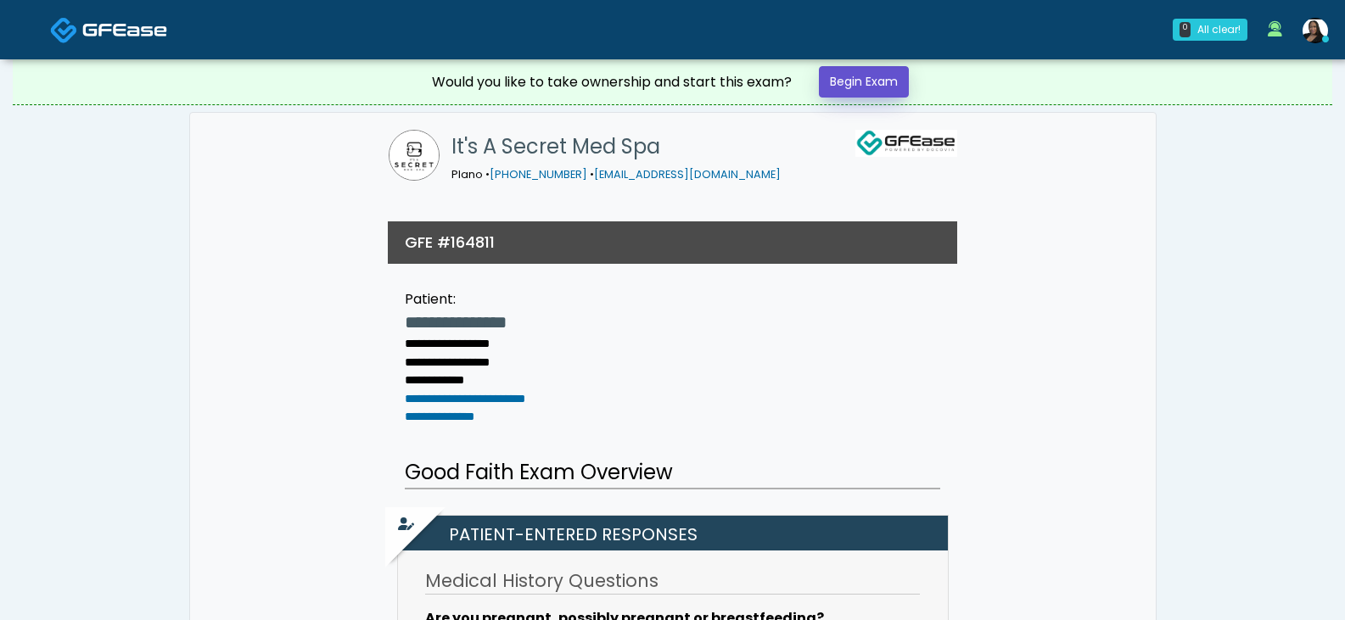
click at [856, 92] on link "Begin Exam" at bounding box center [864, 81] width 90 height 31
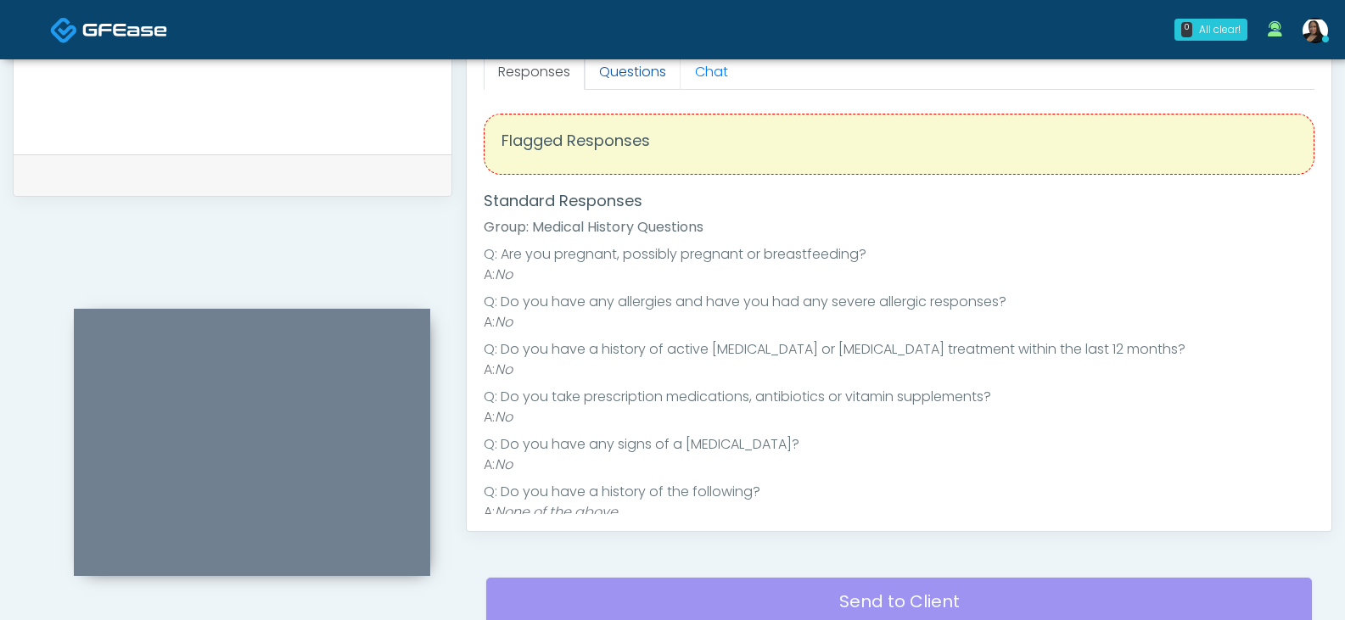
click at [646, 76] on link "Questions" at bounding box center [633, 72] width 96 height 36
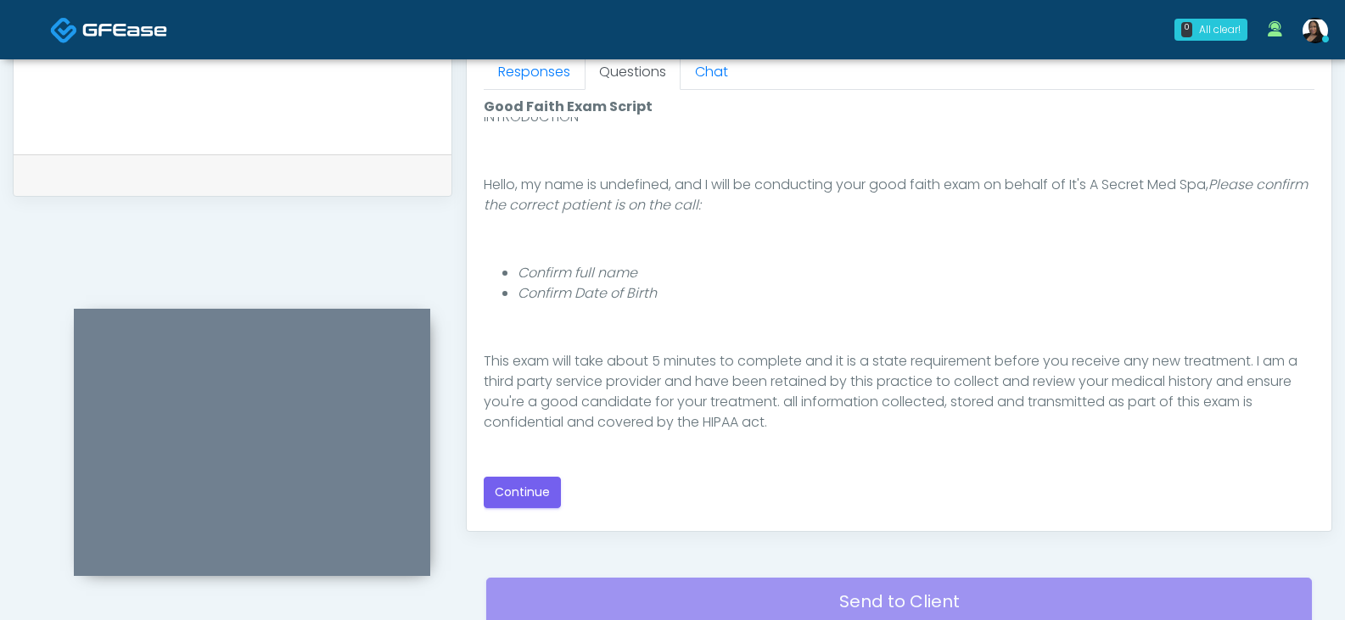
scroll to position [156, 0]
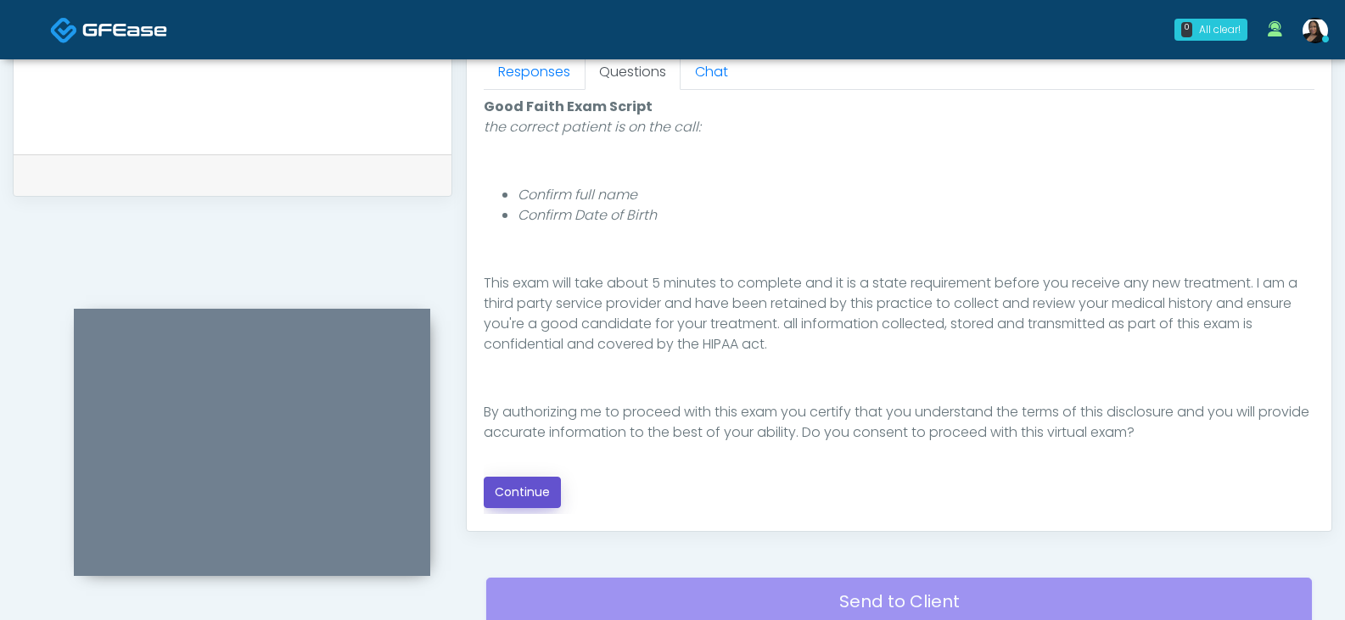
click at [533, 481] on button "Continue" at bounding box center [522, 492] width 77 height 31
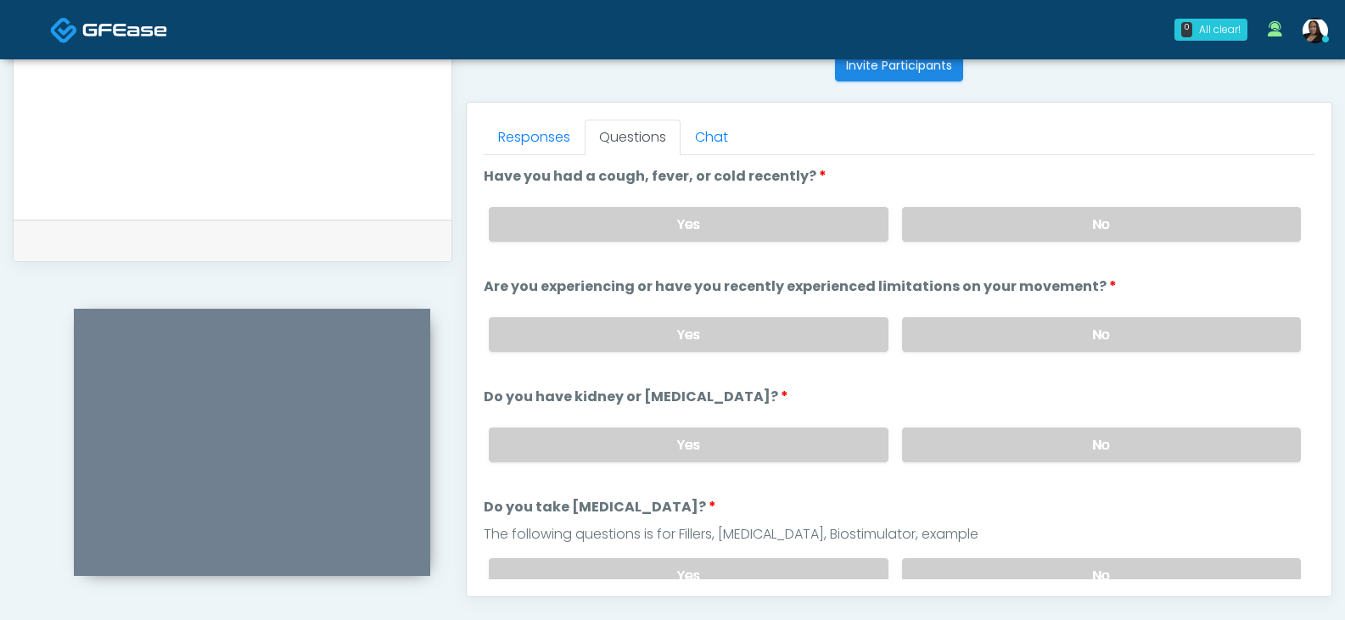
scroll to position [719, 0]
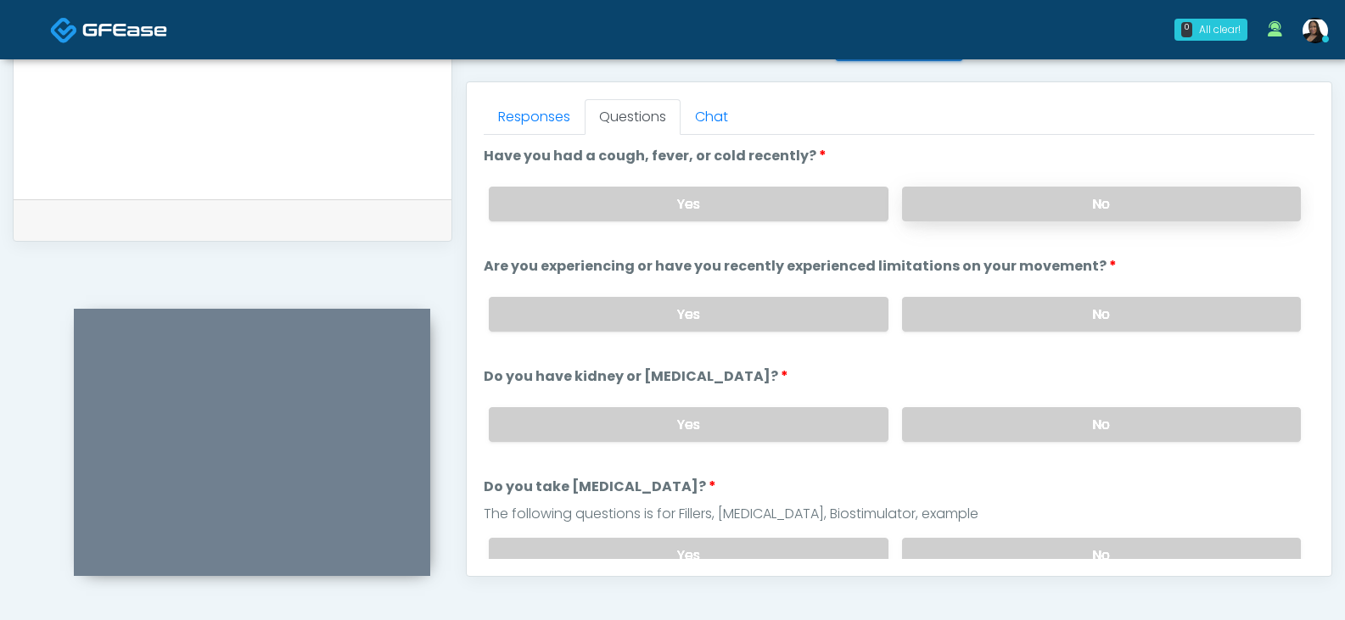
click at [990, 199] on label "No" at bounding box center [1101, 204] width 399 height 35
click at [979, 312] on label "No" at bounding box center [1101, 314] width 399 height 35
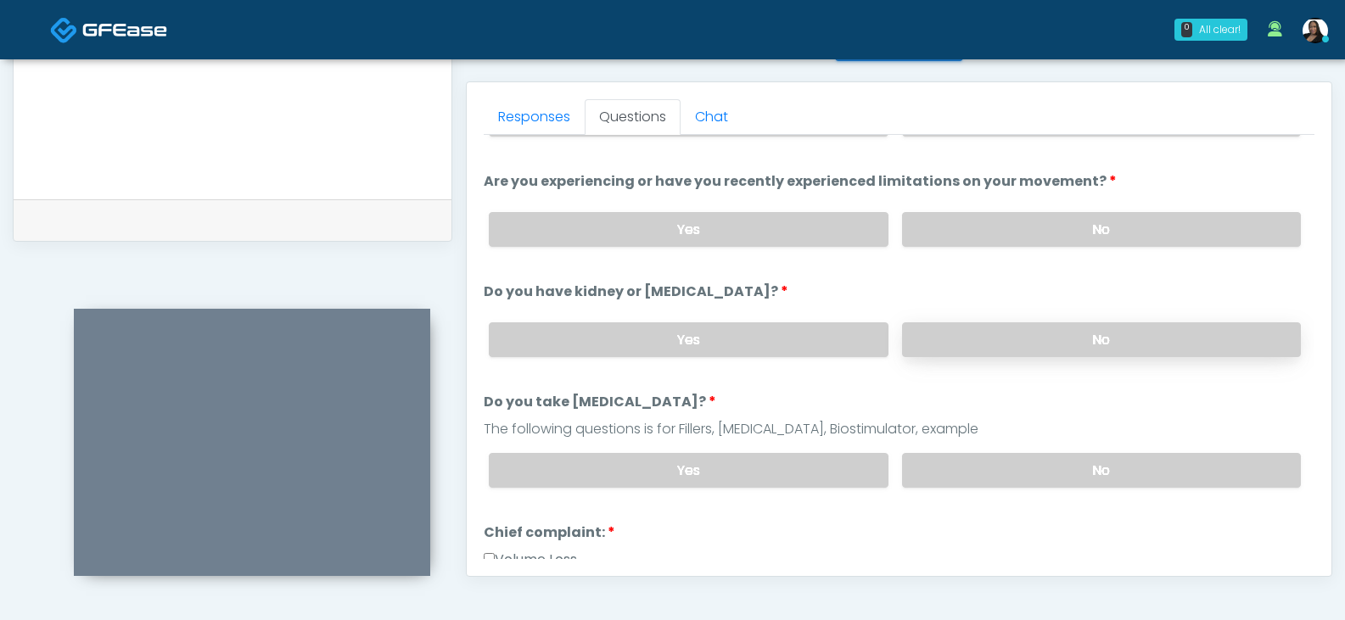
click at [973, 339] on label "No" at bounding box center [1101, 339] width 399 height 35
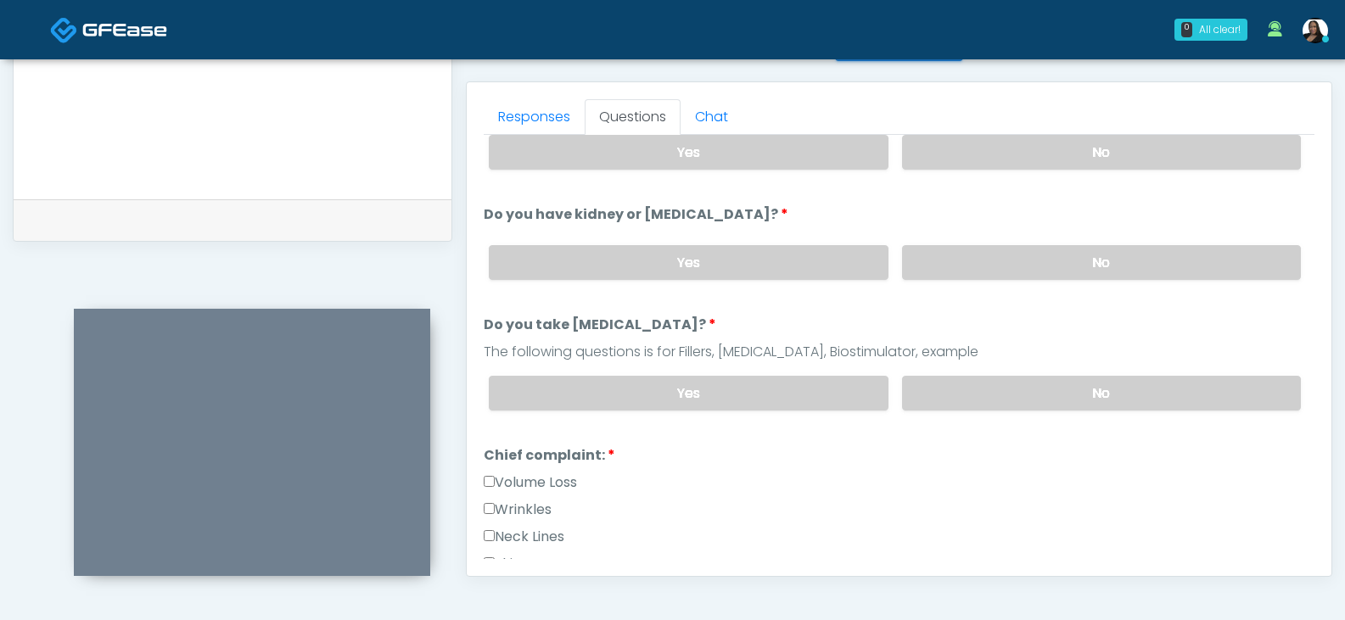
scroll to position [255, 0]
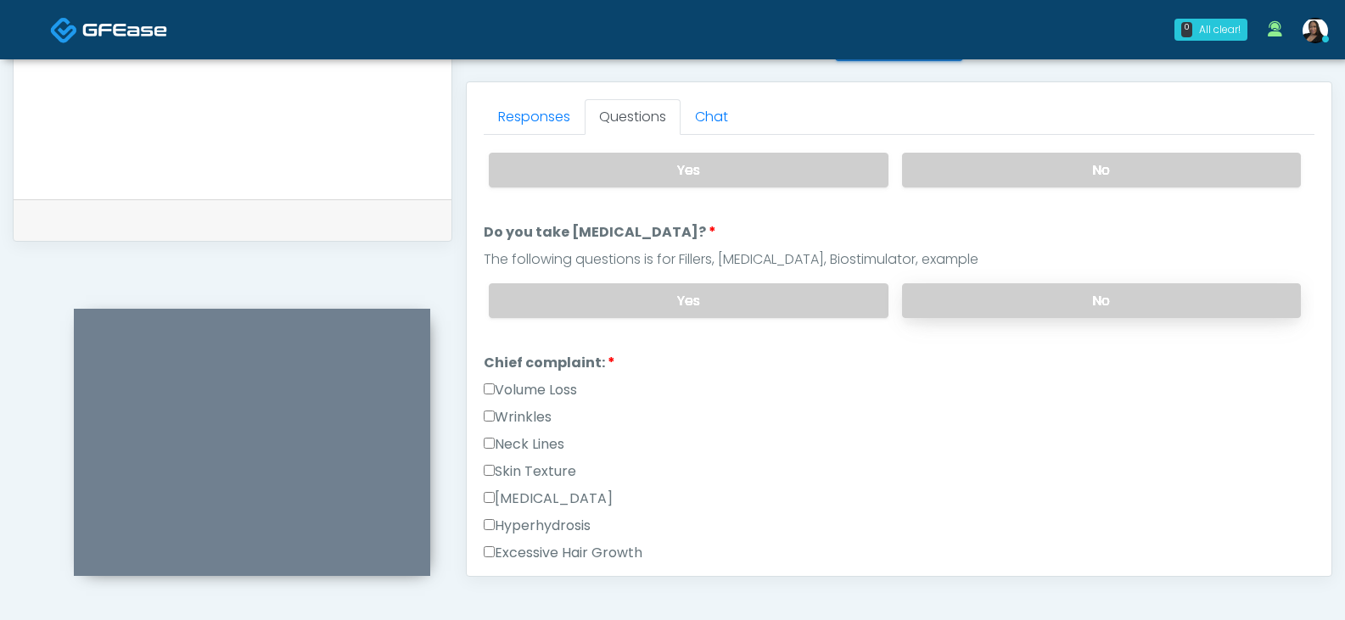
click at [973, 302] on label "No" at bounding box center [1101, 300] width 399 height 35
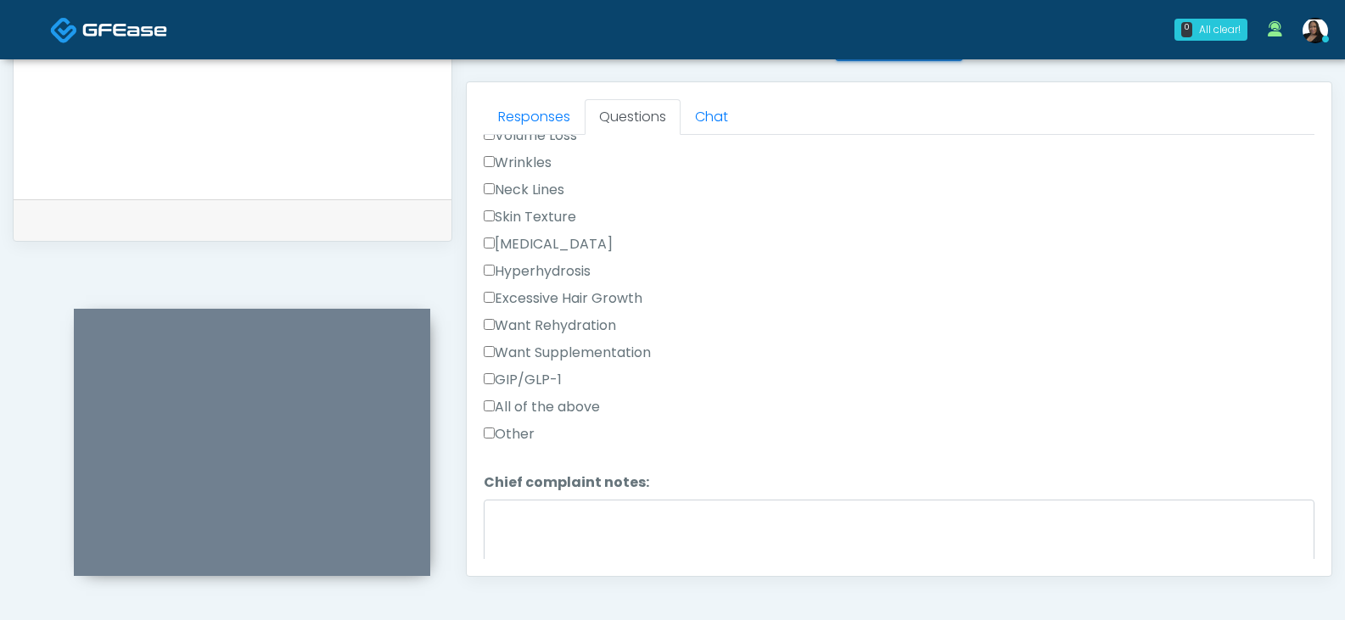
scroll to position [424, 0]
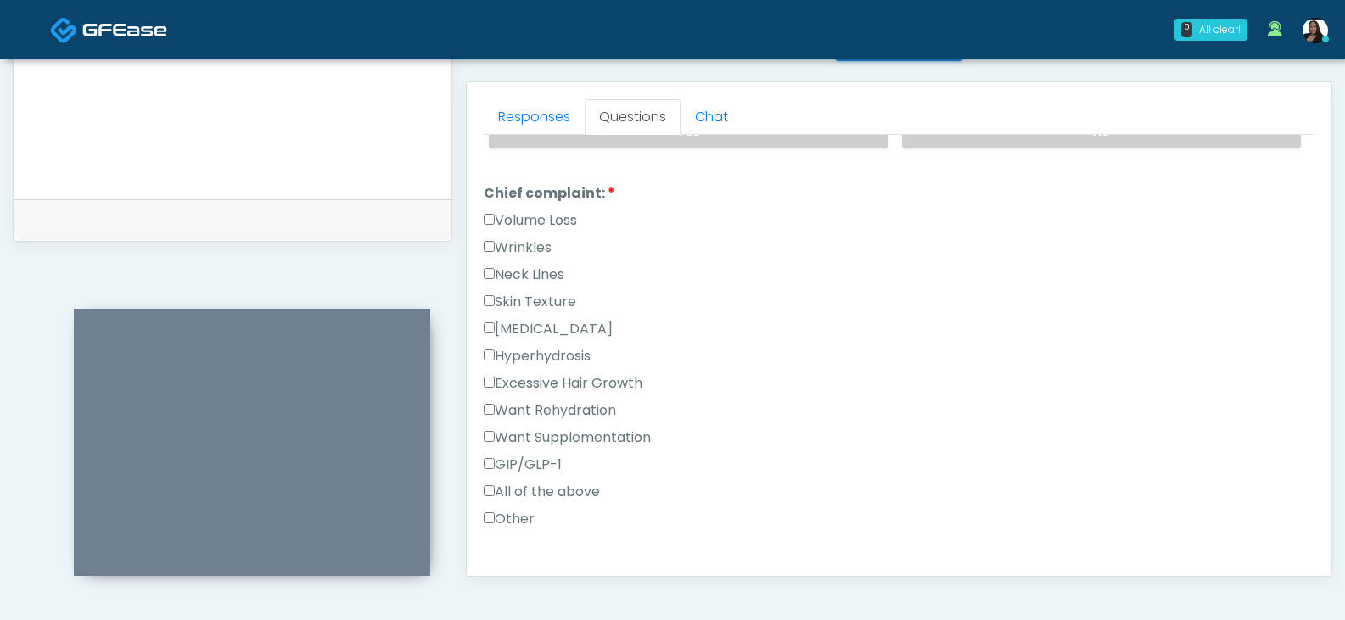
click at [515, 249] on label "Wrinkles" at bounding box center [518, 248] width 68 height 20
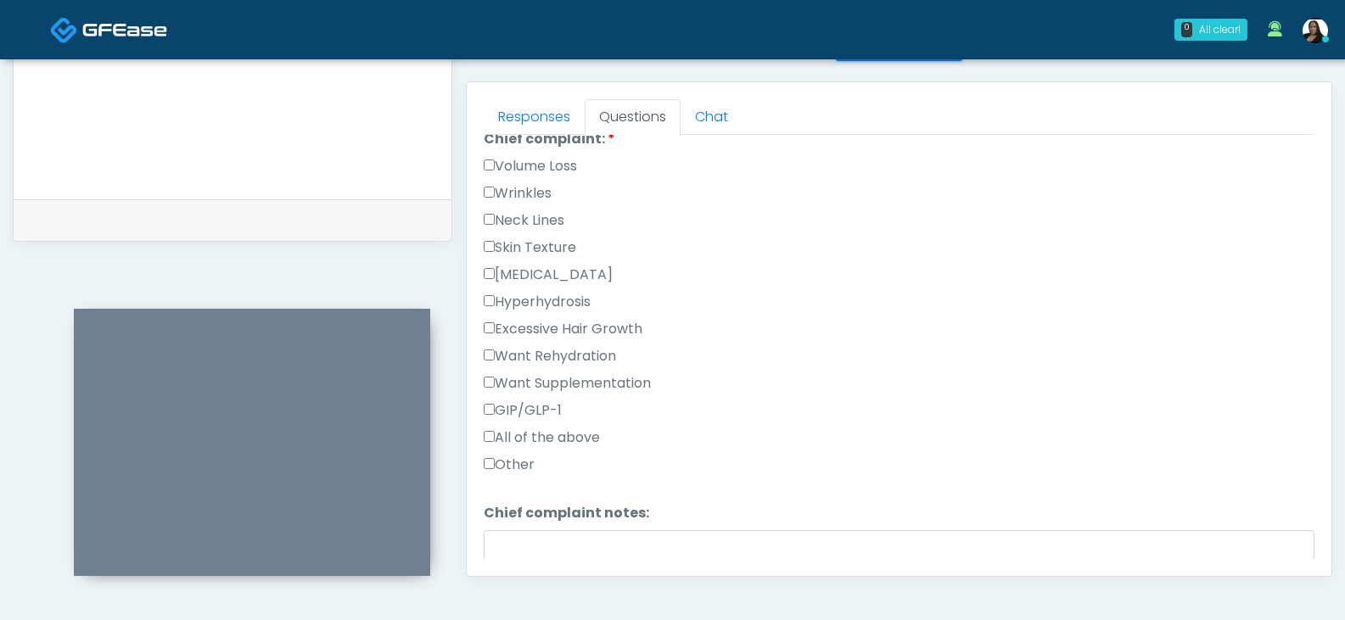
scroll to position [509, 0]
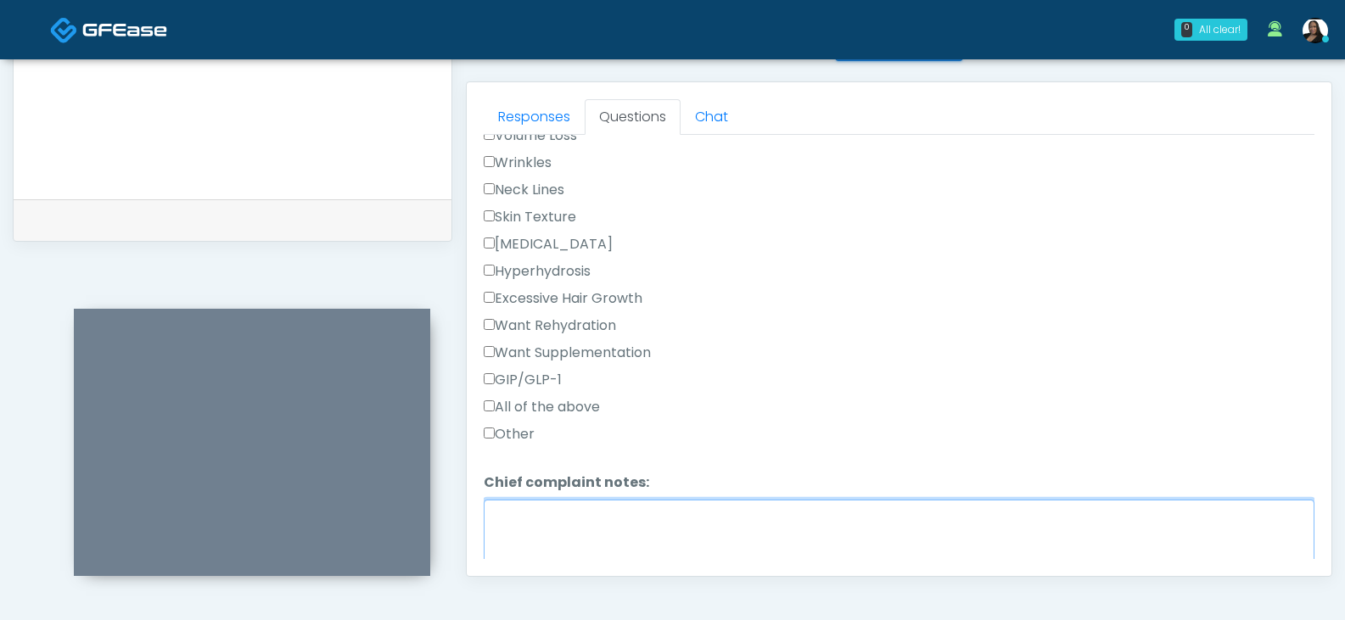
click at [540, 519] on textarea "Chief complaint notes:" at bounding box center [899, 536] width 831 height 73
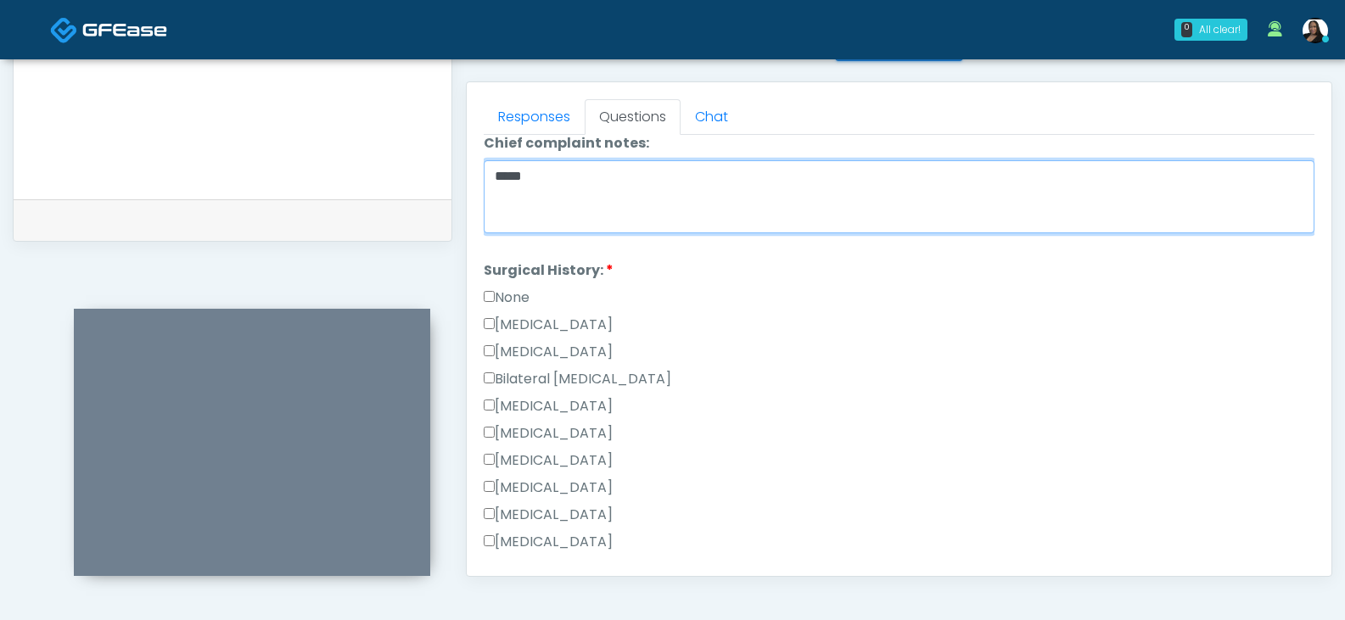
scroll to position [933, 0]
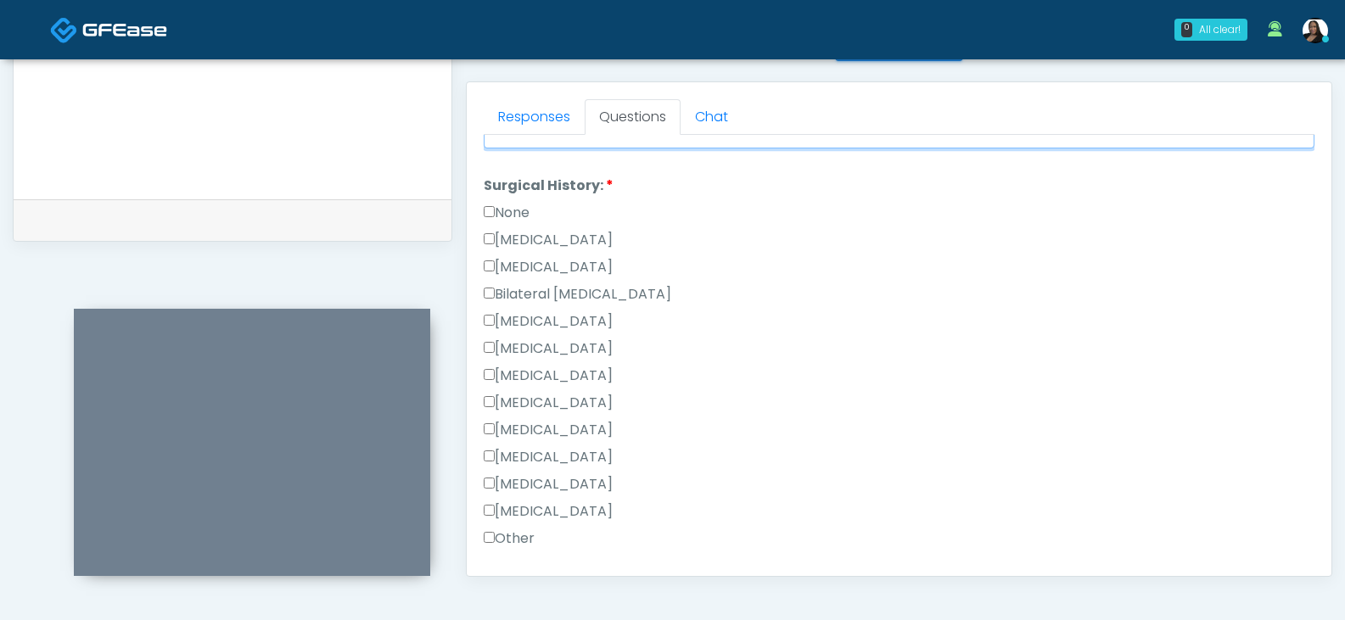
type textarea "*****"
click at [512, 211] on label "None" at bounding box center [507, 213] width 46 height 20
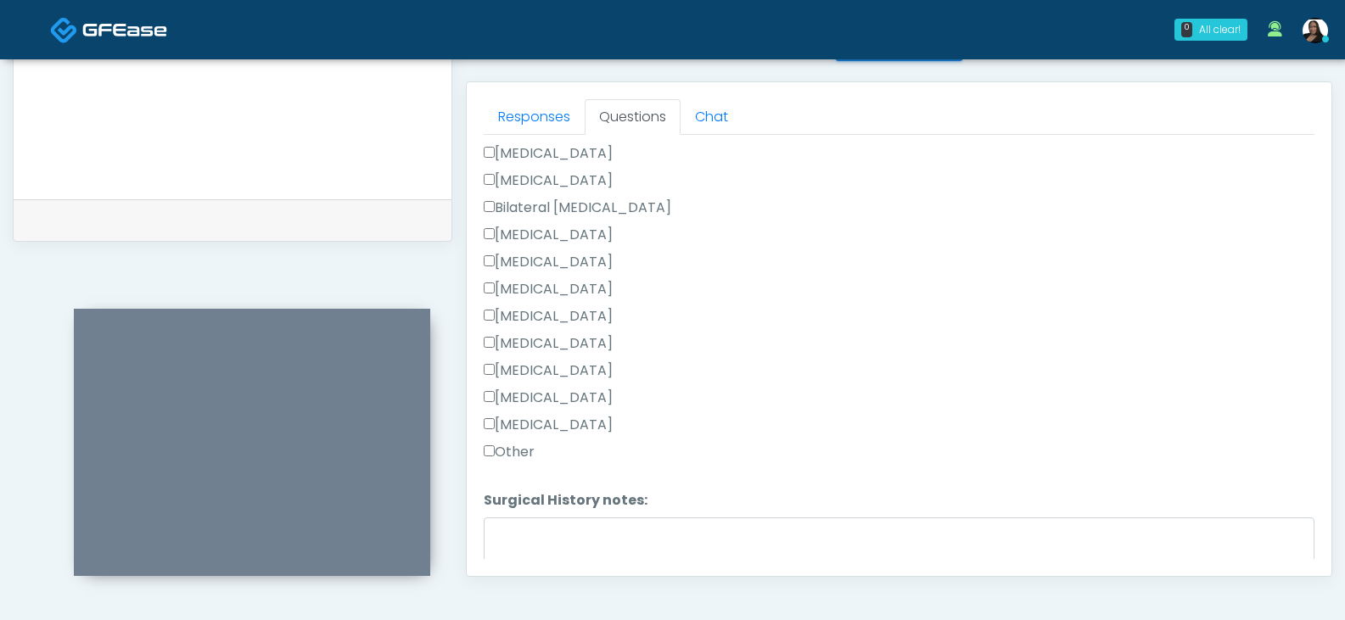
scroll to position [1110, 0]
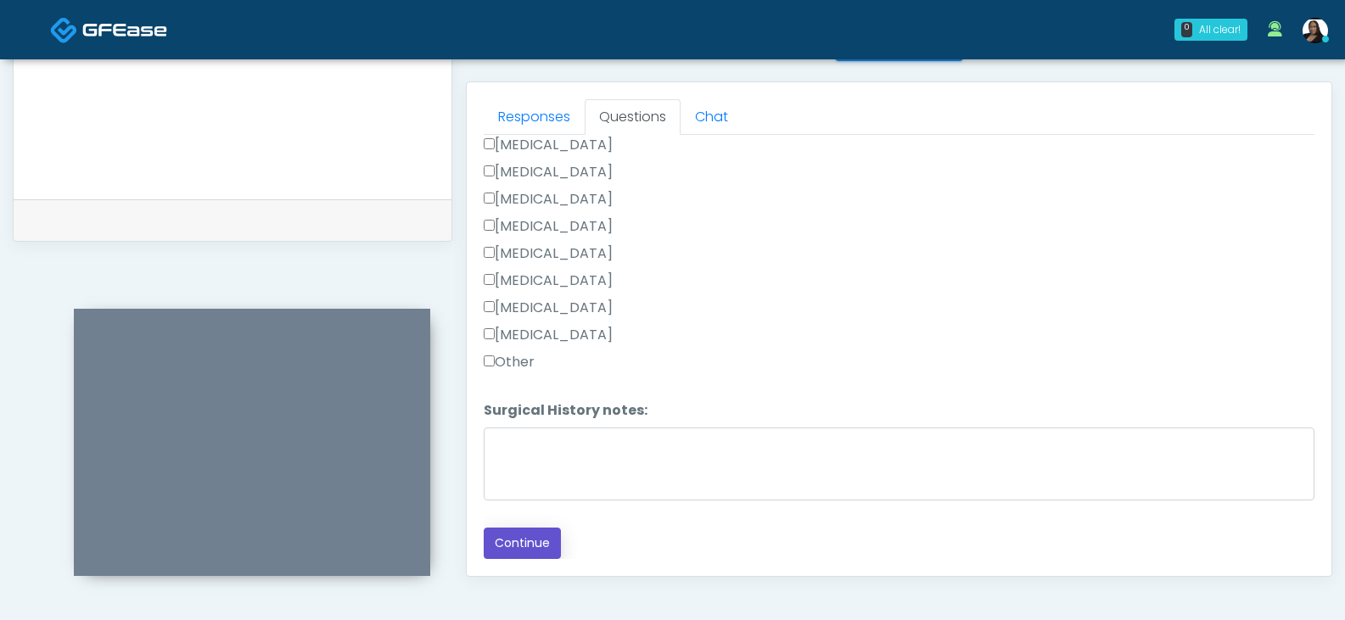
click at [525, 535] on button "Continue" at bounding box center [522, 543] width 77 height 31
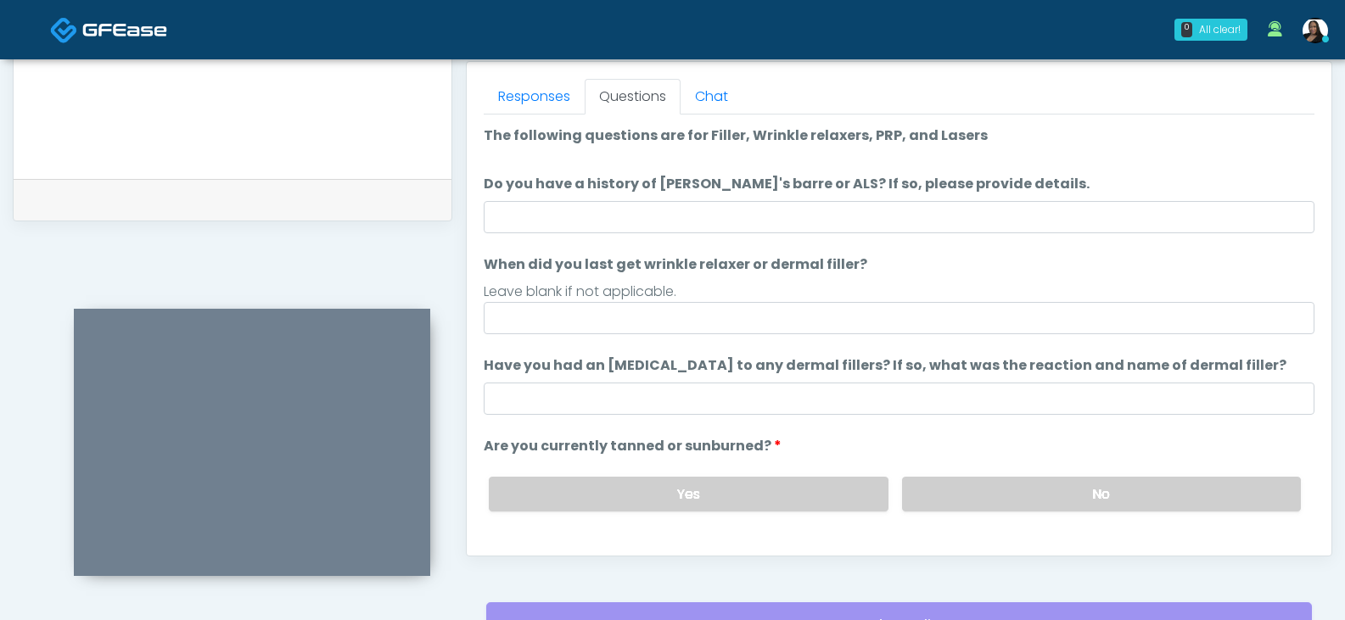
scroll to position [733, 0]
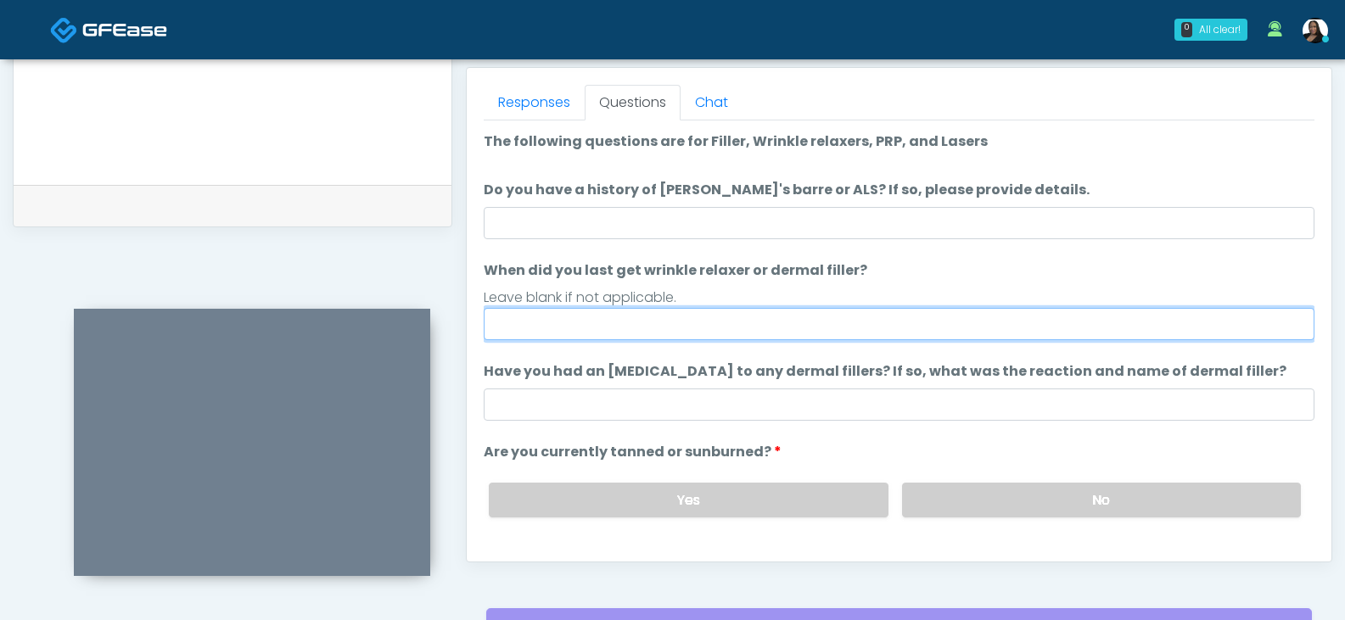
click at [658, 331] on input "When did you last get wrinkle relaxer or dermal filler?" at bounding box center [899, 324] width 831 height 32
type input "**********"
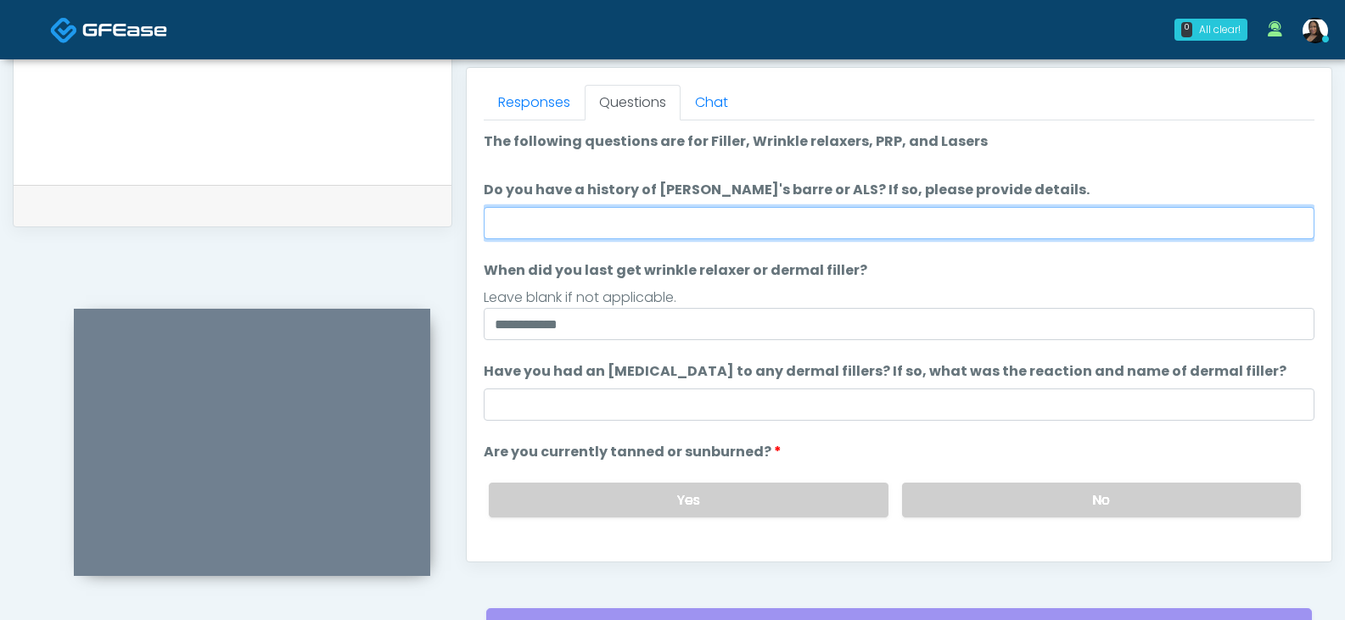
click at [713, 216] on input "Do you have a history of Guillain's barre or ALS? If so, please provide details." at bounding box center [899, 223] width 831 height 32
type input "**"
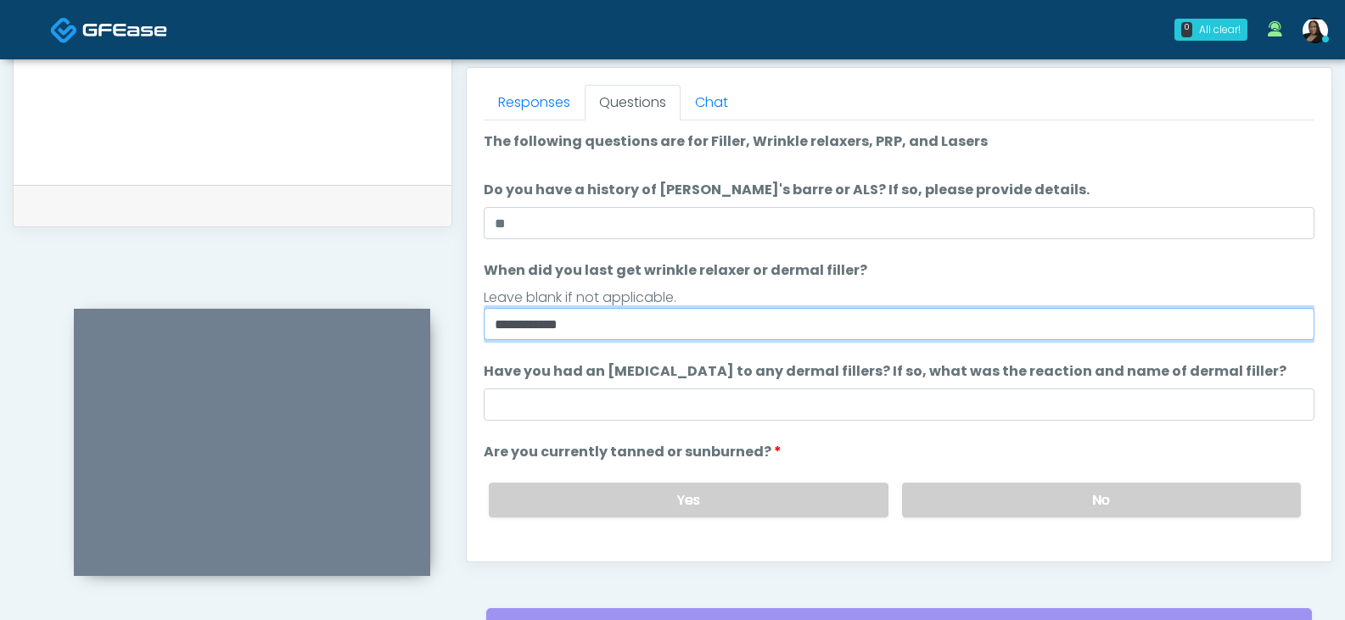
click at [1055, 322] on input "**********" at bounding box center [899, 324] width 831 height 32
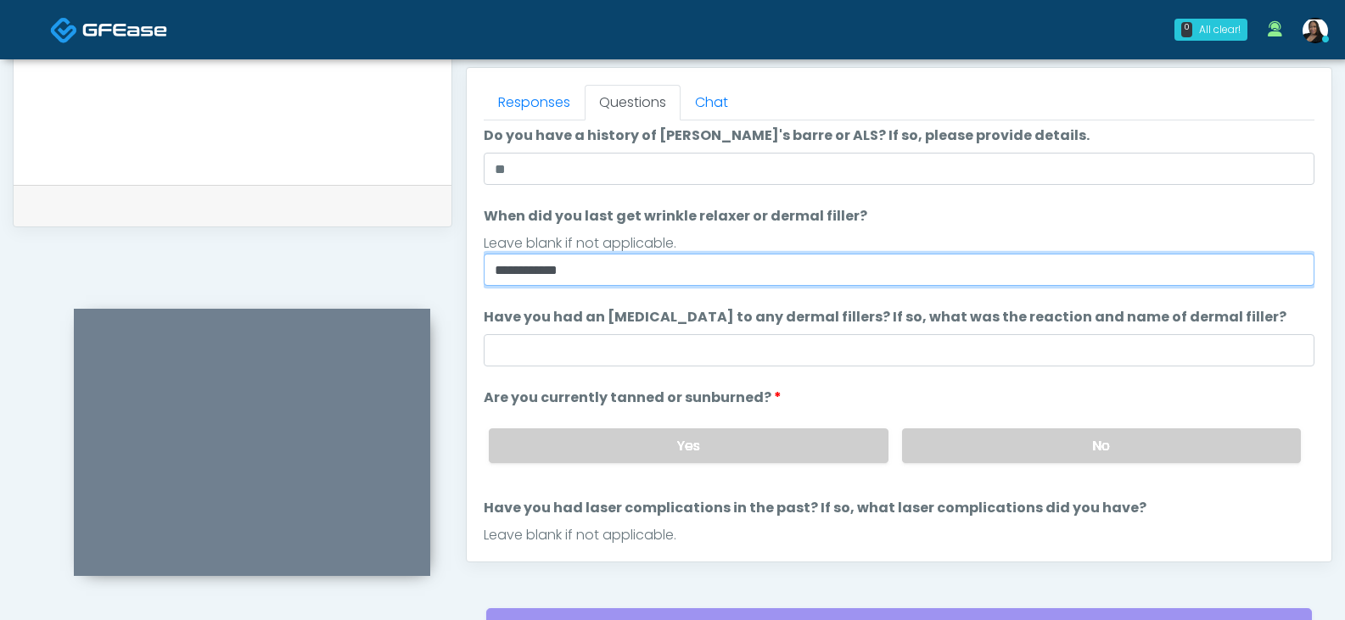
scroll to position [85, 0]
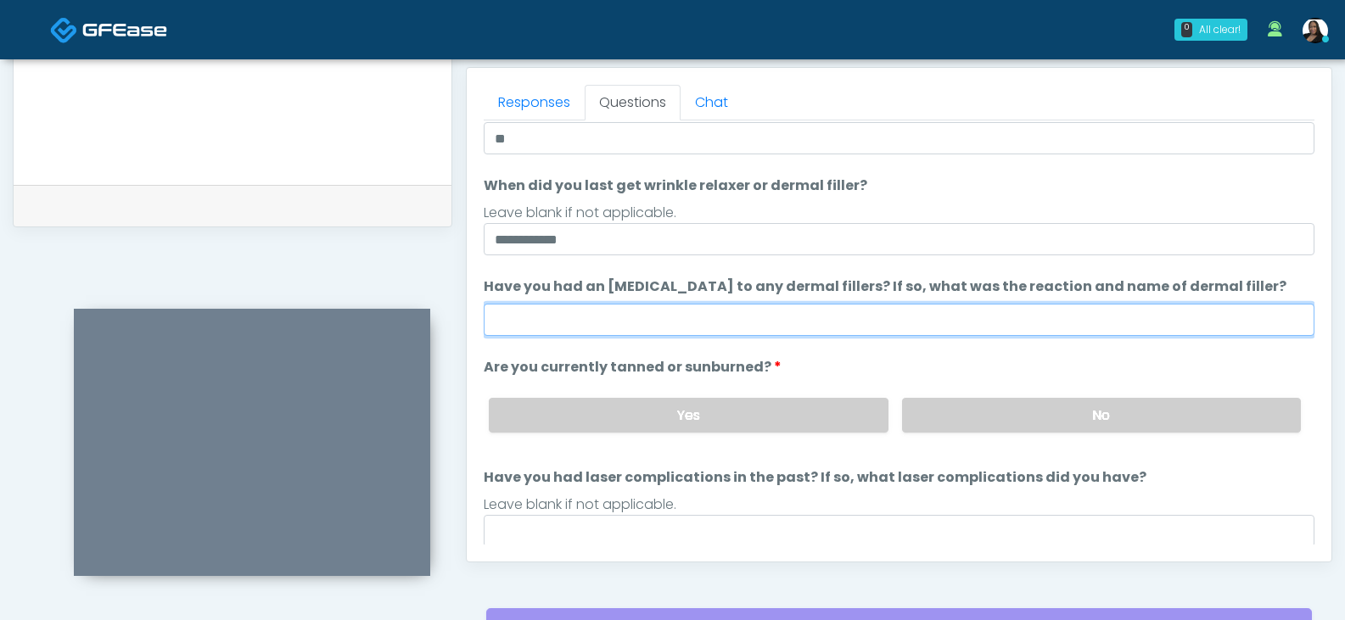
click at [919, 317] on input "Have you had an allergic response to any dermal fillers? If so, what was the re…" at bounding box center [899, 320] width 831 height 32
type input "**"
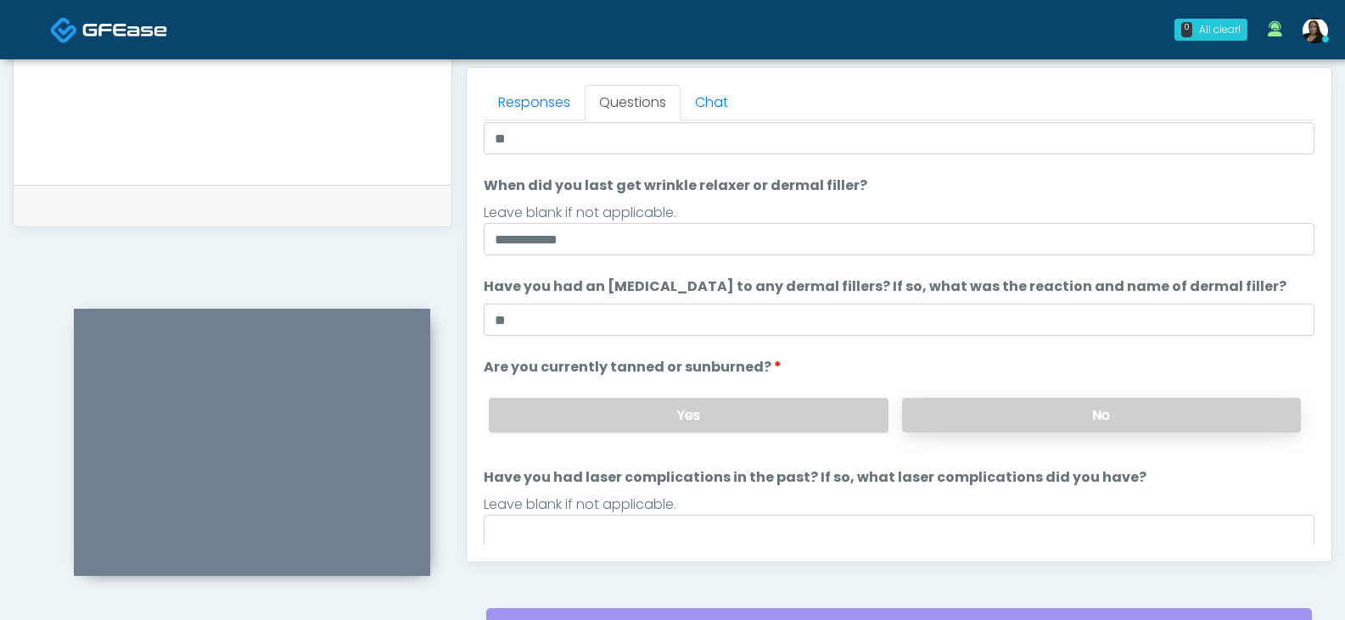
click at [973, 403] on label "No" at bounding box center [1101, 415] width 399 height 35
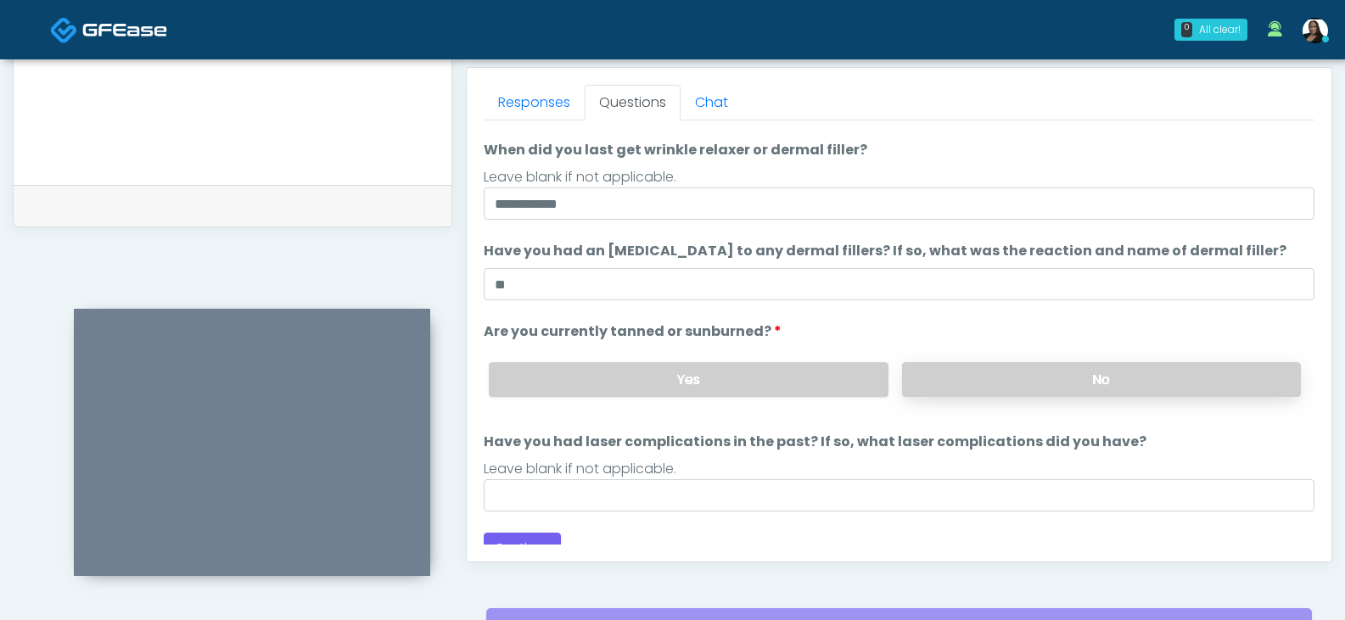
scroll to position [140, 0]
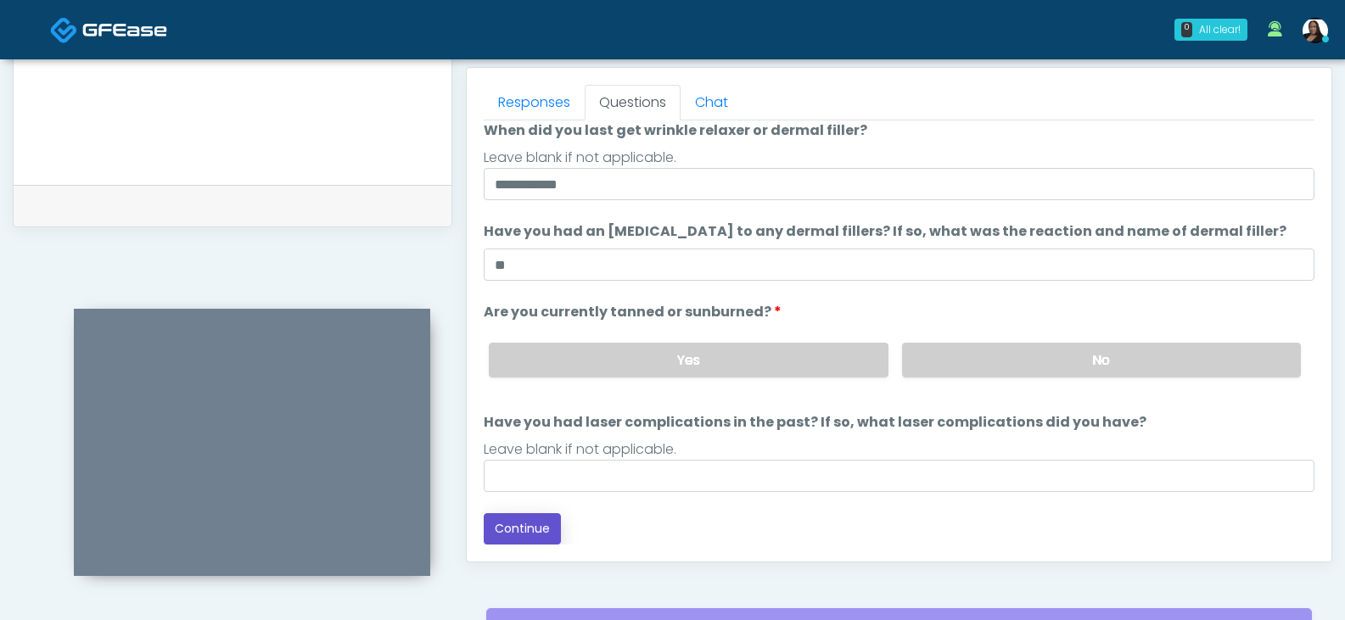
click at [529, 518] on button "Continue" at bounding box center [522, 528] width 77 height 31
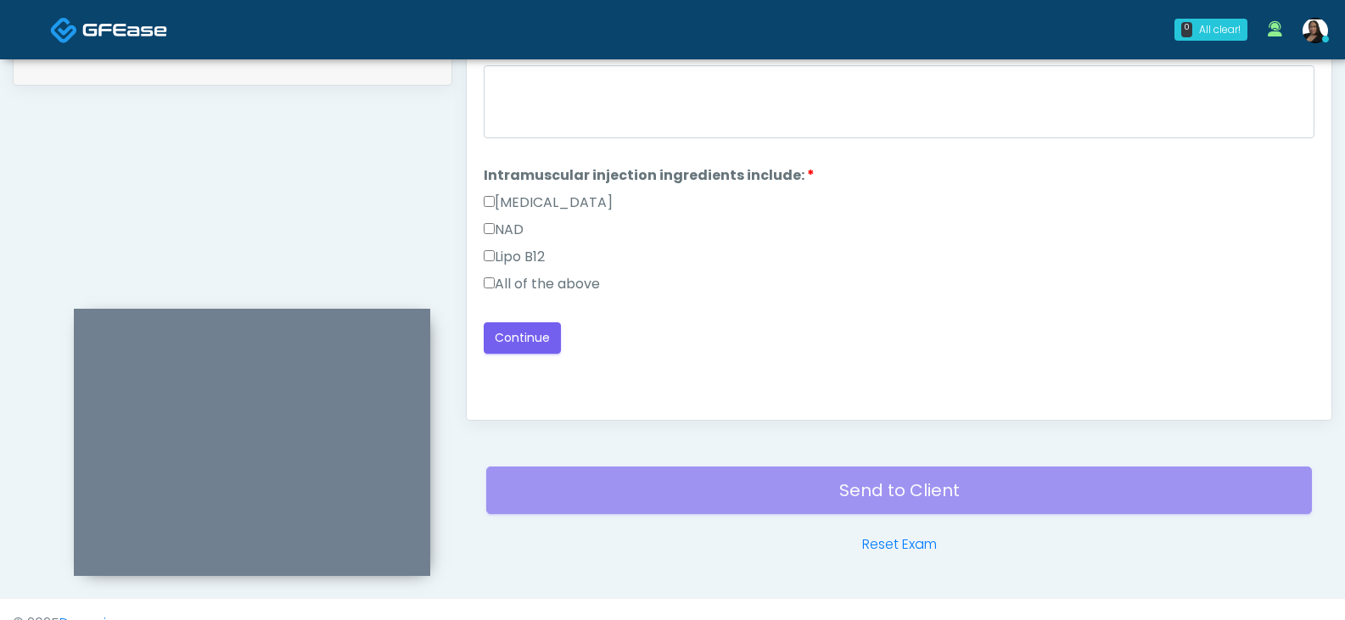
scroll to position [648, 0]
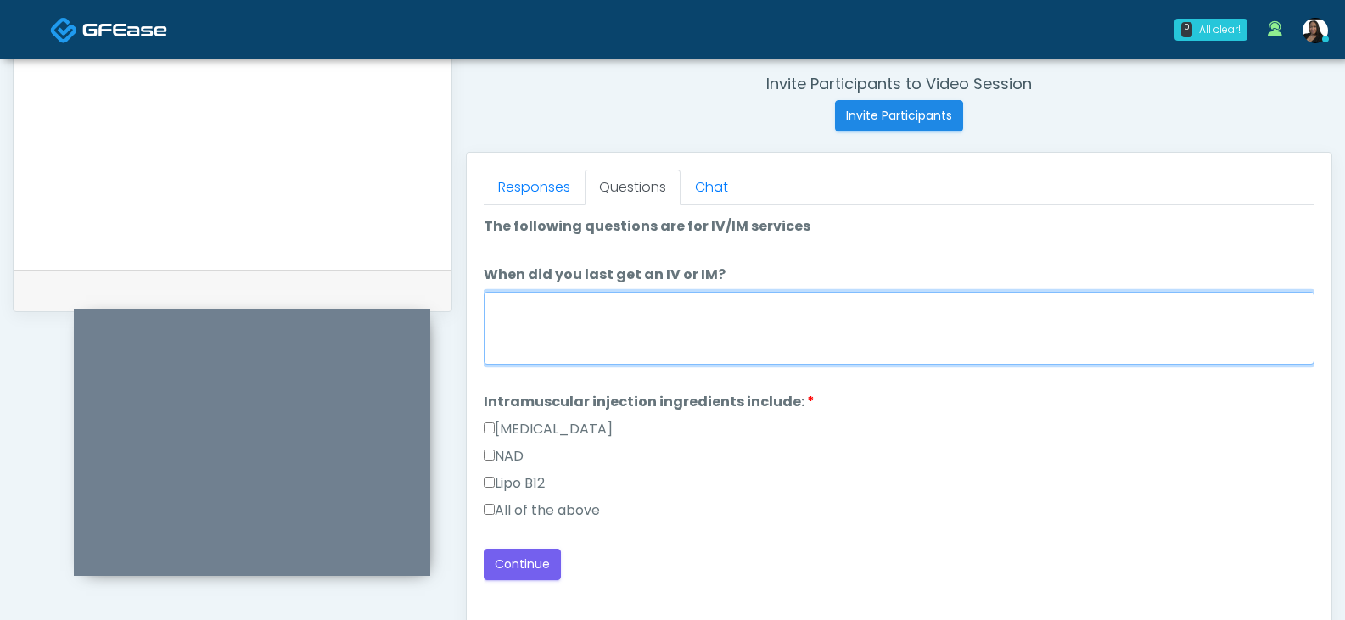
click at [660, 320] on textarea "When did you last get an IV or IM?" at bounding box center [899, 328] width 831 height 73
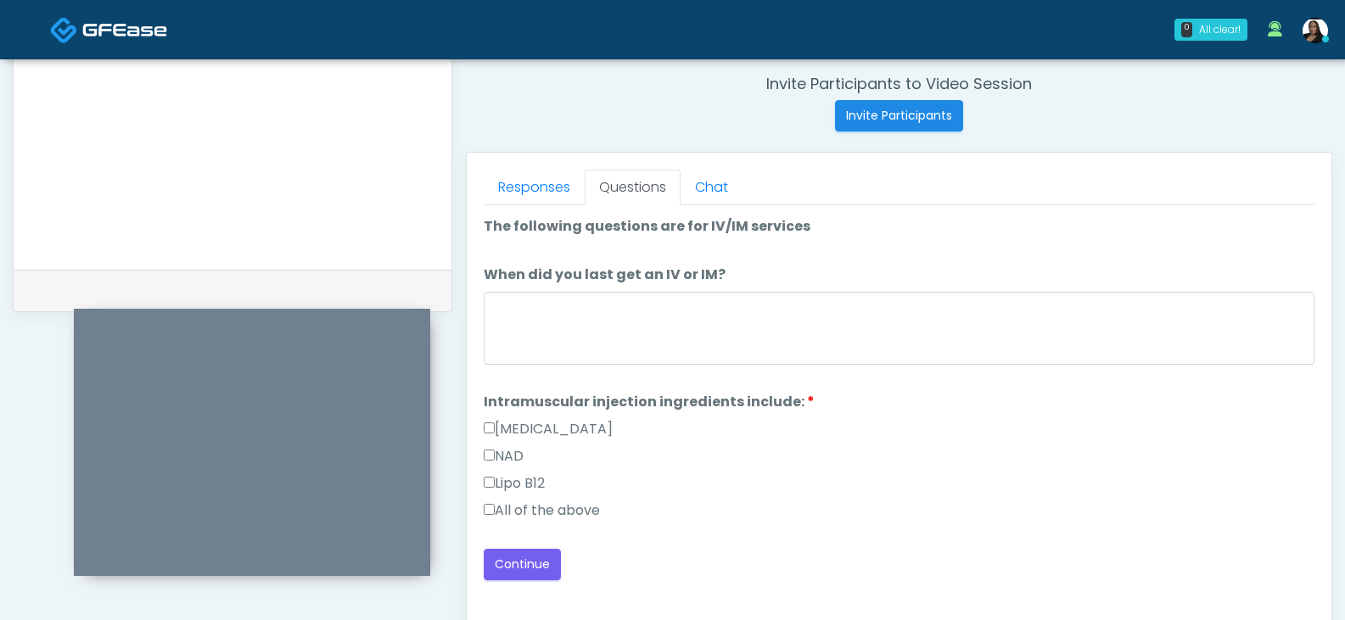
click at [564, 514] on label "All of the above" at bounding box center [542, 511] width 116 height 20
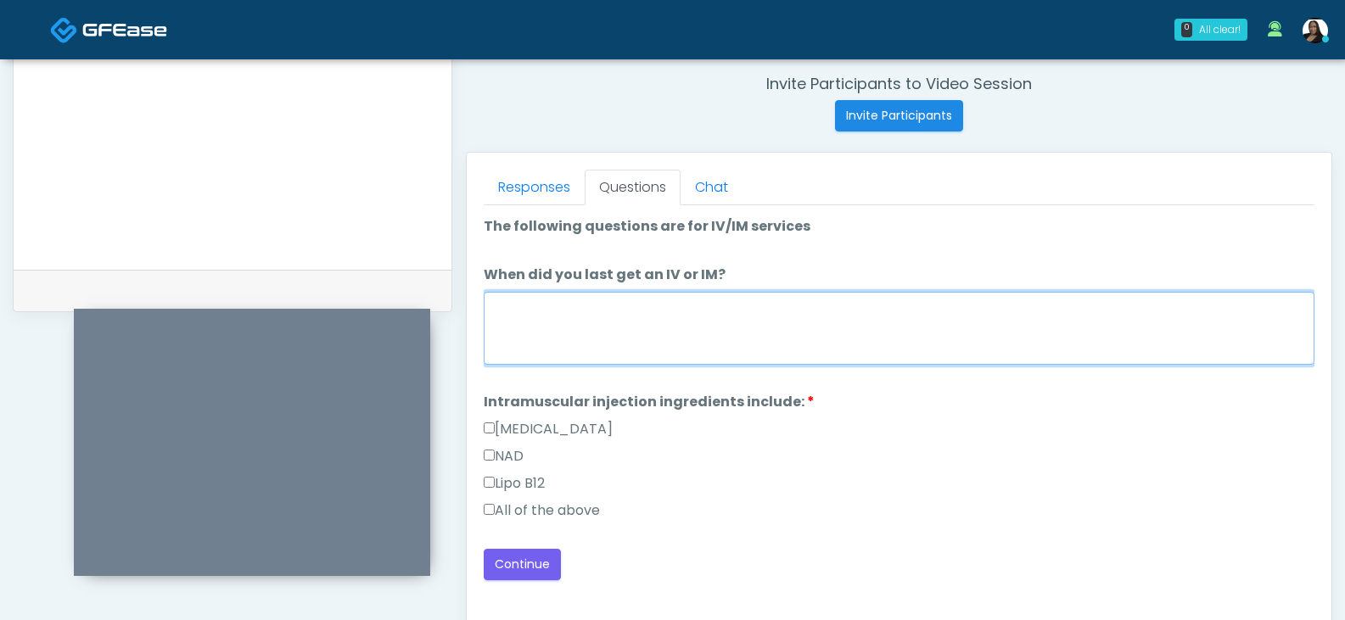
click at [587, 360] on textarea "When did you last get an IV or IM?" at bounding box center [899, 328] width 831 height 73
type textarea "**********"
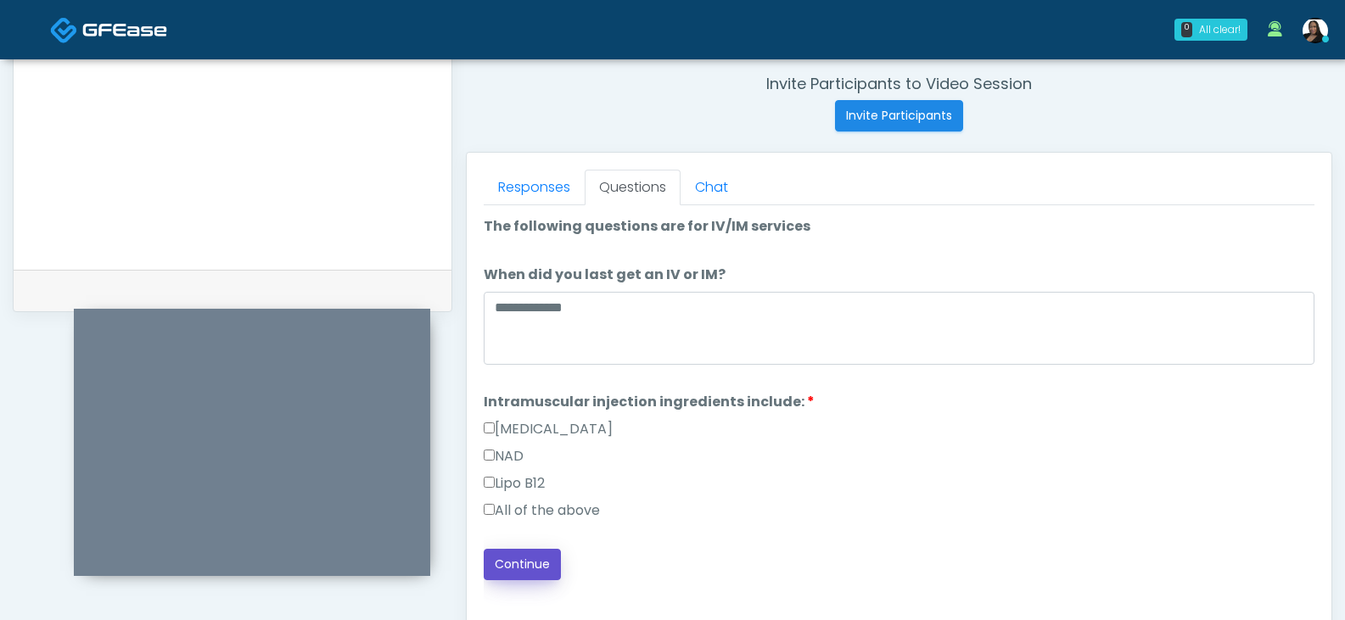
click at [524, 565] on button "Continue" at bounding box center [522, 564] width 77 height 31
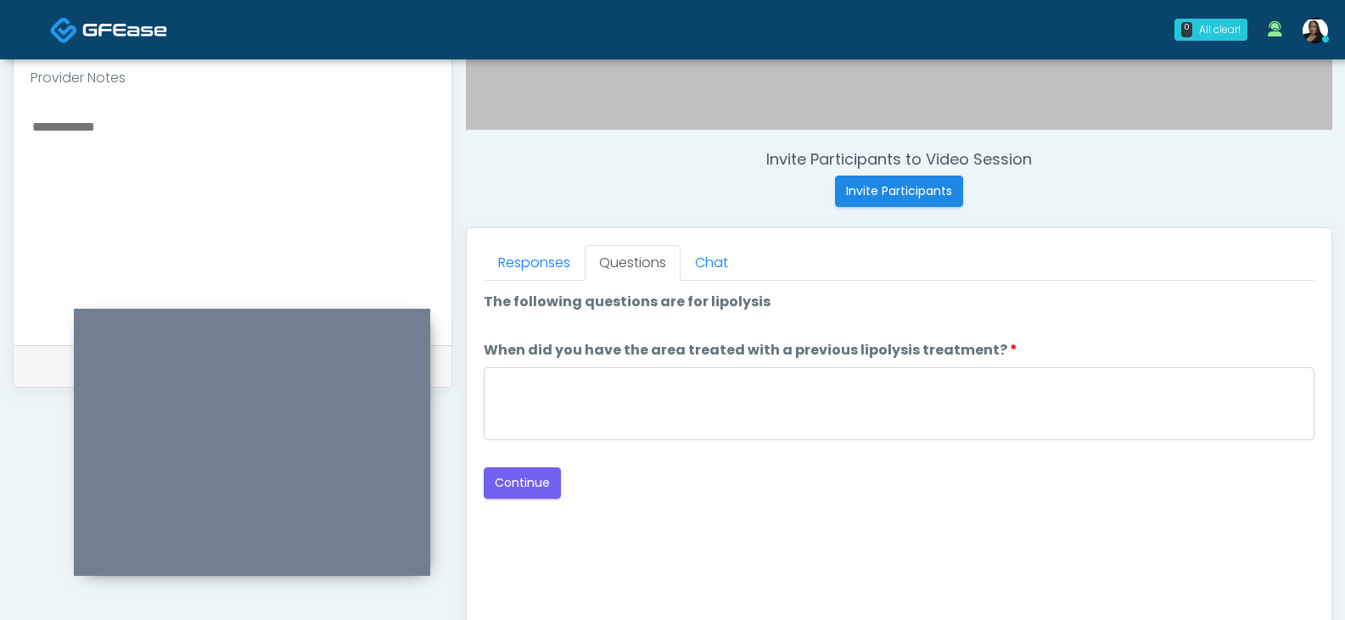
scroll to position [563, 0]
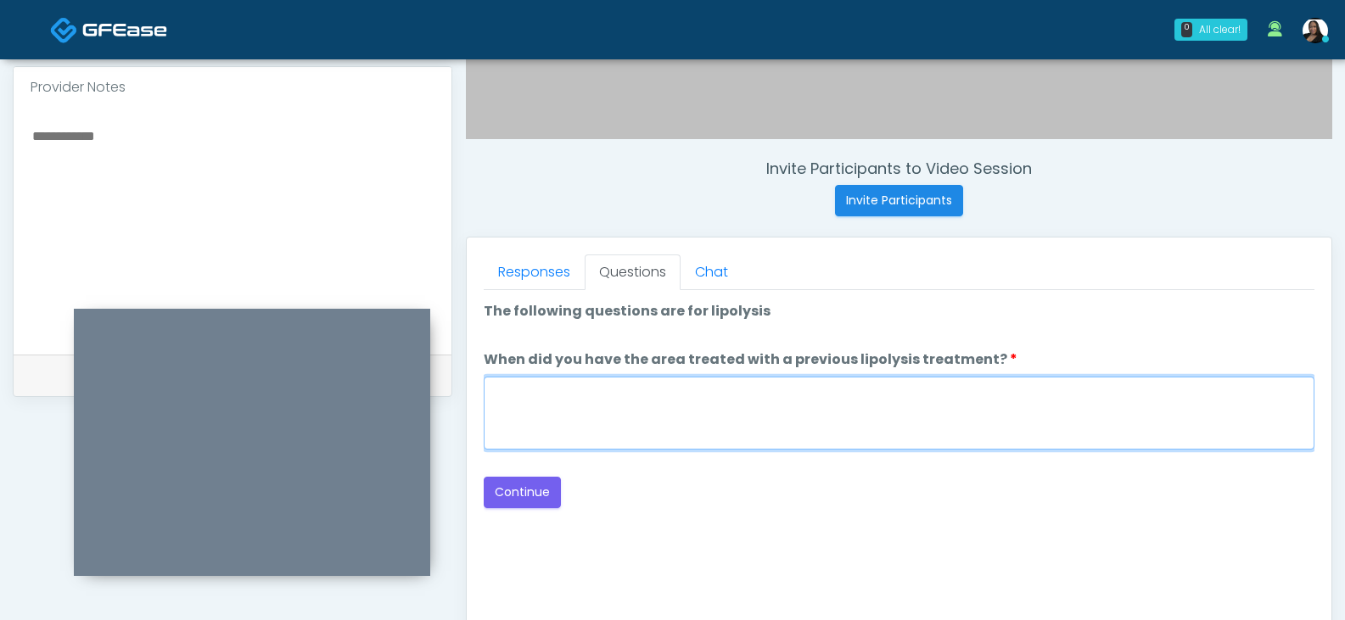
click at [694, 408] on textarea "When did you have the area treated with a previous lipolysis treatment?" at bounding box center [899, 413] width 831 height 73
type textarea "**"
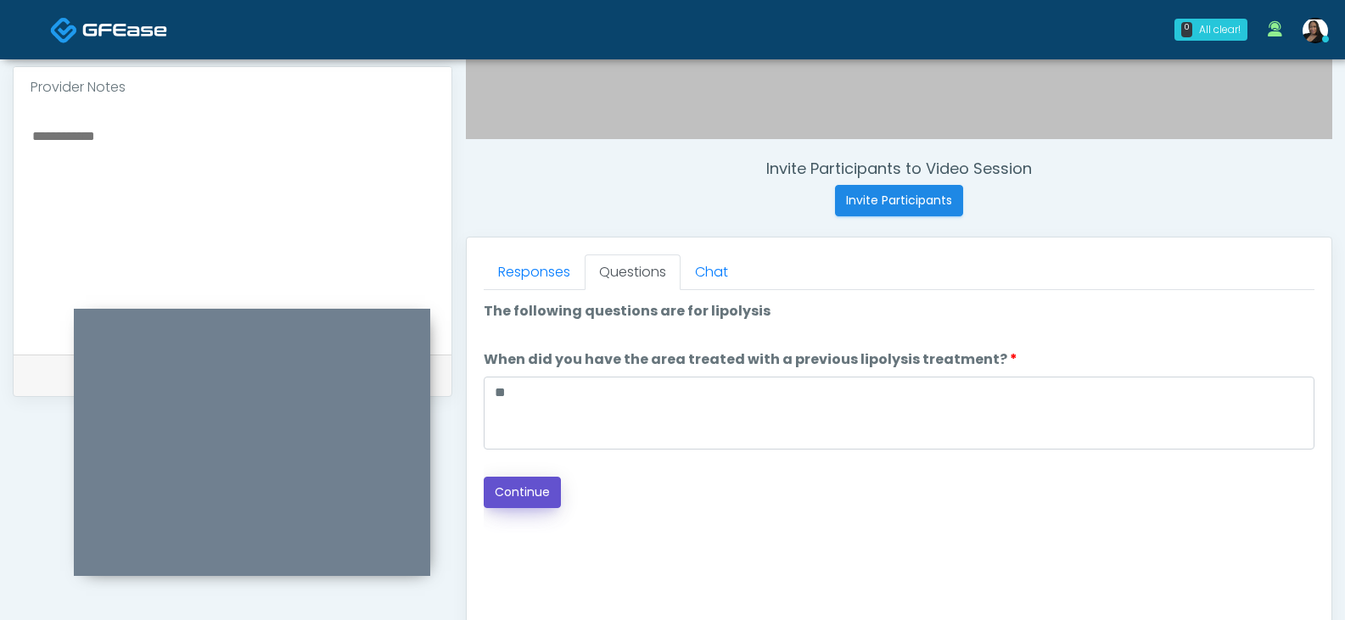
click at [513, 503] on button "Continue" at bounding box center [522, 492] width 77 height 31
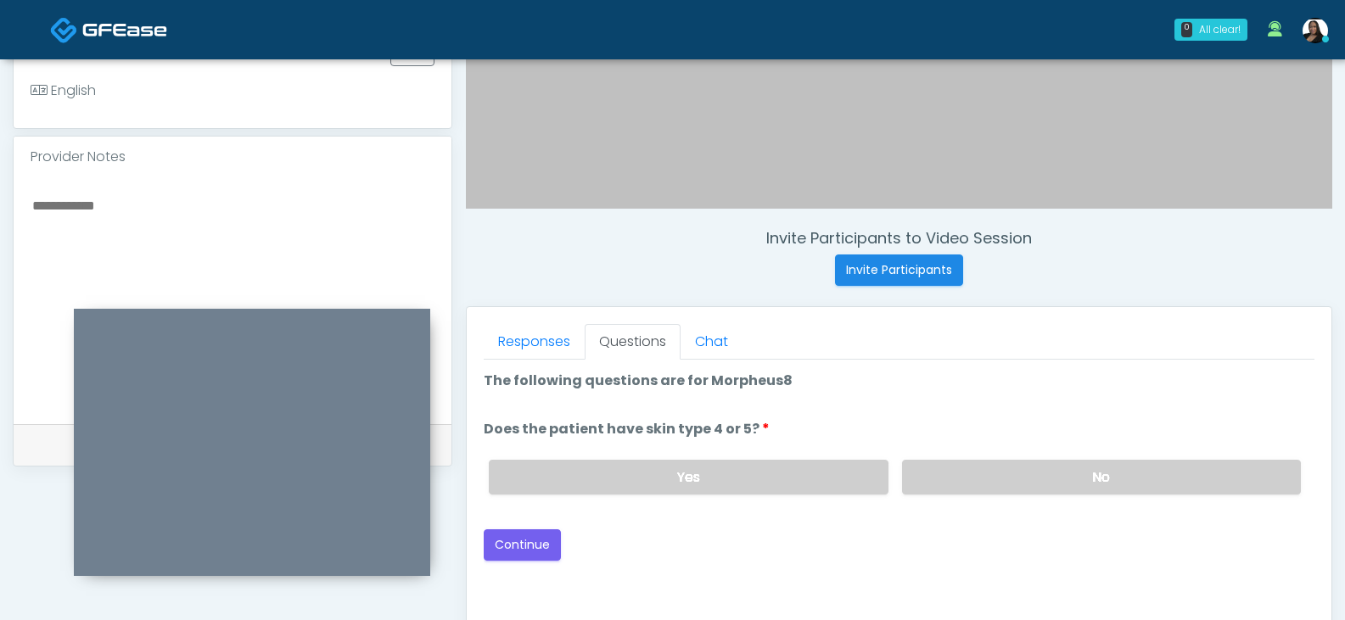
scroll to position [479, 0]
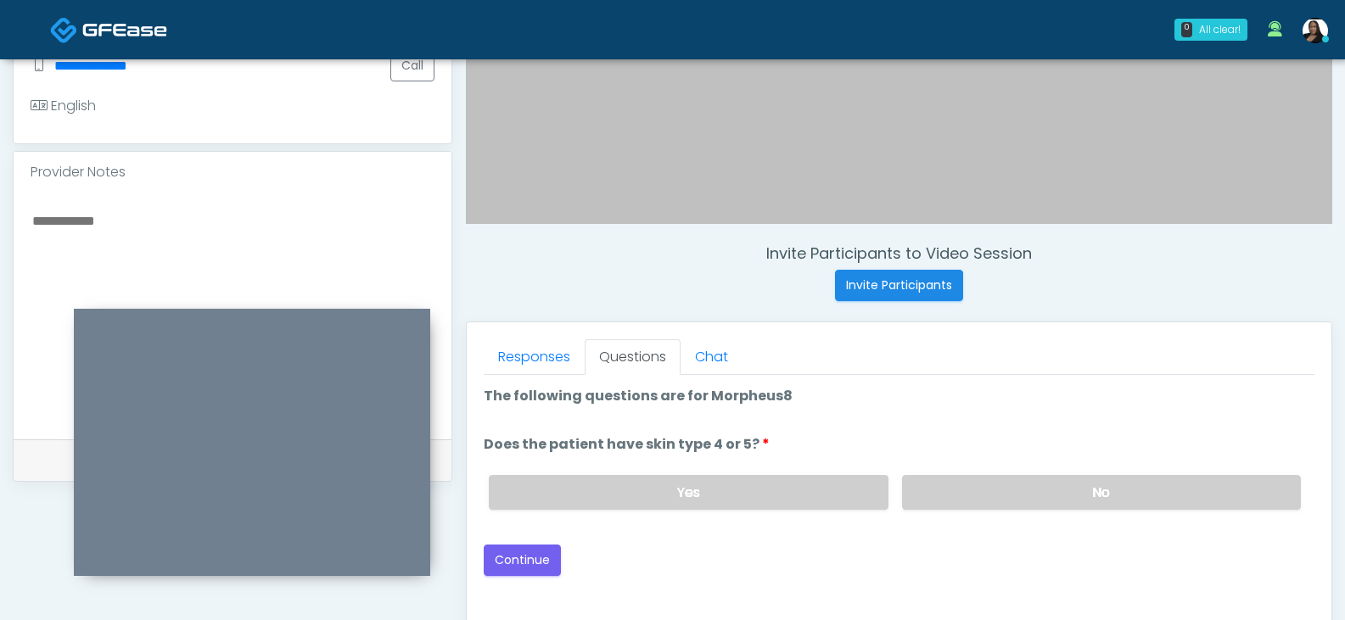
click at [285, 233] on textarea at bounding box center [233, 313] width 404 height 207
click at [49, 223] on textarea "**********" at bounding box center [233, 313] width 404 height 207
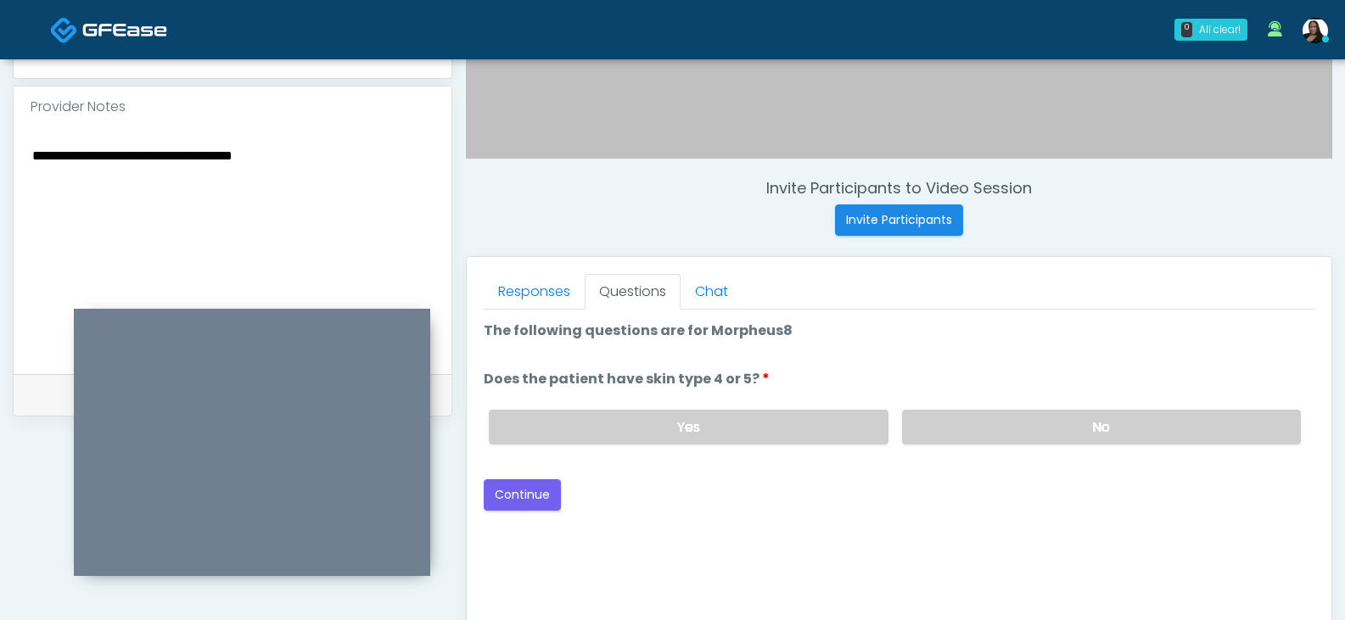
scroll to position [563, 0]
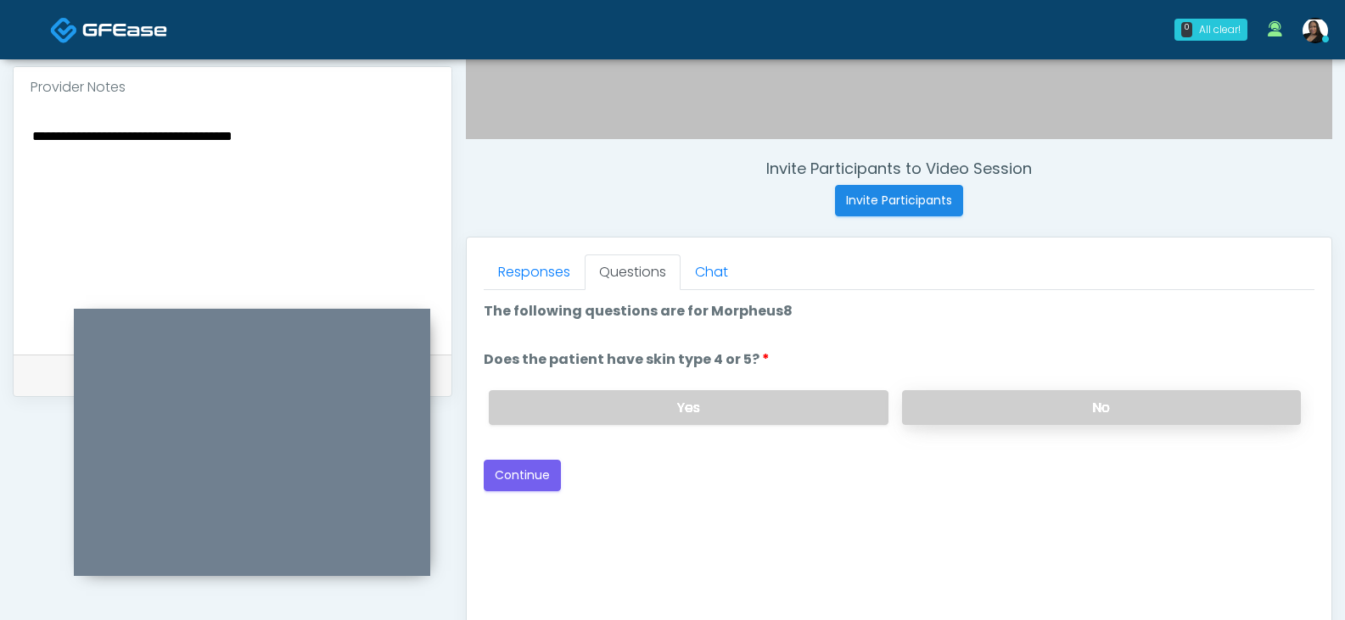
type textarea "**********"
click at [935, 406] on label "No" at bounding box center [1101, 407] width 399 height 35
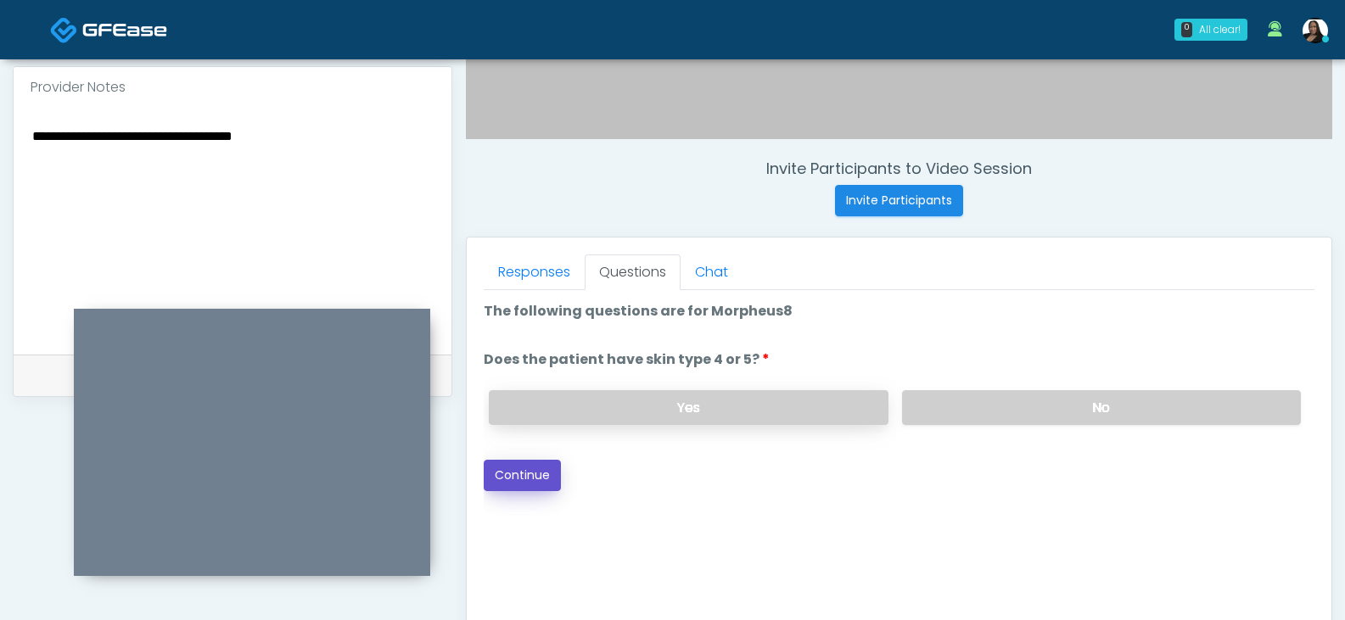
drag, startPoint x: 529, startPoint y: 472, endPoint x: 800, endPoint y: 420, distance: 276.4
click at [530, 470] on button "Continue" at bounding box center [522, 475] width 77 height 31
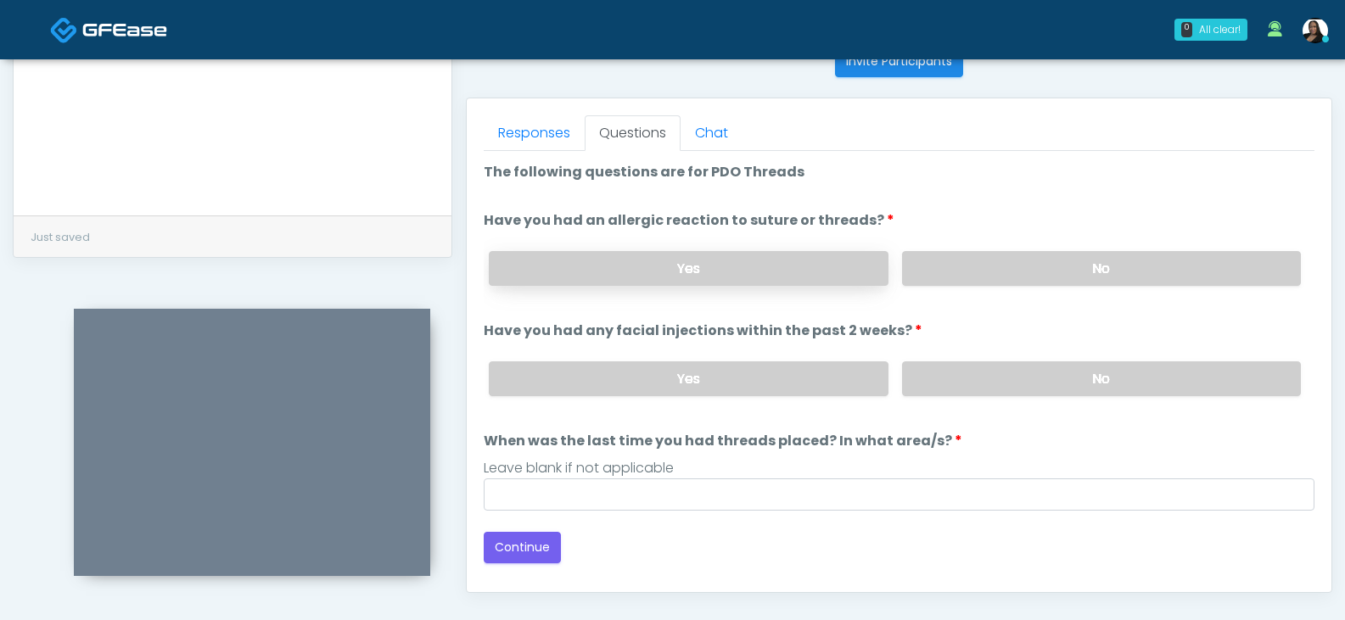
scroll to position [733, 0]
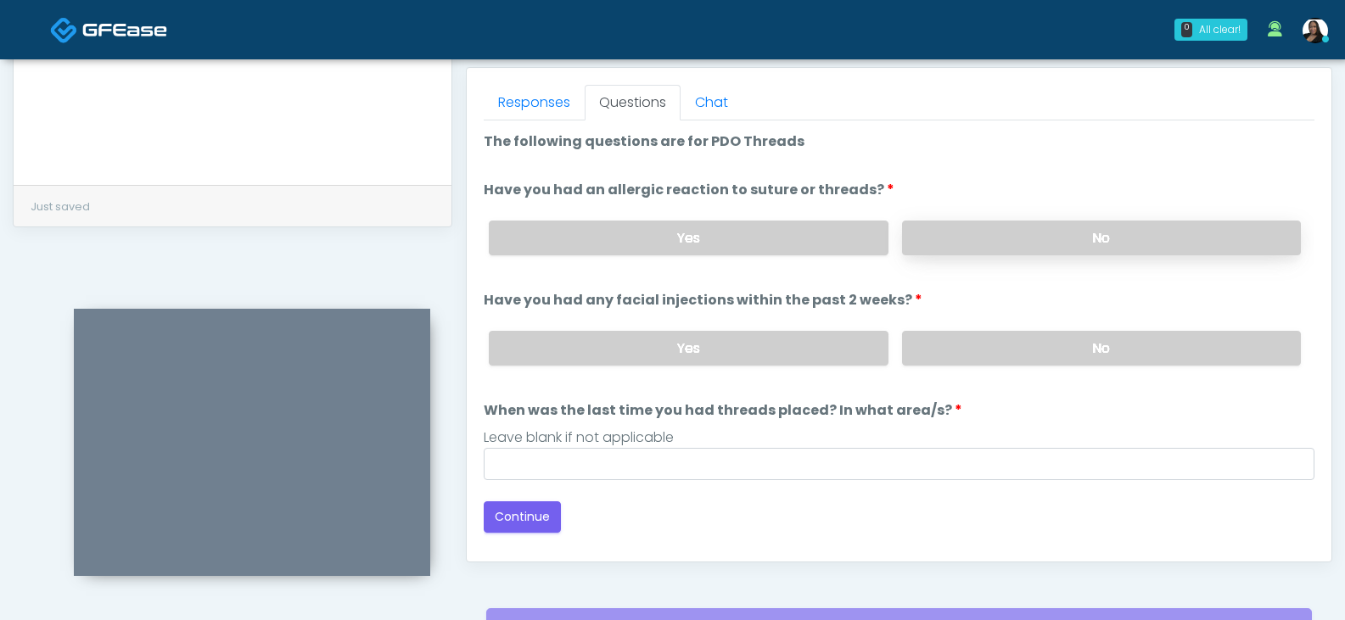
click at [934, 240] on label "No" at bounding box center [1101, 238] width 399 height 35
click at [932, 337] on label "No" at bounding box center [1101, 348] width 399 height 35
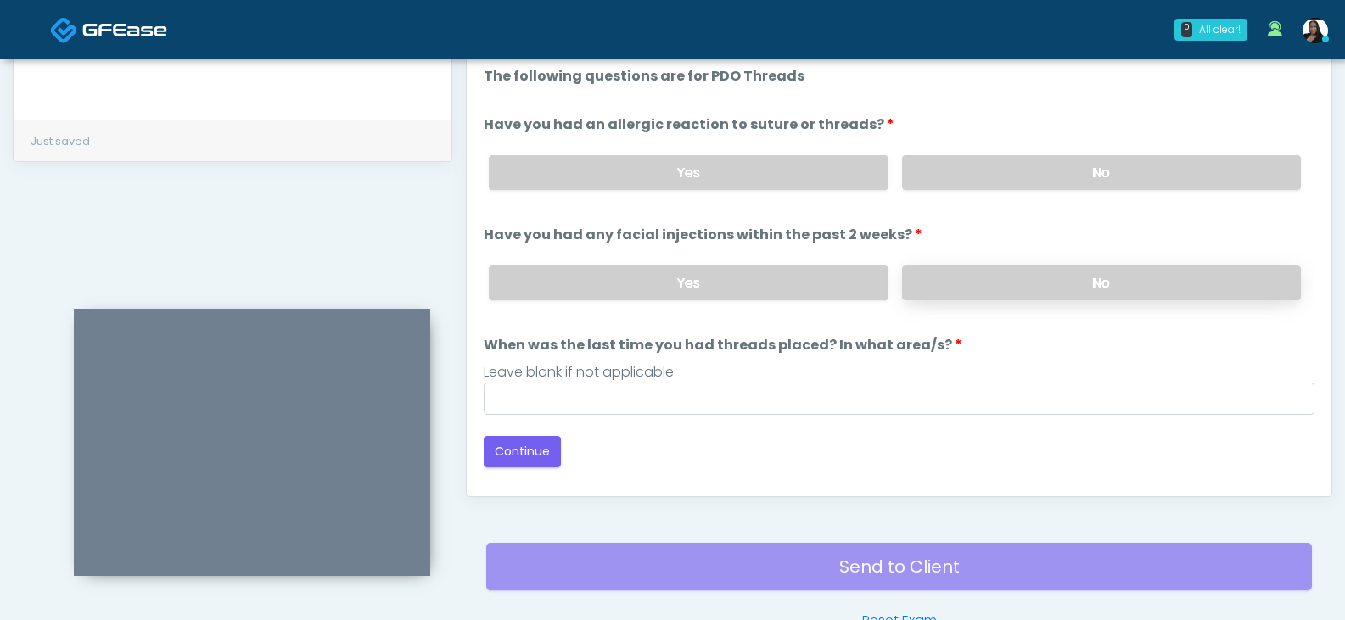
scroll to position [818, 0]
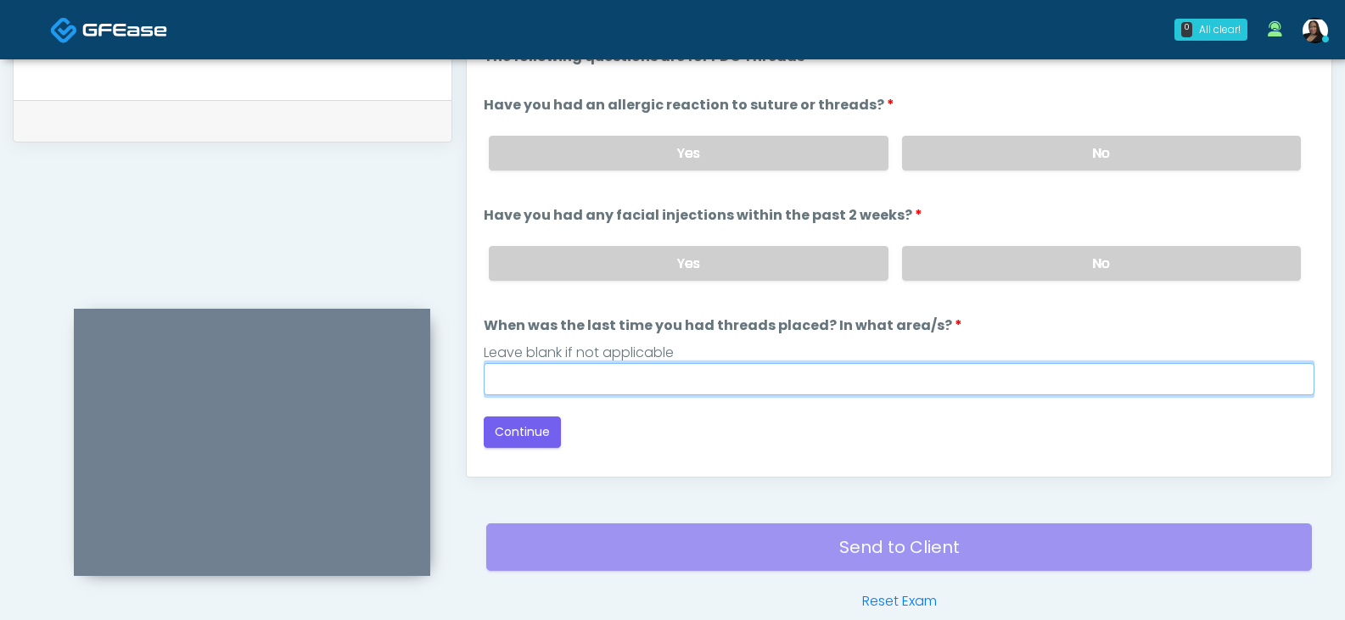
click at [577, 377] on input "When was the last time you had threads placed? In what area/s?" at bounding box center [899, 379] width 831 height 32
type input "**"
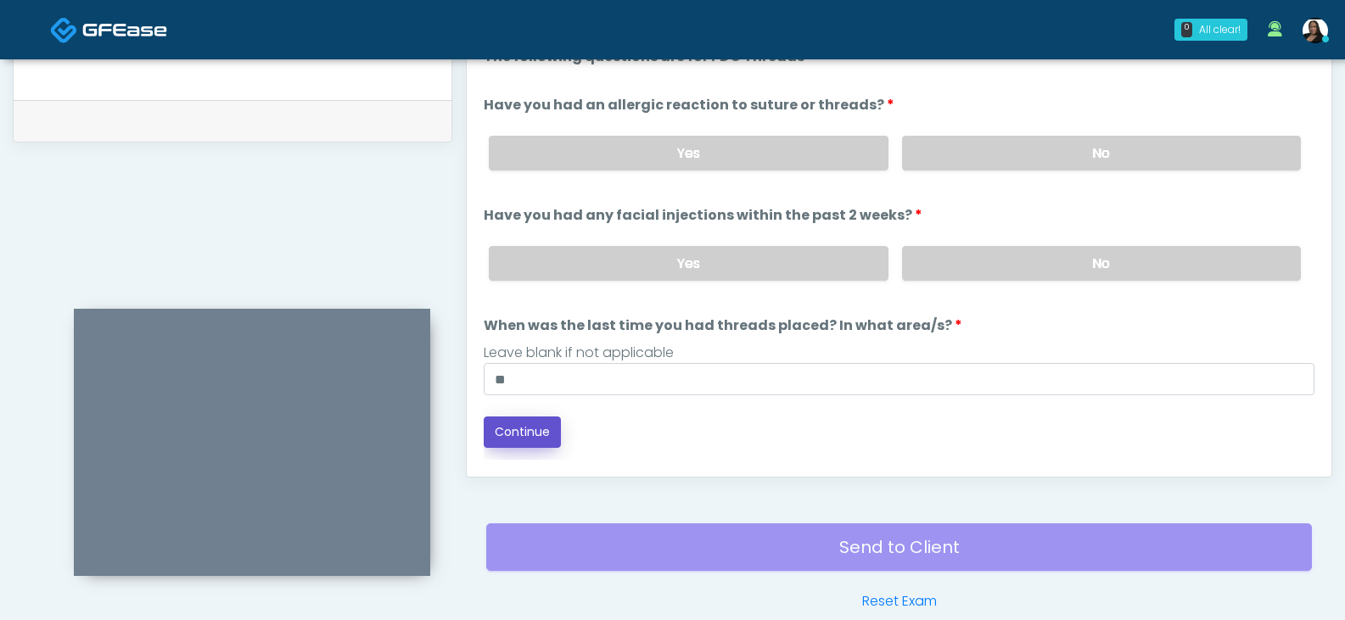
click at [528, 423] on button "Continue" at bounding box center [522, 432] width 77 height 31
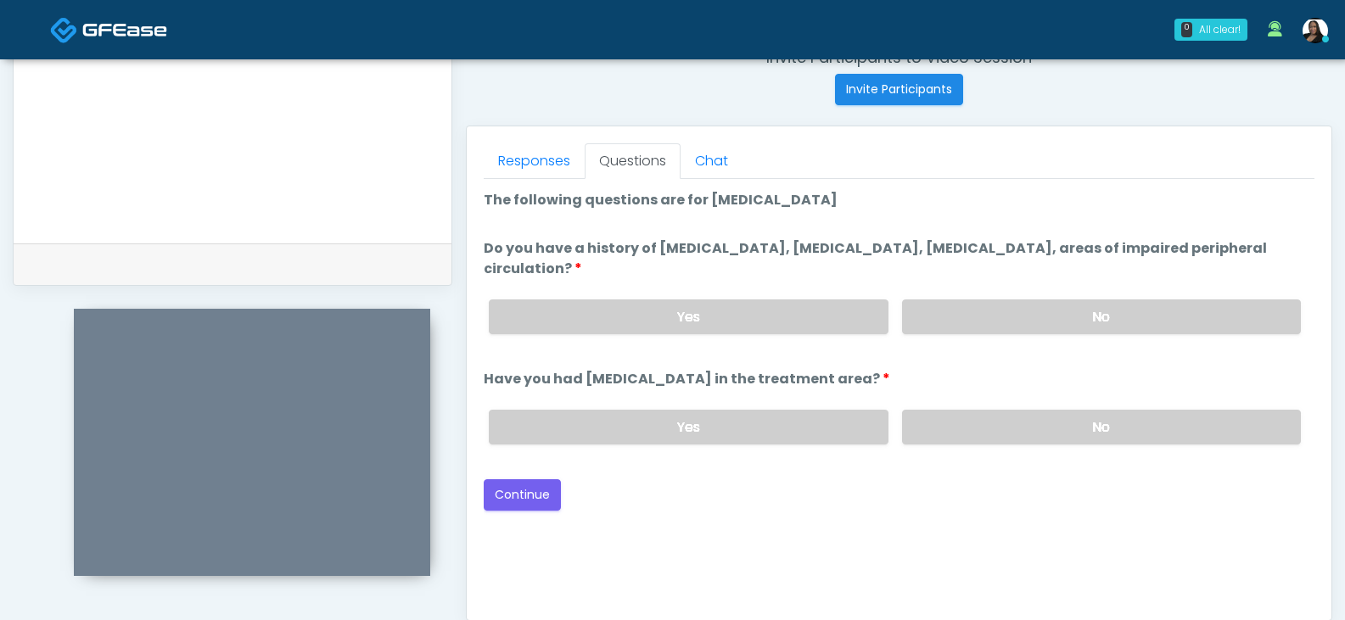
scroll to position [648, 0]
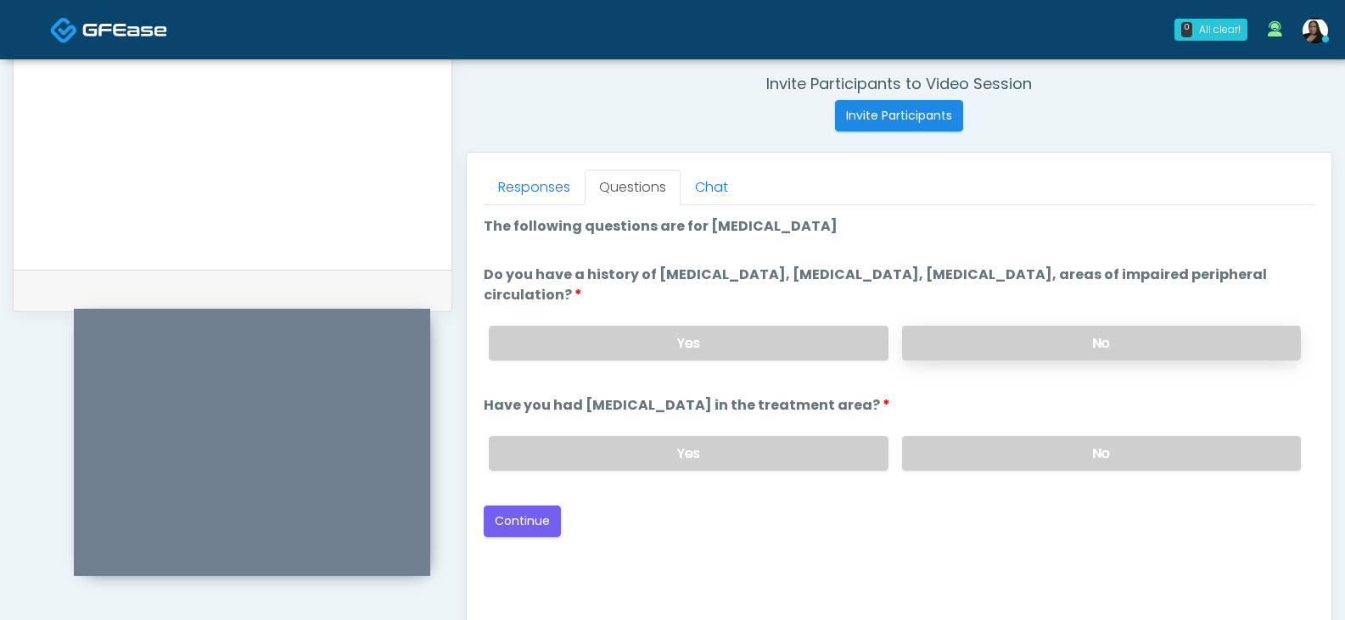
drag, startPoint x: 1012, startPoint y: 322, endPoint x: 1007, endPoint y: 344, distance: 22.5
click at [1011, 331] on div "Yes No" at bounding box center [894, 343] width 839 height 62
click at [1006, 339] on label "No" at bounding box center [1101, 343] width 399 height 35
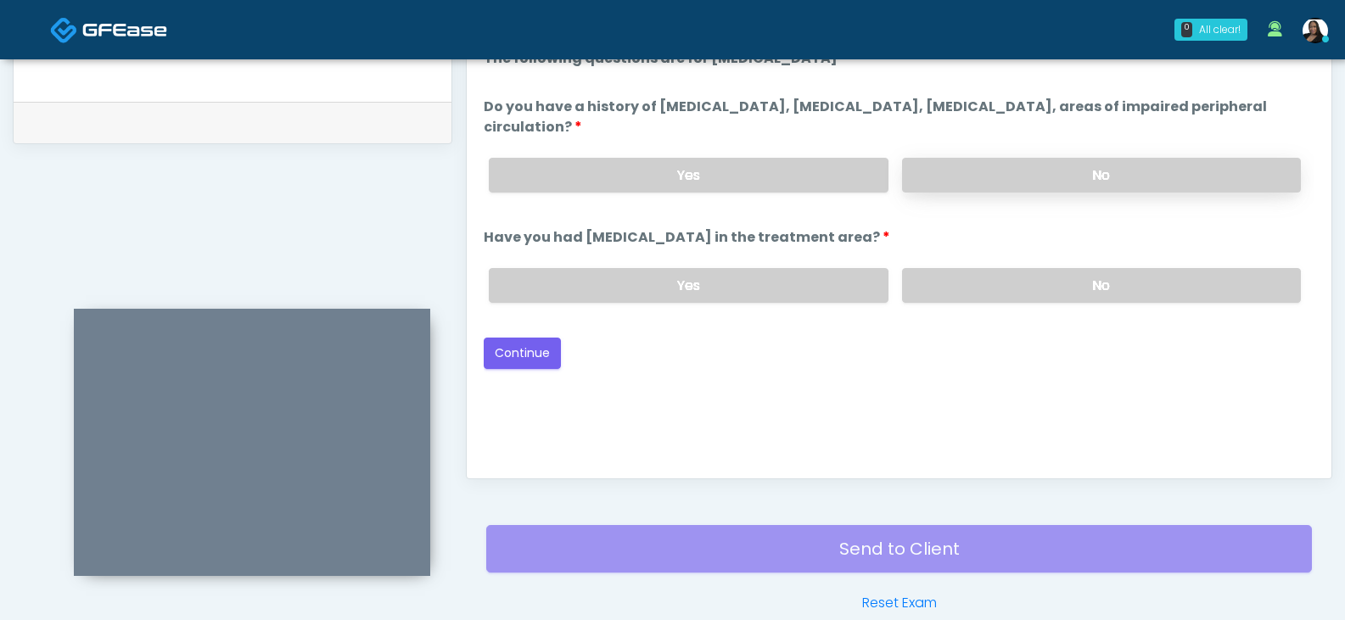
scroll to position [818, 0]
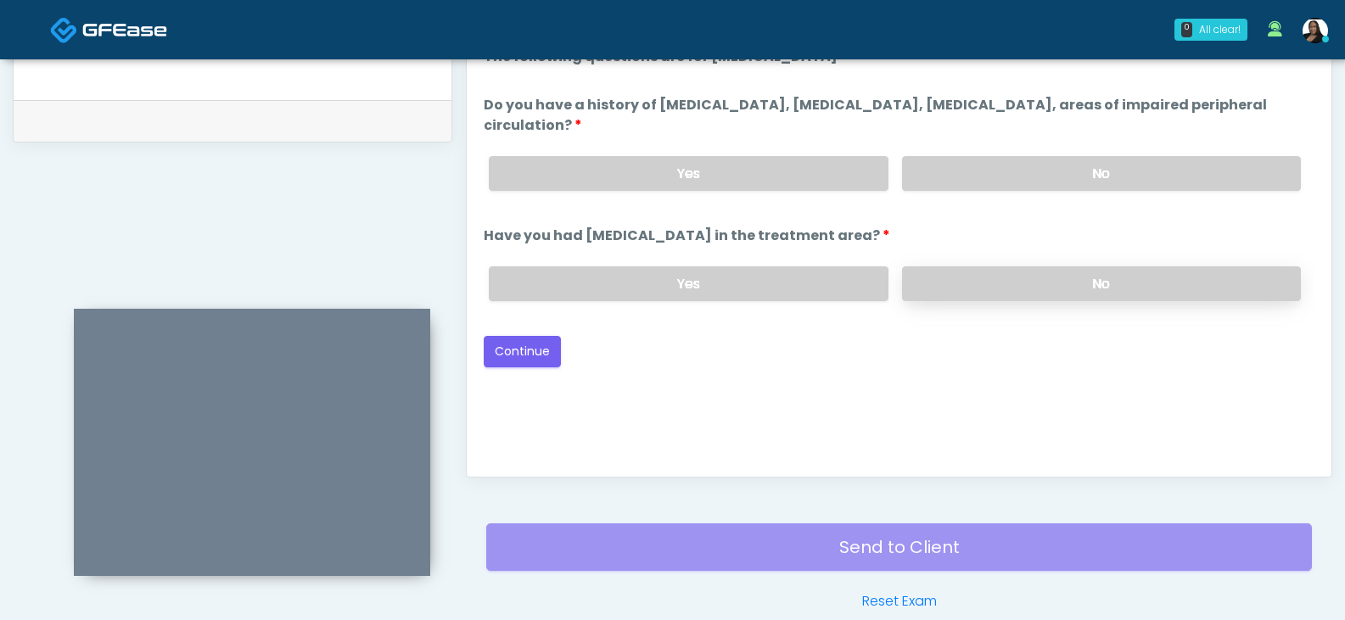
click at [976, 289] on label "No" at bounding box center [1101, 283] width 399 height 35
click at [536, 348] on button "Continue" at bounding box center [522, 351] width 77 height 31
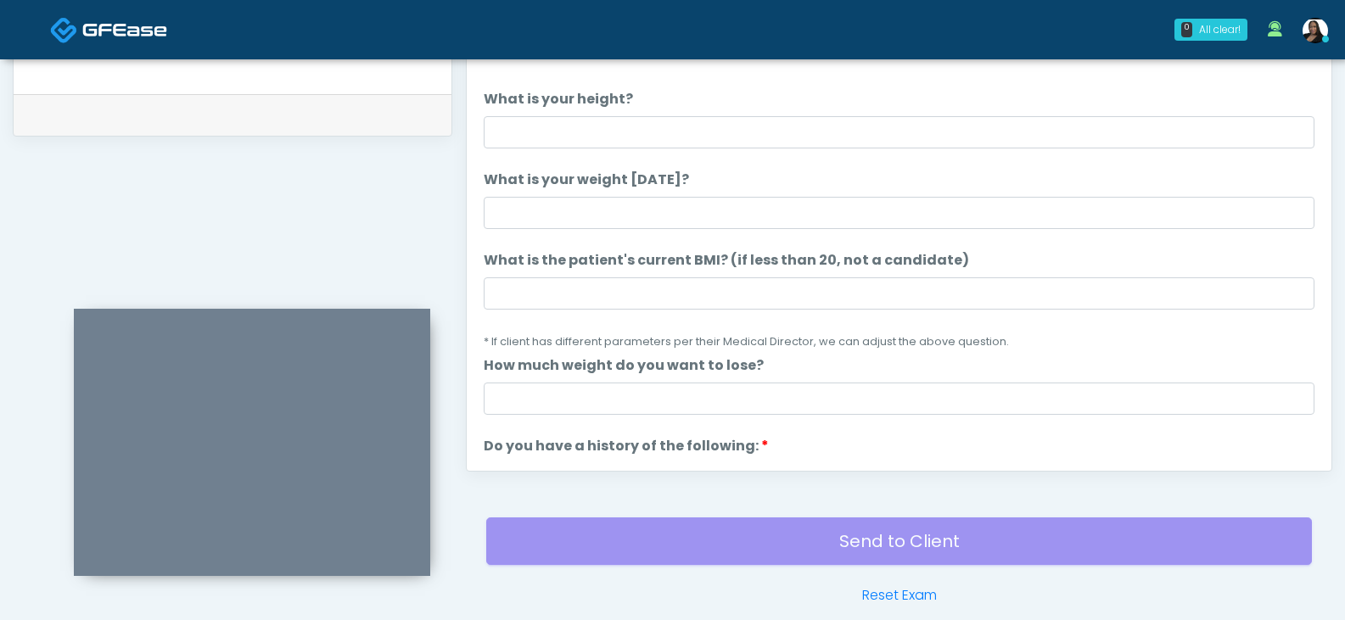
scroll to position [733, 0]
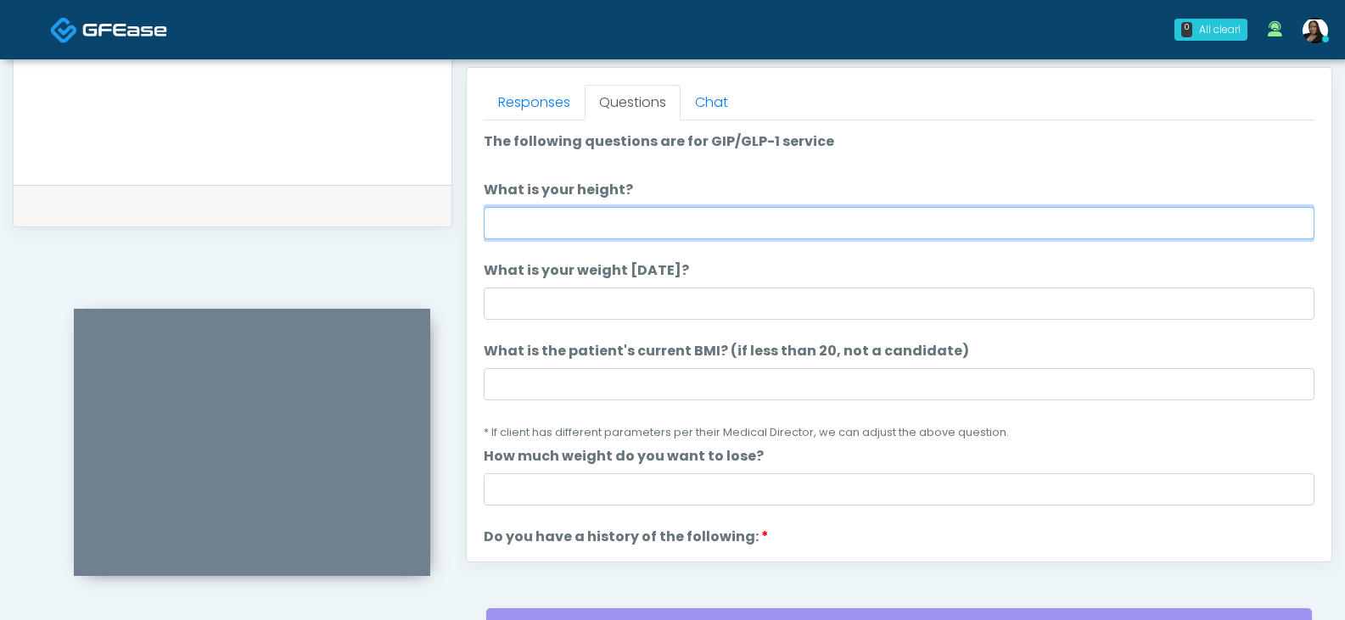
click at [612, 233] on input "What is your height?" at bounding box center [899, 223] width 831 height 32
type input "****"
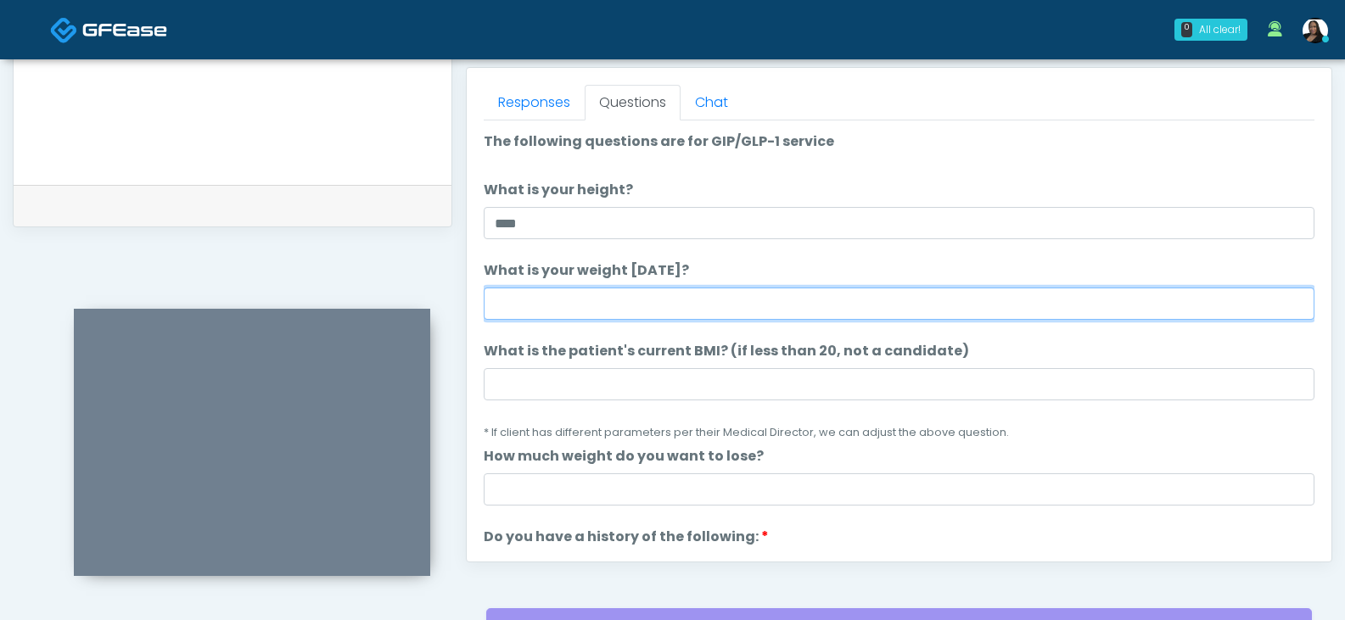
click at [568, 306] on input "What is your weight today?" at bounding box center [899, 304] width 831 height 32
type input "***"
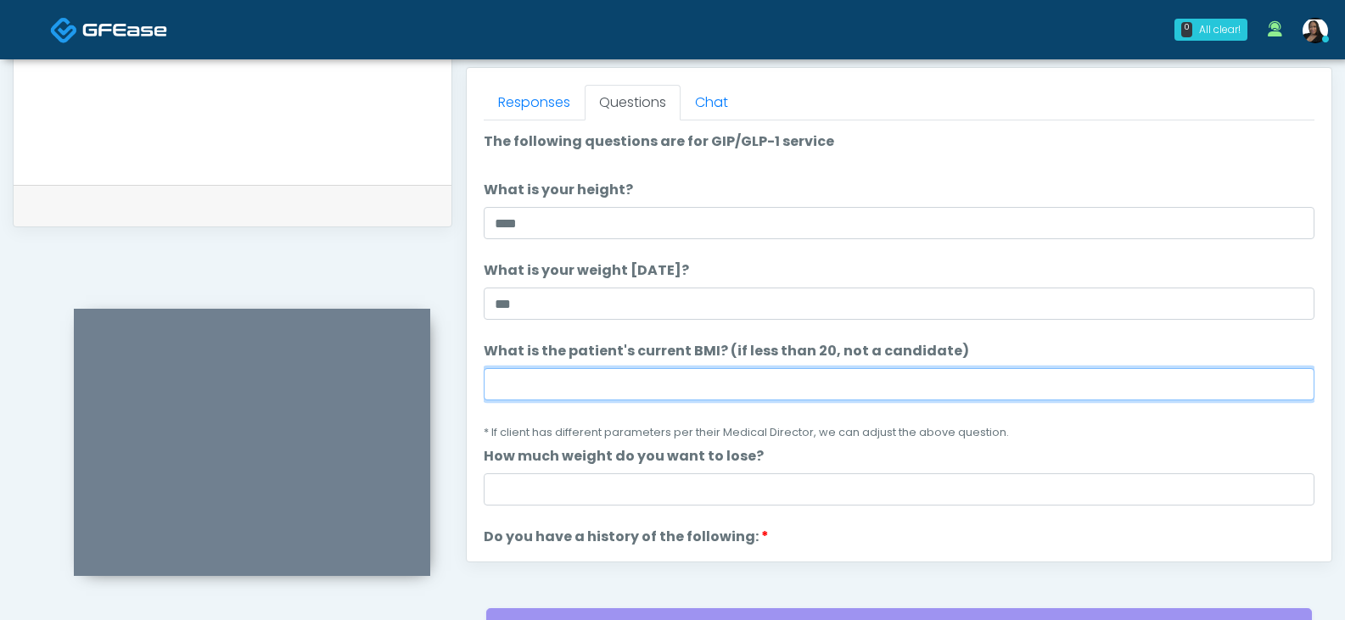
click at [659, 371] on input "What is the patient's current BMI? (if less than 20, not a candidate)" at bounding box center [899, 384] width 831 height 32
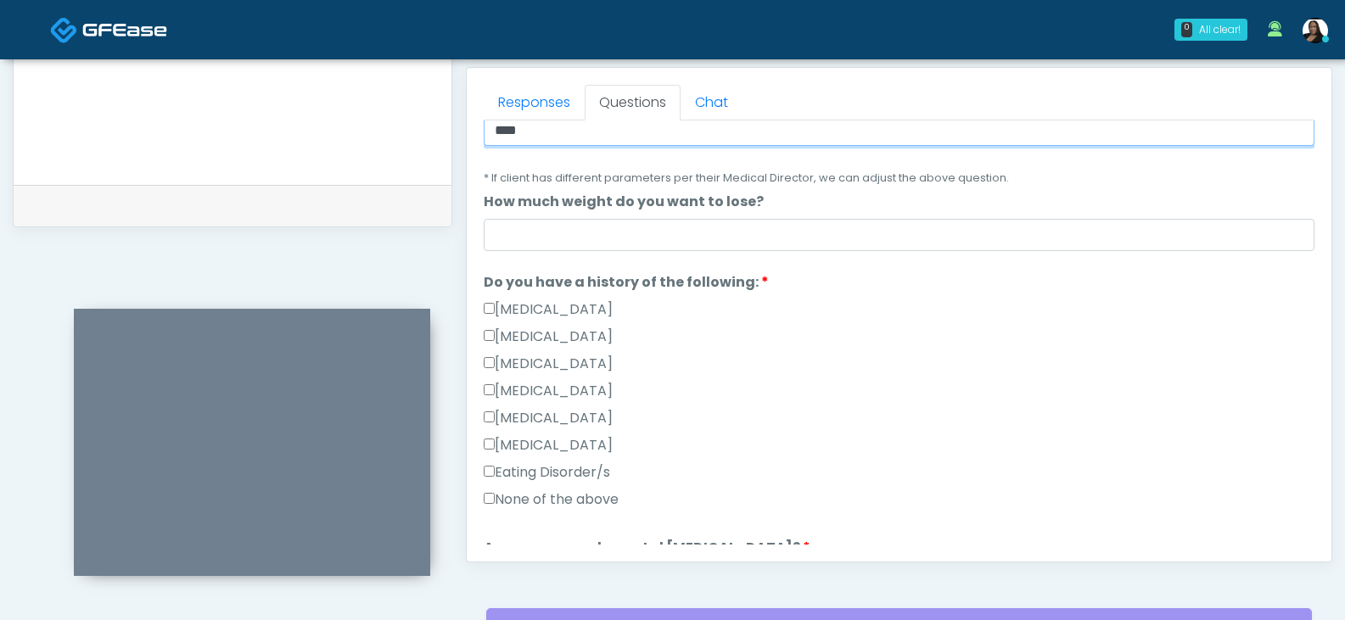
scroll to position [339, 0]
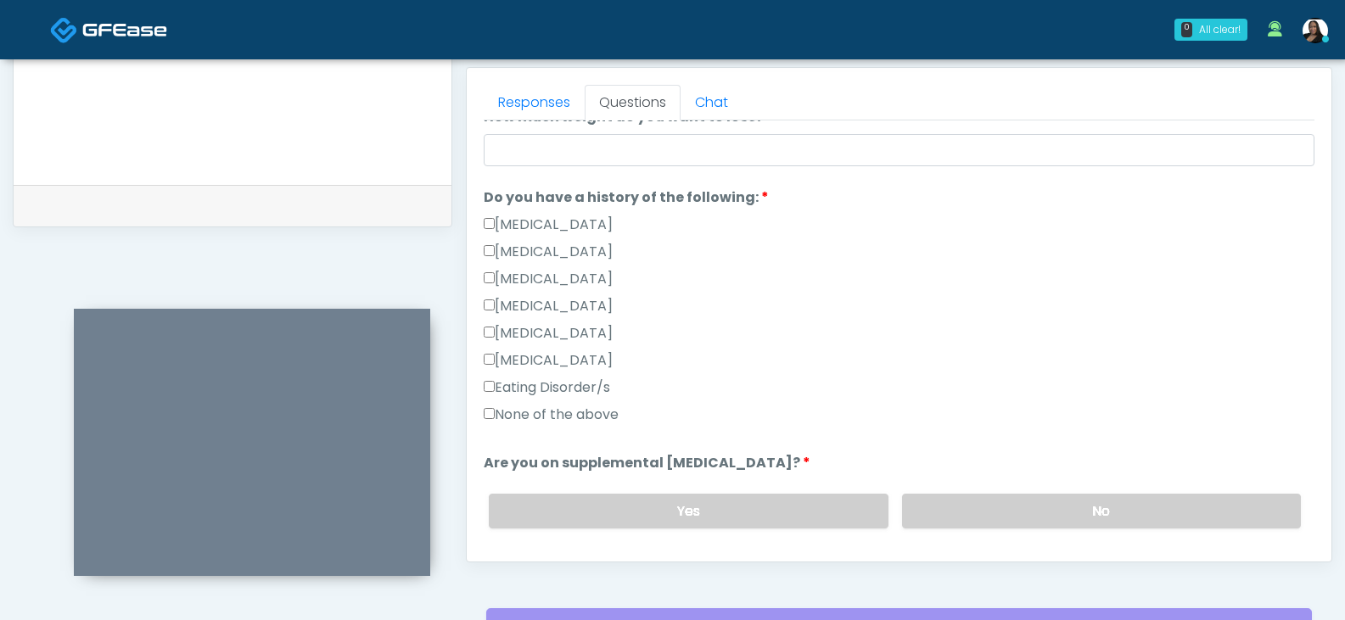
type input "****"
click at [535, 412] on label "None of the above" at bounding box center [551, 415] width 135 height 20
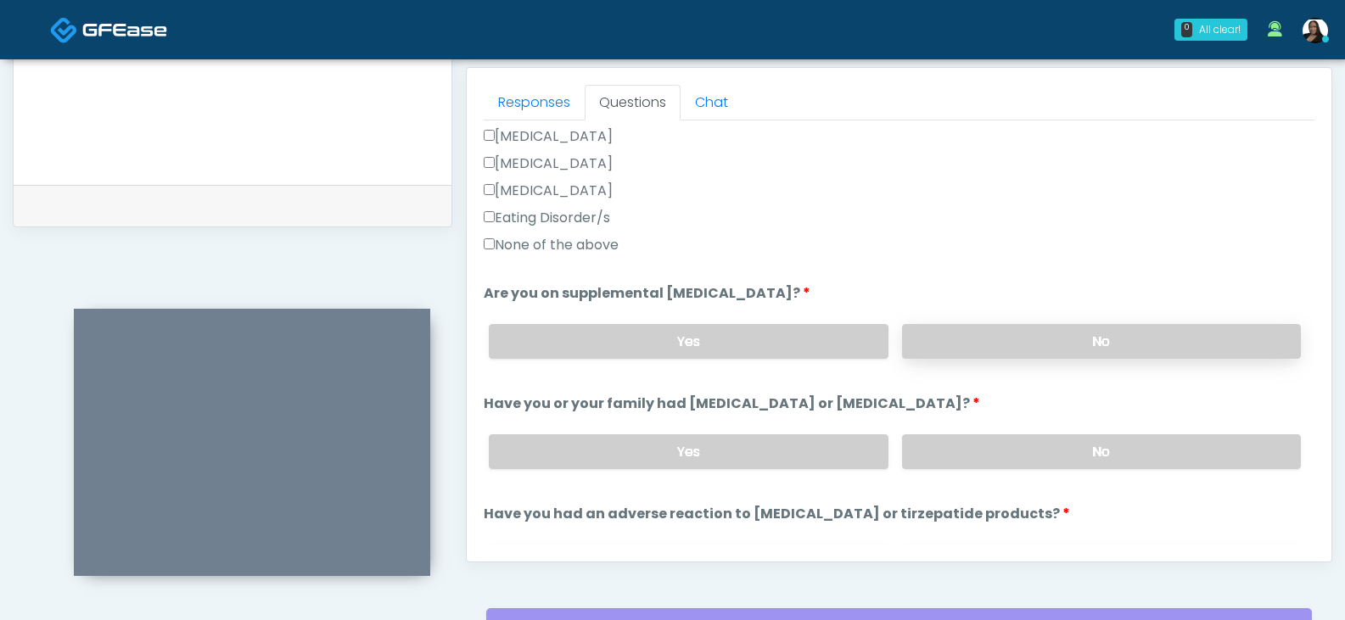
scroll to position [594, 0]
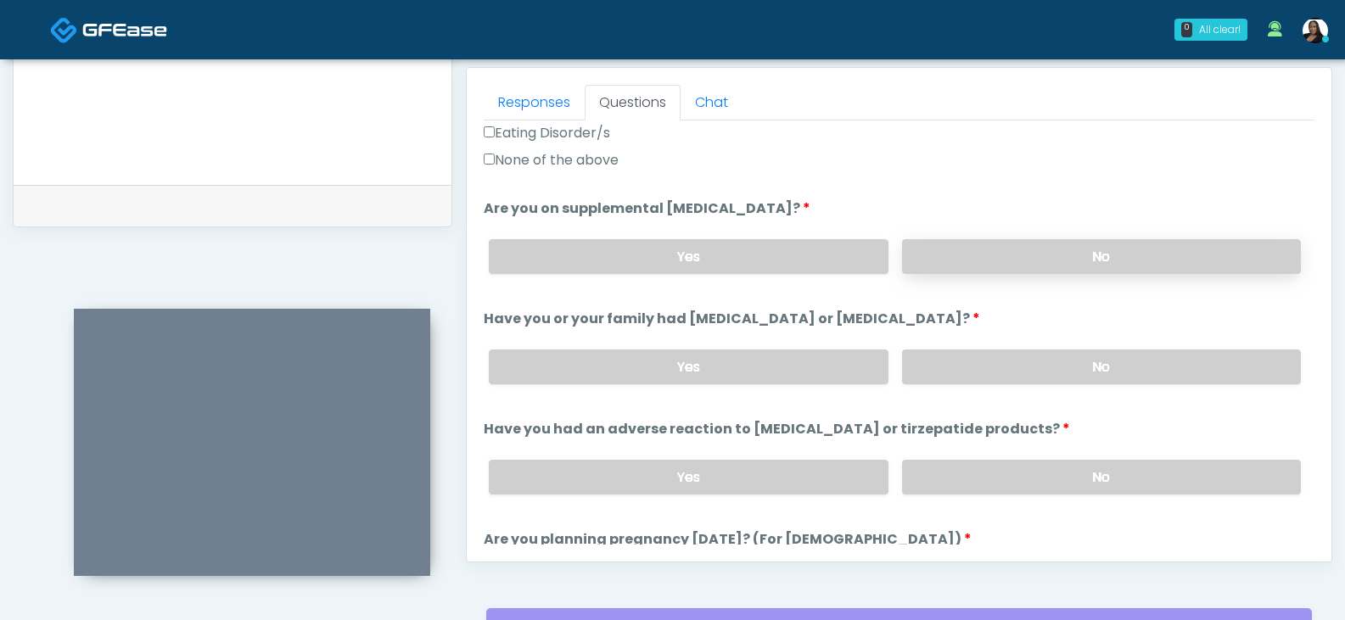
click at [935, 267] on label "No" at bounding box center [1101, 256] width 399 height 35
click at [975, 372] on label "No" at bounding box center [1101, 367] width 399 height 35
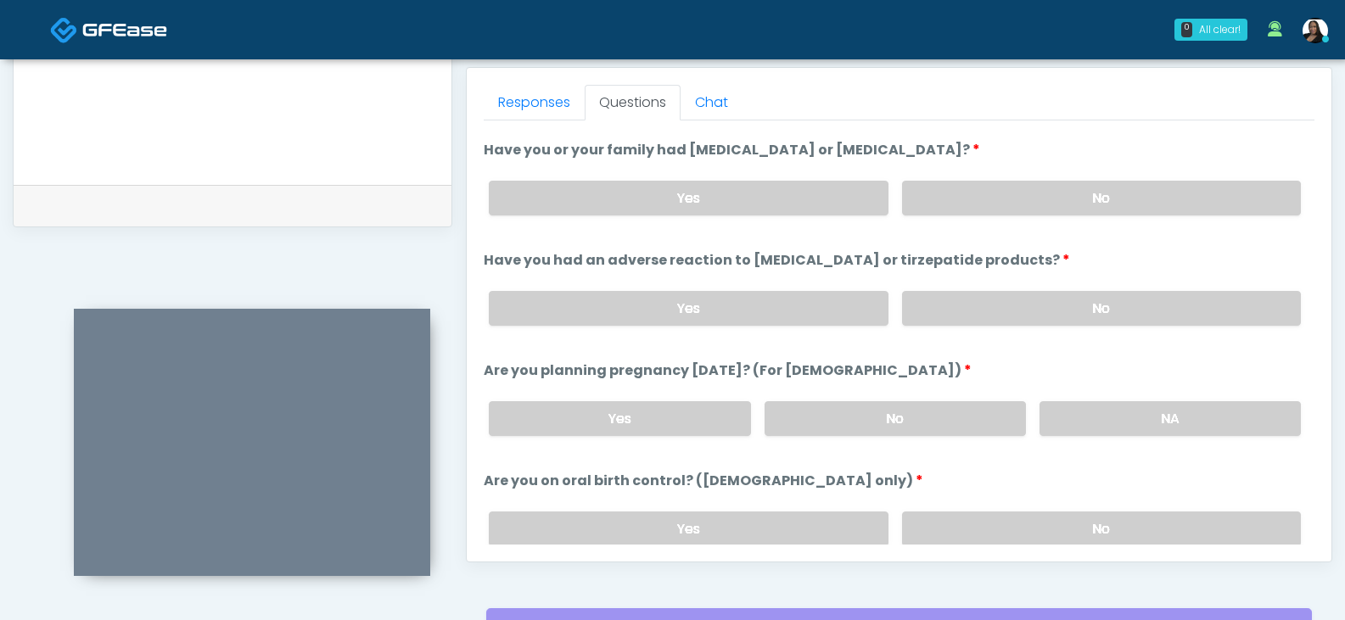
scroll to position [764, 0]
click at [1029, 315] on label "No" at bounding box center [1101, 307] width 399 height 35
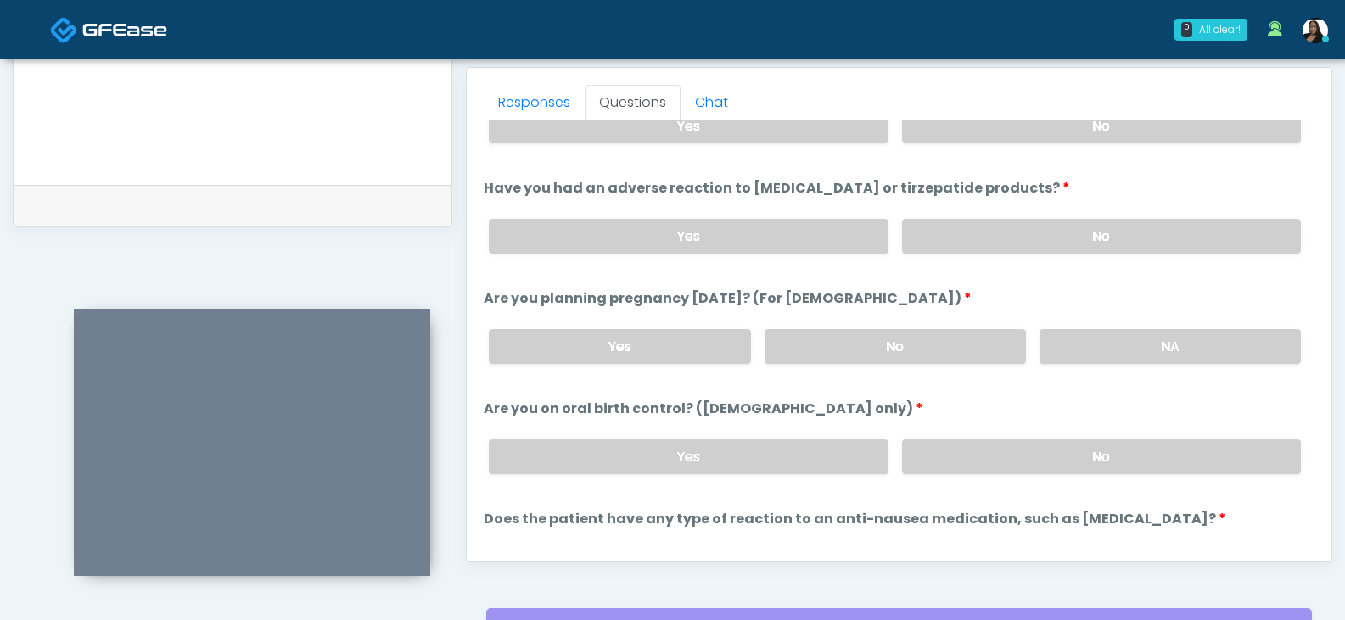
scroll to position [933, 0]
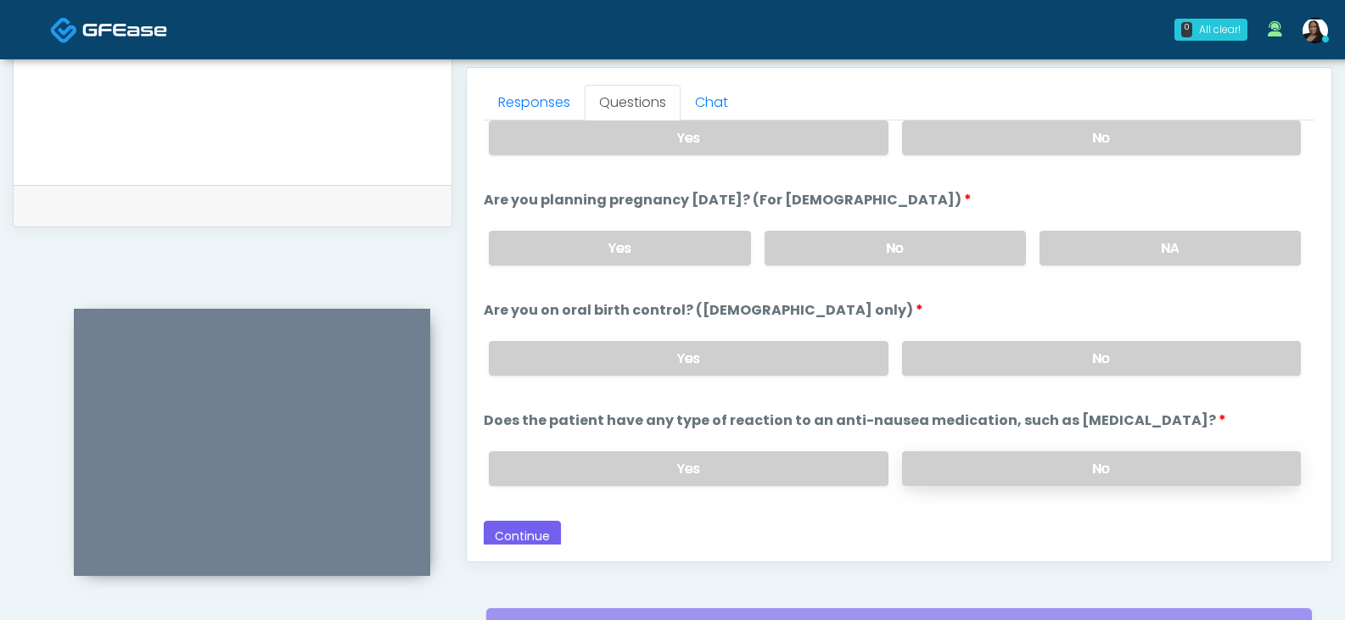
click at [1029, 468] on label "No" at bounding box center [1101, 468] width 399 height 35
click at [952, 245] on label "No" at bounding box center [895, 248] width 261 height 35
click at [963, 356] on label "No" at bounding box center [1101, 358] width 399 height 35
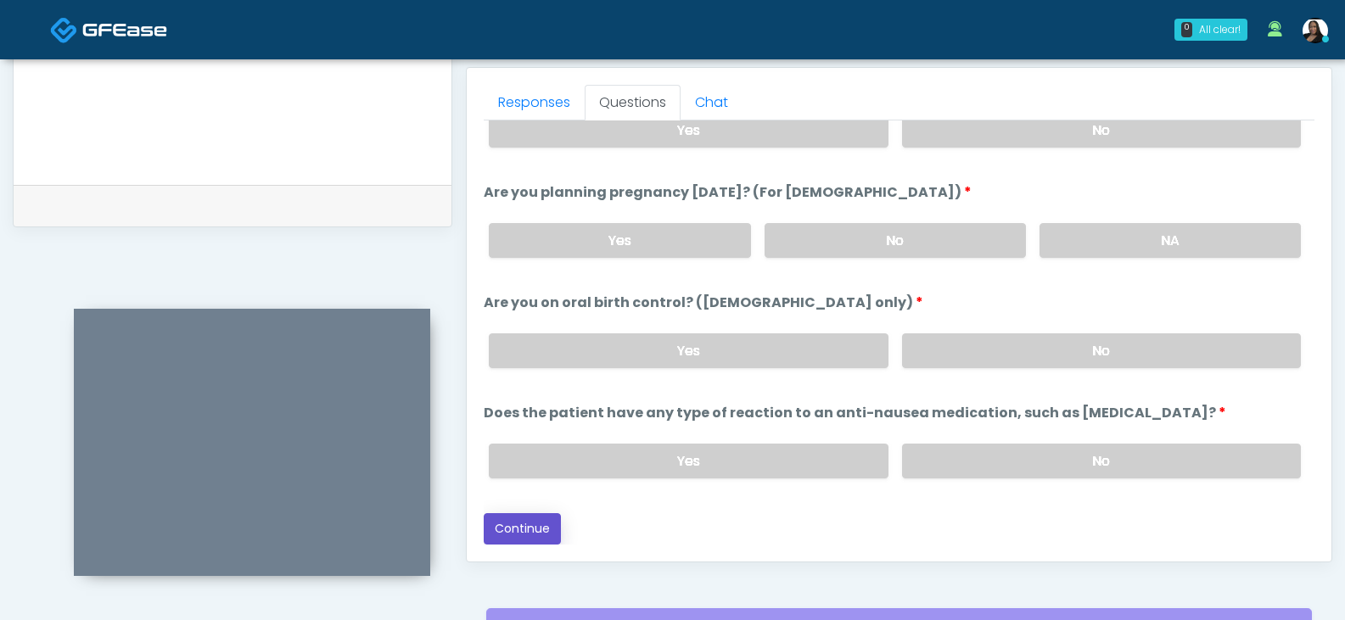
drag, startPoint x: 530, startPoint y: 527, endPoint x: 789, endPoint y: 384, distance: 296.2
click at [530, 524] on button "Continue" at bounding box center [522, 528] width 77 height 31
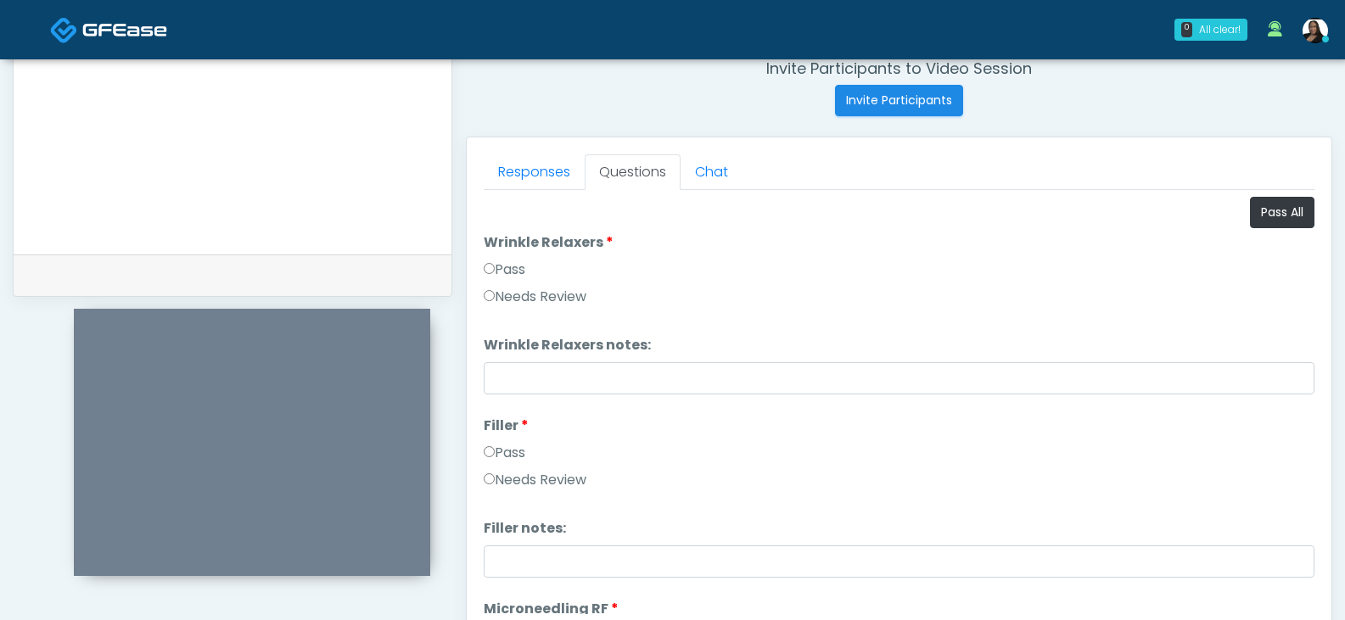
scroll to position [648, 0]
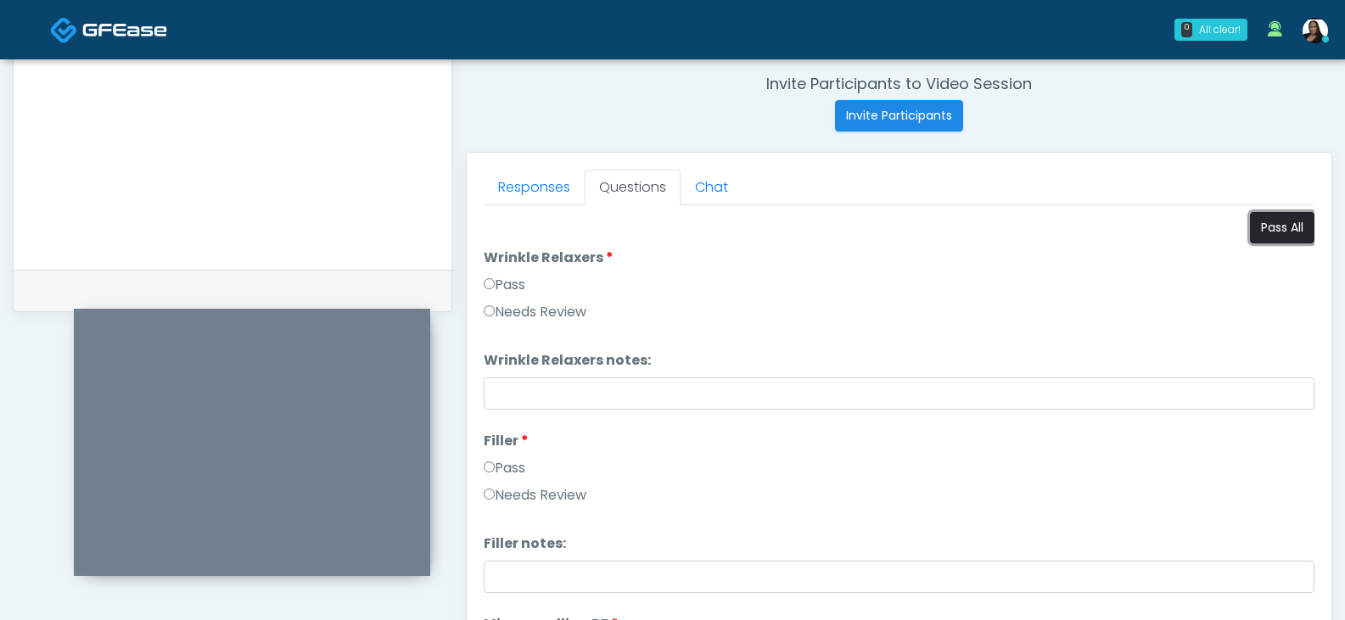
click at [1264, 230] on button "Pass All" at bounding box center [1282, 227] width 64 height 31
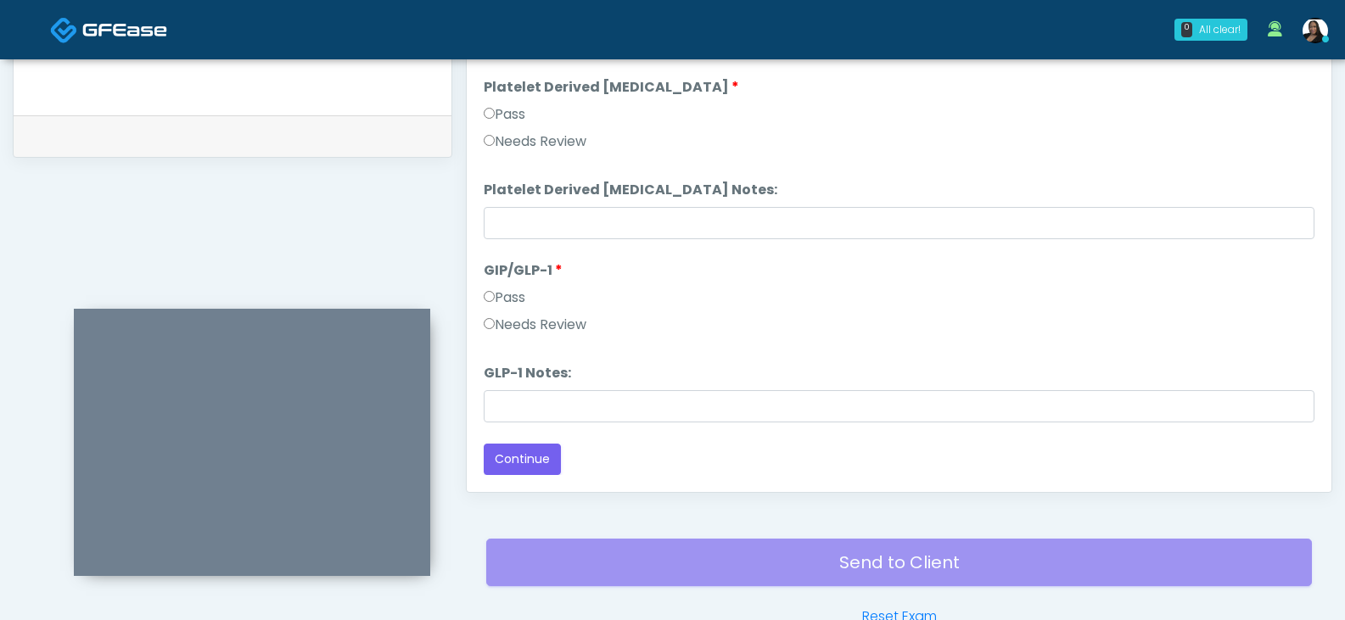
scroll to position [818, 0]
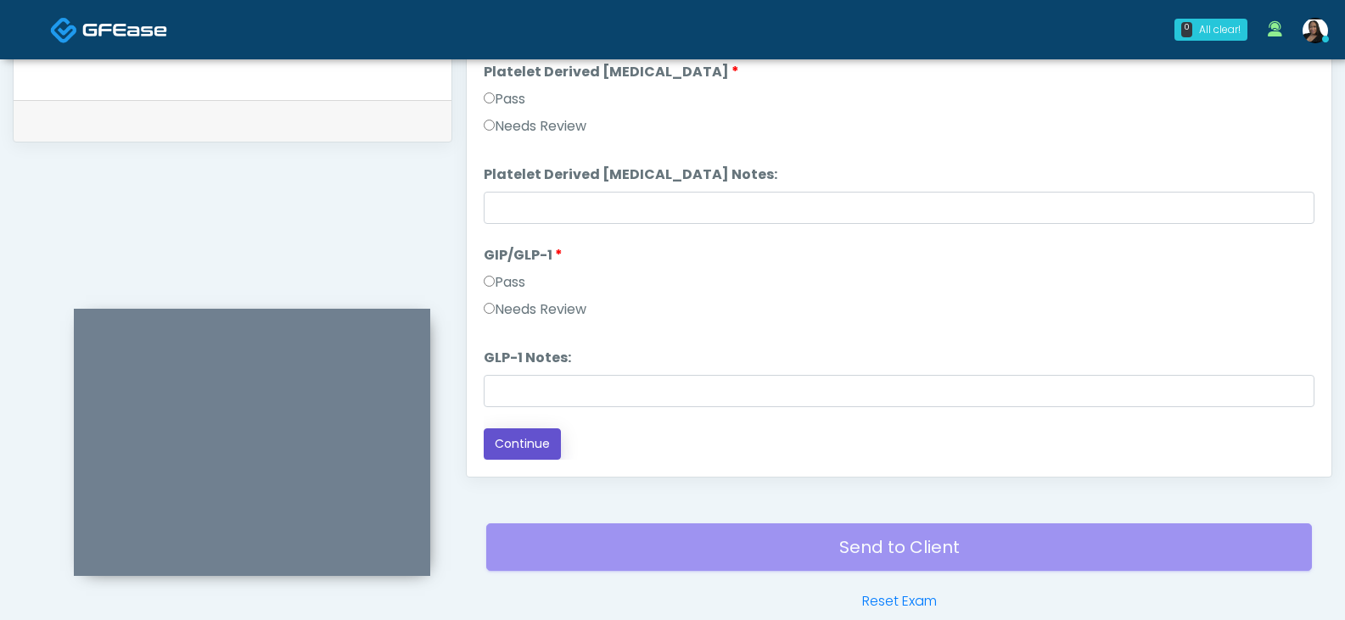
click at [535, 434] on button "Continue" at bounding box center [522, 444] width 77 height 31
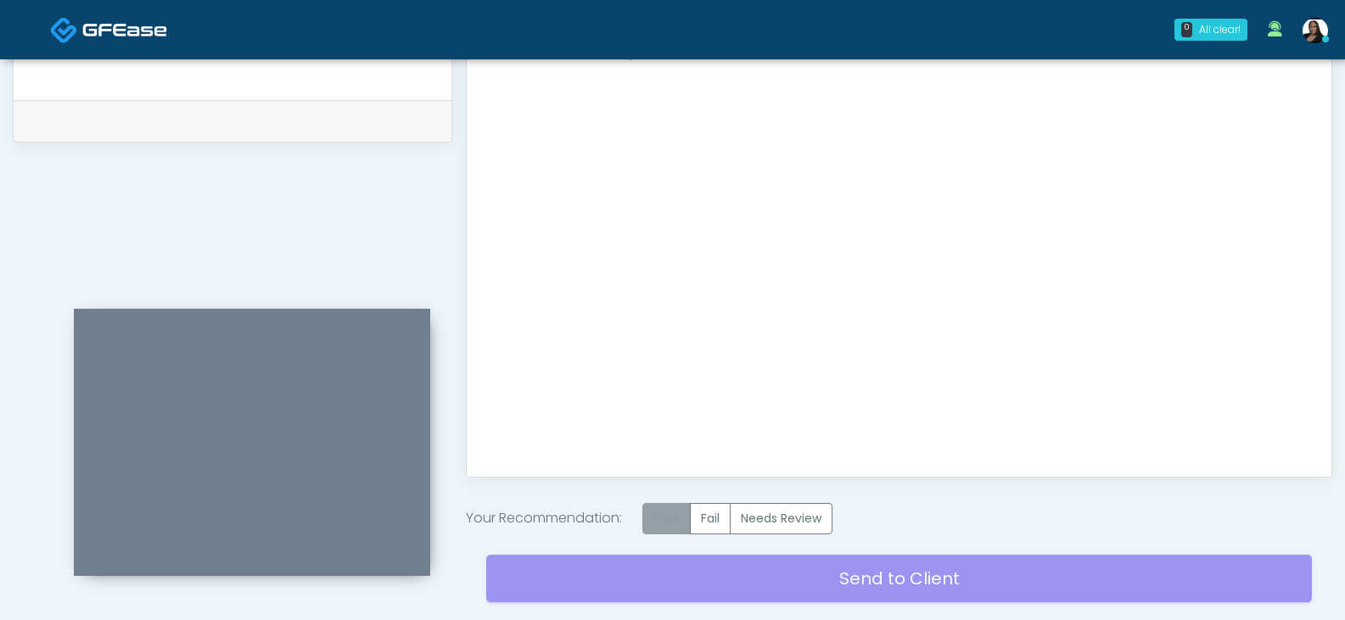
click at [660, 525] on label "Pass" at bounding box center [666, 518] width 48 height 31
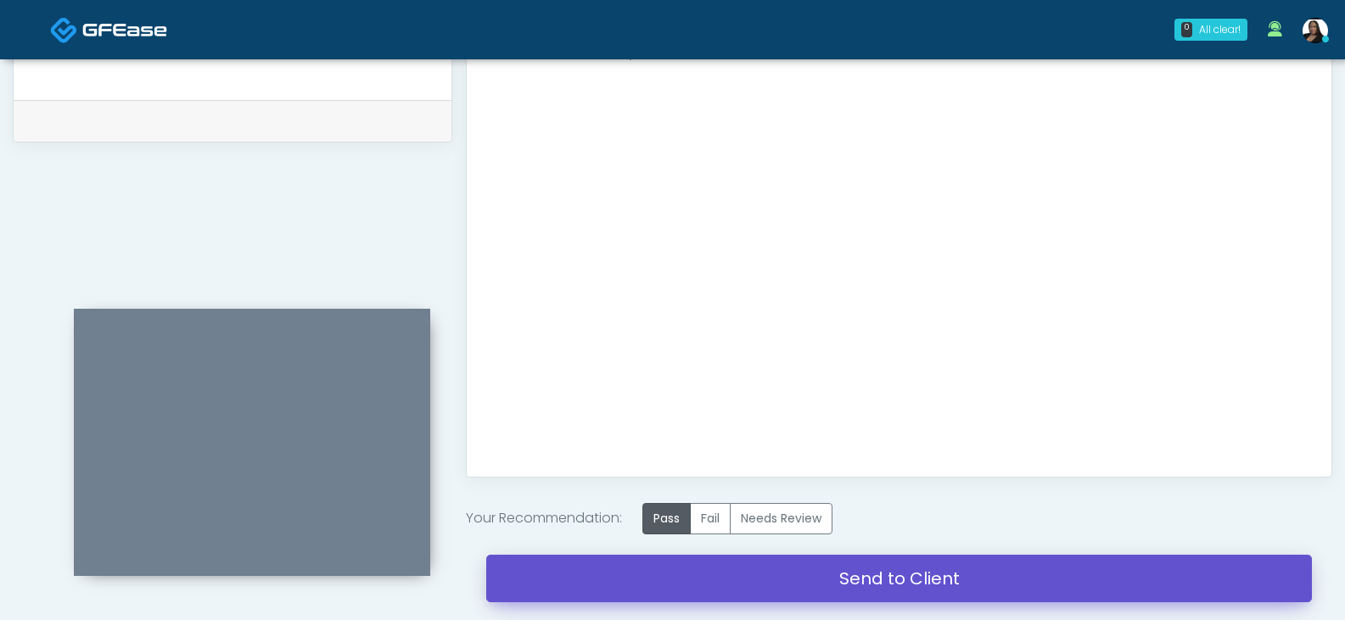
click at [869, 578] on link "Send to Client" at bounding box center [899, 579] width 826 height 48
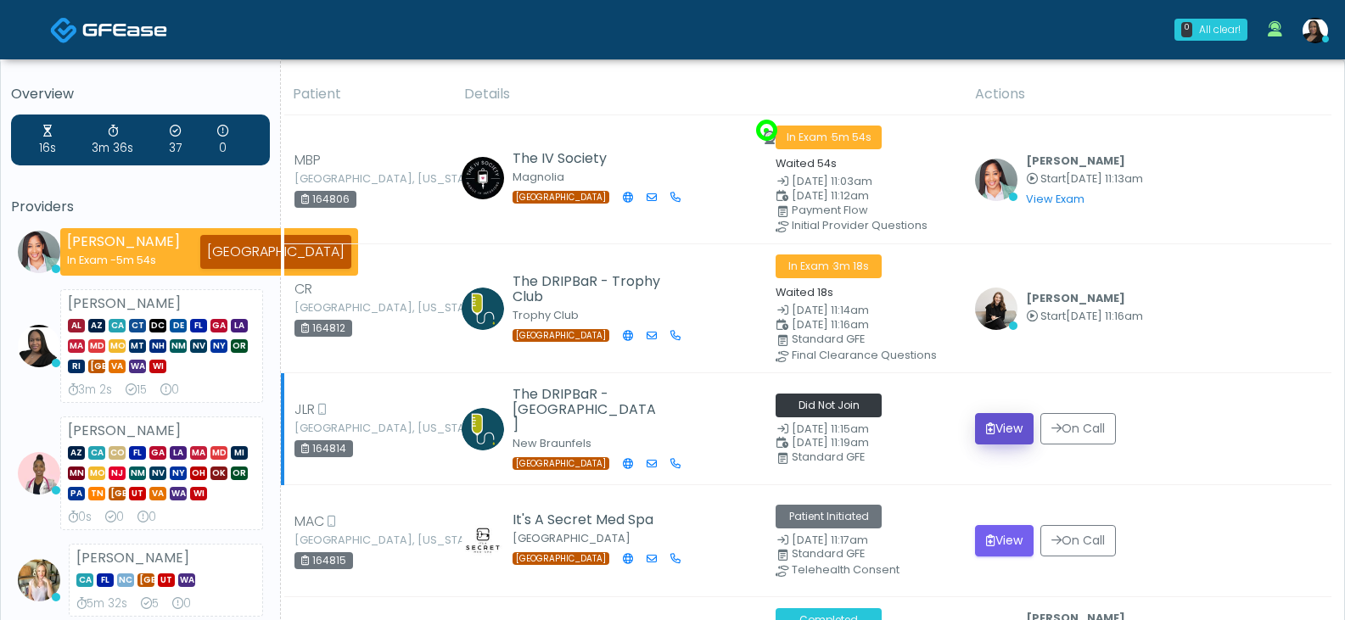
click at [997, 426] on button "View" at bounding box center [1004, 428] width 59 height 31
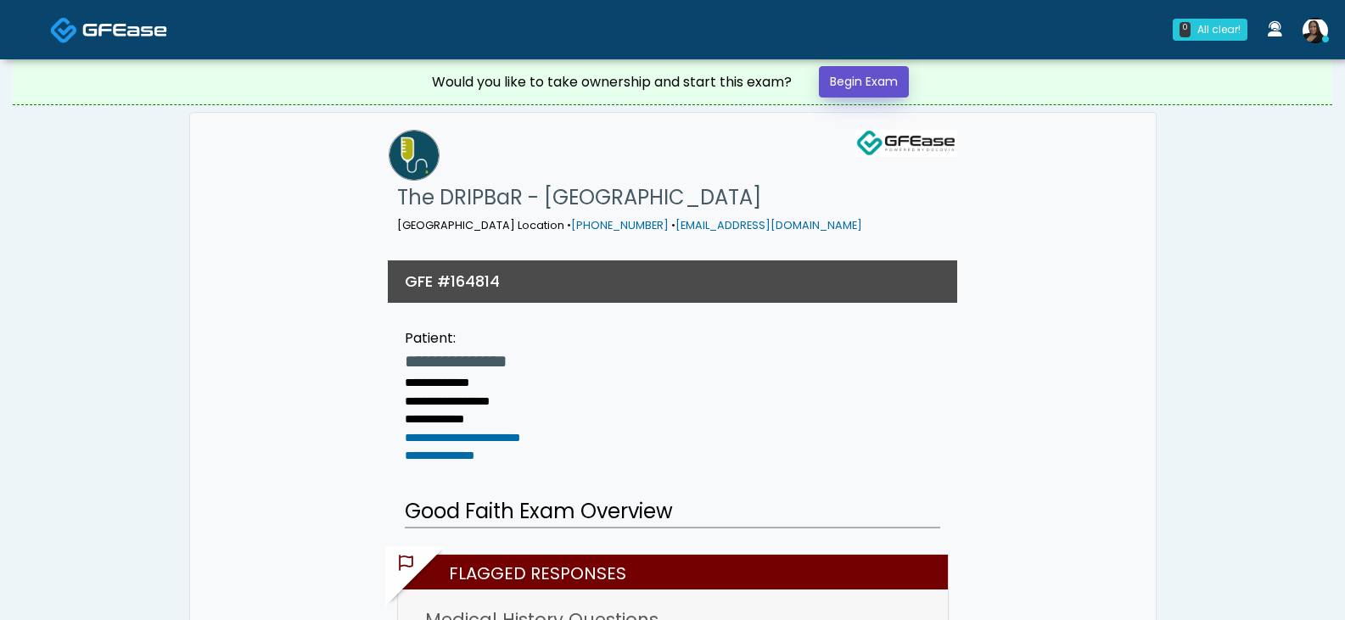
click at [882, 75] on link "Begin Exam" at bounding box center [864, 81] width 90 height 31
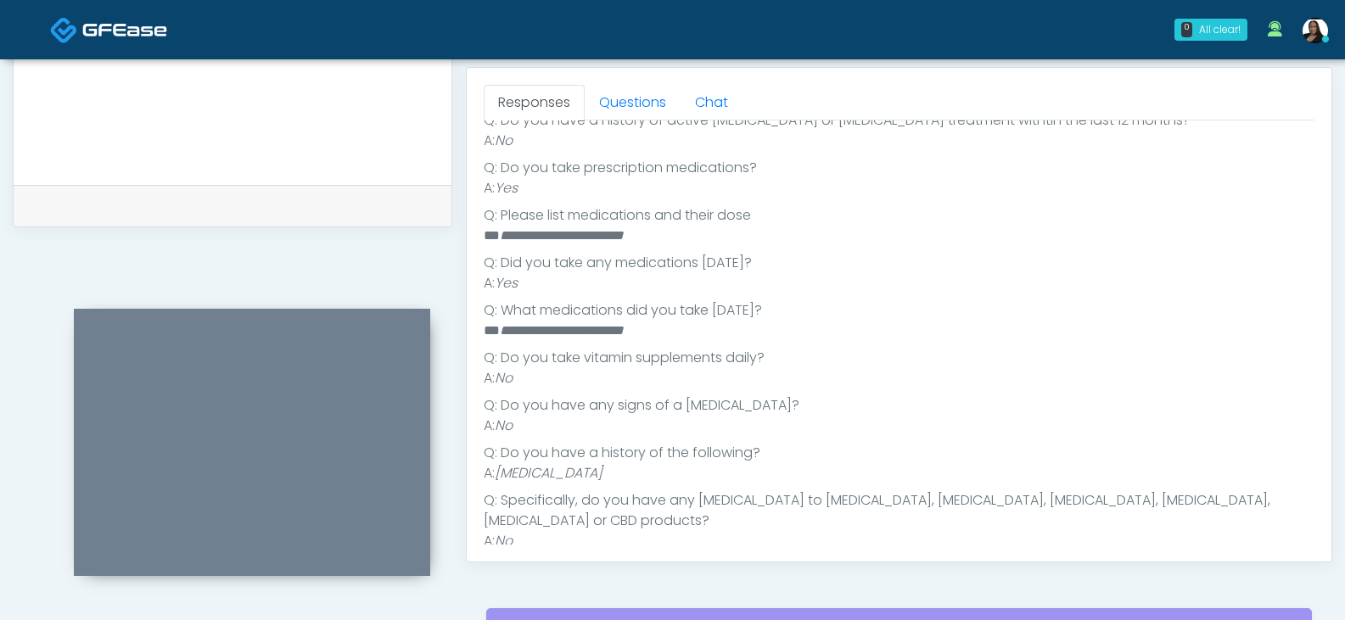
scroll to position [266, 0]
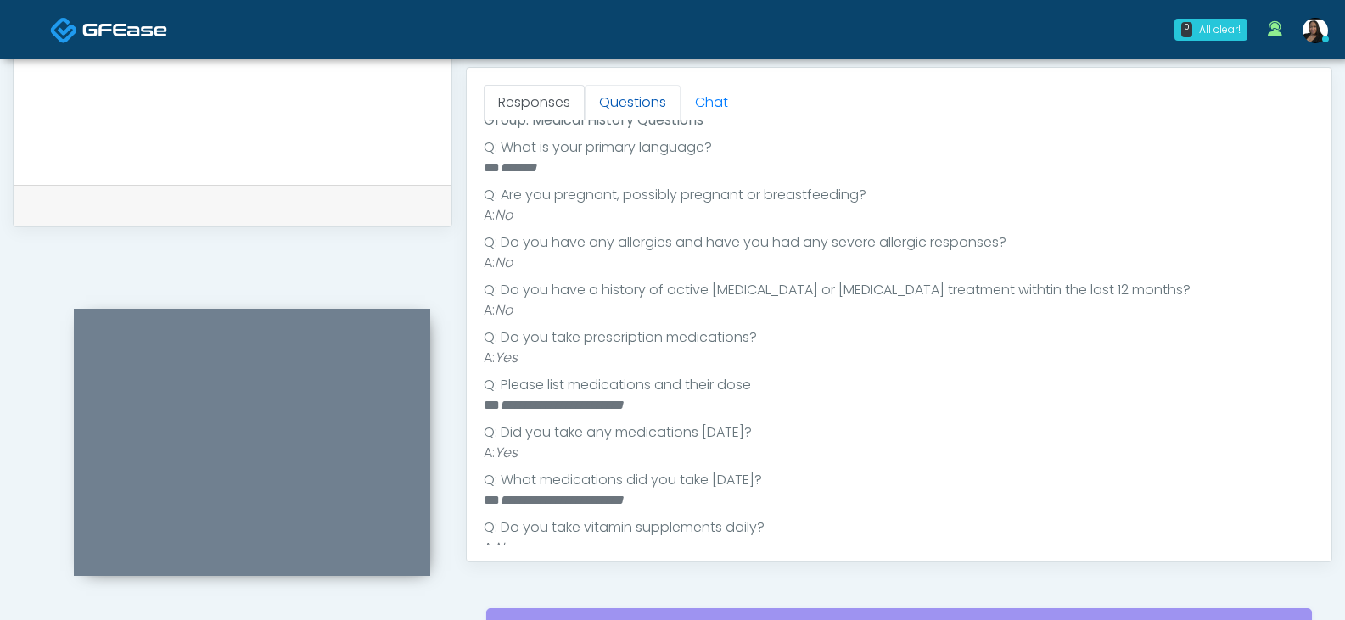
click at [624, 107] on link "Questions" at bounding box center [633, 103] width 96 height 36
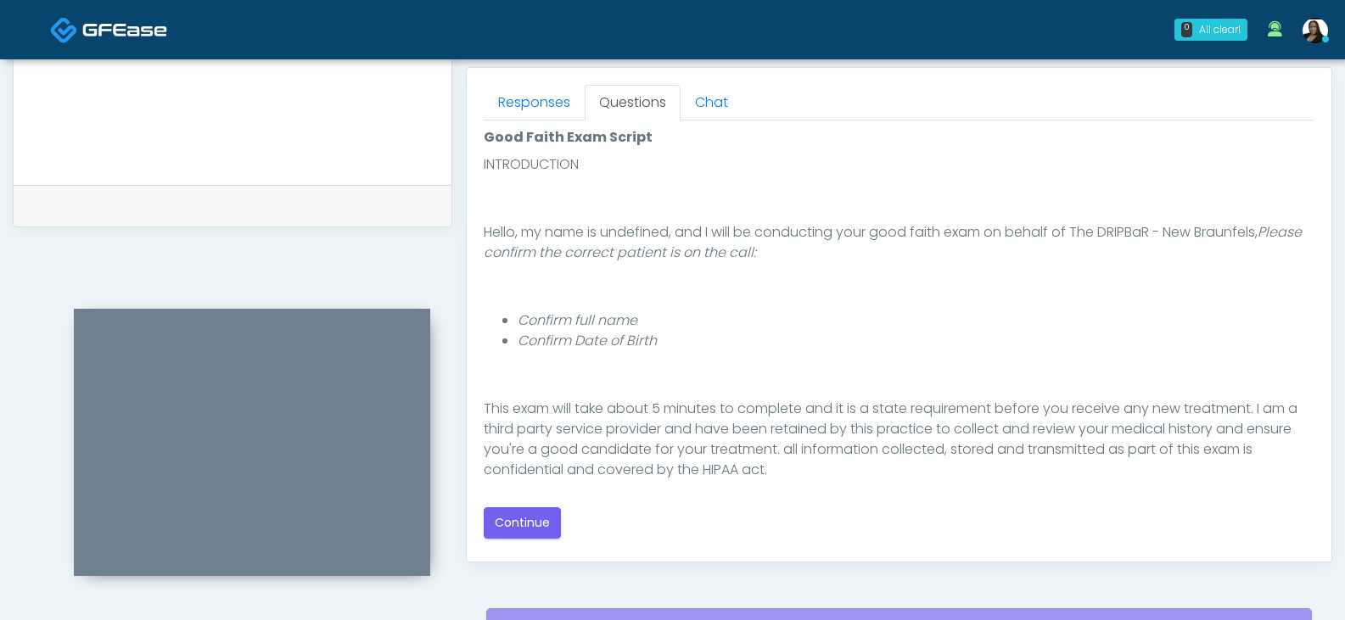
scroll to position [156, 0]
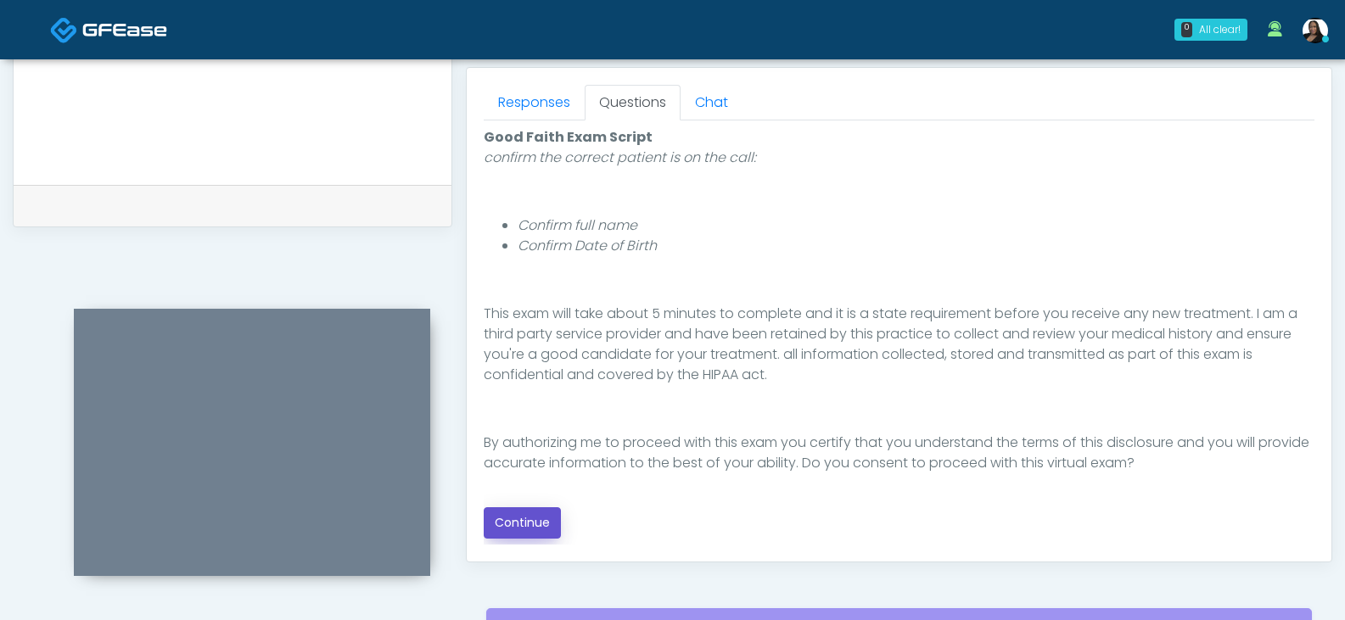
click at [520, 523] on button "Continue" at bounding box center [522, 522] width 77 height 31
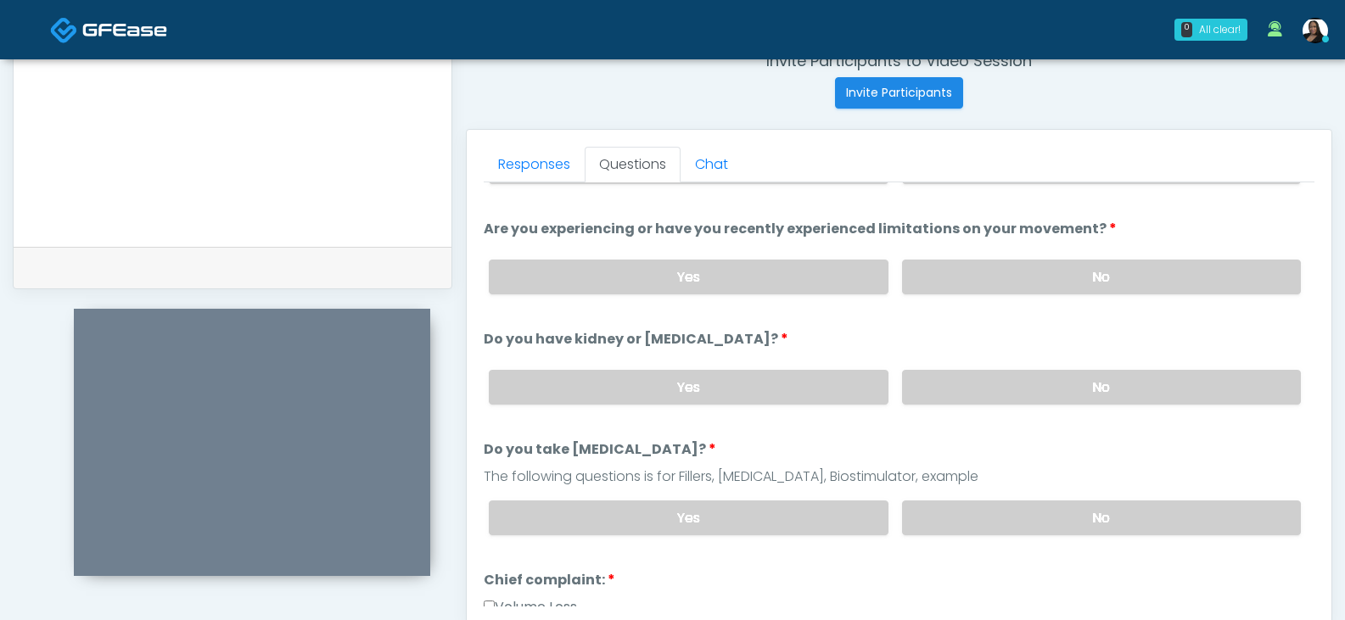
scroll to position [0, 0]
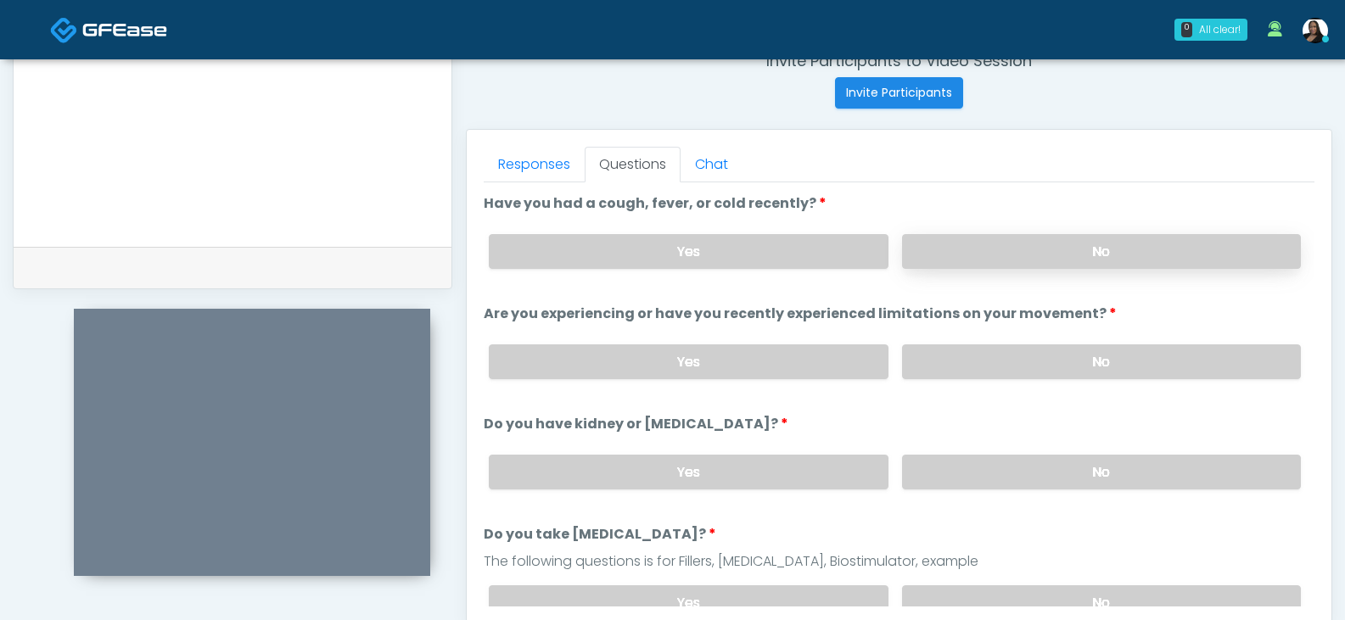
click at [933, 249] on label "No" at bounding box center [1101, 251] width 399 height 35
click at [937, 356] on label "No" at bounding box center [1101, 362] width 399 height 35
click at [942, 484] on label "No" at bounding box center [1101, 472] width 399 height 35
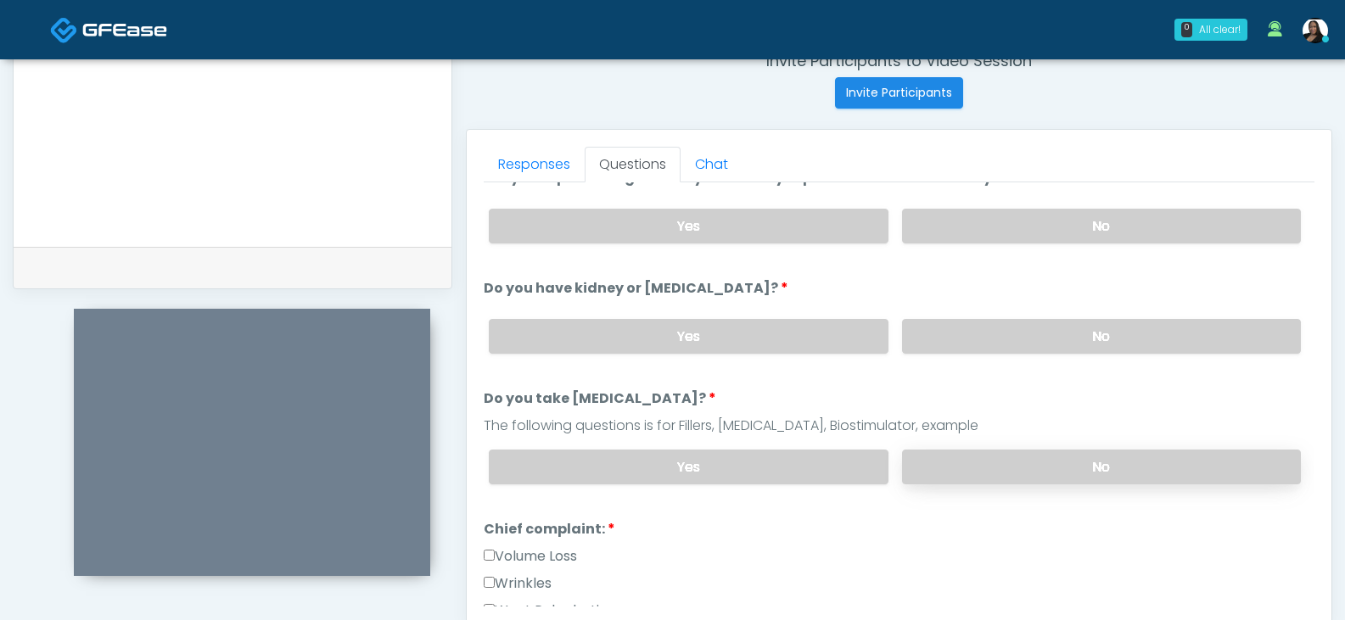
scroll to position [170, 0]
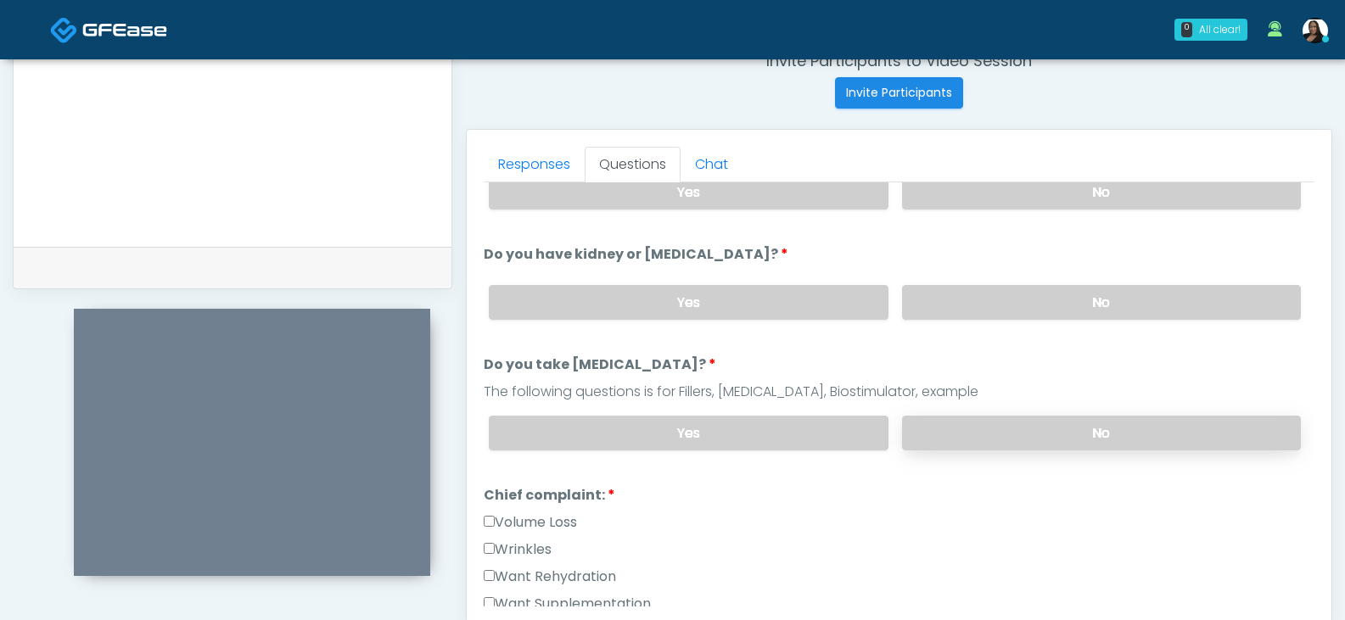
click at [943, 423] on label "No" at bounding box center [1101, 433] width 399 height 35
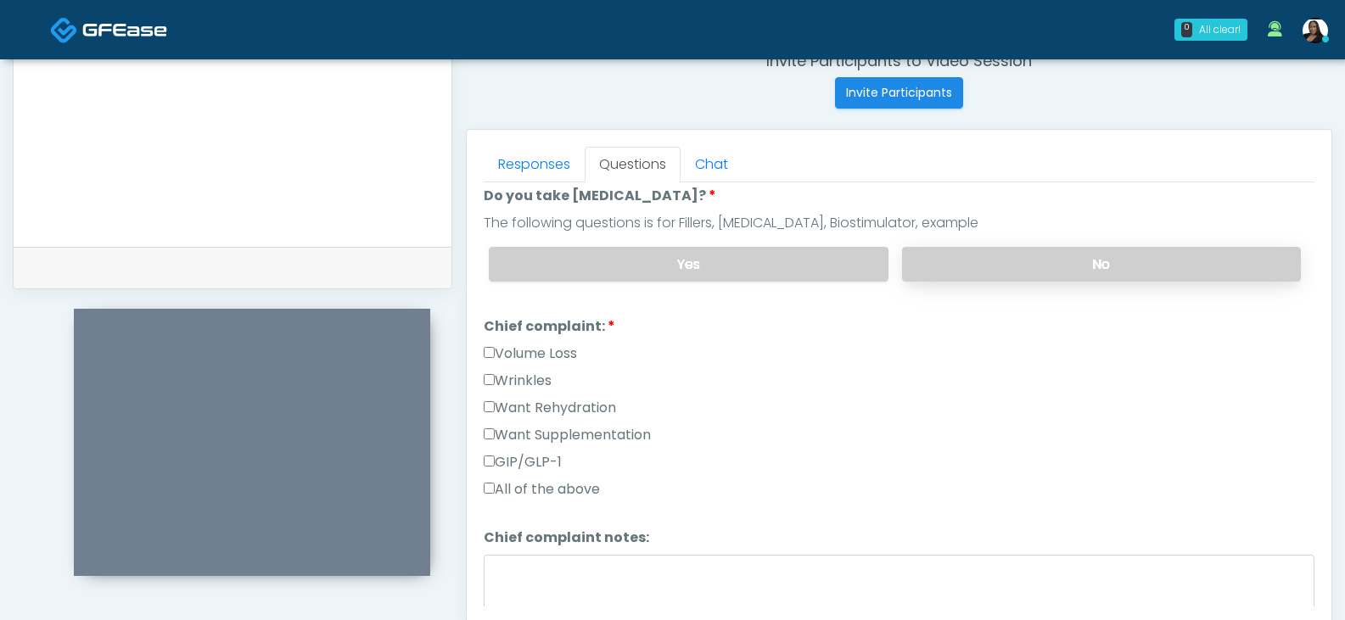
scroll to position [339, 0]
click at [518, 409] on label "Want Rehydration" at bounding box center [550, 407] width 132 height 20
click at [518, 435] on label "Want Supplementation" at bounding box center [567, 434] width 167 height 20
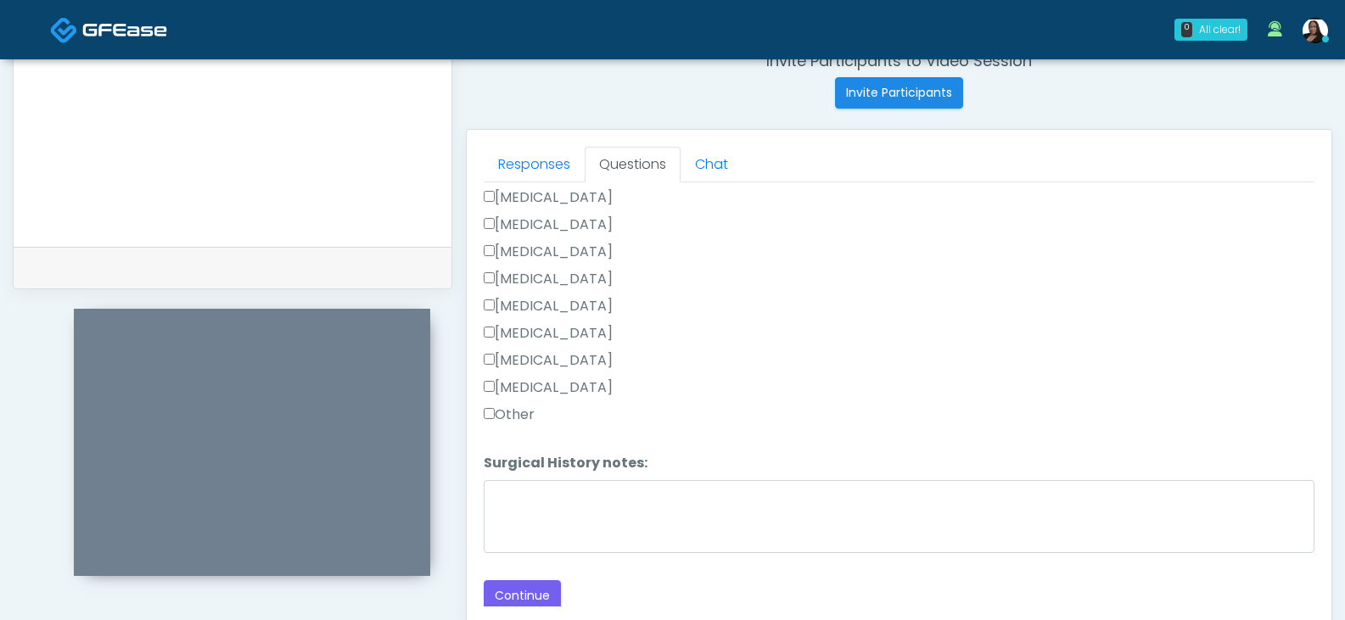
scroll to position [947, 0]
click at [516, 584] on button "Continue" at bounding box center [522, 590] width 77 height 31
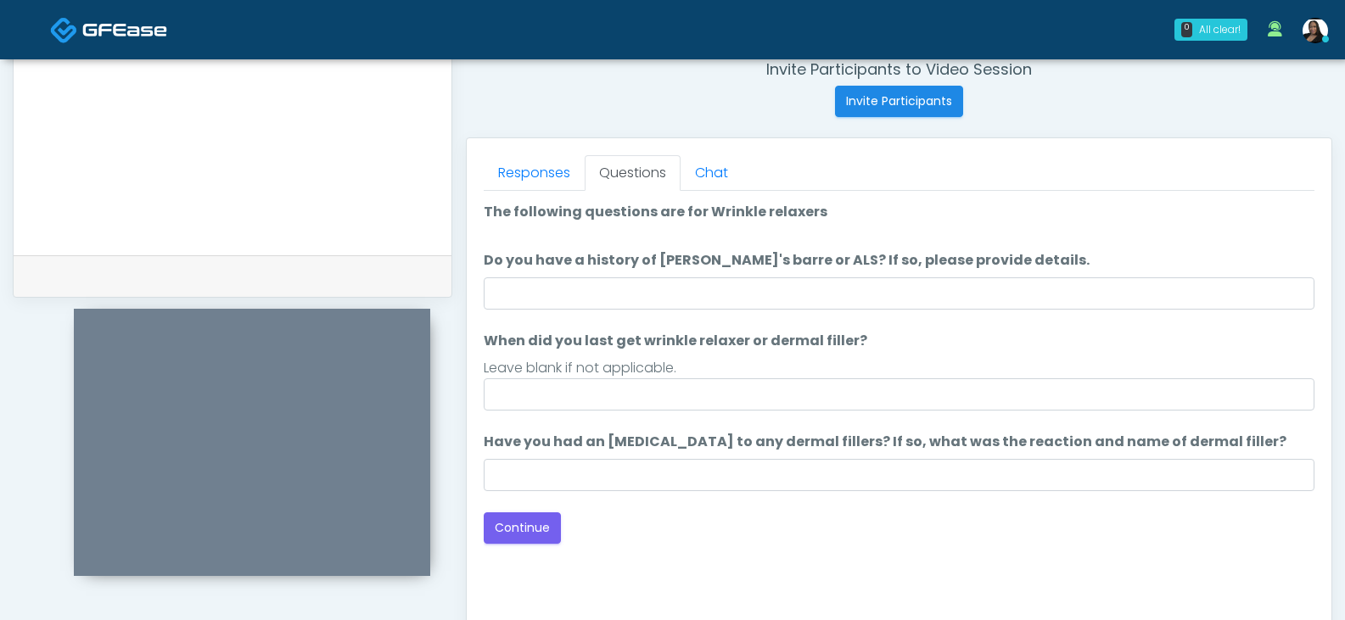
scroll to position [648, 0]
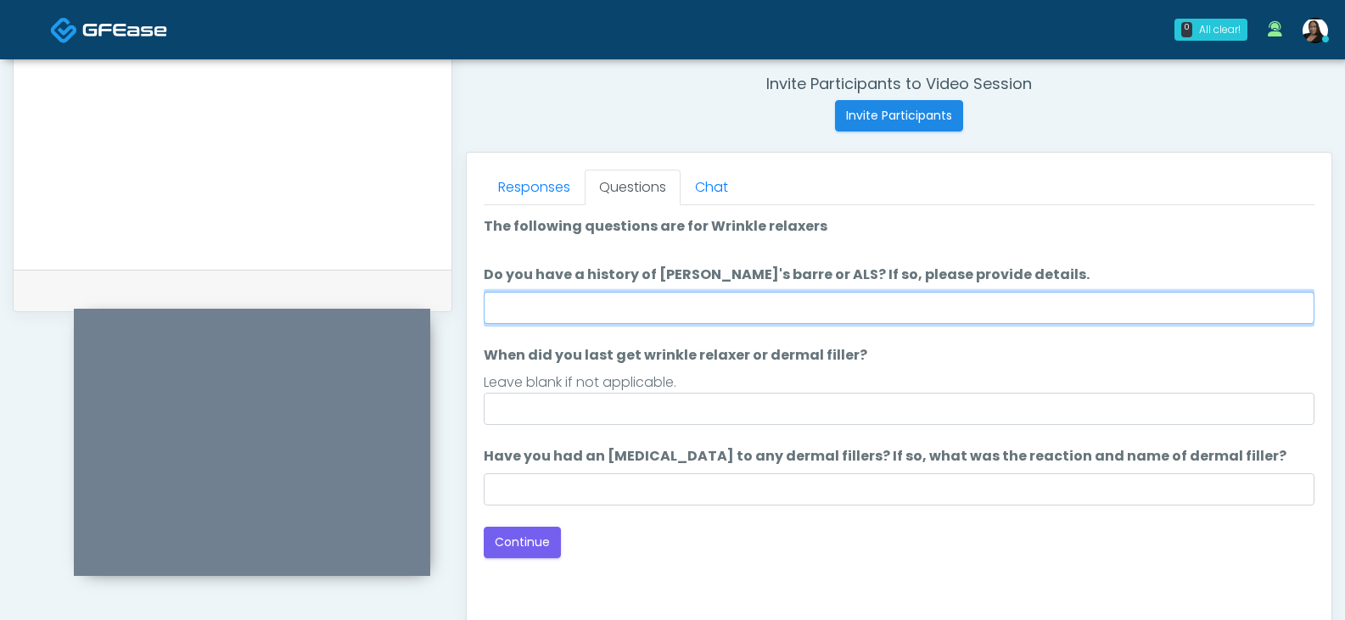
click at [653, 309] on input "Do you have a history of Guillain's barre or ALS? If so, please provide details." at bounding box center [899, 308] width 831 height 32
type input "**"
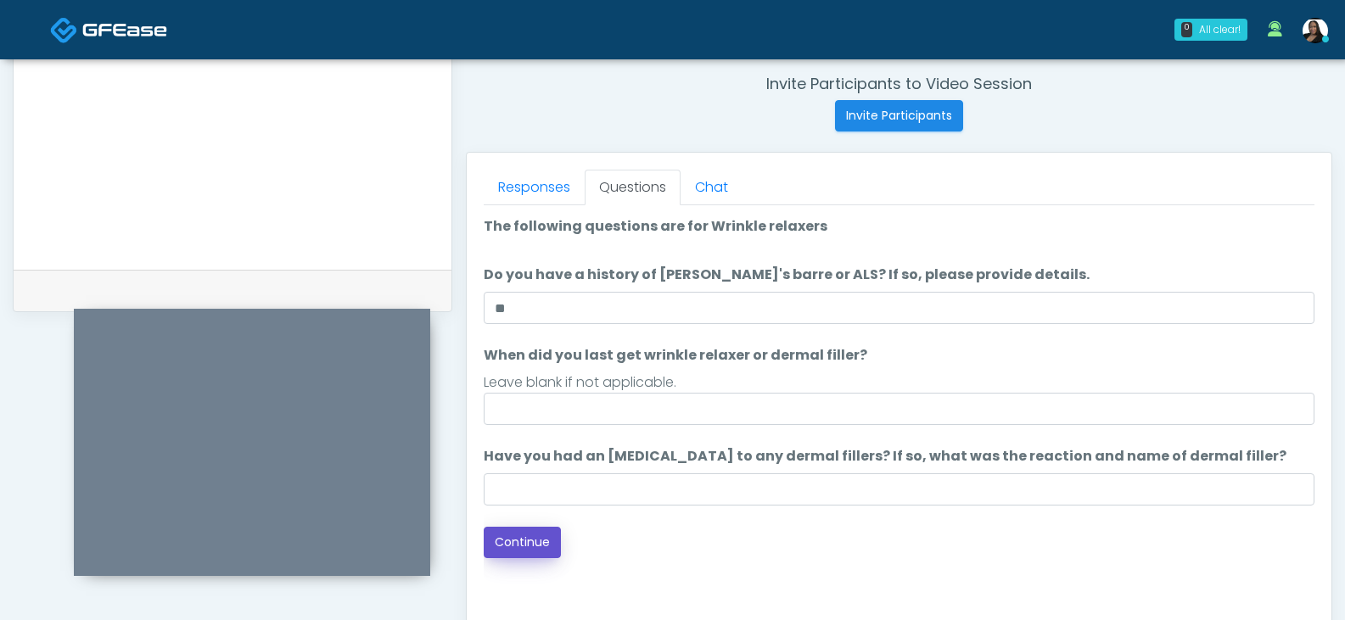
click at [532, 546] on button "Continue" at bounding box center [522, 542] width 77 height 31
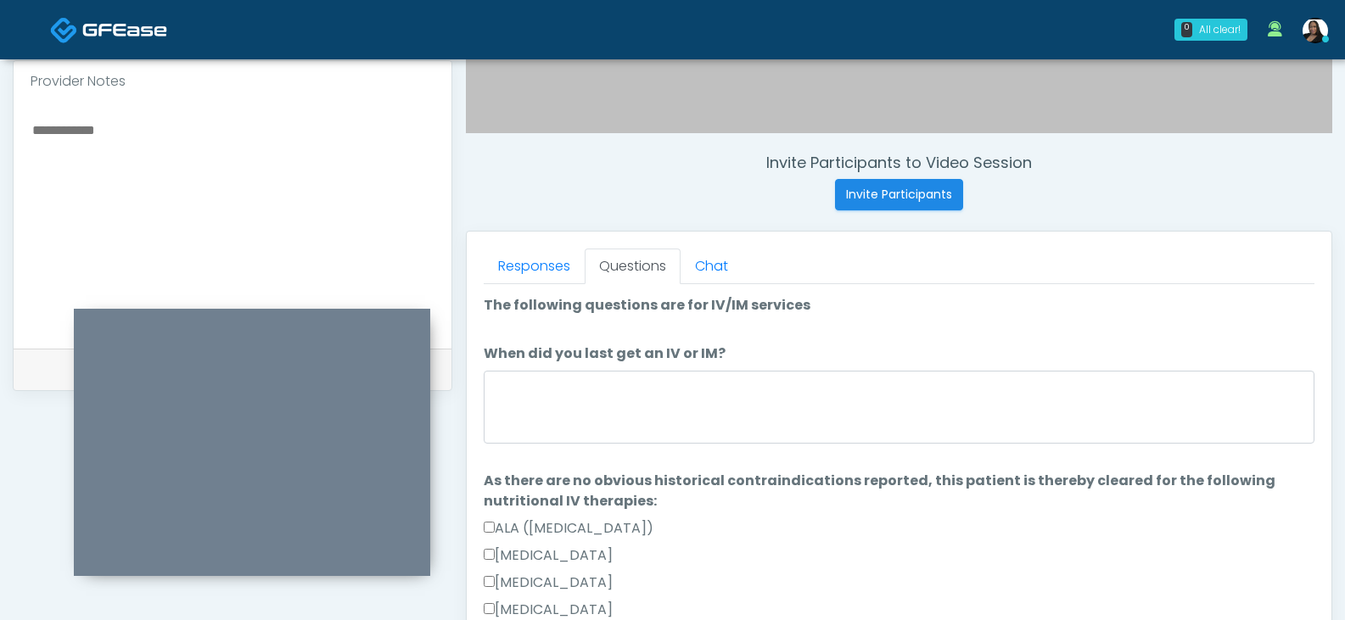
scroll to position [563, 0]
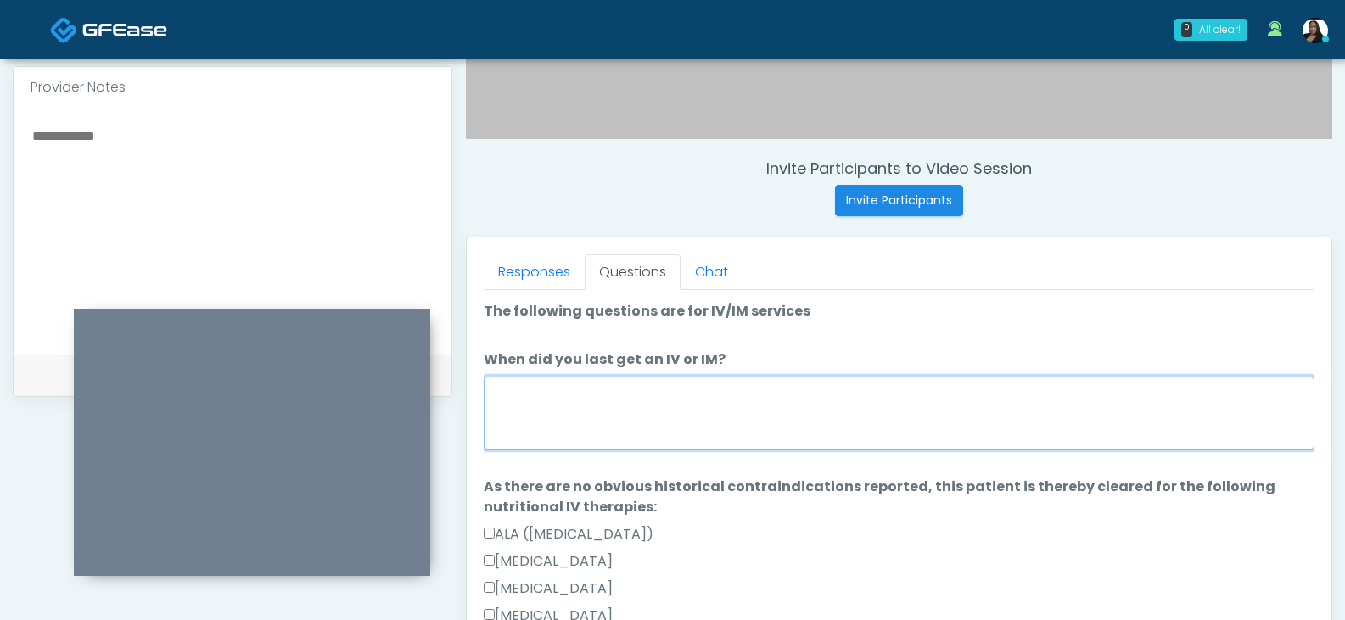
click at [654, 415] on textarea "When did you last get an IV or IM?" at bounding box center [899, 413] width 831 height 73
click at [558, 390] on textarea "**********" at bounding box center [899, 413] width 831 height 73
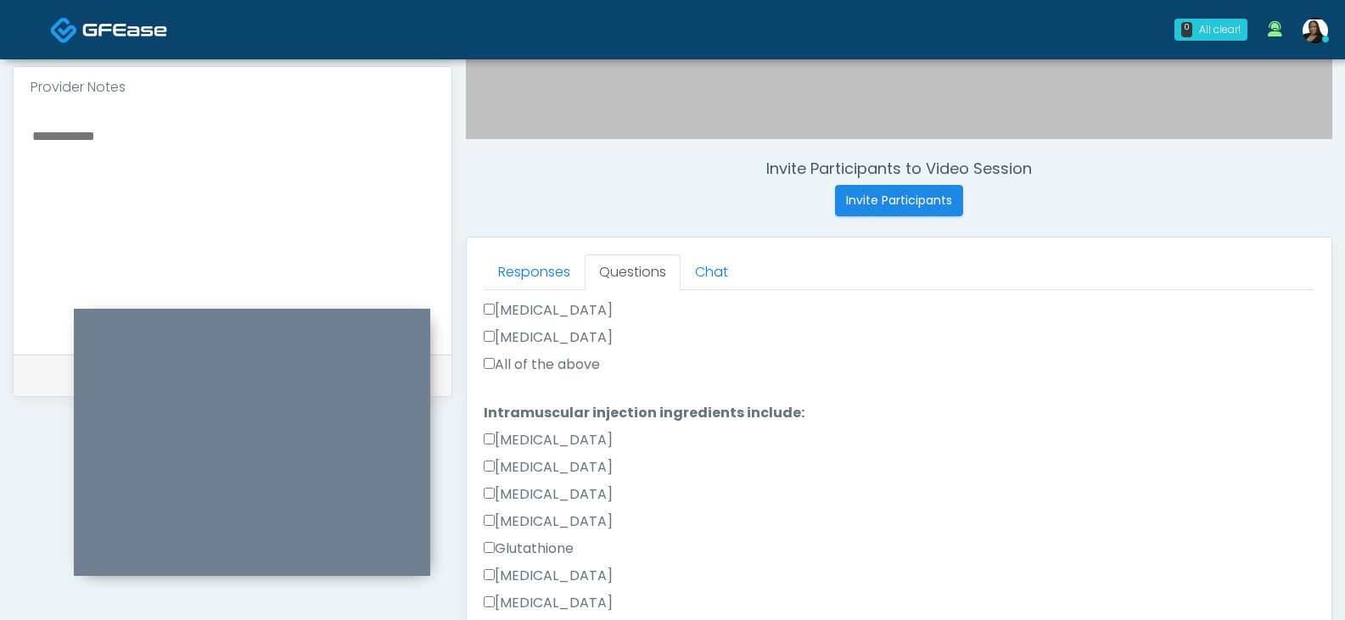
type textarea "**********"
click at [526, 362] on label "All of the above" at bounding box center [542, 365] width 116 height 20
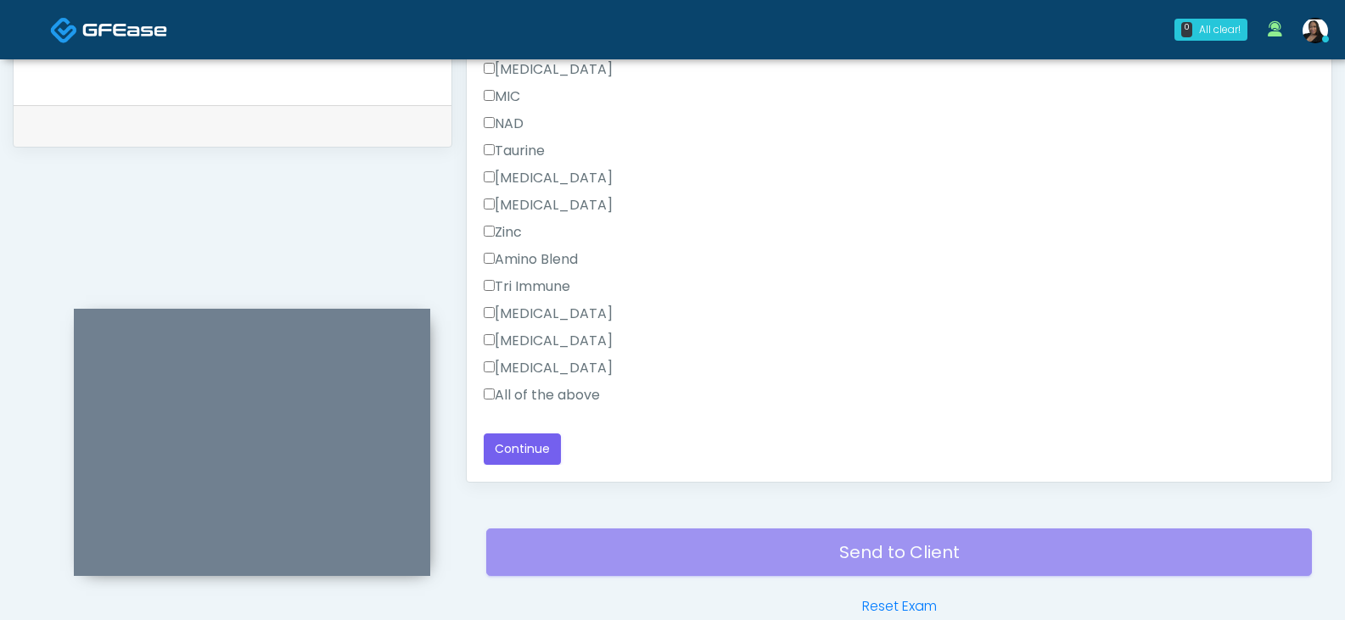
scroll to position [818, 0]
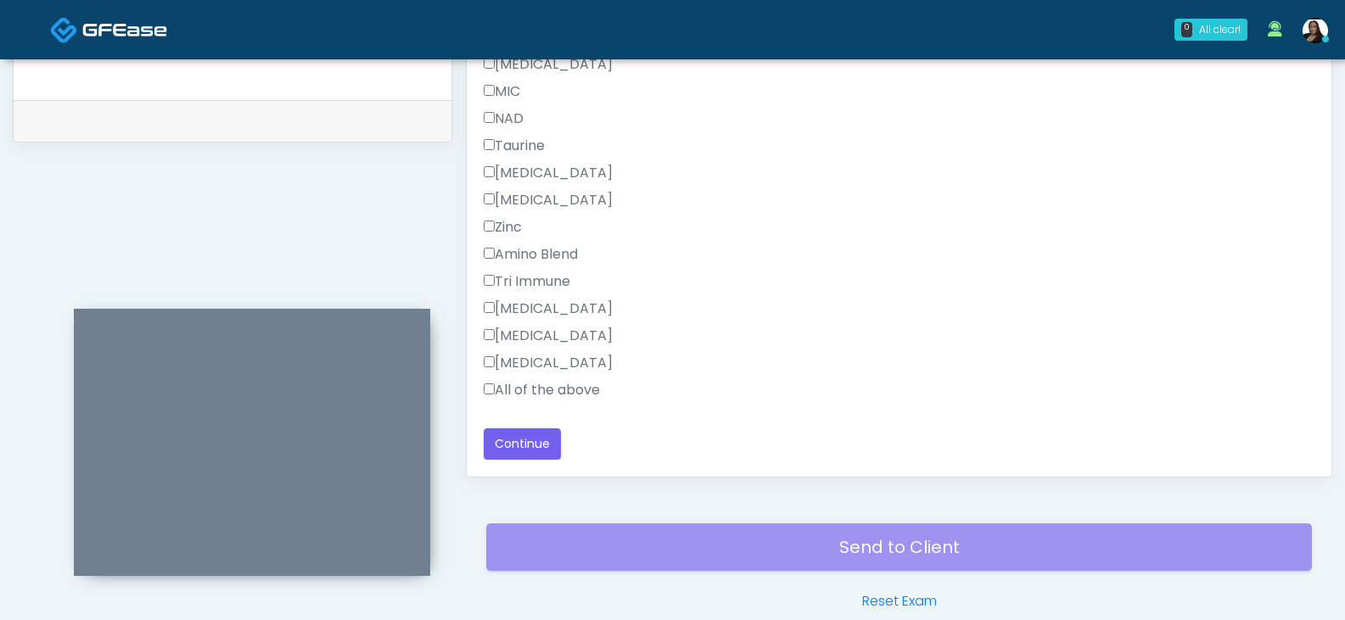
click at [528, 389] on label "All of the above" at bounding box center [542, 390] width 116 height 20
click at [517, 451] on button "Continue" at bounding box center [522, 444] width 77 height 31
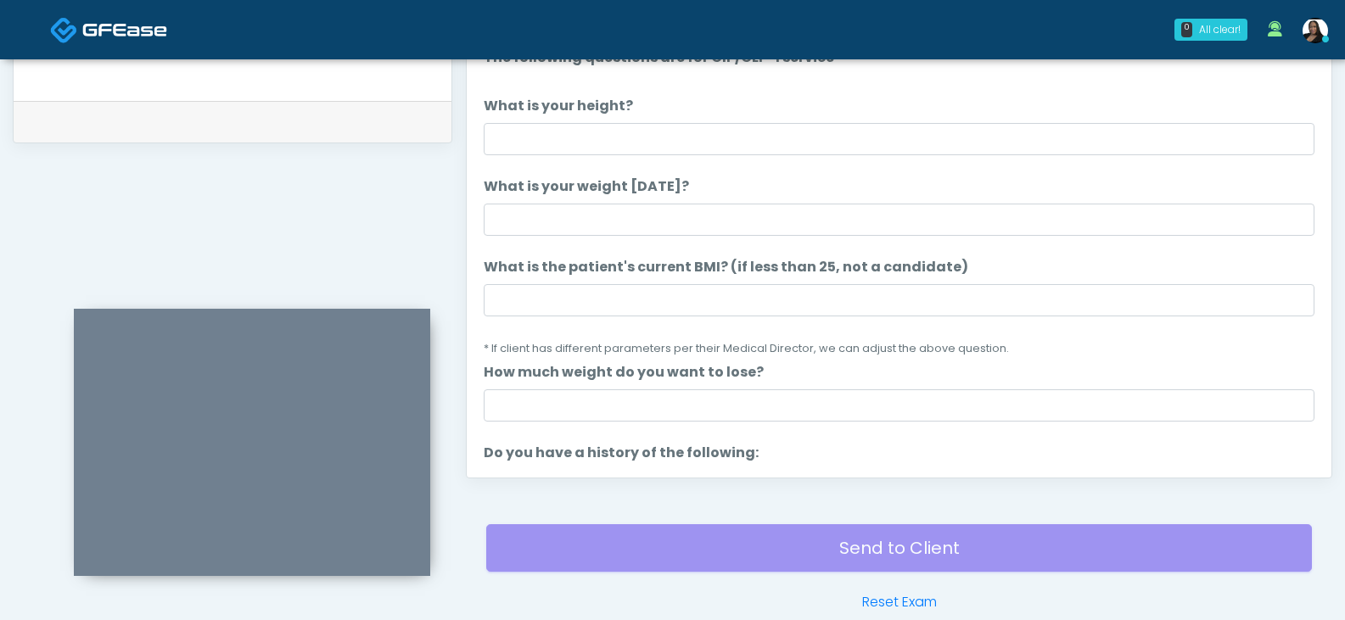
scroll to position [733, 0]
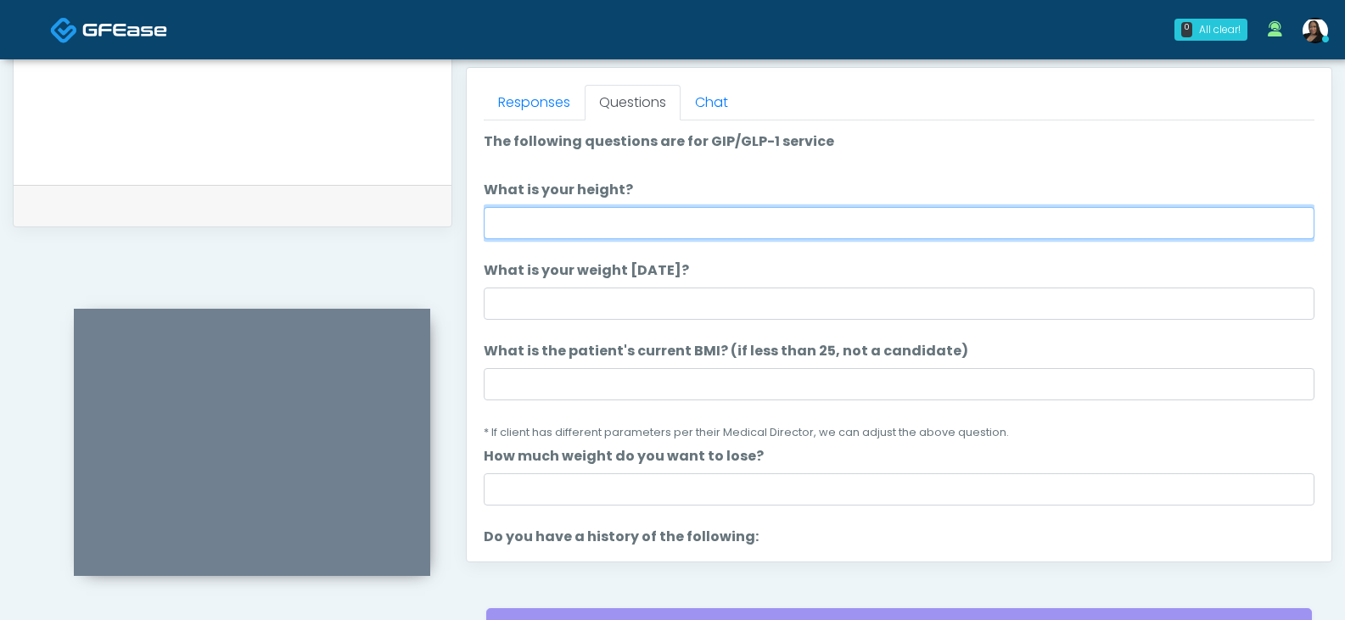
click at [659, 214] on input "What is your height?" at bounding box center [899, 223] width 831 height 32
type input "****"
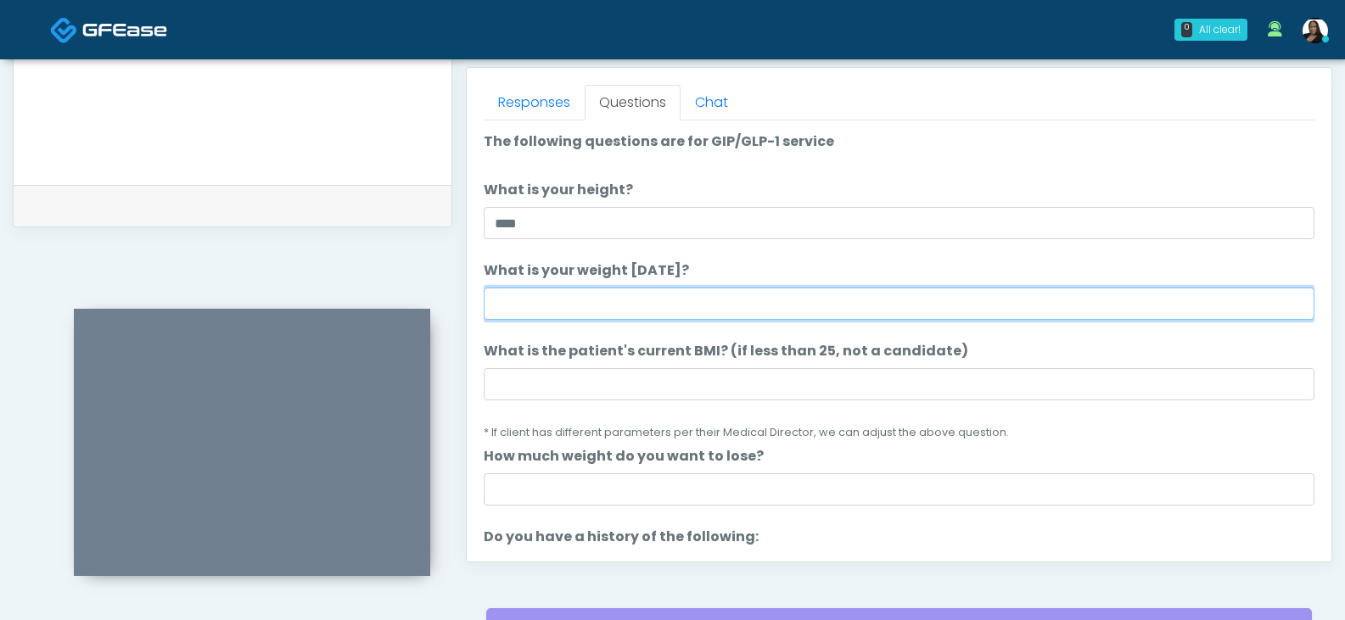
click at [643, 307] on input "What is your weight today?" at bounding box center [899, 304] width 831 height 32
type input "***"
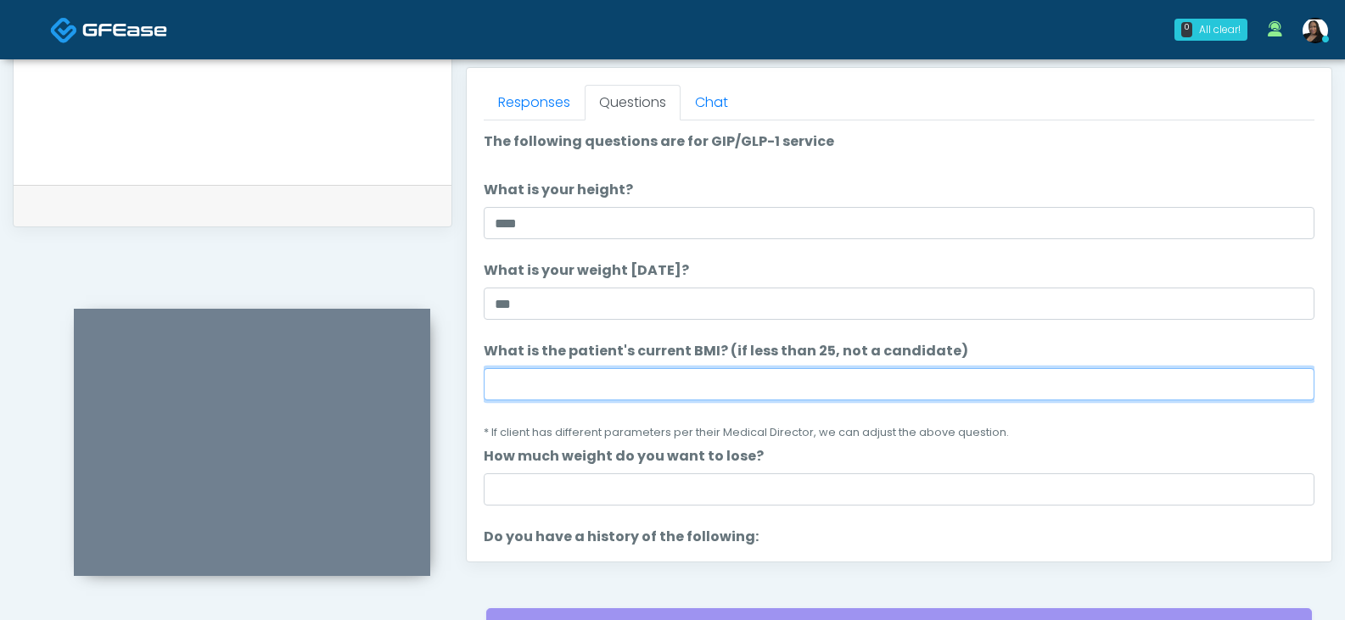
click at [664, 387] on input "What is the patient's current BMI? (if less than 25, not a candidate)" at bounding box center [899, 384] width 831 height 32
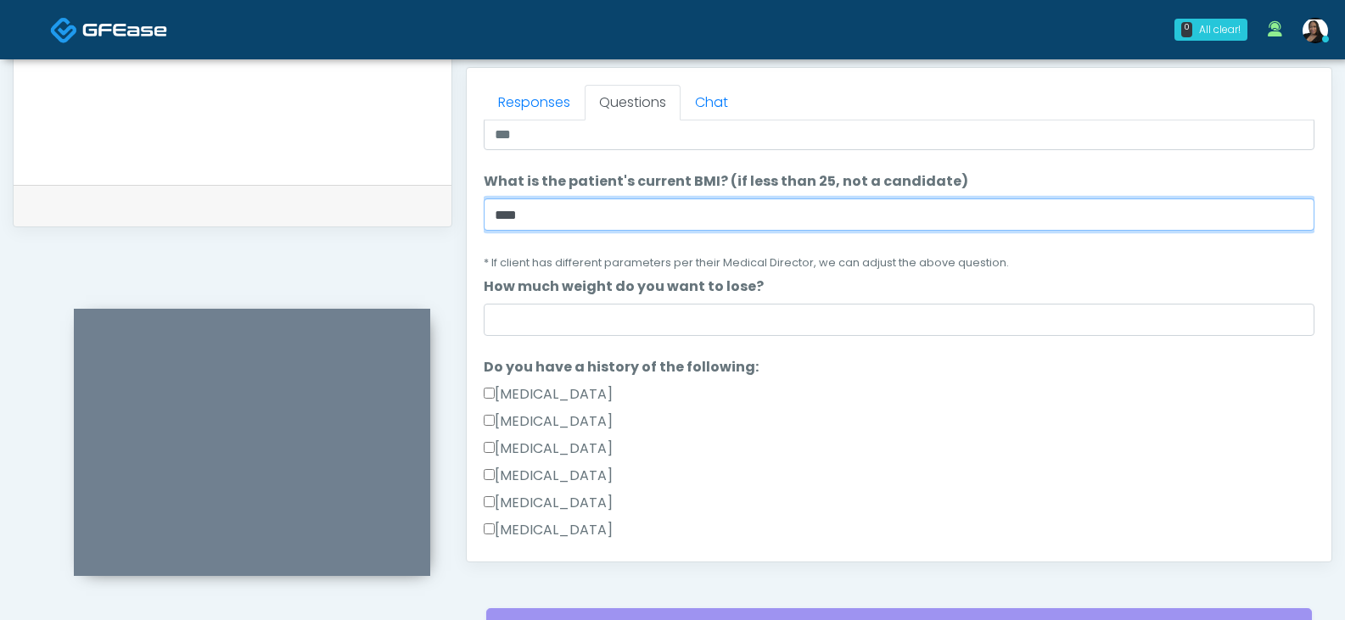
scroll to position [255, 0]
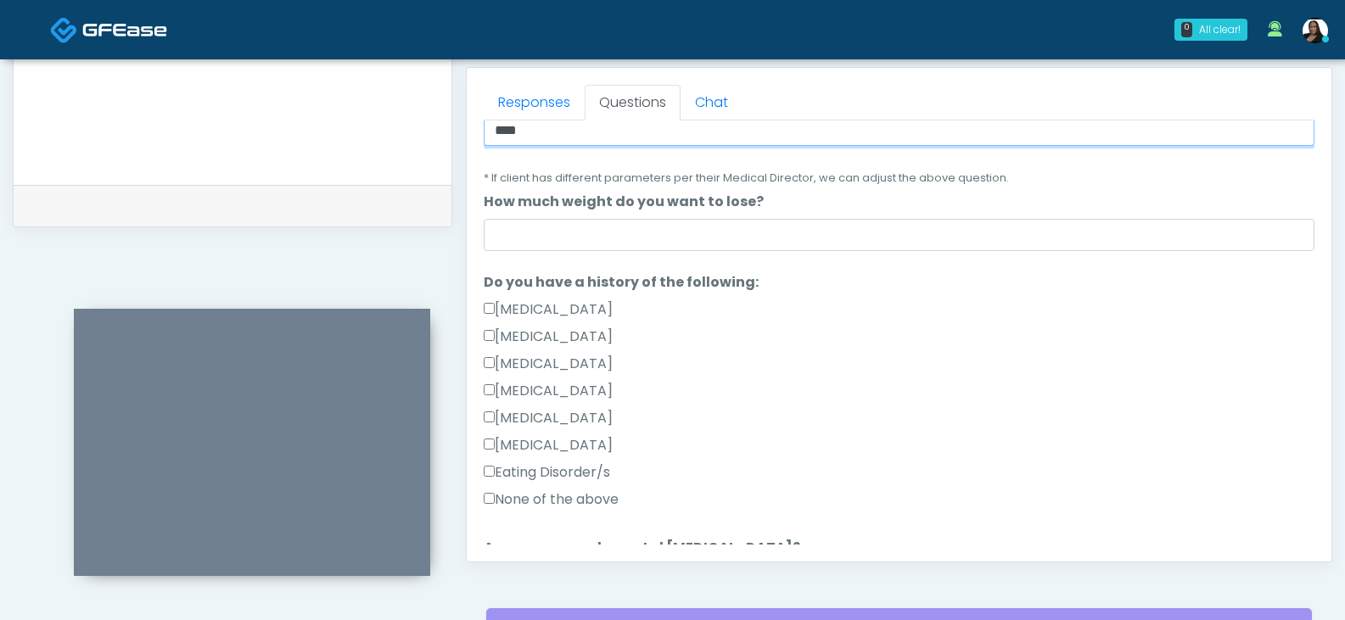
type input "****"
click at [537, 310] on label "Gallbladder Disease" at bounding box center [548, 310] width 129 height 20
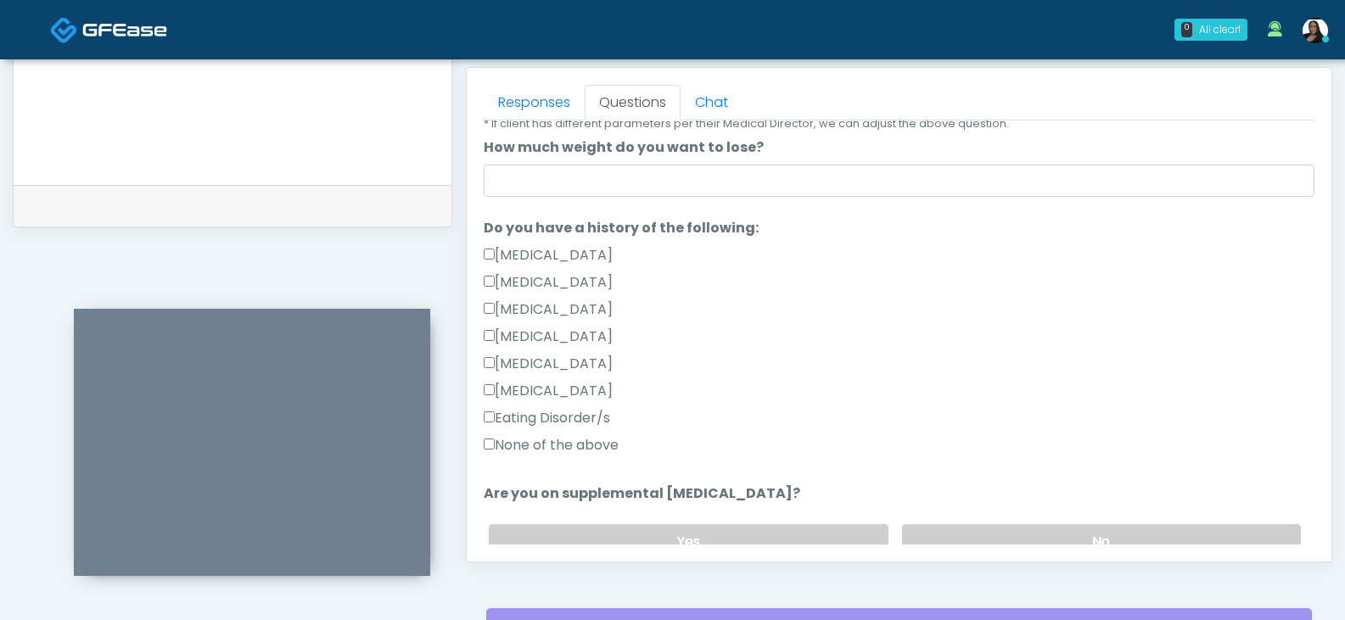
scroll to position [339, 0]
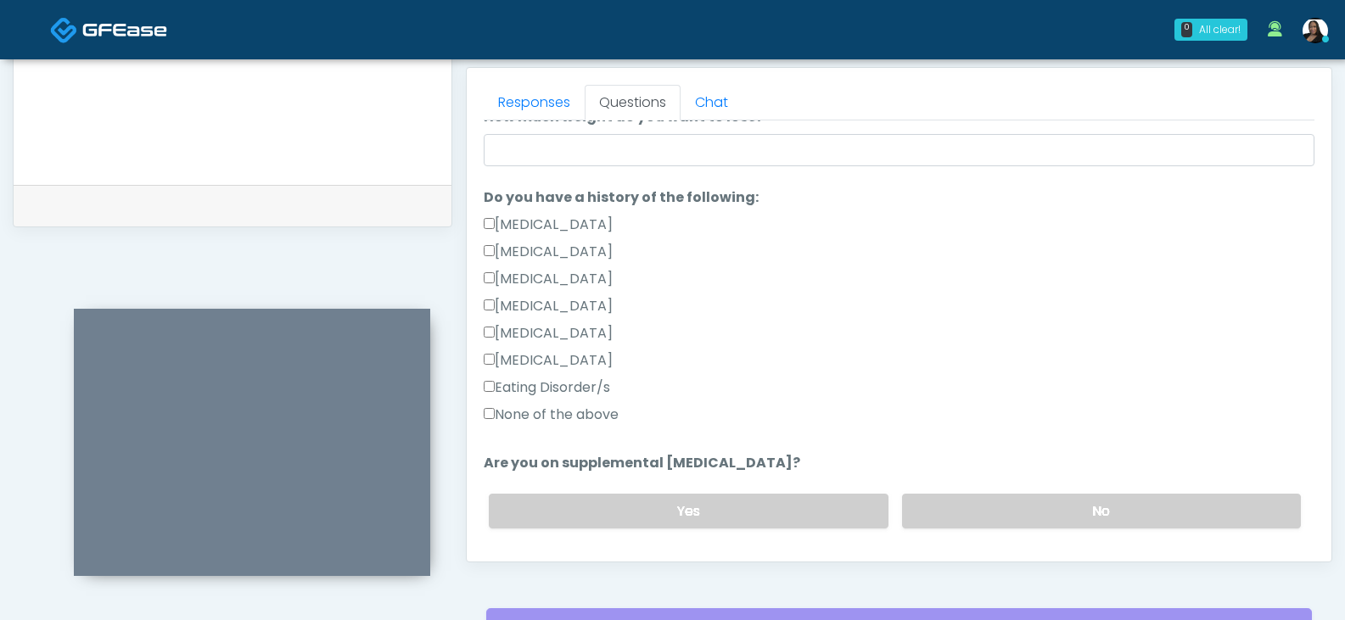
click at [553, 404] on div "Eating Disorder/s" at bounding box center [899, 391] width 831 height 27
click at [560, 419] on label "None of the above" at bounding box center [551, 415] width 135 height 20
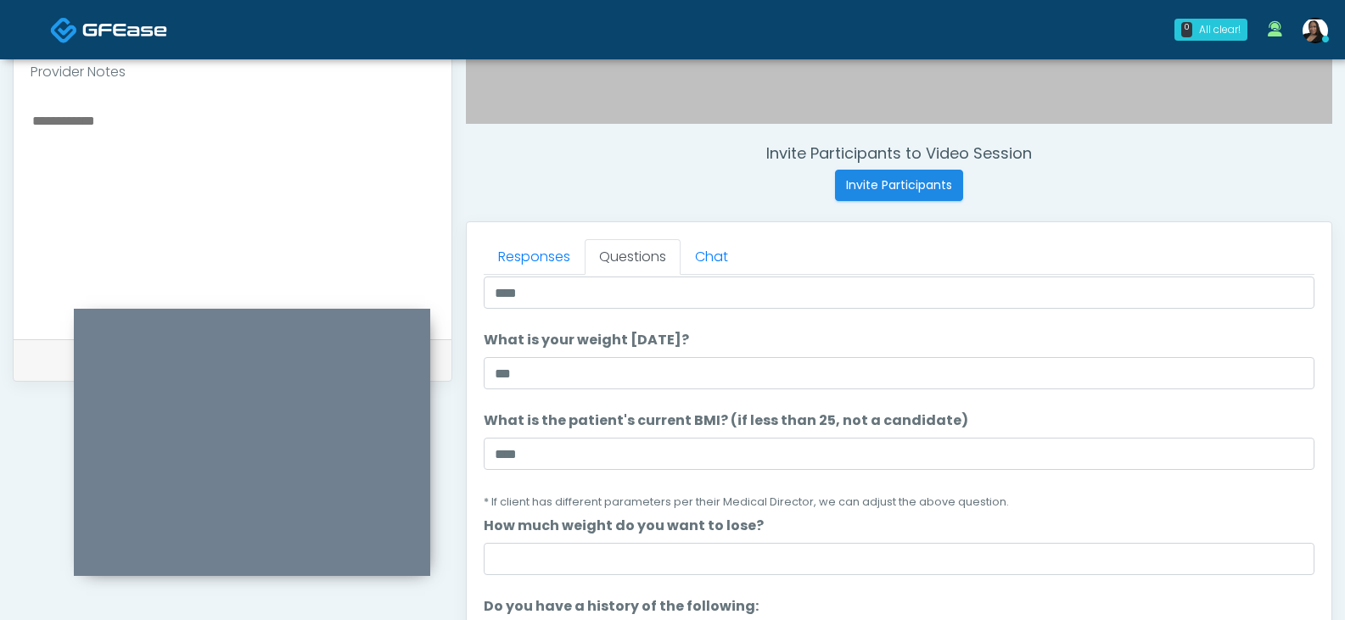
scroll to position [563, 0]
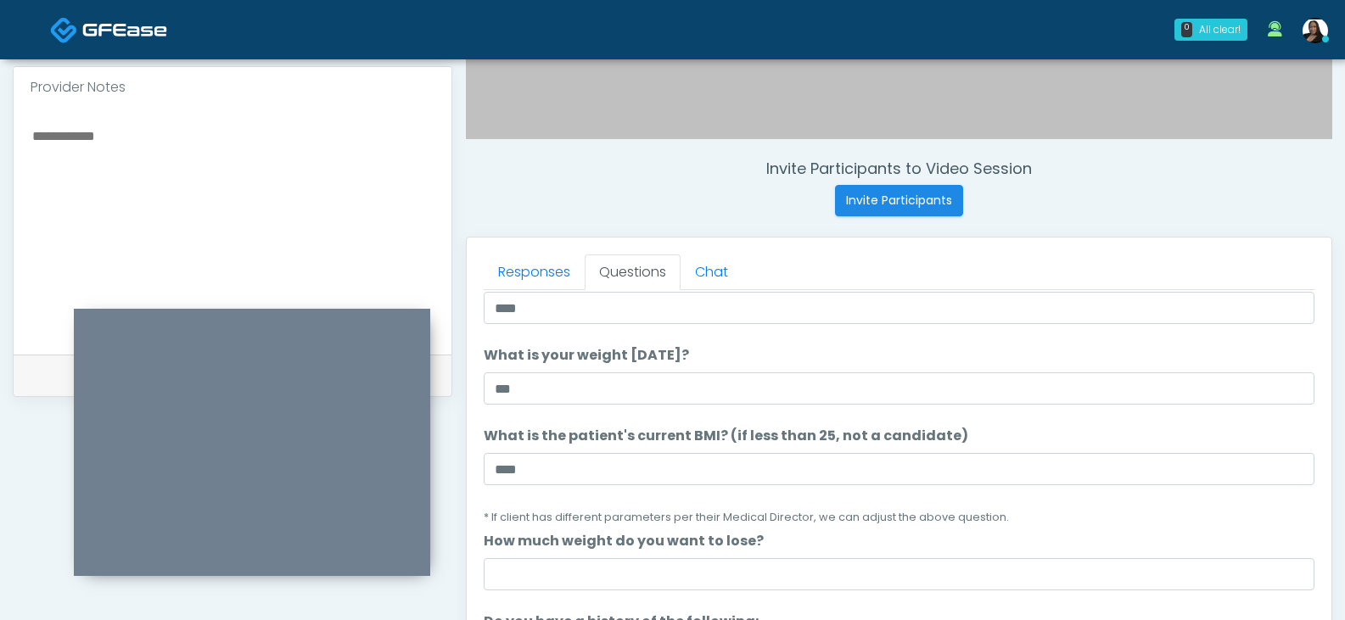
click at [197, 219] on textarea at bounding box center [233, 228] width 404 height 207
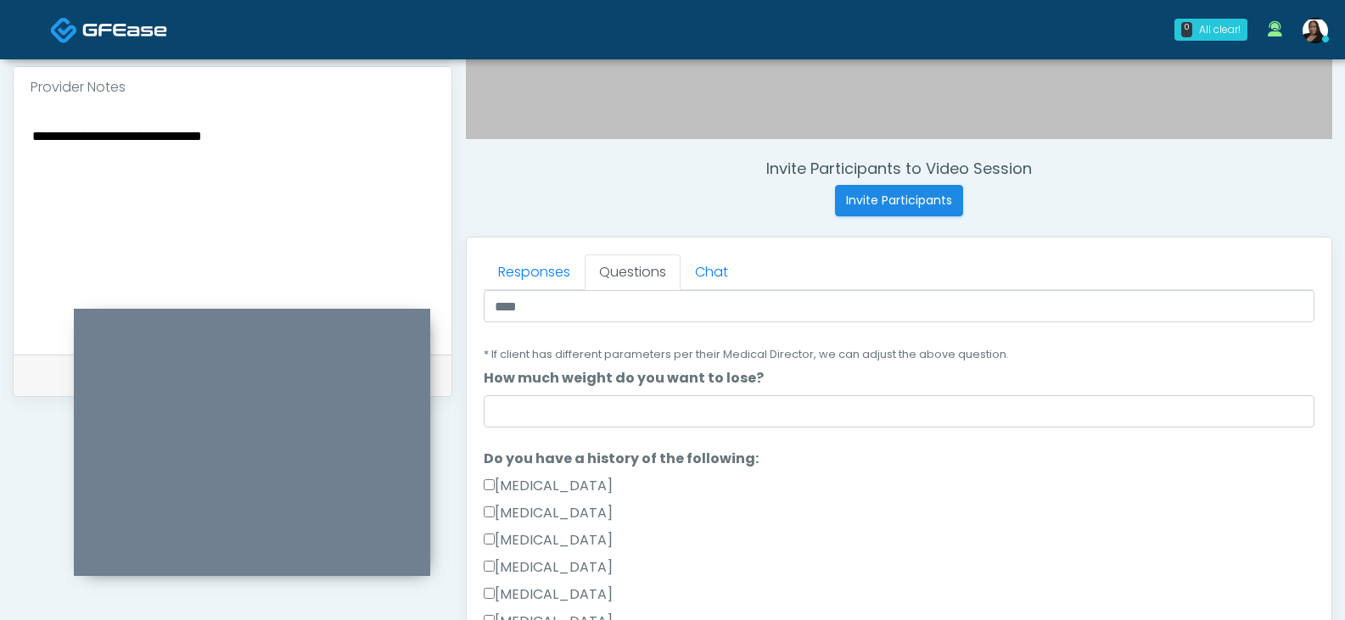
scroll to position [255, 0]
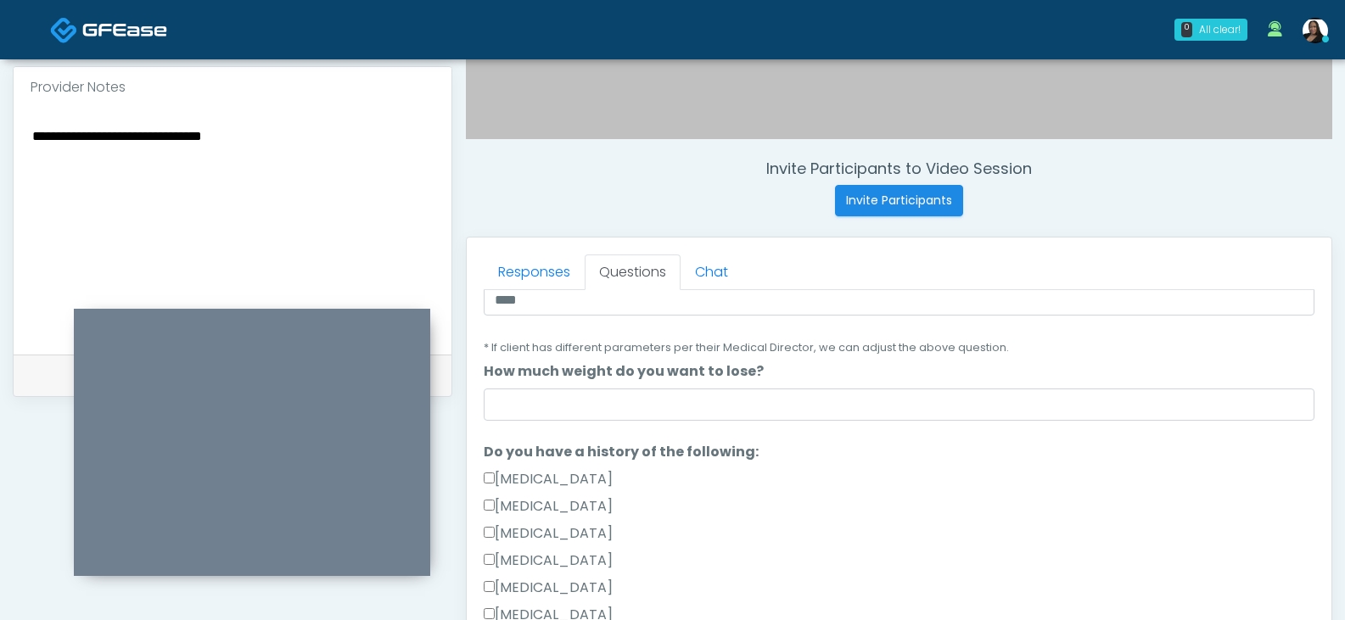
type textarea "**********"
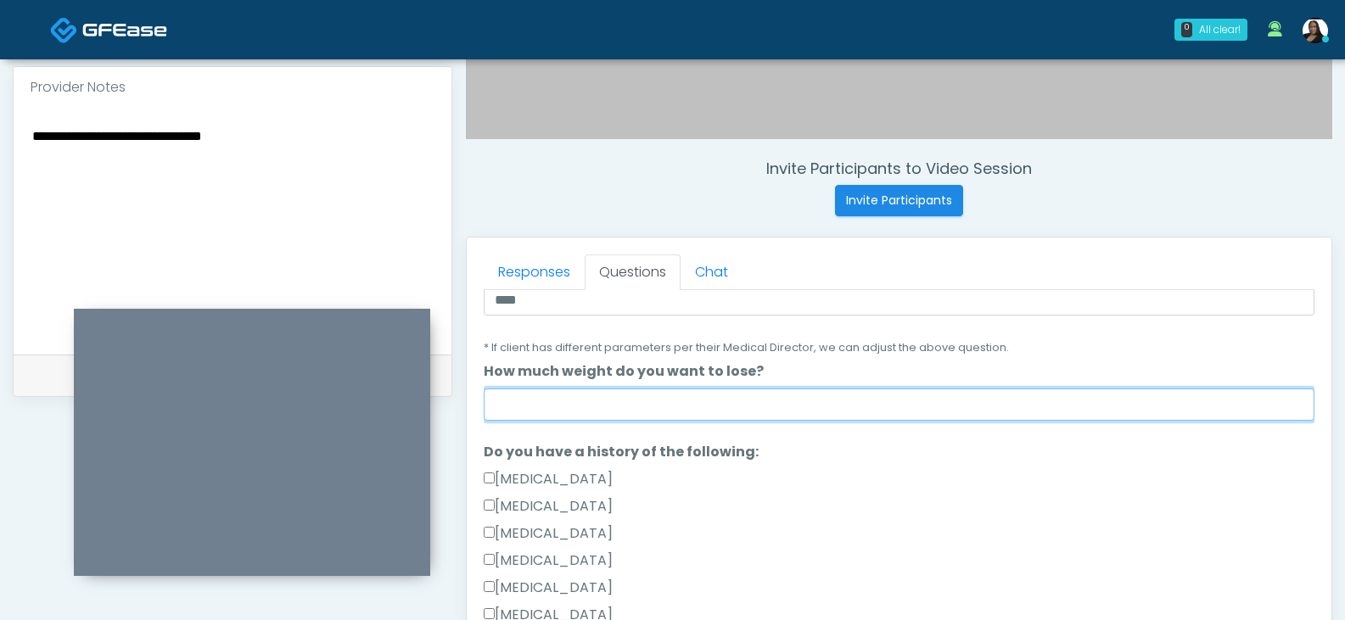
click at [638, 401] on input "How much weight do you want to lose?" at bounding box center [899, 405] width 831 height 32
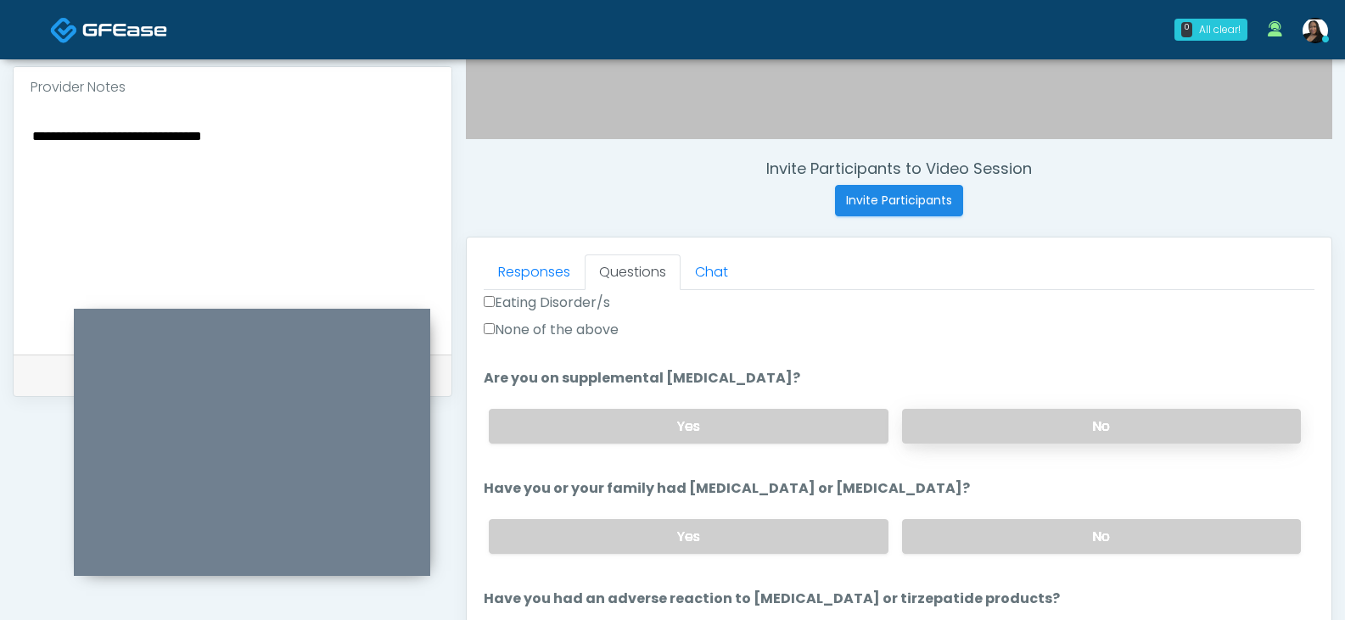
scroll to position [679, 0]
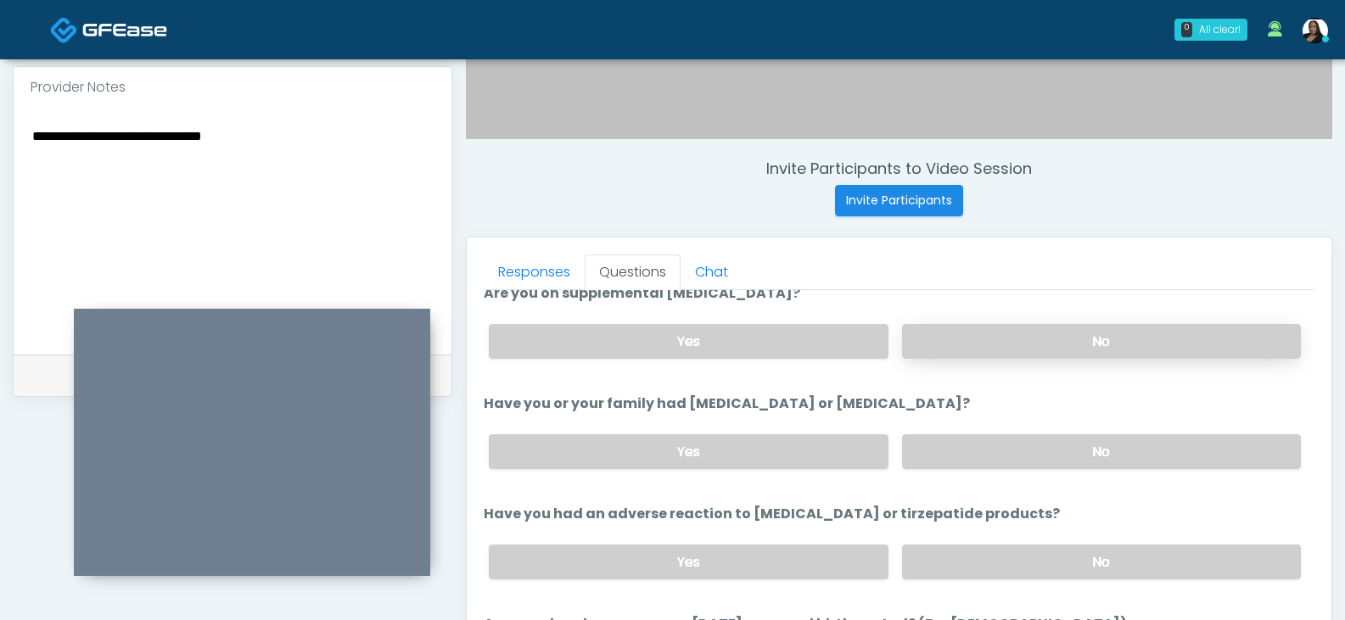
click at [935, 344] on label "No" at bounding box center [1101, 341] width 399 height 35
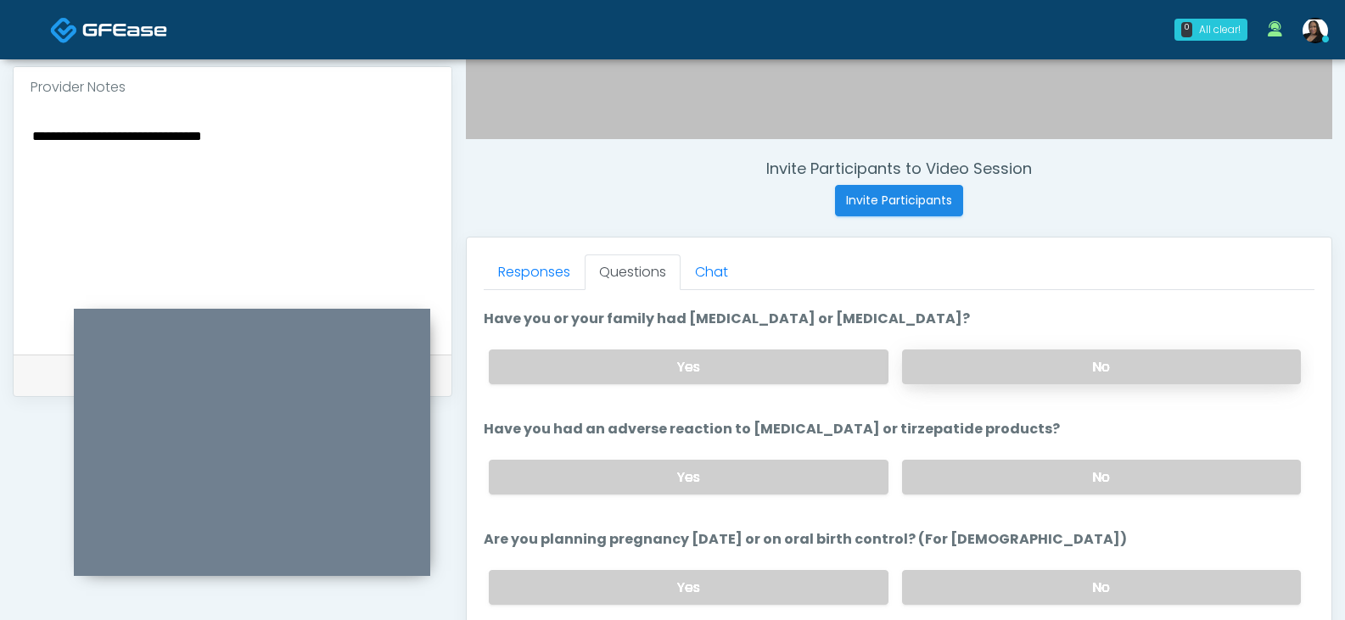
click at [1053, 371] on label "No" at bounding box center [1101, 367] width 399 height 35
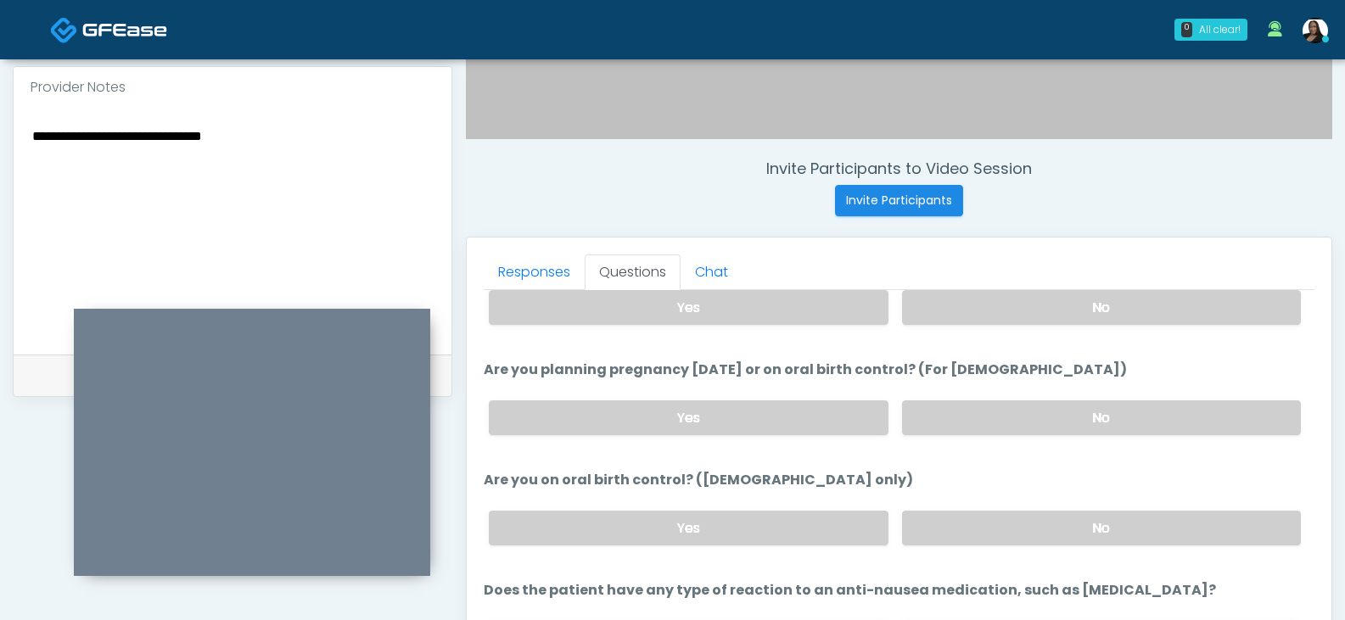
scroll to position [849, 0]
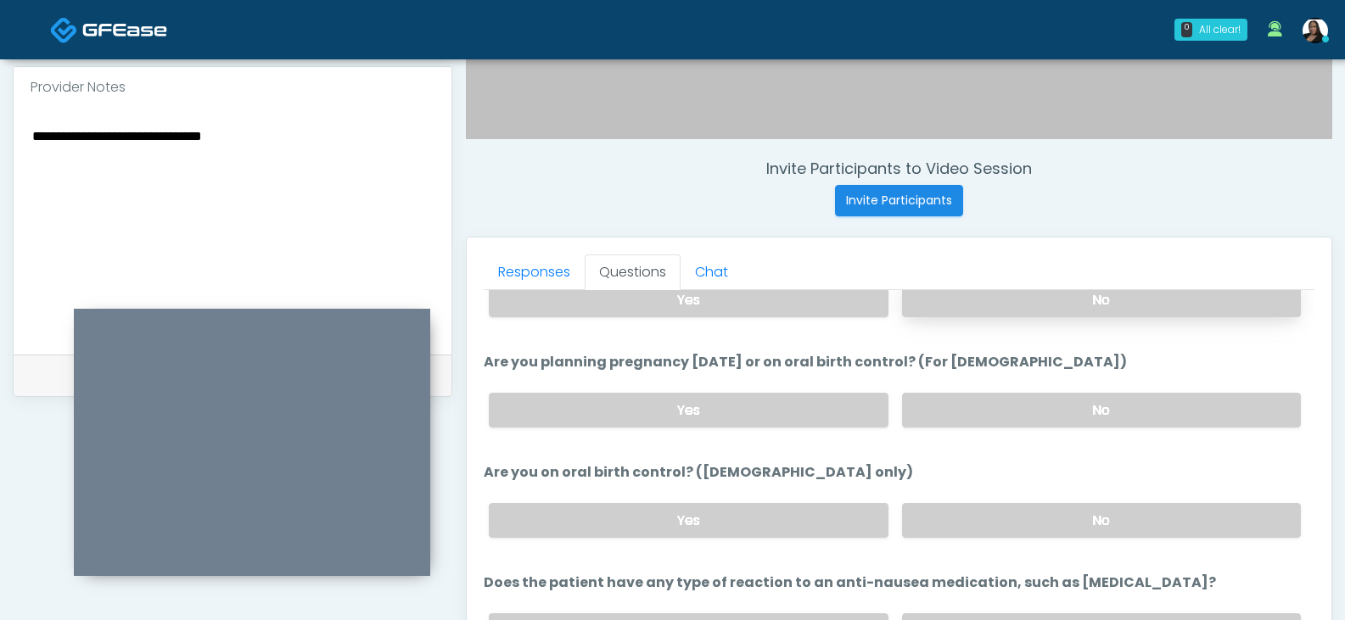
click at [980, 311] on label "No" at bounding box center [1101, 300] width 399 height 35
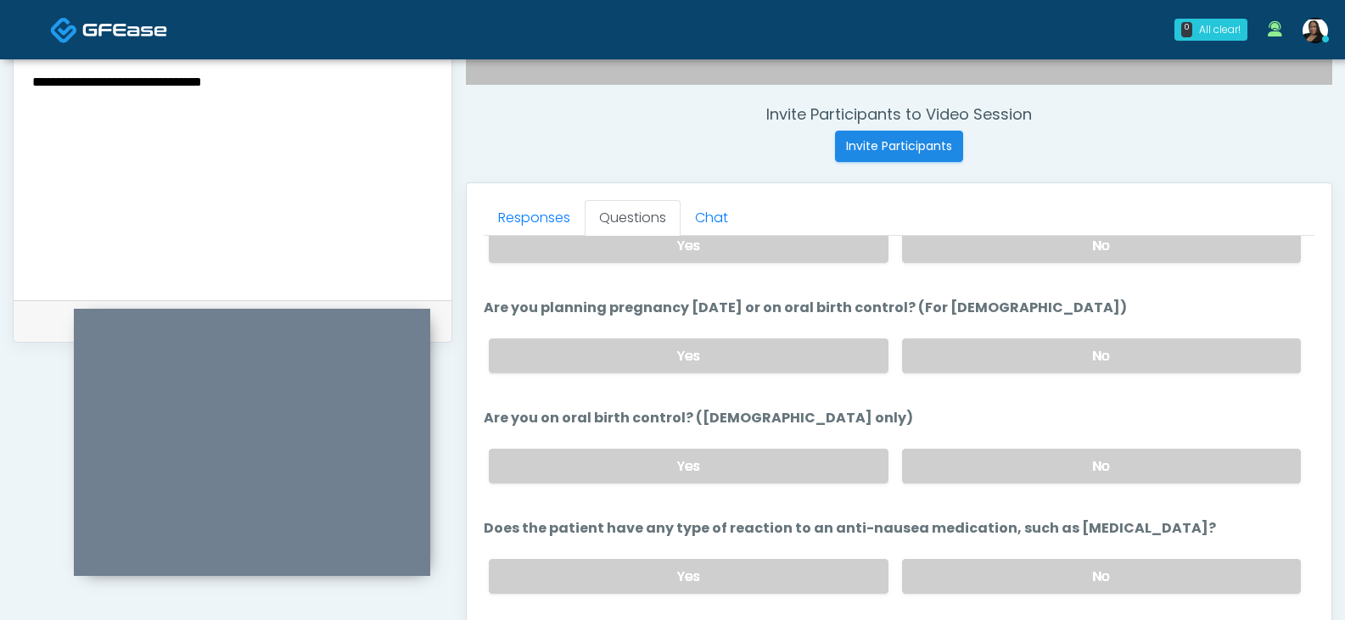
scroll to position [648, 0]
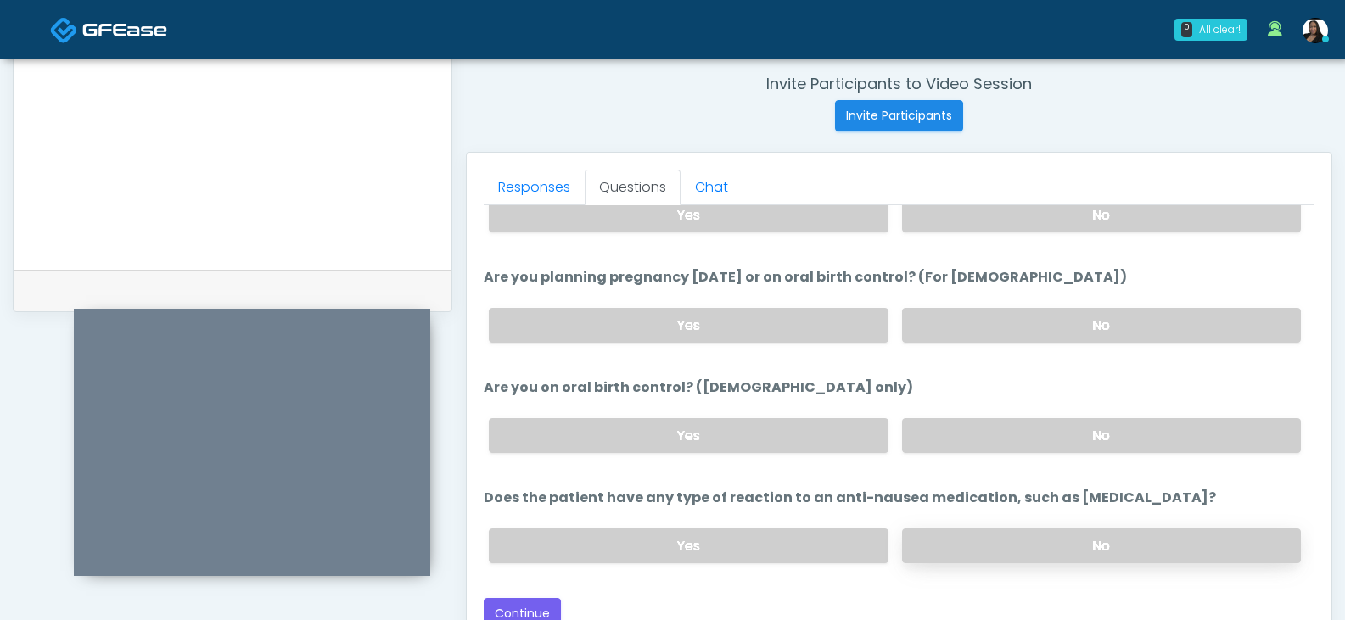
click at [1018, 541] on label "No" at bounding box center [1101, 546] width 399 height 35
click at [542, 614] on button "Continue" at bounding box center [522, 613] width 77 height 31
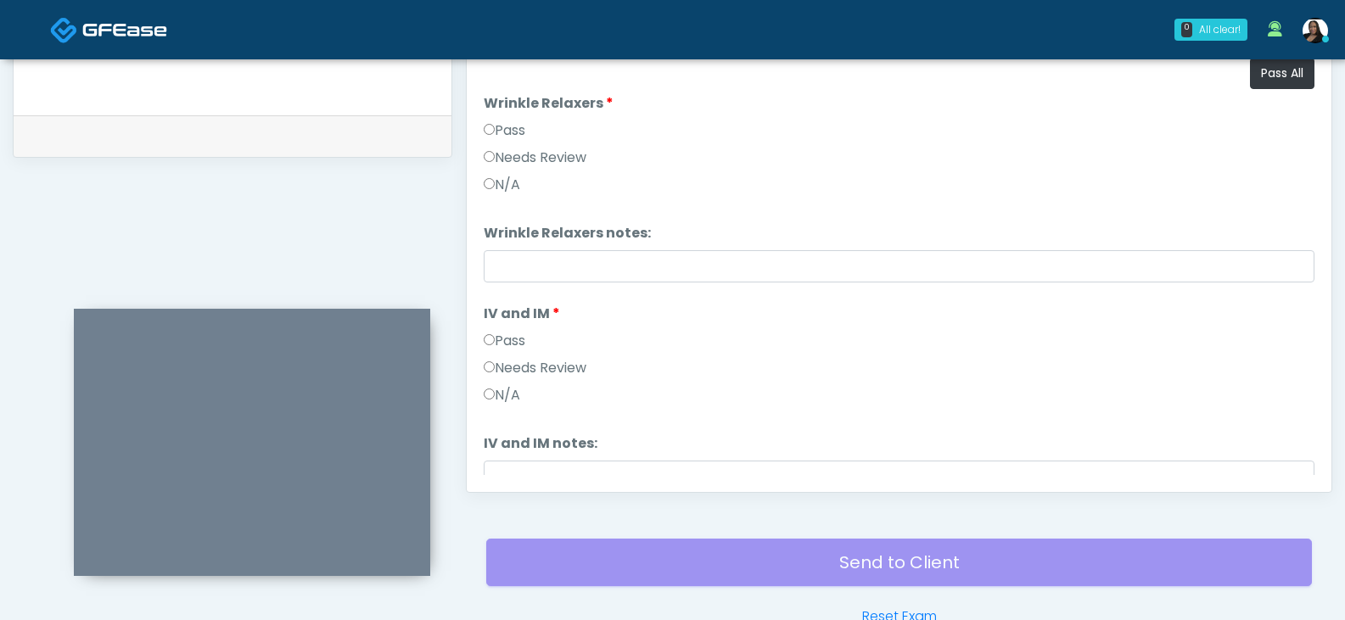
scroll to position [563, 0]
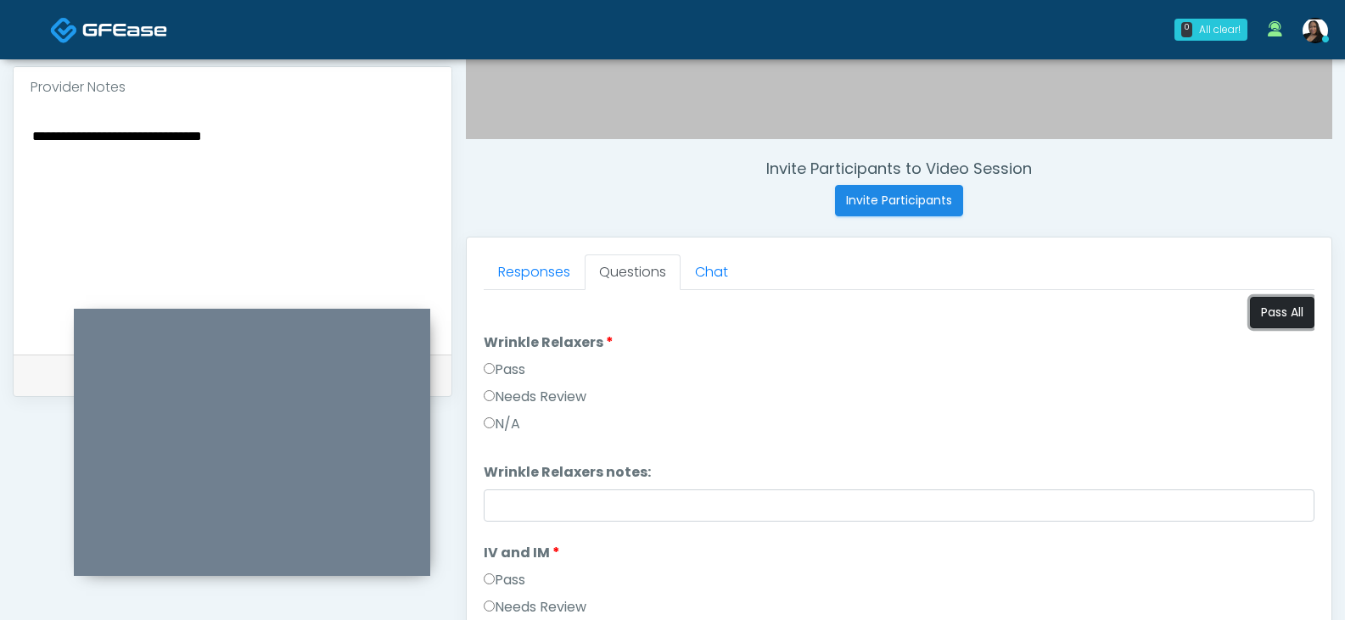
click at [1262, 310] on button "Pass All" at bounding box center [1282, 312] width 64 height 31
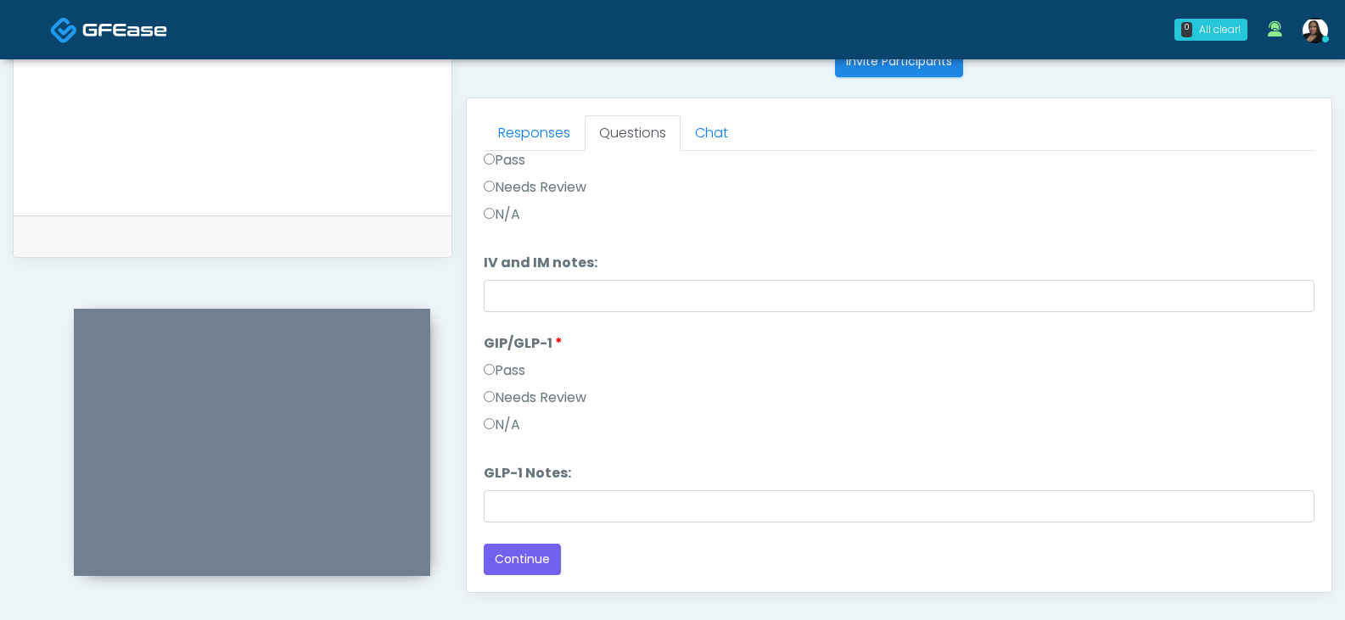
scroll to position [903, 0]
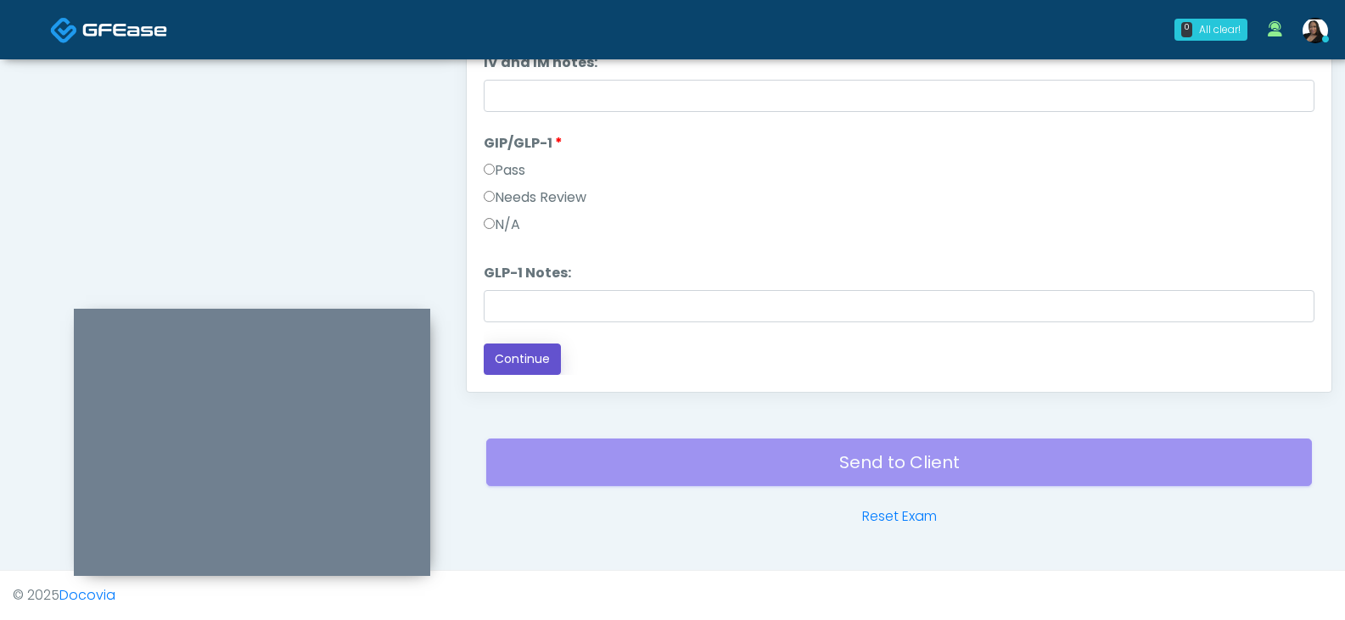
click at [541, 356] on button "Continue" at bounding box center [522, 359] width 77 height 31
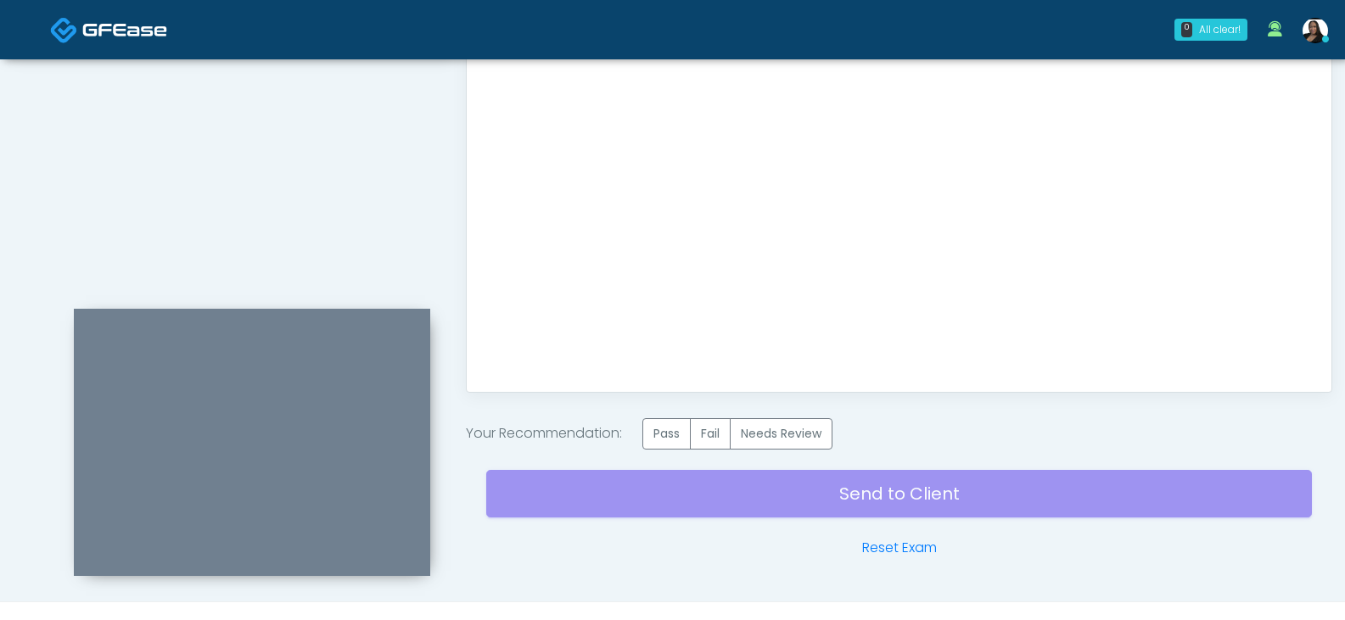
scroll to position [0, 0]
click at [670, 437] on label "Pass" at bounding box center [666, 433] width 48 height 31
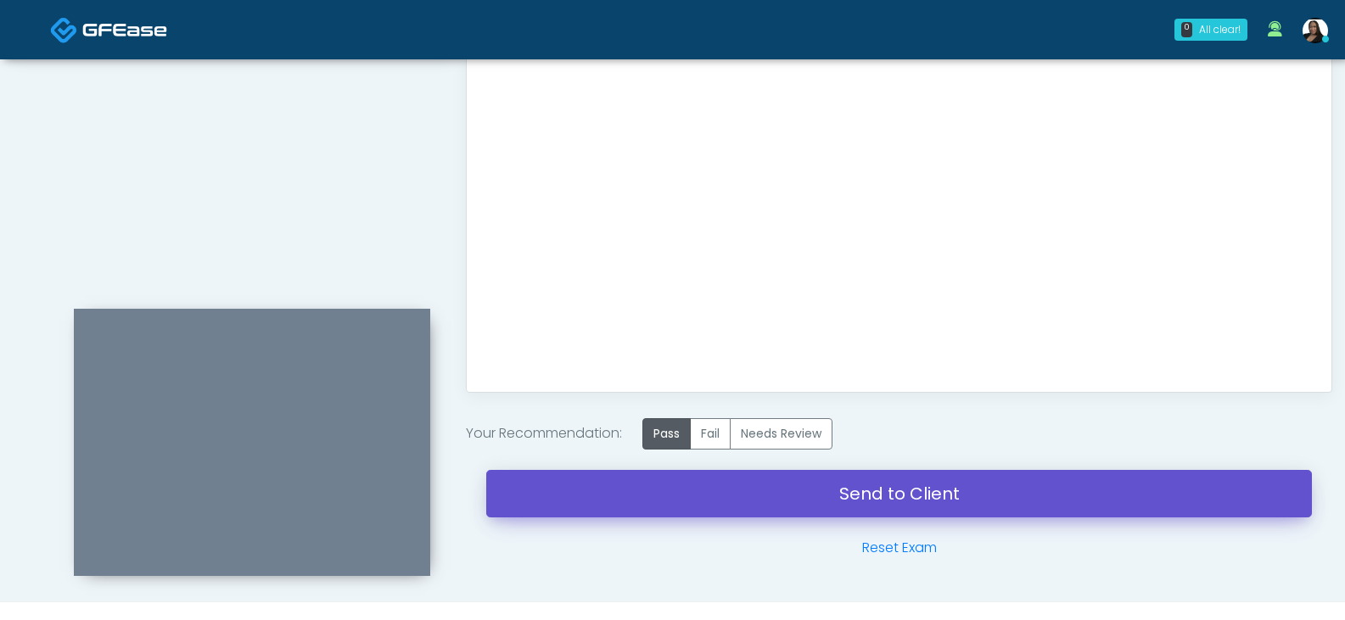
drag, startPoint x: 952, startPoint y: 489, endPoint x: 746, endPoint y: 64, distance: 471.8
click at [952, 489] on link "Send to Client" at bounding box center [899, 494] width 826 height 48
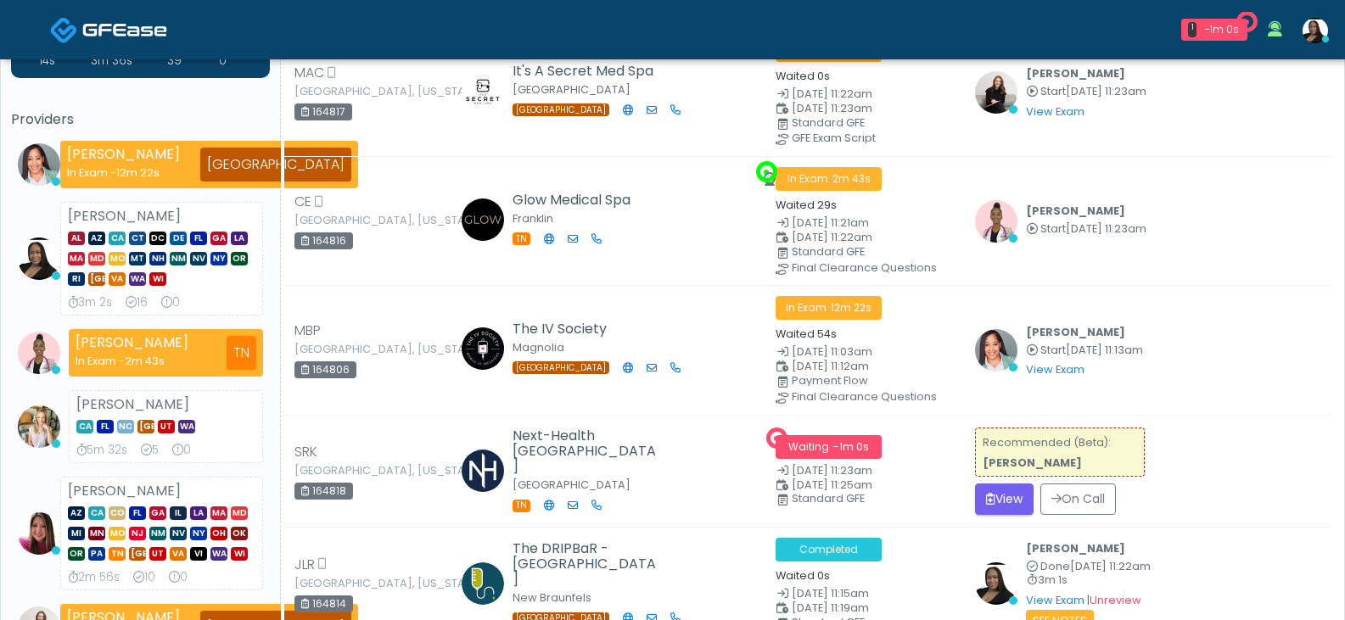
scroll to position [170, 0]
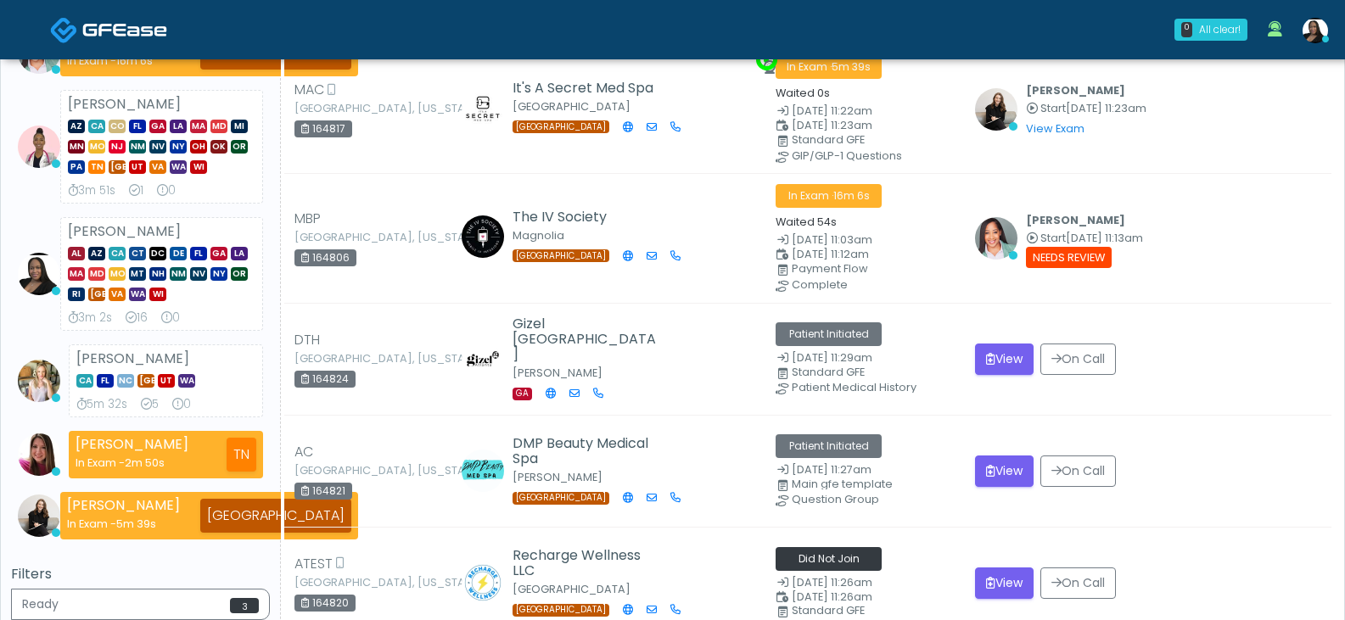
scroll to position [170, 0]
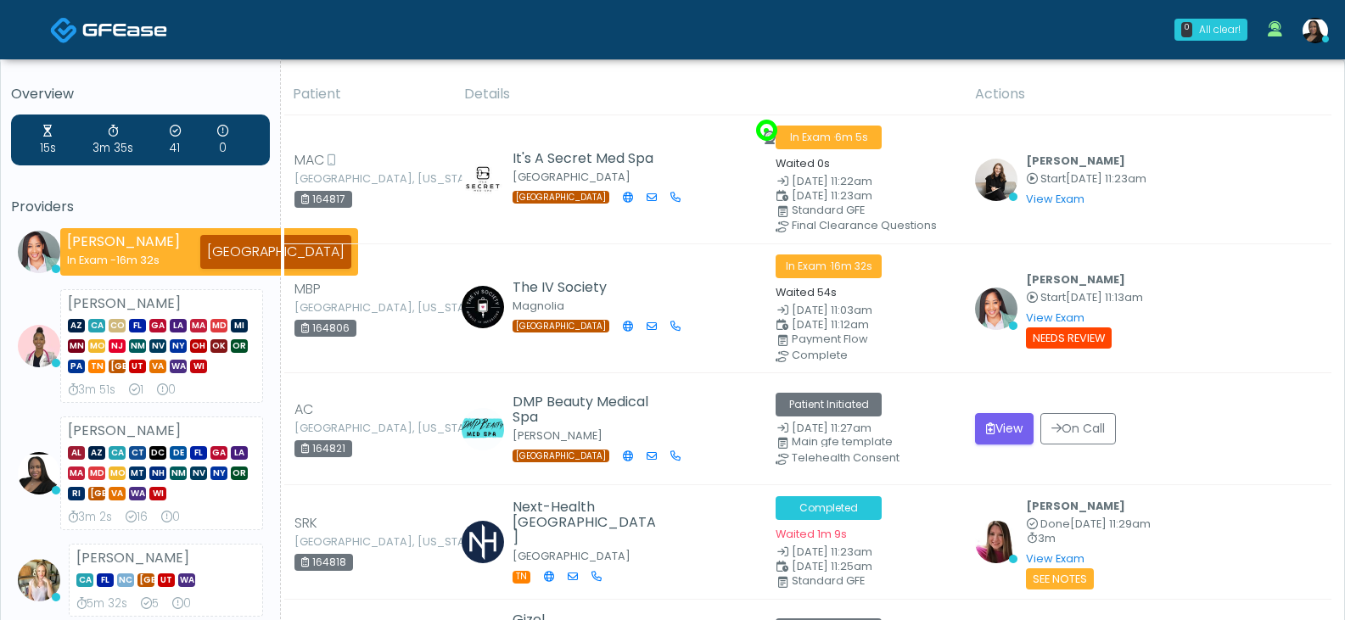
scroll to position [85, 0]
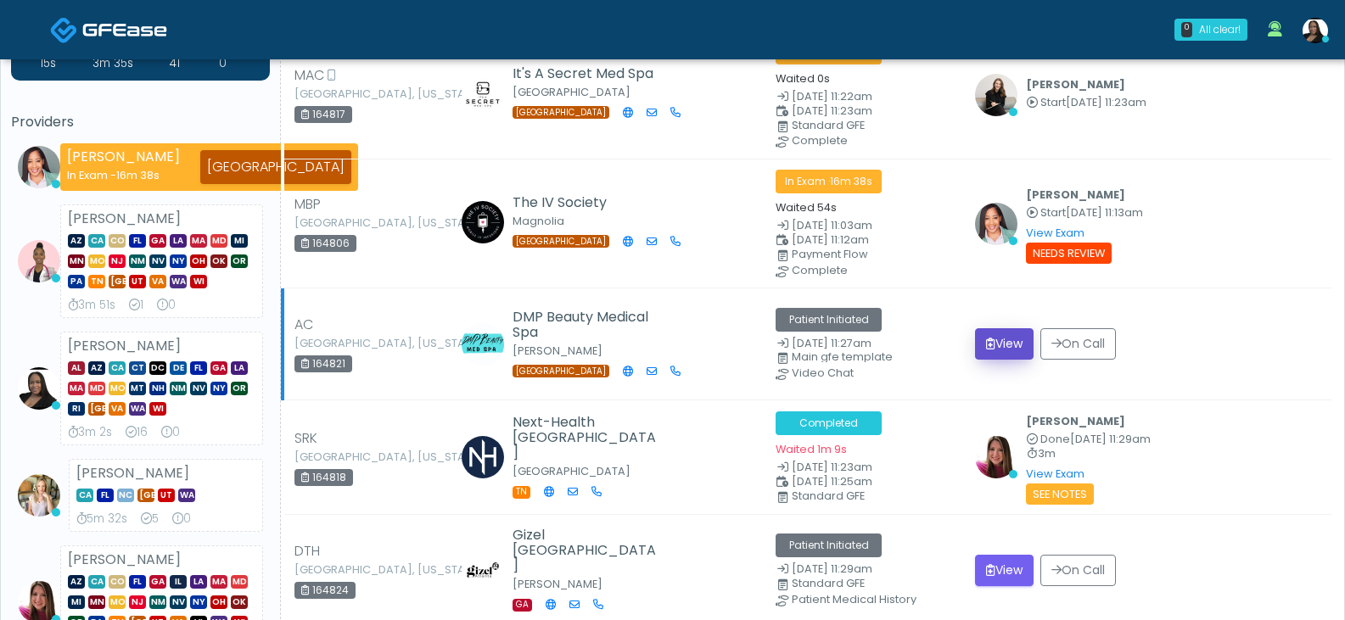
click at [986, 346] on button "View" at bounding box center [1004, 343] width 59 height 31
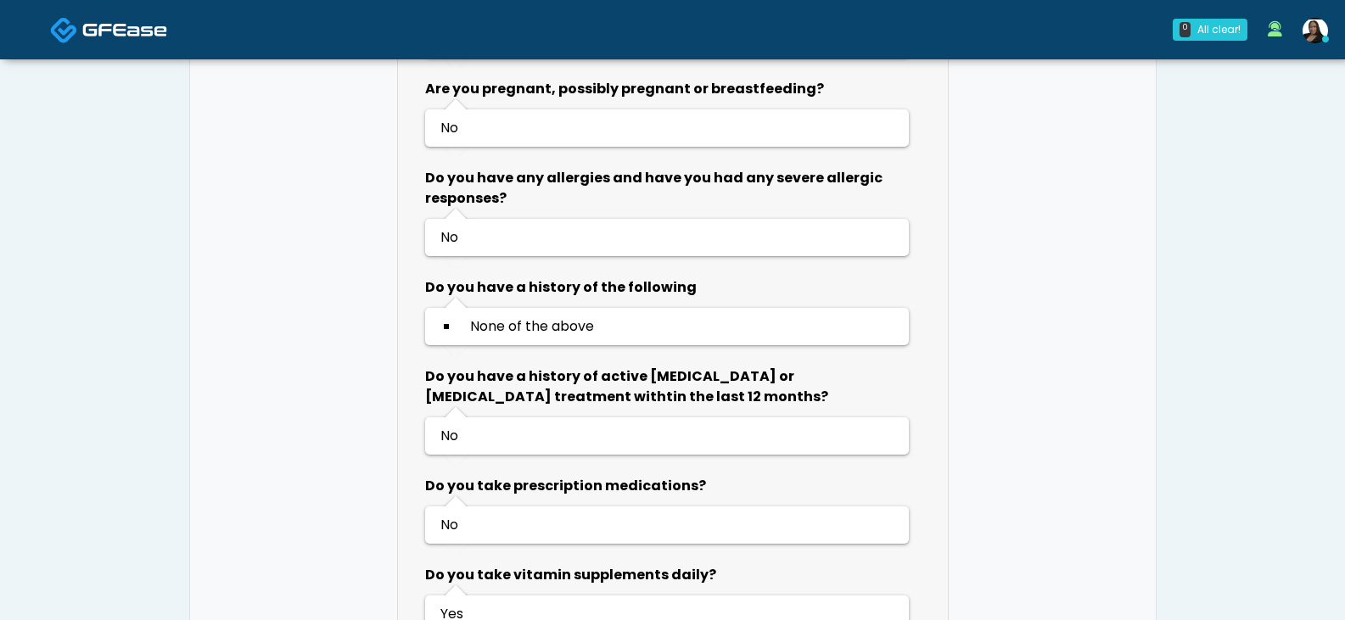
scroll to position [583, 0]
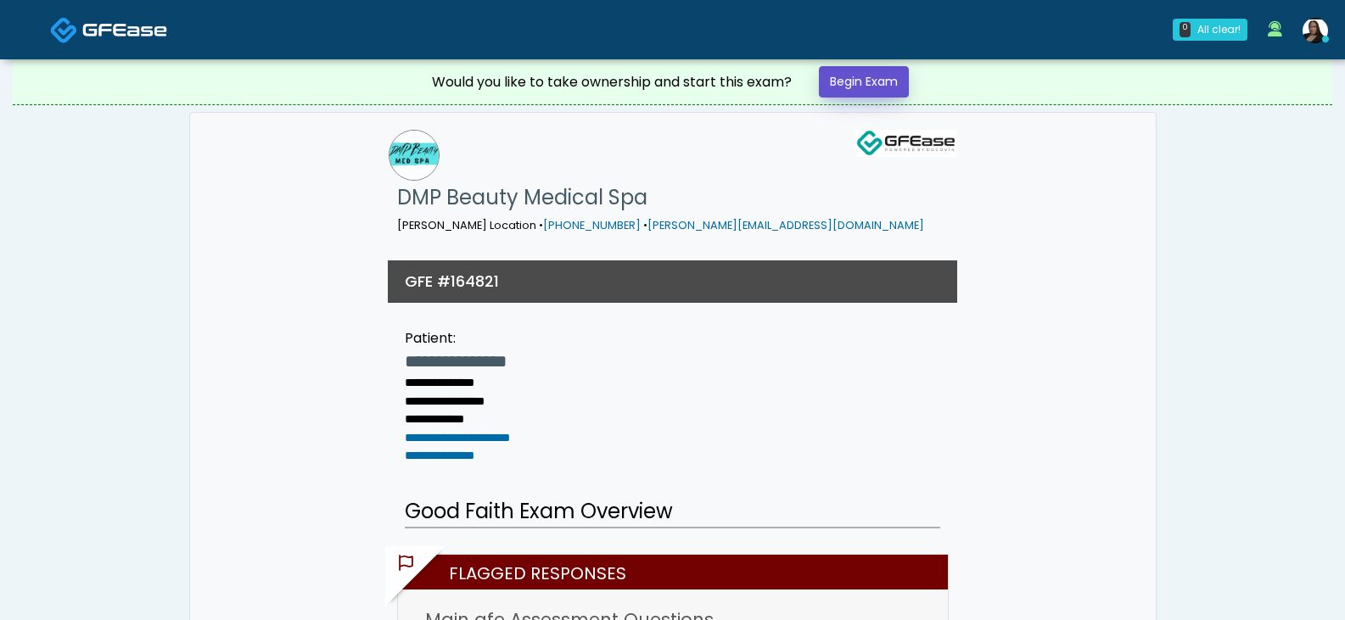
click at [846, 86] on link "Begin Exam" at bounding box center [864, 81] width 90 height 31
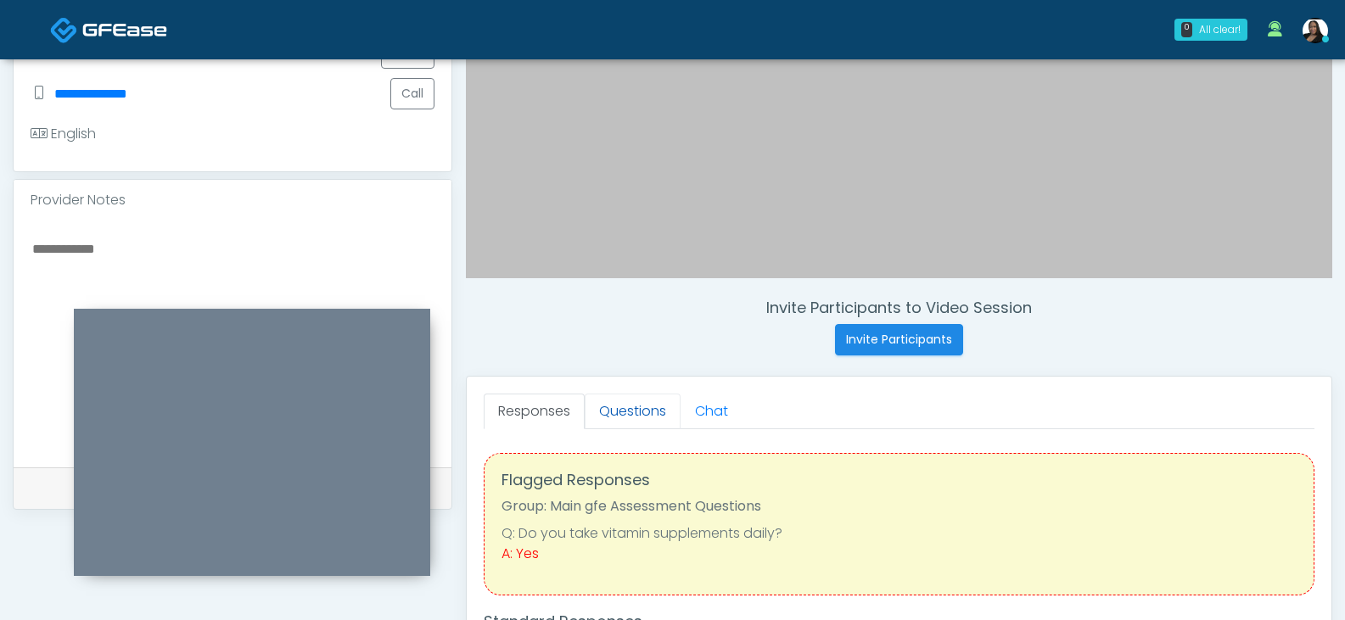
click at [625, 408] on link "Questions" at bounding box center [633, 412] width 96 height 36
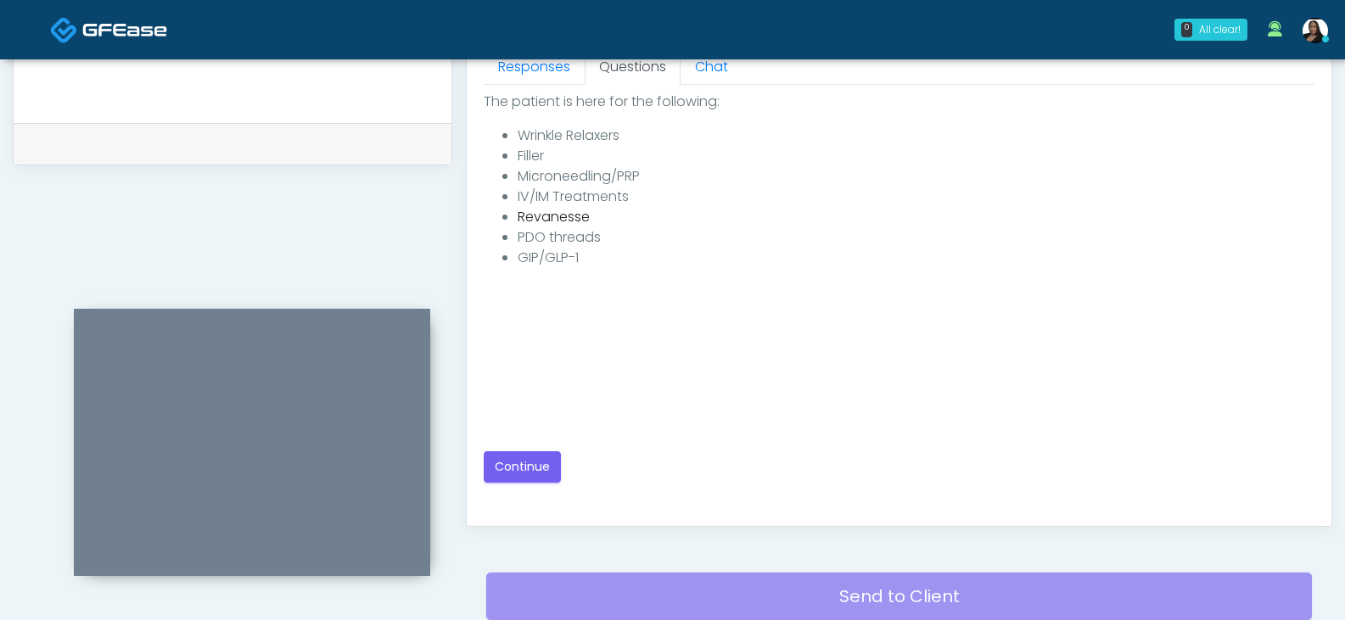
scroll to position [679, 0]
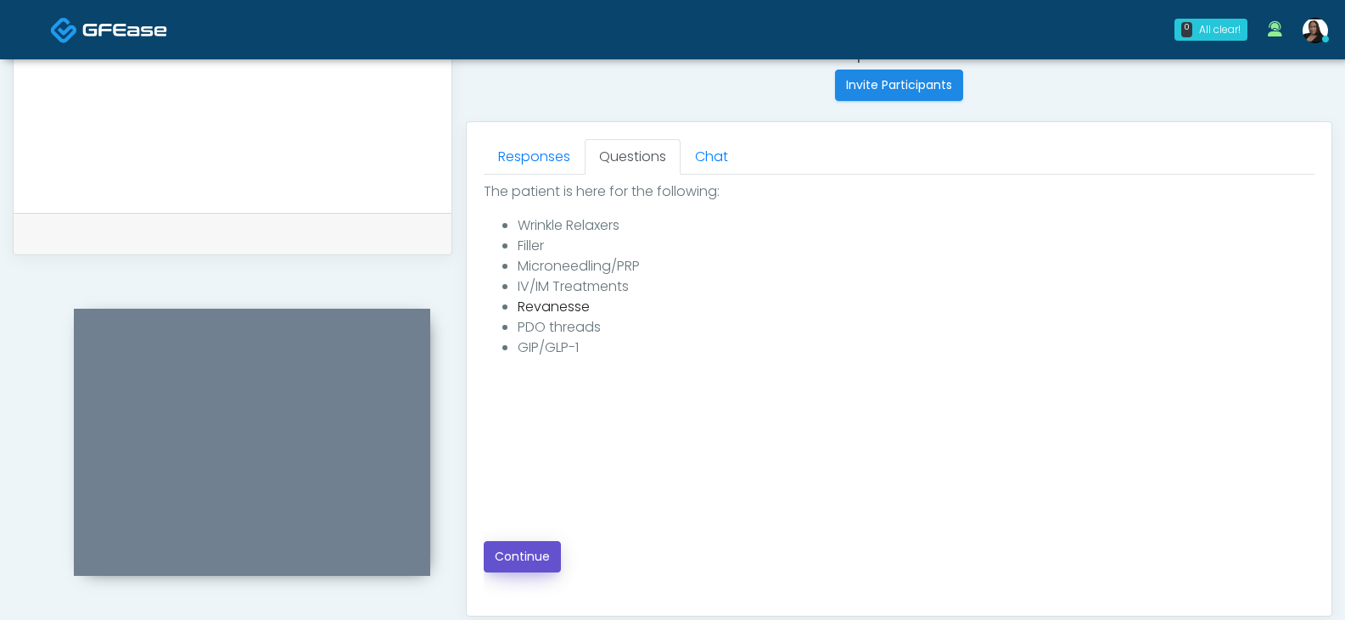
click at [518, 551] on button "Continue" at bounding box center [522, 556] width 77 height 31
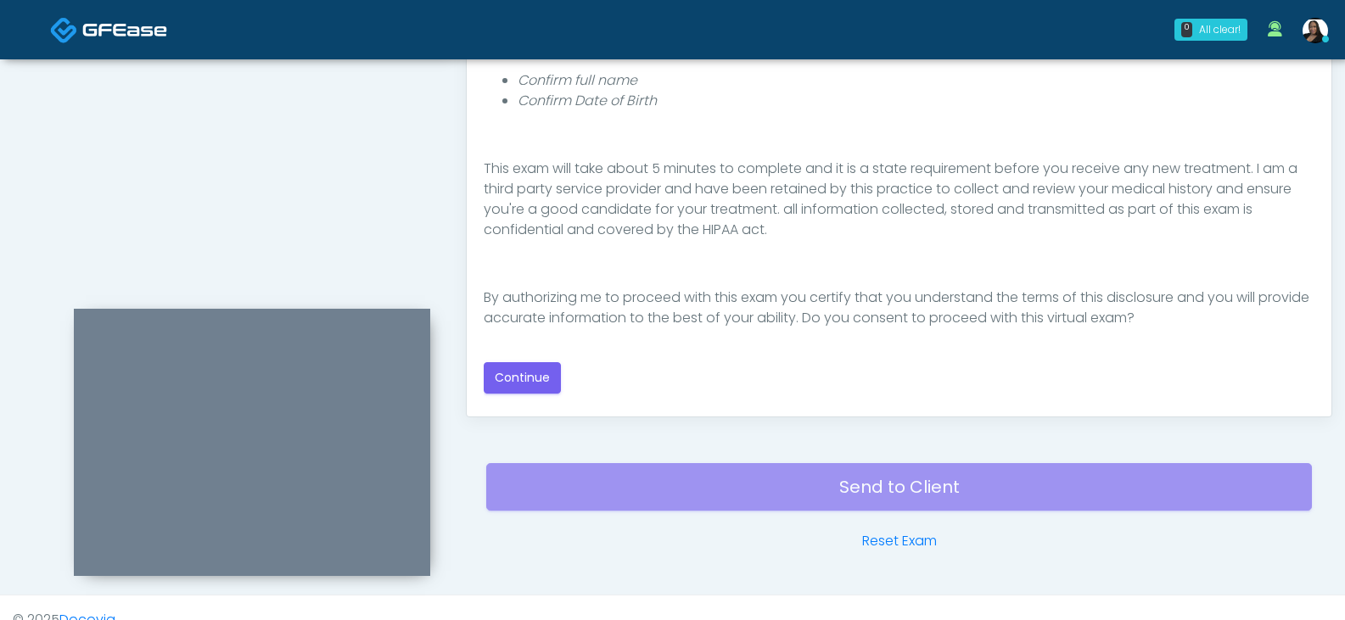
scroll to position [903, 0]
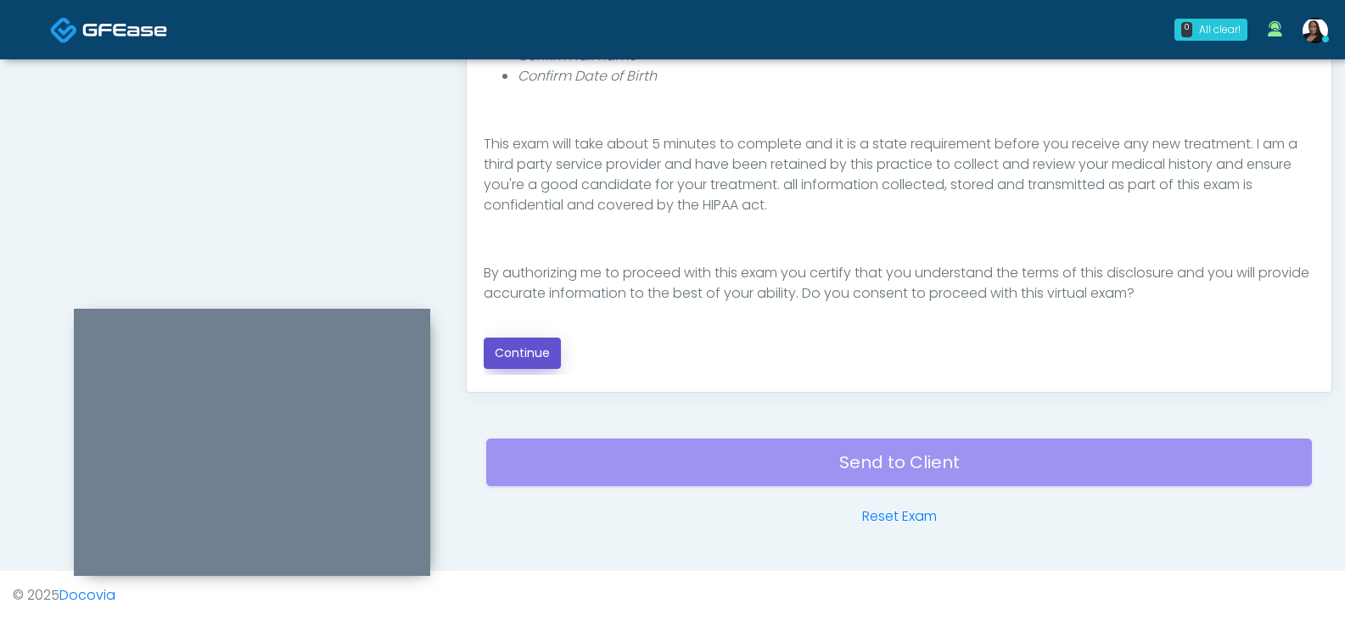
click at [509, 343] on button "Continue" at bounding box center [522, 353] width 77 height 31
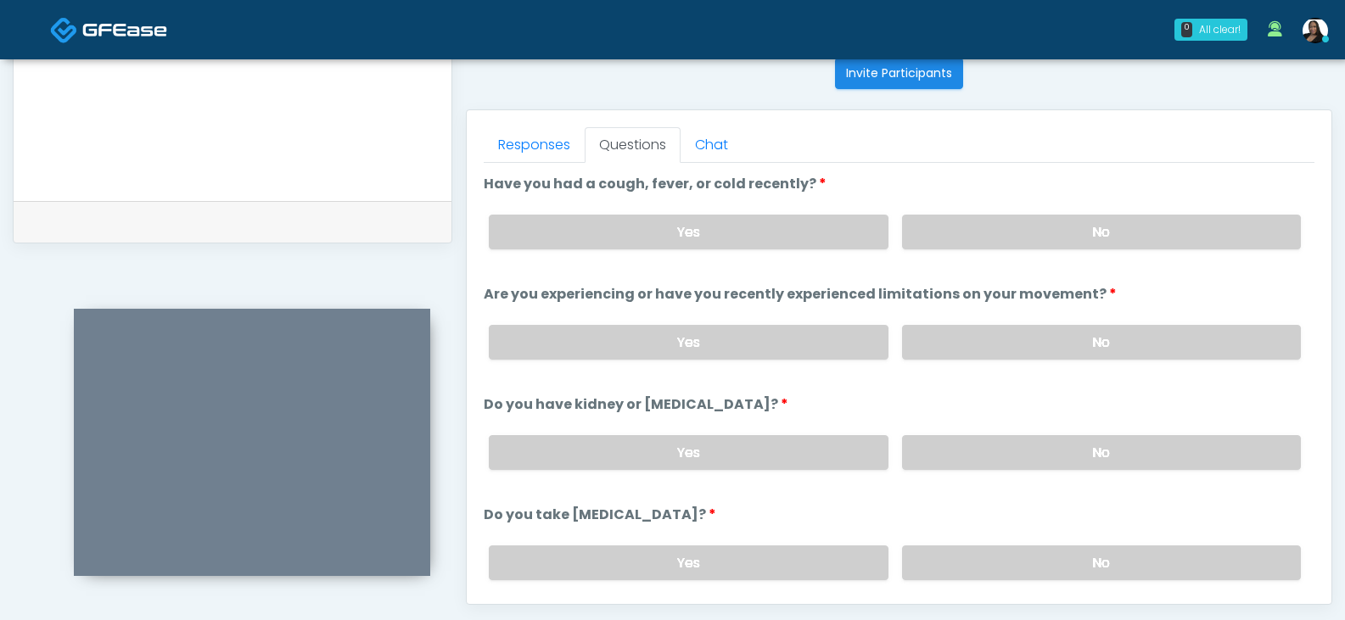
scroll to position [648, 0]
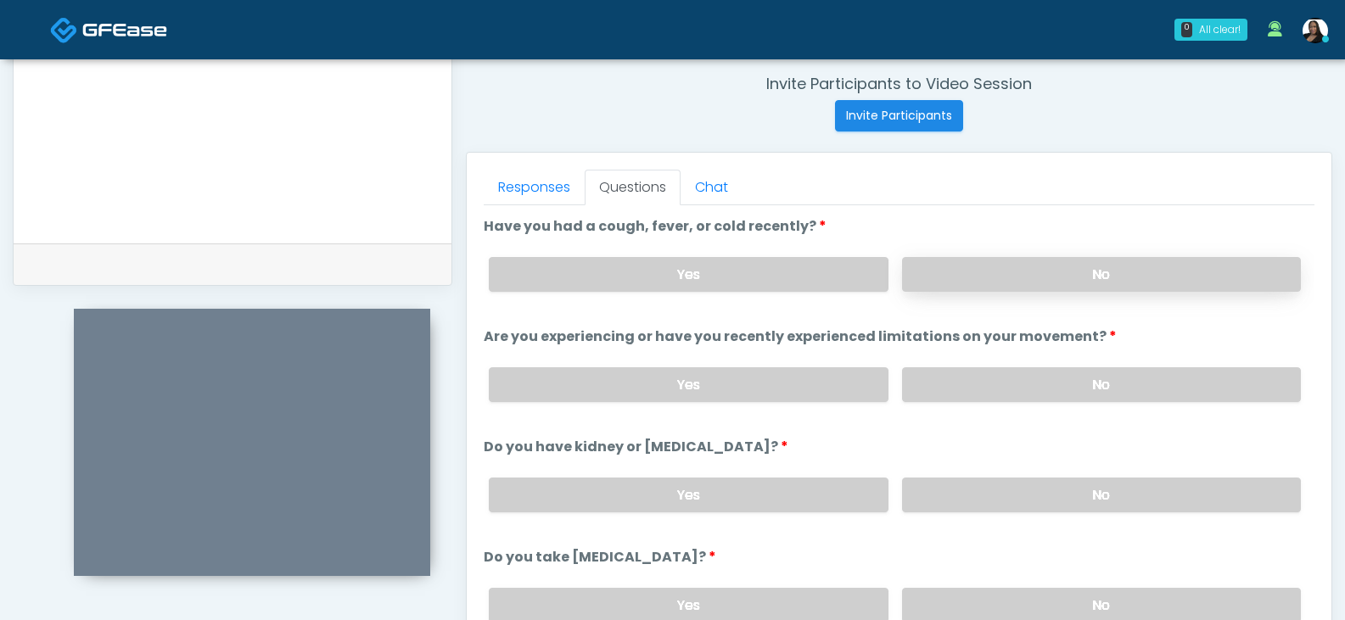
click at [1033, 264] on label "No" at bounding box center [1101, 274] width 399 height 35
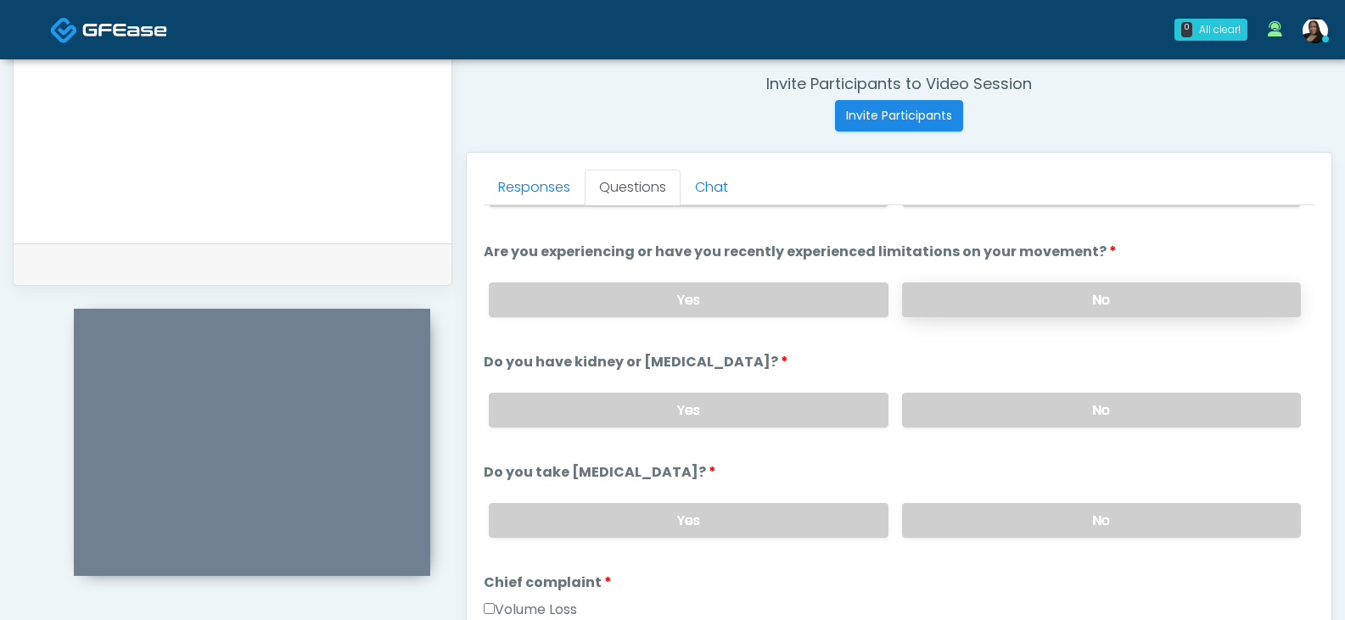
click at [1001, 295] on label "No" at bounding box center [1101, 300] width 399 height 35
click at [1002, 406] on label "No" at bounding box center [1101, 410] width 399 height 35
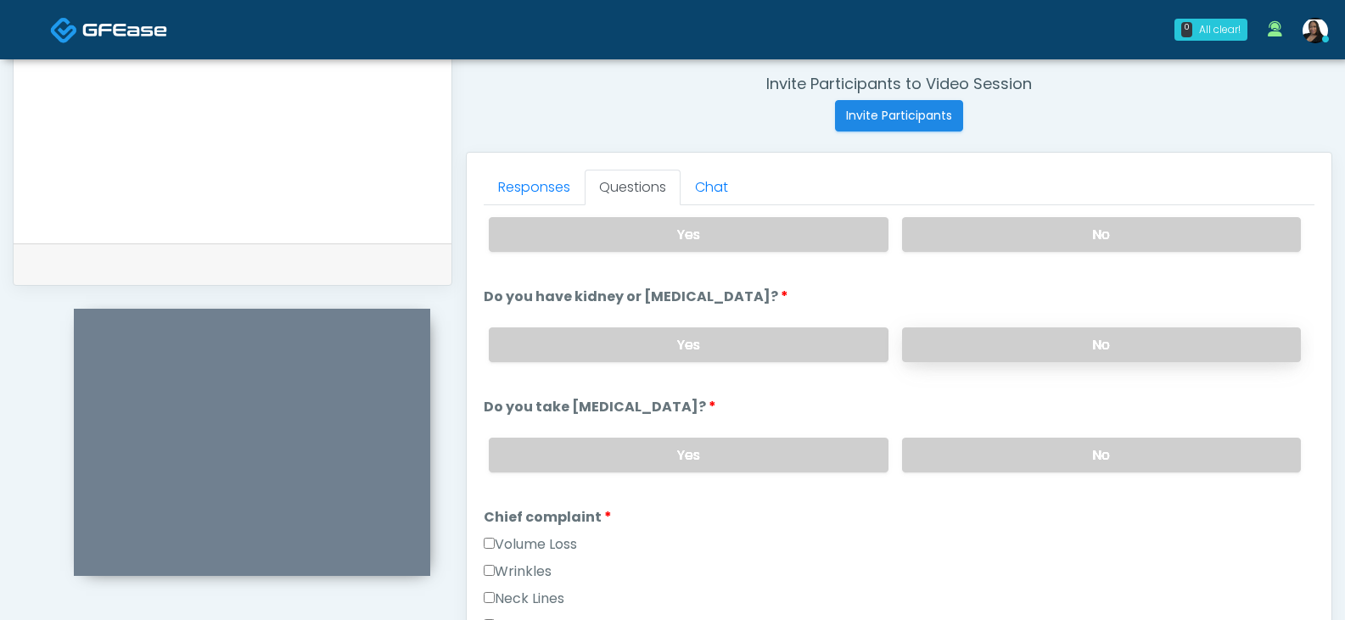
scroll to position [170, 0]
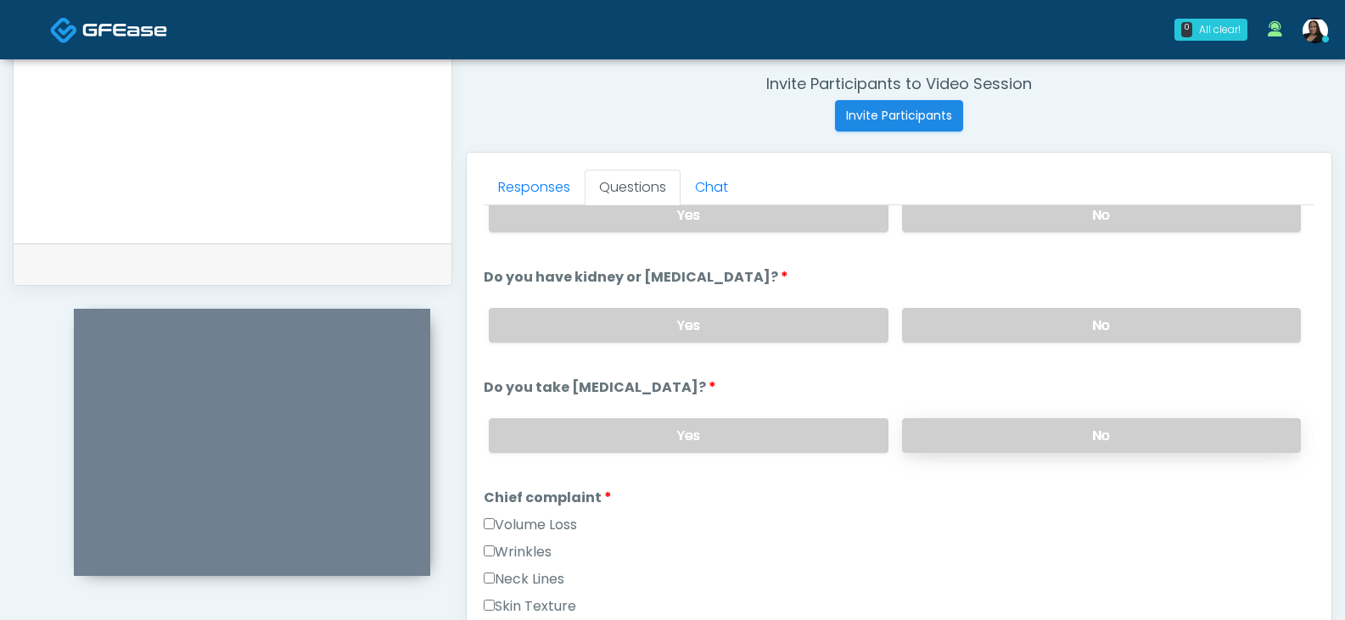
click at [992, 441] on label "No" at bounding box center [1101, 435] width 399 height 35
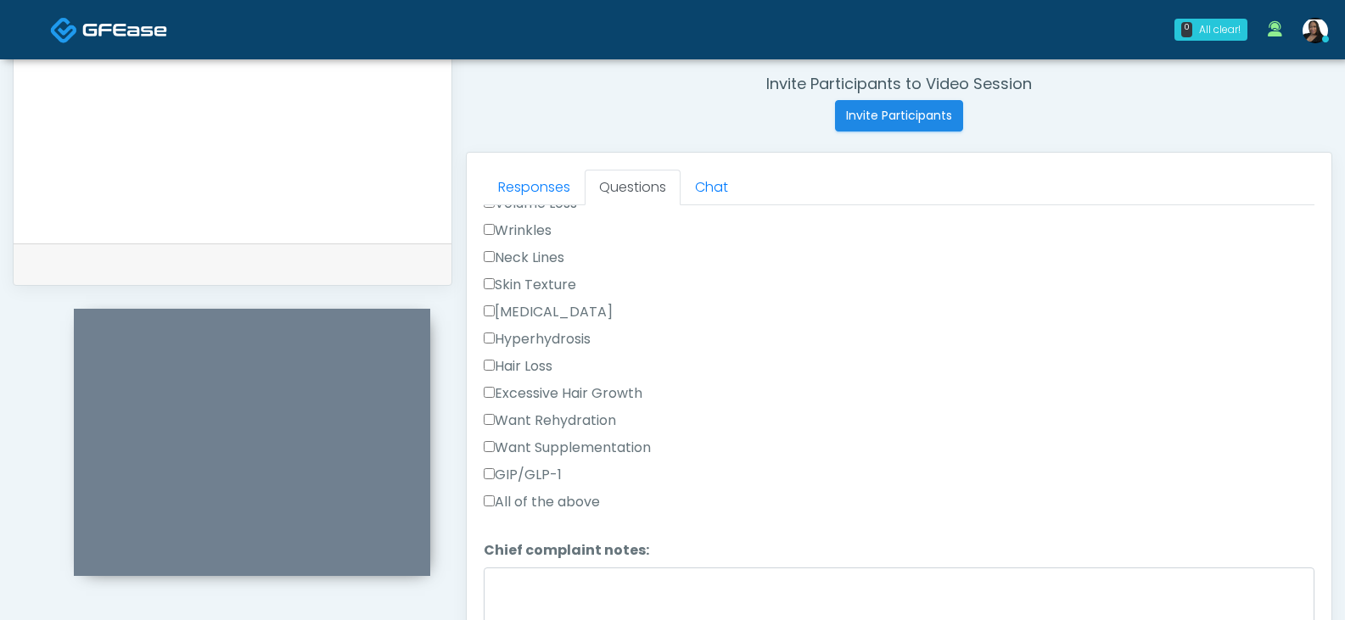
scroll to position [509, 0]
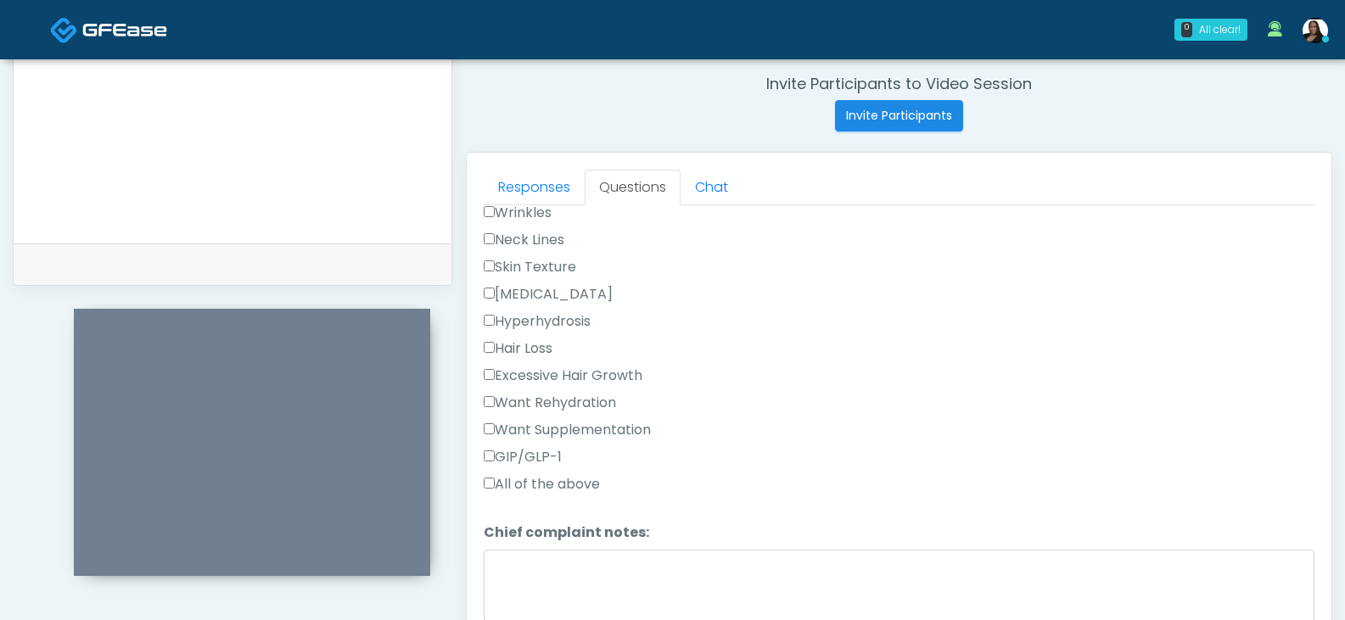
click at [506, 455] on label "GIP/GLP-1" at bounding box center [523, 457] width 78 height 20
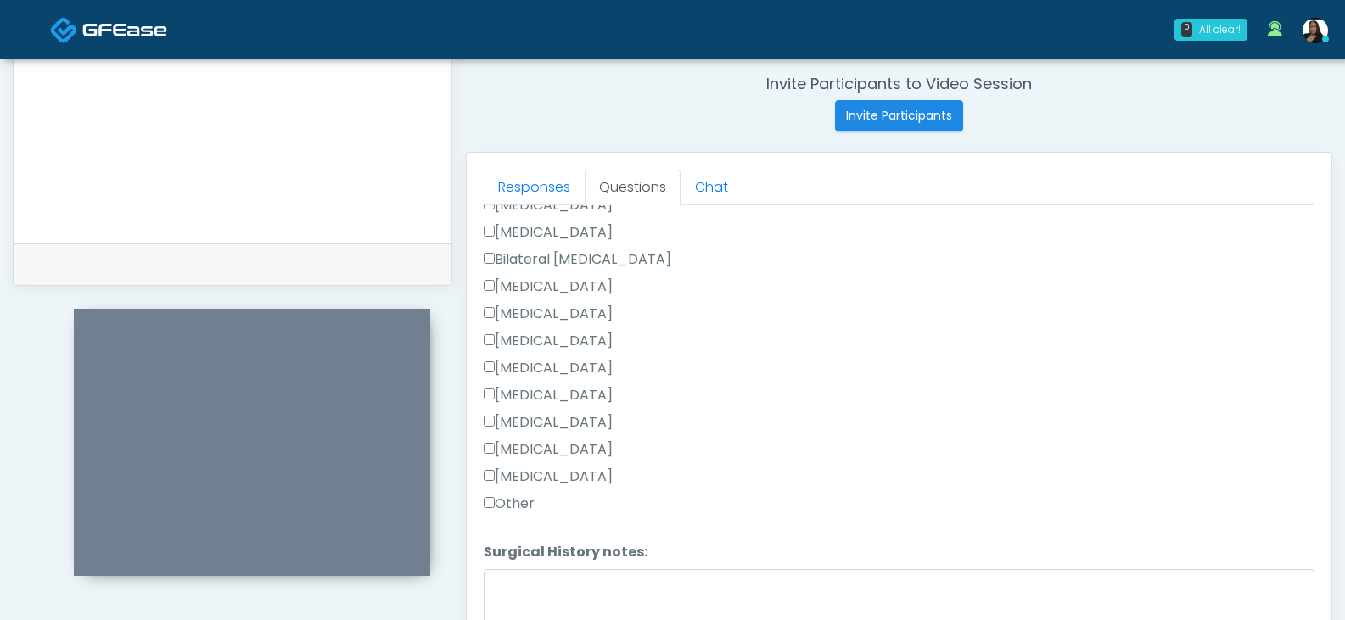
scroll to position [933, 0]
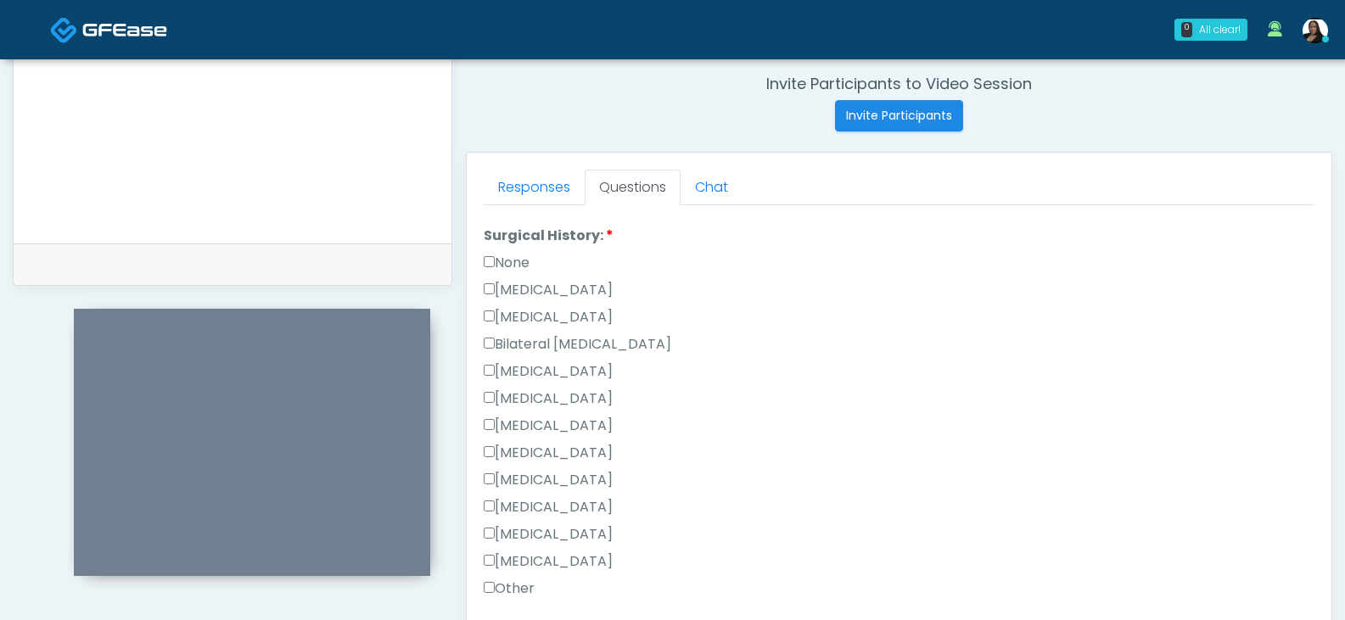
click at [521, 396] on label "Liposuction" at bounding box center [548, 399] width 129 height 20
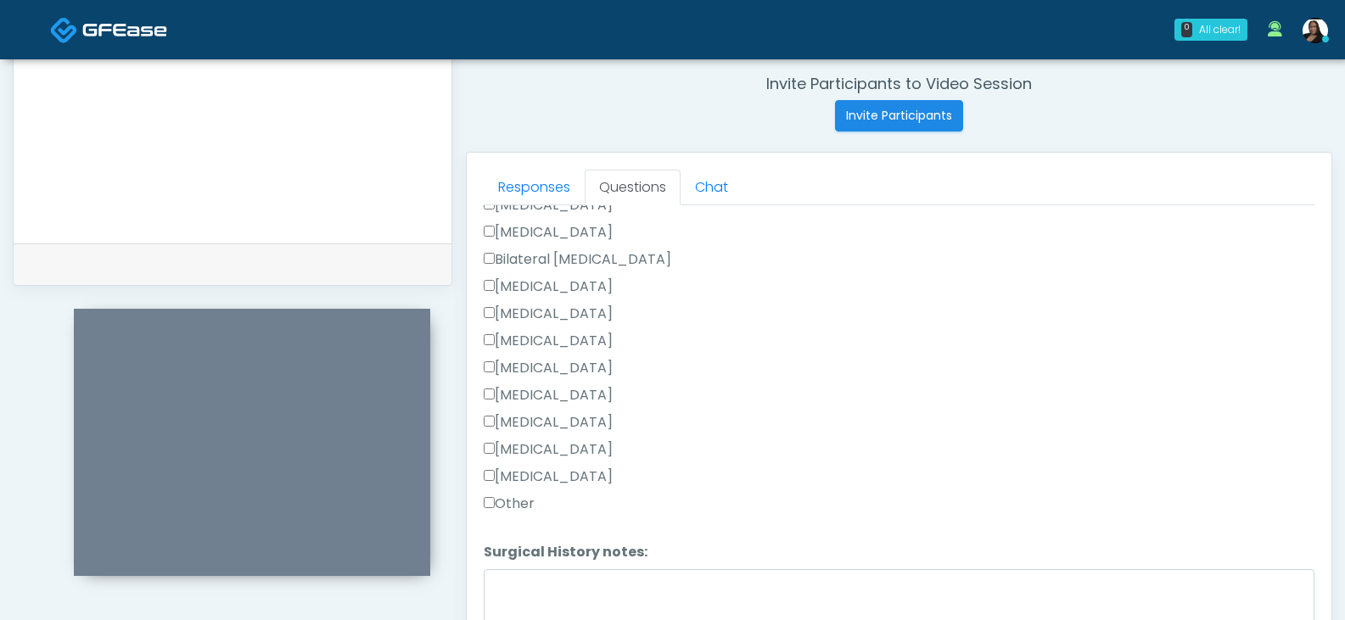
click at [517, 502] on label "Other" at bounding box center [509, 504] width 51 height 20
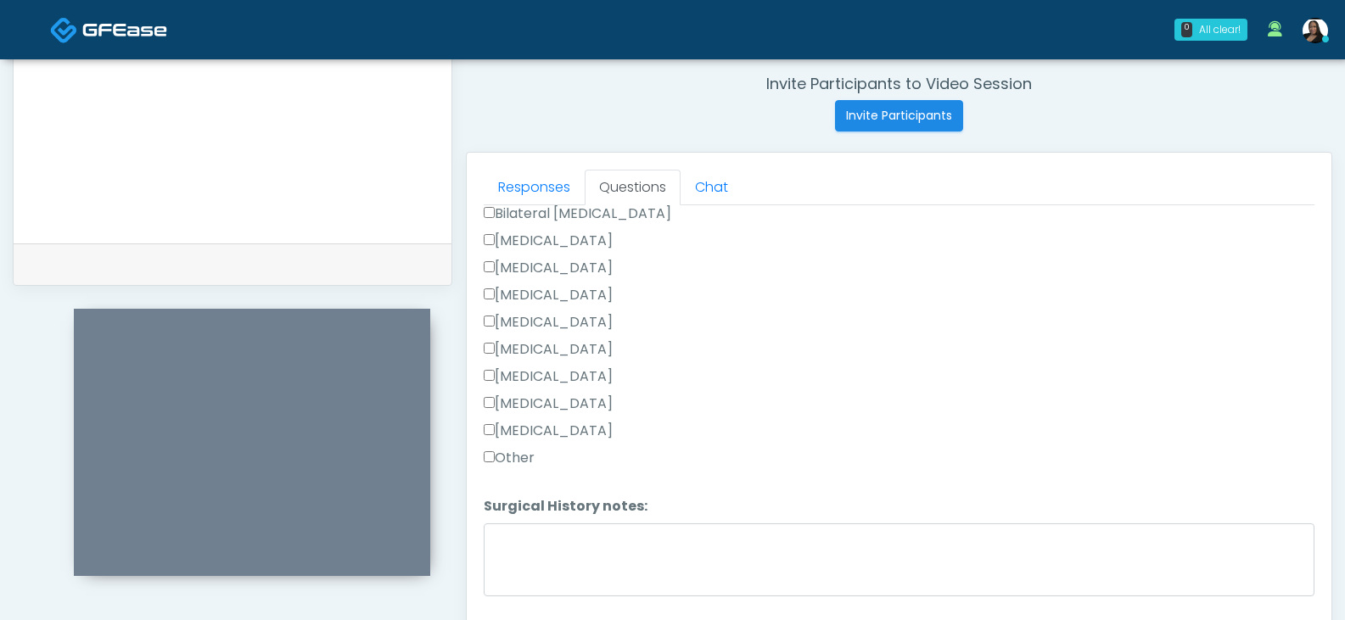
scroll to position [1090, 0]
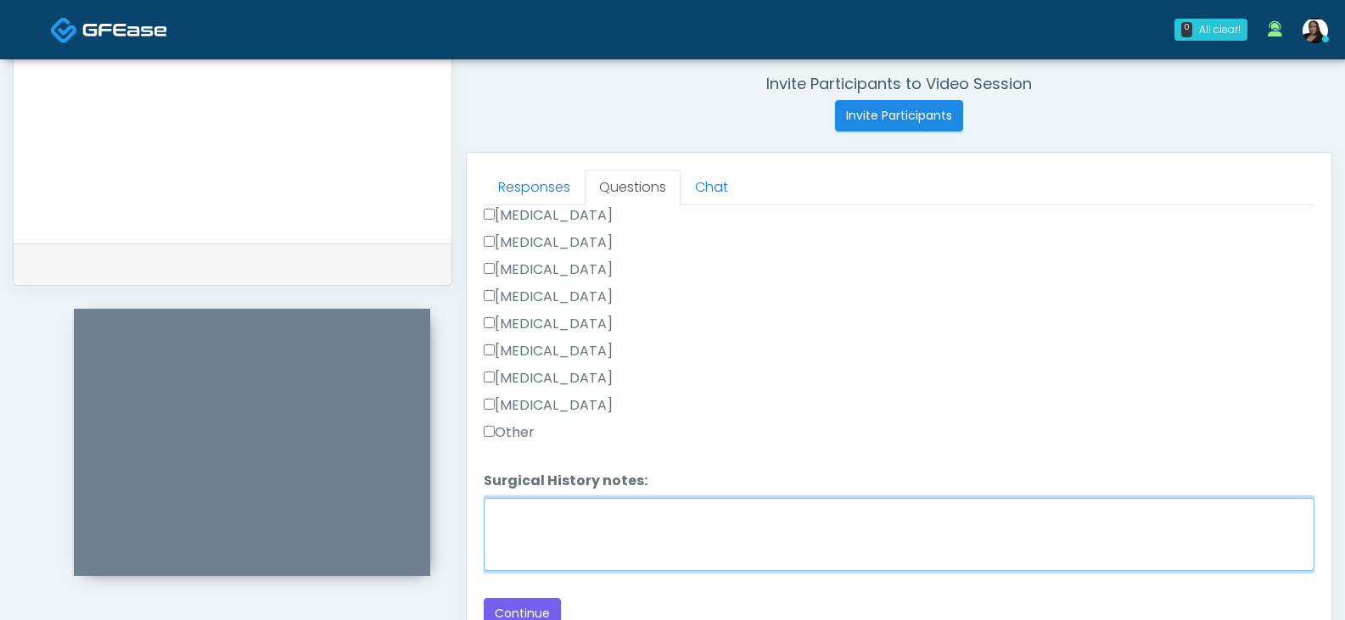
click at [547, 512] on textarea "Surgical History notes:" at bounding box center [899, 534] width 831 height 73
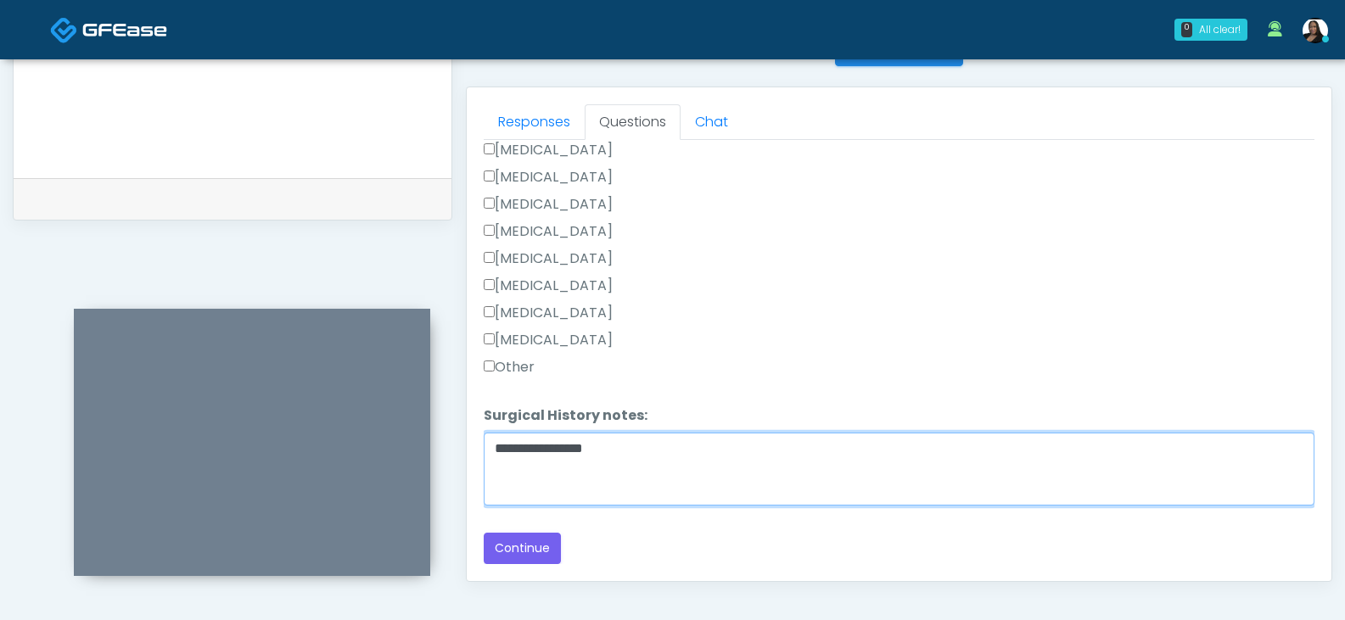
scroll to position [733, 0]
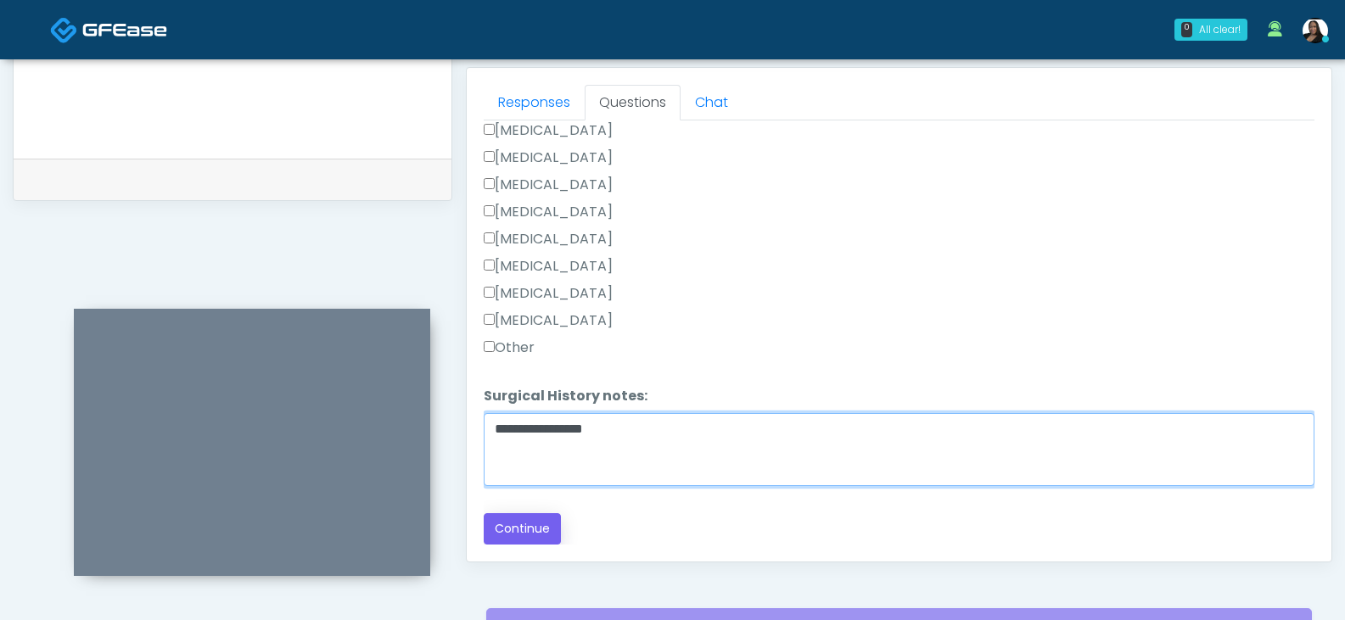
type textarea "**********"
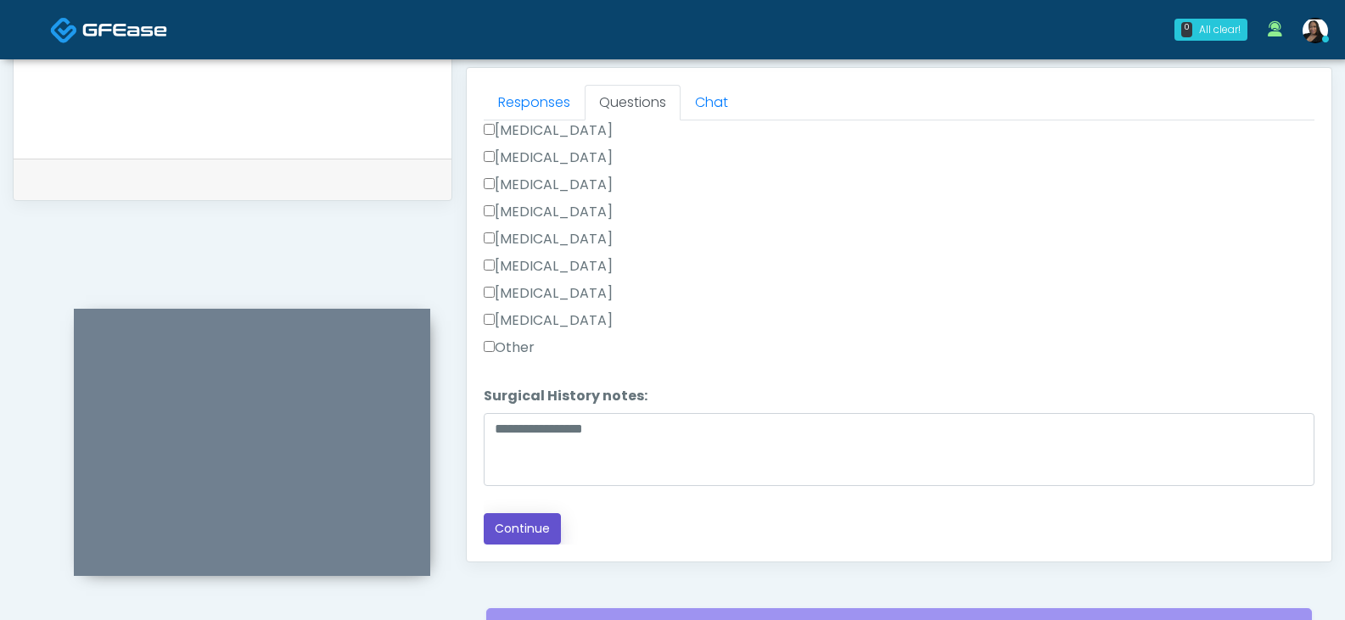
click at [509, 521] on button "Continue" at bounding box center [522, 528] width 77 height 31
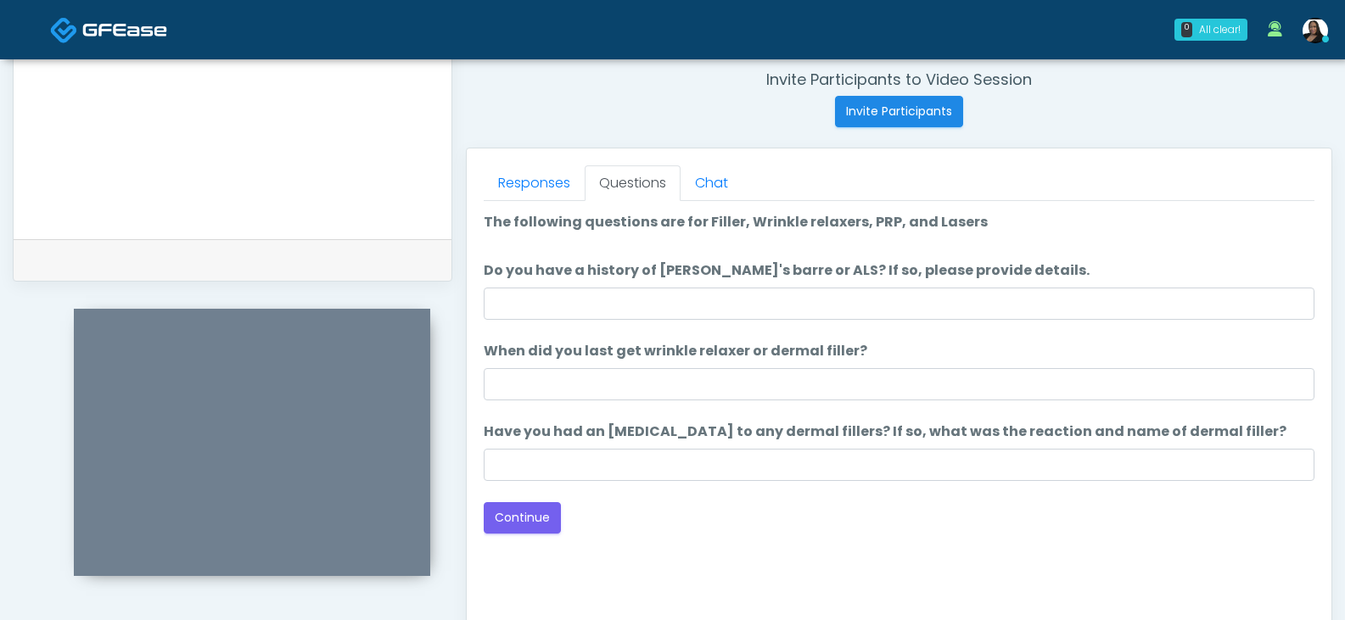
scroll to position [648, 0]
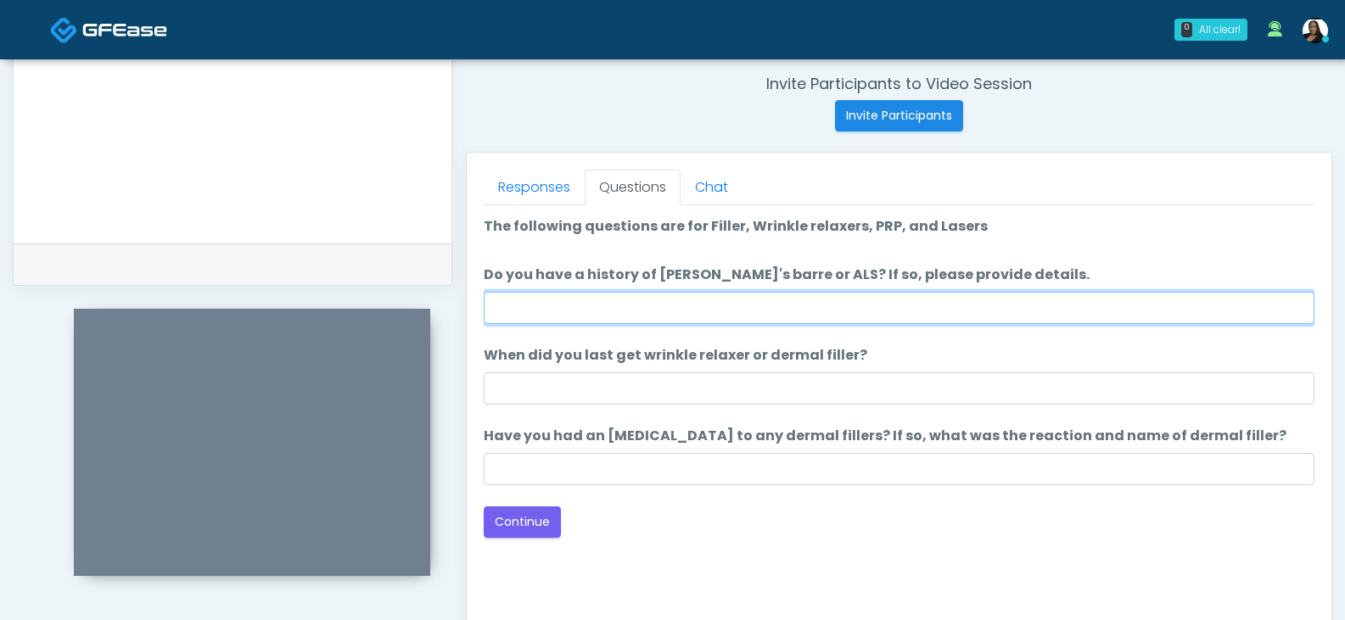
click at [748, 311] on input "Do you have a history of Guillain's barre or ALS? If so, please provide details." at bounding box center [899, 308] width 831 height 32
type input "**"
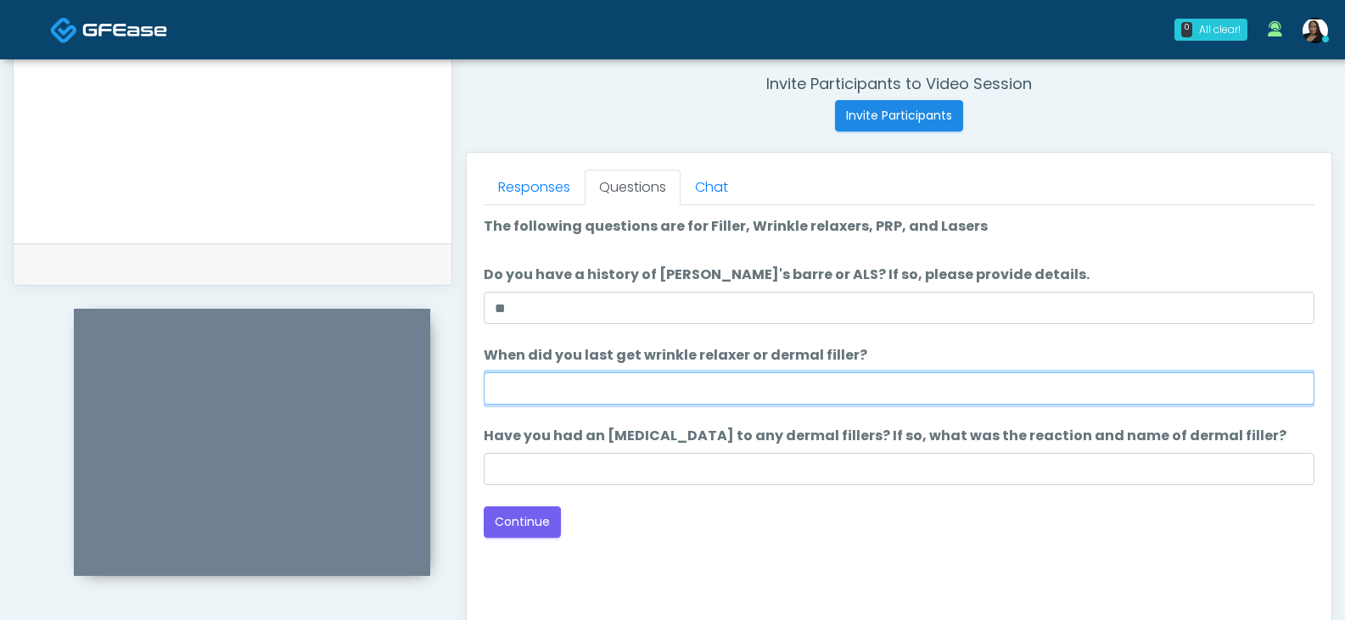
click at [720, 384] on input "When did you last get wrinkle relaxer or dermal filler?" at bounding box center [899, 389] width 831 height 32
type input "*****"
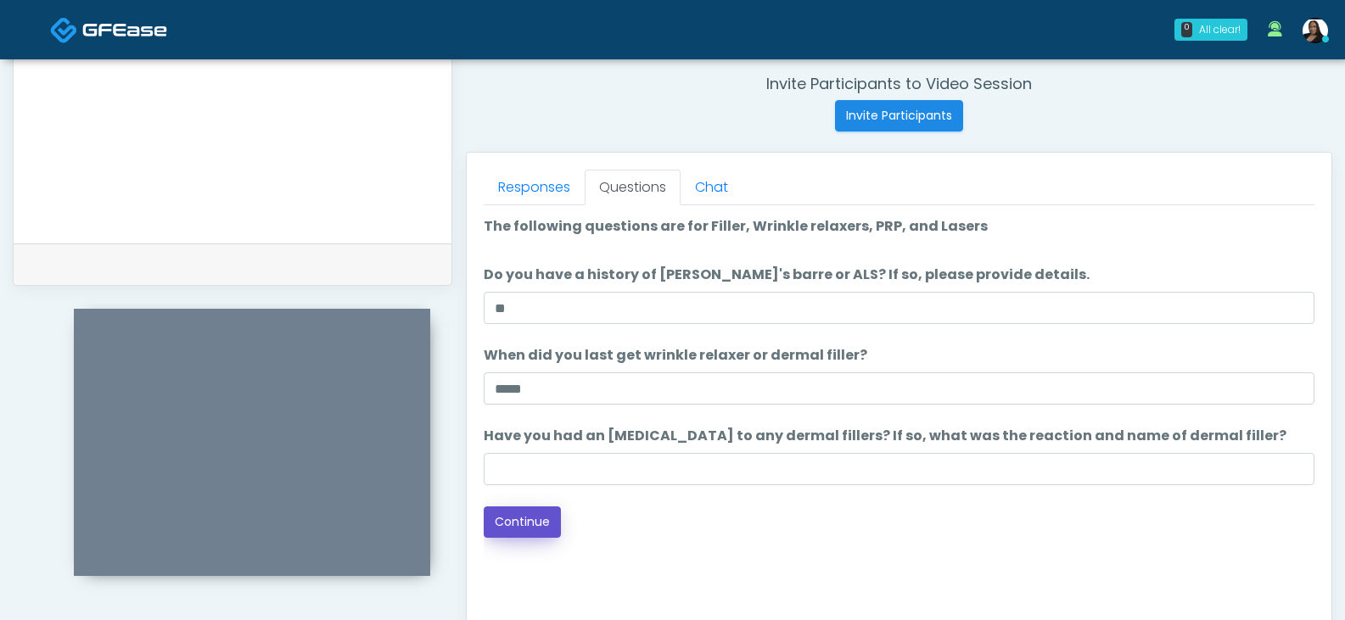
click at [535, 519] on button "Continue" at bounding box center [522, 522] width 77 height 31
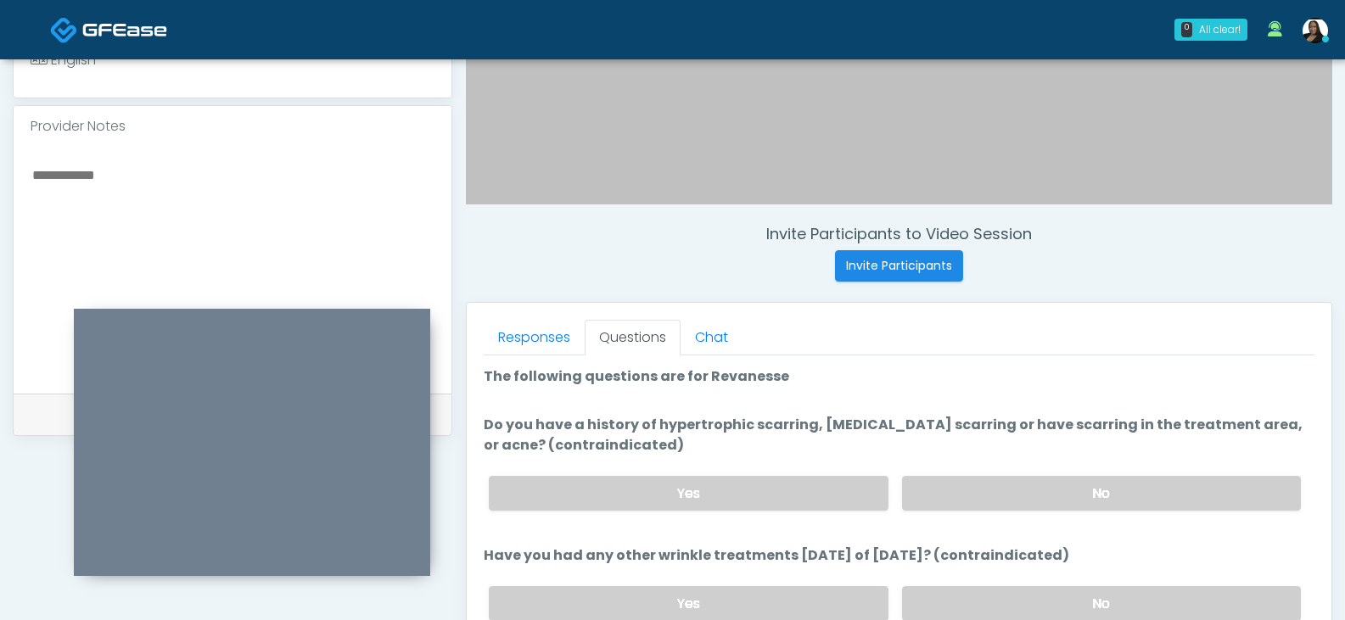
scroll to position [479, 0]
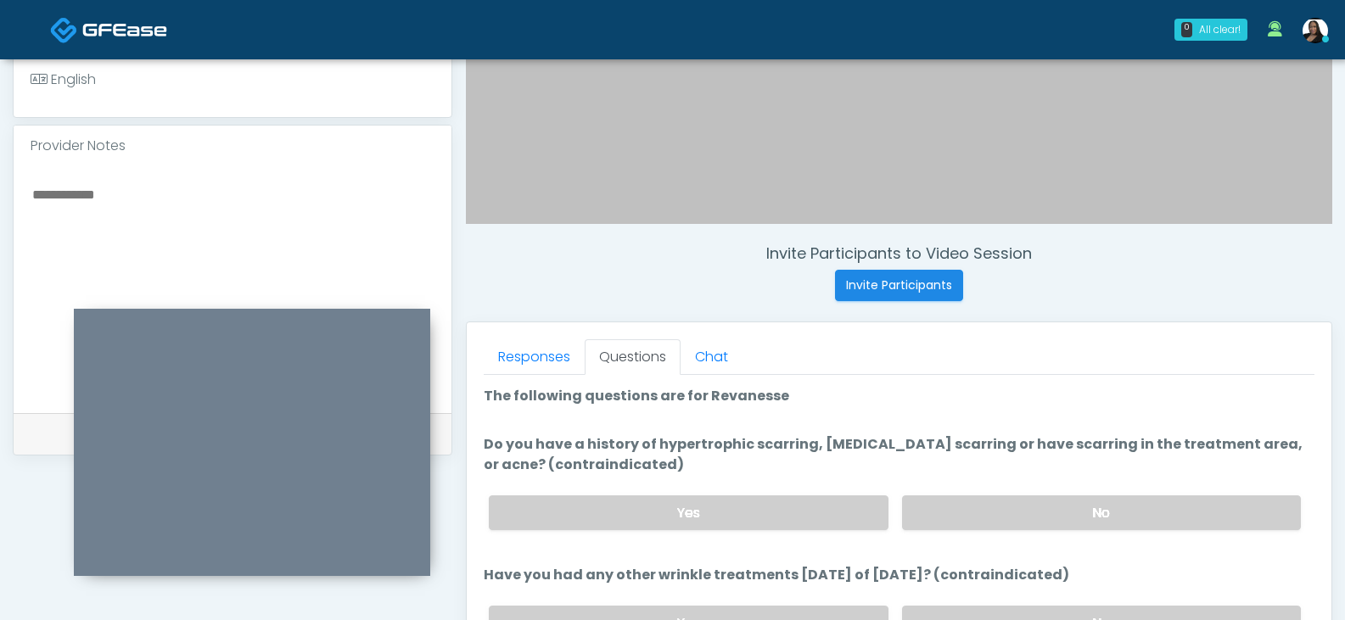
click at [117, 213] on textarea at bounding box center [233, 286] width 404 height 207
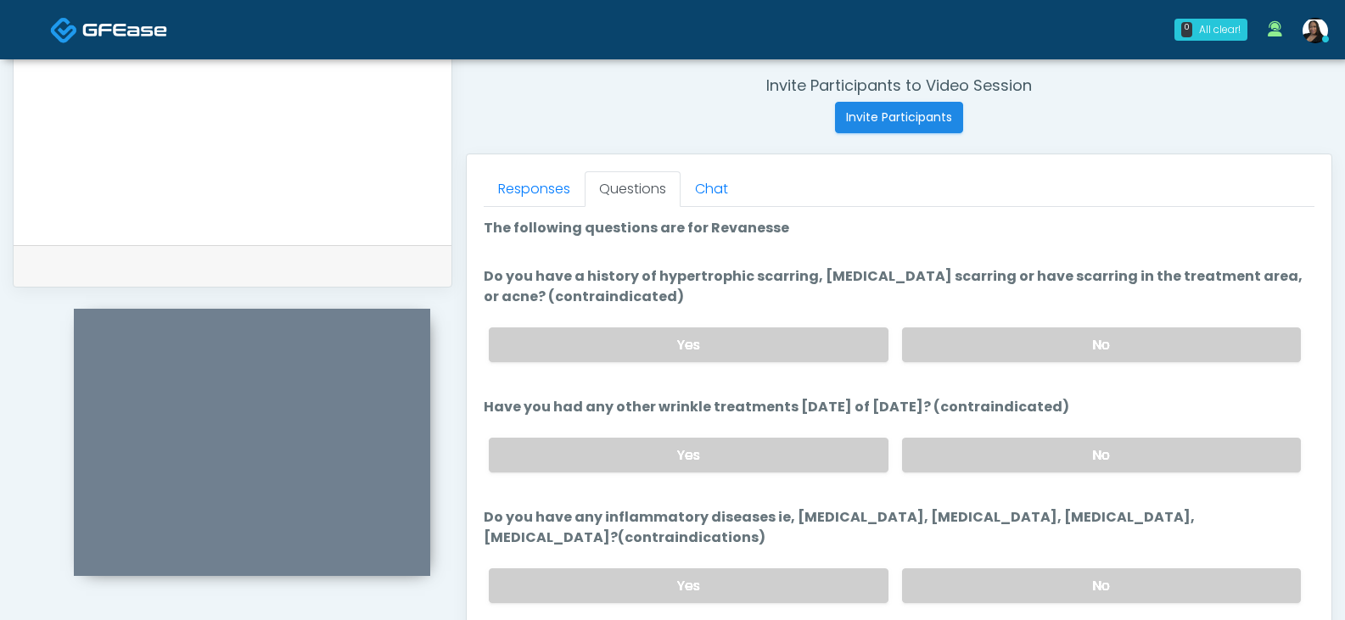
scroll to position [648, 0]
type textarea "**********"
click at [951, 343] on label "No" at bounding box center [1101, 343] width 399 height 35
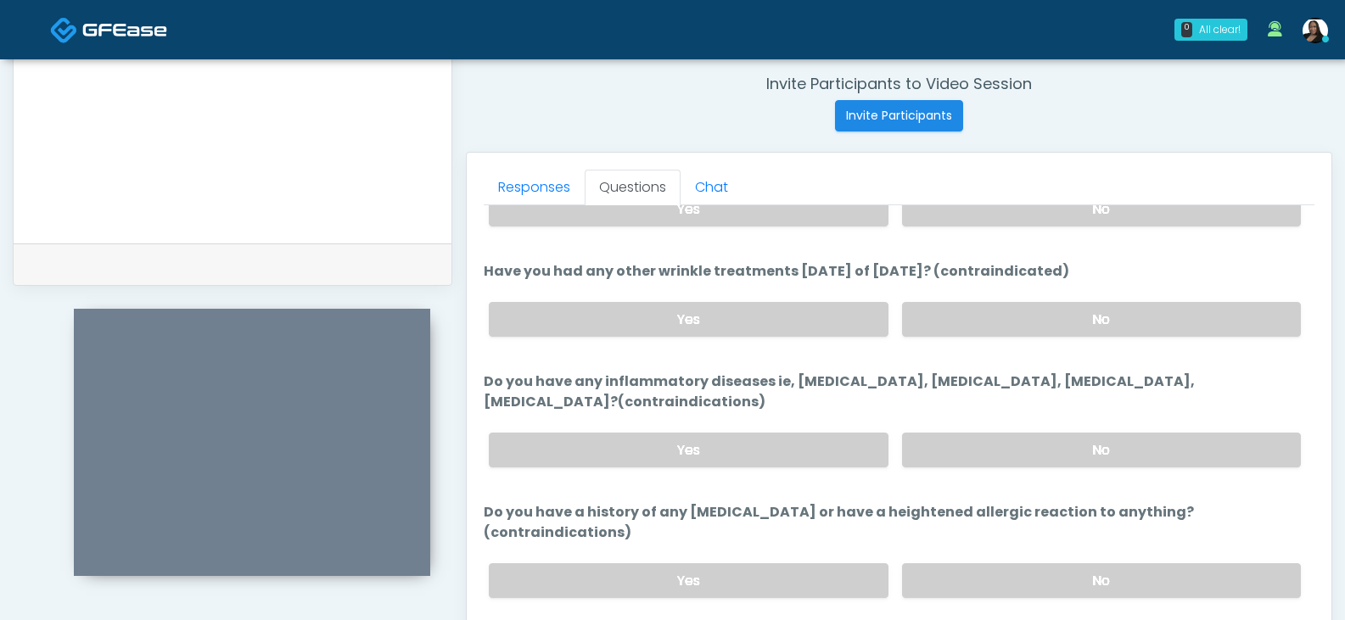
scroll to position [149, 0]
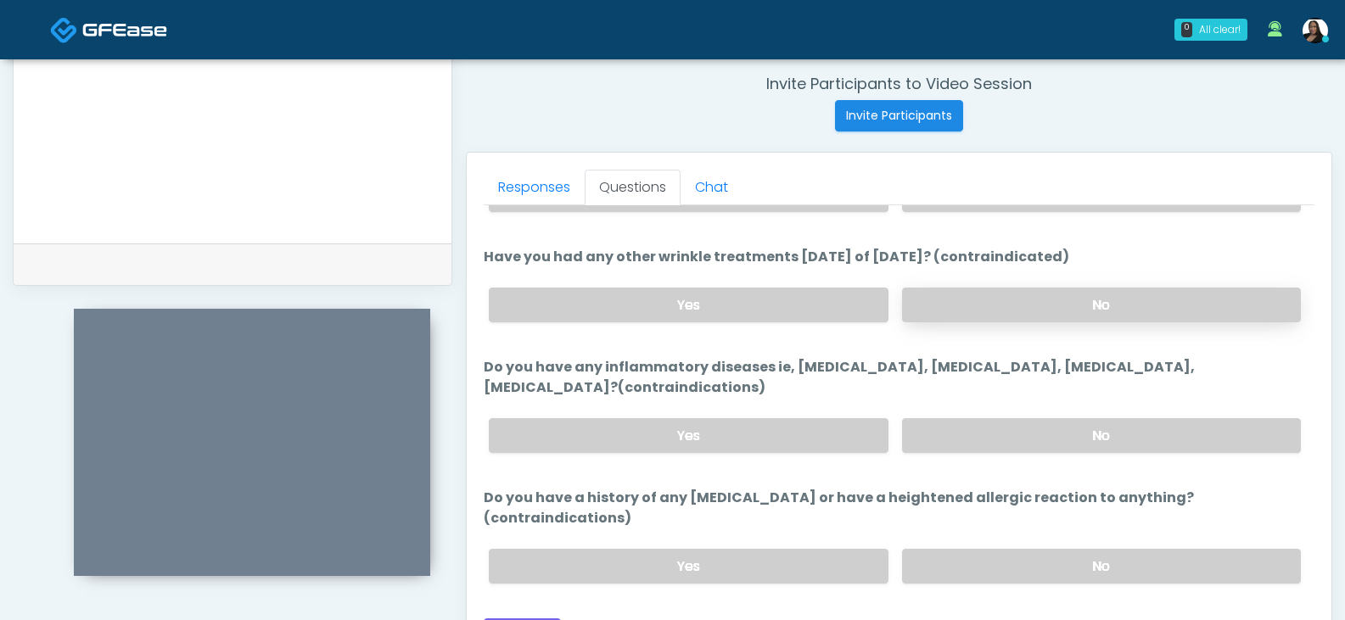
click at [956, 313] on label "No" at bounding box center [1101, 305] width 399 height 35
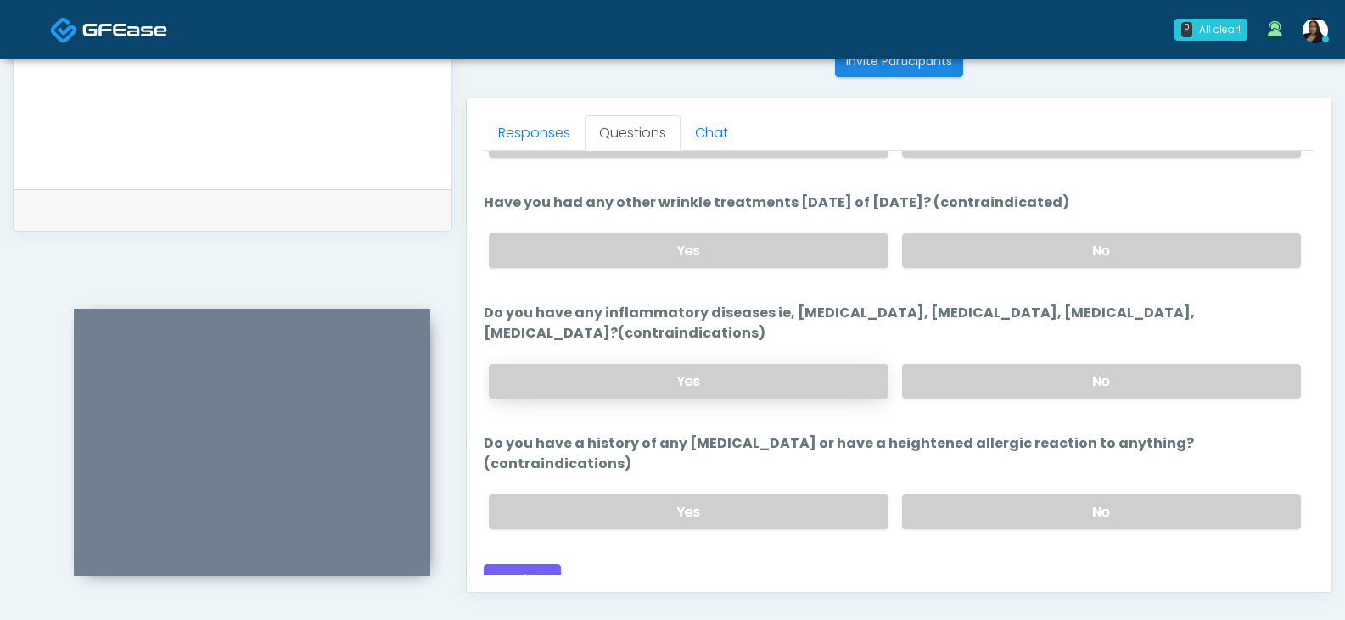
scroll to position [733, 0]
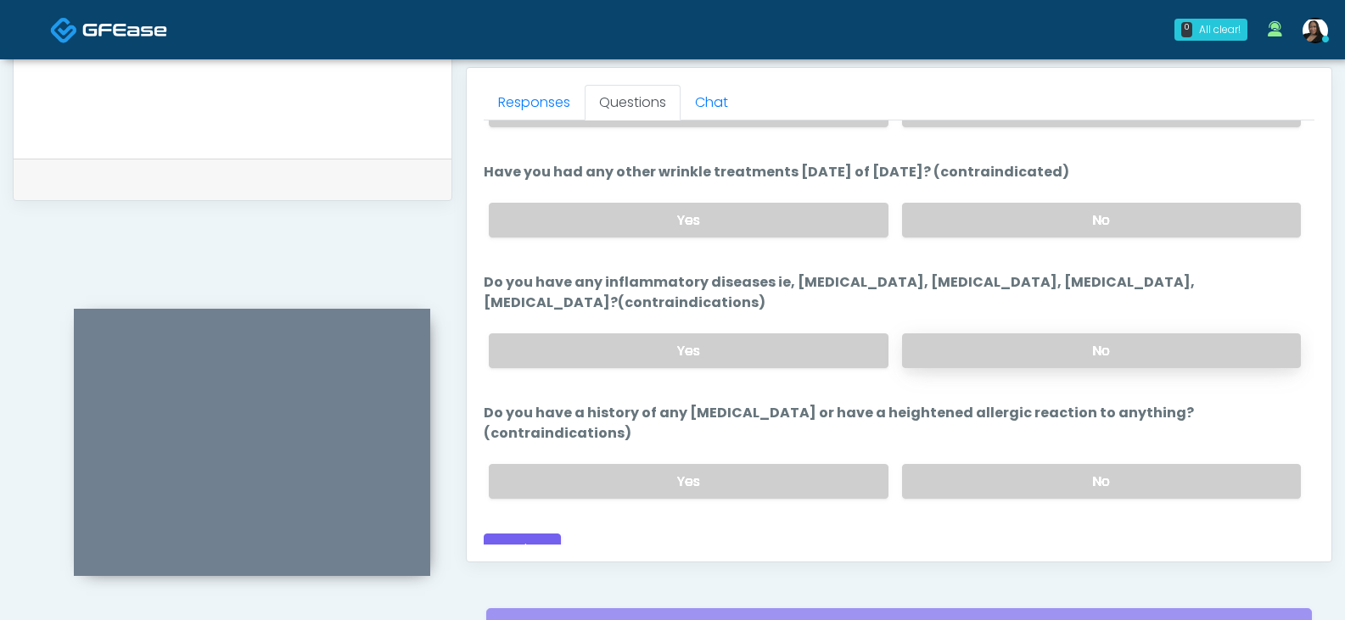
click at [1008, 348] on label "No" at bounding box center [1101, 351] width 399 height 35
click at [1039, 464] on label "No" at bounding box center [1101, 481] width 399 height 35
click at [535, 534] on button "Continue" at bounding box center [522, 549] width 77 height 31
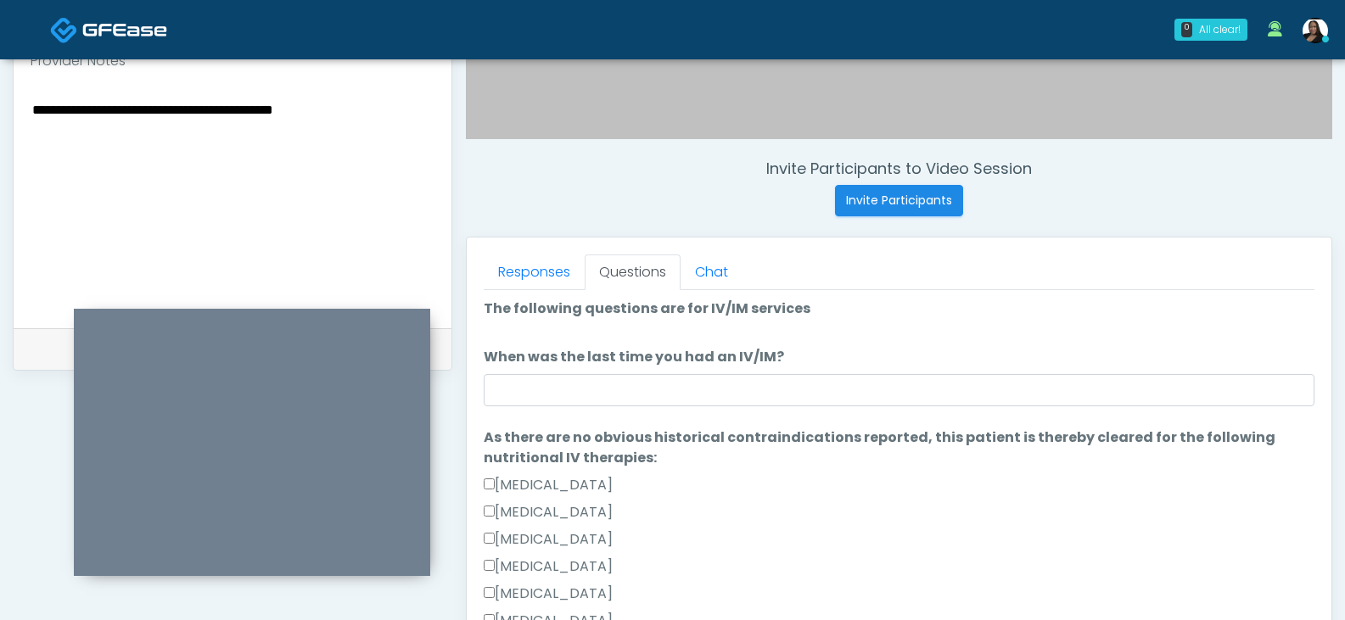
scroll to position [0, 0]
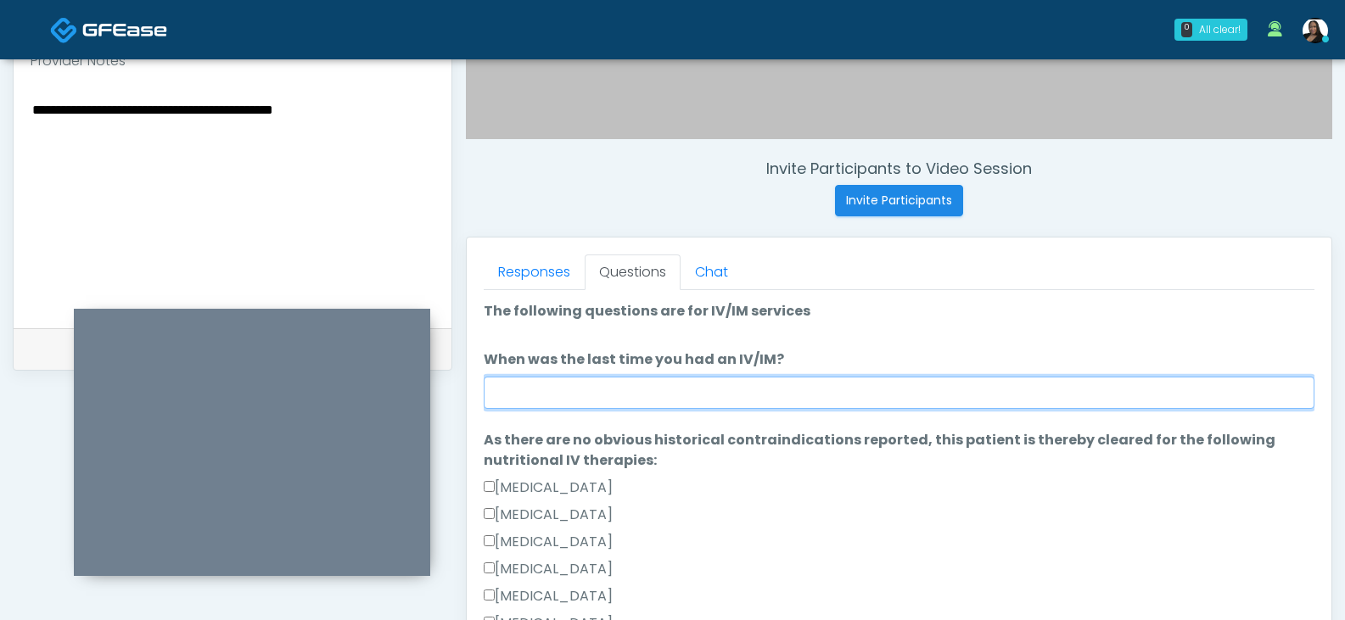
click at [668, 397] on input "When was the last time you had an IV/IM?" at bounding box center [899, 393] width 831 height 32
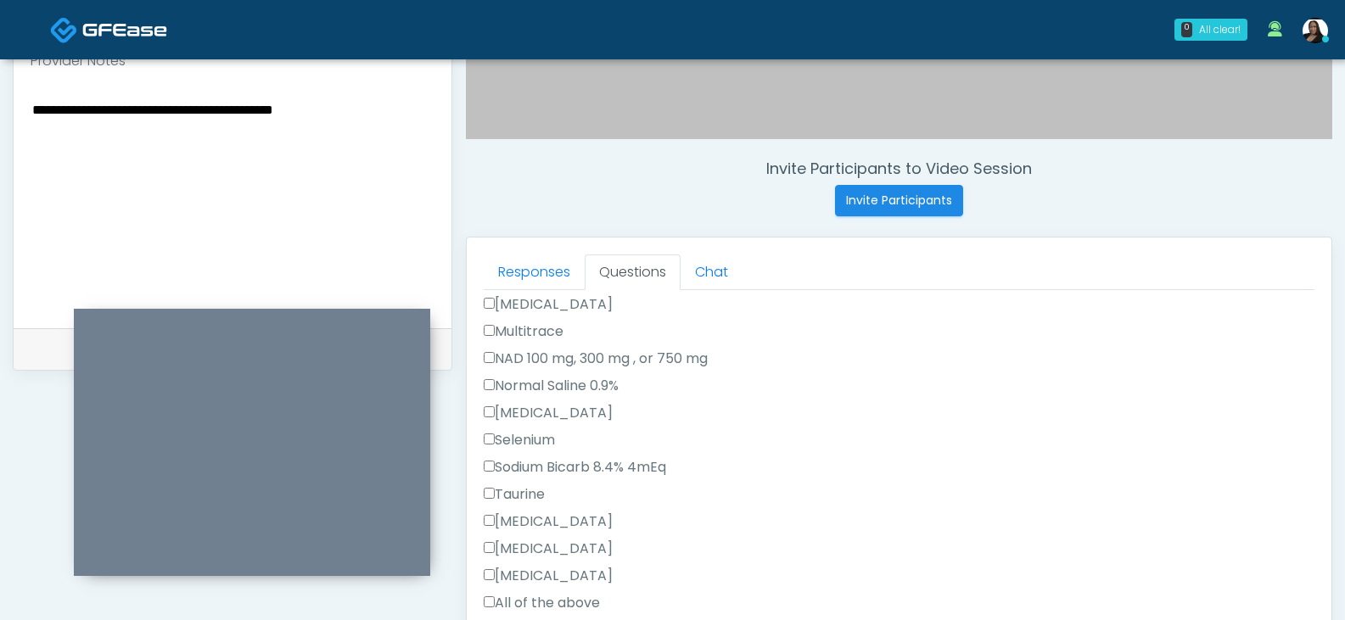
scroll to position [764, 0]
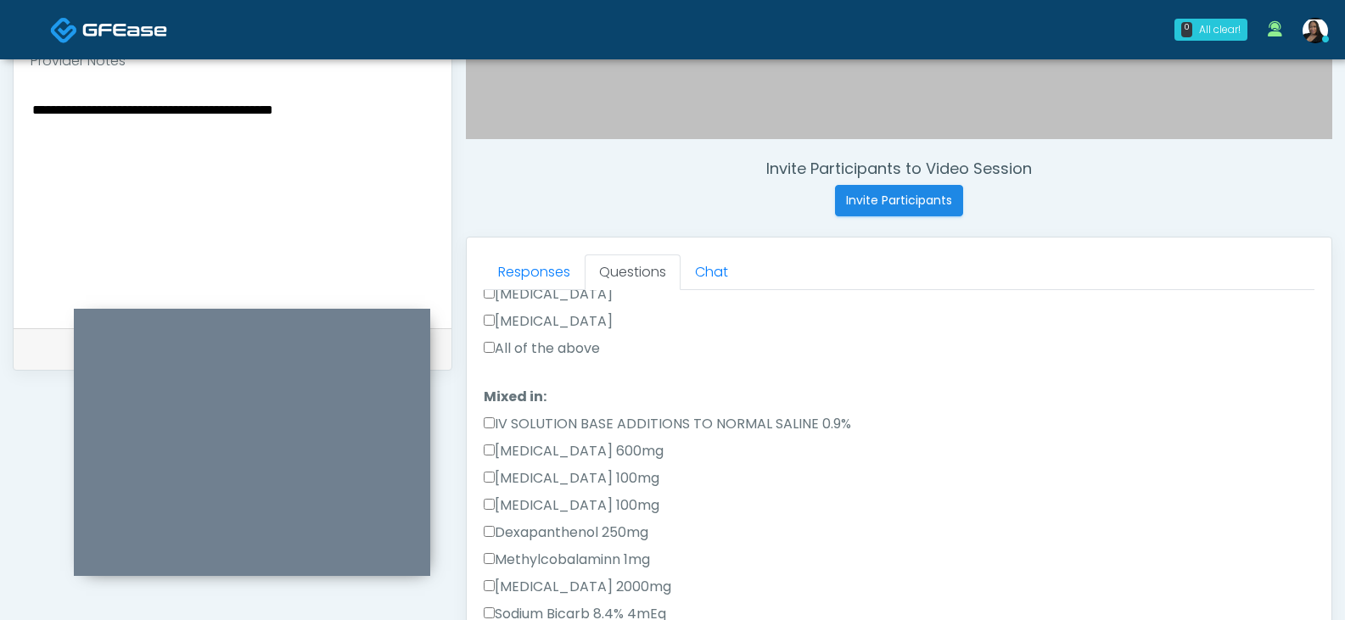
type input "*******"
click at [502, 349] on label "All of the above" at bounding box center [542, 349] width 116 height 20
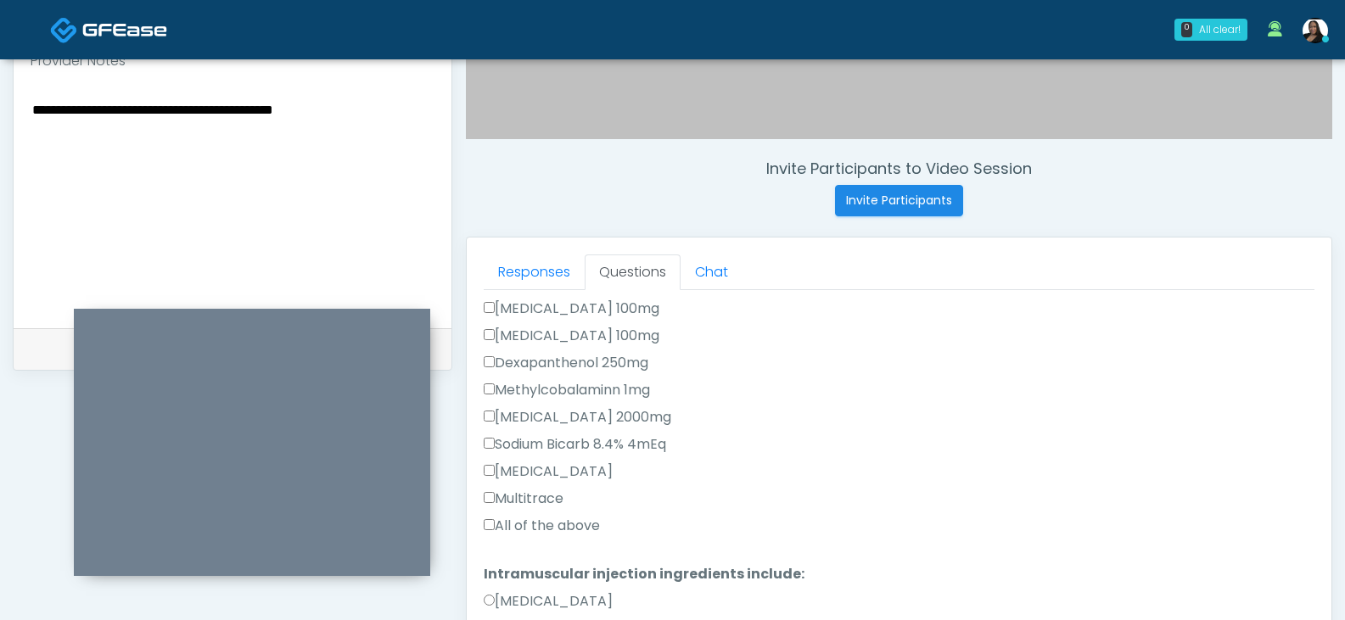
scroll to position [1018, 0]
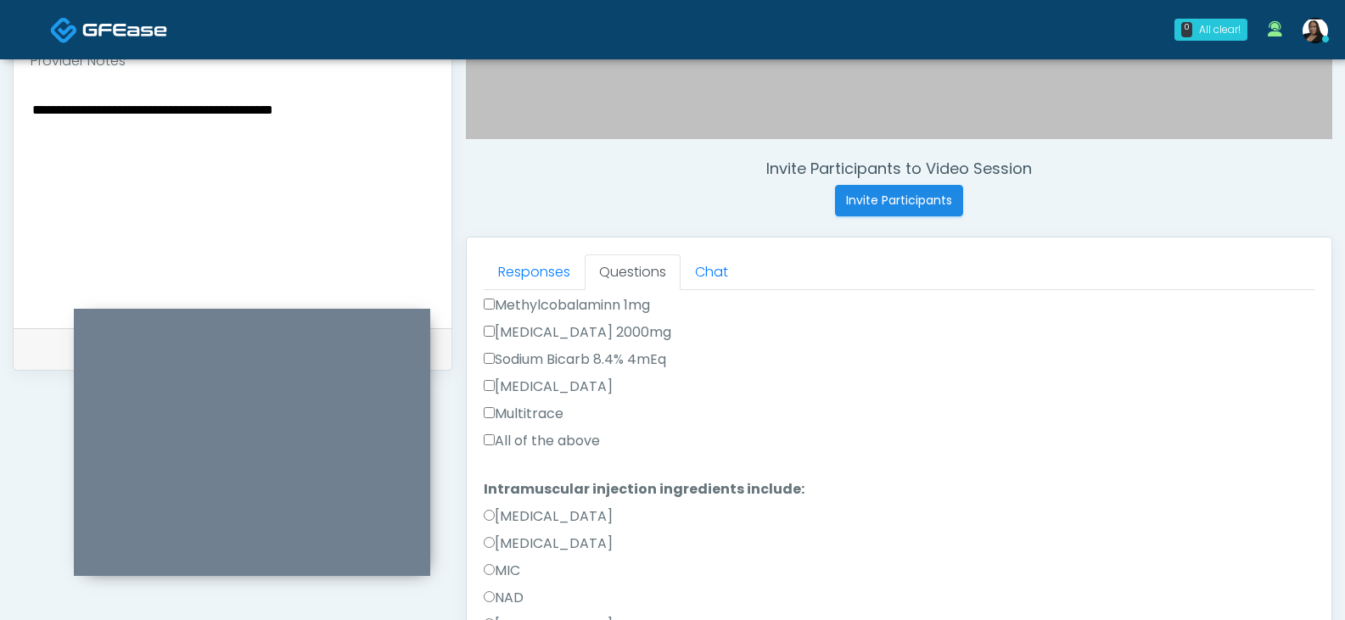
click at [498, 442] on label "All of the above" at bounding box center [542, 441] width 116 height 20
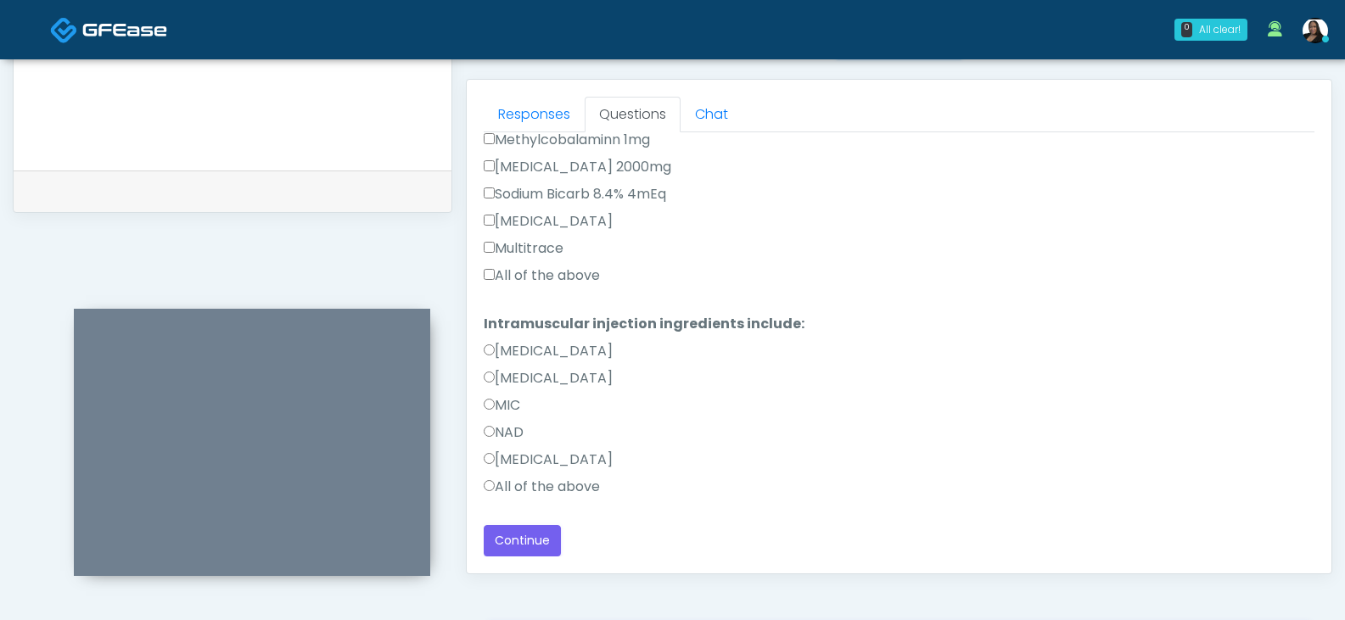
scroll to position [818, 0]
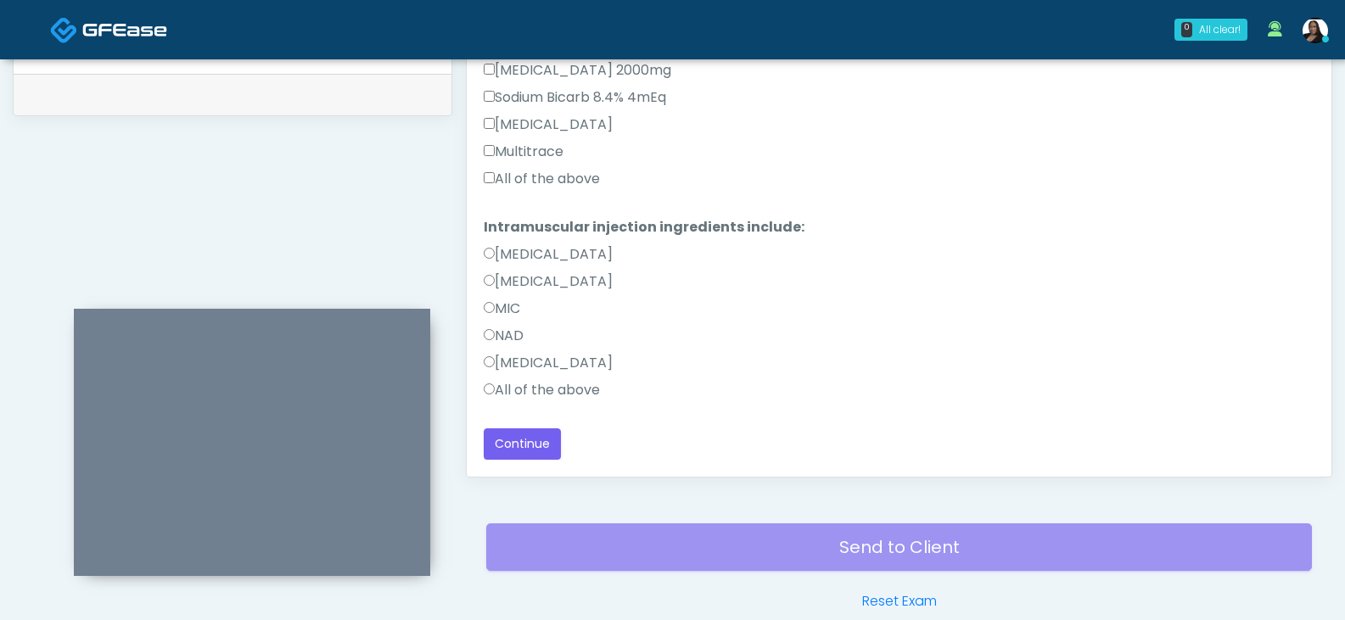
click at [511, 395] on label "All of the above" at bounding box center [542, 390] width 116 height 20
click at [508, 442] on button "Continue" at bounding box center [522, 444] width 77 height 31
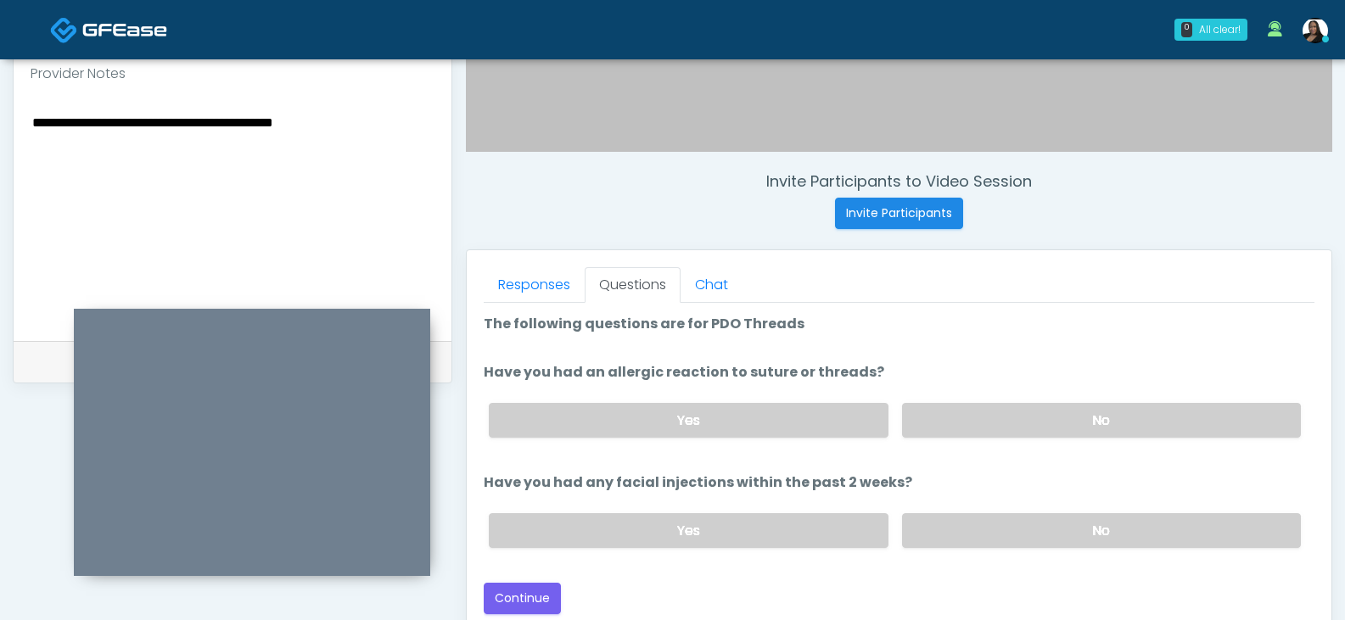
scroll to position [648, 0]
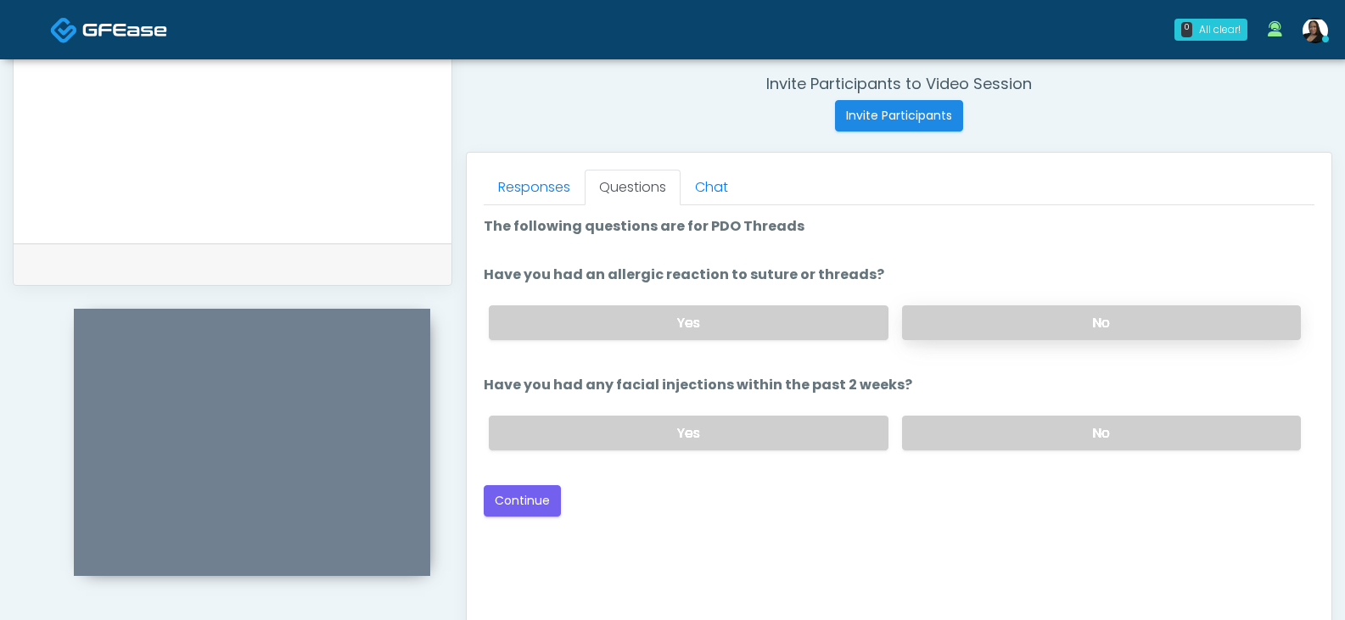
click at [953, 313] on label "No" at bounding box center [1101, 322] width 399 height 35
click at [1001, 428] on label "No" at bounding box center [1101, 433] width 399 height 35
drag, startPoint x: 504, startPoint y: 513, endPoint x: 546, endPoint y: 503, distance: 43.6
click at [504, 514] on button "Continue" at bounding box center [522, 500] width 77 height 31
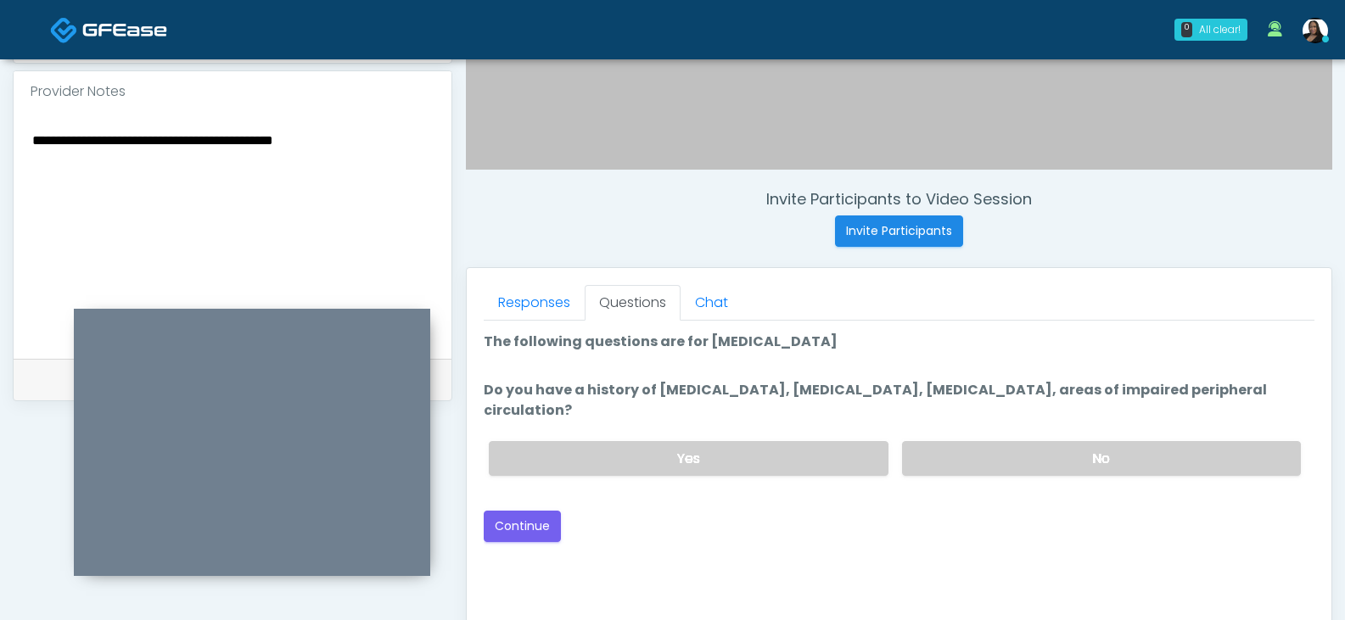
scroll to position [563, 0]
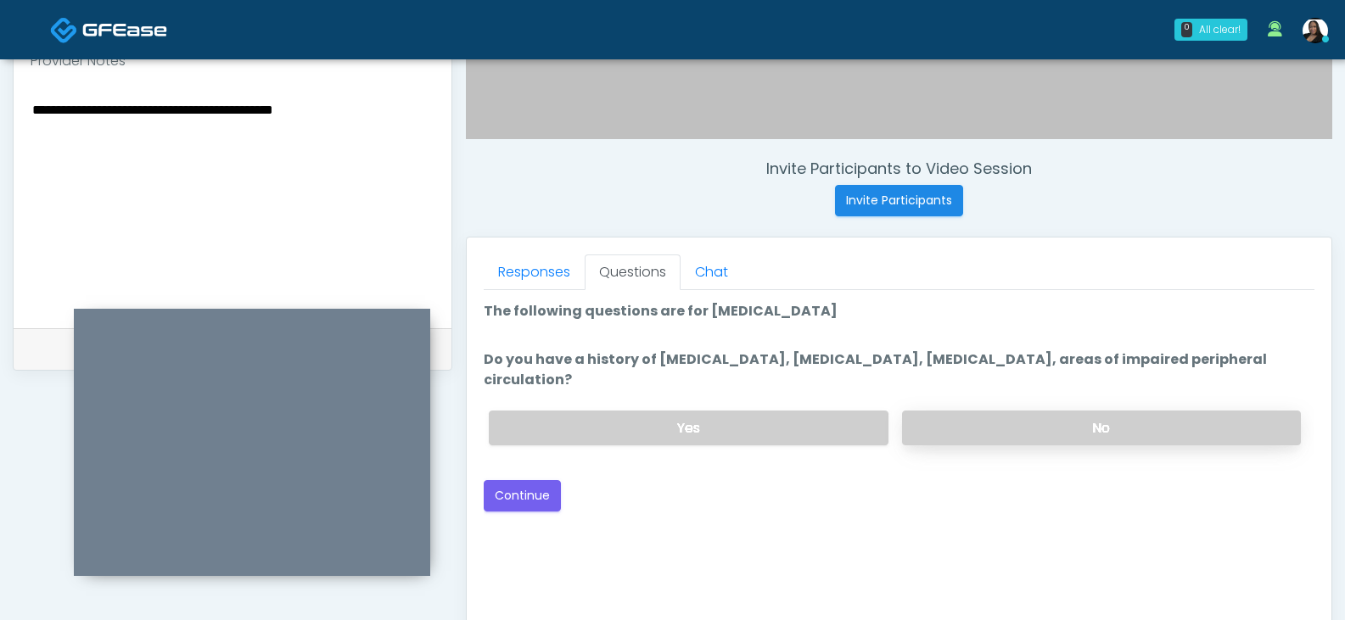
click at [1057, 425] on label "No" at bounding box center [1101, 428] width 399 height 35
click at [524, 496] on button "Continue" at bounding box center [522, 495] width 77 height 31
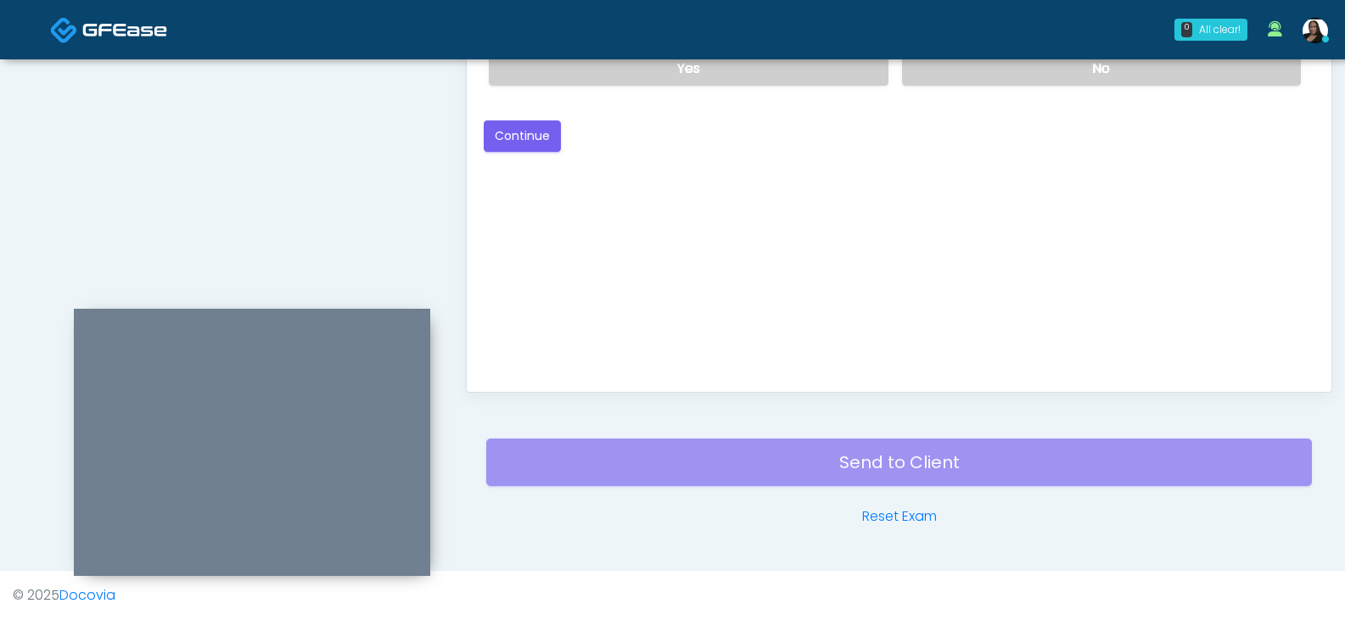
scroll to position [648, 0]
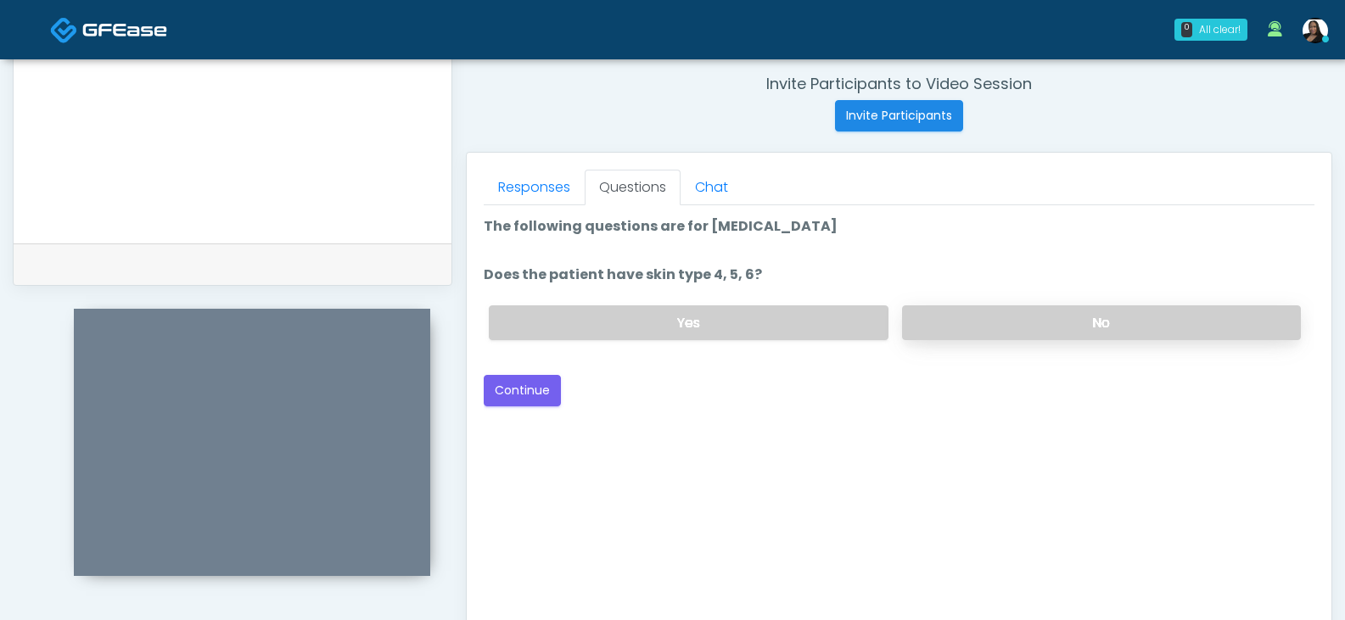
click at [934, 329] on label "No" at bounding box center [1101, 322] width 399 height 35
click at [539, 393] on button "Continue" at bounding box center [522, 390] width 77 height 31
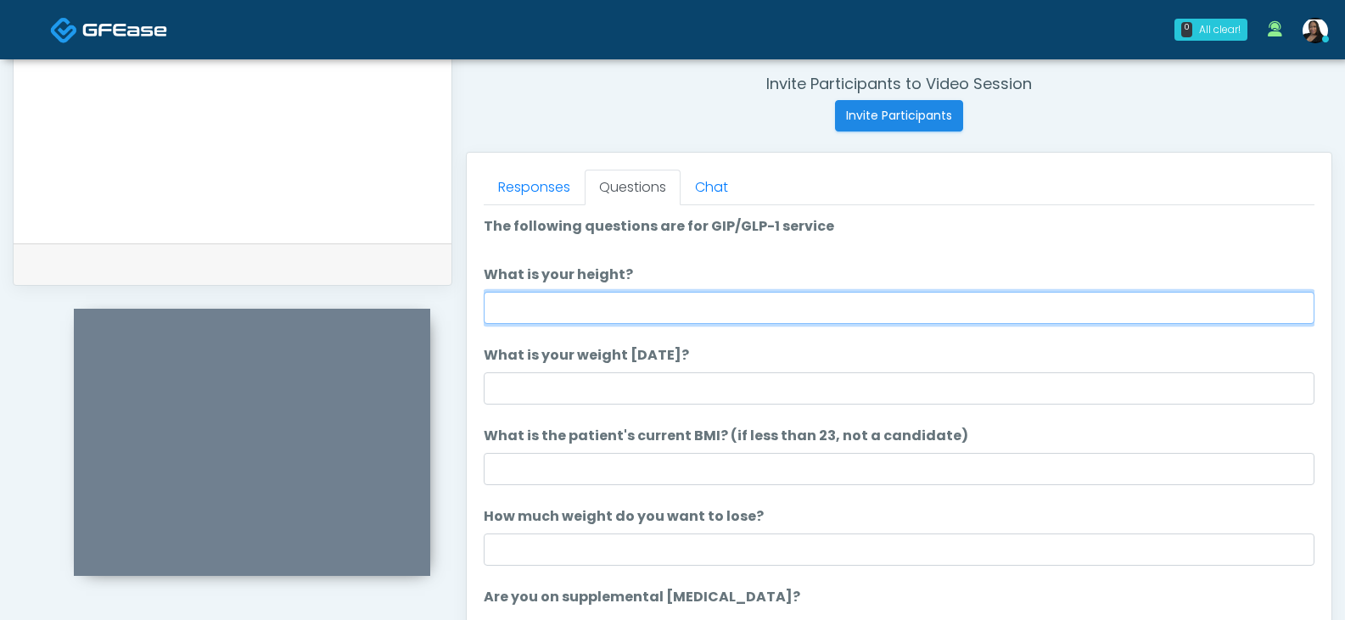
click at [592, 305] on input "What is your height?" at bounding box center [899, 308] width 831 height 32
type input "****"
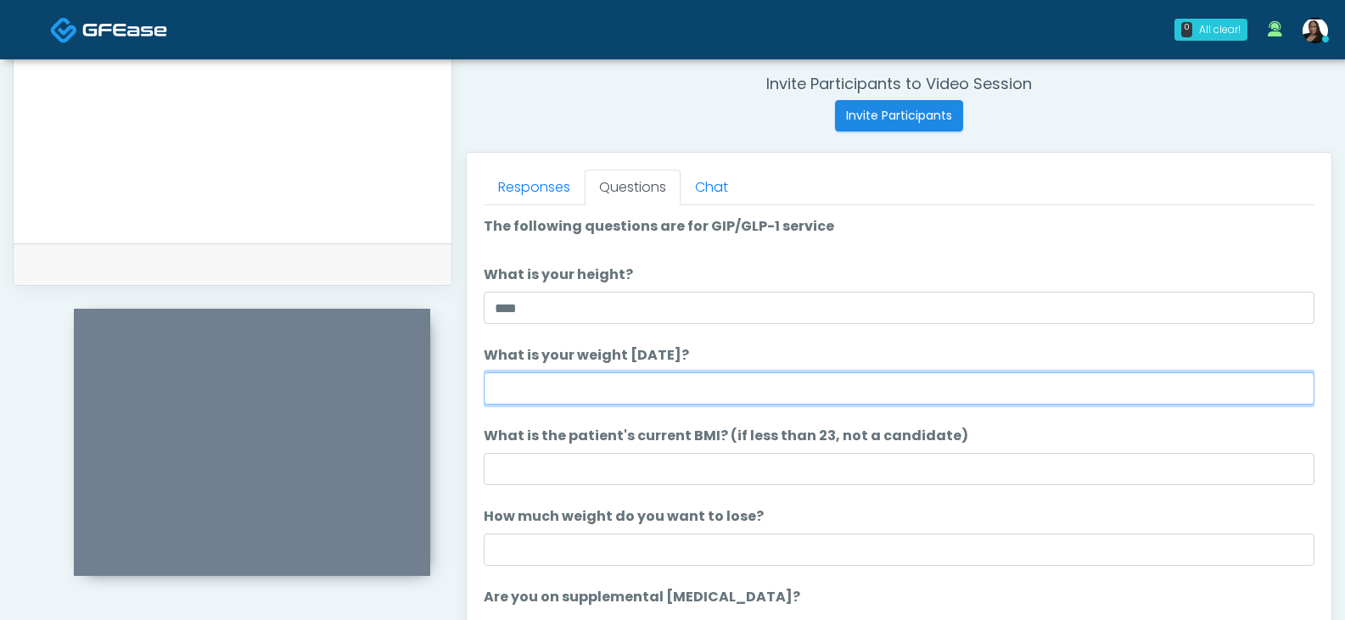
click at [564, 388] on input "What is your weight today?" at bounding box center [899, 389] width 831 height 32
type input "***"
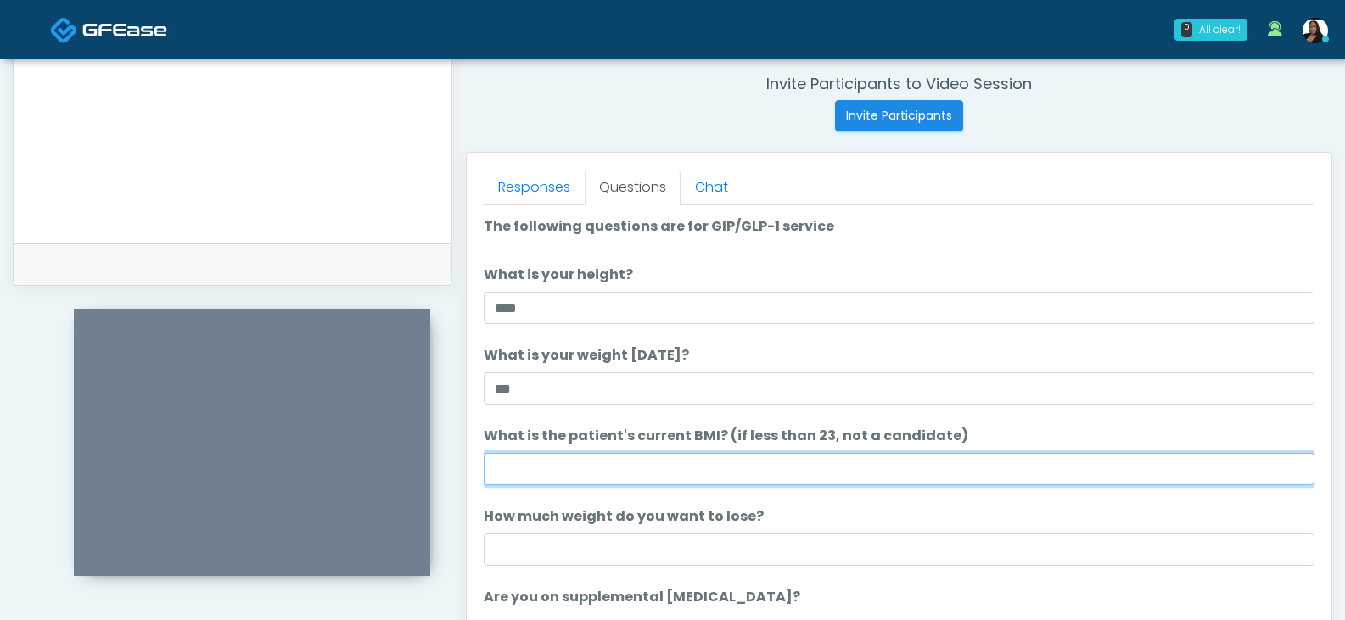
click at [620, 462] on input "What is the patient's current BMI? (if less than 23, not a candidate)" at bounding box center [899, 469] width 831 height 32
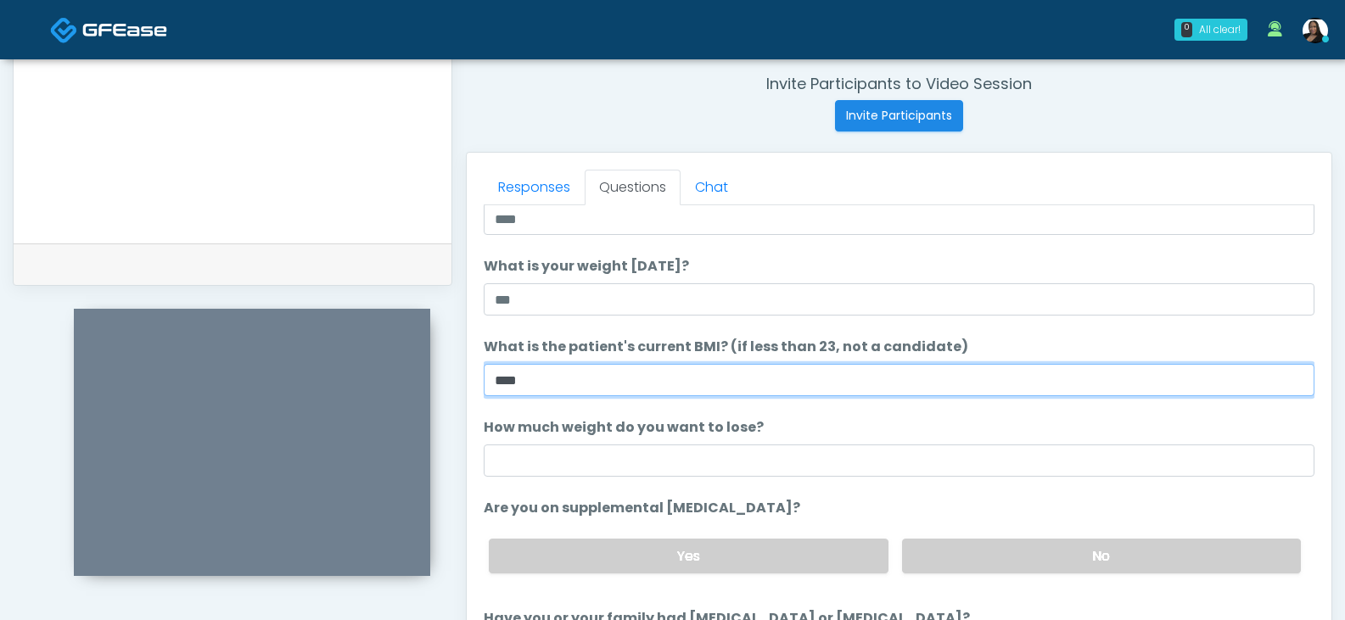
scroll to position [170, 0]
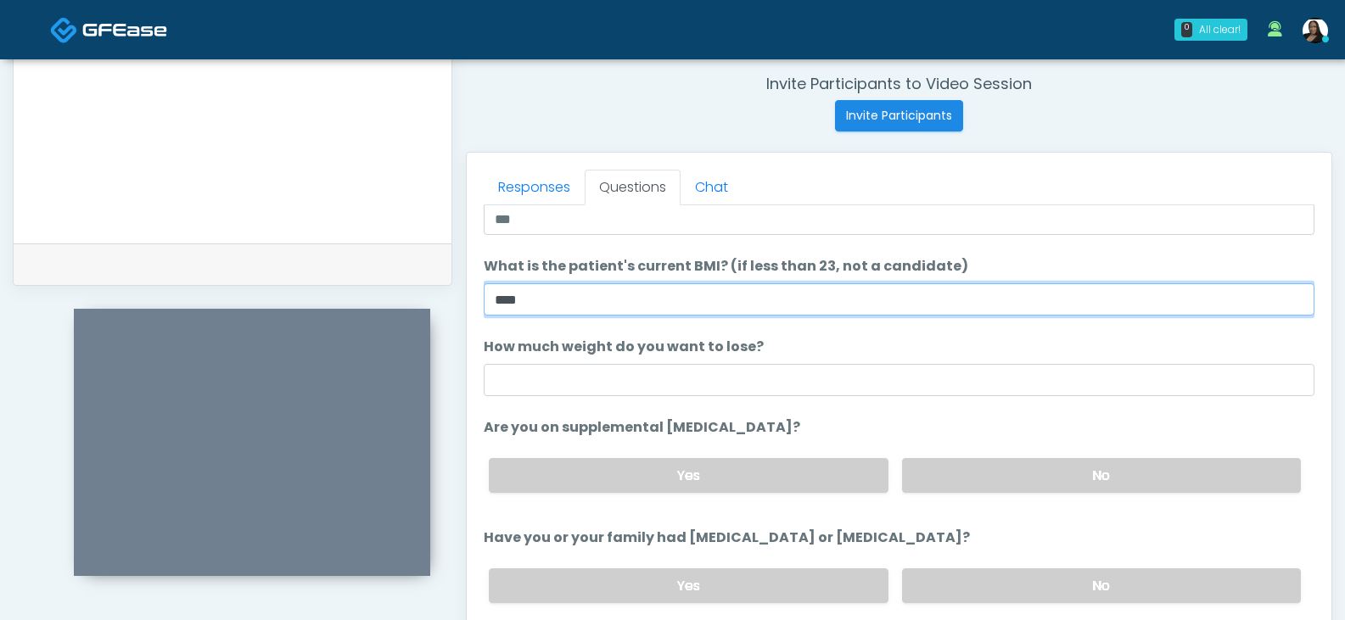
type input "****"
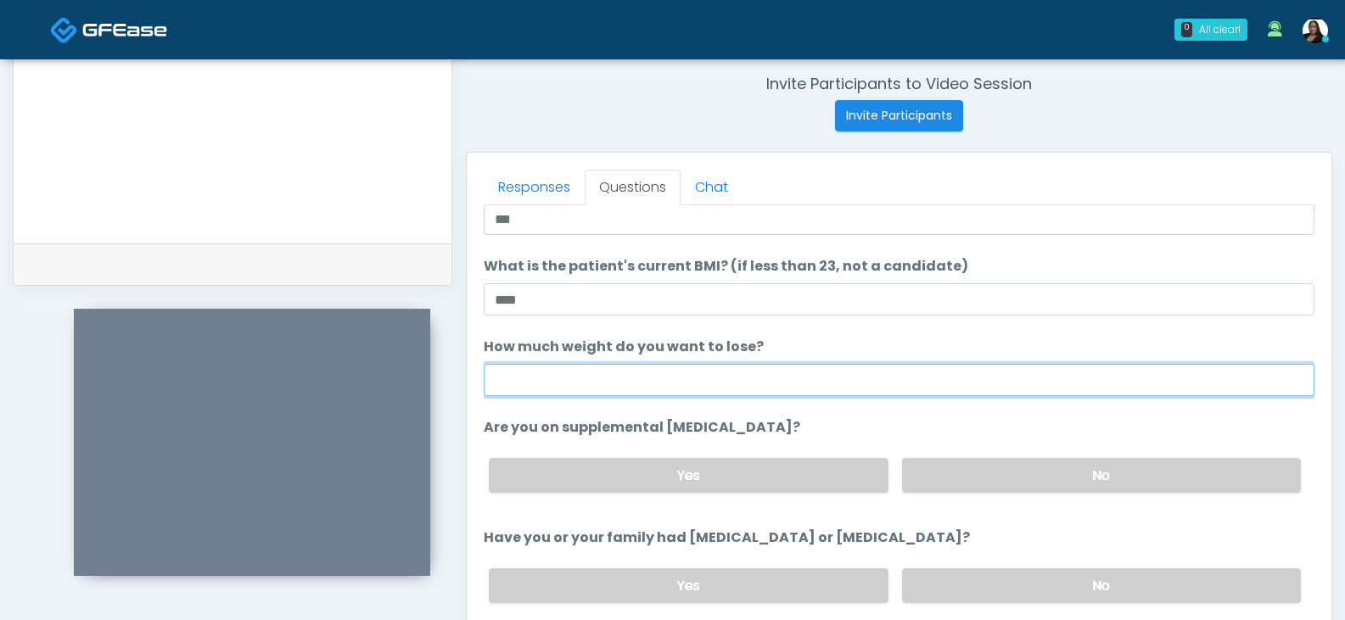
click at [614, 379] on input "How much weight do you want to lose?" at bounding box center [899, 380] width 831 height 32
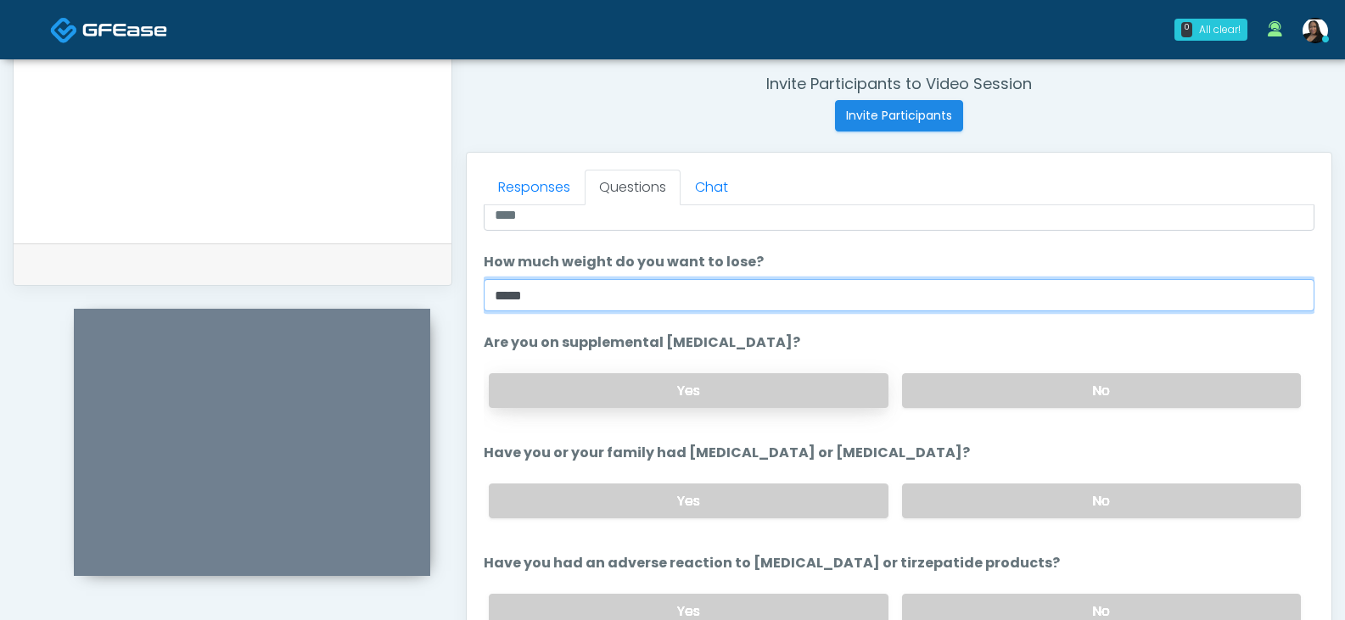
type input "*****"
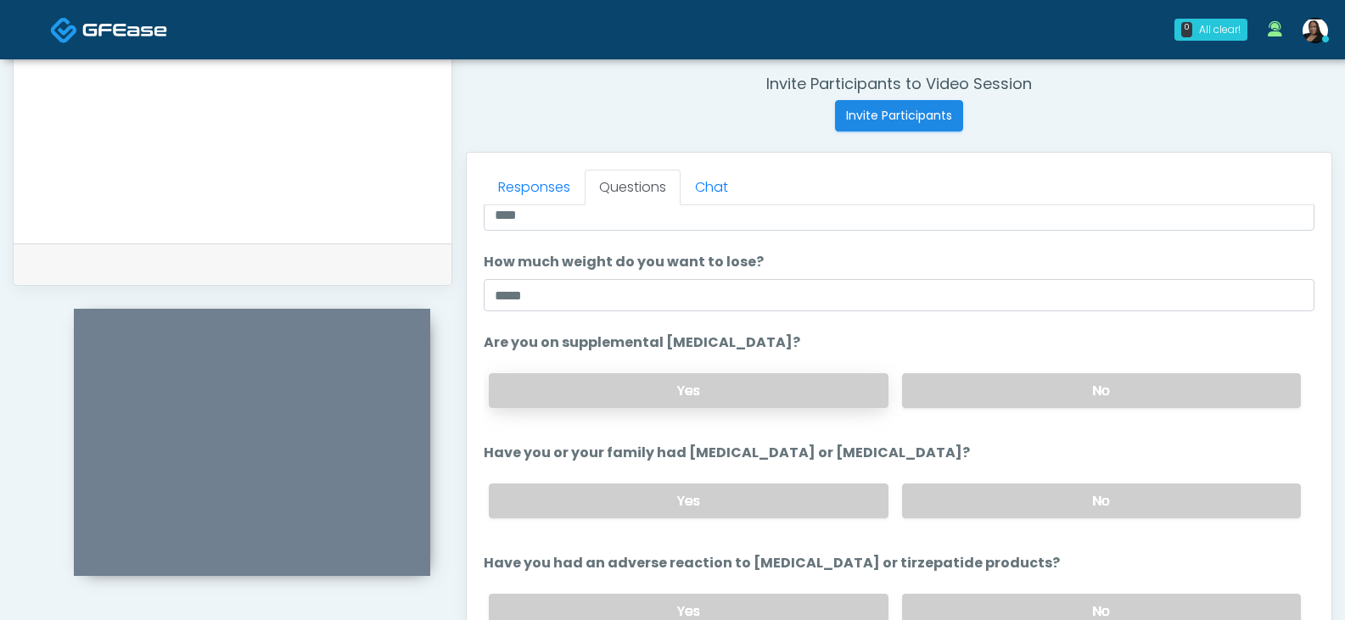
click at [735, 387] on label "Yes" at bounding box center [688, 390] width 399 height 35
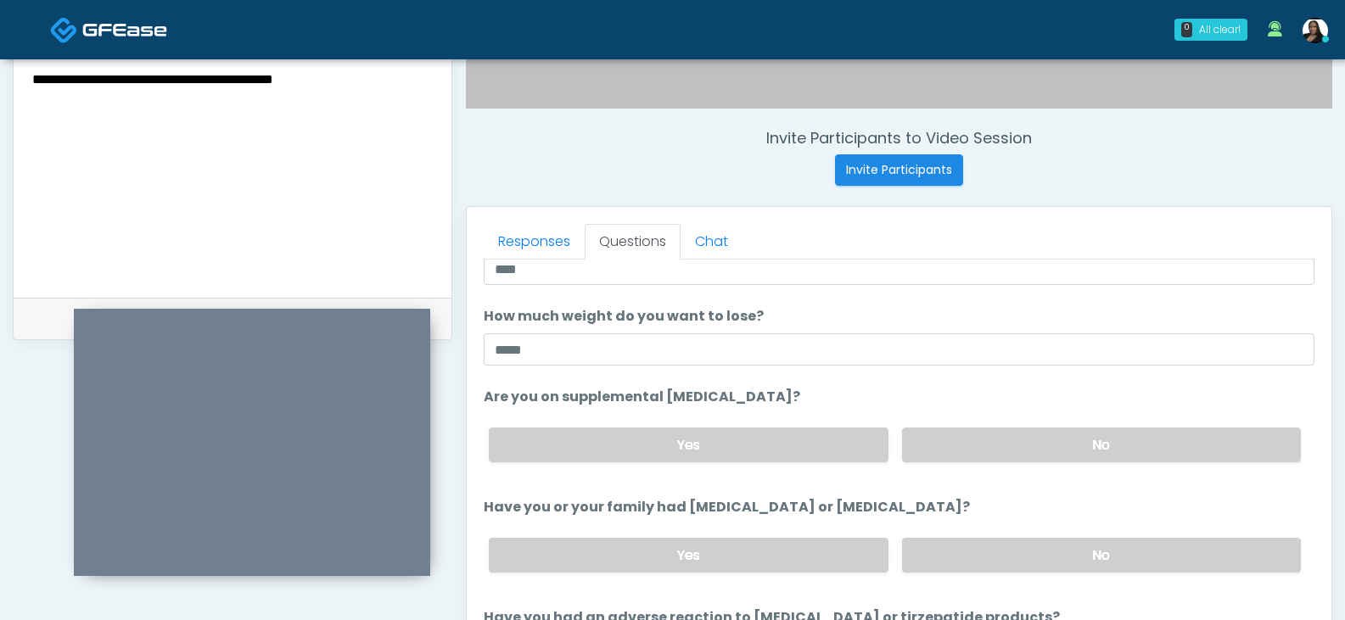
scroll to position [563, 0]
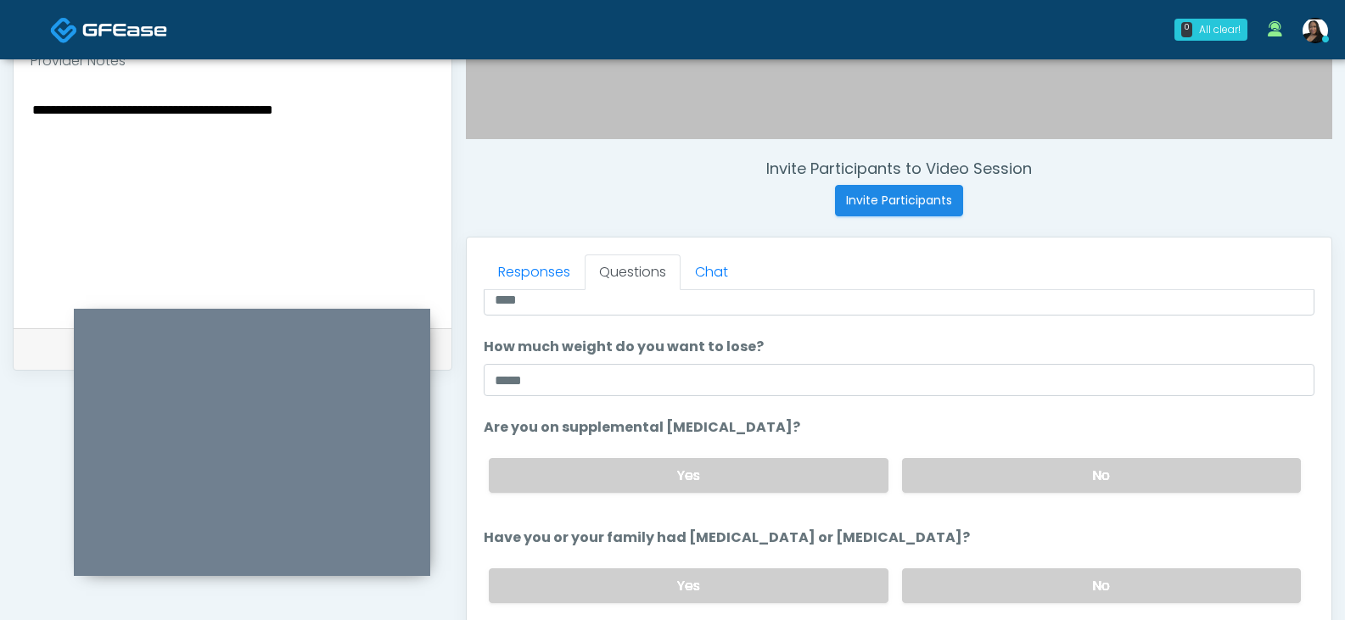
click at [291, 180] on textarea "**********" at bounding box center [233, 201] width 404 height 207
click at [404, 125] on textarea "**********" at bounding box center [233, 201] width 404 height 207
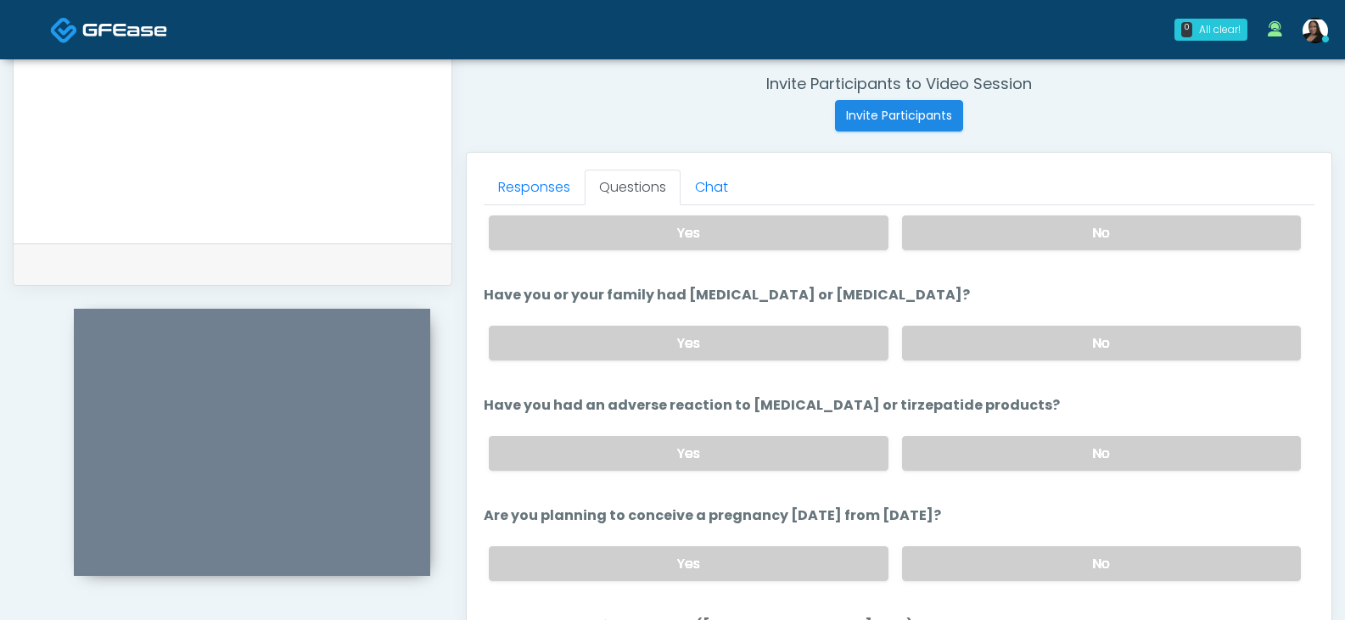
scroll to position [424, 0]
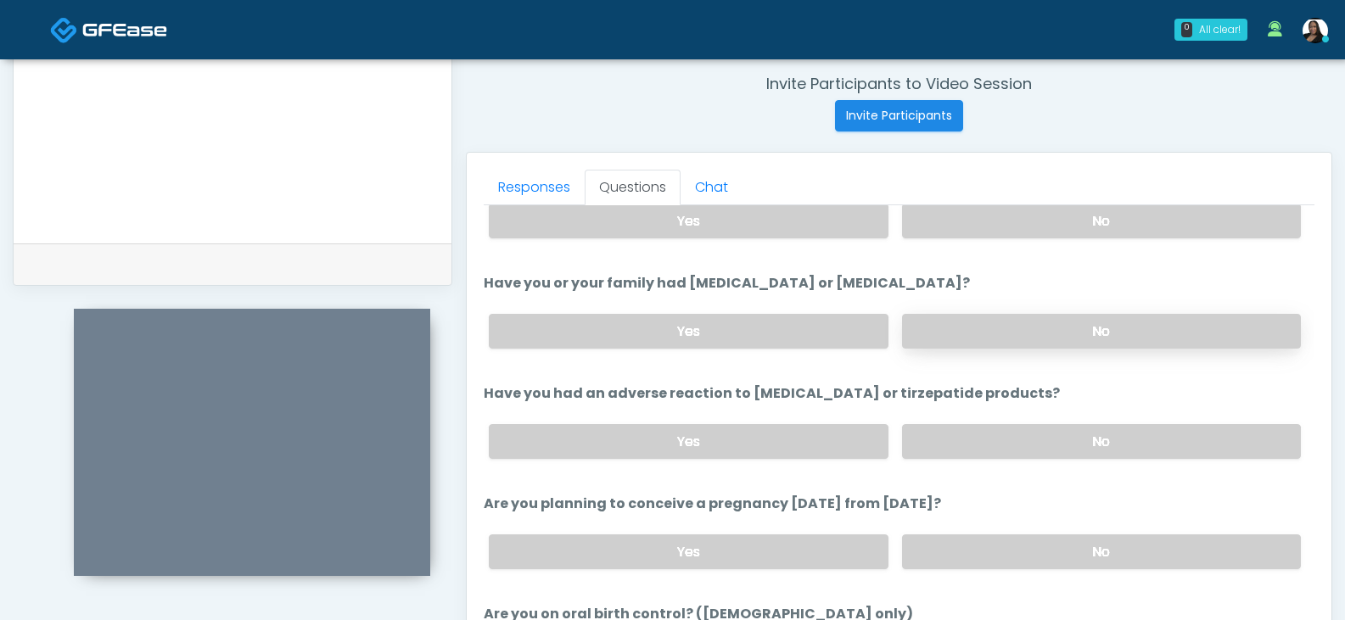
type textarea "**********"
click at [982, 325] on label "No" at bounding box center [1101, 331] width 399 height 35
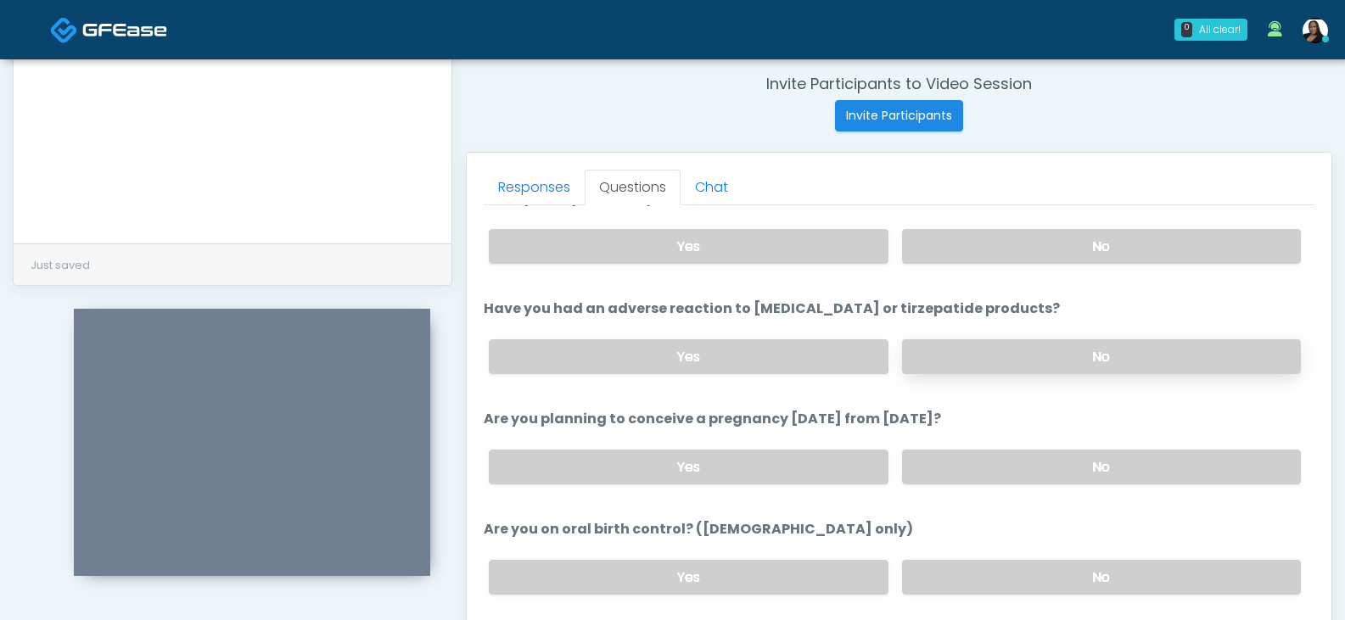
click at [952, 349] on label "No" at bounding box center [1101, 356] width 399 height 35
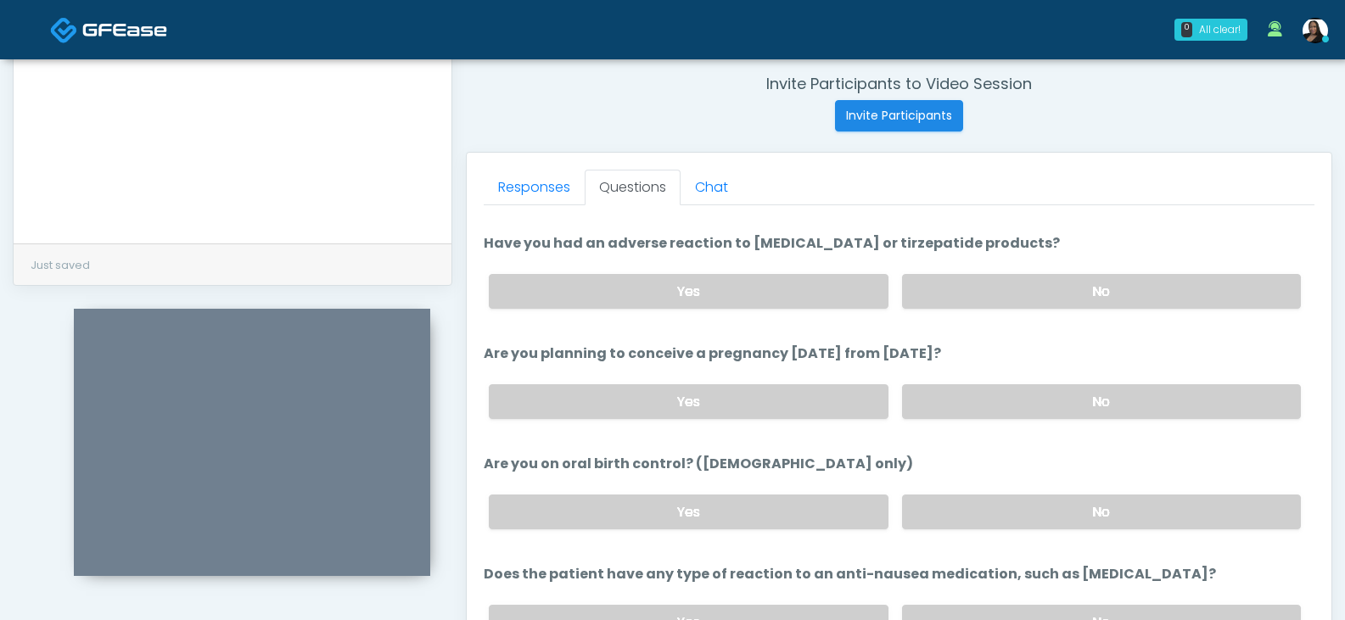
scroll to position [594, 0]
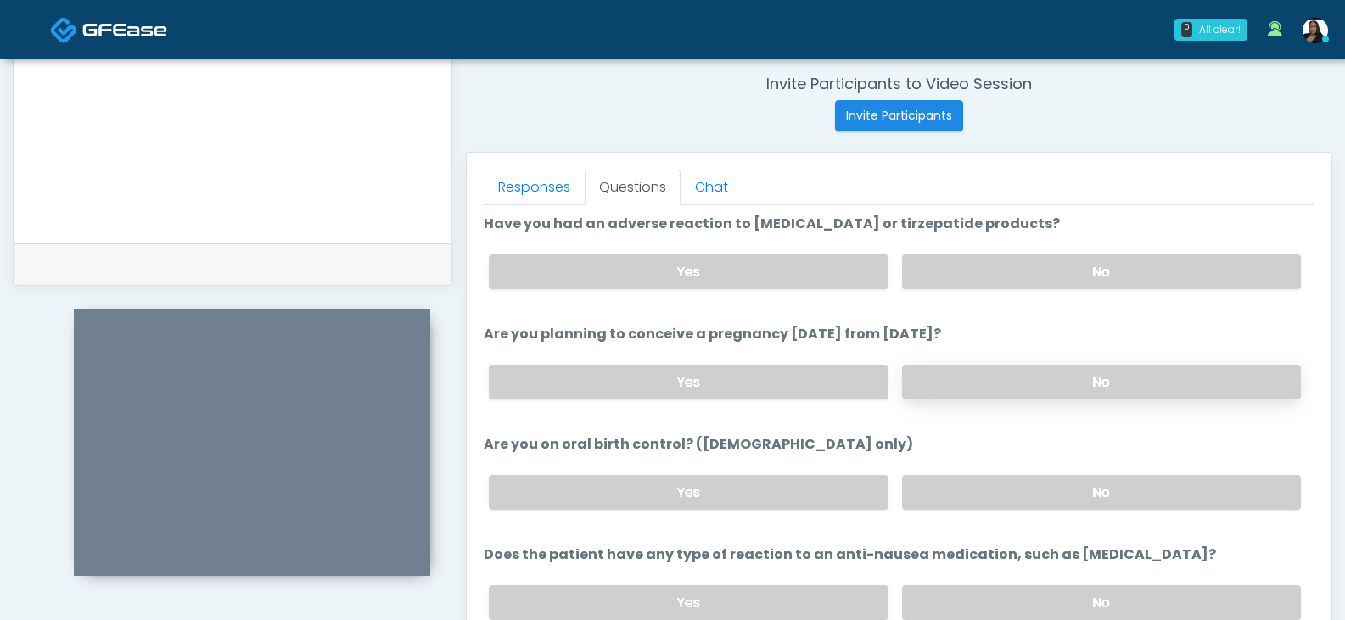
click at [944, 376] on label "No" at bounding box center [1101, 382] width 399 height 35
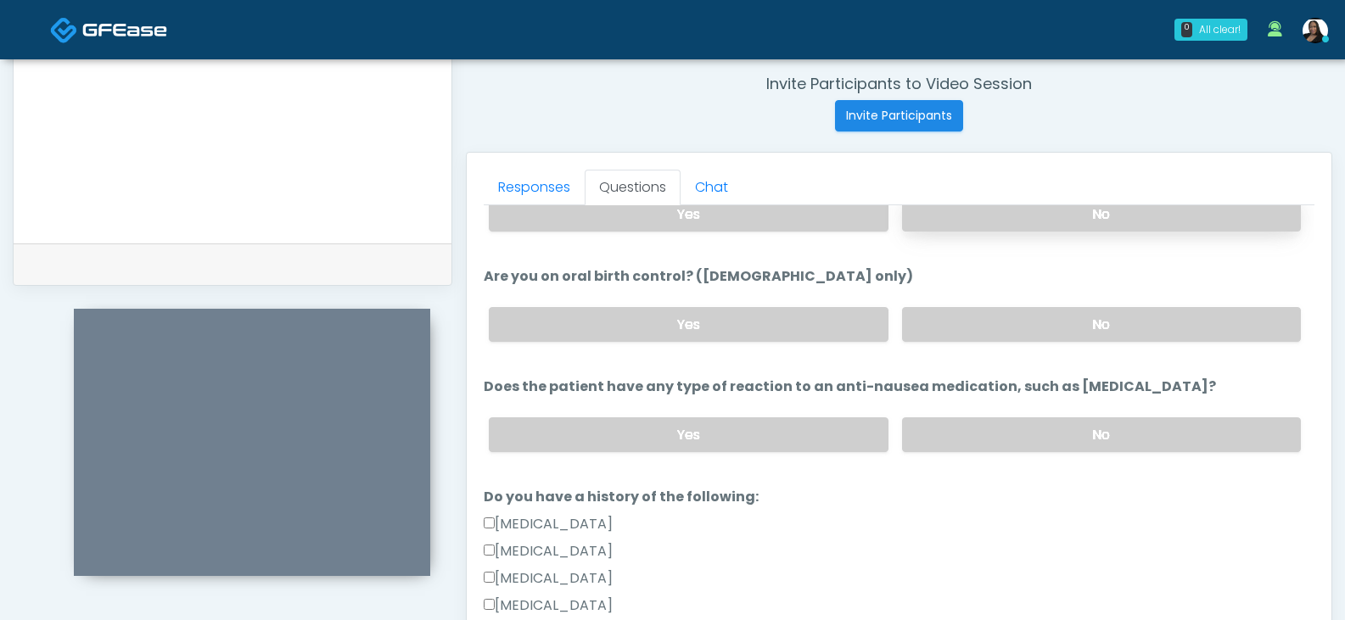
scroll to position [764, 0]
click at [946, 328] on label "No" at bounding box center [1101, 322] width 399 height 35
click at [966, 435] on label "No" at bounding box center [1101, 433] width 399 height 35
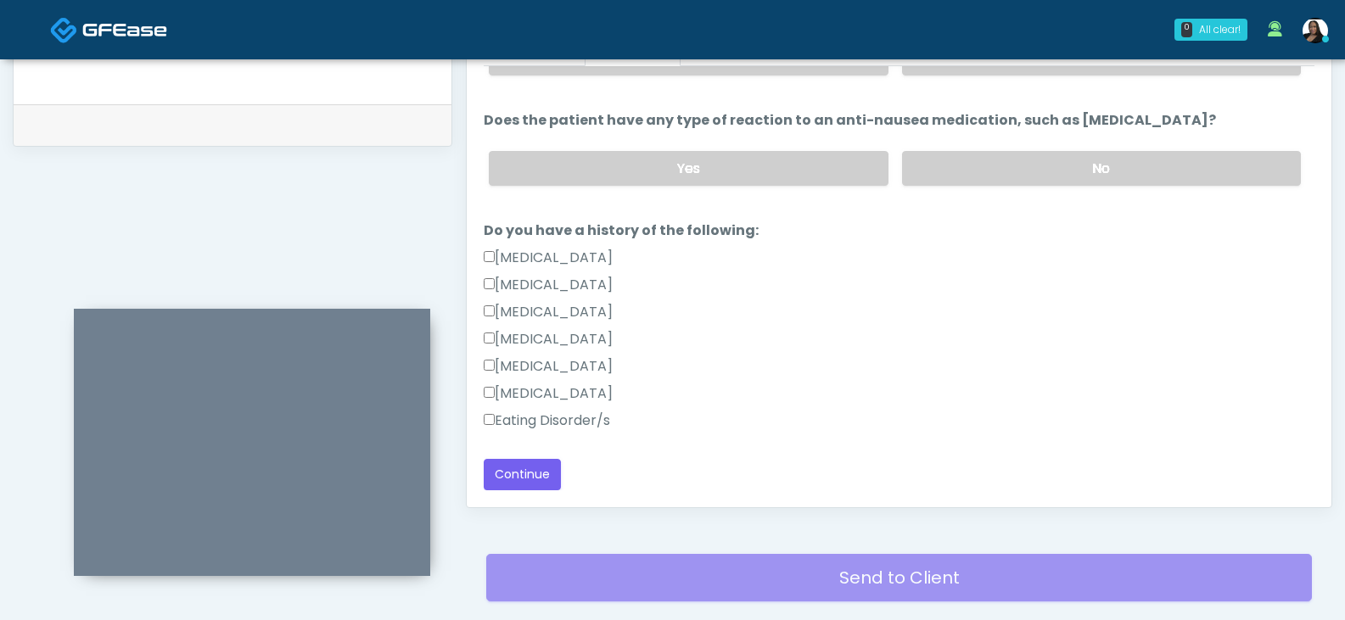
scroll to position [818, 0]
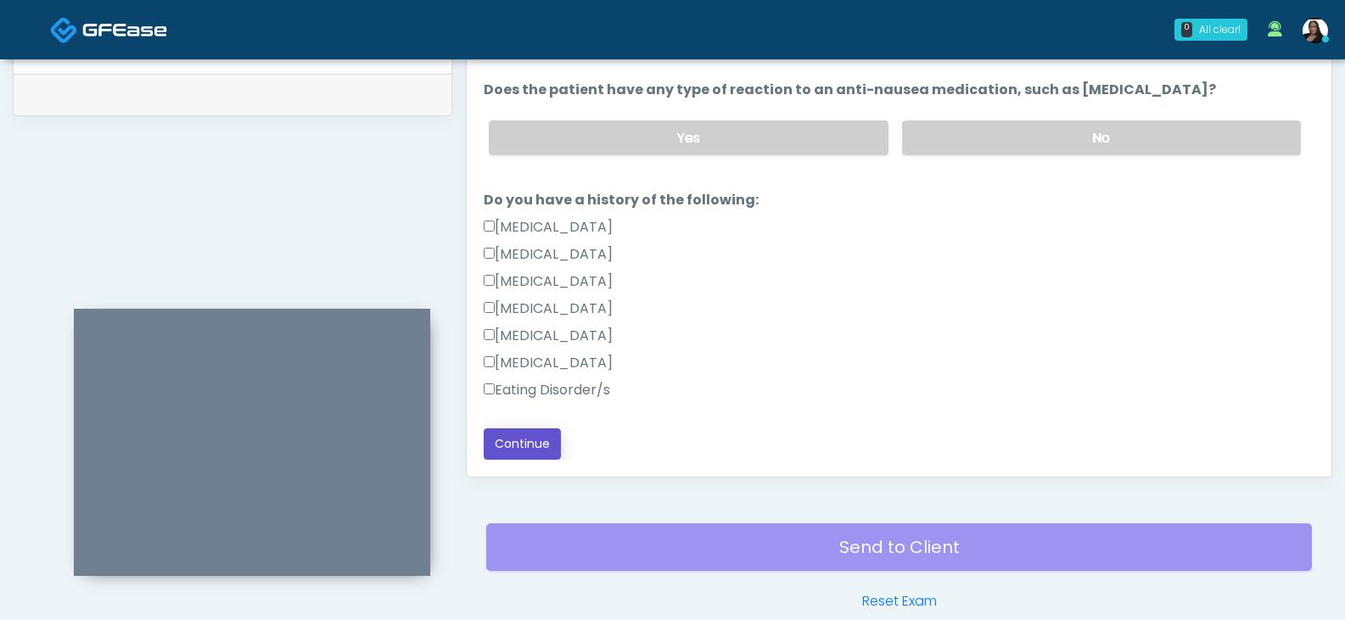
click at [525, 441] on button "Continue" at bounding box center [522, 444] width 77 height 31
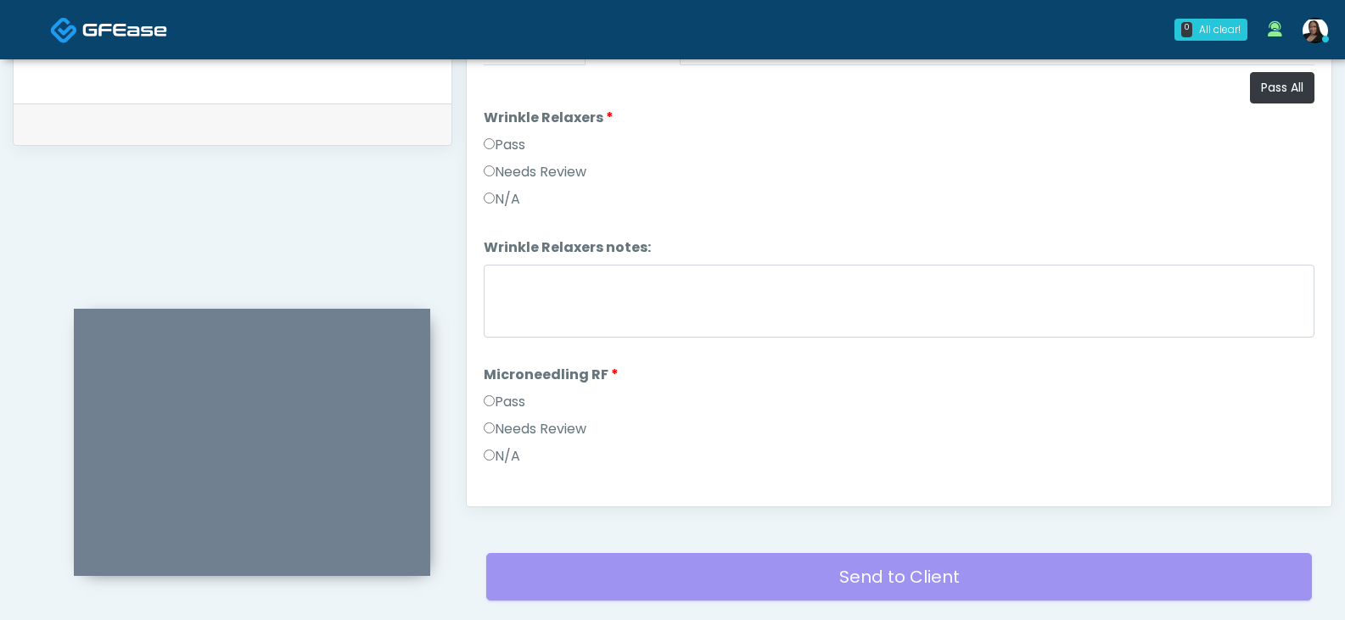
scroll to position [648, 0]
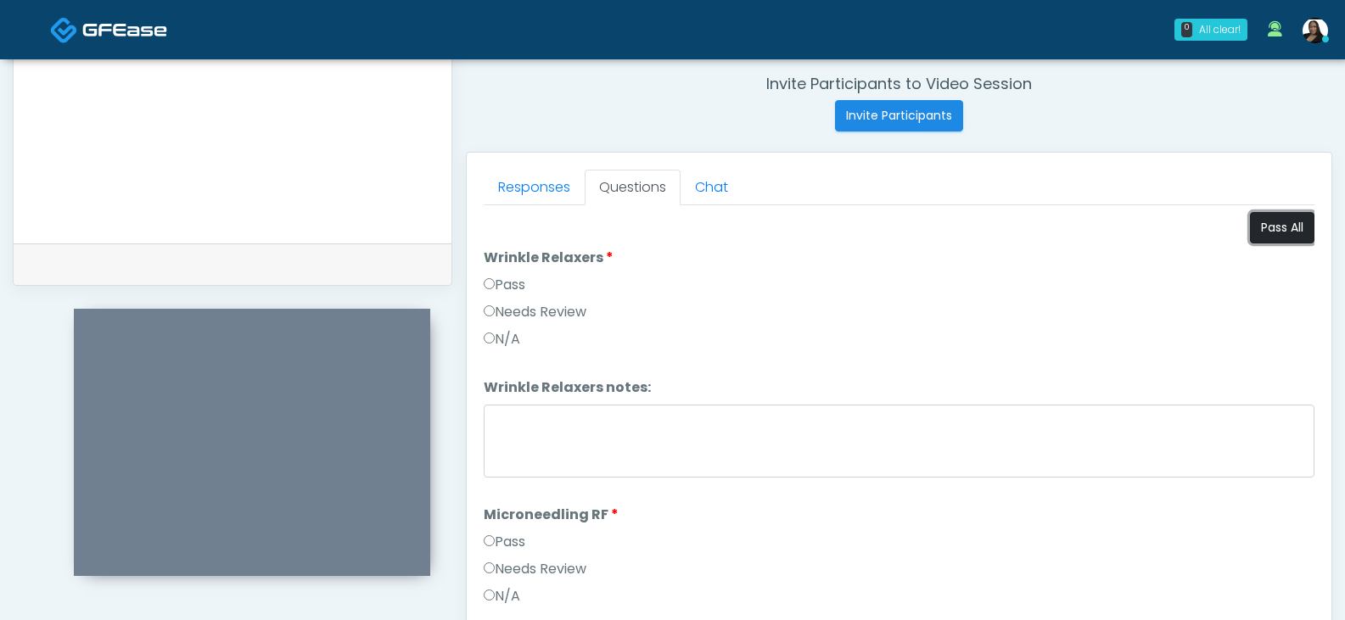
click at [1291, 232] on button "Pass All" at bounding box center [1282, 227] width 64 height 31
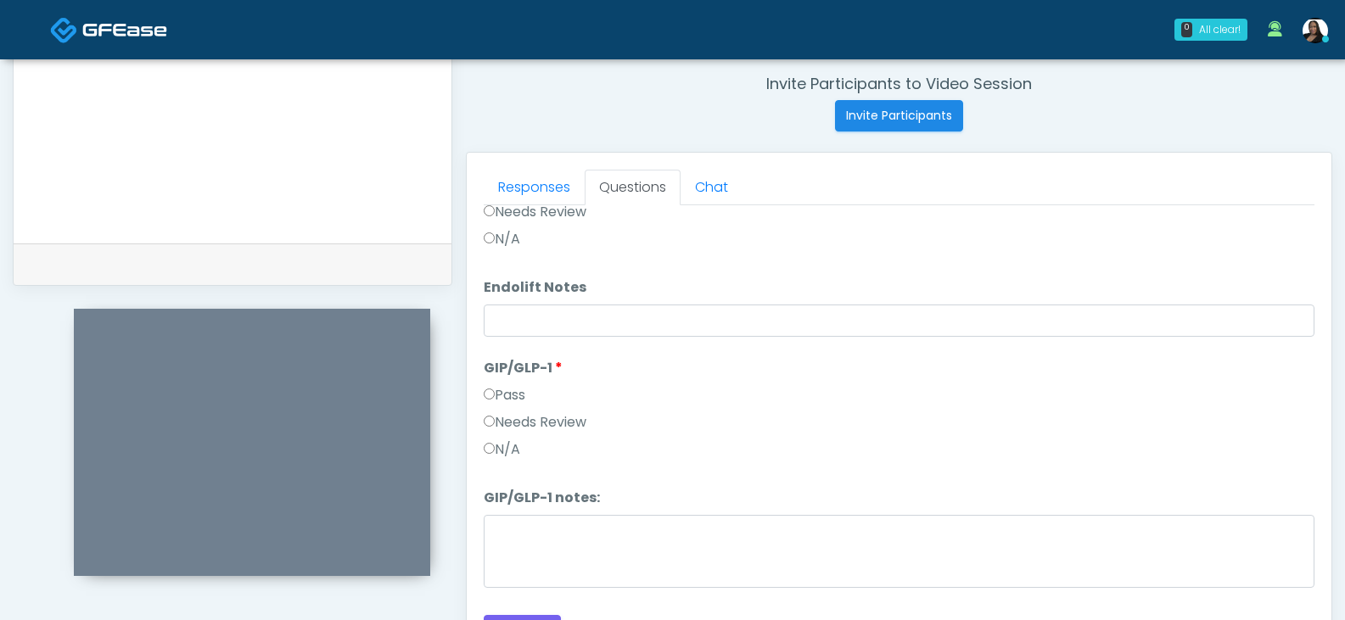
scroll to position [2665, 0]
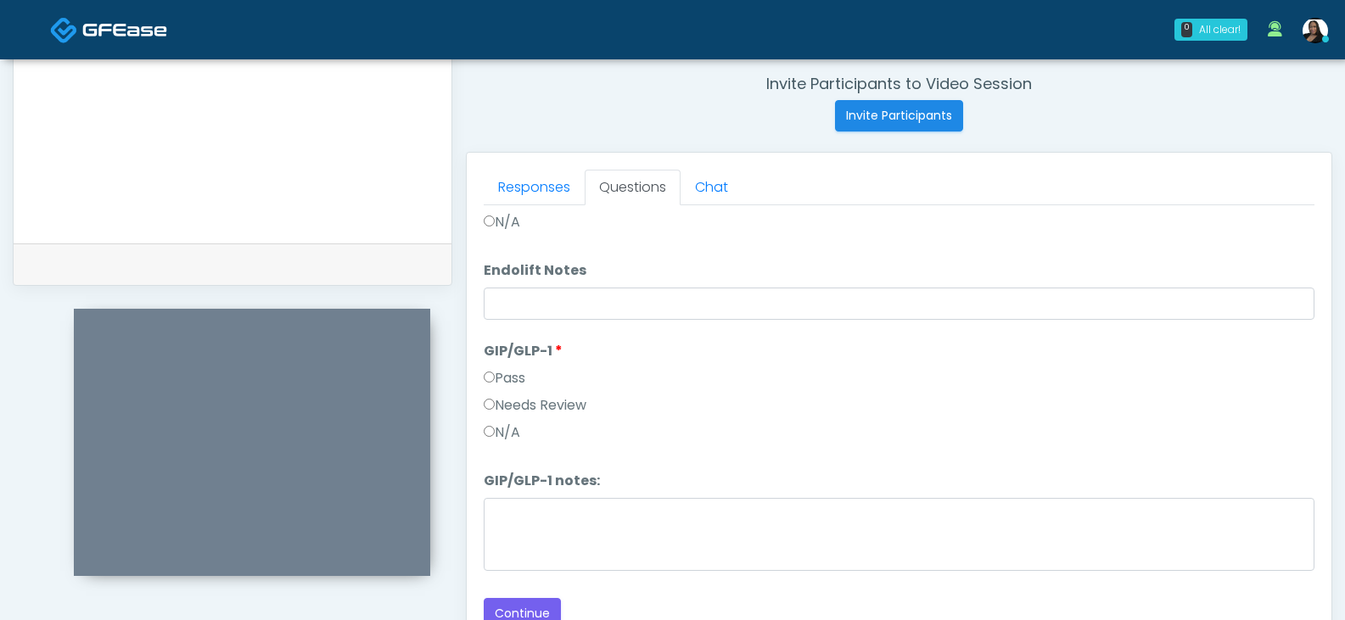
click at [507, 406] on label "Needs Review" at bounding box center [535, 405] width 103 height 20
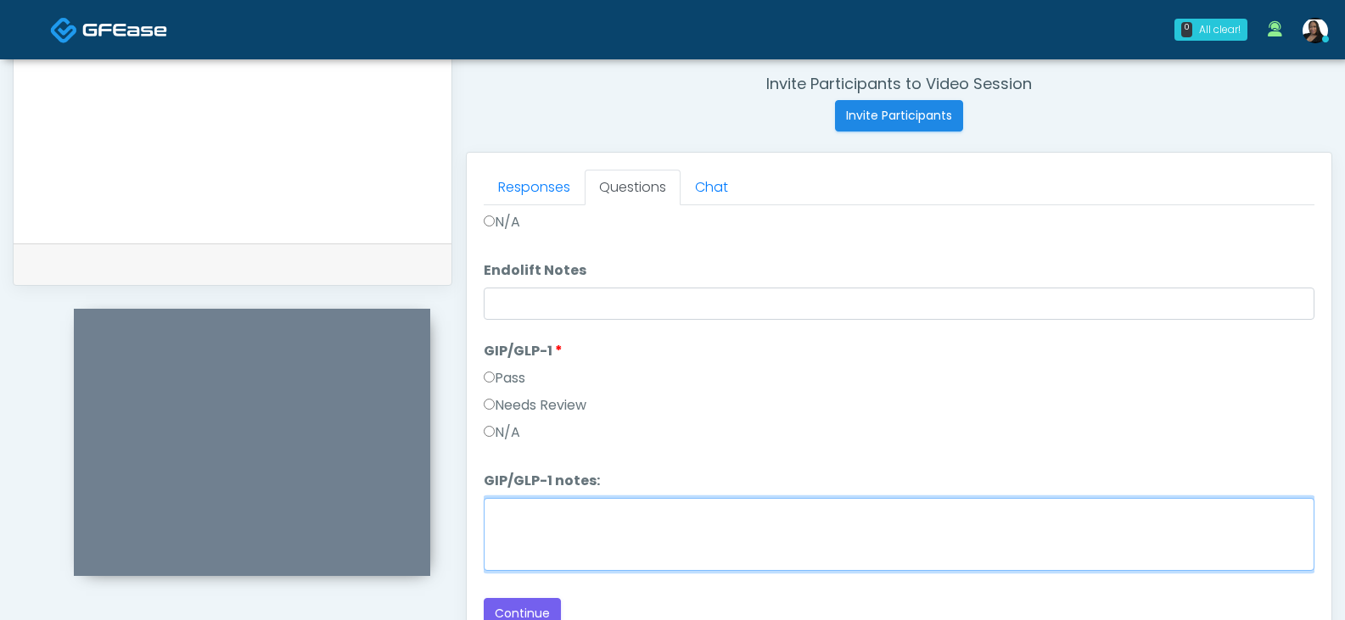
drag, startPoint x: 545, startPoint y: 539, endPoint x: 548, endPoint y: 524, distance: 15.6
click at [546, 539] on textarea "GIP/GLP-1 notes:" at bounding box center [899, 534] width 831 height 73
type textarea "**********"
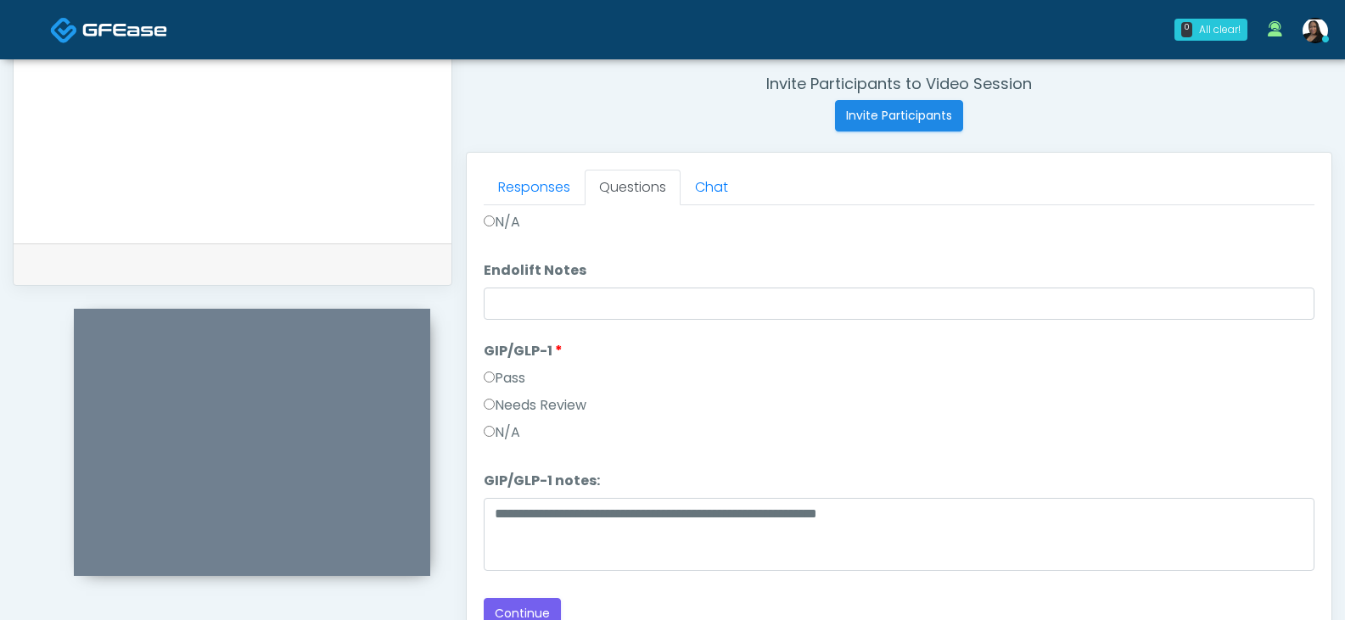
click at [502, 375] on label "Pass" at bounding box center [505, 378] width 42 height 20
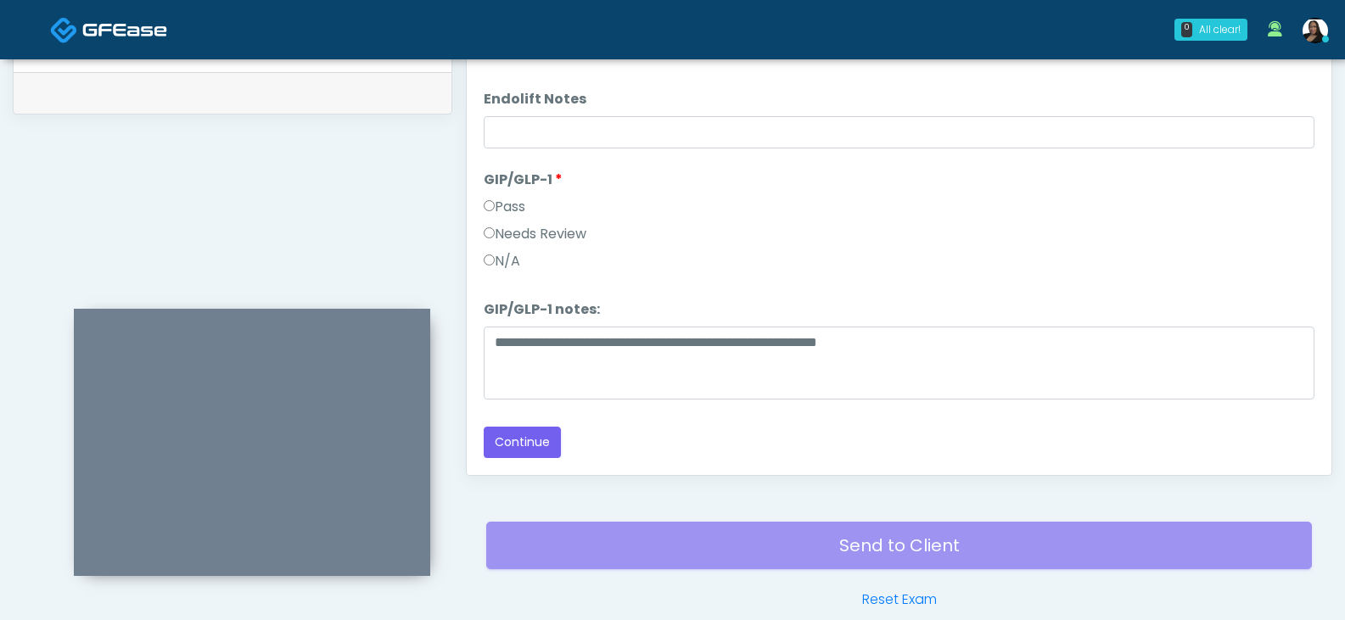
scroll to position [903, 0]
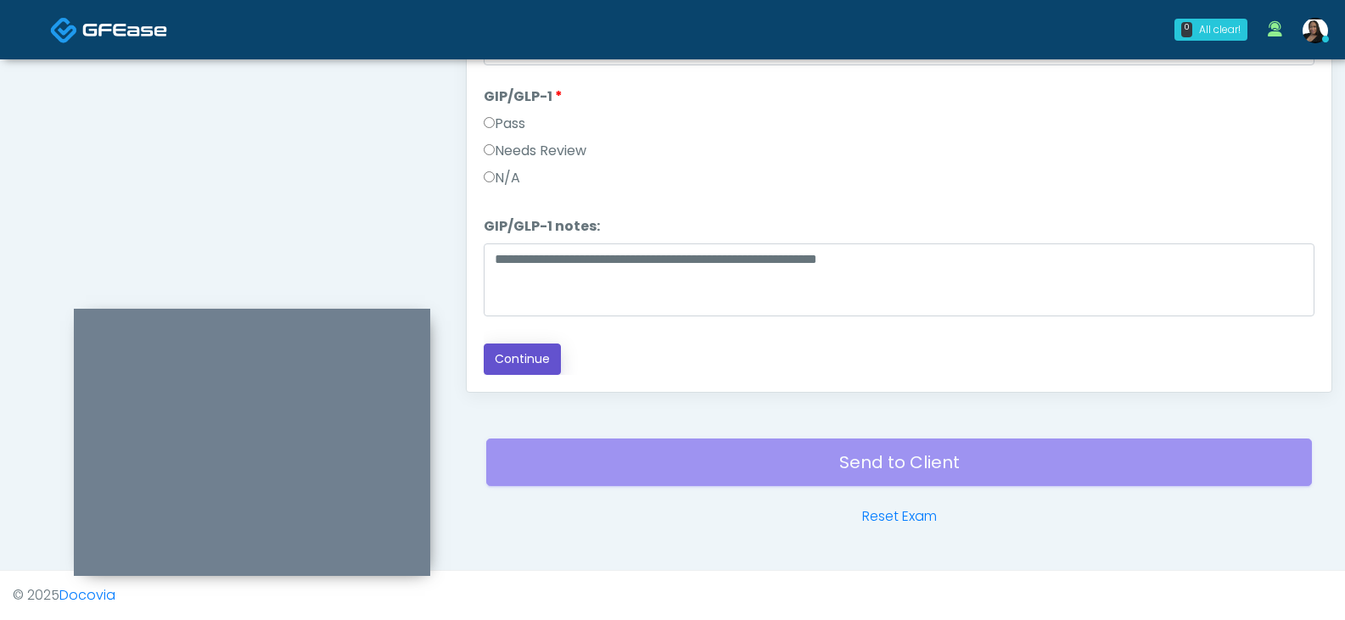
click at [531, 360] on button "Continue" at bounding box center [522, 359] width 77 height 31
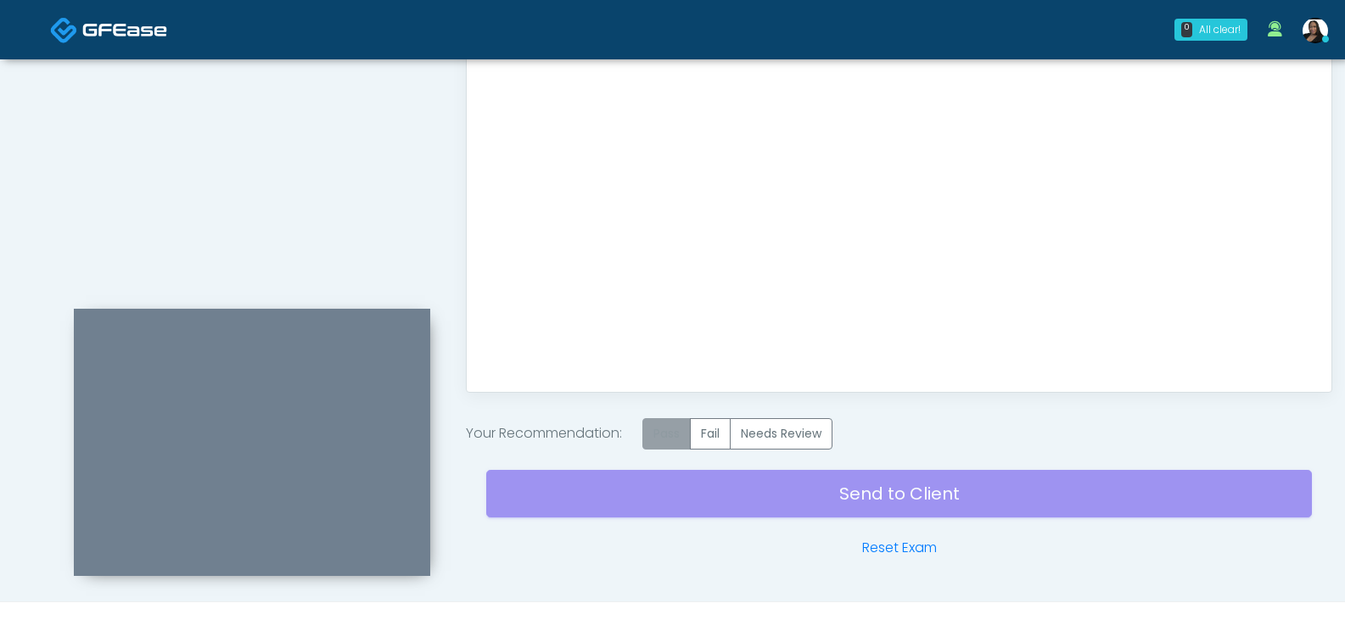
click at [661, 424] on label "Pass" at bounding box center [666, 433] width 48 height 31
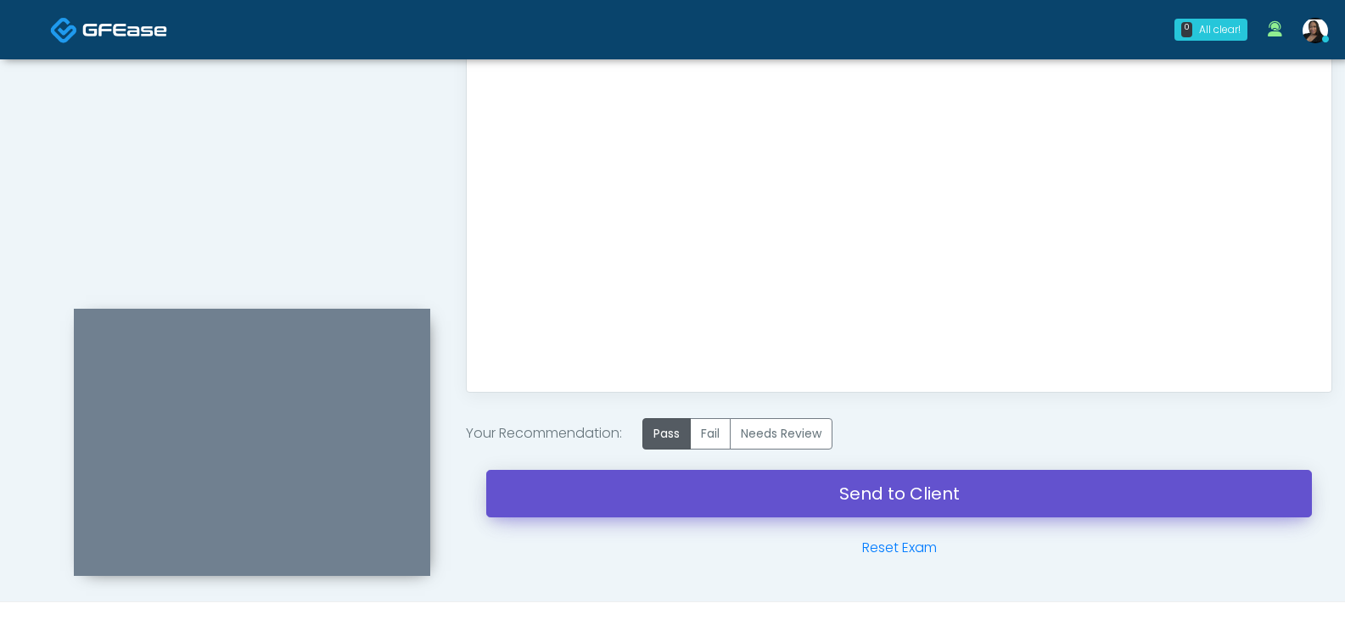
click at [850, 483] on link "Send to Client" at bounding box center [899, 494] width 826 height 48
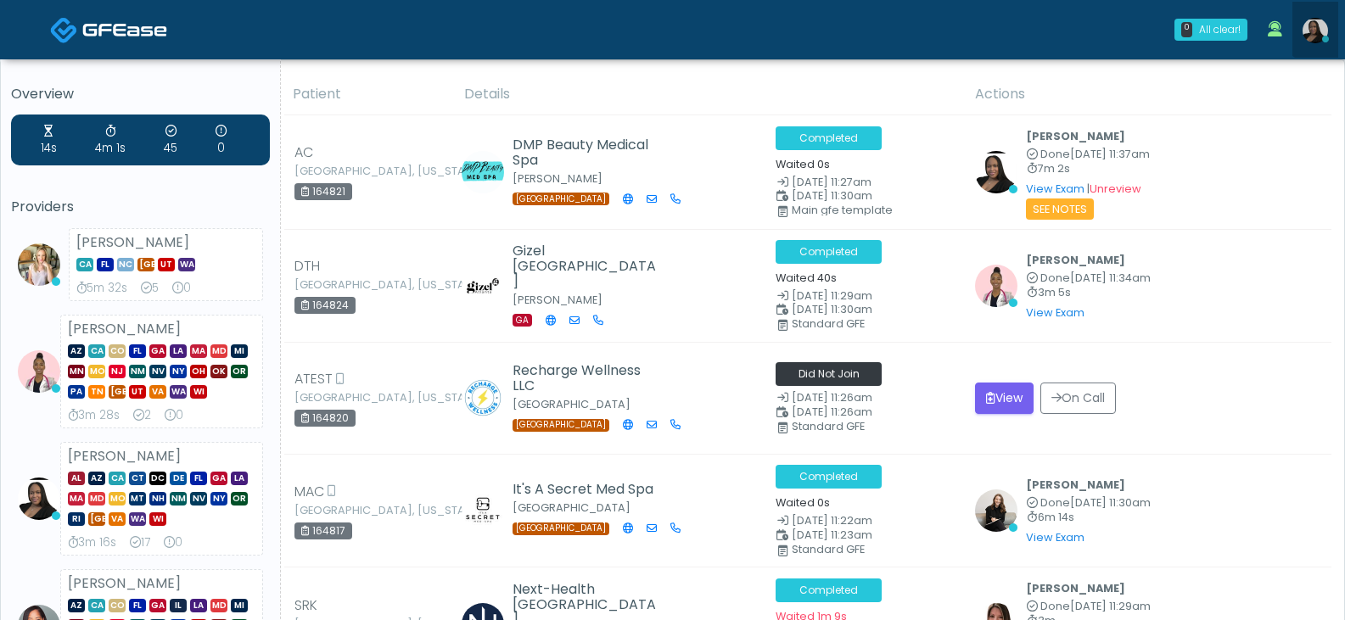
click at [1320, 20] on img at bounding box center [1315, 30] width 25 height 25
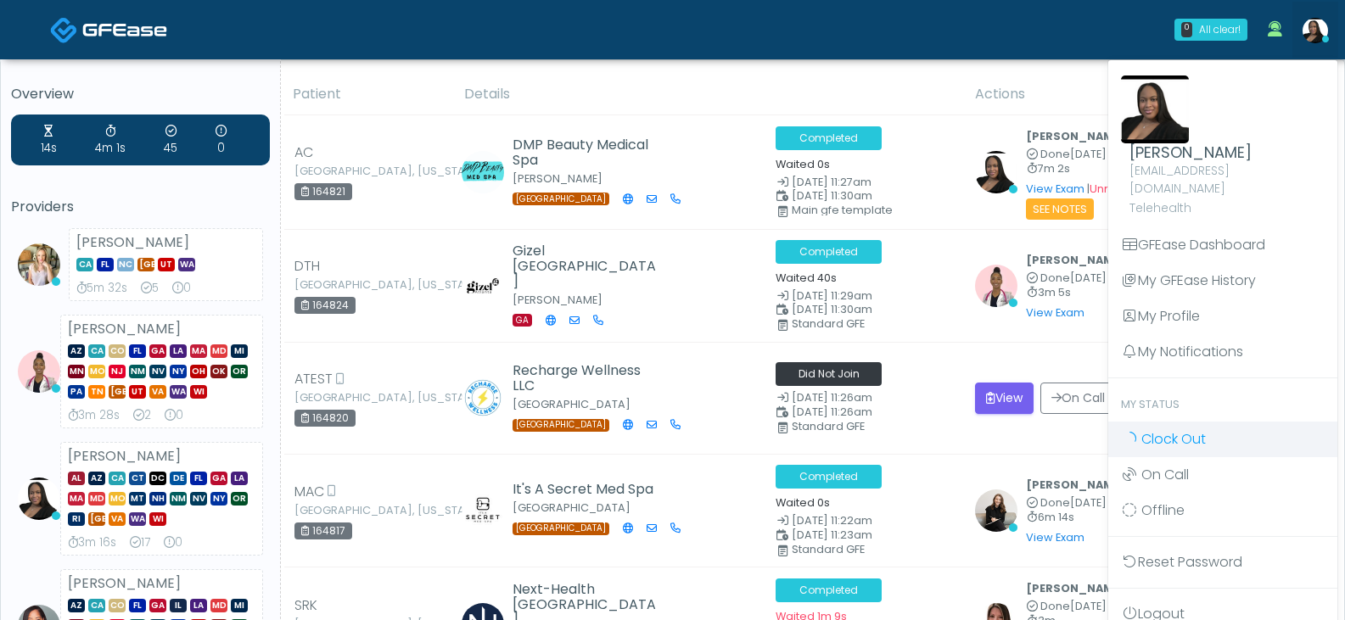
click at [1163, 429] on span "Clock Out" at bounding box center [1173, 439] width 64 height 20
